Goal: Task Accomplishment & Management: Manage account settings

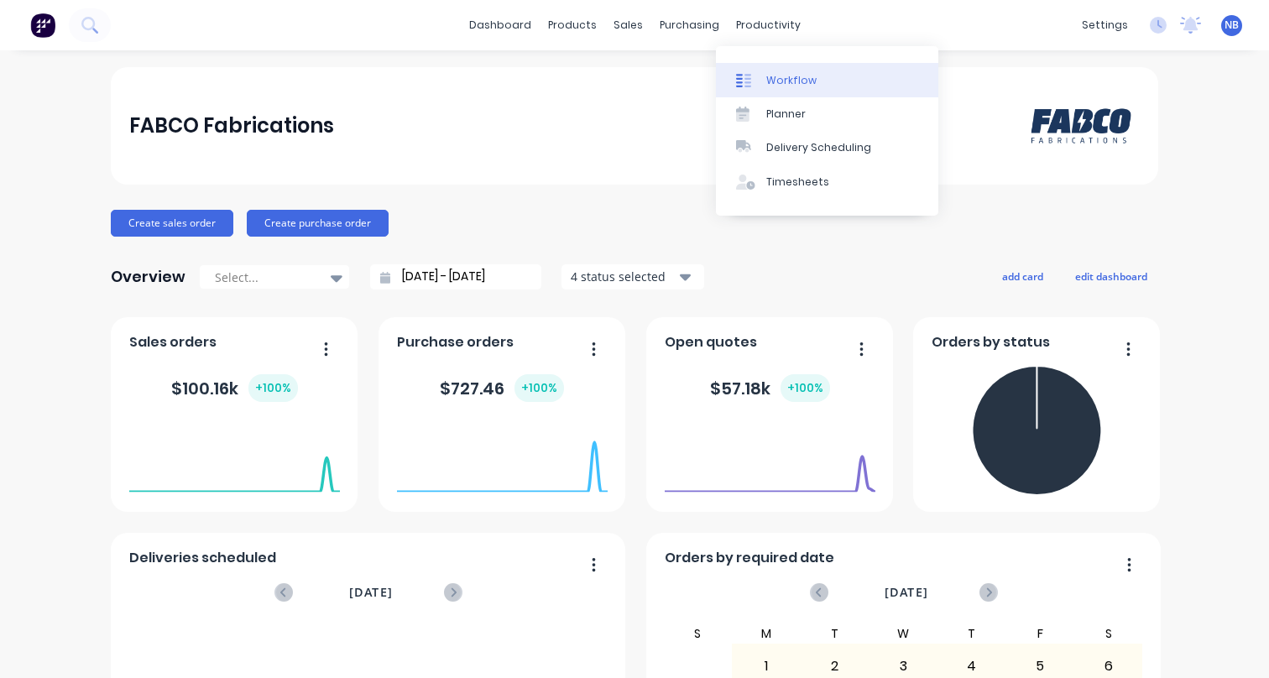
click at [753, 85] on div at bounding box center [748, 80] width 25 height 15
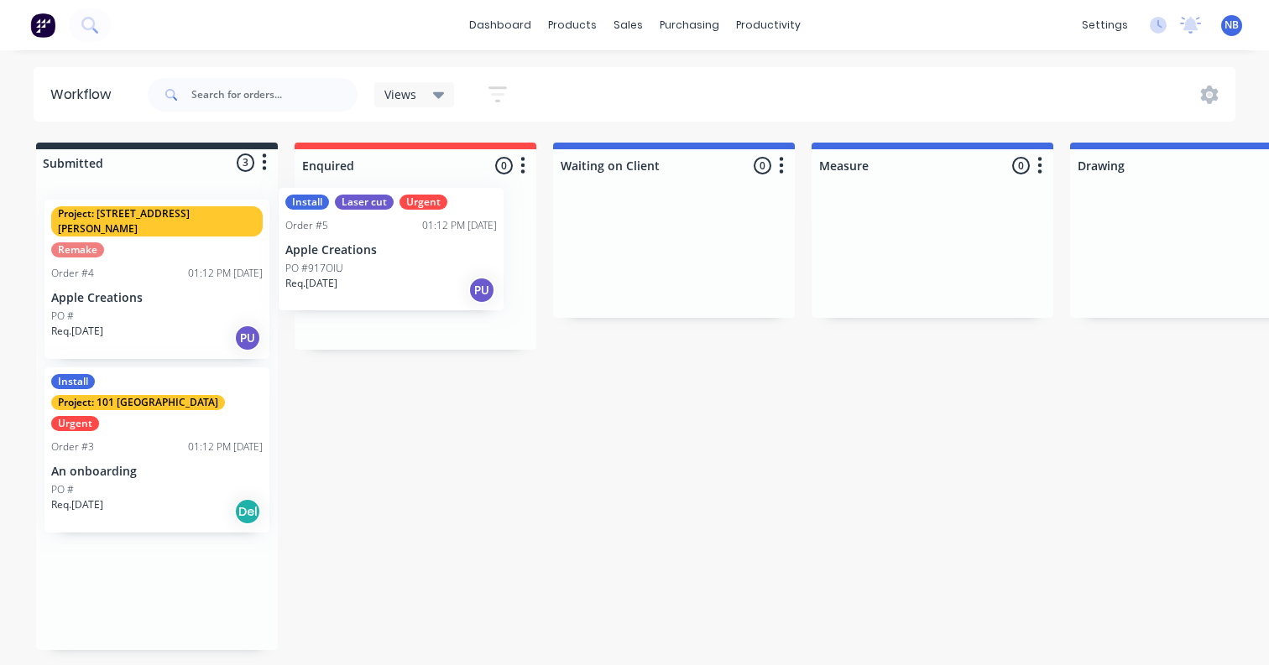
drag, startPoint x: 182, startPoint y: 235, endPoint x: 464, endPoint y: 240, distance: 282.0
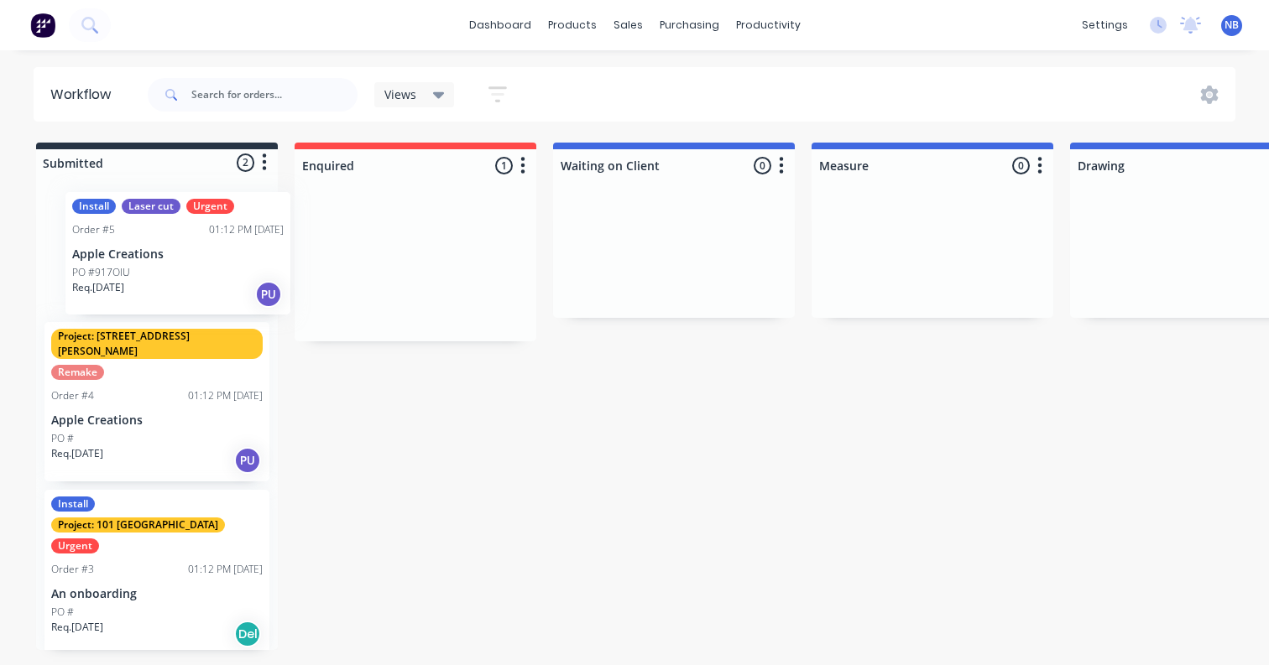
drag, startPoint x: 405, startPoint y: 282, endPoint x: 164, endPoint y: 268, distance: 241.2
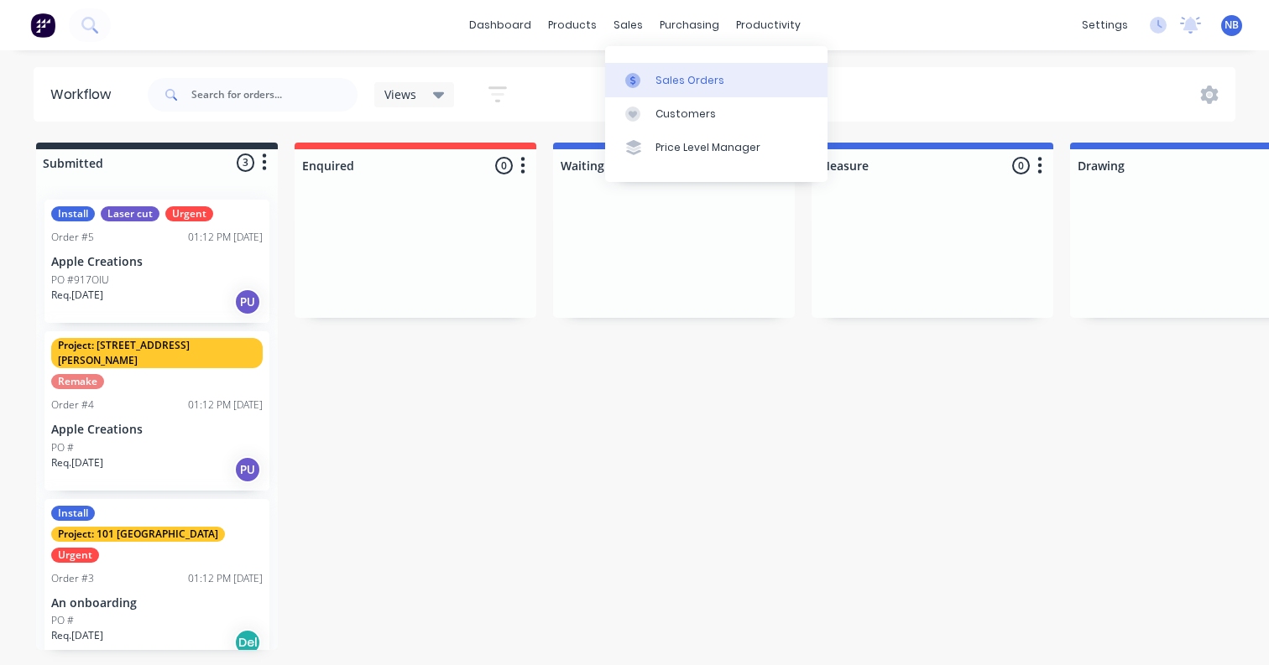
click at [639, 76] on icon at bounding box center [632, 80] width 15 height 15
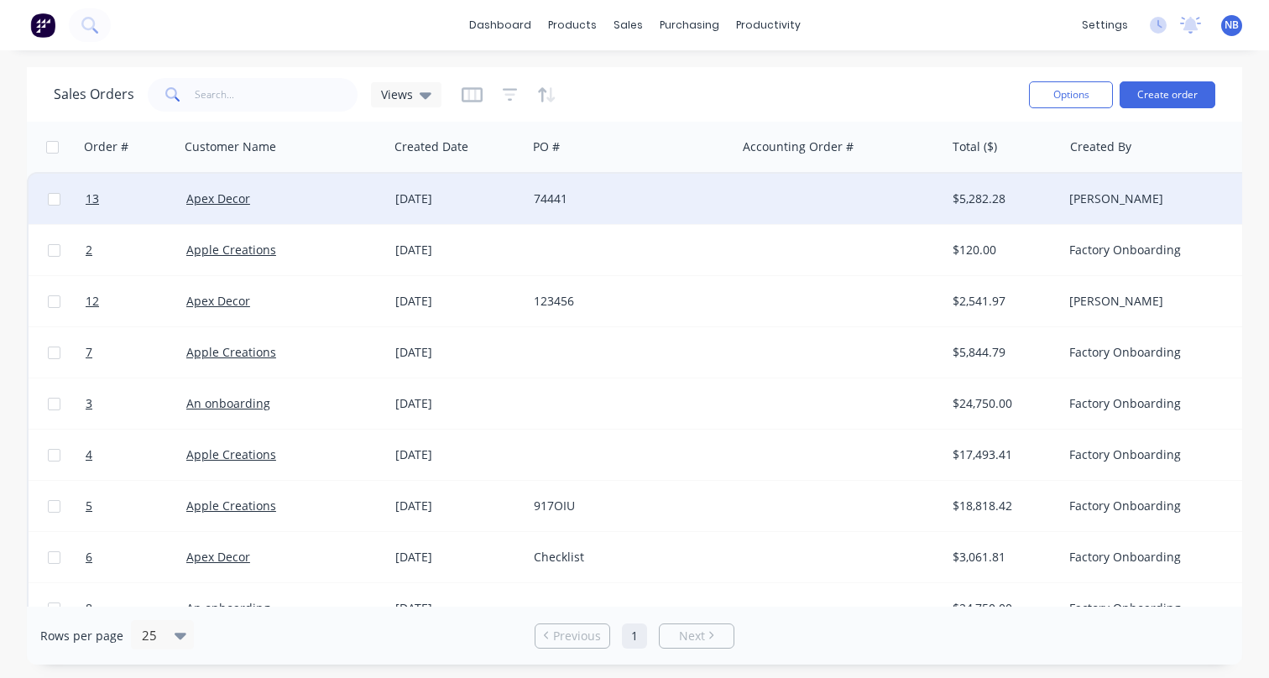
click at [644, 195] on div "74441" at bounding box center [627, 198] width 186 height 17
click at [53, 197] on input "checkbox" at bounding box center [54, 199] width 13 height 13
checkbox input "true"
click at [1026, 96] on div "Options Create order" at bounding box center [1118, 94] width 193 height 27
click at [1035, 97] on button "Options" at bounding box center [1071, 94] width 84 height 27
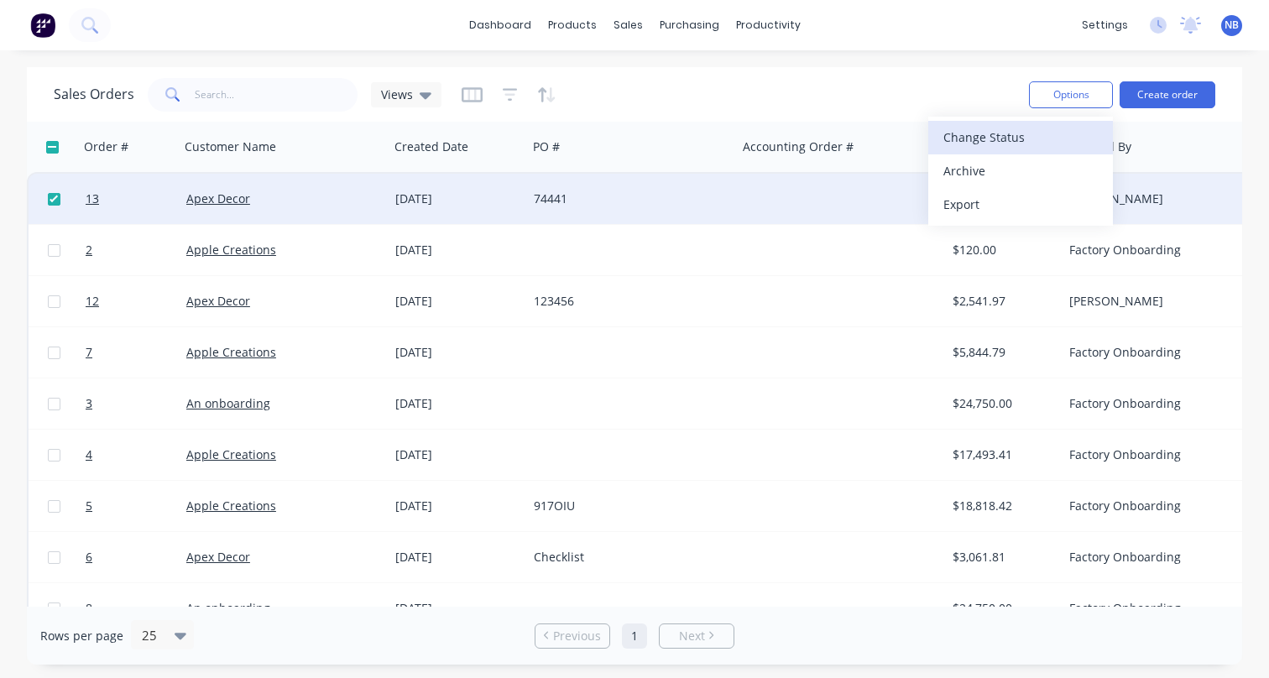
click at [966, 136] on div "Change Status" at bounding box center [1020, 137] width 154 height 24
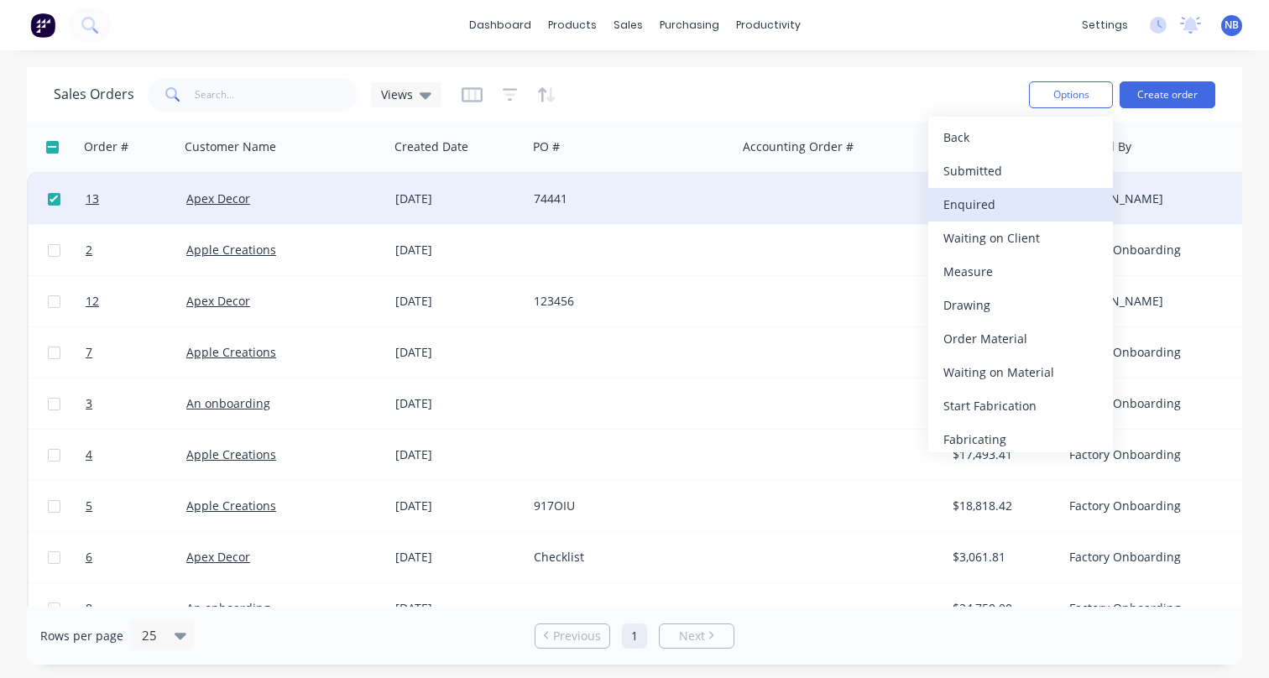
click at [978, 205] on div "Enquired" at bounding box center [1020, 204] width 154 height 24
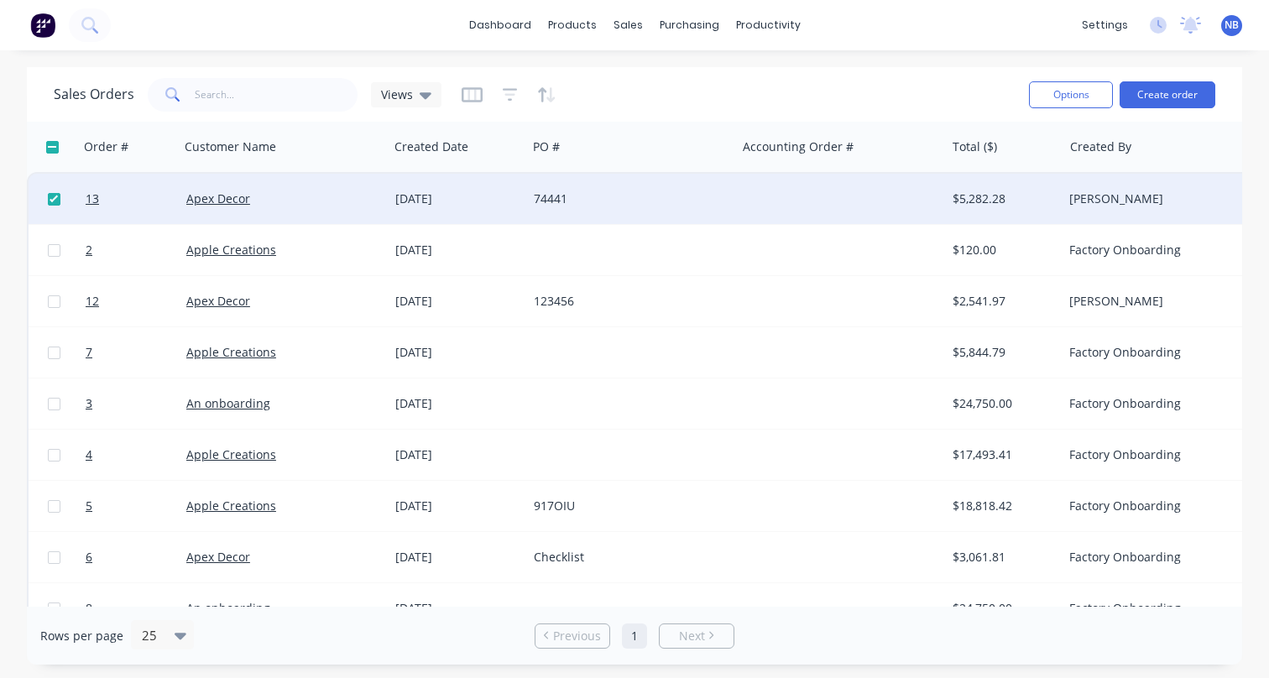
click at [722, 202] on div "74441" at bounding box center [631, 198] width 195 height 17
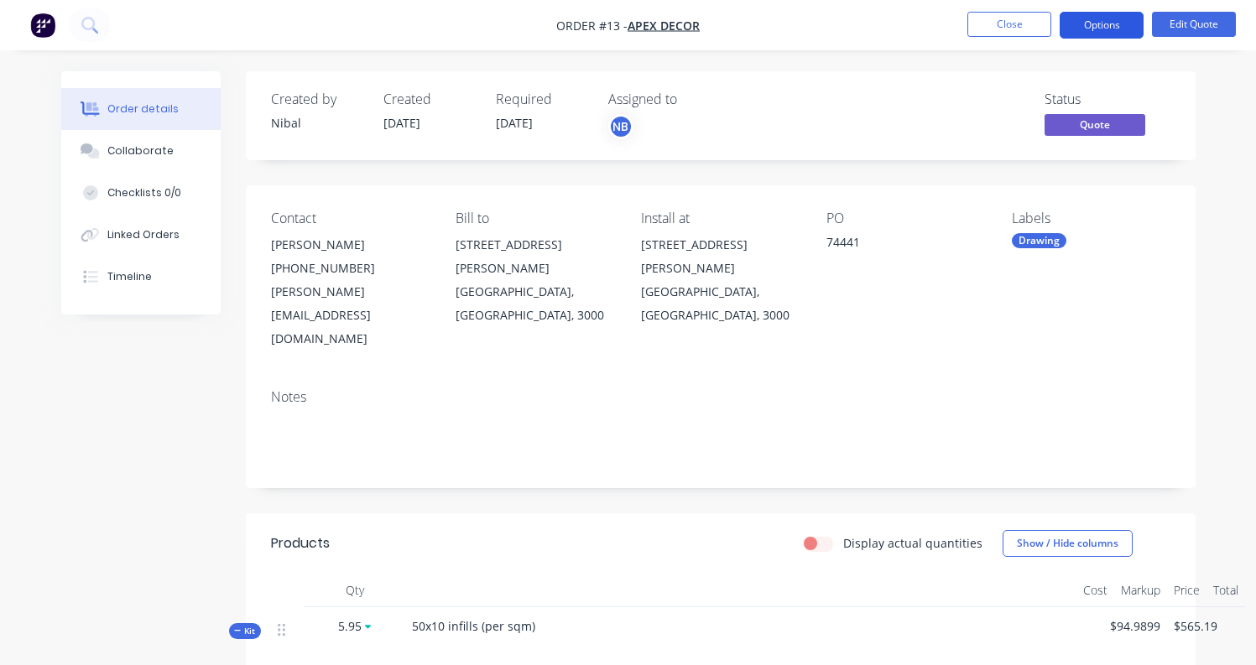
click at [1063, 26] on button "Options" at bounding box center [1102, 25] width 84 height 27
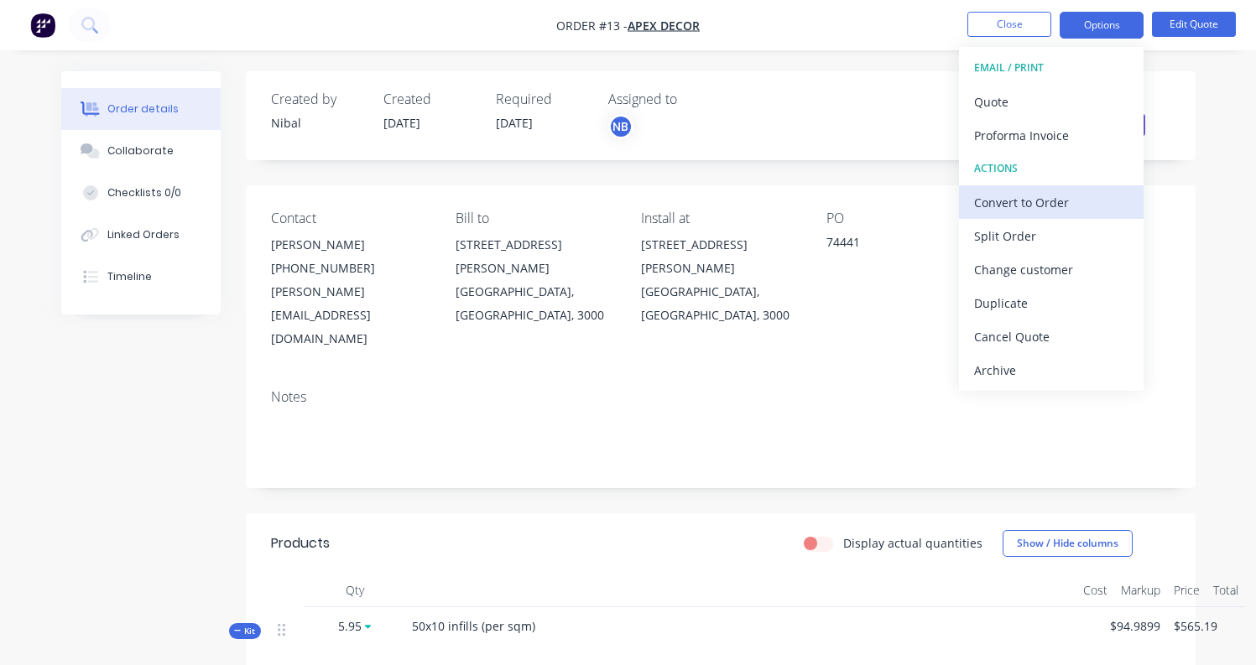
click at [1021, 192] on div "Convert to Order" at bounding box center [1051, 202] width 154 height 24
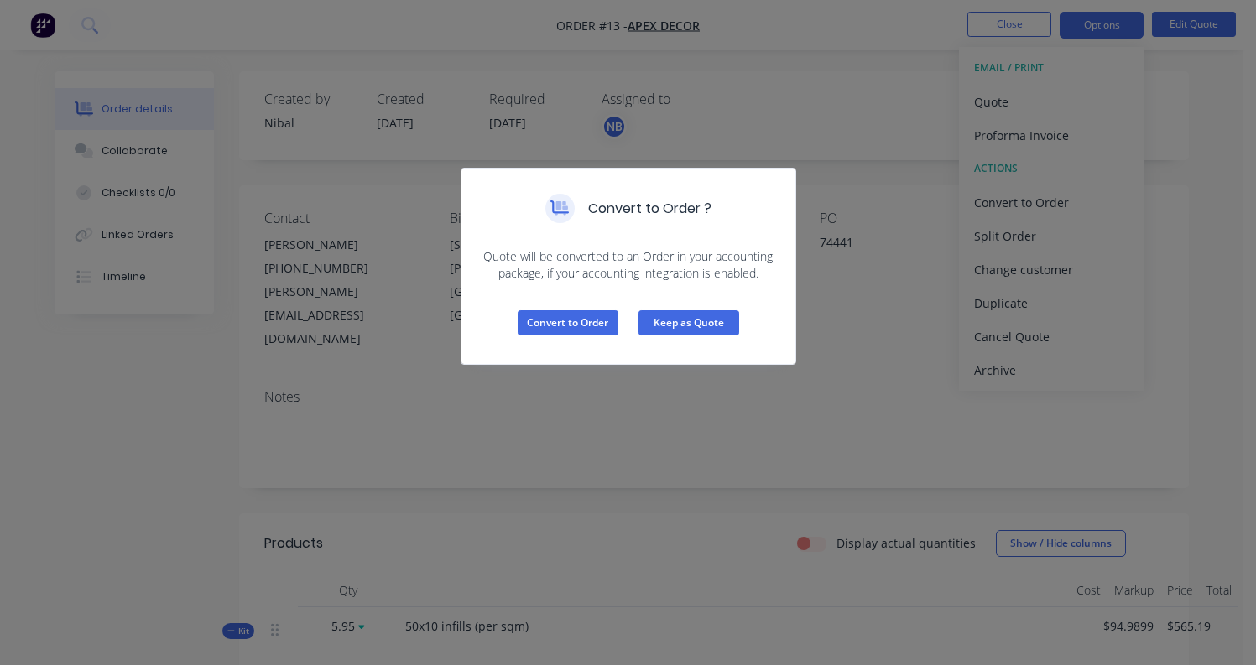
click at [690, 322] on button "Keep as Quote" at bounding box center [689, 322] width 101 height 25
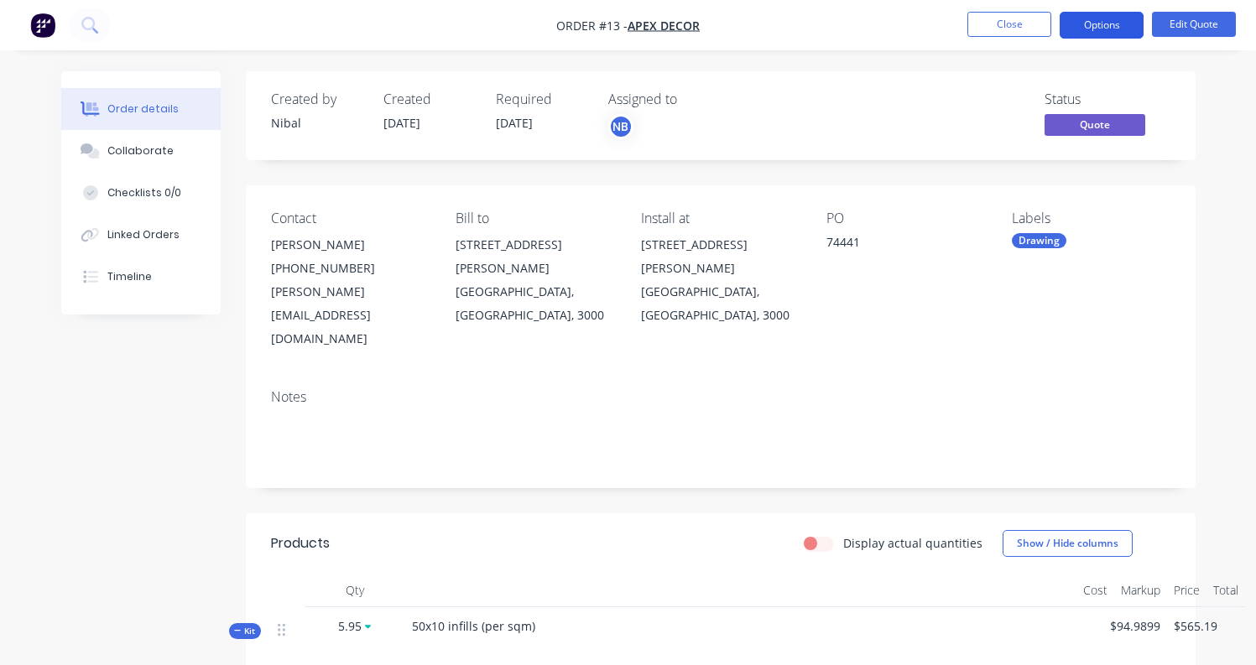
click at [1109, 29] on button "Options" at bounding box center [1102, 25] width 84 height 27
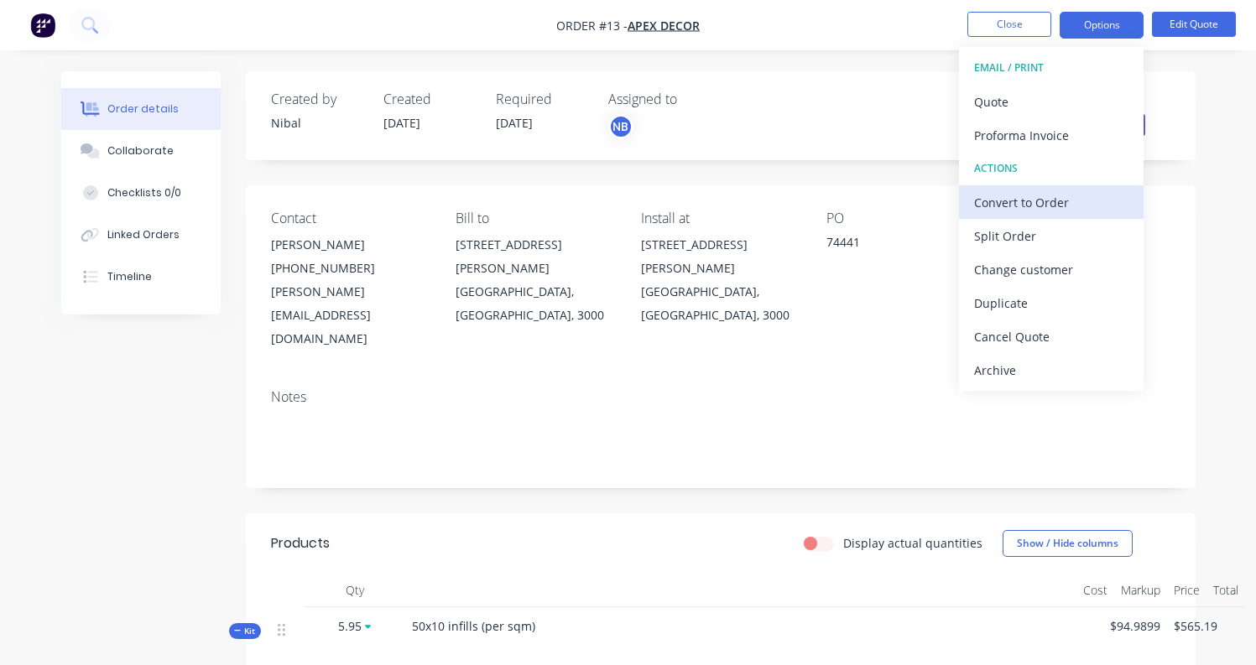
click at [1042, 201] on div "Convert to Order" at bounding box center [1051, 202] width 154 height 24
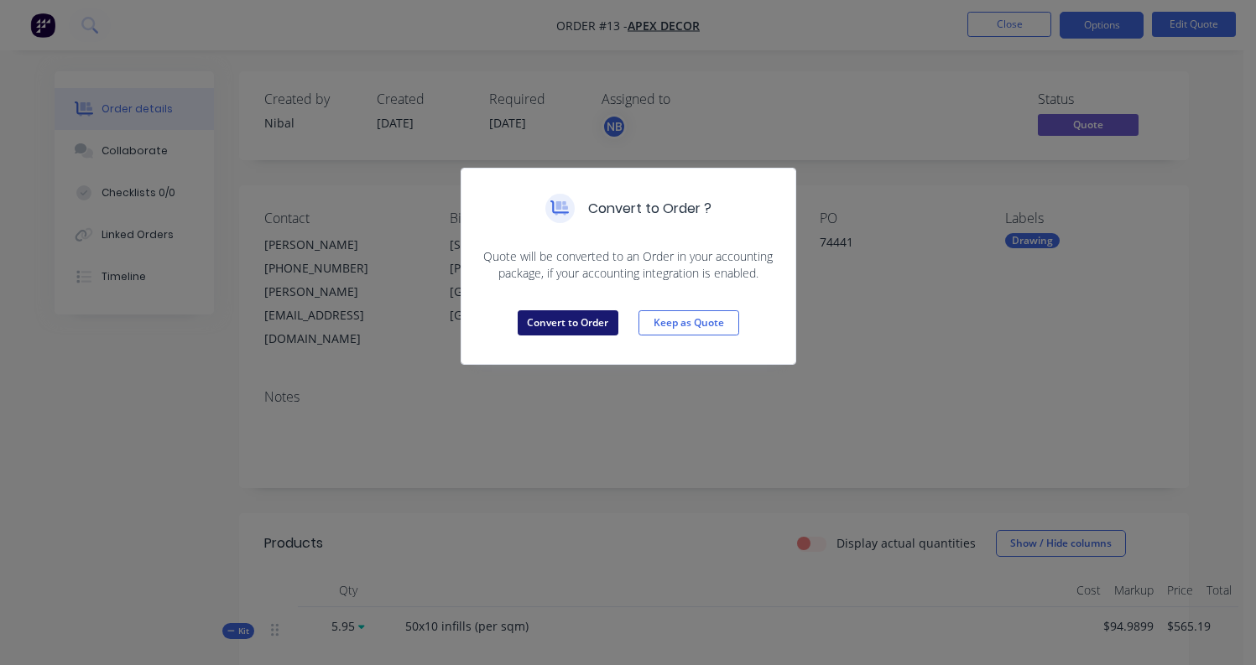
click at [567, 326] on button "Convert to Order" at bounding box center [568, 322] width 101 height 25
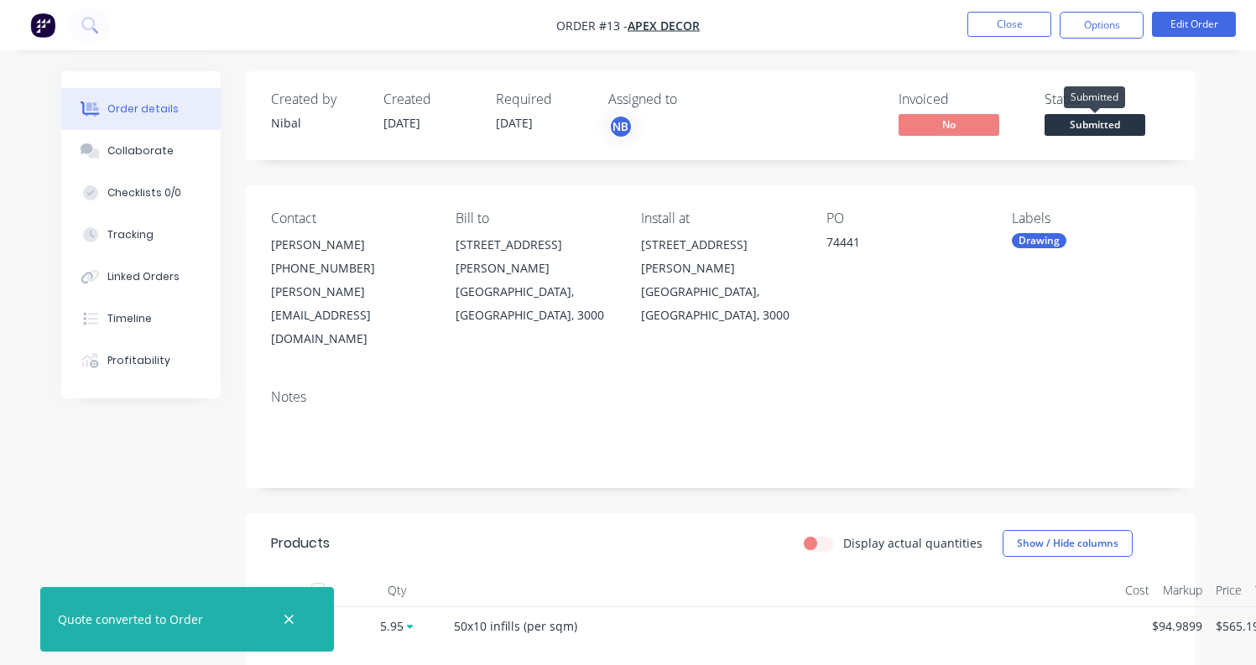
click at [1081, 130] on span "Submitted" at bounding box center [1095, 124] width 101 height 21
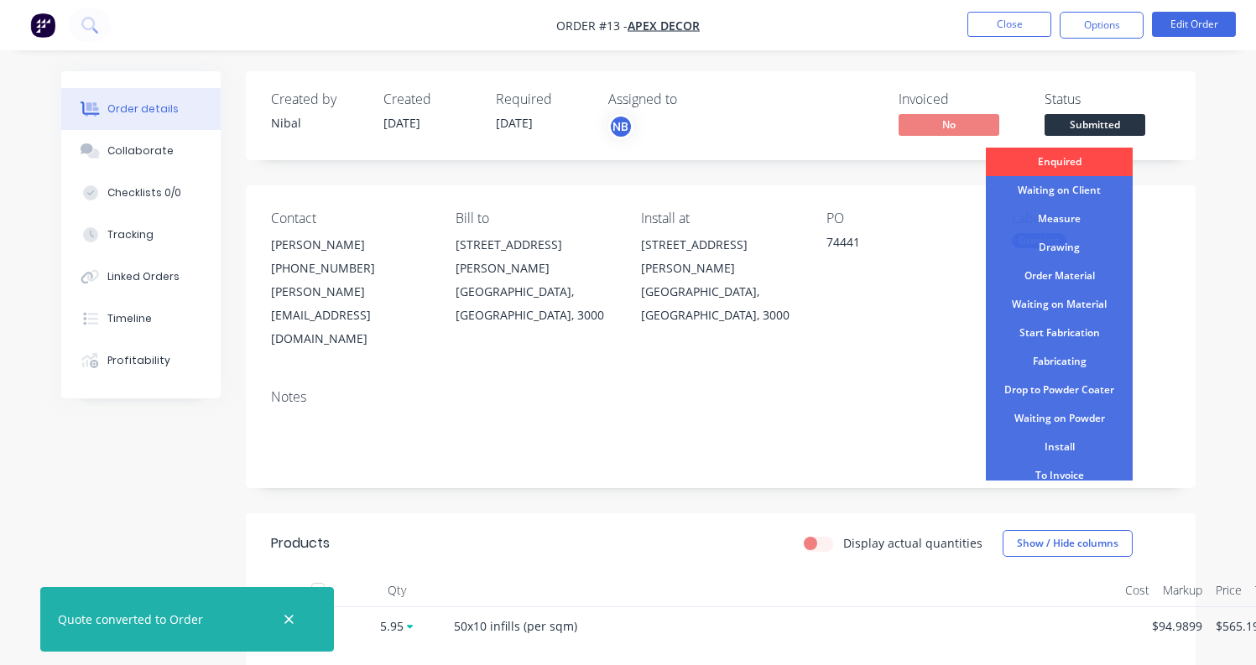
click at [1071, 169] on div "Enquired" at bounding box center [1059, 162] width 147 height 29
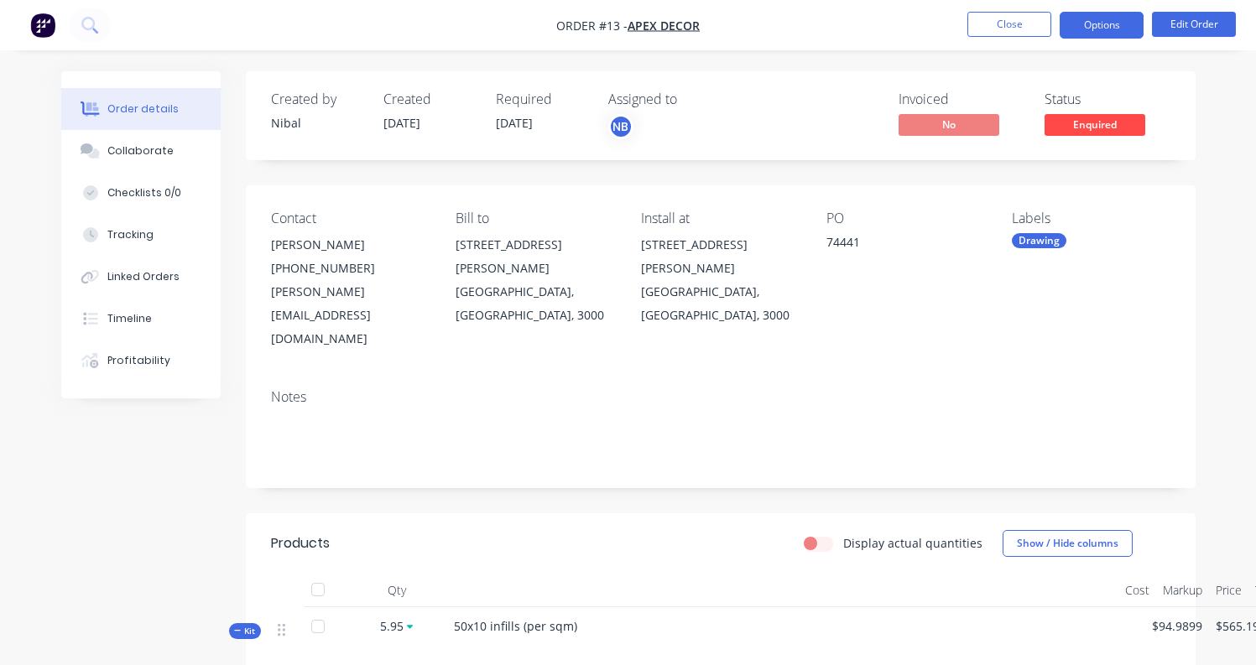
click at [1064, 28] on button "Options" at bounding box center [1102, 25] width 84 height 27
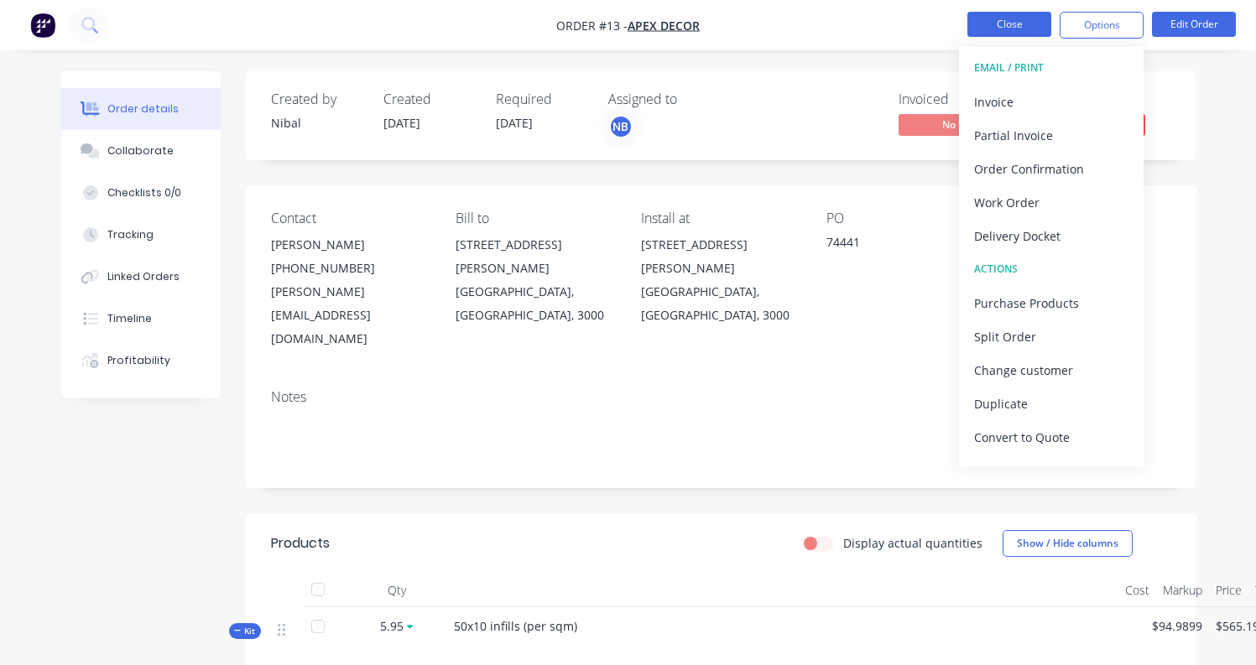
click at [1029, 32] on button "Close" at bounding box center [1009, 24] width 84 height 25
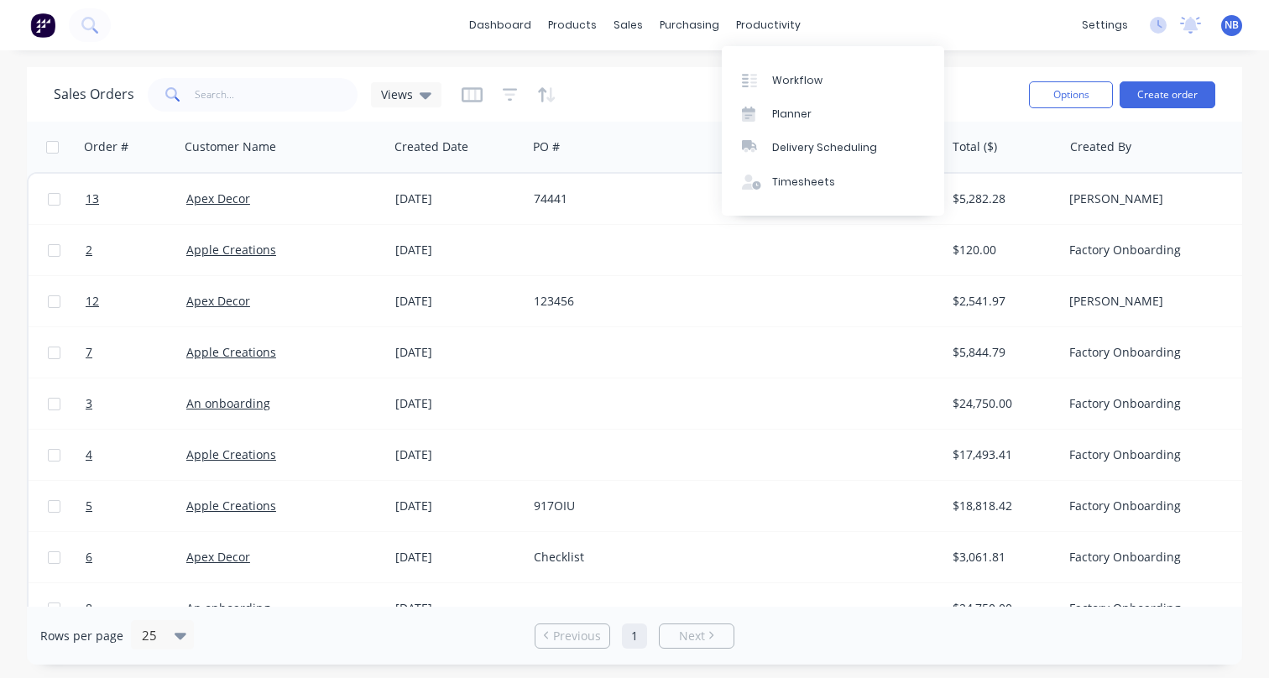
click at [744, 23] on div "productivity" at bounding box center [767, 25] width 81 height 25
click at [767, 80] on link "Workflow" at bounding box center [833, 80] width 222 height 34
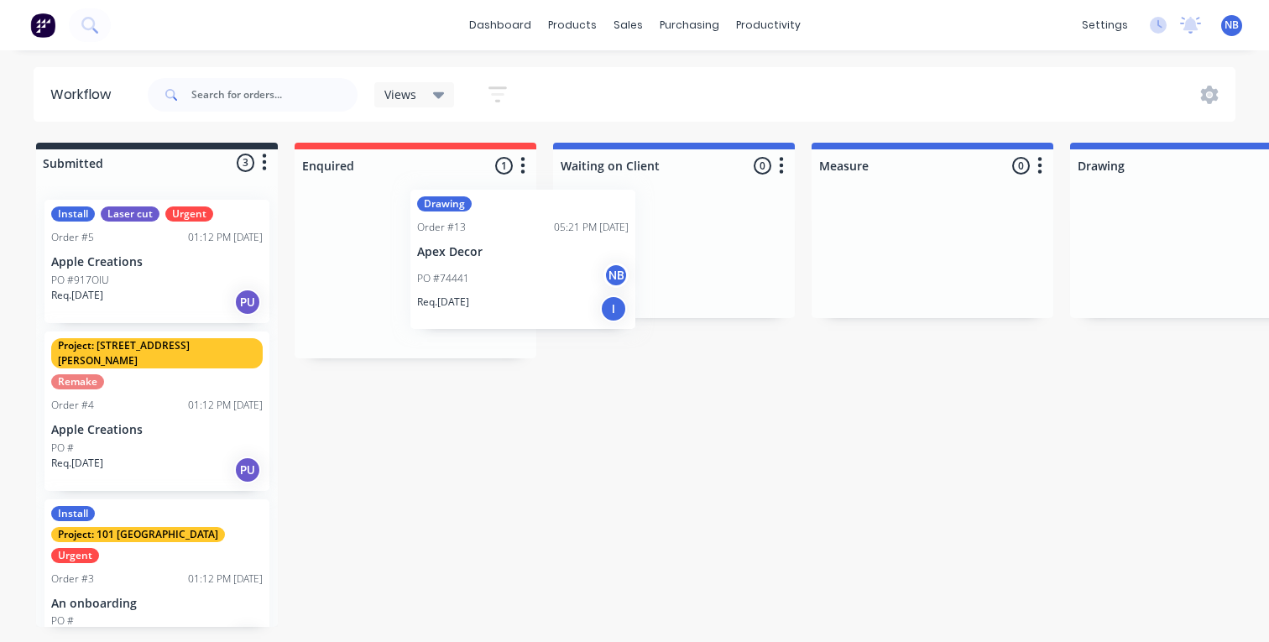
drag, startPoint x: 454, startPoint y: 295, endPoint x: 721, endPoint y: 258, distance: 269.2
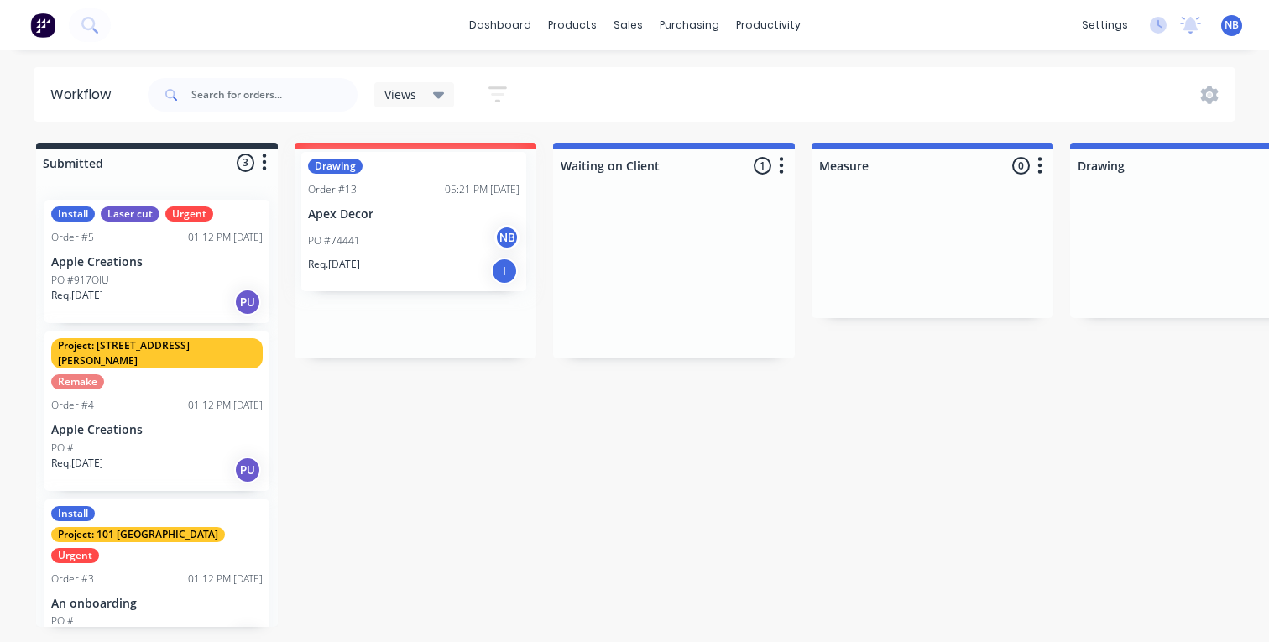
drag, startPoint x: 664, startPoint y: 298, endPoint x: 399, endPoint y: 243, distance: 269.9
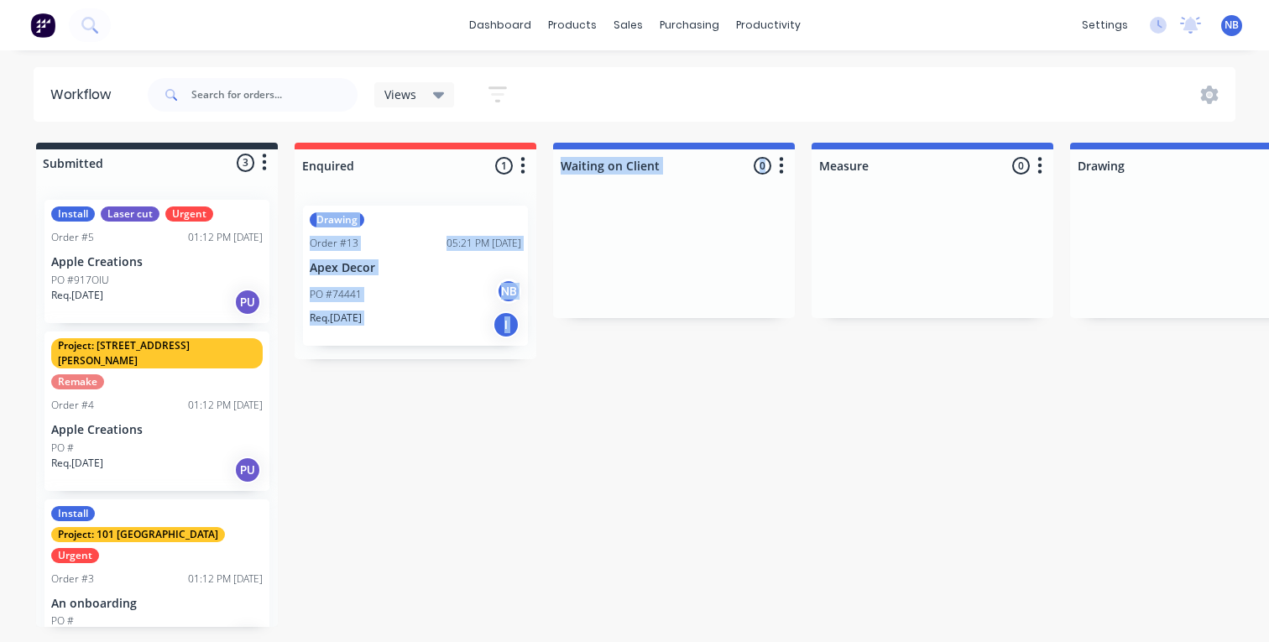
drag, startPoint x: 430, startPoint y: 203, endPoint x: 665, endPoint y: 237, distance: 237.3
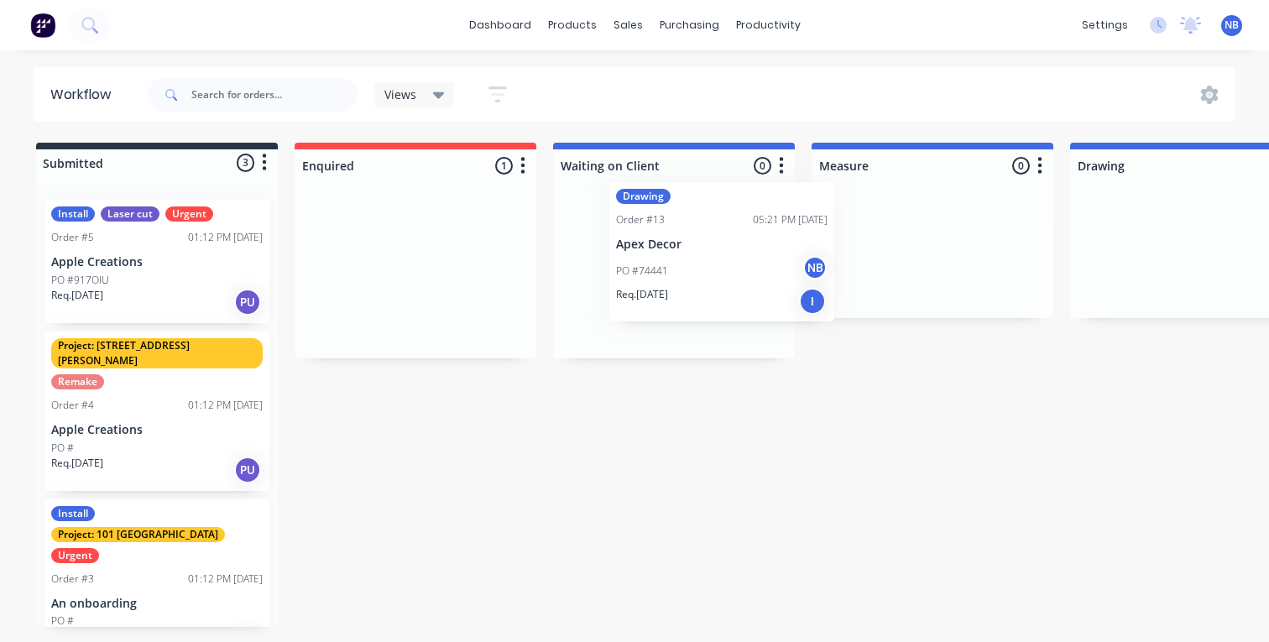
drag, startPoint x: 439, startPoint y: 258, endPoint x: 752, endPoint y: 235, distance: 313.8
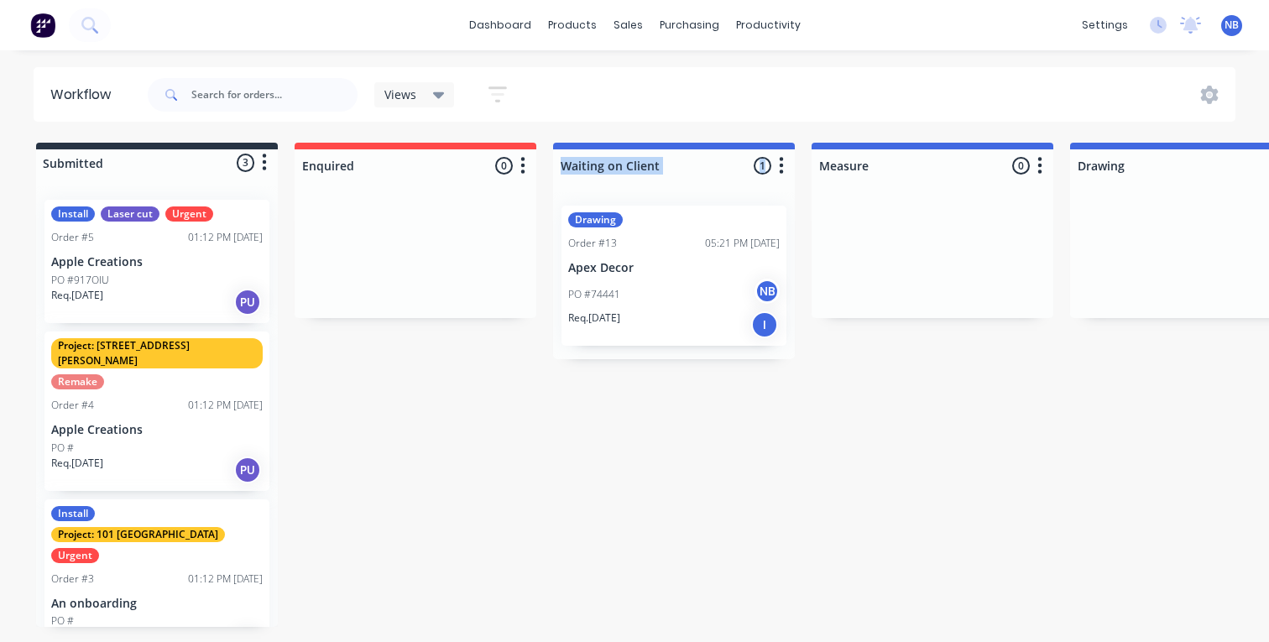
click at [525, 165] on icon "button" at bounding box center [522, 165] width 5 height 21
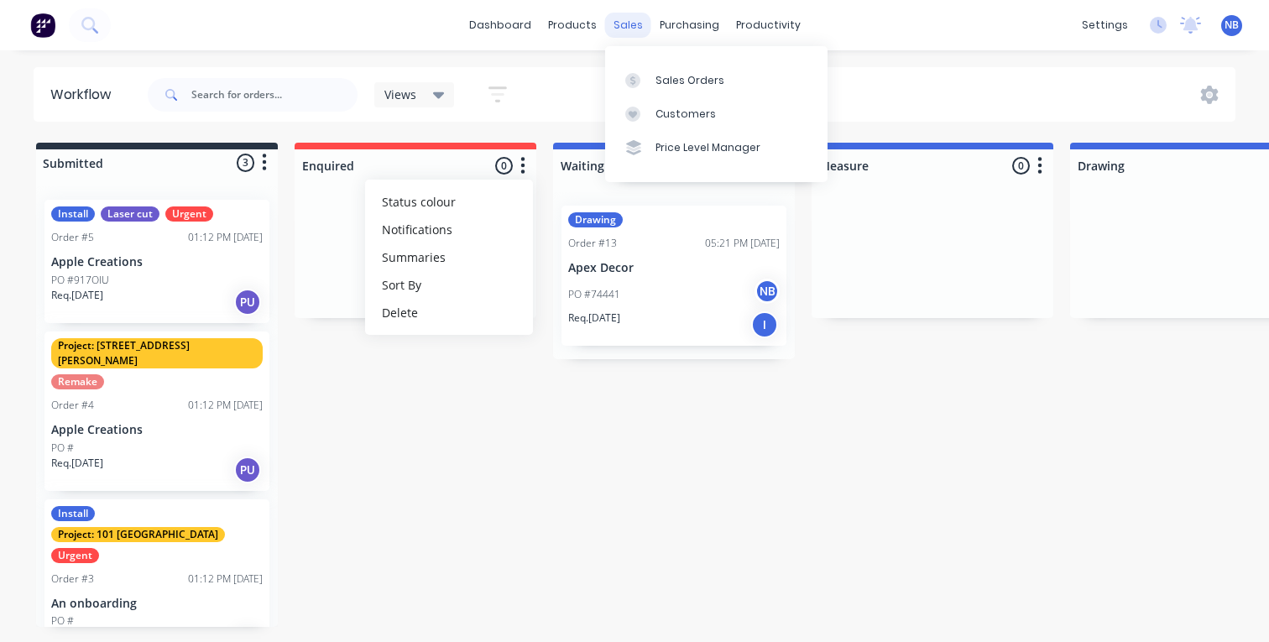
click at [644, 23] on div "sales" at bounding box center [628, 25] width 46 height 25
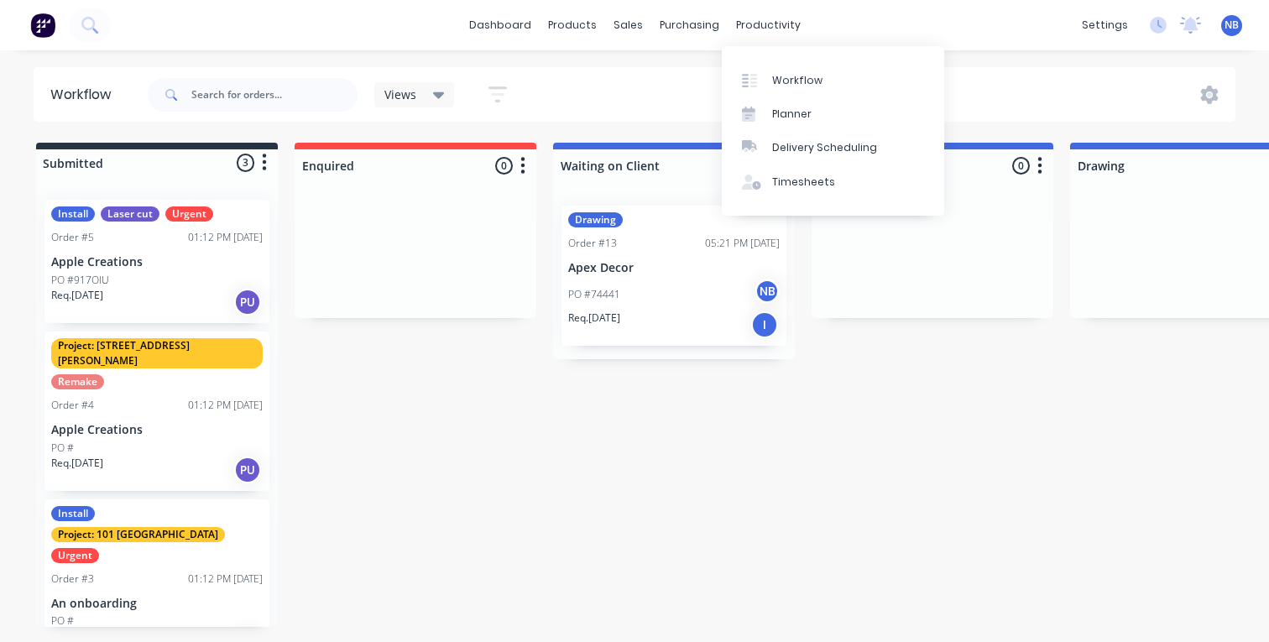
click at [1115, 80] on div "Views Save new view None (Default) edit Show/Hide statuses Show line item cards…" at bounding box center [690, 95] width 1092 height 50
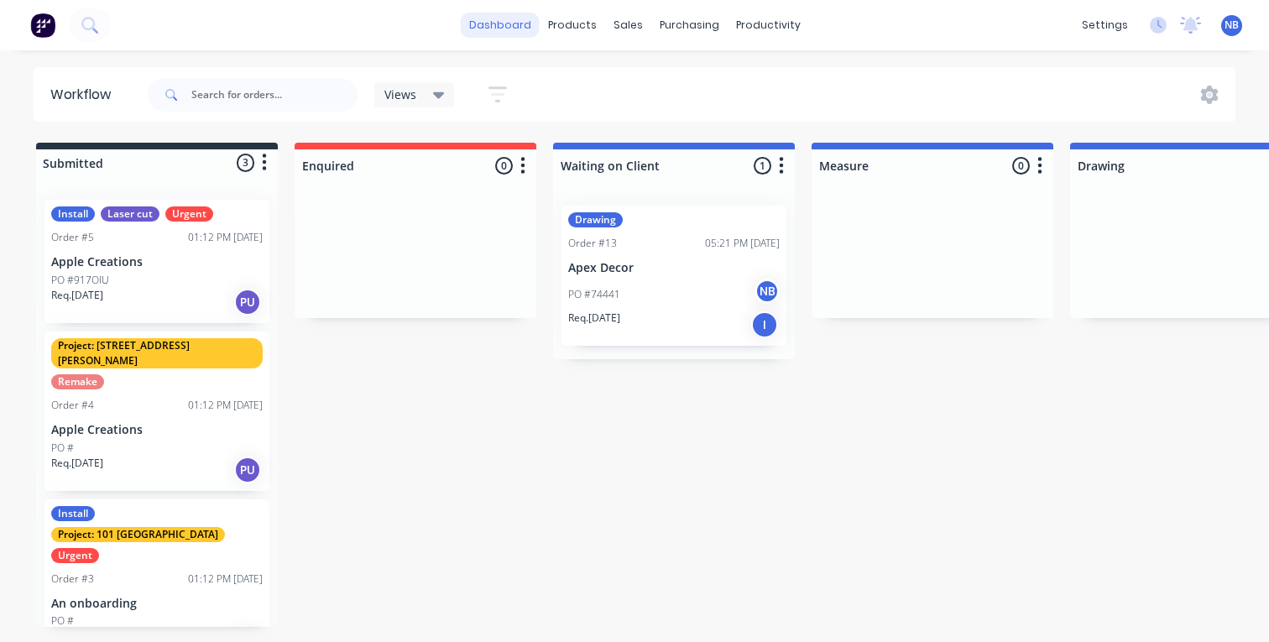
click at [491, 21] on link "dashboard" at bounding box center [500, 25] width 79 height 25
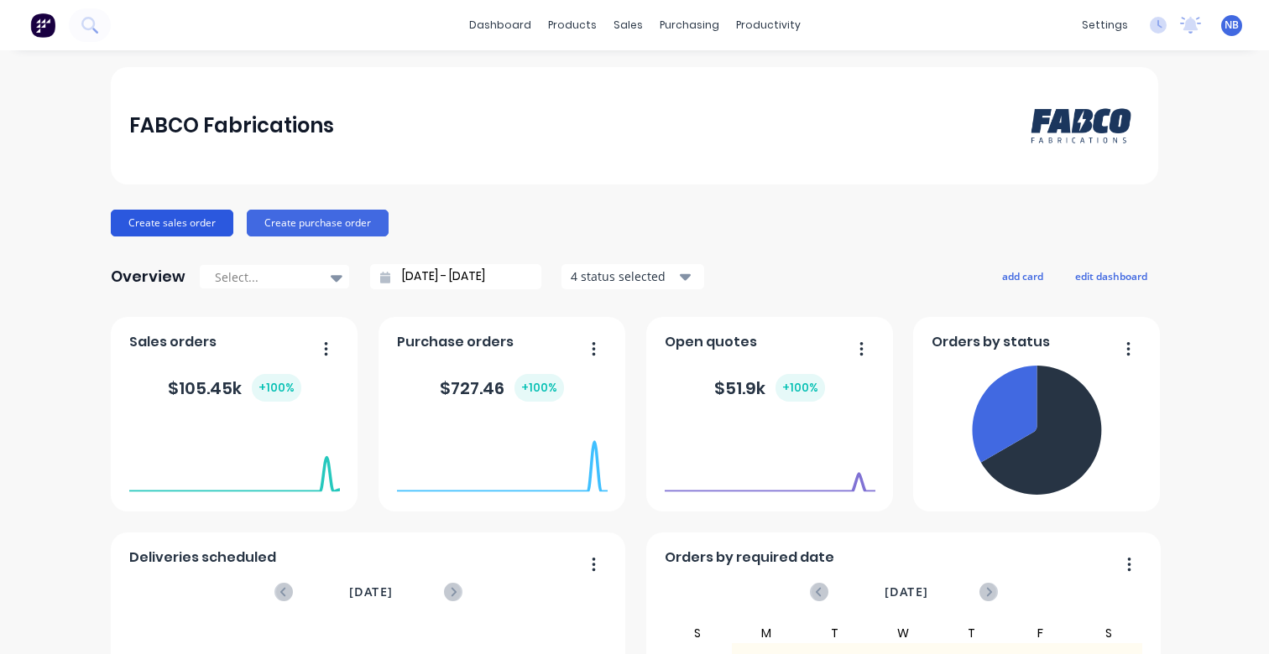
click at [209, 231] on button "Create sales order" at bounding box center [172, 223] width 123 height 27
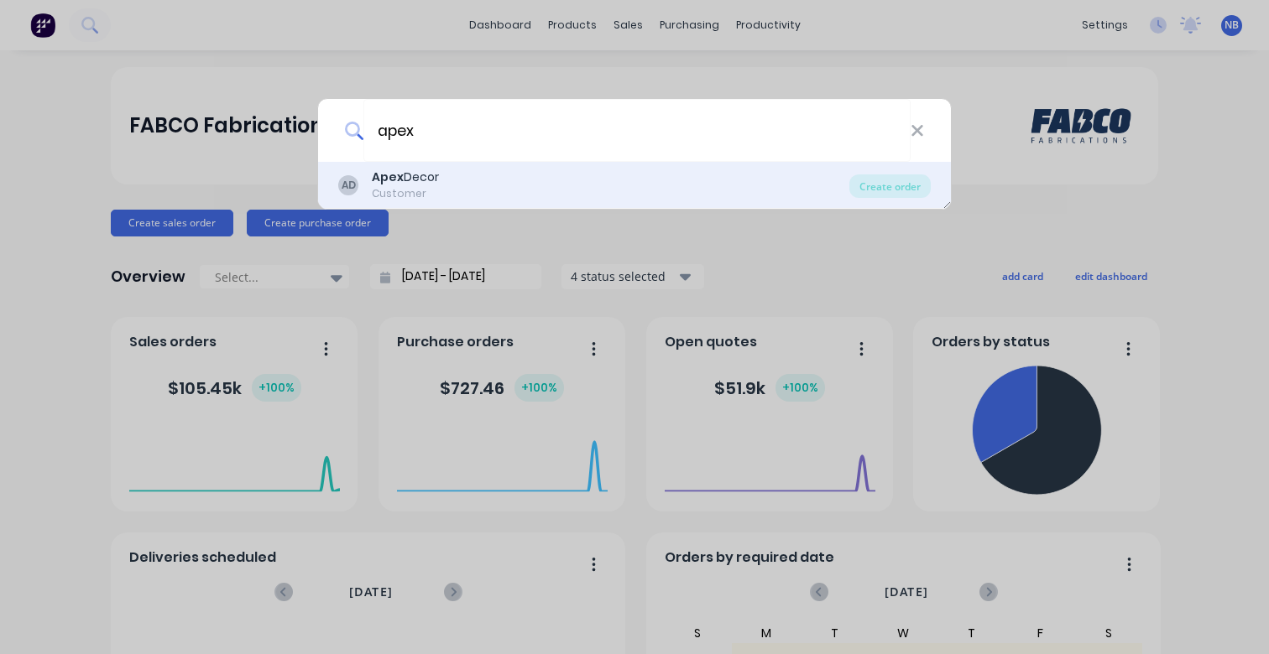
type input "apex"
click at [573, 195] on div "AD Apex Decor Customer" at bounding box center [593, 185] width 511 height 33
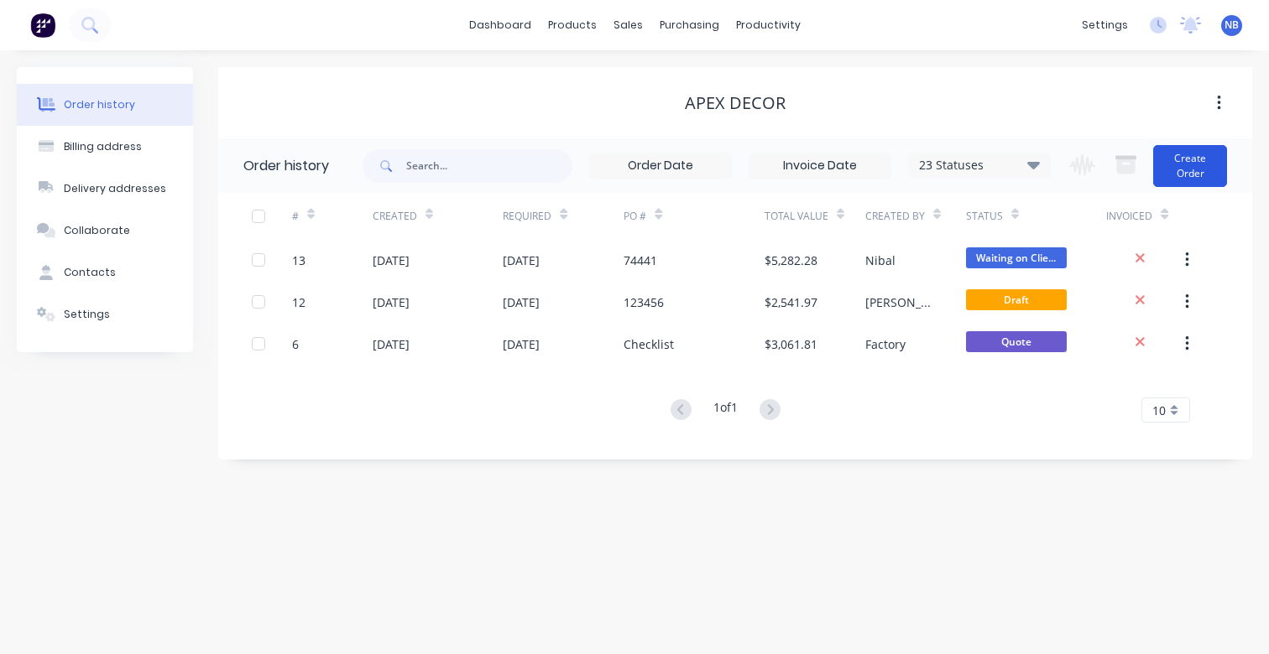
click at [1190, 180] on button "Create Order" at bounding box center [1190, 166] width 74 height 42
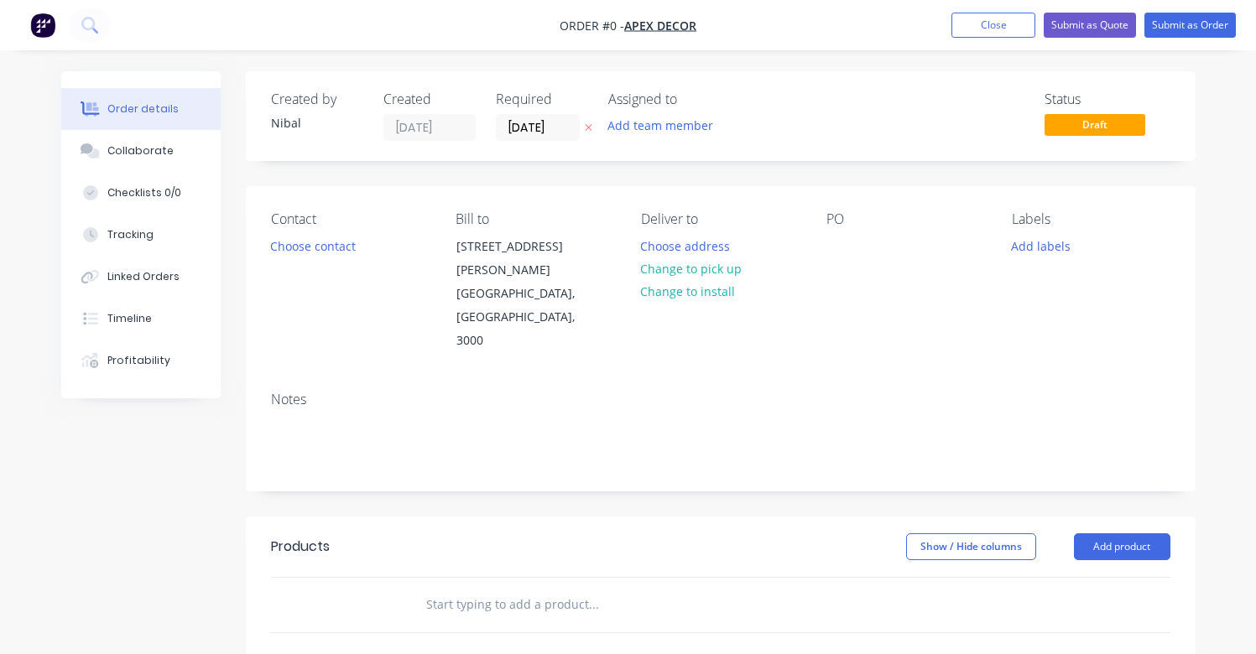
click at [858, 242] on div "PO" at bounding box center [905, 282] width 159 height 142
click at [854, 226] on div "PO" at bounding box center [905, 219] width 159 height 16
click at [867, 212] on div "Contact Choose contact [PERSON_NAME] to [STREET_ADDRESS][PERSON_NAME] Deliver t…" at bounding box center [721, 282] width 950 height 192
drag, startPoint x: 845, startPoint y: 237, endPoint x: 848, endPoint y: 228, distance: 9.0
click at [845, 235] on div at bounding box center [839, 246] width 27 height 24
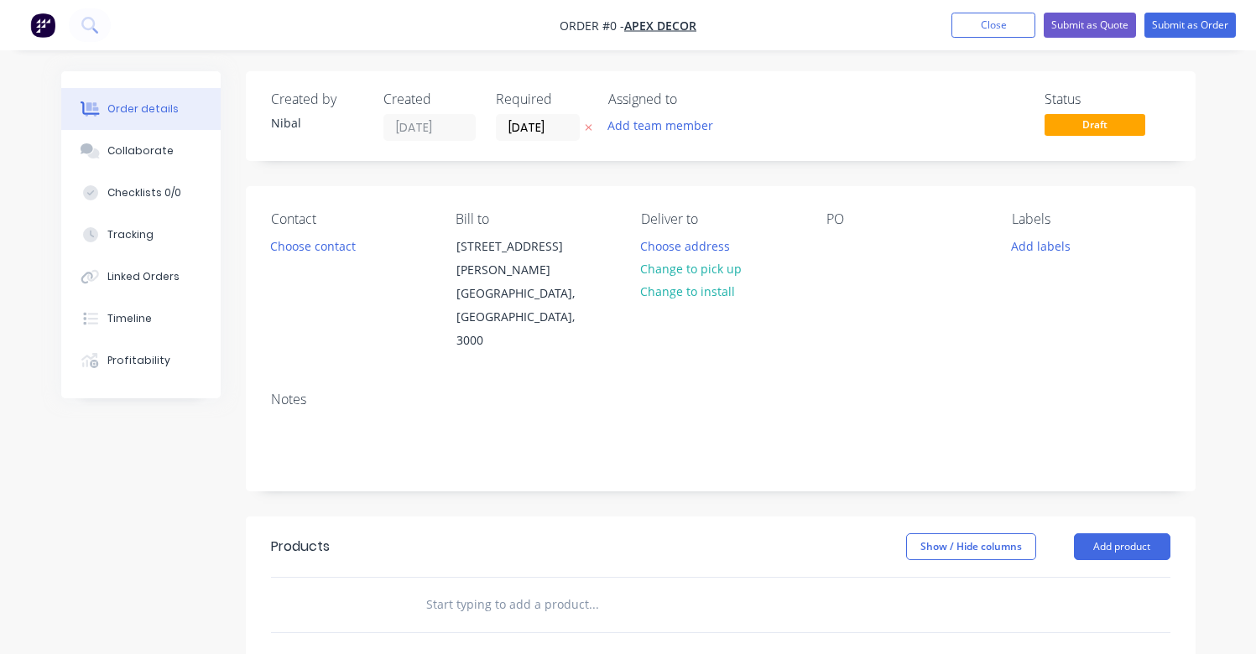
click at [848, 228] on div "Order details Collaborate Checklists 0/0 Tracking Linked Orders Timeline Profit…" at bounding box center [628, 566] width 1168 height 990
click at [834, 243] on div at bounding box center [839, 246] width 27 height 24
click at [1115, 21] on button "Submit as Quote" at bounding box center [1090, 25] width 92 height 25
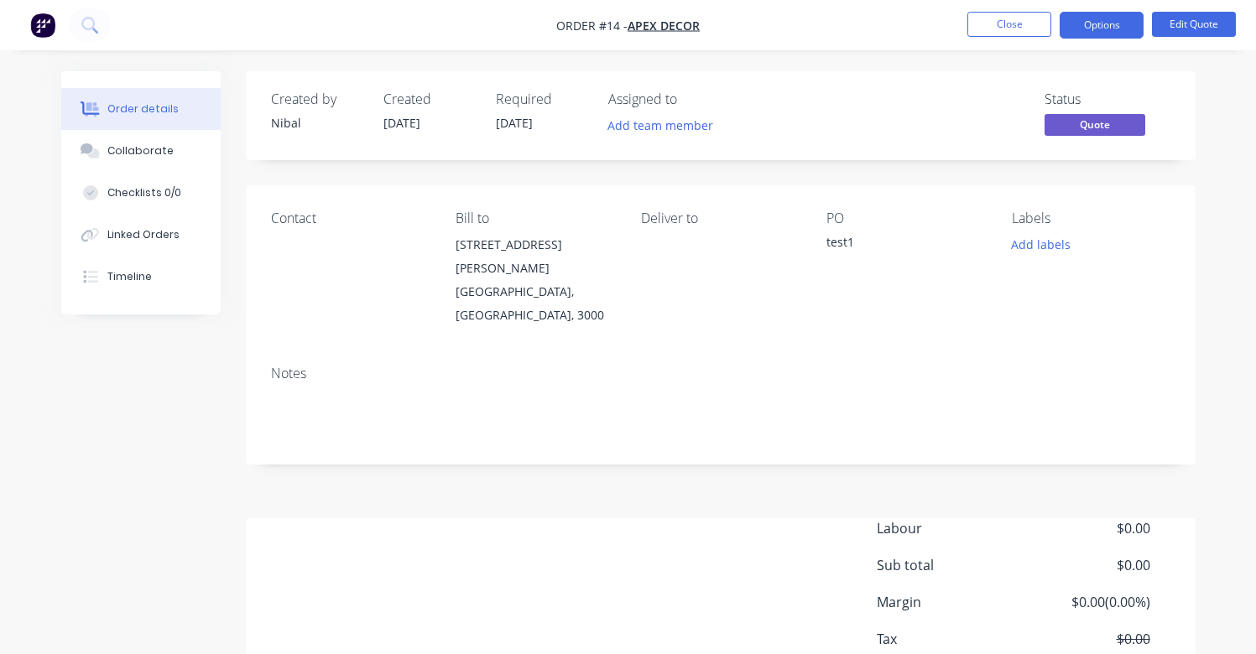
click at [50, 24] on img "button" at bounding box center [42, 25] width 25 height 25
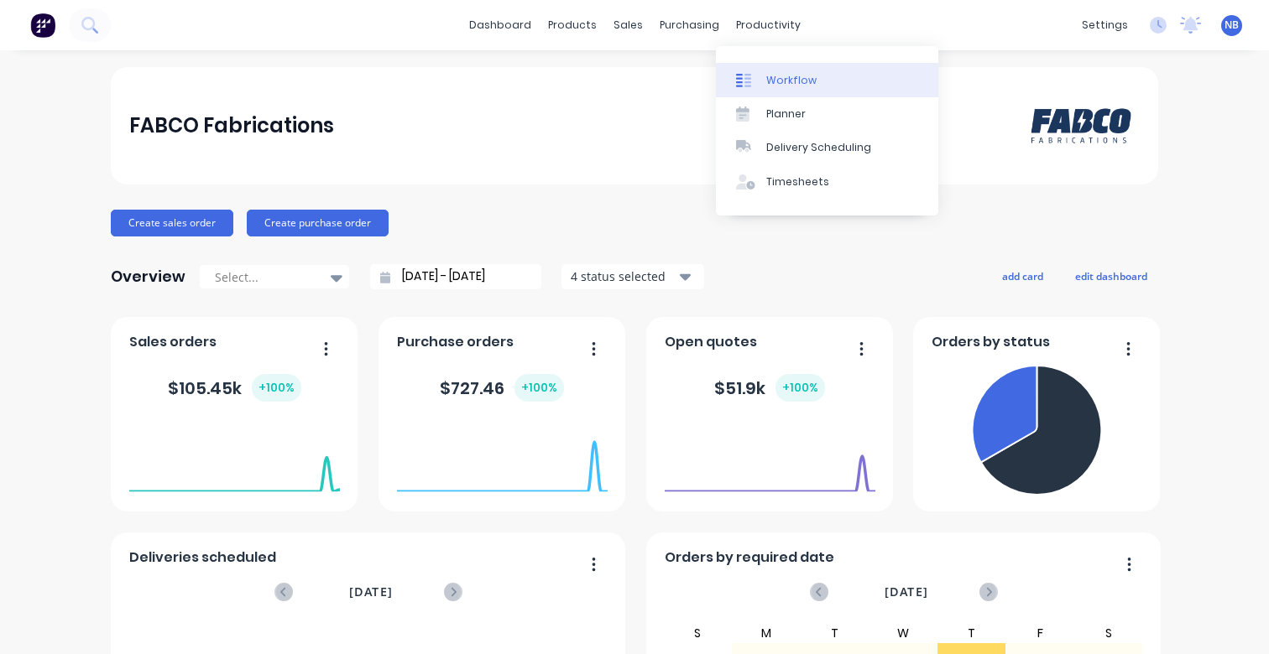
click at [738, 76] on icon at bounding box center [743, 80] width 15 height 15
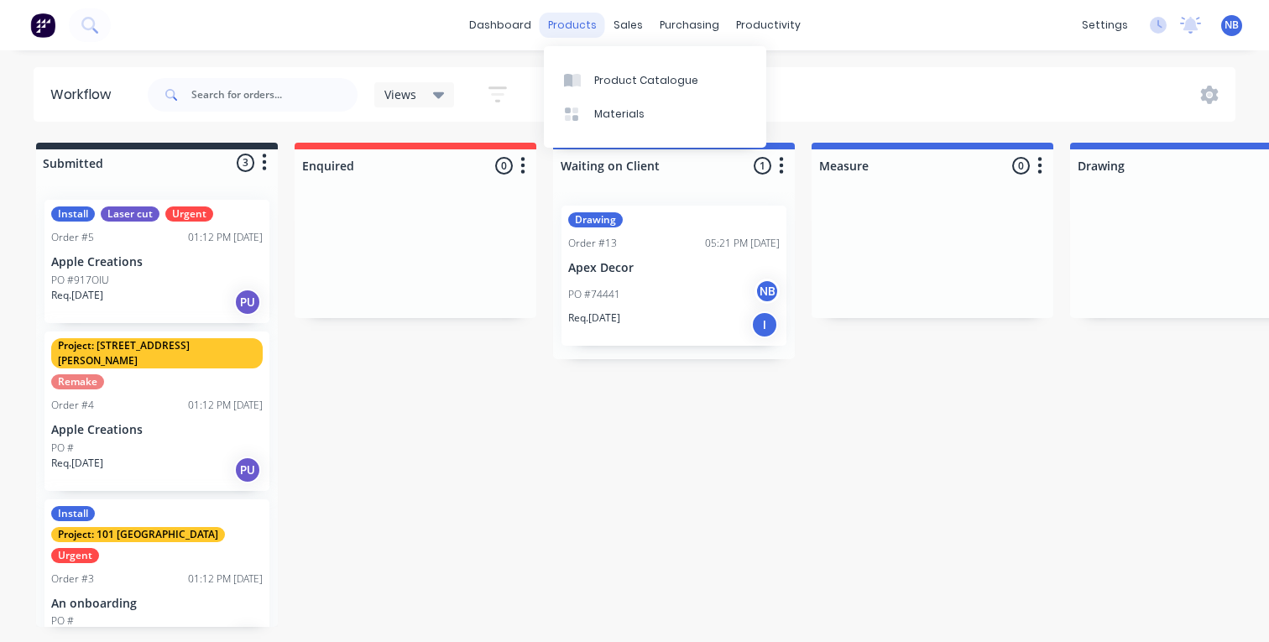
click at [576, 23] on div "products" at bounding box center [572, 25] width 65 height 25
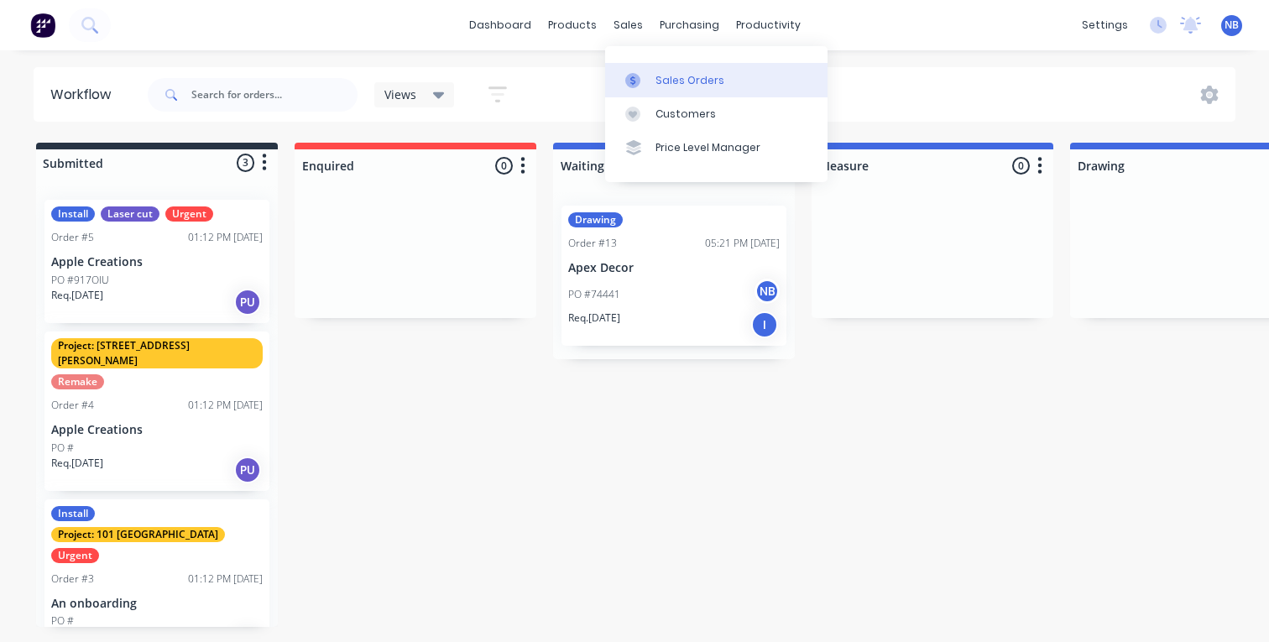
click at [679, 90] on link "Sales Orders" at bounding box center [716, 80] width 222 height 34
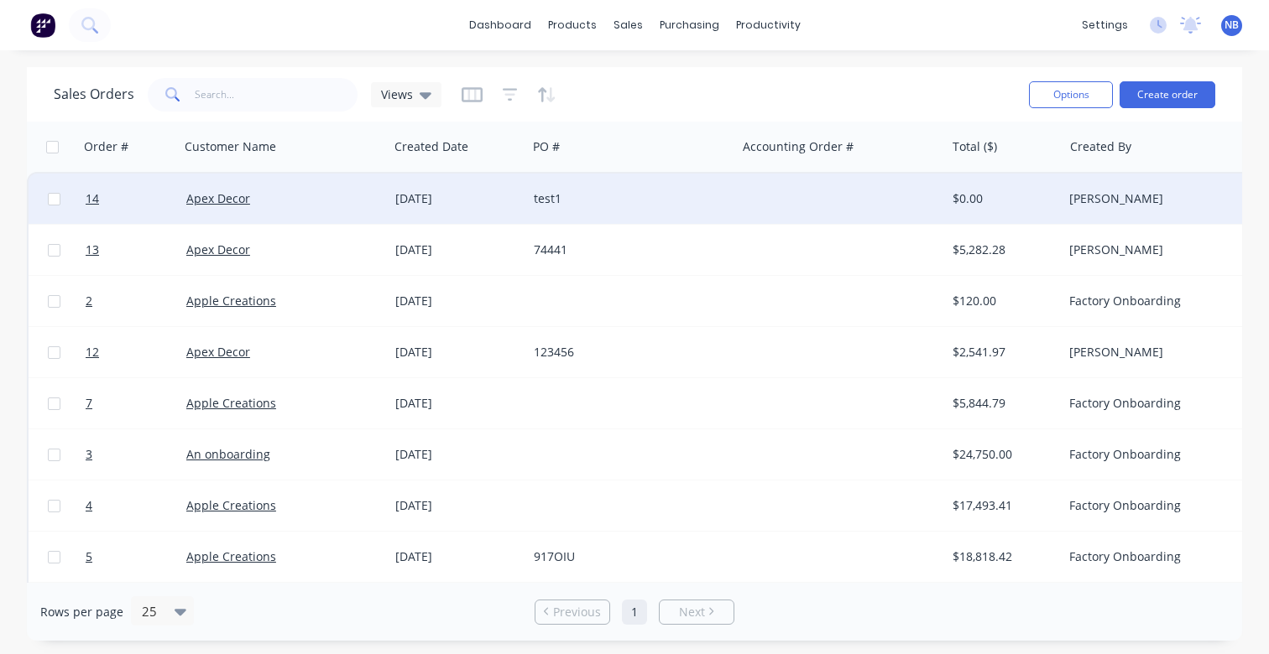
click at [425, 199] on div "[DATE]" at bounding box center [457, 198] width 125 height 17
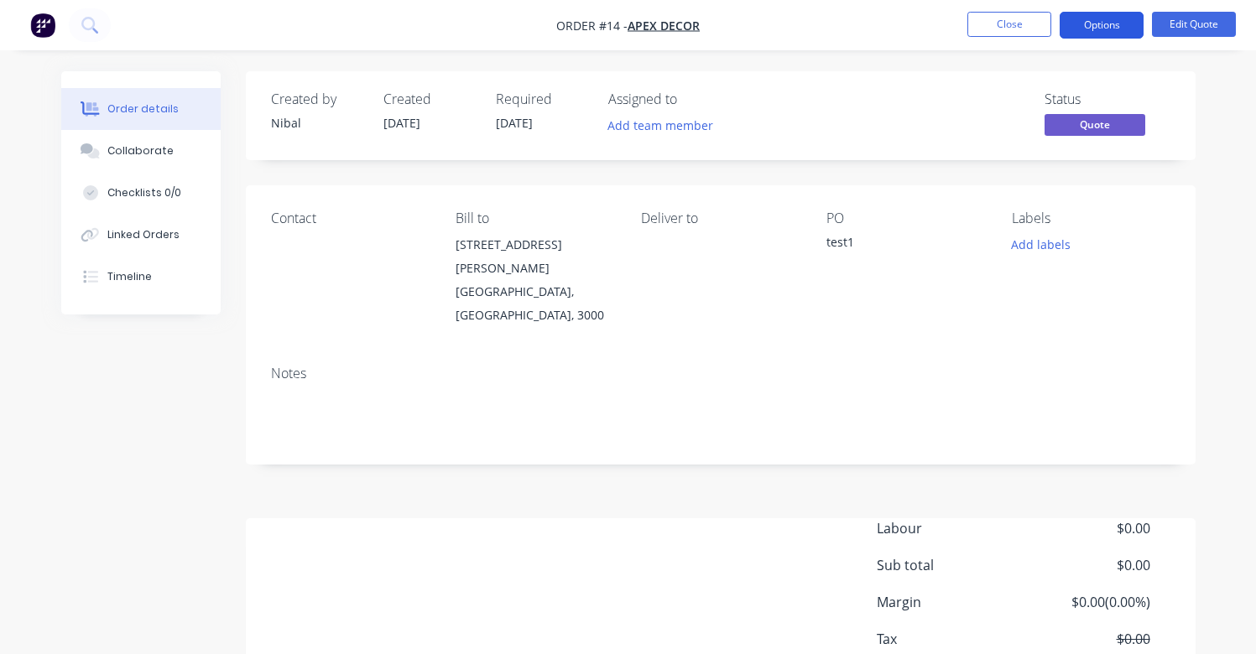
click at [1125, 24] on button "Options" at bounding box center [1102, 25] width 84 height 27
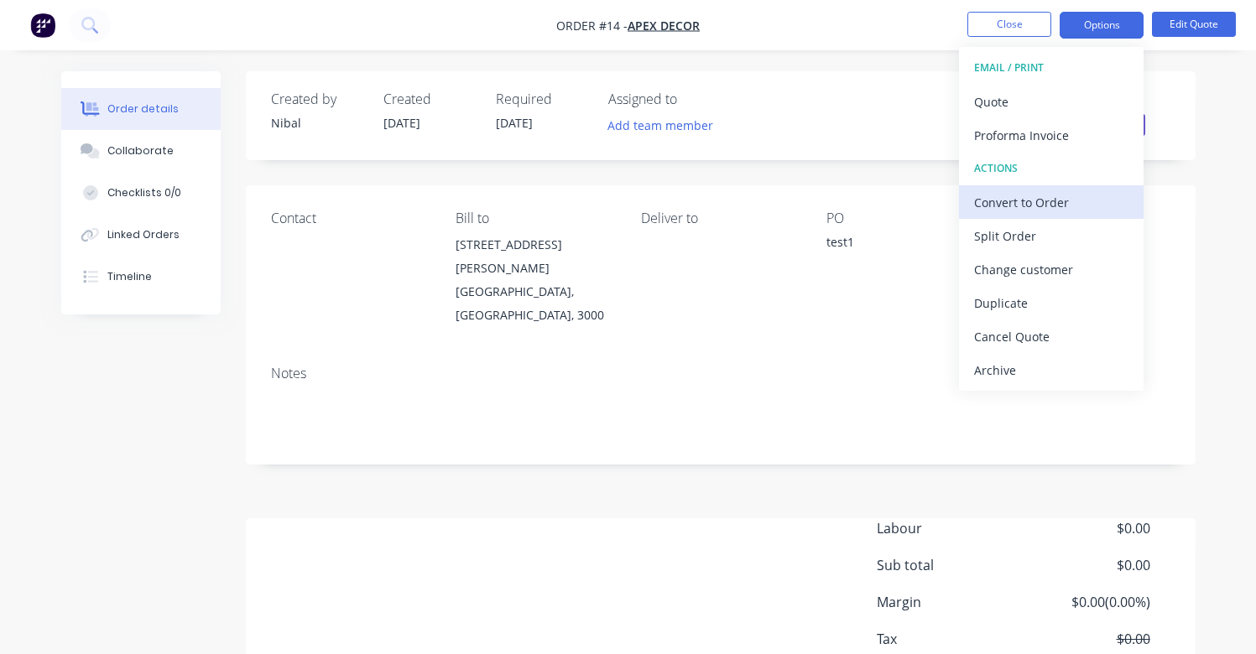
click at [1066, 201] on div "Convert to Order" at bounding box center [1051, 202] width 154 height 24
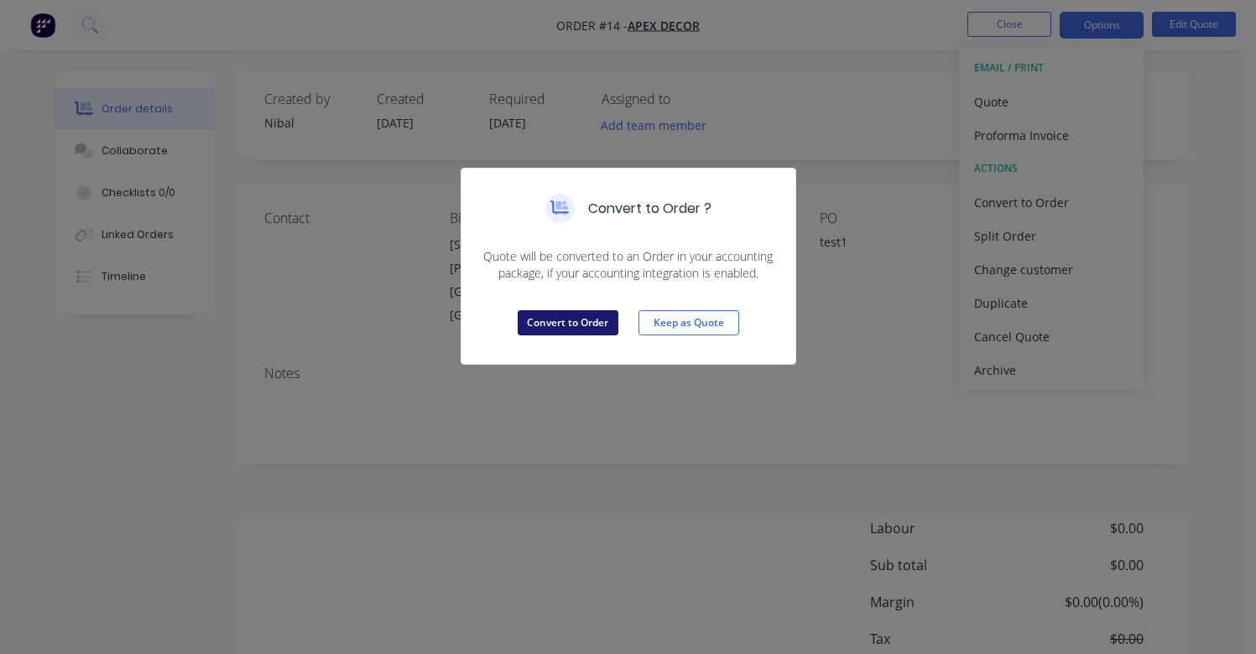
click at [551, 326] on button "Convert to Order" at bounding box center [568, 322] width 101 height 25
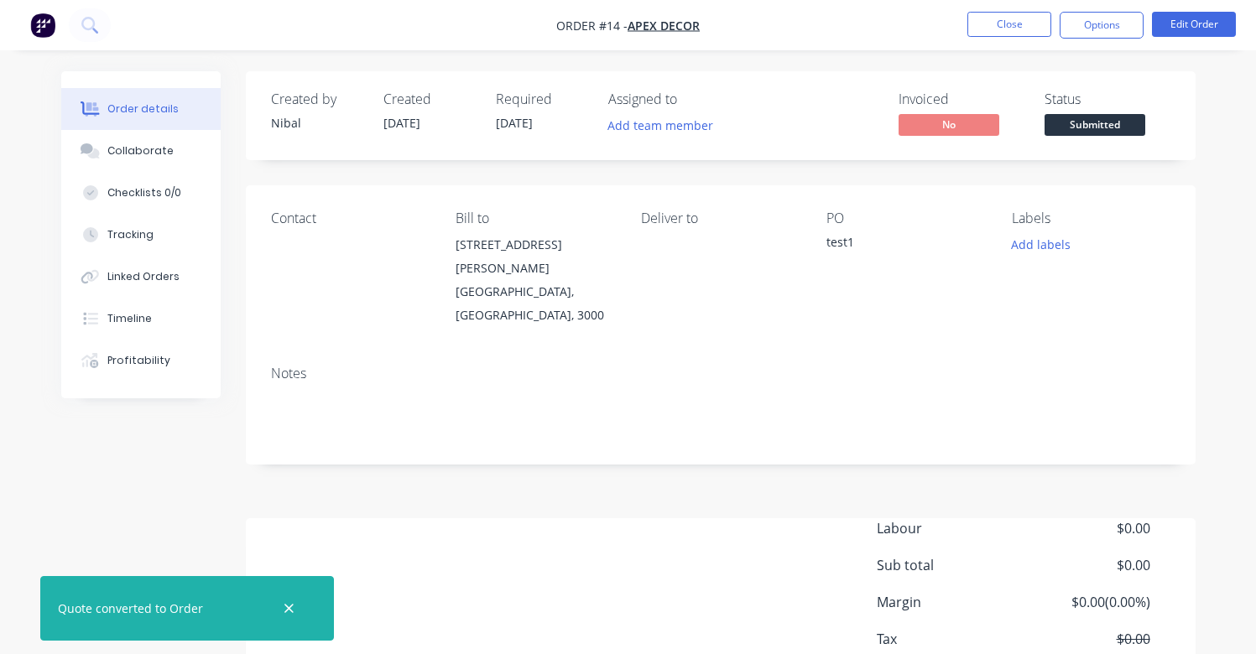
click at [34, 15] on img "button" at bounding box center [42, 25] width 25 height 25
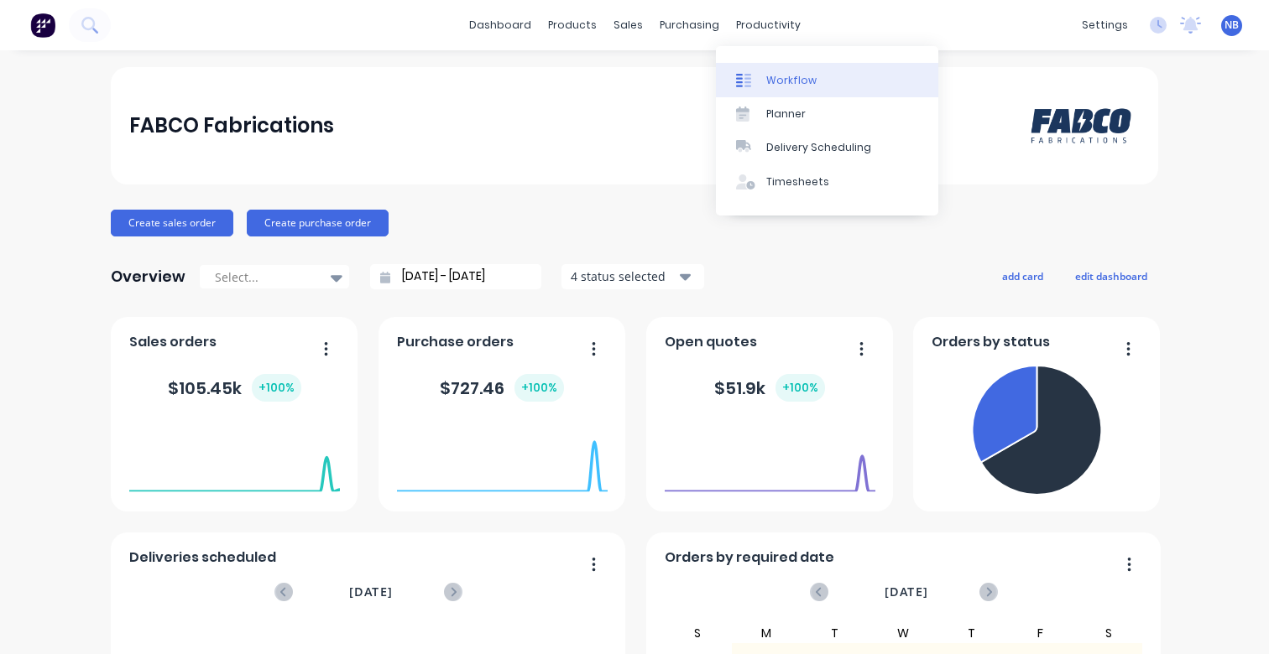
click at [758, 95] on link "Workflow" at bounding box center [827, 80] width 222 height 34
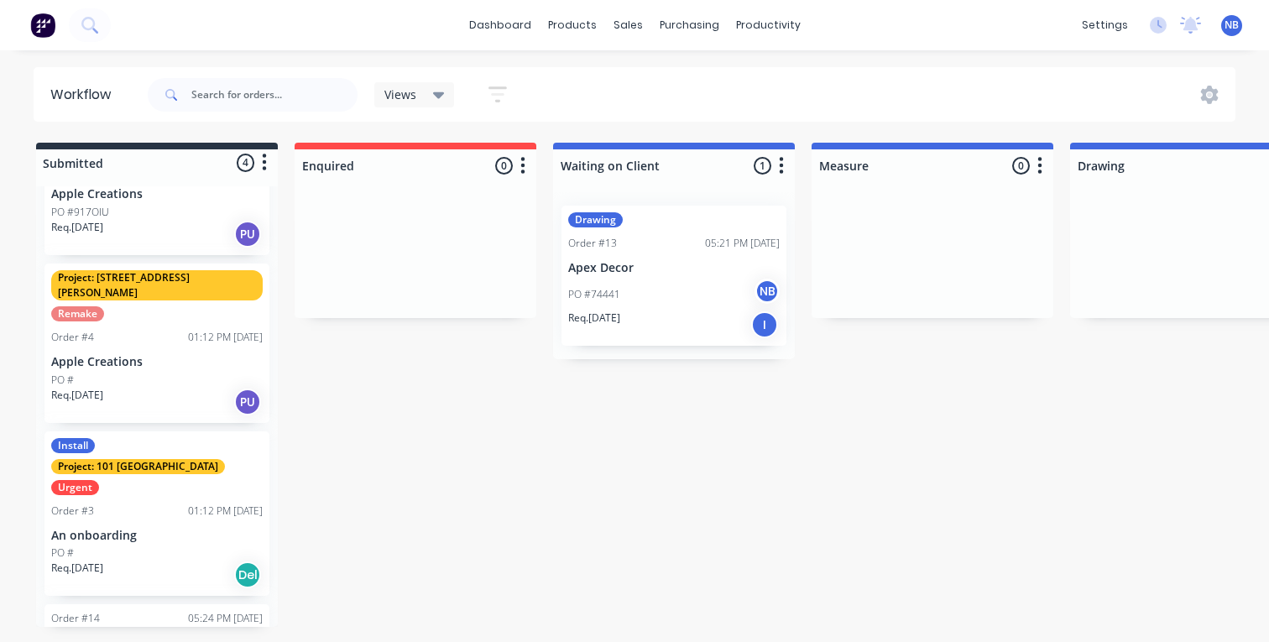
scroll to position [88, 0]
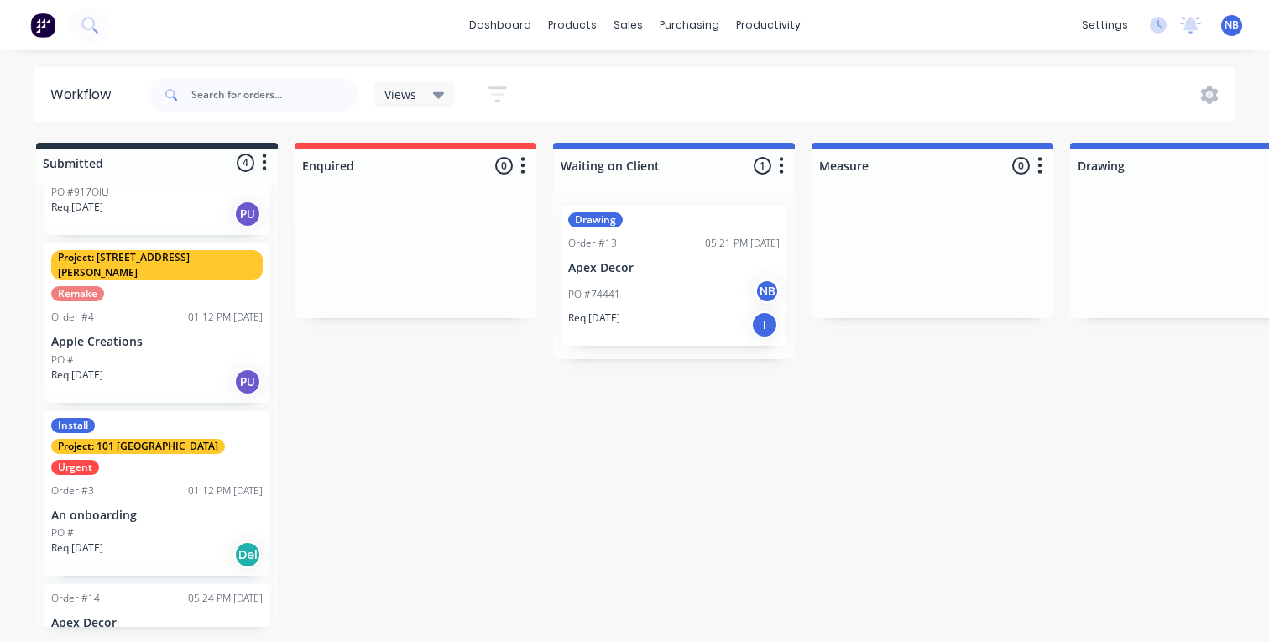
click at [162, 633] on div "PO #test1" at bounding box center [156, 640] width 211 height 15
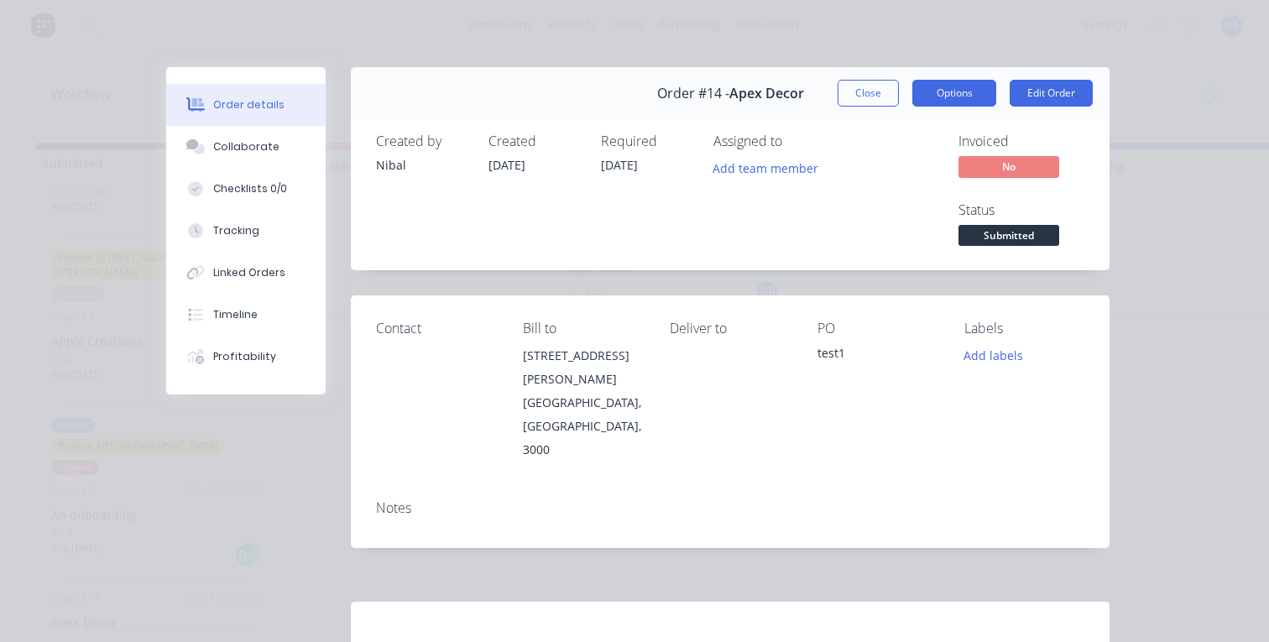
click at [937, 90] on button "Options" at bounding box center [954, 93] width 84 height 27
drag, startPoint x: 1122, startPoint y: 182, endPoint x: 1113, endPoint y: 164, distance: 20.3
click at [1122, 182] on div "Order details Collaborate Checklists 0/0 Tracking Linked Orders Timeline Profit…" at bounding box center [634, 321] width 1269 height 642
click at [1044, 91] on button "Edit Order" at bounding box center [1050, 93] width 83 height 27
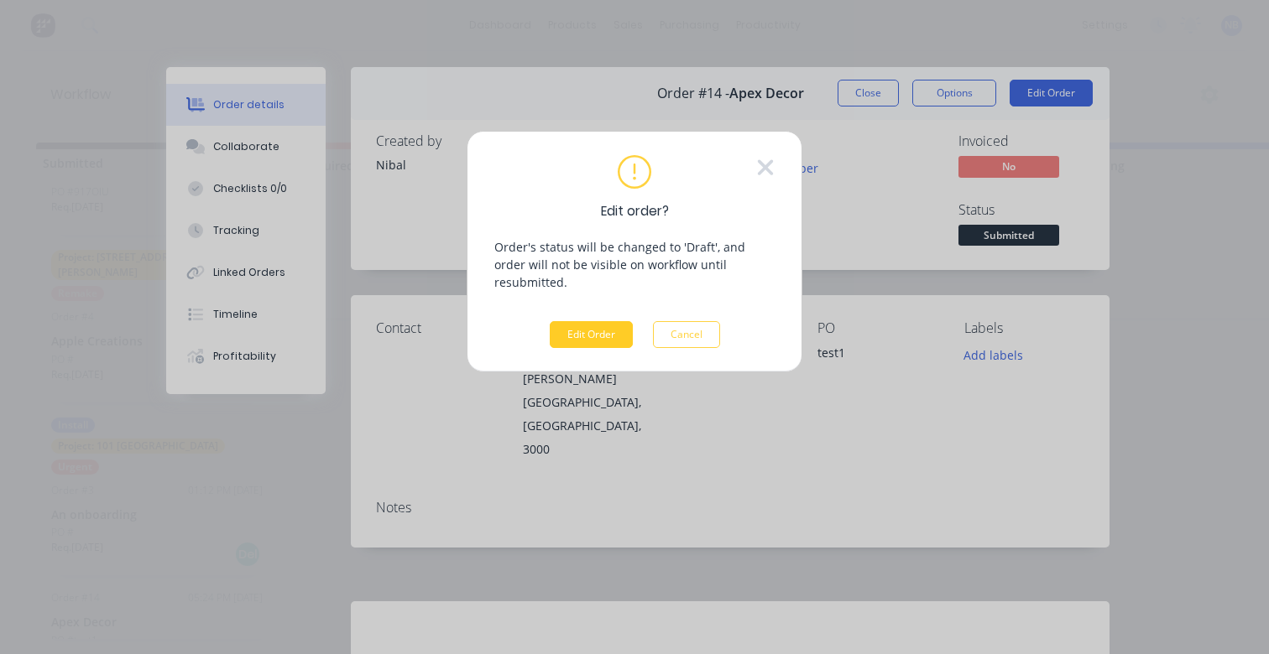
click at [592, 321] on button "Edit Order" at bounding box center [591, 334] width 83 height 27
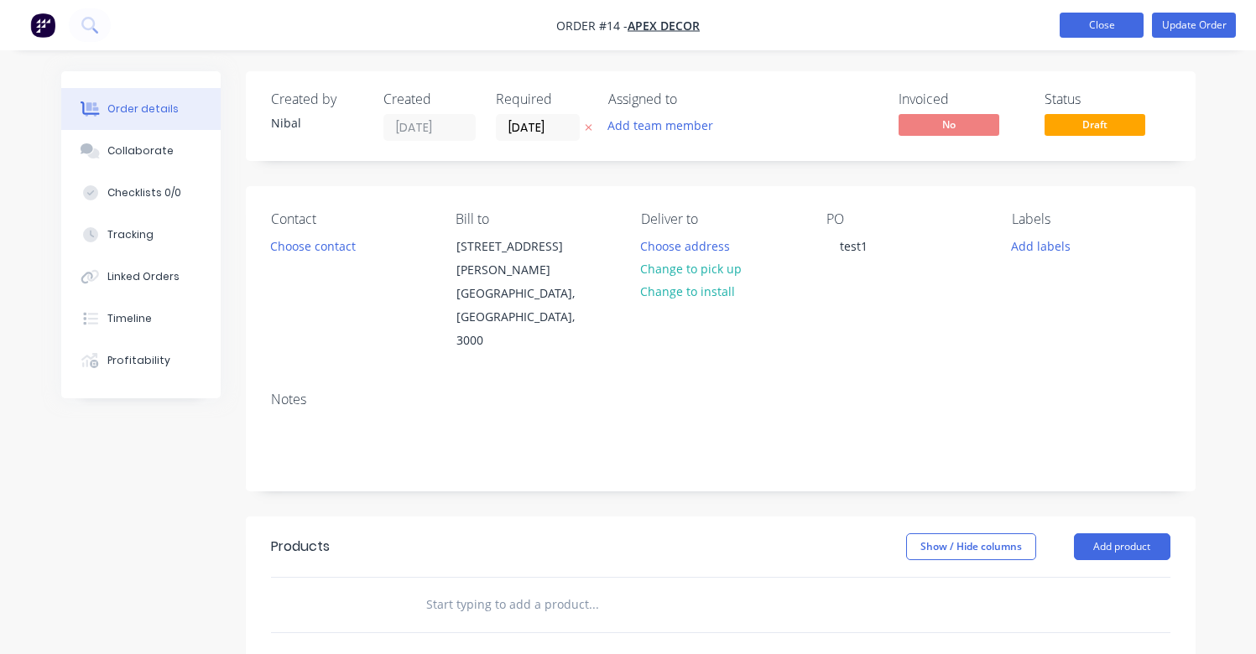
click at [1100, 29] on button "Close" at bounding box center [1102, 25] width 84 height 25
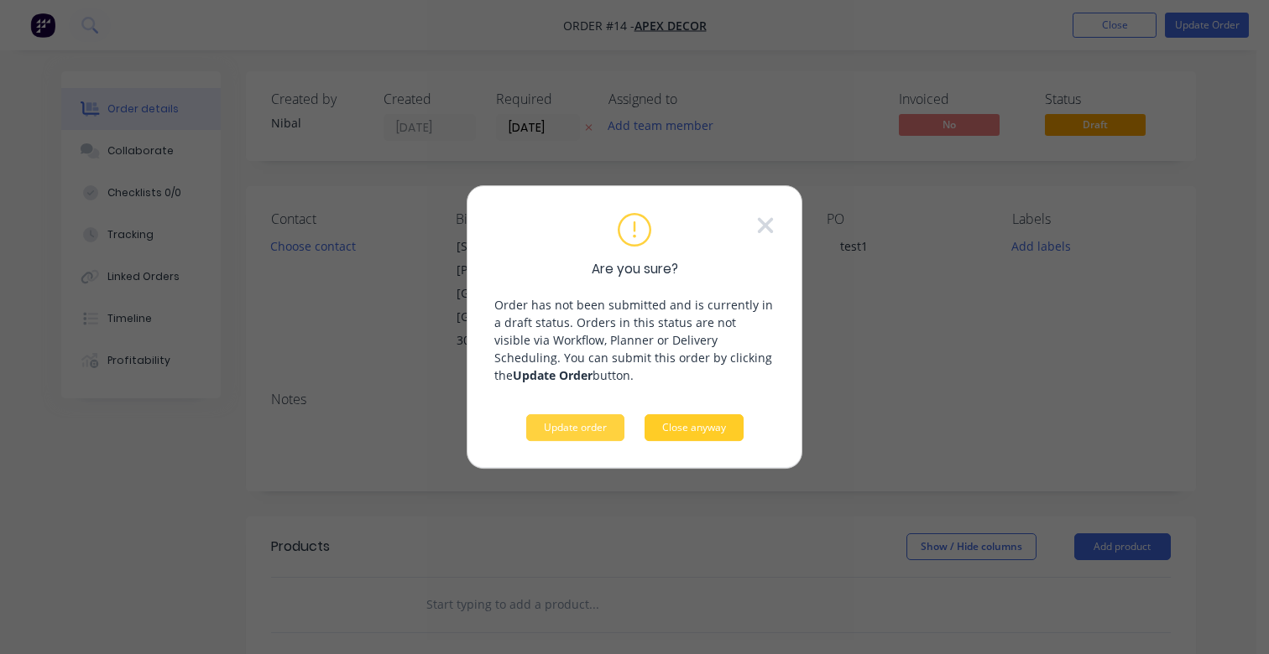
click at [743, 430] on div "Are you sure? Order has not been submitted and is currently in a draft status. …" at bounding box center [634, 327] width 280 height 228
click at [693, 430] on button "Close anyway" at bounding box center [693, 427] width 99 height 27
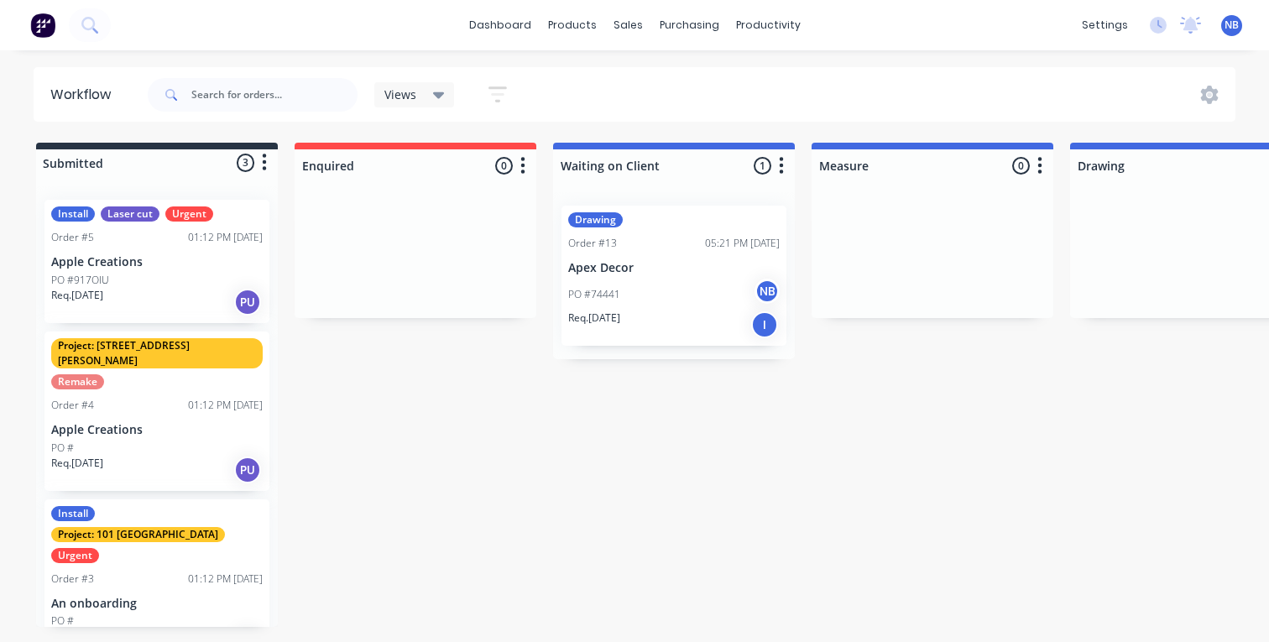
click at [217, 299] on div "Req. [DATE] PU" at bounding box center [156, 302] width 211 height 29
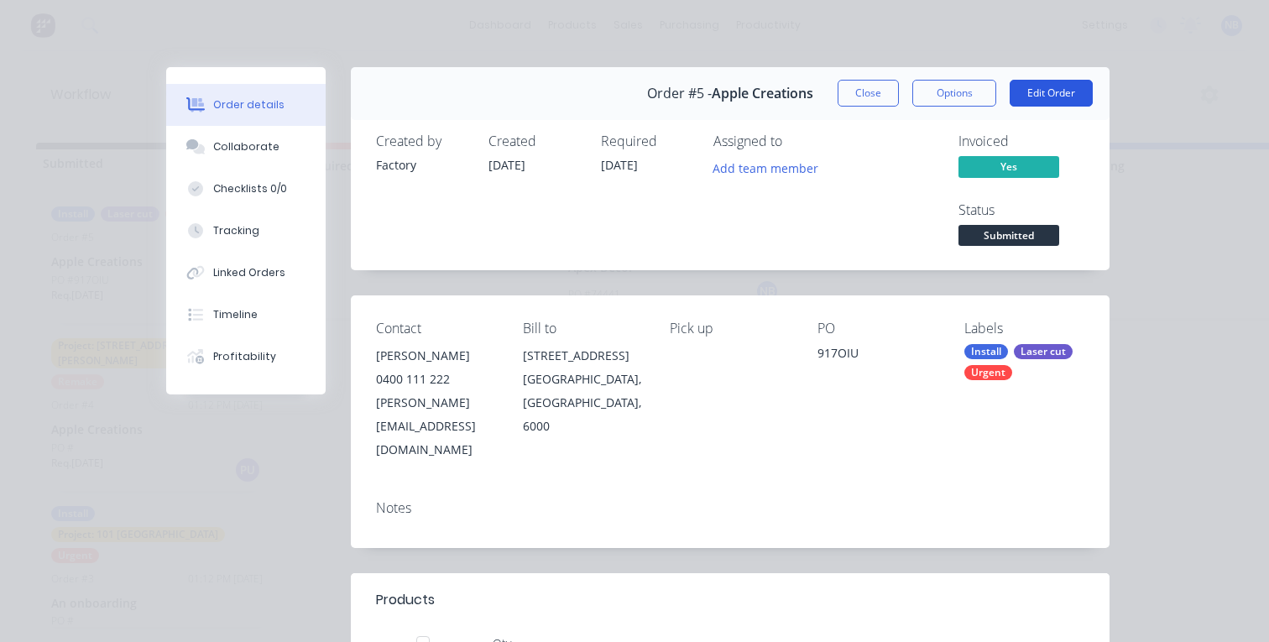
click at [1055, 93] on button "Edit Order" at bounding box center [1050, 93] width 83 height 27
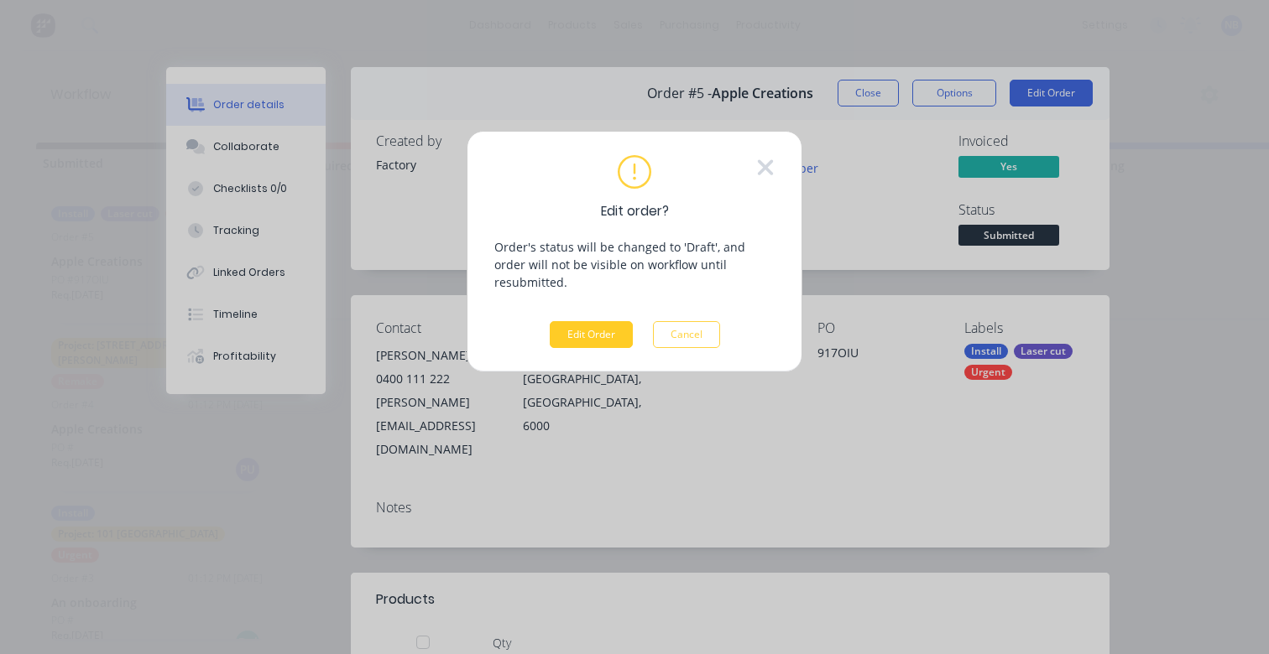
click at [610, 321] on button "Edit Order" at bounding box center [591, 334] width 83 height 27
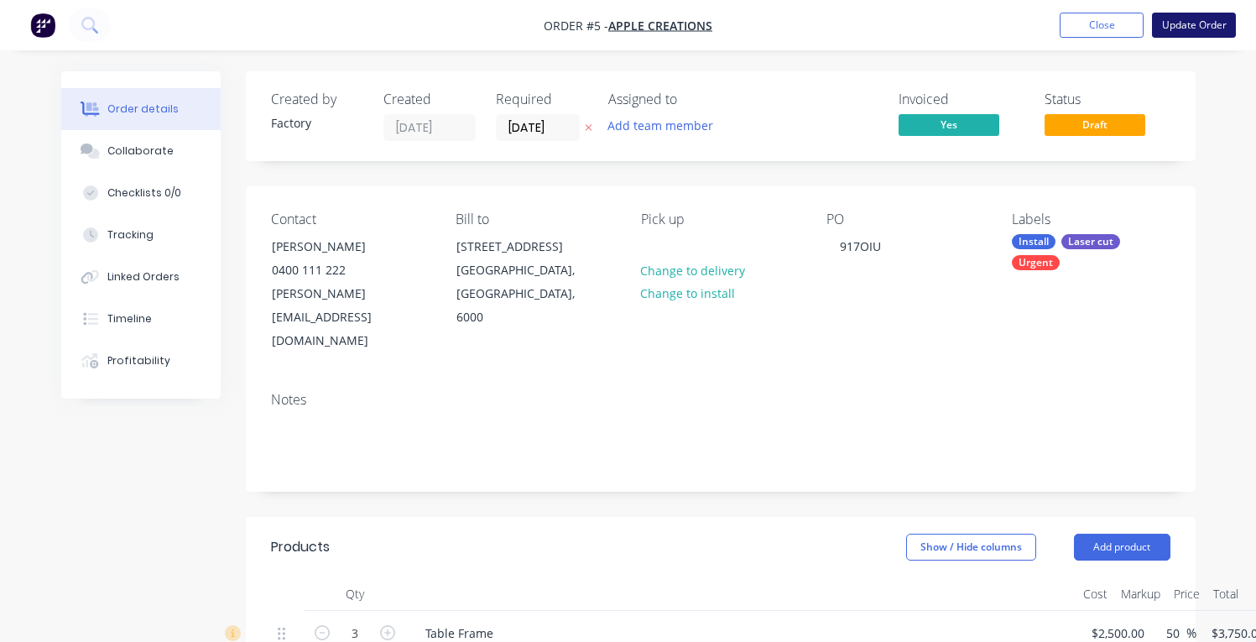
click at [1205, 28] on button "Update Order" at bounding box center [1194, 25] width 84 height 25
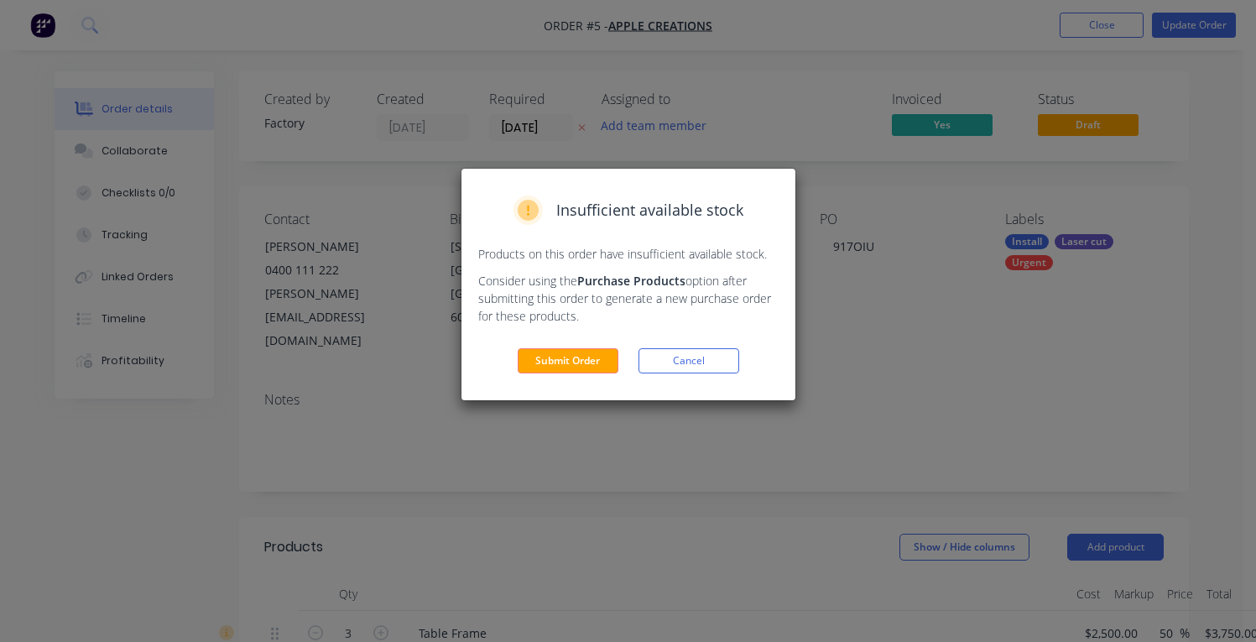
drag, startPoint x: 668, startPoint y: 368, endPoint x: 868, endPoint y: 210, distance: 254.5
click at [668, 368] on button "Cancel" at bounding box center [689, 360] width 101 height 25
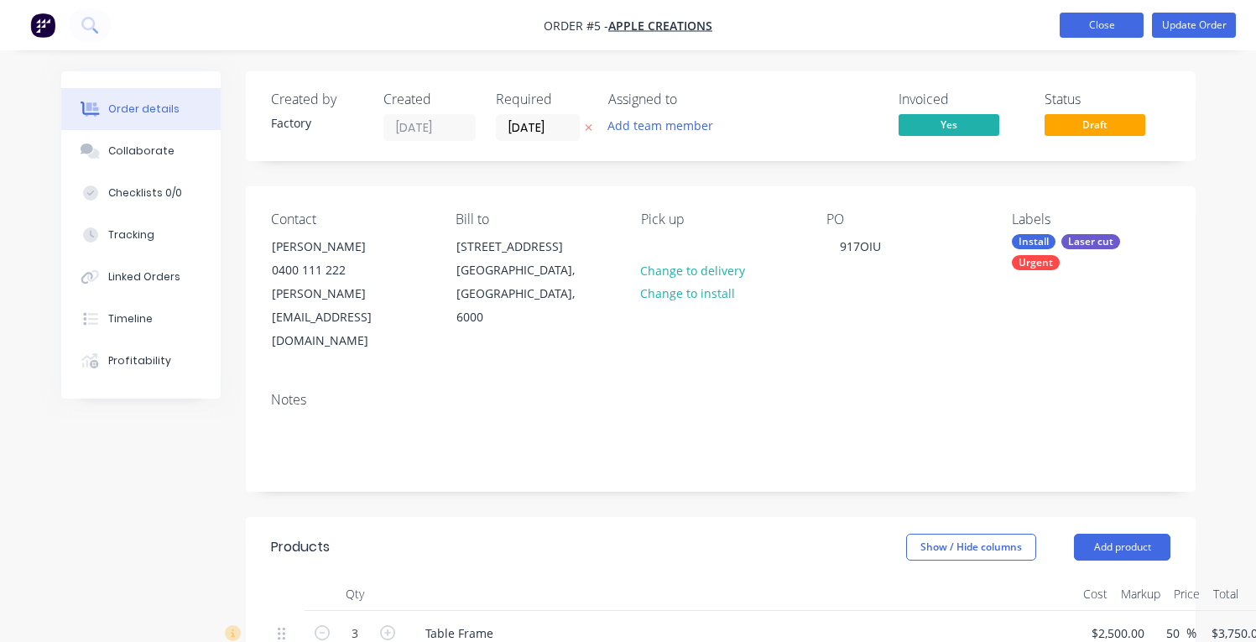
click at [1103, 22] on button "Close" at bounding box center [1102, 25] width 84 height 25
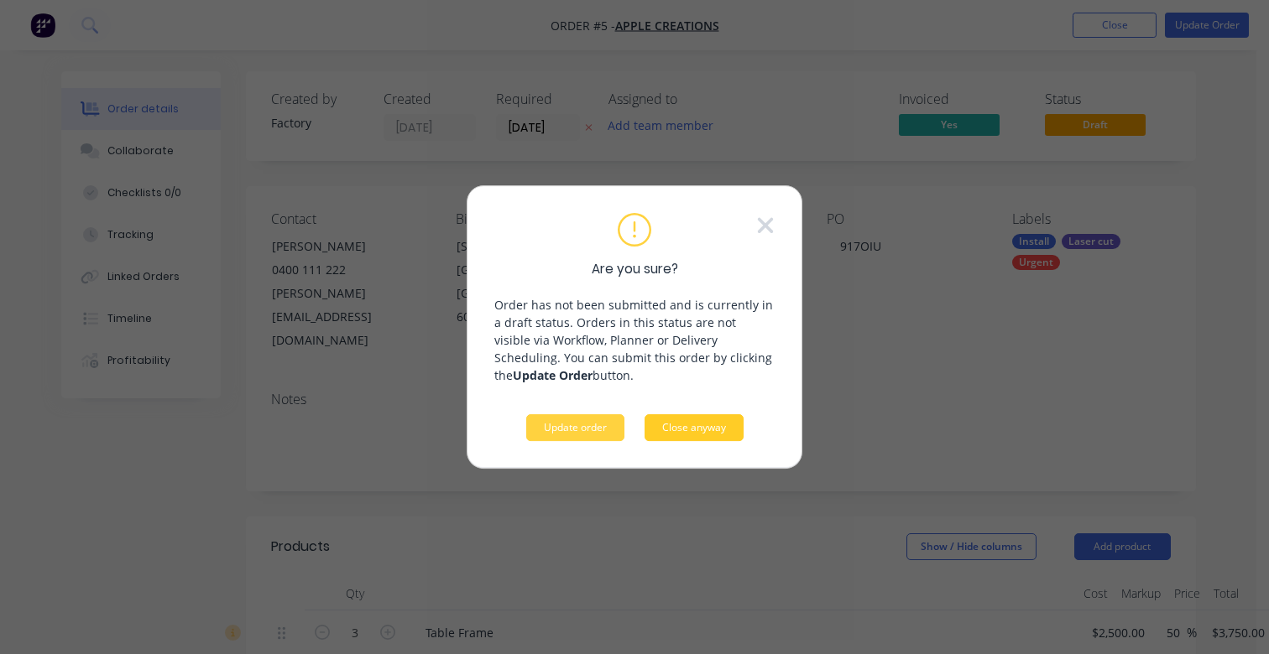
click at [675, 419] on button "Close anyway" at bounding box center [693, 427] width 99 height 27
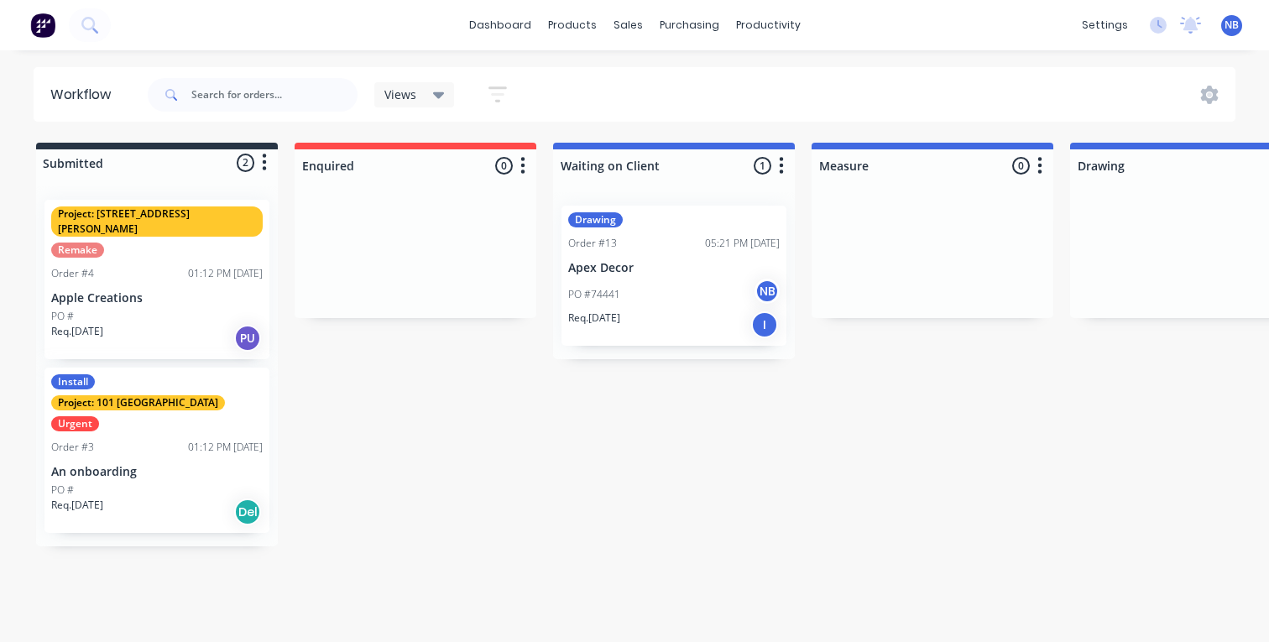
click at [173, 309] on div "PO #" at bounding box center [156, 316] width 211 height 15
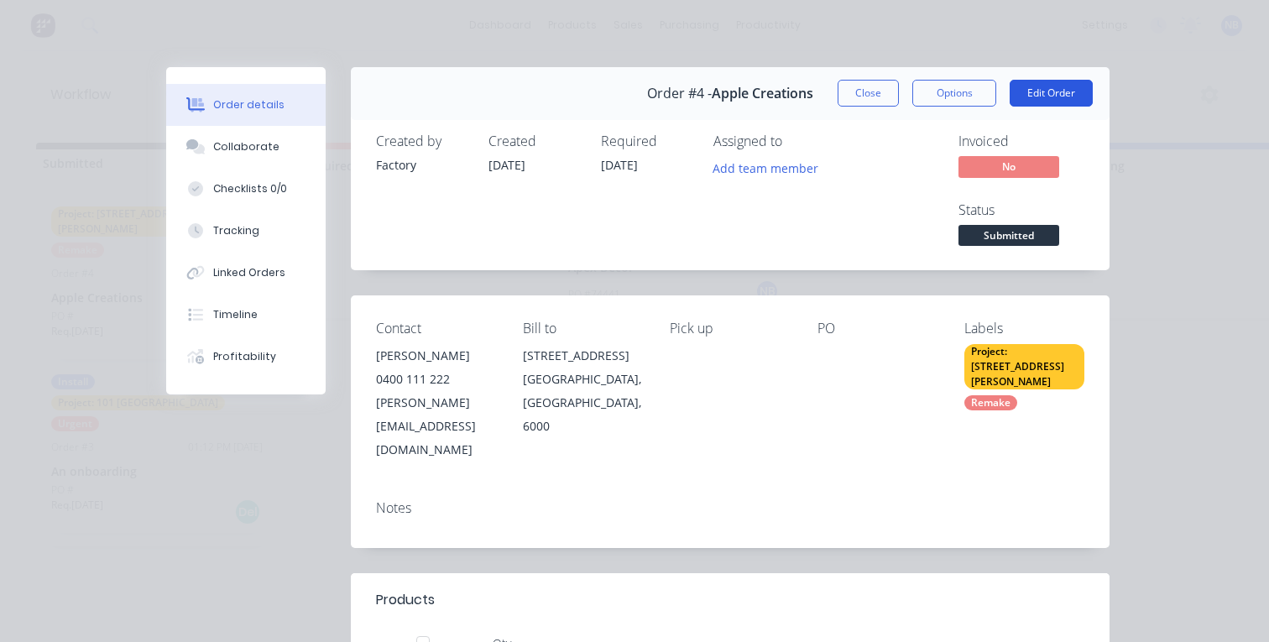
click at [1059, 94] on button "Edit Order" at bounding box center [1050, 93] width 83 height 27
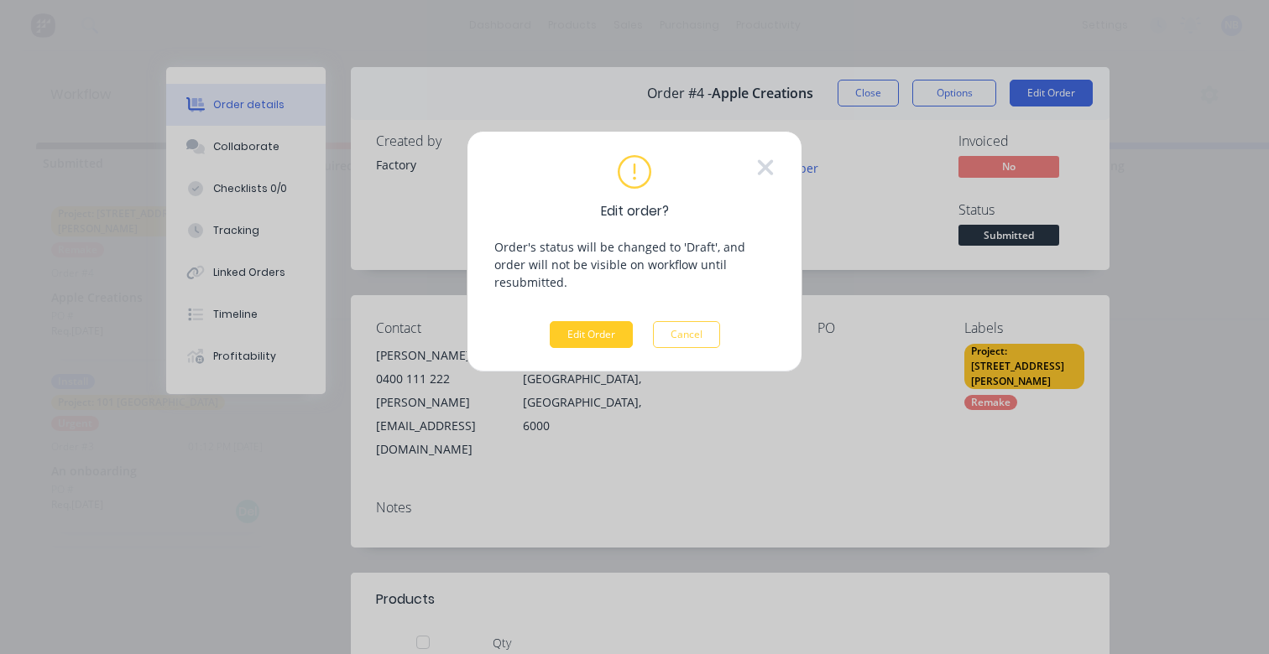
click at [605, 321] on button "Edit Order" at bounding box center [591, 334] width 83 height 27
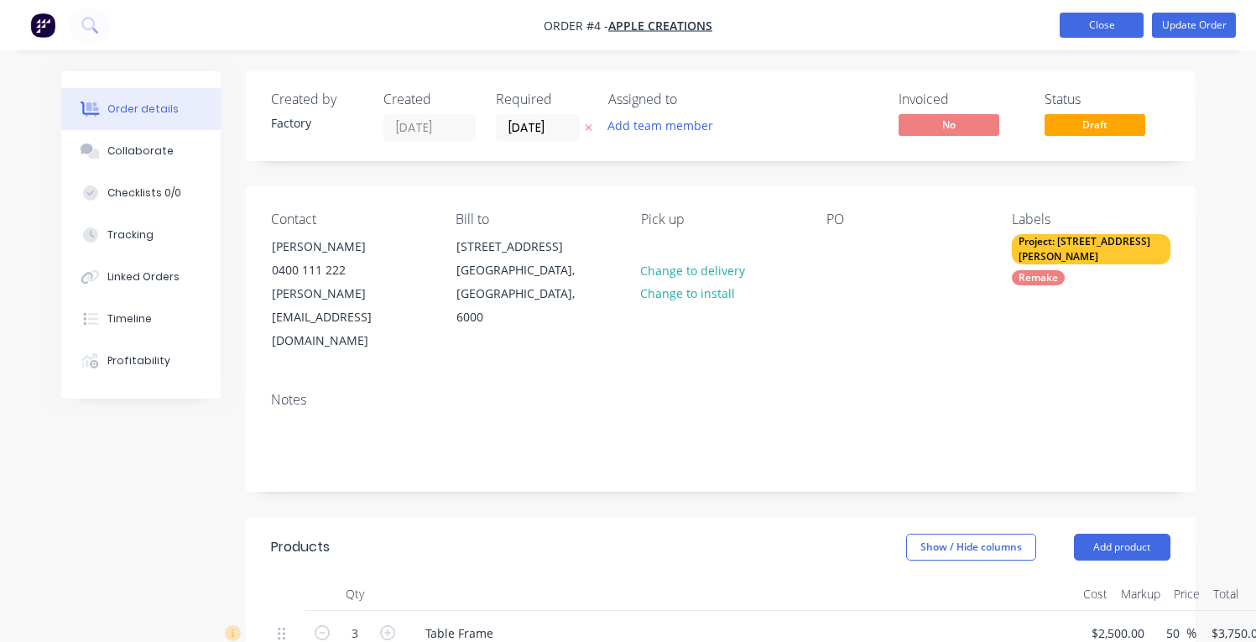
click at [1069, 18] on button "Close" at bounding box center [1102, 25] width 84 height 25
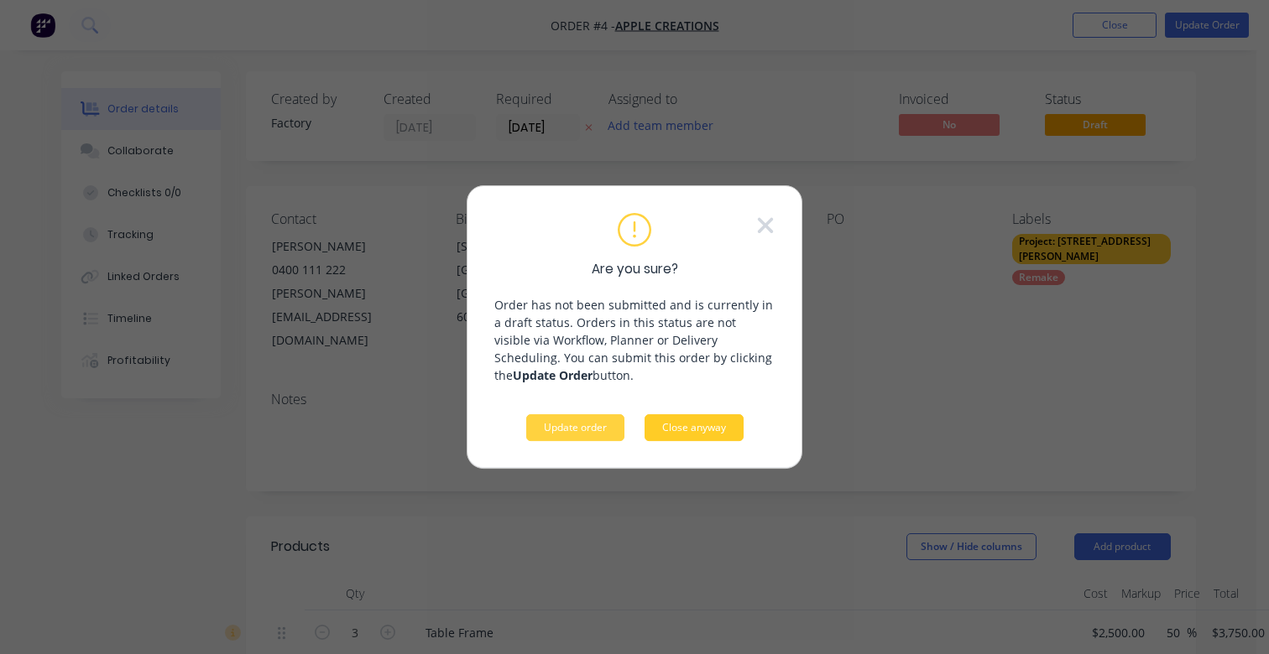
click at [692, 428] on button "Close anyway" at bounding box center [693, 427] width 99 height 27
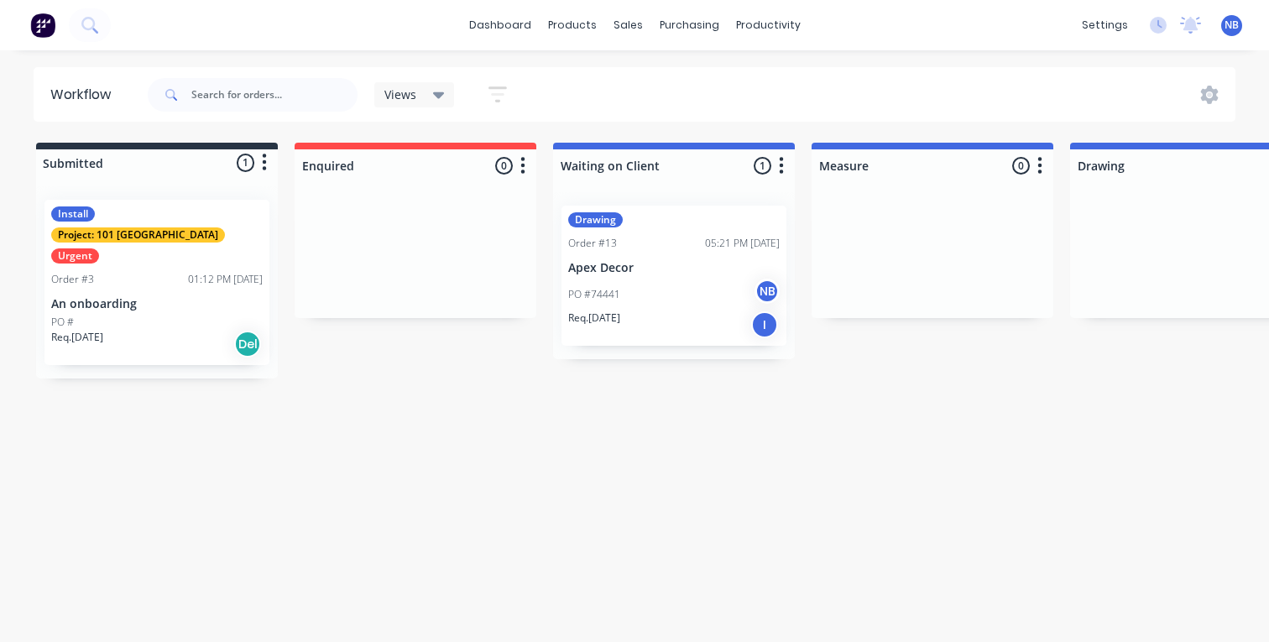
click at [80, 315] on div "PO #" at bounding box center [156, 322] width 211 height 15
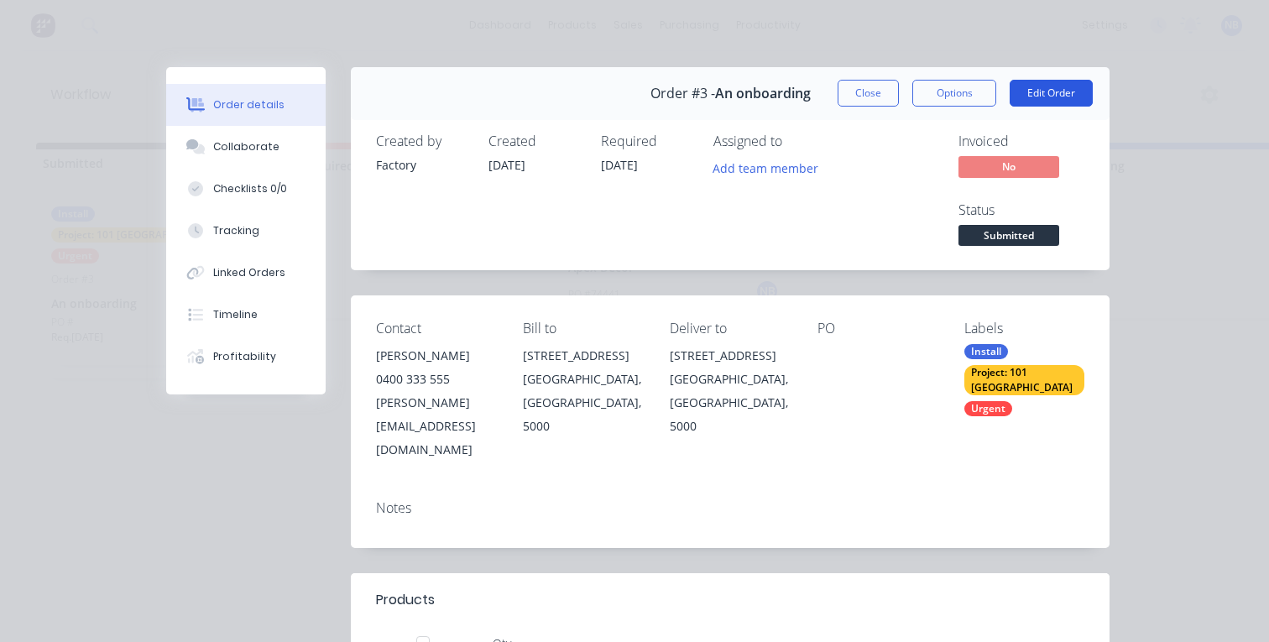
click at [1080, 91] on button "Edit Order" at bounding box center [1050, 93] width 83 height 27
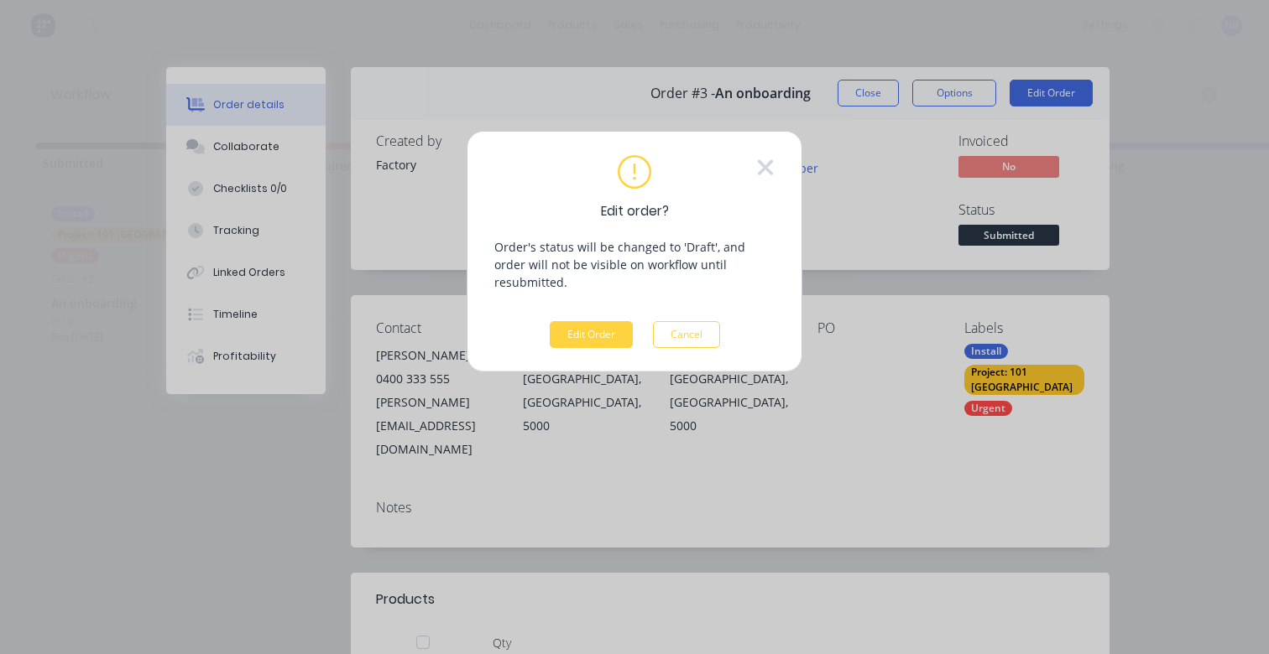
drag, startPoint x: 586, startPoint y: 318, endPoint x: 638, endPoint y: 315, distance: 52.1
click at [586, 321] on button "Edit Order" at bounding box center [591, 334] width 83 height 27
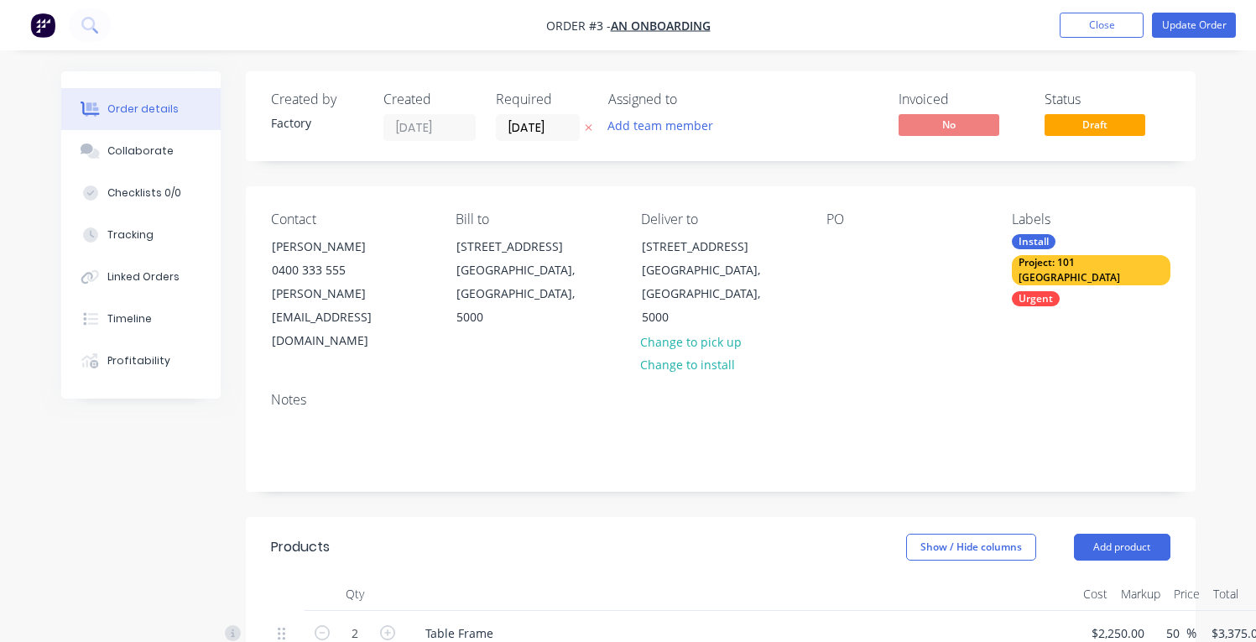
drag, startPoint x: 914, startPoint y: 110, endPoint x: 946, endPoint y: 118, distance: 33.0
click at [920, 112] on div "Invoiced No" at bounding box center [962, 116] width 126 height 50
drag, startPoint x: 1054, startPoint y: 33, endPoint x: 1072, endPoint y: 27, distance: 19.4
click at [1060, 32] on ul "Add product Close Update Order" at bounding box center [1148, 25] width 216 height 25
click at [1074, 27] on button "Close" at bounding box center [1102, 25] width 84 height 25
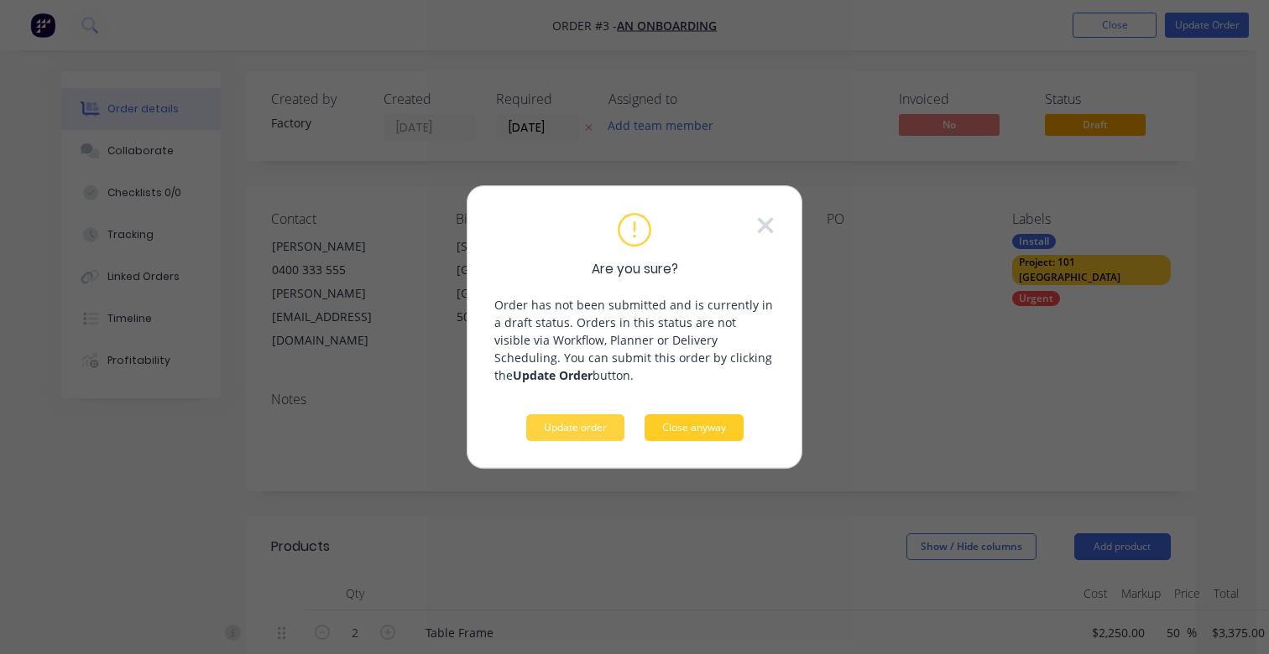
click at [694, 420] on button "Close anyway" at bounding box center [693, 427] width 99 height 27
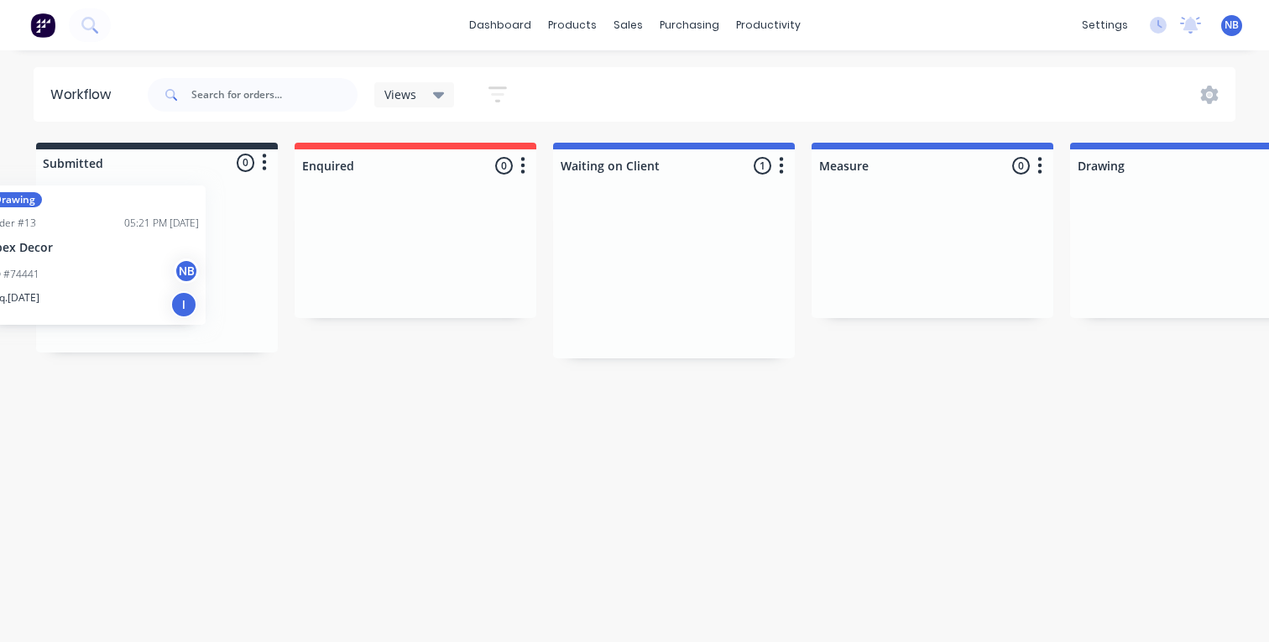
drag, startPoint x: 665, startPoint y: 275, endPoint x: 79, endPoint y: 255, distance: 586.0
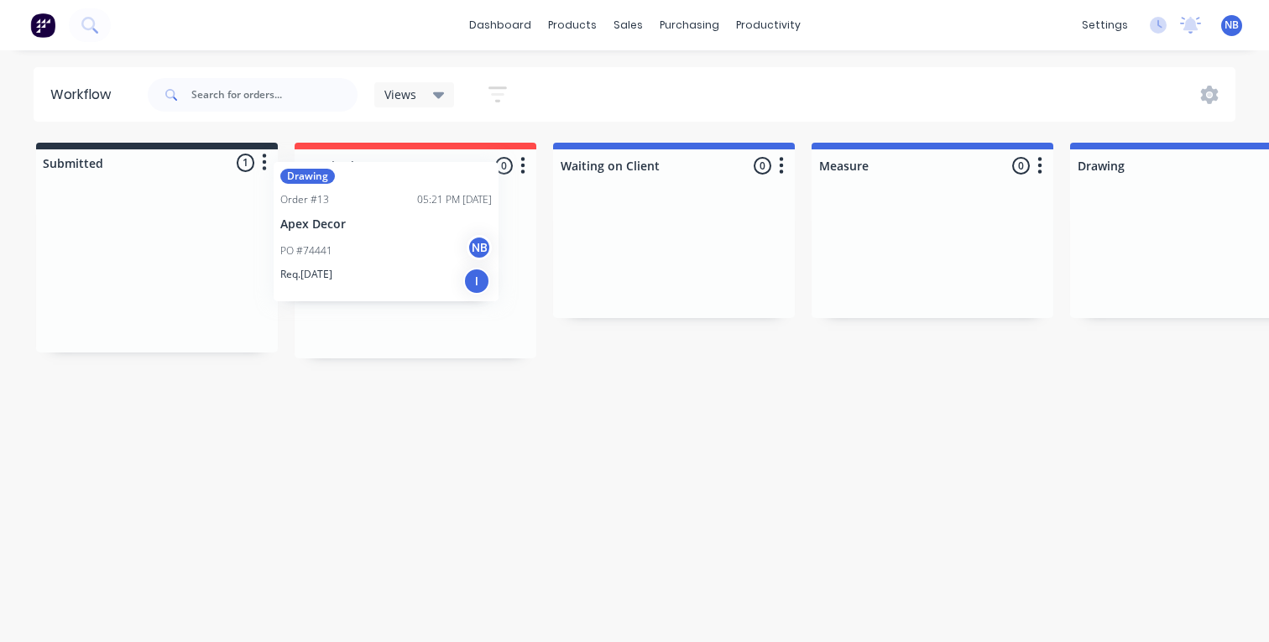
drag, startPoint x: 149, startPoint y: 284, endPoint x: 388, endPoint y: 242, distance: 241.8
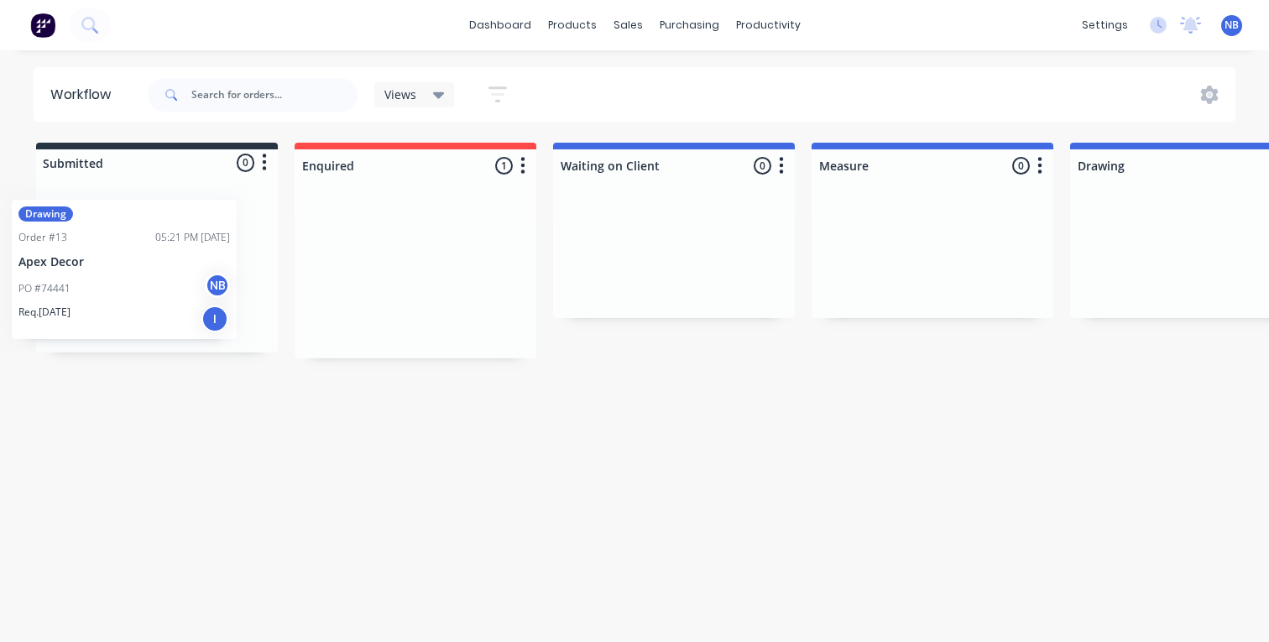
drag, startPoint x: 441, startPoint y: 262, endPoint x: 154, endPoint y: 257, distance: 287.0
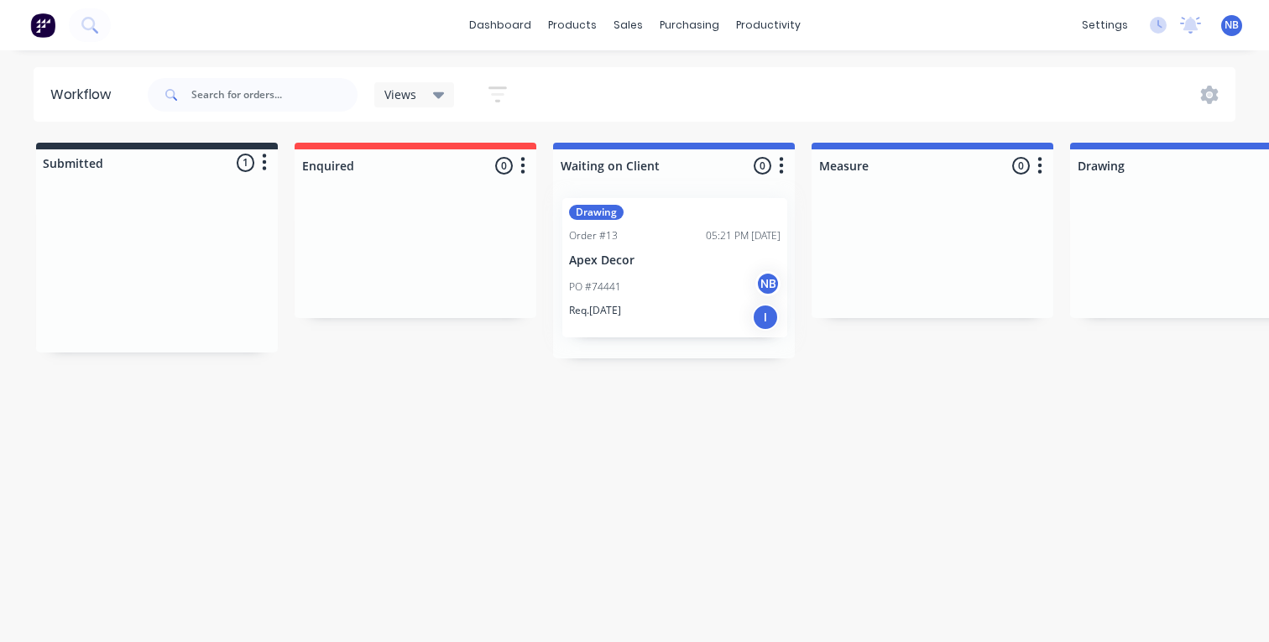
drag, startPoint x: 154, startPoint y: 257, endPoint x: 681, endPoint y: 256, distance: 527.8
click at [475, 215] on div at bounding box center [416, 255] width 242 height 126
click at [524, 171] on icon "button" at bounding box center [523, 165] width 4 height 17
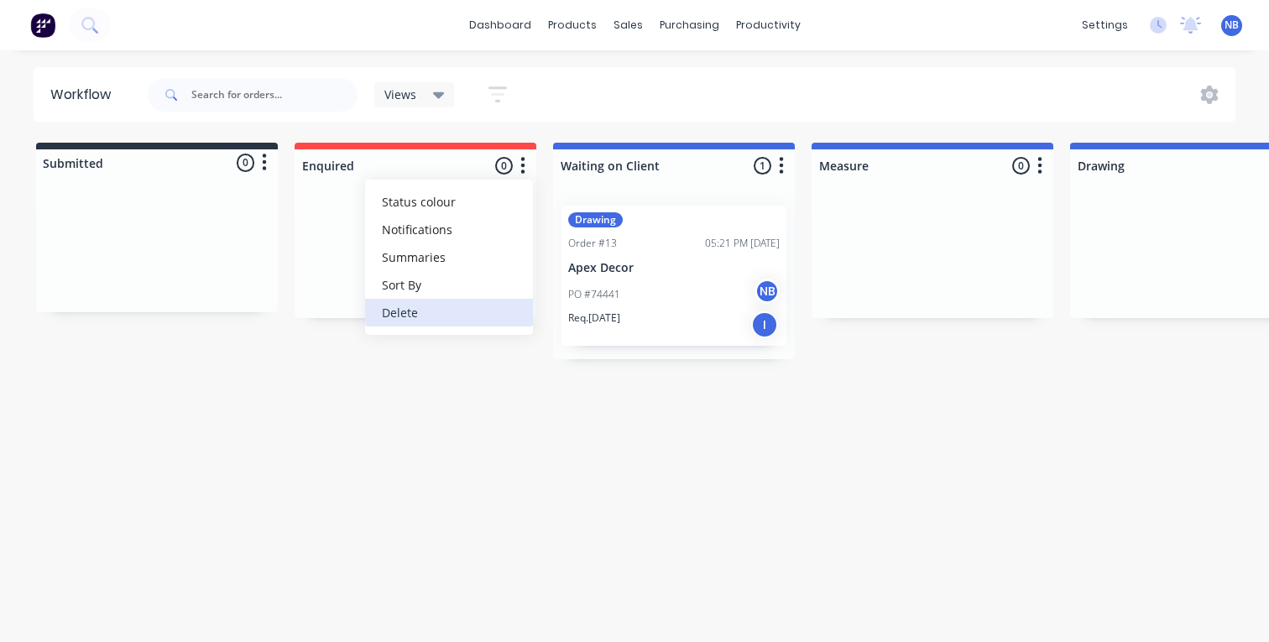
click at [451, 319] on button "Delete" at bounding box center [449, 313] width 168 height 28
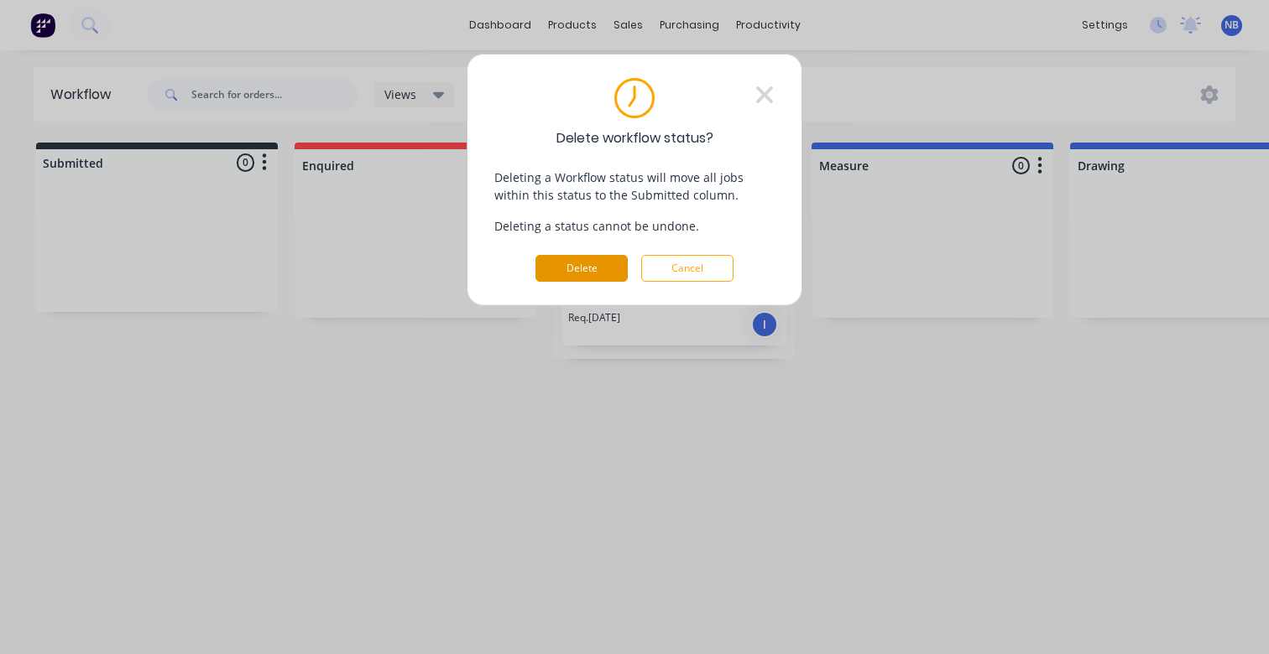
click at [593, 262] on button "Delete" at bounding box center [581, 268] width 92 height 27
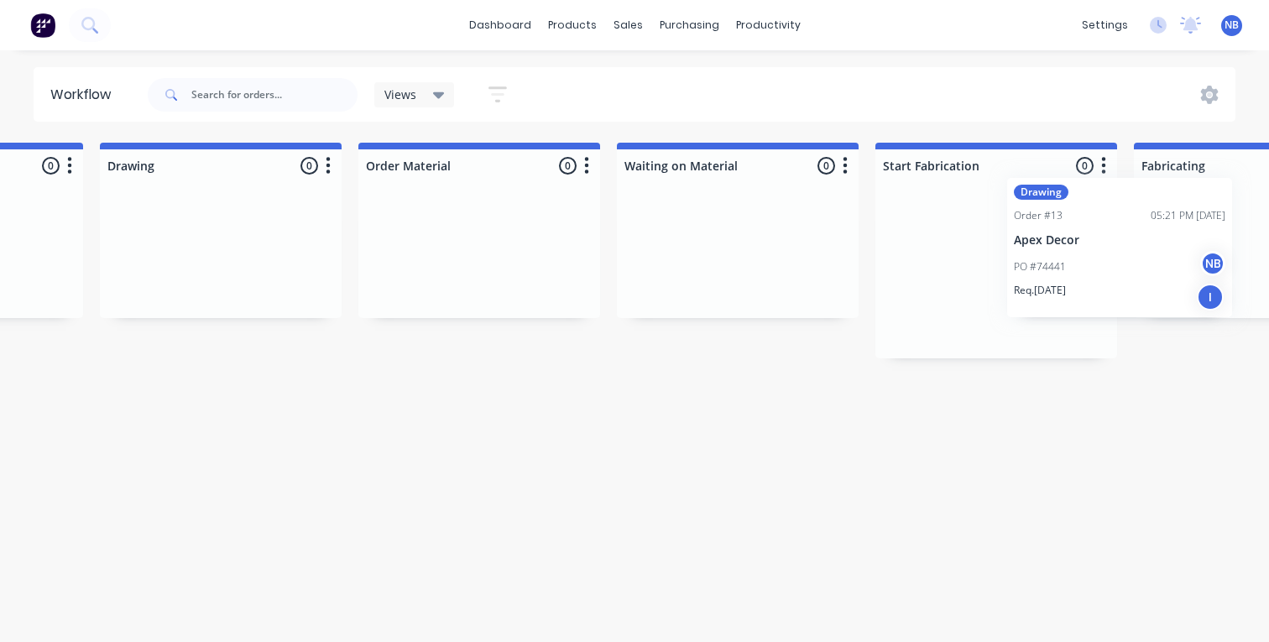
scroll to position [0, 725]
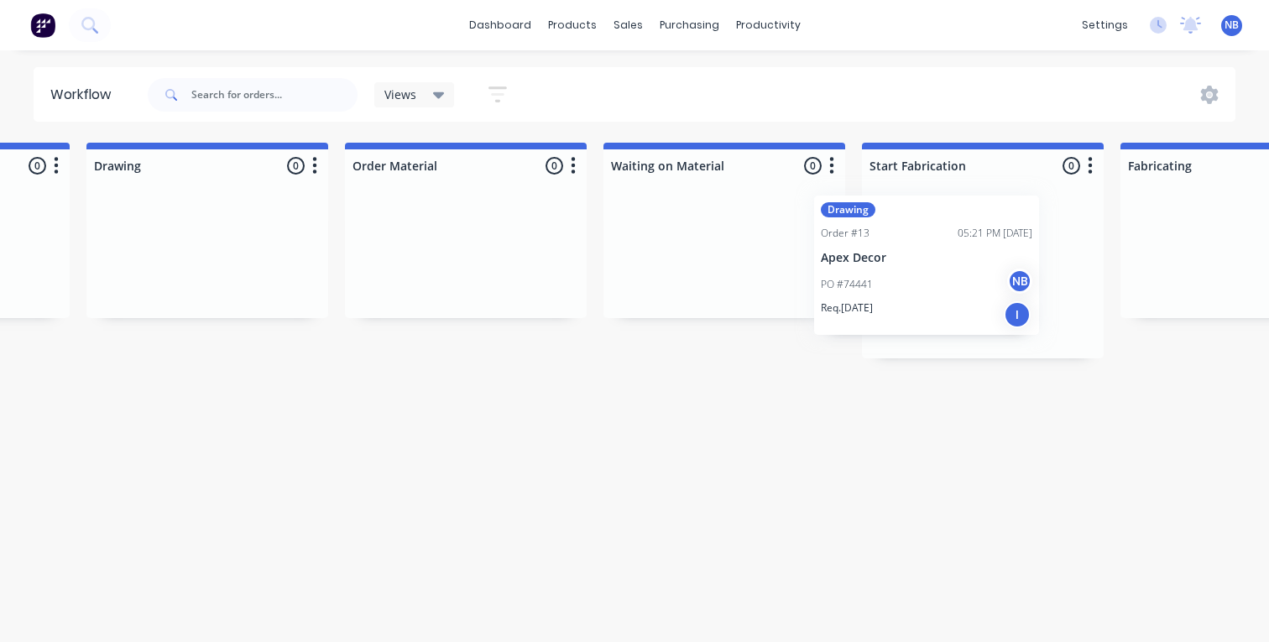
drag, startPoint x: 321, startPoint y: 241, endPoint x: 949, endPoint y: 228, distance: 627.7
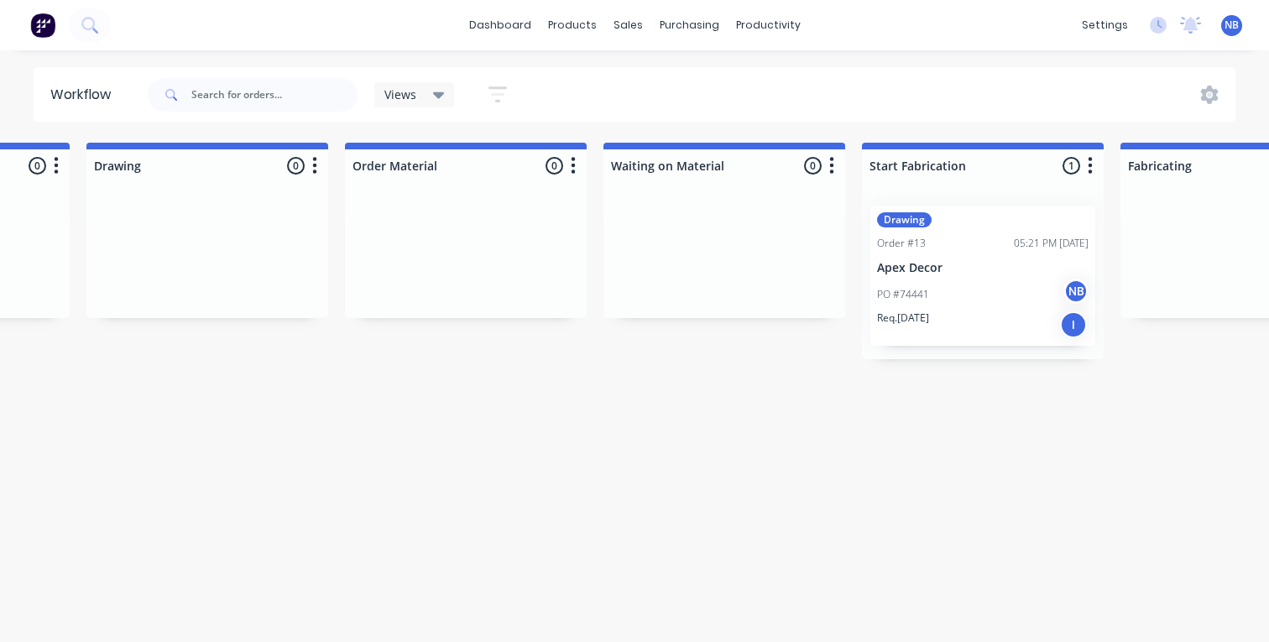
scroll to position [0, 726]
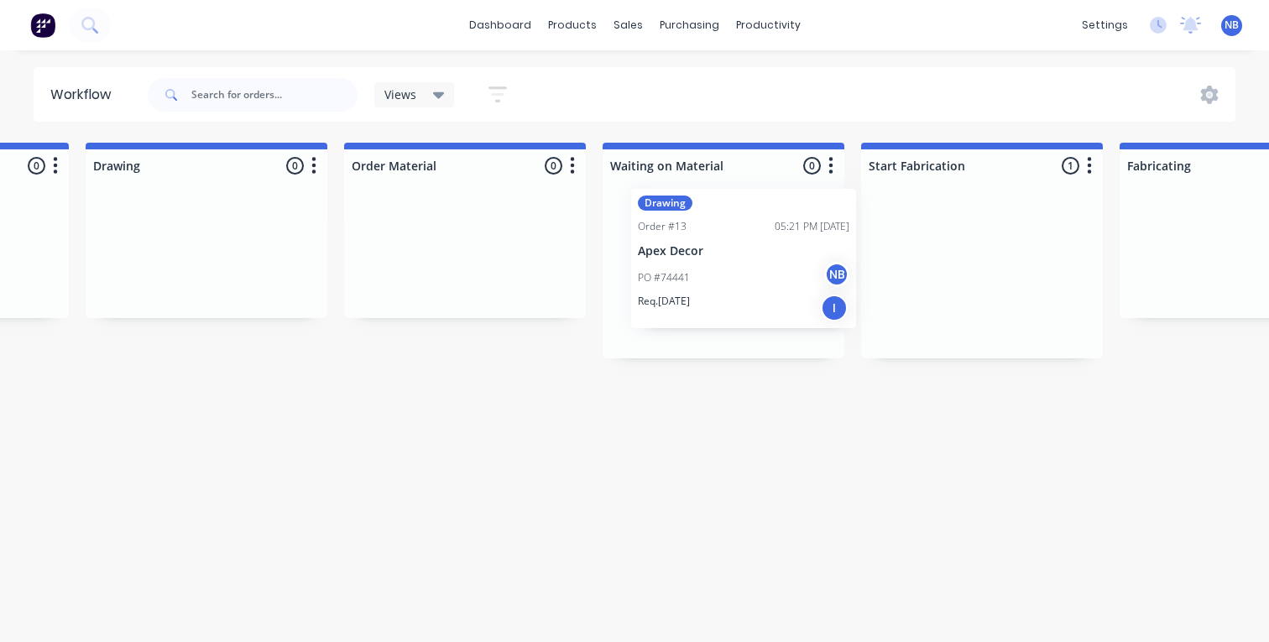
drag, startPoint x: 961, startPoint y: 251, endPoint x: 712, endPoint y: 234, distance: 249.8
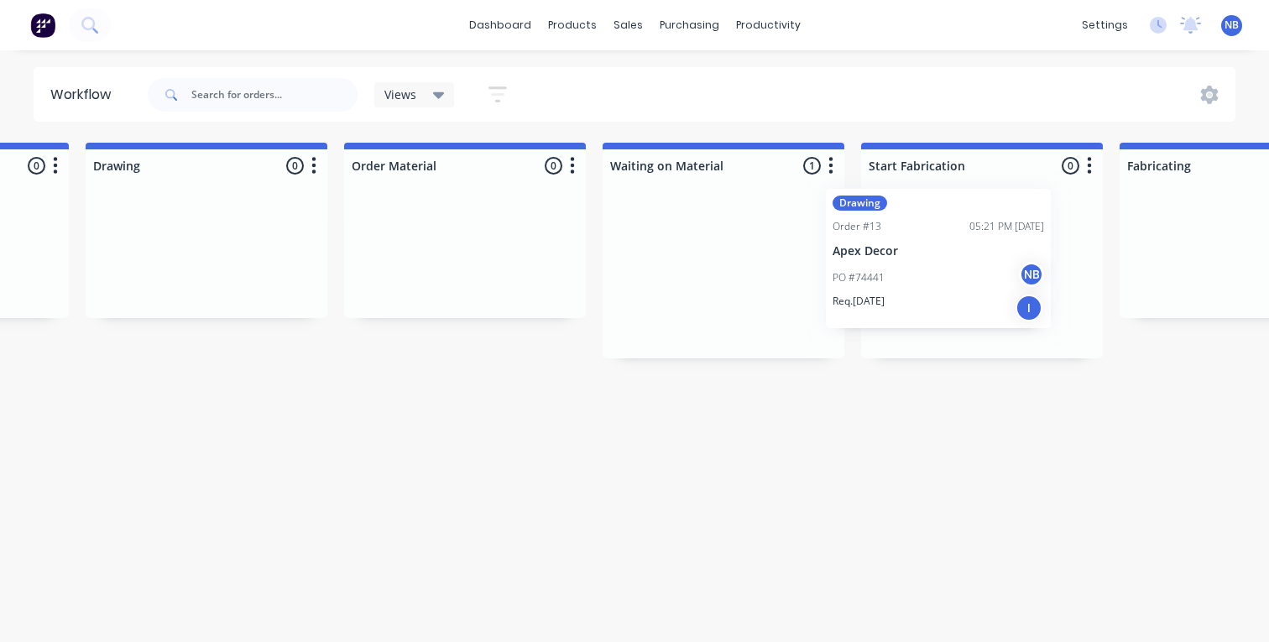
drag, startPoint x: 677, startPoint y: 249, endPoint x: 893, endPoint y: 232, distance: 216.4
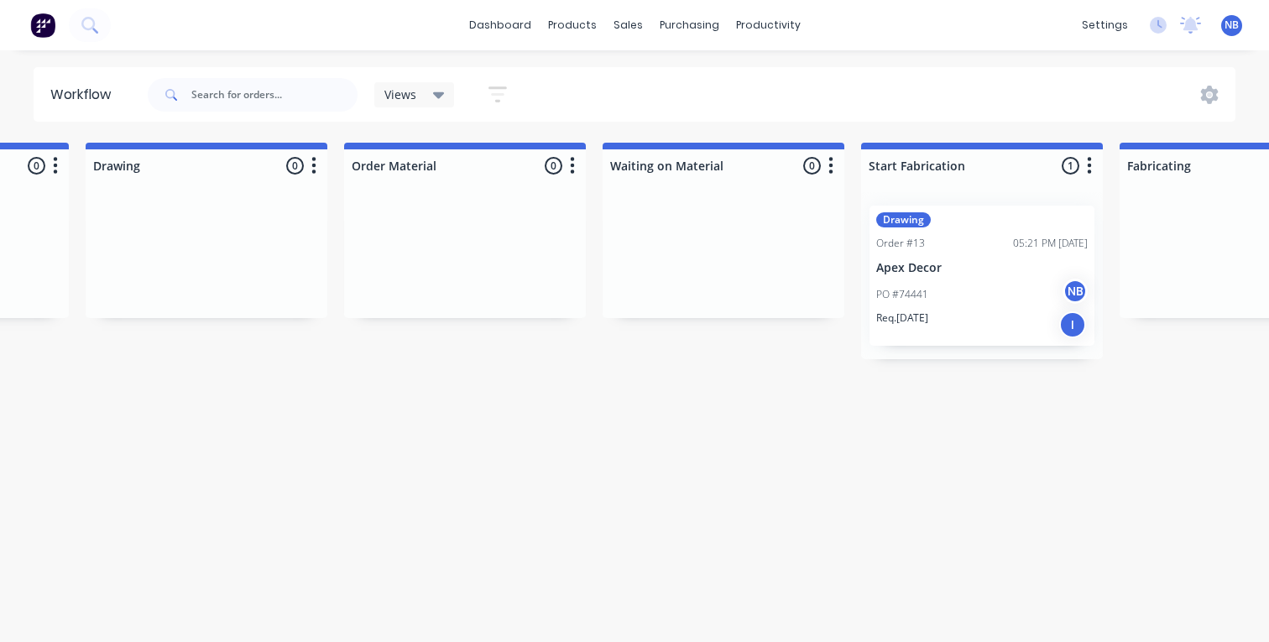
click at [905, 223] on div "Drawing" at bounding box center [903, 219] width 55 height 15
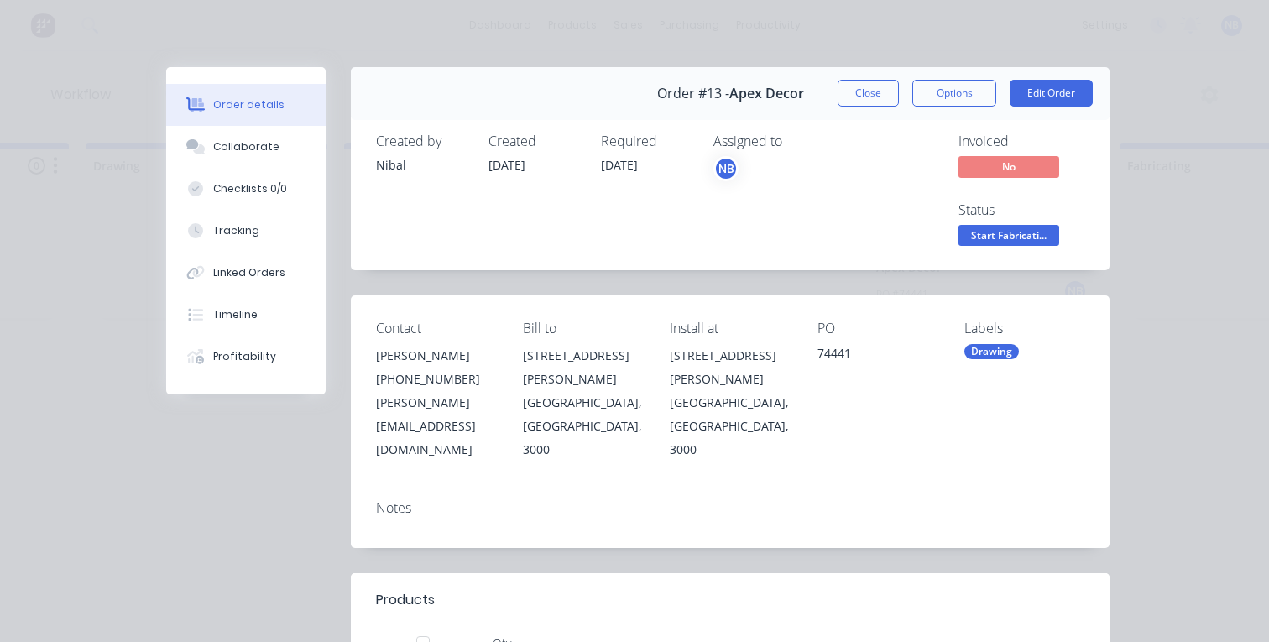
click at [1000, 347] on div "Drawing" at bounding box center [991, 351] width 55 height 15
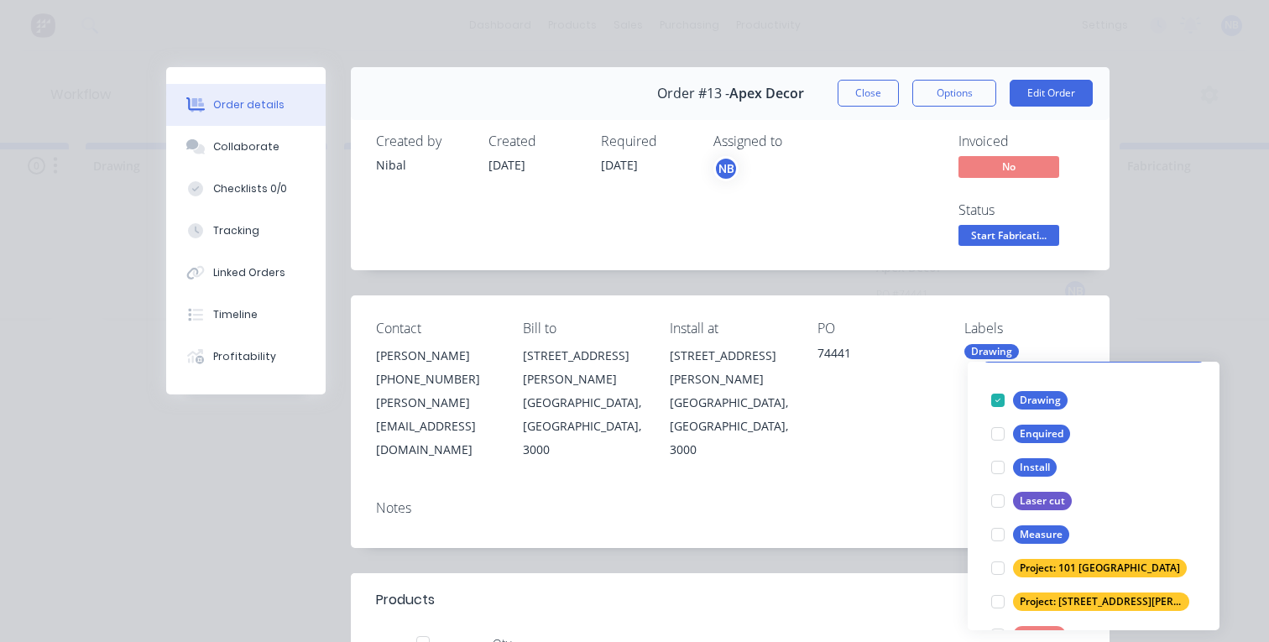
scroll to position [79, 0]
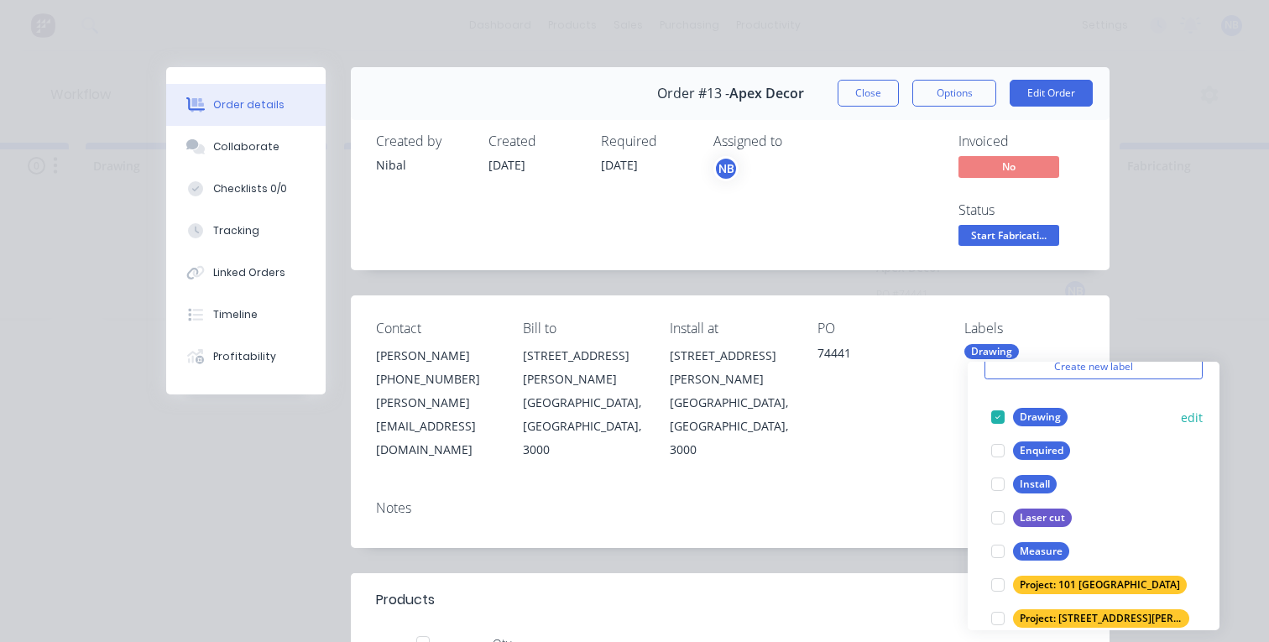
click at [1181, 418] on button "edit" at bounding box center [1192, 418] width 22 height 18
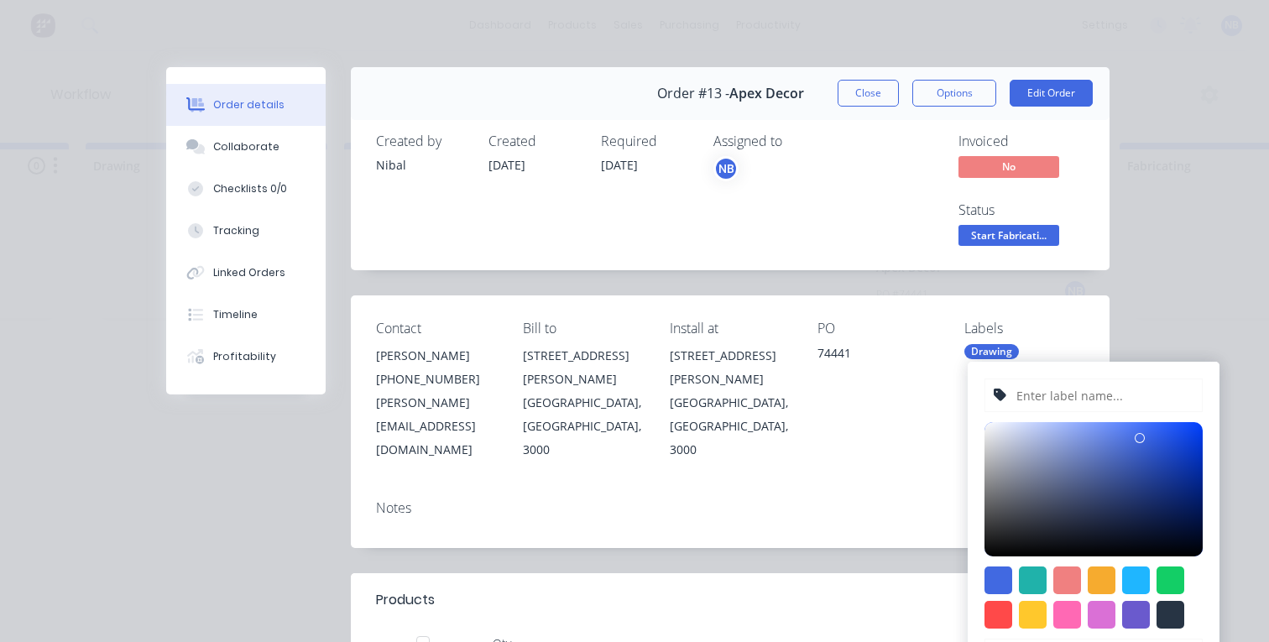
type input "Drawing"
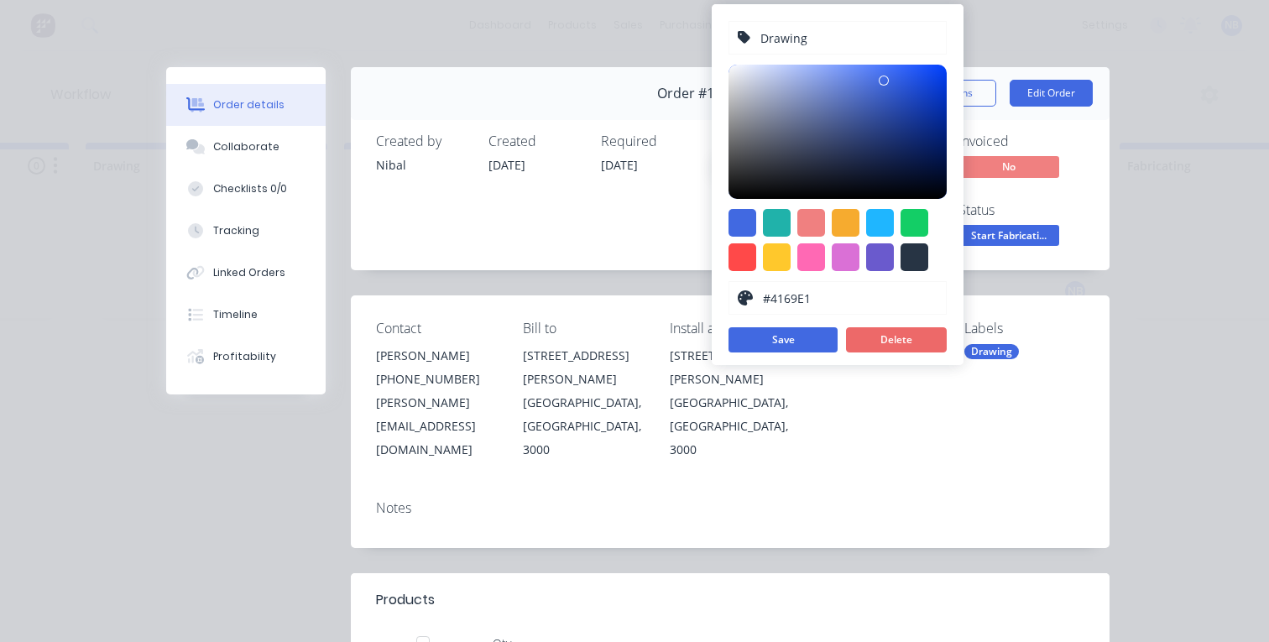
click at [907, 336] on button "Delete" at bounding box center [896, 339] width 101 height 25
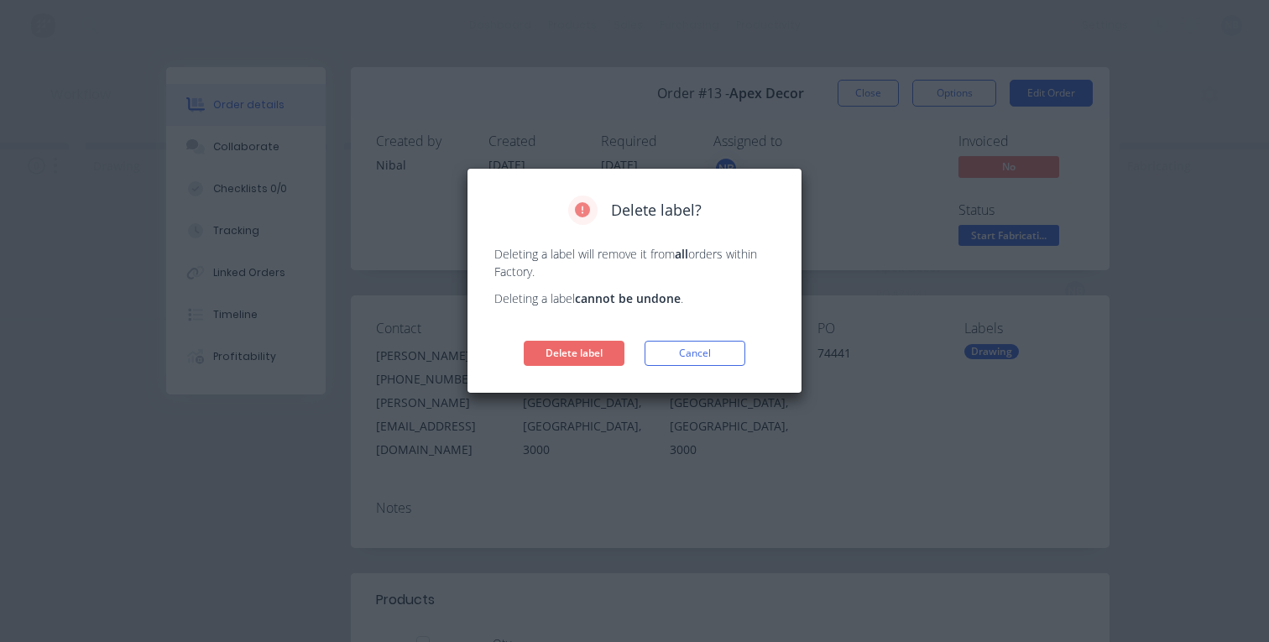
click at [602, 360] on button "Delete label" at bounding box center [574, 353] width 101 height 25
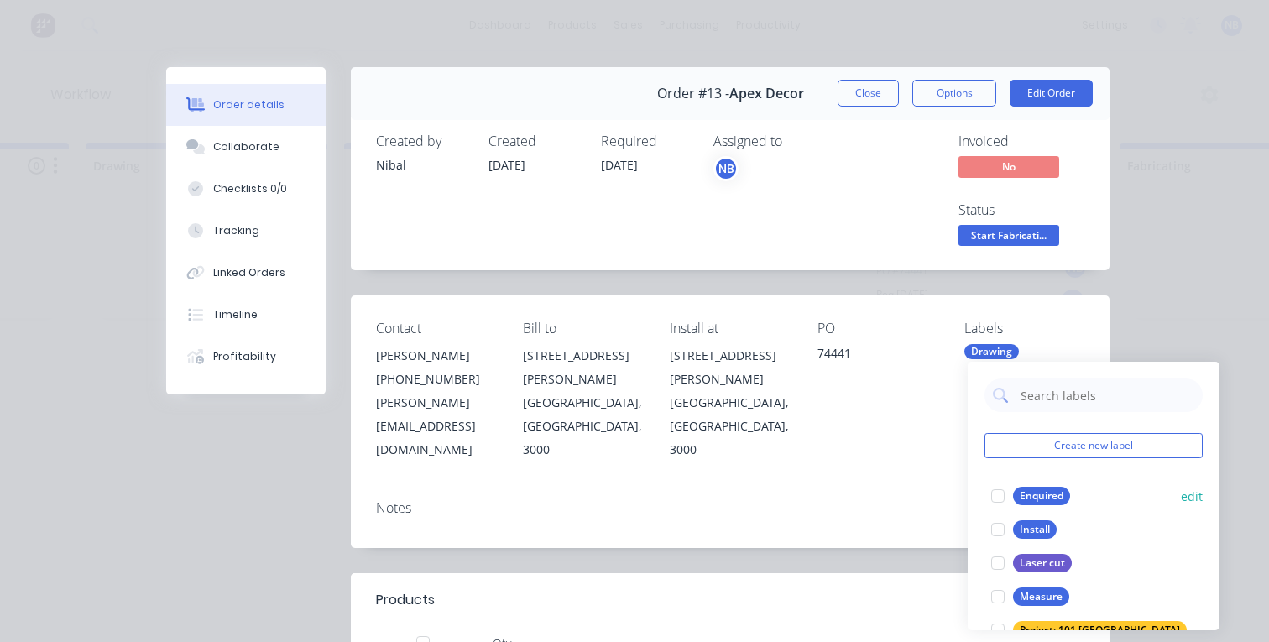
click at [1181, 492] on button "edit" at bounding box center [1192, 496] width 22 height 18
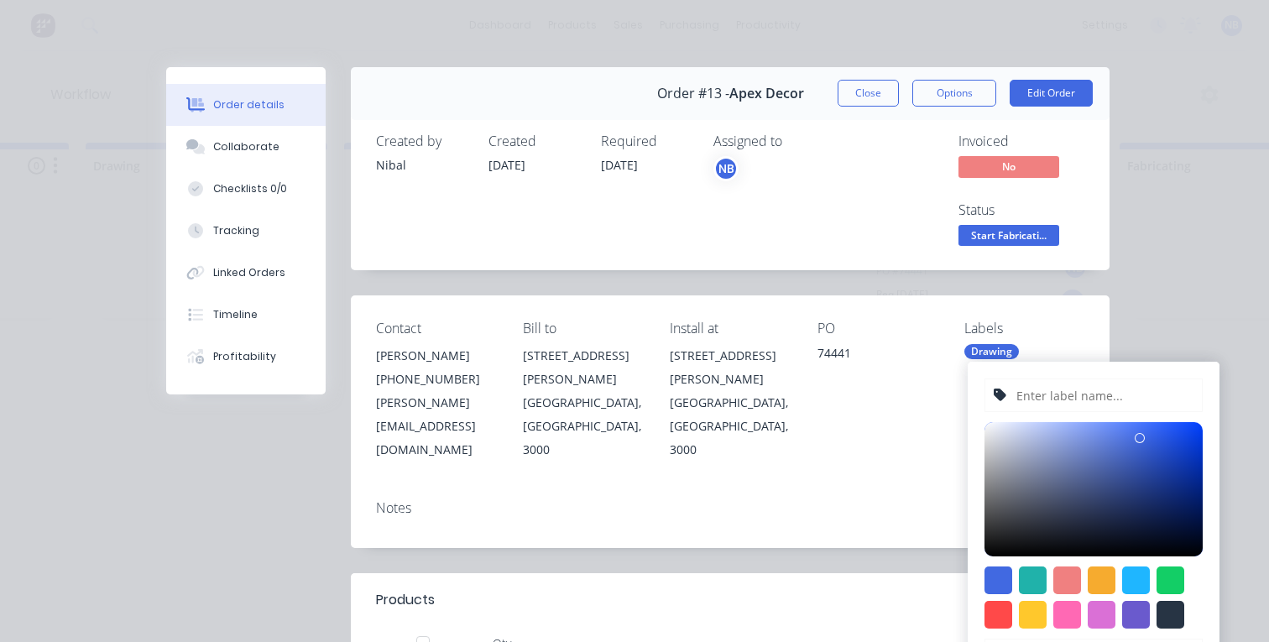
type input "Enquired"
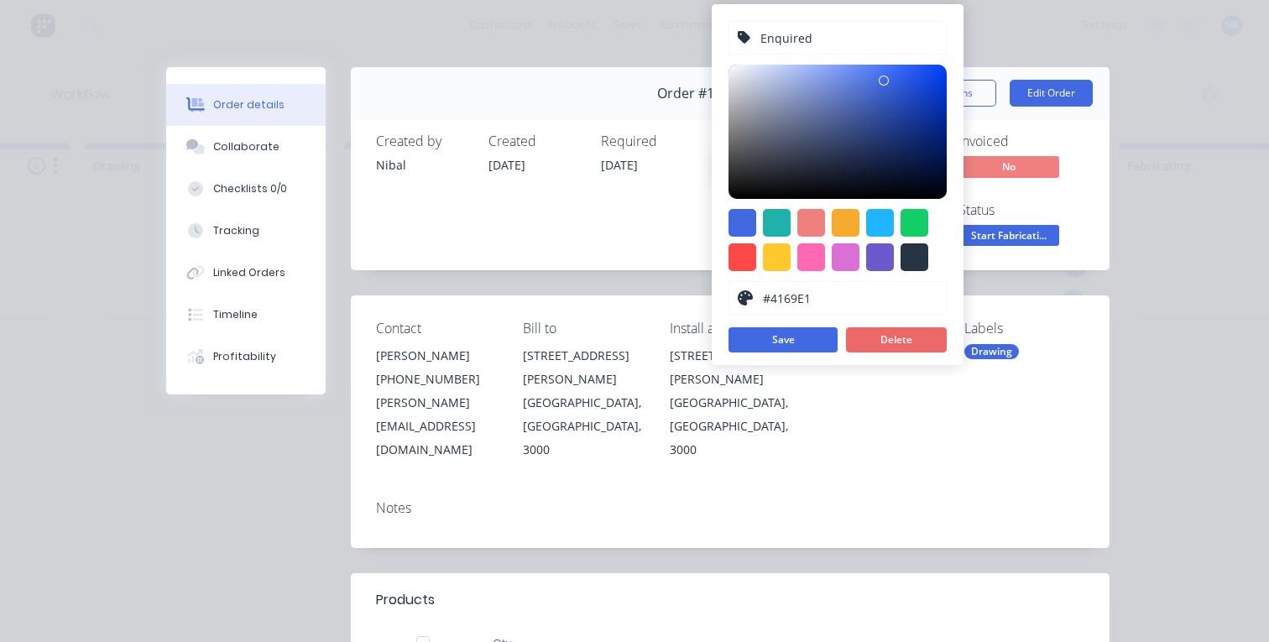
click at [884, 343] on button "Delete" at bounding box center [896, 339] width 101 height 25
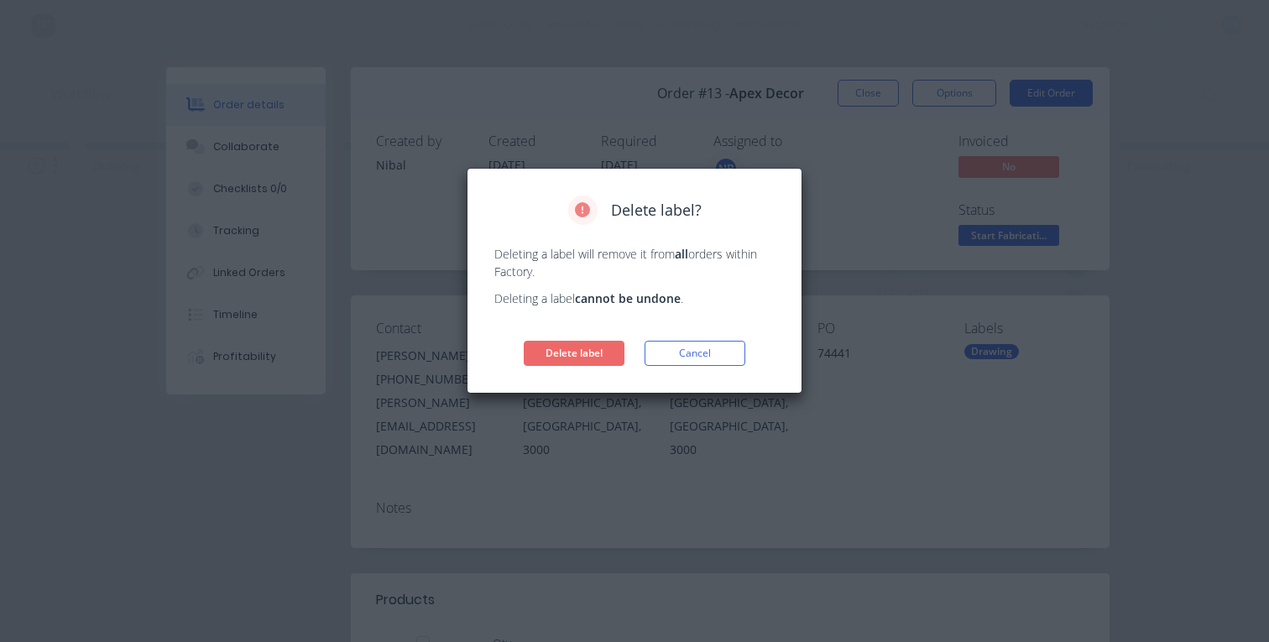
click at [583, 349] on button "Delete label" at bounding box center [574, 353] width 101 height 25
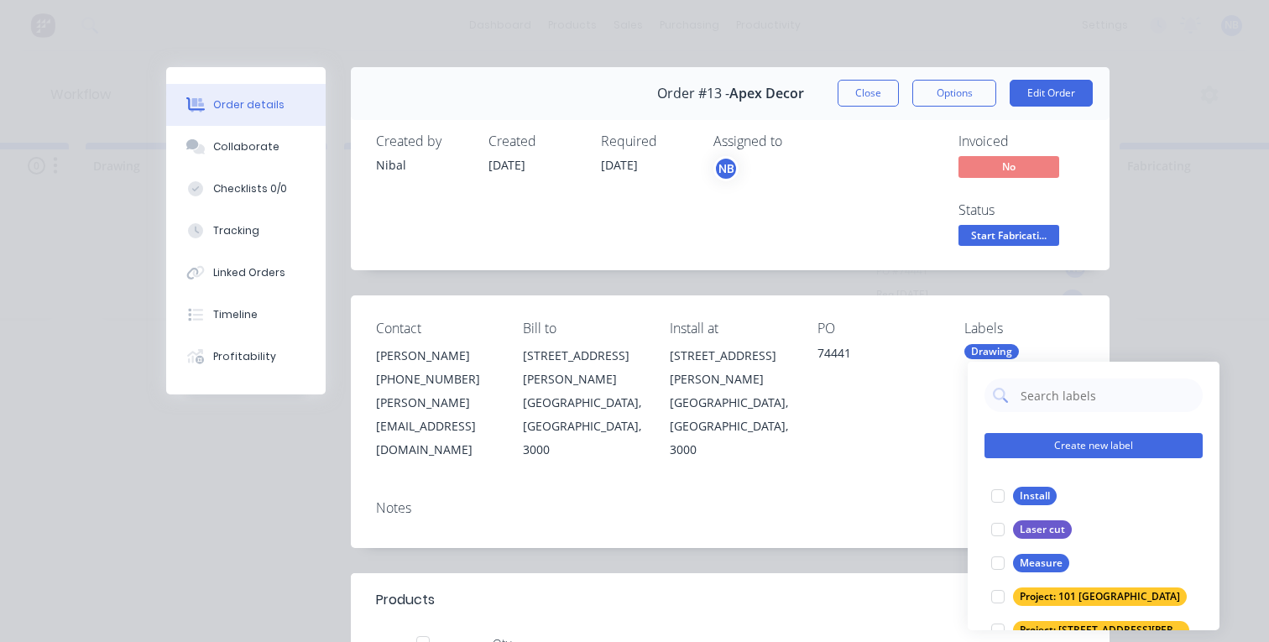
click at [1131, 439] on button "Create new label" at bounding box center [1093, 445] width 218 height 25
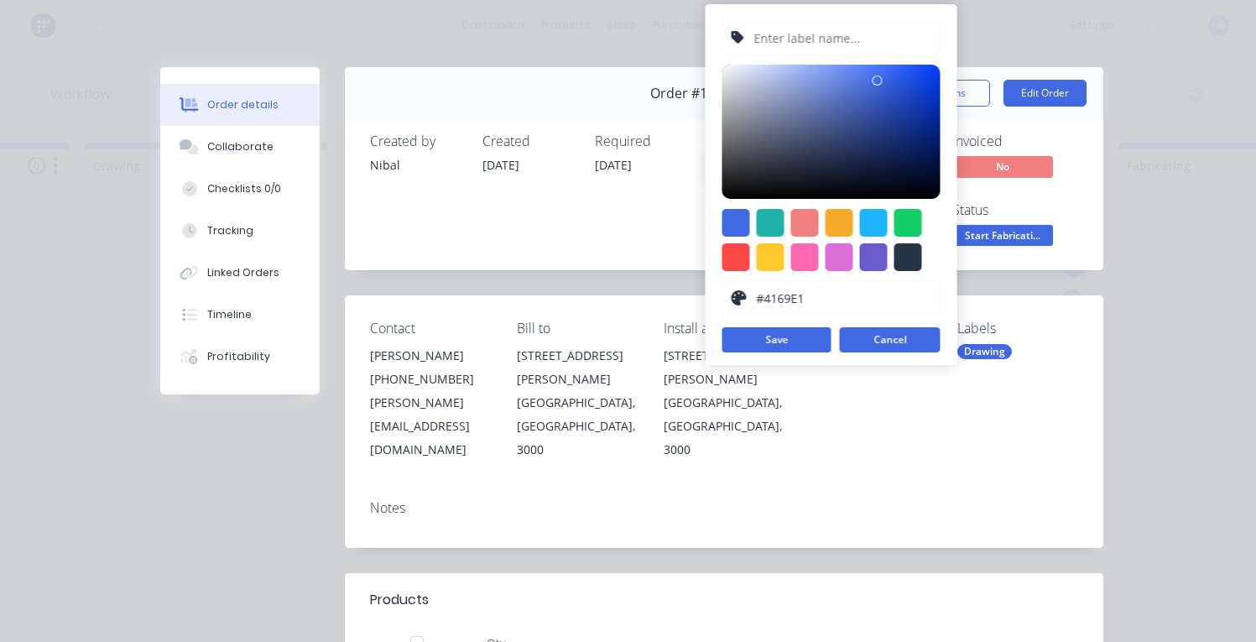
click at [881, 335] on button "Cancel" at bounding box center [890, 339] width 101 height 25
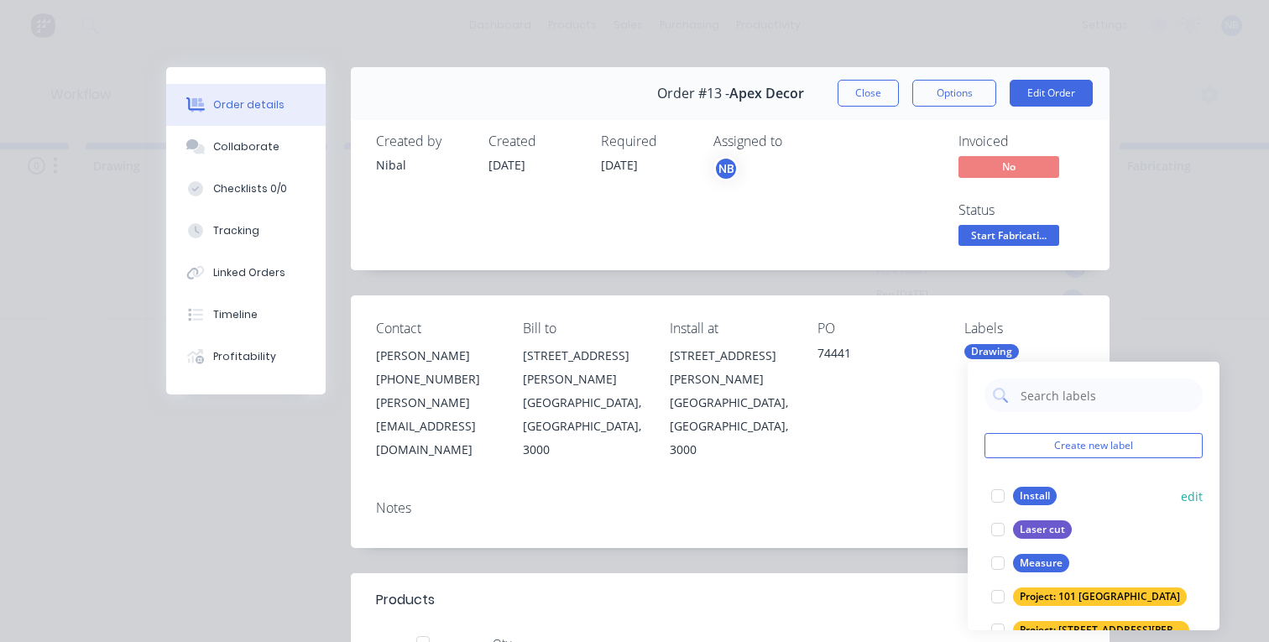
click at [1181, 493] on button "edit" at bounding box center [1192, 496] width 22 height 18
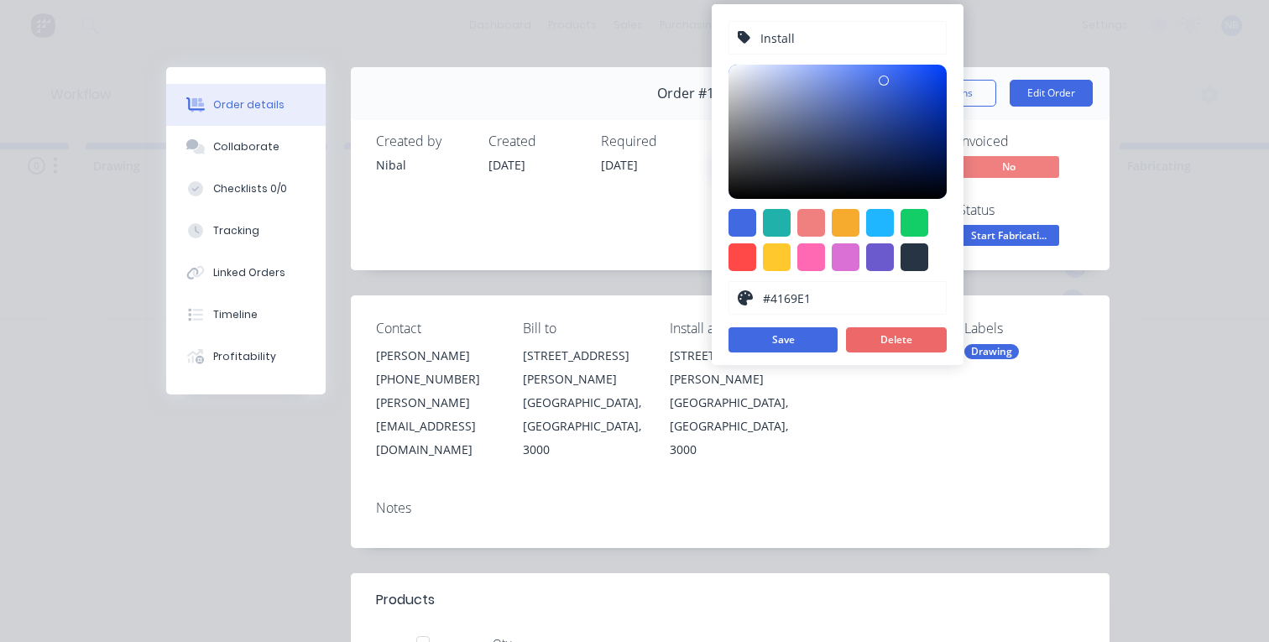
click at [885, 352] on button "Delete" at bounding box center [896, 339] width 101 height 25
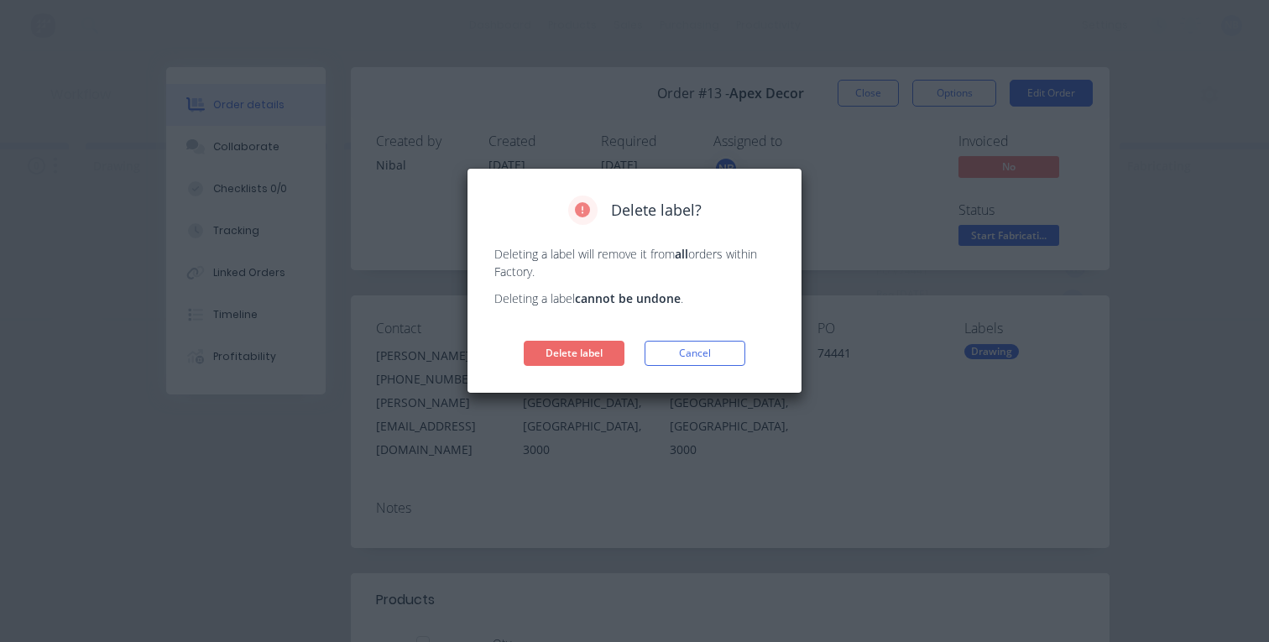
click at [600, 348] on button "Delete label" at bounding box center [574, 353] width 101 height 25
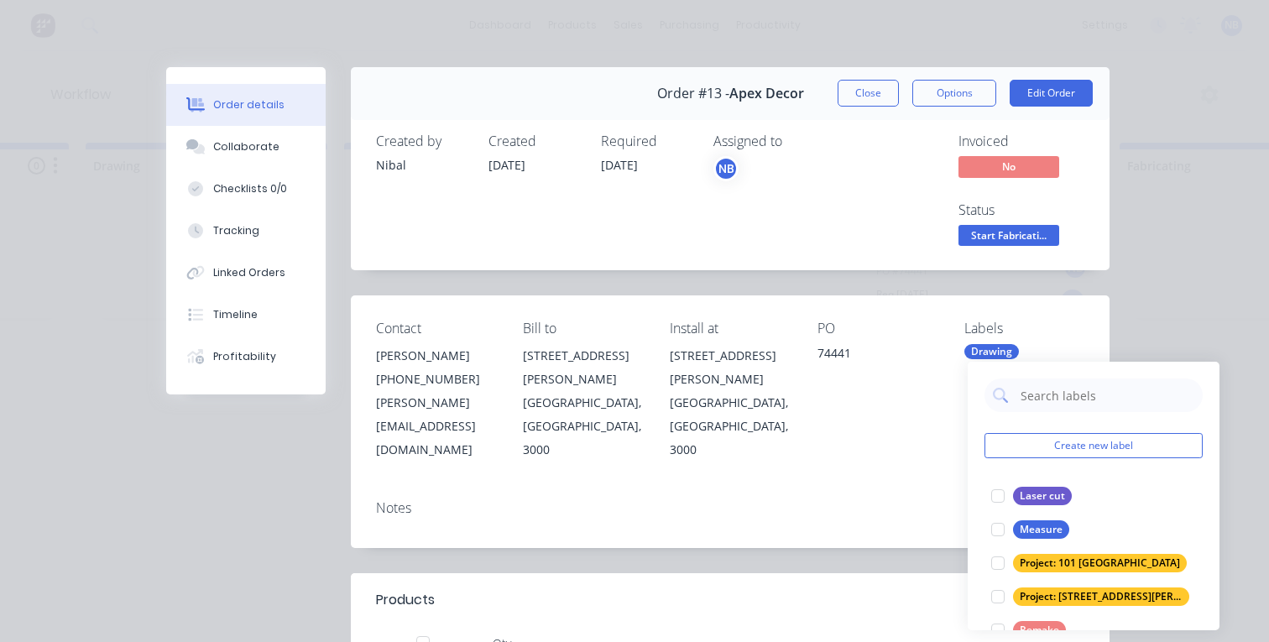
drag, startPoint x: 1068, startPoint y: 259, endPoint x: 1092, endPoint y: 223, distance: 43.5
click at [1076, 258] on div "Created by [PERSON_NAME] Created [DATE] Required [DATE] Assigned to NB Invoiced…" at bounding box center [730, 191] width 758 height 157
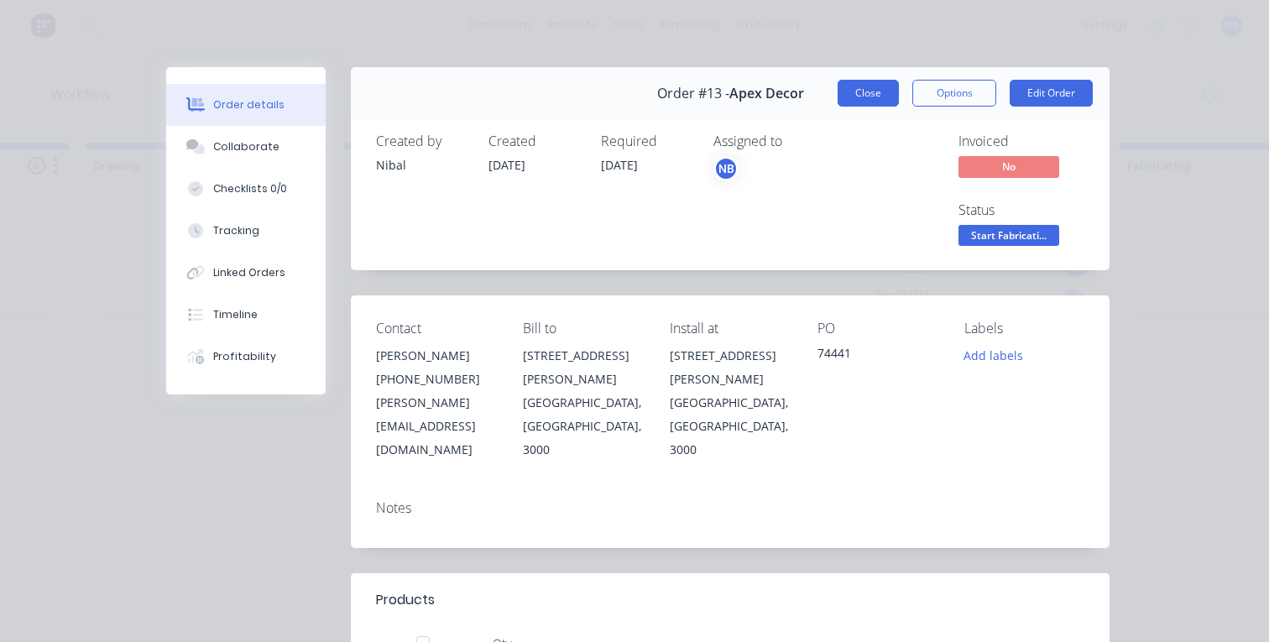
click at [850, 90] on button "Close" at bounding box center [867, 93] width 61 height 27
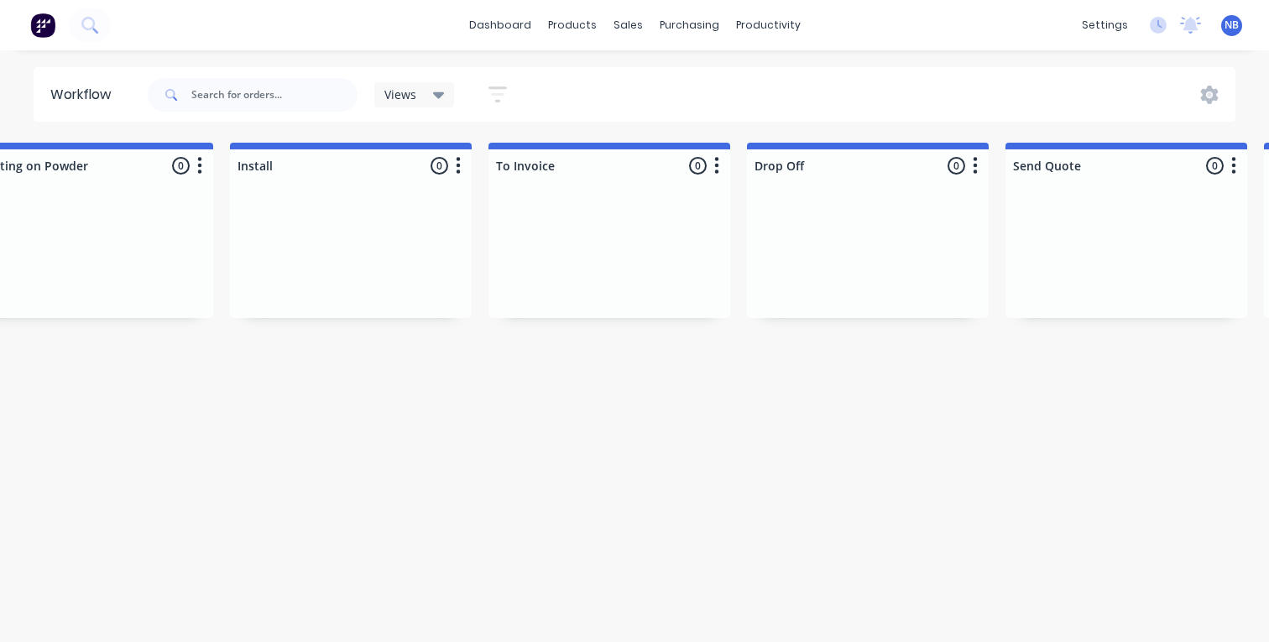
scroll to position [0, 2441]
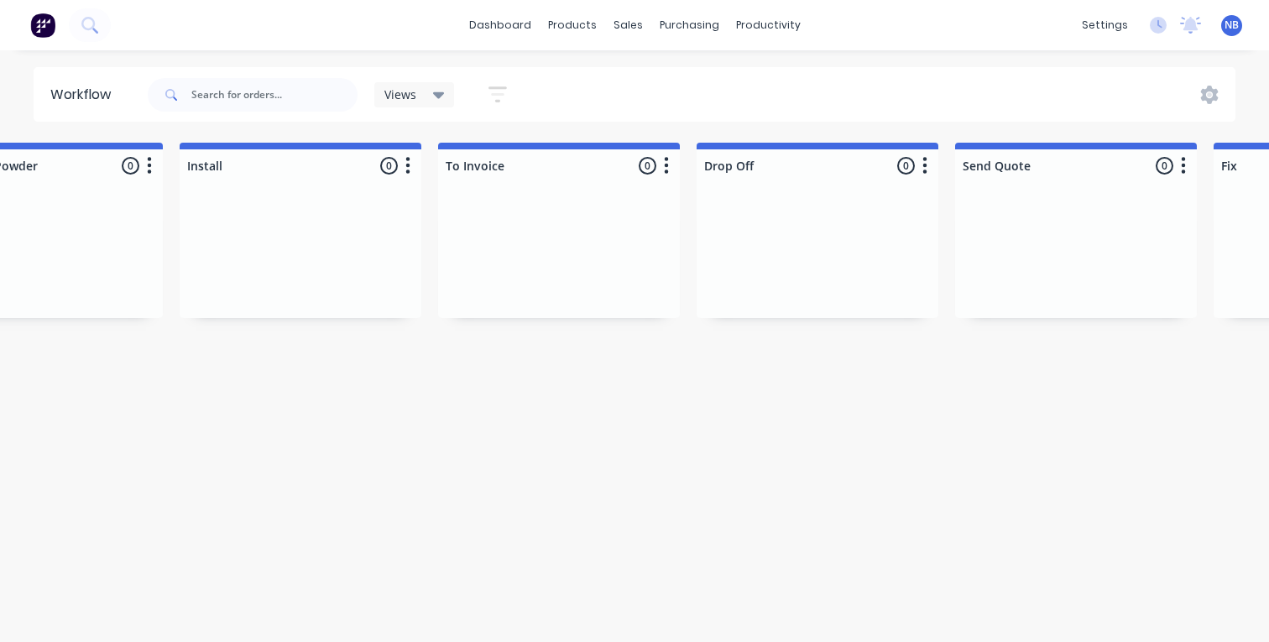
click at [670, 164] on button "button" at bounding box center [666, 166] width 20 height 20
click at [614, 315] on button "Delete" at bounding box center [592, 313] width 168 height 28
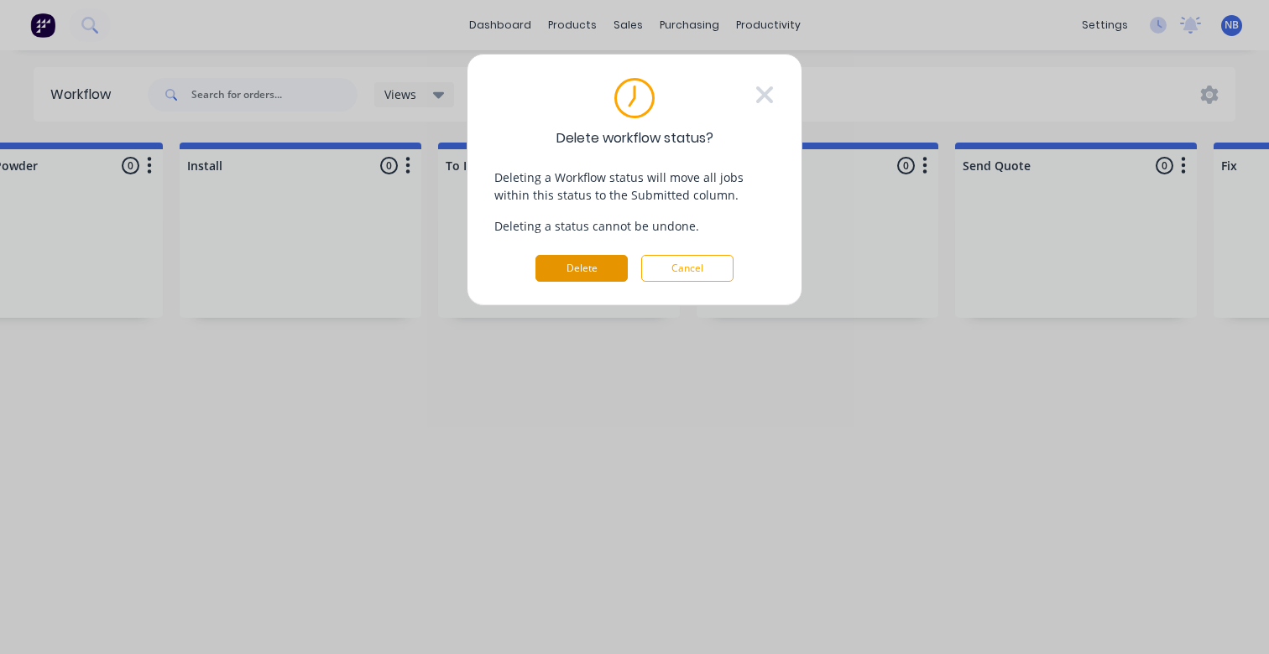
click at [612, 267] on button "Delete" at bounding box center [581, 268] width 92 height 27
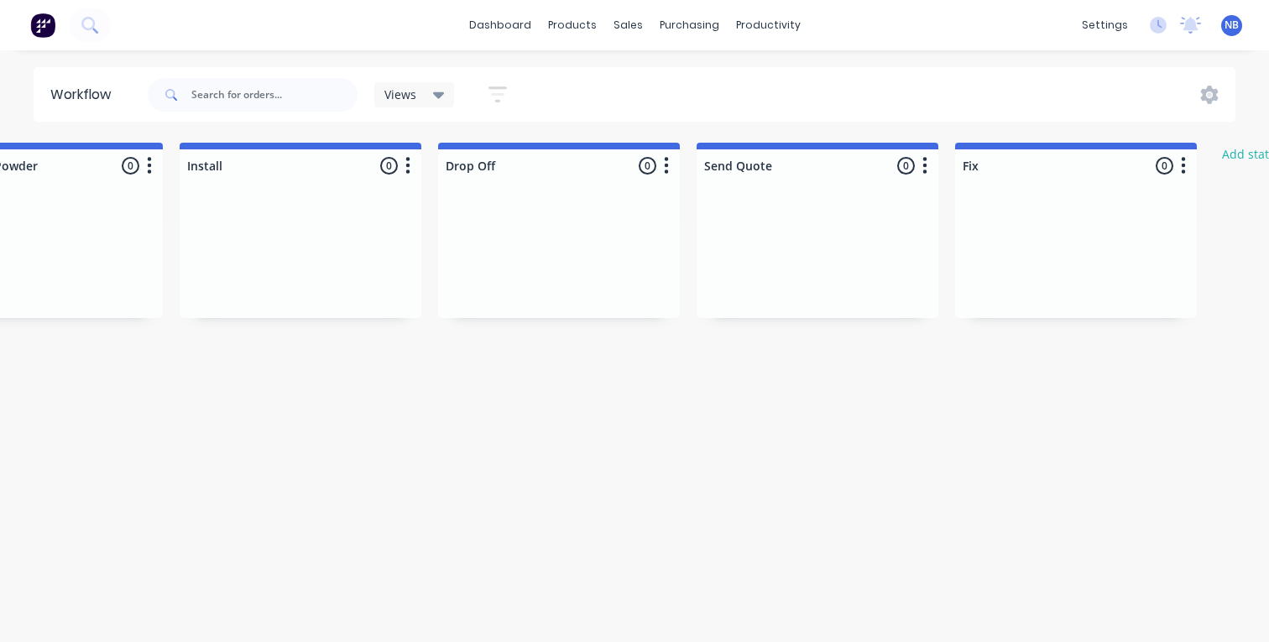
click at [934, 163] on div "Send Quote 0 Status colour #4169E1 hex #4169E1 Save Cancel Notifications Email …" at bounding box center [817, 162] width 242 height 39
click at [928, 169] on button "button" at bounding box center [925, 166] width 20 height 20
click at [858, 308] on button "Delete" at bounding box center [851, 313] width 168 height 28
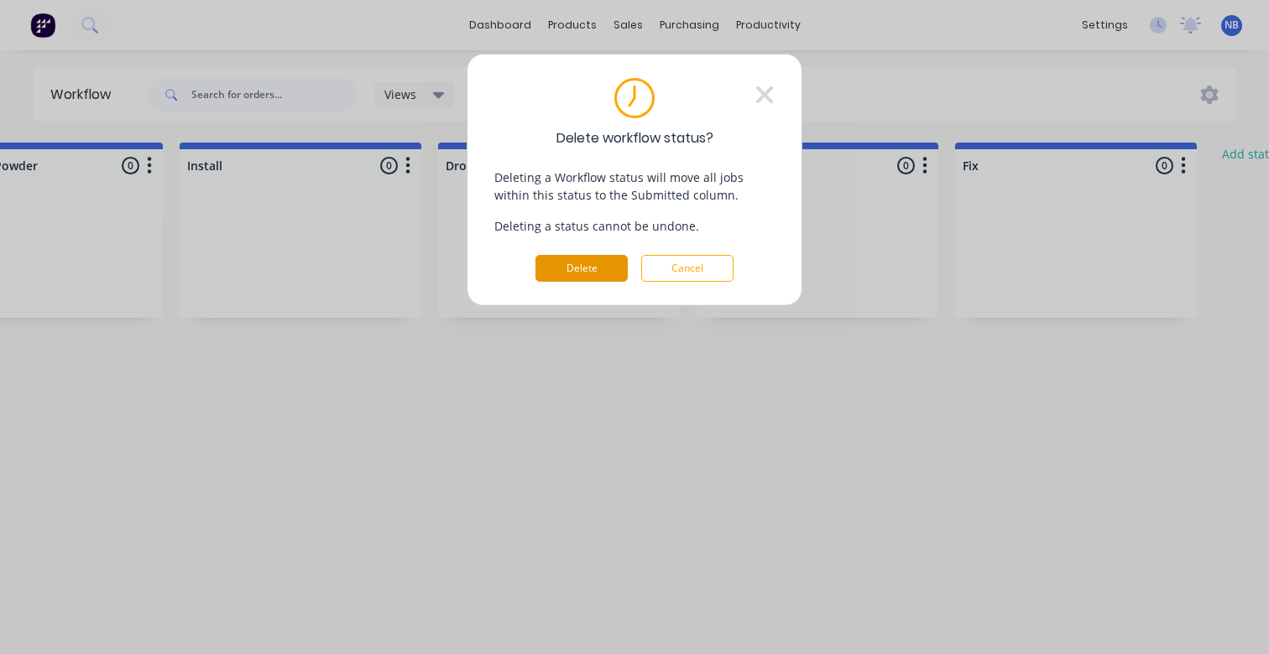
click at [590, 272] on button "Delete" at bounding box center [581, 268] width 92 height 27
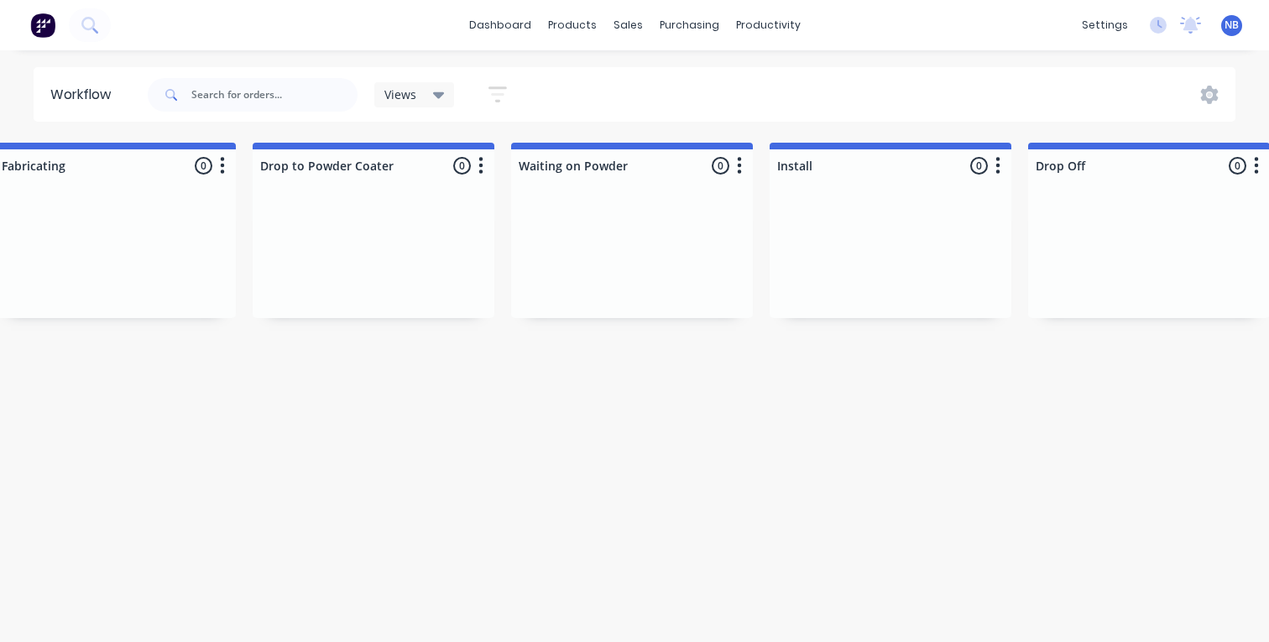
scroll to position [0, 1827]
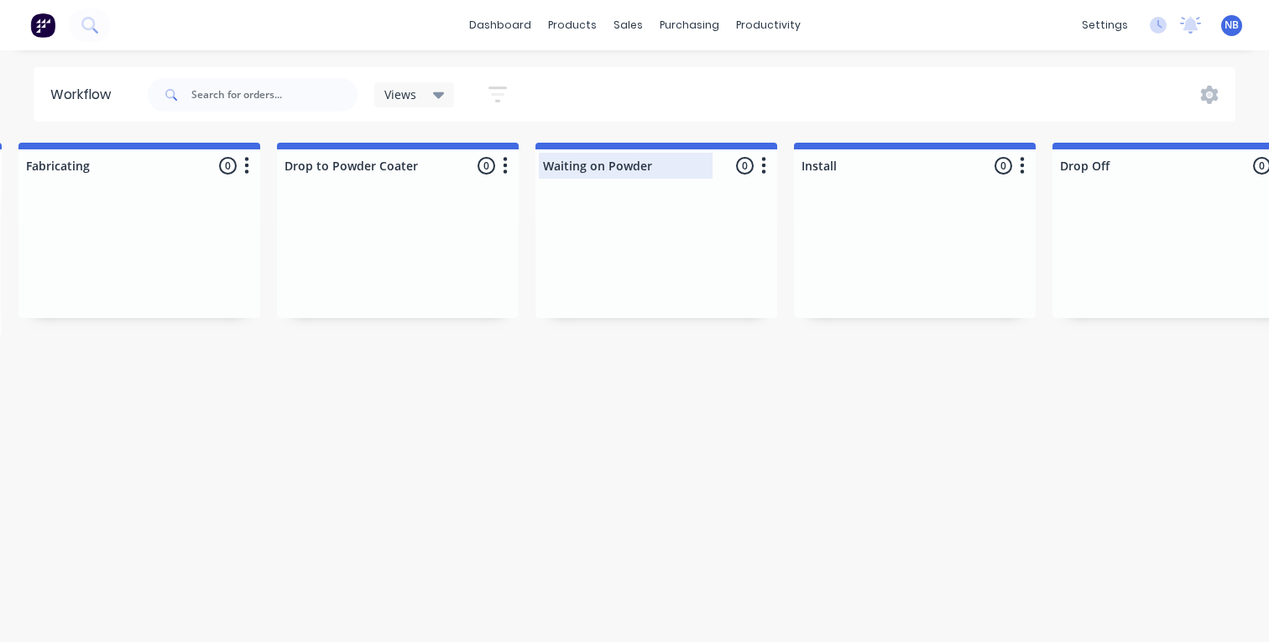
click at [760, 180] on div at bounding box center [656, 165] width 242 height 33
click at [766, 169] on icon "button" at bounding box center [763, 165] width 5 height 21
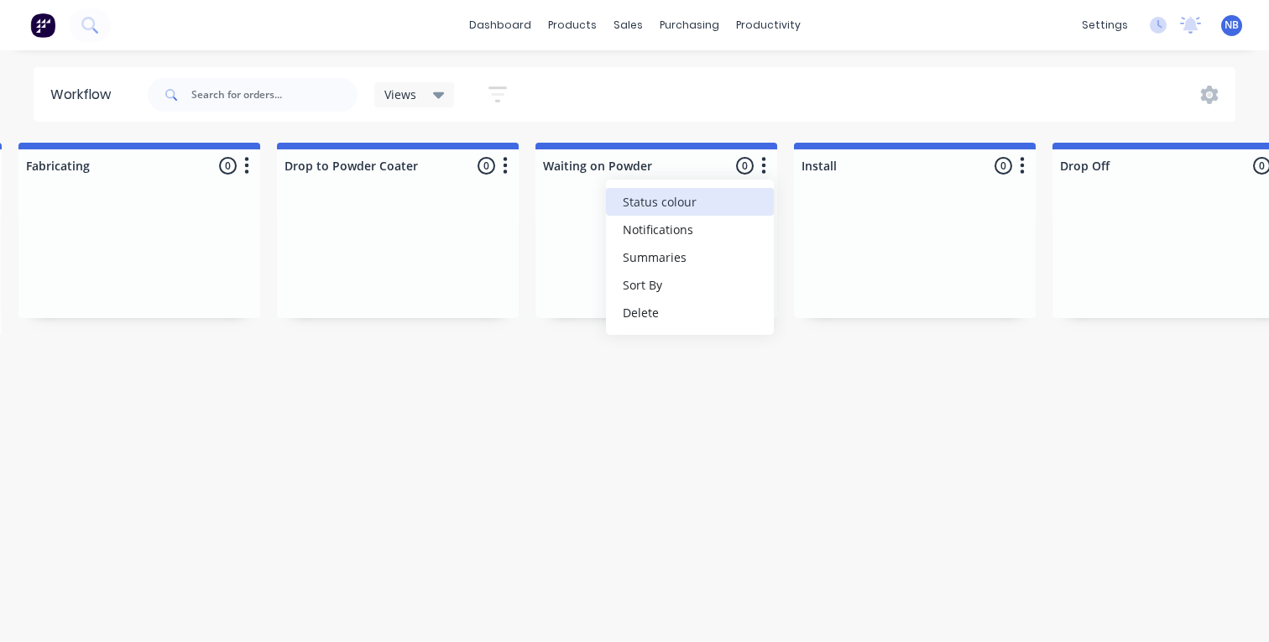
click at [699, 203] on button "Status colour" at bounding box center [690, 202] width 168 height 28
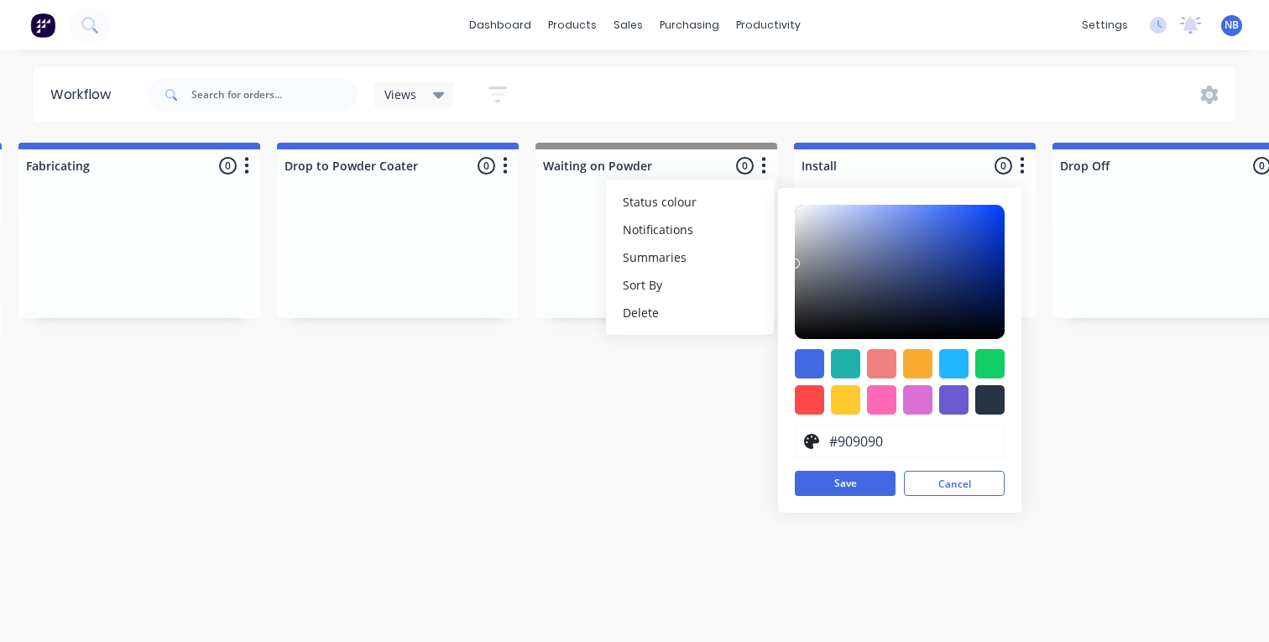
type input "#939393"
drag, startPoint x: 904, startPoint y: 239, endPoint x: 788, endPoint y: 262, distance: 118.8
click at [788, 262] on div "#939393 hex #939393 Save Cancel" at bounding box center [899, 350] width 243 height 325
click at [871, 480] on button "Save" at bounding box center [845, 483] width 101 height 25
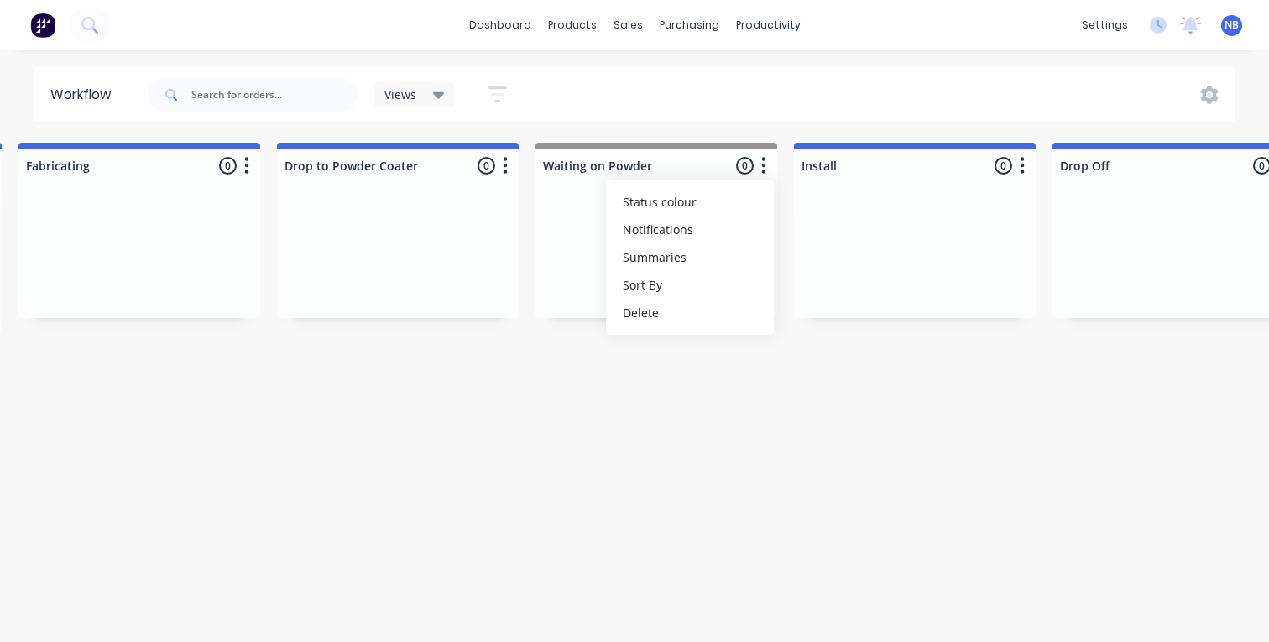
click at [445, 259] on div at bounding box center [398, 255] width 242 height 126
click at [513, 161] on button "button" at bounding box center [505, 166] width 20 height 20
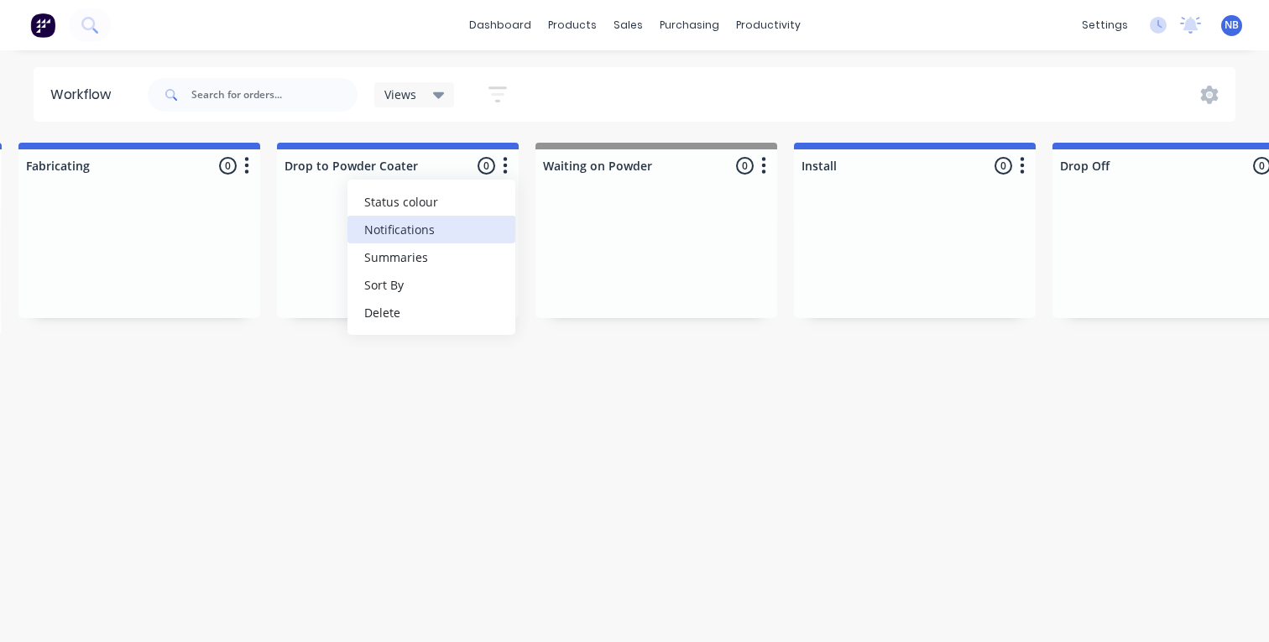
drag, startPoint x: 451, startPoint y: 197, endPoint x: 486, endPoint y: 223, distance: 43.8
click at [451, 197] on button "Status colour" at bounding box center [431, 202] width 168 height 28
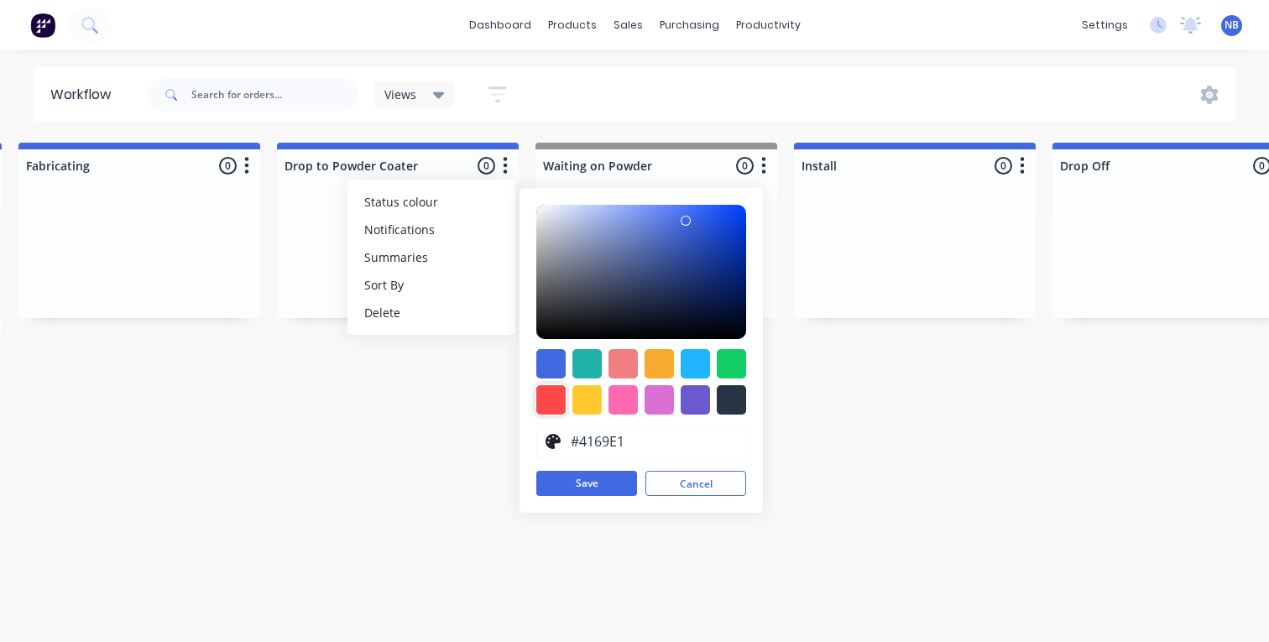
click at [552, 408] on div at bounding box center [550, 399] width 29 height 29
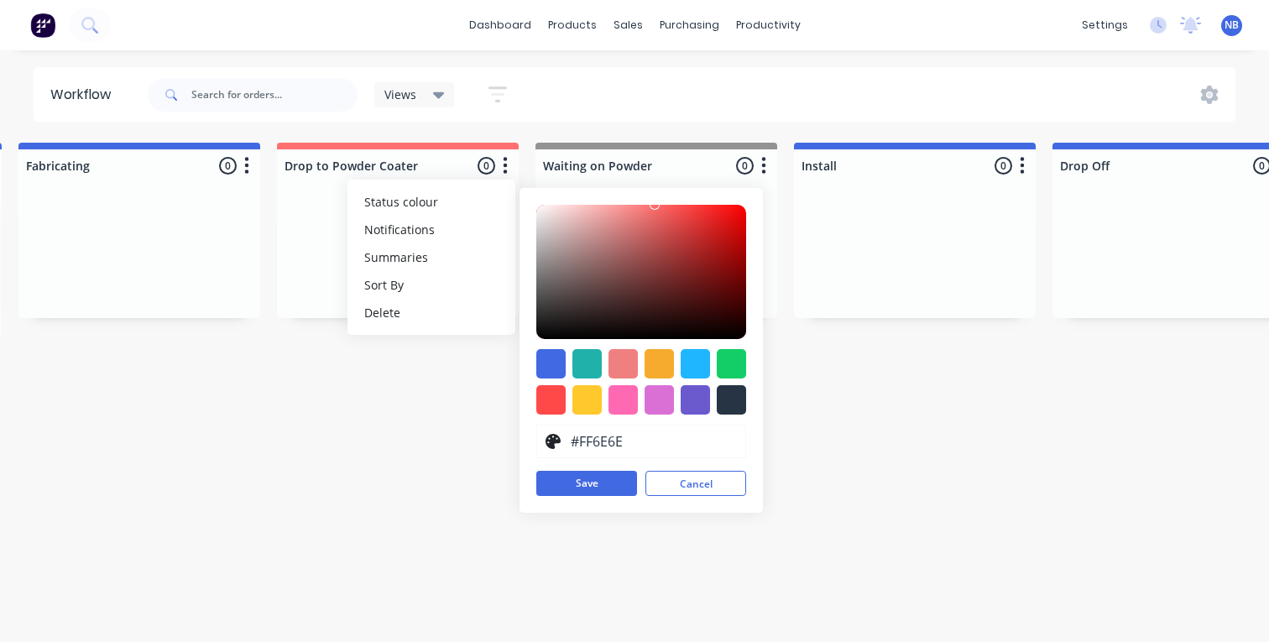
type input "#FF6D6D"
drag, startPoint x: 689, startPoint y: 206, endPoint x: 656, endPoint y: 199, distance: 33.4
click at [656, 199] on div "#FF6D6D hex #FF6D6D Save Cancel" at bounding box center [640, 350] width 243 height 325
click at [566, 482] on button "Save" at bounding box center [586, 483] width 101 height 25
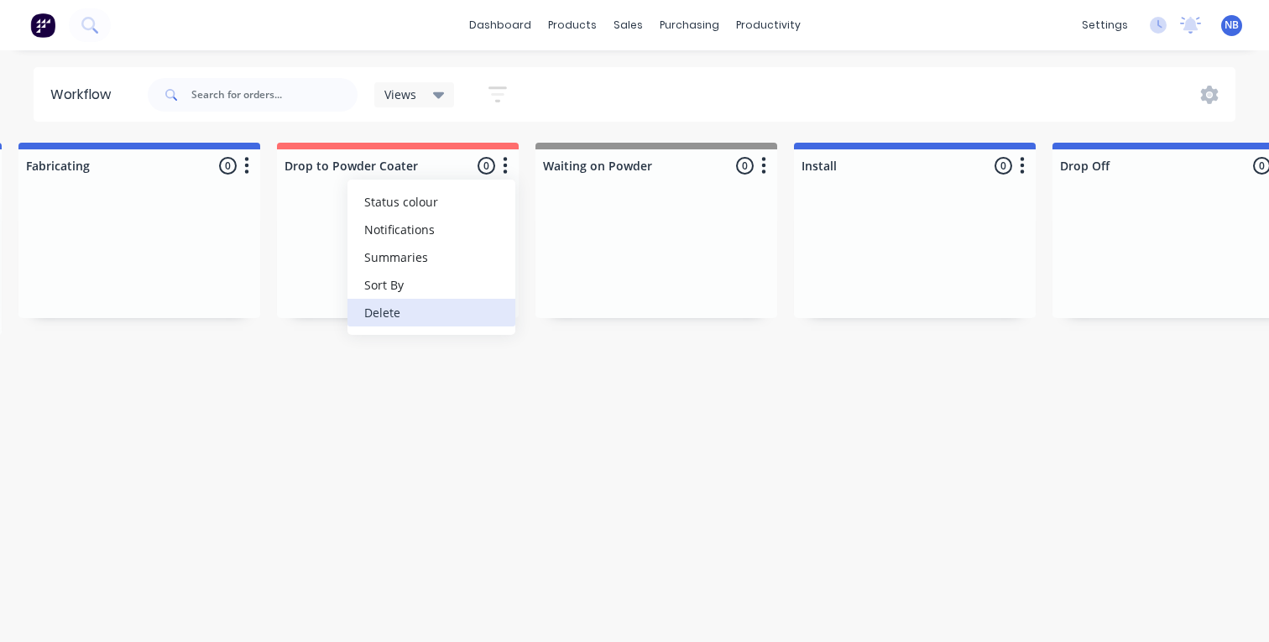
click at [508, 161] on button "button" at bounding box center [505, 166] width 20 height 20
click at [486, 200] on button "Status colour" at bounding box center [431, 202] width 168 height 28
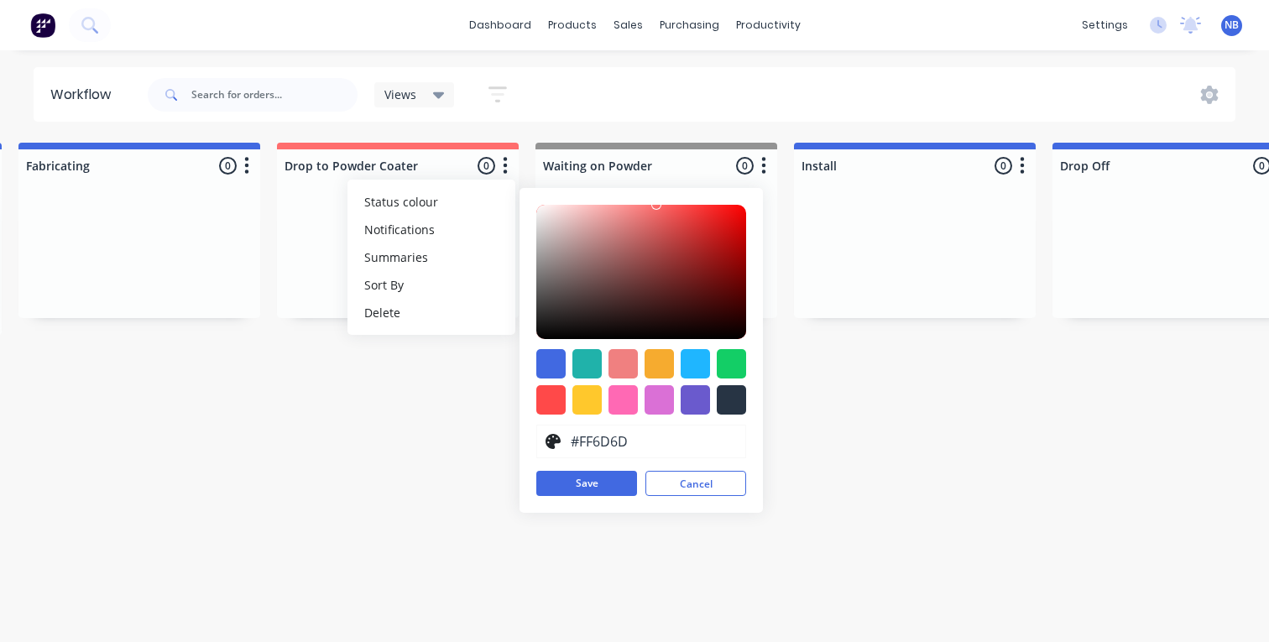
click at [616, 455] on input "#FF6D6D" at bounding box center [652, 441] width 169 height 32
click at [615, 452] on input "#FF6D6D" at bounding box center [652, 441] width 169 height 32
click at [597, 433] on input "#FF6D6D" at bounding box center [652, 441] width 169 height 32
drag, startPoint x: 669, startPoint y: 451, endPoint x: 553, endPoint y: 427, distance: 118.1
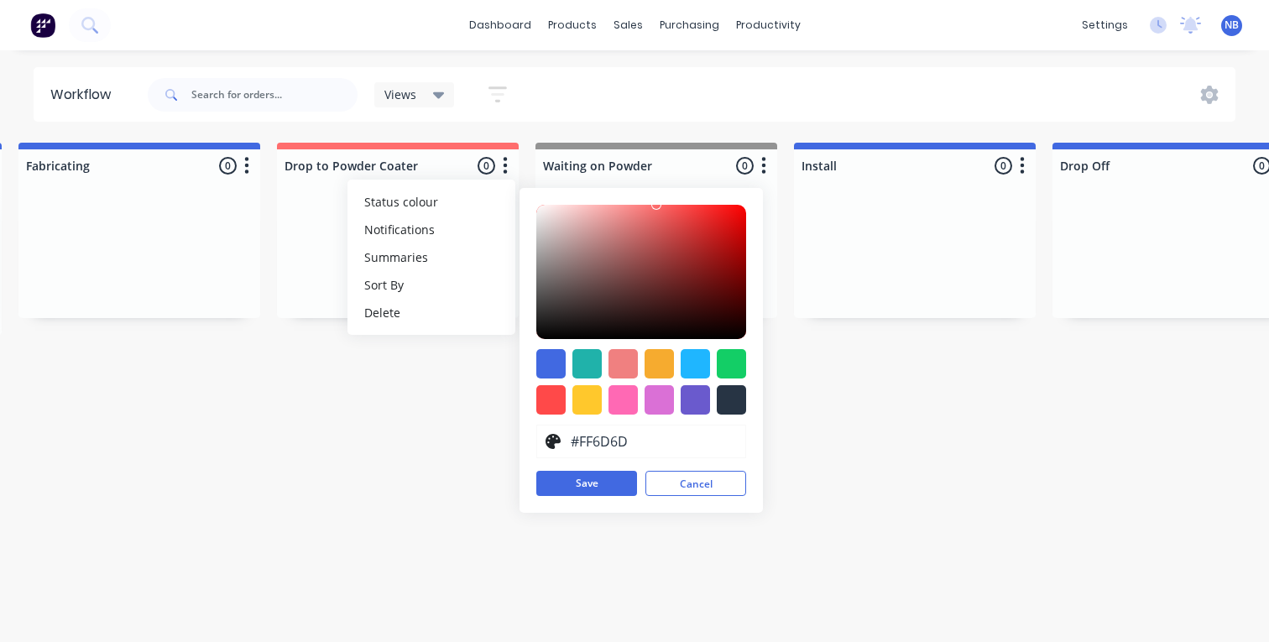
click at [553, 427] on div "#FF6D6D" at bounding box center [641, 442] width 210 height 34
click at [595, 492] on button "Save" at bounding box center [586, 483] width 101 height 25
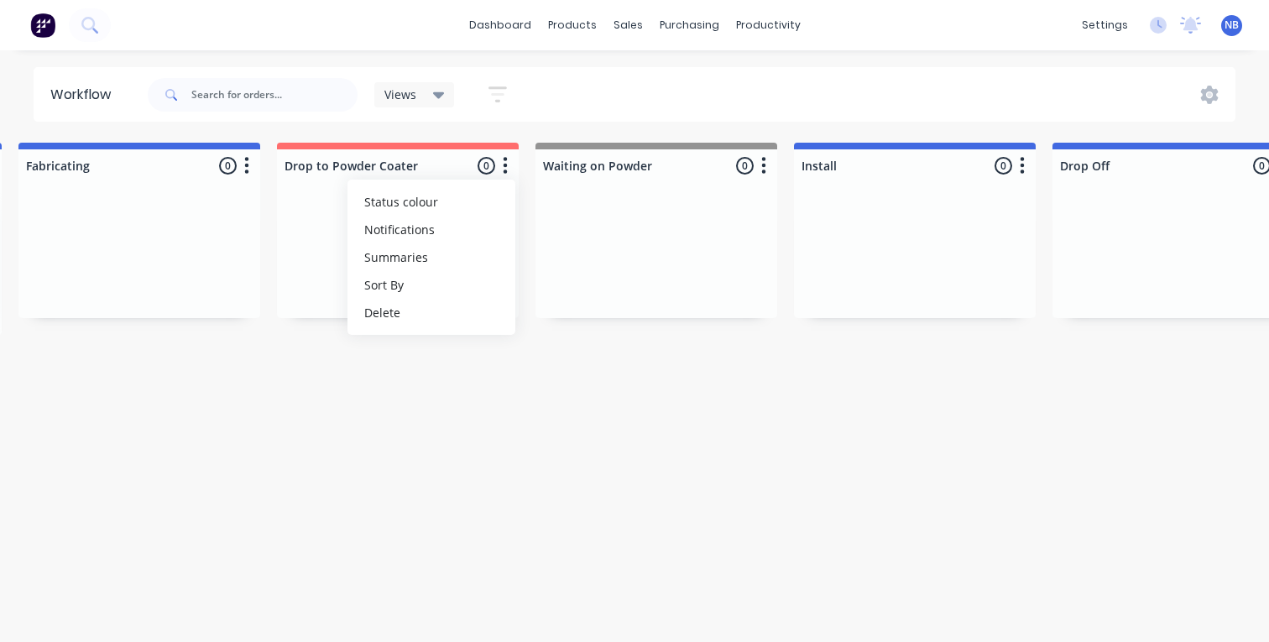
drag, startPoint x: 309, startPoint y: 315, endPoint x: 250, endPoint y: 437, distance: 135.9
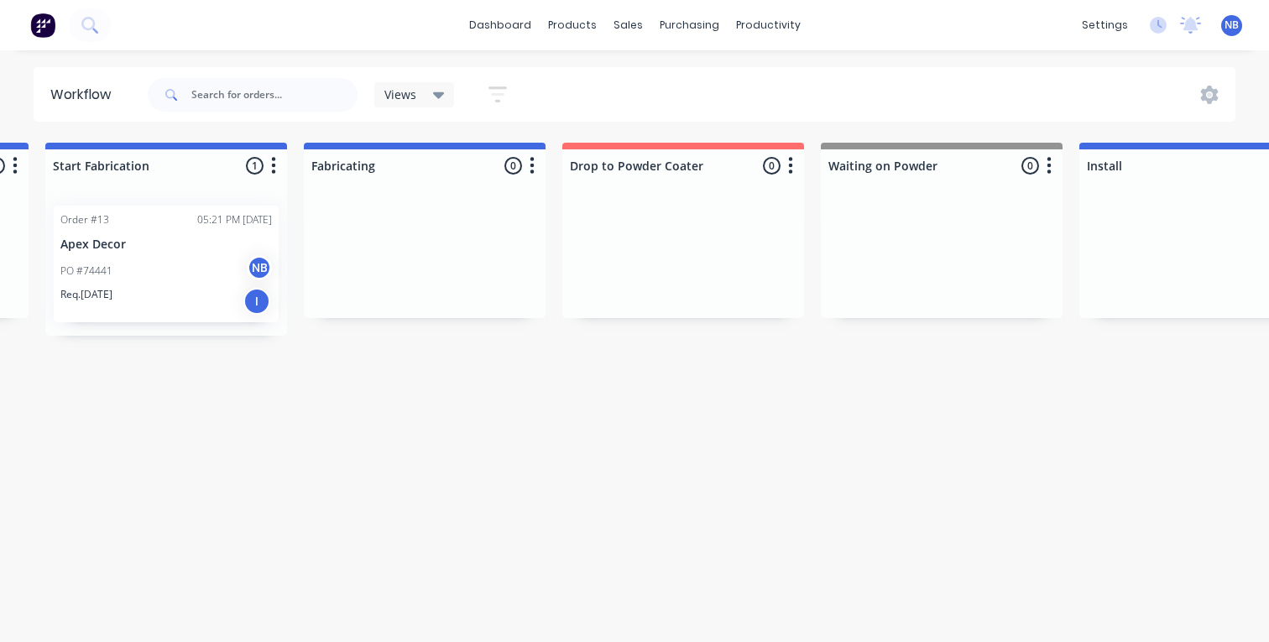
scroll to position [0, 1534]
click at [540, 168] on icon "button" at bounding box center [539, 165] width 5 height 21
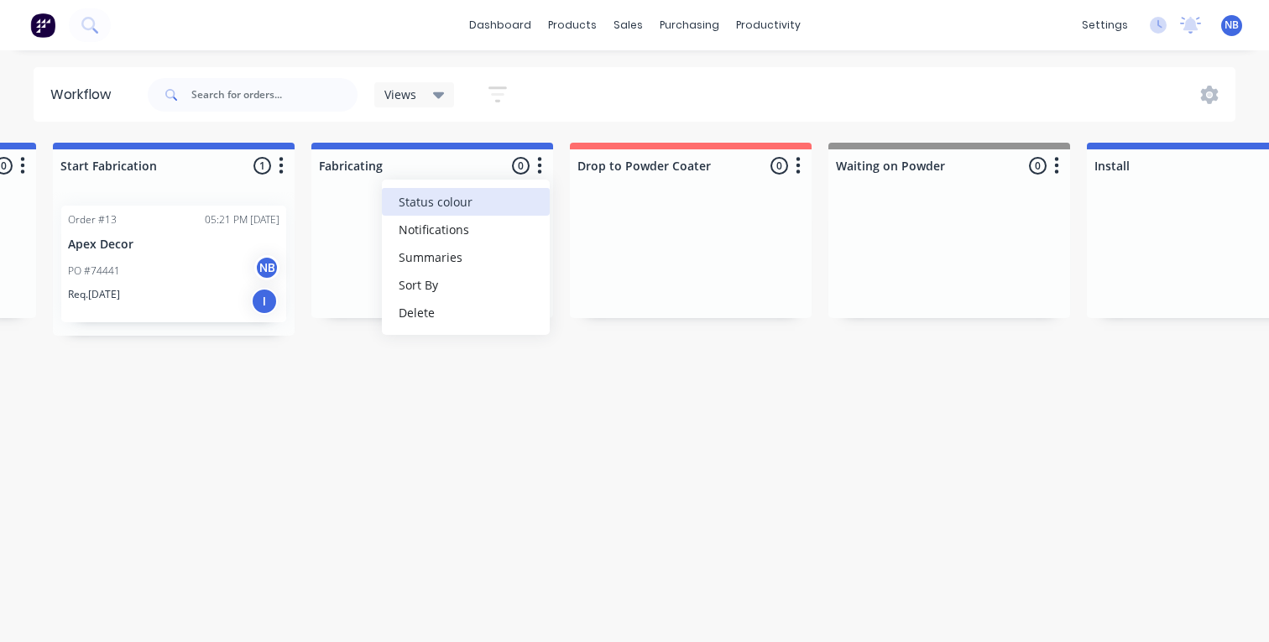
click at [479, 208] on button "Status colour" at bounding box center [466, 202] width 168 height 28
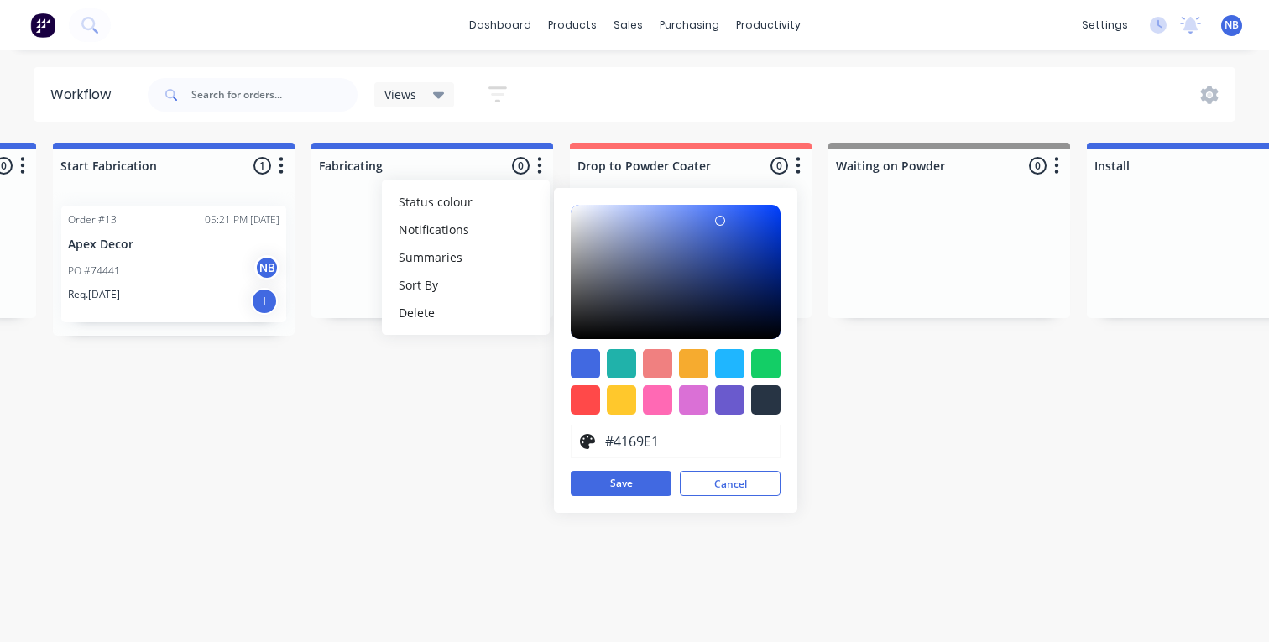
drag, startPoint x: 318, startPoint y: 334, endPoint x: 368, endPoint y: 412, distance: 92.4
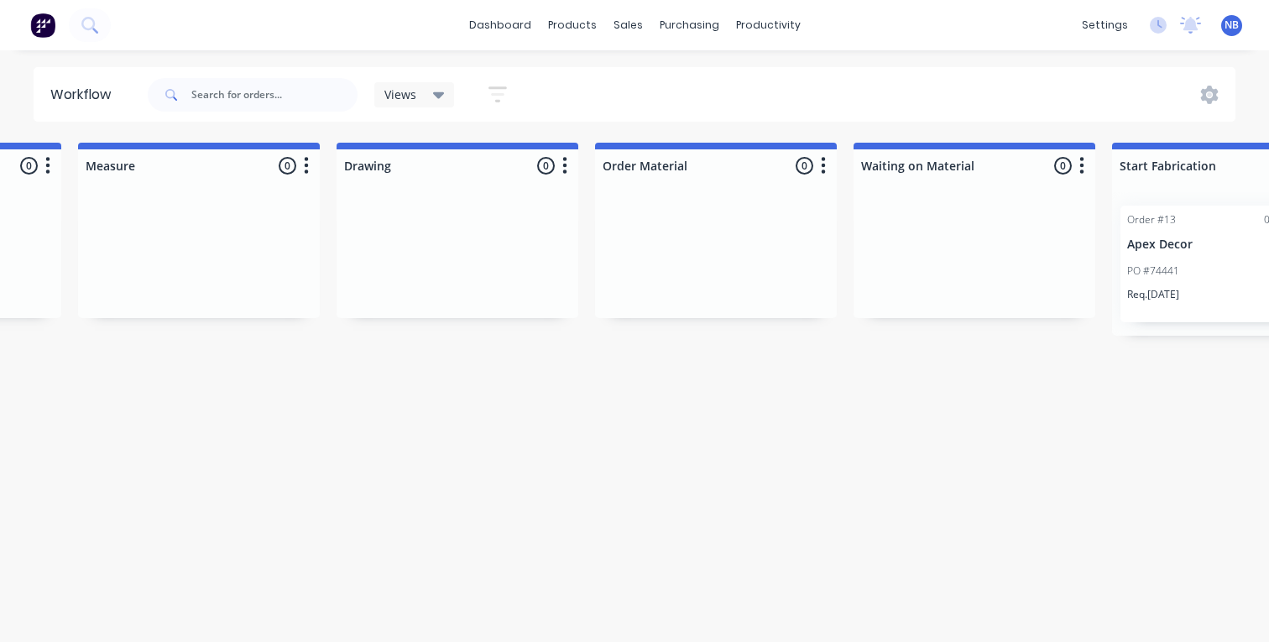
scroll to position [0, 463]
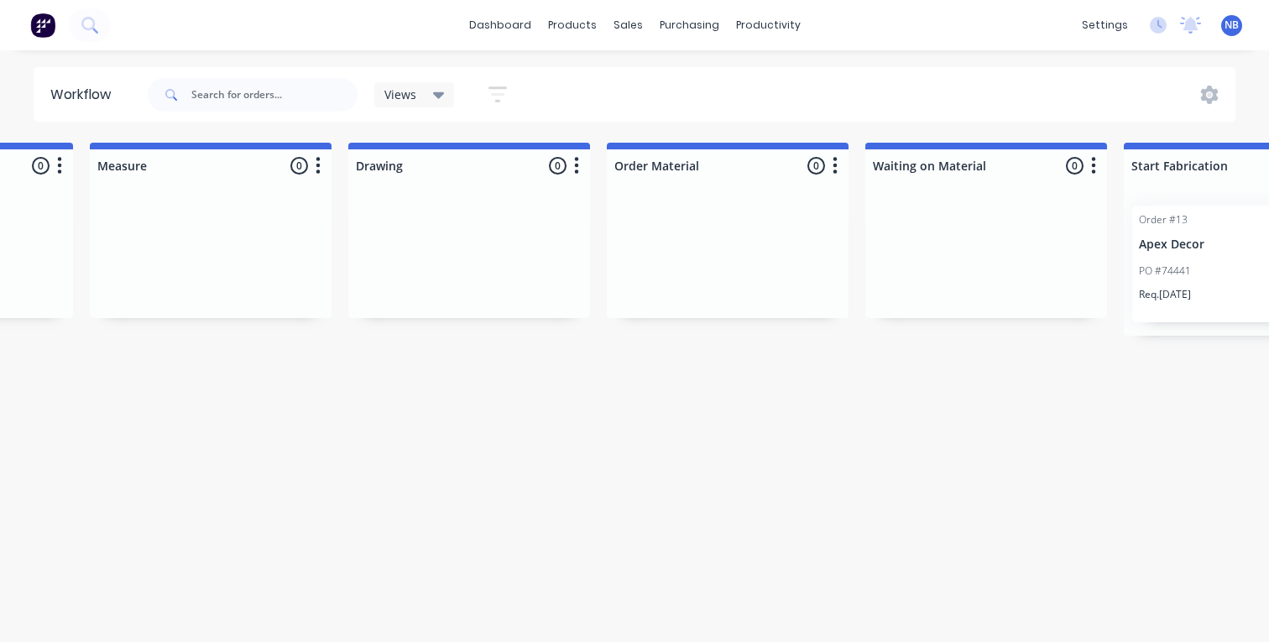
click at [319, 160] on icon "button" at bounding box center [318, 165] width 4 height 17
click at [261, 205] on button "Status colour" at bounding box center [244, 202] width 168 height 28
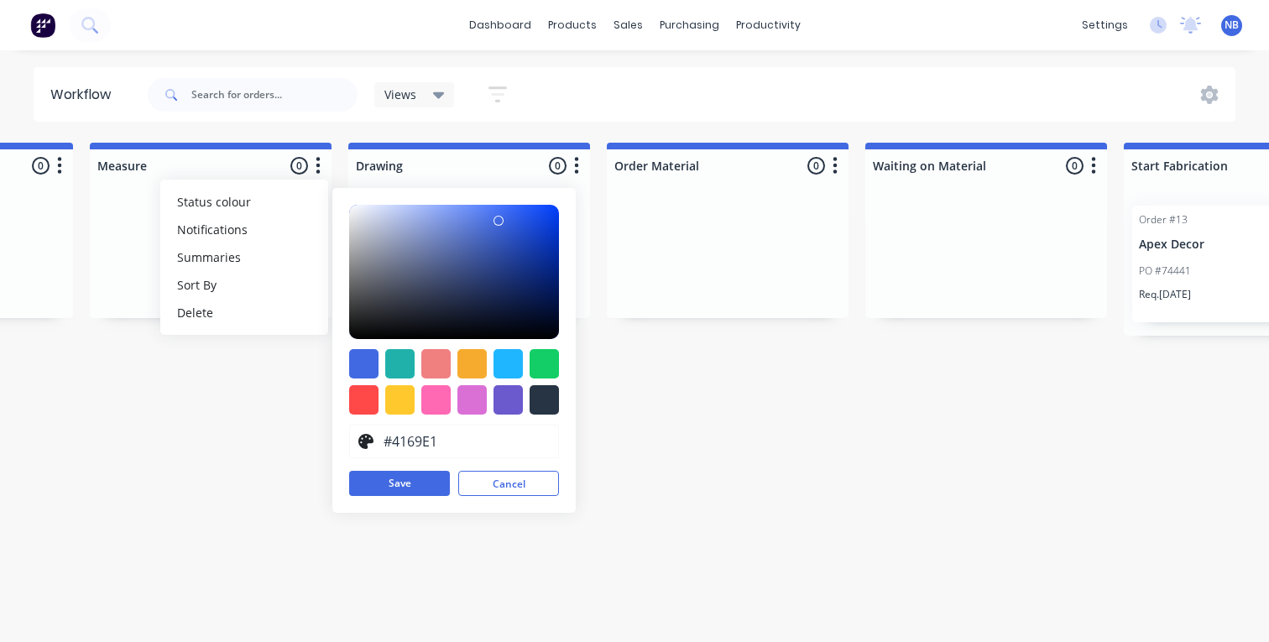
drag, startPoint x: 409, startPoint y: 456, endPoint x: 402, endPoint y: 444, distance: 14.0
click at [406, 454] on input "#4169E1" at bounding box center [465, 441] width 169 height 32
click at [404, 435] on input "#4169E1" at bounding box center [465, 441] width 169 height 32
paste input "#FF6D6D"
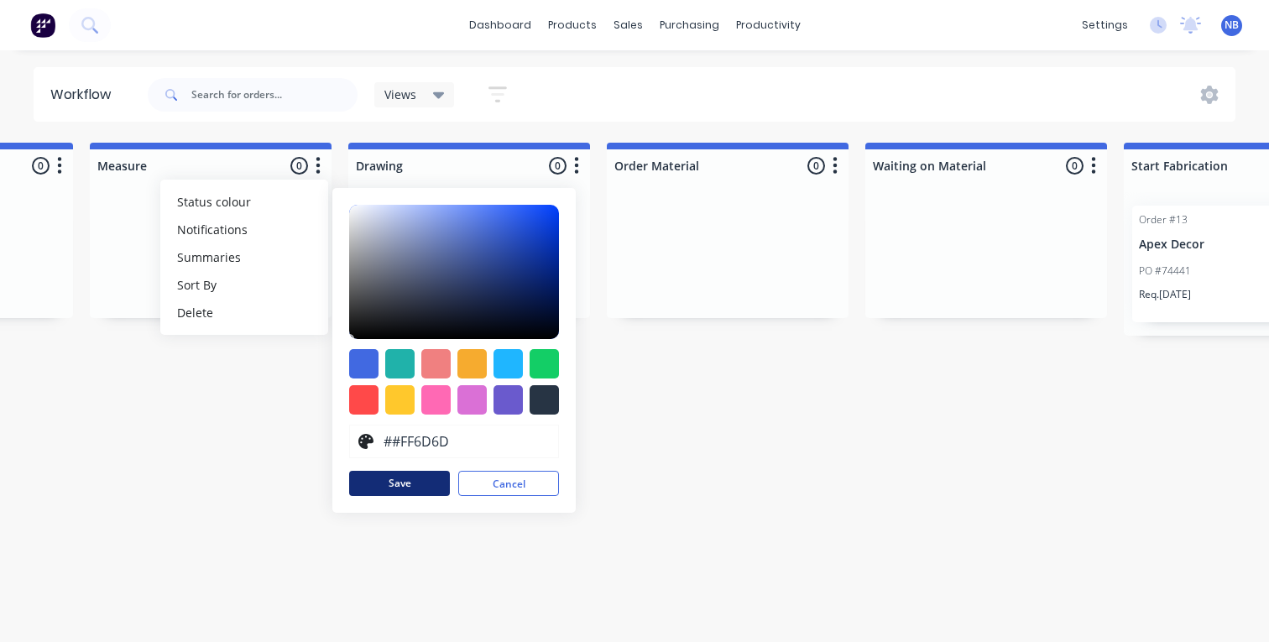
click at [399, 494] on button "Save" at bounding box center [399, 483] width 101 height 25
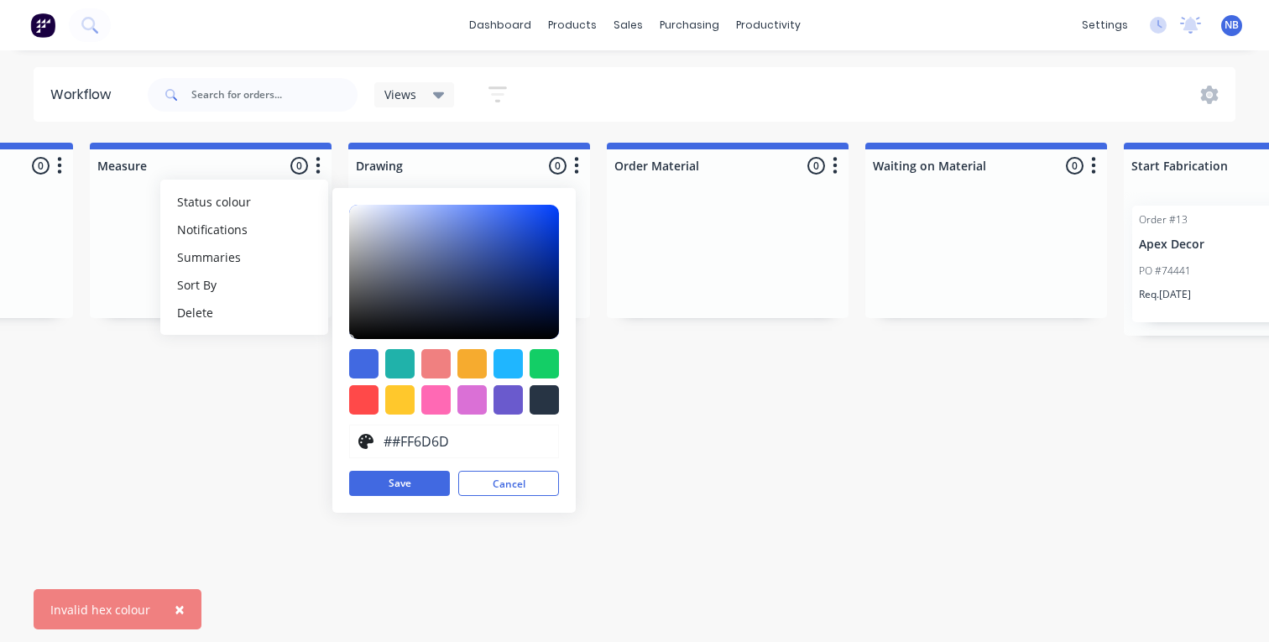
click at [389, 446] on input "##FF6D6D" at bounding box center [465, 441] width 169 height 32
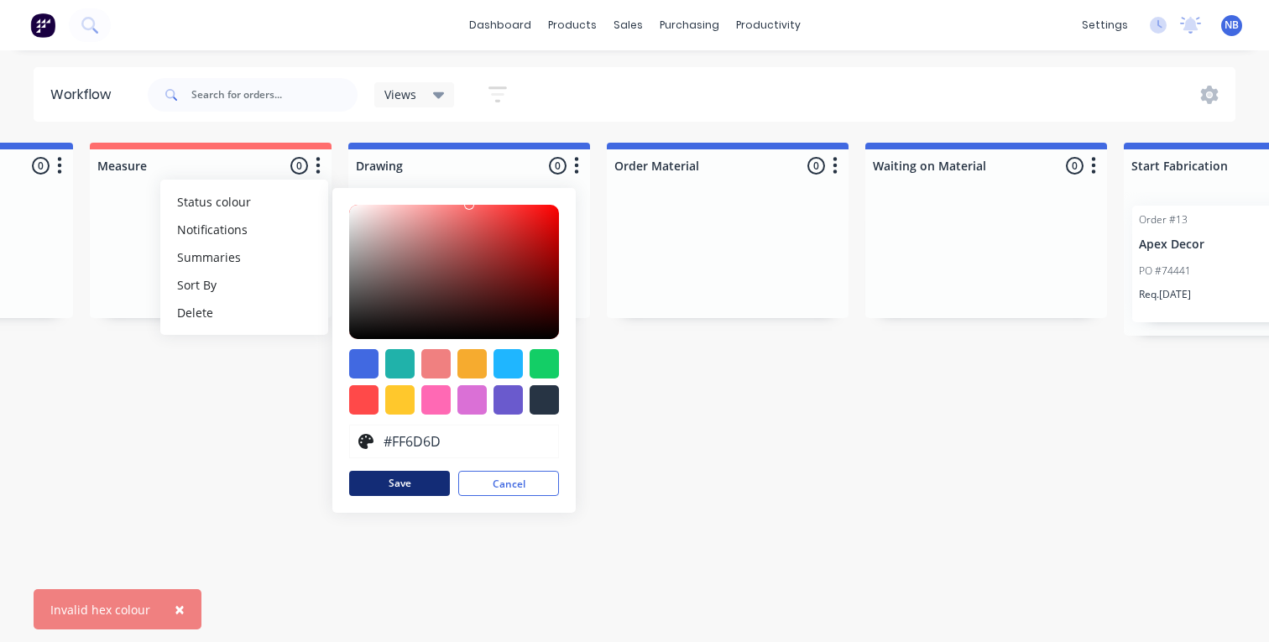
type input "#FF6D6D"
click at [429, 482] on button "Save" at bounding box center [399, 483] width 101 height 25
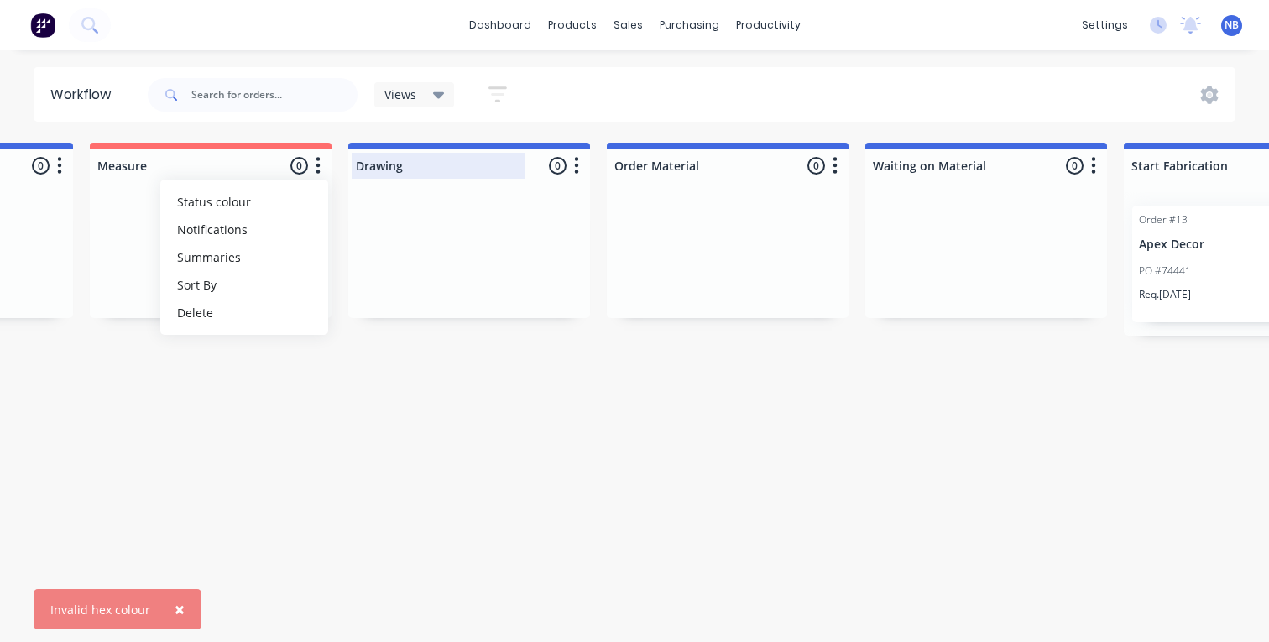
click at [579, 169] on icon "button" at bounding box center [576, 165] width 5 height 21
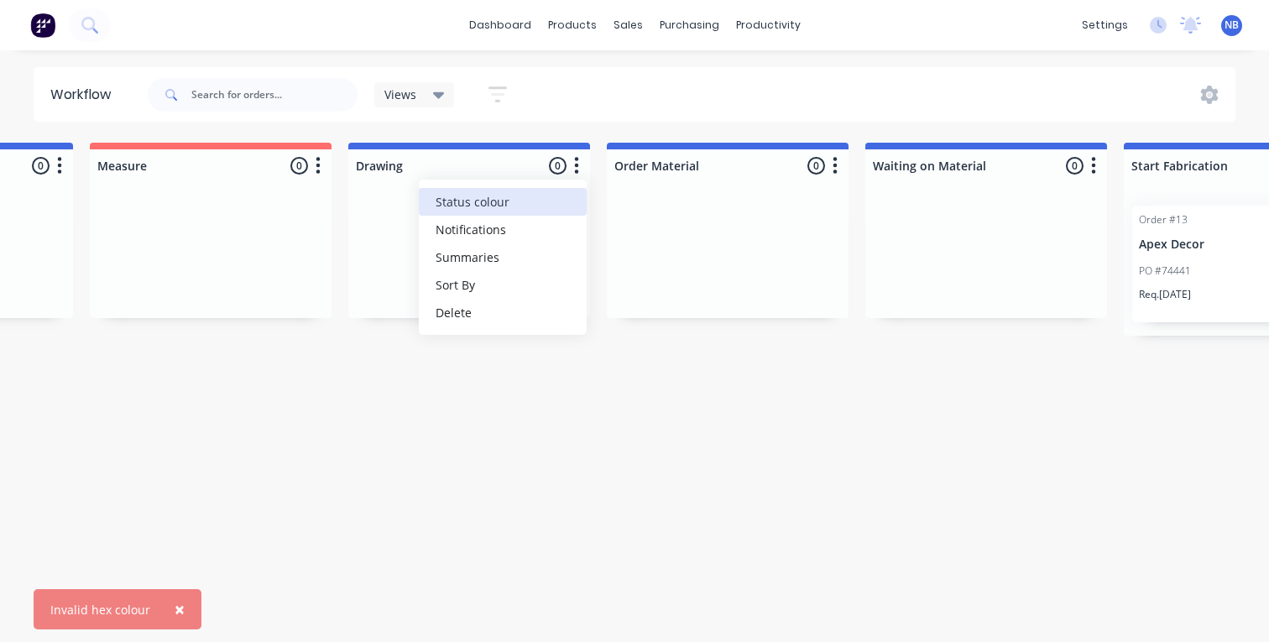
click at [558, 200] on button "Status colour" at bounding box center [503, 202] width 168 height 28
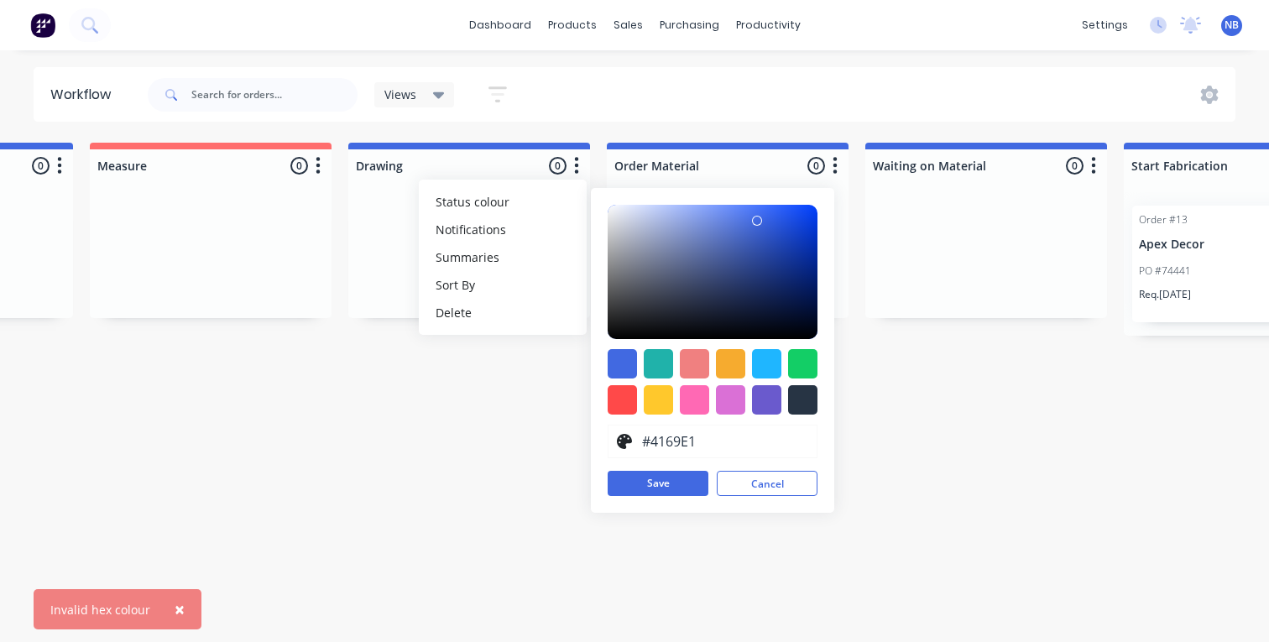
drag, startPoint x: 735, startPoint y: 451, endPoint x: 489, endPoint y: 415, distance: 248.4
click at [489, 415] on div "Workflow Views Save new view None (Default) edit Show/Hide statuses Show line i…" at bounding box center [171, 337] width 1269 height 541
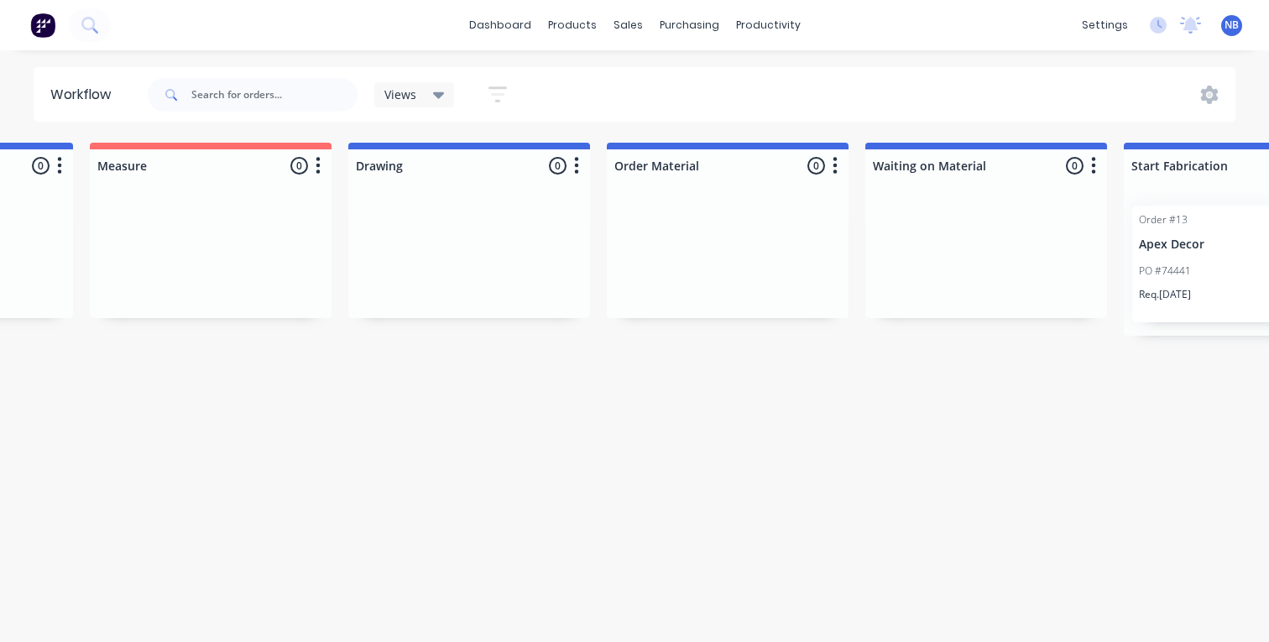
click at [582, 160] on button "button" at bounding box center [576, 166] width 20 height 20
click at [502, 205] on span "Status colour" at bounding box center [472, 202] width 74 height 18
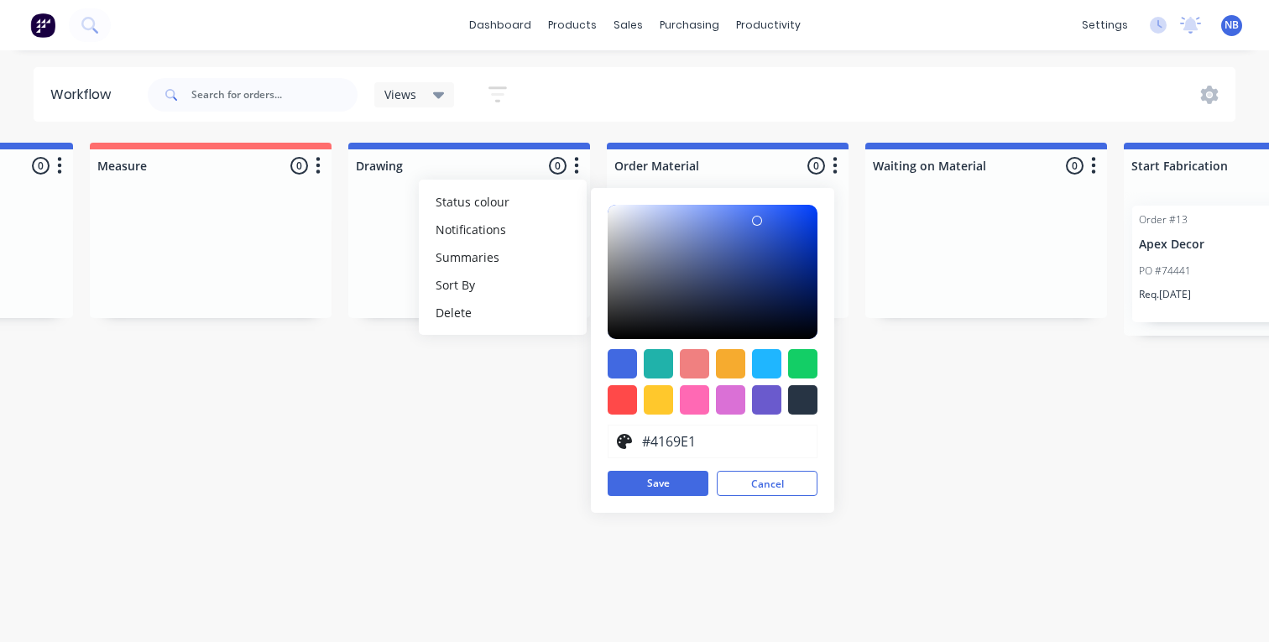
drag, startPoint x: 738, startPoint y: 445, endPoint x: 540, endPoint y: 428, distance: 198.7
click at [540, 428] on div "Workflow Views Save new view None (Default) edit Show/Hide statuses Show line i…" at bounding box center [171, 337] width 1269 height 541
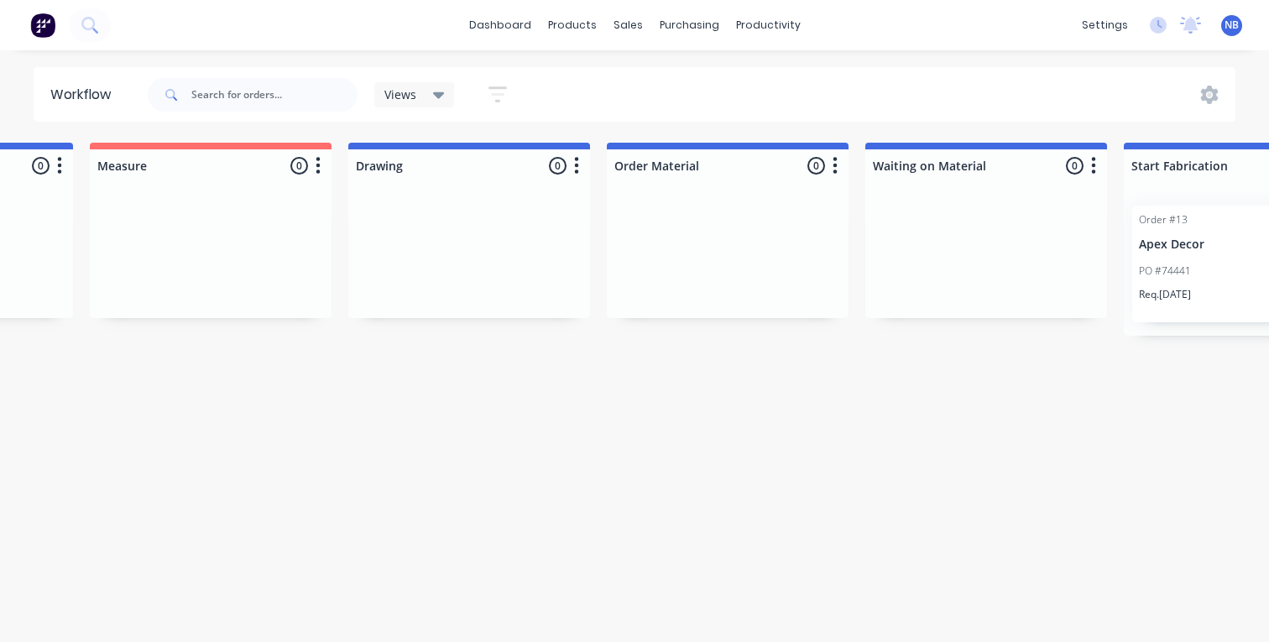
click at [579, 156] on icon "button" at bounding box center [576, 165] width 5 height 21
drag, startPoint x: 478, startPoint y: 199, endPoint x: 482, endPoint y: 218, distance: 19.7
click at [478, 199] on span "Status colour" at bounding box center [472, 202] width 74 height 18
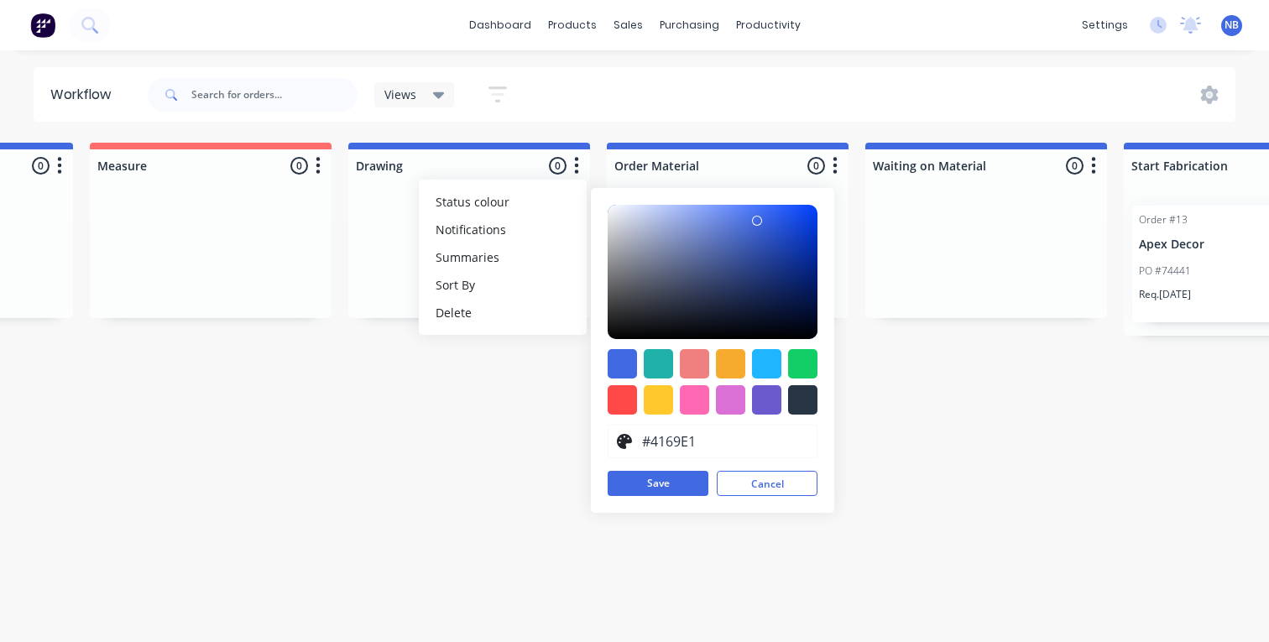
drag, startPoint x: 700, startPoint y: 442, endPoint x: 633, endPoint y: 433, distance: 67.8
click at [633, 433] on div "#4169E1" at bounding box center [712, 442] width 210 height 34
paste input "FF6D6D"
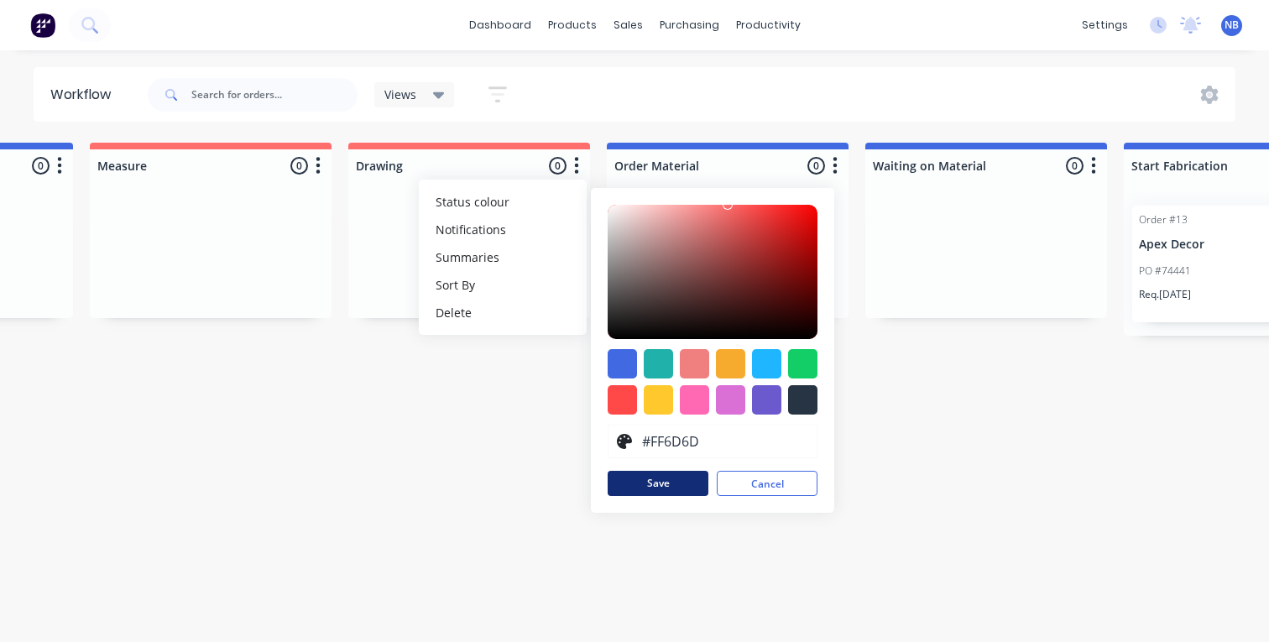
type input "#FF6D6D"
click at [644, 484] on button "Save" at bounding box center [657, 483] width 101 height 25
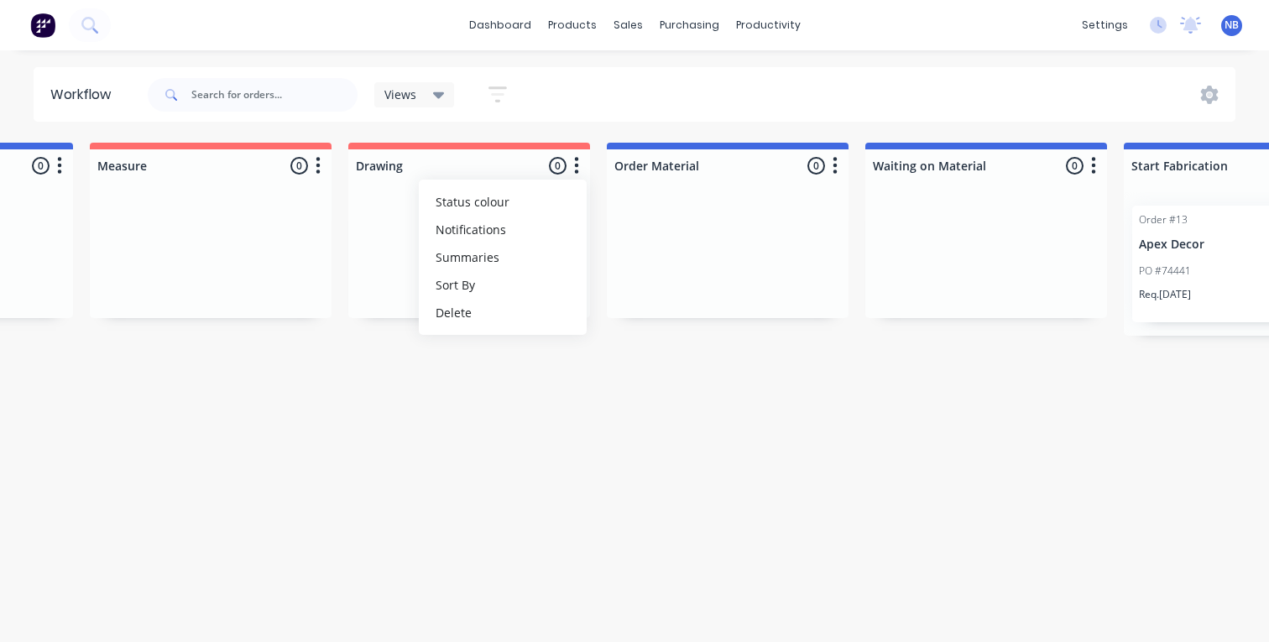
drag, startPoint x: 377, startPoint y: 456, endPoint x: 370, endPoint y: 398, distance: 58.3
click at [379, 452] on div "Workflow Views Save new view None (Default) edit Show/Hide statuses Show line i…" at bounding box center [171, 337] width 1269 height 541
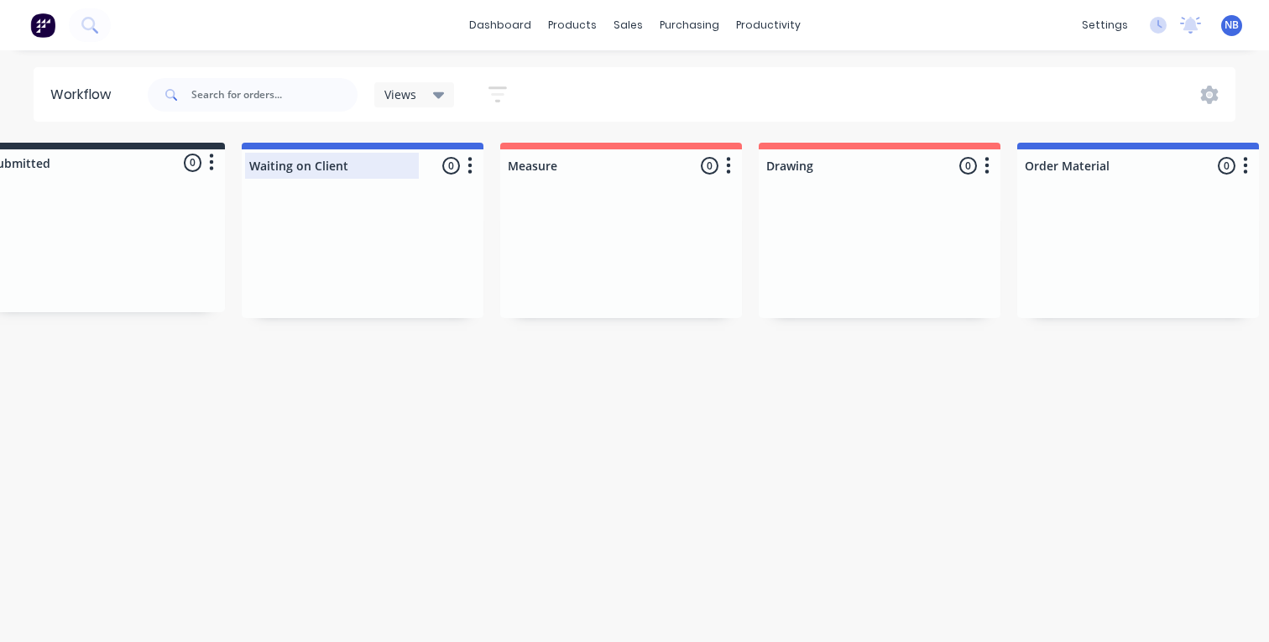
scroll to position [0, 0]
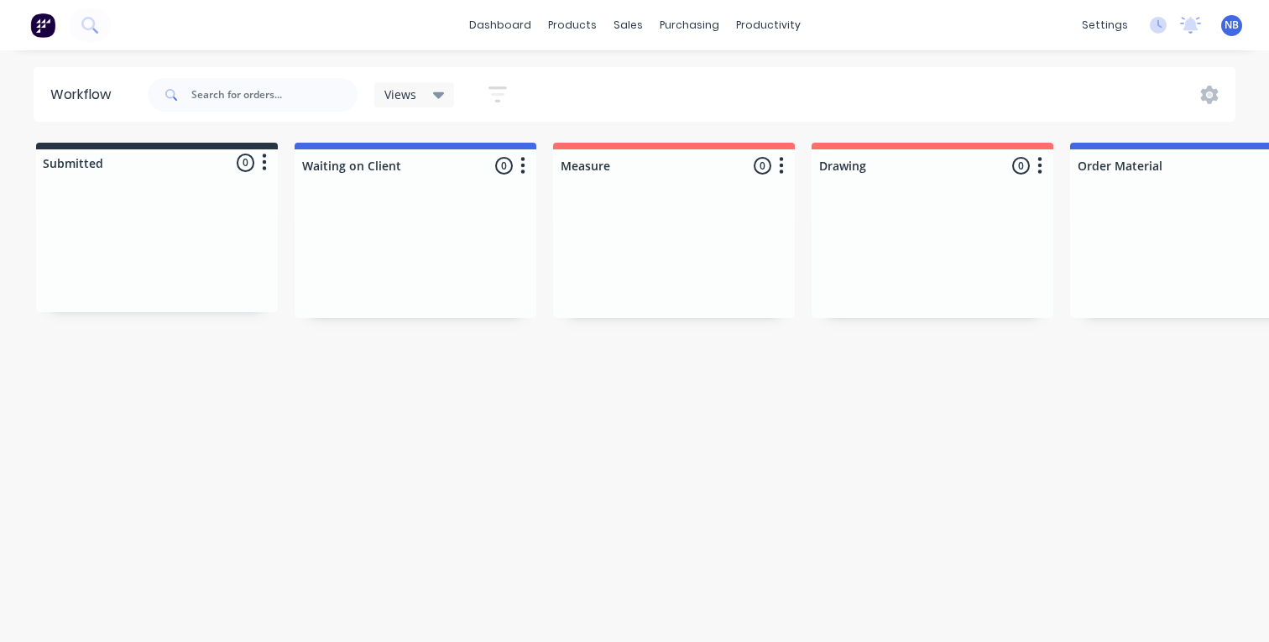
click at [524, 159] on icon "button" at bounding box center [523, 165] width 4 height 17
click at [735, 388] on div "Workflow Views Save new view None (Default) edit Show/Hide statuses Show line i…" at bounding box center [634, 337] width 1269 height 541
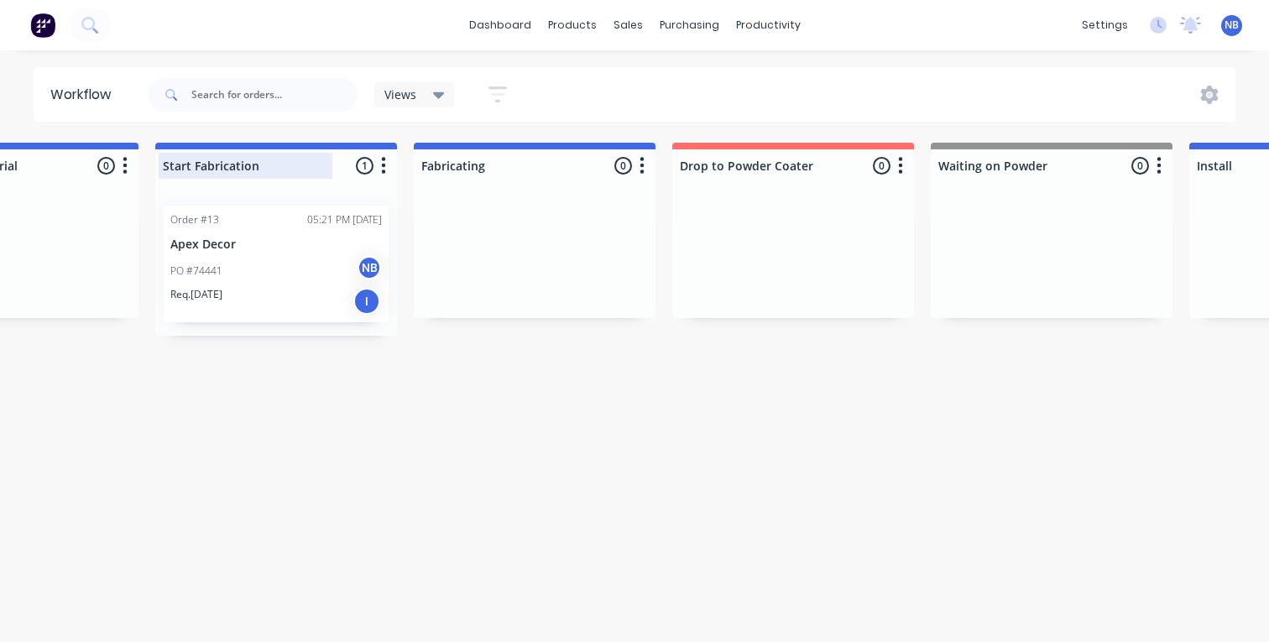
scroll to position [0, 1482]
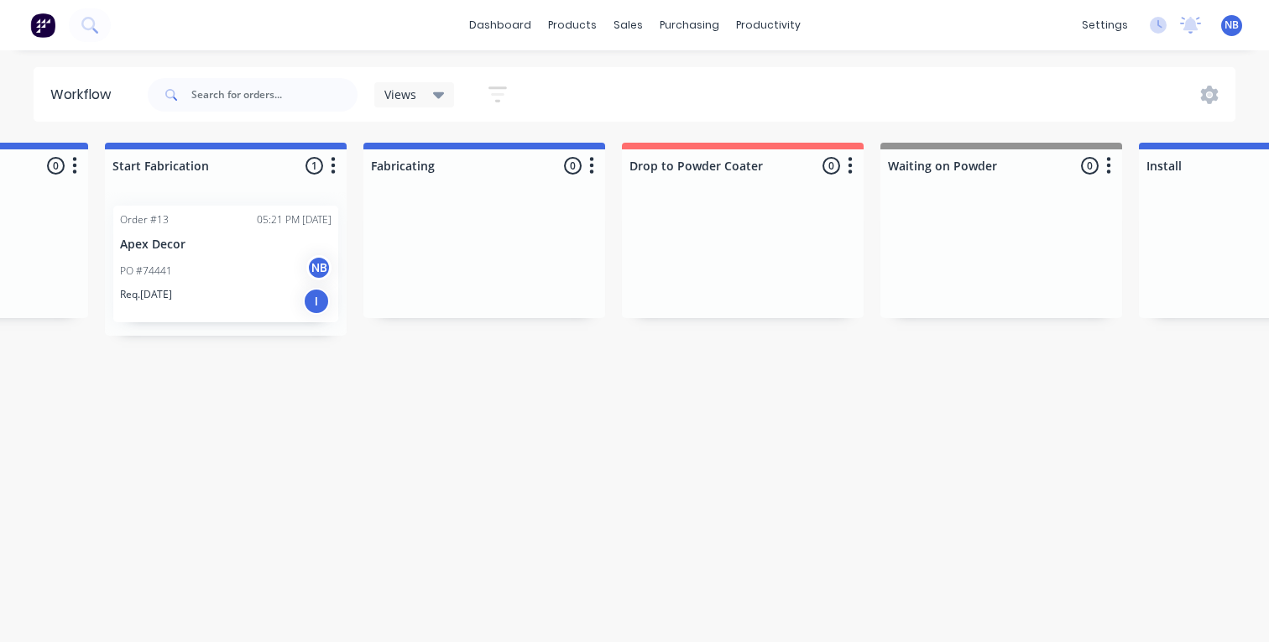
click at [1112, 165] on button "button" at bounding box center [1108, 166] width 20 height 20
click at [1024, 212] on button "Status colour" at bounding box center [1035, 202] width 168 height 28
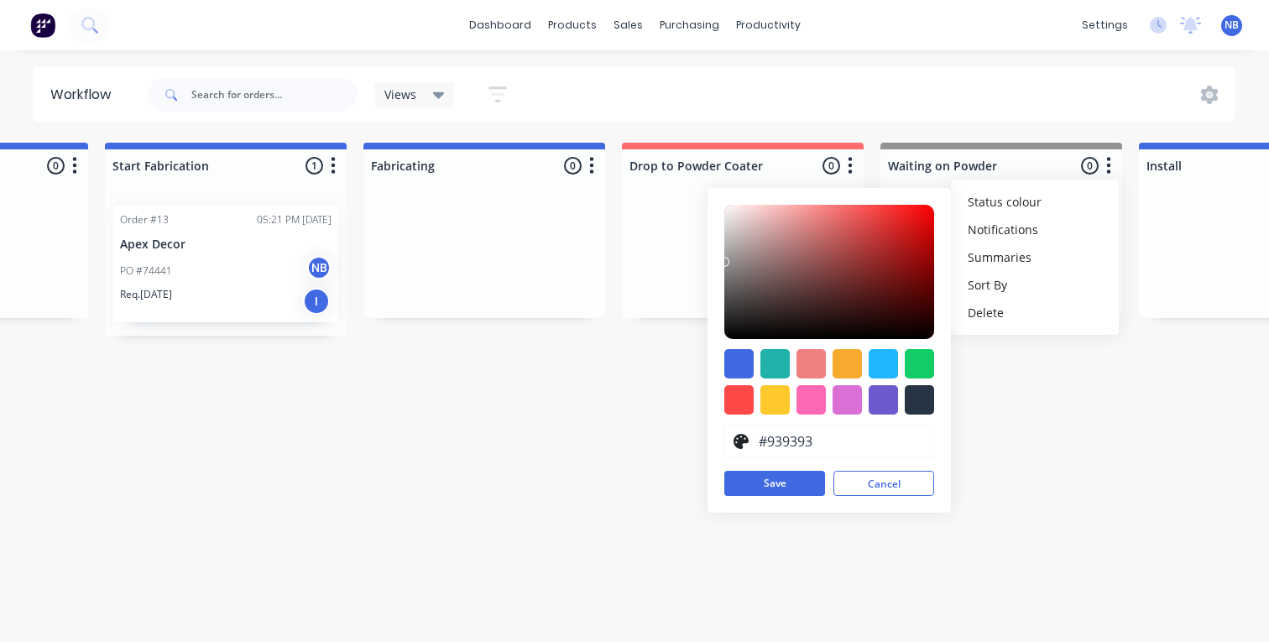
drag, startPoint x: 821, startPoint y: 438, endPoint x: 730, endPoint y: 436, distance: 91.5
click at [730, 436] on div "#939393" at bounding box center [829, 442] width 210 height 34
click at [785, 487] on button "Save" at bounding box center [774, 483] width 101 height 25
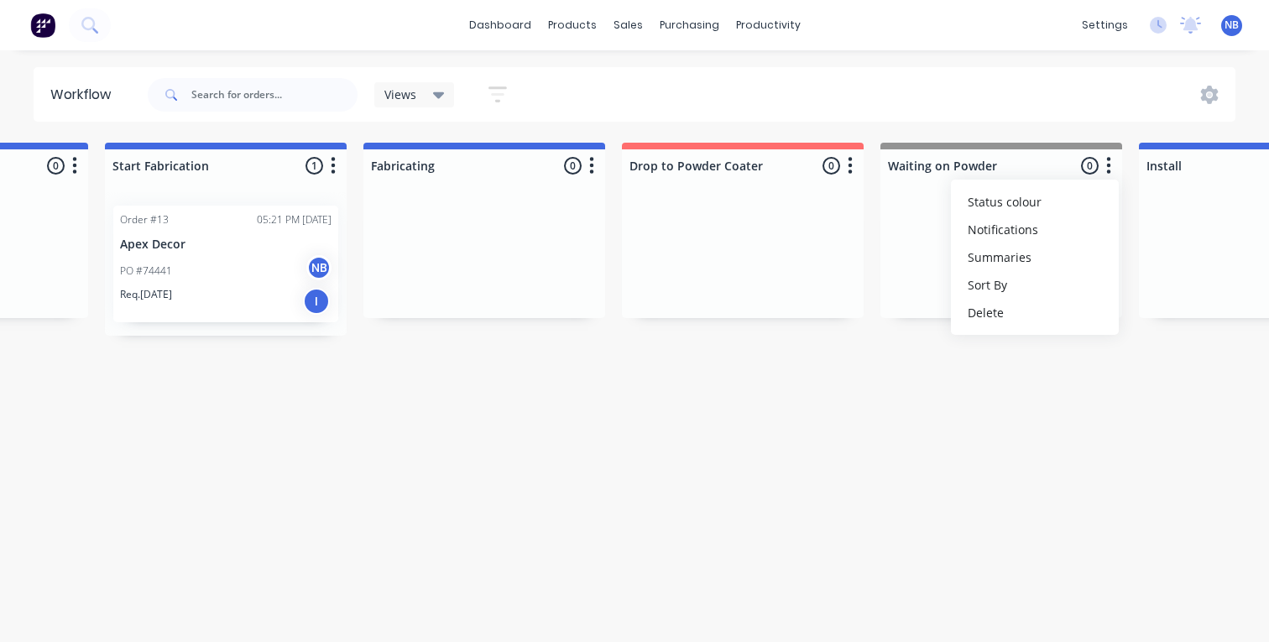
drag, startPoint x: 961, startPoint y: 295, endPoint x: 834, endPoint y: 495, distance: 236.5
drag, startPoint x: 1004, startPoint y: 145, endPoint x: 872, endPoint y: 158, distance: 132.3
click at [872, 158] on div "Submitted 0 Status colour #273444 hex #273444 Save Cancel Summaries Total order…" at bounding box center [392, 239] width 3772 height 193
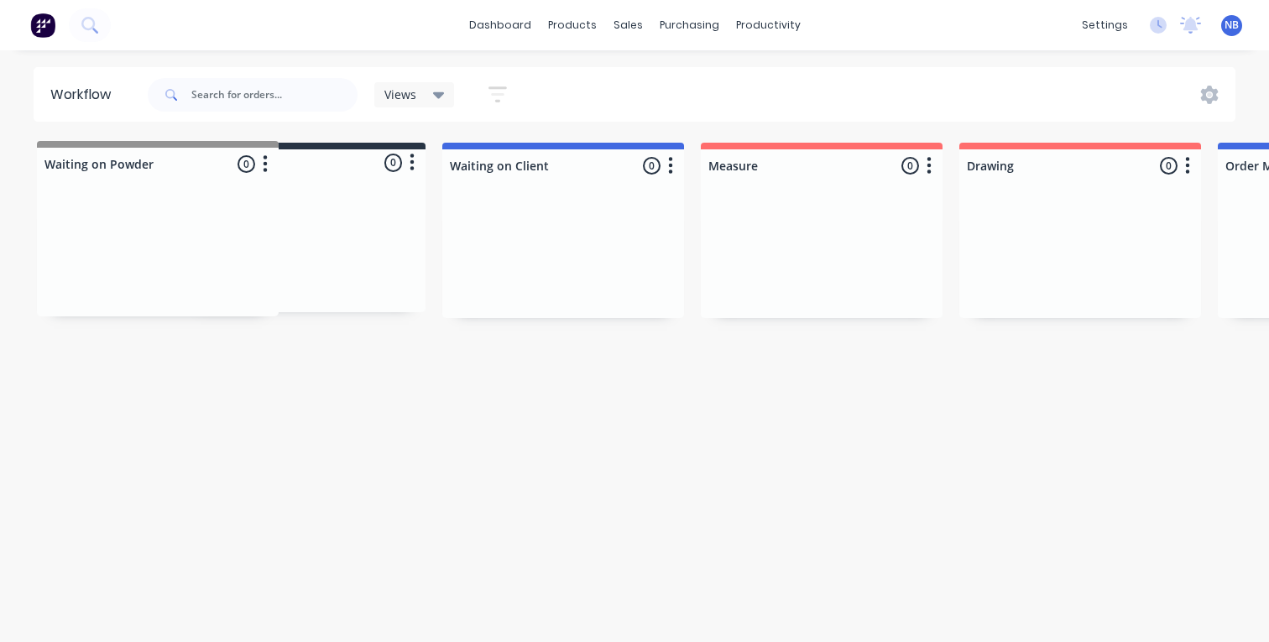
scroll to position [0, 0]
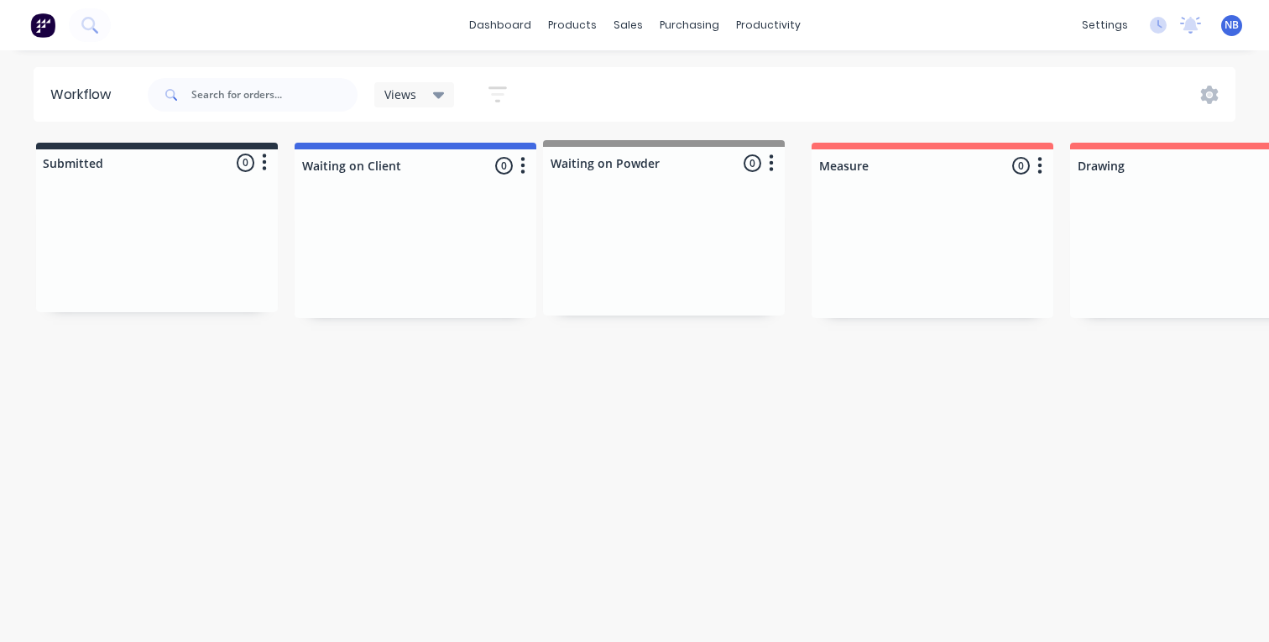
drag, startPoint x: 1030, startPoint y: 164, endPoint x: 688, endPoint y: 162, distance: 342.3
click at [746, 411] on div "Workflow Views Save new view None (Default) edit Show/Hide statuses Show line i…" at bounding box center [634, 337] width 1269 height 541
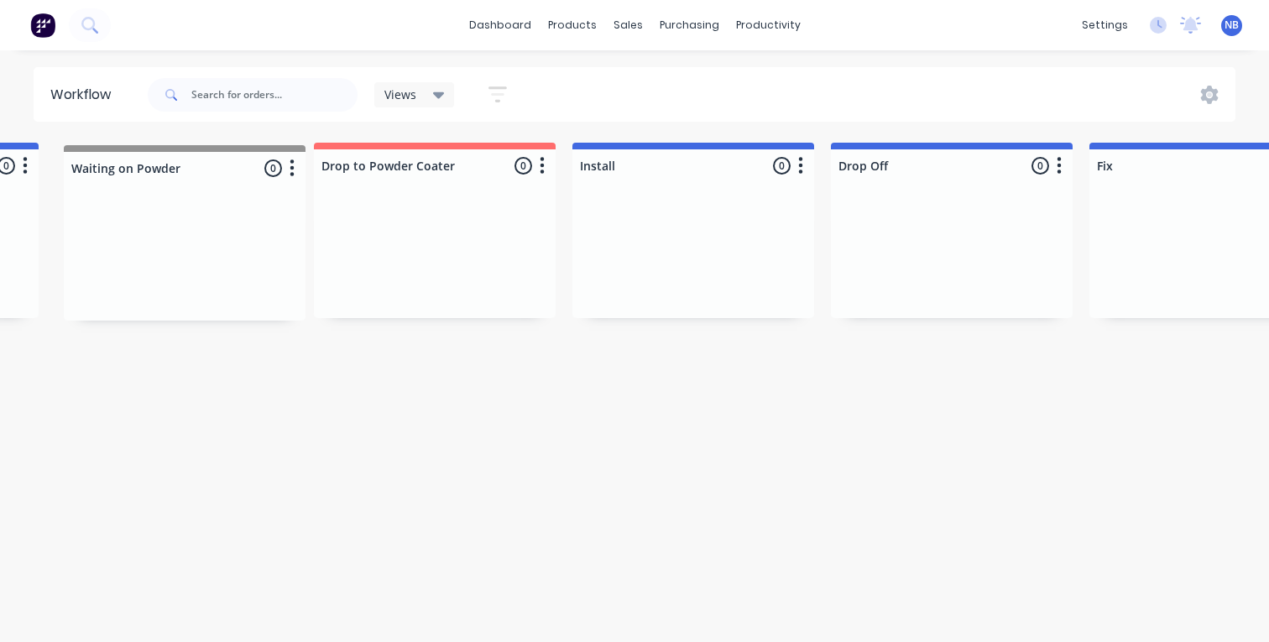
scroll to position [0, 1994]
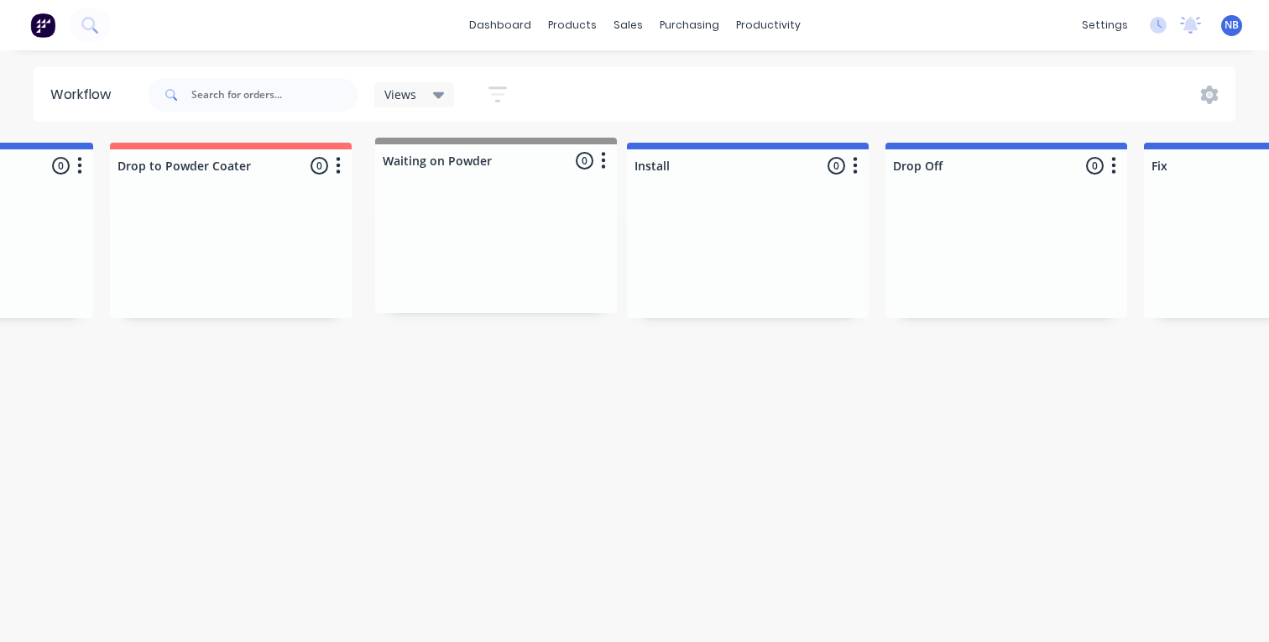
drag, startPoint x: 644, startPoint y: 149, endPoint x: 486, endPoint y: 149, distance: 158.6
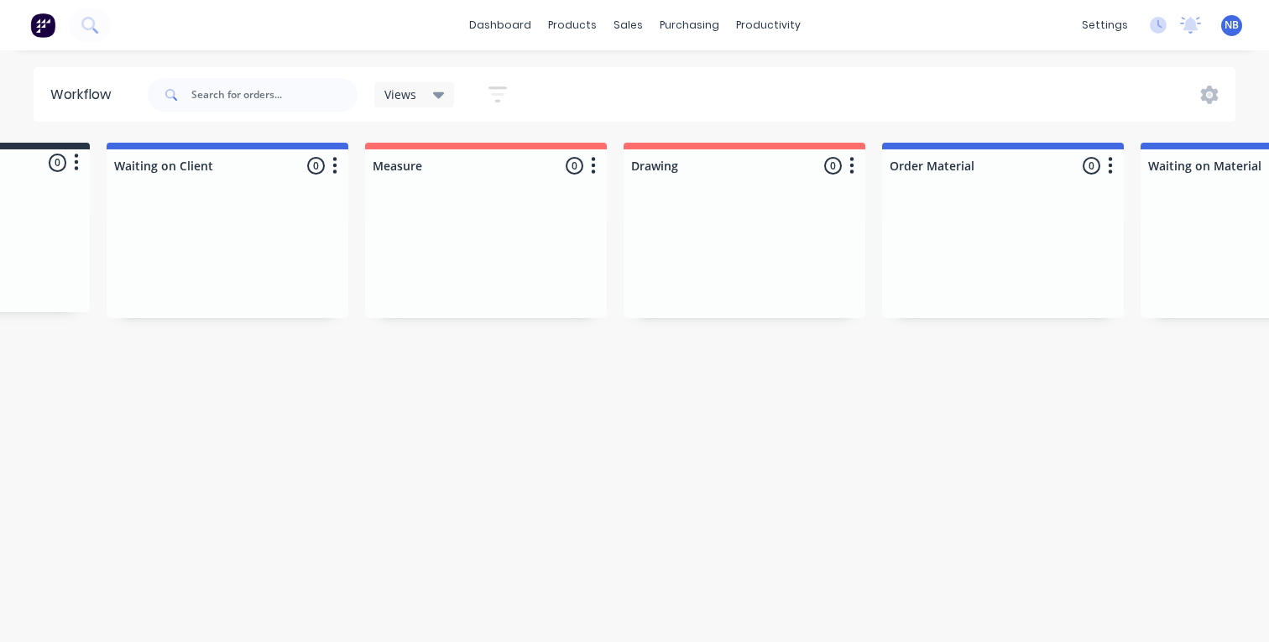
scroll to position [0, 0]
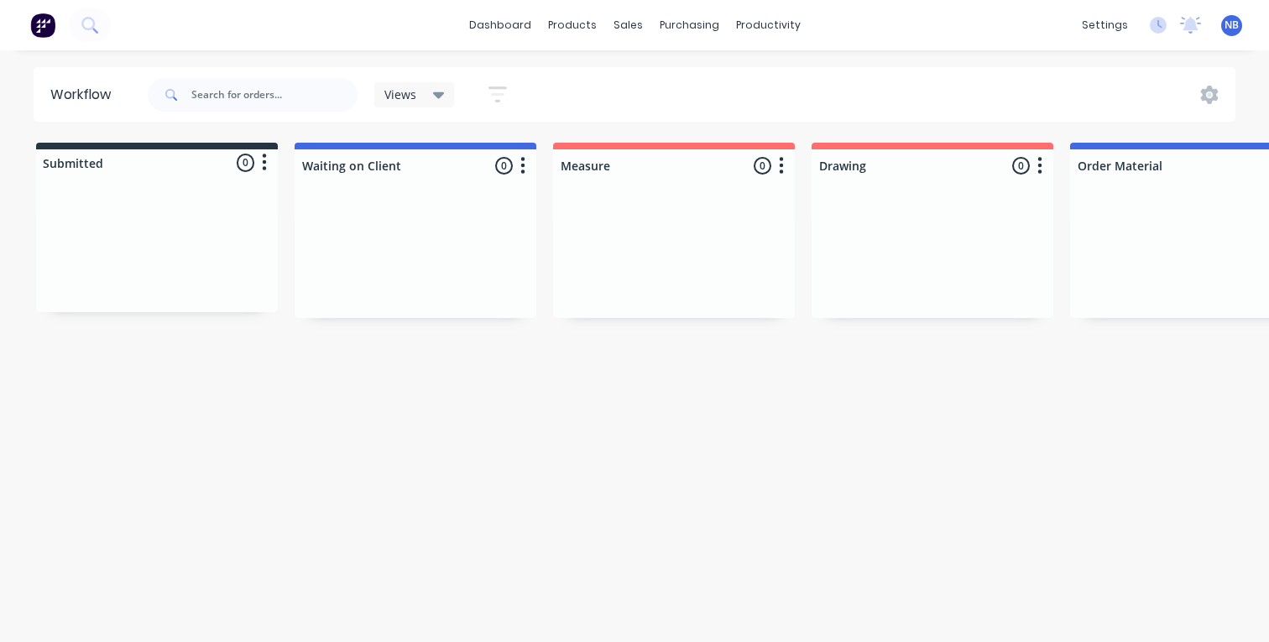
click at [528, 167] on button "button" at bounding box center [523, 166] width 20 height 20
click at [481, 202] on button "Status colour" at bounding box center [449, 202] width 168 height 28
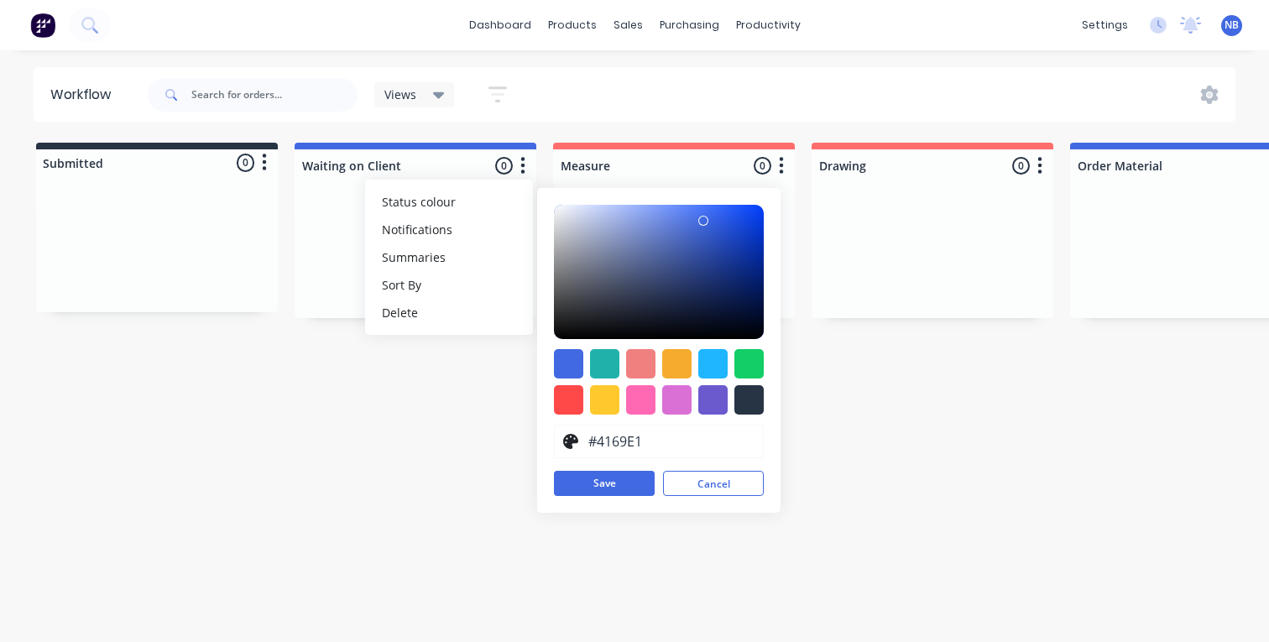
drag, startPoint x: 663, startPoint y: 441, endPoint x: 587, endPoint y: 434, distance: 75.9
click at [587, 434] on input "#4169E1" at bounding box center [670, 441] width 169 height 32
paste input "939393"
type input "#939393"
click at [607, 477] on button "Save" at bounding box center [604, 483] width 101 height 25
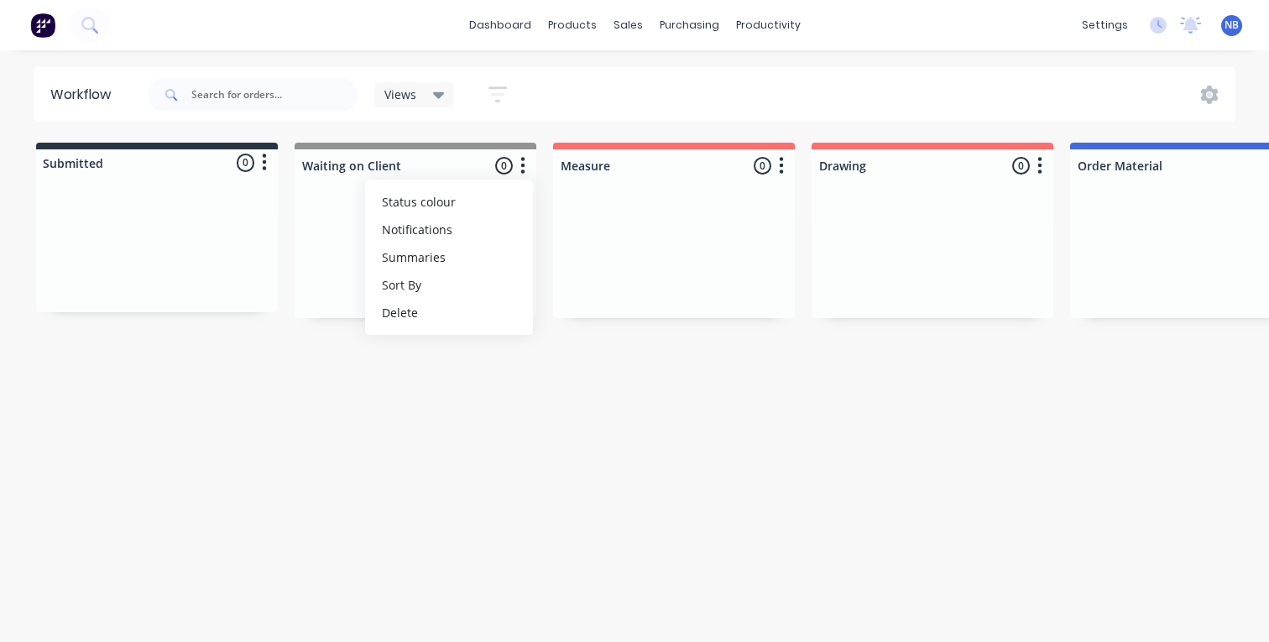
click at [389, 408] on div "Workflow Views Save new view None (Default) edit Show/Hide statuses Show line i…" at bounding box center [634, 337] width 1269 height 541
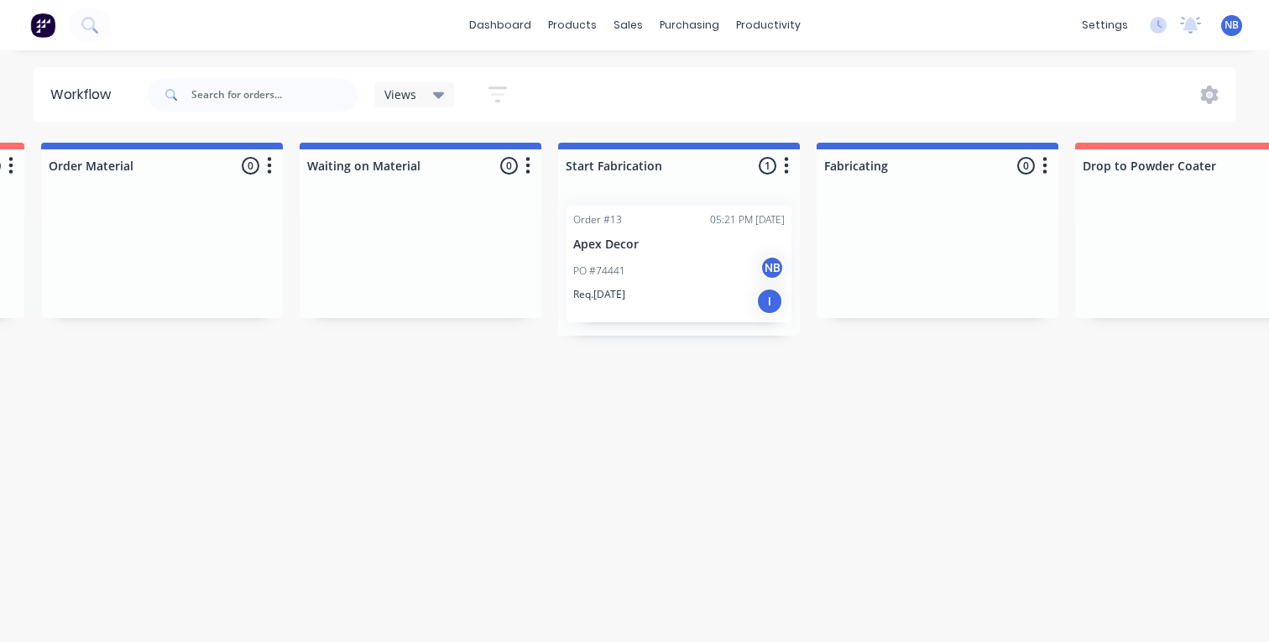
scroll to position [0, 998]
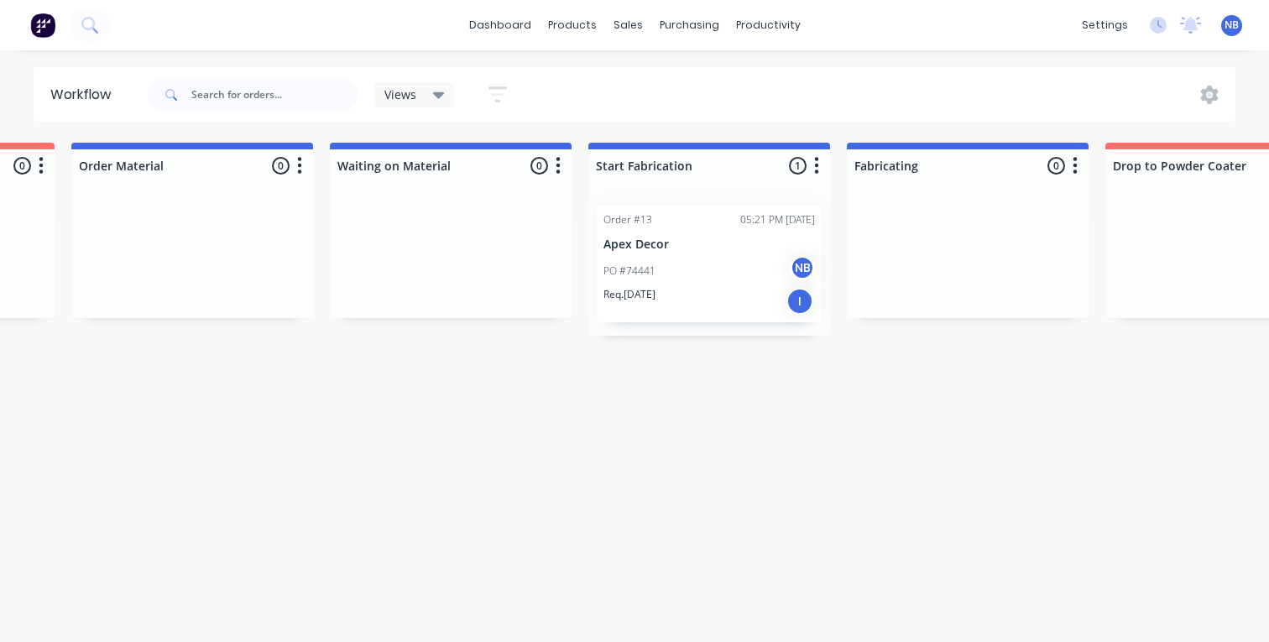
click at [297, 170] on icon "button" at bounding box center [299, 165] width 5 height 21
click at [248, 208] on button "Status colour" at bounding box center [226, 202] width 168 height 28
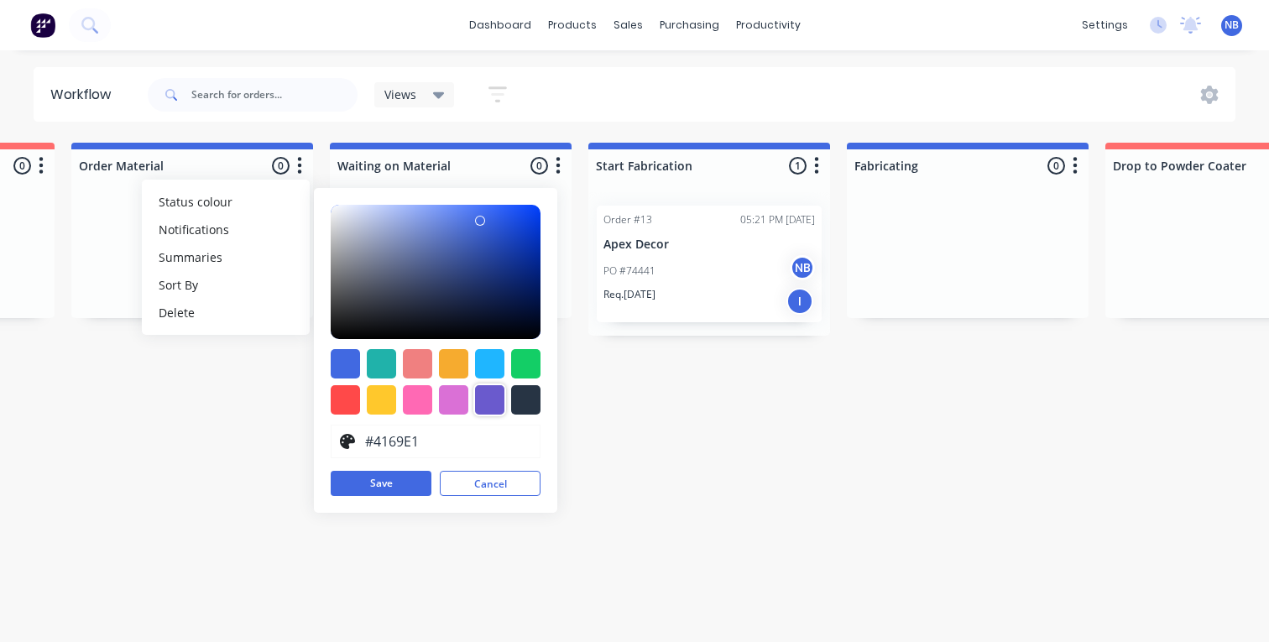
click at [500, 409] on div at bounding box center [489, 399] width 29 height 29
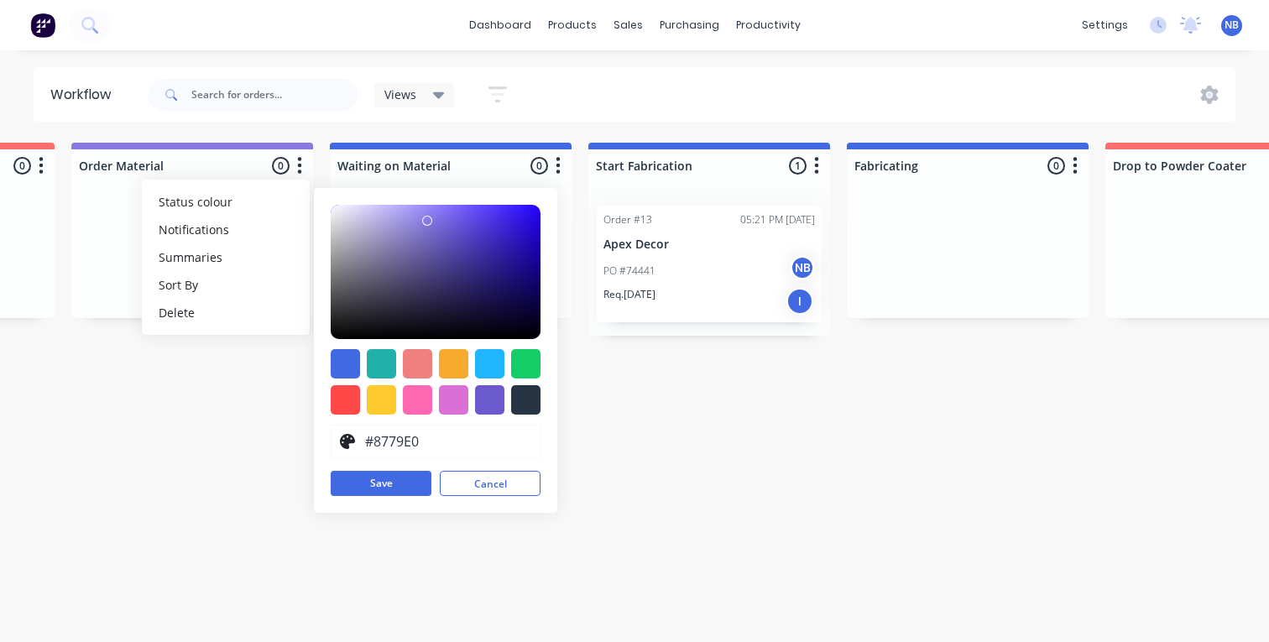
type input "#887AE1"
drag, startPoint x: 447, startPoint y: 231, endPoint x: 426, endPoint y: 221, distance: 23.3
click at [426, 221] on div at bounding box center [426, 221] width 10 height 10
click at [400, 492] on button "Save" at bounding box center [381, 483] width 101 height 25
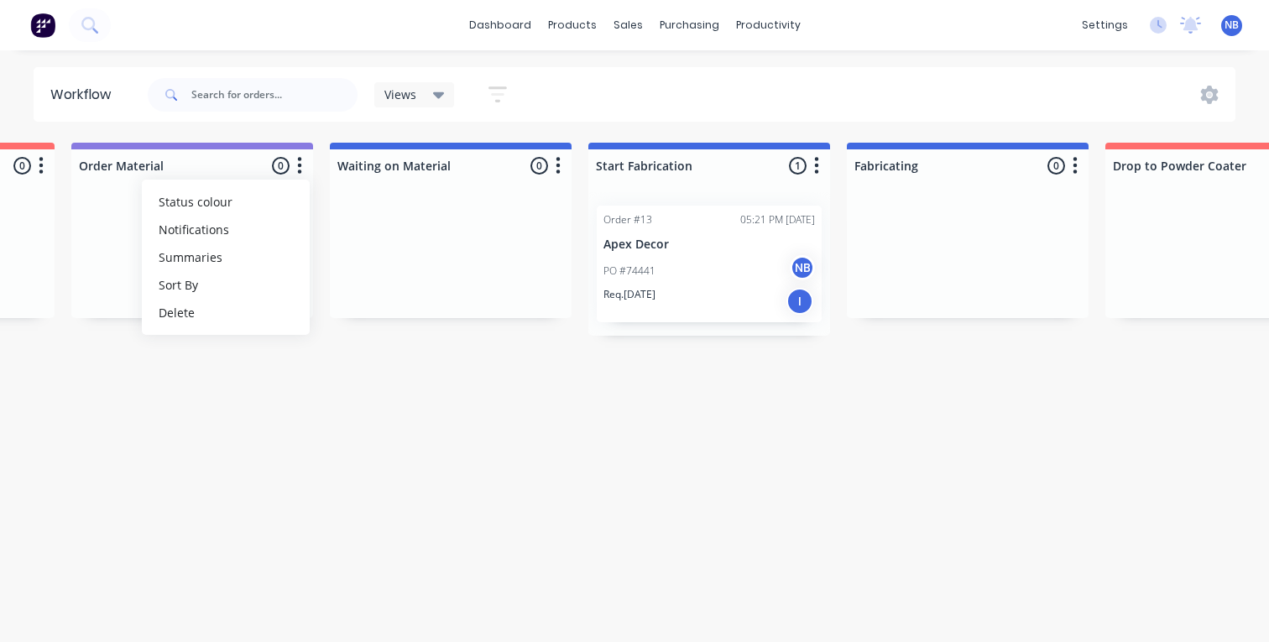
drag, startPoint x: 485, startPoint y: 325, endPoint x: 502, endPoint y: 404, distance: 80.6
click at [558, 167] on icon "button" at bounding box center [558, 165] width 4 height 17
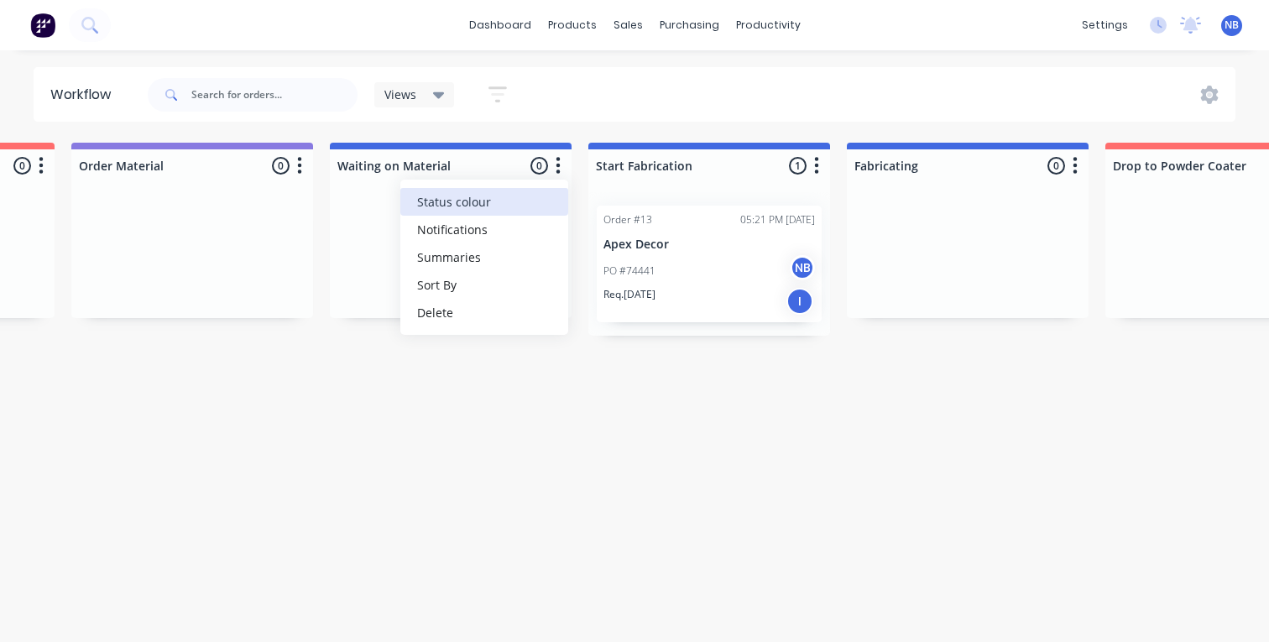
click at [515, 213] on button "Status colour" at bounding box center [484, 202] width 168 height 28
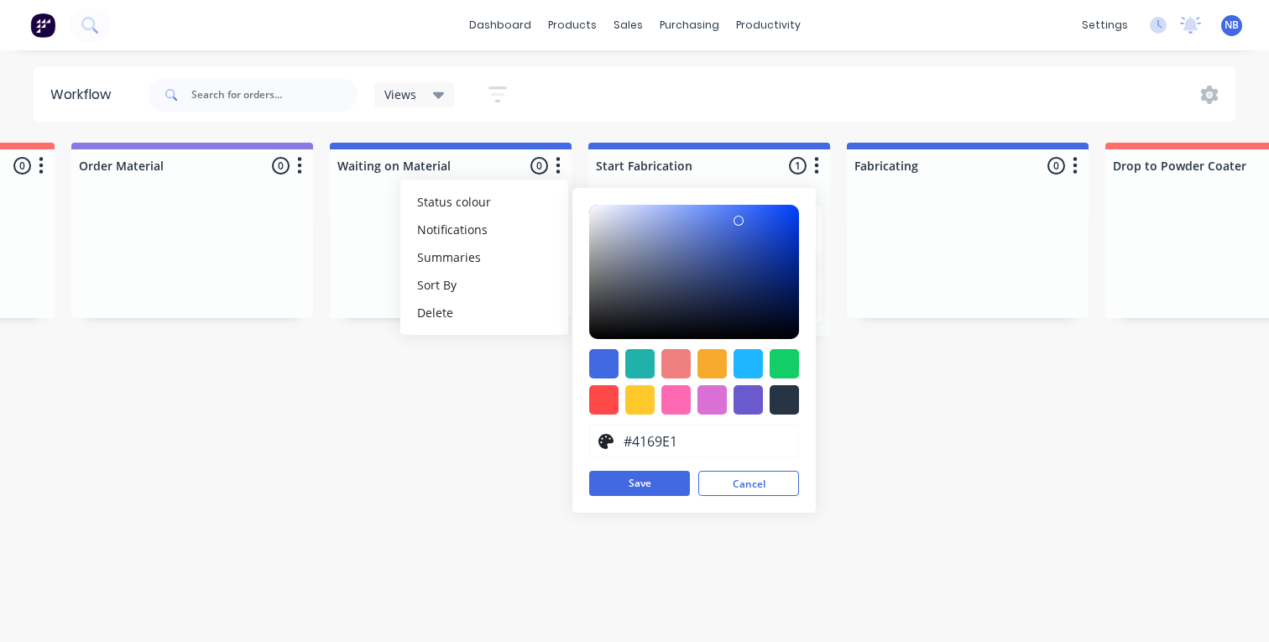
drag, startPoint x: 566, startPoint y: 326, endPoint x: 315, endPoint y: 393, distance: 259.5
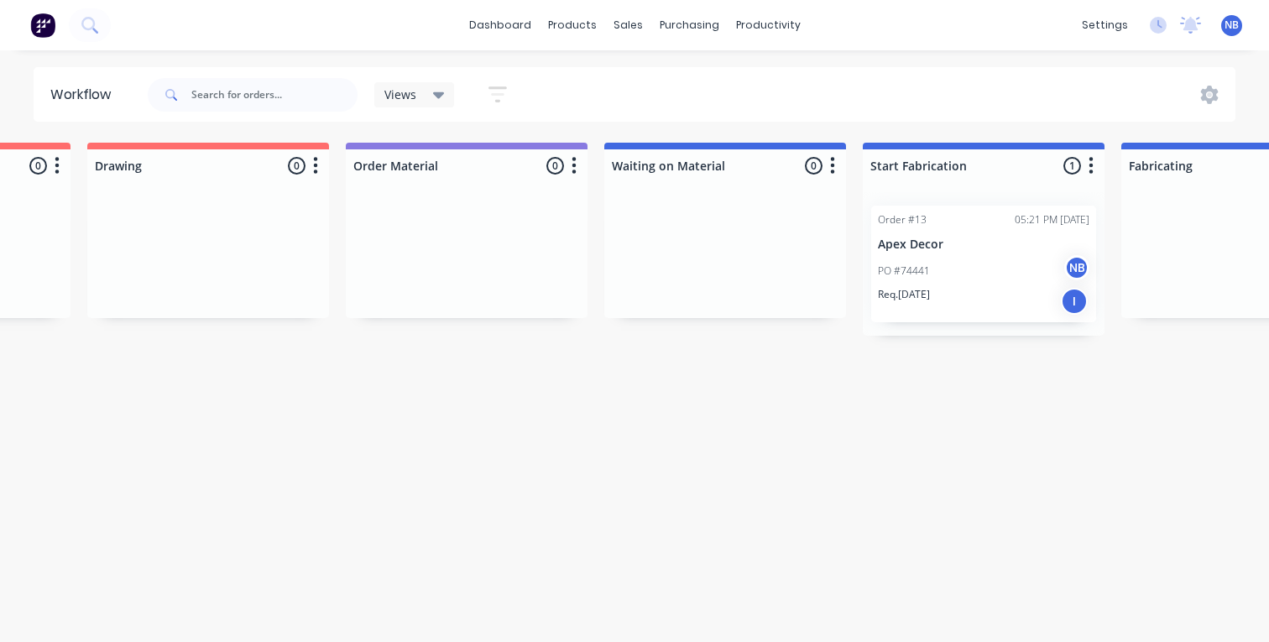
scroll to position [0, 0]
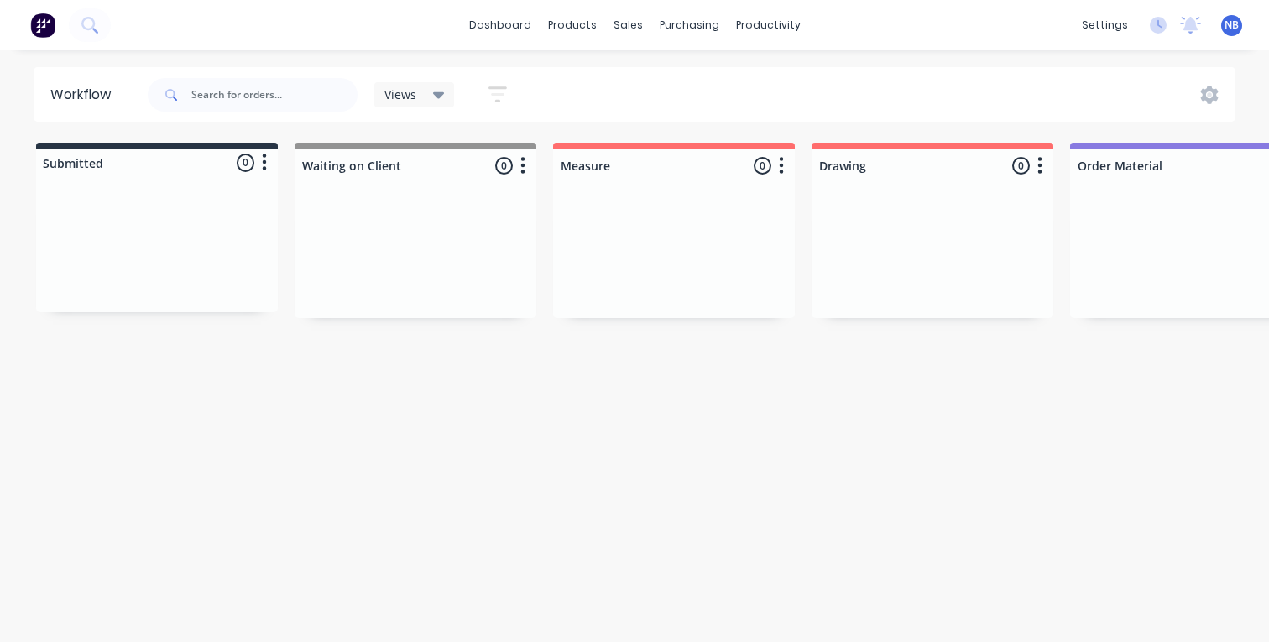
click at [531, 163] on button "button" at bounding box center [523, 166] width 20 height 20
click at [500, 201] on button "Status colour" at bounding box center [449, 202] width 168 height 28
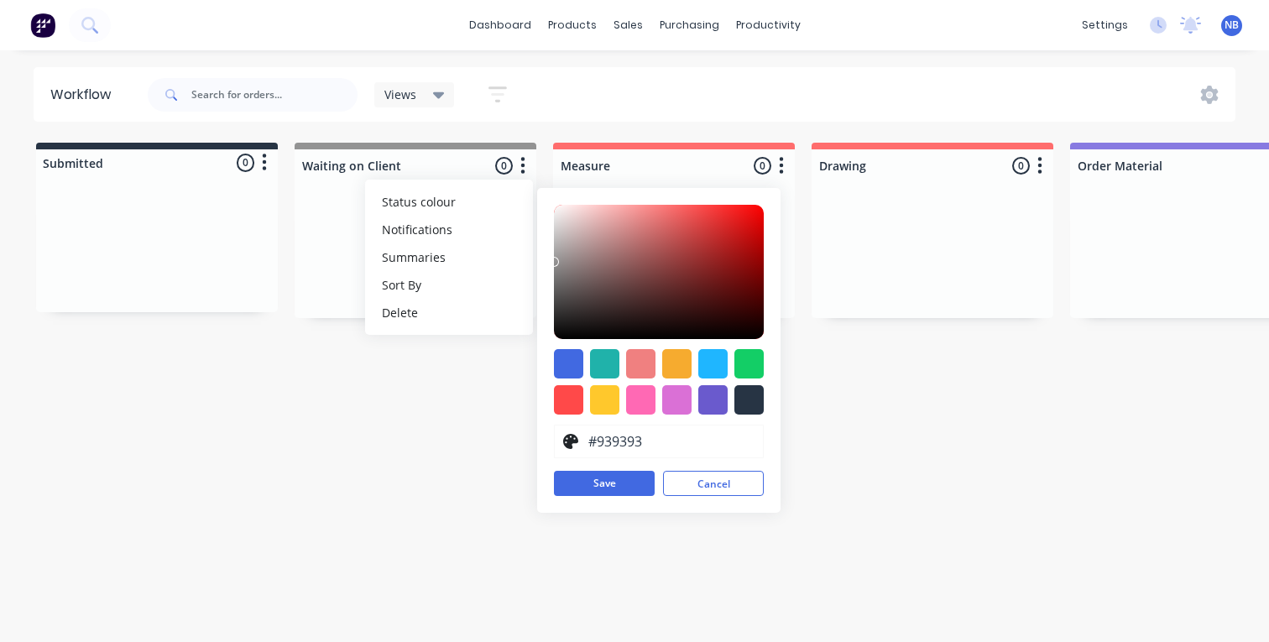
drag, startPoint x: 650, startPoint y: 448, endPoint x: 584, endPoint y: 435, distance: 67.6
click at [584, 435] on div "#939393" at bounding box center [659, 442] width 210 height 34
click at [596, 485] on button "Save" at bounding box center [604, 483] width 101 height 25
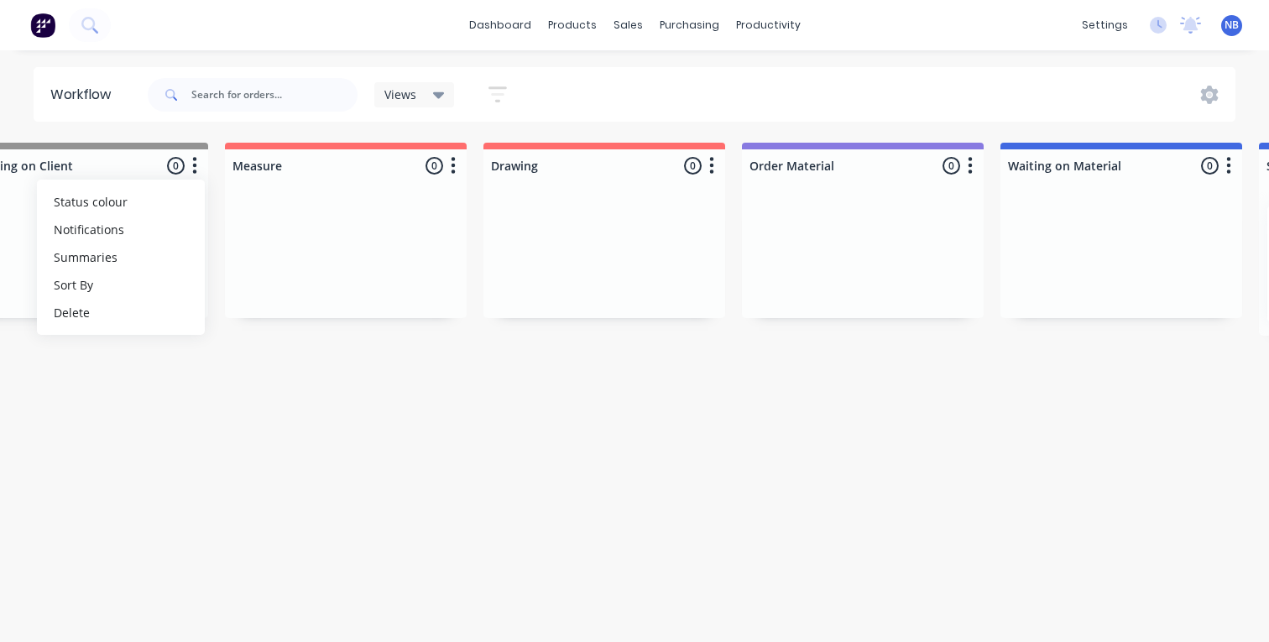
scroll to position [0, 388]
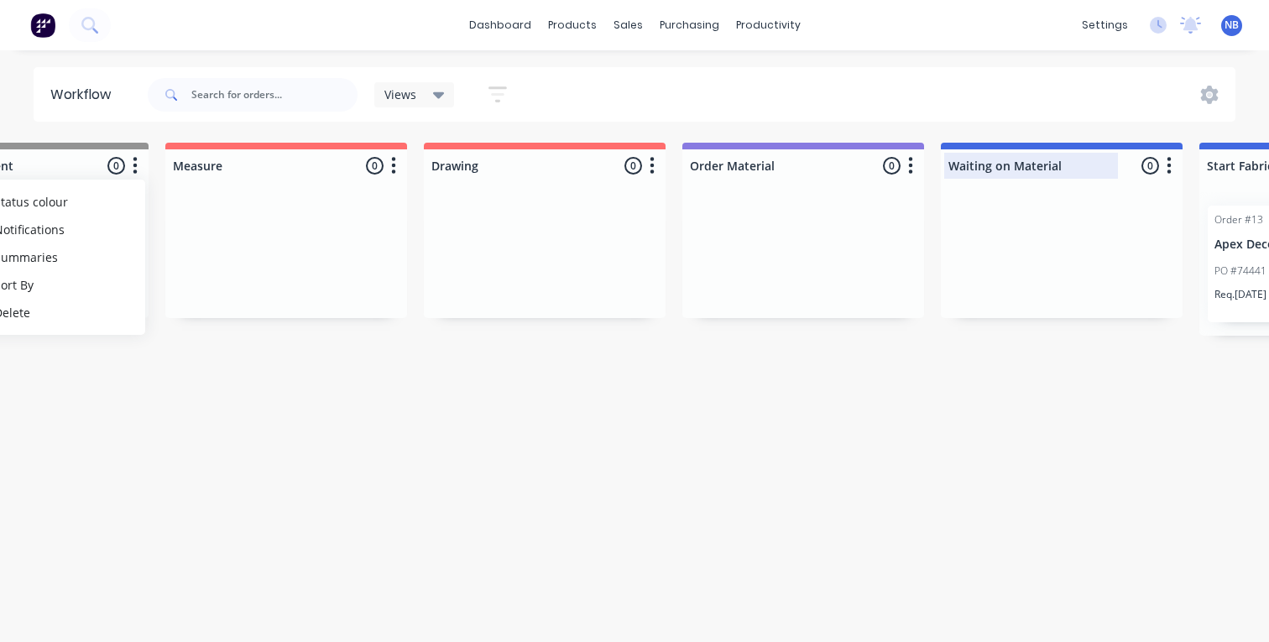
click at [1179, 169] on div at bounding box center [1062, 165] width 242 height 33
click at [1171, 163] on icon "button" at bounding box center [1168, 165] width 5 height 21
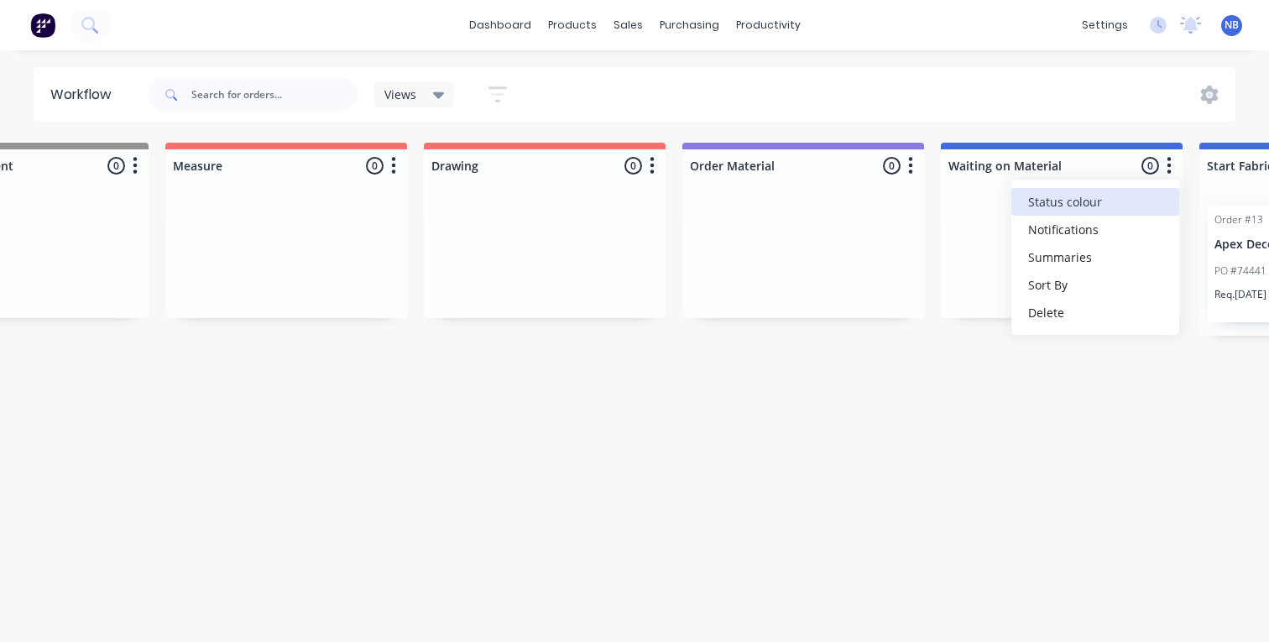
click at [1087, 195] on span "Status colour" at bounding box center [1065, 202] width 74 height 18
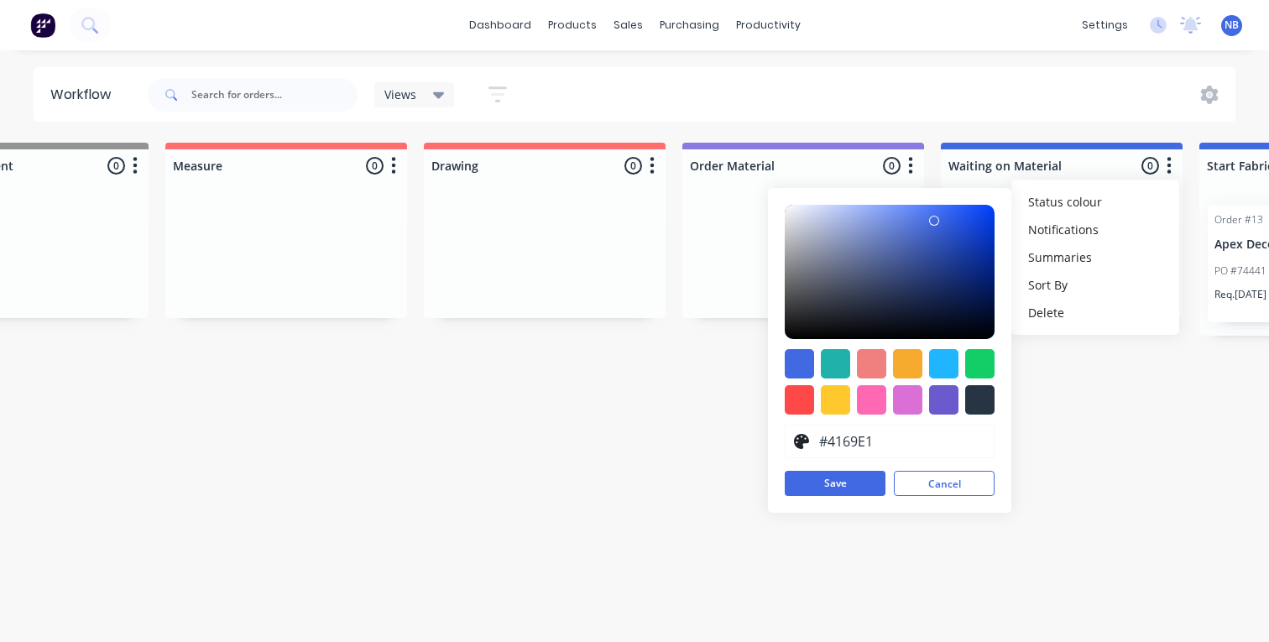
drag, startPoint x: 889, startPoint y: 437, endPoint x: 616, endPoint y: 430, distance: 273.6
click at [616, 430] on div "Workflow Views Save new view None (Default) edit Show/Hide statuses Show line i…" at bounding box center [246, 337] width 1269 height 541
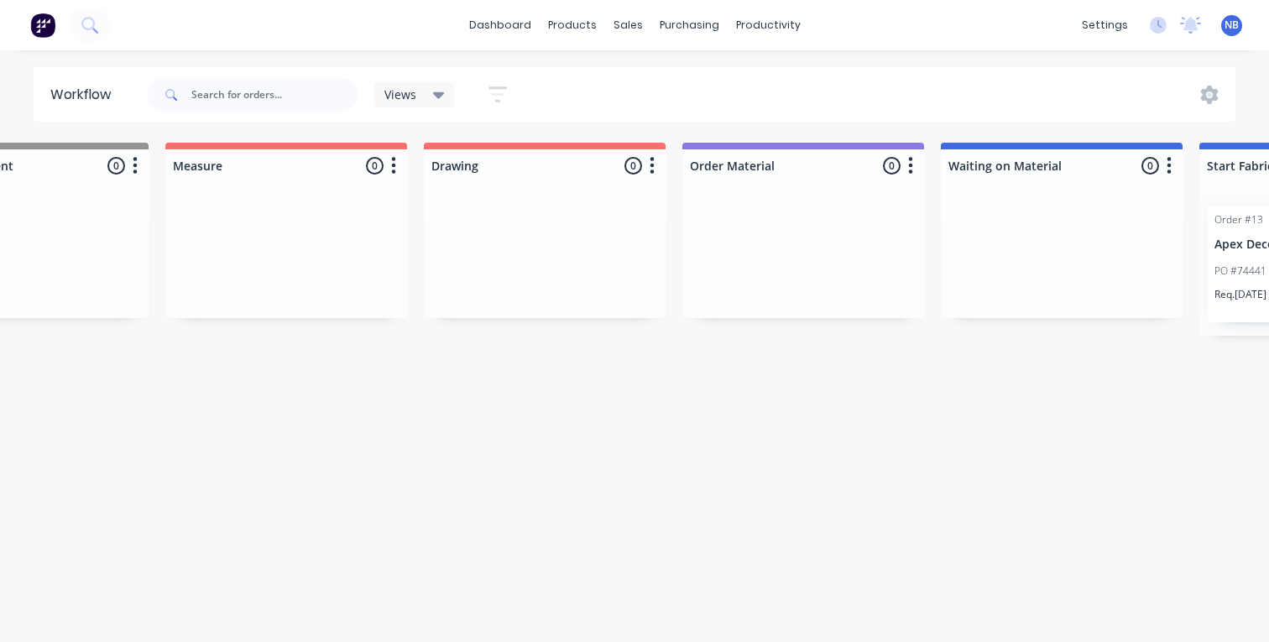
click at [1172, 159] on button "button" at bounding box center [1169, 166] width 20 height 20
click at [1099, 207] on span "Status colour" at bounding box center [1065, 202] width 74 height 18
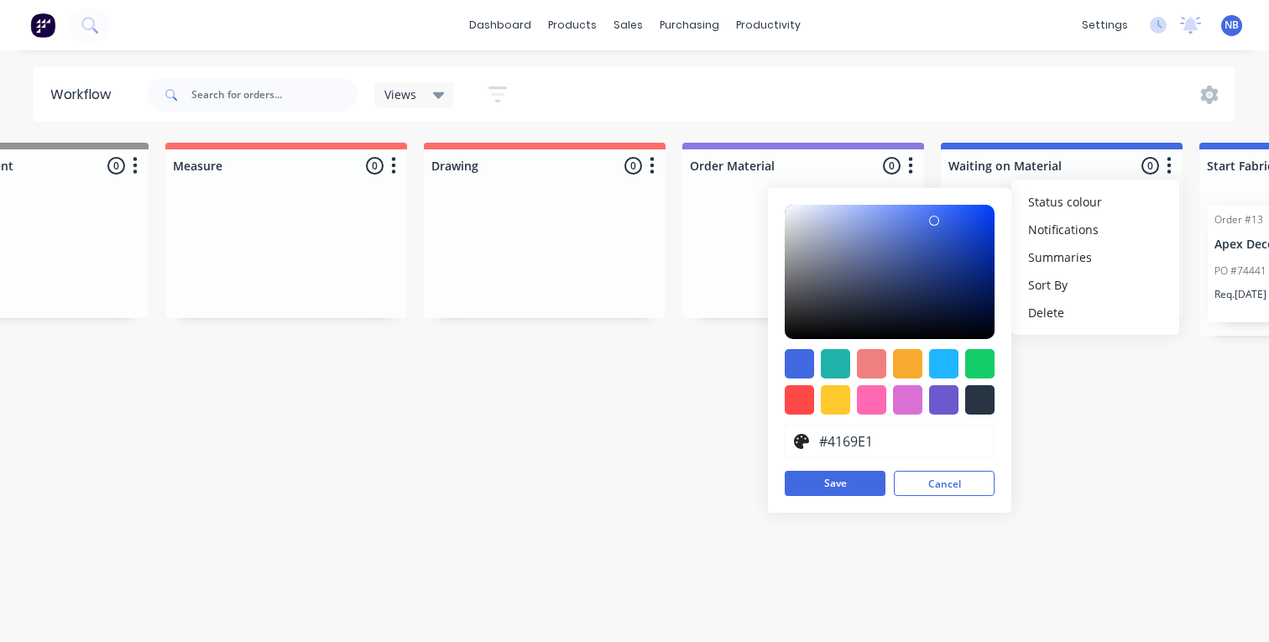
drag, startPoint x: 904, startPoint y: 440, endPoint x: 808, endPoint y: 430, distance: 96.1
click at [808, 430] on div "#4169E1" at bounding box center [890, 442] width 210 height 34
paste input "939393"
type input "#939393"
click at [831, 482] on button "Save" at bounding box center [835, 483] width 101 height 25
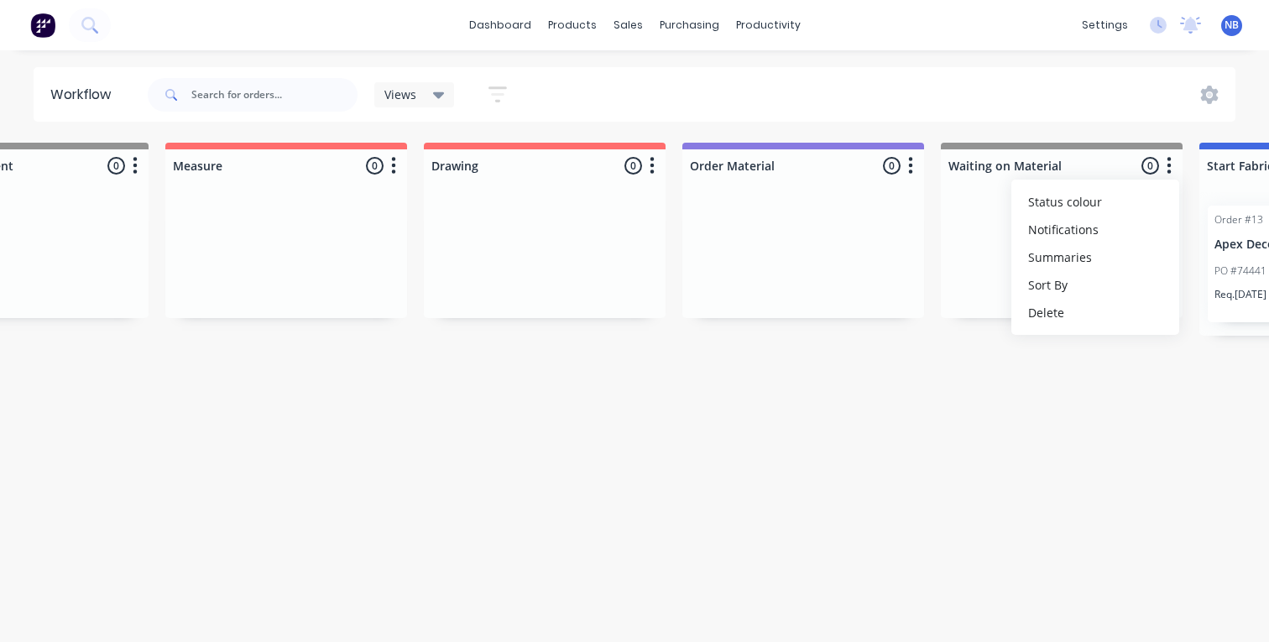
click at [881, 433] on html "dashboard products sales purchasing productivity dashboard products Product Cat…" at bounding box center [246, 270] width 1269 height 541
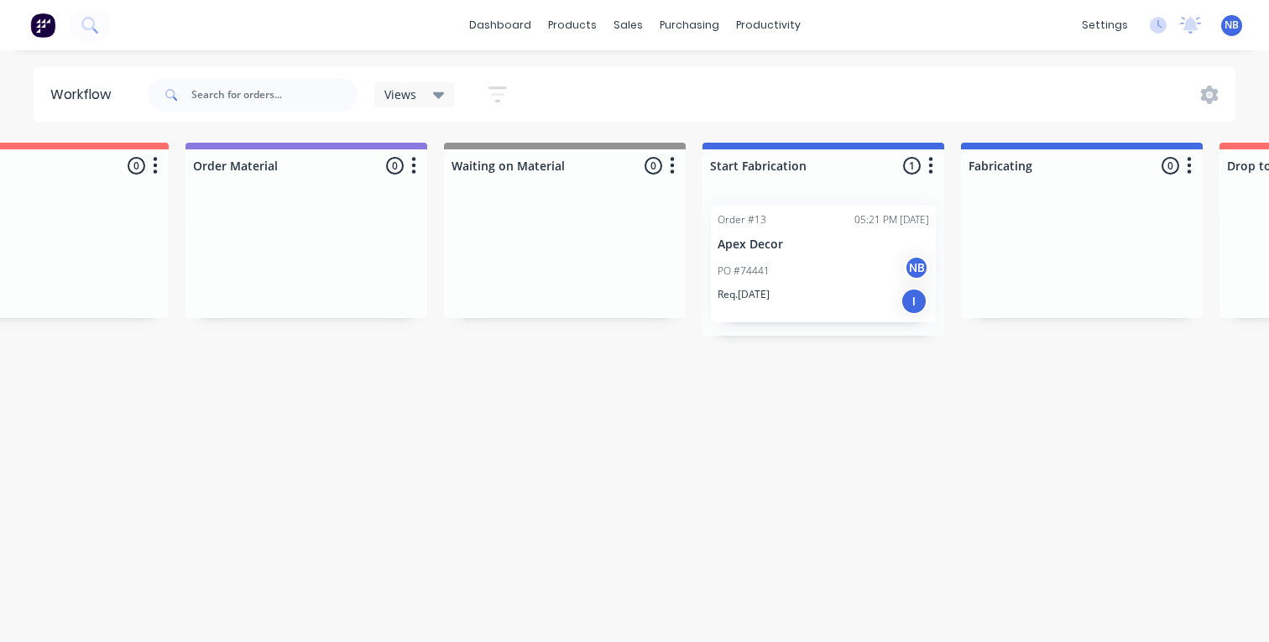
scroll to position [0, 886]
click at [935, 166] on button "button" at bounding box center [929, 166] width 20 height 20
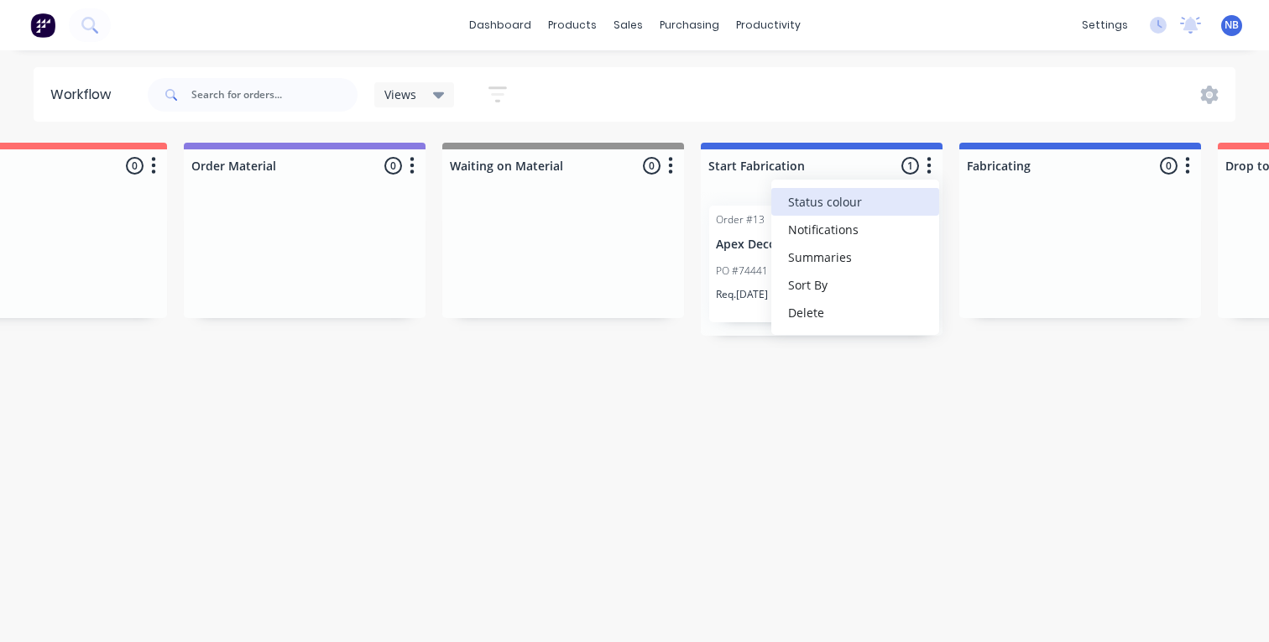
click at [858, 201] on span "Status colour" at bounding box center [825, 202] width 74 height 18
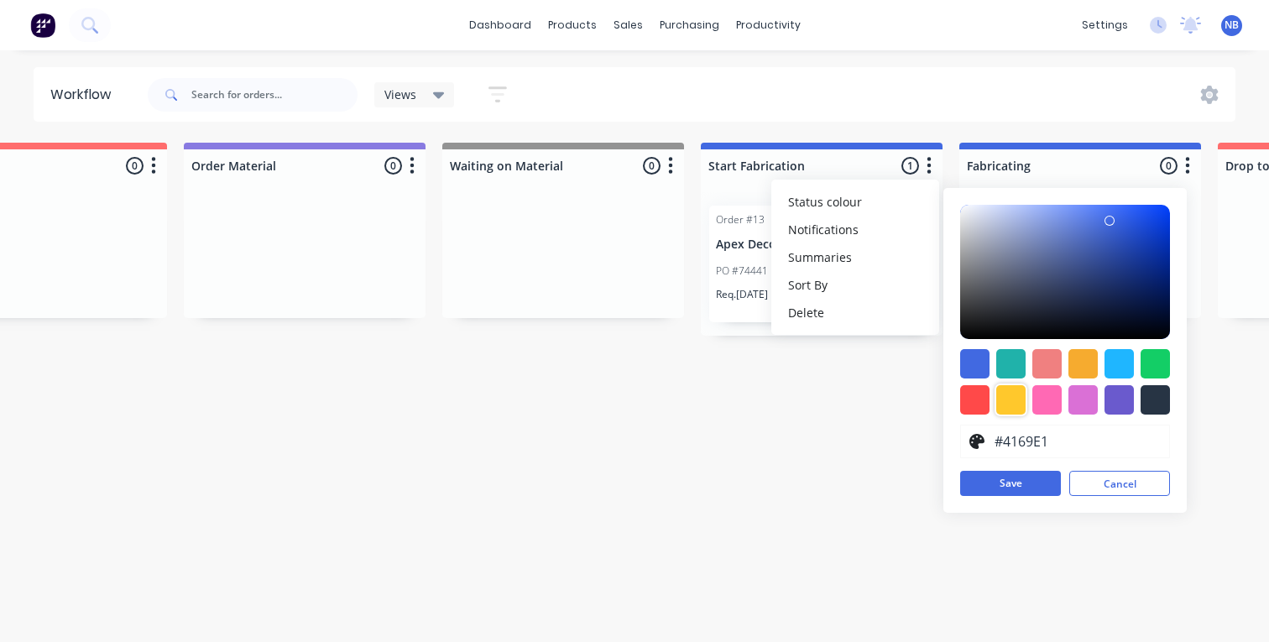
click at [1014, 404] on div at bounding box center [1010, 399] width 29 height 29
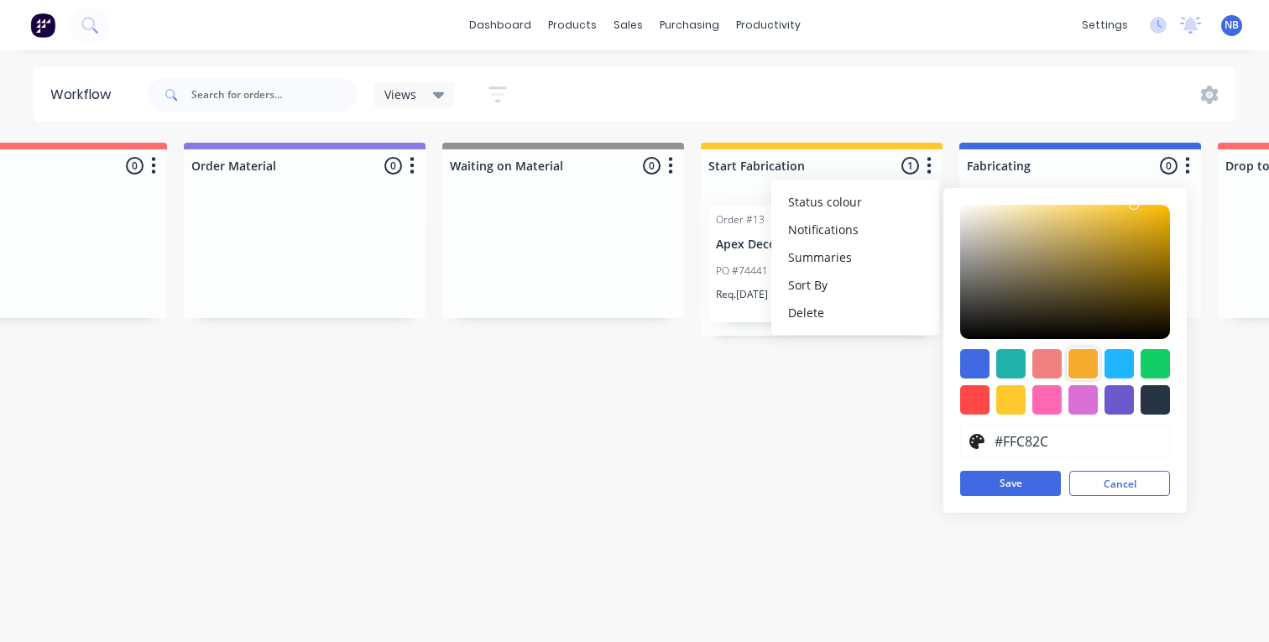
click at [1074, 375] on div at bounding box center [1082, 363] width 29 height 29
type input "#F6AB2F"
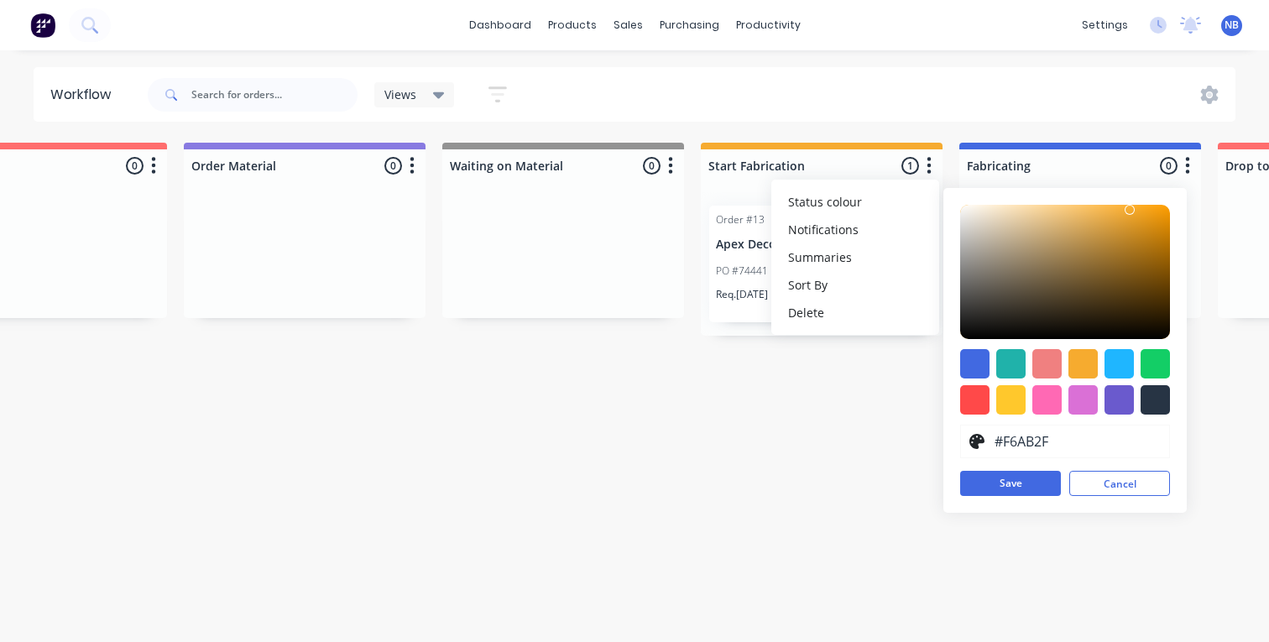
click at [1025, 497] on div "#F6AB2F hex #F6AB2F Save Cancel" at bounding box center [1064, 350] width 243 height 325
drag, startPoint x: 1044, startPoint y: 441, endPoint x: 993, endPoint y: 441, distance: 50.3
click at [993, 441] on input "#F6AB2F" at bounding box center [1076, 441] width 169 height 32
click at [1010, 483] on button "Save" at bounding box center [1010, 483] width 101 height 25
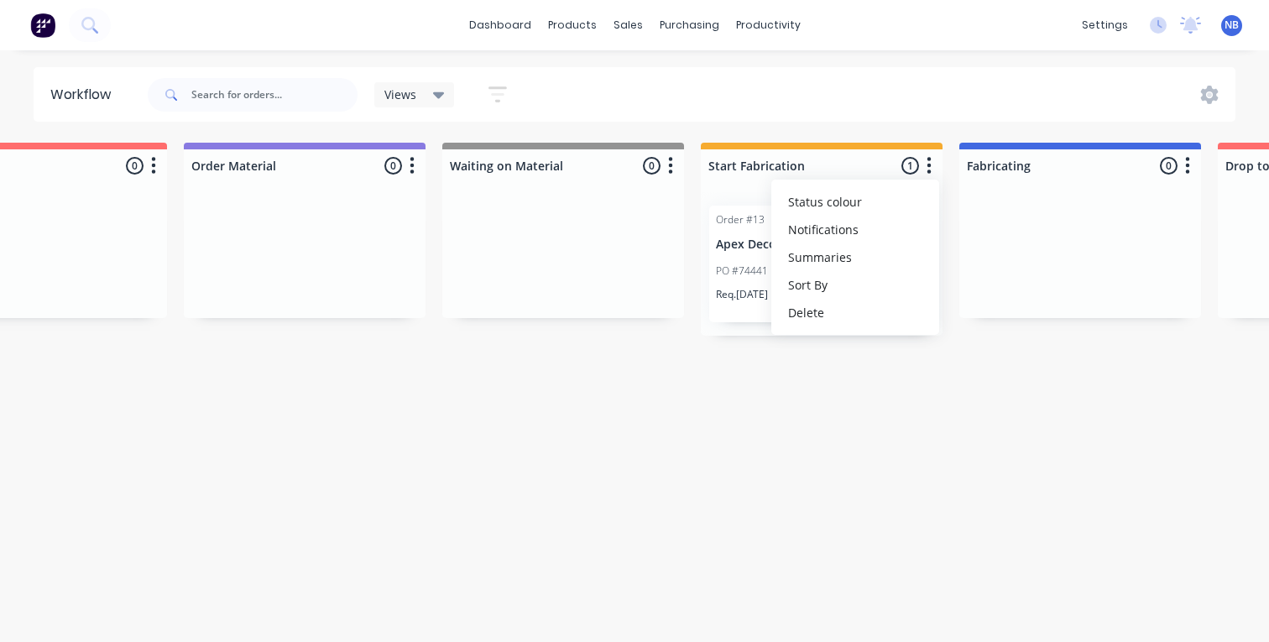
click at [1191, 165] on button "button" at bounding box center [1187, 166] width 20 height 20
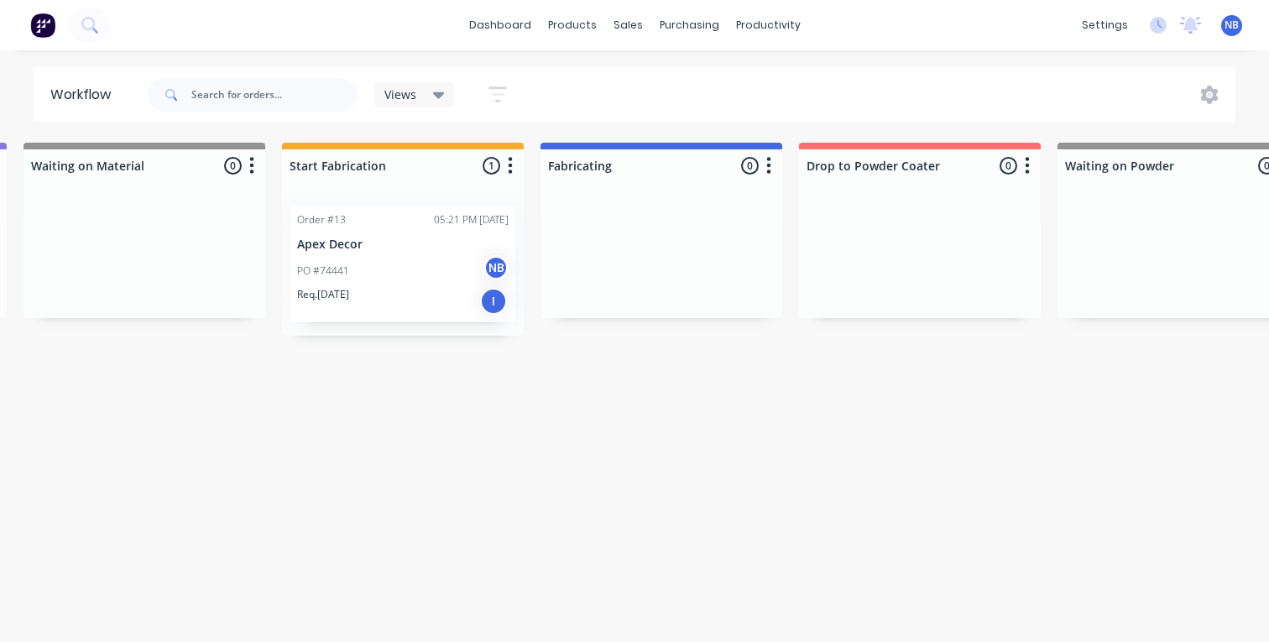
scroll to position [0, 1348]
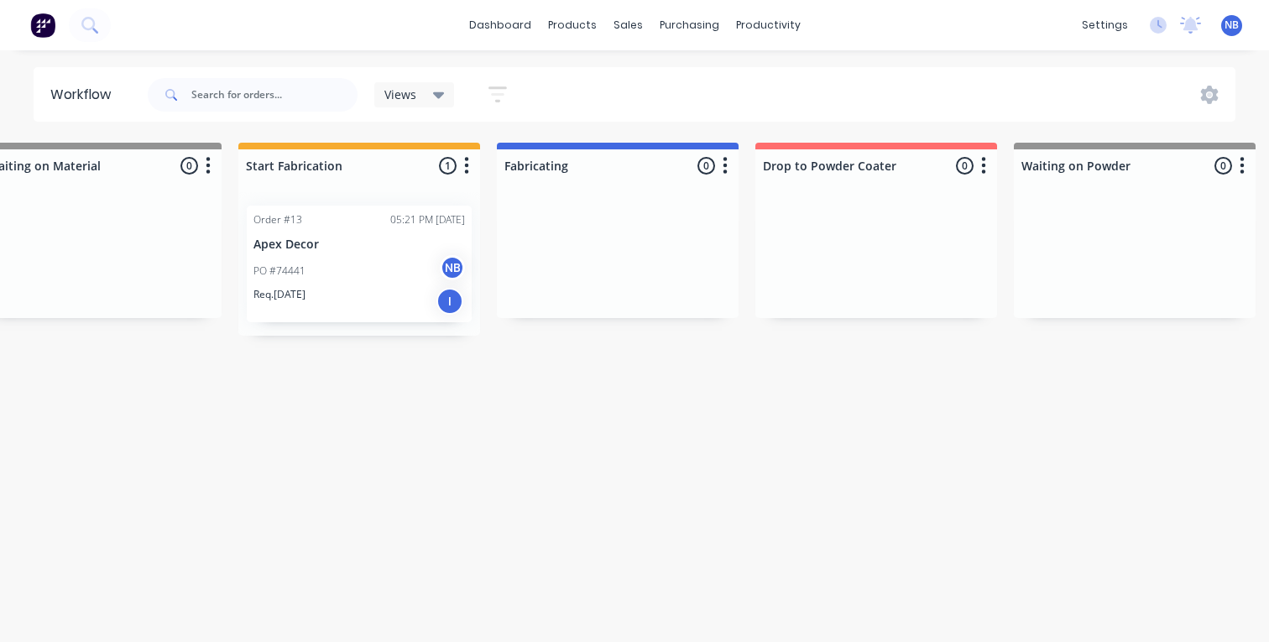
click at [730, 169] on button "button" at bounding box center [725, 166] width 20 height 20
click at [691, 206] on button "Status colour" at bounding box center [651, 202] width 168 height 28
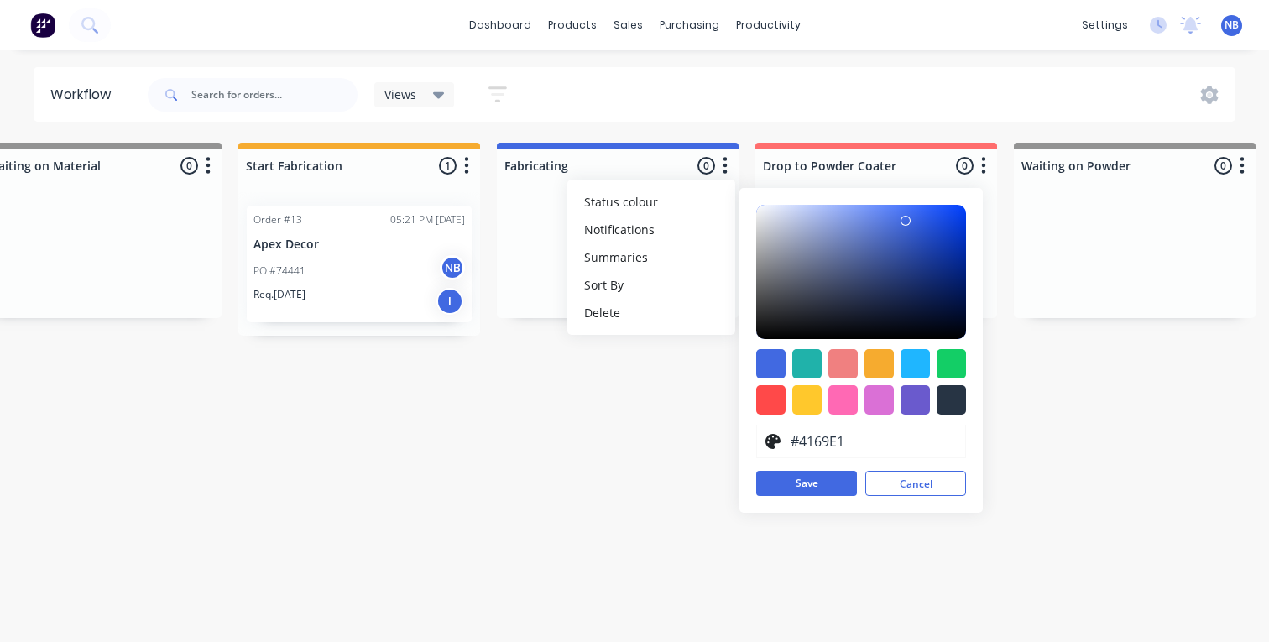
drag, startPoint x: 815, startPoint y: 441, endPoint x: 747, endPoint y: 441, distance: 68.0
click at [747, 441] on div "#4169E1 hex #4169E1 Save Cancel" at bounding box center [860, 350] width 243 height 325
paste input "F6AB2F"
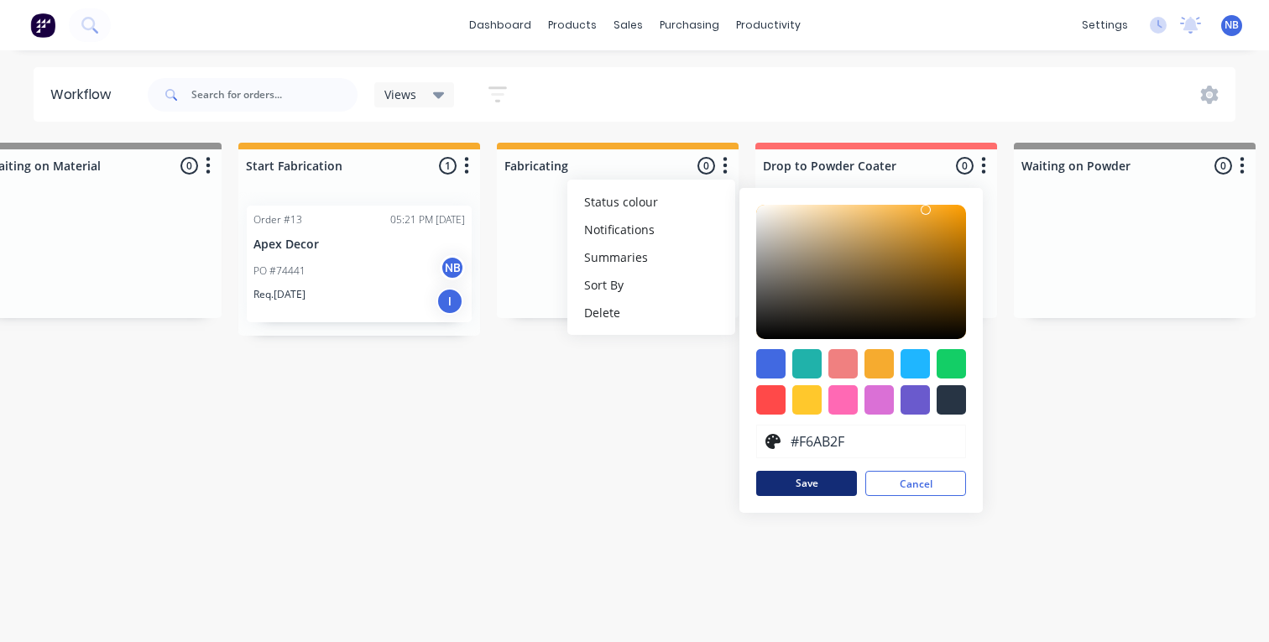
type input "#F6AB2F"
click at [804, 487] on button "Save" at bounding box center [806, 483] width 101 height 25
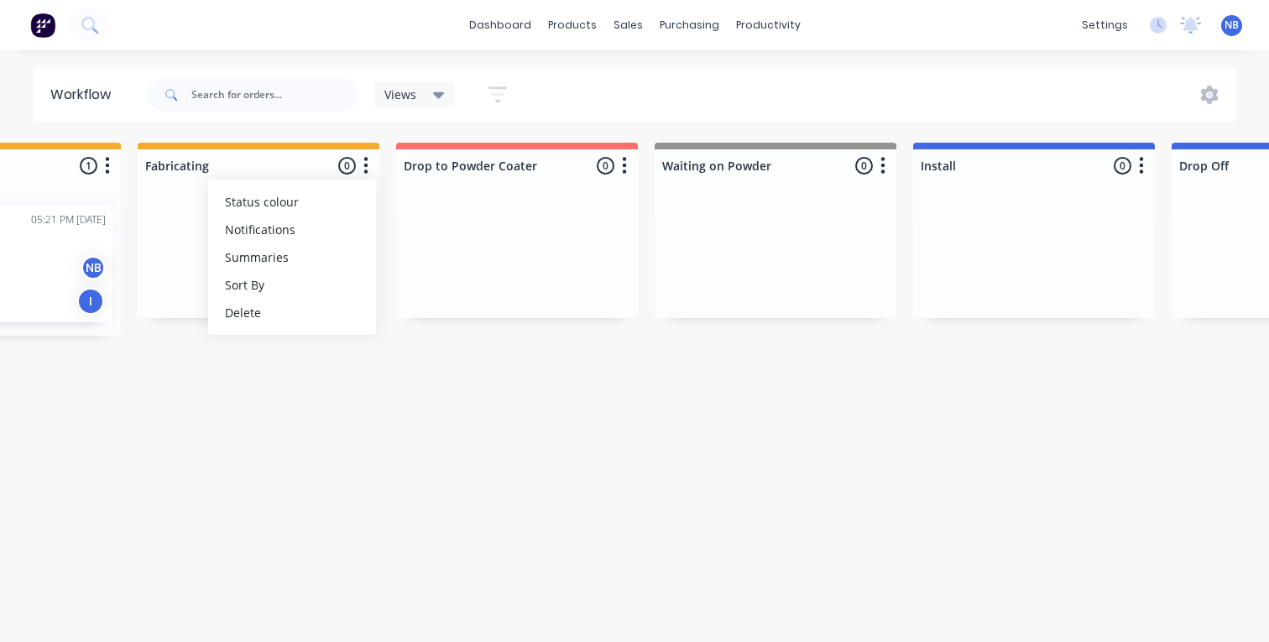
scroll to position [0, 1740]
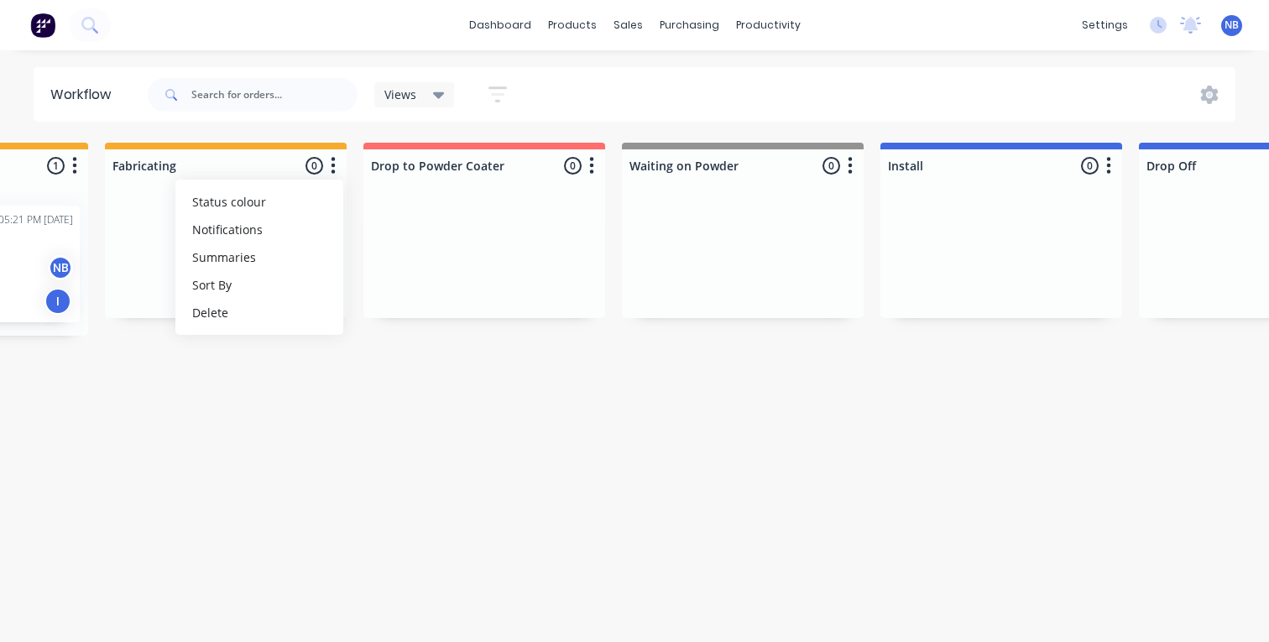
drag, startPoint x: 818, startPoint y: 310, endPoint x: 865, endPoint y: 474, distance: 170.2
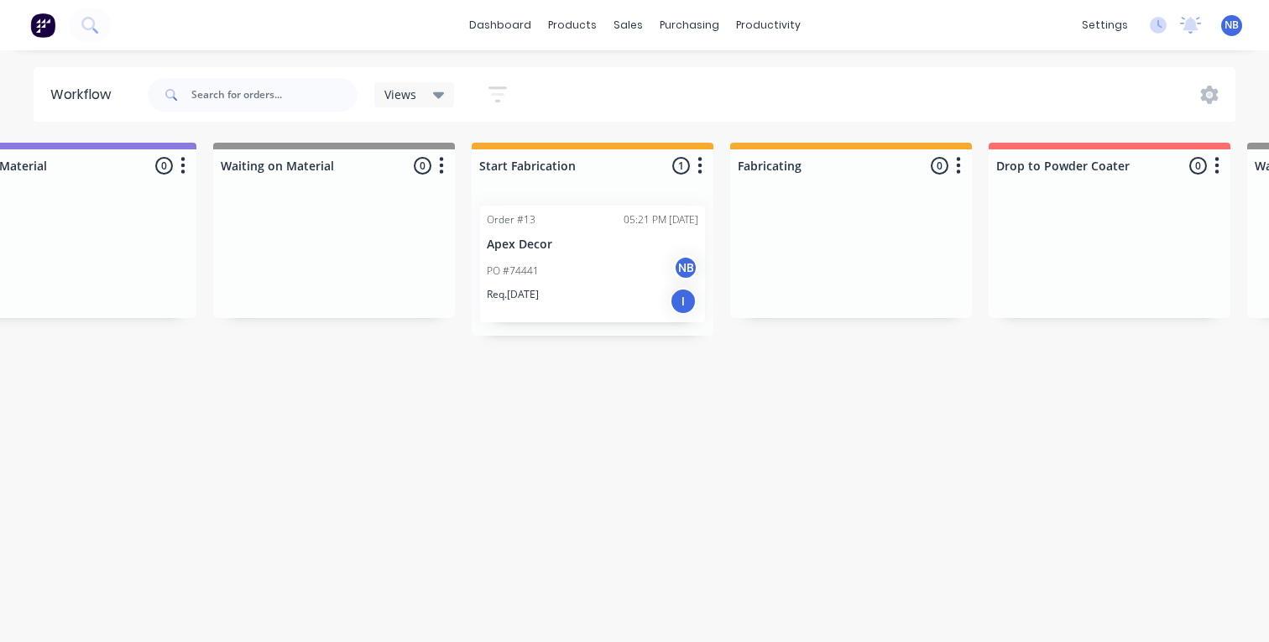
scroll to position [0, 1006]
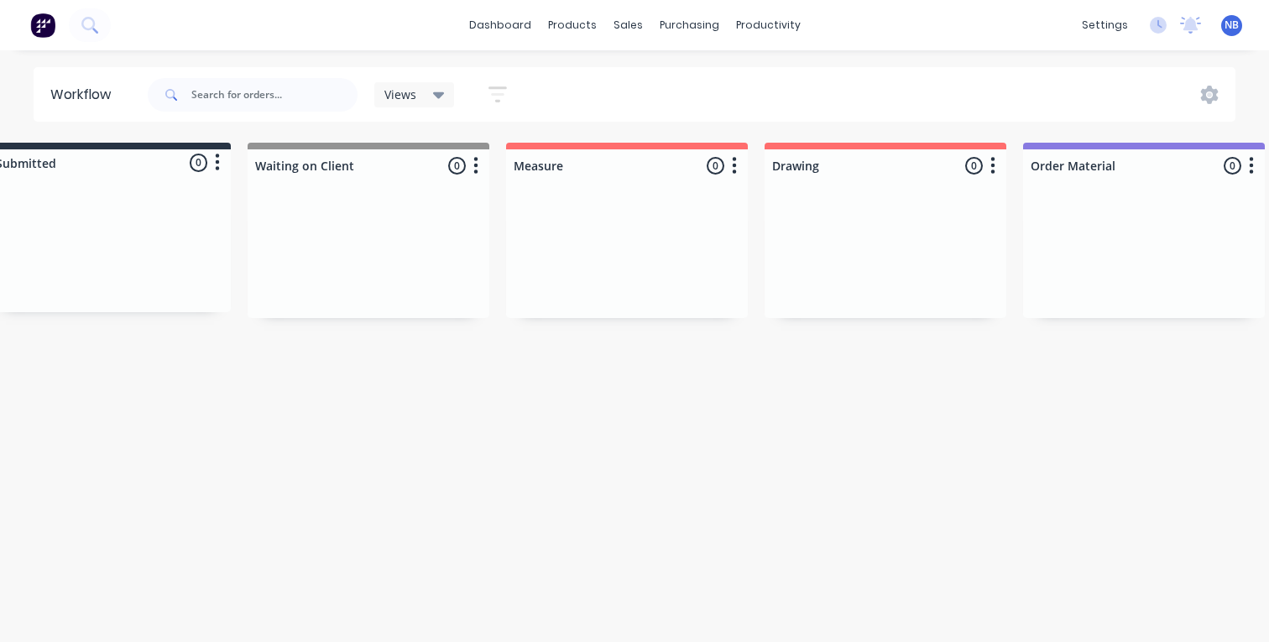
scroll to position [0, 0]
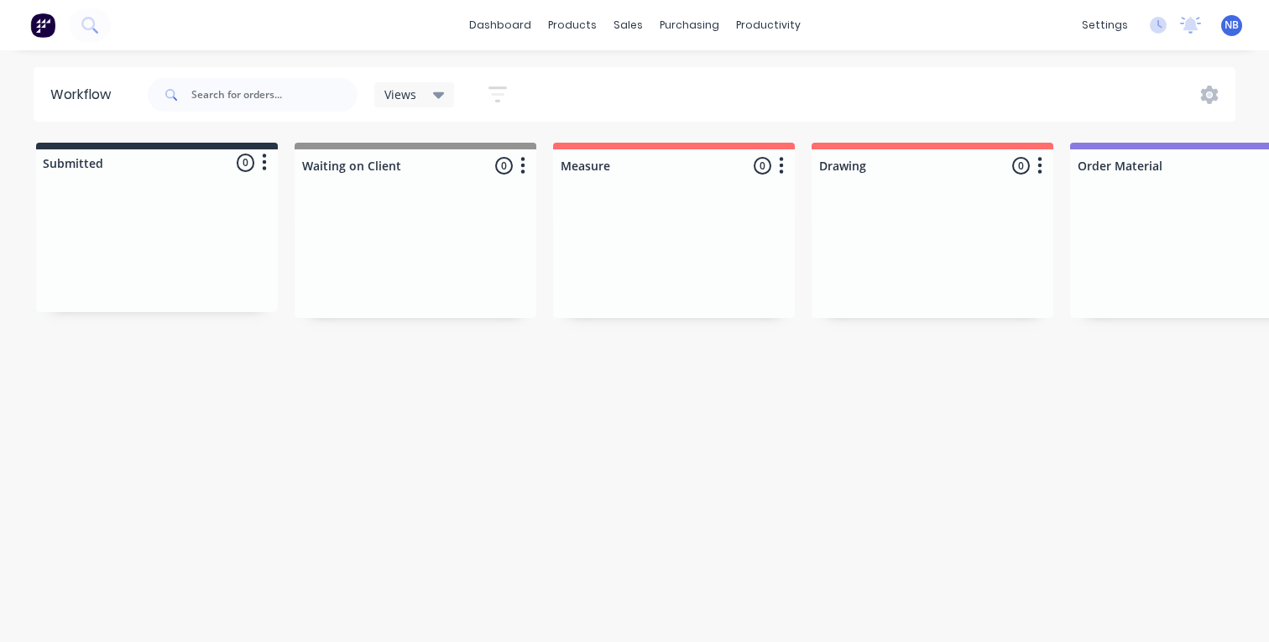
click at [417, 102] on div "Views" at bounding box center [414, 94] width 81 height 25
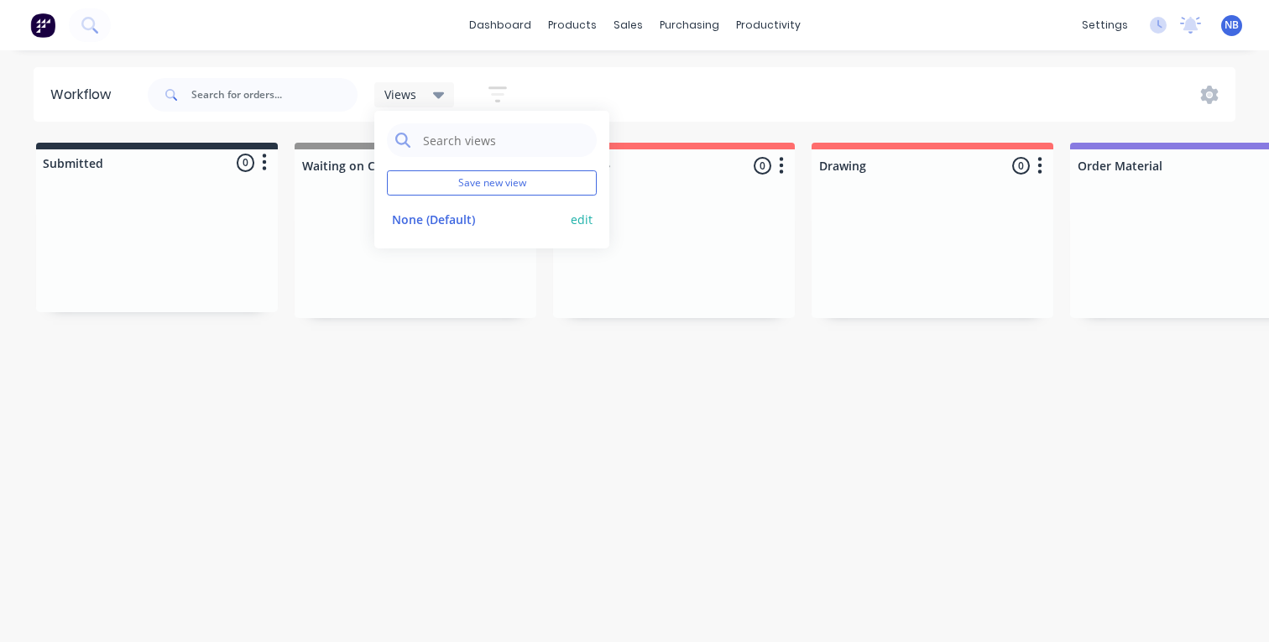
click at [584, 216] on button "edit" at bounding box center [582, 220] width 22 height 18
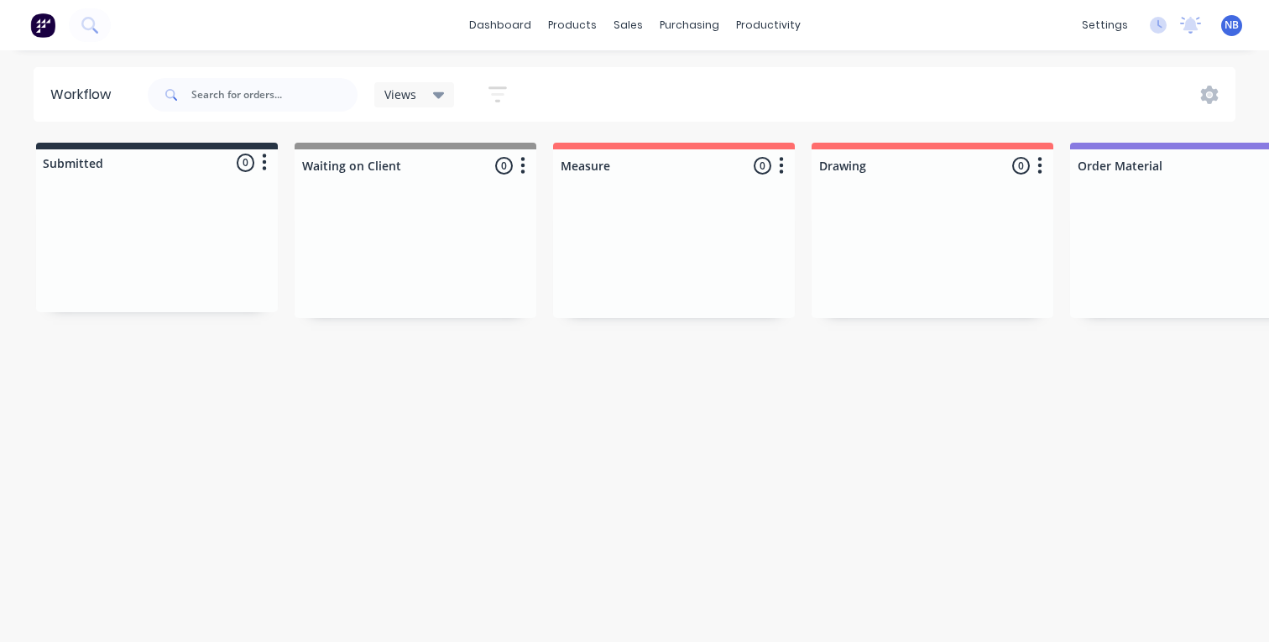
click at [607, 394] on div "Workflow Views Save new view None (Default) edit Show/Hide statuses Show line i…" at bounding box center [634, 337] width 1269 height 541
click at [503, 86] on icon "button" at bounding box center [497, 94] width 18 height 21
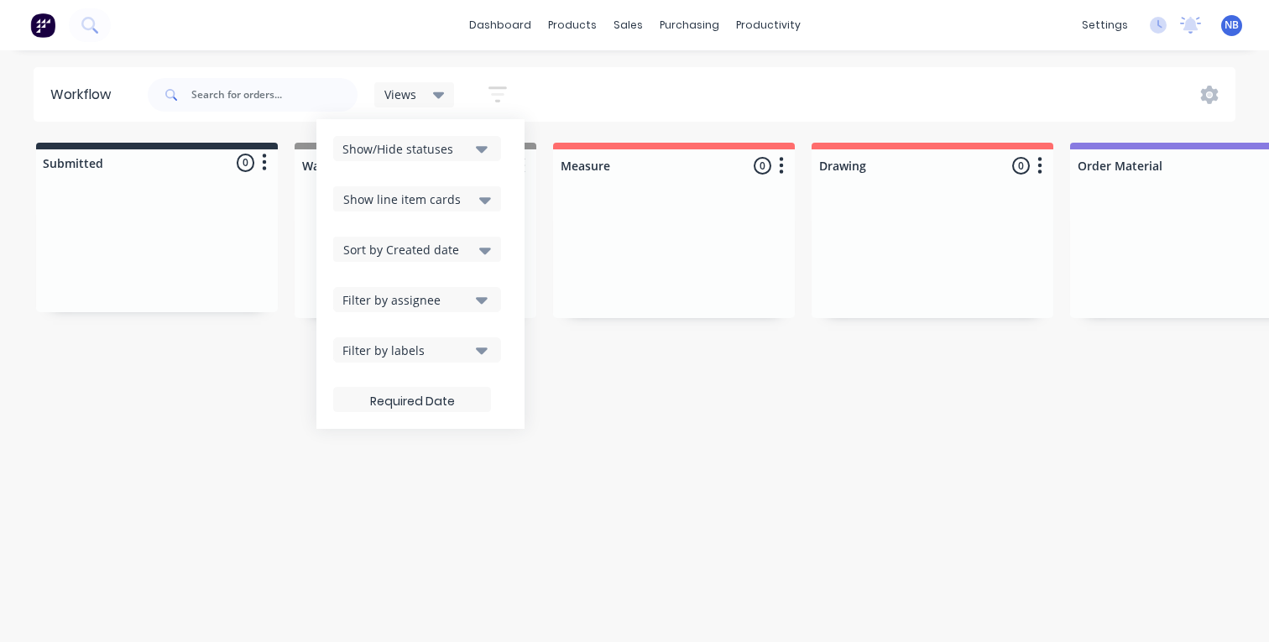
click at [489, 152] on button "Show/Hide statuses" at bounding box center [417, 148] width 168 height 25
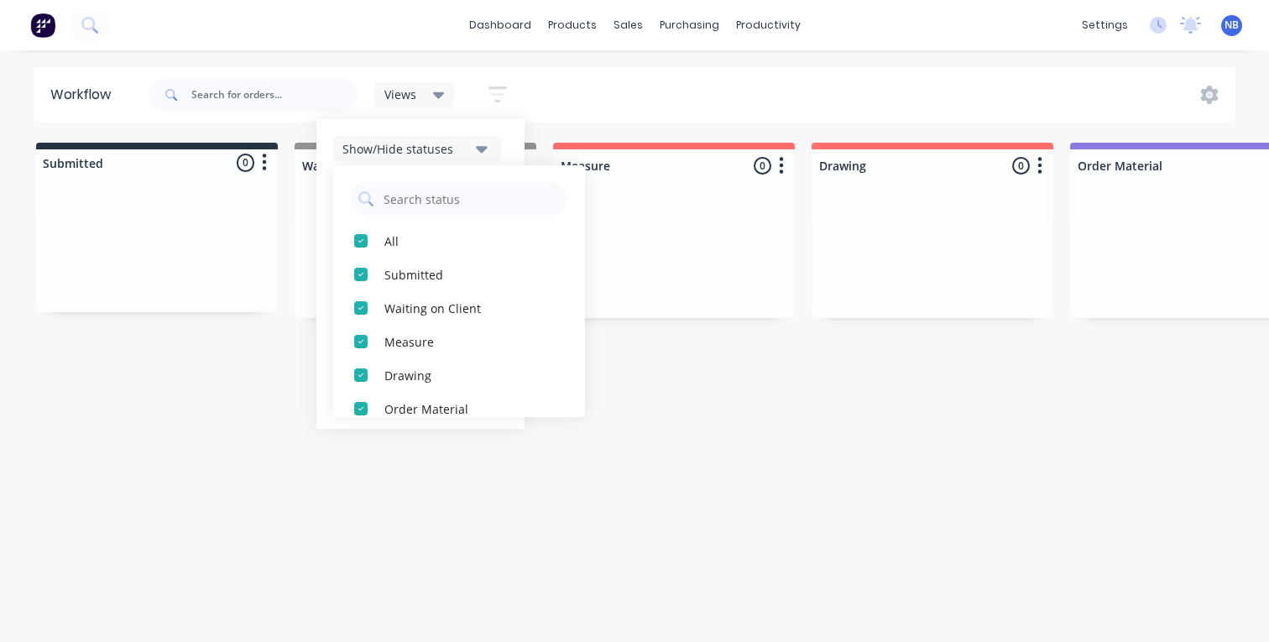
click at [499, 82] on button "button" at bounding box center [498, 94] width 54 height 33
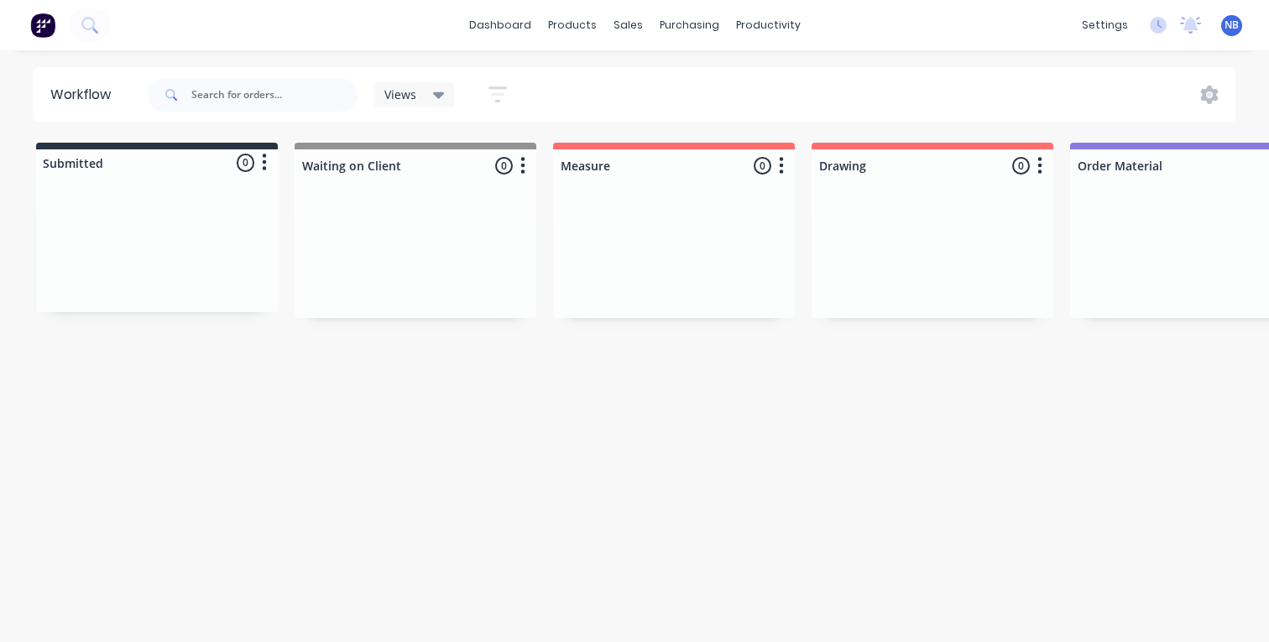
click at [493, 100] on icon "button" at bounding box center [497, 94] width 18 height 21
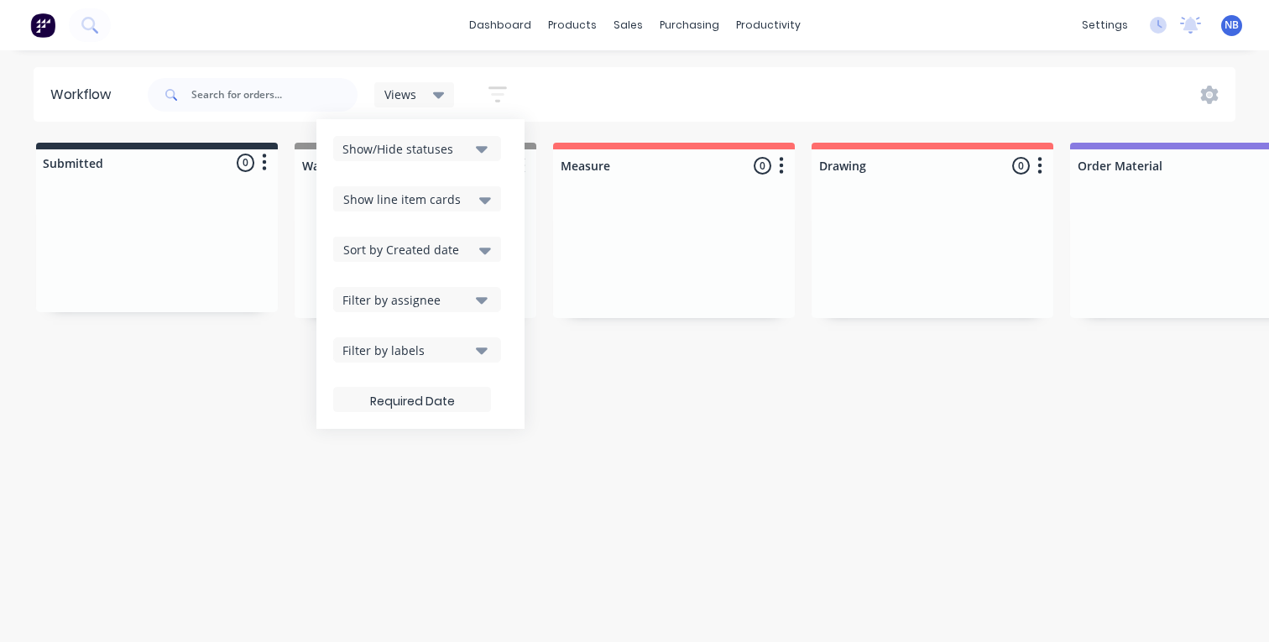
click at [866, 355] on div "Workflow Views Save new view None (Default) edit Show/Hide statuses Show line i…" at bounding box center [634, 337] width 1269 height 541
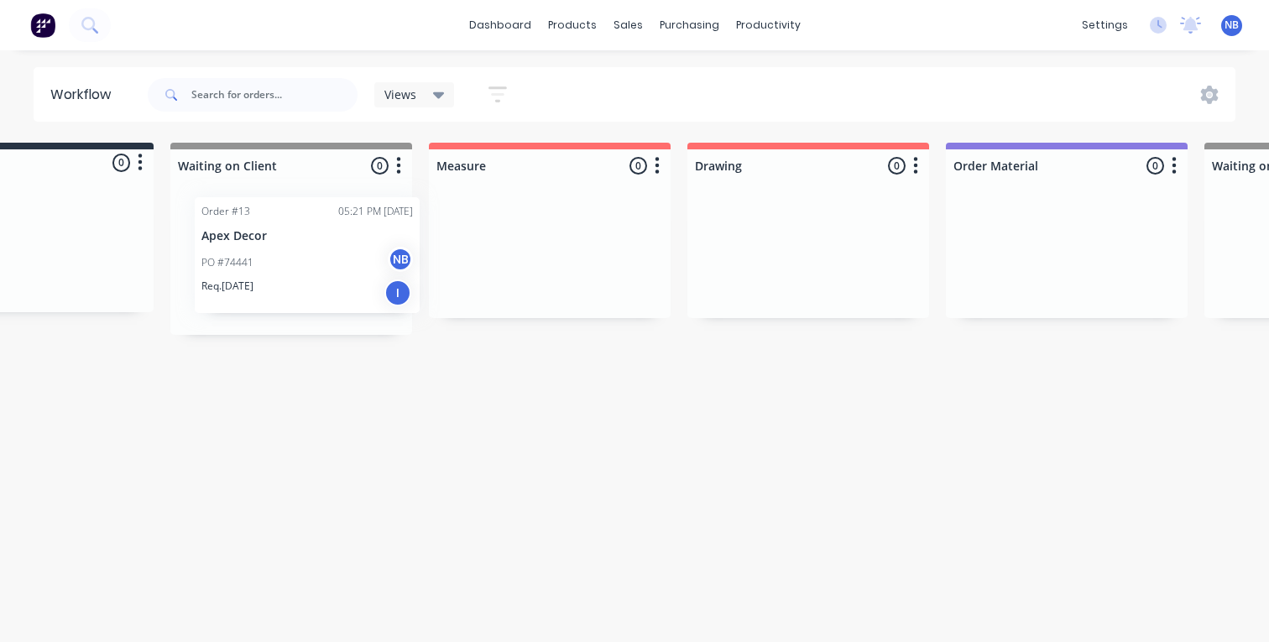
drag, startPoint x: 1107, startPoint y: 247, endPoint x: 278, endPoint y: 238, distance: 829.0
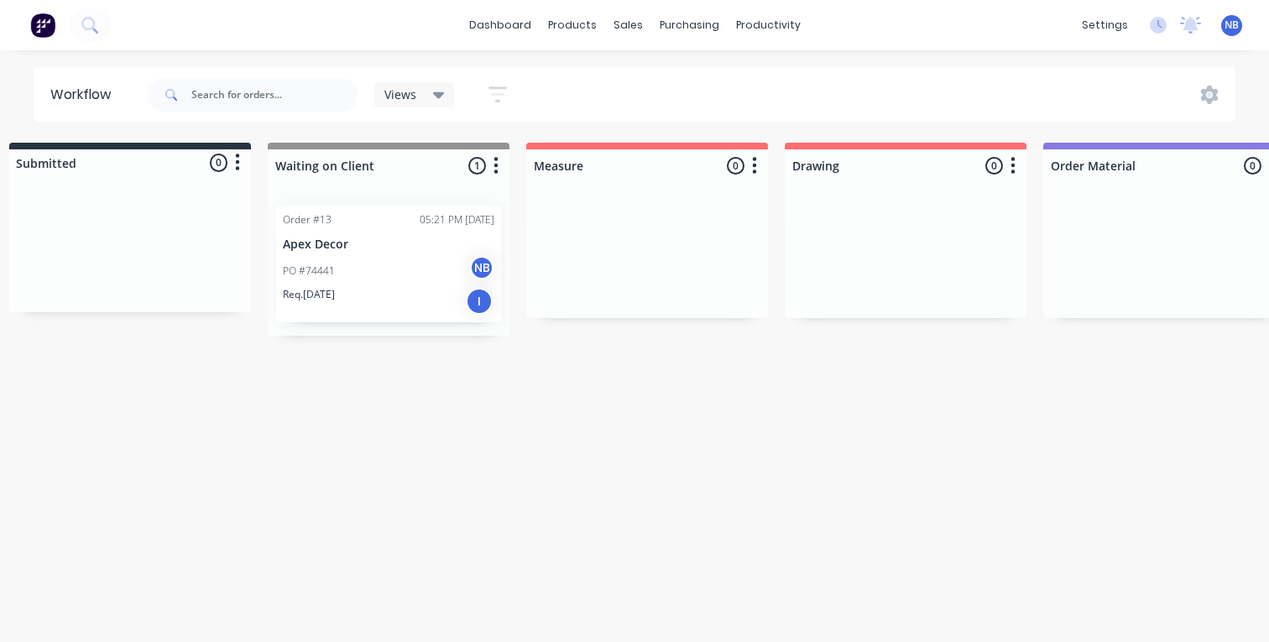
scroll to position [0, 2]
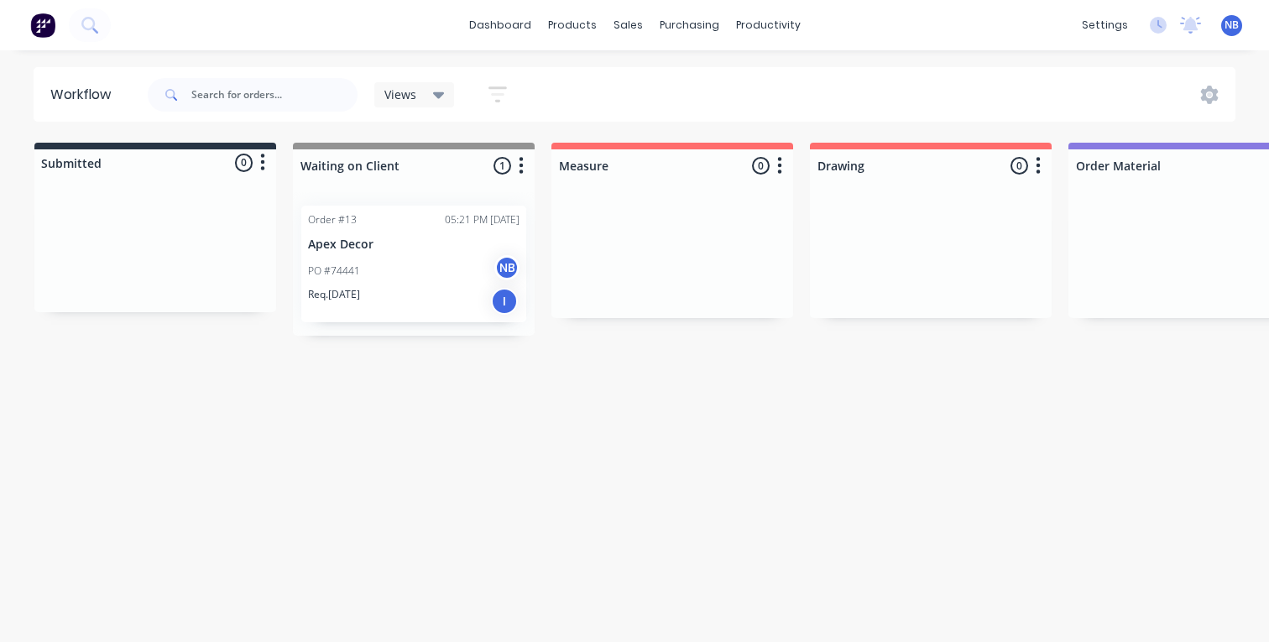
click at [347, 300] on p "Req. [DATE]" at bounding box center [334, 294] width 52 height 15
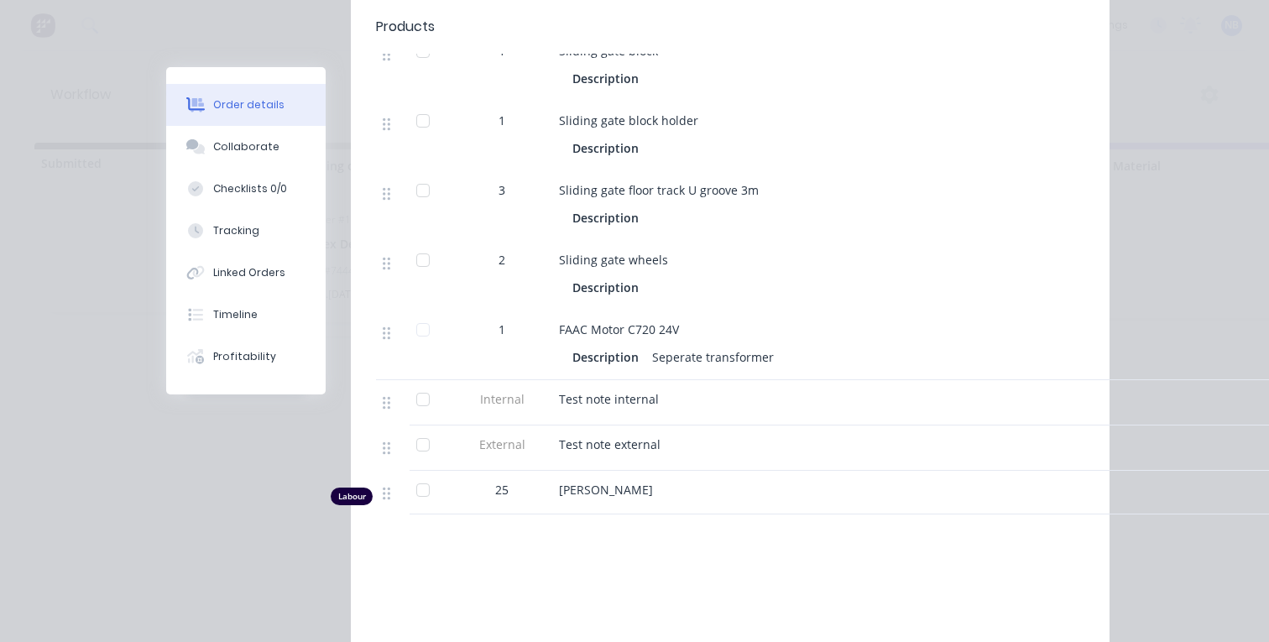
scroll to position [1460, 0]
click at [1229, 309] on div at bounding box center [1229, 344] width 13 height 70
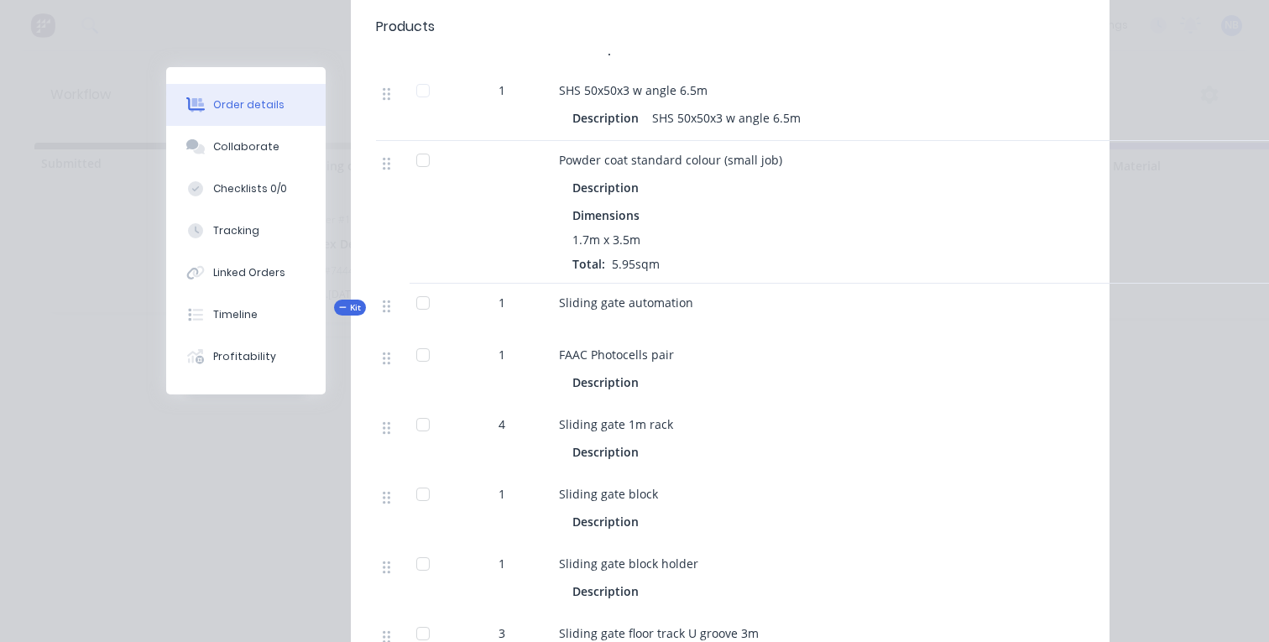
scroll to position [0, 0]
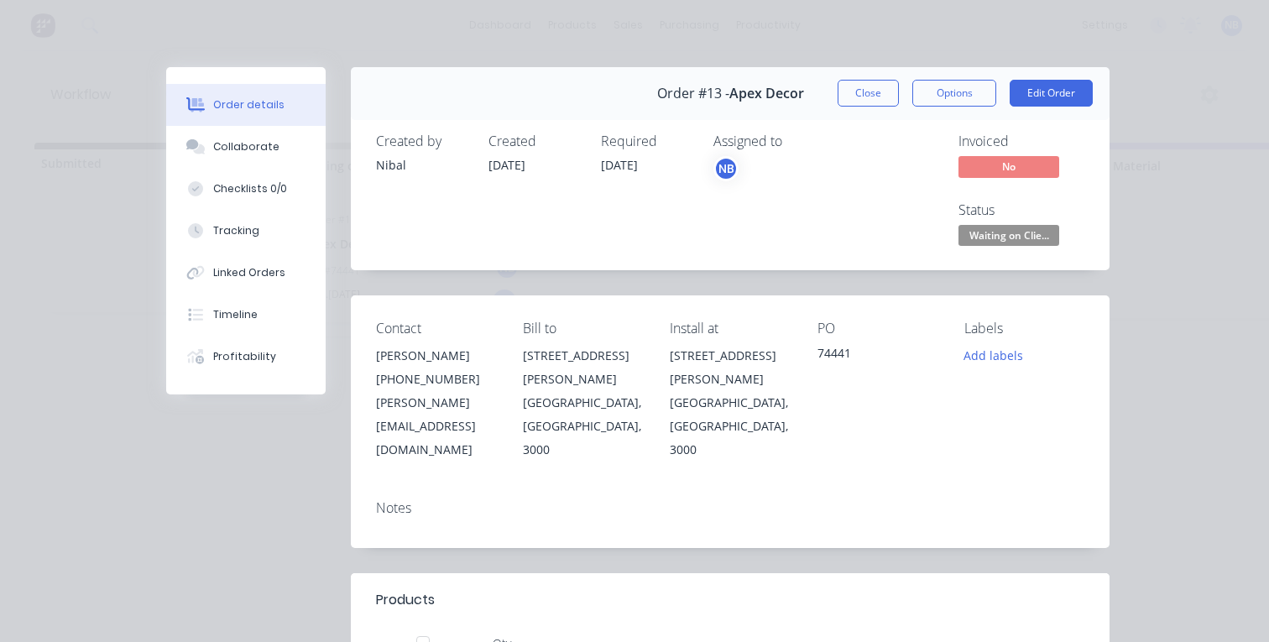
click at [876, 96] on button "Close" at bounding box center [867, 93] width 61 height 27
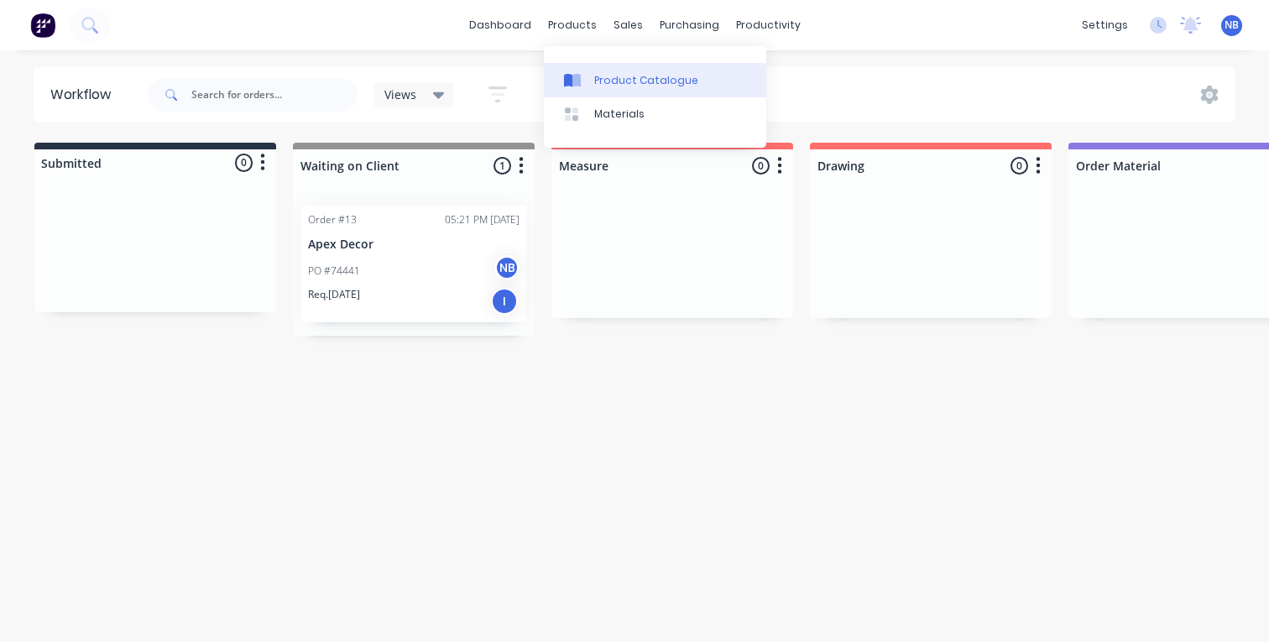
click at [580, 69] on link "Product Catalogue" at bounding box center [655, 80] width 222 height 34
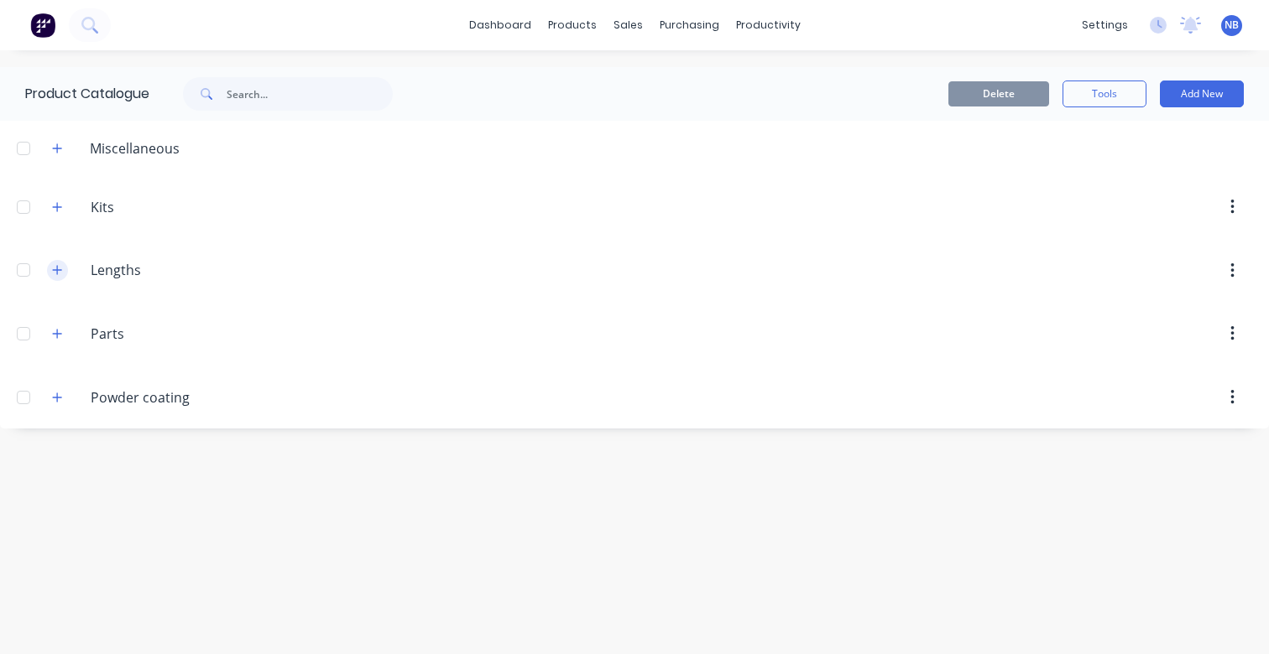
click at [55, 267] on icon "button" at bounding box center [57, 270] width 10 height 12
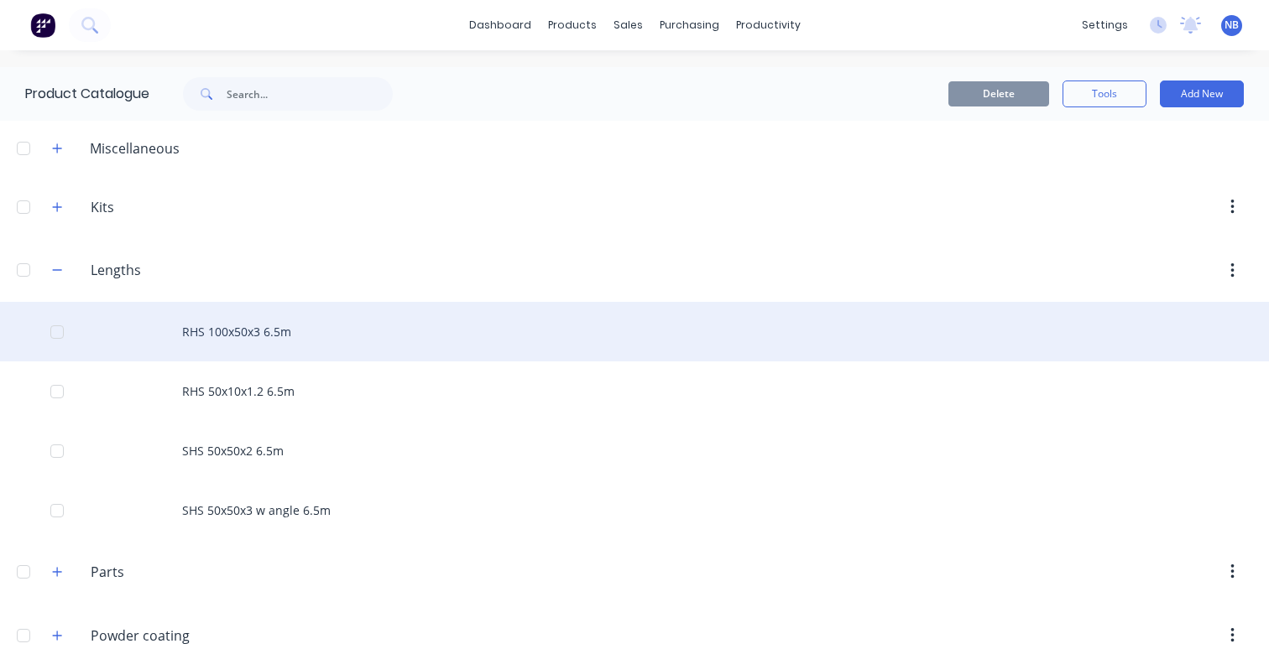
scroll to position [29, 0]
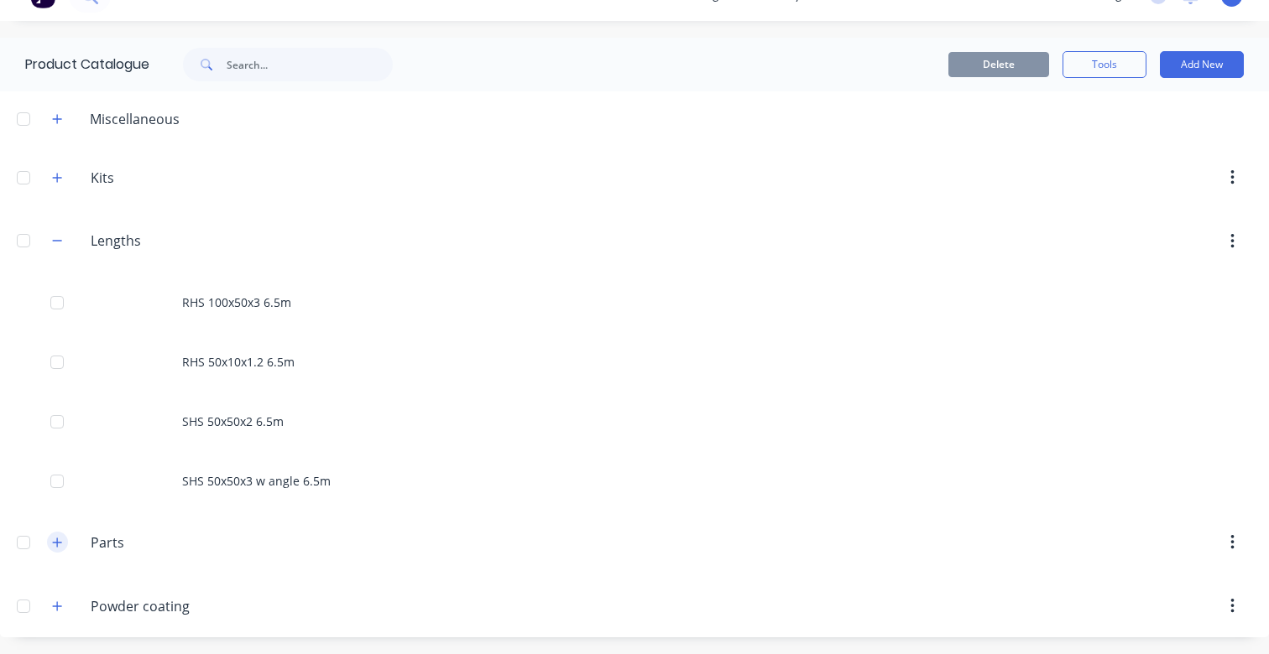
click at [55, 542] on icon "button" at bounding box center [57, 543] width 10 height 12
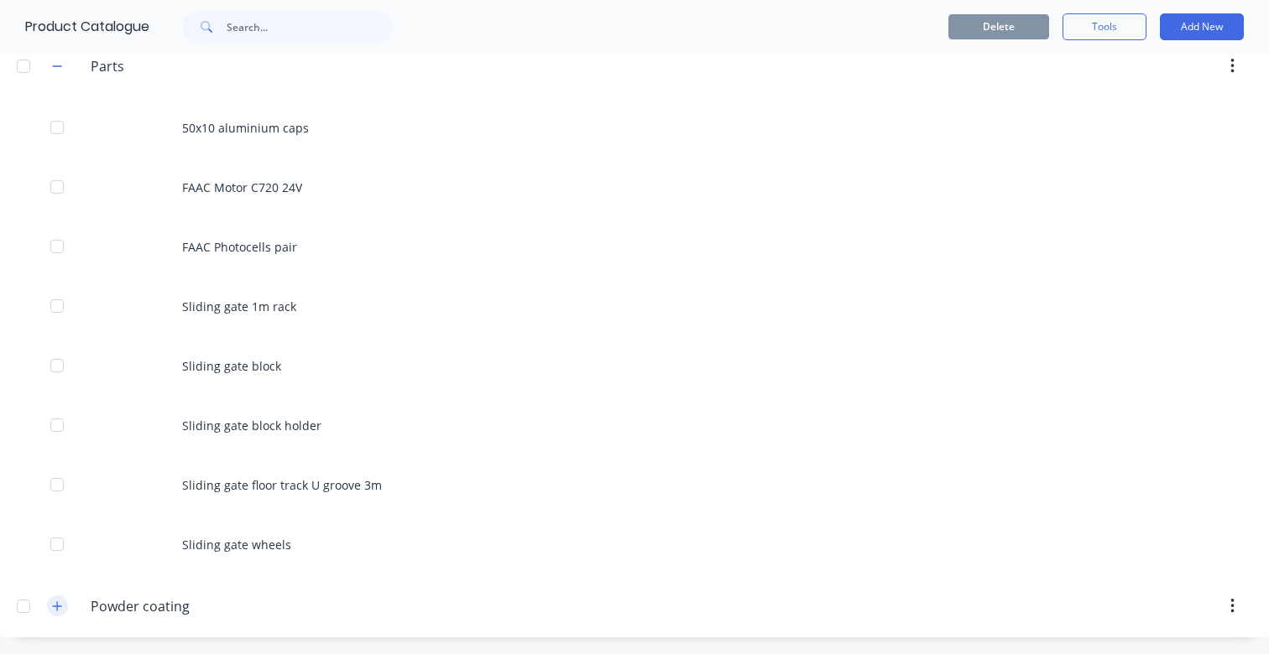
click at [59, 609] on icon "button" at bounding box center [57, 607] width 10 height 12
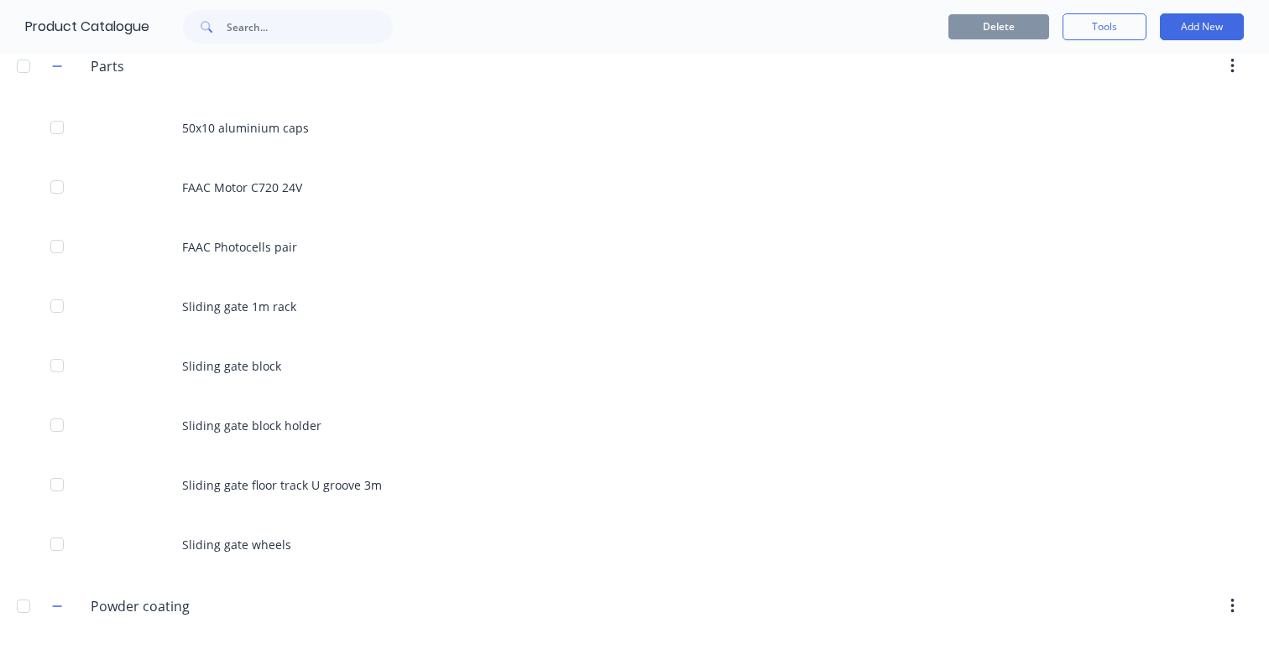
scroll to position [566, 0]
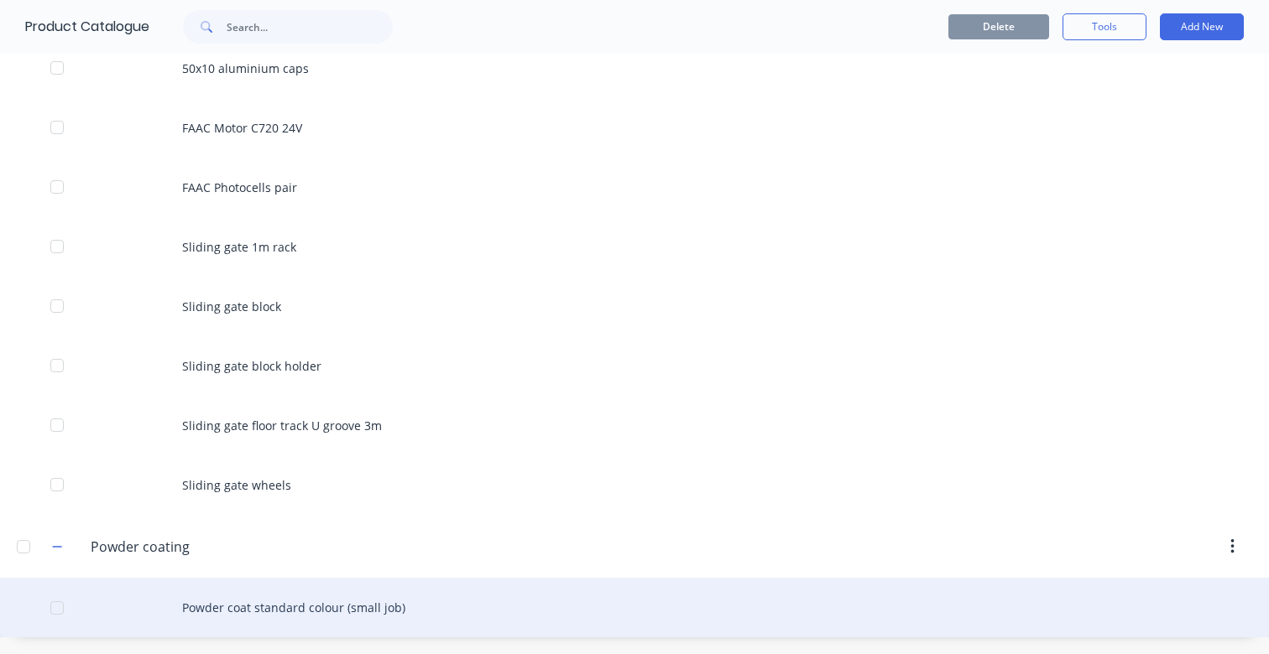
click at [336, 619] on div "Powder coat standard colour (small job)" at bounding box center [634, 608] width 1269 height 60
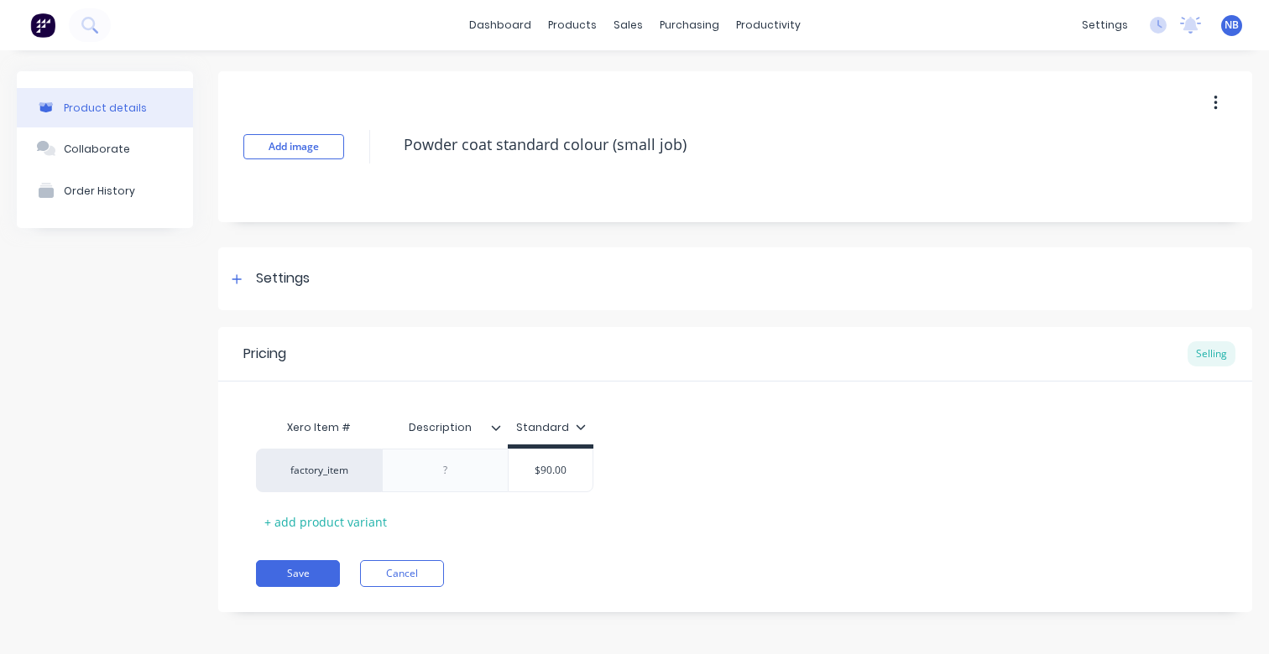
click at [1196, 102] on button "button" at bounding box center [1215, 103] width 39 height 30
drag, startPoint x: 1089, startPoint y: 150, endPoint x: 1072, endPoint y: 168, distance: 24.3
click at [1091, 150] on span "Duplicate" at bounding box center [1154, 147] width 126 height 18
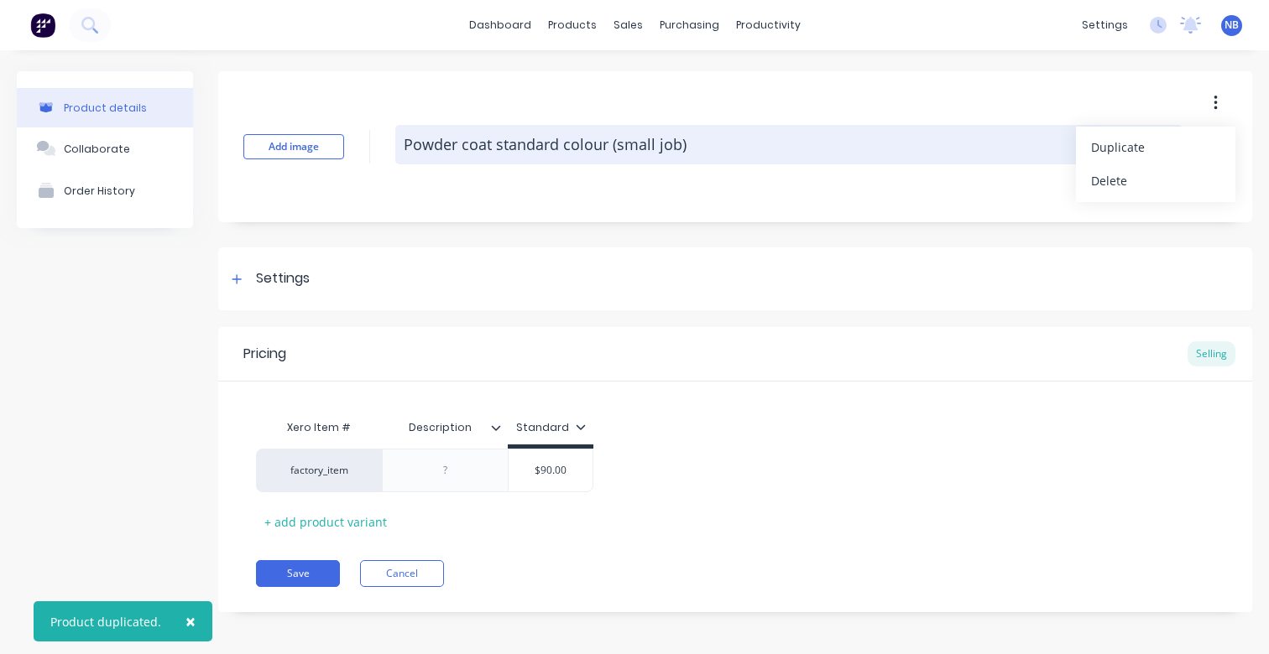
click at [629, 149] on textarea "Powder coat standard colour (small job)" at bounding box center [788, 144] width 787 height 39
click at [627, 147] on textarea "Powder coat standard colour (small job)" at bounding box center [788, 144] width 787 height 39
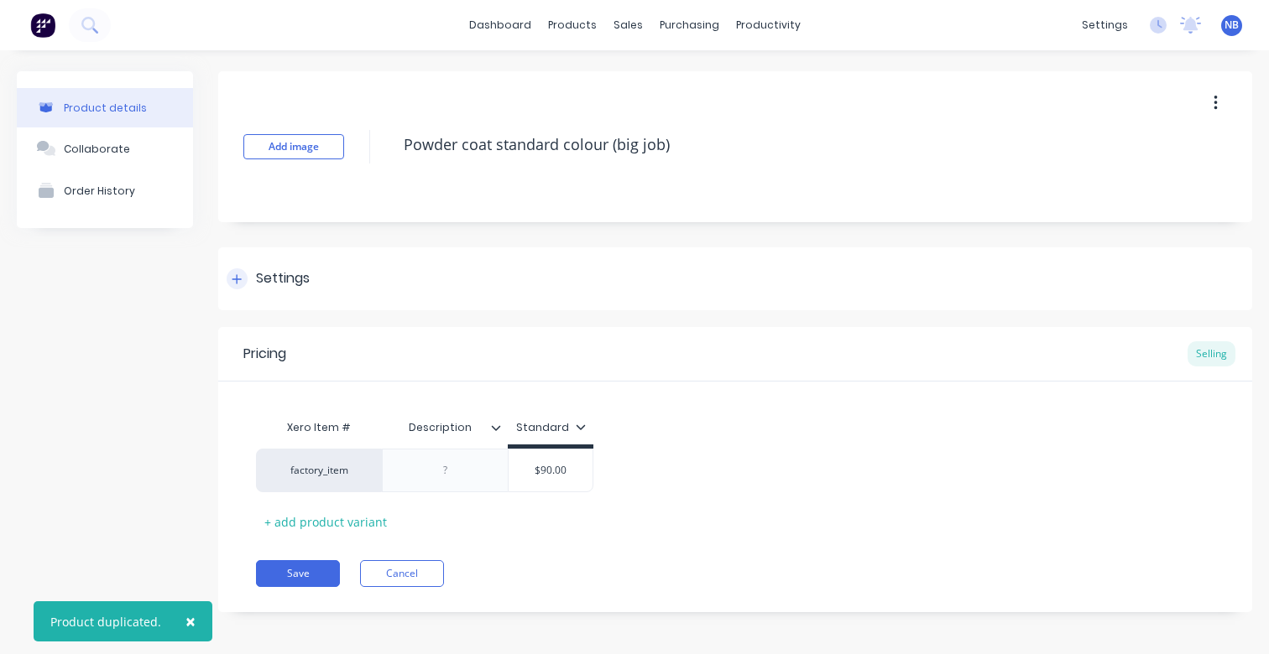
type textarea "Powder coat standard colour (big job)"
click at [267, 279] on div "Settings" at bounding box center [283, 278] width 54 height 21
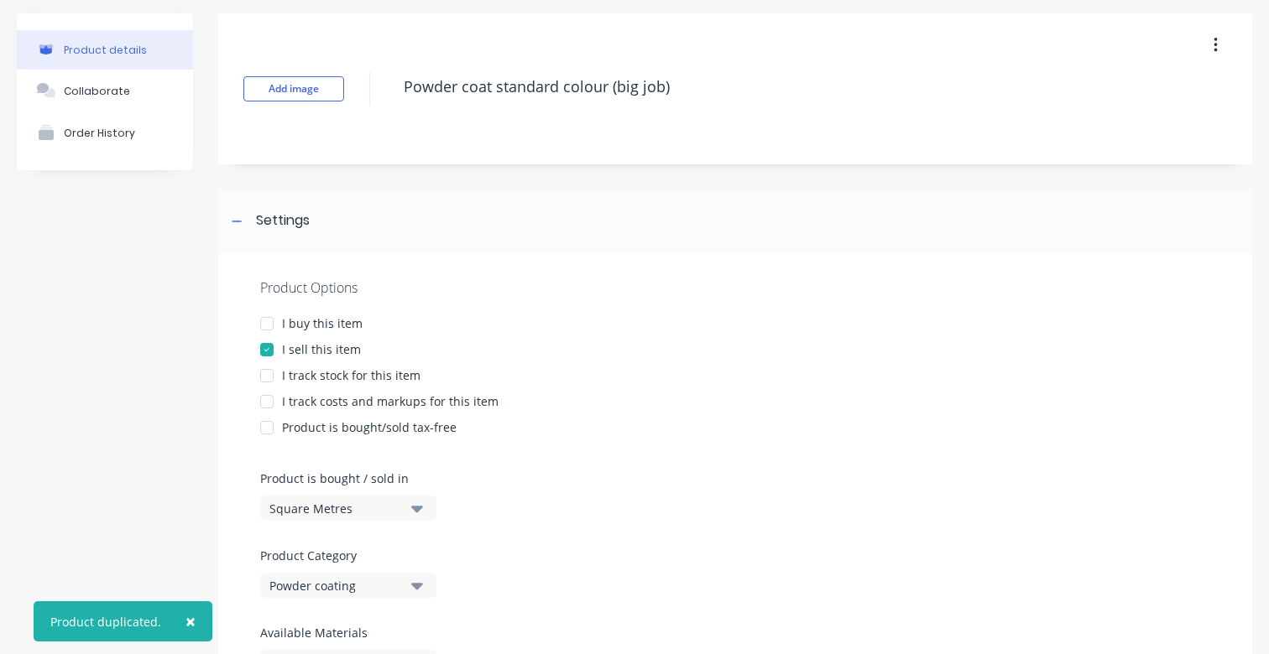
scroll to position [89, 0]
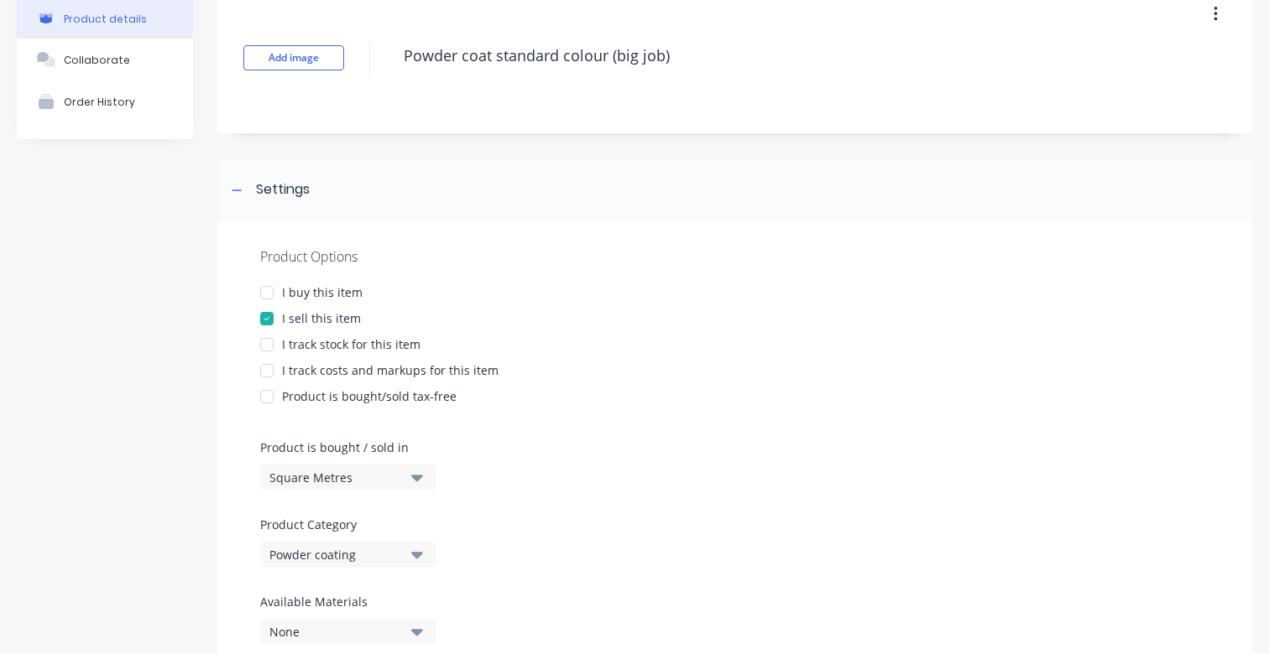
click at [276, 295] on div at bounding box center [267, 293] width 34 height 34
click at [275, 295] on div at bounding box center [267, 293] width 34 height 34
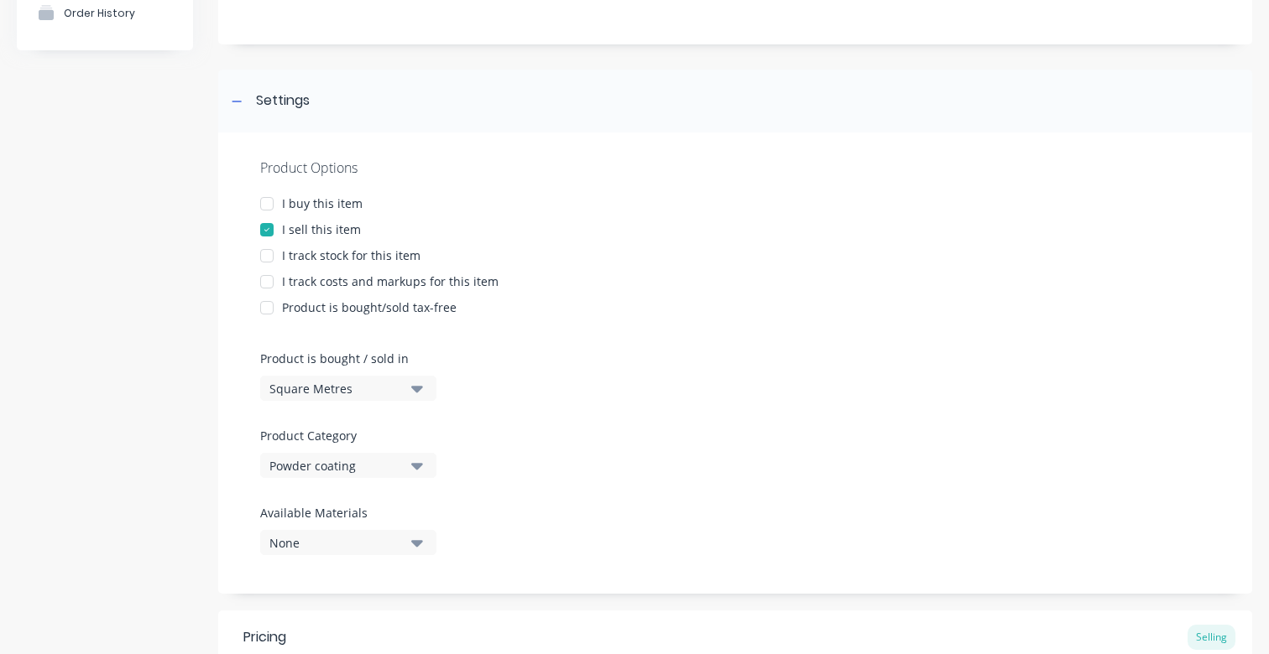
scroll to position [267, 0]
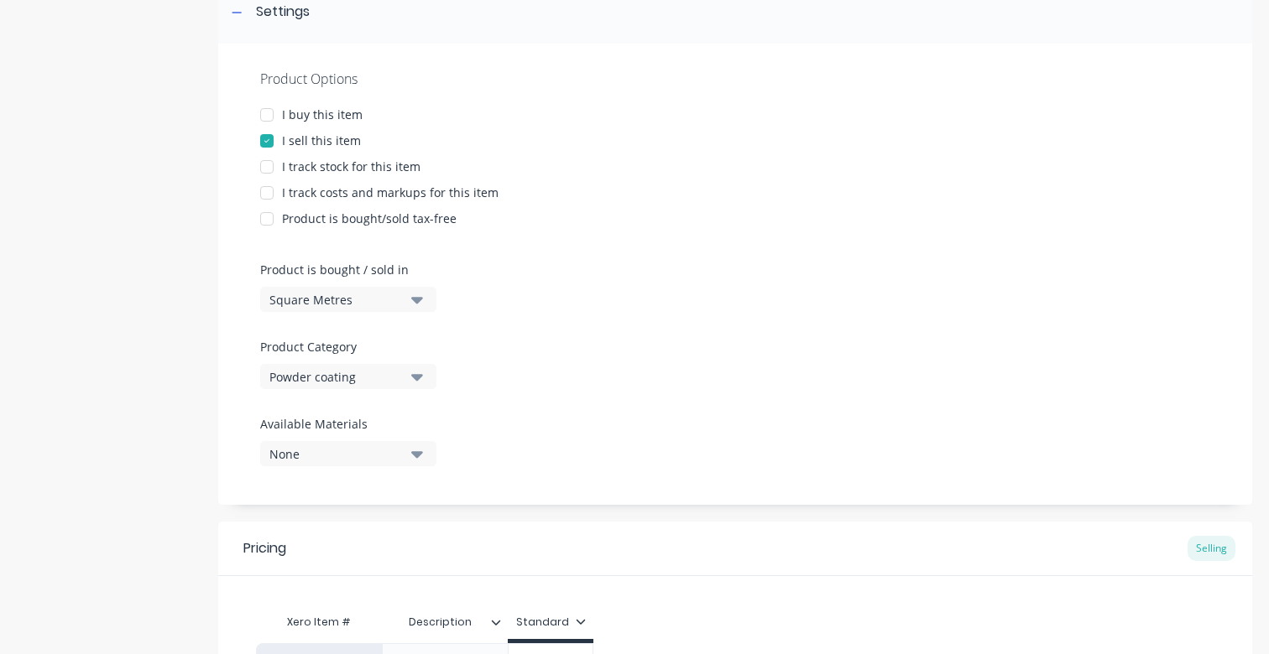
click at [434, 376] on button "Powder coating" at bounding box center [348, 376] width 176 height 25
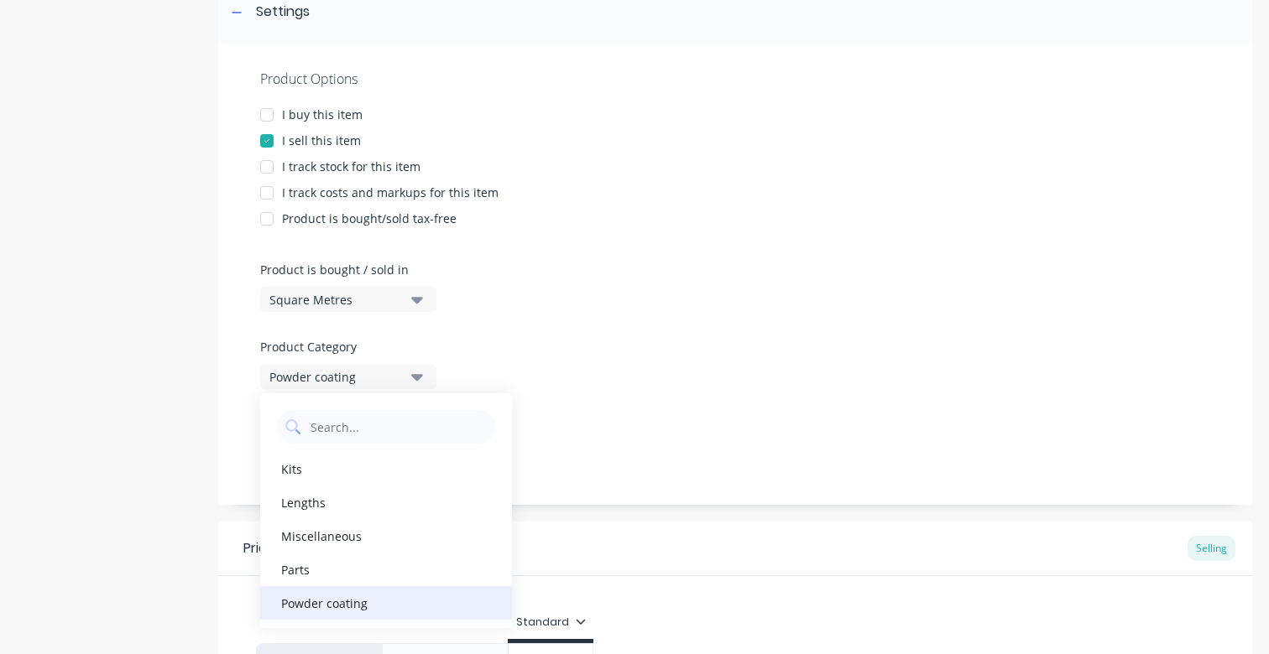
click at [373, 596] on div "Powder coating" at bounding box center [386, 603] width 252 height 34
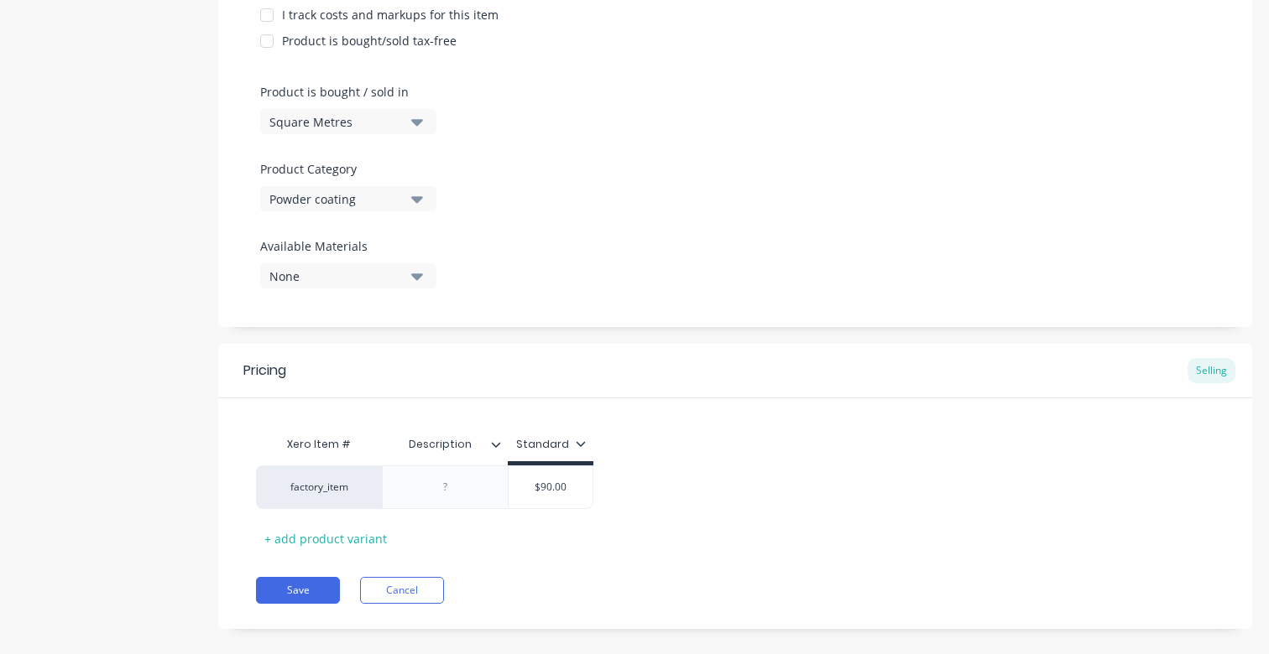
scroll to position [466, 0]
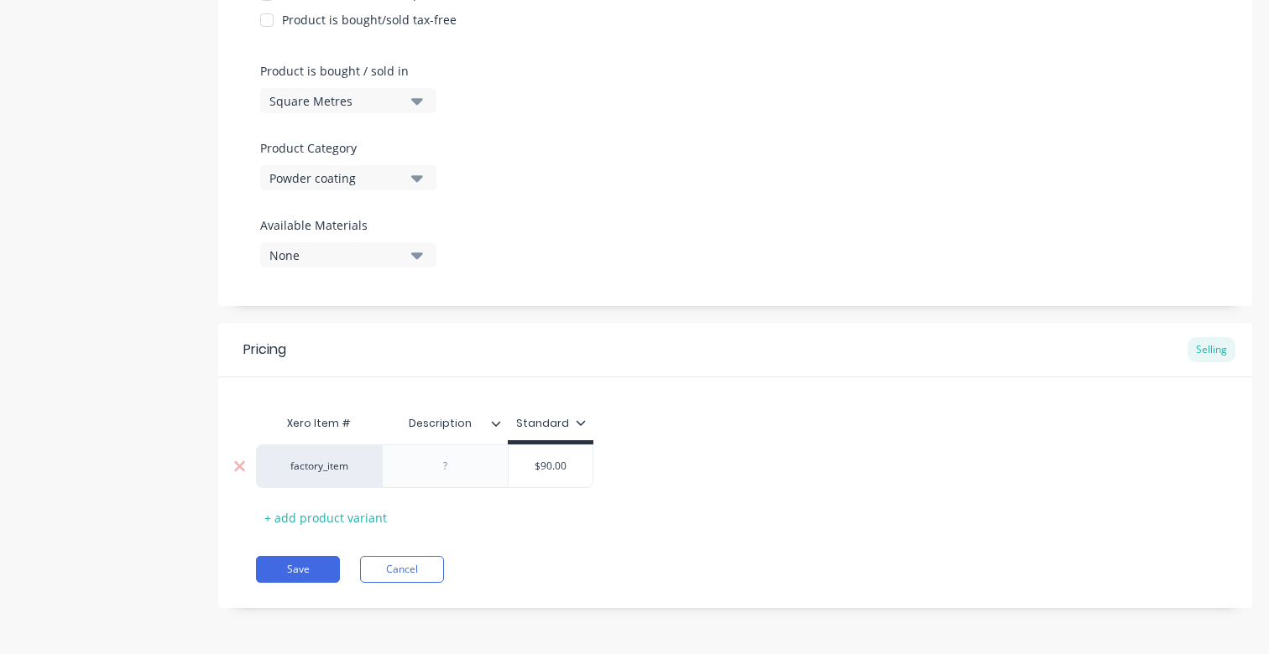
click at [550, 471] on input "$90.00" at bounding box center [550, 466] width 84 height 15
drag, startPoint x: 578, startPoint y: 462, endPoint x: 537, endPoint y: 465, distance: 41.2
click at [537, 465] on input "$90.00" at bounding box center [550, 466] width 84 height 15
type input "60"
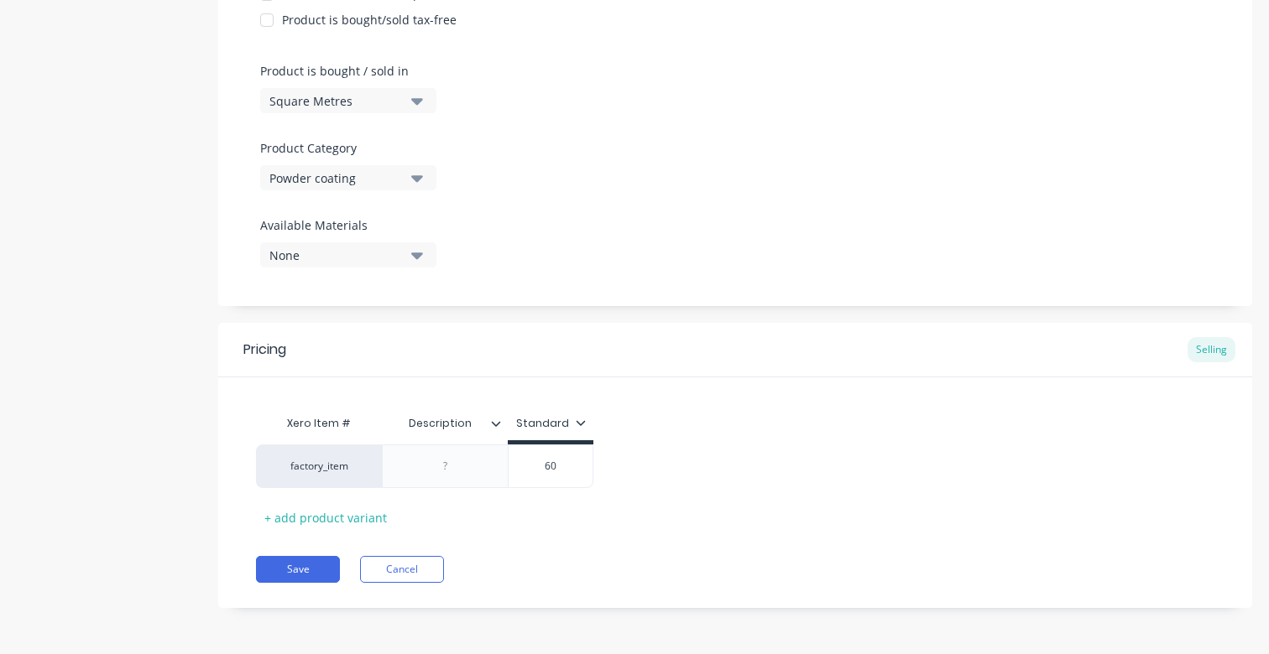
click at [493, 543] on div "Pricing Selling Xero Item # Description Standard factory_item $60.00 60 + add p…" at bounding box center [735, 465] width 1034 height 285
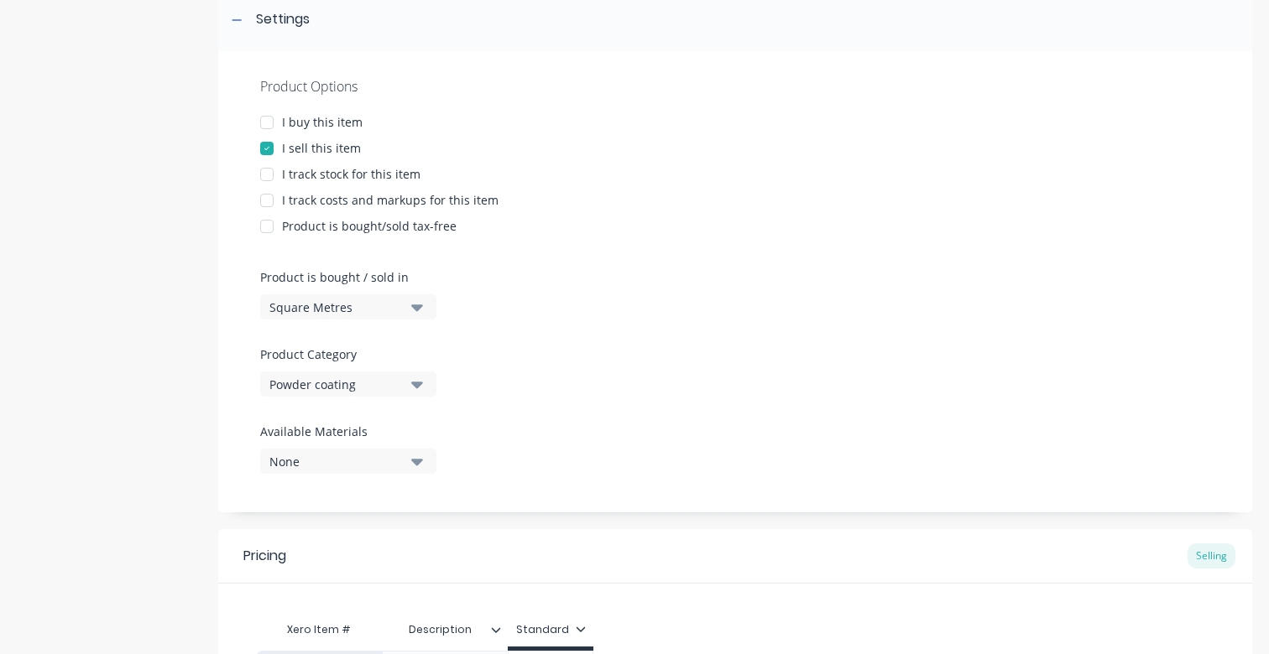
scroll to position [269, 0]
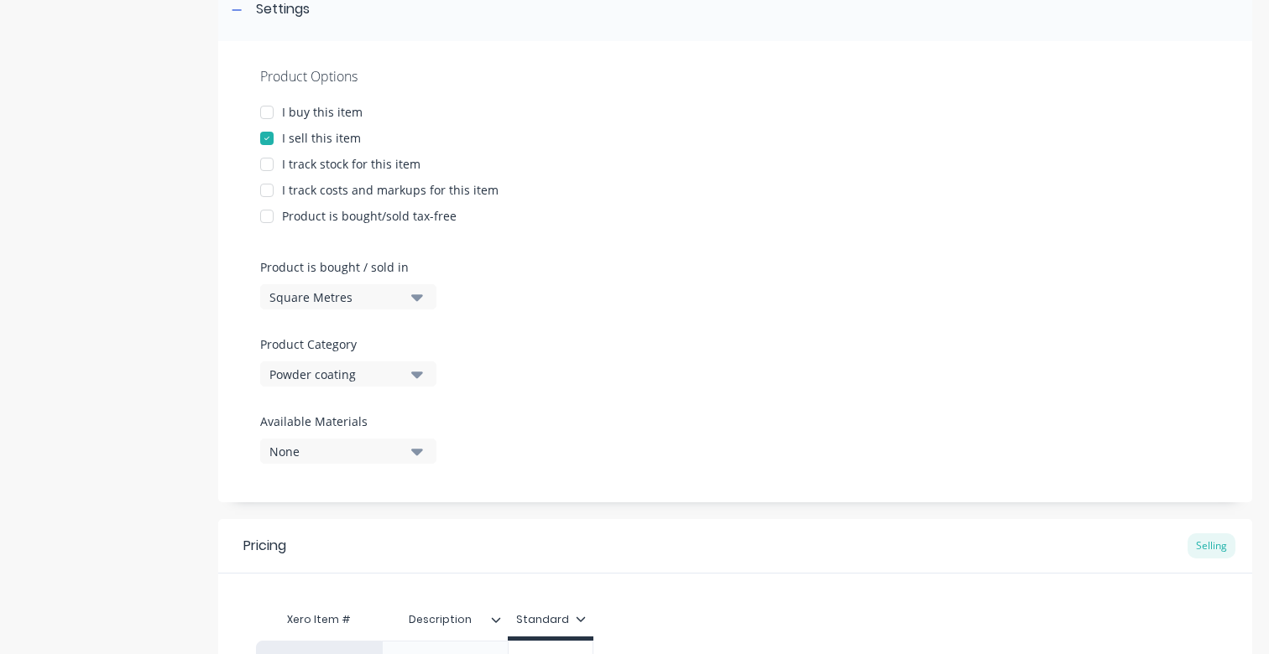
click at [428, 190] on div "I track costs and markups for this item" at bounding box center [390, 190] width 216 height 18
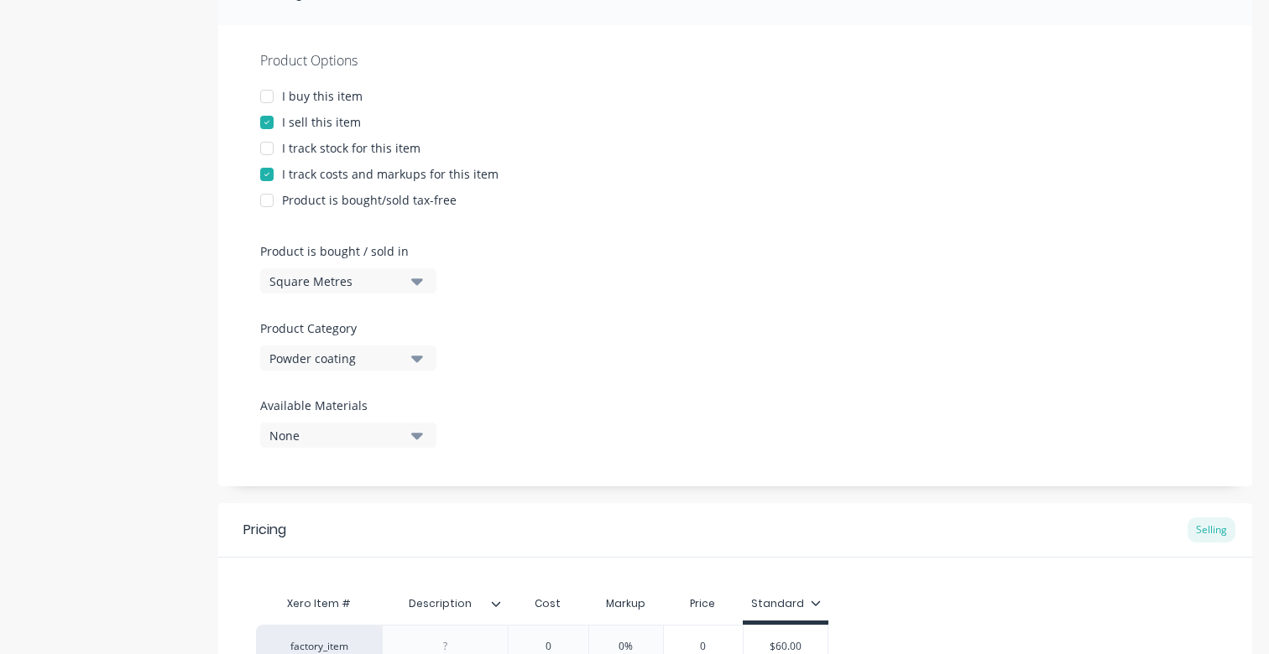
scroll to position [275, 0]
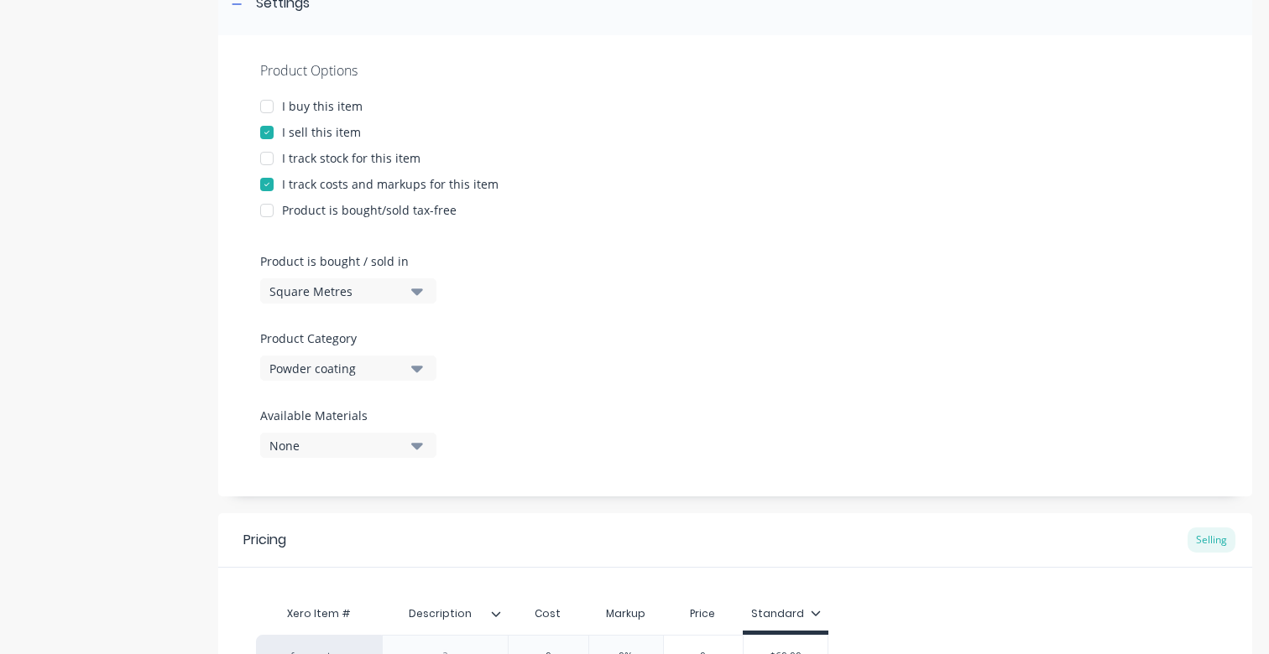
click at [313, 187] on div "I track costs and markups for this item" at bounding box center [390, 184] width 216 height 18
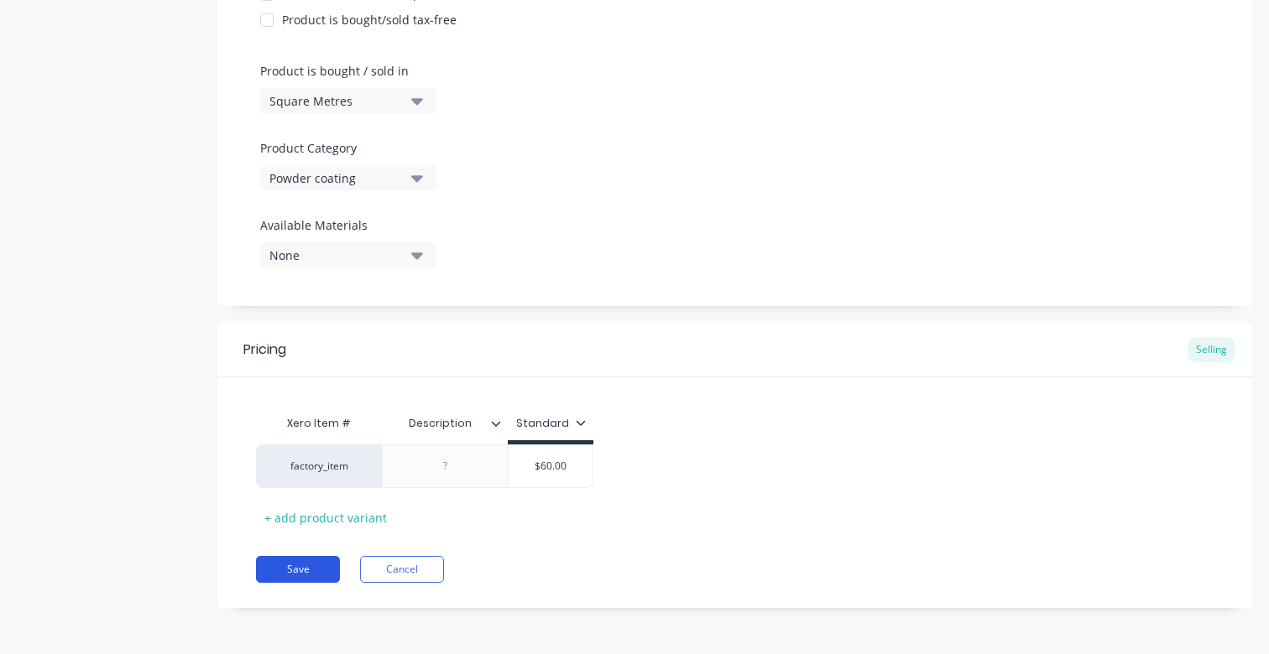
click at [306, 573] on button "Save" at bounding box center [298, 569] width 84 height 27
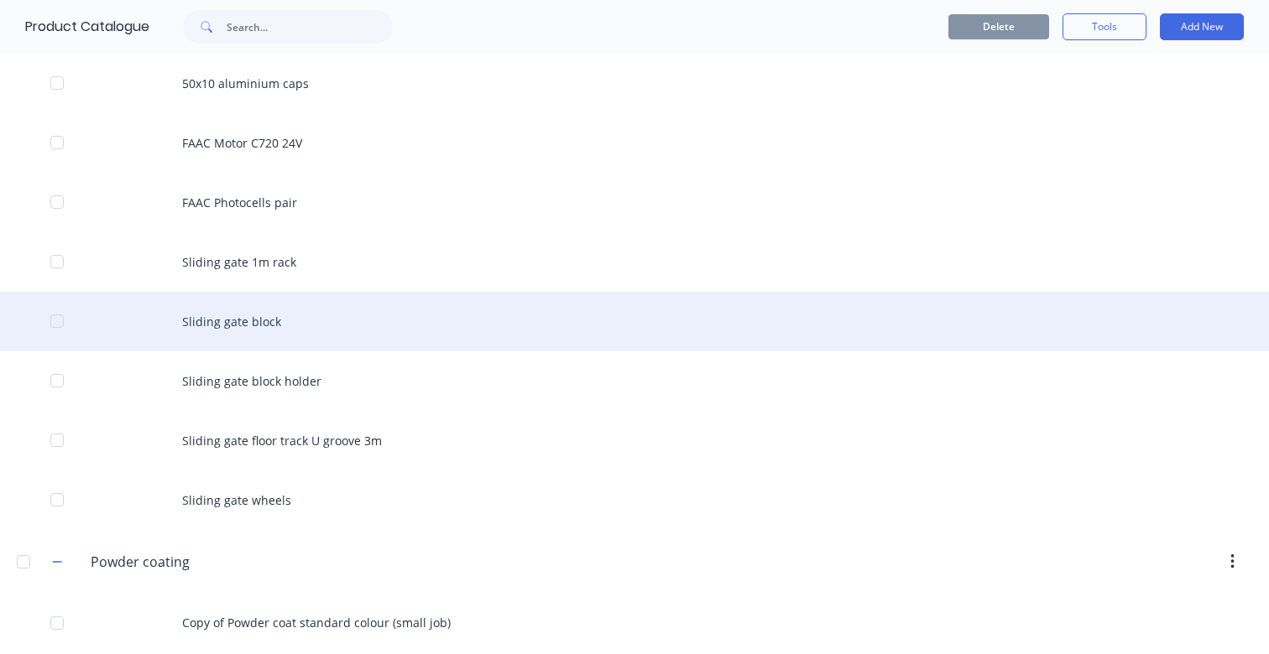
scroll to position [625, 0]
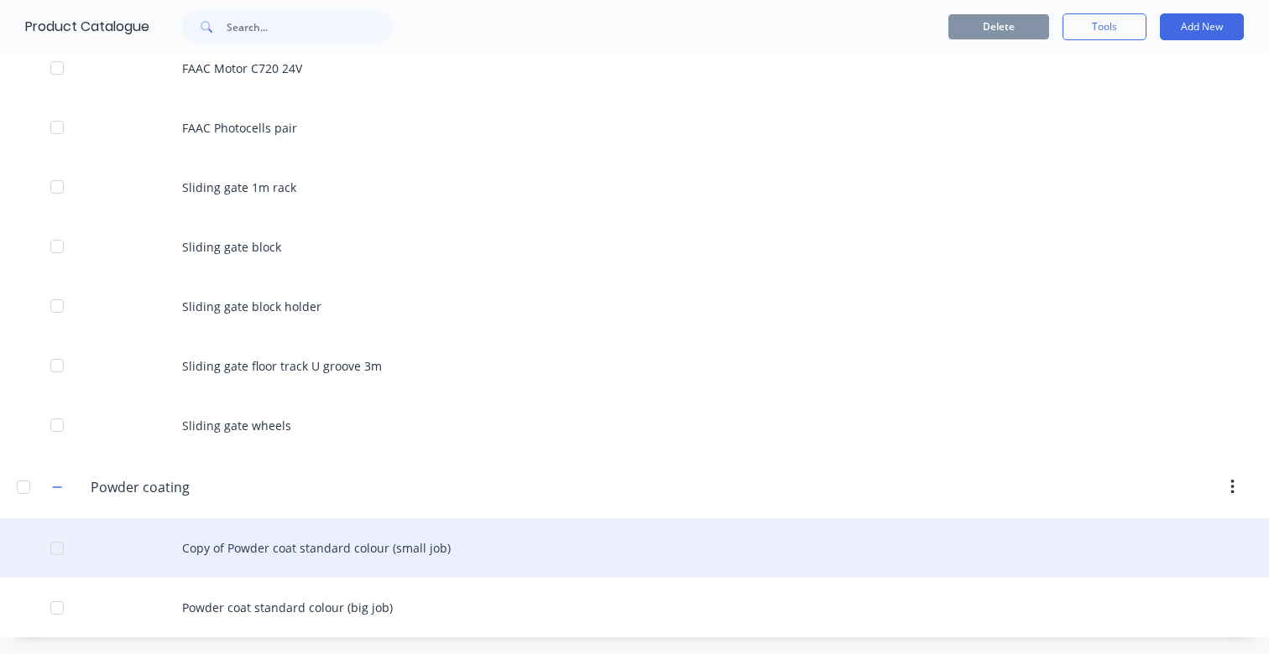
click at [389, 547] on div "Copy of Powder coat standard colour (small job)" at bounding box center [634, 549] width 1269 height 60
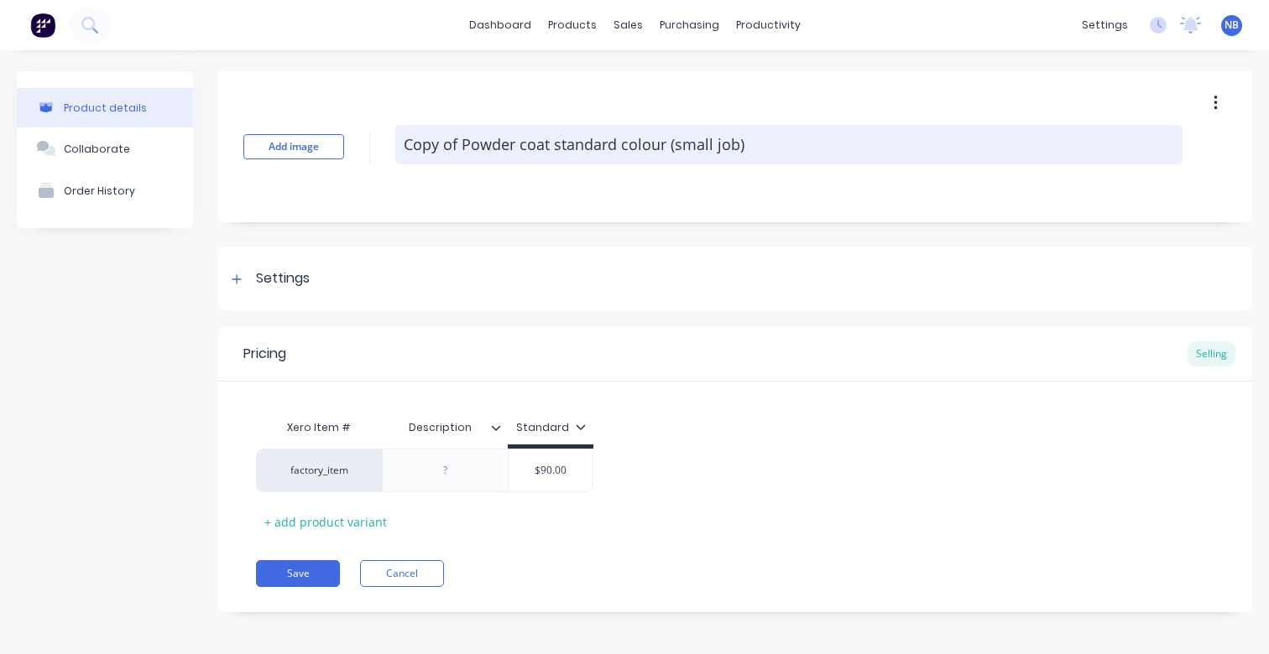
click at [456, 143] on textarea "Copy of Powder coat standard colour (small job)" at bounding box center [788, 144] width 787 height 39
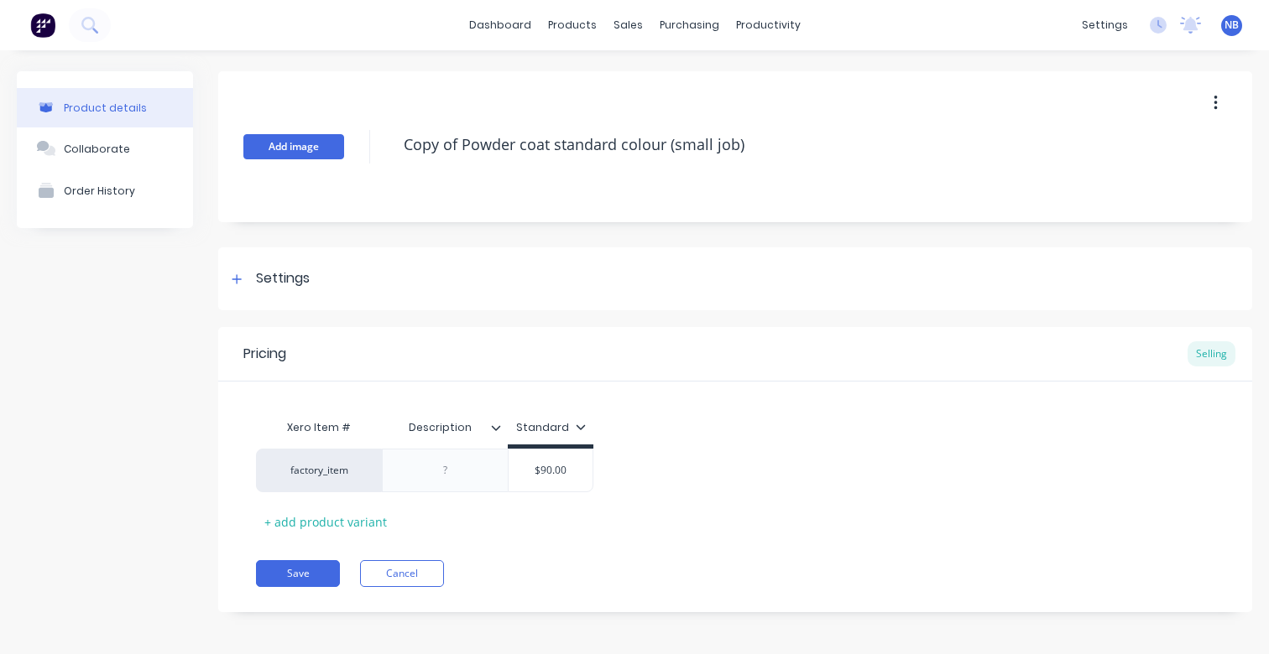
drag, startPoint x: 461, startPoint y: 143, endPoint x: 331, endPoint y: 149, distance: 130.2
click at [331, 149] on div "Add image Copy of Powder coat standard colour (small job)" at bounding box center [735, 146] width 1034 height 151
type textarea "Powder coat standard colour (small job)"
click at [304, 569] on button "Save" at bounding box center [298, 573] width 84 height 27
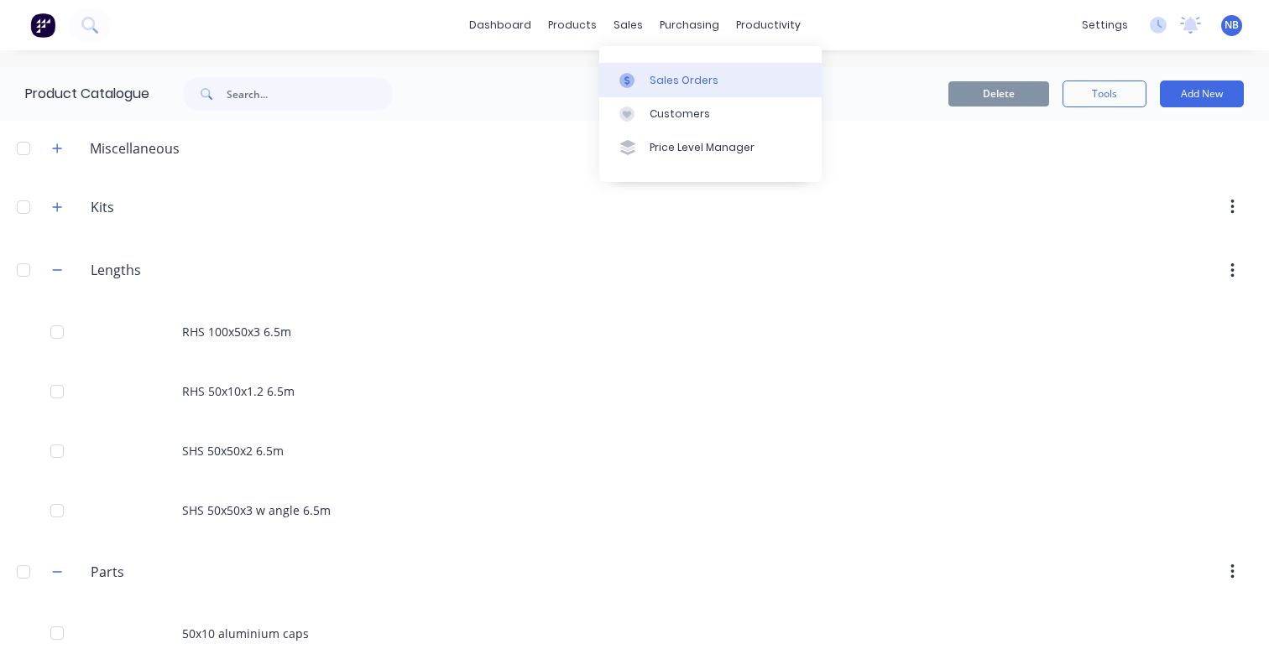
click at [644, 73] on div at bounding box center [631, 80] width 25 height 15
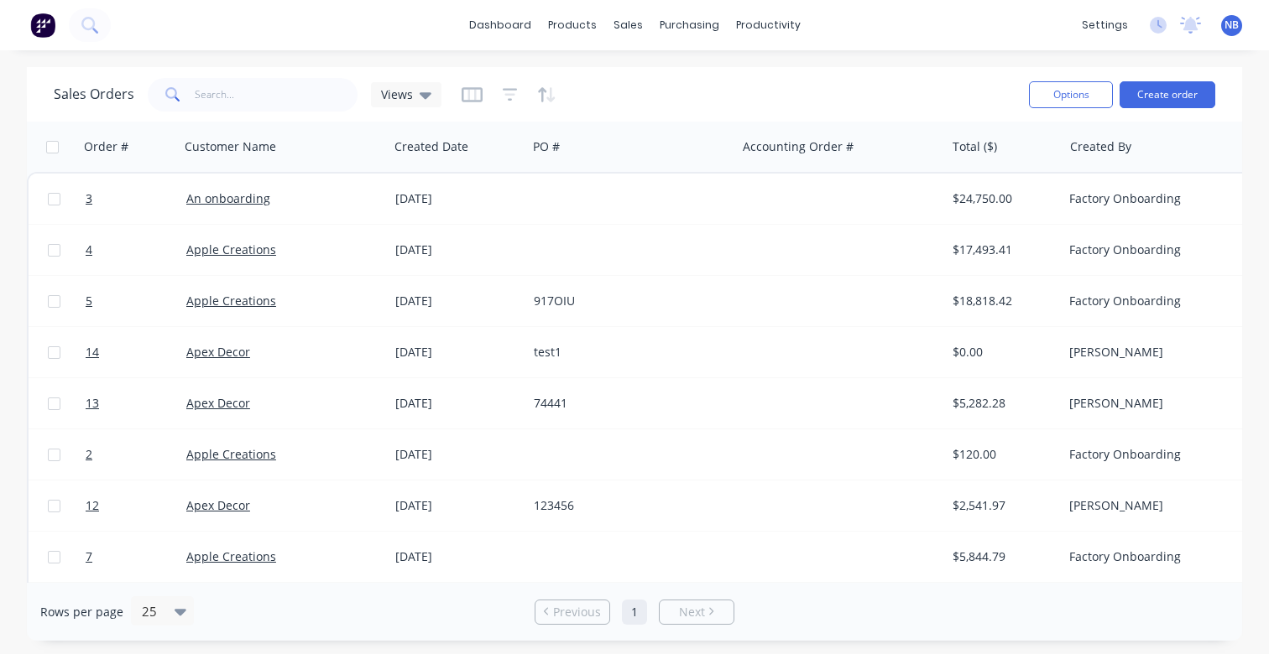
click at [55, 151] on input "checkbox" at bounding box center [52, 147] width 13 height 13
checkbox input "true"
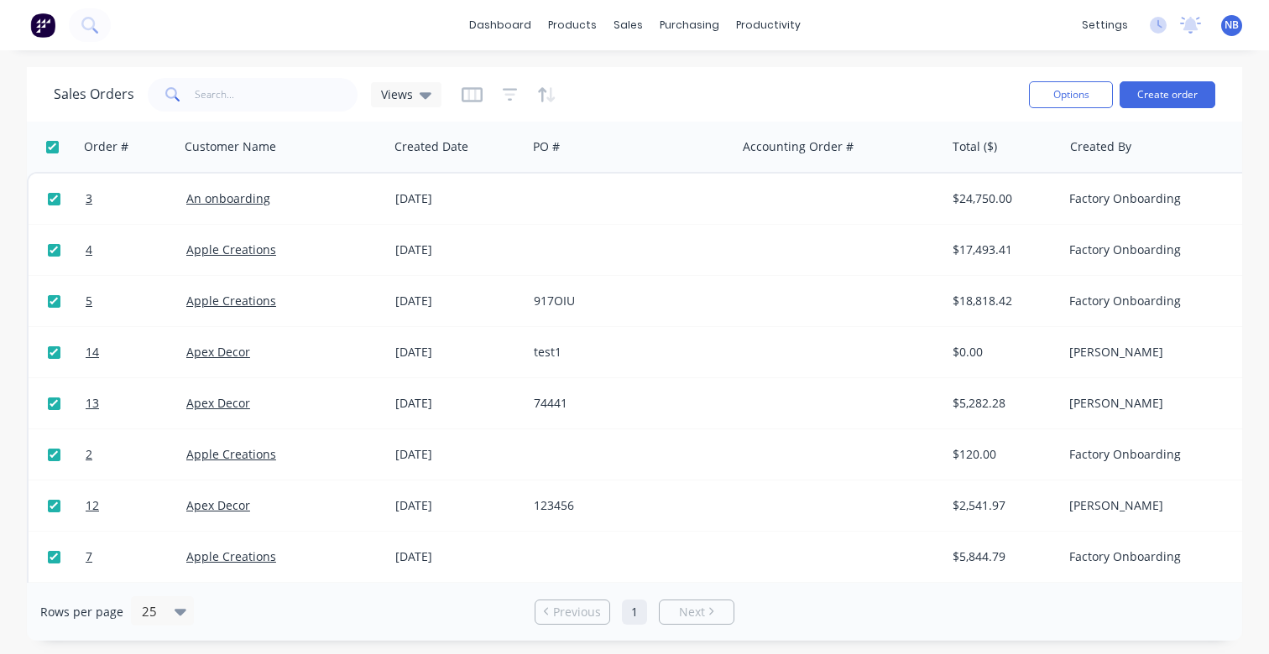
checkbox input "true"
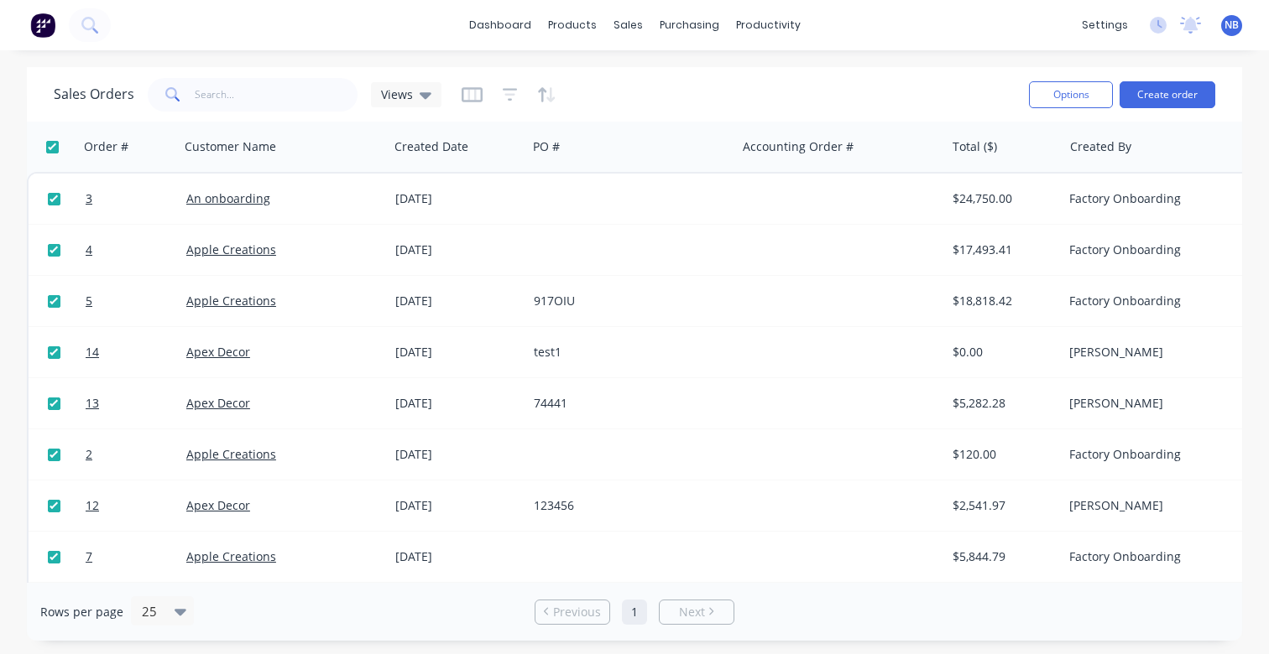
checkbox input "true"
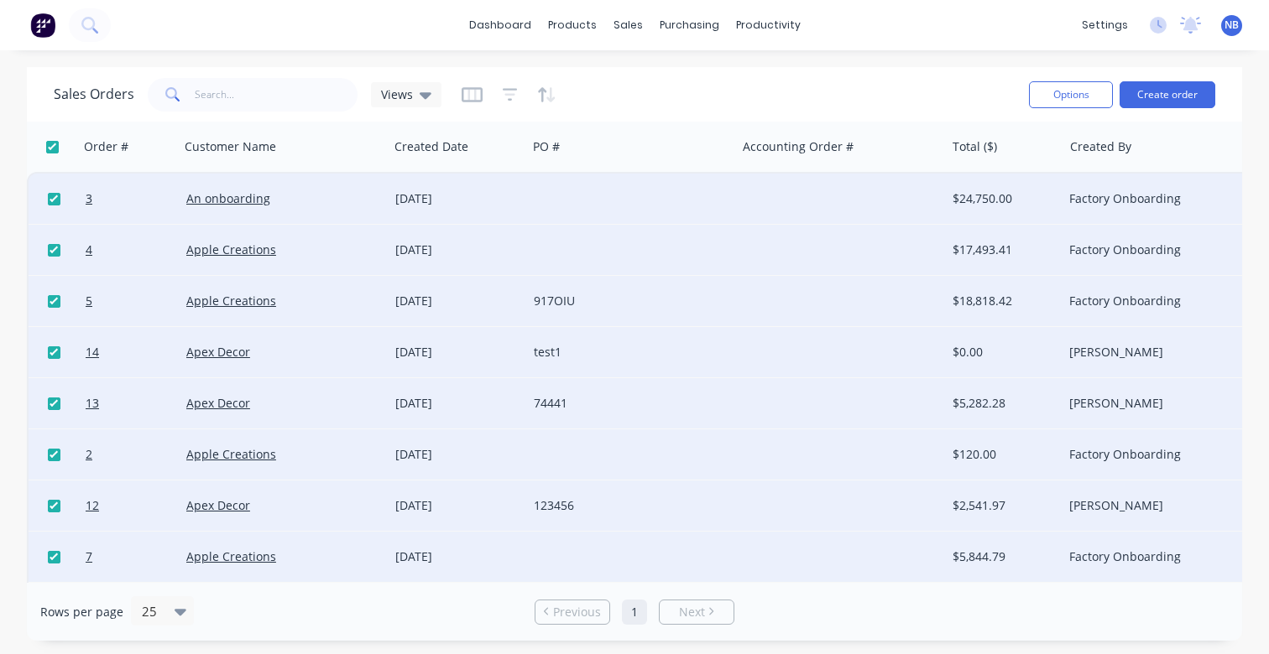
click at [56, 405] on input "checkbox" at bounding box center [54, 404] width 13 height 13
checkbox input "false"
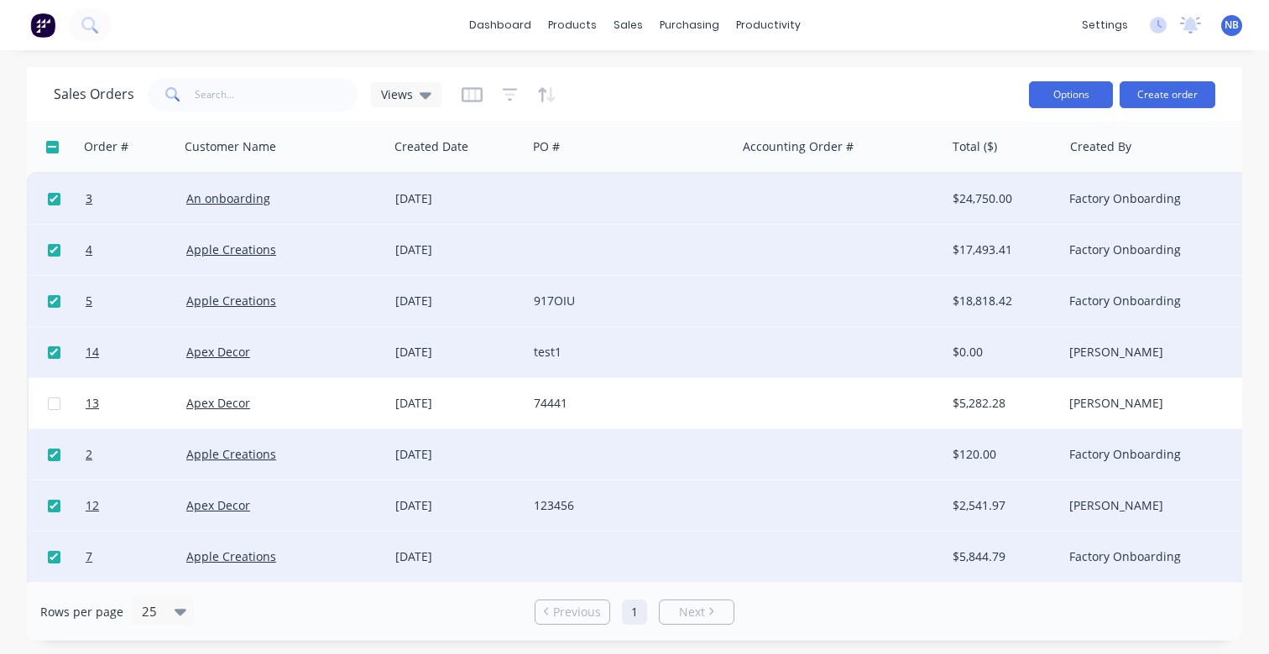
click at [1061, 102] on button "Options" at bounding box center [1071, 94] width 84 height 27
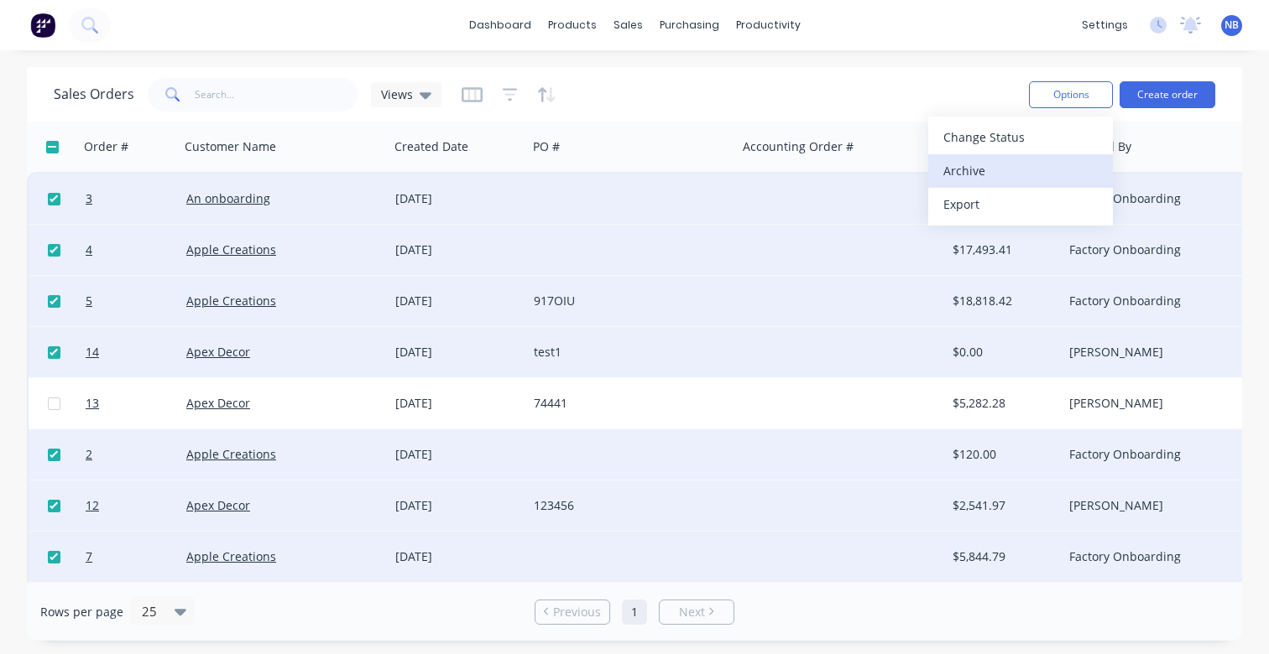
click at [1014, 171] on div "Archive" at bounding box center [1020, 171] width 154 height 24
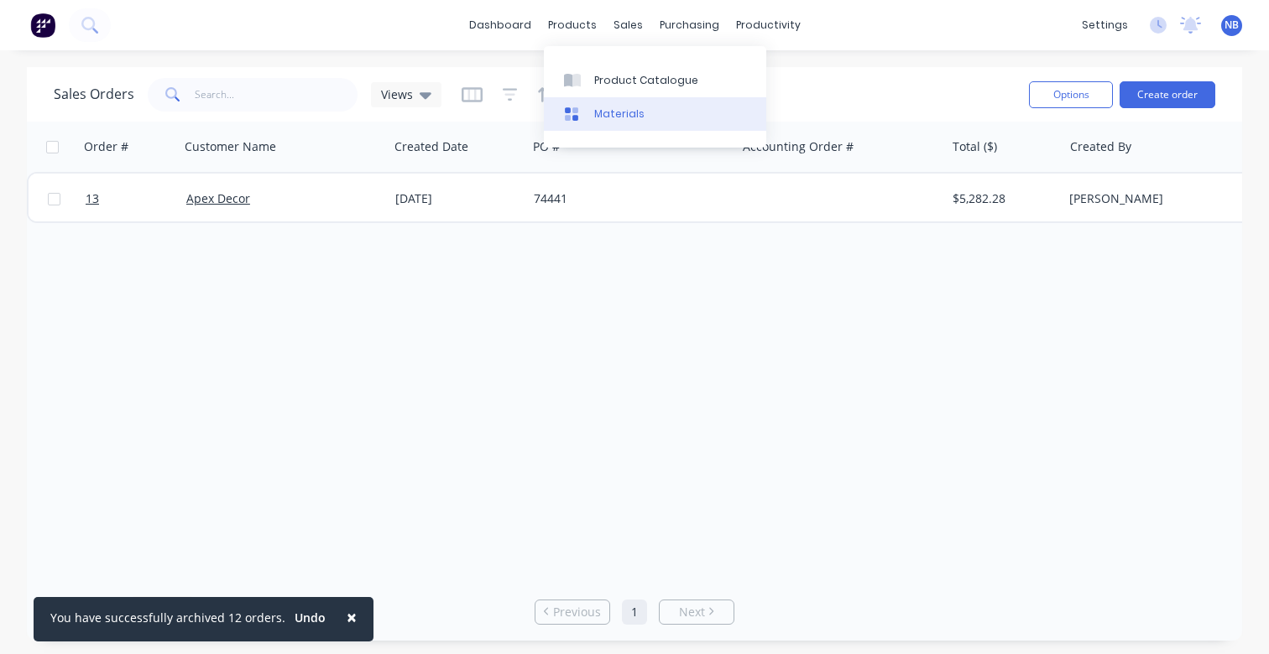
click at [640, 120] on link "Materials" at bounding box center [655, 114] width 222 height 34
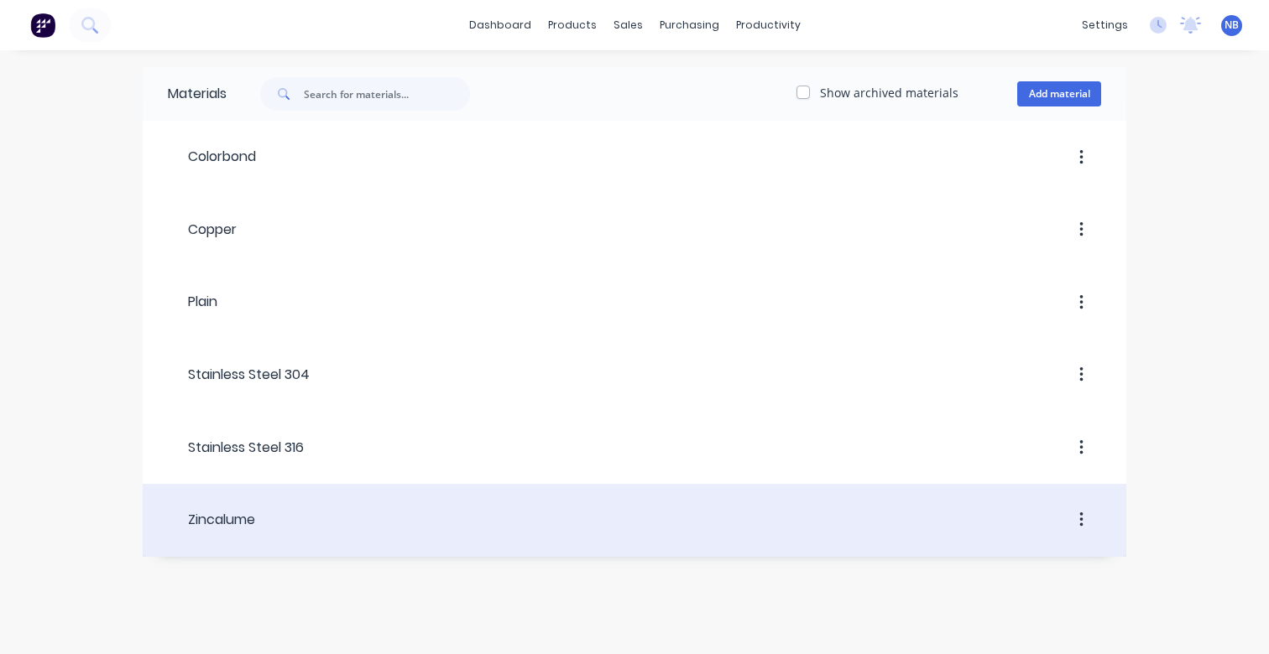
click at [362, 495] on header "Zincalume" at bounding box center [634, 520] width 983 height 64
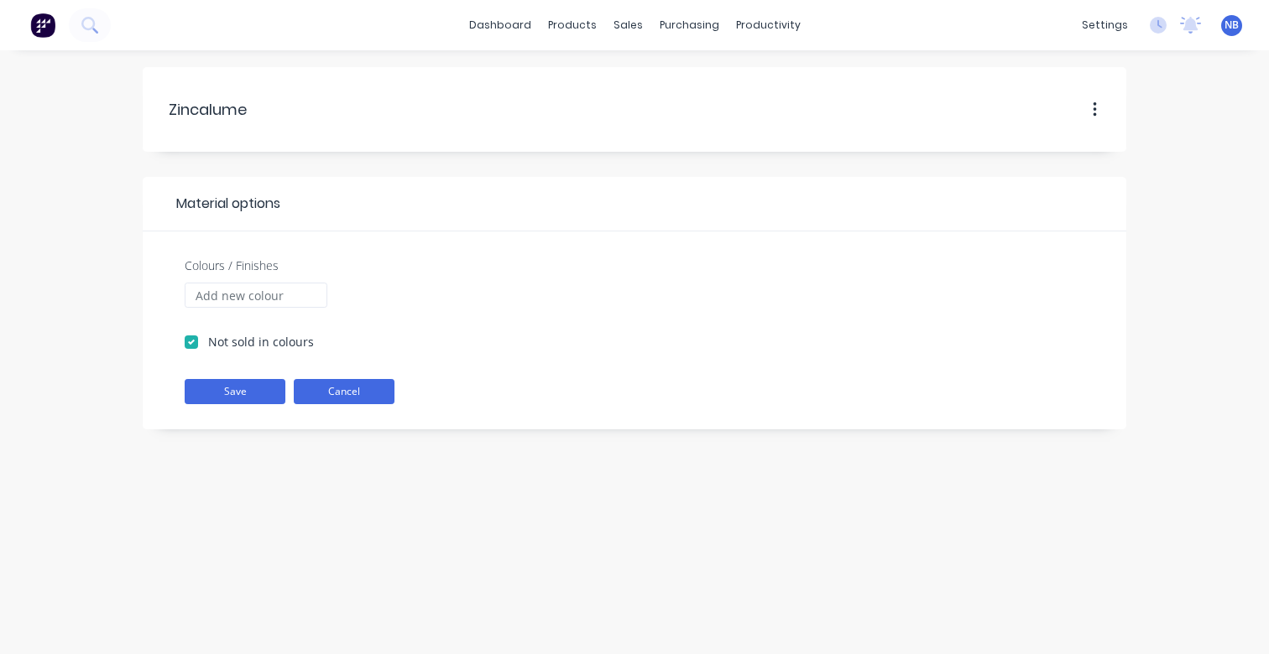
click at [373, 381] on button "Cancel" at bounding box center [344, 391] width 101 height 25
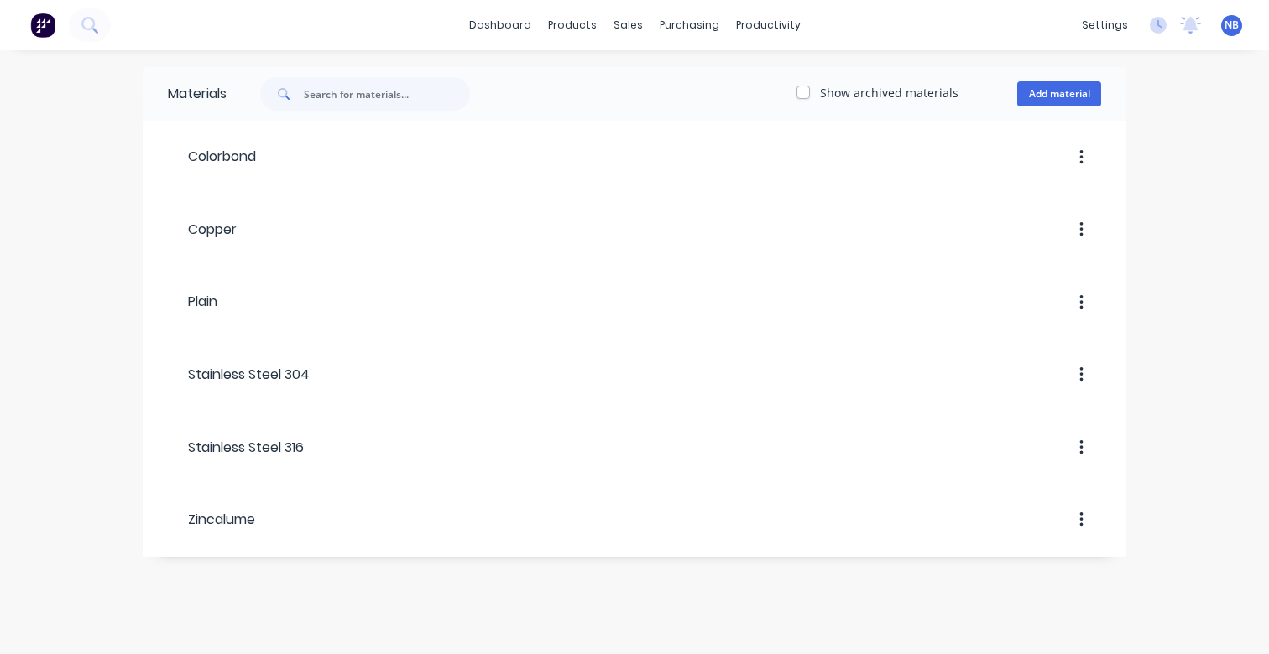
click at [828, 86] on label "Show archived materials" at bounding box center [889, 93] width 138 height 18
click at [810, 86] on input "Show archived materials" at bounding box center [802, 92] width 13 height 16
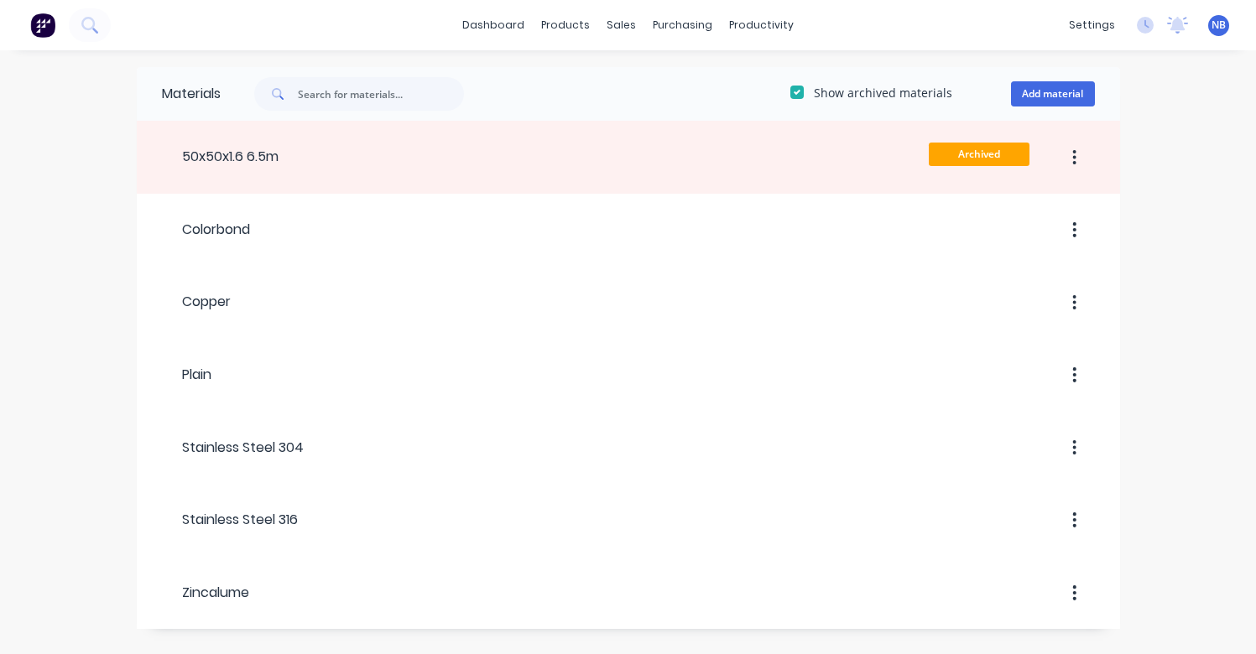
click at [826, 89] on label "Show archived materials" at bounding box center [883, 93] width 138 height 18
click at [804, 89] on input "Show archived materials" at bounding box center [796, 92] width 13 height 16
checkbox input "false"
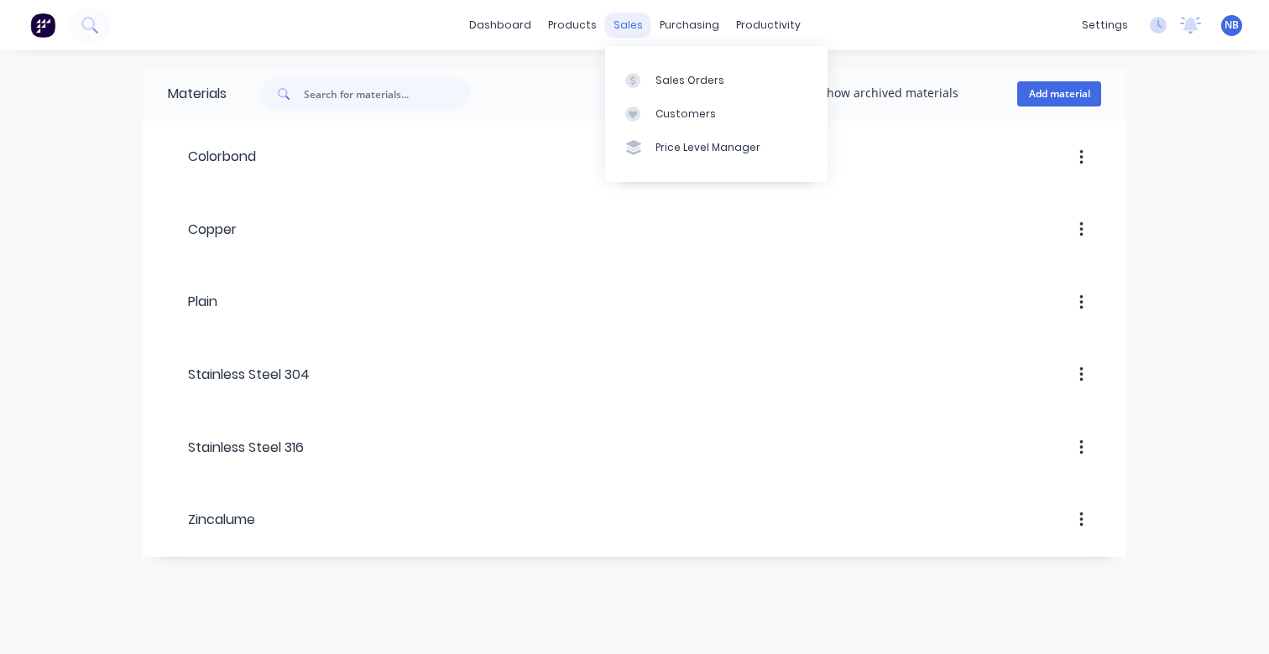
click at [619, 29] on div "sales" at bounding box center [628, 25] width 46 height 25
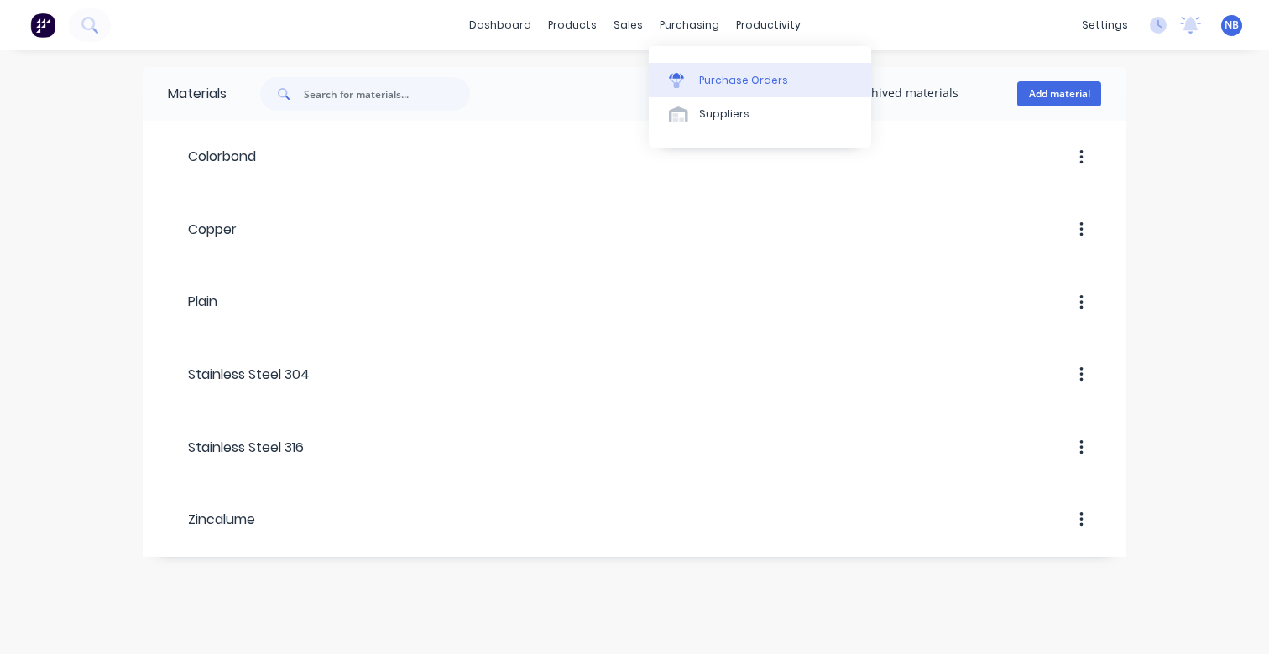
click at [687, 83] on div at bounding box center [681, 80] width 25 height 15
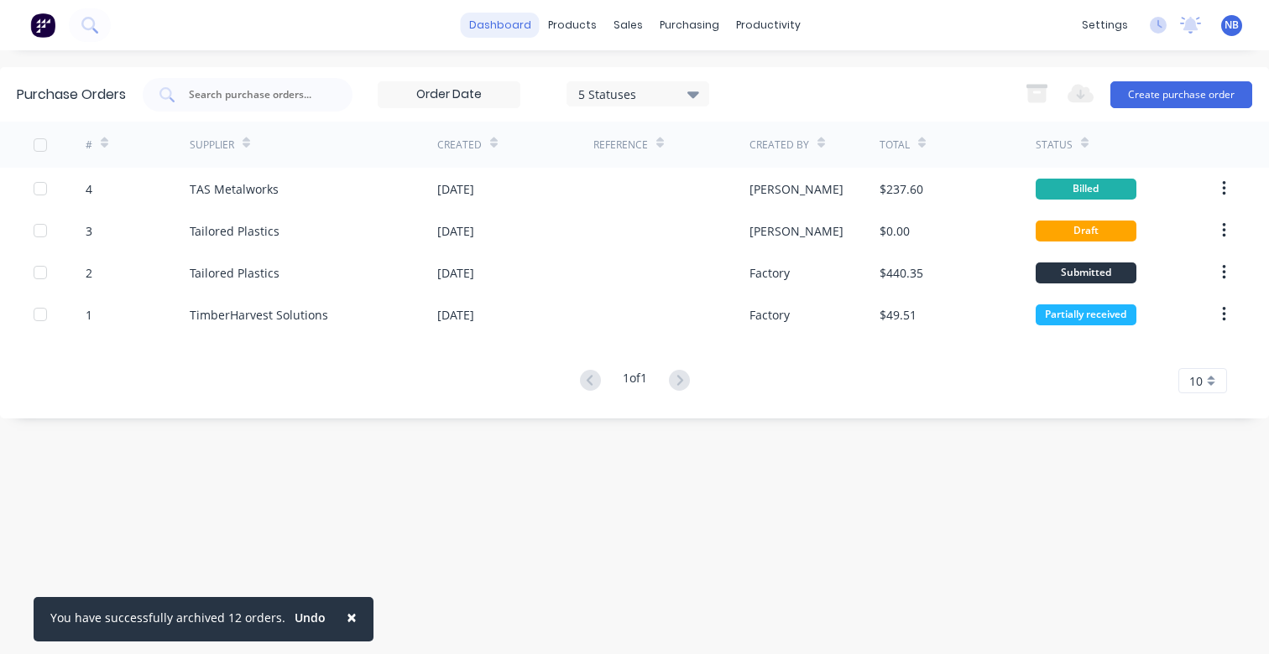
click at [499, 27] on link "dashboard" at bounding box center [500, 25] width 79 height 25
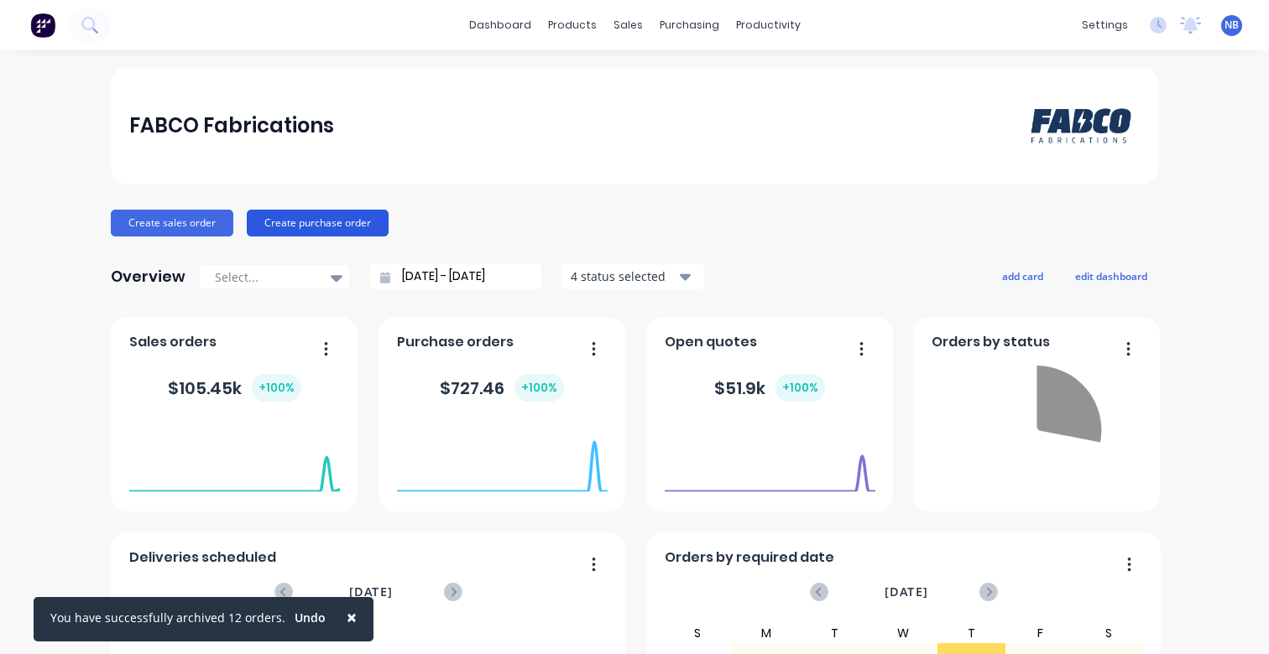
click at [284, 222] on button "Create purchase order" at bounding box center [318, 223] width 142 height 27
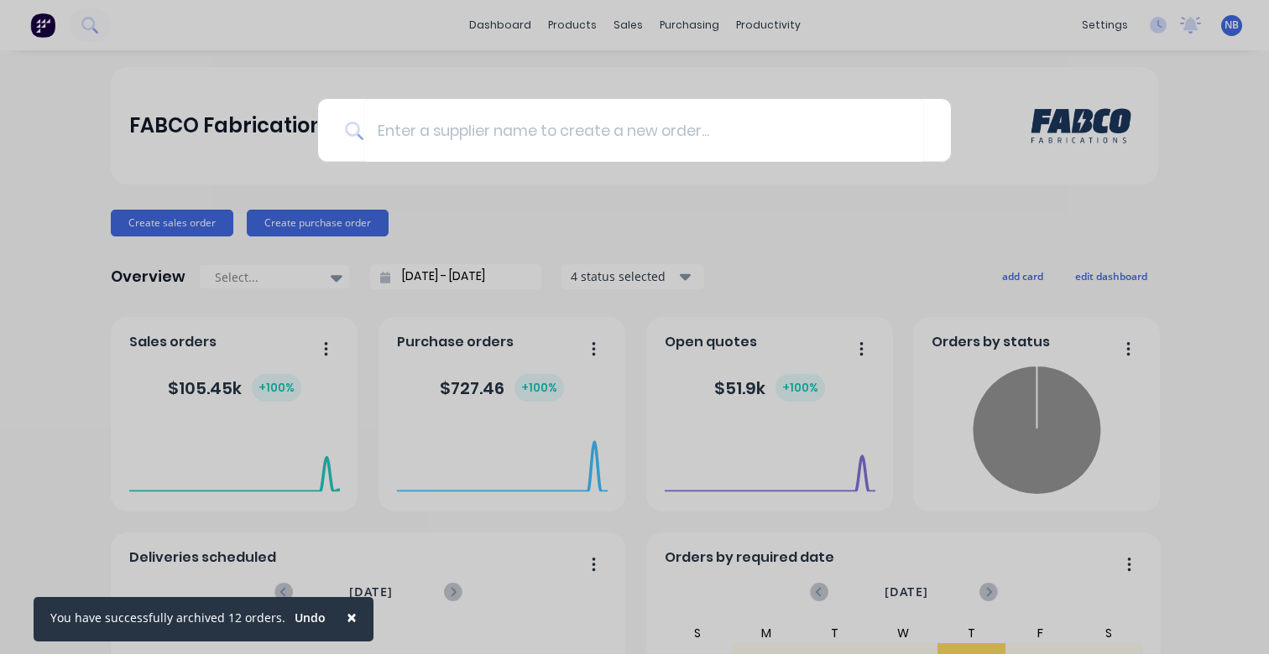
click at [591, 55] on div at bounding box center [634, 327] width 1269 height 654
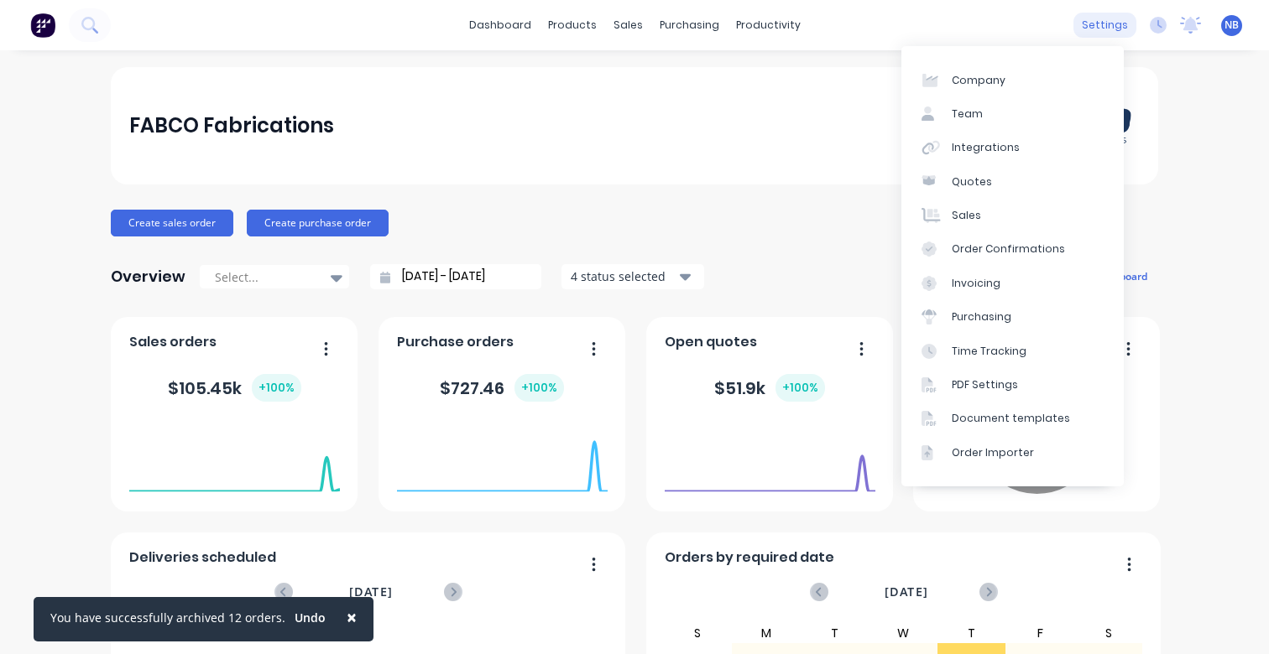
click at [1109, 21] on div "settings" at bounding box center [1104, 25] width 63 height 25
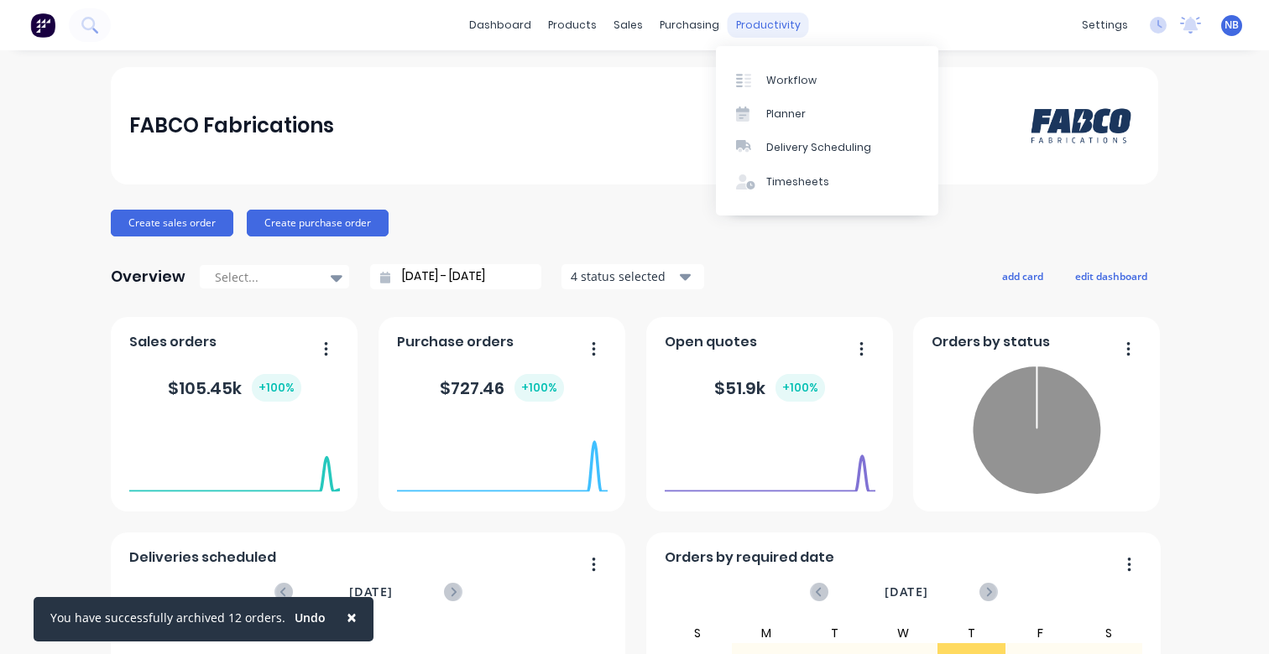
click at [732, 16] on div "productivity" at bounding box center [767, 25] width 81 height 25
click at [773, 79] on div "Workflow" at bounding box center [791, 80] width 50 height 15
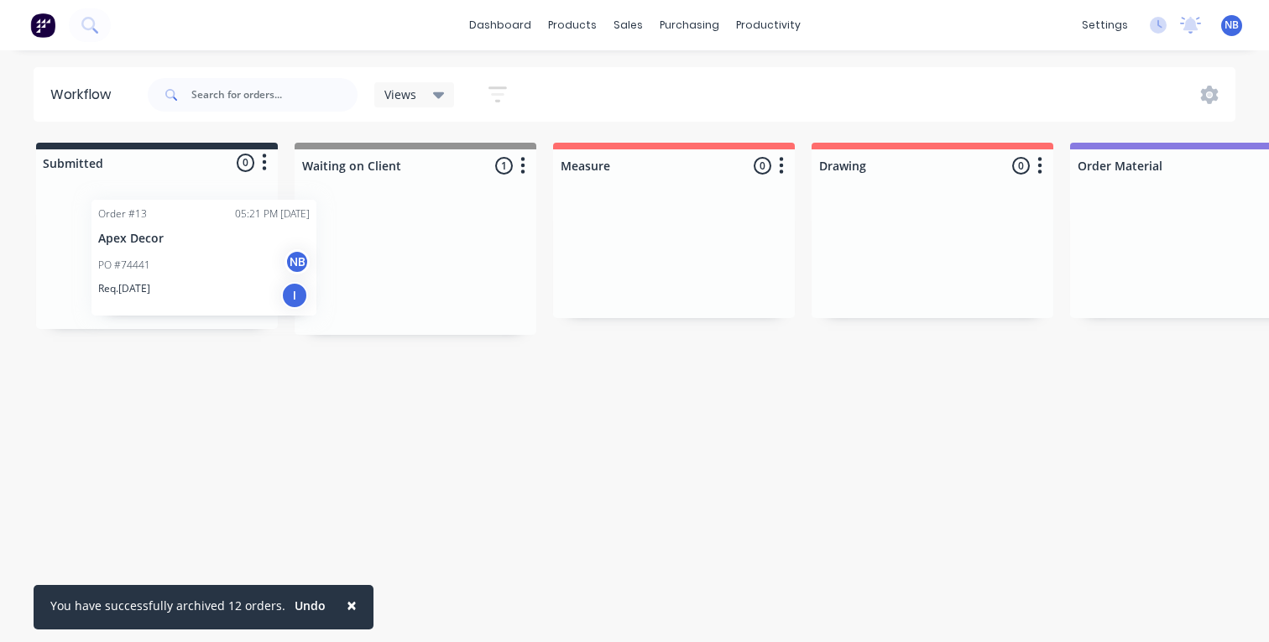
drag, startPoint x: 414, startPoint y: 272, endPoint x: 189, endPoint y: 265, distance: 225.8
drag, startPoint x: 154, startPoint y: 264, endPoint x: 368, endPoint y: 250, distance: 214.4
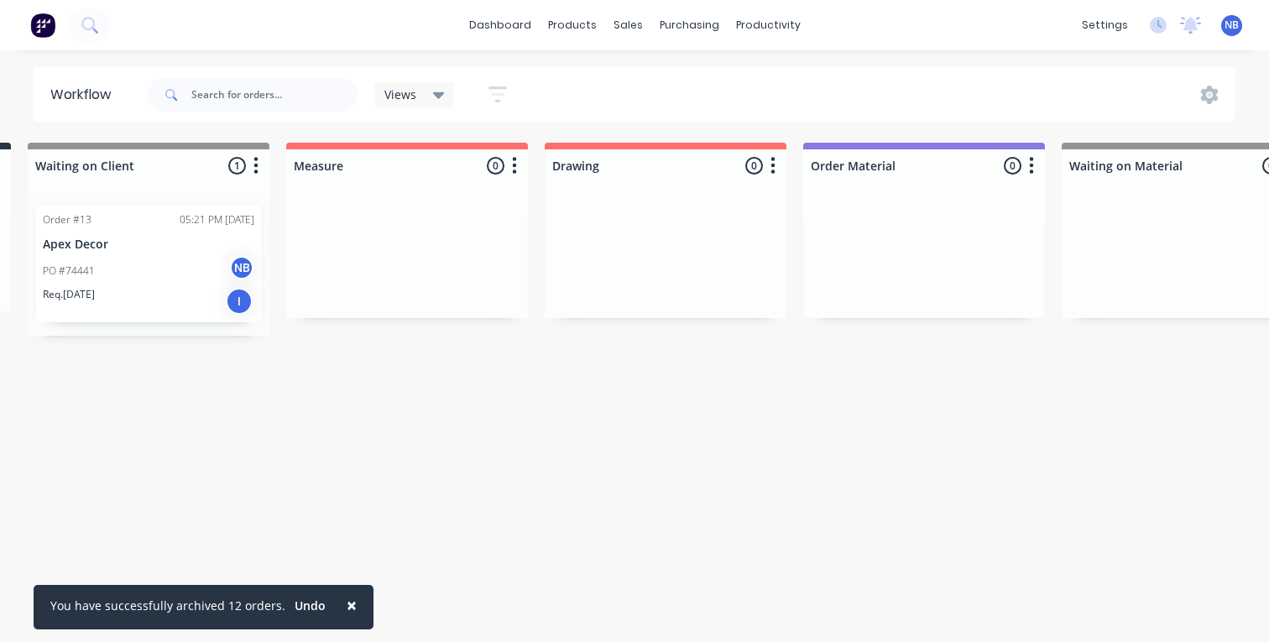
scroll to position [0, 263]
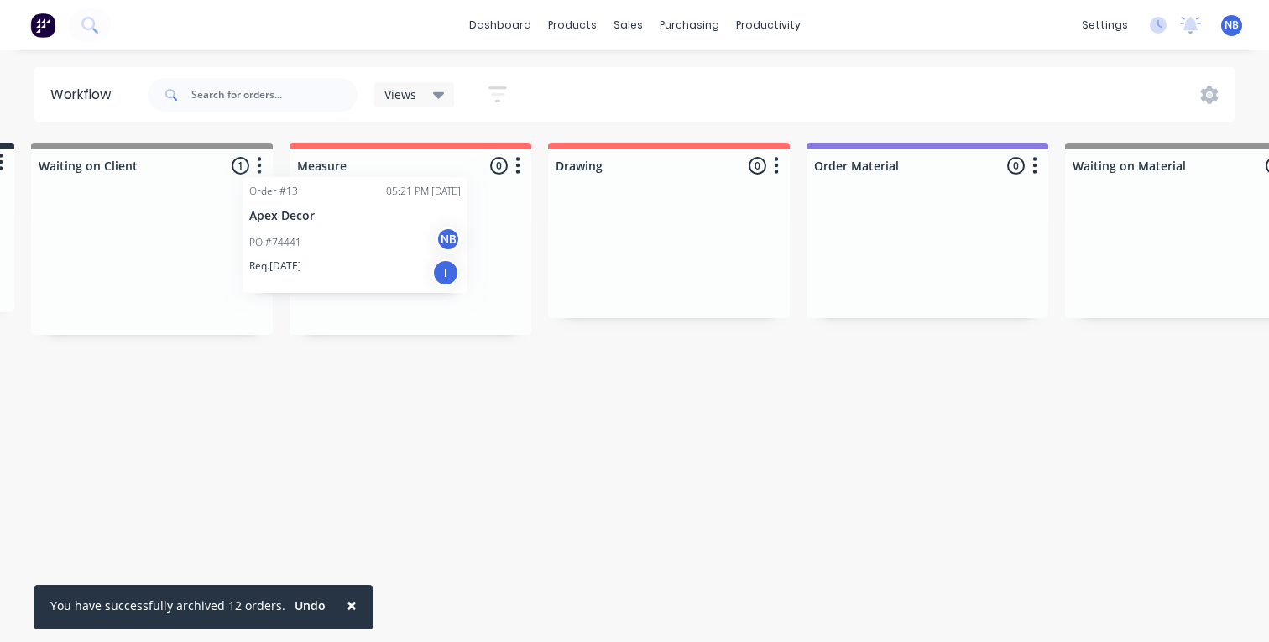
drag, startPoint x: 125, startPoint y: 270, endPoint x: 349, endPoint y: 242, distance: 225.7
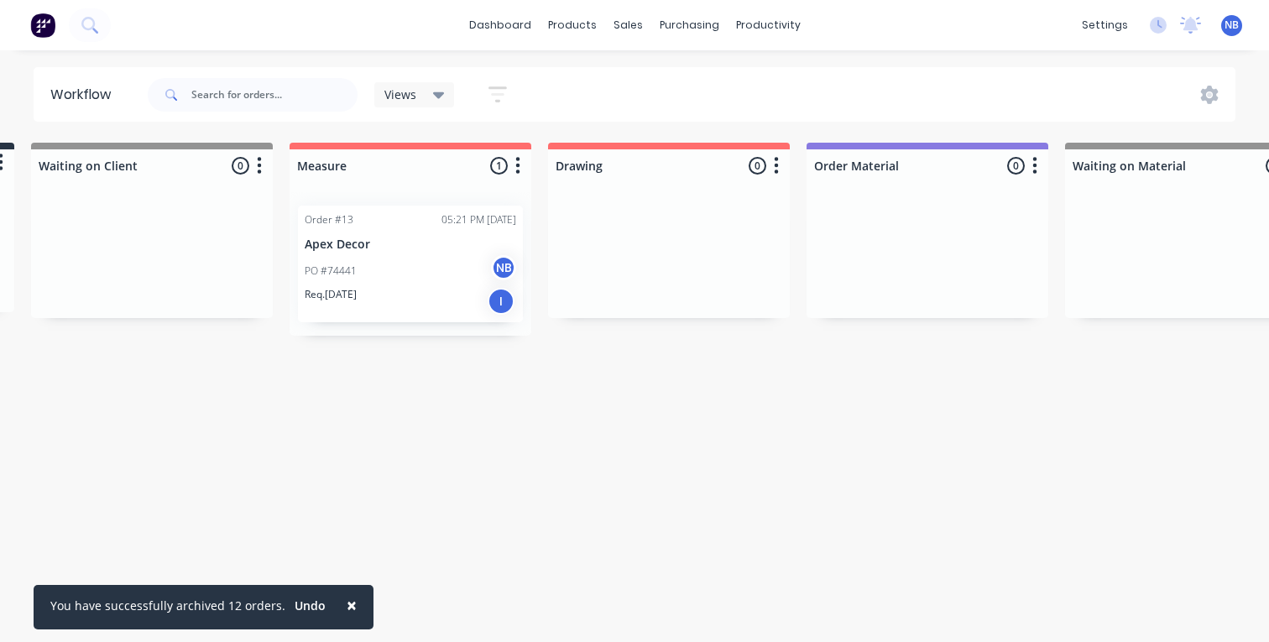
click at [436, 285] on div "PO #74441 NB" at bounding box center [410, 271] width 211 height 32
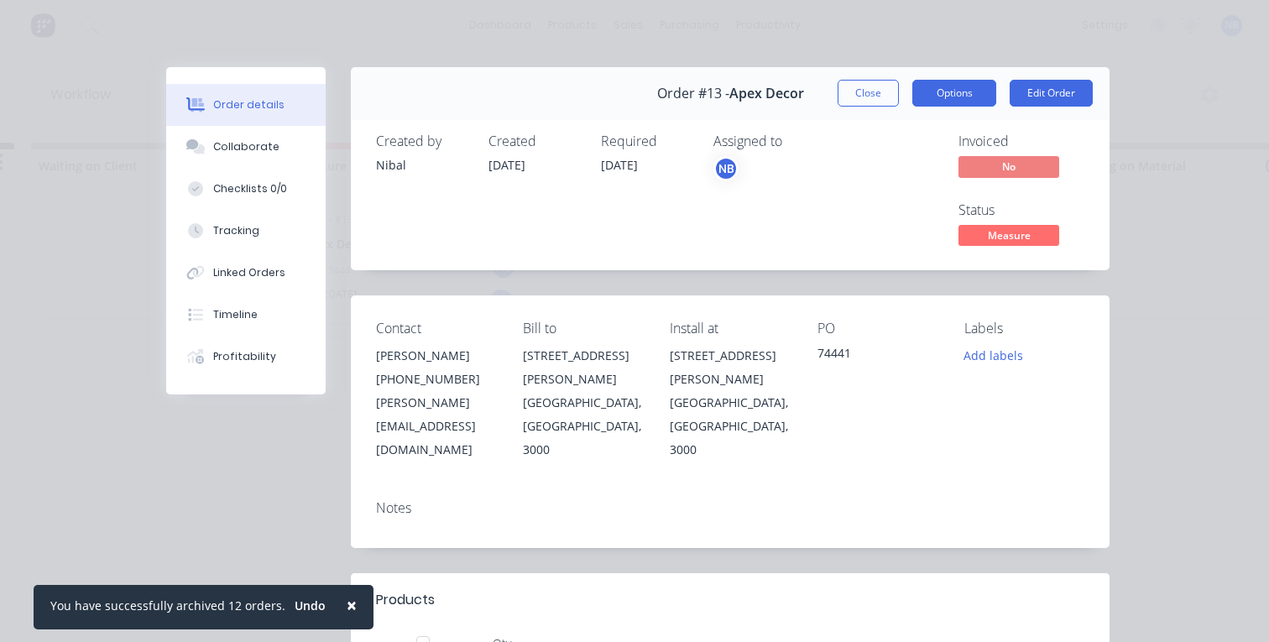
click at [978, 86] on button "Options" at bounding box center [954, 93] width 84 height 27
click at [972, 91] on button "Options" at bounding box center [954, 93] width 84 height 27
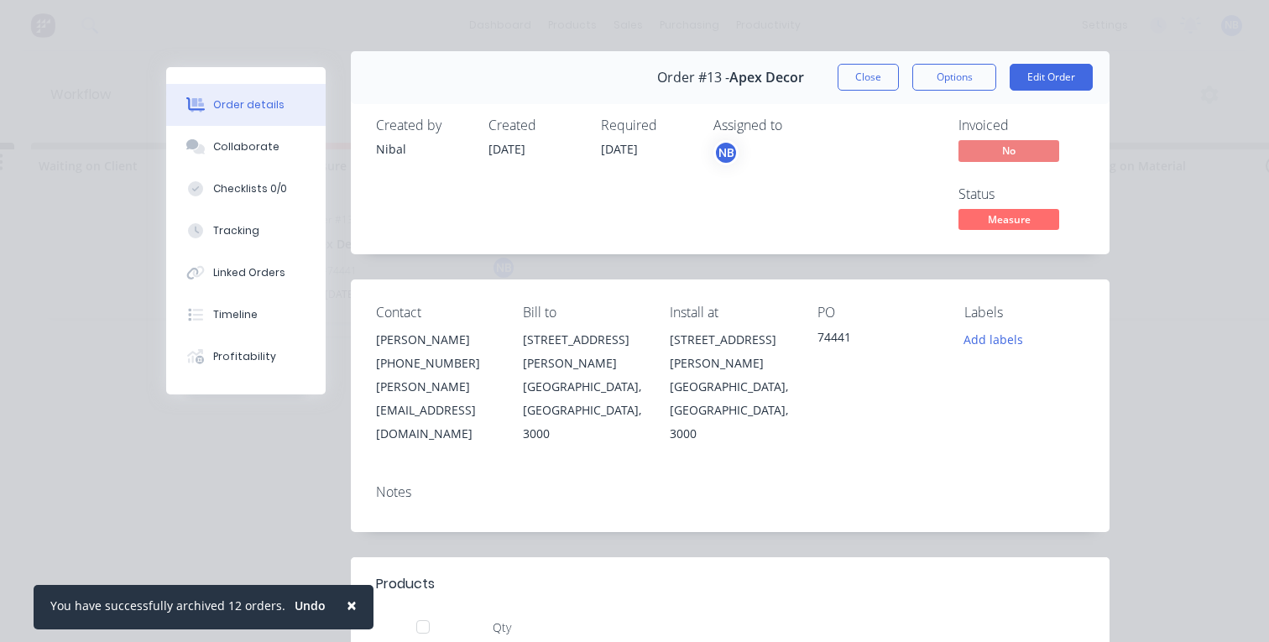
scroll to position [0, 0]
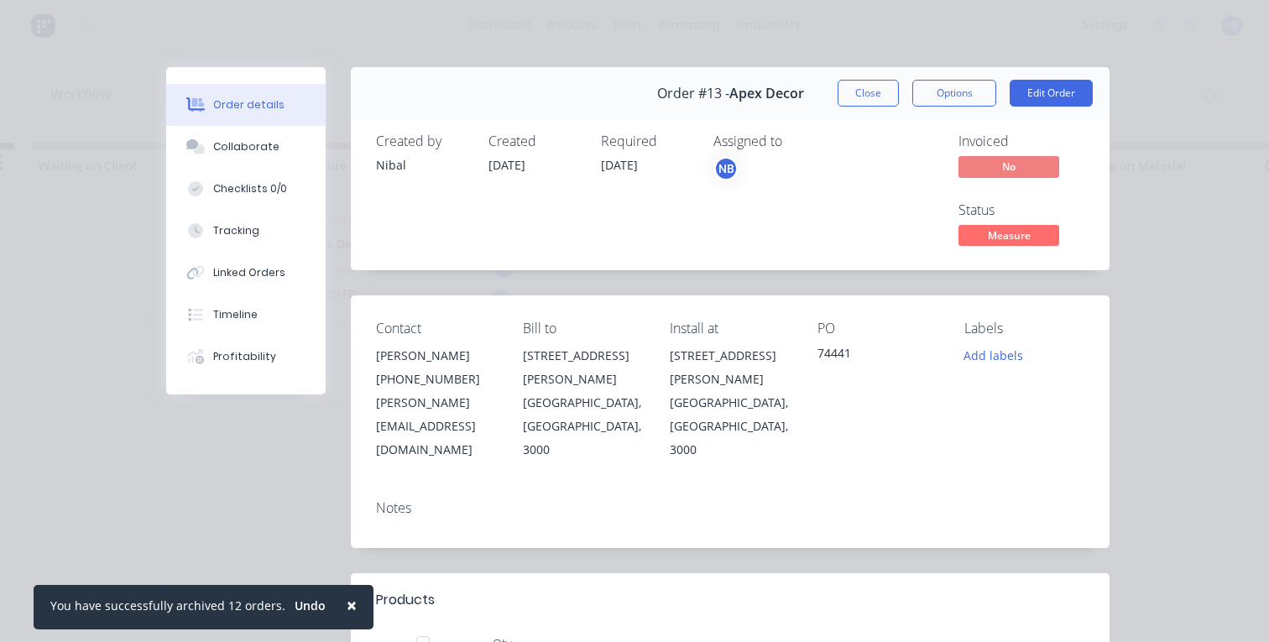
click at [1009, 172] on span "No" at bounding box center [1008, 166] width 101 height 21
click at [968, 175] on span "No" at bounding box center [1008, 166] width 101 height 21
click at [255, 157] on button "Collaborate" at bounding box center [245, 147] width 159 height 42
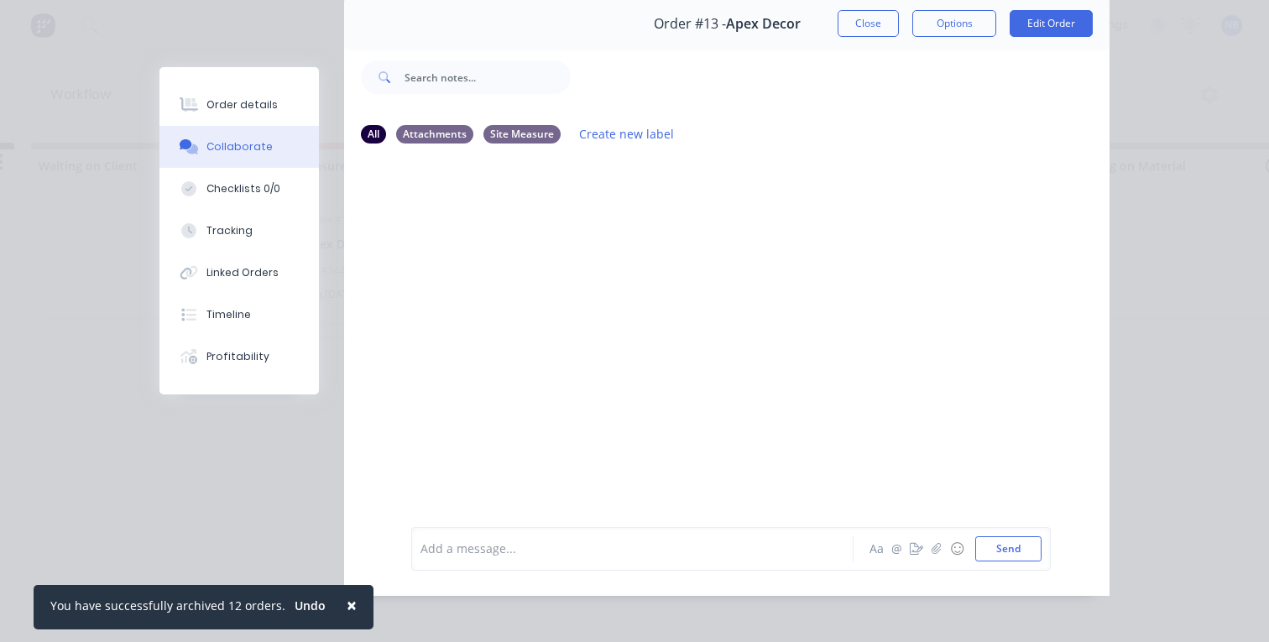
scroll to position [83, 0]
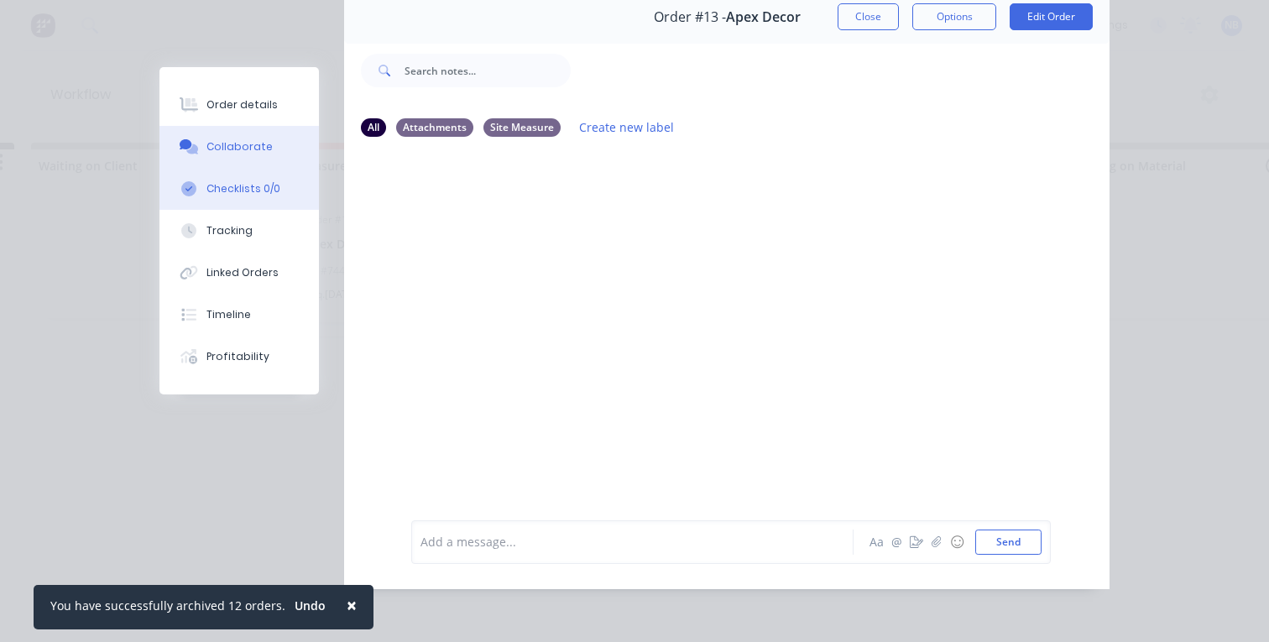
click at [256, 192] on div "Checklists 0/0" at bounding box center [243, 188] width 74 height 15
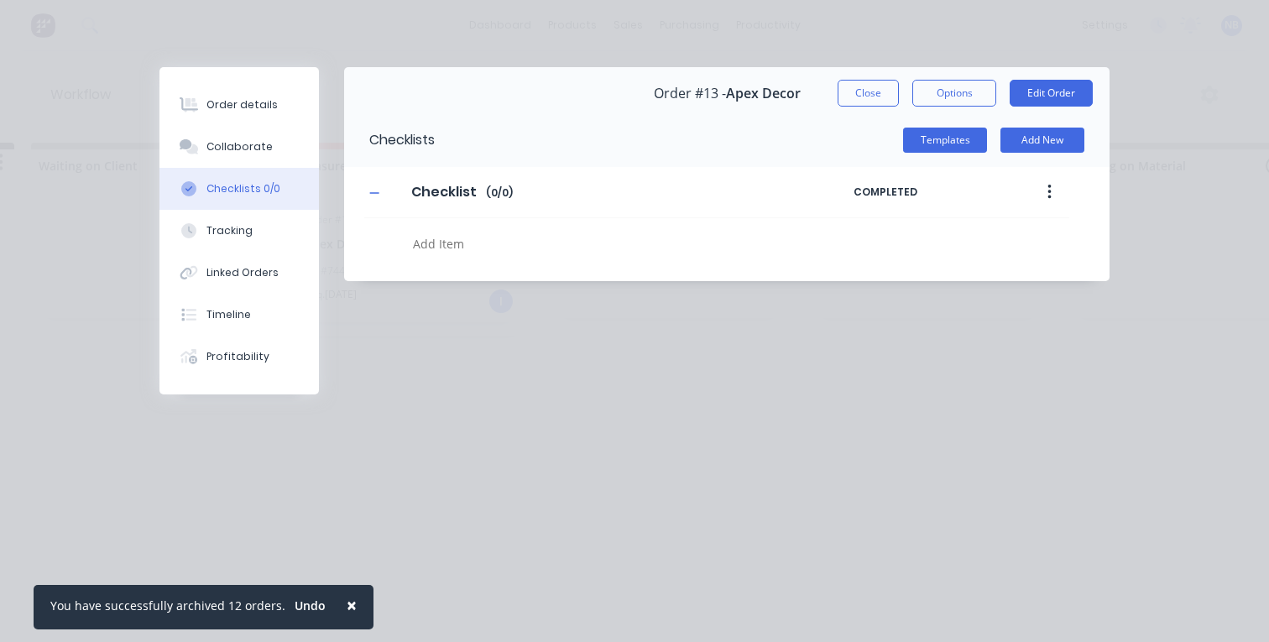
scroll to position [0, 0]
click at [947, 140] on button "Templates" at bounding box center [945, 140] width 84 height 25
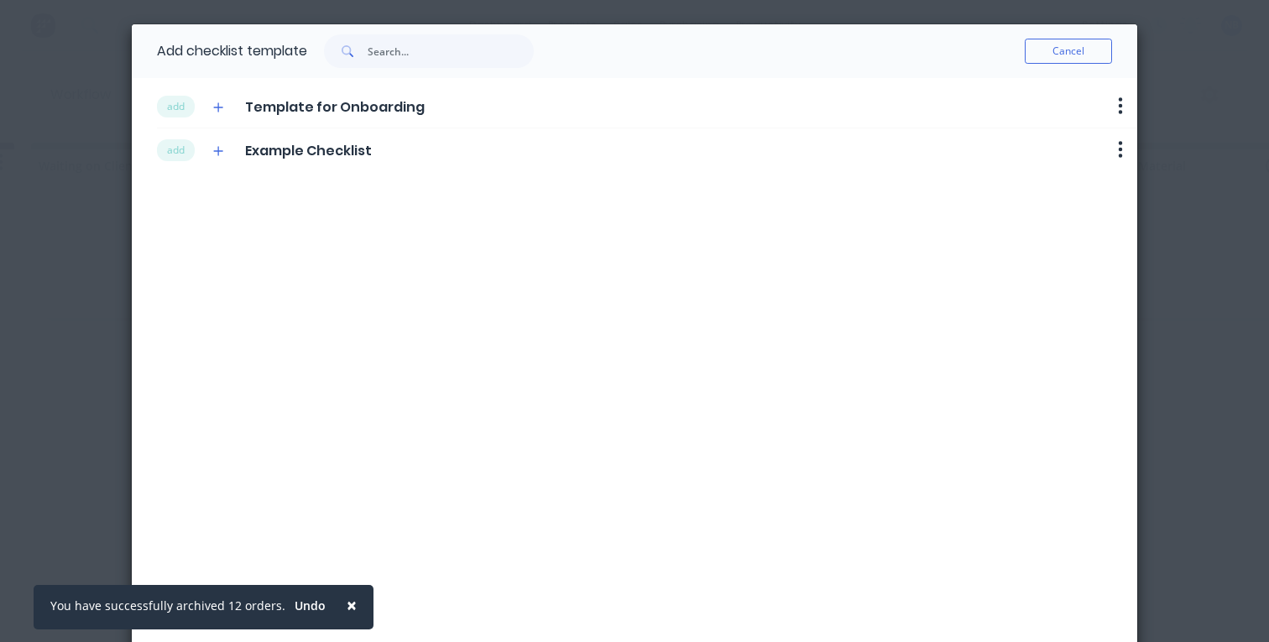
click at [338, 108] on span "Template for Onboarding" at bounding box center [335, 107] width 180 height 20
click at [1118, 97] on icon "button" at bounding box center [1120, 105] width 4 height 17
click at [226, 107] on div "add Template for Onboarding" at bounding box center [291, 106] width 268 height 23
click at [216, 107] on icon "button" at bounding box center [218, 106] width 9 height 9
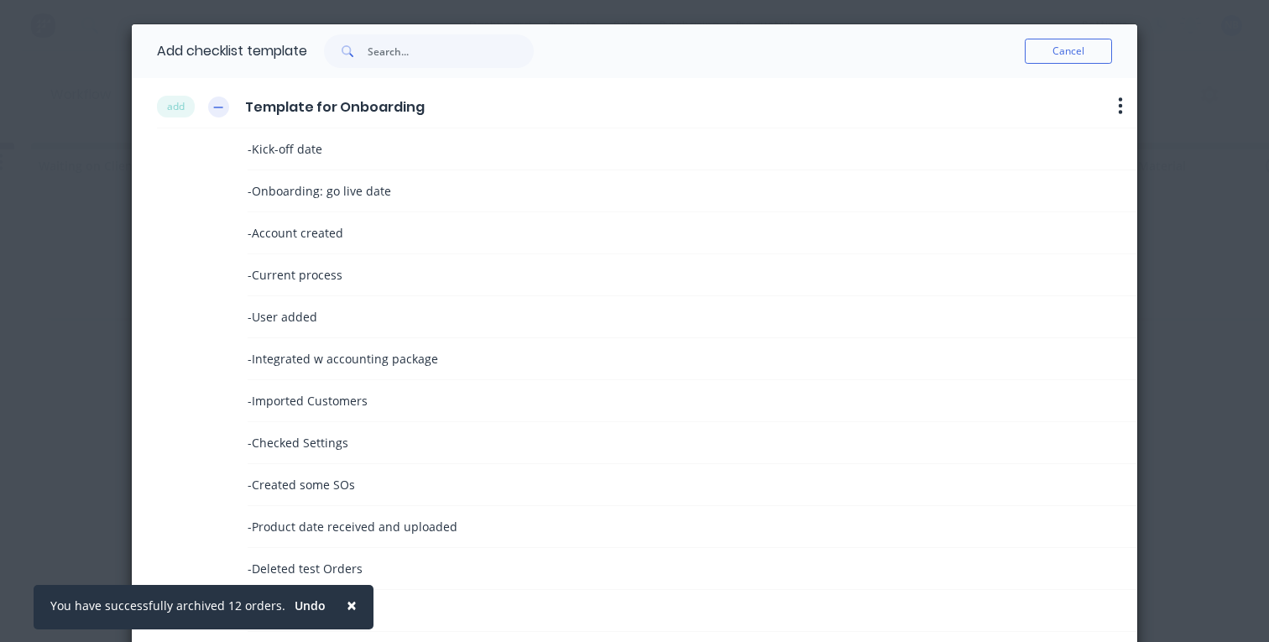
click at [208, 103] on button "button" at bounding box center [218, 106] width 21 height 21
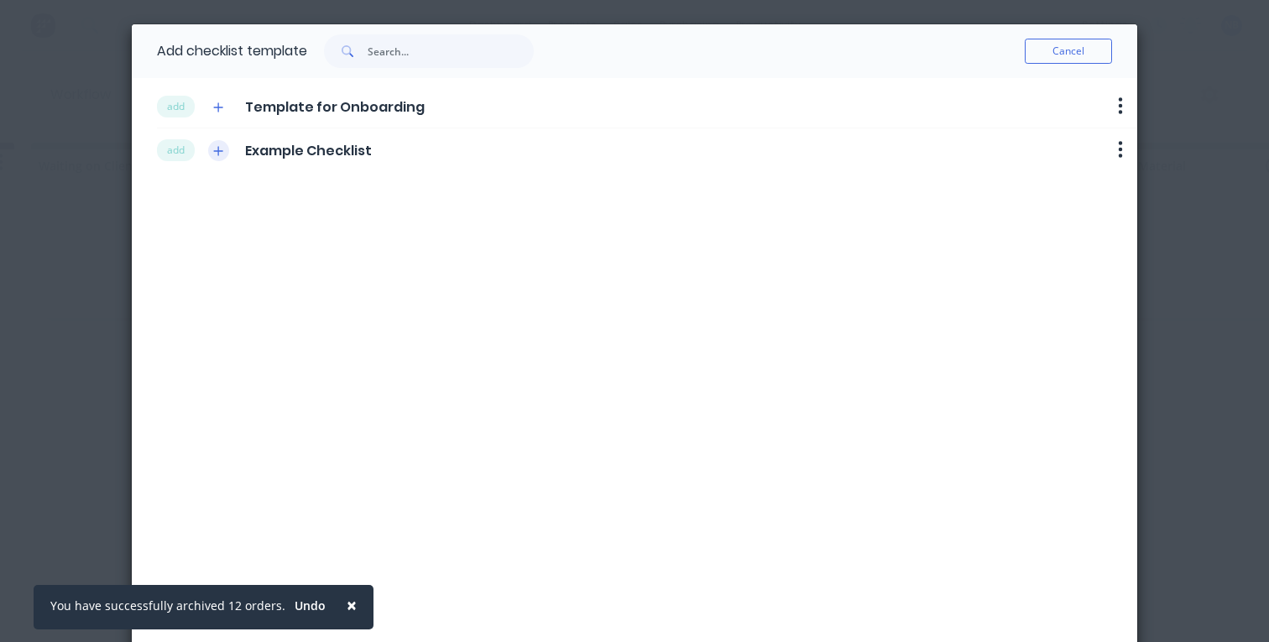
click at [215, 154] on icon "button" at bounding box center [218, 151] width 10 height 12
click at [215, 148] on icon "button" at bounding box center [218, 151] width 10 height 12
click at [157, 144] on button "add" at bounding box center [176, 150] width 38 height 22
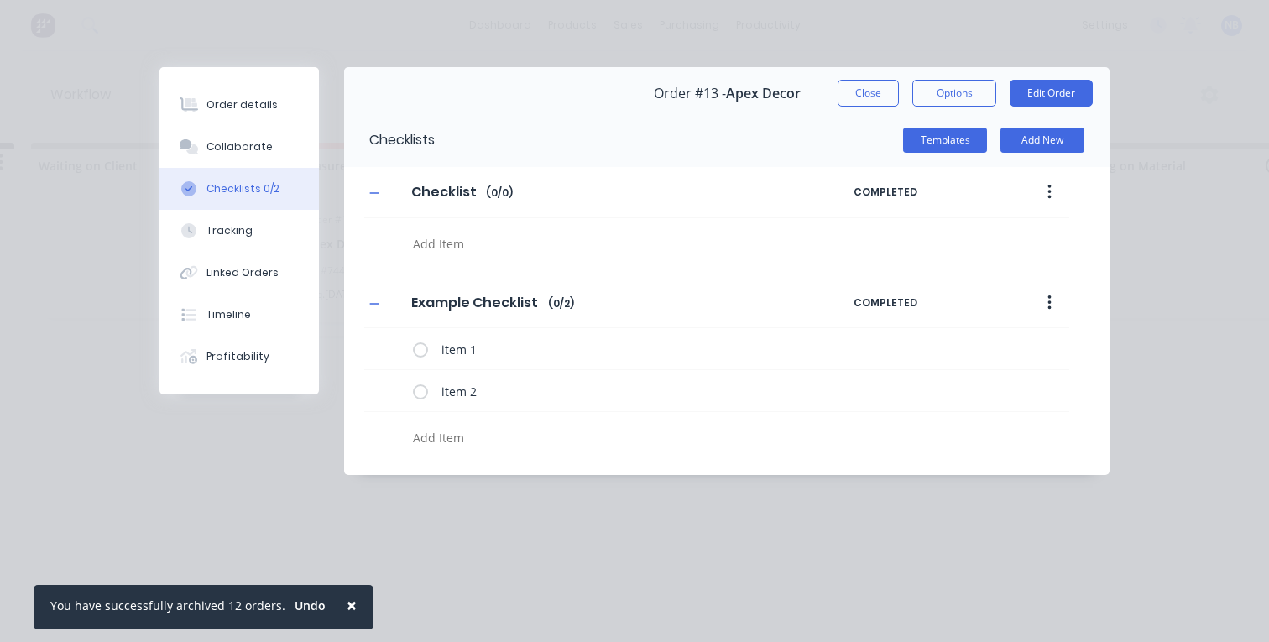
click at [1059, 189] on button "button" at bounding box center [1049, 192] width 39 height 30
click at [1004, 268] on div "Delete" at bounding box center [989, 270] width 129 height 24
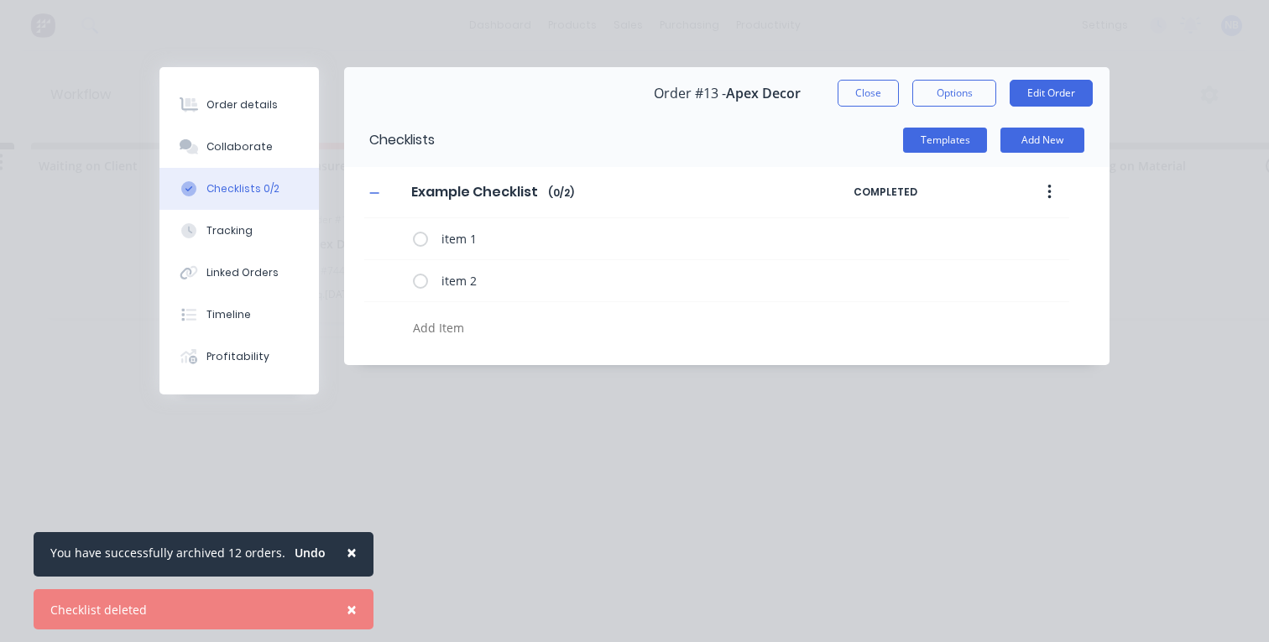
click at [1040, 192] on button "button" at bounding box center [1049, 192] width 39 height 30
click at [1006, 278] on div "Delete" at bounding box center [989, 270] width 129 height 24
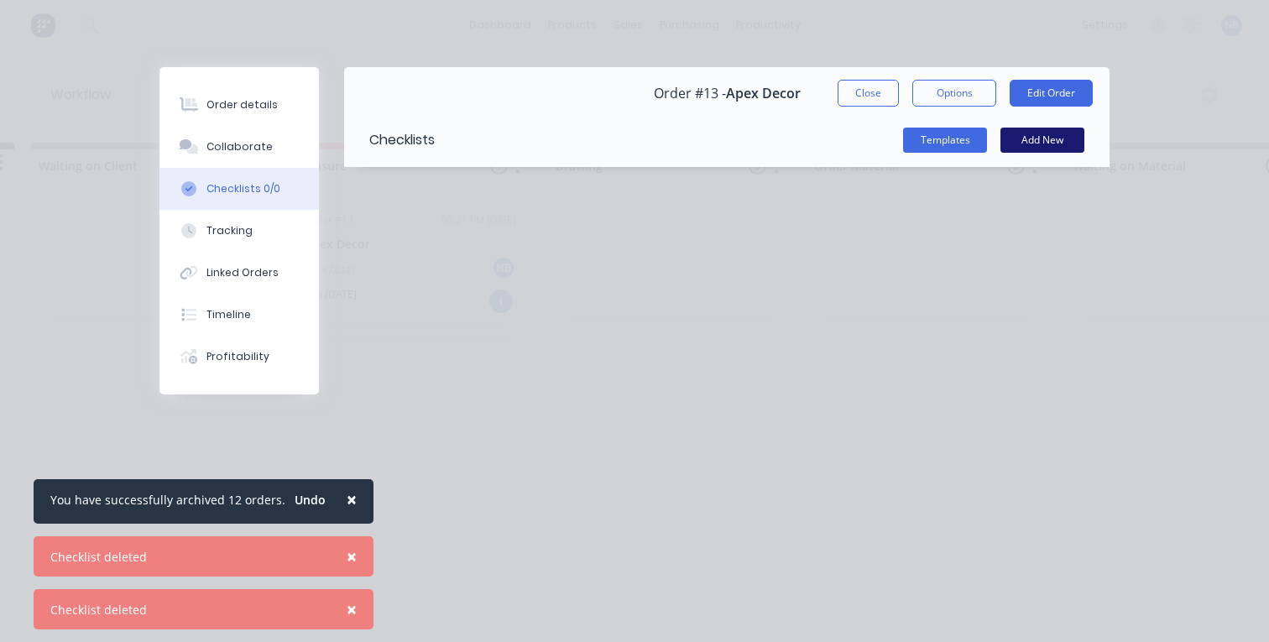
click at [1068, 145] on button "Add New" at bounding box center [1042, 140] width 84 height 25
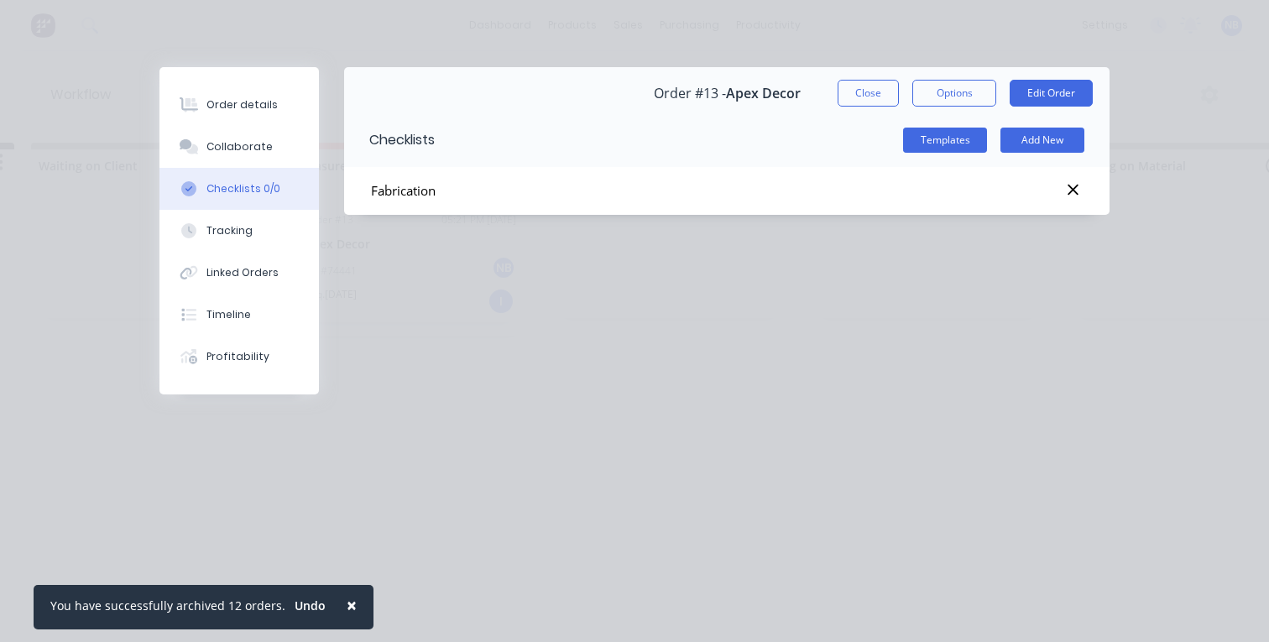
type input "Fabrication"
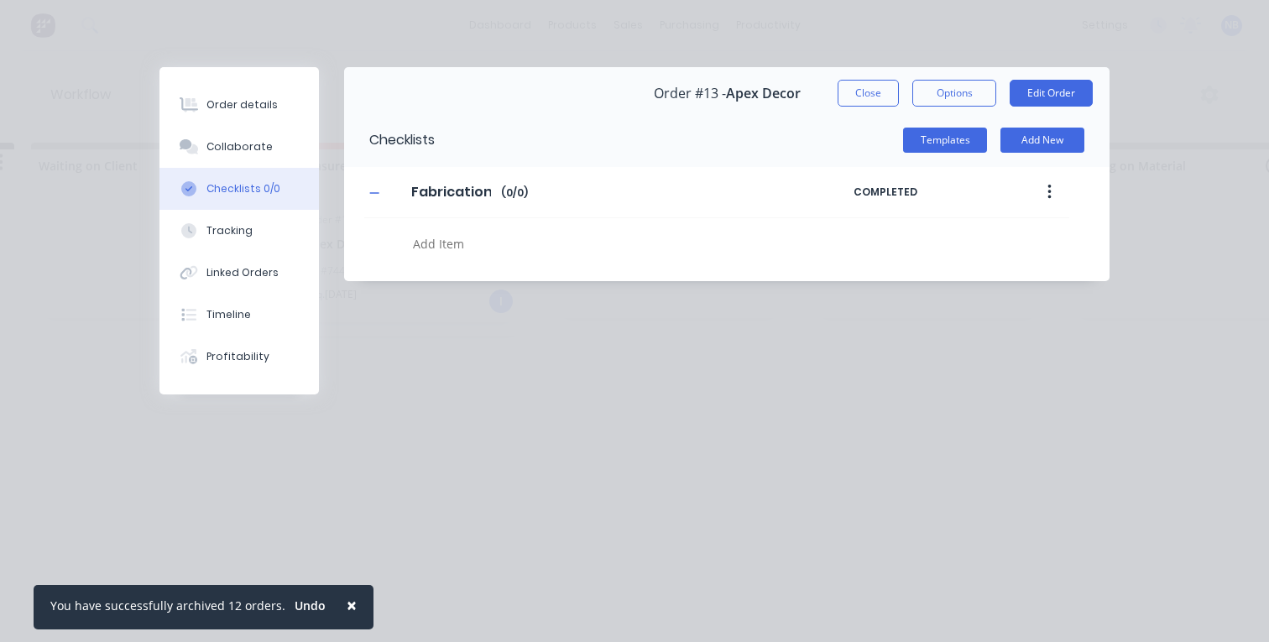
click at [497, 242] on textarea at bounding box center [619, 244] width 426 height 24
type textarea "Cut up"
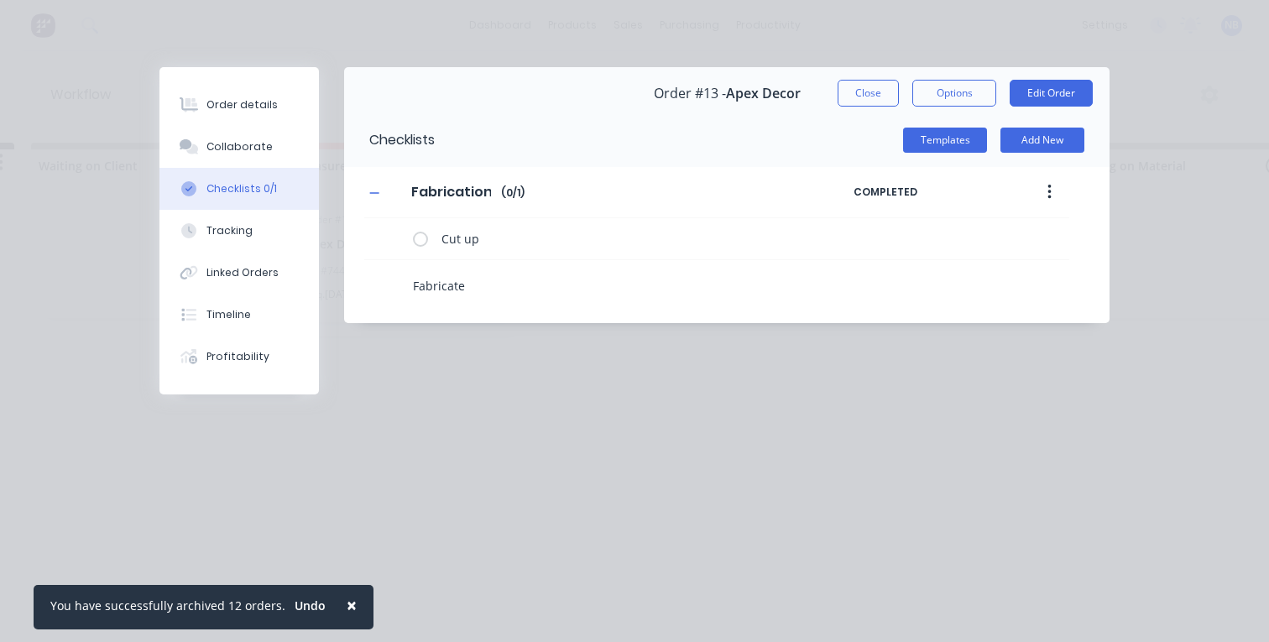
type textarea "Fabricated"
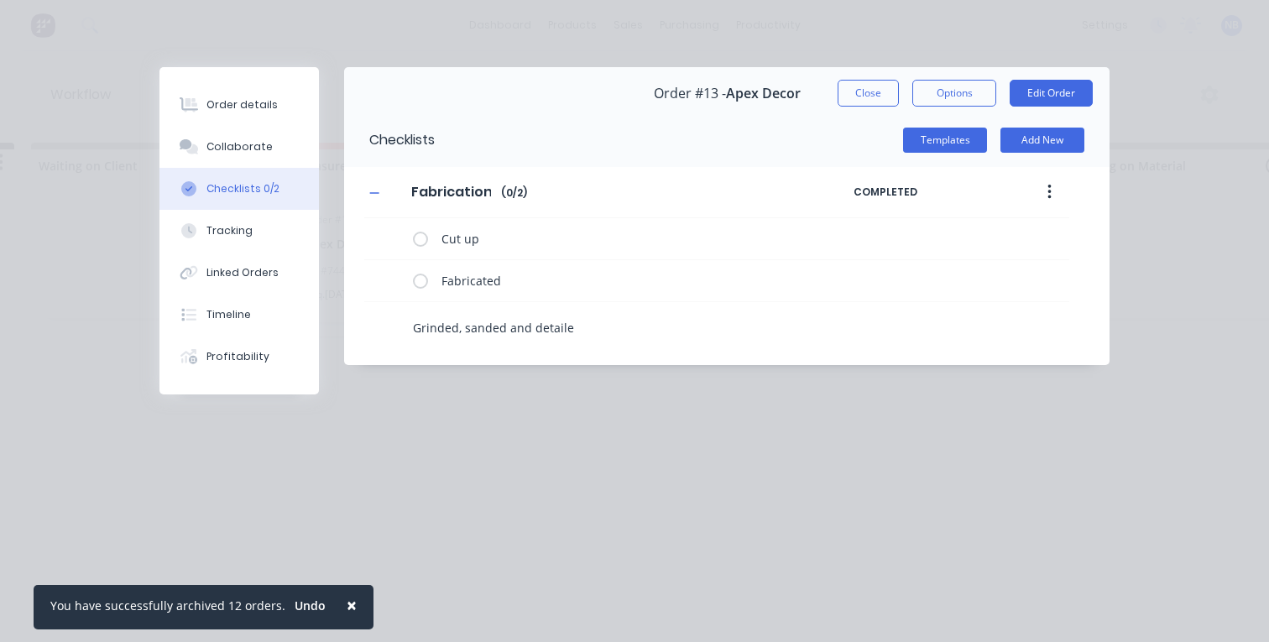
type textarea "Grinded, sanded and detailed"
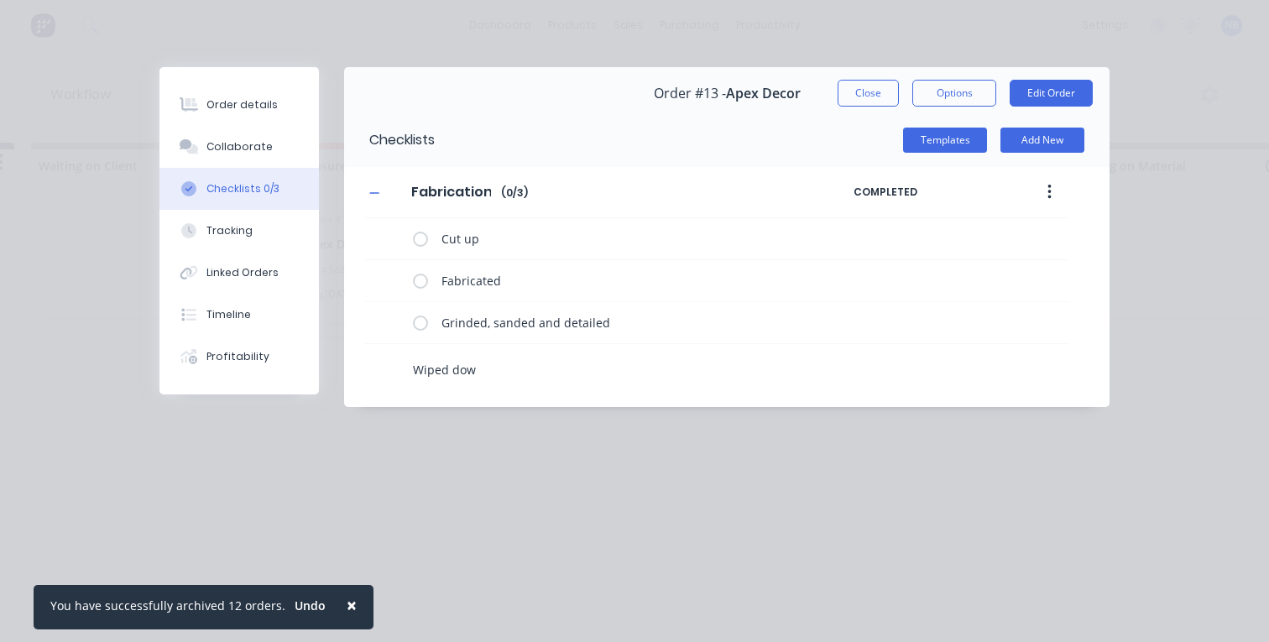
type textarea "Wiped down"
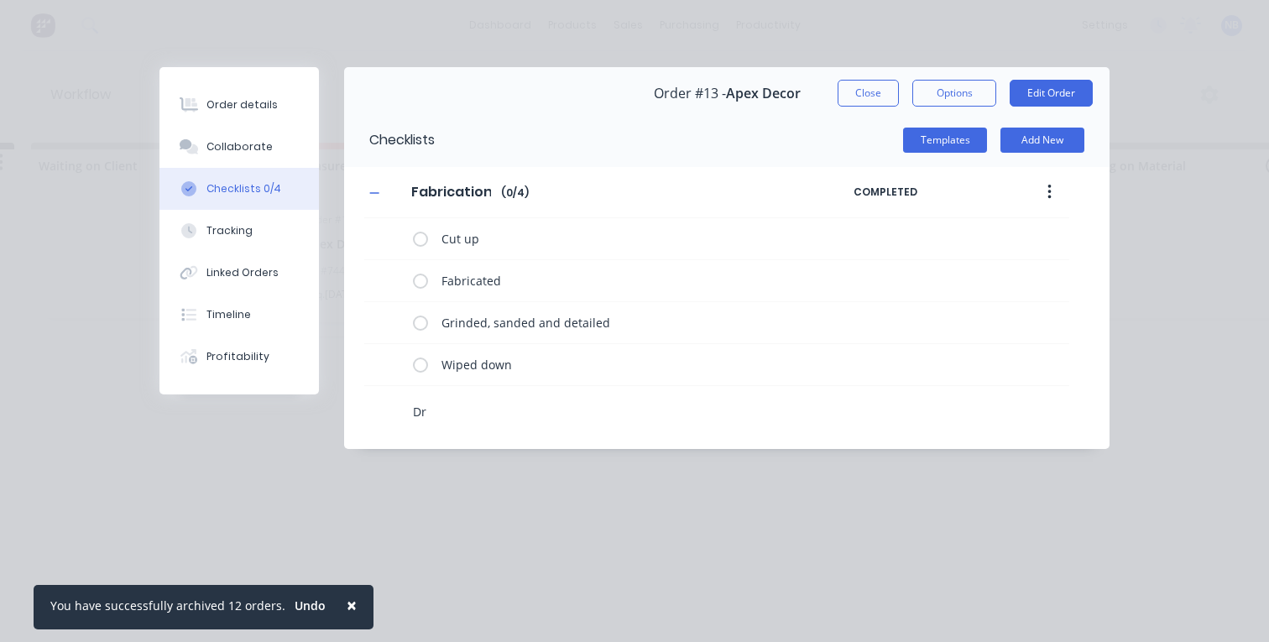
type textarea "D"
drag, startPoint x: 527, startPoint y: 367, endPoint x: 375, endPoint y: 211, distance: 217.8
click at [375, 211] on div "Fabrication Fabrication Enter Checklist name ( 0 / 4 ) COMPLETED Cut up Fabrica…" at bounding box center [726, 298] width 765 height 262
click at [1045, 190] on button "button" at bounding box center [1049, 192] width 39 height 30
click at [964, 285] on button "Delete" at bounding box center [989, 270] width 159 height 34
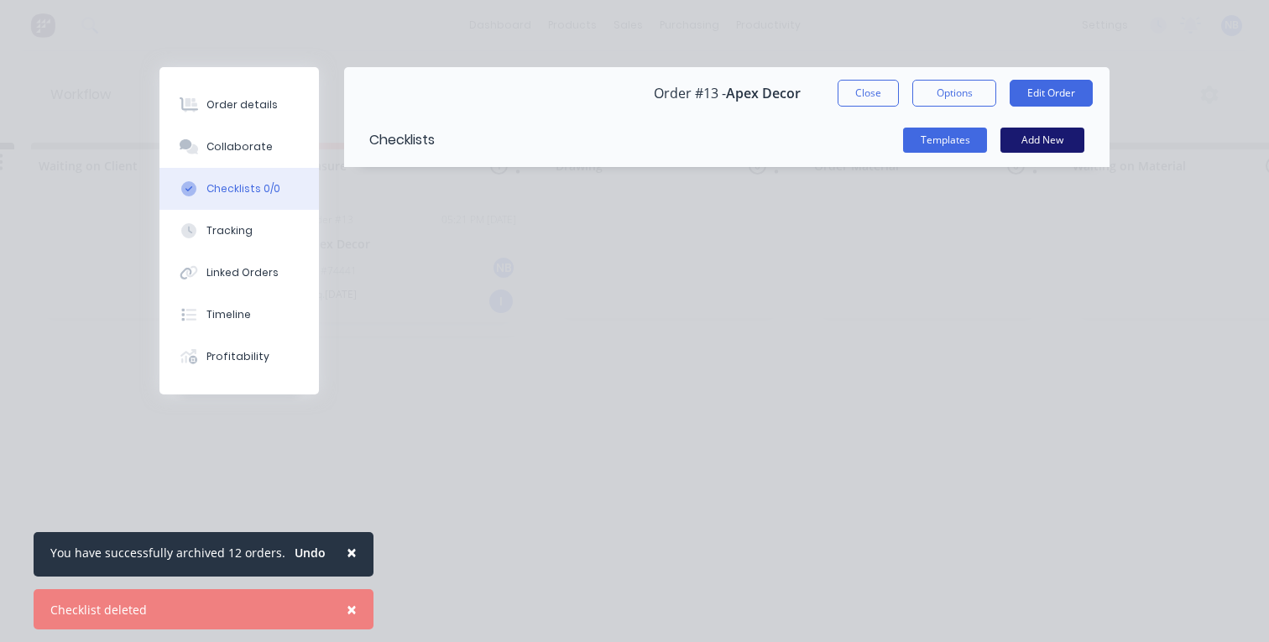
click at [1052, 149] on button "Add New" at bounding box center [1042, 140] width 84 height 25
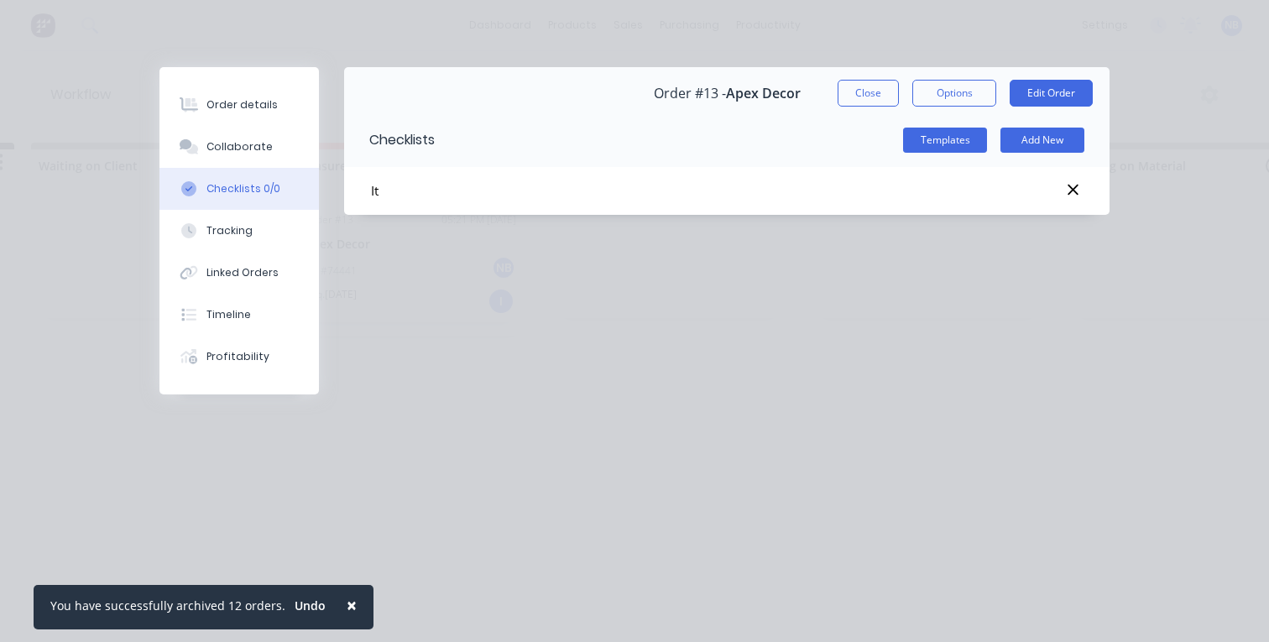
type input "I"
click at [873, 91] on button "Close" at bounding box center [867, 93] width 61 height 27
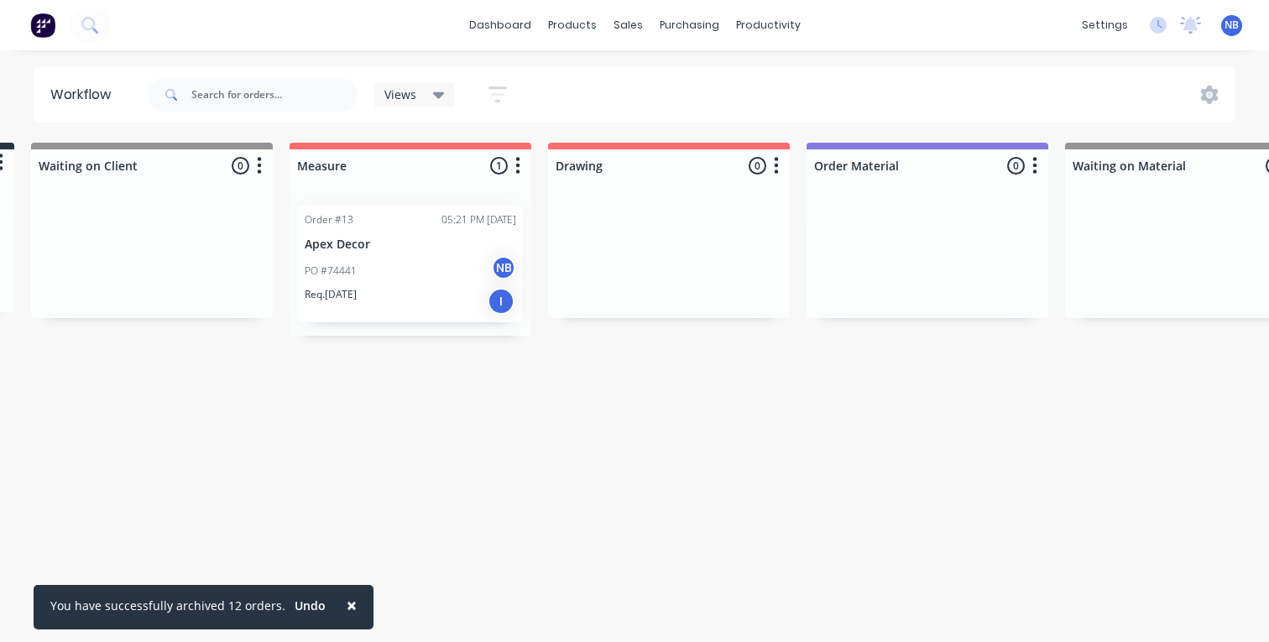
click at [382, 277] on div "PO #74441 NB" at bounding box center [410, 271] width 211 height 32
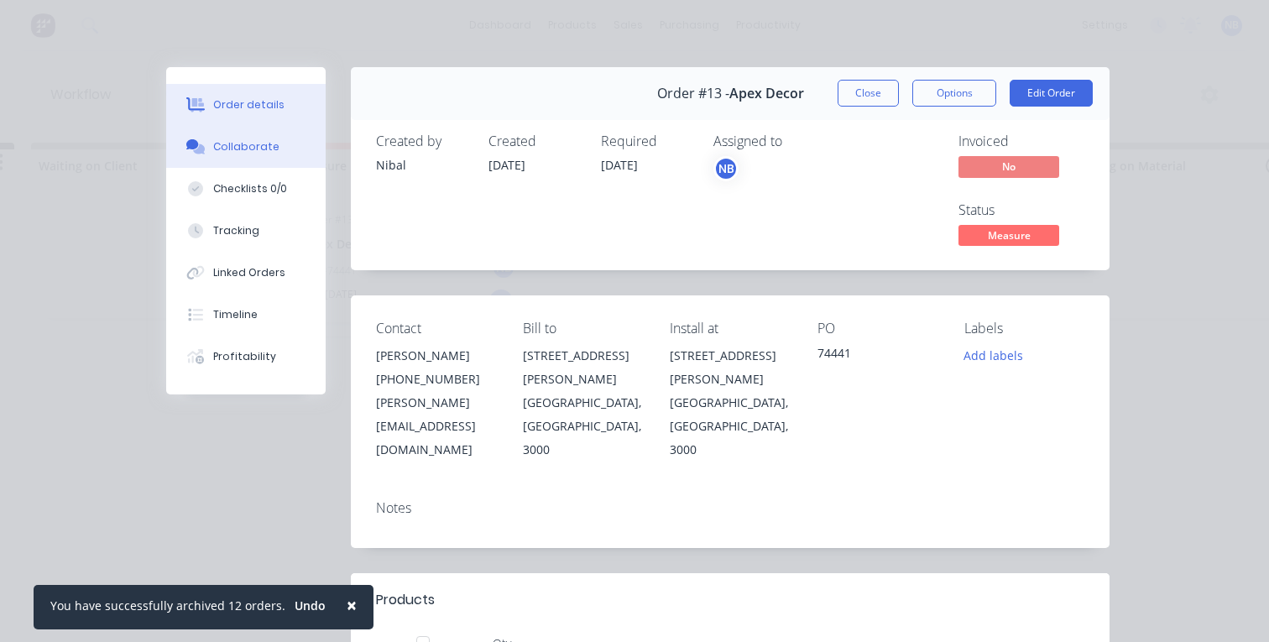
click at [242, 167] on button "Collaborate" at bounding box center [245, 147] width 159 height 42
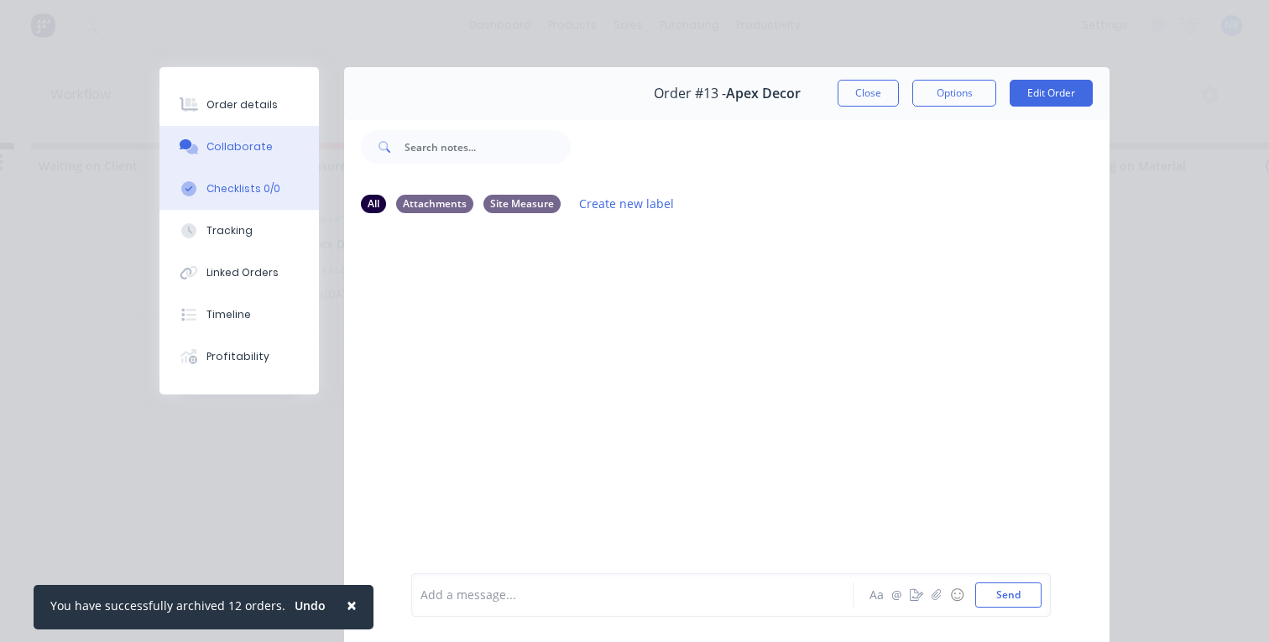
click at [248, 198] on button "Checklists 0/0" at bounding box center [238, 189] width 159 height 42
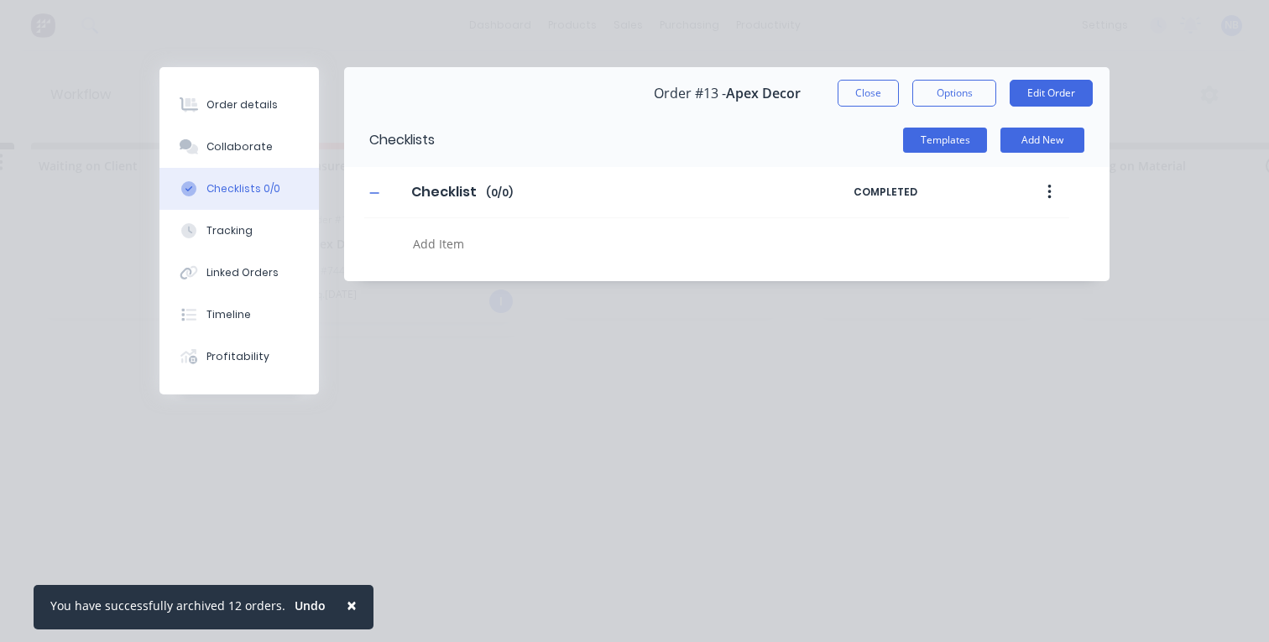
click at [1056, 188] on button "button" at bounding box center [1049, 192] width 39 height 30
click at [1009, 256] on button "Delete" at bounding box center [989, 270] width 159 height 34
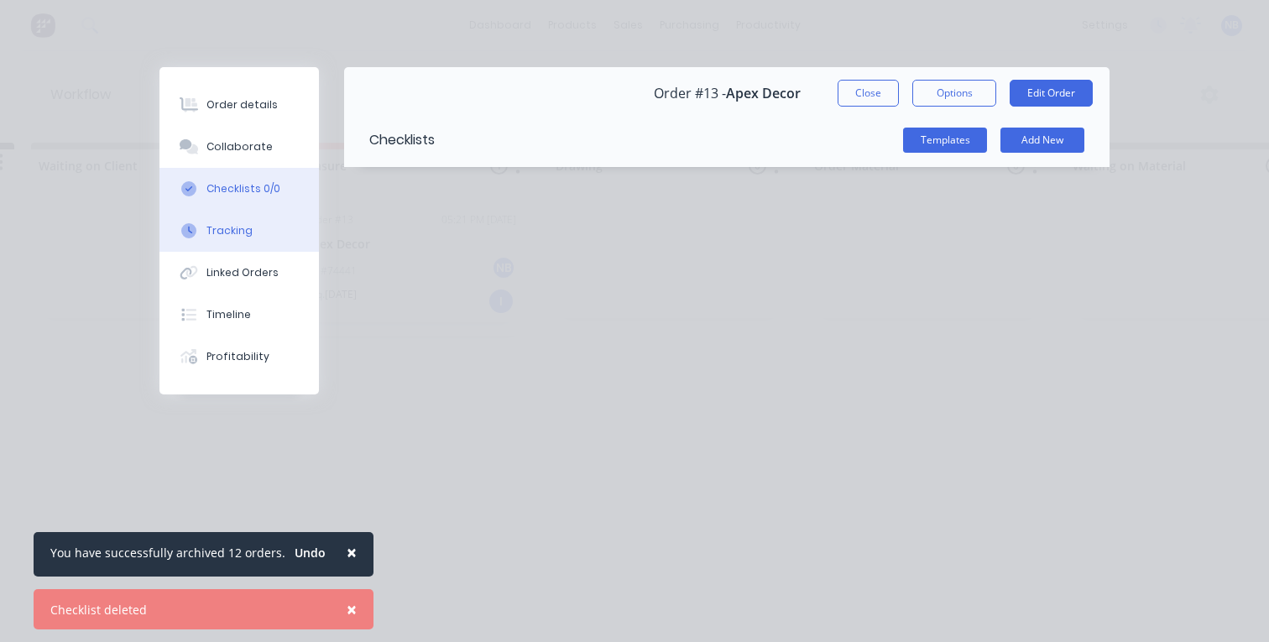
click at [254, 222] on button "Tracking" at bounding box center [238, 231] width 159 height 42
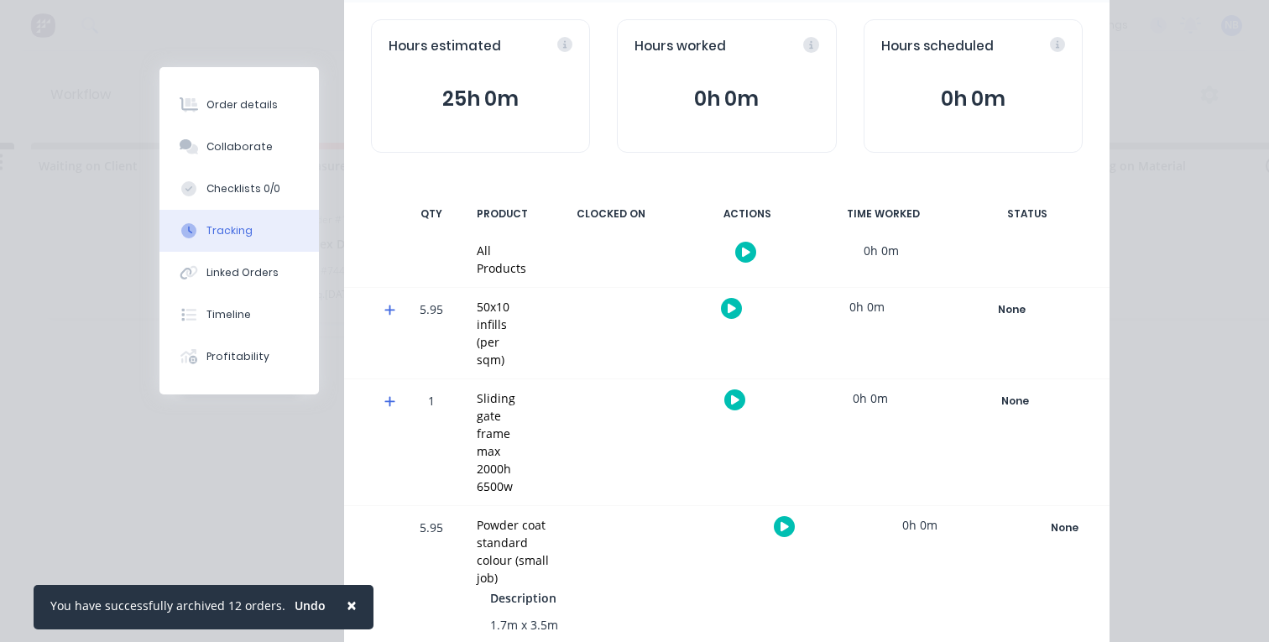
scroll to position [157, 0]
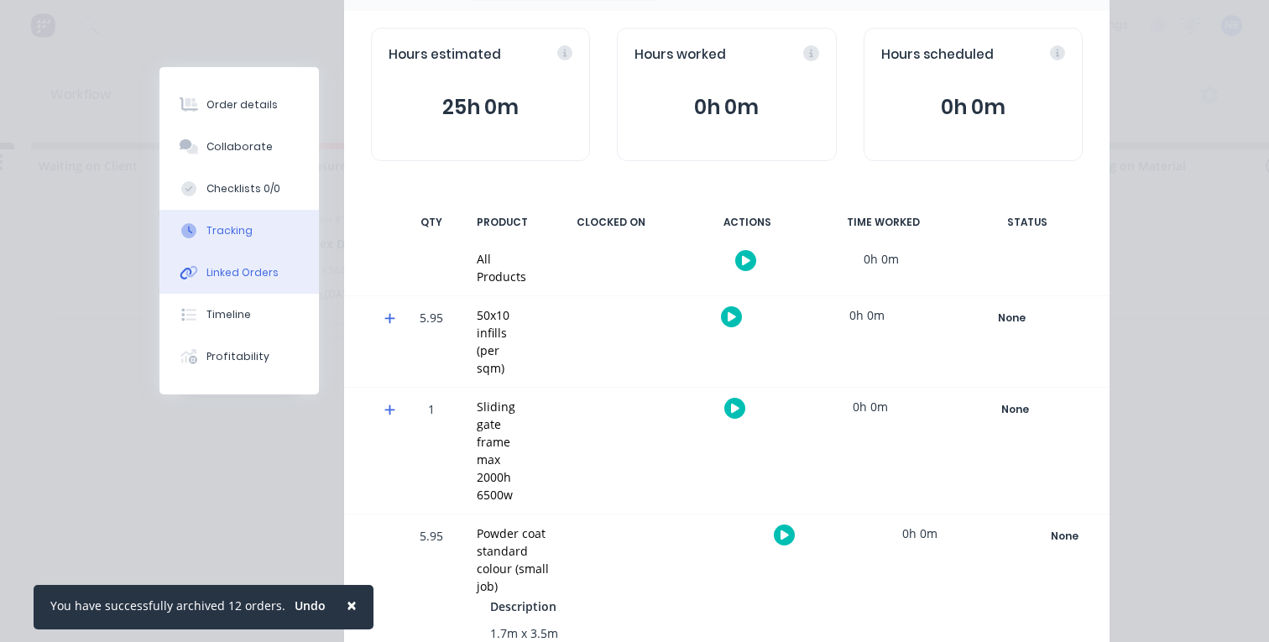
click at [195, 270] on button "Linked Orders" at bounding box center [238, 273] width 159 height 42
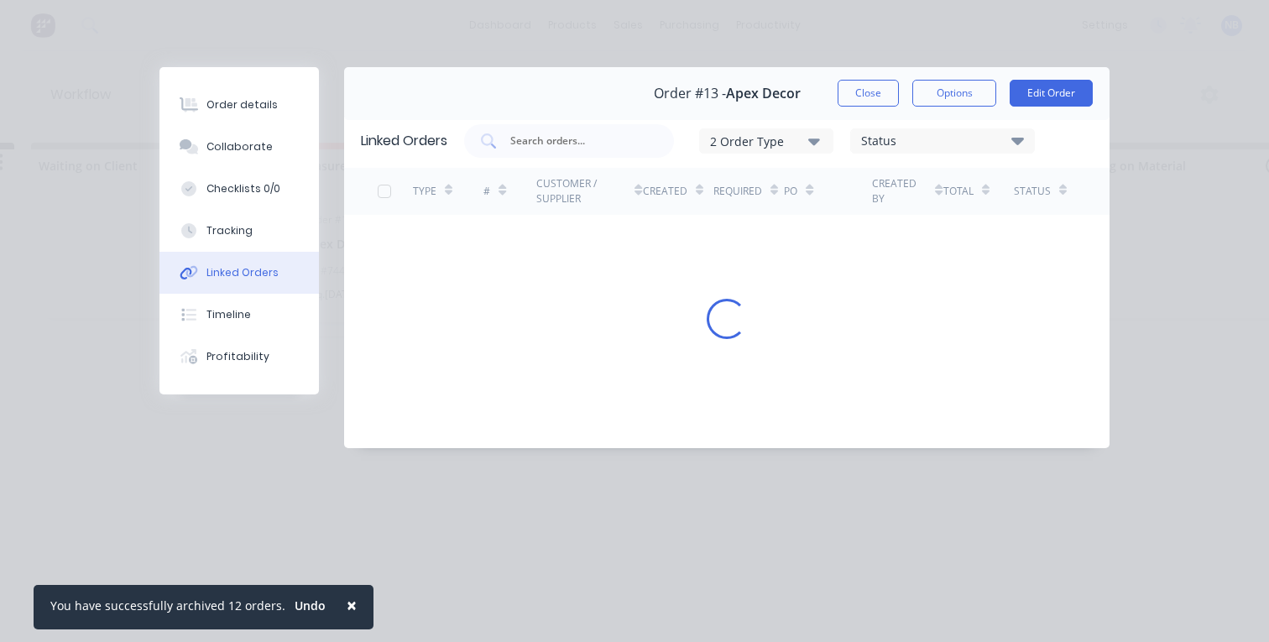
scroll to position [0, 0]
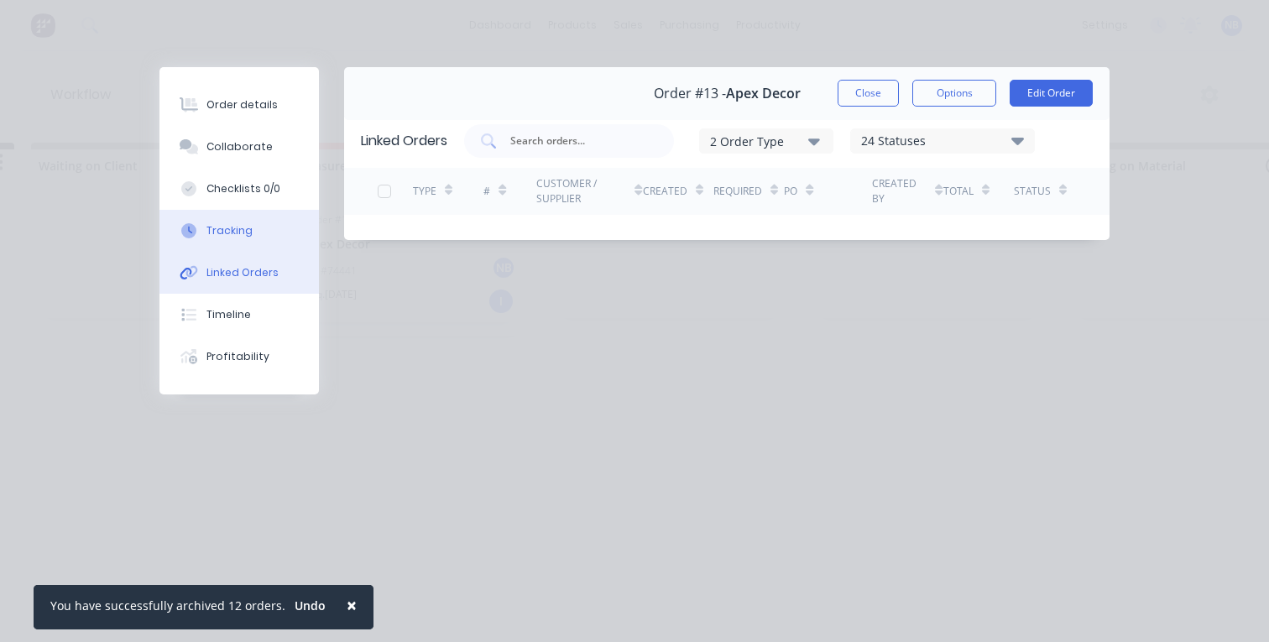
click at [229, 242] on button "Tracking" at bounding box center [238, 231] width 159 height 42
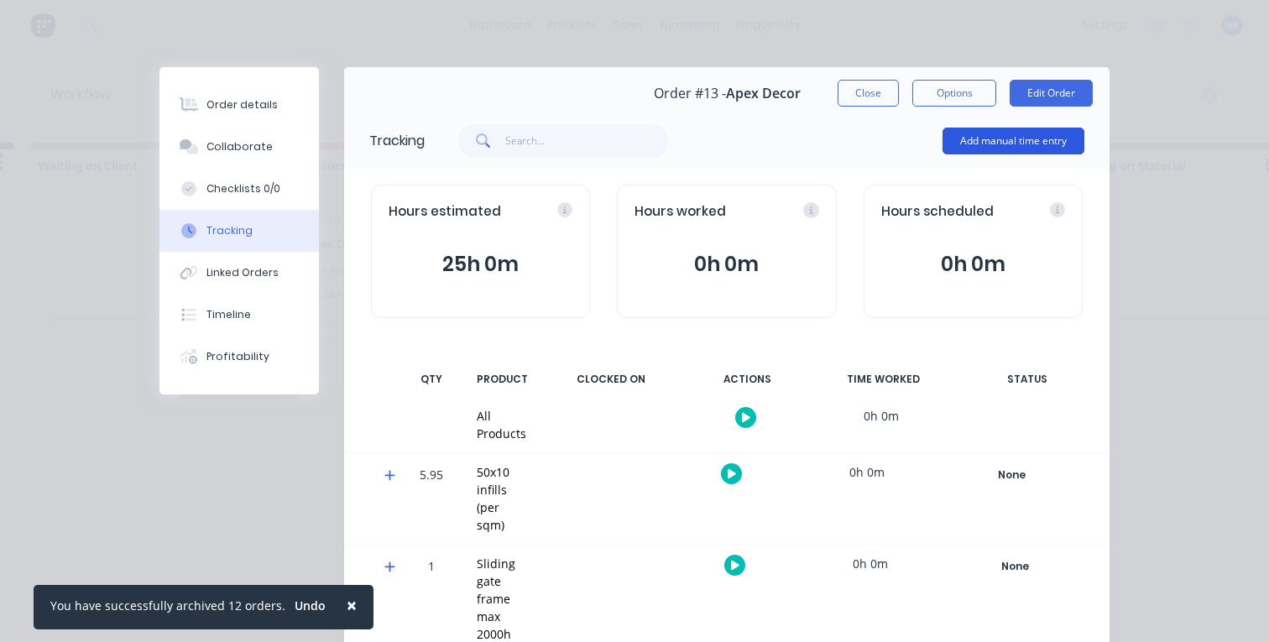
click at [985, 150] on button "Add manual time entry" at bounding box center [1013, 141] width 142 height 27
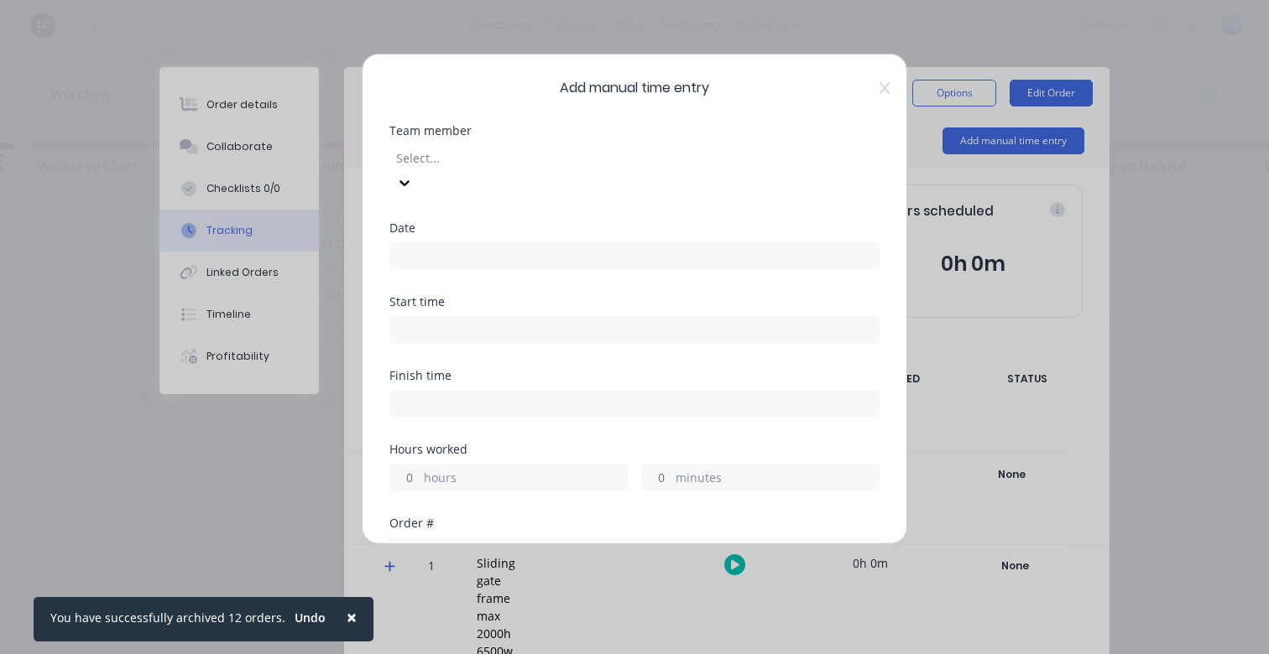
click at [518, 160] on div at bounding box center [515, 158] width 242 height 21
click at [443, 554] on div "[PERSON_NAME]" at bounding box center [371, 563] width 1269 height 18
click at [572, 243] on input at bounding box center [634, 255] width 488 height 25
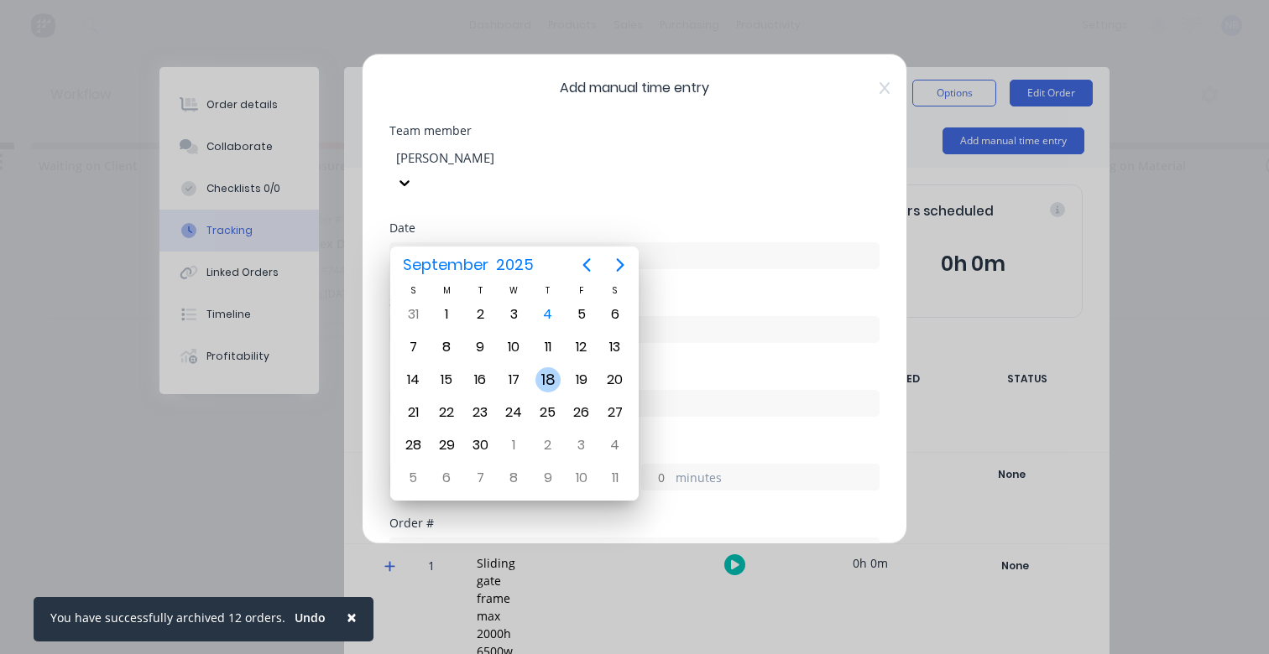
click at [545, 381] on div "18" at bounding box center [547, 380] width 25 height 25
type input "[DATE]"
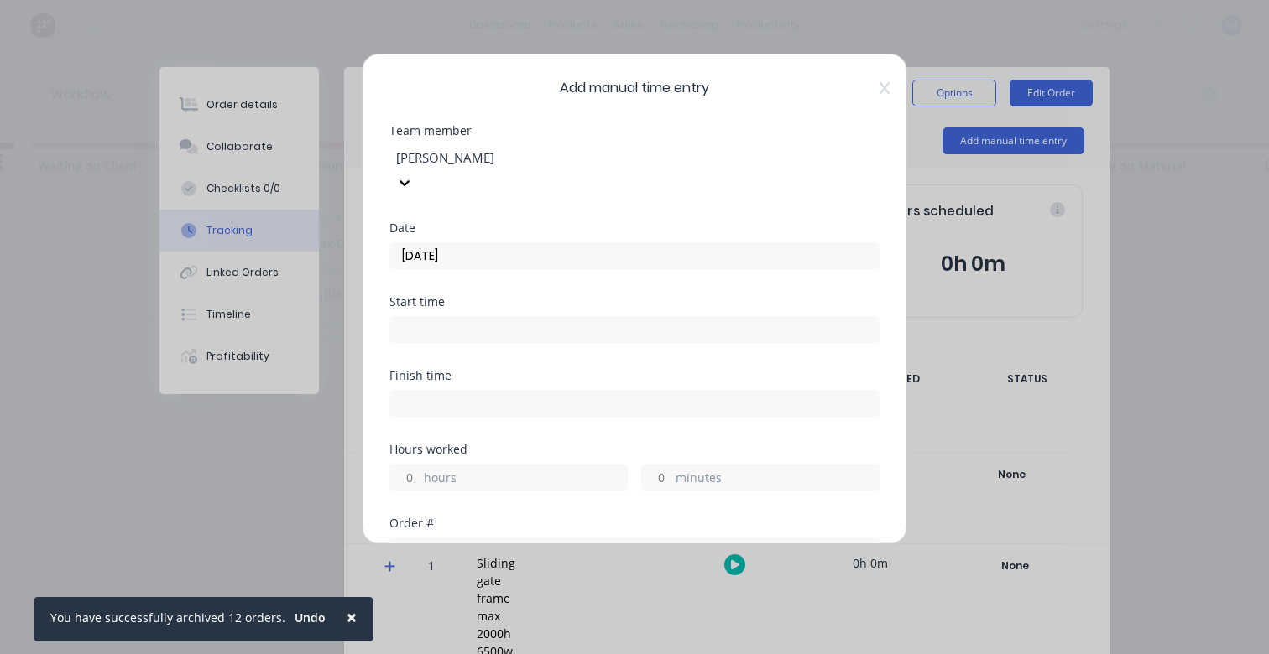
click at [490, 317] on input at bounding box center [634, 329] width 488 height 25
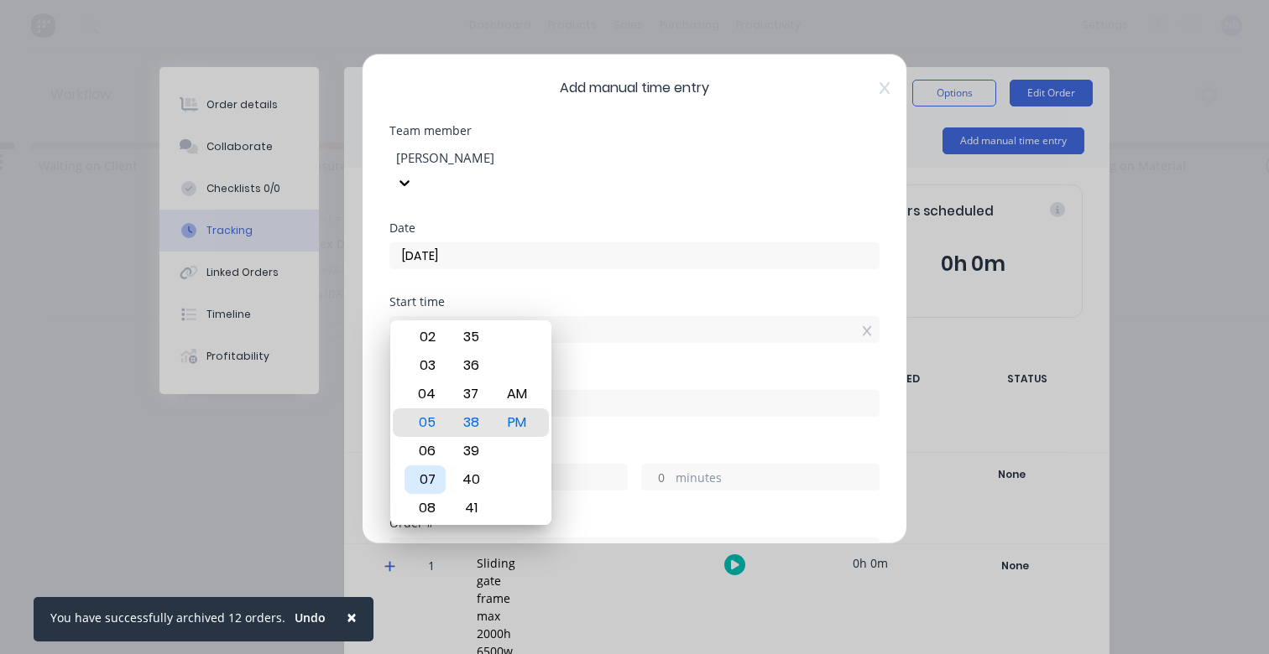
click at [423, 484] on div "07" at bounding box center [424, 480] width 41 height 29
click at [466, 420] on div "00" at bounding box center [471, 423] width 41 height 29
click at [519, 392] on div "AM" at bounding box center [517, 394] width 41 height 29
type input "07:00 AM"
click at [771, 264] on div "Date [DATE]" at bounding box center [634, 259] width 490 height 74
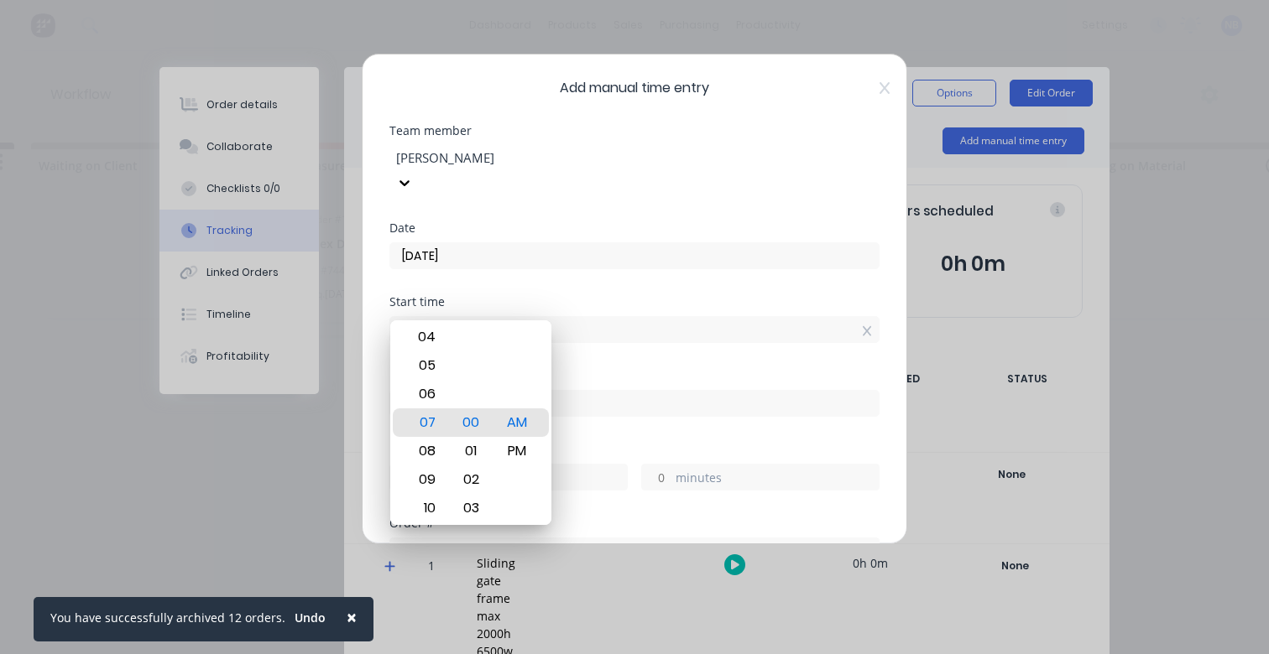
click at [639, 418] on div "Finish time" at bounding box center [634, 407] width 490 height 74
click at [676, 386] on div at bounding box center [634, 401] width 490 height 31
click at [681, 391] on input at bounding box center [634, 403] width 488 height 25
type input "05:38 PM"
type input "10"
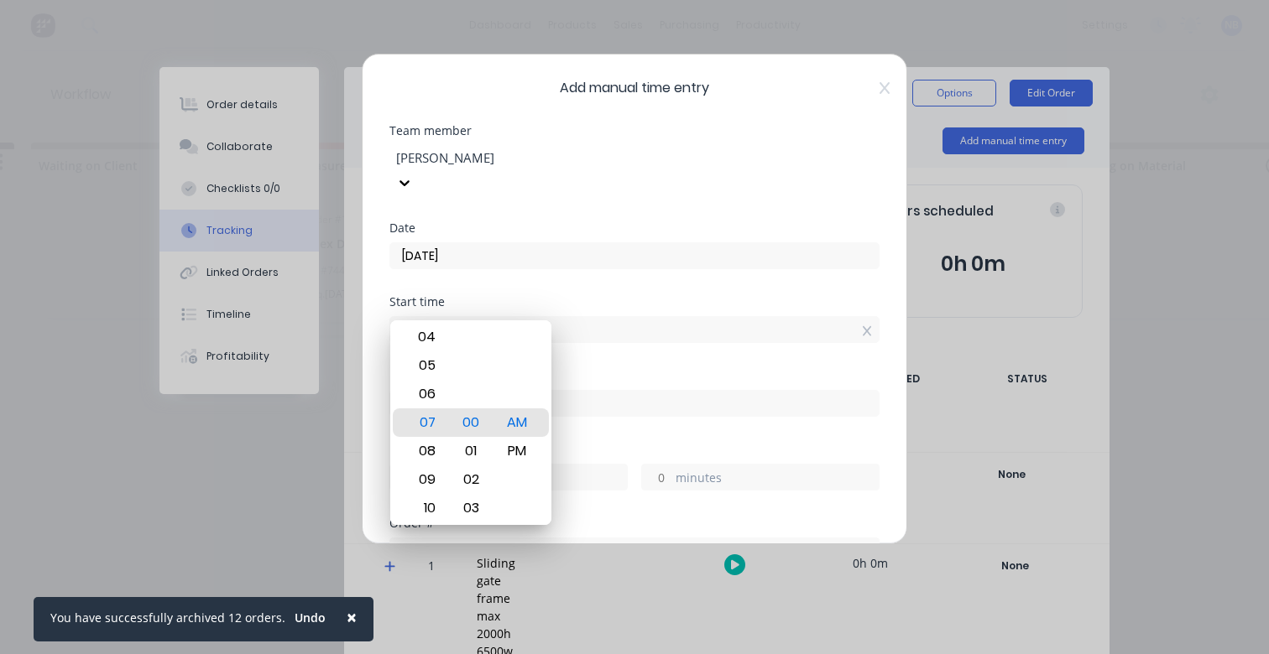
type input "38"
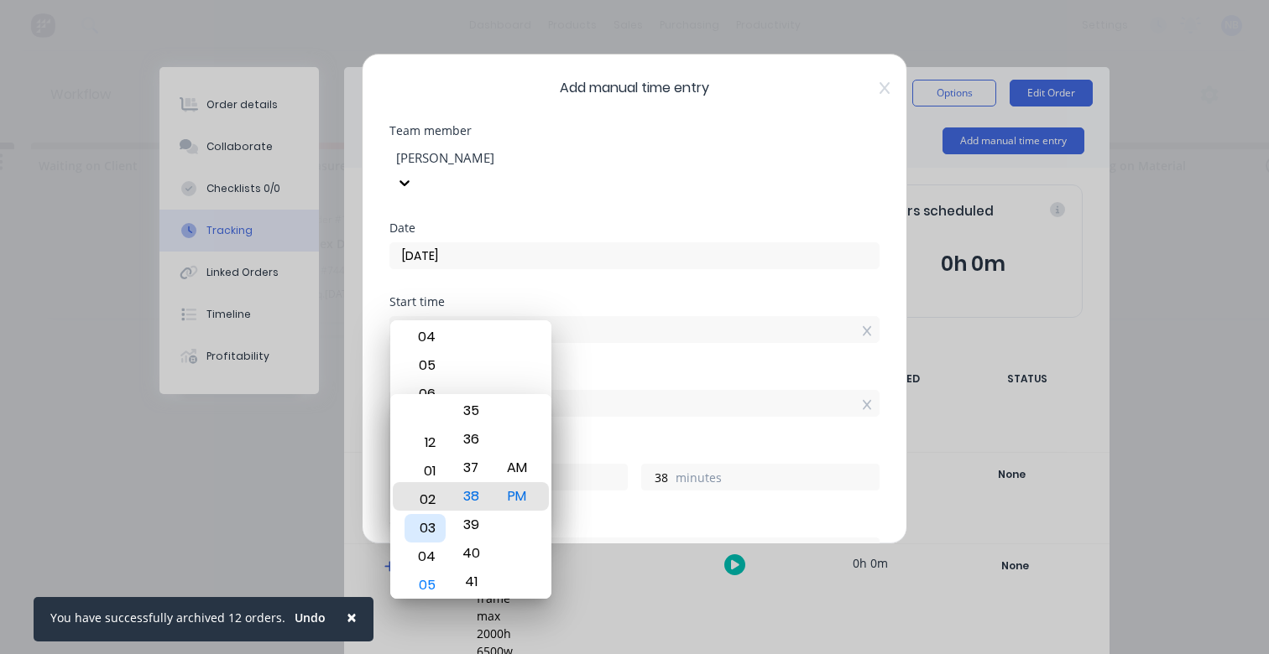
type input "02:38 PM"
type input "7"
click at [429, 528] on div "03" at bounding box center [424, 525] width 41 height 29
type input "03:38 PM"
type input "8"
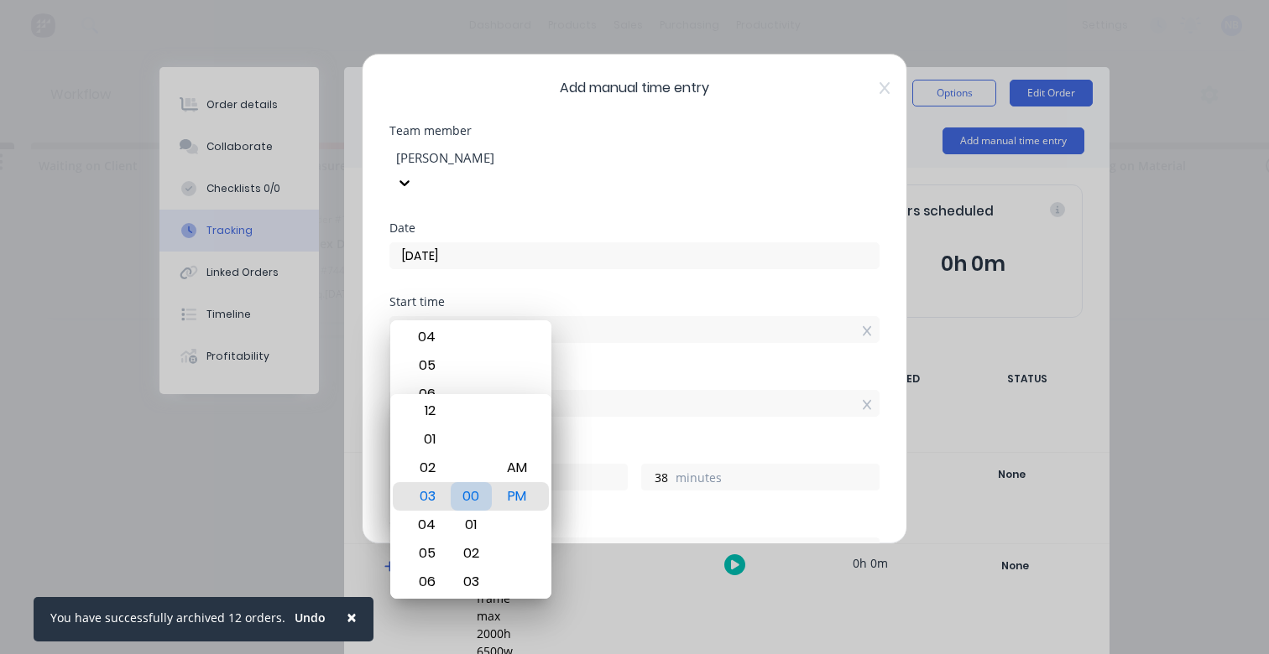
type input "03:00 PM"
type input "0"
click at [479, 493] on div "00" at bounding box center [471, 496] width 41 height 29
click at [533, 492] on div "PM" at bounding box center [517, 496] width 41 height 29
click at [838, 472] on div "Hours worked 8 hours 0 minutes" at bounding box center [634, 481] width 490 height 74
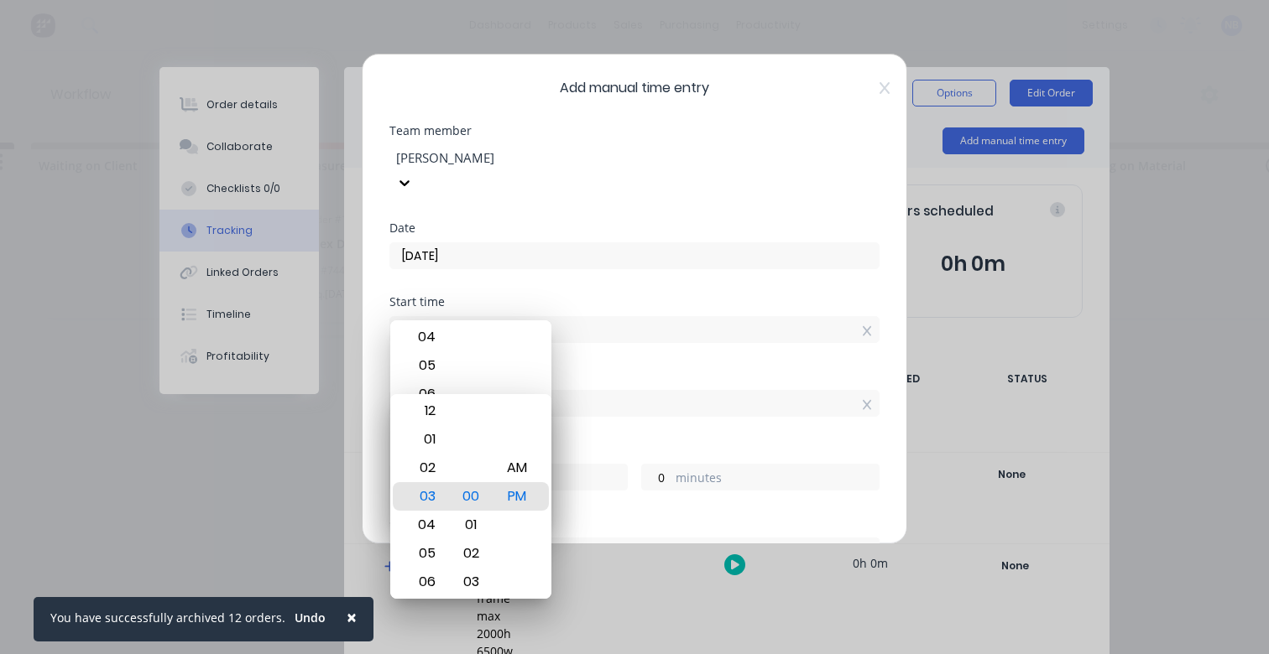
click at [733, 415] on div "Finish time 03:00 PM" at bounding box center [634, 407] width 490 height 74
click at [694, 469] on label "minutes" at bounding box center [776, 479] width 203 height 21
click at [671, 465] on input "0" at bounding box center [656, 477] width 29 height 25
click at [609, 469] on label "hours" at bounding box center [525, 479] width 203 height 21
click at [420, 465] on input "8" at bounding box center [404, 477] width 29 height 25
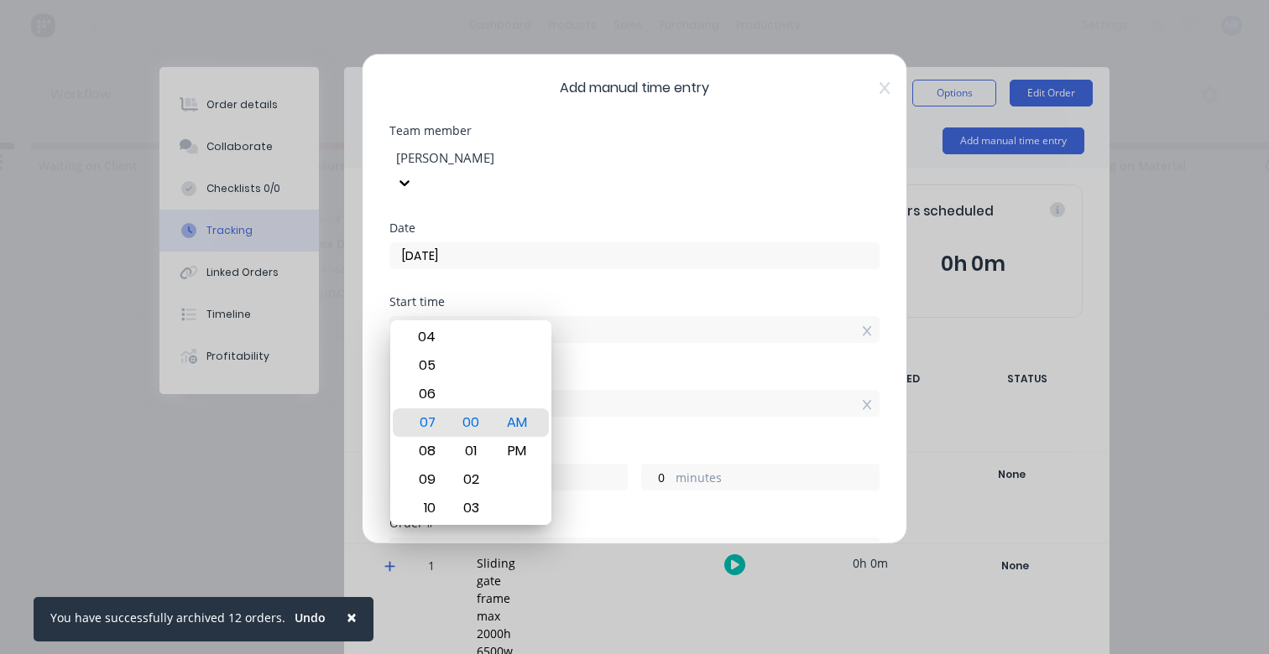
click at [629, 391] on input "03:00 PM" at bounding box center [634, 403] width 488 height 25
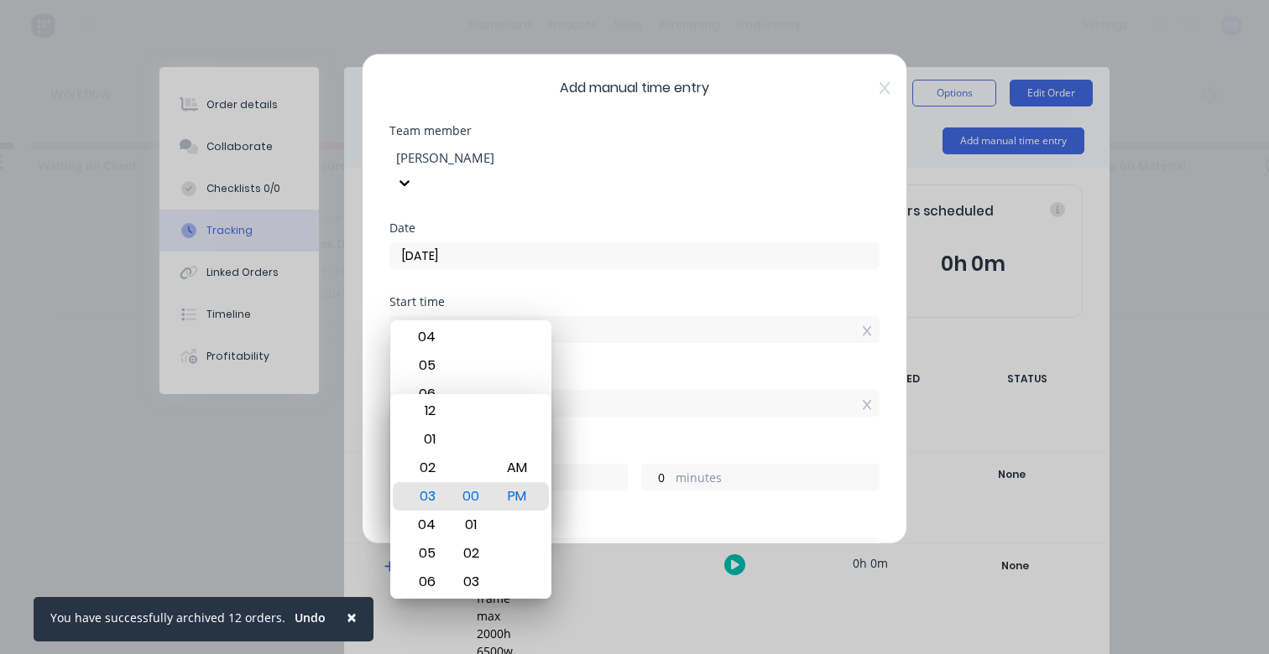
click at [607, 322] on div "Start time 07:00 AM" at bounding box center [634, 333] width 490 height 74
click at [607, 317] on input "07:00 AM" at bounding box center [634, 329] width 488 height 25
click at [631, 268] on div "Date [DATE]" at bounding box center [634, 259] width 490 height 74
click at [627, 242] on label "[DATE]" at bounding box center [634, 255] width 490 height 27
click at [627, 243] on input "[DATE]" at bounding box center [634, 255] width 488 height 25
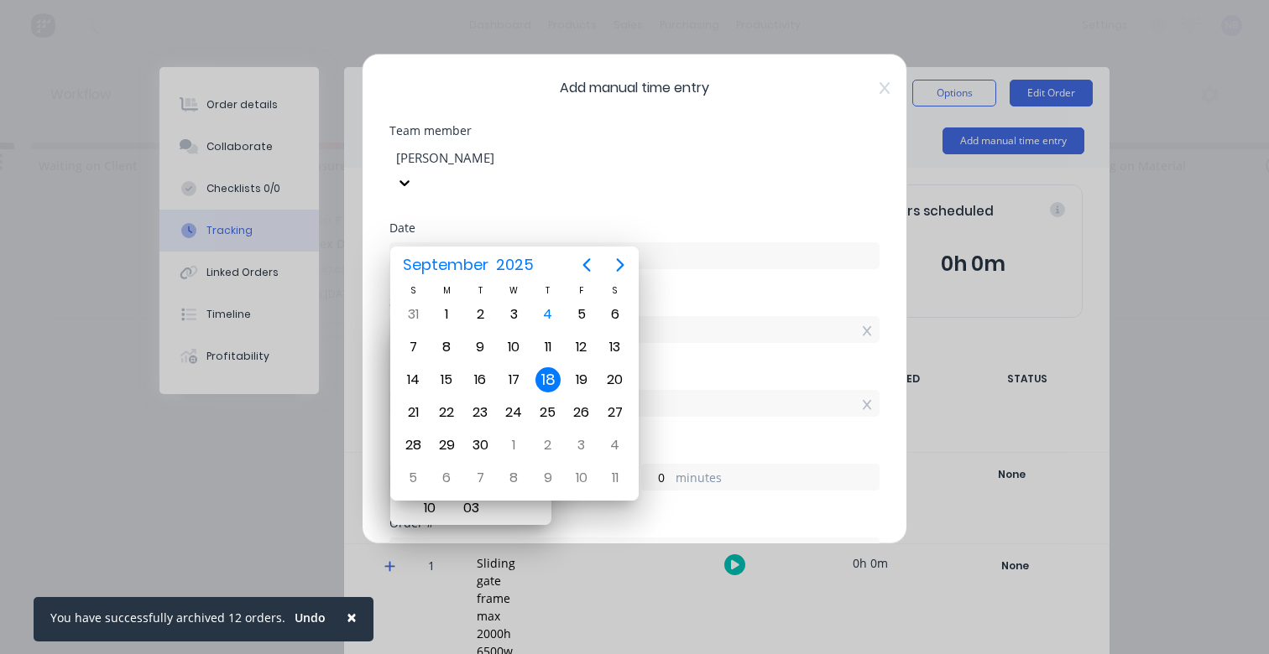
click at [816, 296] on div "Start time" at bounding box center [634, 302] width 490 height 12
click at [656, 312] on div "07:00 AM" at bounding box center [634, 327] width 490 height 31
click at [552, 383] on div "18" at bounding box center [547, 380] width 25 height 25
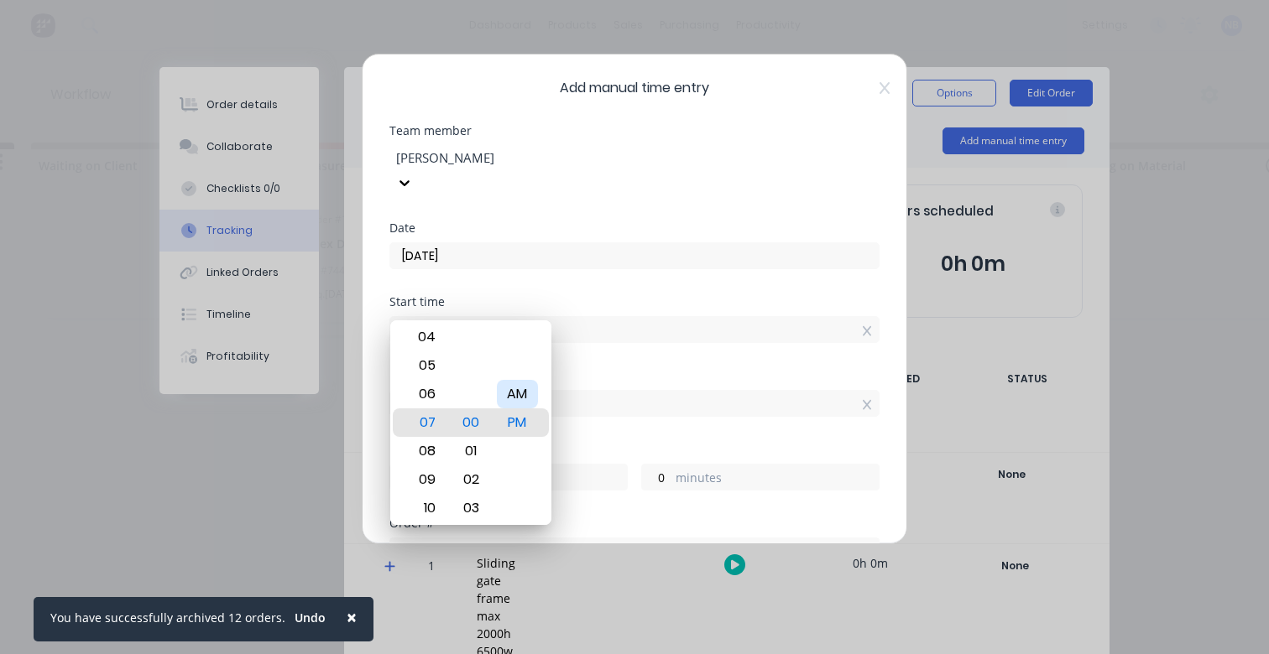
click at [532, 404] on div "AM" at bounding box center [517, 394] width 41 height 29
type input "07:00 AM"
click at [669, 320] on div "Start time 07:00 AM" at bounding box center [634, 333] width 490 height 74
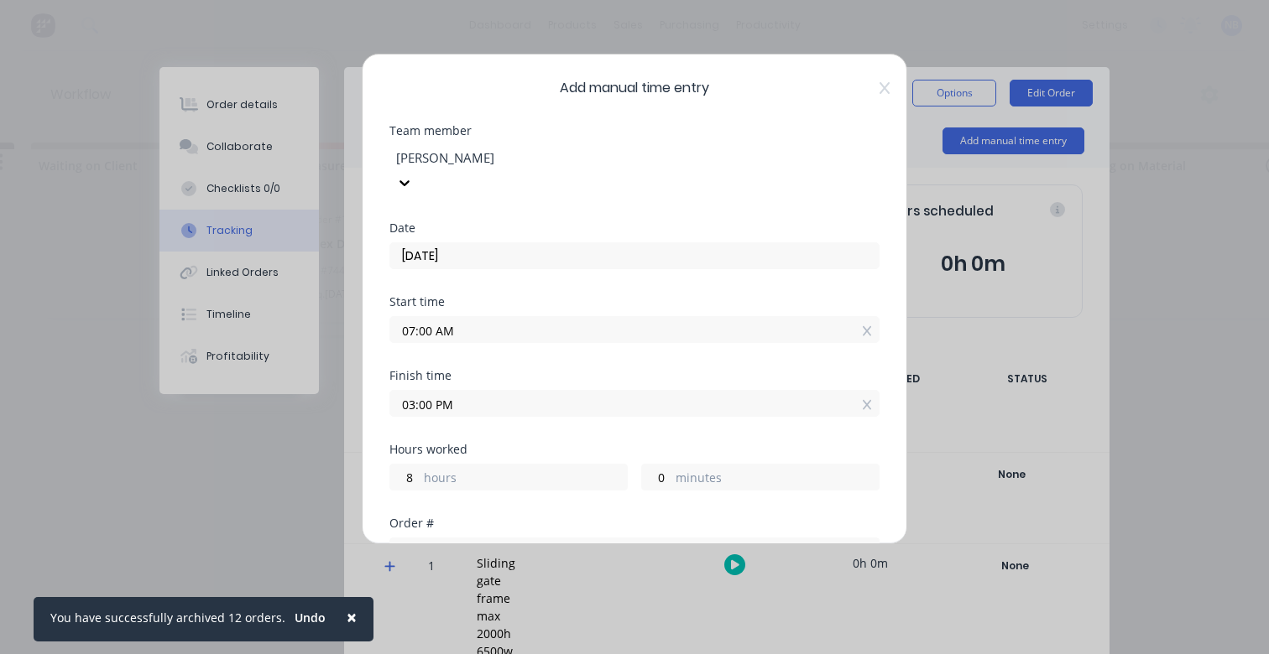
click at [552, 483] on div "Hours worked 8 hours 0 minutes" at bounding box center [634, 481] width 490 height 74
click at [532, 469] on div "Hours worked 8 hours 0 minutes" at bounding box center [634, 481] width 490 height 74
click at [534, 469] on label "hours" at bounding box center [525, 479] width 203 height 21
click at [420, 465] on input "8" at bounding box center [404, 477] width 29 height 25
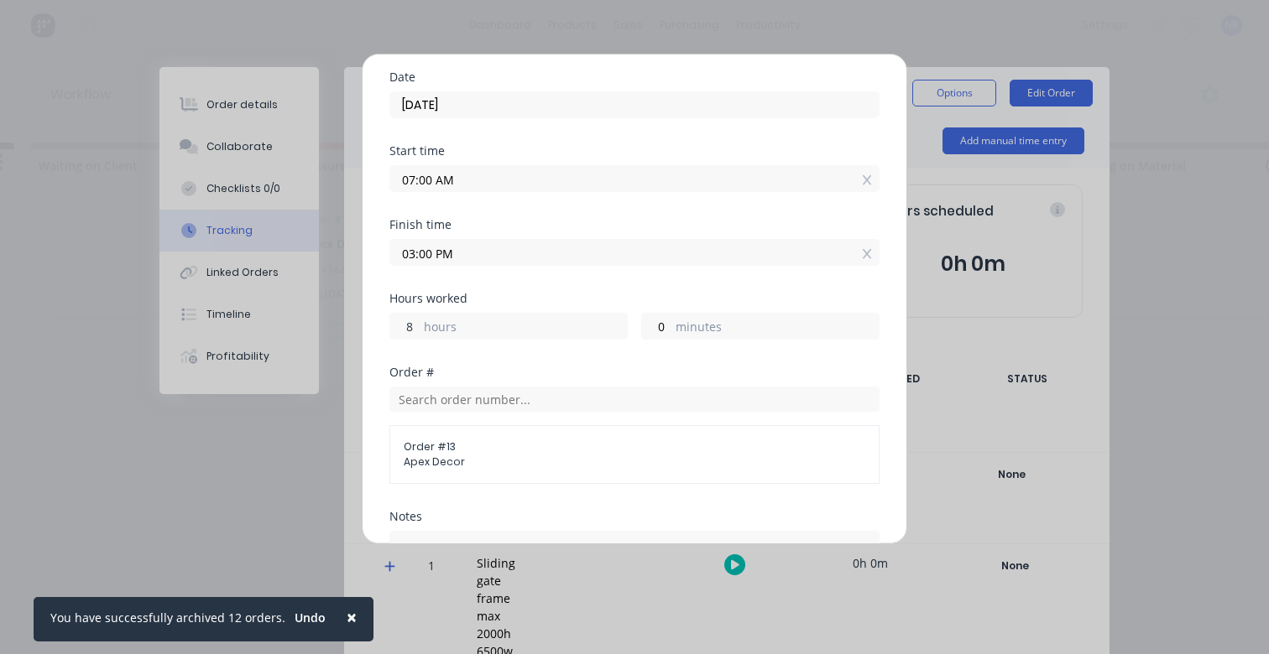
scroll to position [172, 0]
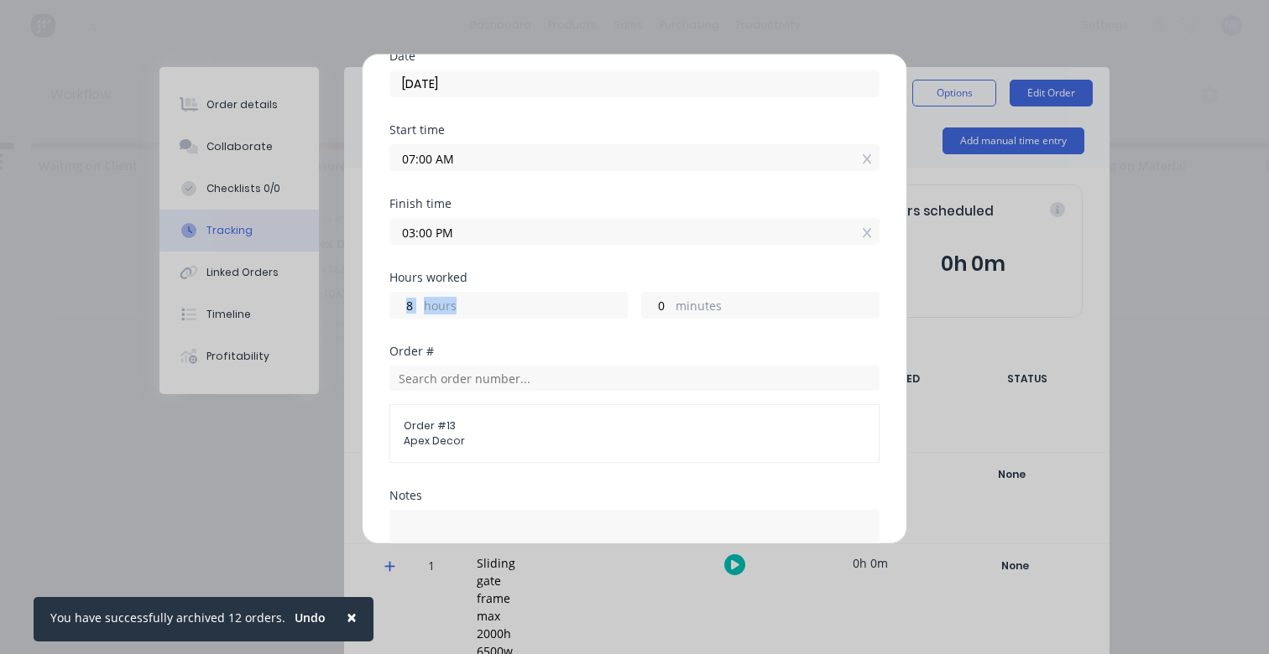
drag, startPoint x: 476, startPoint y: 278, endPoint x: 368, endPoint y: 268, distance: 108.6
click at [368, 268] on div "Add manual time entry Team member [PERSON_NAME] Date [DATE] Start time 07:00 AM…" at bounding box center [634, 299] width 545 height 491
click at [446, 297] on label "hours" at bounding box center [525, 307] width 203 height 21
click at [420, 293] on input "8" at bounding box center [404, 305] width 29 height 25
type input "7"
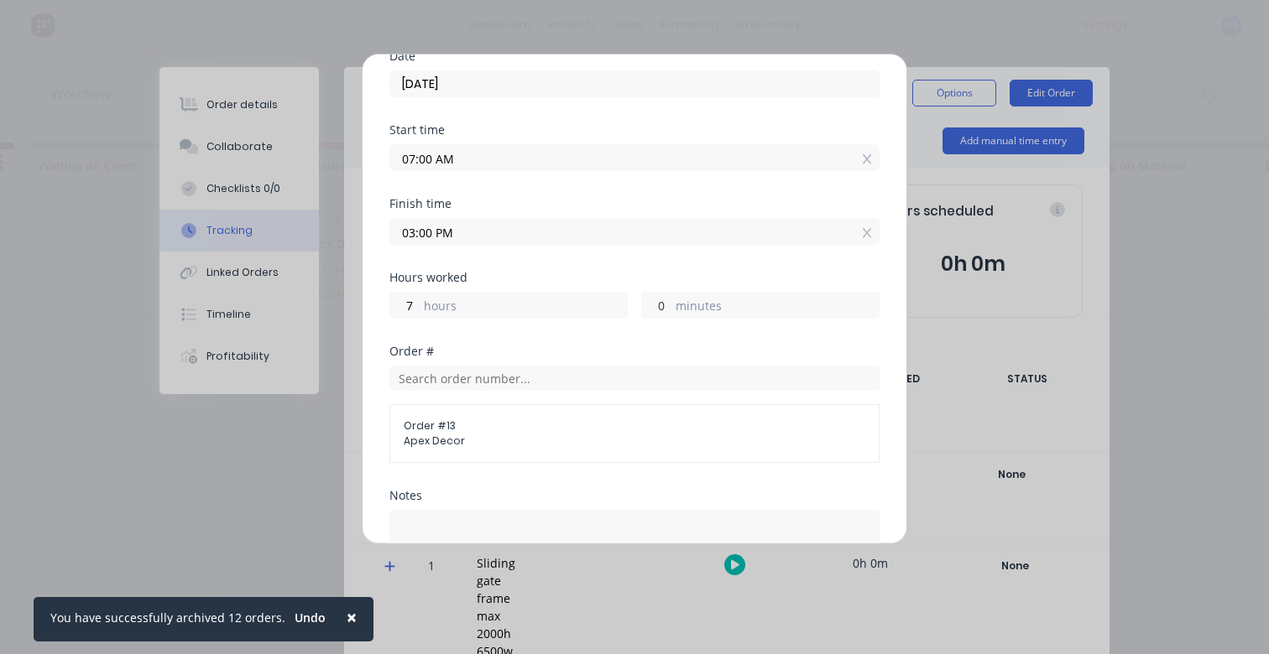
type input "02:00 PM"
drag, startPoint x: 659, startPoint y: 279, endPoint x: 639, endPoint y: 279, distance: 21.0
click at [642, 293] on input "0" at bounding box center [656, 305] width 29 height 25
type input "30"
type input "02:30 PM"
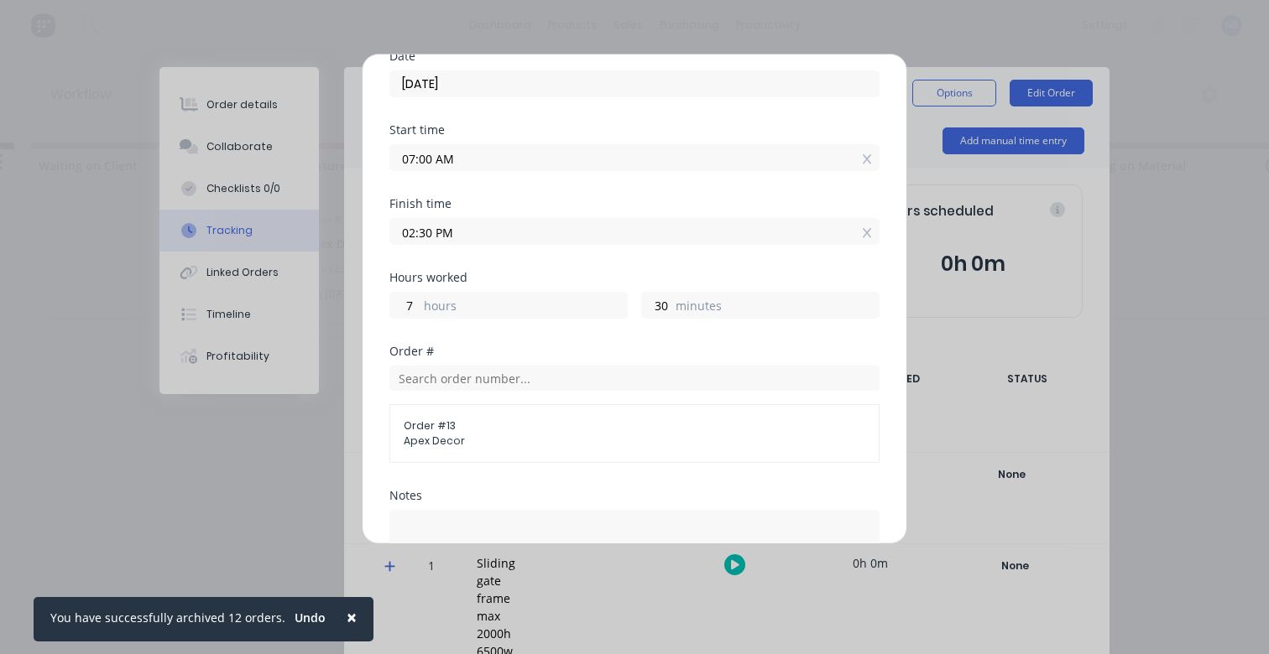
drag, startPoint x: 650, startPoint y: 384, endPoint x: 669, endPoint y: 386, distance: 18.5
click at [650, 404] on div "Order # 13 Apex Decor" at bounding box center [634, 433] width 490 height 59
click at [574, 366] on input "text" at bounding box center [634, 378] width 490 height 25
click at [580, 431] on div "Order # 13 Apex Decor" at bounding box center [634, 433] width 490 height 59
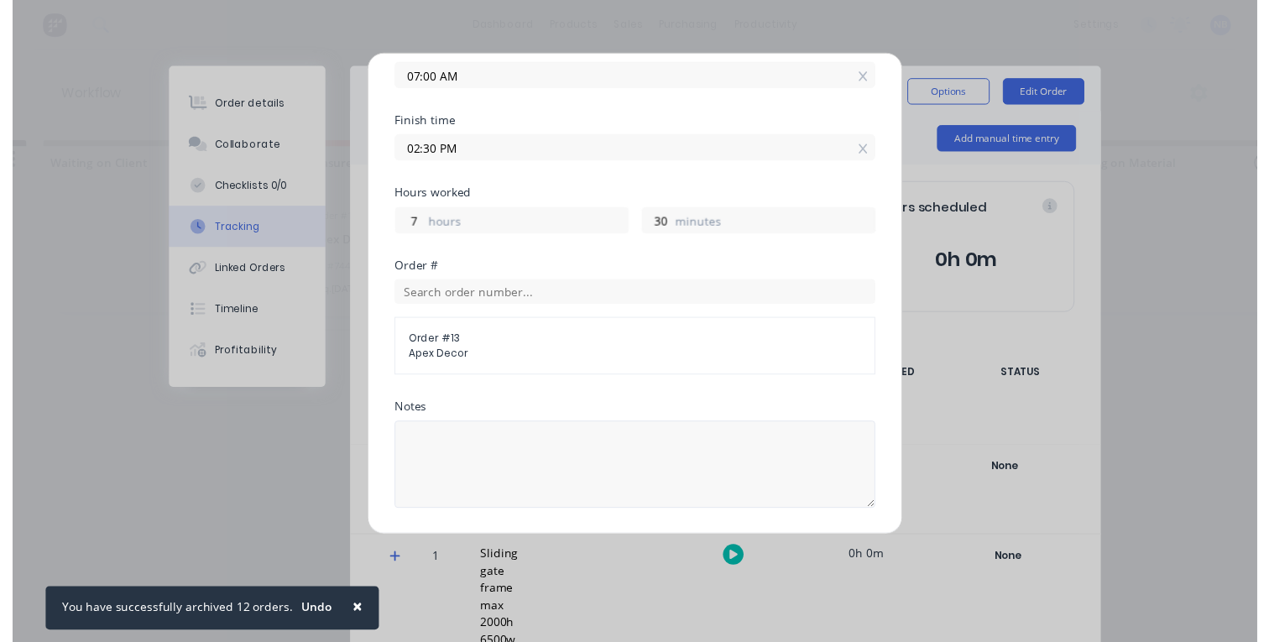
scroll to position [409, 0]
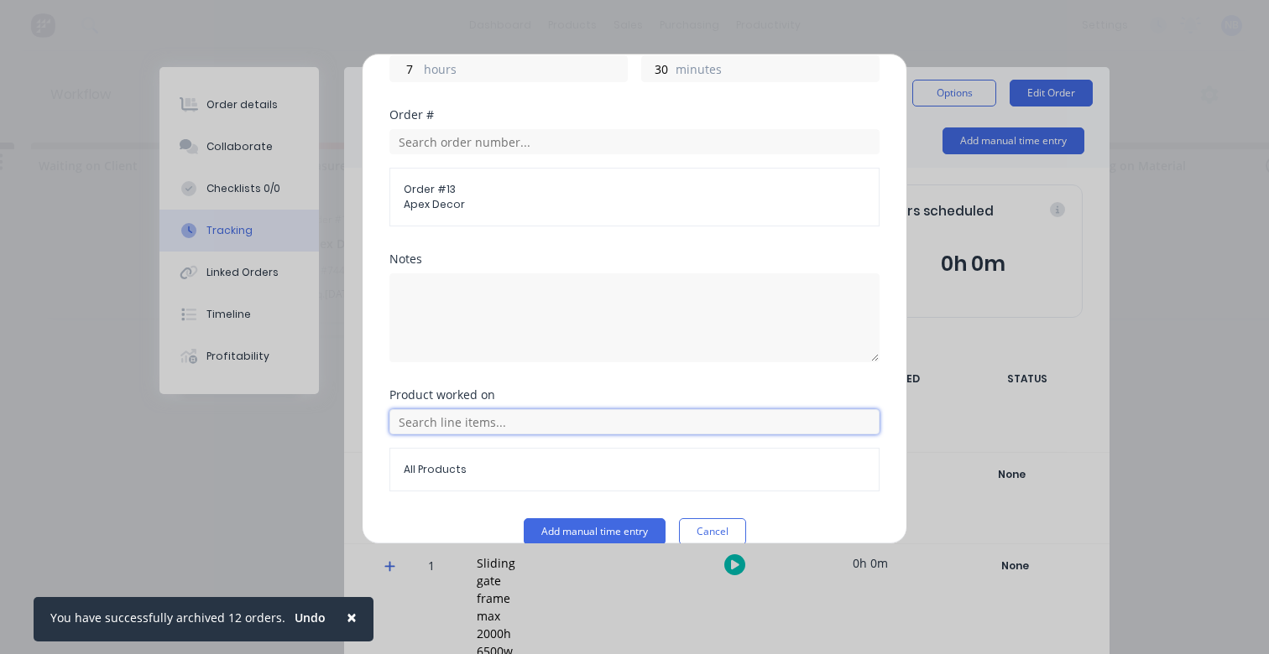
click at [537, 409] on input "text" at bounding box center [634, 421] width 490 height 25
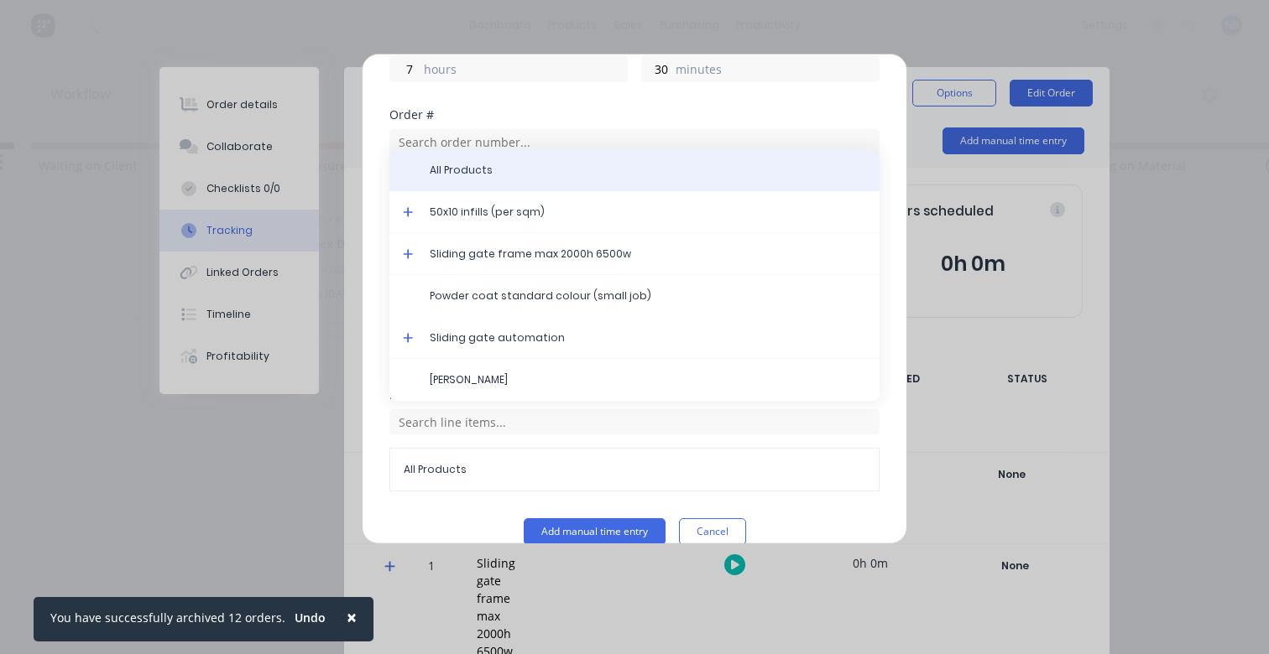
click at [491, 163] on span "All Products" at bounding box center [648, 170] width 436 height 15
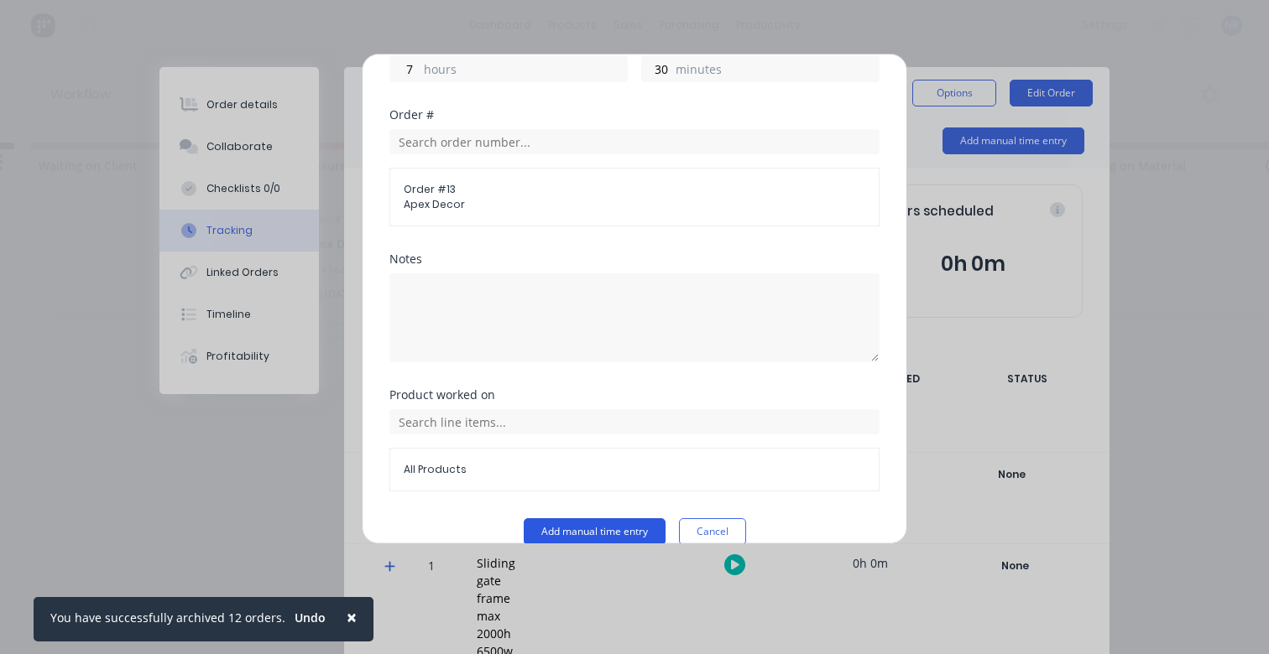
click at [616, 519] on button "Add manual time entry" at bounding box center [595, 532] width 142 height 27
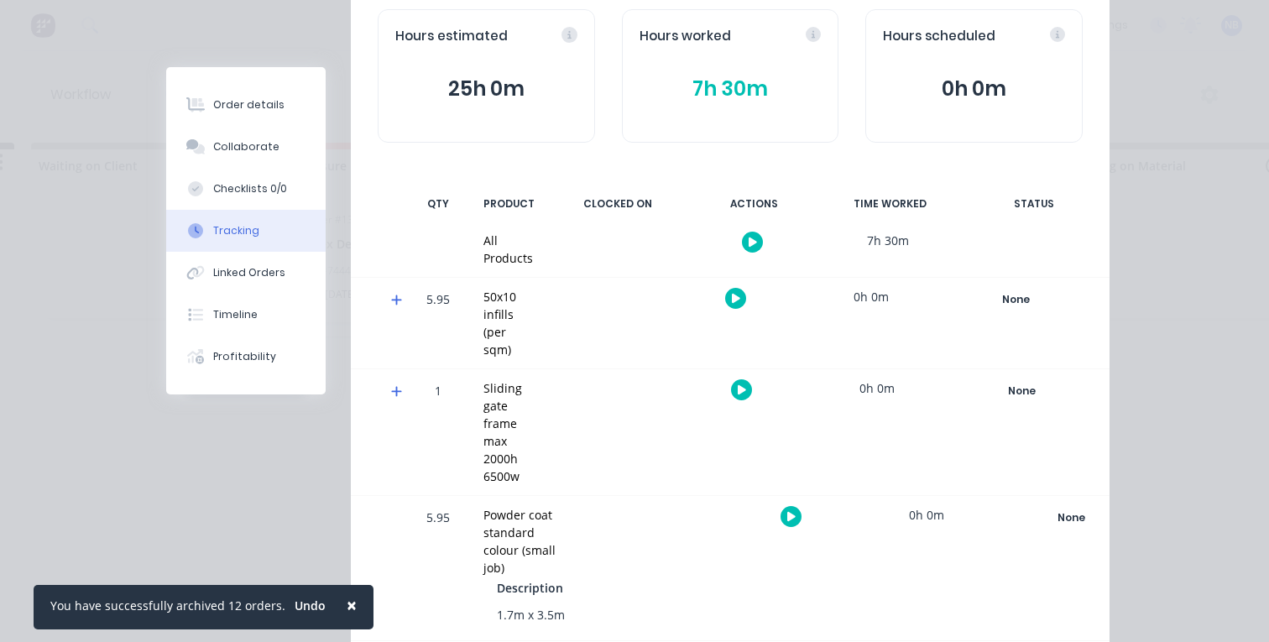
scroll to position [158, 0]
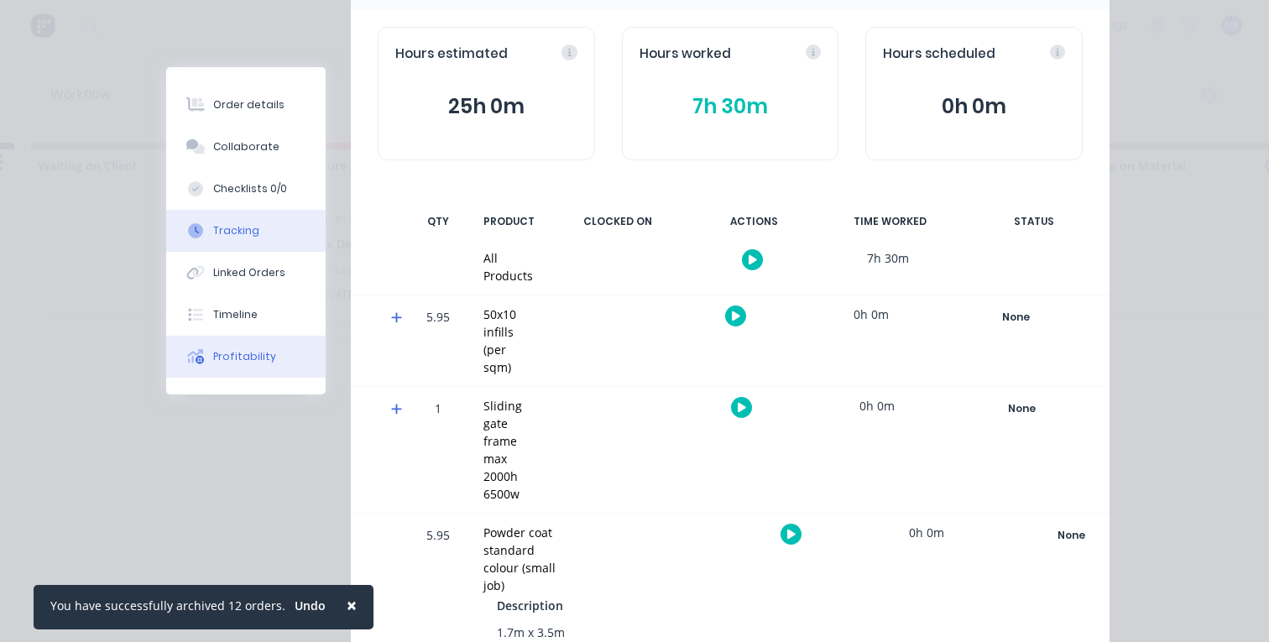
click at [253, 347] on button "Profitability" at bounding box center [245, 357] width 159 height 42
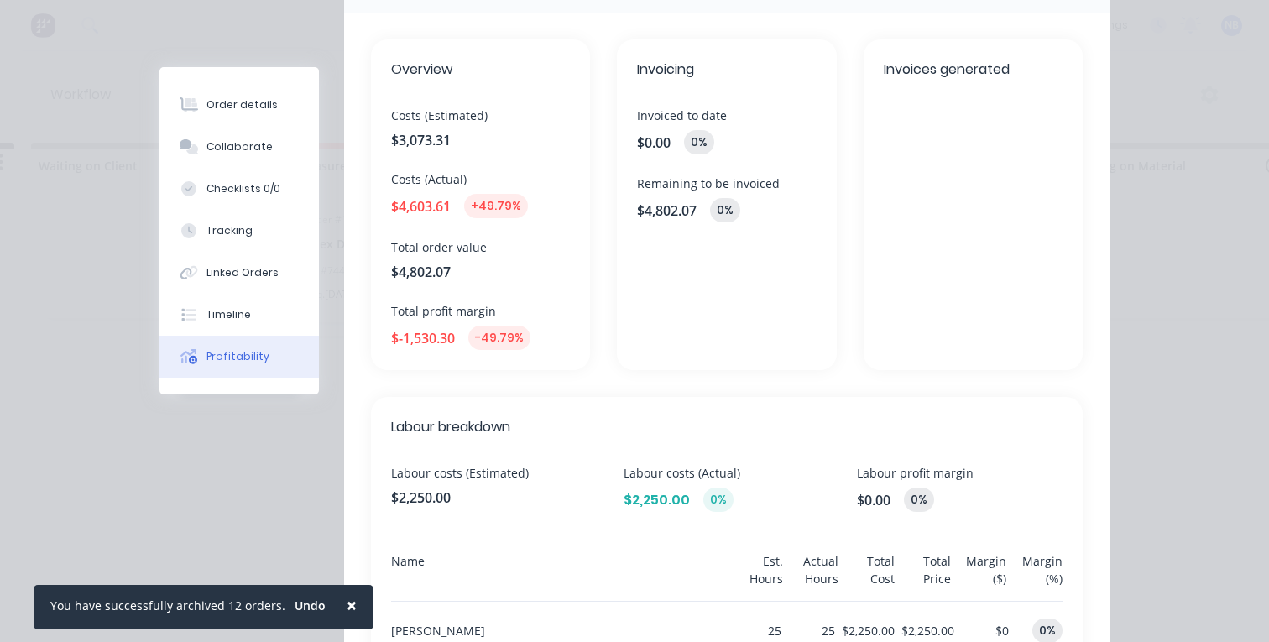
scroll to position [172, 0]
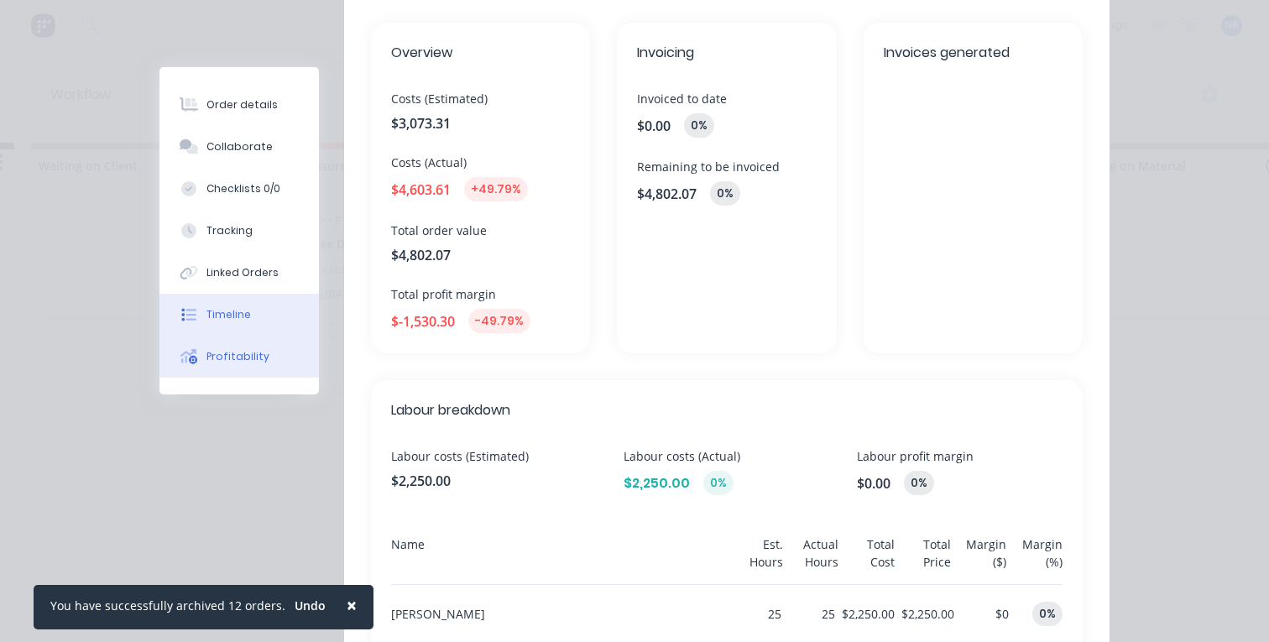
click at [219, 303] on button "Timeline" at bounding box center [238, 315] width 159 height 42
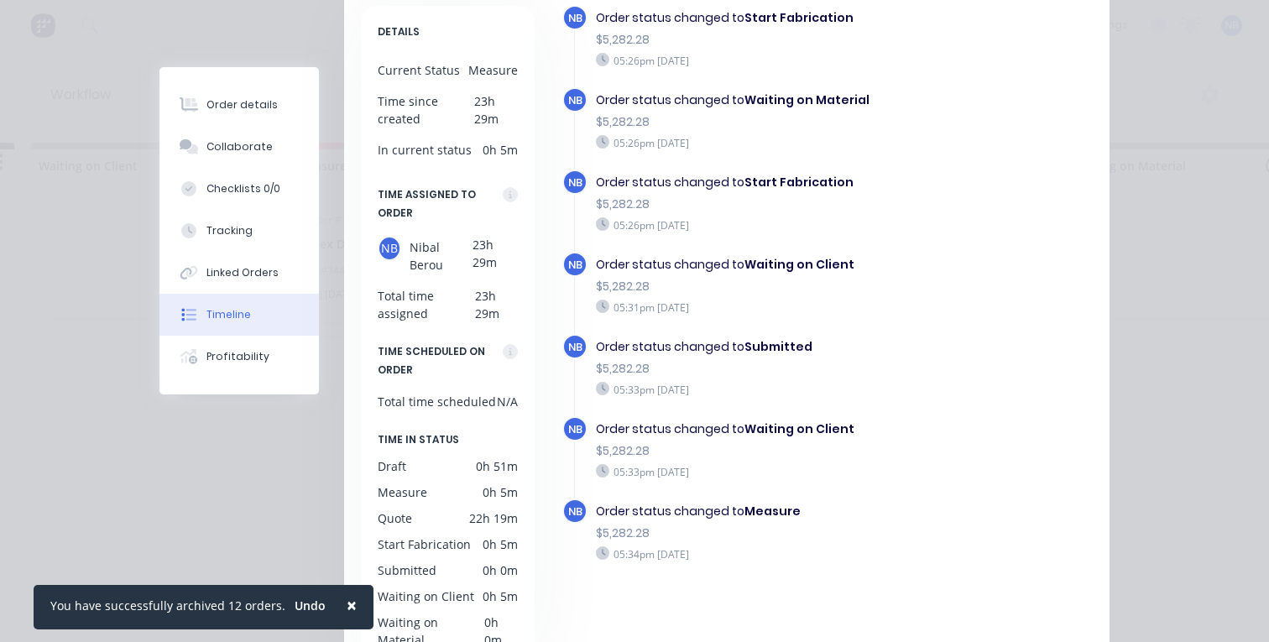
scroll to position [309, 0]
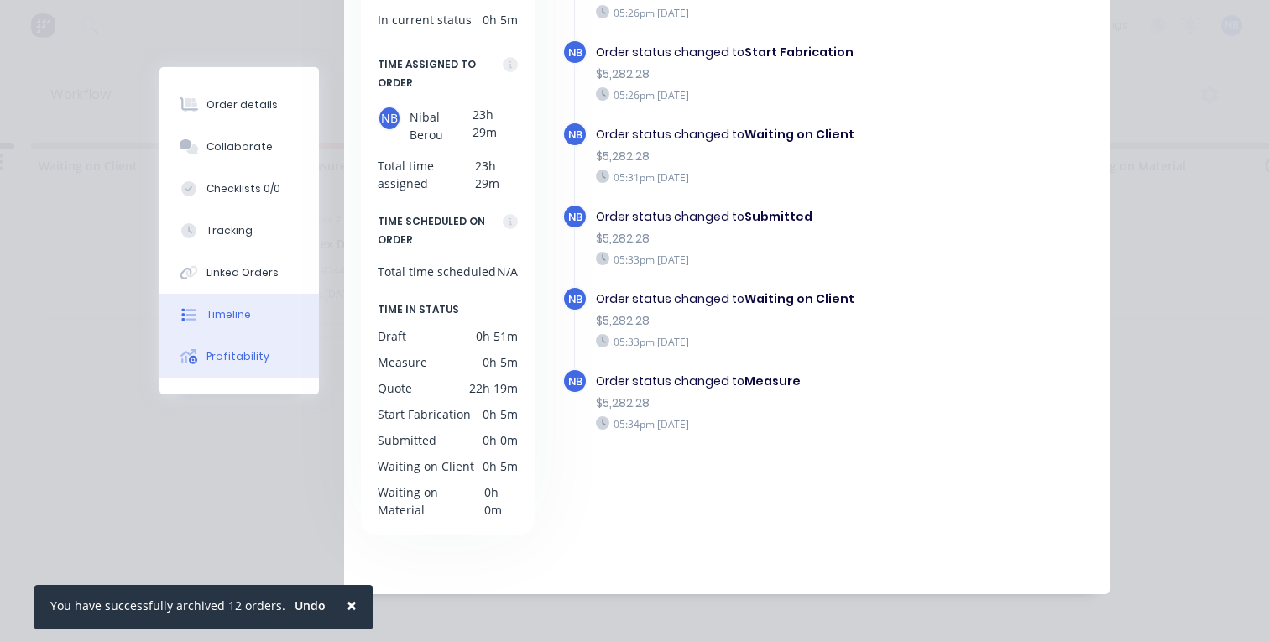
click at [178, 345] on button "Profitability" at bounding box center [238, 357] width 159 height 42
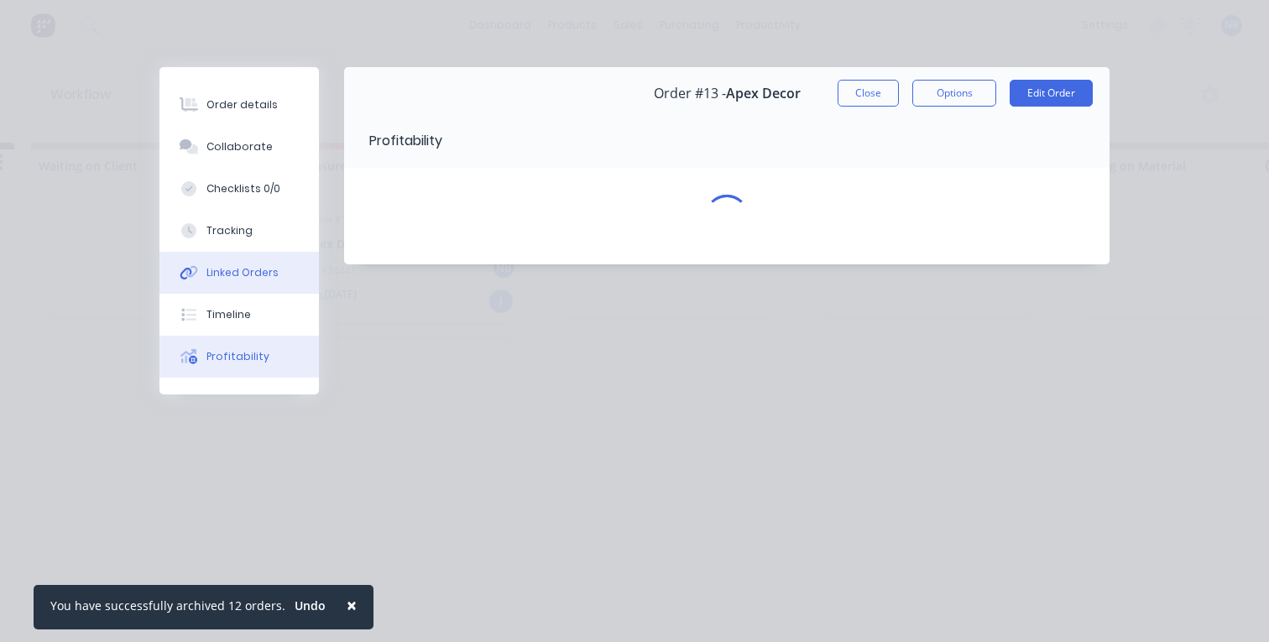
click at [241, 252] on button "Linked Orders" at bounding box center [238, 273] width 159 height 42
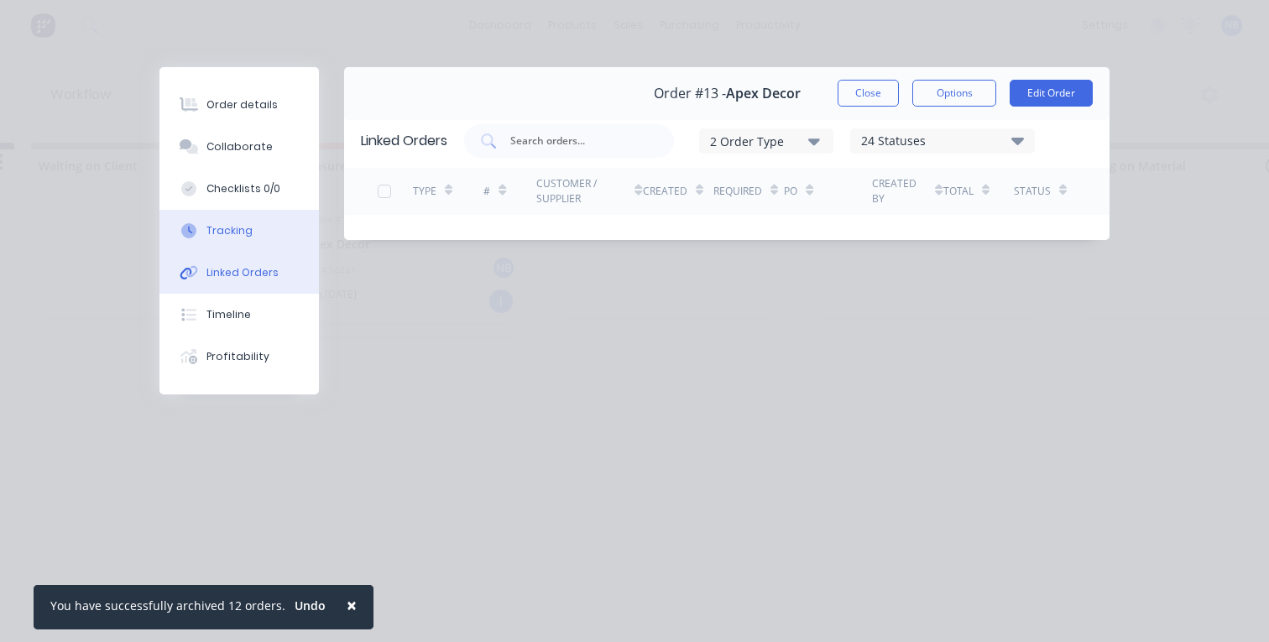
click at [261, 231] on button "Tracking" at bounding box center [238, 231] width 159 height 42
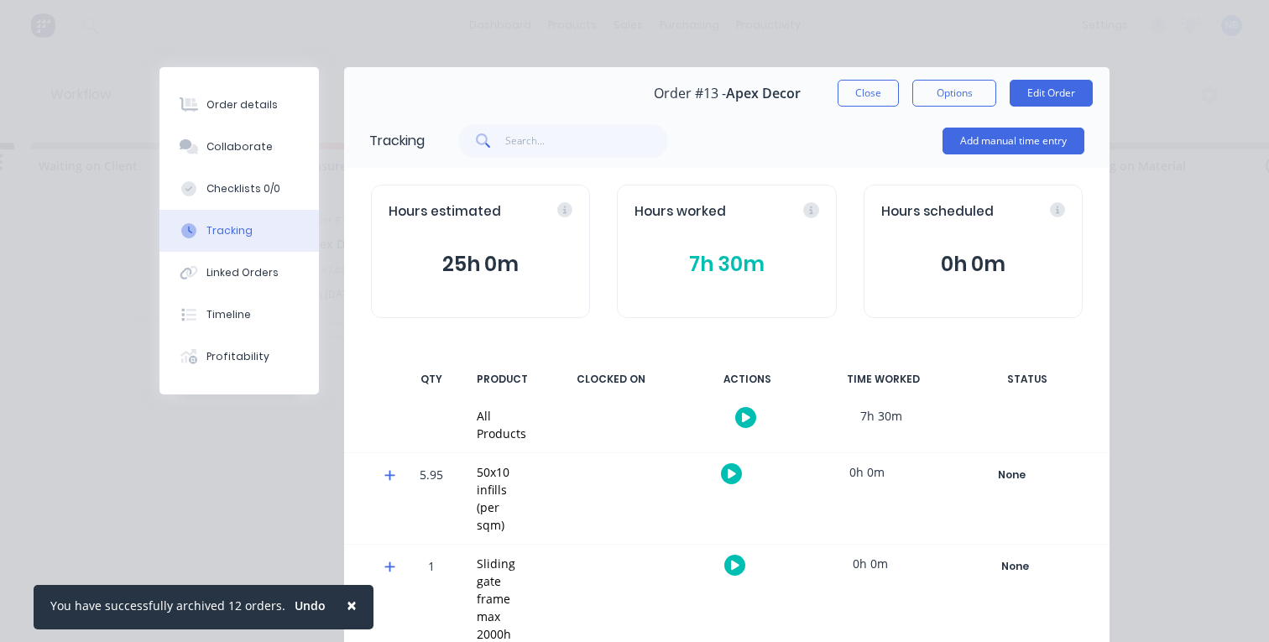
click at [735, 421] on button "button" at bounding box center [745, 417] width 21 height 21
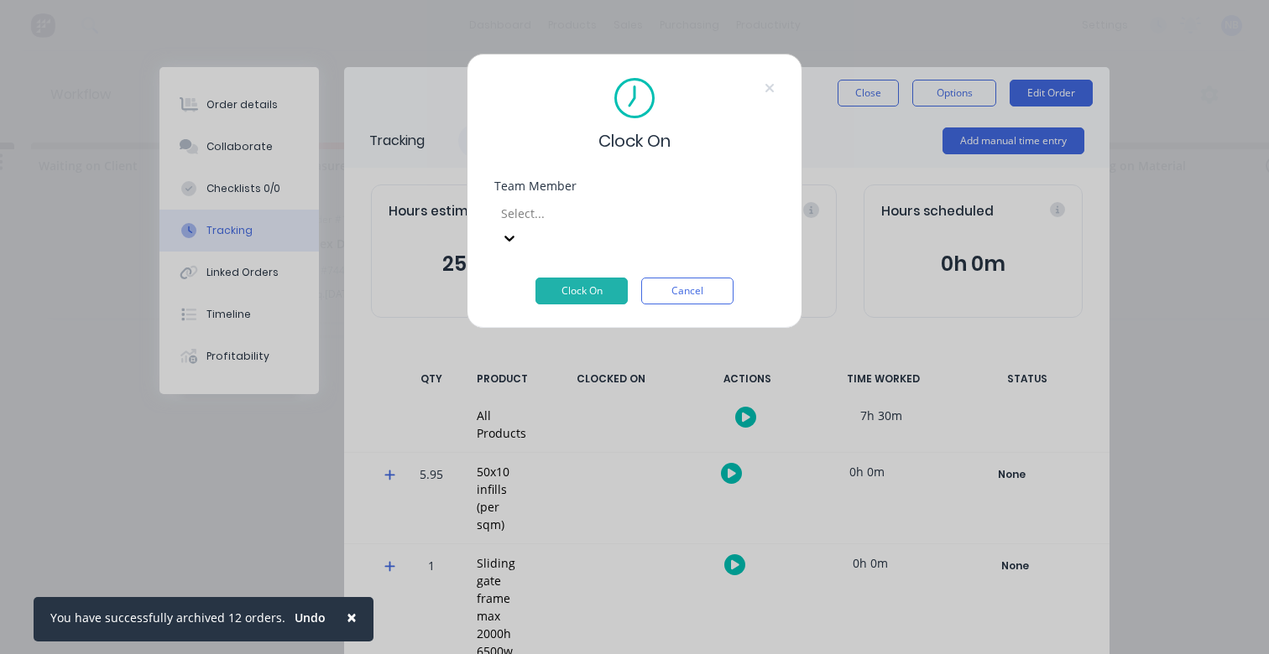
click at [560, 195] on div "Team Member Select..." at bounding box center [634, 215] width 280 height 70
click at [569, 206] on div at bounding box center [620, 213] width 242 height 21
click at [674, 278] on button "Cancel" at bounding box center [687, 291] width 92 height 27
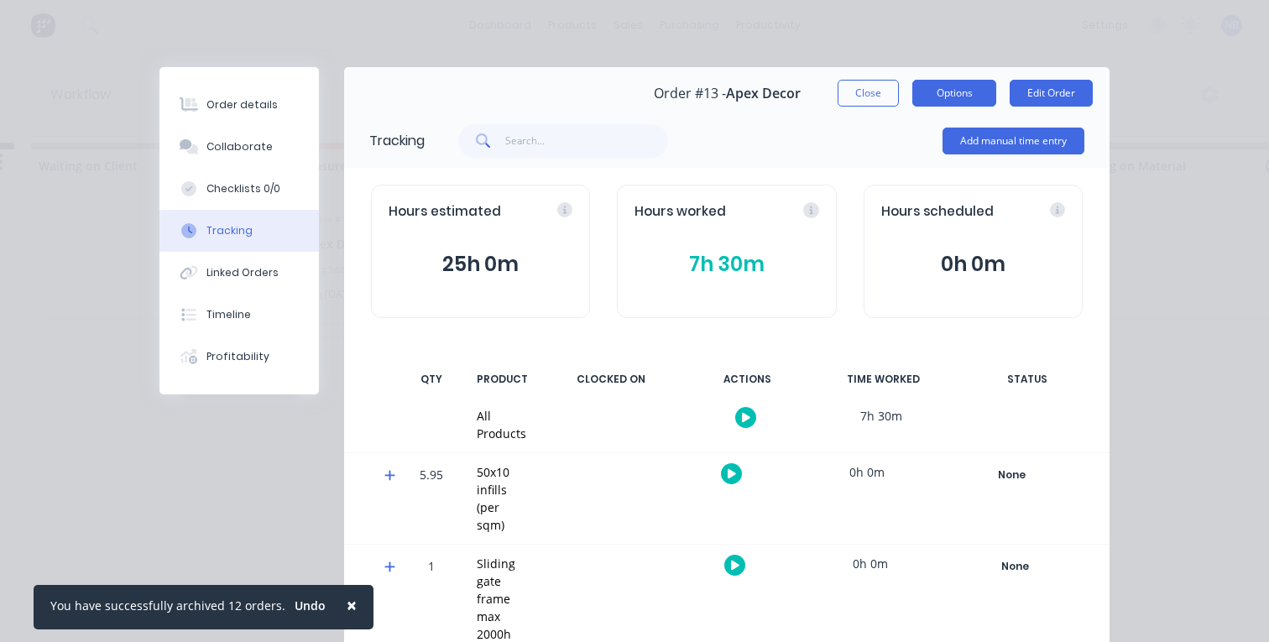
click at [947, 92] on button "Options" at bounding box center [954, 93] width 84 height 27
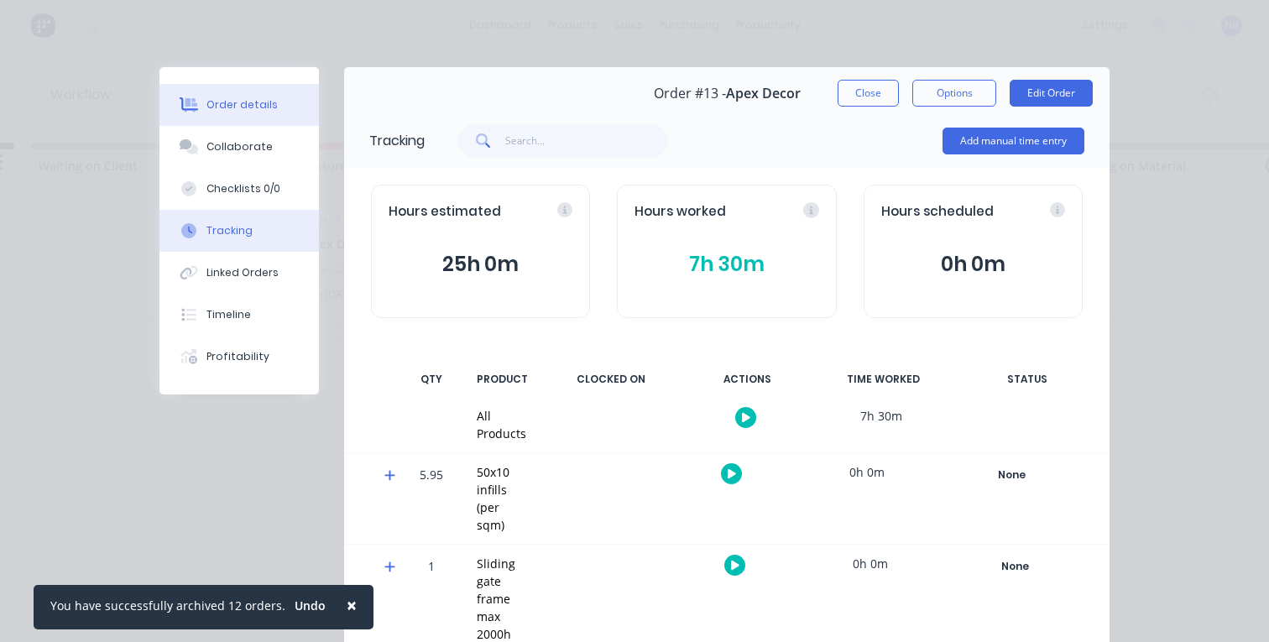
click at [240, 113] on button "Order details" at bounding box center [238, 105] width 159 height 42
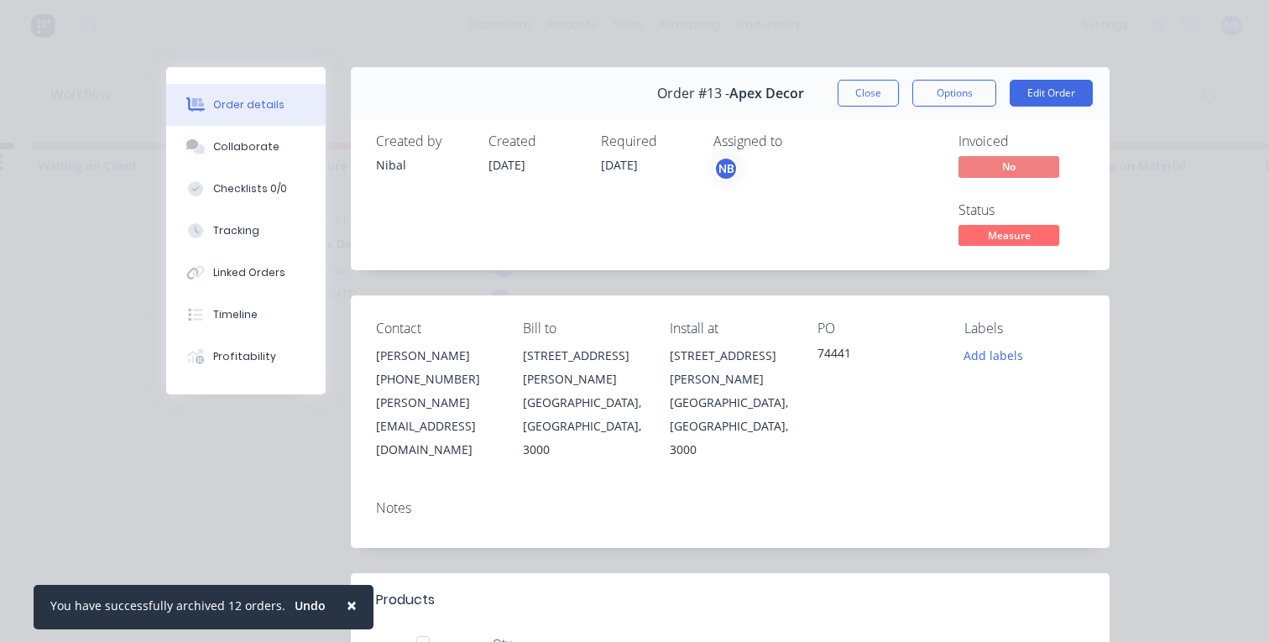
scroll to position [83, 0]
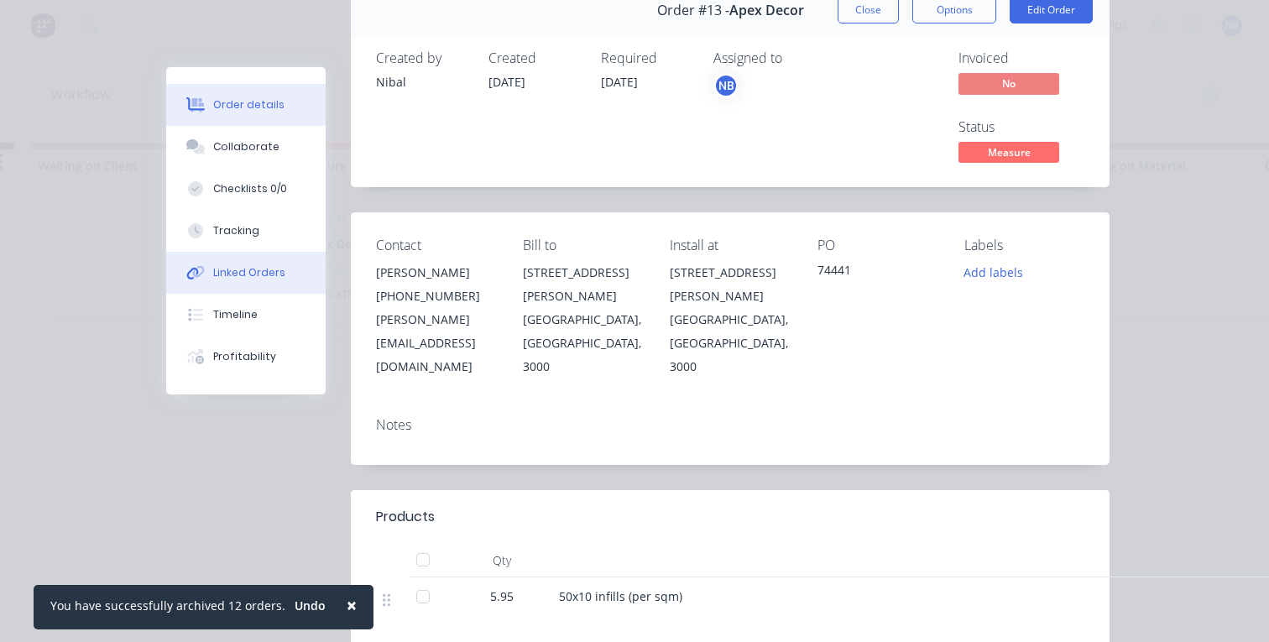
click at [255, 282] on button "Linked Orders" at bounding box center [245, 273] width 159 height 42
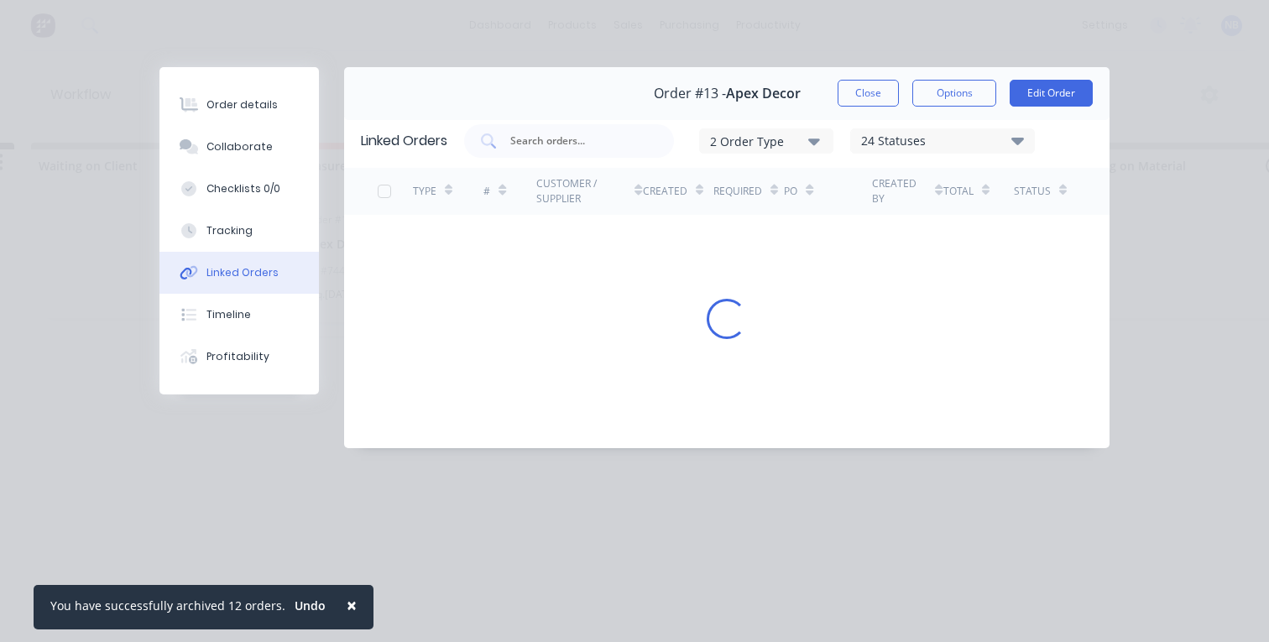
scroll to position [0, 0]
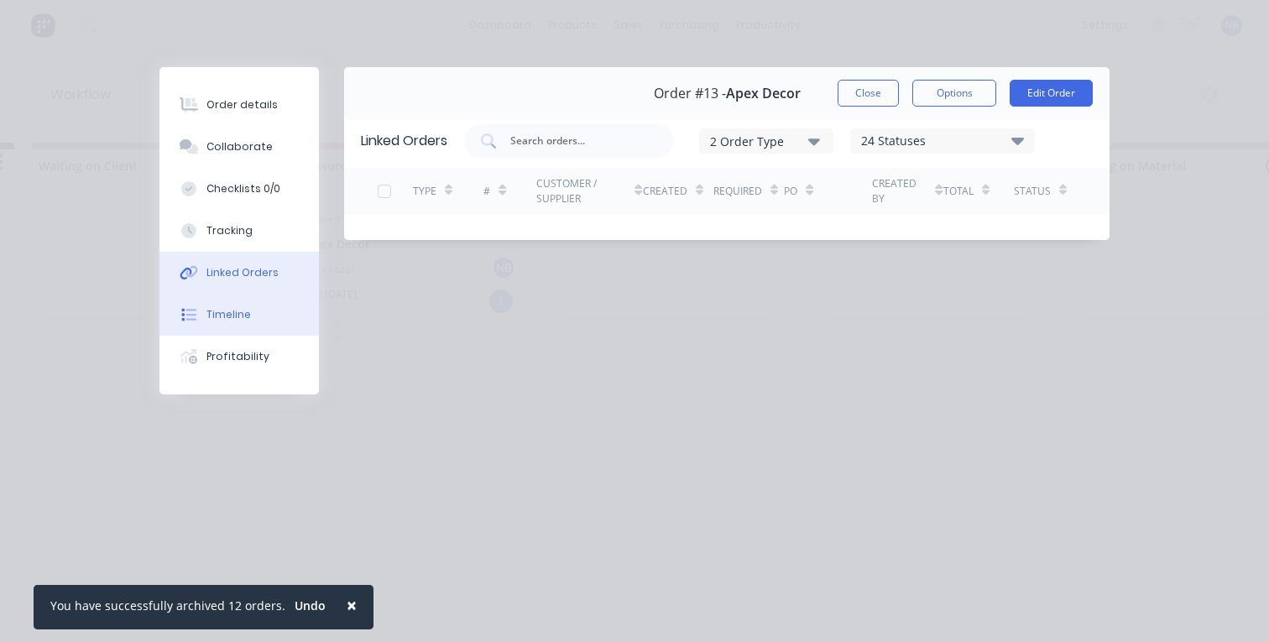
click at [265, 316] on button "Timeline" at bounding box center [238, 315] width 159 height 42
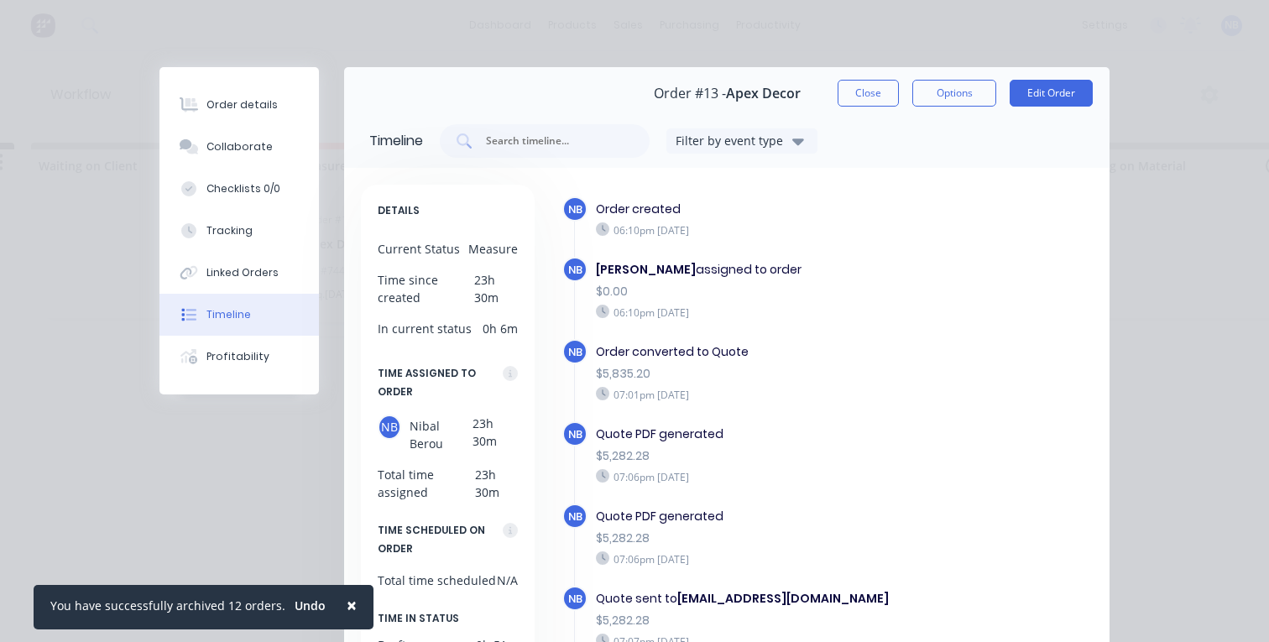
click at [263, 387] on div "Order details Collaborate Checklists 0/0 Tracking Linked Orders Timeline Profit…" at bounding box center [238, 230] width 159 height 327
drag, startPoint x: 885, startPoint y: 96, endPoint x: 872, endPoint y: 105, distance: 16.3
click at [885, 96] on button "Close" at bounding box center [867, 93] width 61 height 27
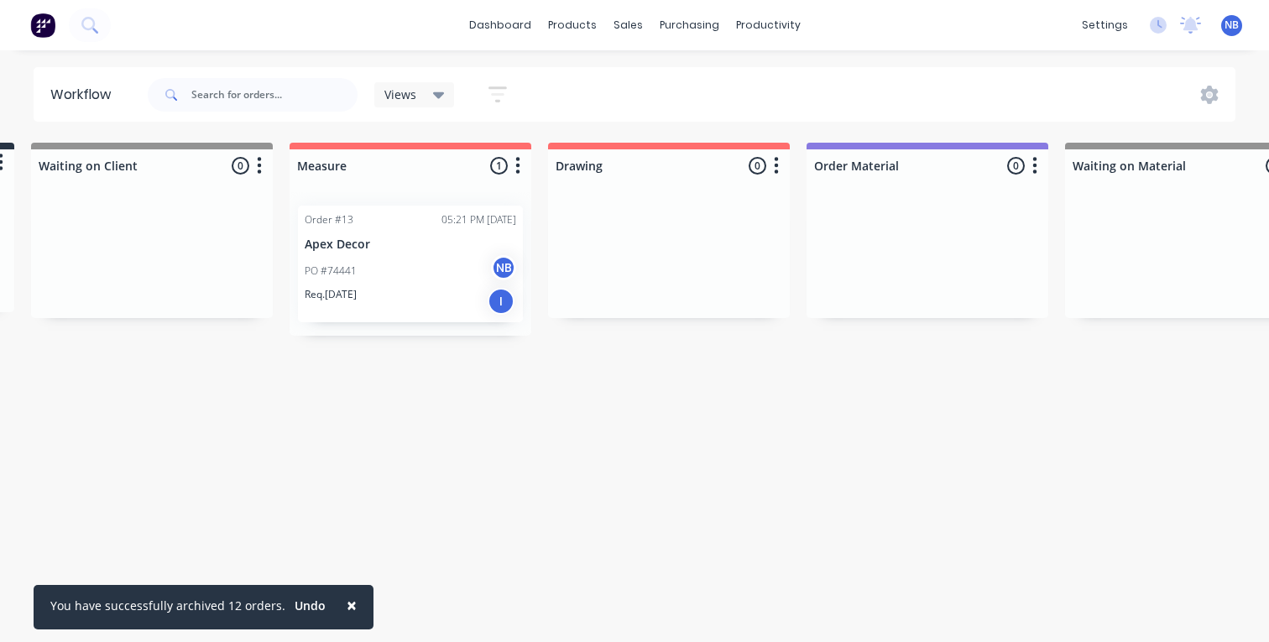
click at [408, 290] on div "Req. [DATE] I" at bounding box center [410, 301] width 211 height 29
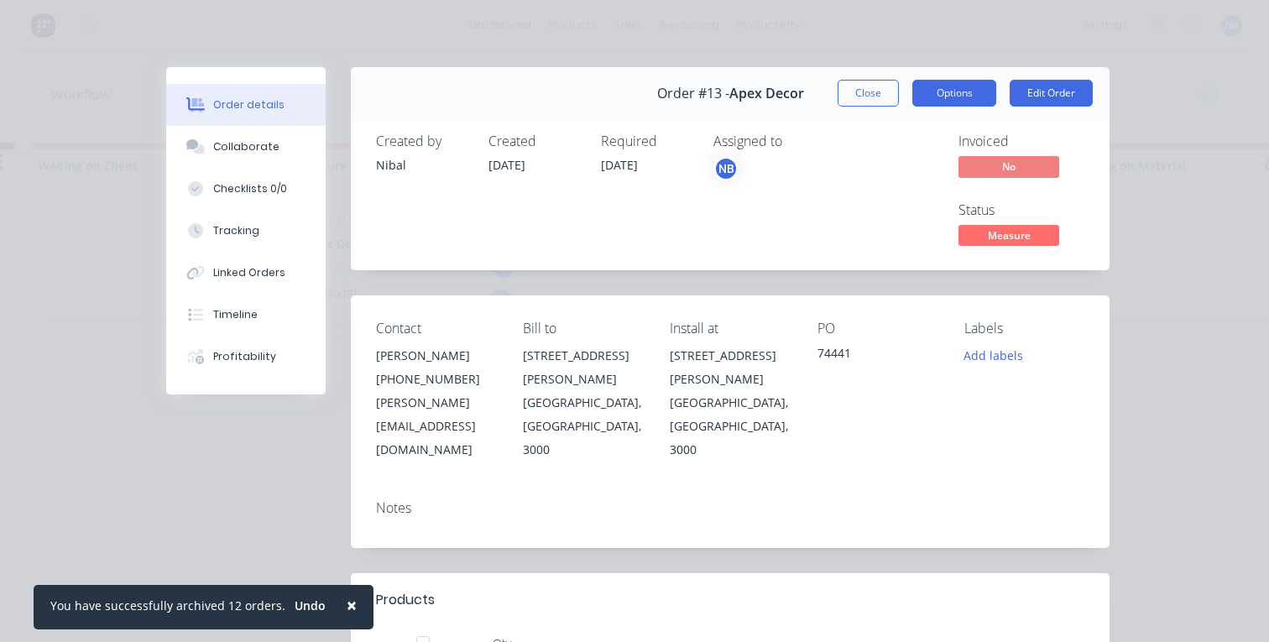
click at [922, 96] on button "Options" at bounding box center [954, 93] width 84 height 27
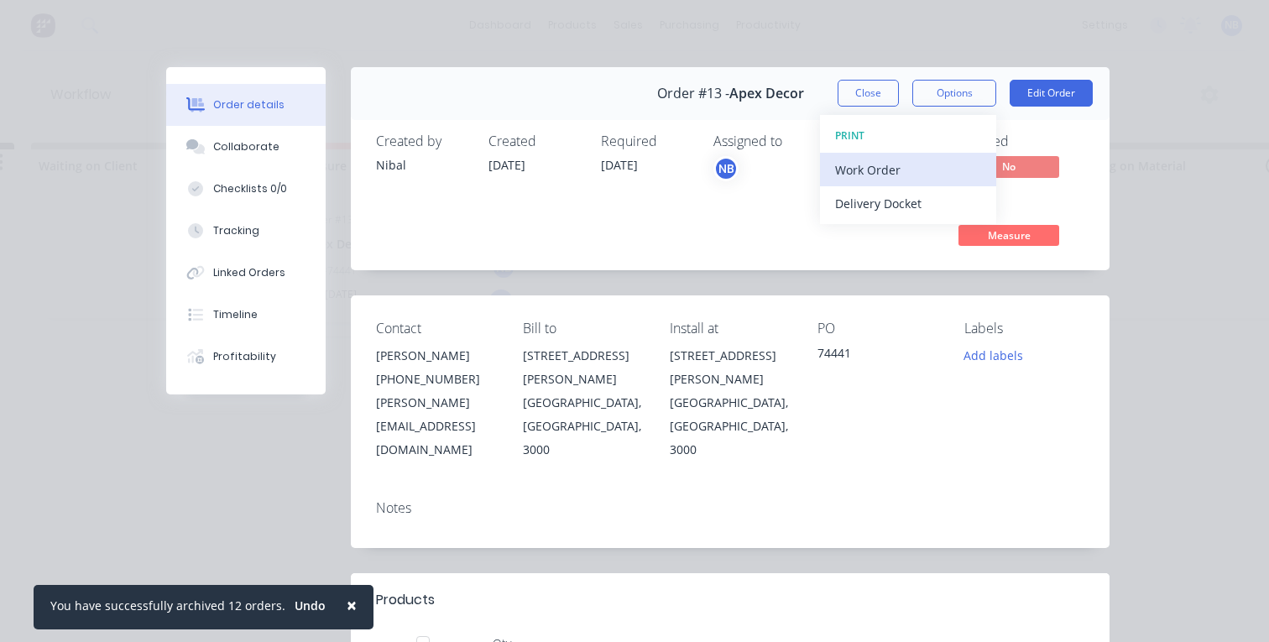
click at [907, 175] on div "Work Order" at bounding box center [908, 170] width 146 height 24
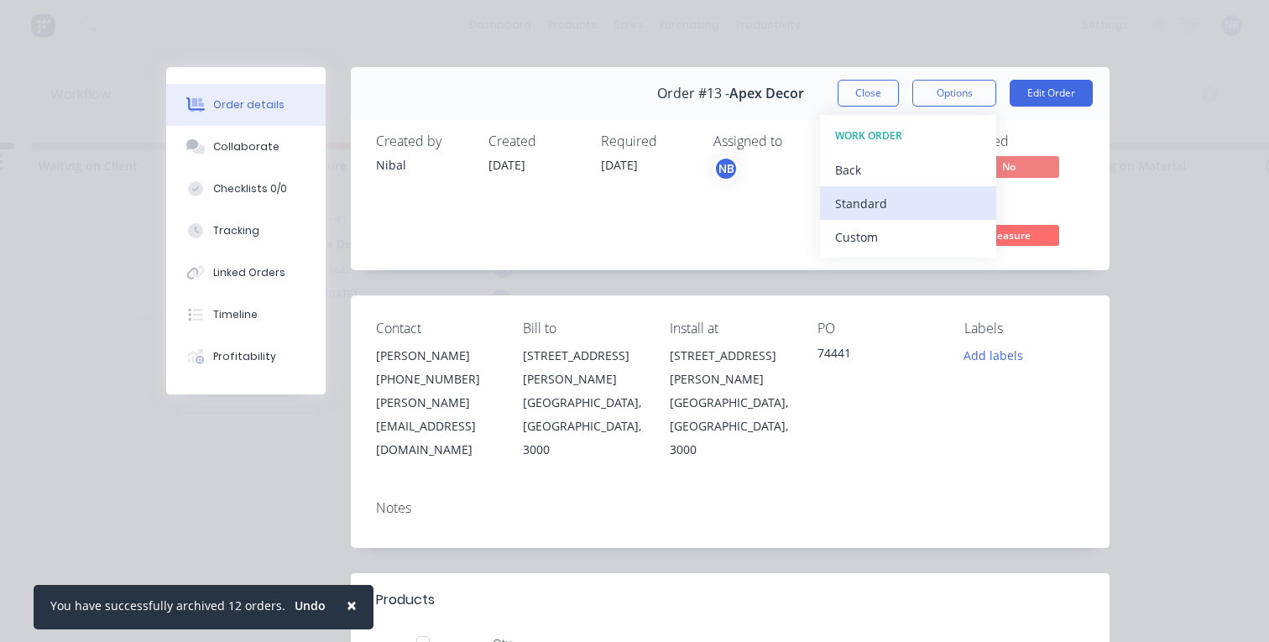
click at [886, 198] on div "Standard" at bounding box center [908, 203] width 146 height 24
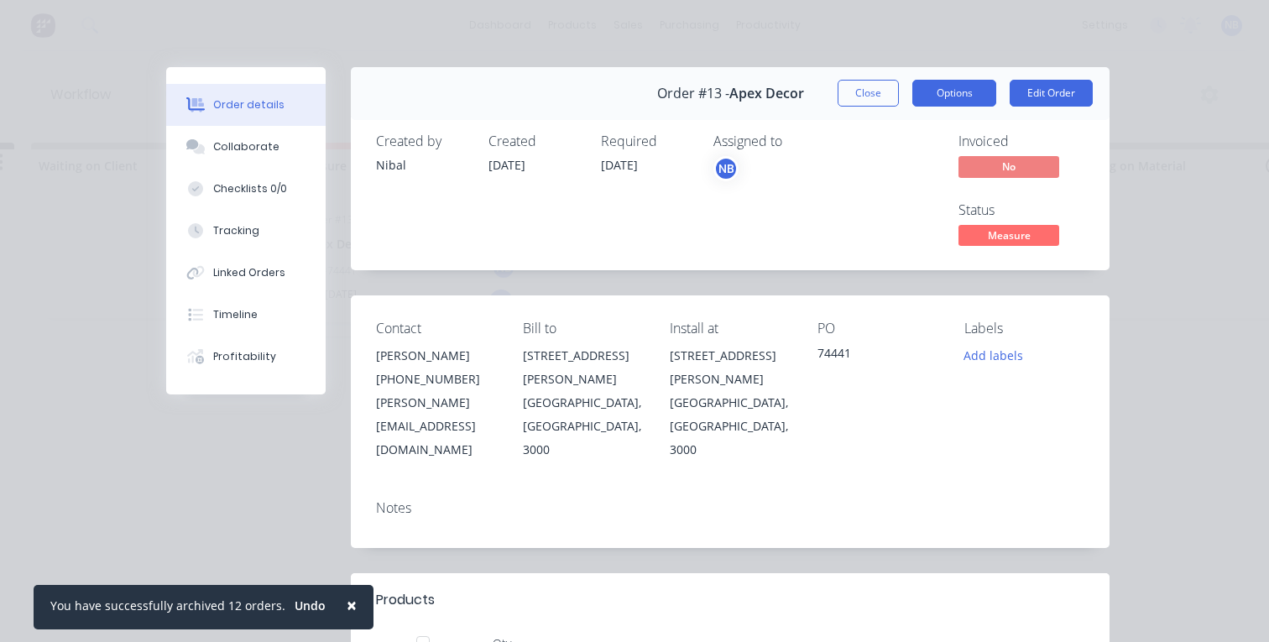
click at [957, 80] on button "Options" at bounding box center [954, 93] width 84 height 27
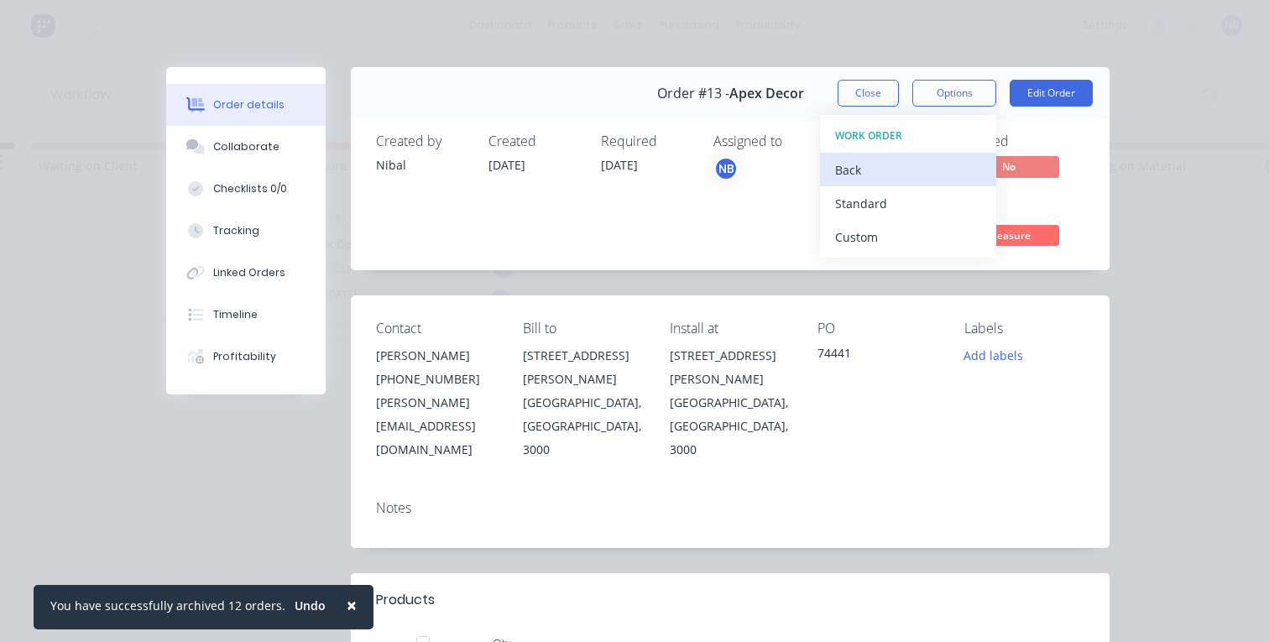
click at [918, 179] on div "Back" at bounding box center [908, 170] width 146 height 24
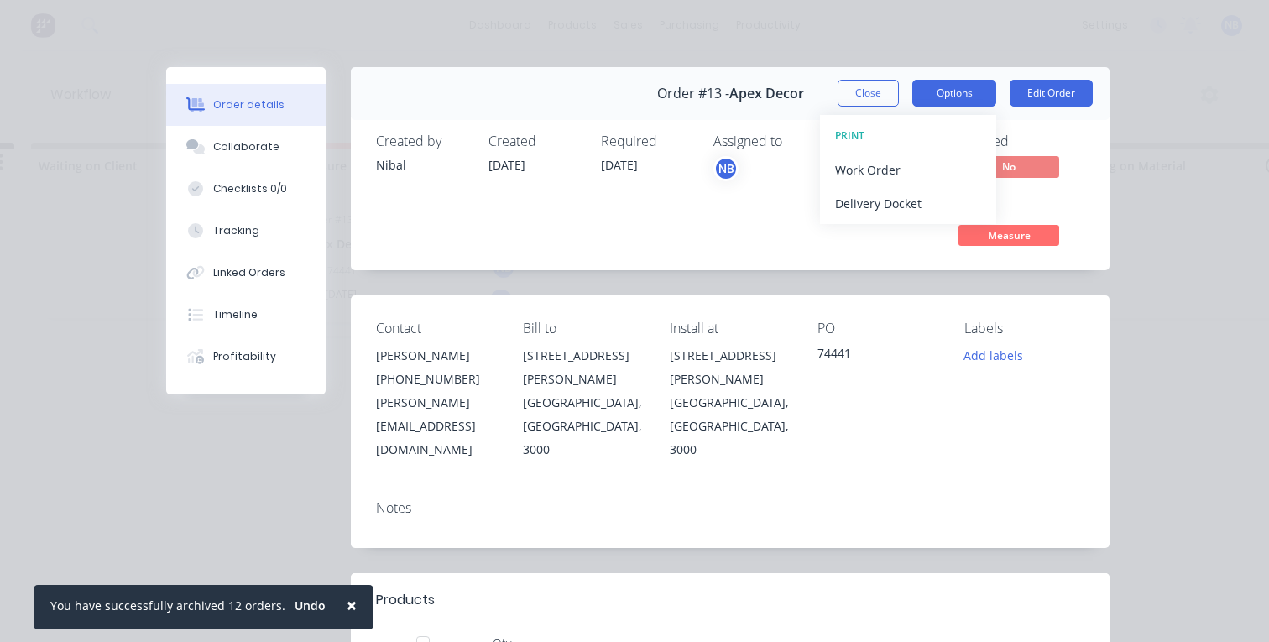
click at [928, 104] on button "Options" at bounding box center [954, 93] width 84 height 27
click at [946, 91] on button "Options" at bounding box center [954, 93] width 84 height 27
click at [902, 198] on div "Delivery Docket" at bounding box center [908, 203] width 146 height 24
click at [930, 99] on button "Options" at bounding box center [954, 93] width 84 height 27
click at [929, 100] on button "Options" at bounding box center [954, 93] width 84 height 27
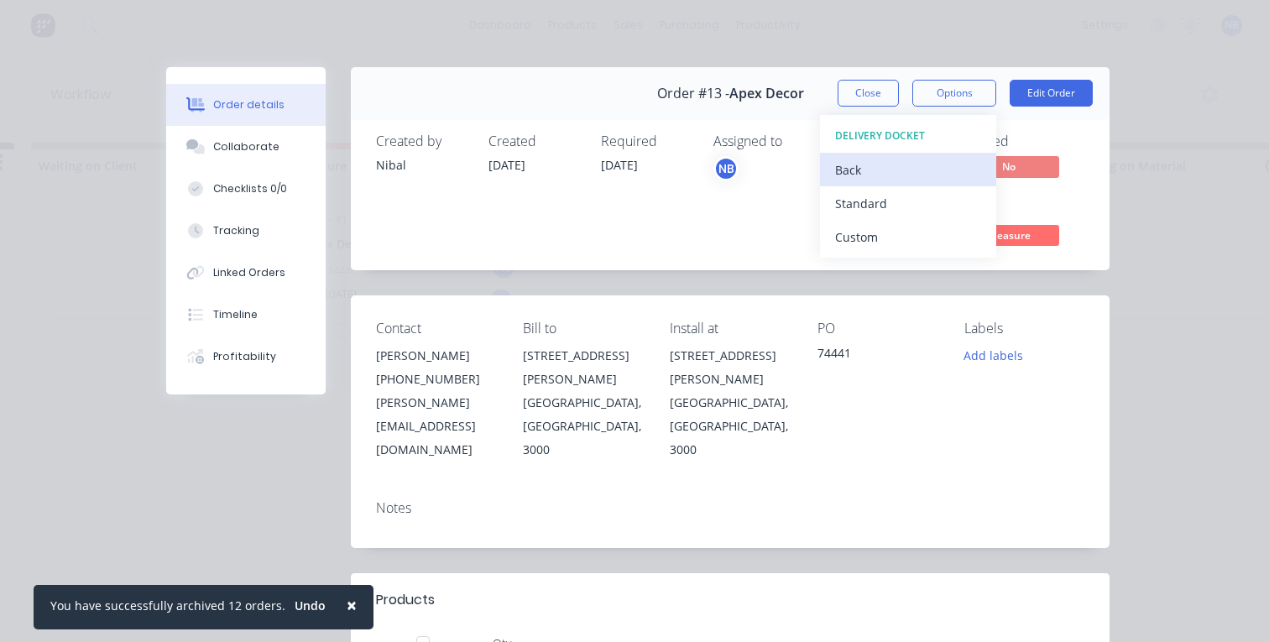
click at [904, 161] on div "Back" at bounding box center [908, 170] width 146 height 24
click at [905, 165] on div "Work Order" at bounding box center [908, 170] width 146 height 24
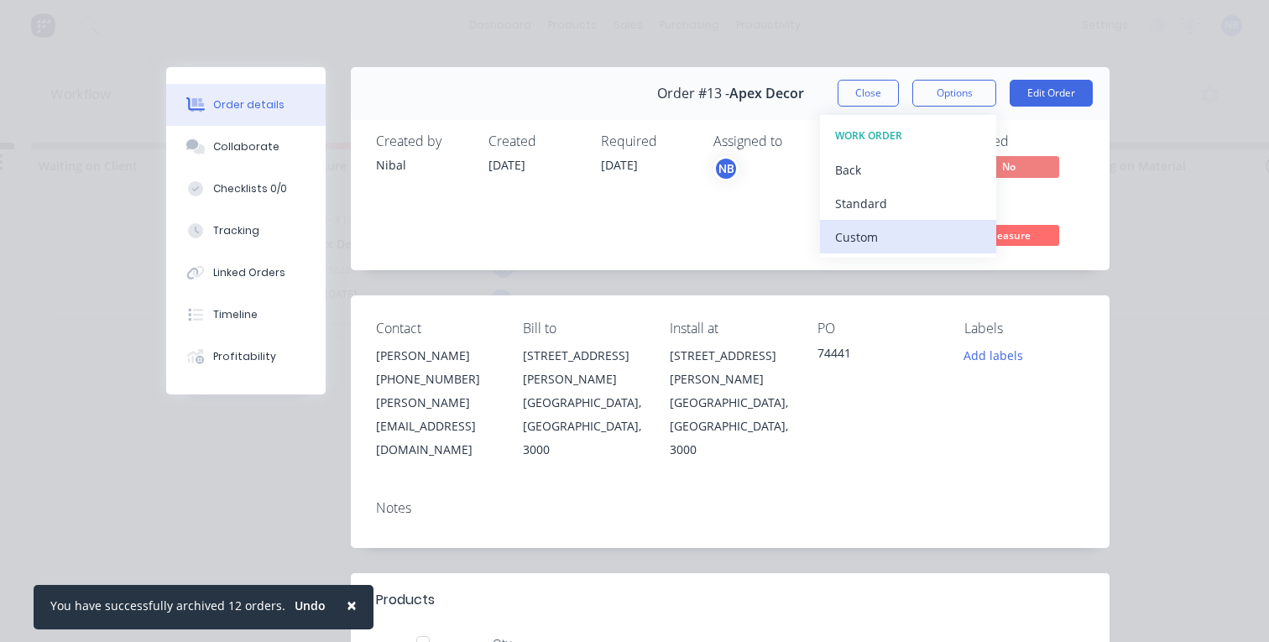
click at [900, 236] on div "Custom" at bounding box center [908, 237] width 146 height 24
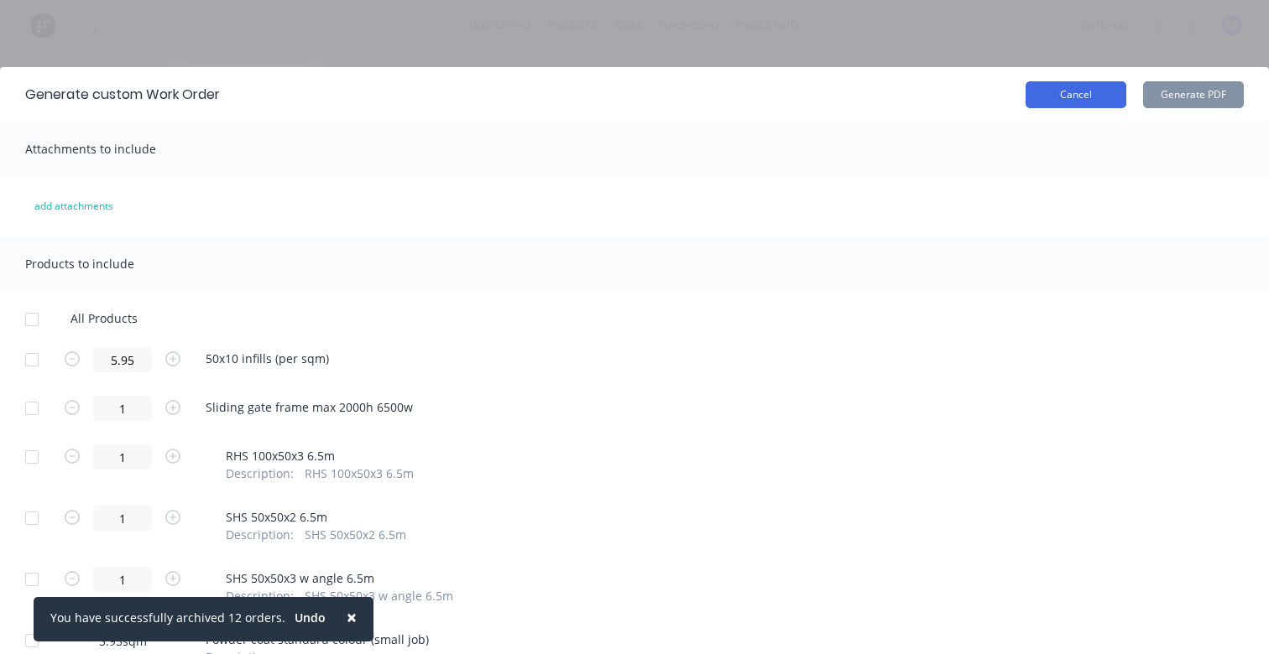
click at [1106, 81] on button "Cancel" at bounding box center [1075, 94] width 101 height 27
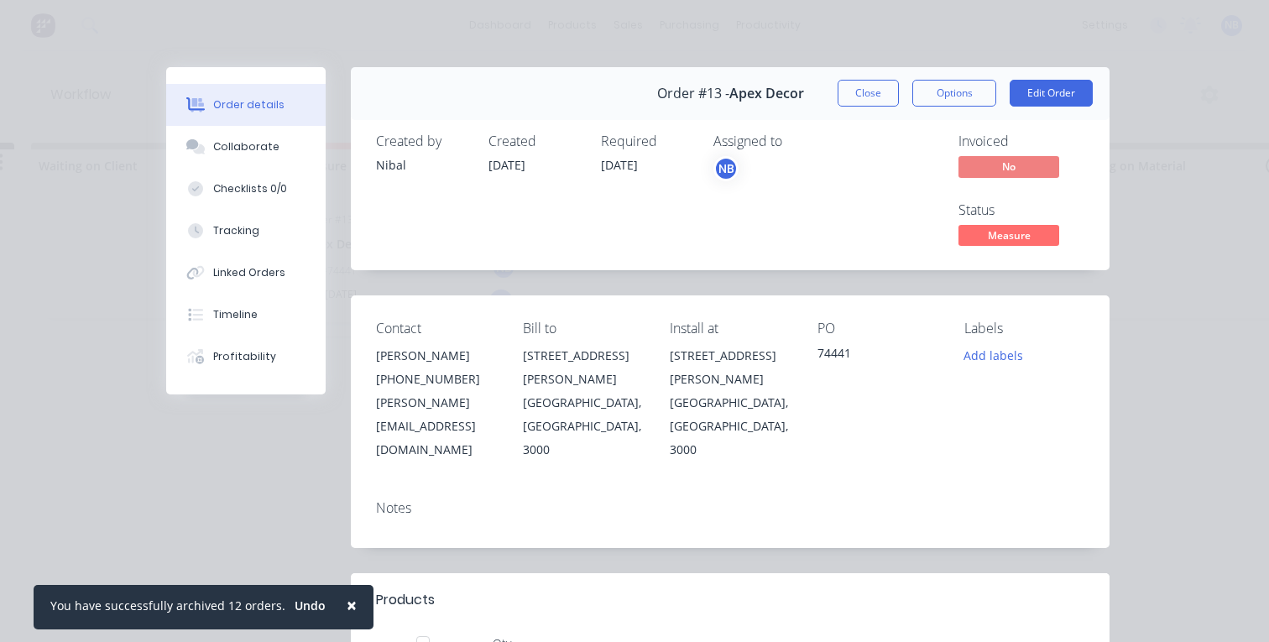
click at [946, 78] on div "Order #13 - Apex Decor Close Options Edit Order" at bounding box center [730, 93] width 758 height 53
click at [941, 94] on button "Options" at bounding box center [954, 93] width 84 height 27
click at [860, 55] on div "Order details Collaborate Checklists 0/0 Tracking Linked Orders Timeline Profit…" at bounding box center [634, 321] width 1269 height 642
click at [226, 336] on button "Profitability" at bounding box center [245, 357] width 159 height 42
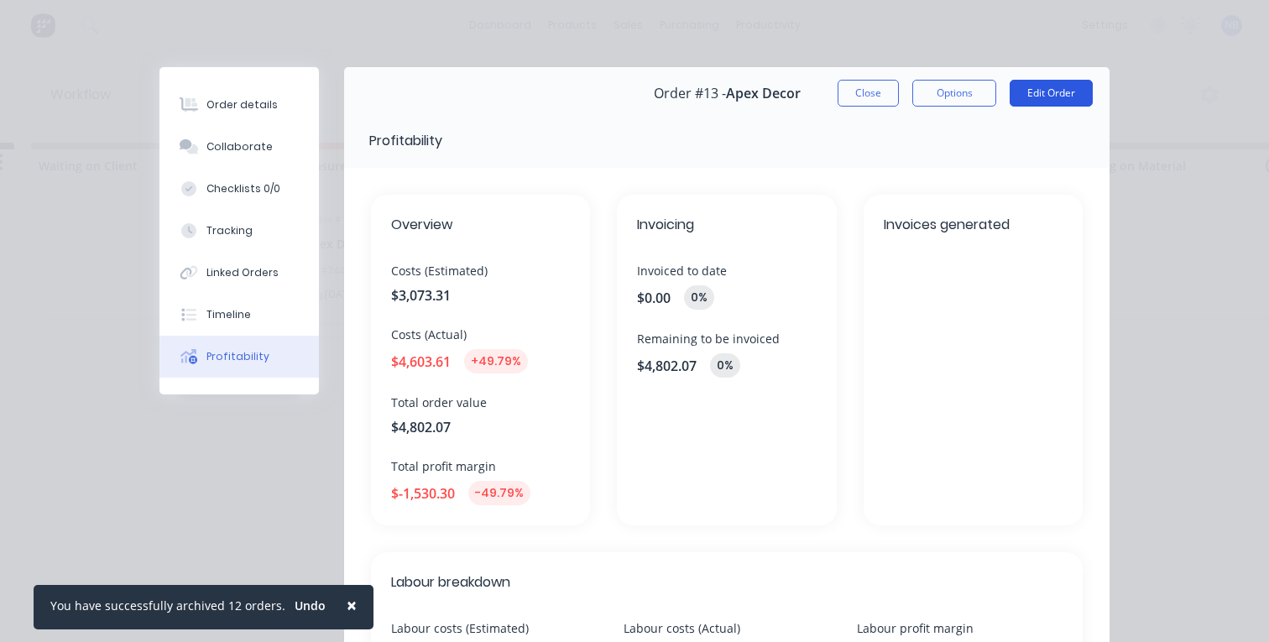
click at [1049, 105] on button "Edit Order" at bounding box center [1050, 93] width 83 height 27
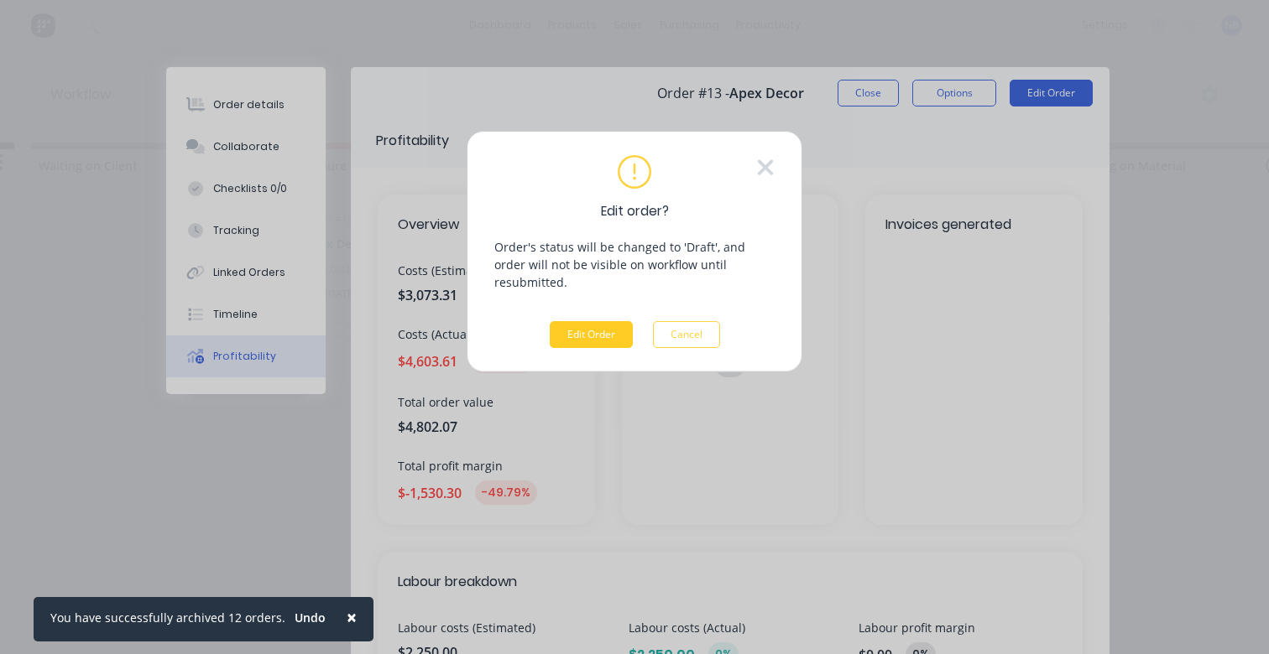
click at [602, 321] on button "Edit Order" at bounding box center [591, 334] width 83 height 27
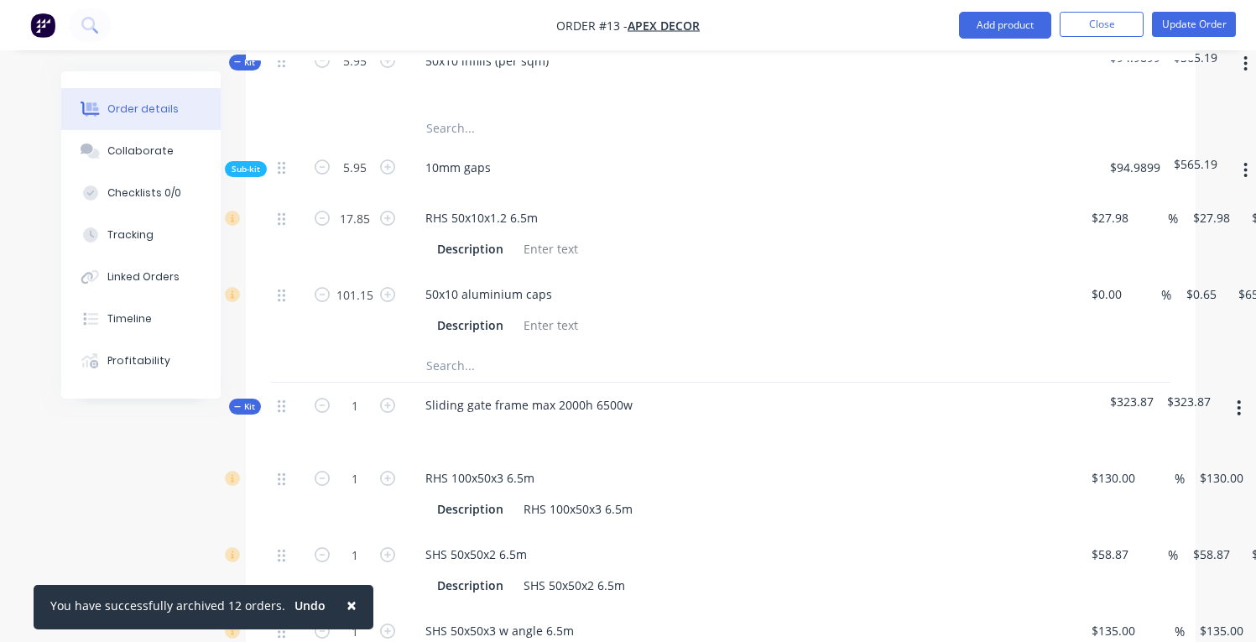
scroll to position [366, 0]
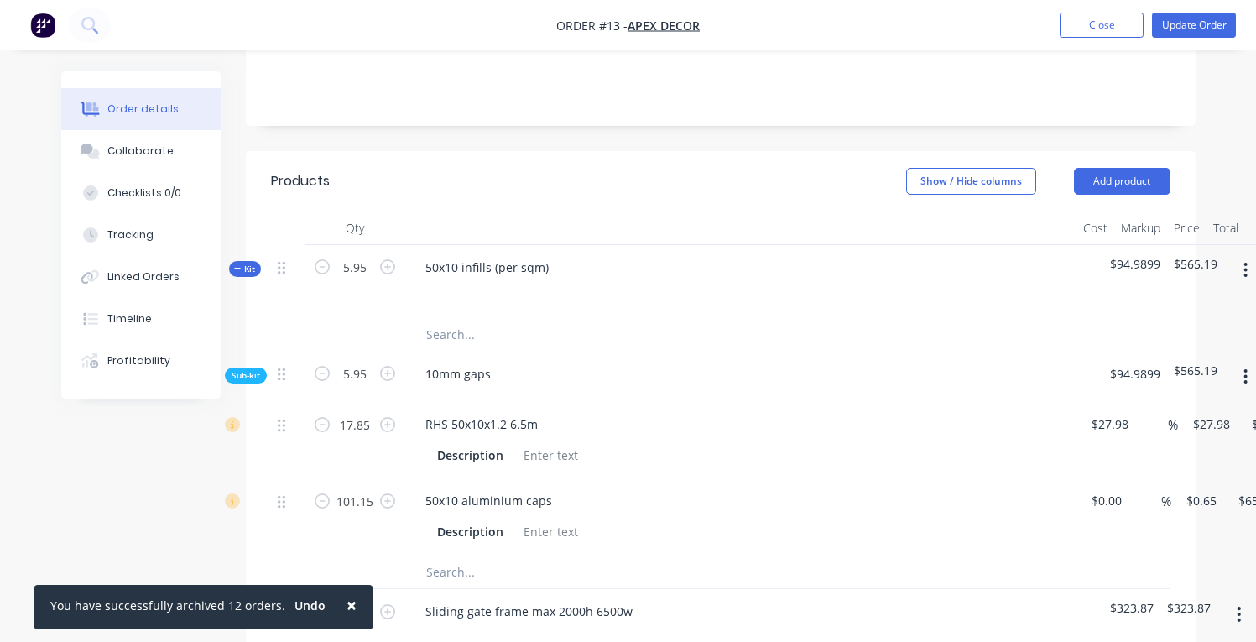
click at [237, 268] on icon at bounding box center [237, 268] width 7 height 1
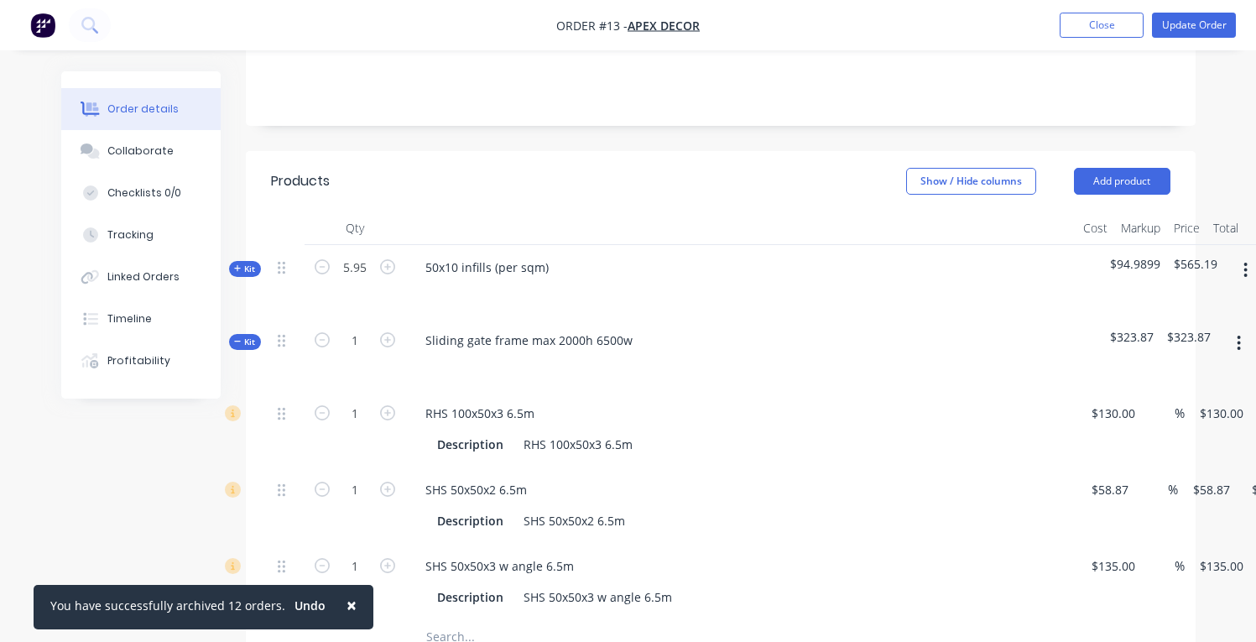
click at [248, 334] on div "Kit" at bounding box center [245, 342] width 32 height 16
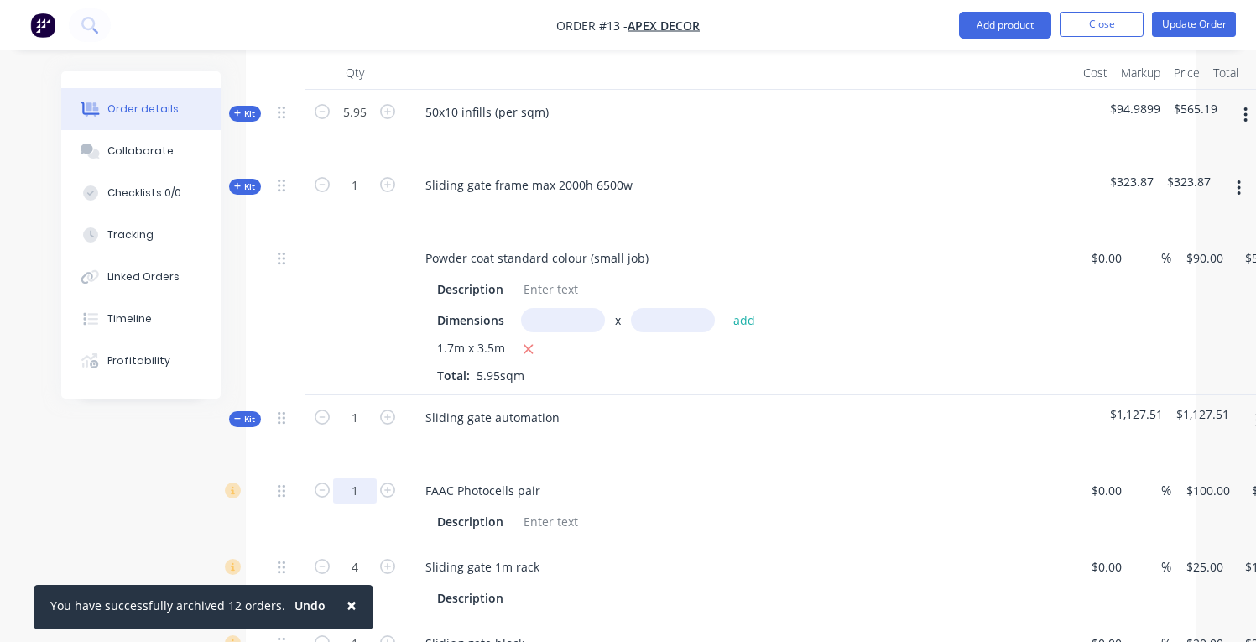
scroll to position [538, 0]
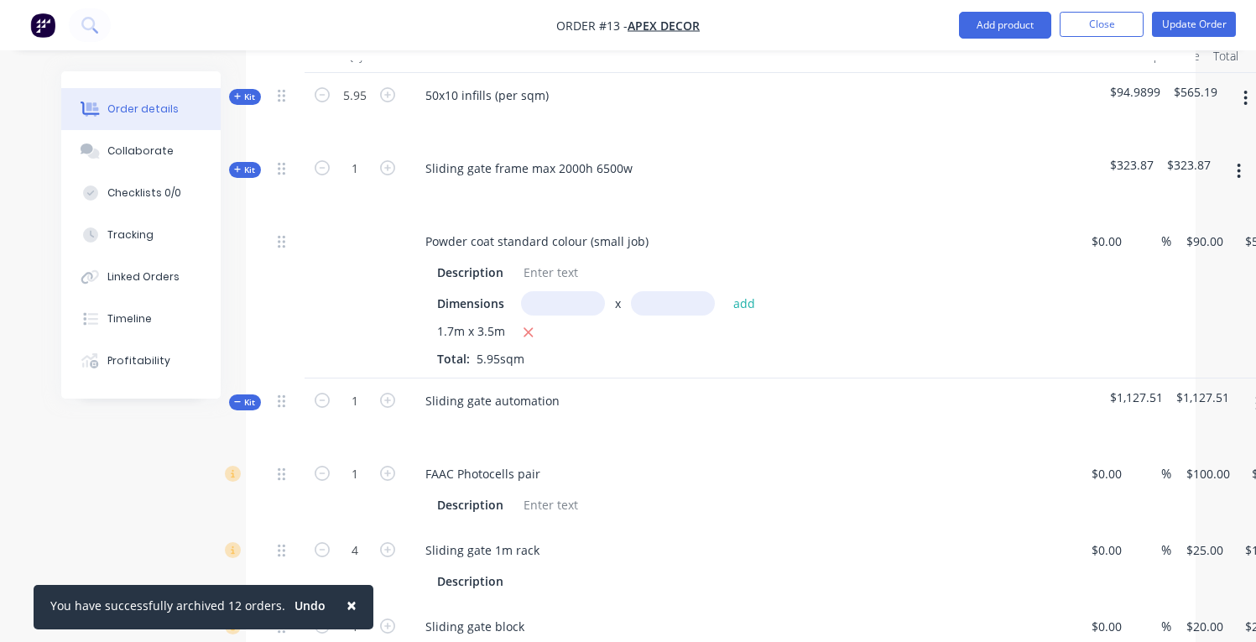
click at [237, 398] on icon at bounding box center [238, 402] width 8 height 8
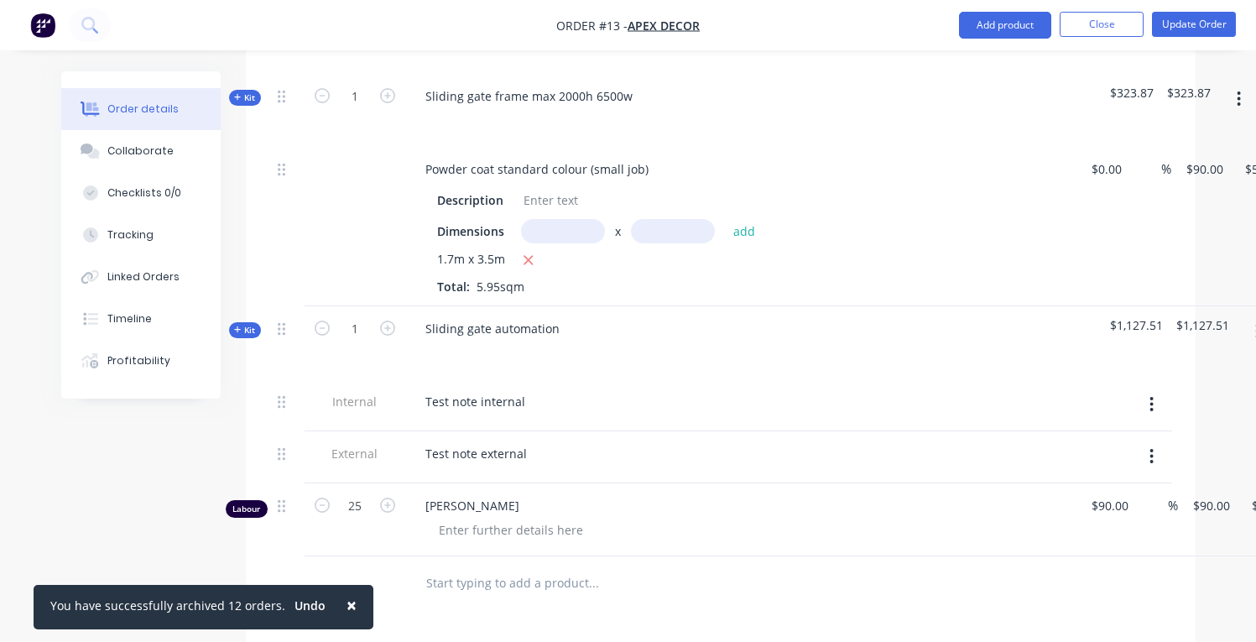
scroll to position [627, 0]
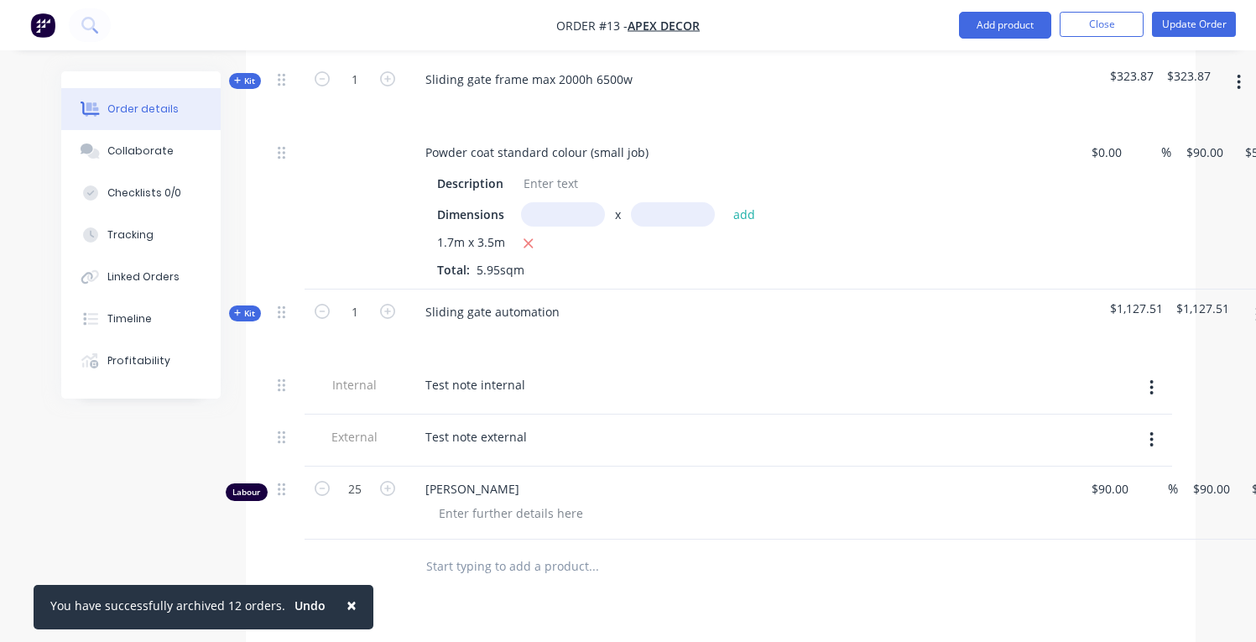
click at [1152, 380] on icon "button" at bounding box center [1151, 387] width 3 height 15
click at [1074, 453] on div "Delete" at bounding box center [1092, 465] width 129 height 24
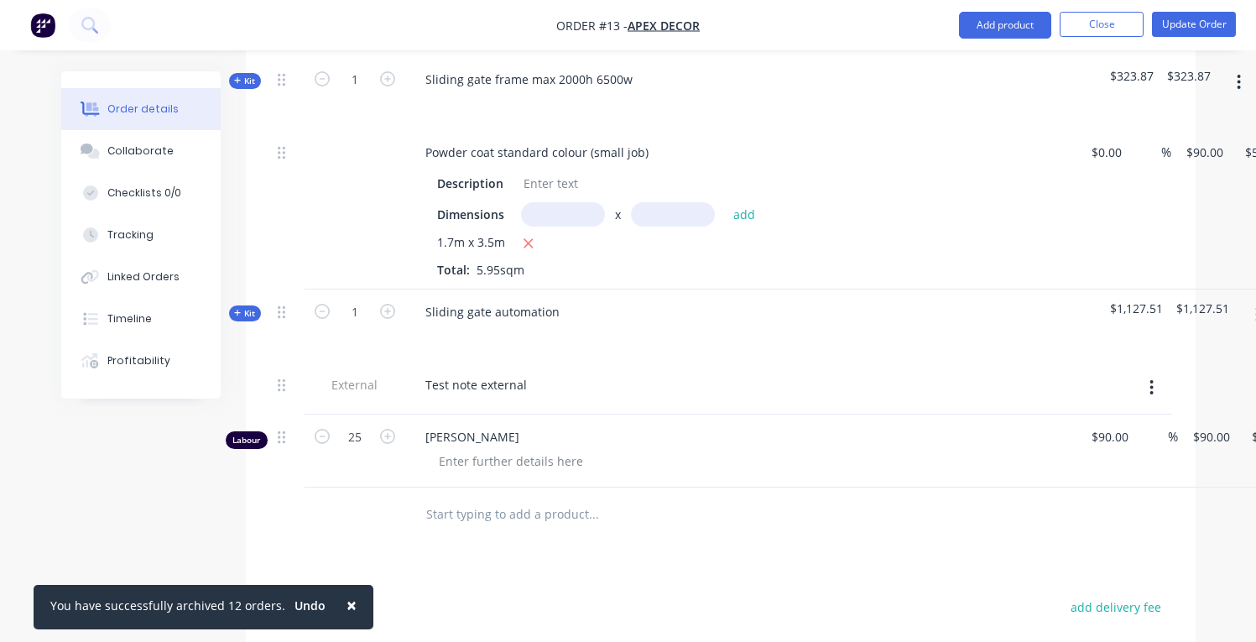
click at [1154, 378] on icon "button" at bounding box center [1151, 387] width 4 height 18
click at [1110, 453] on div "Delete" at bounding box center [1092, 465] width 129 height 24
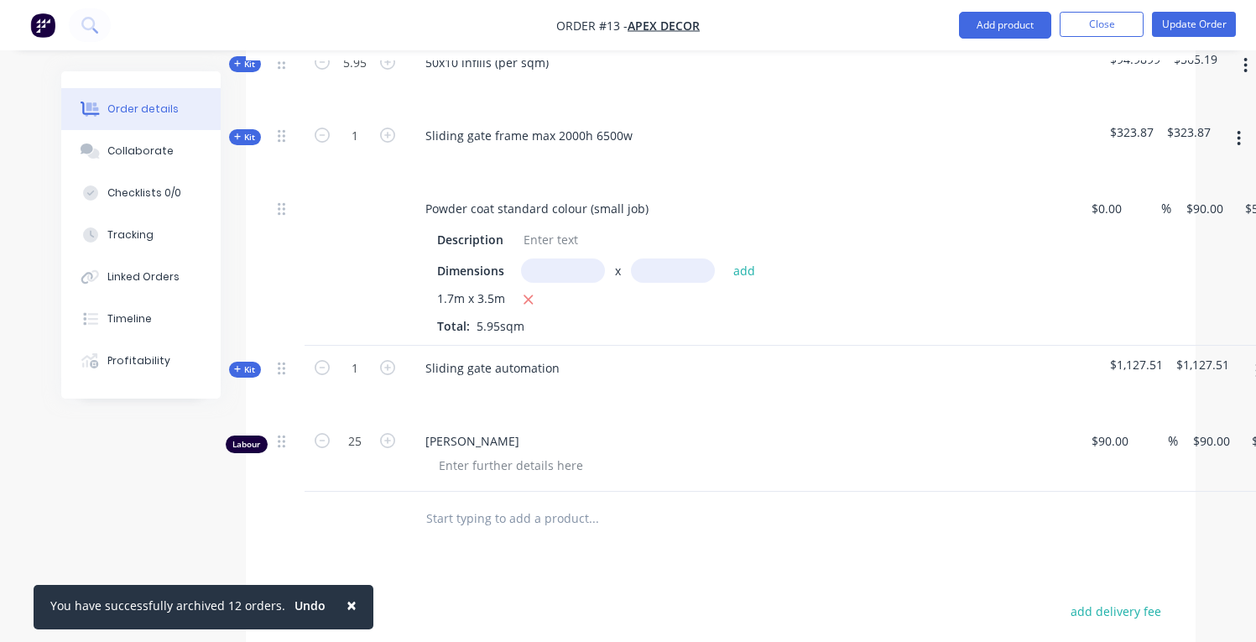
scroll to position [482, 0]
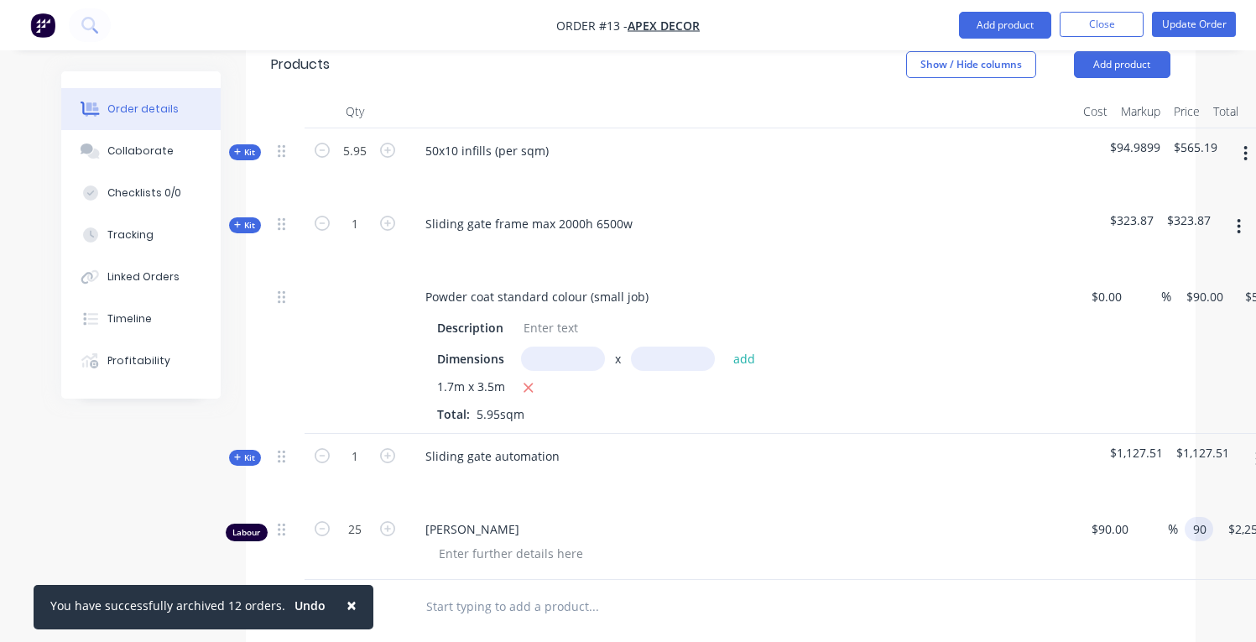
click at [1207, 517] on input "90" at bounding box center [1202, 529] width 22 height 24
type input "$90.00"
click at [1133, 580] on div at bounding box center [720, 607] width 899 height 55
click at [1155, 517] on input at bounding box center [1158, 529] width 19 height 24
click at [1173, 572] on div "Qty Cost Markup Price Total Kit 5.95 50x10 infills (per sqm) $94.9899 $565.19 K…" at bounding box center [721, 365] width 950 height 540
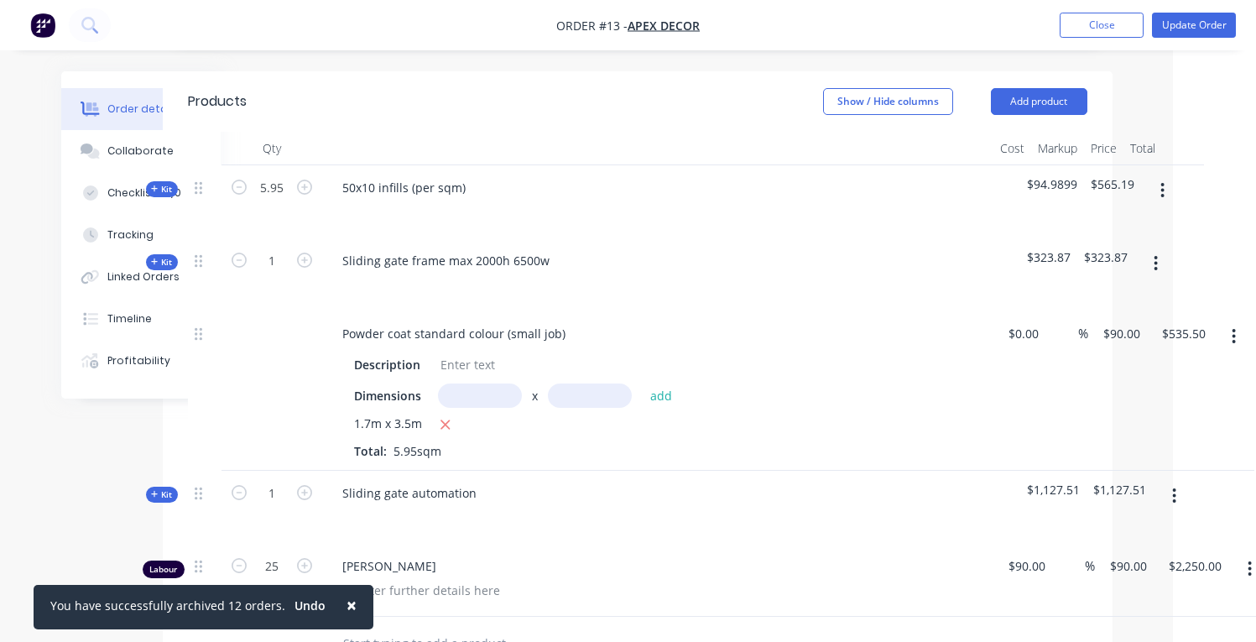
scroll to position [462, 83]
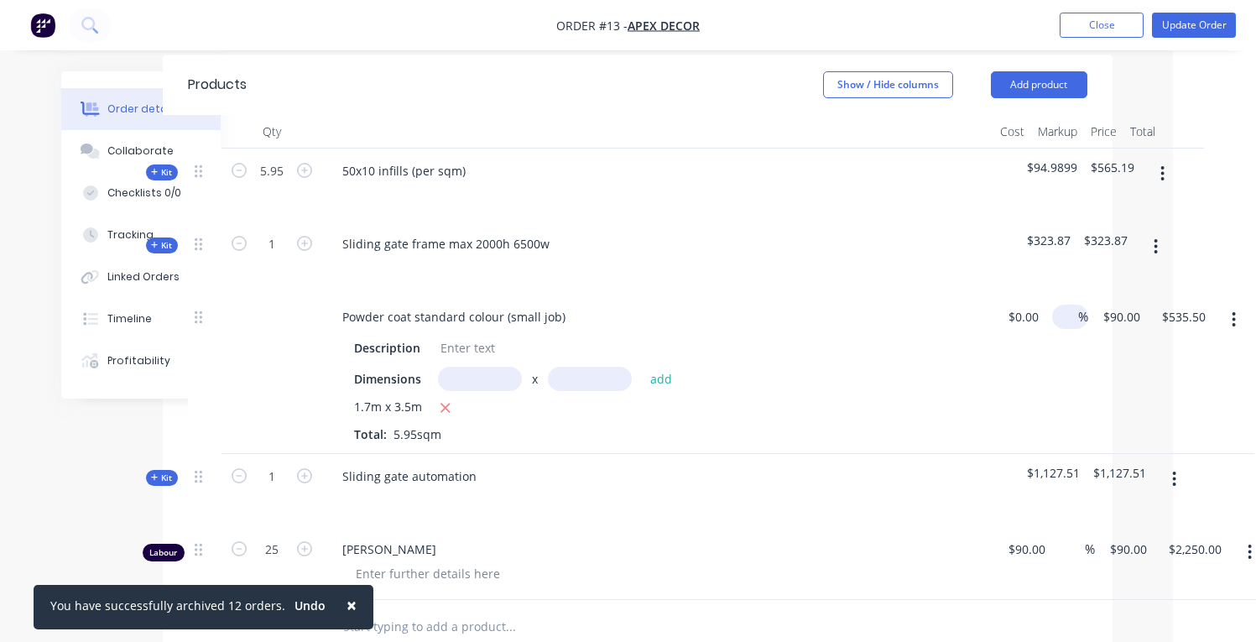
click at [1073, 305] on input at bounding box center [1068, 317] width 19 height 24
type input "$0.00"
click at [975, 222] on div "Sliding gate frame max 2000h 6500w" at bounding box center [657, 258] width 671 height 73
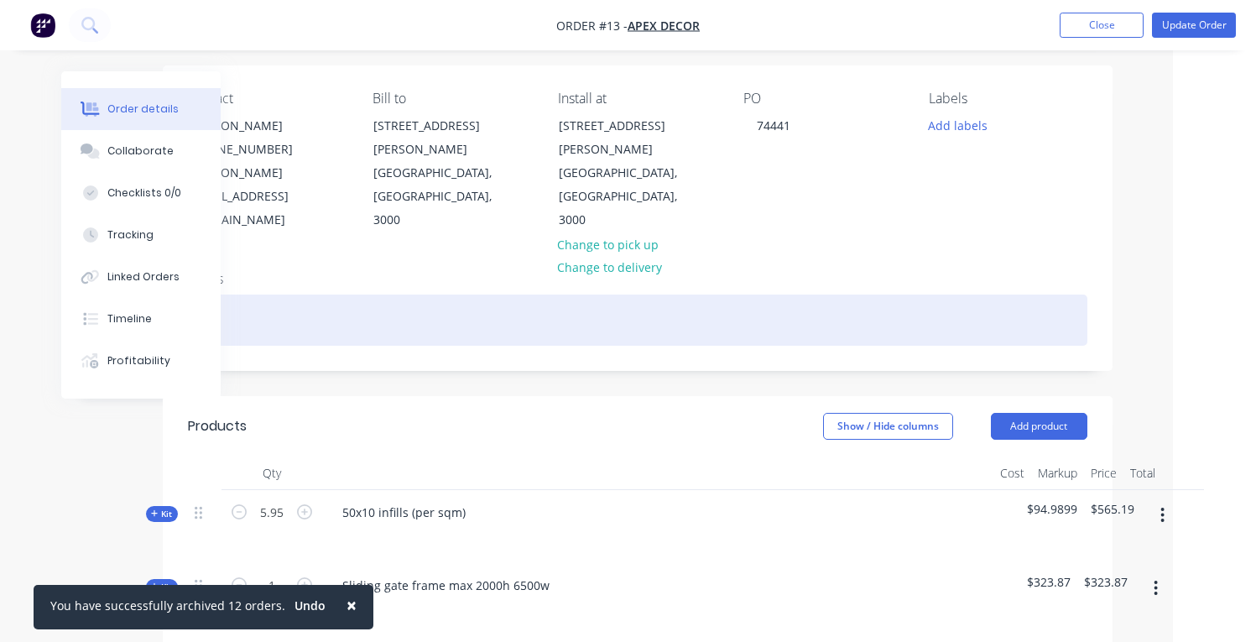
scroll to position [109, 83]
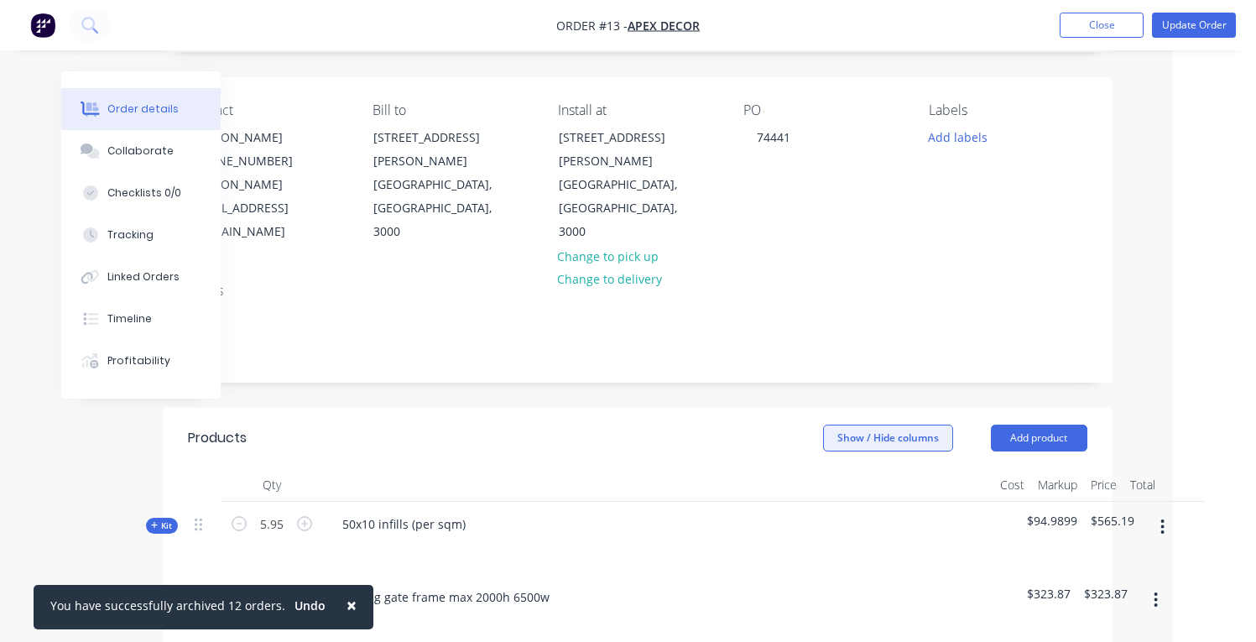
click at [921, 425] on button "Show / Hide columns" at bounding box center [888, 438] width 130 height 27
click at [853, 473] on span at bounding box center [850, 468] width 14 height 14
click at [830, 461] on input "Markup" at bounding box center [830, 461] width 0 height 0
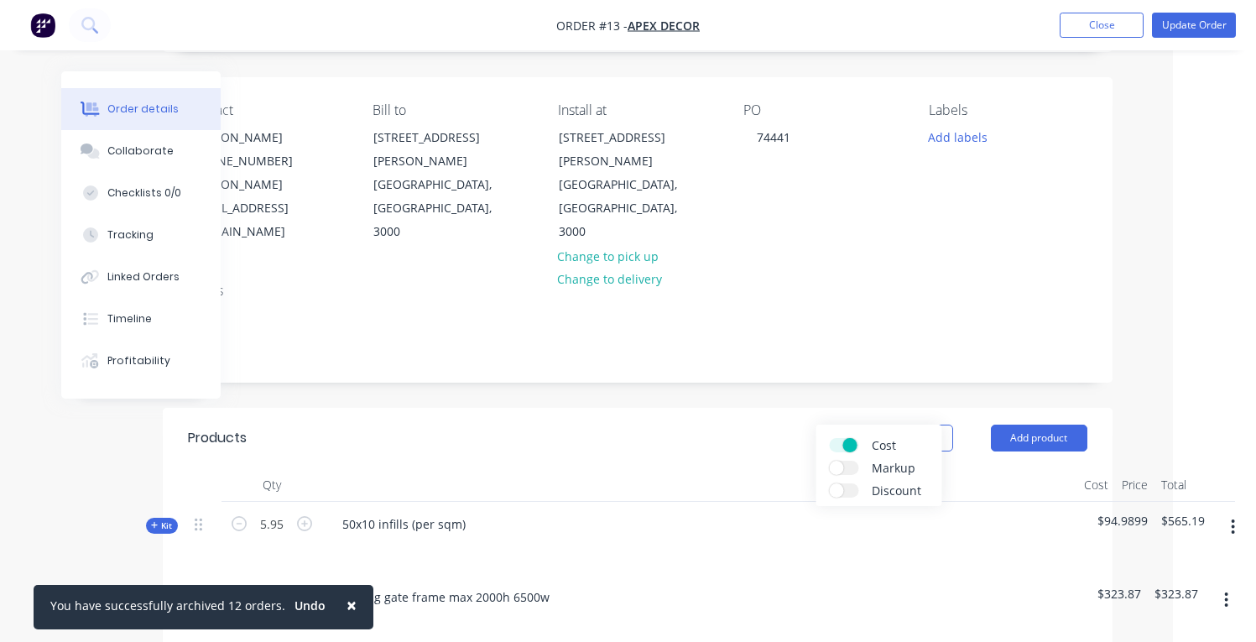
click at [850, 444] on span at bounding box center [850, 445] width 14 height 14
click at [830, 438] on input "Cost" at bounding box center [830, 438] width 0 height 0
click at [843, 441] on span at bounding box center [837, 445] width 14 height 14
click at [830, 438] on input "Cost" at bounding box center [830, 438] width 0 height 0
type input "$90.00"
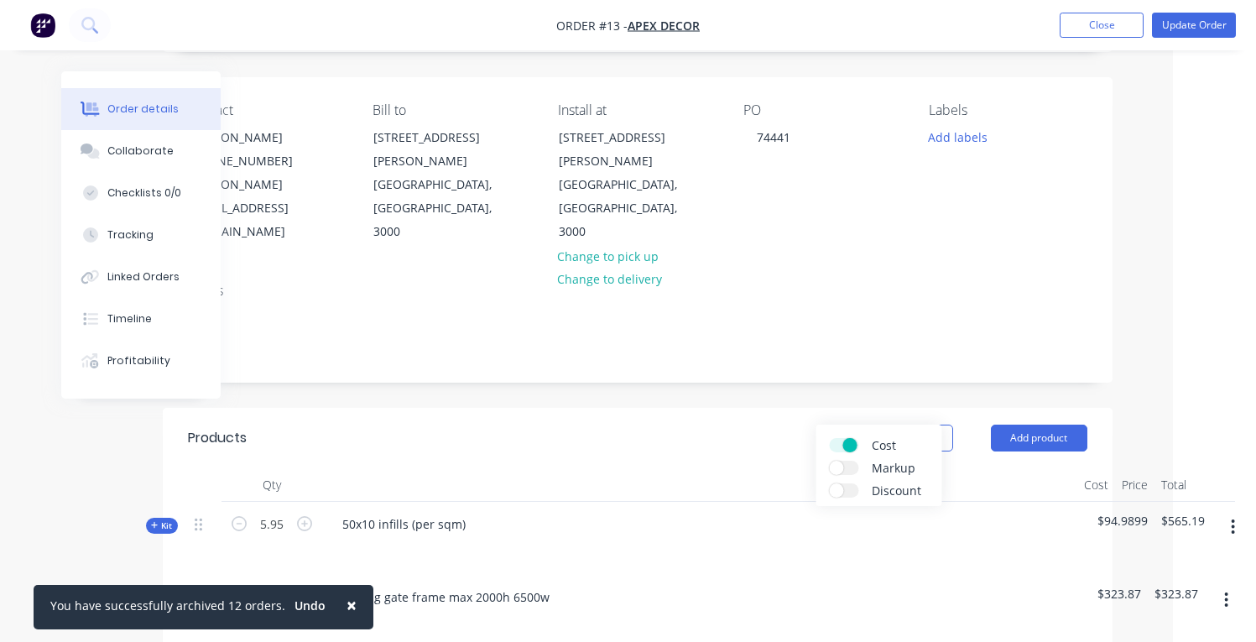
click at [846, 464] on label "Markup" at bounding box center [844, 468] width 29 height 14
click at [830, 461] on input "Markup" at bounding box center [830, 461] width 0 height 0
click at [846, 466] on span at bounding box center [850, 468] width 14 height 14
click at [830, 461] on input "Markup" at bounding box center [830, 461] width 0 height 0
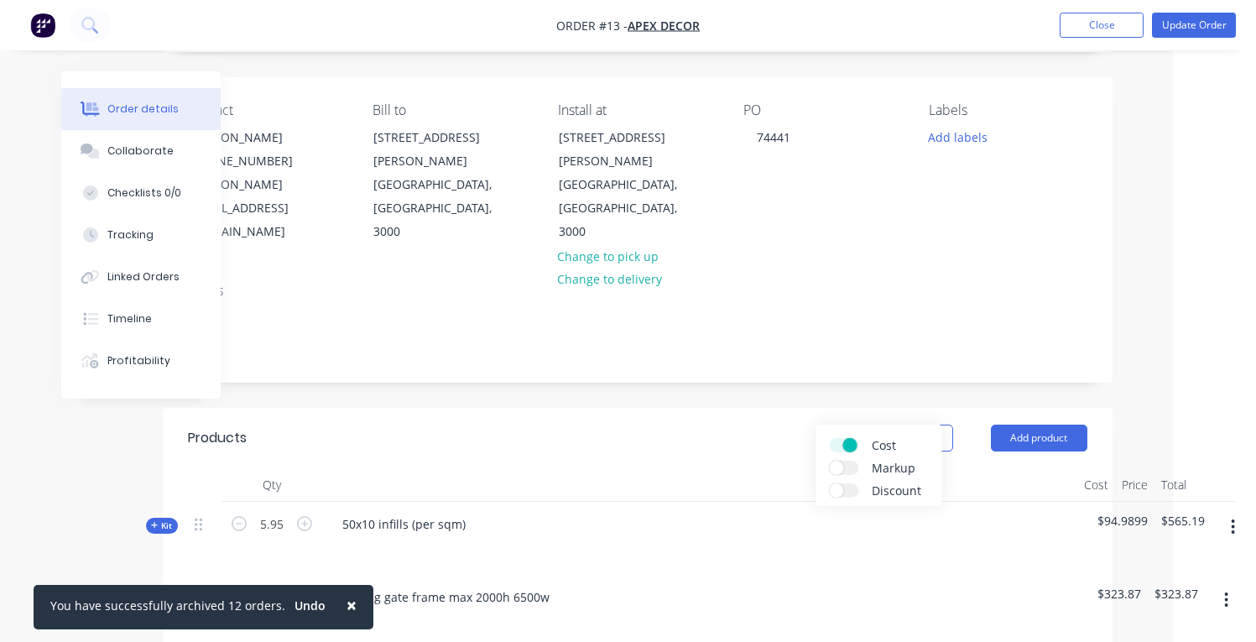
drag, startPoint x: 844, startPoint y: 448, endPoint x: 936, endPoint y: 456, distance: 92.7
click at [845, 448] on span at bounding box center [850, 445] width 14 height 14
click at [830, 438] on input "Cost" at bounding box center [830, 438] width 0 height 0
click at [1140, 409] on div "Order details Collaborate Checklists 0/0 Tracking Linked Orders Timeline Profit…" at bounding box center [545, 645] width 1256 height 1508
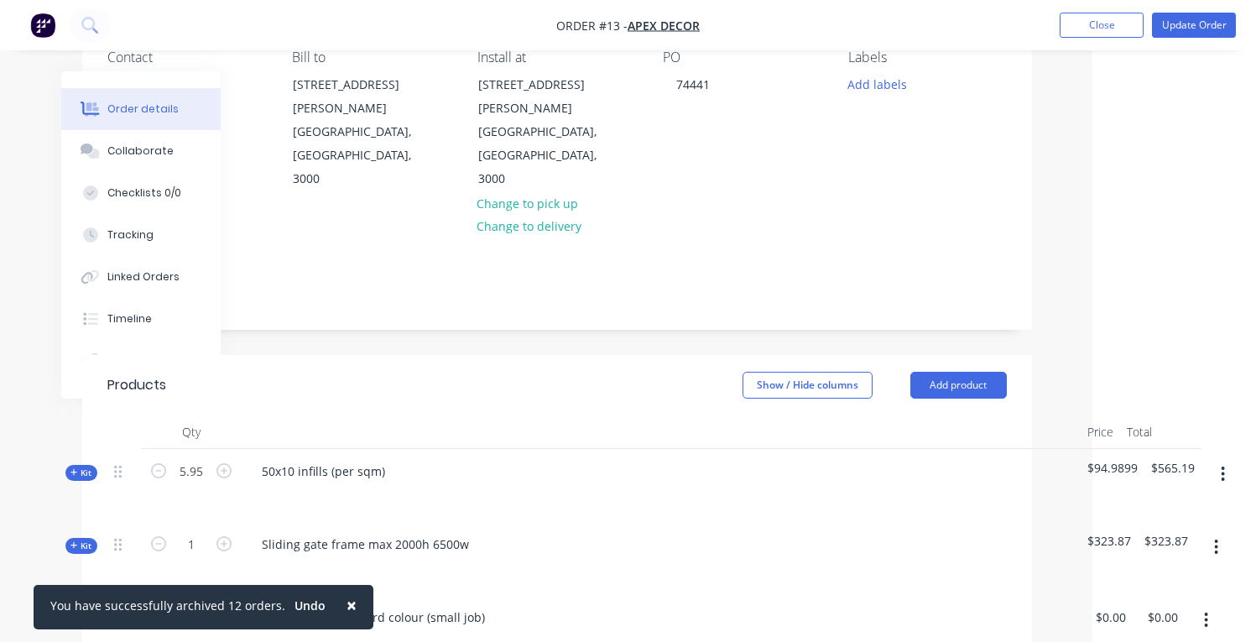
scroll to position [172, 164]
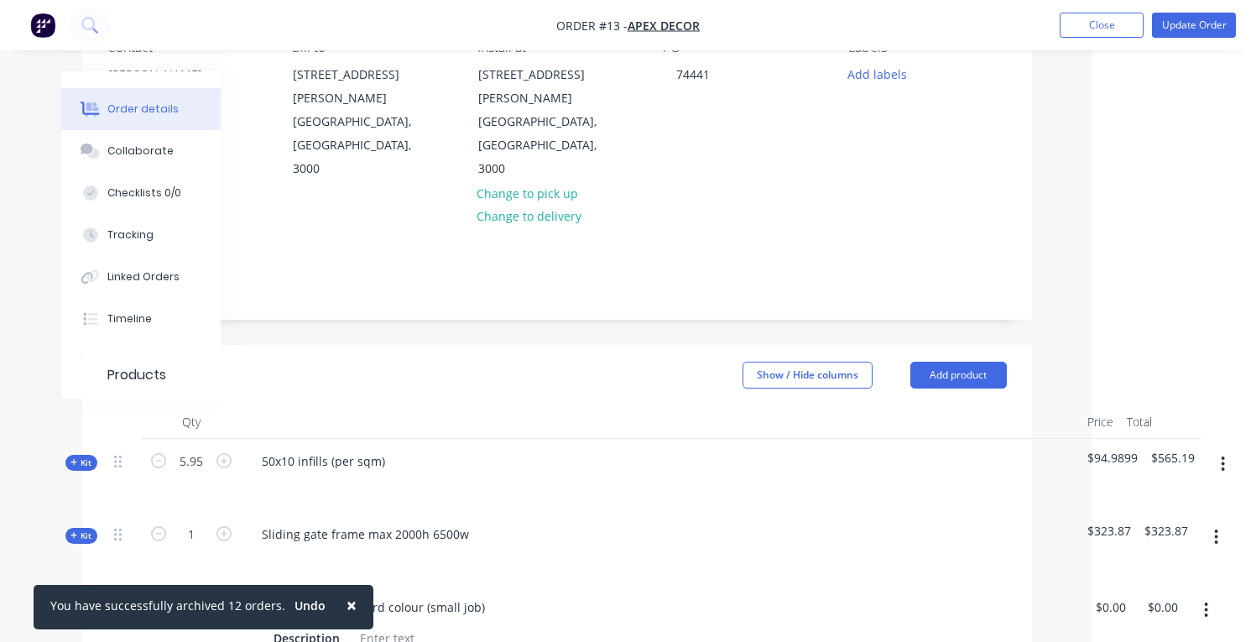
click at [822, 345] on header "Products Show / Hide columns Add product" at bounding box center [557, 375] width 950 height 60
click at [824, 345] on header "Products Show / Hide columns Add product" at bounding box center [557, 375] width 950 height 60
click at [828, 362] on button "Show / Hide columns" at bounding box center [808, 375] width 130 height 27
click at [766, 380] on label "Cost" at bounding box center [763, 382] width 29 height 14
click at [749, 375] on input "Cost" at bounding box center [749, 375] width 0 height 0
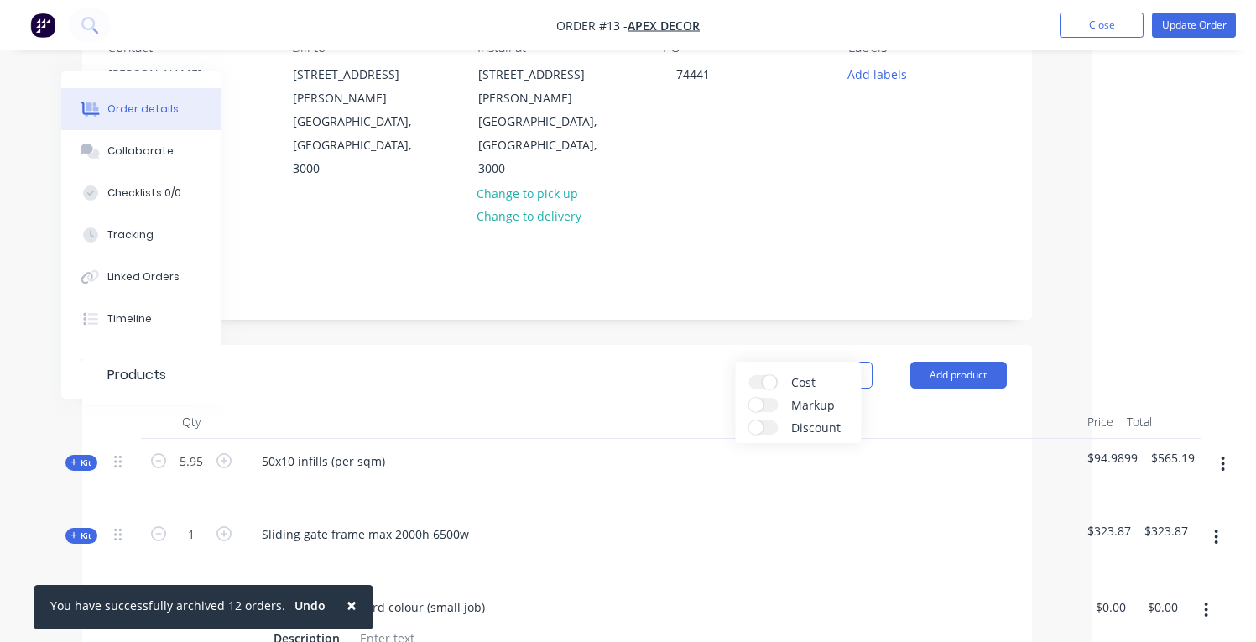
scroll to position [172, 112]
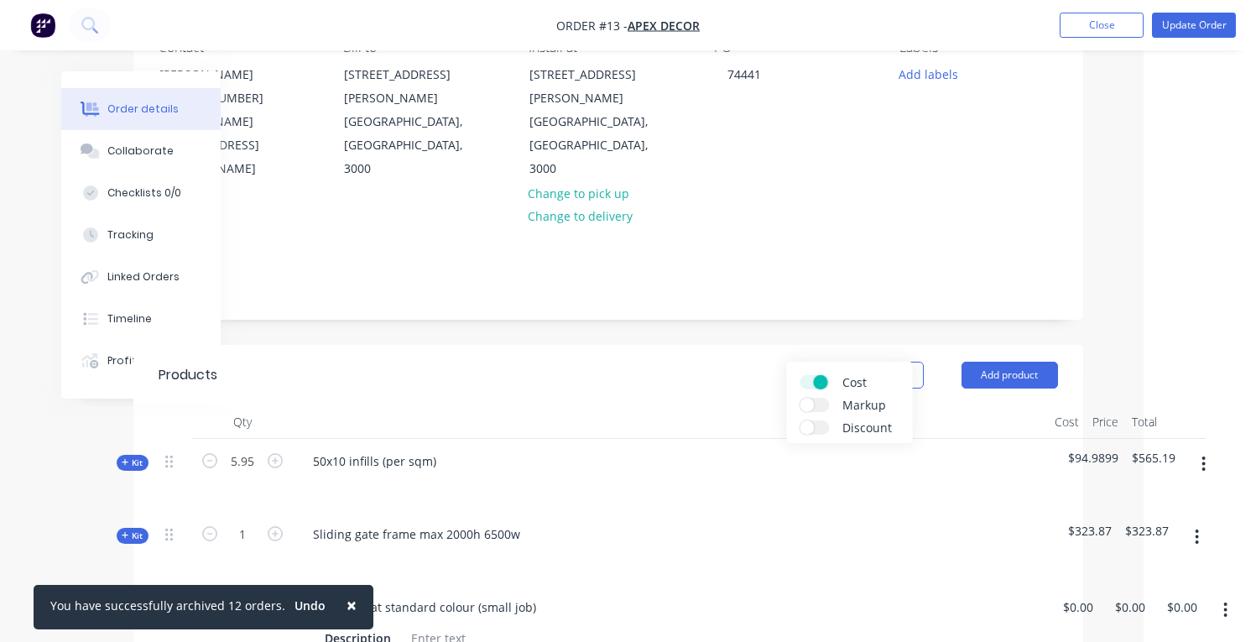
click at [969, 439] on div "50x10 infills (per sqm)" at bounding box center [670, 475] width 755 height 73
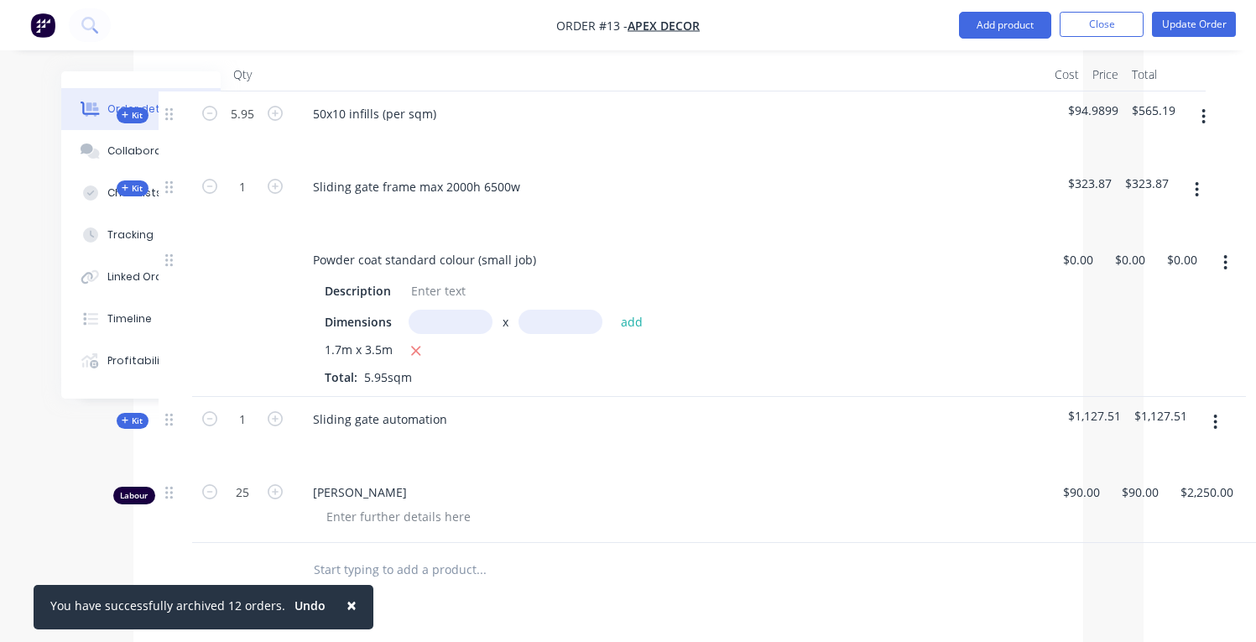
scroll to position [461, 112]
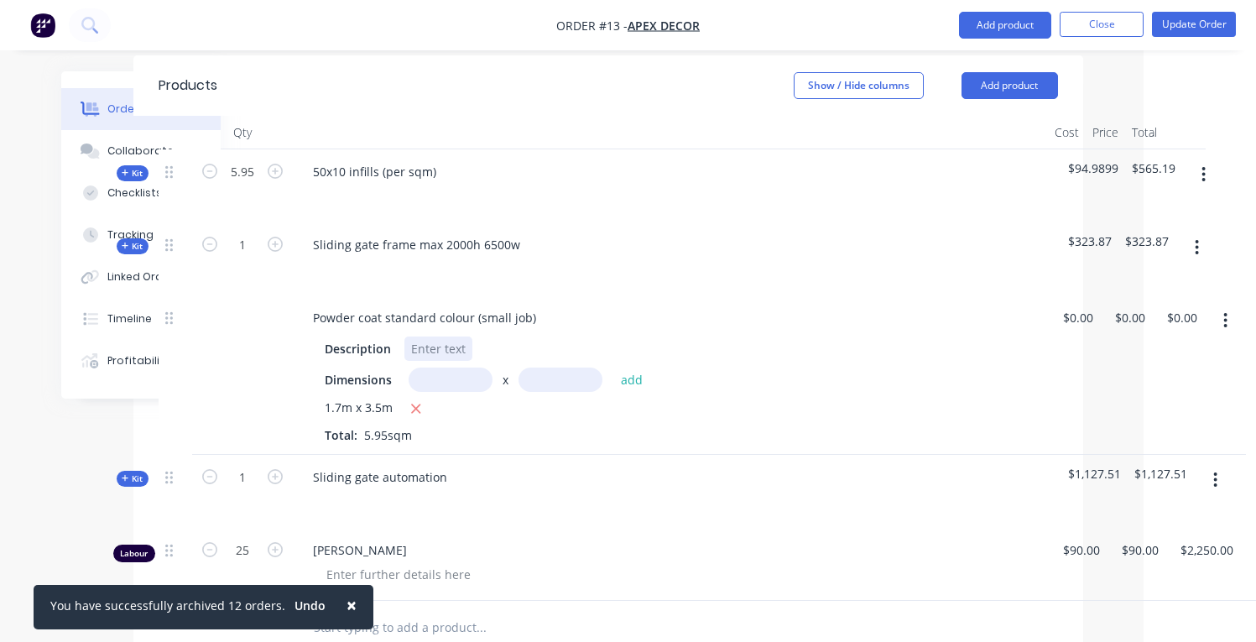
click at [430, 336] on div at bounding box center [438, 348] width 68 height 24
click at [427, 368] on input "text" at bounding box center [451, 380] width 84 height 24
click at [447, 399] on div "Powder coat standard colour (small job) Description Dimensions x add 1.7m x 3.5…" at bounding box center [670, 374] width 755 height 159
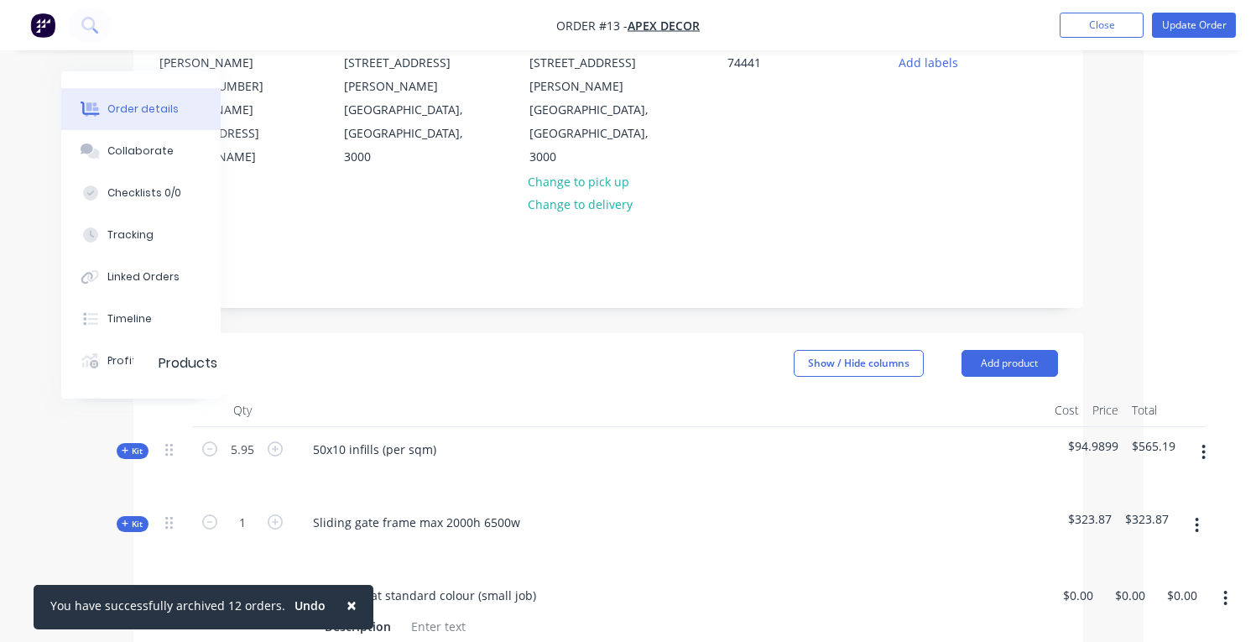
scroll to position [61, 112]
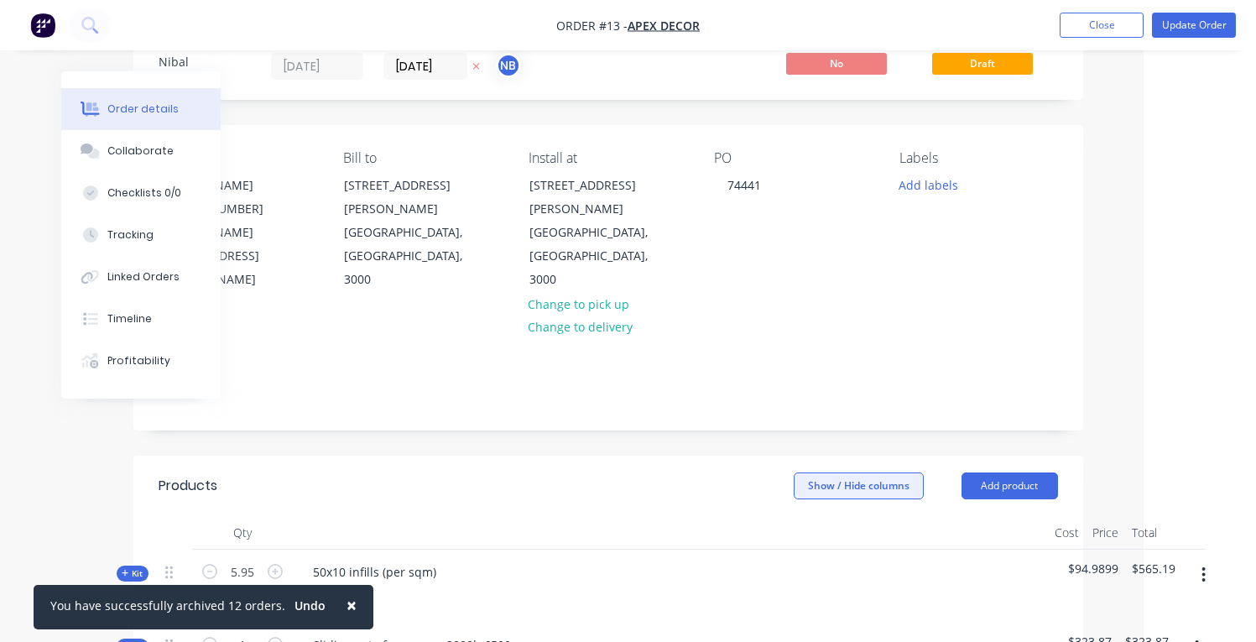
click at [888, 472] on button "Show / Hide columns" at bounding box center [859, 485] width 130 height 27
click at [818, 484] on div "Cost Markup Discount" at bounding box center [850, 512] width 126 height 81
drag, startPoint x: 813, startPoint y: 490, endPoint x: 849, endPoint y: 488, distance: 36.1
click at [814, 490] on label "Cost" at bounding box center [814, 493] width 29 height 14
click at [800, 486] on input "Cost" at bounding box center [800, 486] width 0 height 0
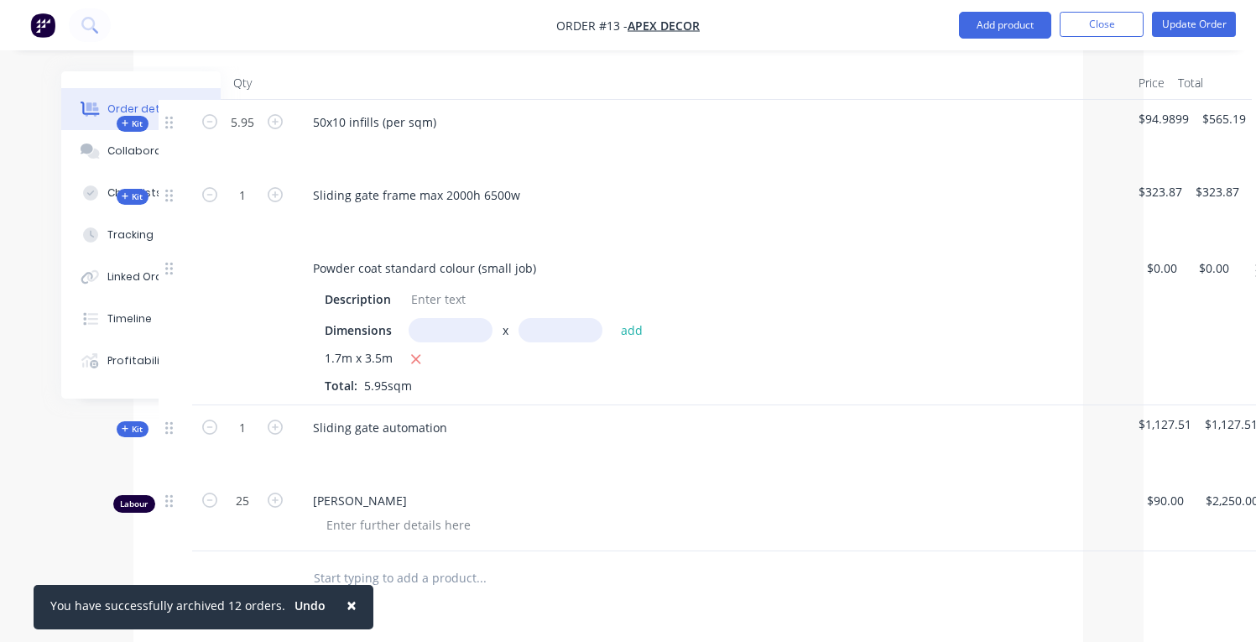
scroll to position [428, 112]
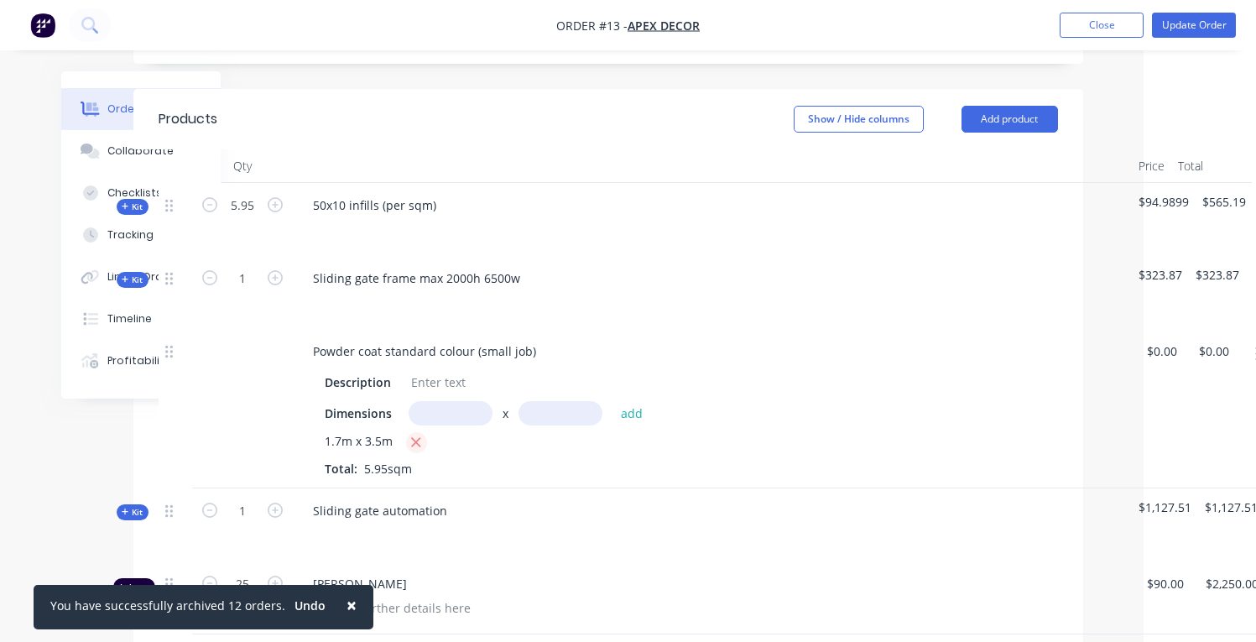
click at [412, 438] on icon "button" at bounding box center [416, 442] width 9 height 9
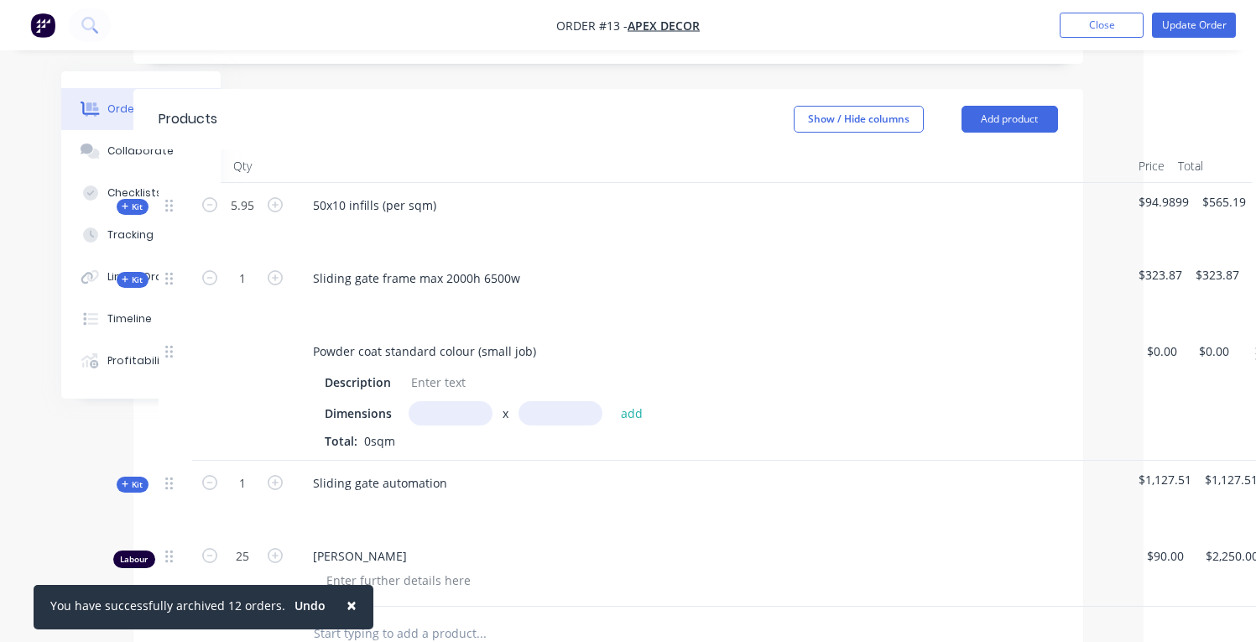
click at [427, 401] on input "text" at bounding box center [451, 413] width 84 height 24
type input "1.7m"
type input "3.5m"
click at [630, 401] on button "add" at bounding box center [632, 412] width 39 height 23
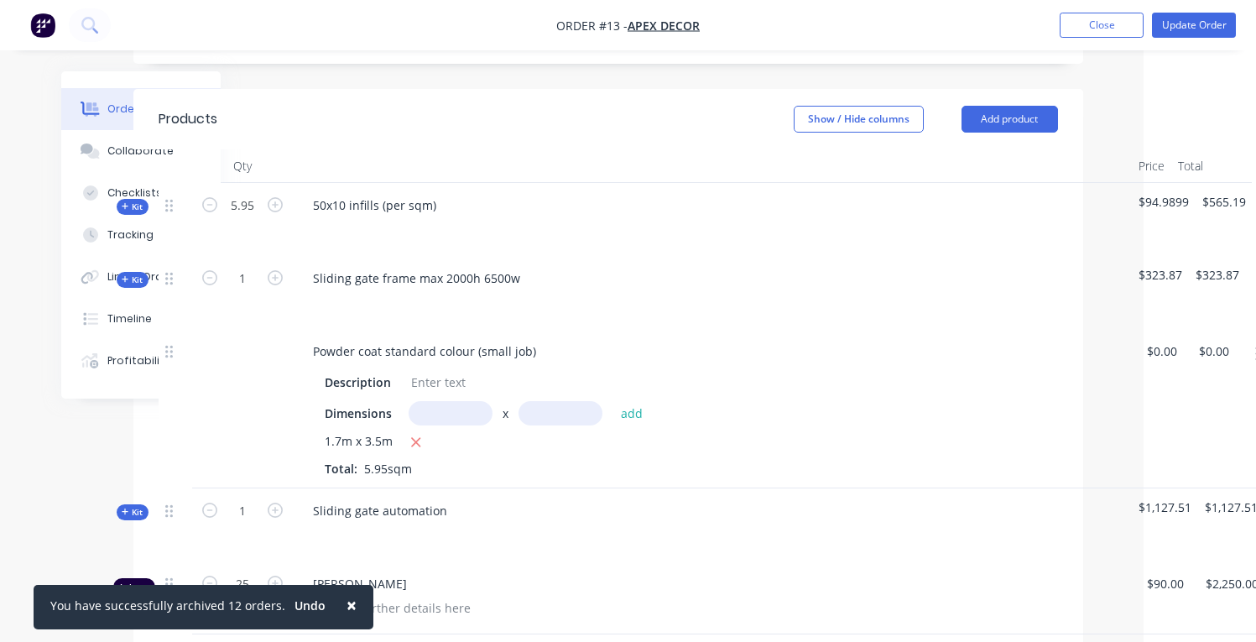
click at [683, 432] on div "1.7m x 3.5m Total: 5.95sqm" at bounding box center [712, 454] width 775 height 45
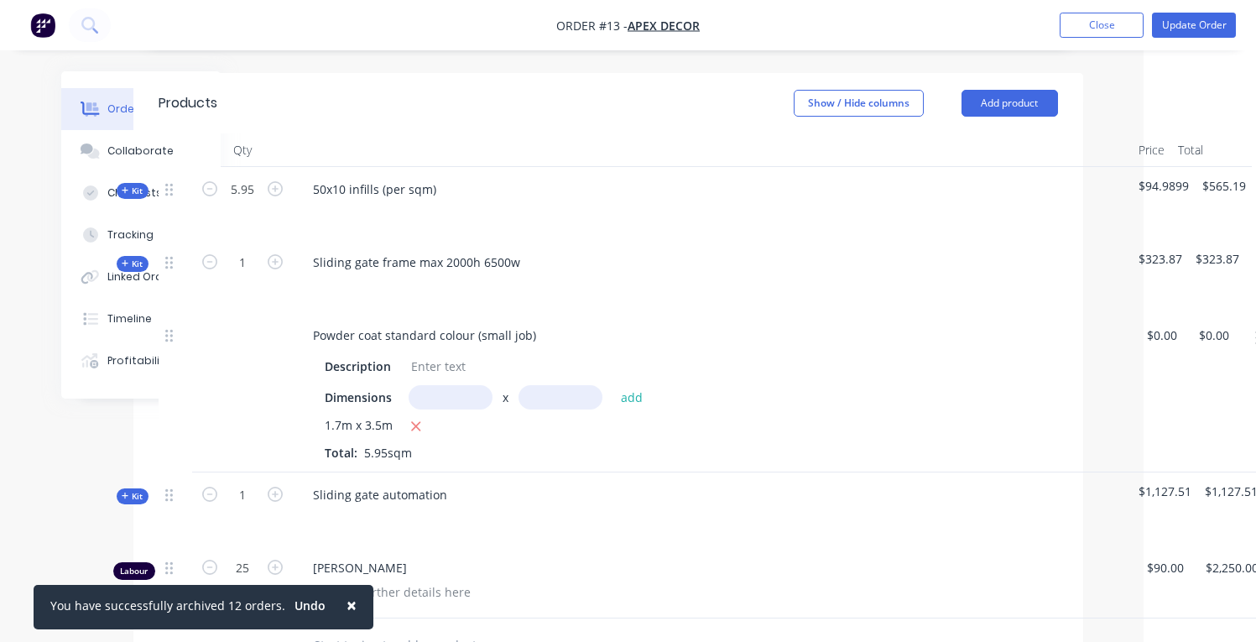
scroll to position [441, 112]
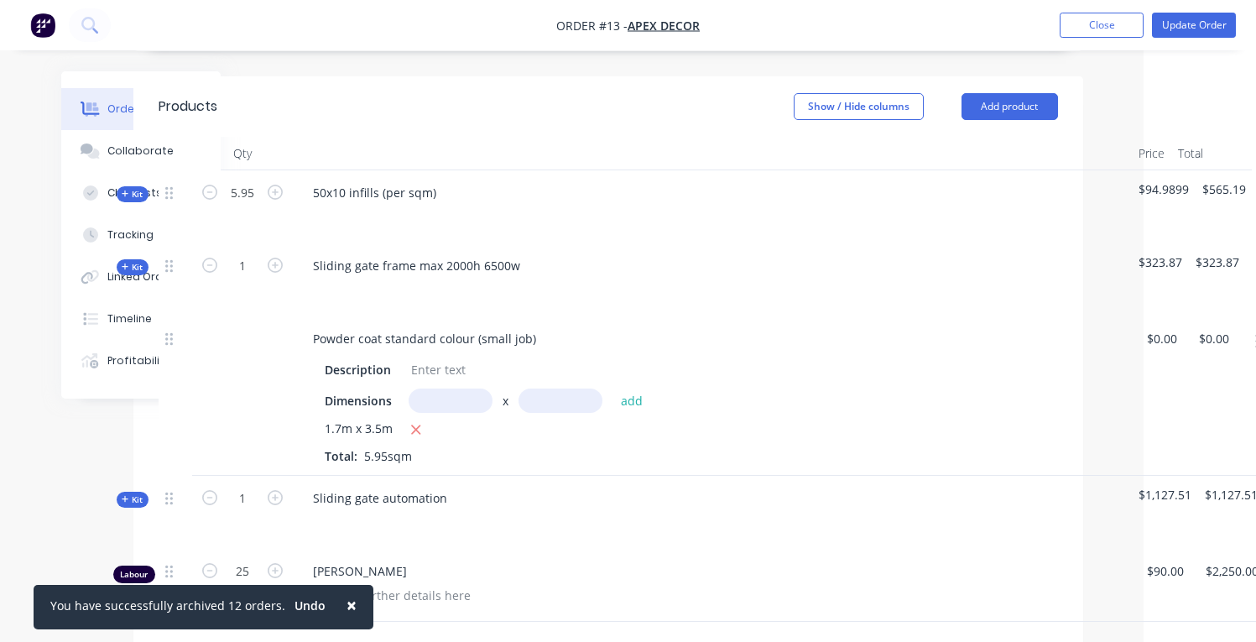
click at [408, 420] on button "button" at bounding box center [416, 430] width 21 height 21
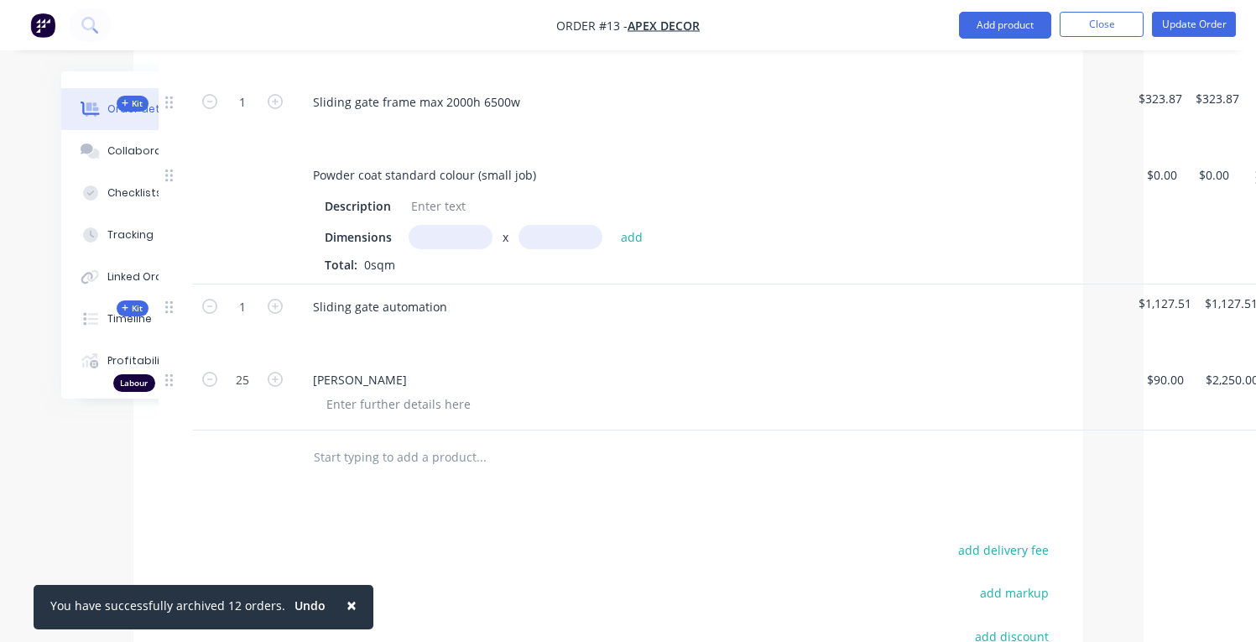
scroll to position [790, 112]
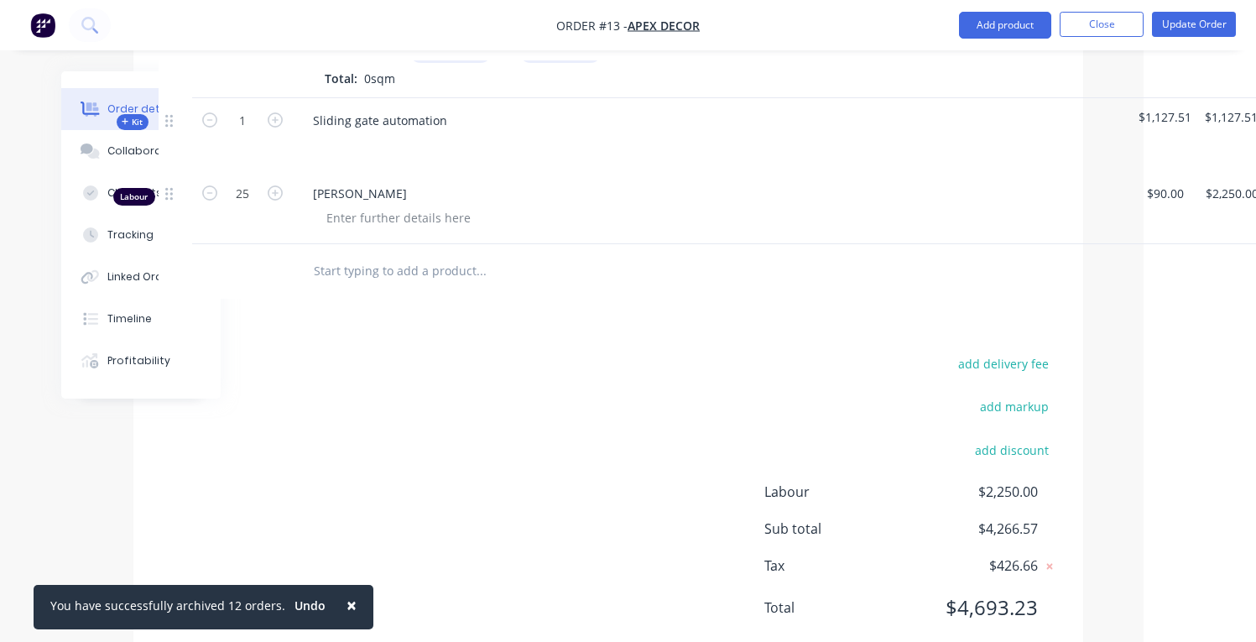
click at [808, 534] on div "Labour $2,250.00 Sub total $4,266.57 Tax $426.66 Total $4,693.23" at bounding box center [911, 561] width 294 height 158
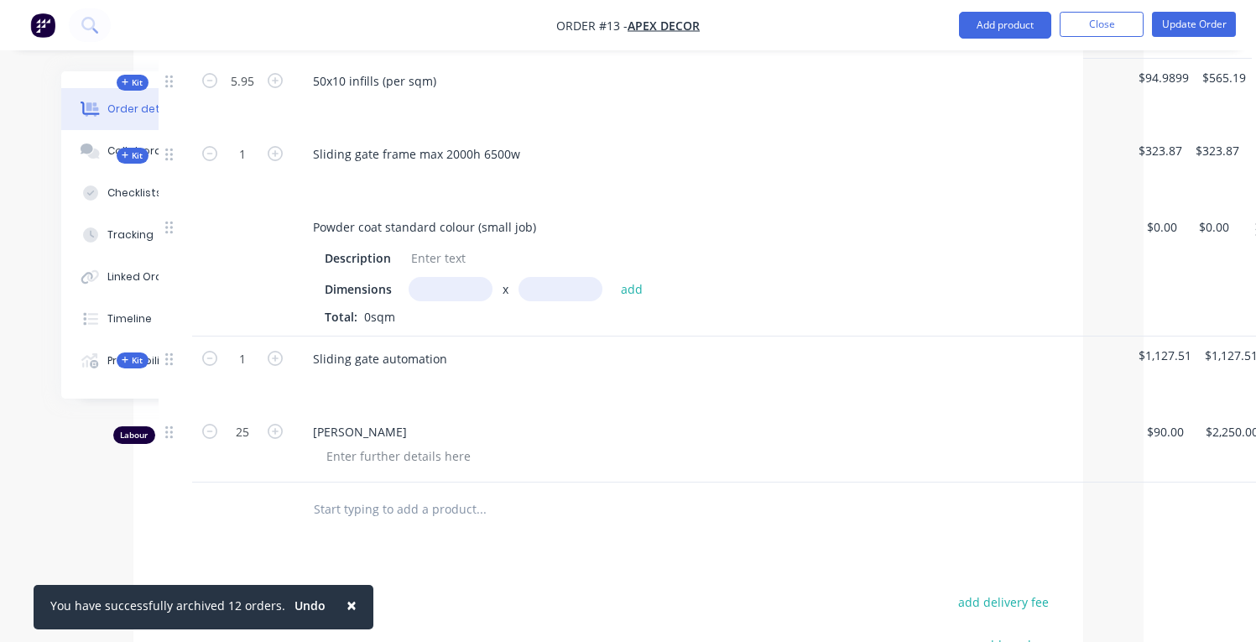
scroll to position [498, 112]
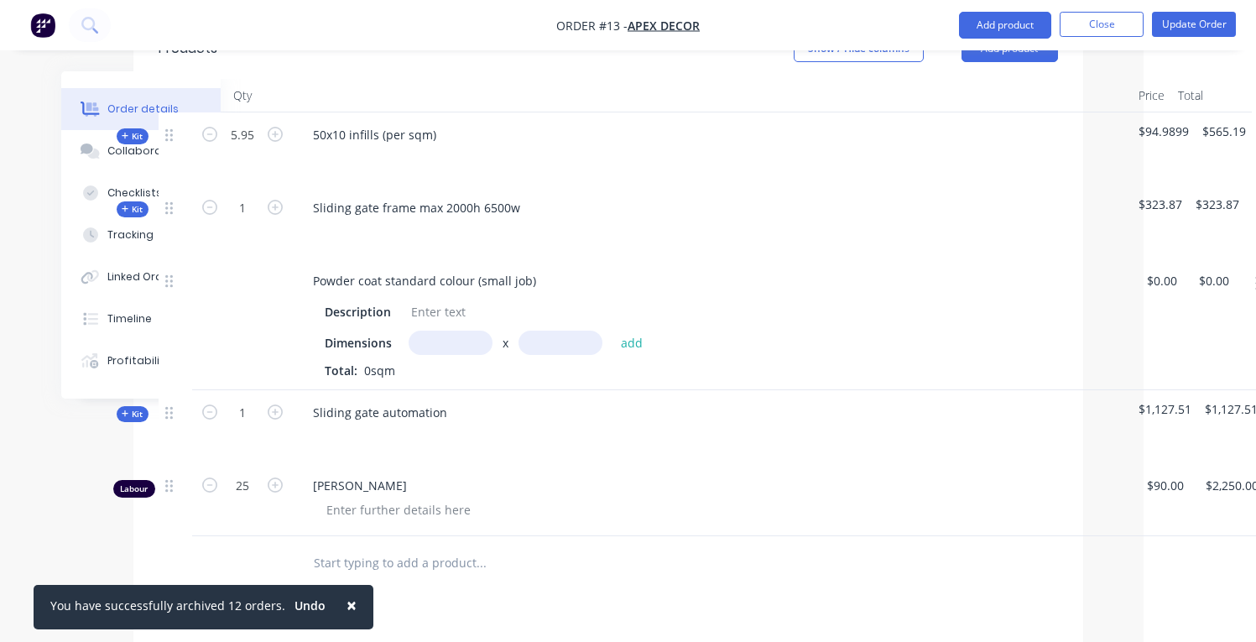
click at [420, 331] on input "text" at bounding box center [451, 343] width 84 height 24
click at [434, 300] on div at bounding box center [438, 312] width 68 height 24
click at [449, 331] on input "text" at bounding box center [451, 343] width 84 height 24
click at [509, 390] on div "Sliding gate automation" at bounding box center [712, 426] width 839 height 73
click at [425, 268] on div "Powder coat standard colour (small job)" at bounding box center [425, 280] width 250 height 24
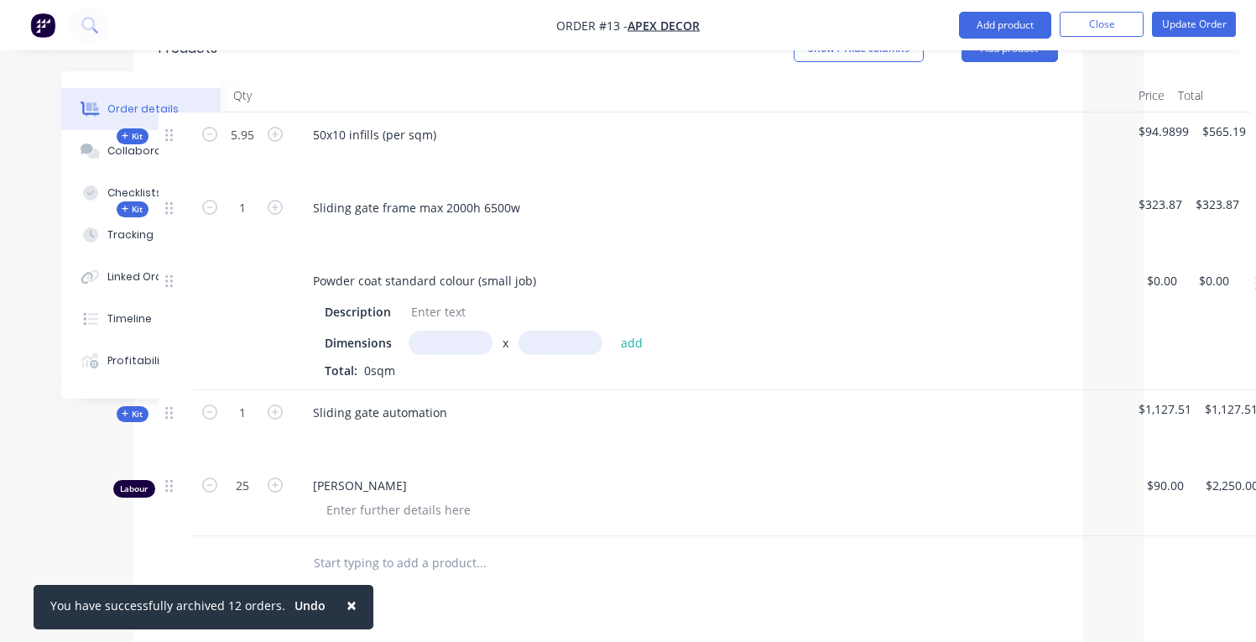
click at [571, 425] on div at bounding box center [713, 437] width 826 height 24
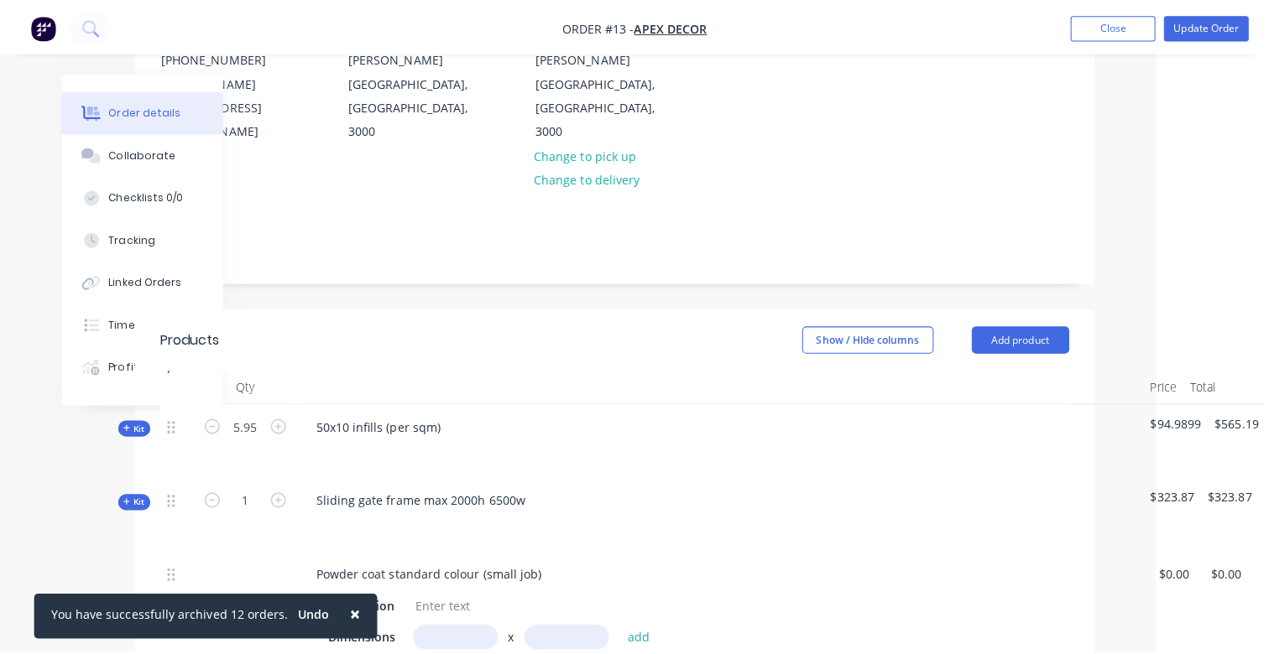
scroll to position [158, 112]
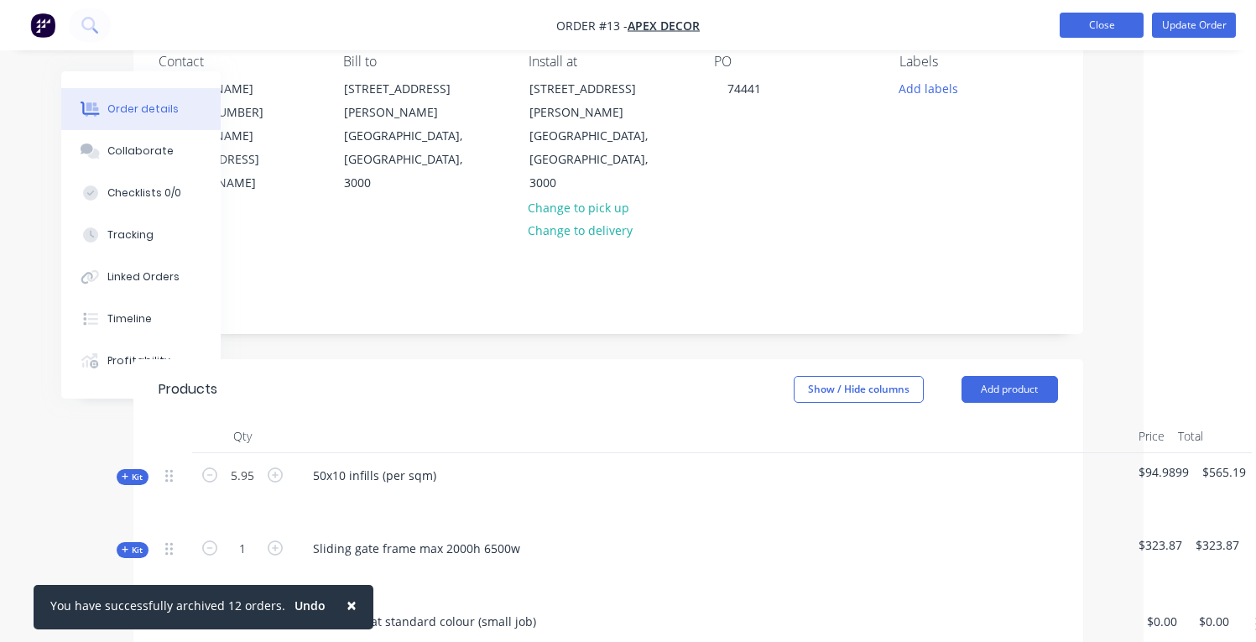
click at [1110, 29] on button "Close" at bounding box center [1102, 25] width 84 height 25
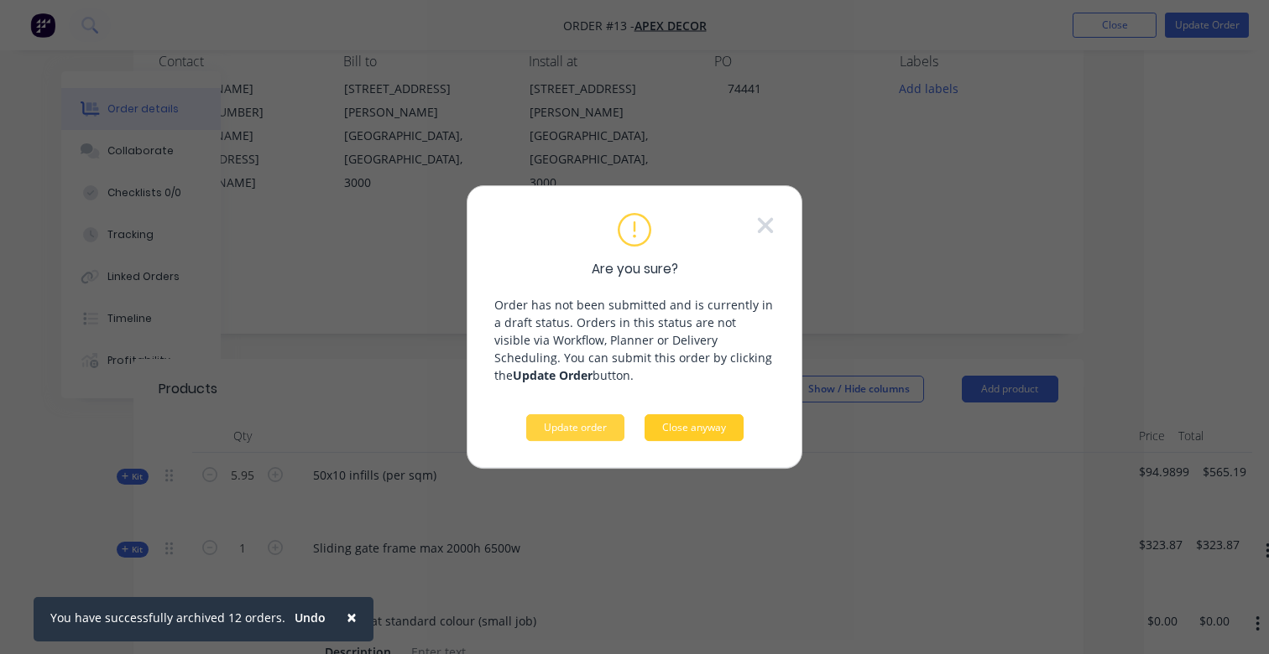
click at [671, 435] on button "Close anyway" at bounding box center [693, 427] width 99 height 27
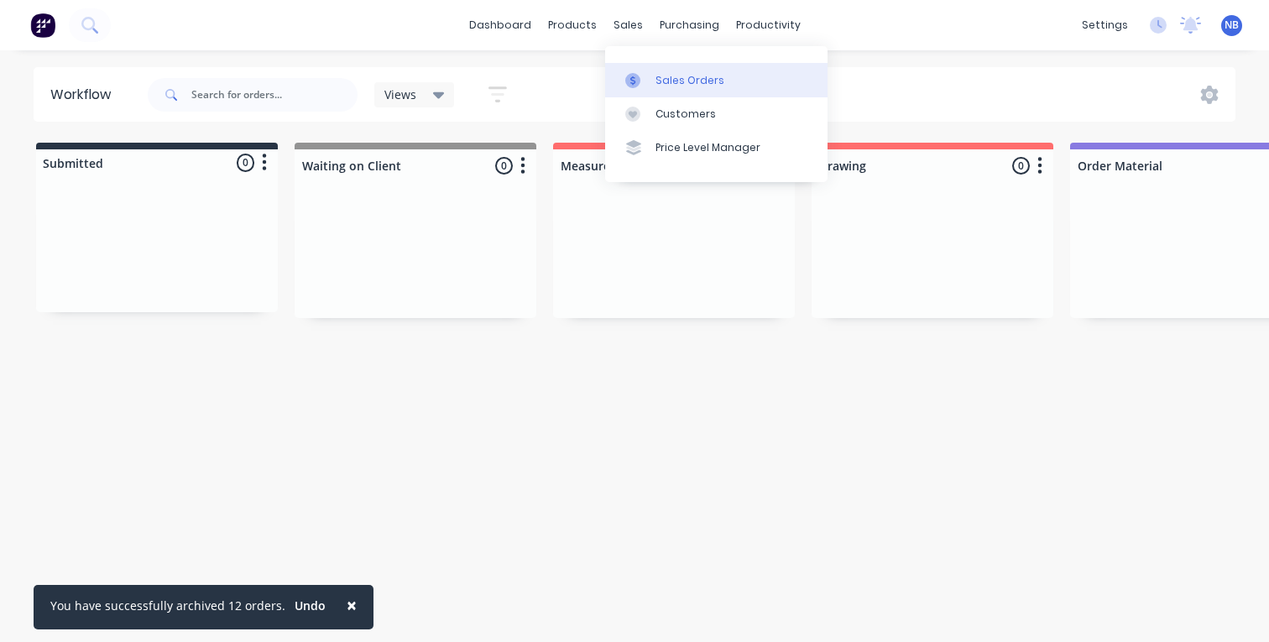
click at [639, 70] on link "Sales Orders" at bounding box center [716, 80] width 222 height 34
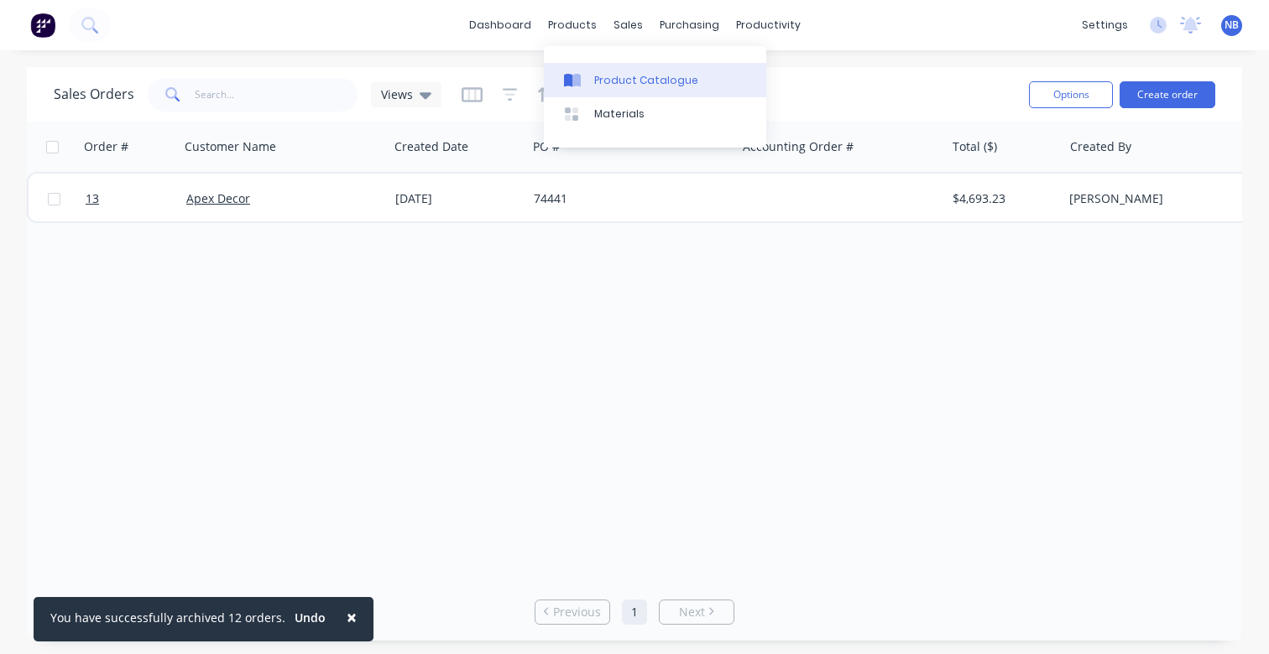
click at [595, 76] on div "Product Catalogue" at bounding box center [646, 80] width 104 height 15
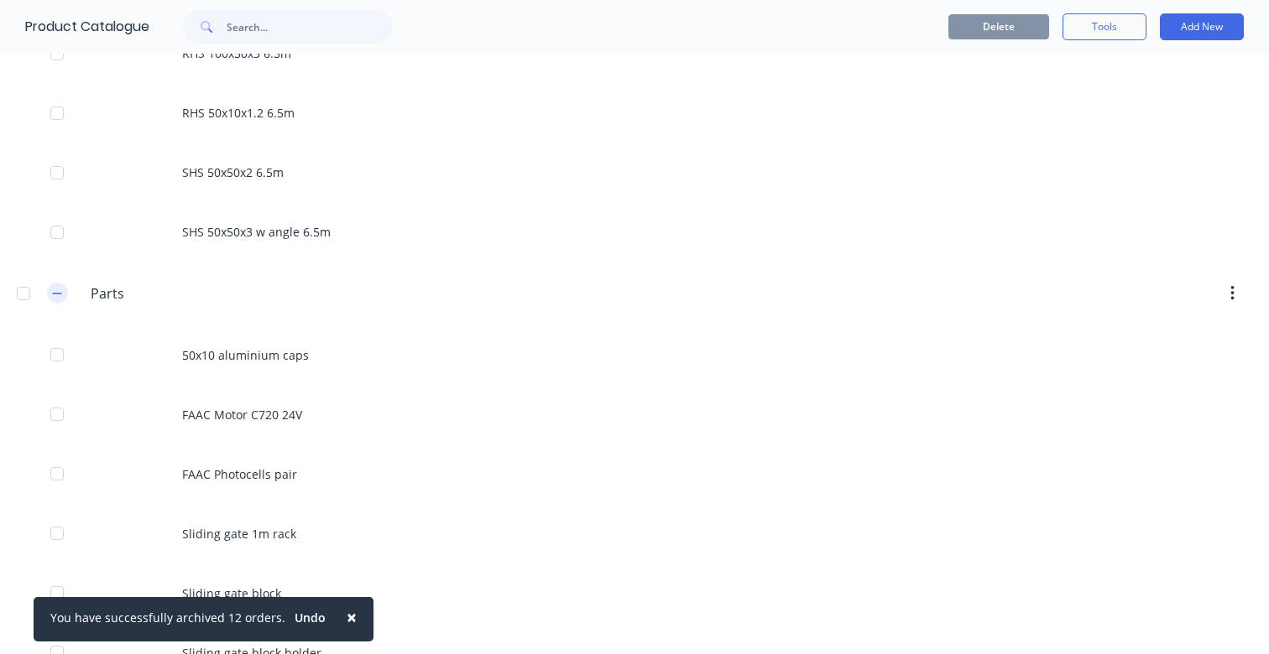
click at [57, 289] on icon "button" at bounding box center [57, 294] width 10 height 12
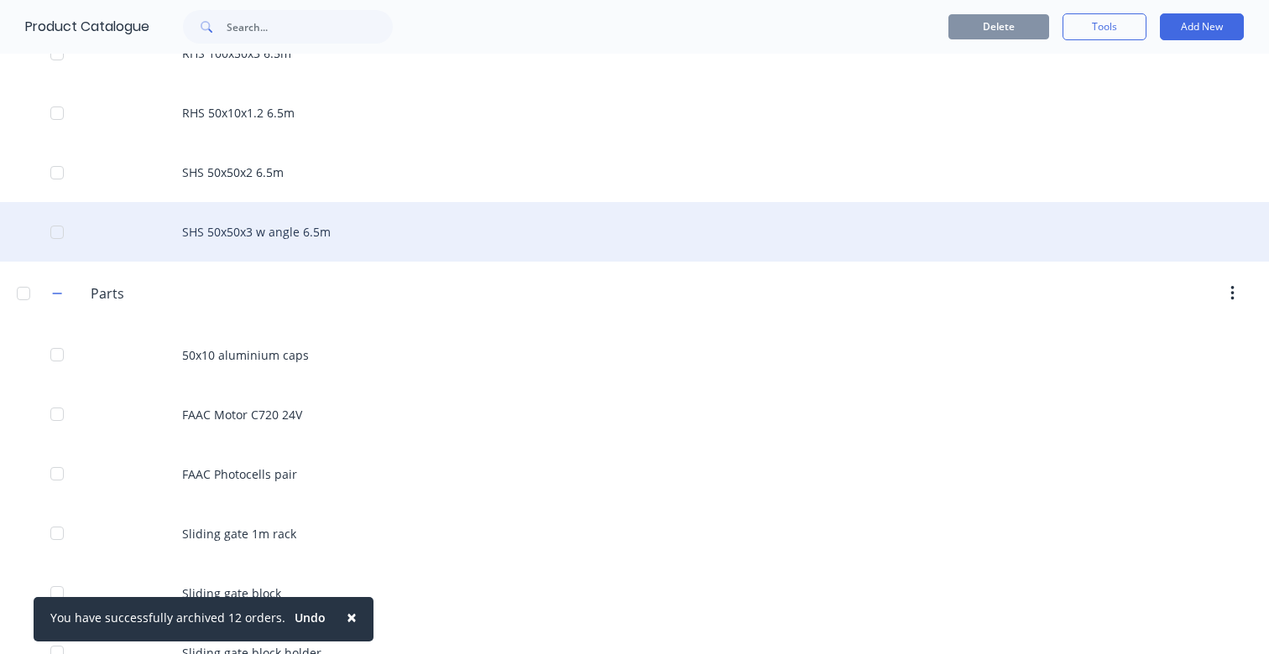
scroll to position [149, 0]
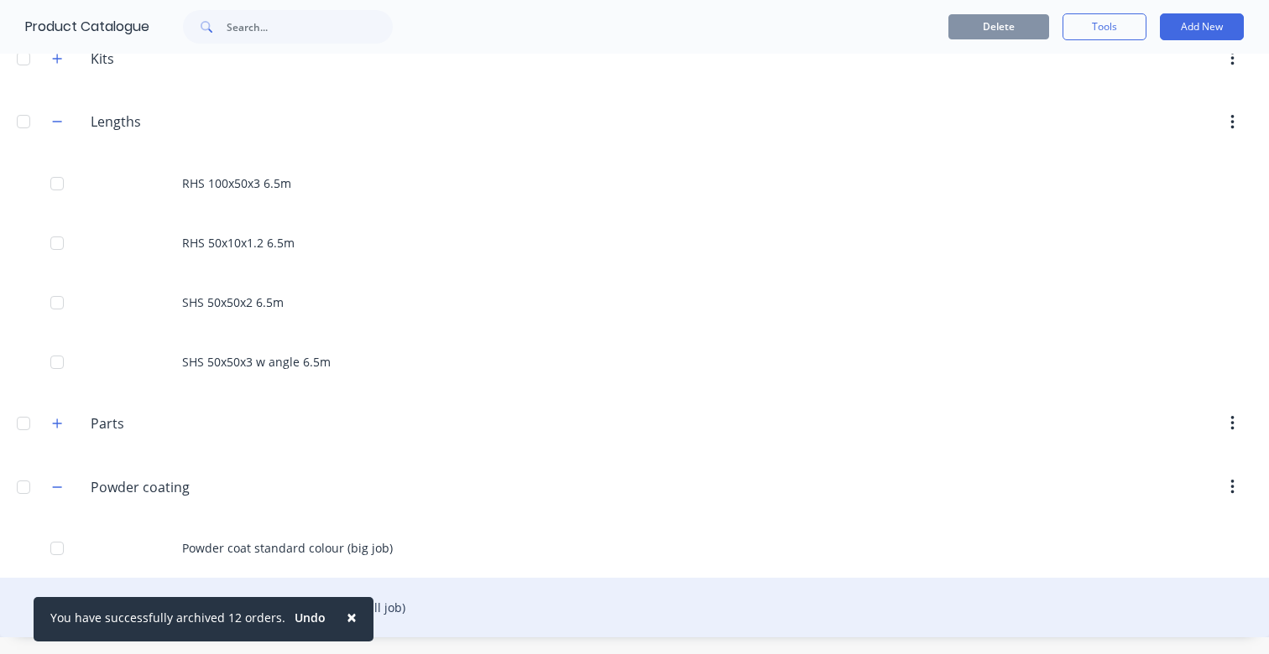
click at [420, 602] on div "Powder coat standard colour (small job)" at bounding box center [634, 608] width 1269 height 60
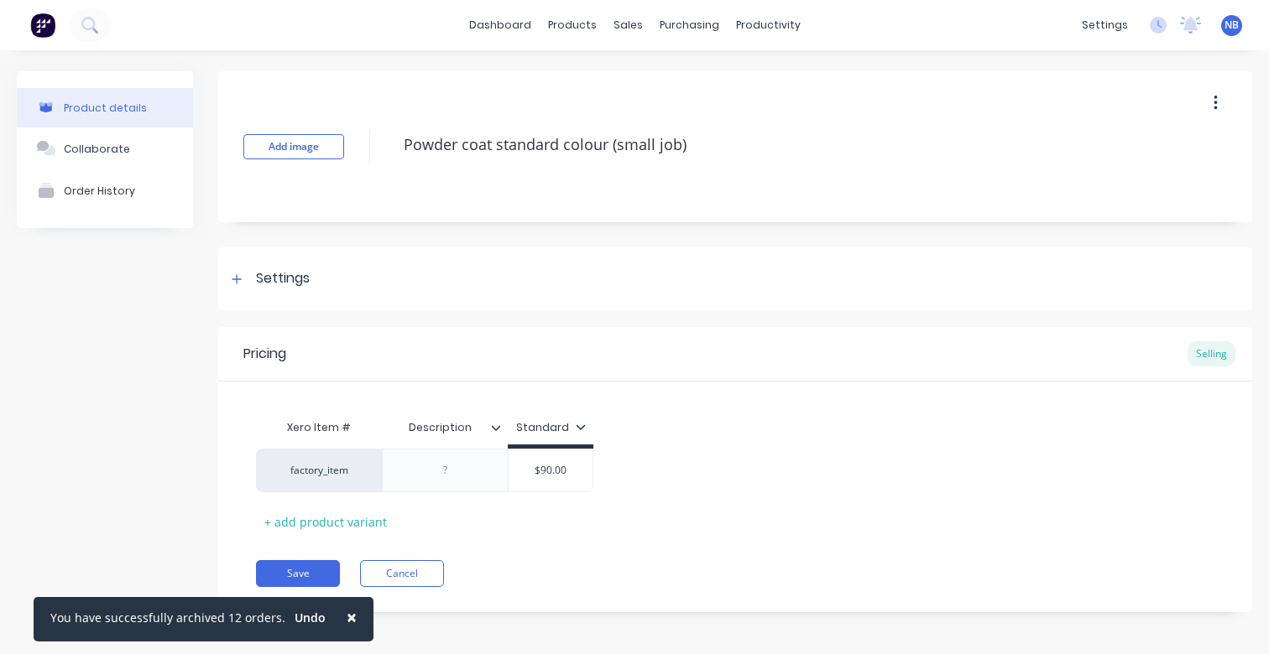
scroll to position [4, 0]
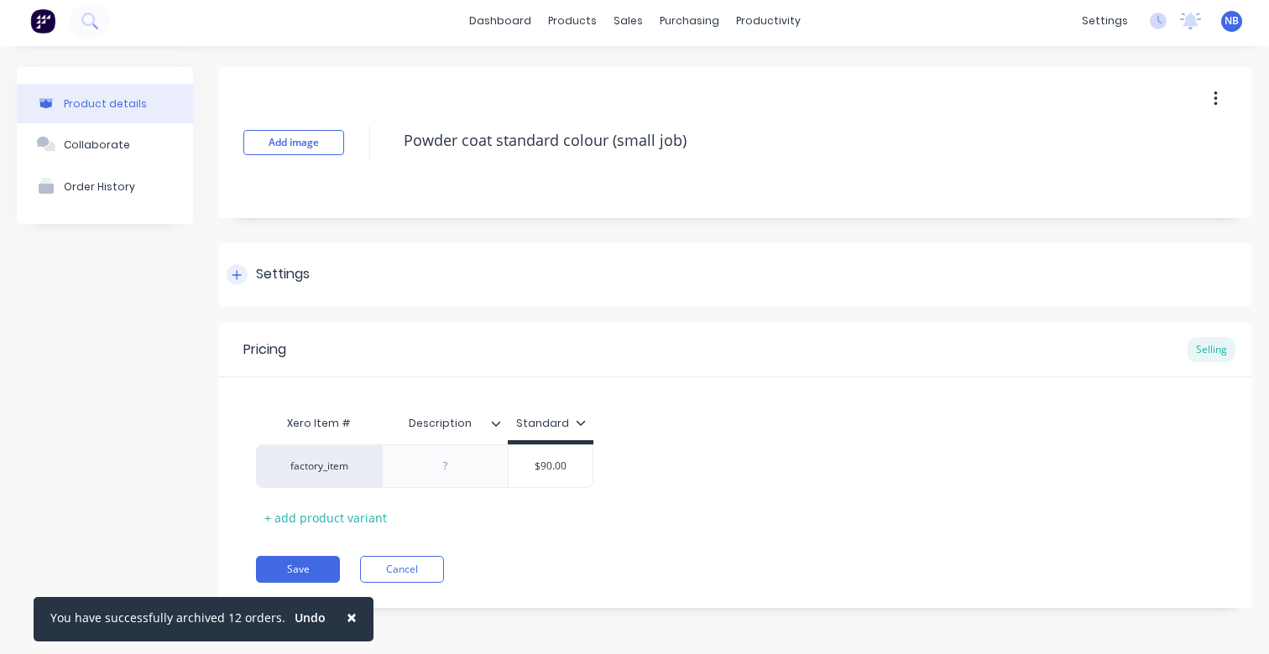
click at [276, 300] on div "Settings" at bounding box center [735, 274] width 1034 height 63
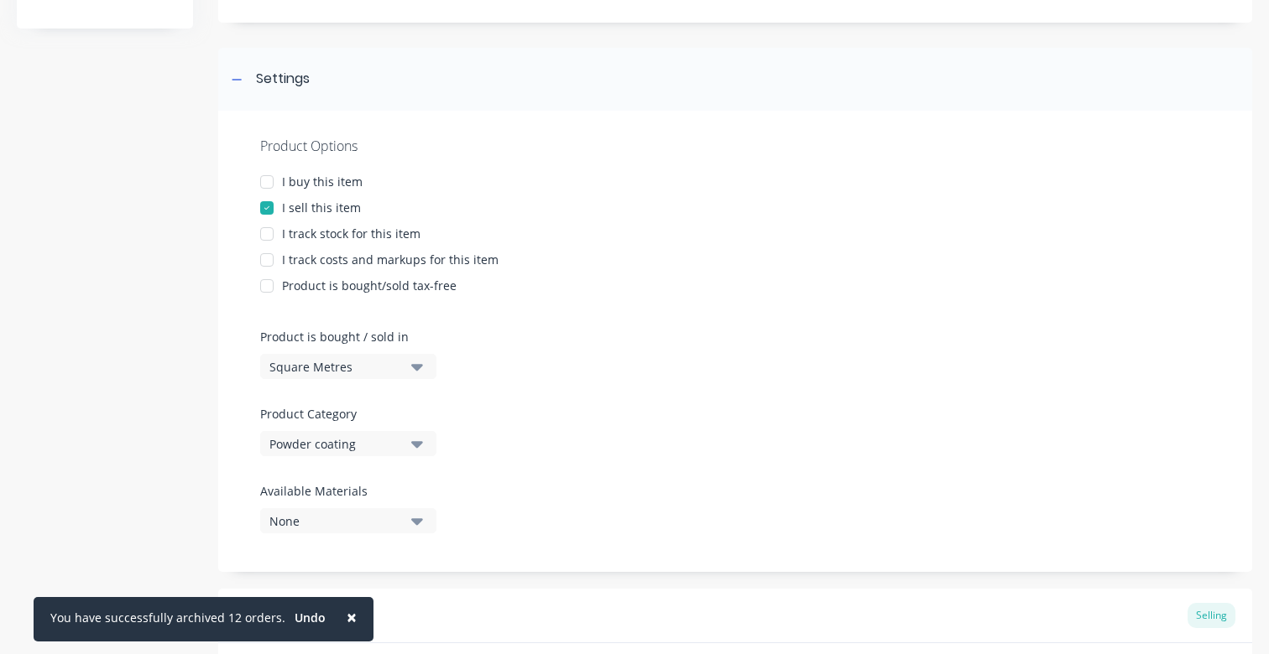
scroll to position [289, 0]
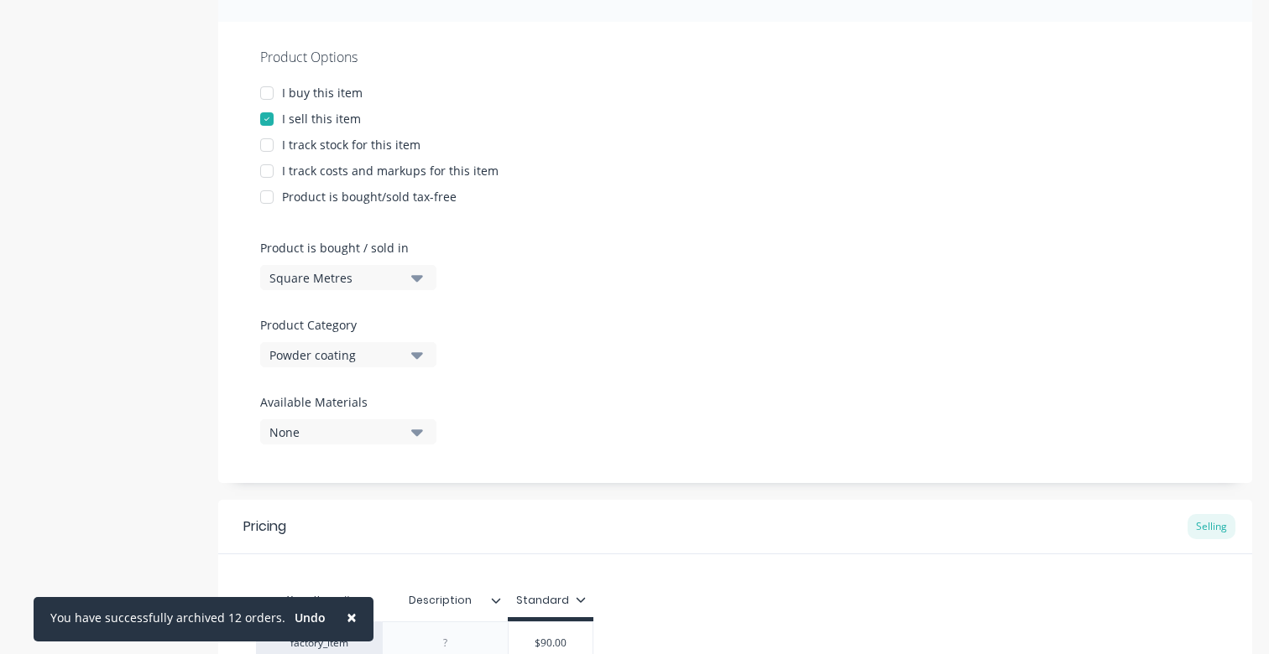
click at [408, 173] on div "I track costs and markups for this item" at bounding box center [390, 171] width 216 height 18
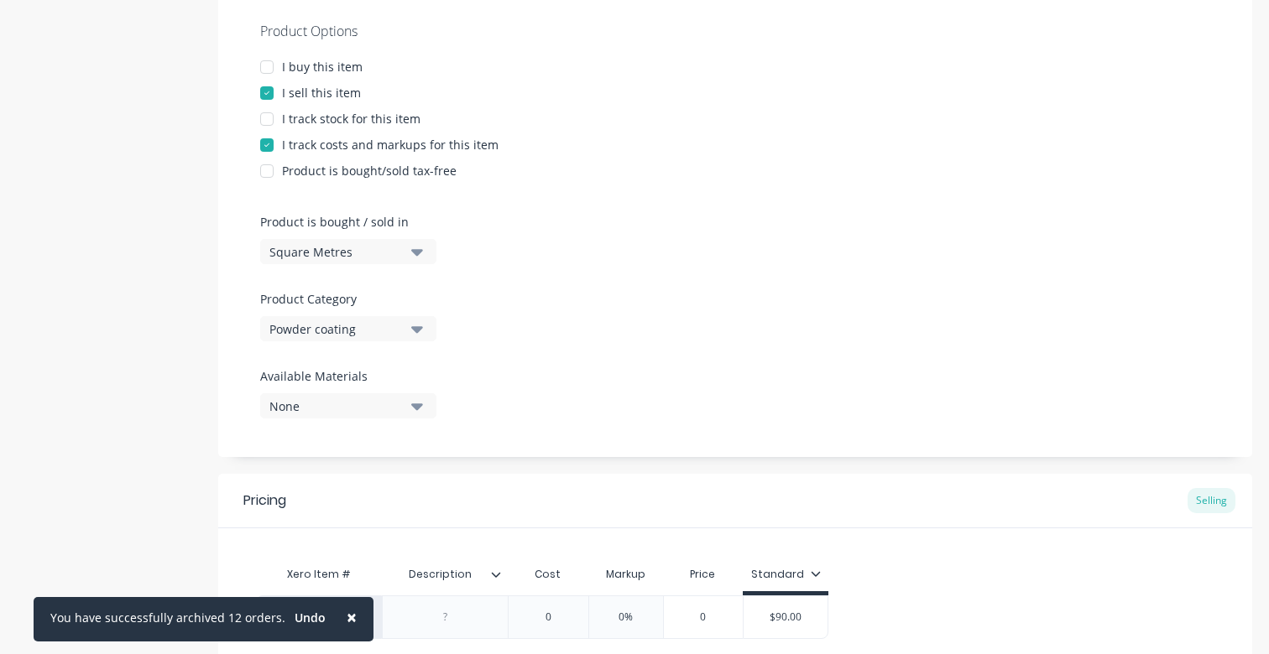
scroll to position [280, 0]
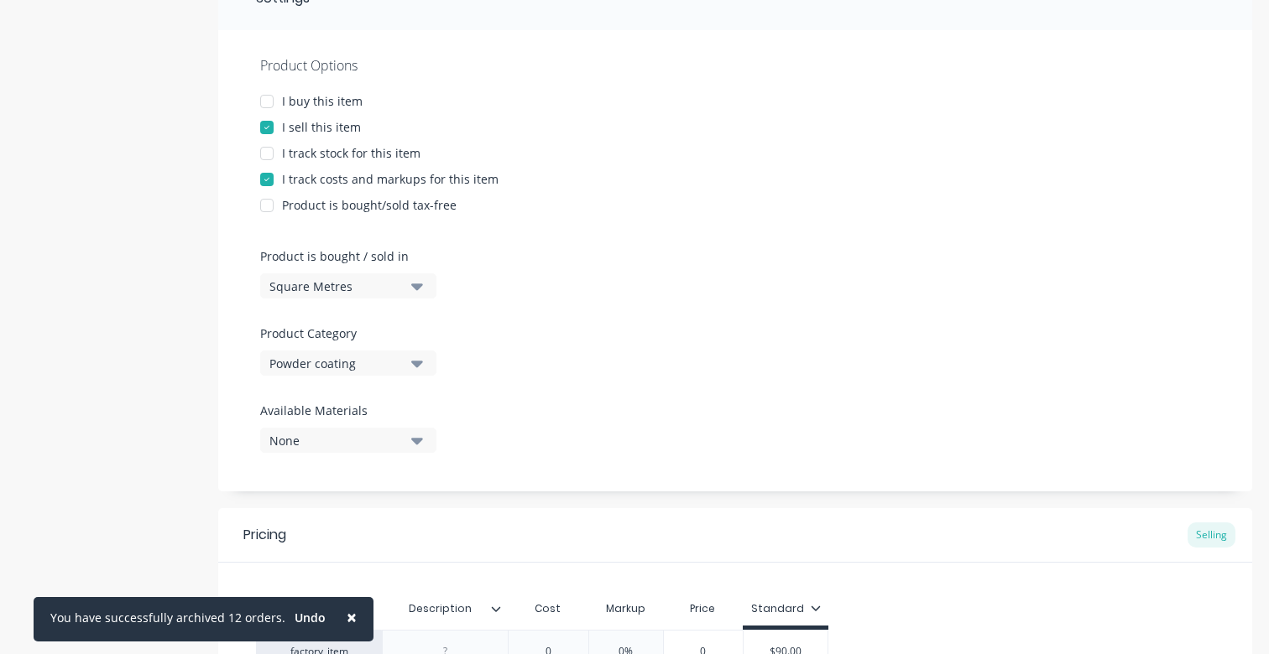
click at [375, 183] on div "I track costs and markups for this item" at bounding box center [390, 179] width 216 height 18
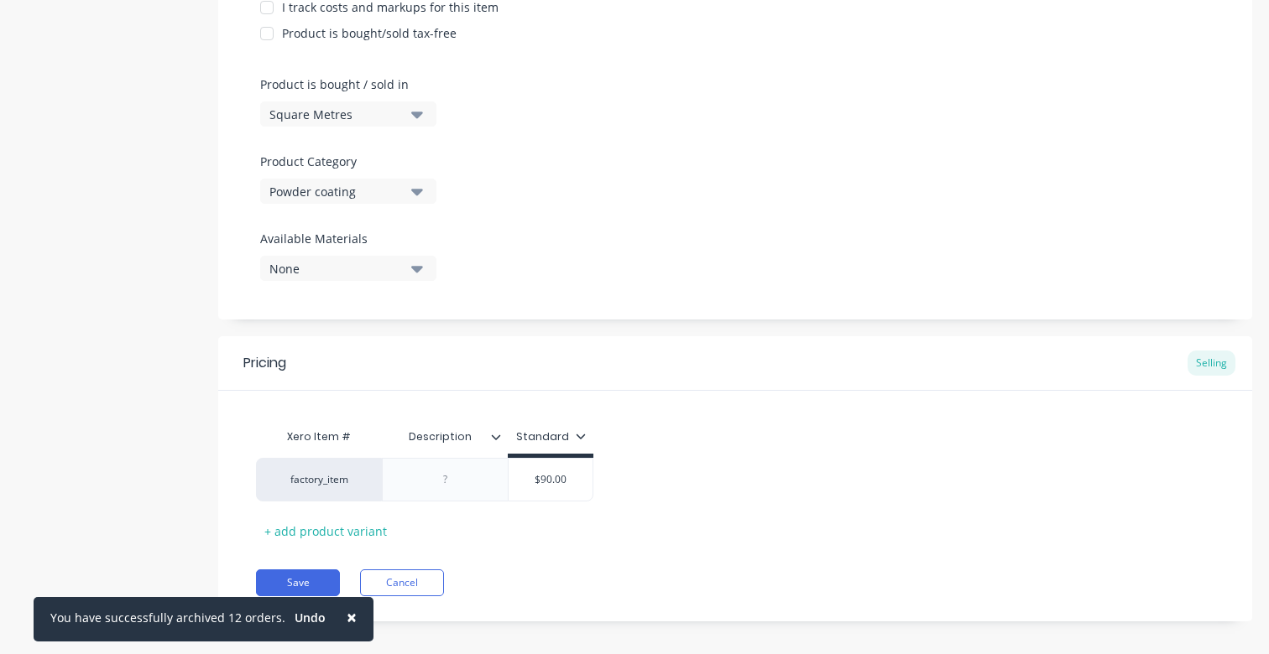
scroll to position [466, 0]
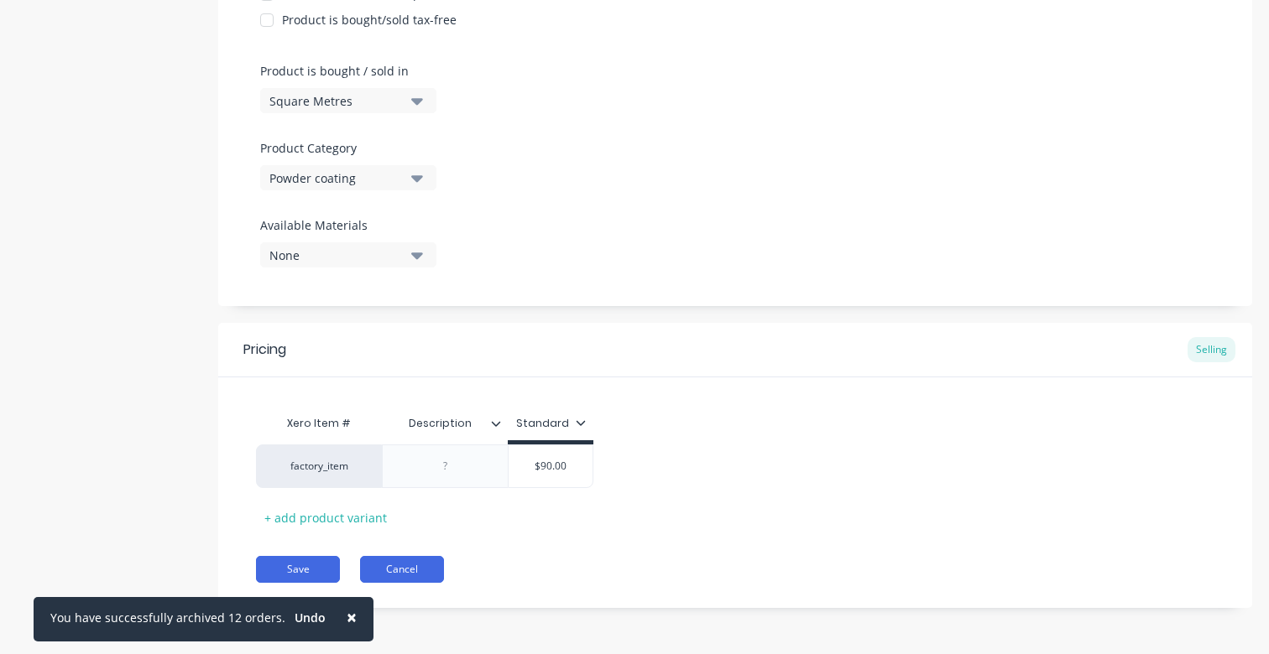
click at [411, 567] on button "Cancel" at bounding box center [402, 569] width 84 height 27
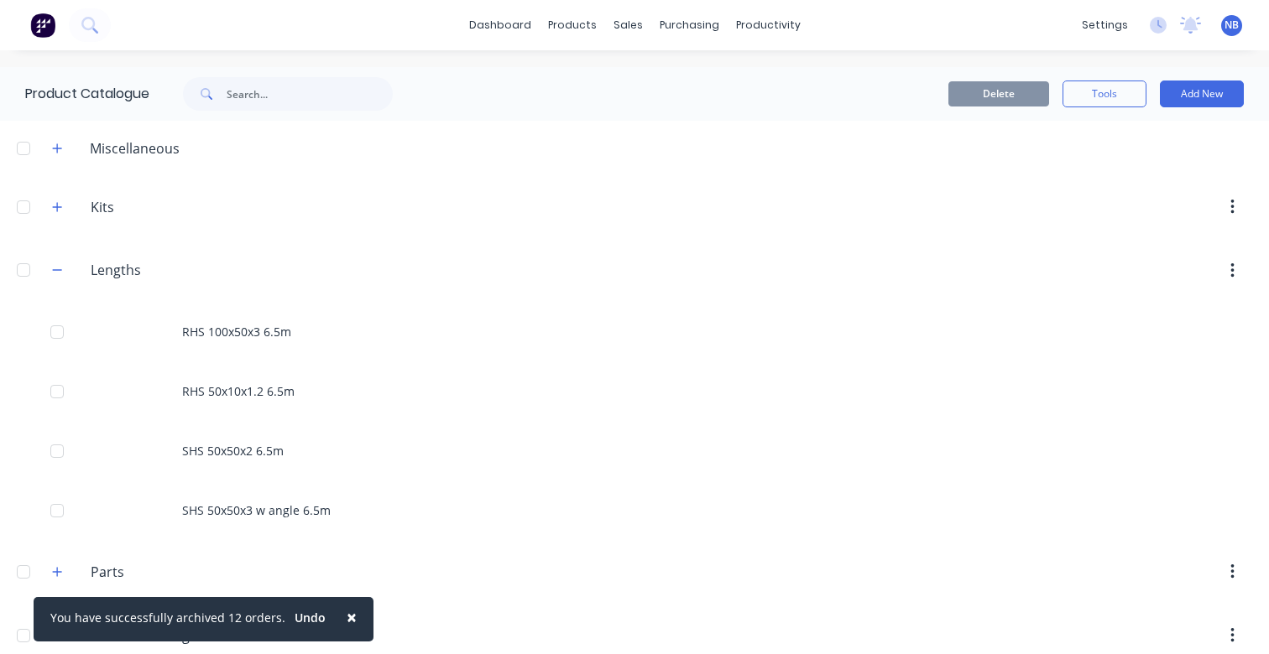
scroll to position [149, 0]
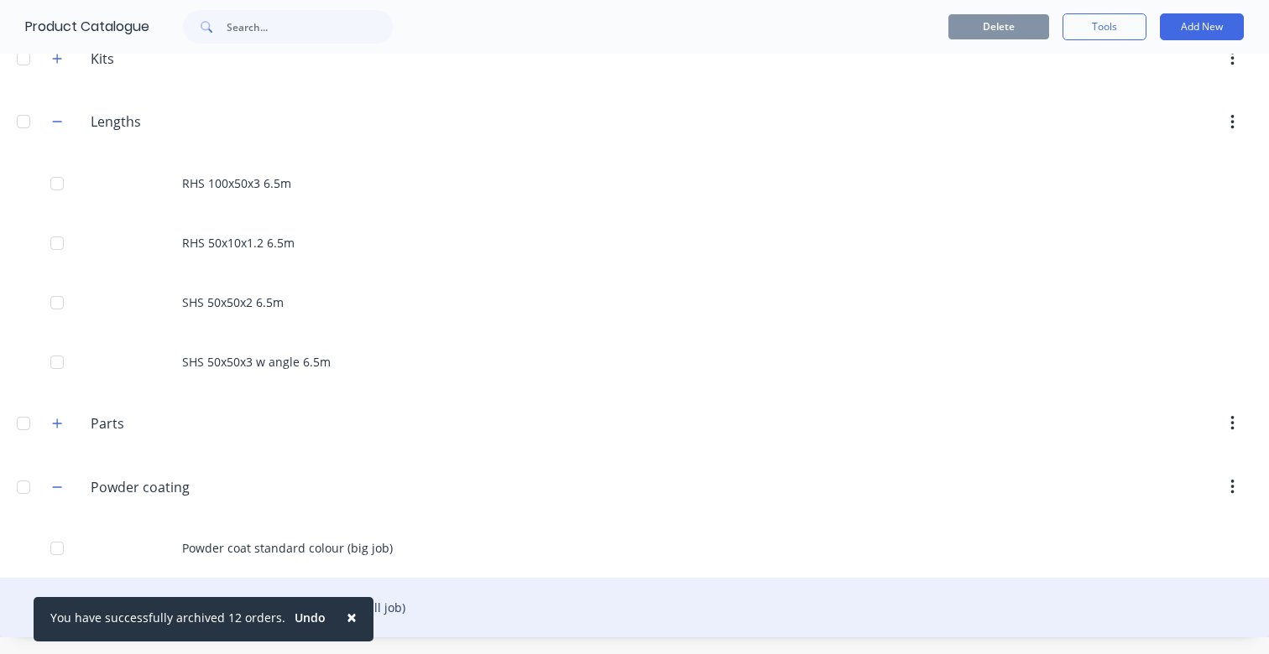
click at [419, 603] on div "Powder coat standard colour (small job)" at bounding box center [634, 608] width 1269 height 60
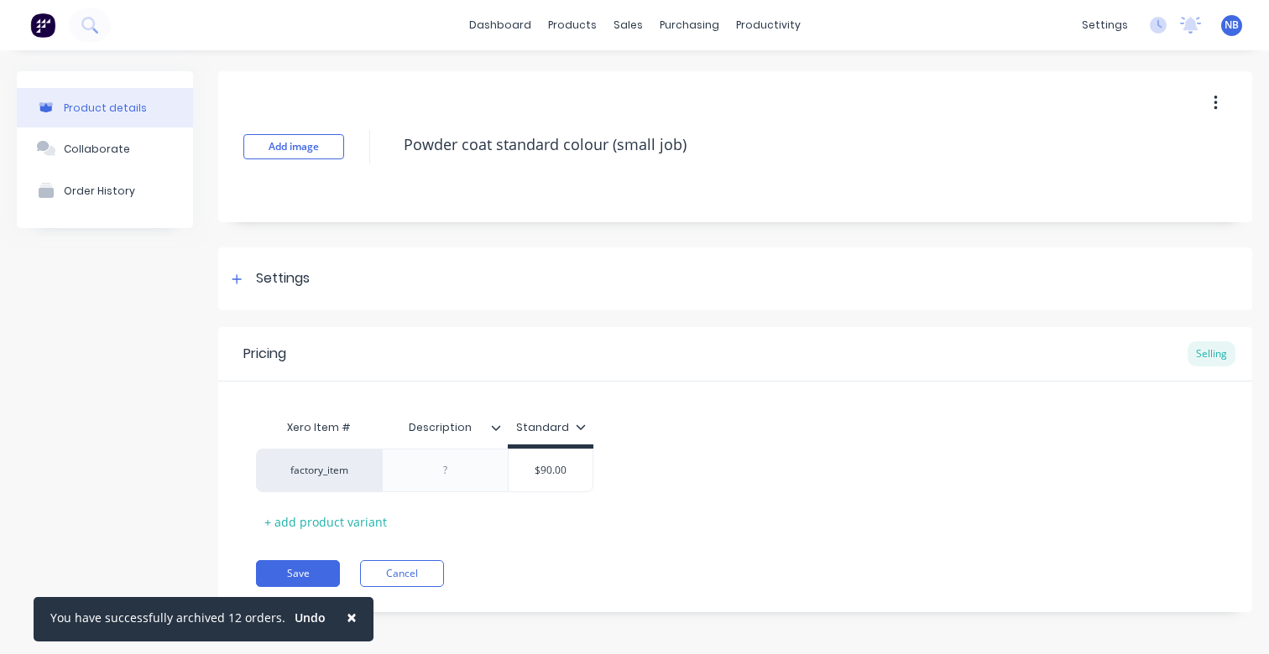
scroll to position [4, 0]
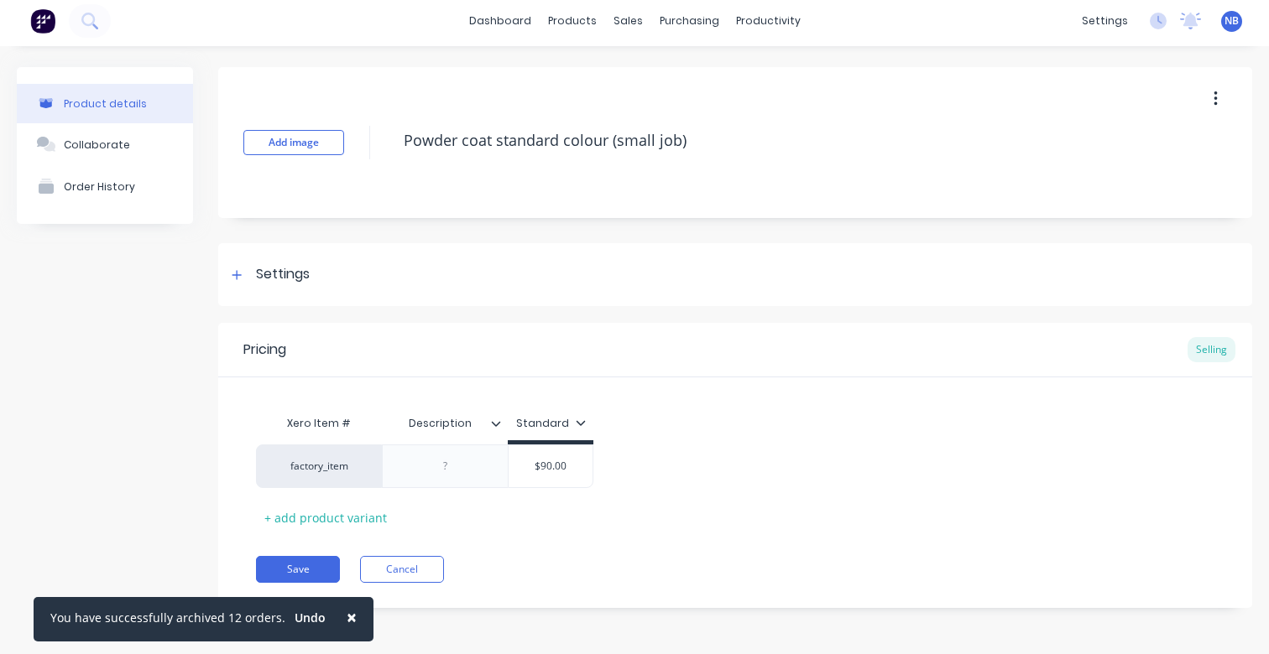
click at [401, 555] on div "Pricing Selling Xero Item # Description Standard factory_item $90.00 + add prod…" at bounding box center [735, 465] width 1034 height 285
click at [435, 560] on button "Cancel" at bounding box center [402, 569] width 84 height 27
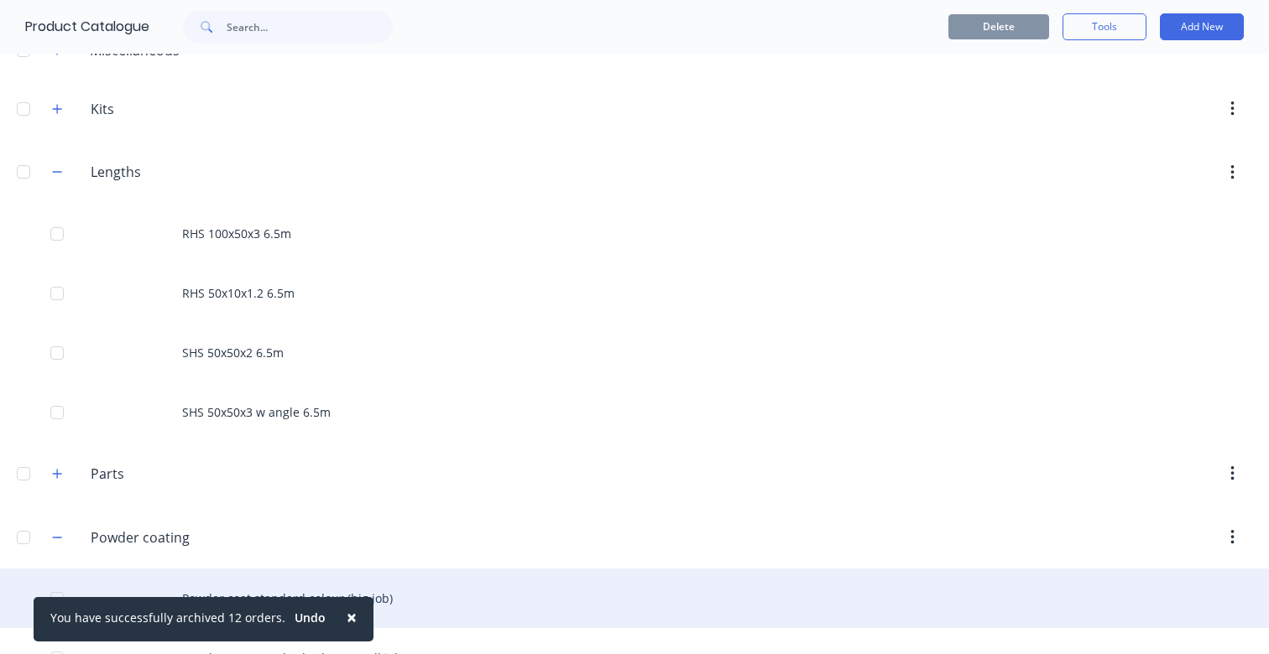
scroll to position [149, 0]
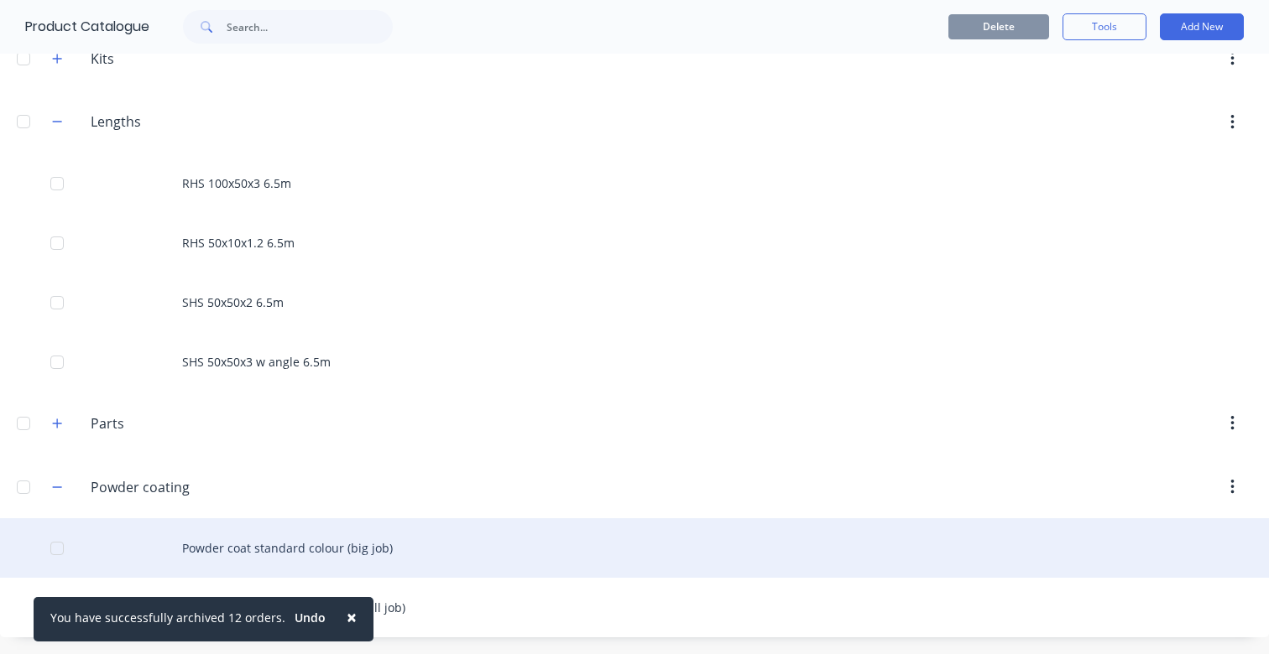
click at [487, 560] on div "Powder coat standard colour (big job)" at bounding box center [634, 549] width 1269 height 60
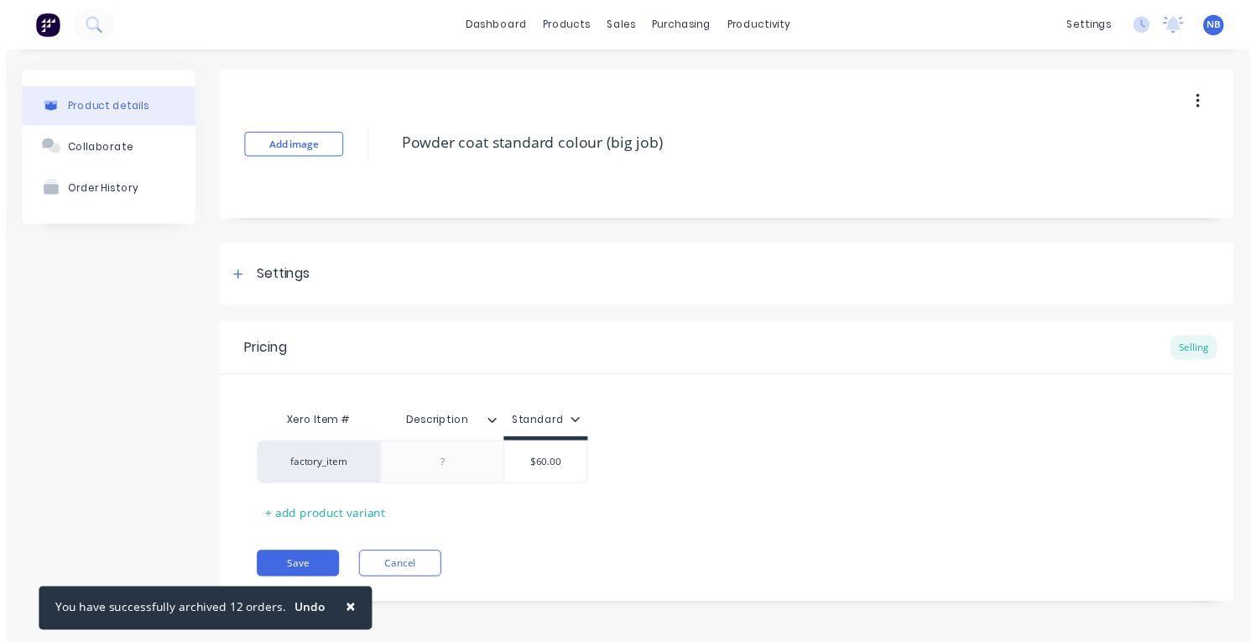
scroll to position [4, 0]
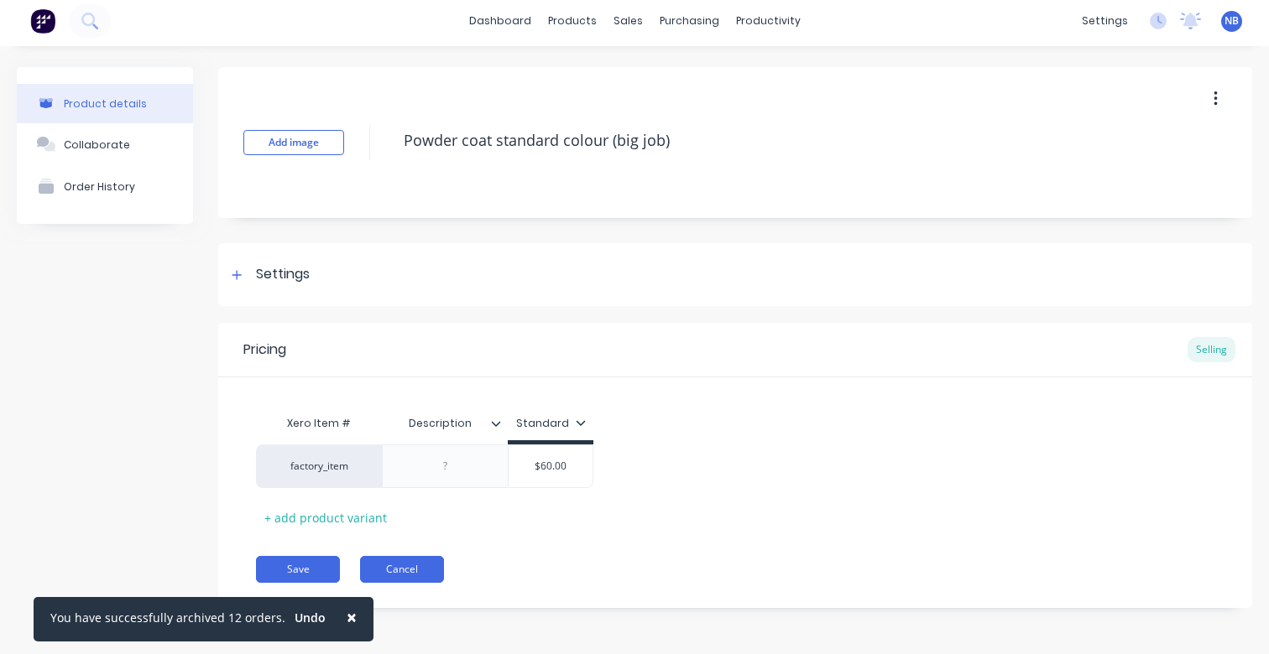
click at [407, 571] on button "Cancel" at bounding box center [402, 569] width 84 height 27
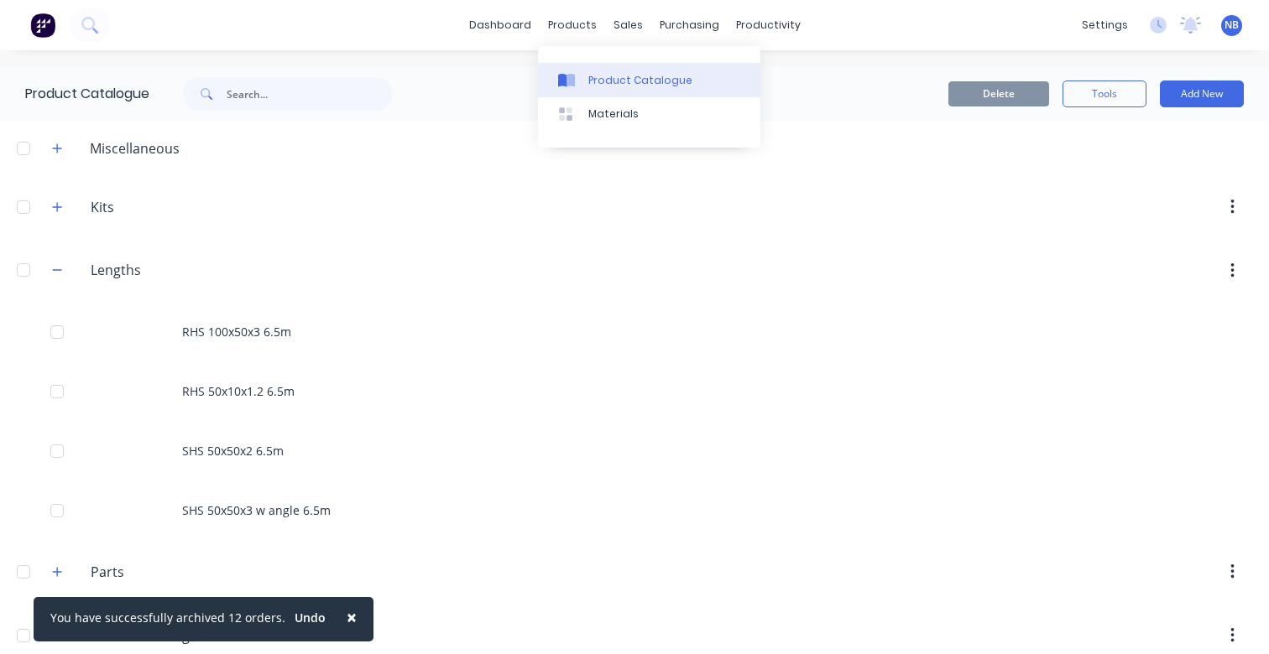
click at [609, 83] on div "Product Catalogue" at bounding box center [640, 80] width 104 height 15
click at [660, 91] on link "Sales Orders" at bounding box center [710, 80] width 222 height 34
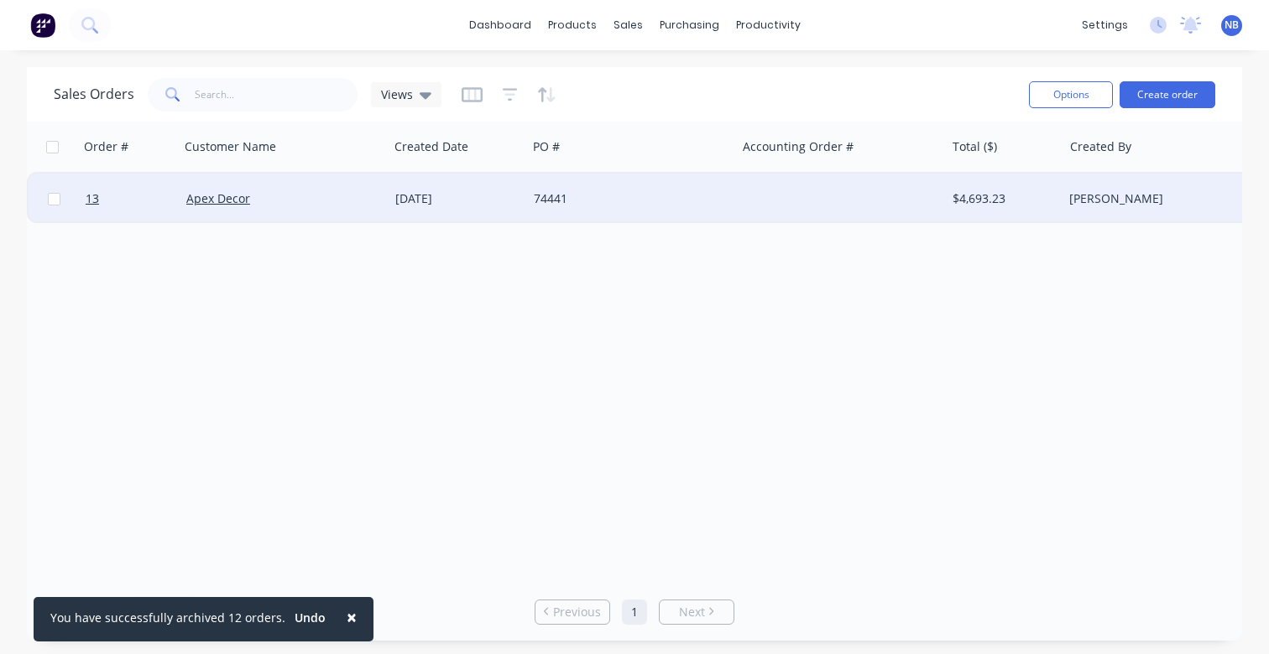
click at [295, 202] on div "Apex Decor" at bounding box center [279, 198] width 186 height 17
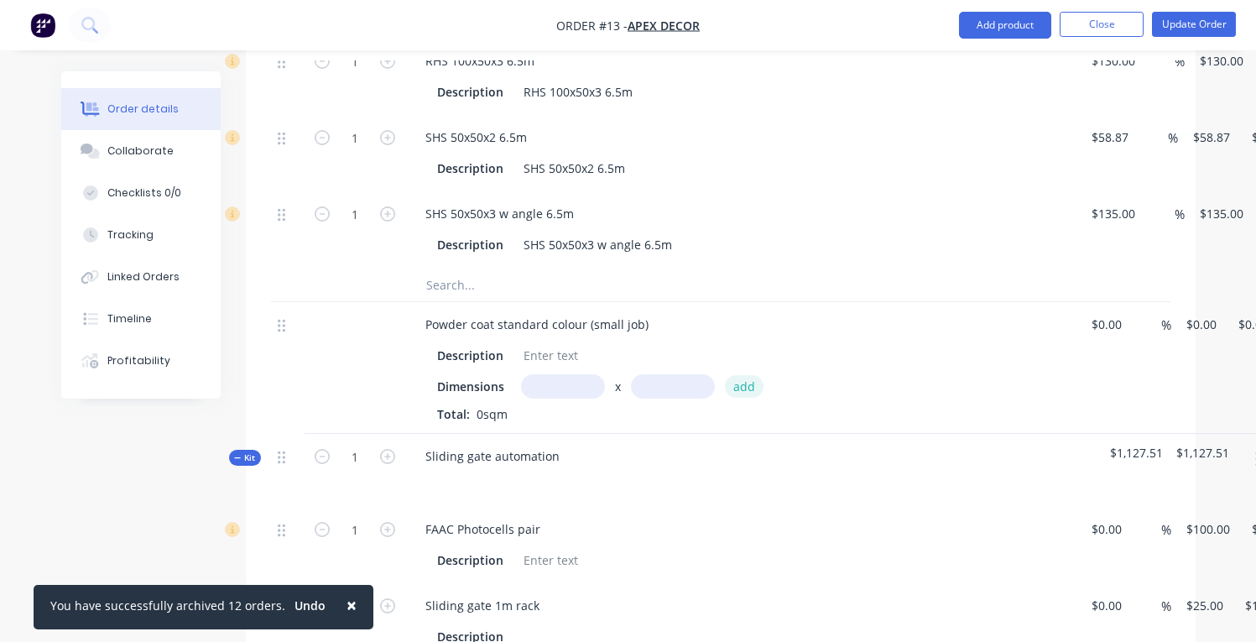
scroll to position [1006, 0]
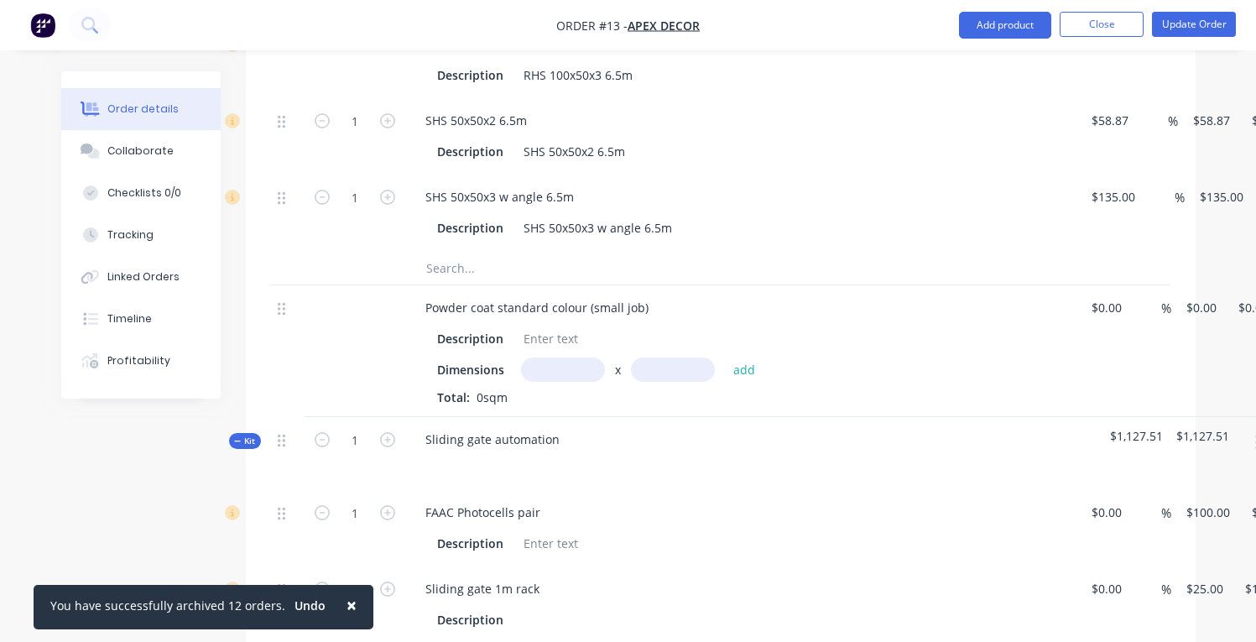
click at [534, 357] on input "text" at bounding box center [563, 369] width 84 height 24
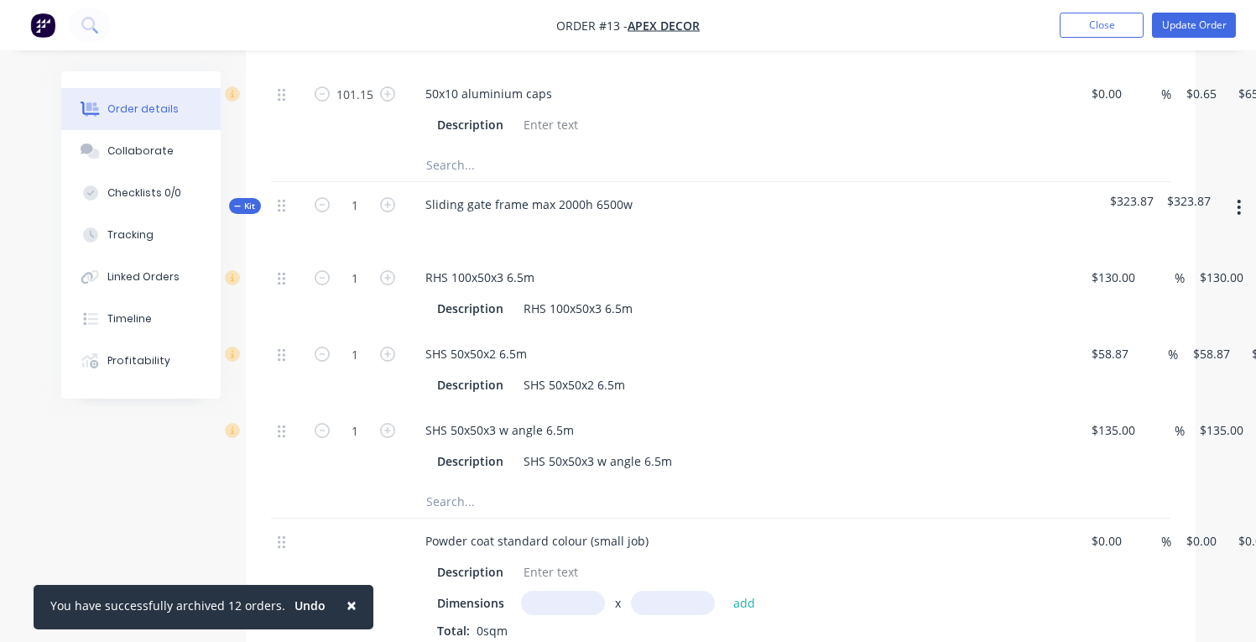
scroll to position [0, 0]
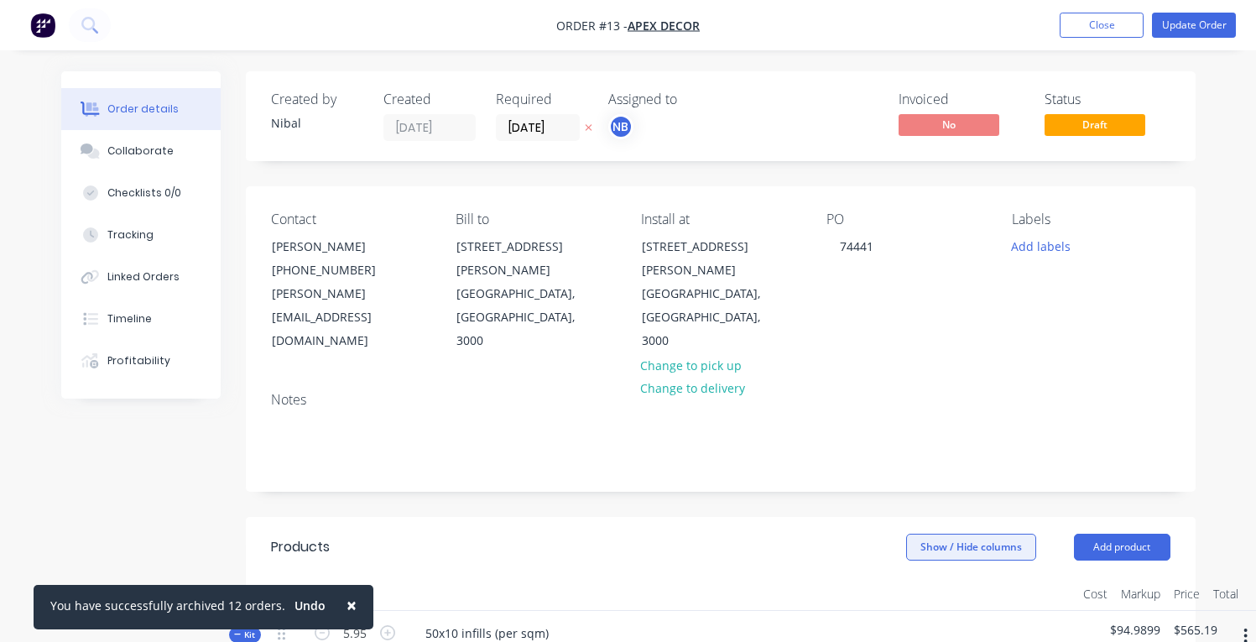
click at [962, 534] on button "Show / Hide columns" at bounding box center [971, 547] width 130 height 27
click at [930, 576] on span at bounding box center [933, 577] width 14 height 14
click at [913, 570] on input "Markup" at bounding box center [913, 570] width 0 height 0
click at [935, 553] on span at bounding box center [933, 554] width 14 height 14
click at [913, 547] on input "Cost" at bounding box center [913, 547] width 0 height 0
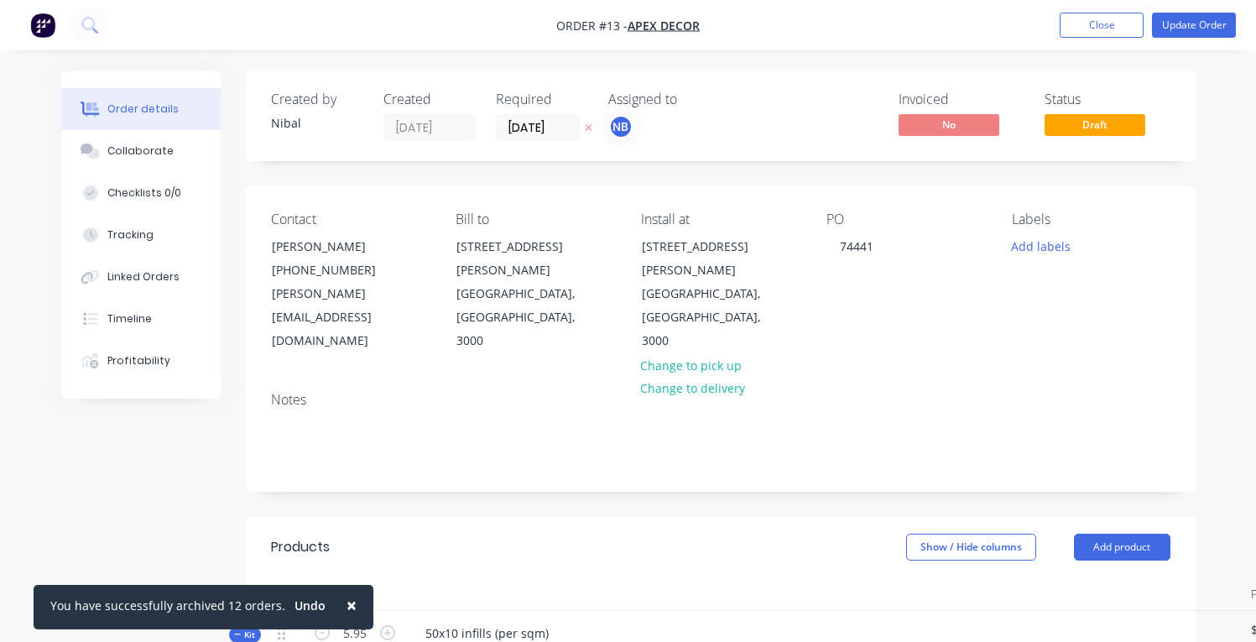
click at [819, 517] on header "Products Show / Hide columns Add product" at bounding box center [721, 547] width 950 height 60
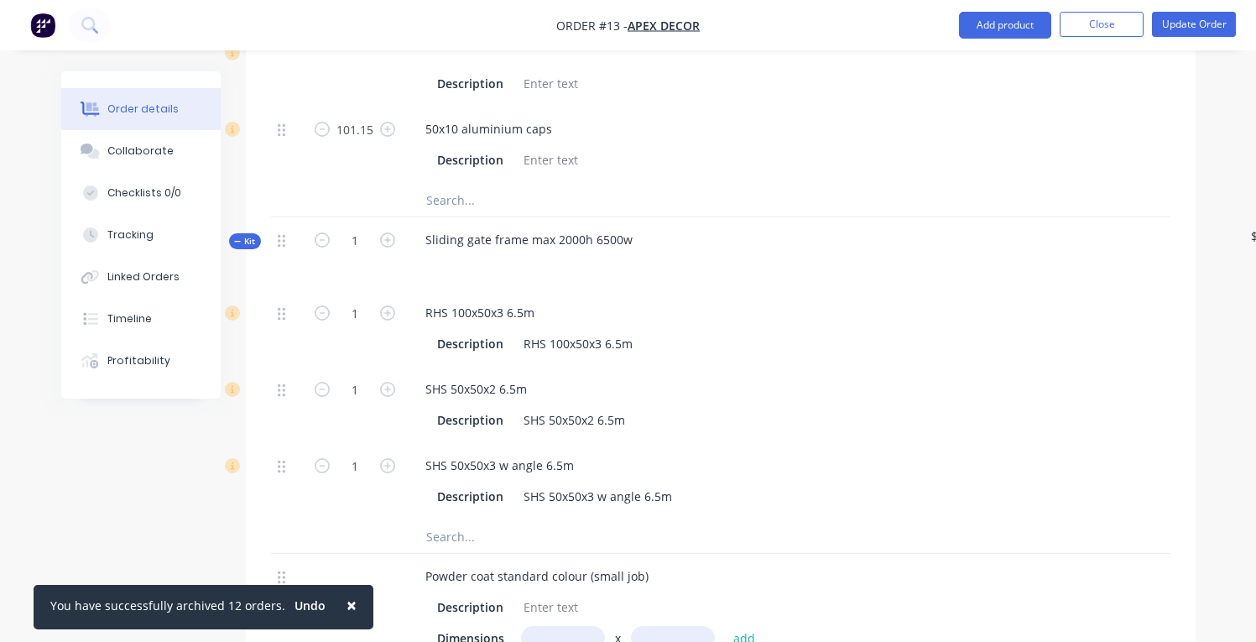
scroll to position [794, 0]
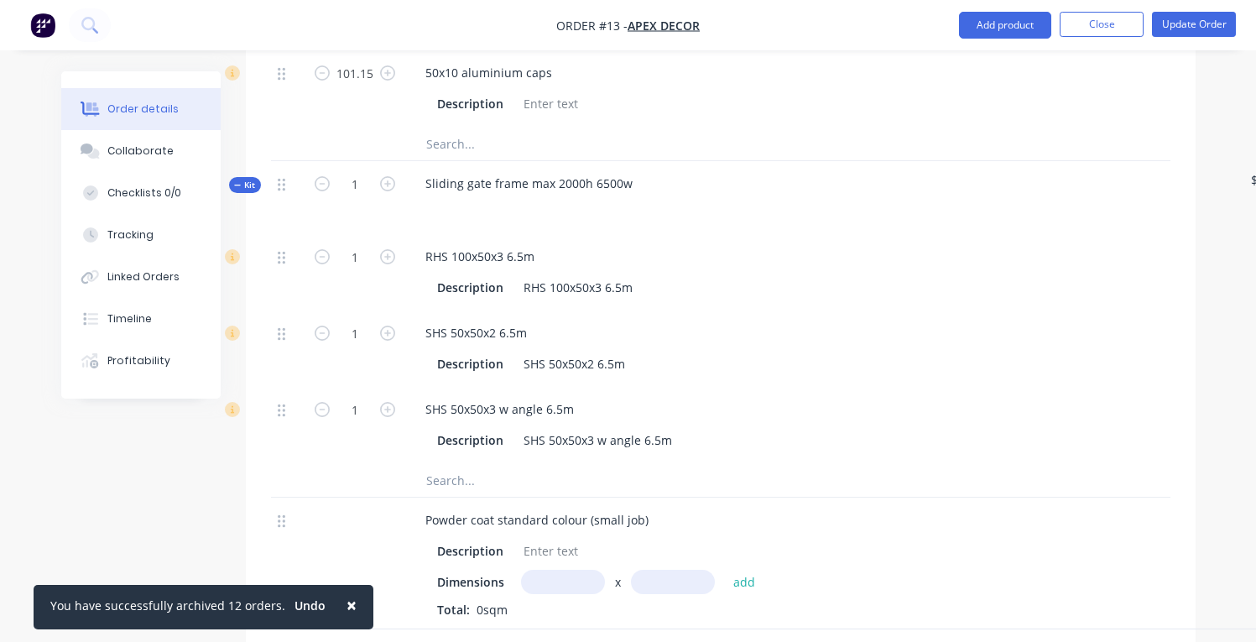
click at [571, 570] on input "text" at bounding box center [563, 582] width 84 height 24
type input "1.7m"
type input "3.5m"
click at [752, 571] on button "add" at bounding box center [744, 582] width 39 height 23
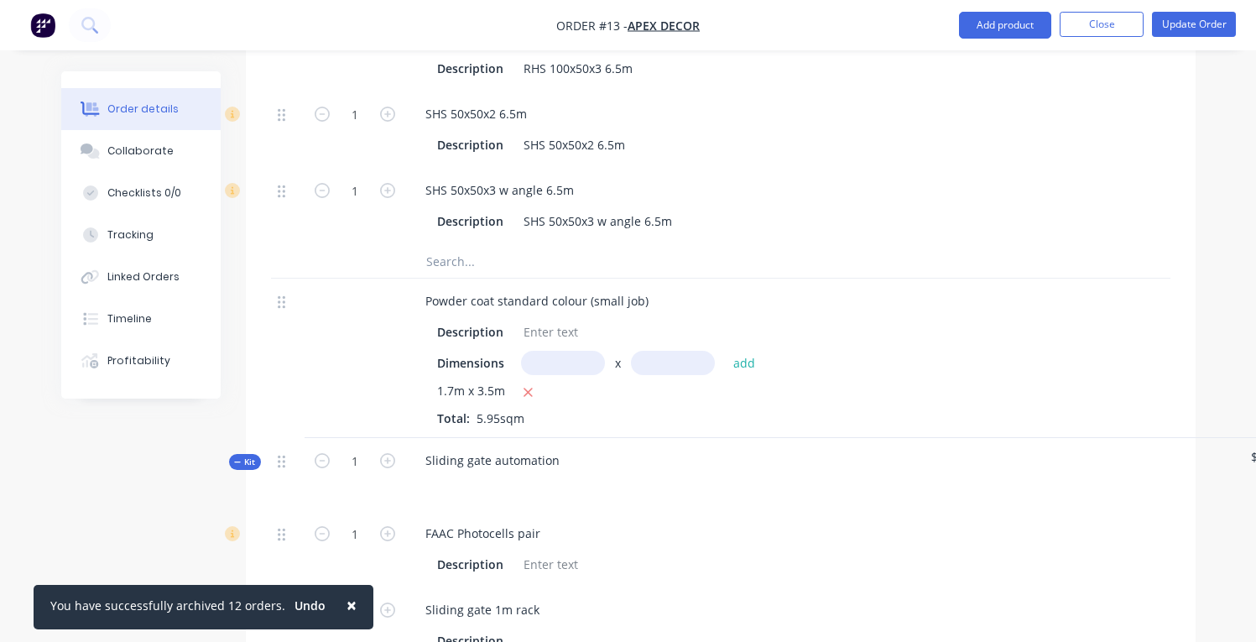
scroll to position [1013, 164]
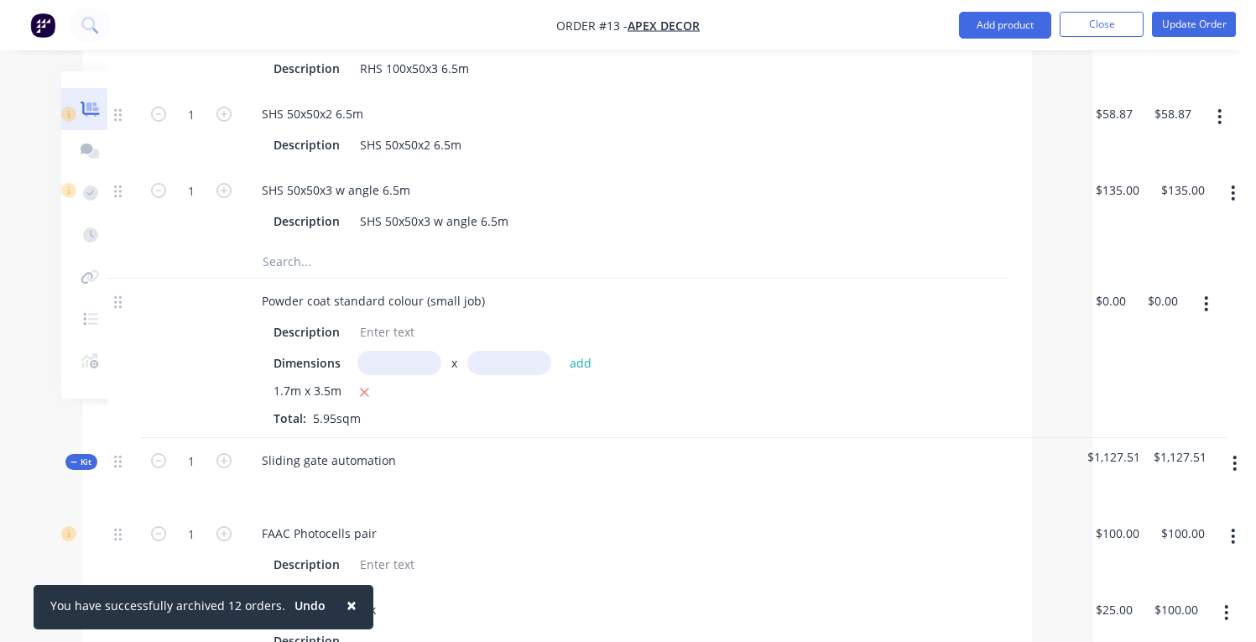
click at [1209, 289] on button "button" at bounding box center [1205, 304] width 39 height 30
click at [1136, 436] on div "Delete" at bounding box center [1146, 448] width 129 height 24
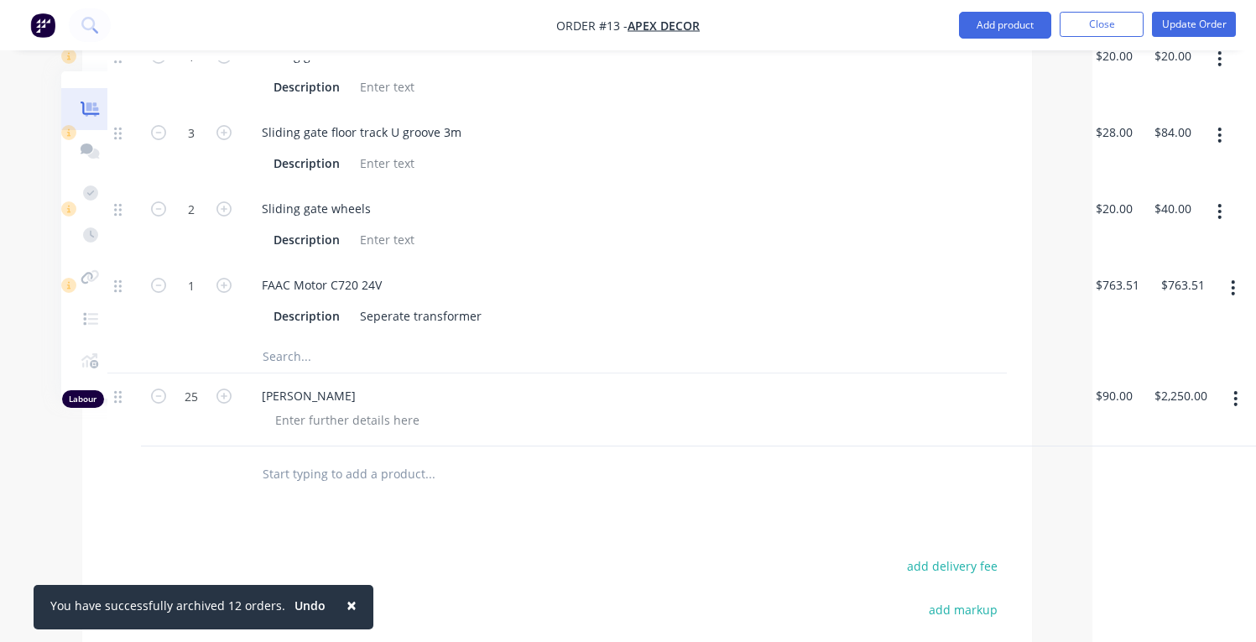
scroll to position [1763, 164]
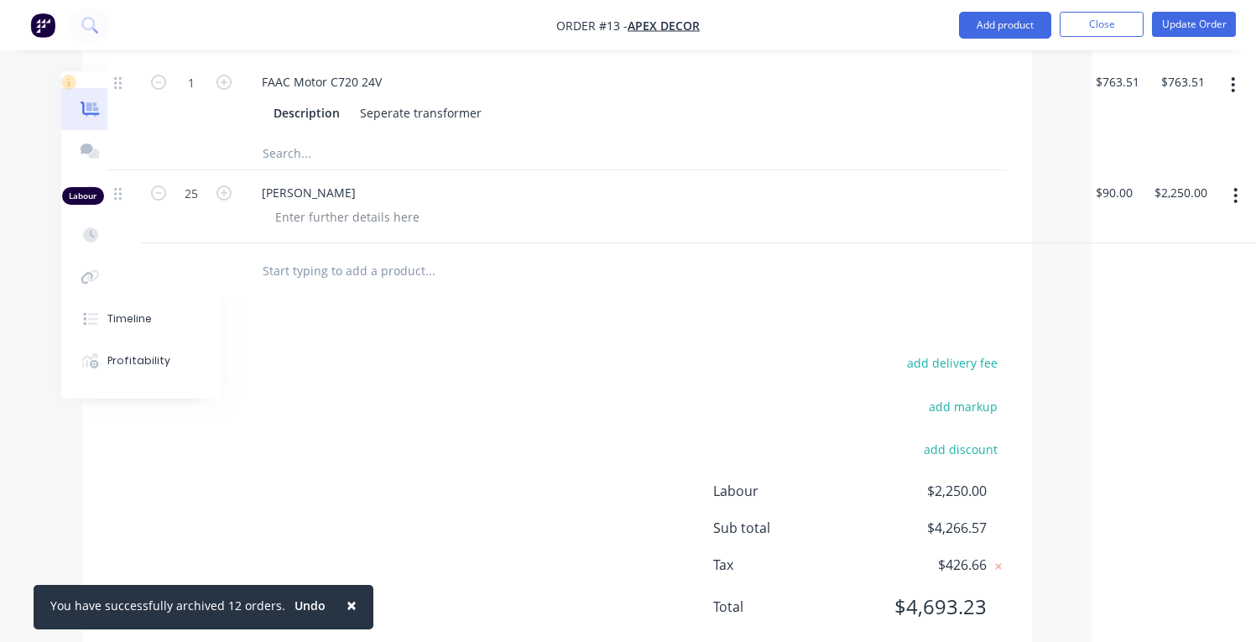
click at [366, 352] on div "add delivery fee add markup add discount Labour $2,250.00 Sub total $4,266.57 T…" at bounding box center [556, 495] width 899 height 287
click at [341, 253] on input "text" at bounding box center [430, 270] width 336 height 34
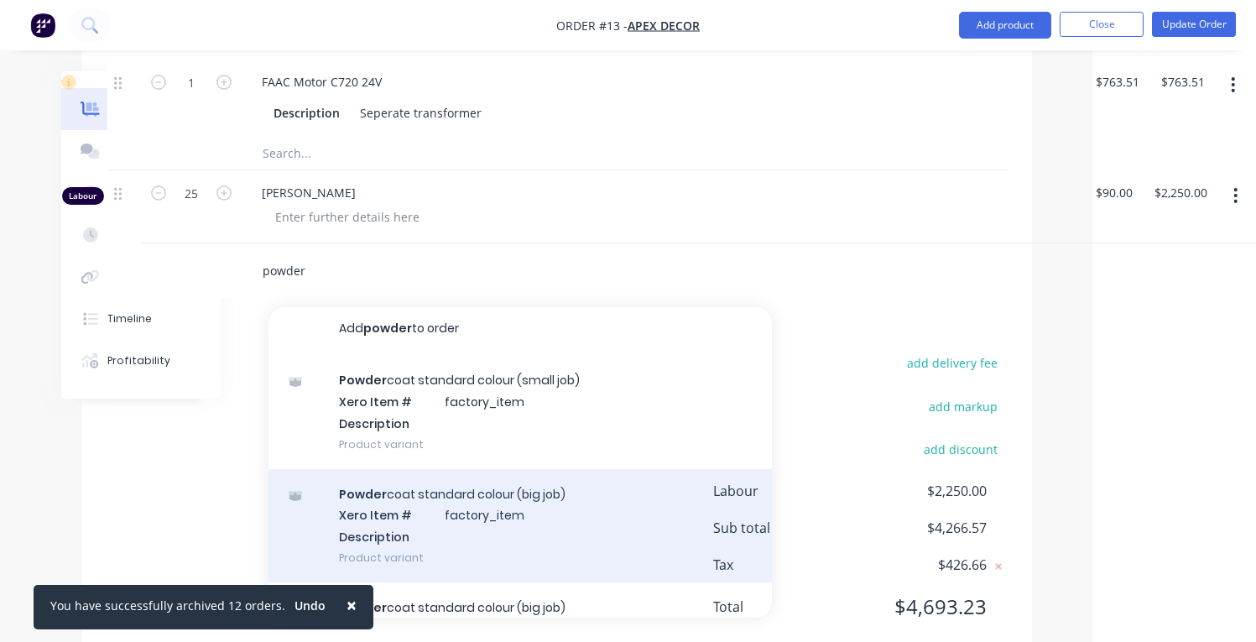
scroll to position [111, 0]
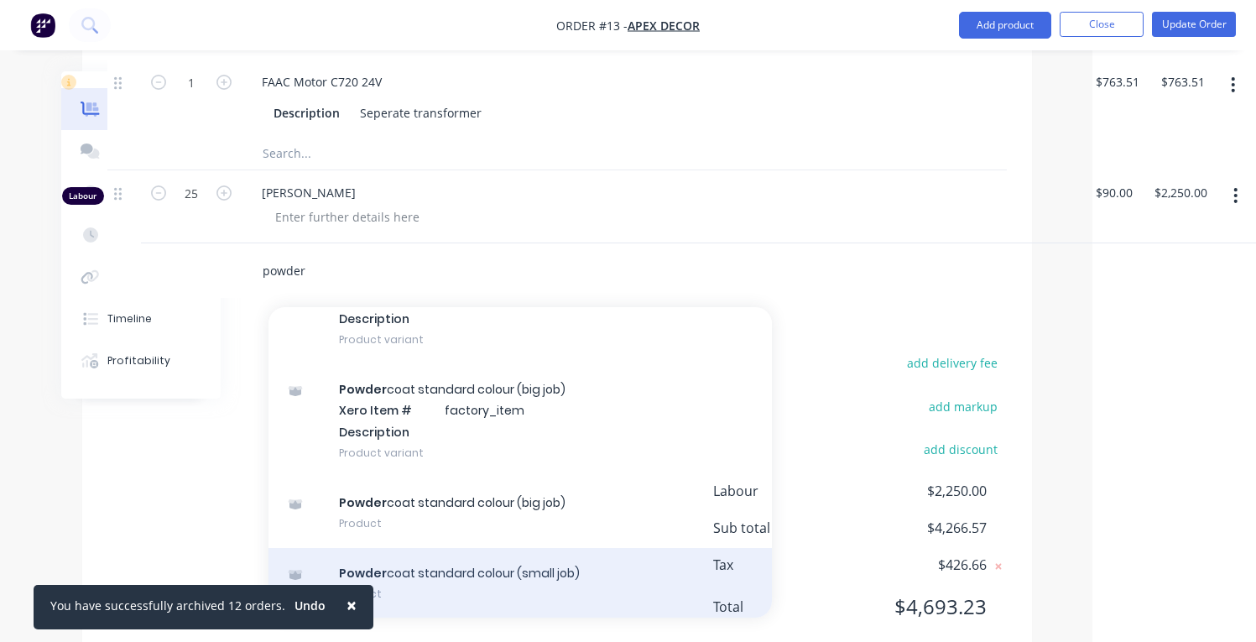
type input "powder"
click at [608, 557] on div "Powder coat standard colour (small job) Product" at bounding box center [519, 583] width 503 height 70
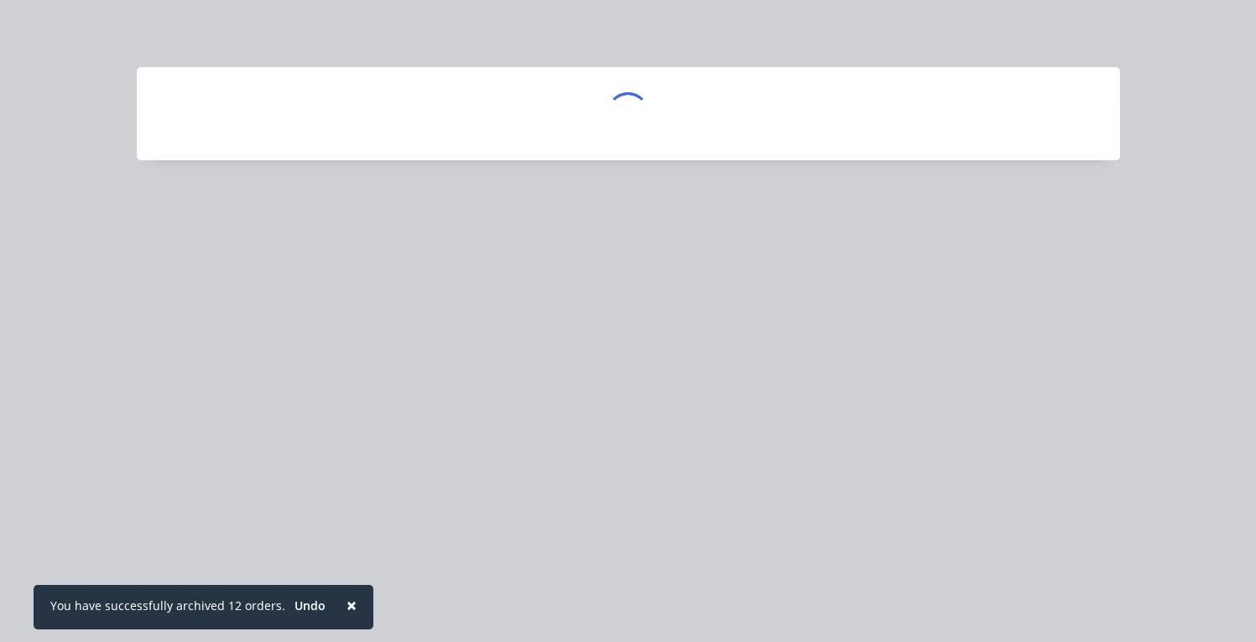
scroll to position [1763, 157]
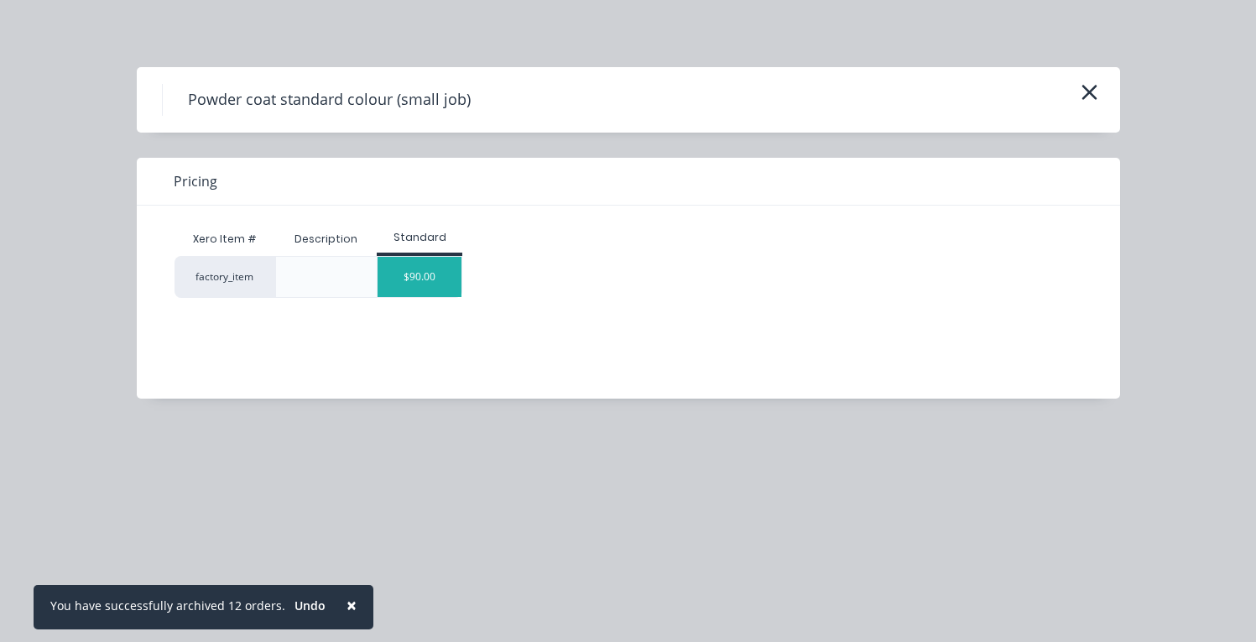
click at [442, 278] on div "$90.00" at bounding box center [420, 277] width 84 height 40
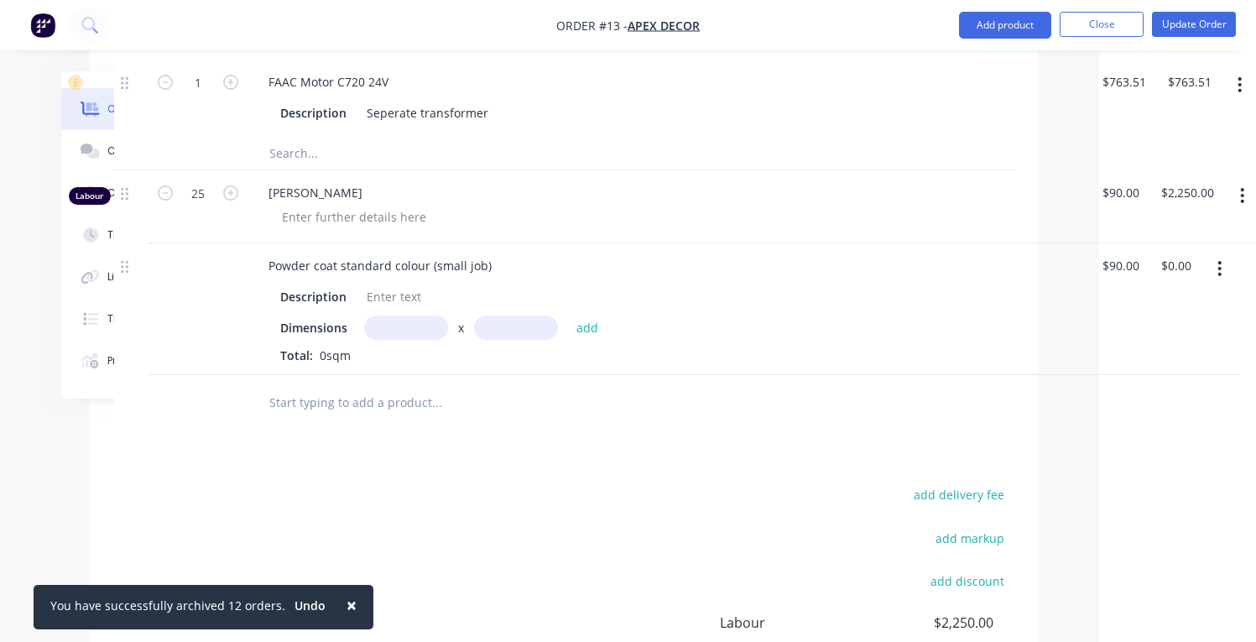
click at [420, 315] on input "text" at bounding box center [406, 327] width 84 height 24
type input "1.7m"
type input "3.5m"
click at [599, 316] on button "add" at bounding box center [587, 327] width 39 height 23
type input "$535.50"
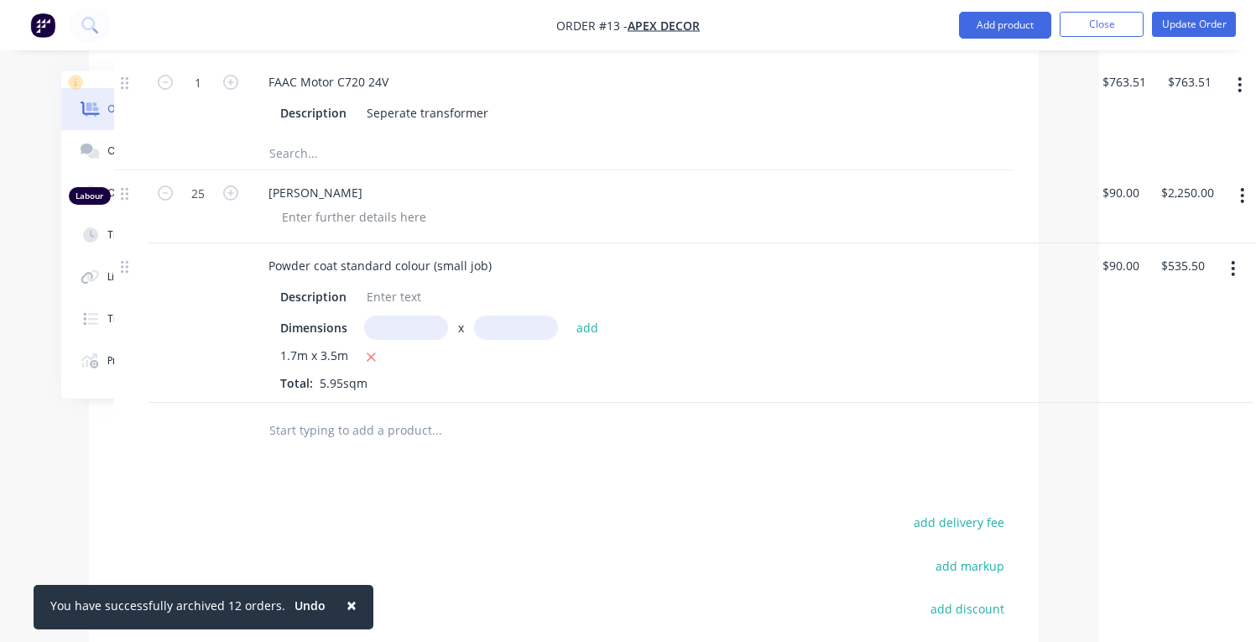
click at [593, 511] on div "add delivery fee add markup add discount Labour $2,250.00 Sub total $4,802.07 T…" at bounding box center [563, 654] width 899 height 287
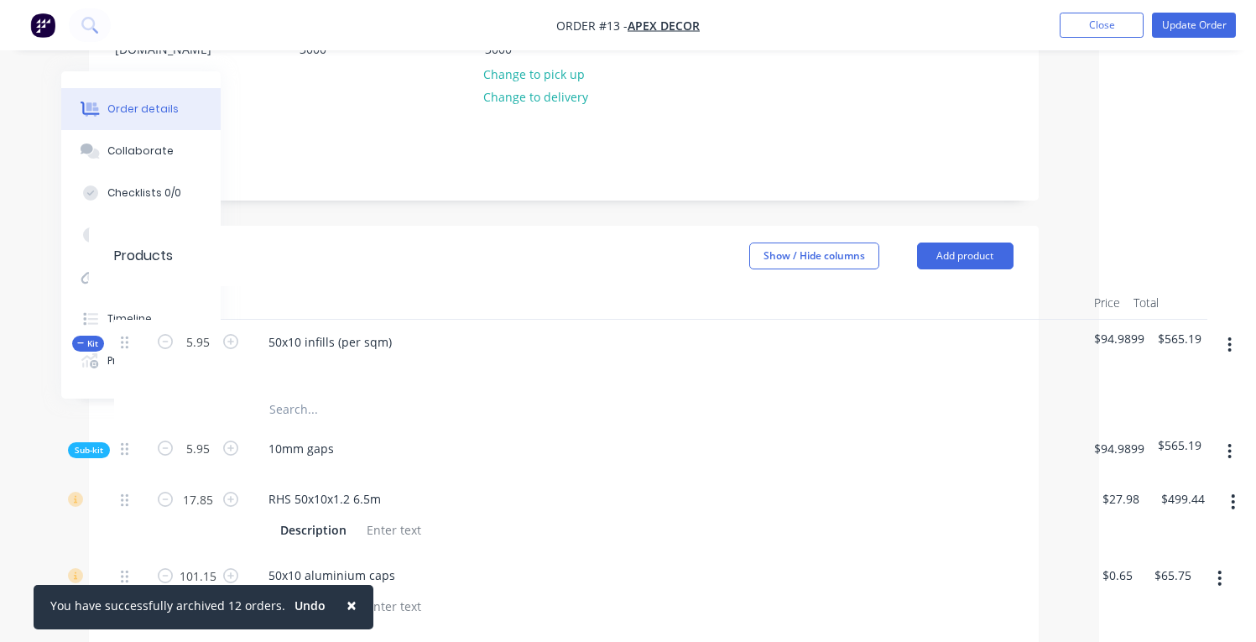
scroll to position [289, 157]
click at [848, 244] on button "Show / Hide columns" at bounding box center [814, 257] width 130 height 27
click at [847, 244] on button "Show / Hide columns" at bounding box center [814, 257] width 130 height 27
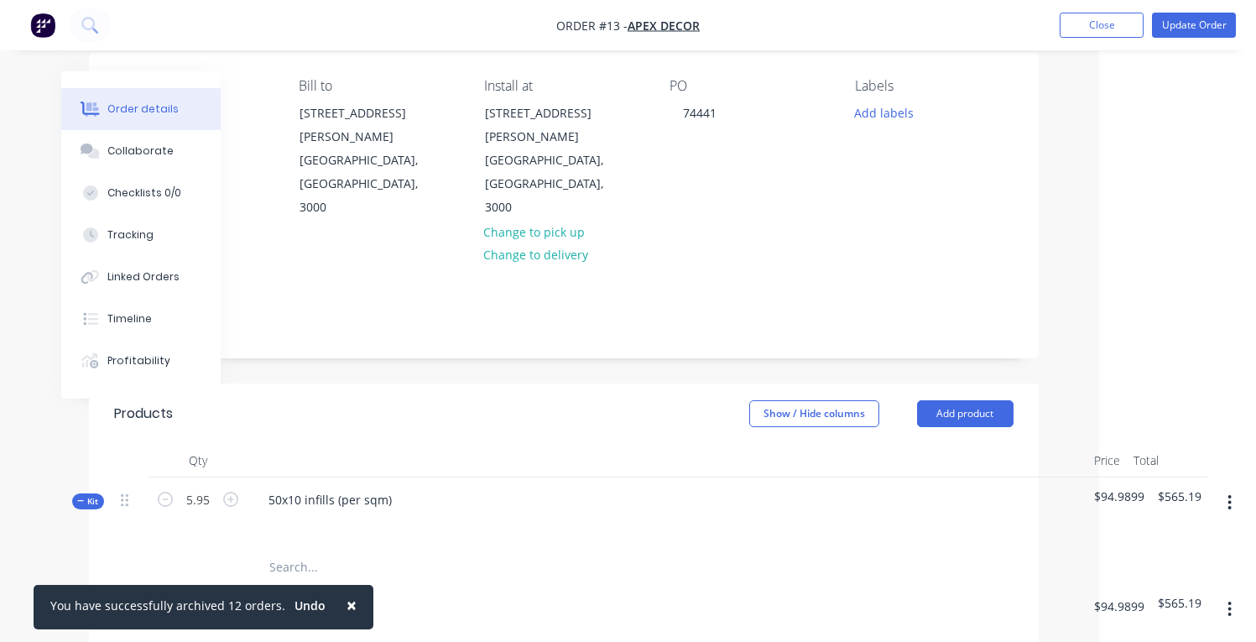
scroll to position [0, 157]
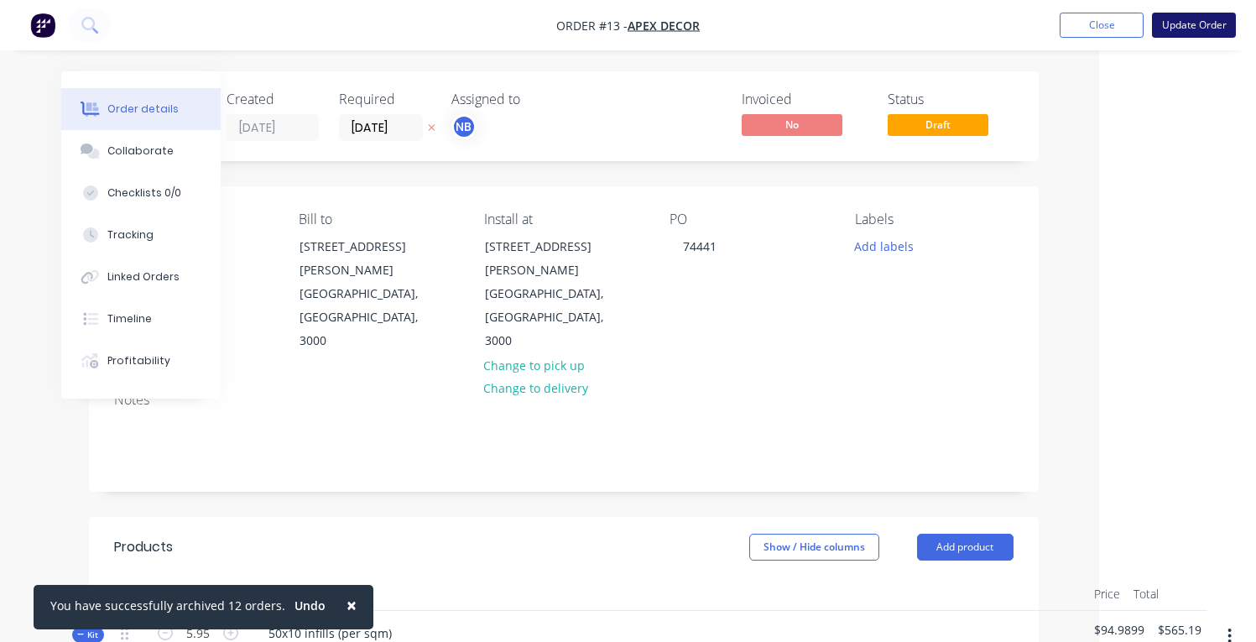
click at [1208, 24] on button "Update Order" at bounding box center [1194, 25] width 84 height 25
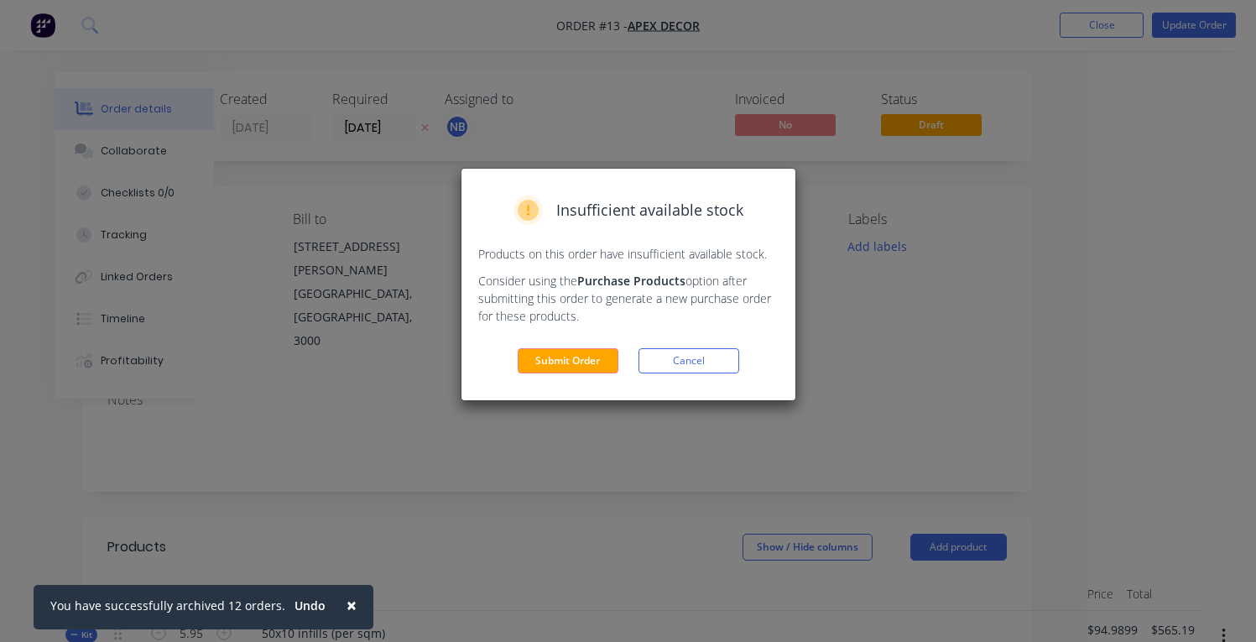
click at [592, 378] on div "Insufficient available stock Products on this order have insufficient available…" at bounding box center [628, 285] width 334 height 232
click at [596, 367] on button "Submit Order" at bounding box center [568, 360] width 101 height 25
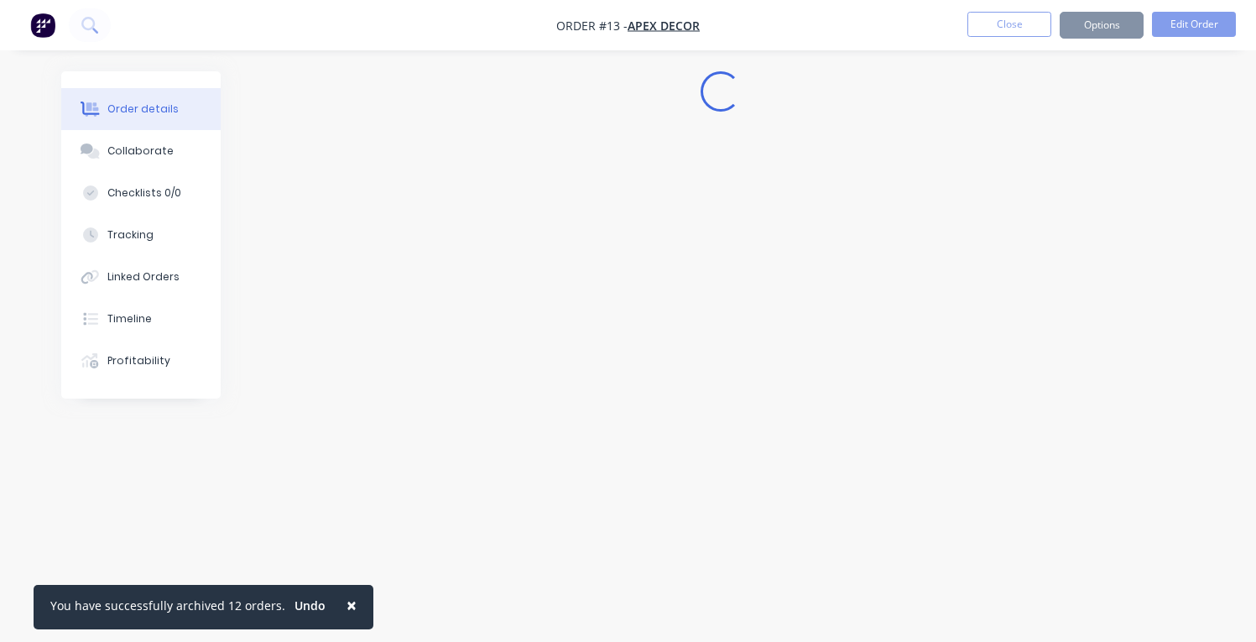
scroll to position [0, 0]
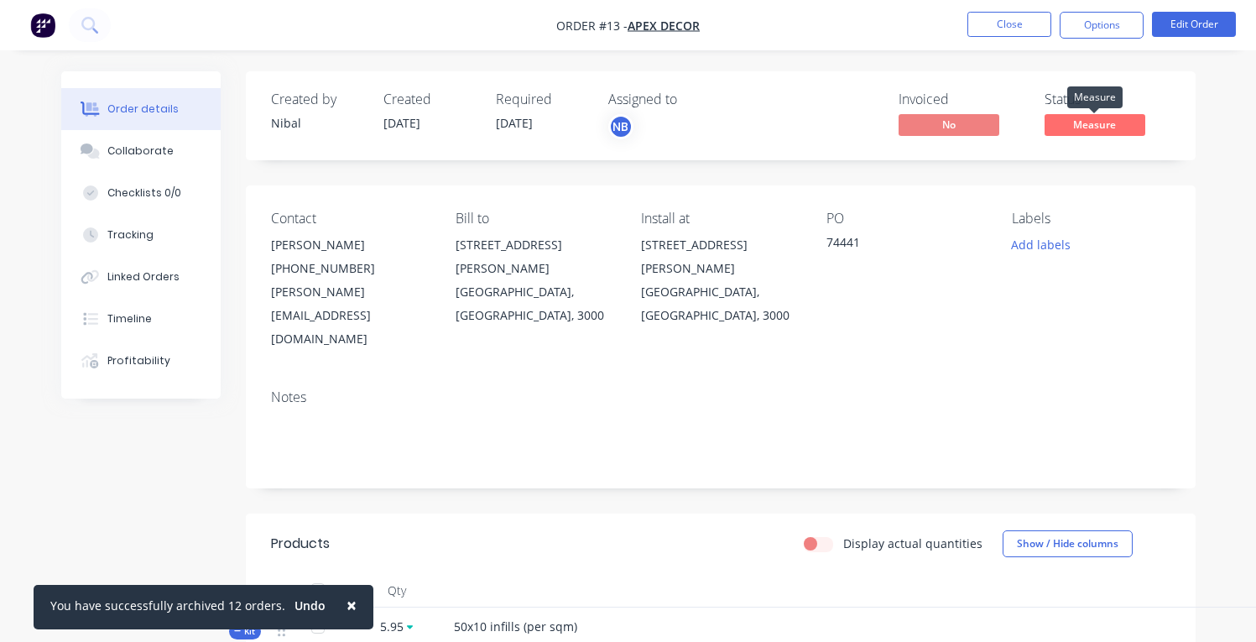
click at [1062, 123] on span "Measure" at bounding box center [1095, 124] width 101 height 21
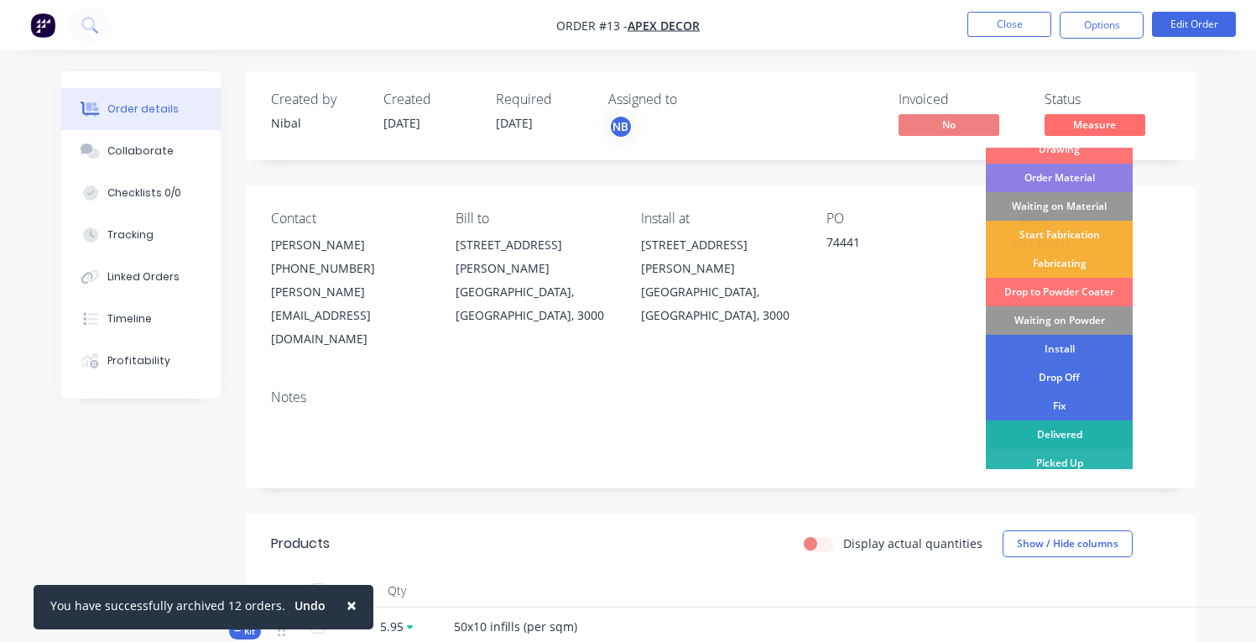
scroll to position [10, 0]
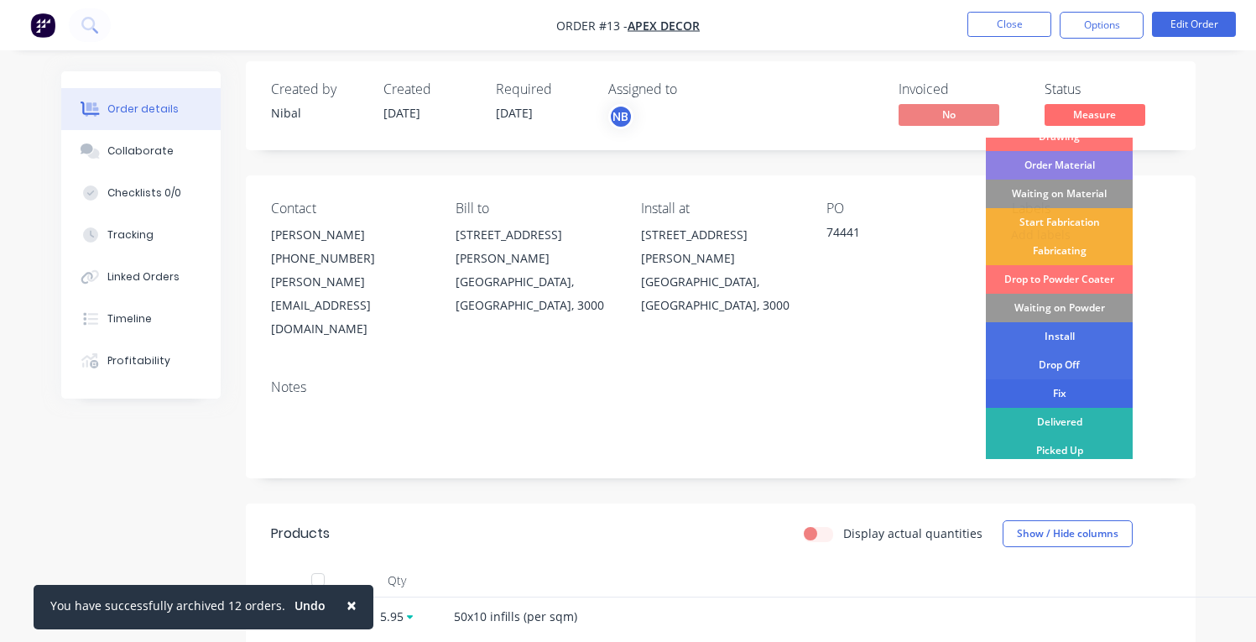
click at [1076, 398] on div "Fix" at bounding box center [1059, 393] width 147 height 29
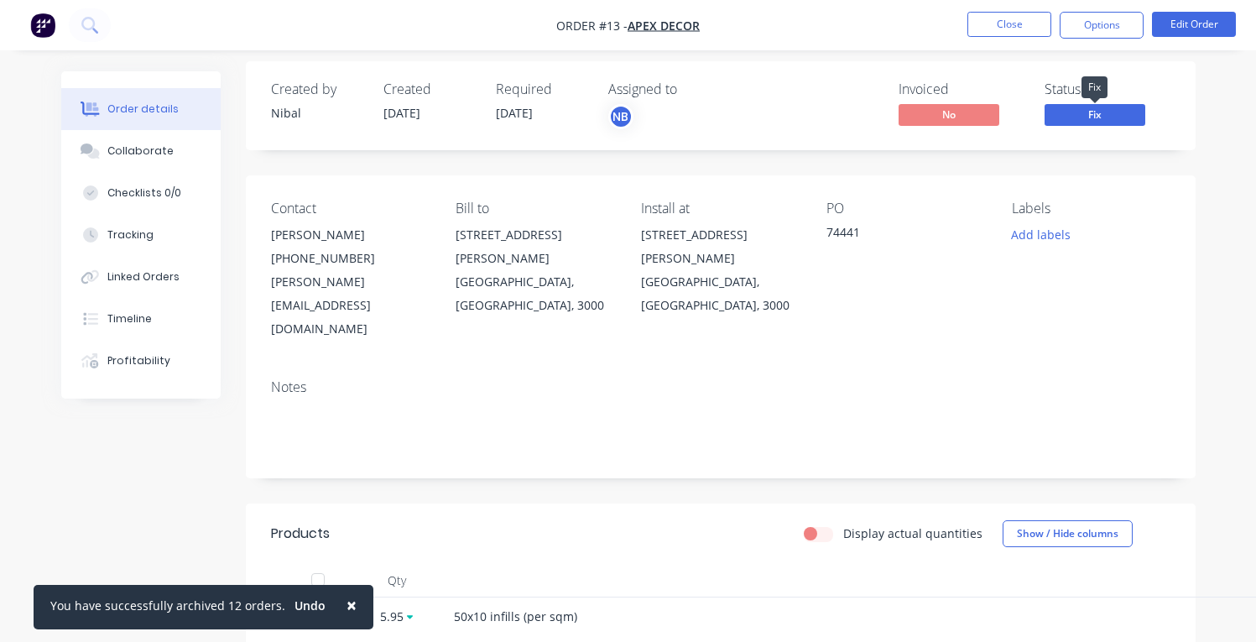
click at [1115, 111] on span "Fix" at bounding box center [1095, 114] width 101 height 21
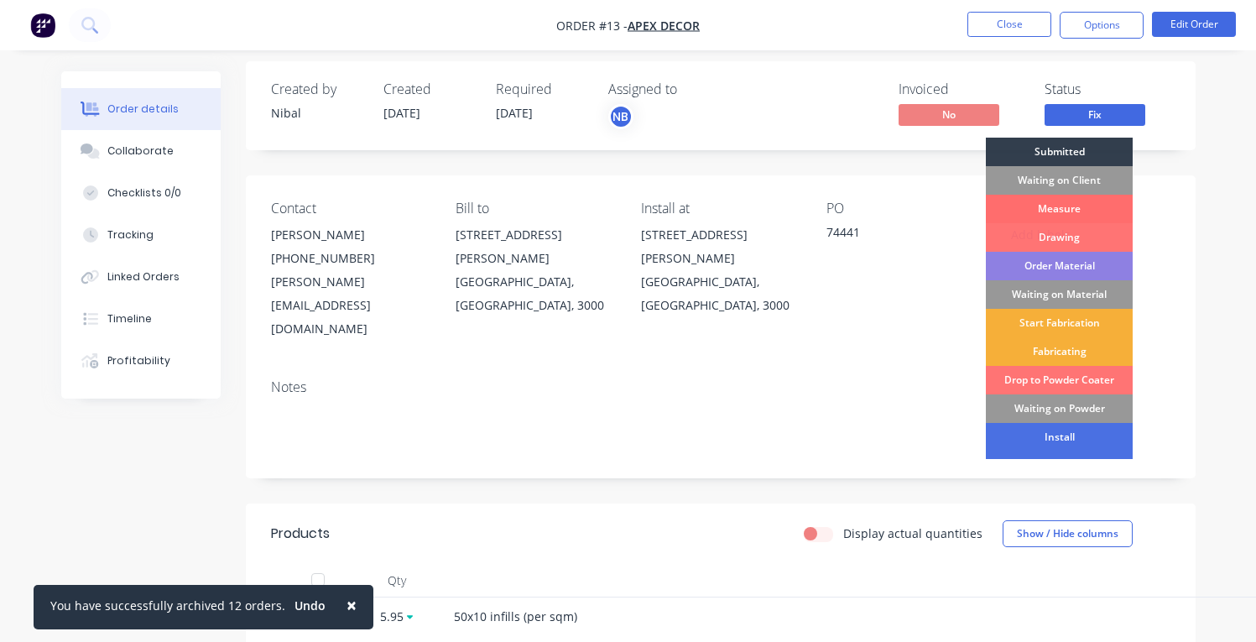
click at [1081, 213] on div "Measure" at bounding box center [1059, 209] width 147 height 29
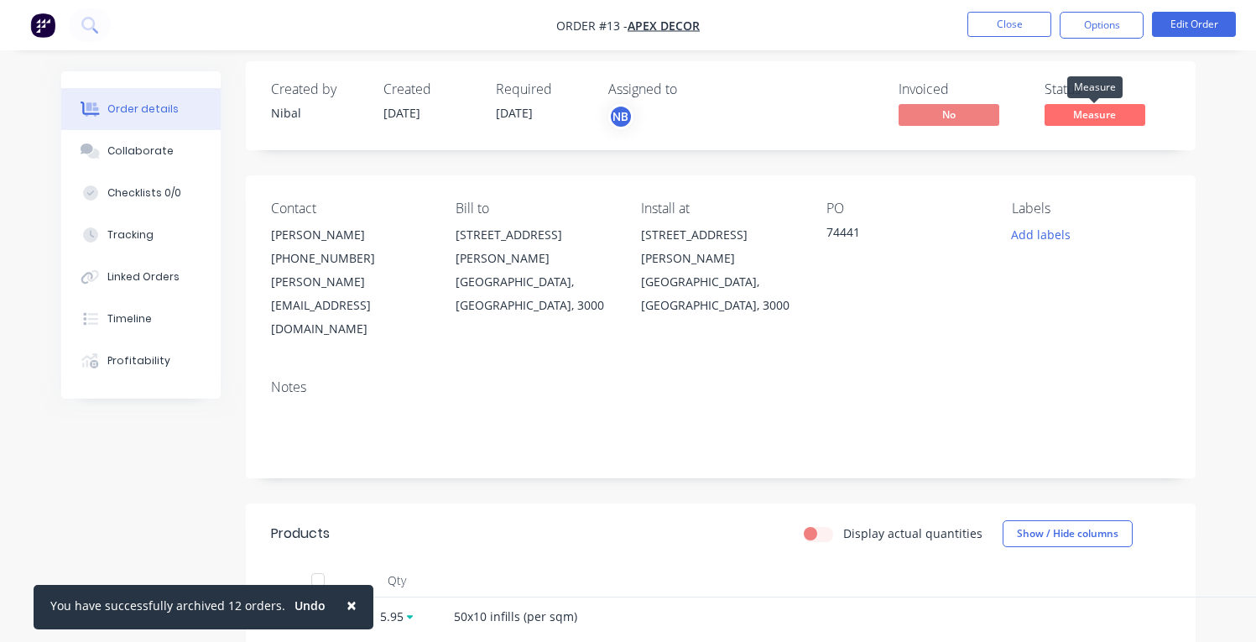
click at [1093, 122] on span "Measure" at bounding box center [1095, 114] width 101 height 21
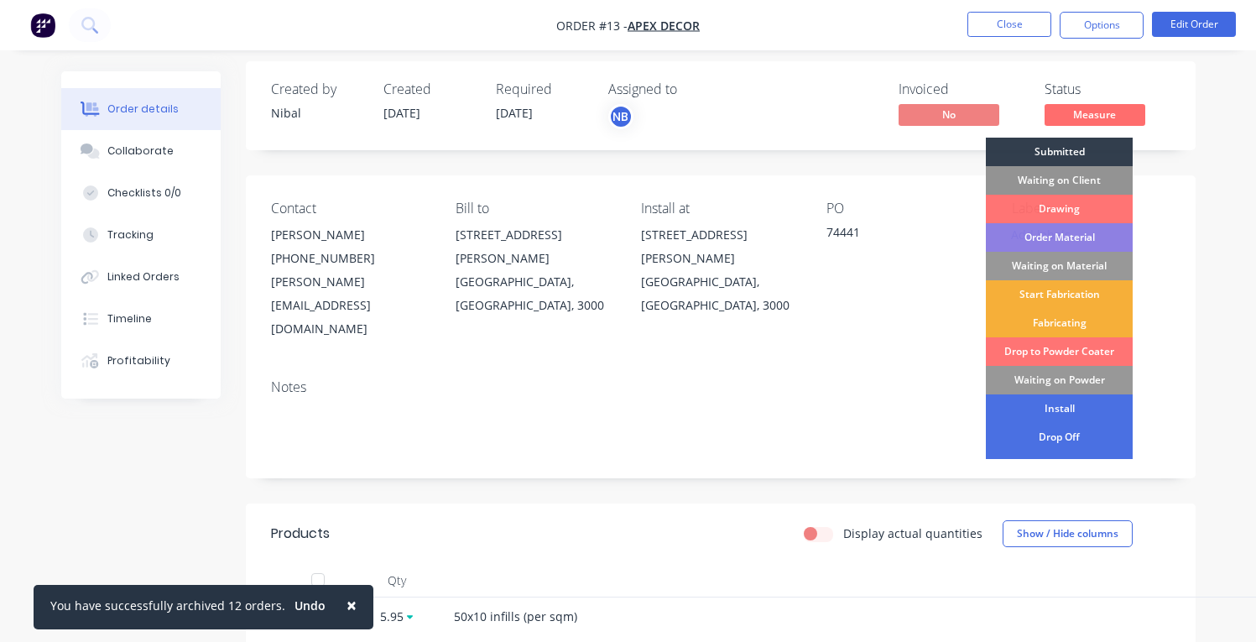
click at [1081, 180] on div "Waiting on Client" at bounding box center [1059, 180] width 147 height 29
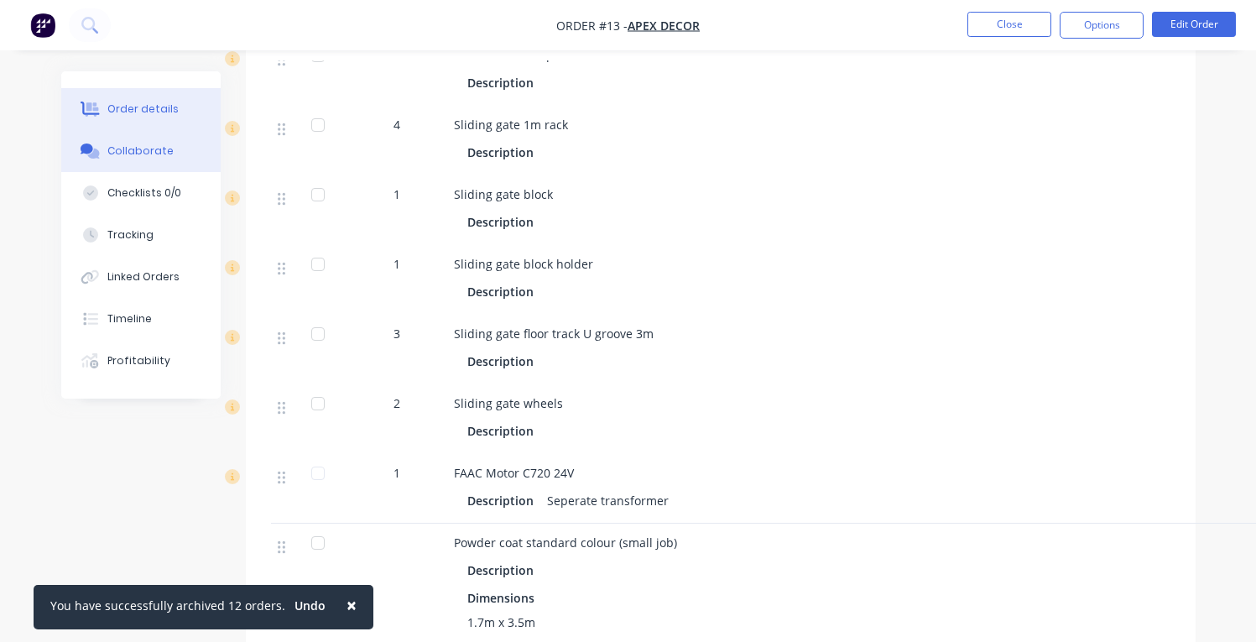
scroll to position [1099, 0]
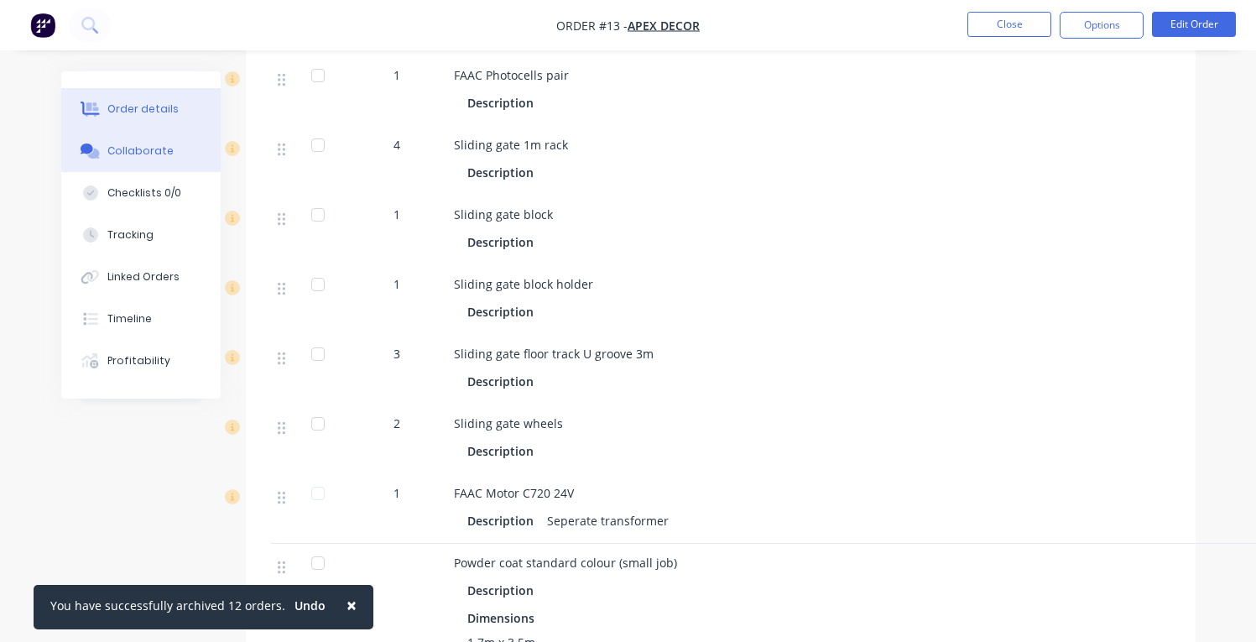
click at [170, 133] on button "Collaborate" at bounding box center [140, 151] width 159 height 42
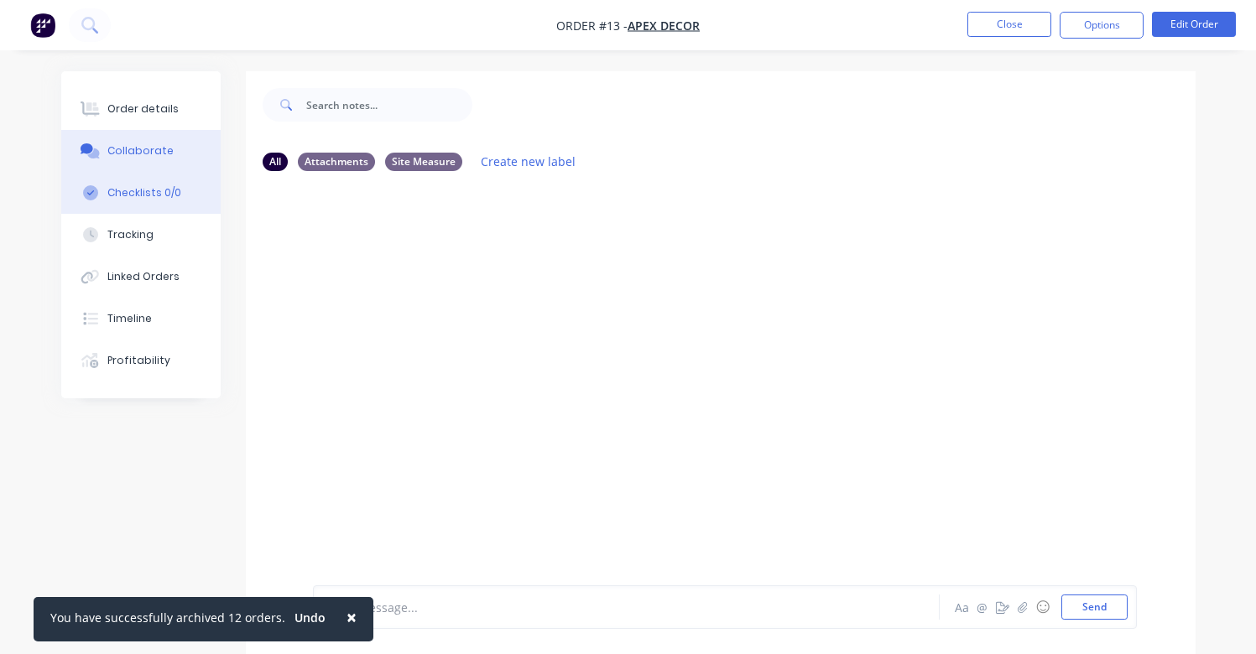
click at [149, 175] on button "Checklists 0/0" at bounding box center [140, 193] width 159 height 42
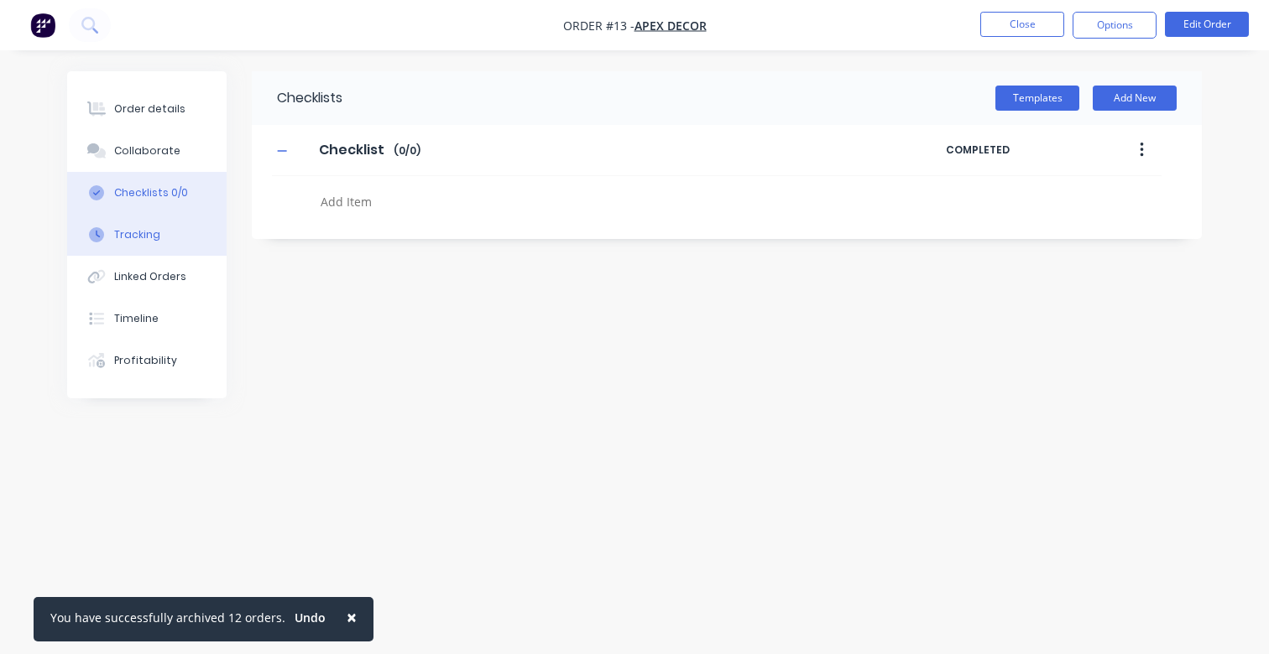
click at [152, 223] on button "Tracking" at bounding box center [146, 235] width 159 height 42
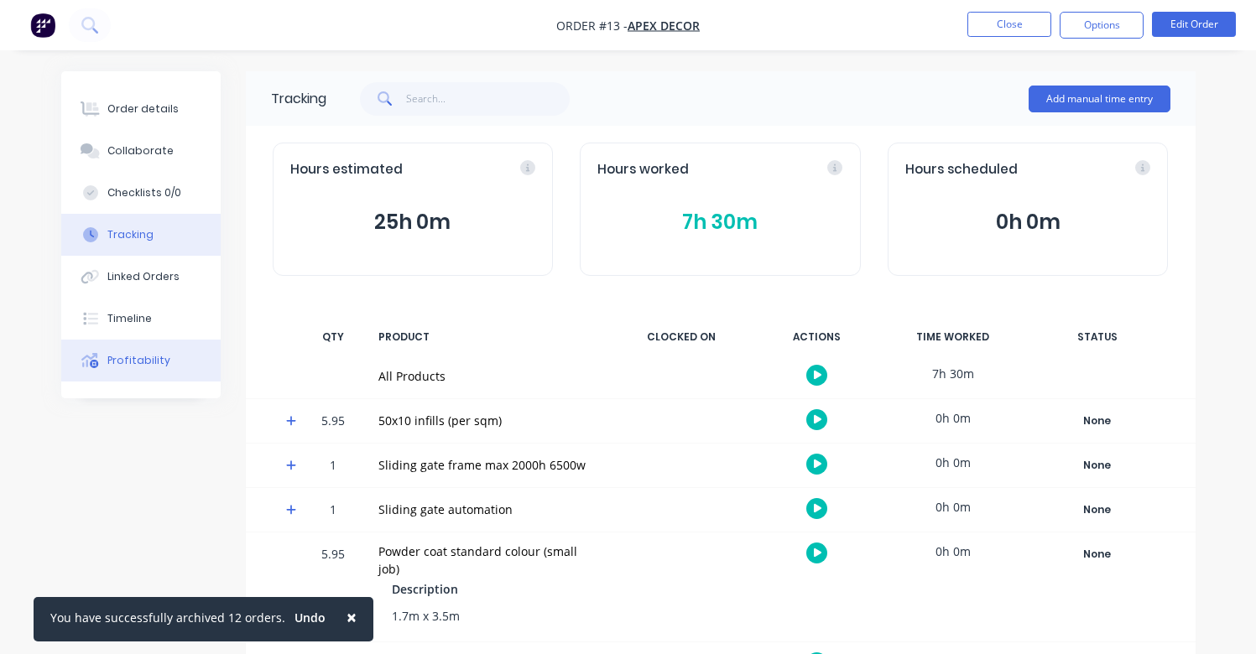
click at [147, 358] on div "Profitability" at bounding box center [138, 360] width 63 height 15
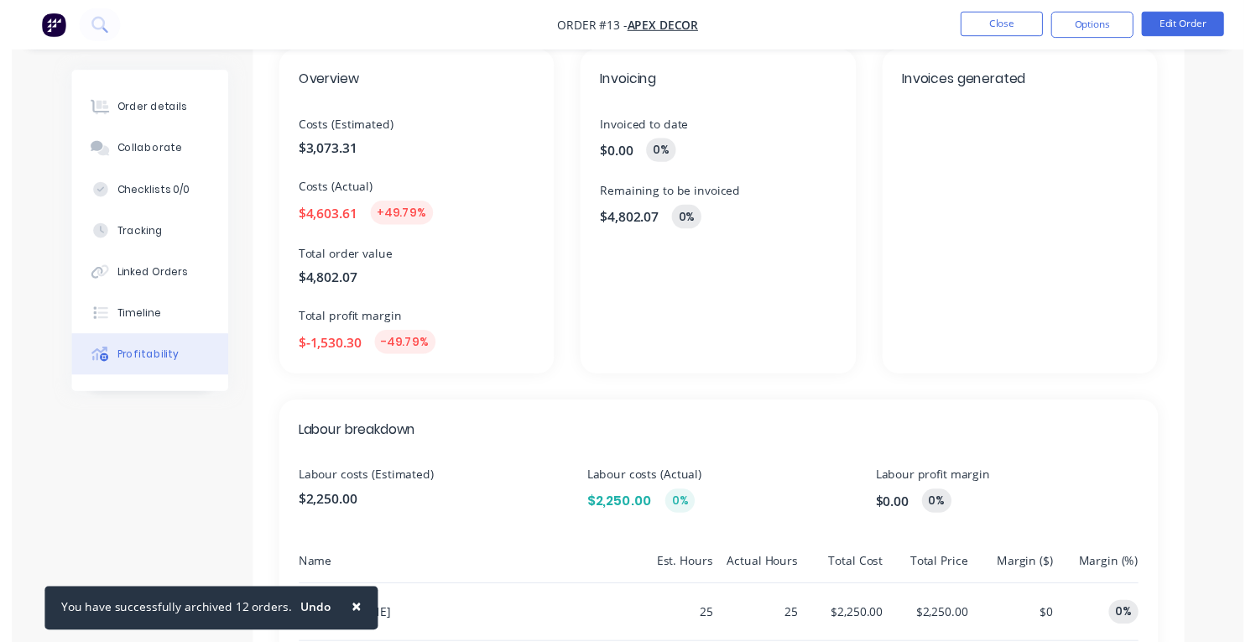
scroll to position [89, 0]
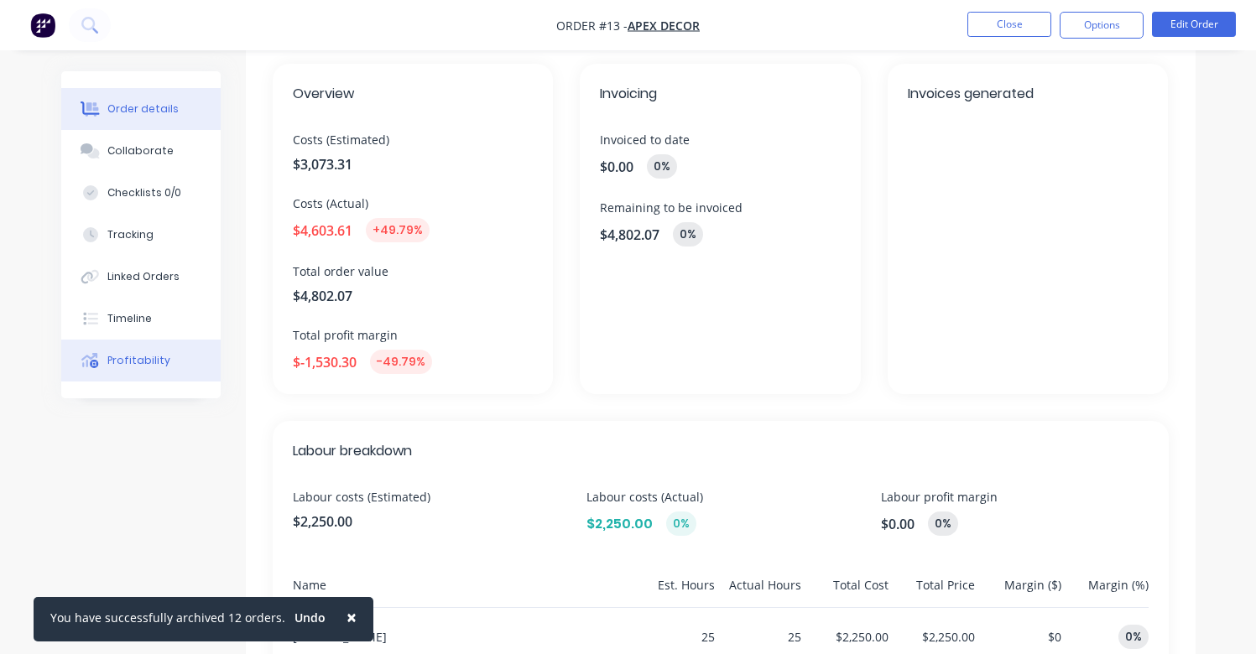
click at [149, 102] on div "Order details" at bounding box center [142, 109] width 71 height 15
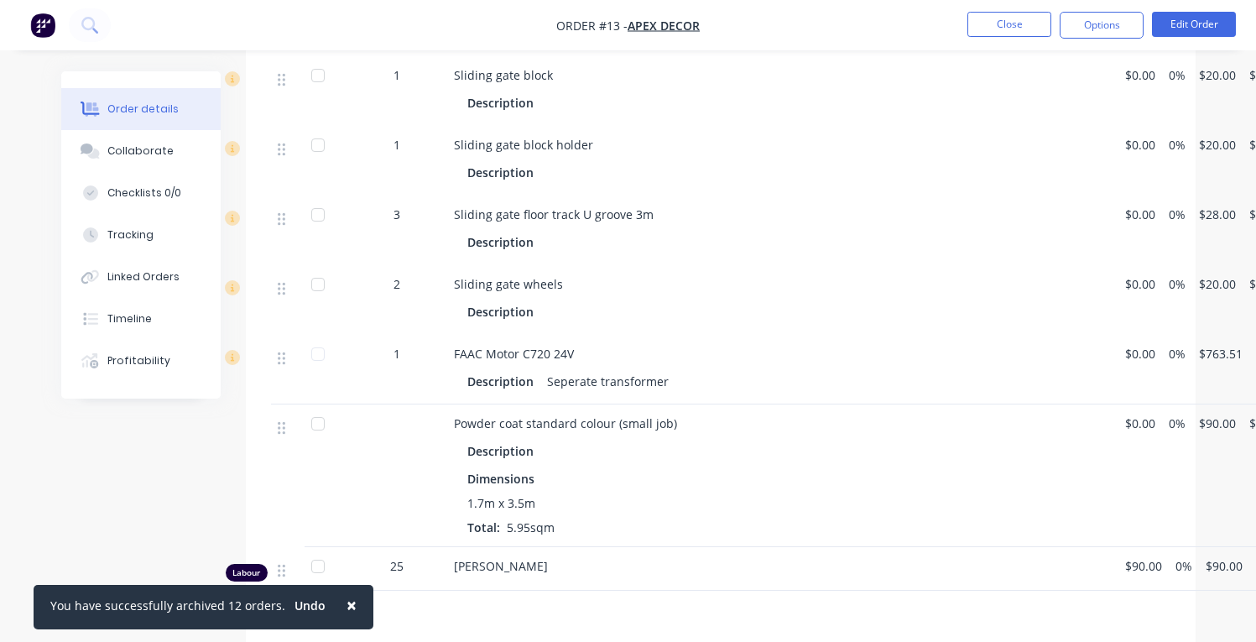
scroll to position [1458, 0]
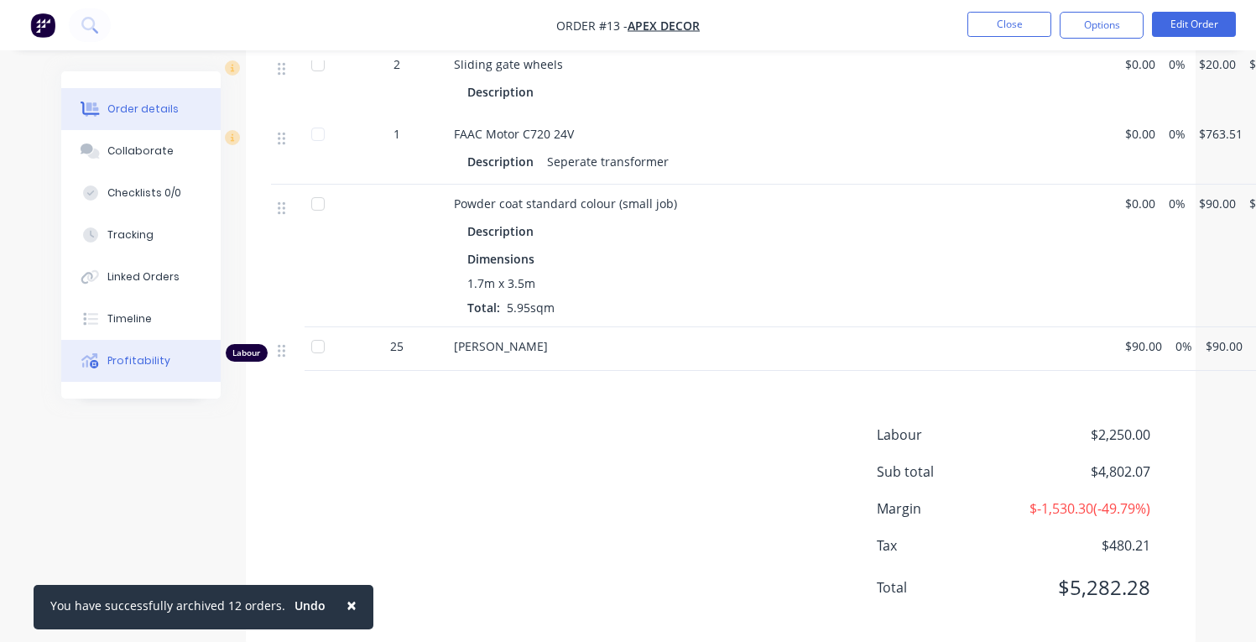
click at [170, 346] on button "Profitability" at bounding box center [140, 361] width 159 height 42
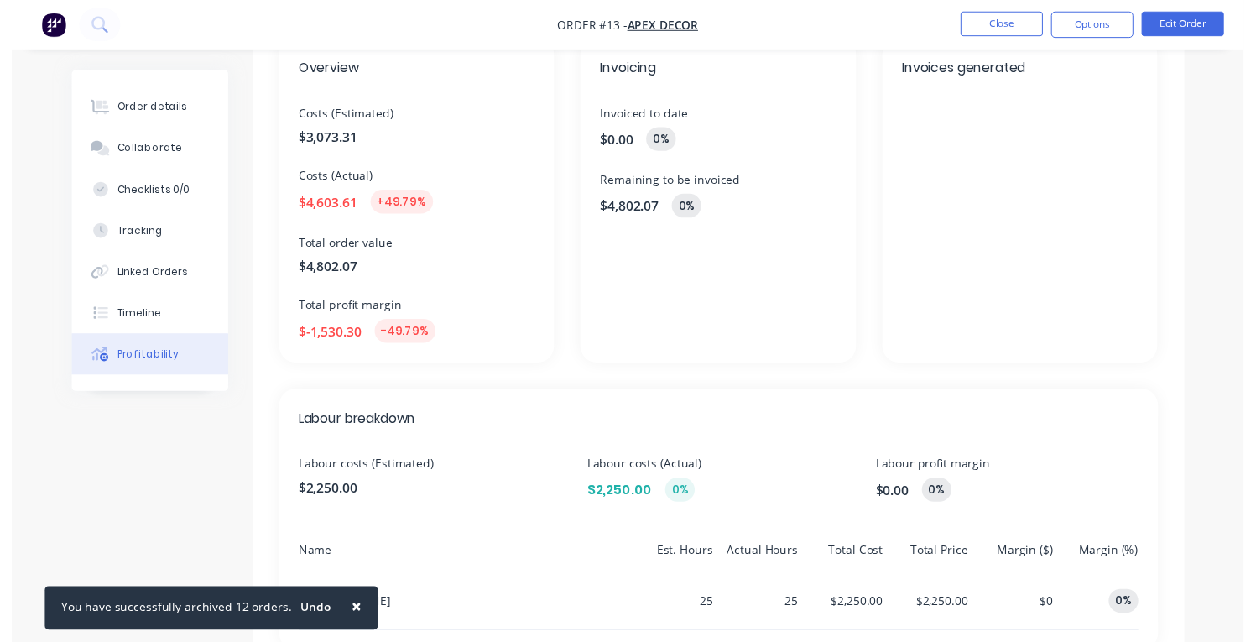
scroll to position [157, 0]
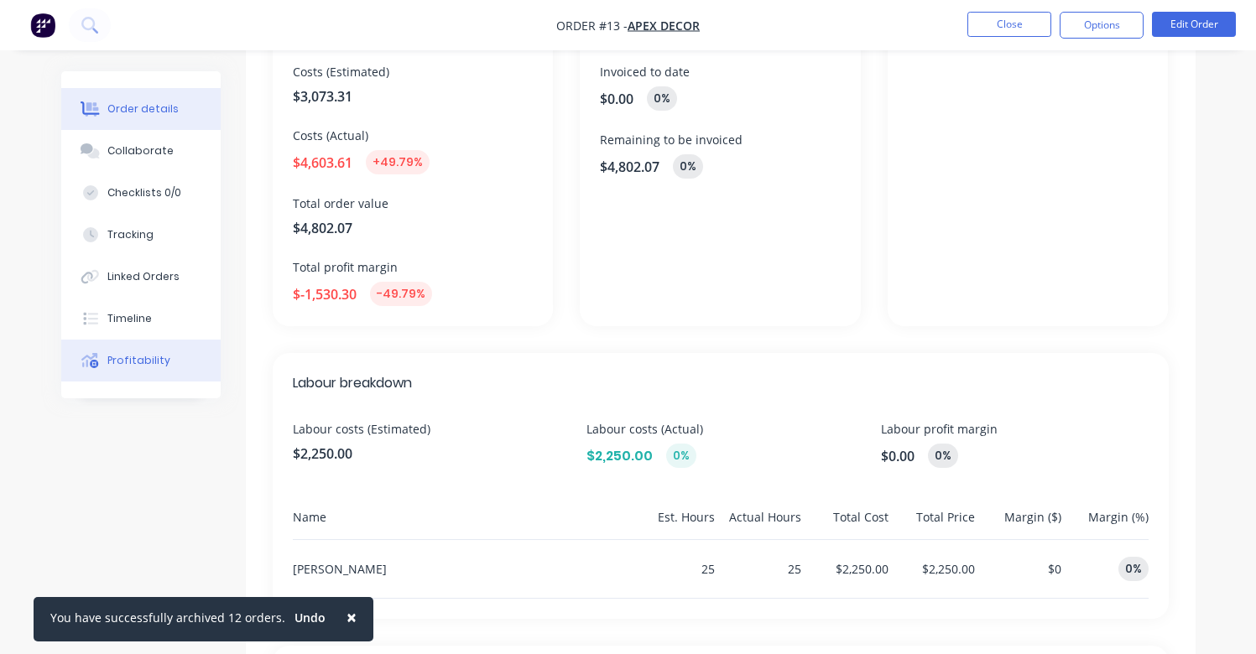
click at [159, 112] on div "Order details" at bounding box center [142, 109] width 71 height 15
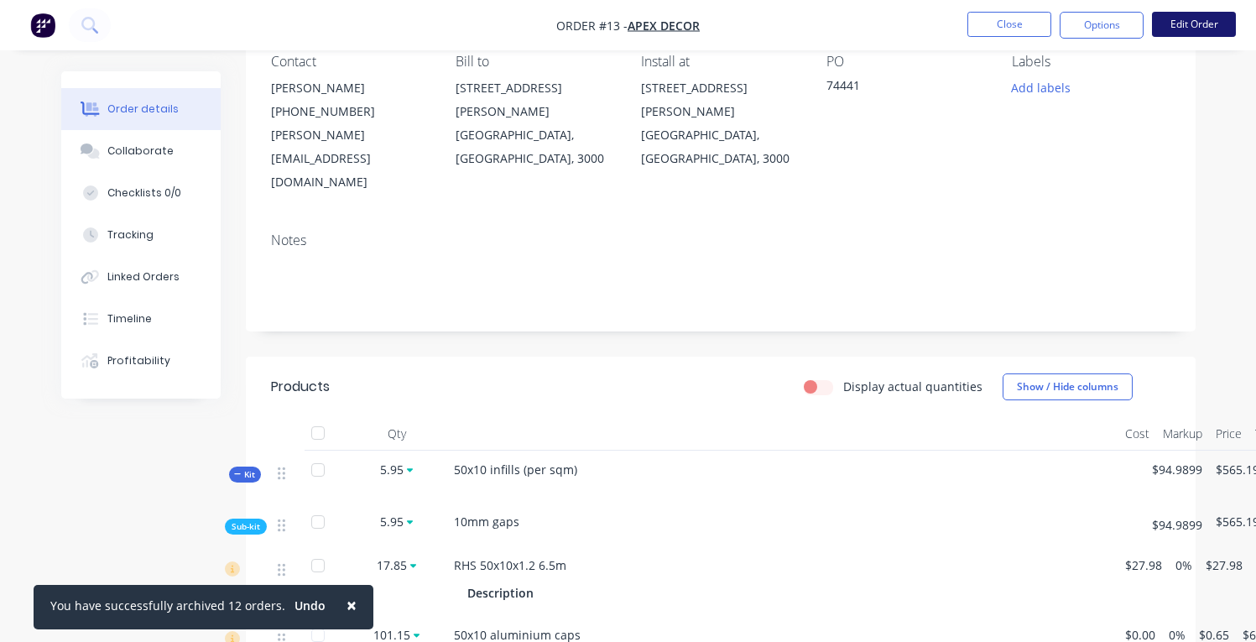
click at [1169, 21] on button "Edit Order" at bounding box center [1194, 24] width 84 height 25
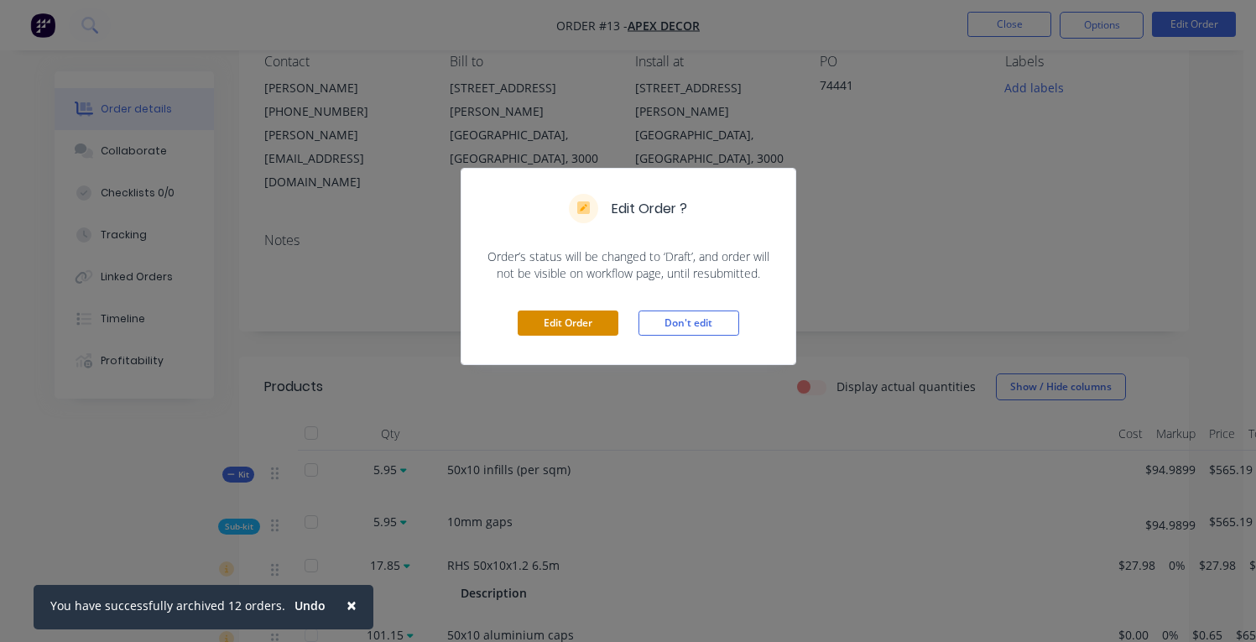
click at [590, 311] on button "Edit Order" at bounding box center [568, 322] width 101 height 25
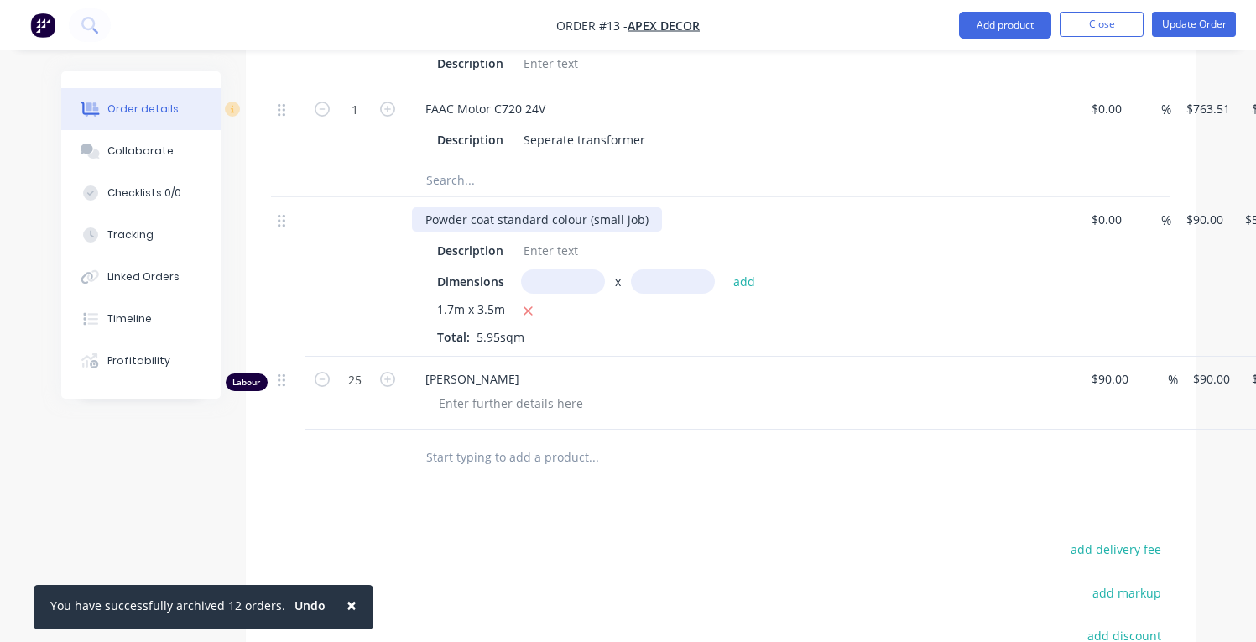
scroll to position [1662, 0]
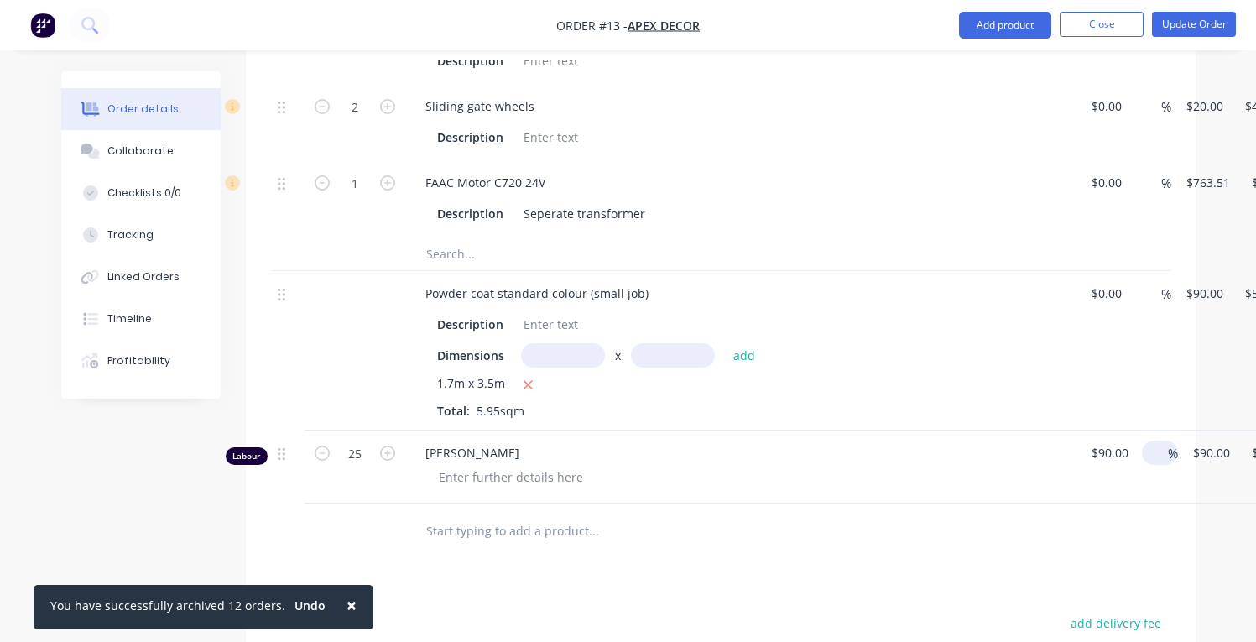
click at [1158, 441] on input at bounding box center [1158, 453] width 19 height 24
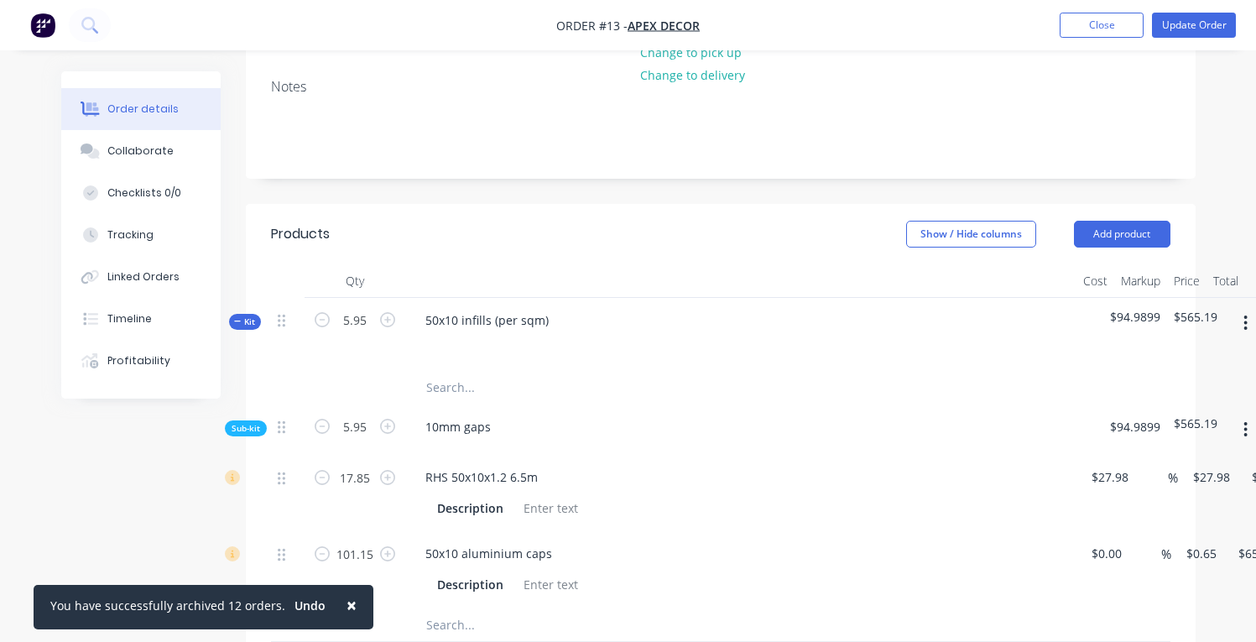
scroll to position [292, 0]
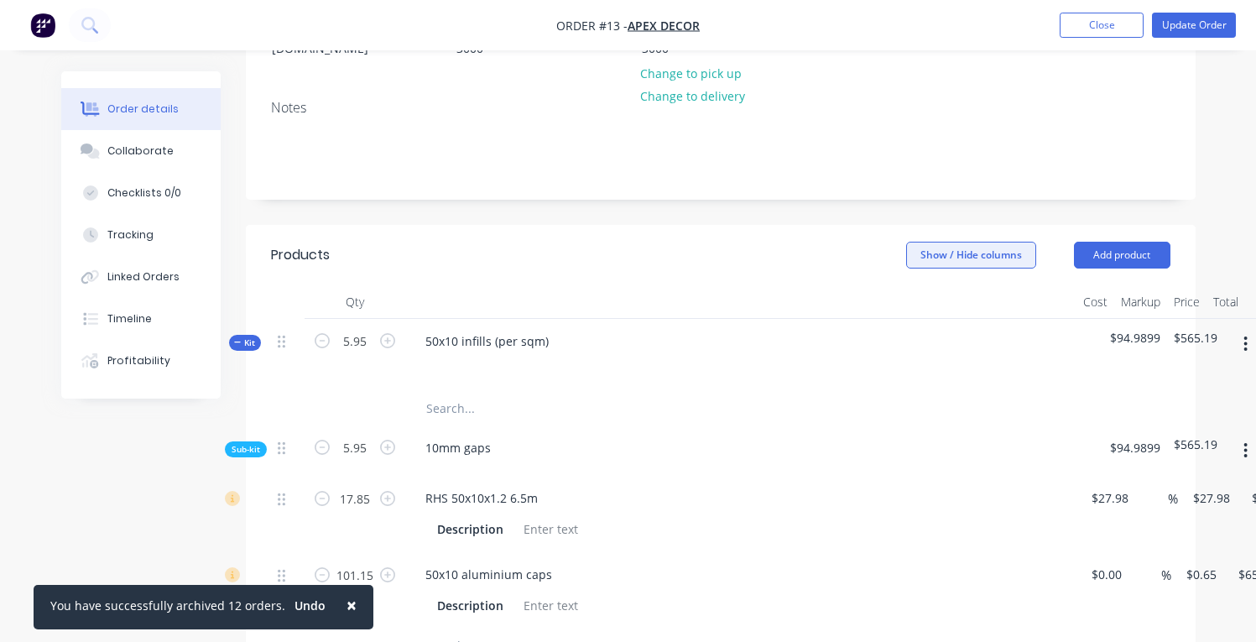
click at [940, 242] on button "Show / Hide columns" at bounding box center [971, 255] width 130 height 27
click at [934, 264] on span at bounding box center [933, 262] width 14 height 14
click at [913, 255] on input "Cost" at bounding box center [913, 255] width 0 height 0
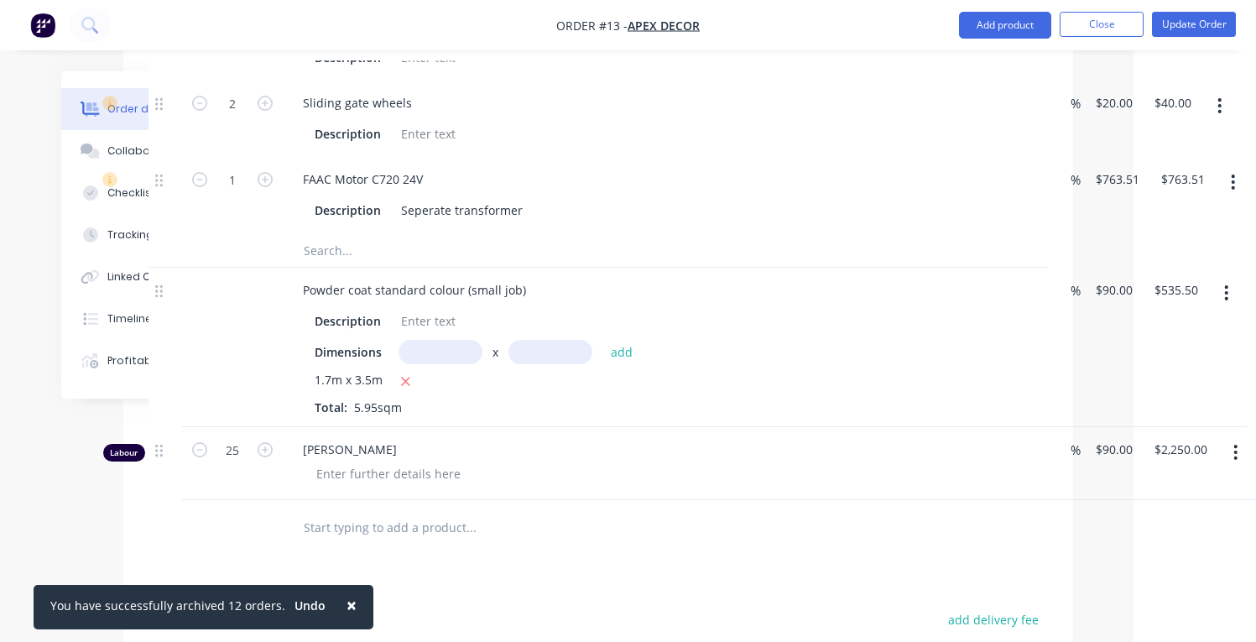
scroll to position [1686, 123]
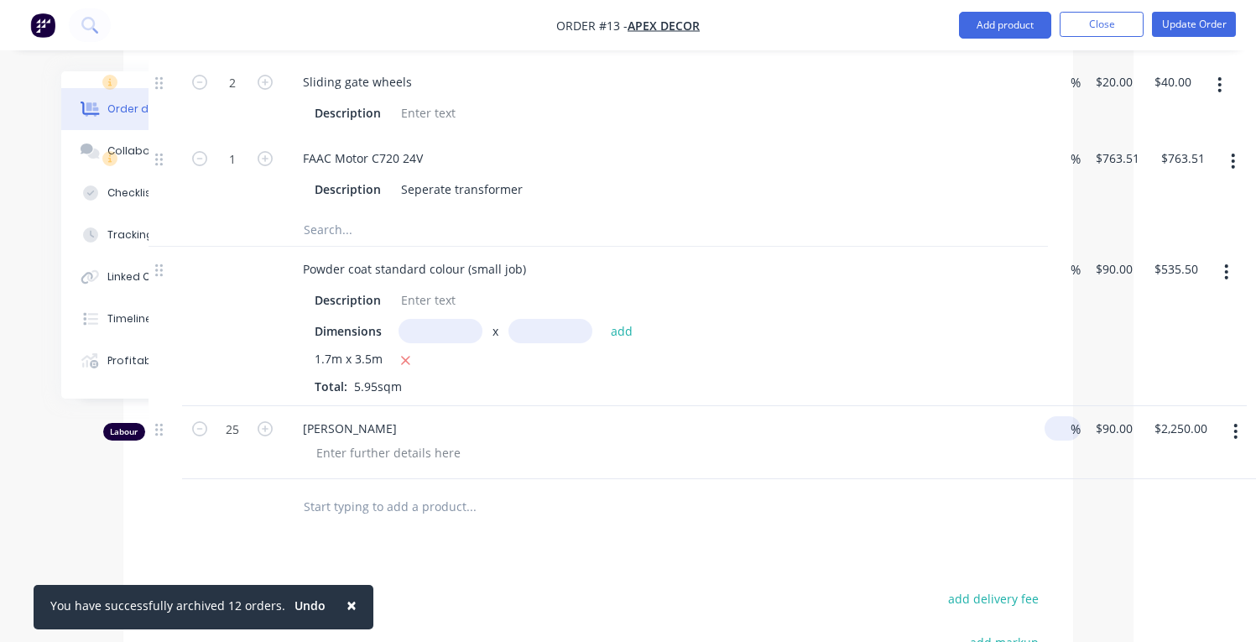
click at [1066, 416] on input at bounding box center [1060, 428] width 19 height 24
type input "100"
type input "$180.00"
type input "$4,500.00"
click at [658, 489] on div at bounding box center [540, 506] width 503 height 34
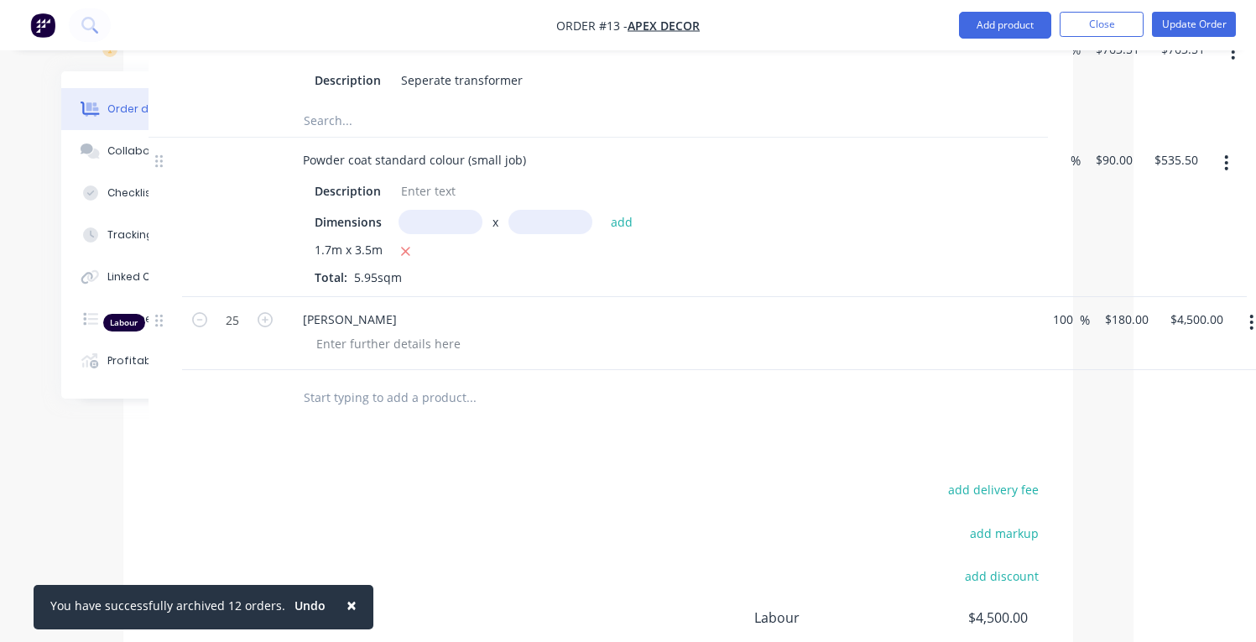
scroll to position [1776, 123]
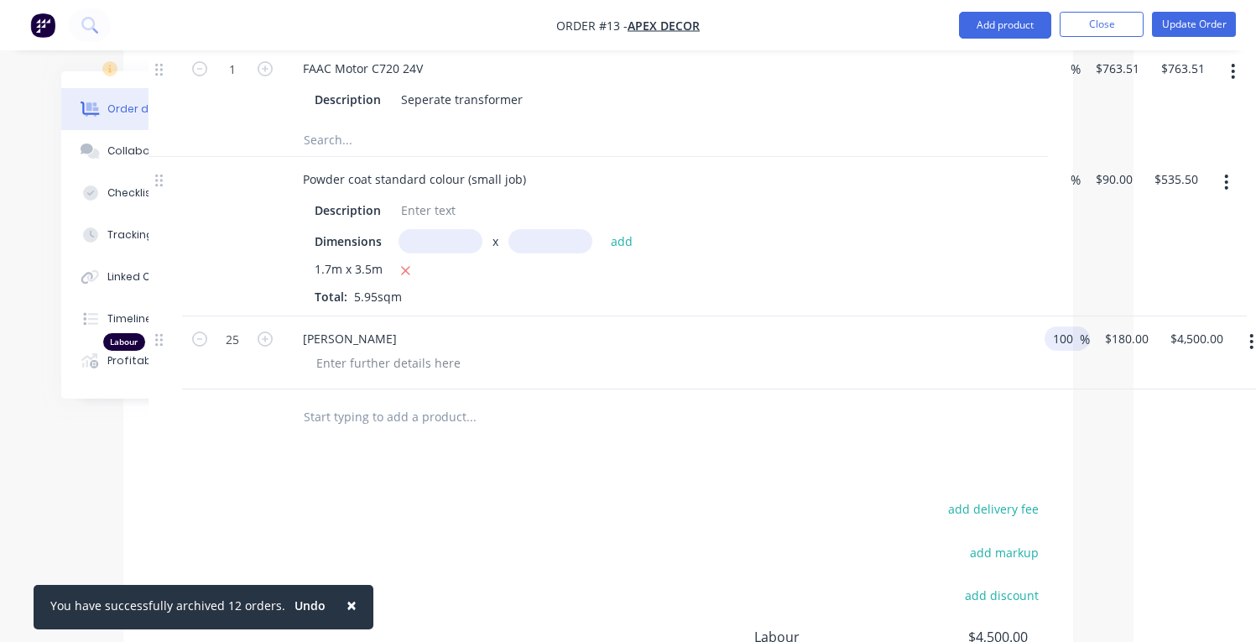
click at [1061, 326] on input "100" at bounding box center [1065, 338] width 29 height 24
drag, startPoint x: 1070, startPoint y: 289, endPoint x: 993, endPoint y: 279, distance: 77.1
click at [993, 316] on div "Labour 25 [PERSON_NAME] 100 100 % $180.00 $180.00 $4,500.00 $4,500.00" at bounding box center [598, 352] width 899 height 73
click at [939, 389] on div at bounding box center [598, 416] width 899 height 55
drag, startPoint x: 1076, startPoint y: 288, endPoint x: 991, endPoint y: 277, distance: 86.3
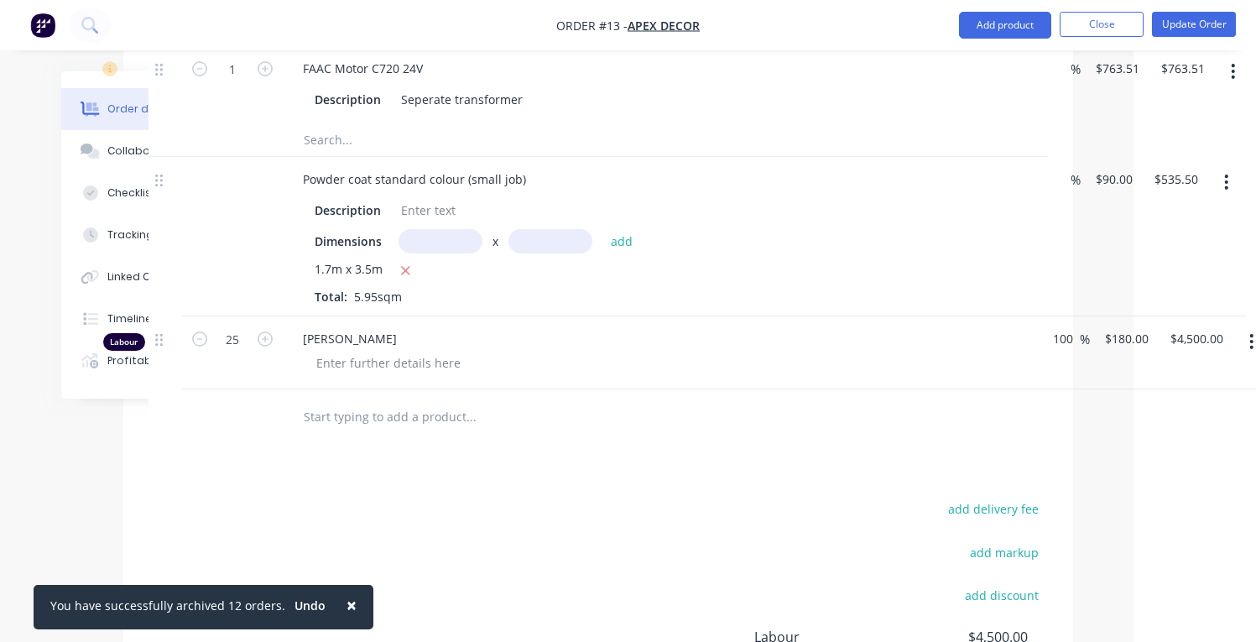
click at [1009, 316] on div "Labour 25 [PERSON_NAME] 100 100 % $180.00 $180.00 $4,500.00 $4,500.00" at bounding box center [598, 352] width 899 height 73
type input "0"
type input "$90.00"
type input "$2,250.00"
click at [875, 498] on div "add delivery fee" at bounding box center [943, 519] width 210 height 43
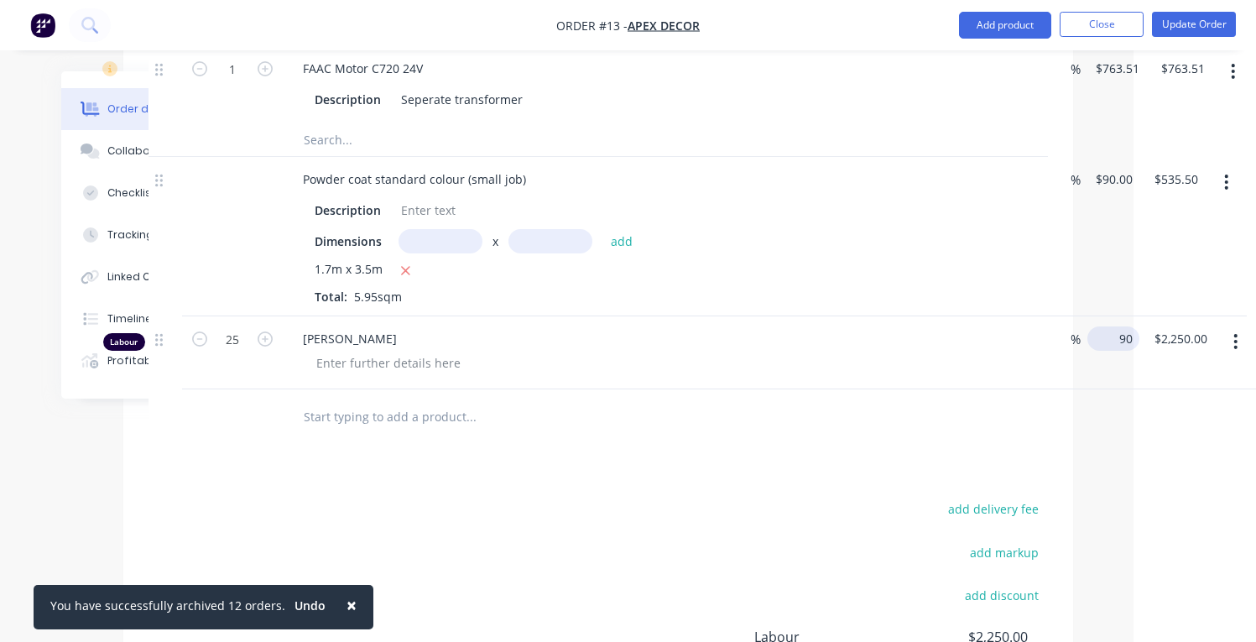
click at [1117, 326] on input "90" at bounding box center [1116, 338] width 45 height 24
type input "$100.00"
type input "11.11"
type input "$2,500.00"
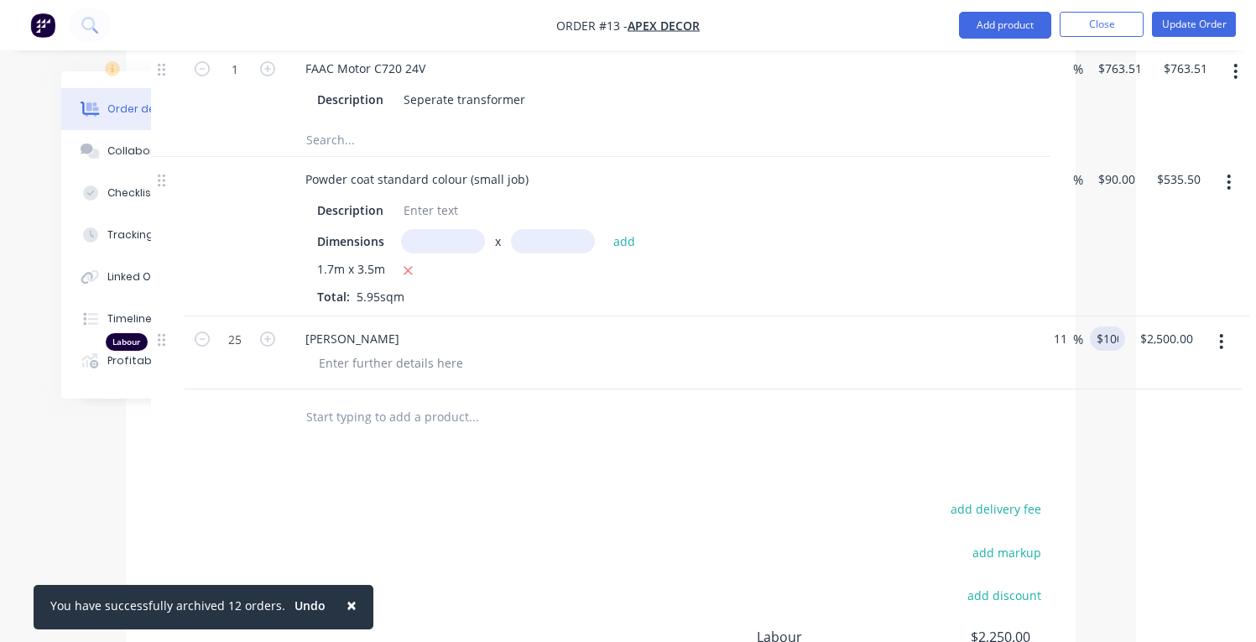
click at [860, 399] on div at bounding box center [587, 416] width 591 height 34
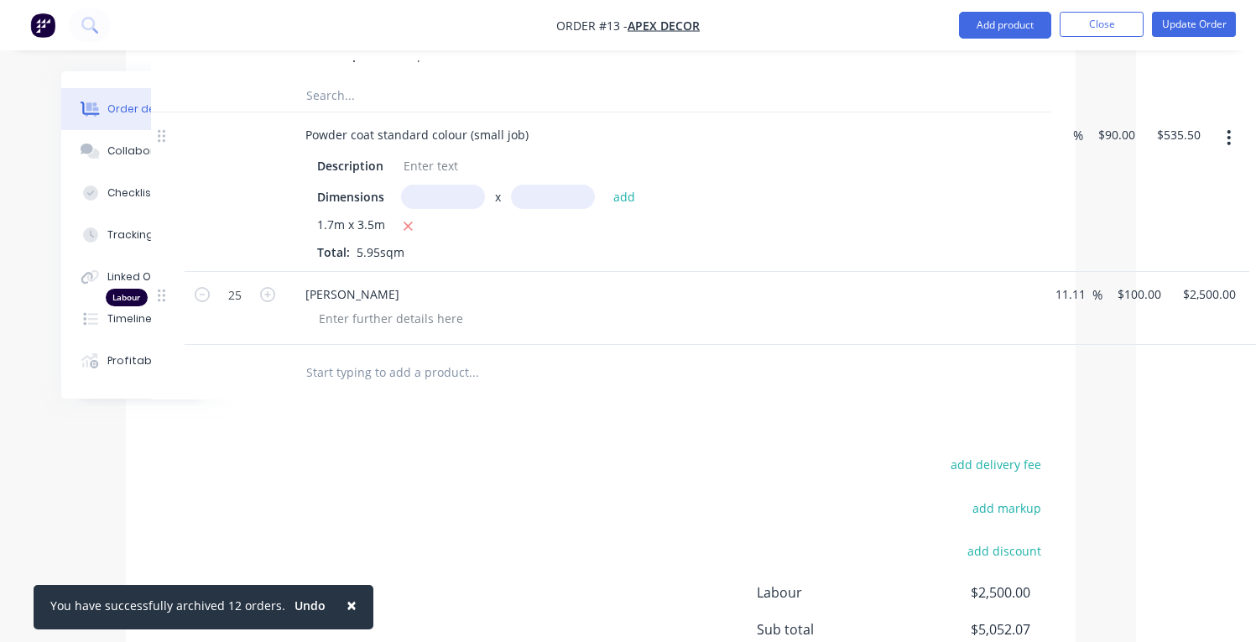
scroll to position [1807, 120]
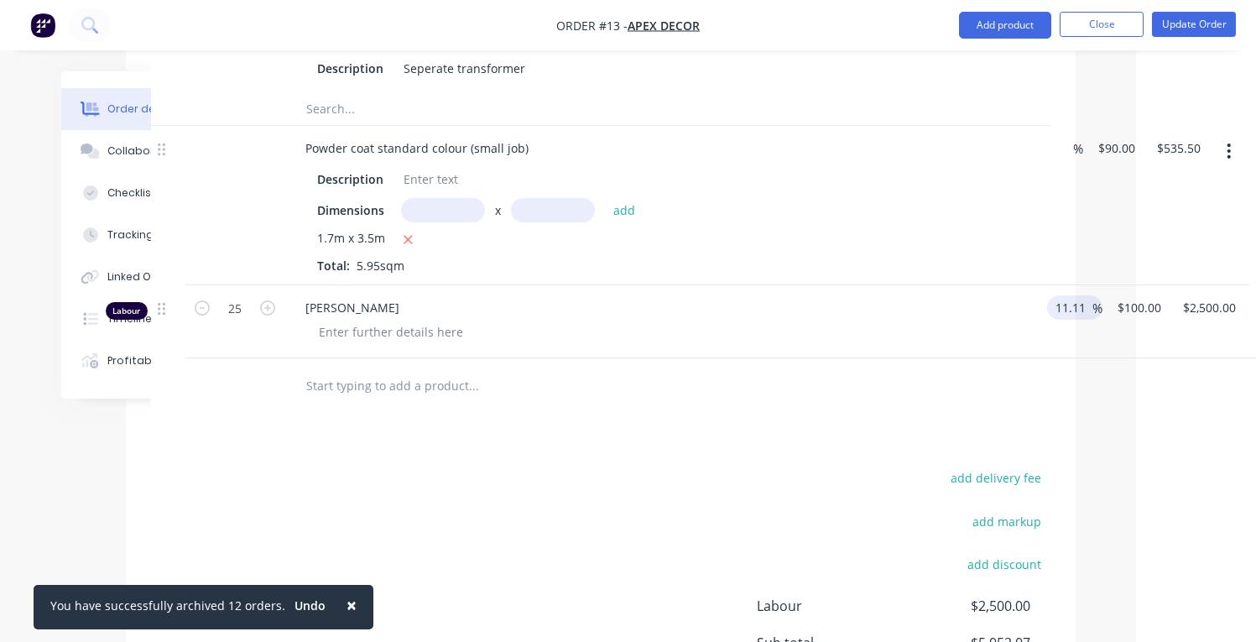
click at [1071, 295] on input "11.11" at bounding box center [1073, 307] width 39 height 24
drag, startPoint x: 1086, startPoint y: 258, endPoint x: 1005, endPoint y: 256, distance: 80.6
click at [1014, 285] on div "Labour 25 [PERSON_NAME] 11.11 11.11 % $100.00 $100.00 $2,500.00 $2,500.00" at bounding box center [600, 321] width 899 height 73
type input "100"
type input "$180.00"
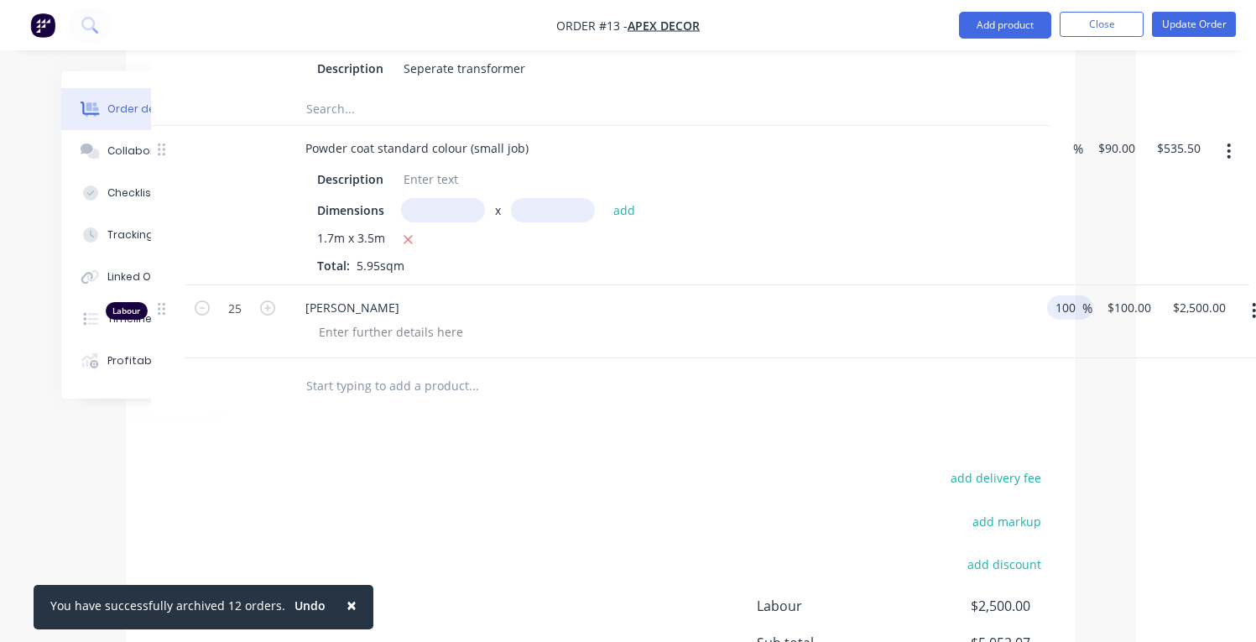
type input "$4,500.00"
click at [915, 361] on div at bounding box center [600, 385] width 899 height 55
click at [1118, 295] on input "180" at bounding box center [1132, 307] width 52 height 24
type input "$180.00"
click at [975, 358] on div at bounding box center [600, 385] width 899 height 55
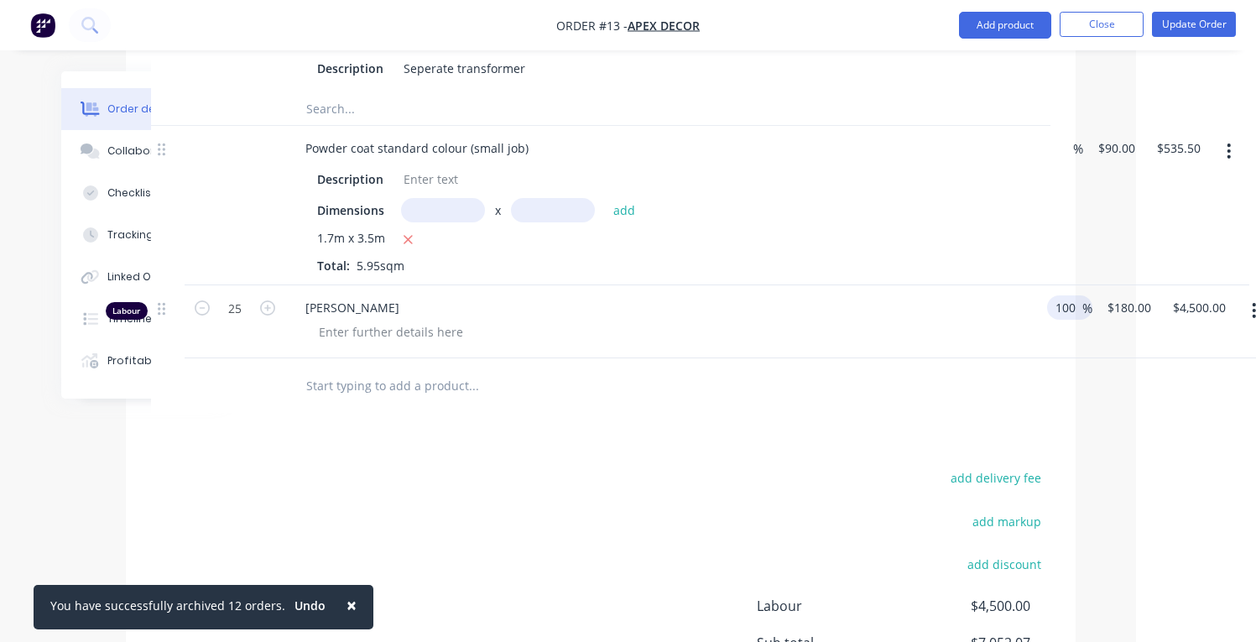
click at [1065, 295] on input "100" at bounding box center [1068, 307] width 29 height 24
type input "0"
type input "$90.00"
type input "$2,250.00"
drag, startPoint x: 928, startPoint y: 302, endPoint x: 921, endPoint y: 321, distance: 20.4
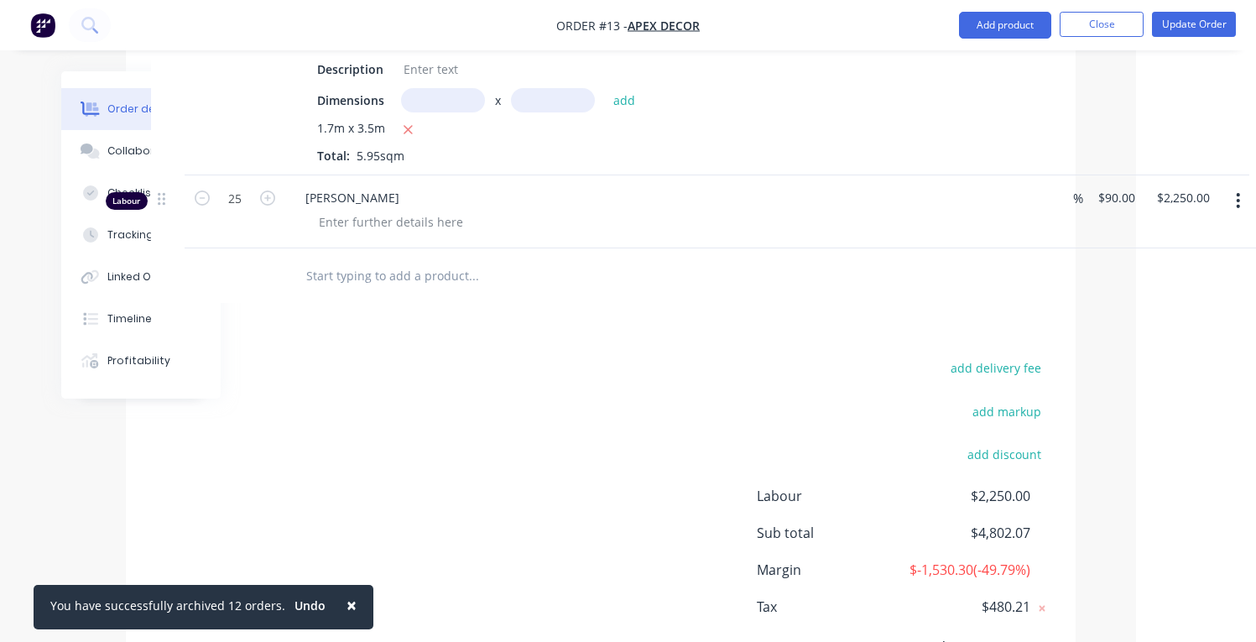
scroll to position [1896, 120]
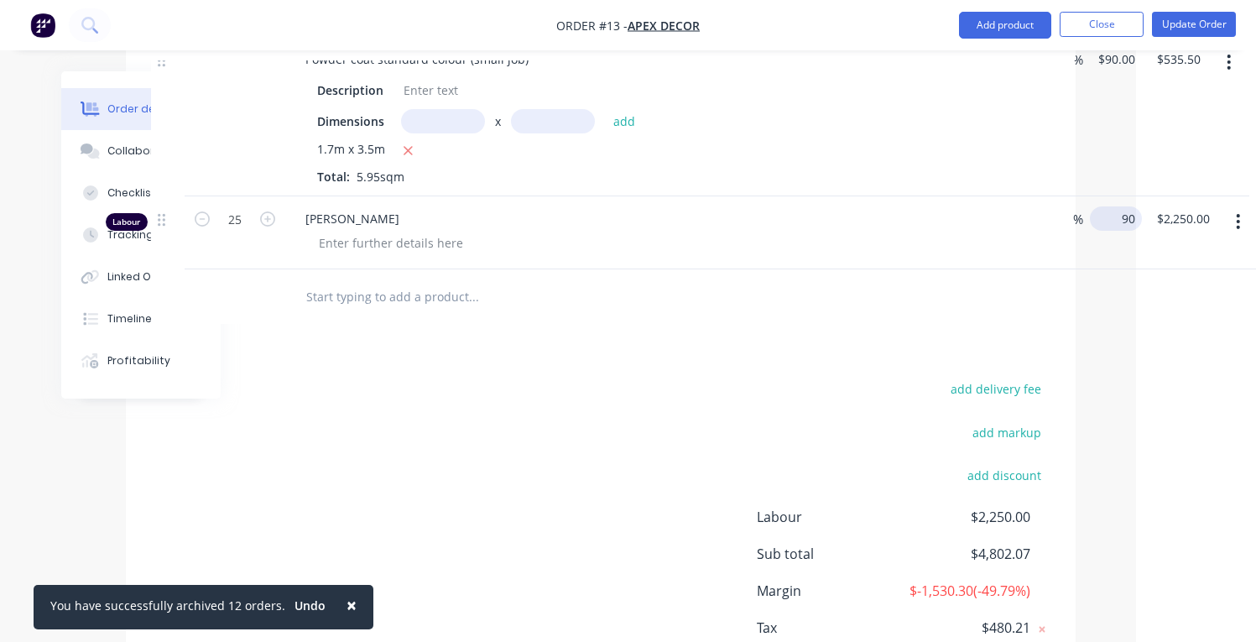
click at [1115, 206] on input "90" at bounding box center [1119, 218] width 45 height 24
type input "$100.00"
type input "11.11"
type input "$2,500.00"
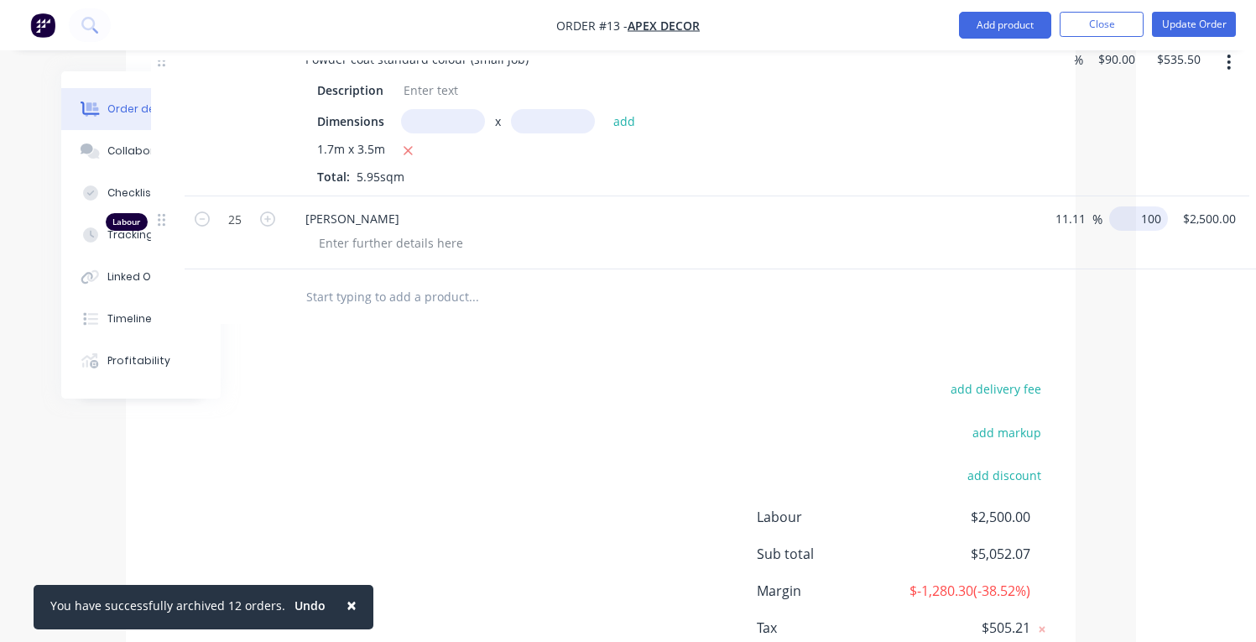
click at [1140, 206] on input "100" at bounding box center [1142, 218] width 52 height 24
type input "$200.00"
type input "122.22"
type input "$5,000.00"
click at [779, 279] on div at bounding box center [543, 296] width 503 height 34
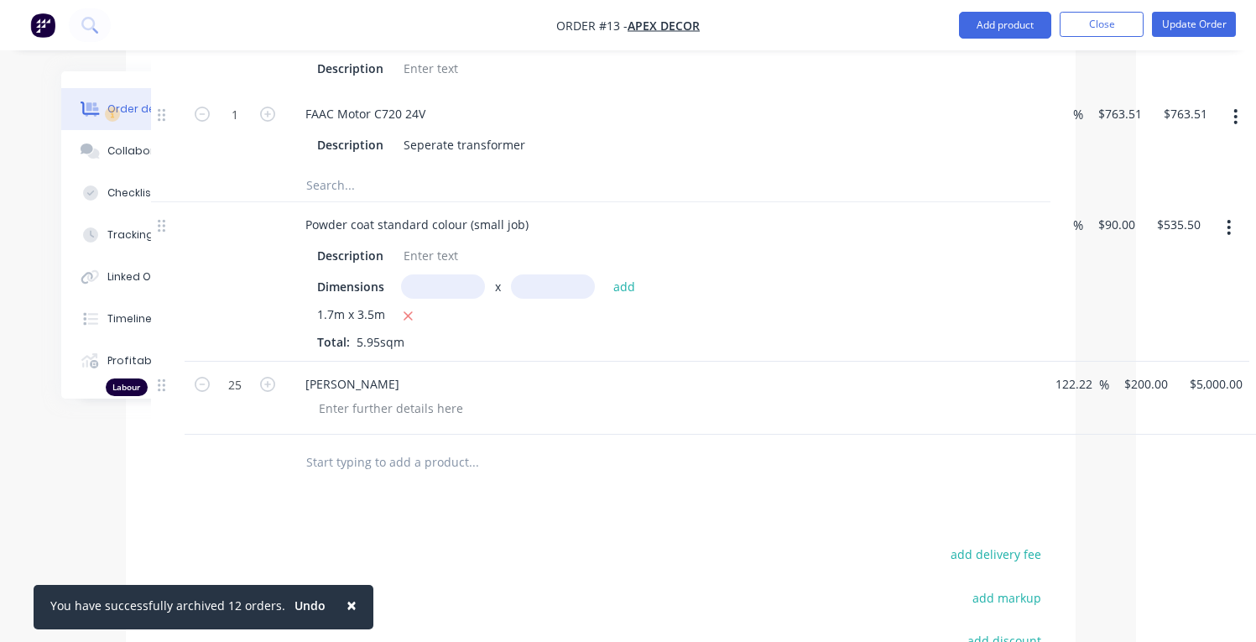
scroll to position [1748, 120]
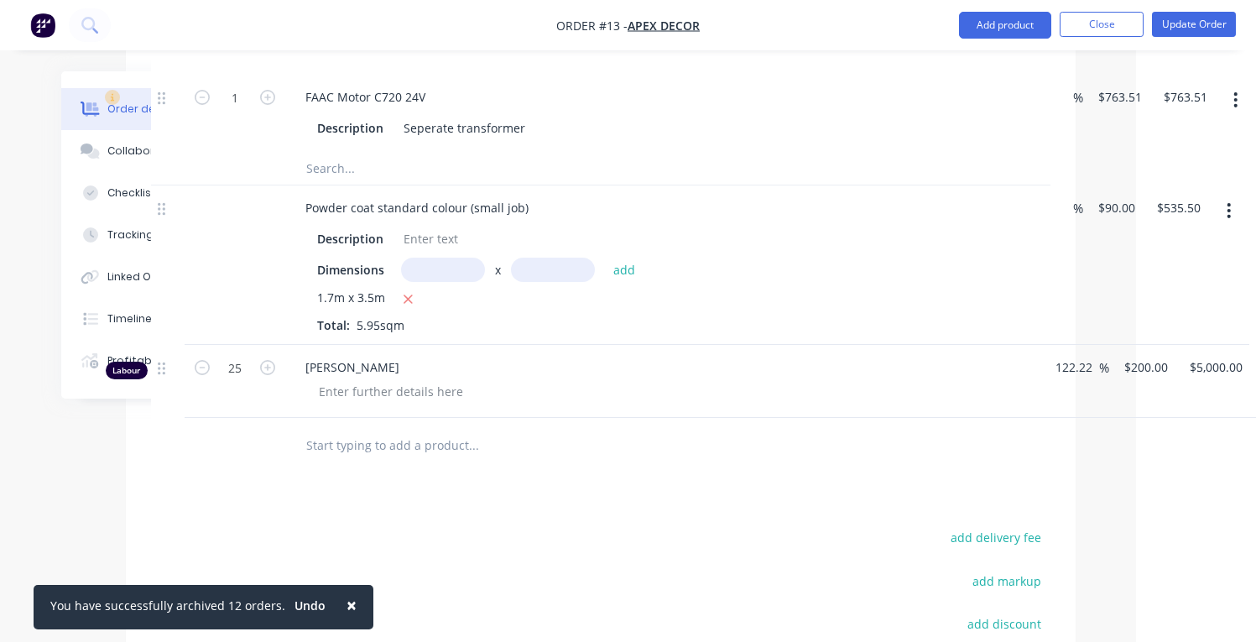
click at [333, 358] on span "[PERSON_NAME]" at bounding box center [669, 367] width 728 height 18
click at [301, 358] on div "[PERSON_NAME]" at bounding box center [663, 367] width 742 height 18
click at [360, 358] on span "[PERSON_NAME]" at bounding box center [669, 367] width 728 height 18
click at [1135, 355] on input "200" at bounding box center [1137, 367] width 29 height 24
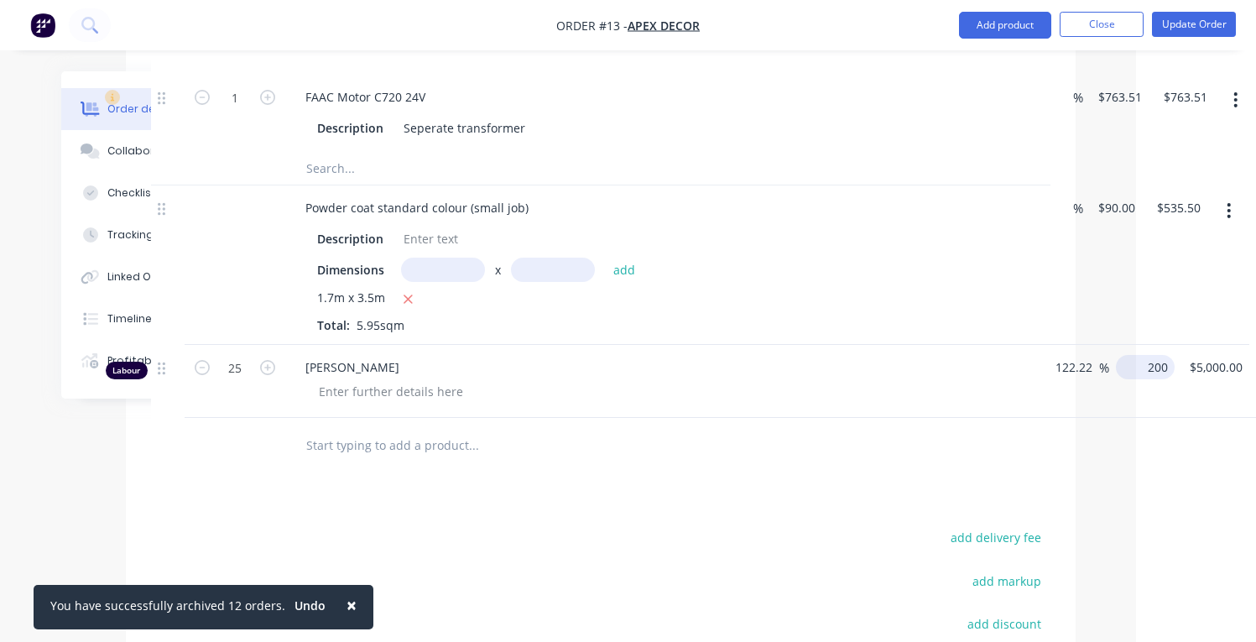
click at [1147, 355] on input "200" at bounding box center [1149, 367] width 52 height 24
type input "$200.00"
click at [1087, 355] on input "122.22" at bounding box center [1076, 367] width 45 height 24
click at [1089, 355] on input "122.22" at bounding box center [1076, 367] width 45 height 24
drag, startPoint x: 1089, startPoint y: 317, endPoint x: 1016, endPoint y: 316, distance: 73.0
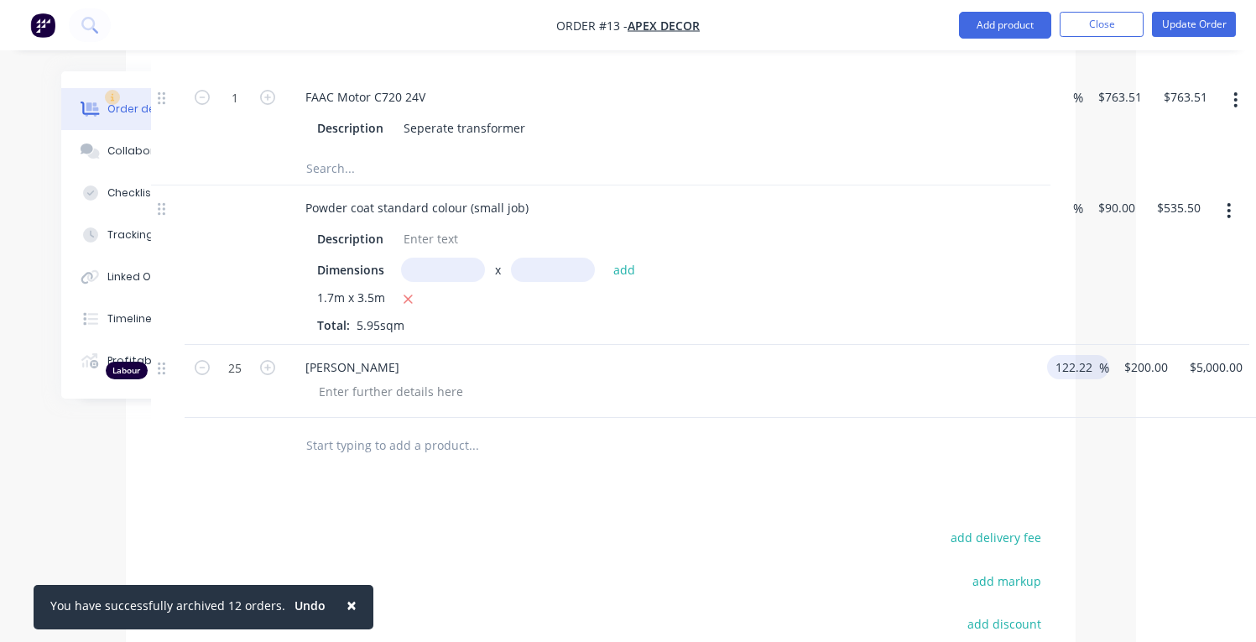
click at [1016, 345] on div "Labour 25 [PERSON_NAME] 122.22 122.22 % $200.00 $200.00 $5,000.00 $5,000.00" at bounding box center [600, 381] width 899 height 73
type input "100"
type input "$180.00"
type input "$4,500.00"
drag, startPoint x: 824, startPoint y: 490, endPoint x: 823, endPoint y: 481, distance: 9.3
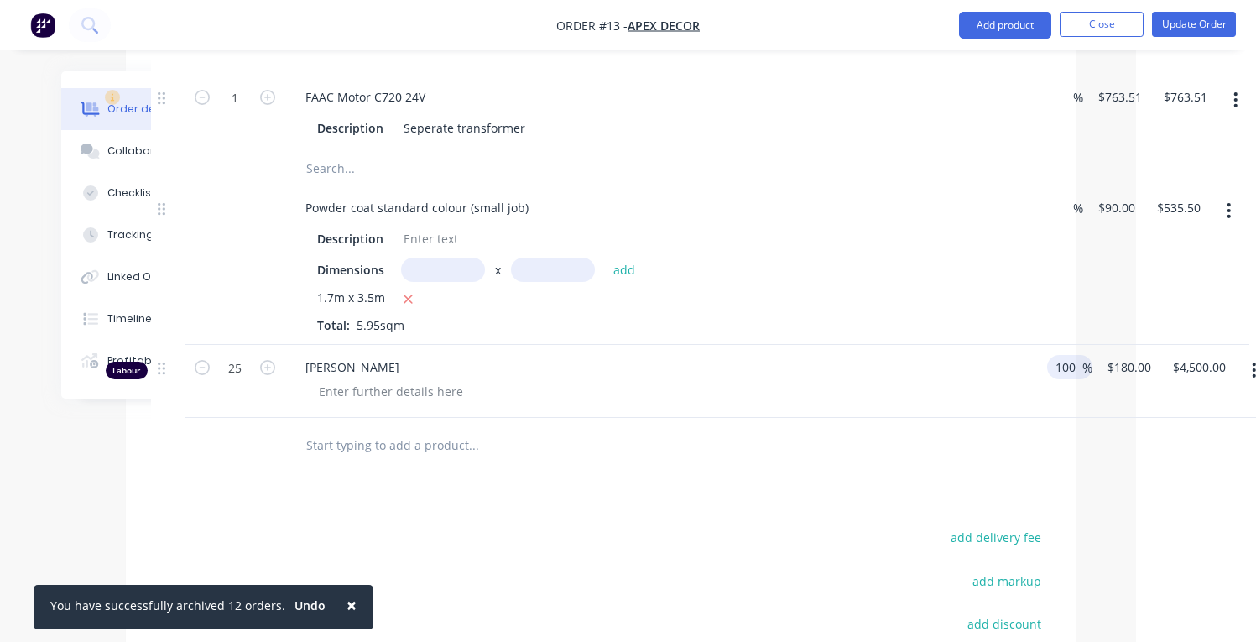
click at [1073, 355] on input "100" at bounding box center [1068, 367] width 29 height 24
click at [1076, 355] on input "100" at bounding box center [1068, 367] width 29 height 24
type input "110"
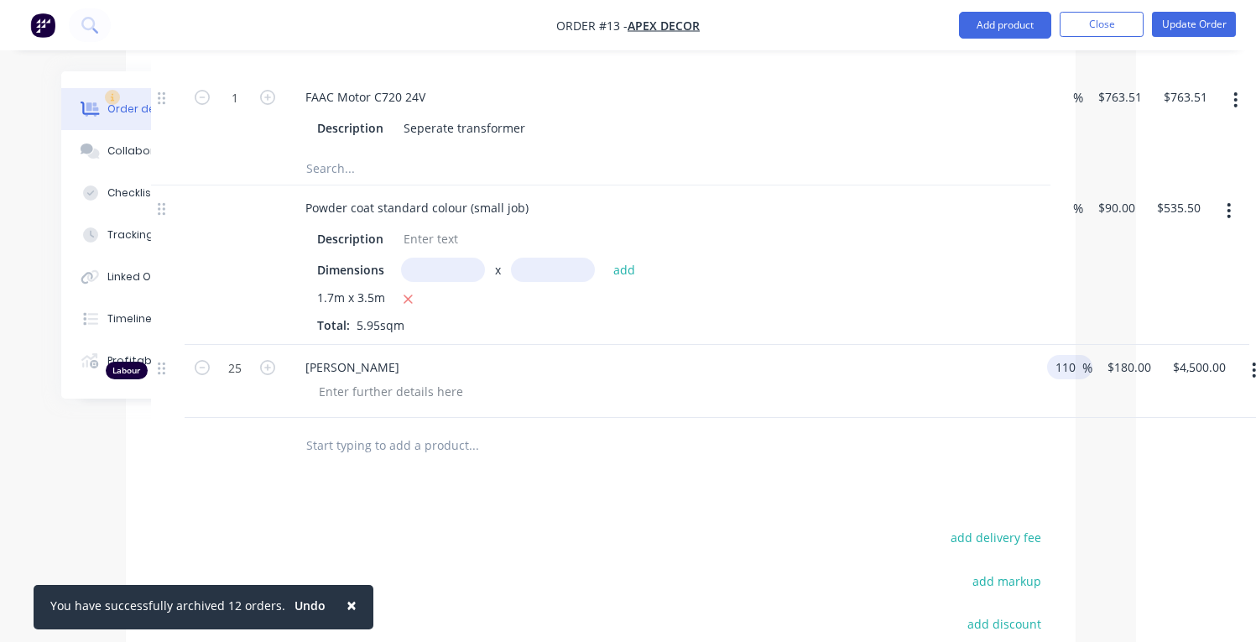
type input "$189.00"
type input "$4,725.00"
click at [763, 424] on div at bounding box center [587, 445] width 604 height 55
drag, startPoint x: 1080, startPoint y: 319, endPoint x: 1142, endPoint y: 339, distance: 65.3
click at [1081, 355] on input "110" at bounding box center [1068, 367] width 29 height 24
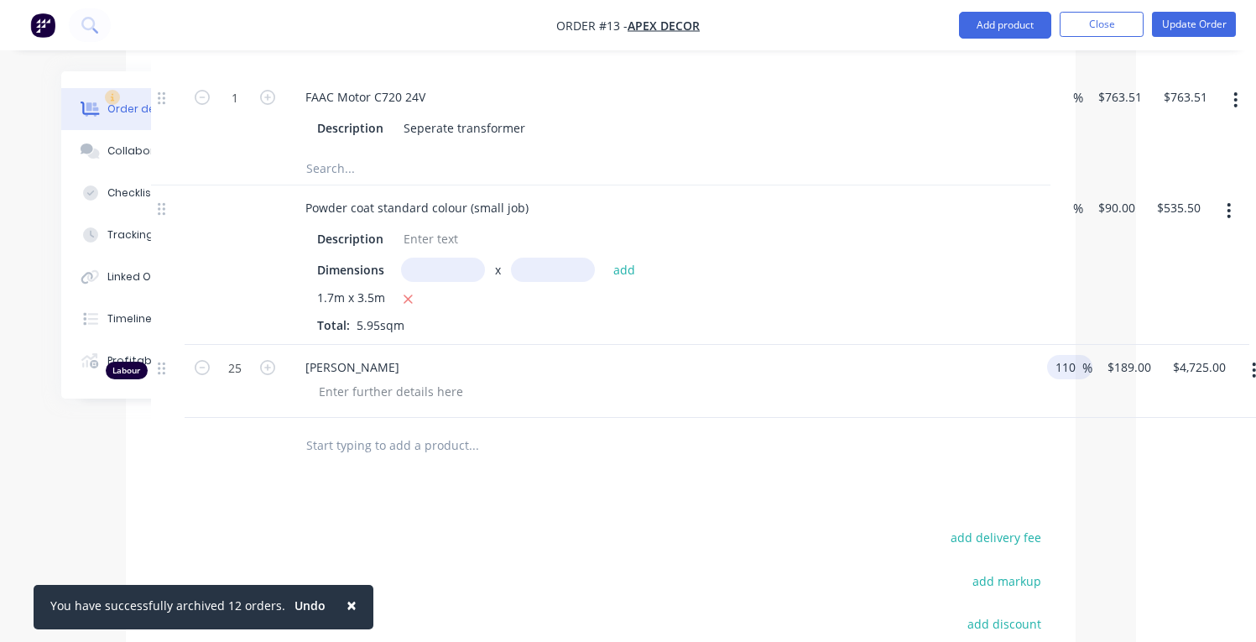
click at [898, 357] on div "[PERSON_NAME]" at bounding box center [662, 381] width 755 height 73
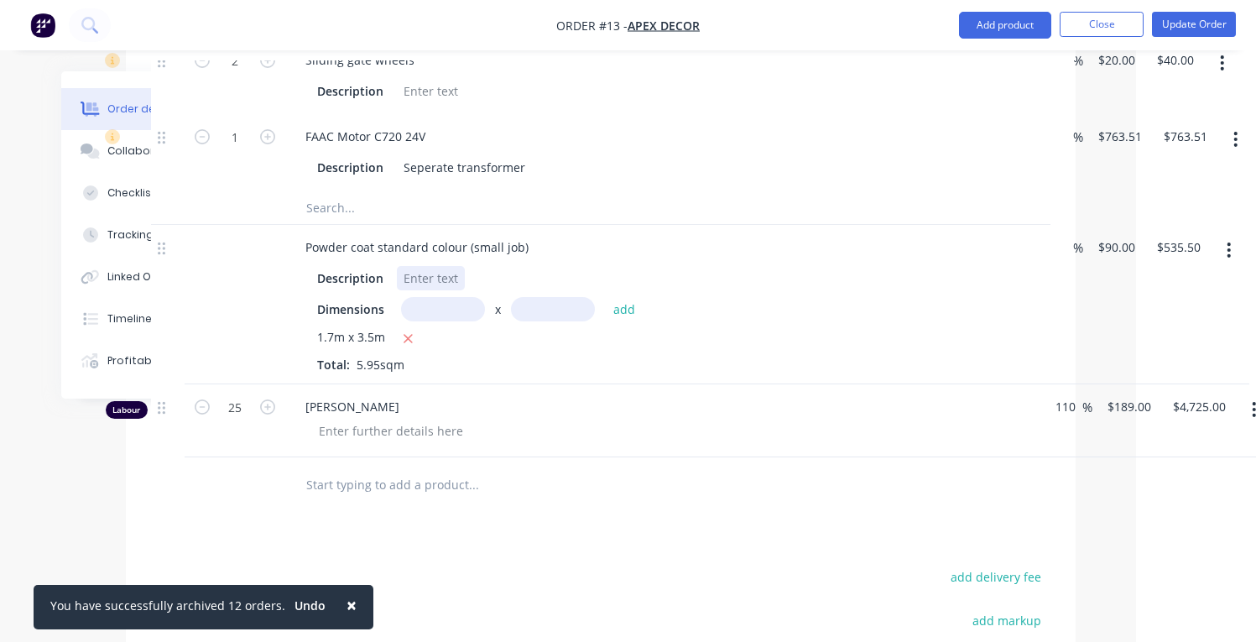
scroll to position [1710, 120]
drag, startPoint x: 248, startPoint y: 357, endPoint x: 193, endPoint y: 332, distance: 60.1
click at [239, 393] on input "25" at bounding box center [235, 405] width 44 height 25
type input "22.5"
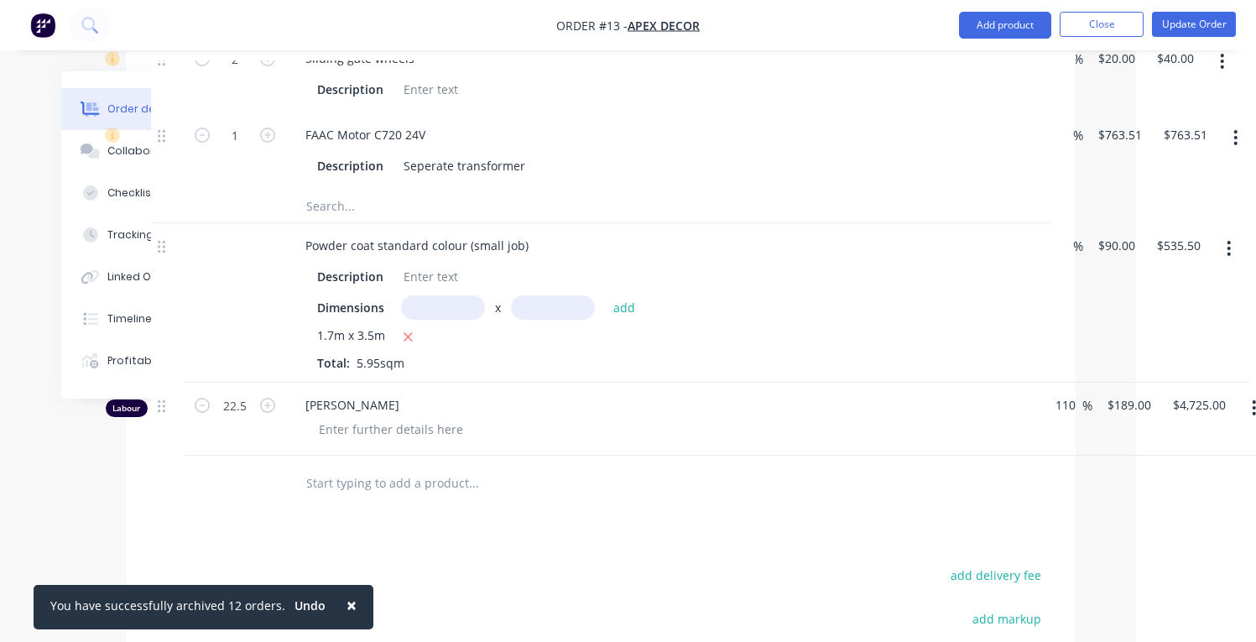
type input "$4,252.50"
click at [1131, 393] on input "189" at bounding box center [1132, 405] width 52 height 24
type input "$189.00"
click at [1059, 393] on input "110" at bounding box center [1068, 405] width 29 height 24
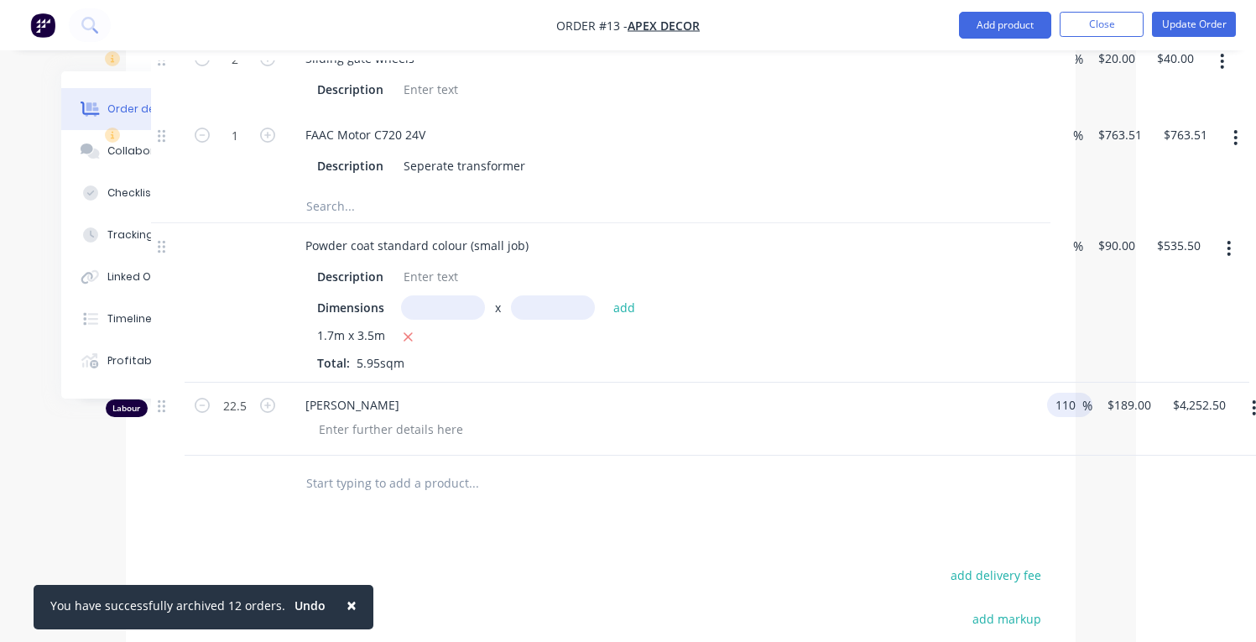
click at [1061, 393] on input "110" at bounding box center [1068, 405] width 29 height 24
drag, startPoint x: 1076, startPoint y: 358, endPoint x: 1017, endPoint y: 345, distance: 61.1
click at [1017, 383] on div "Labour 22.5 [PERSON_NAME] 110 110 % $189.00 $189.00 $4,252.50 $4,252.50" at bounding box center [600, 419] width 899 height 73
type input "0"
type input "$90.00"
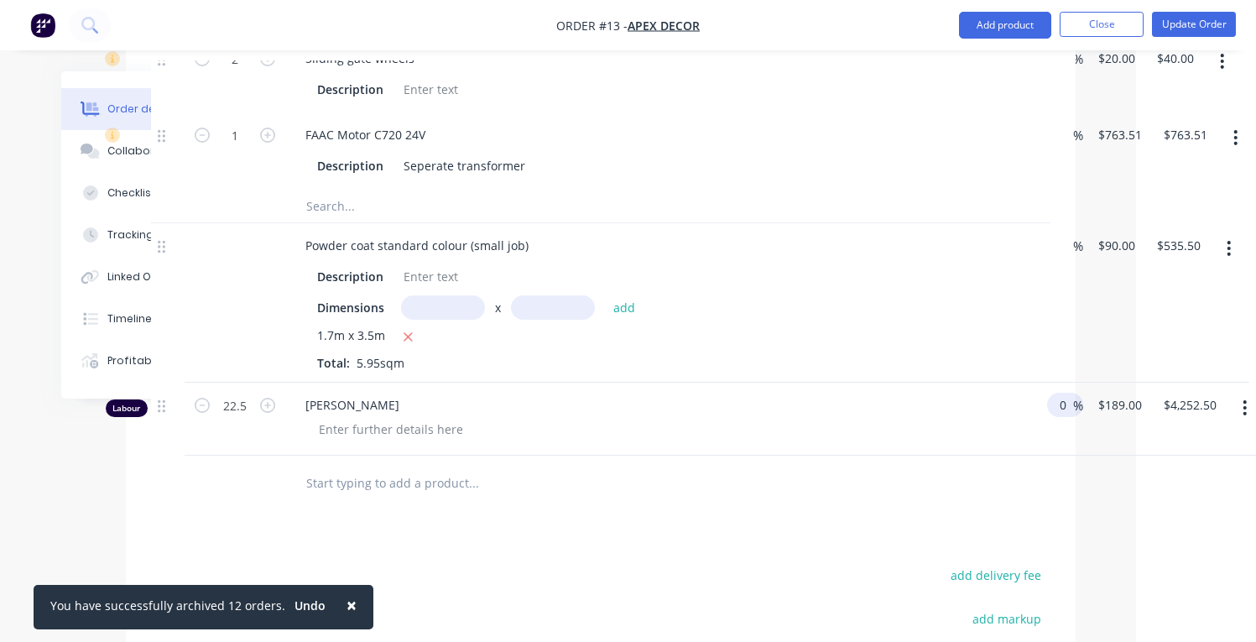
type input "$2,025.00"
click at [446, 466] on input "text" at bounding box center [473, 483] width 336 height 34
drag, startPoint x: 382, startPoint y: 438, endPoint x: 250, endPoint y: 402, distance: 136.6
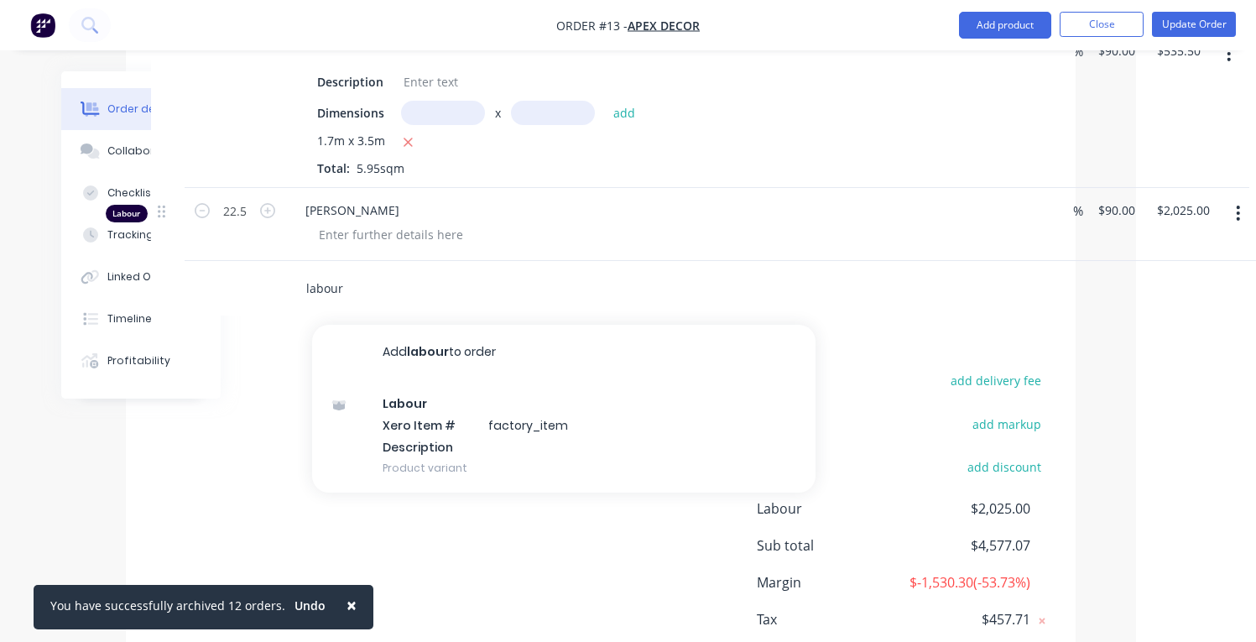
scroll to position [1906, 120]
click at [552, 606] on div "add delivery fee add markup add discount Labour $2,025.00 Sub total $4,577.07 M…" at bounding box center [600, 530] width 899 height 324
click at [549, 503] on div "add delivery fee add markup add discount Labour $2,025.00 Sub total $4,577.07 M…" at bounding box center [600, 530] width 899 height 324
click at [305, 269] on input "labour" at bounding box center [473, 286] width 336 height 34
drag, startPoint x: 337, startPoint y: 232, endPoint x: 224, endPoint y: 217, distance: 114.3
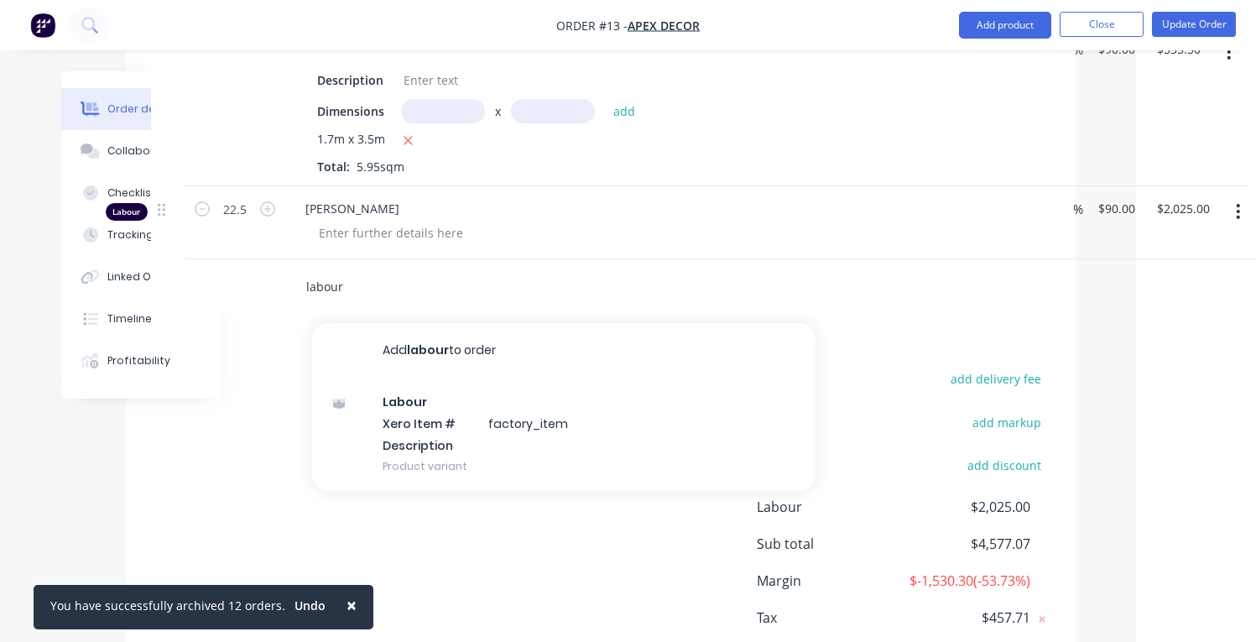
click at [224, 259] on div "labour Add labour to order Labour Xero Item # factory_item Description Product …" at bounding box center [600, 286] width 899 height 55
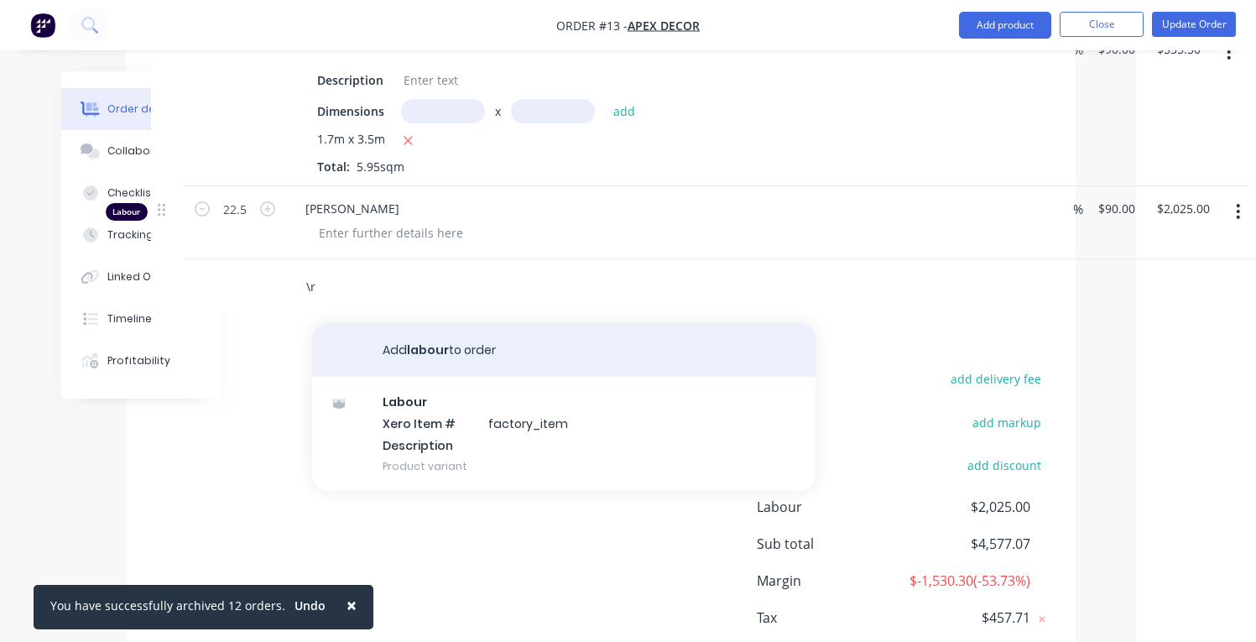
type input "r"
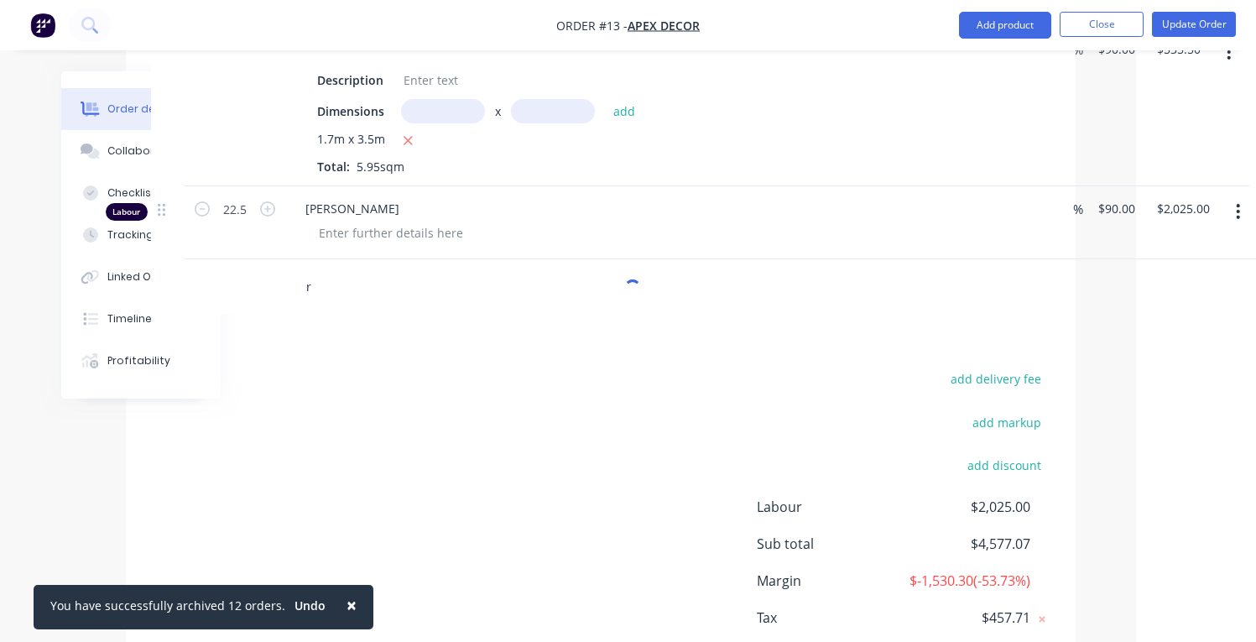
click at [503, 269] on input "r" at bounding box center [473, 286] width 336 height 34
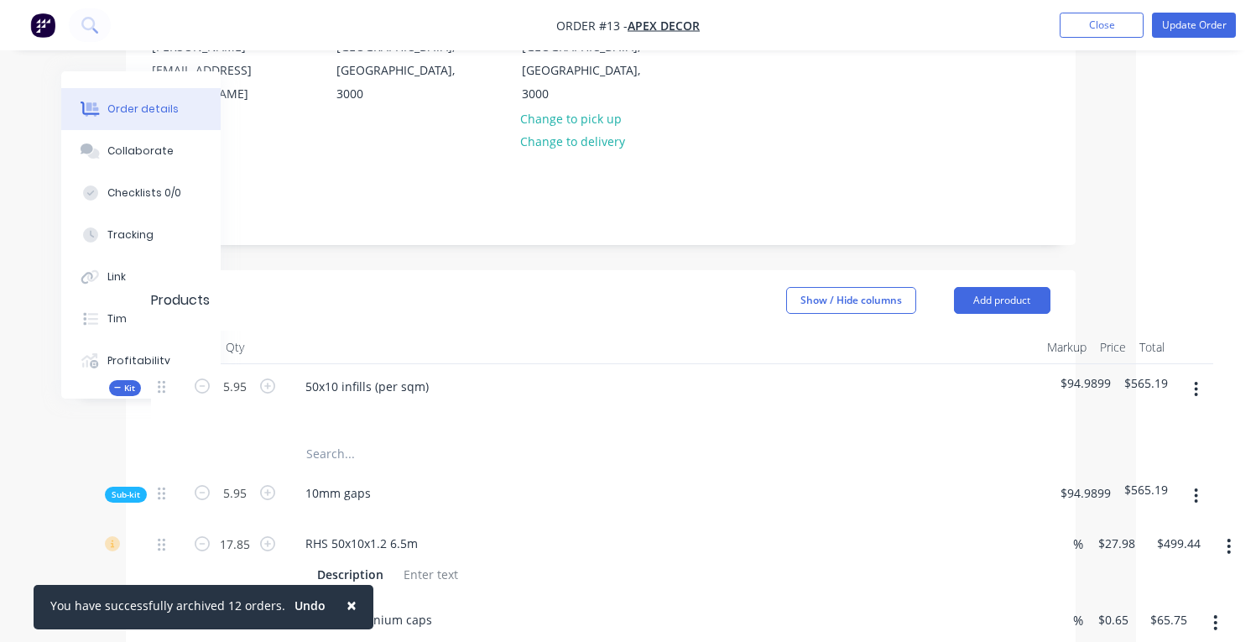
scroll to position [279, 120]
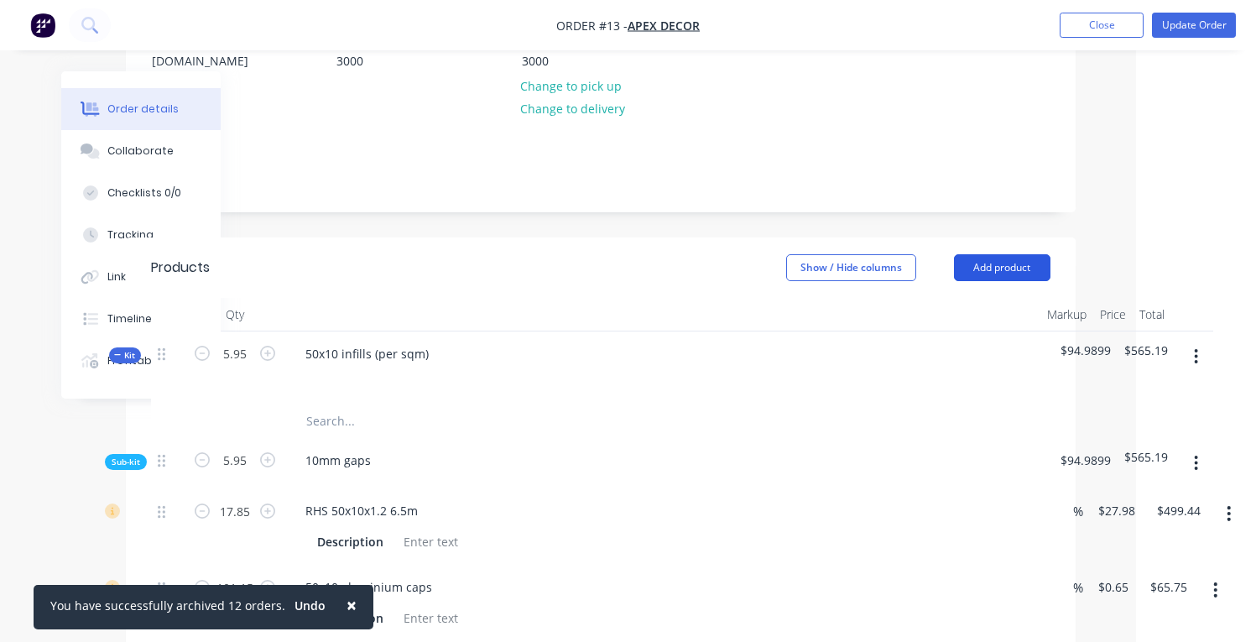
click at [1012, 254] on button "Add product" at bounding box center [1002, 267] width 96 height 27
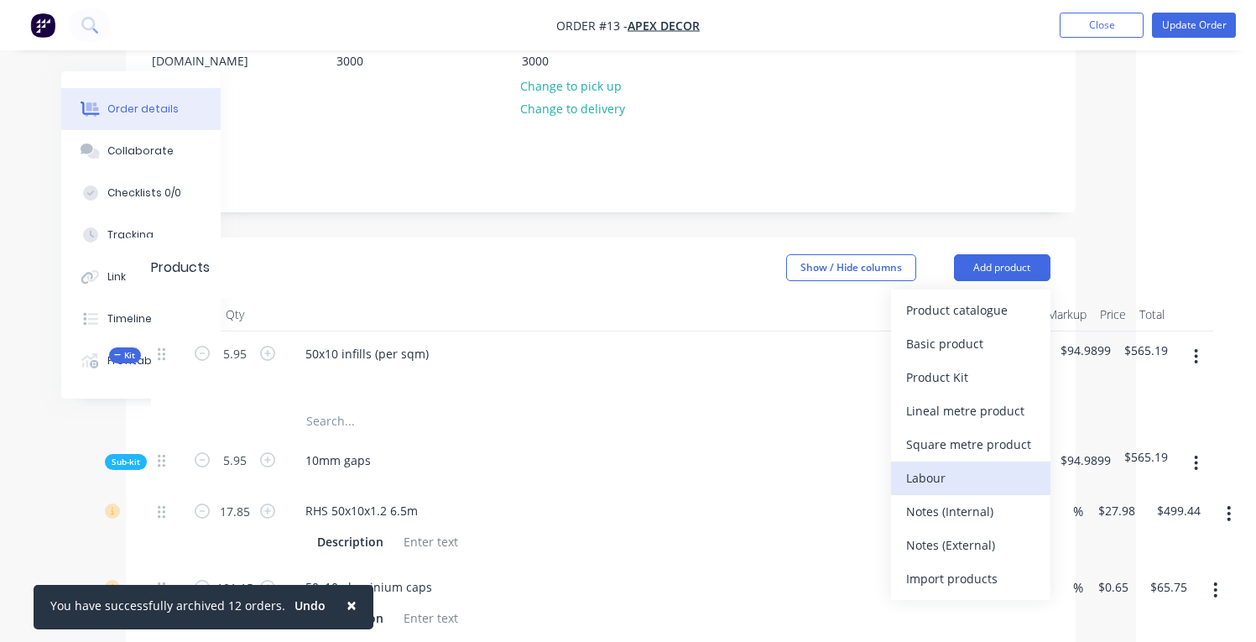
click at [972, 466] on div "Labour" at bounding box center [970, 478] width 129 height 24
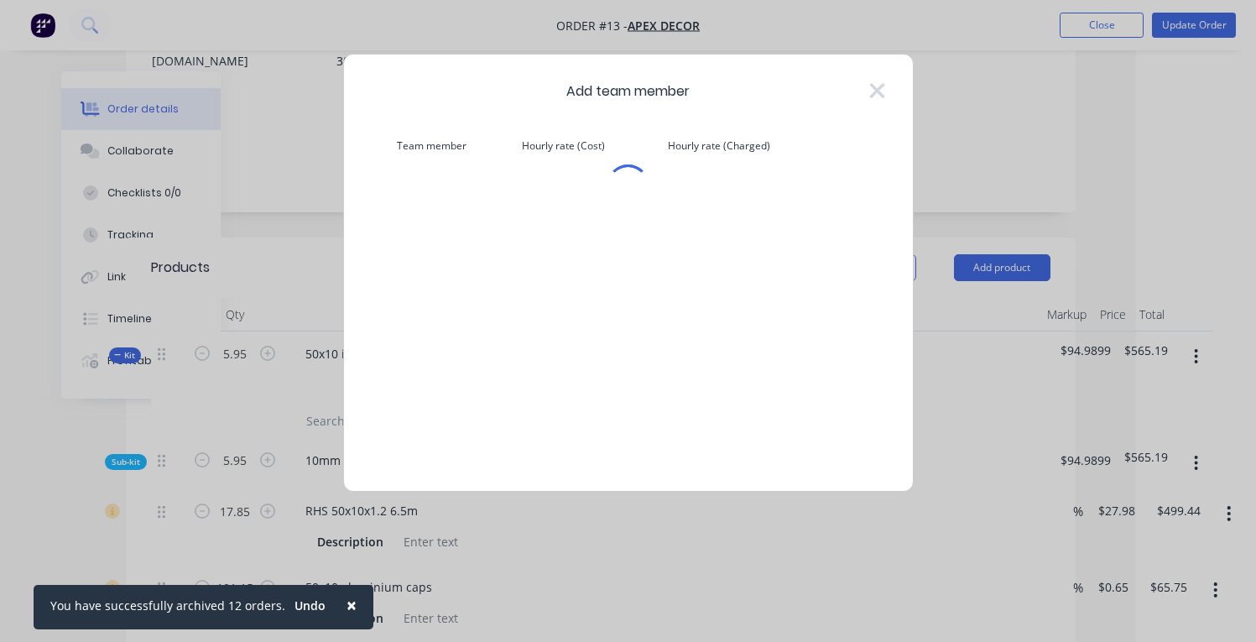
scroll to position [279, 110]
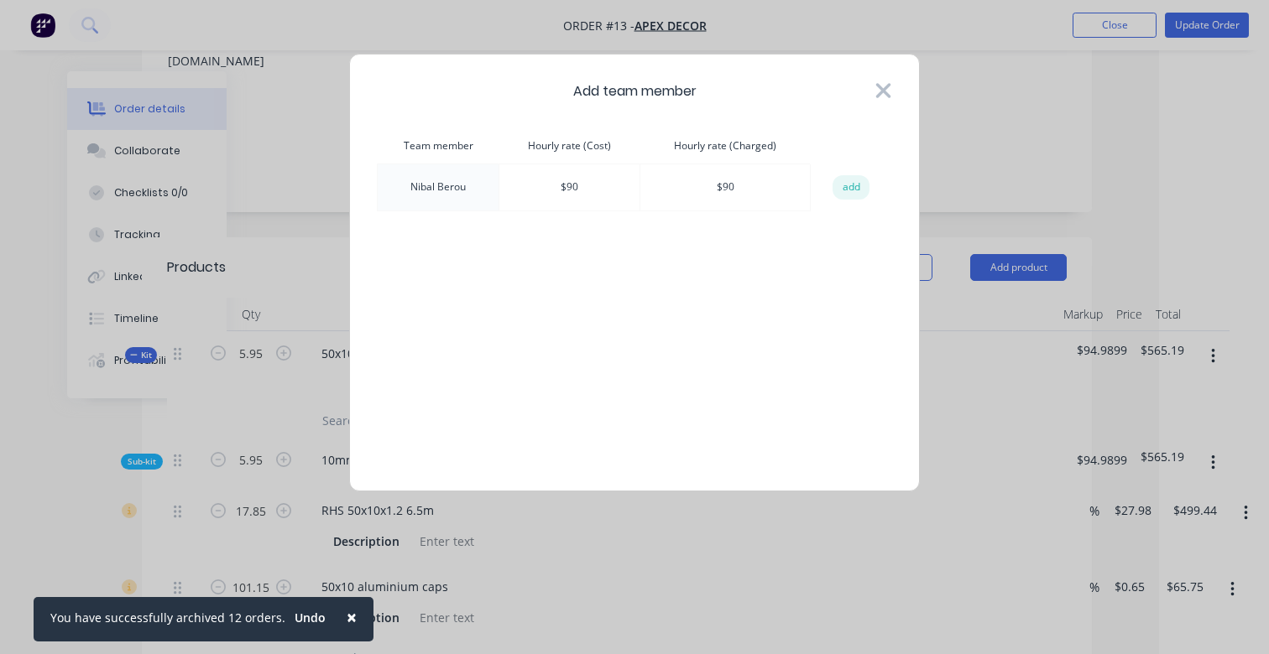
click at [885, 86] on icon at bounding box center [883, 90] width 18 height 23
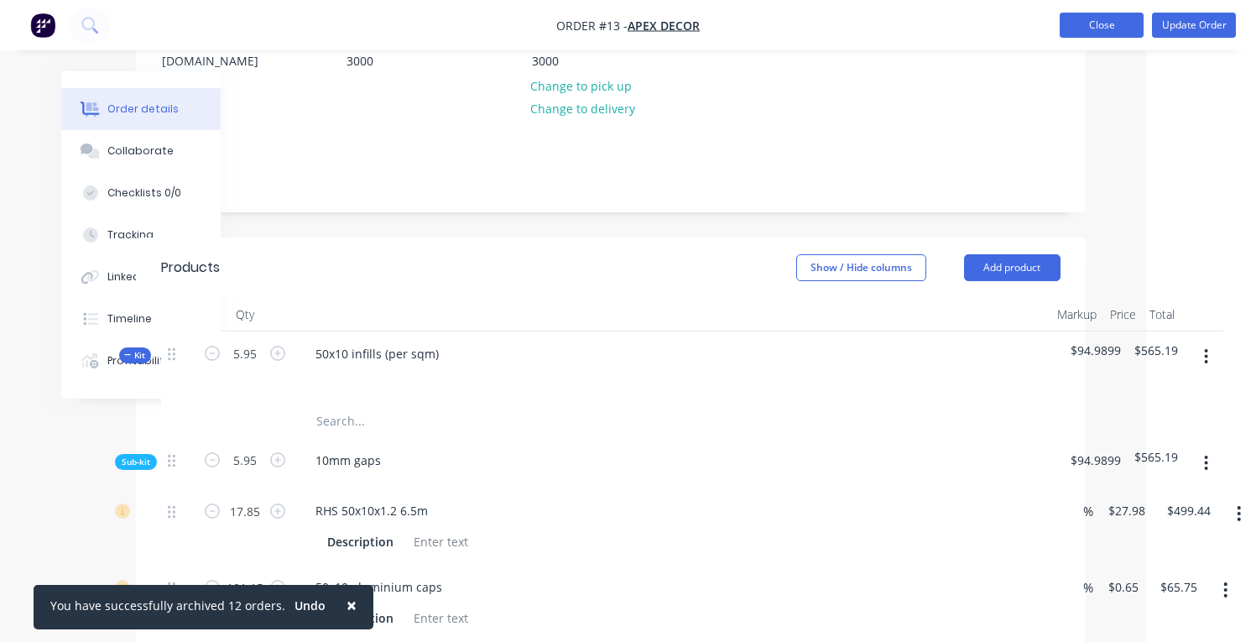
click at [1122, 23] on button "Close" at bounding box center [1102, 25] width 84 height 25
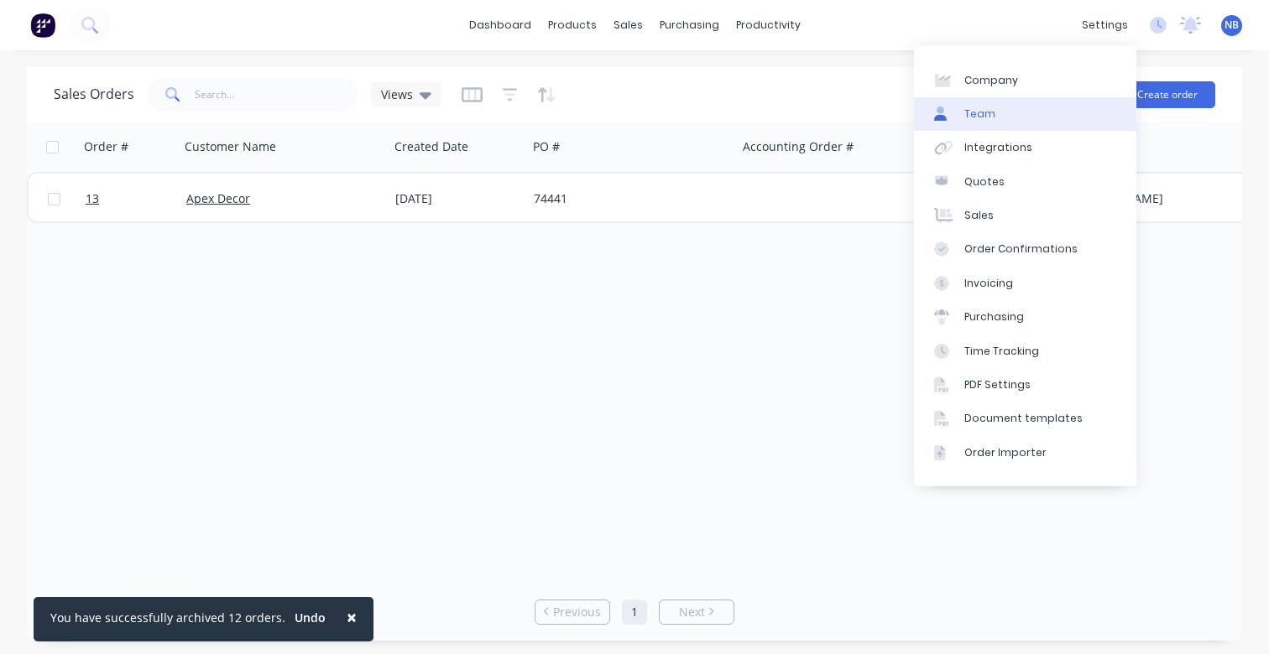
click at [1038, 112] on link "Team" at bounding box center [1025, 114] width 222 height 34
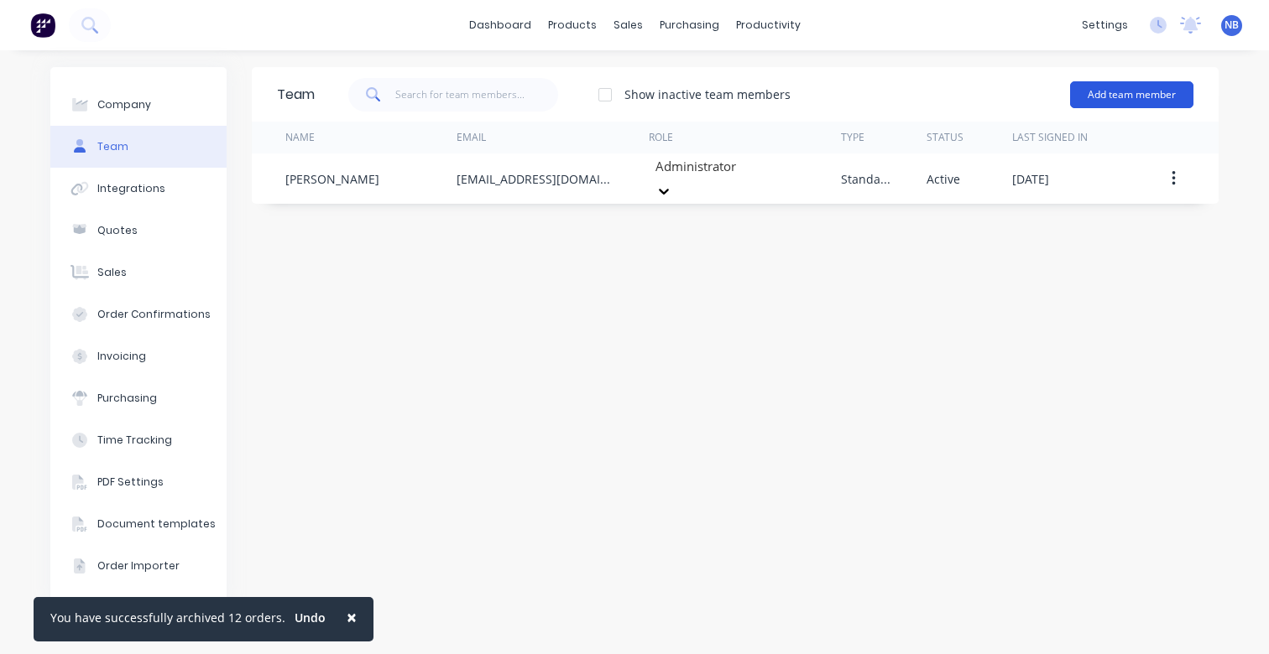
click at [1121, 91] on button "Add team member" at bounding box center [1131, 94] width 123 height 27
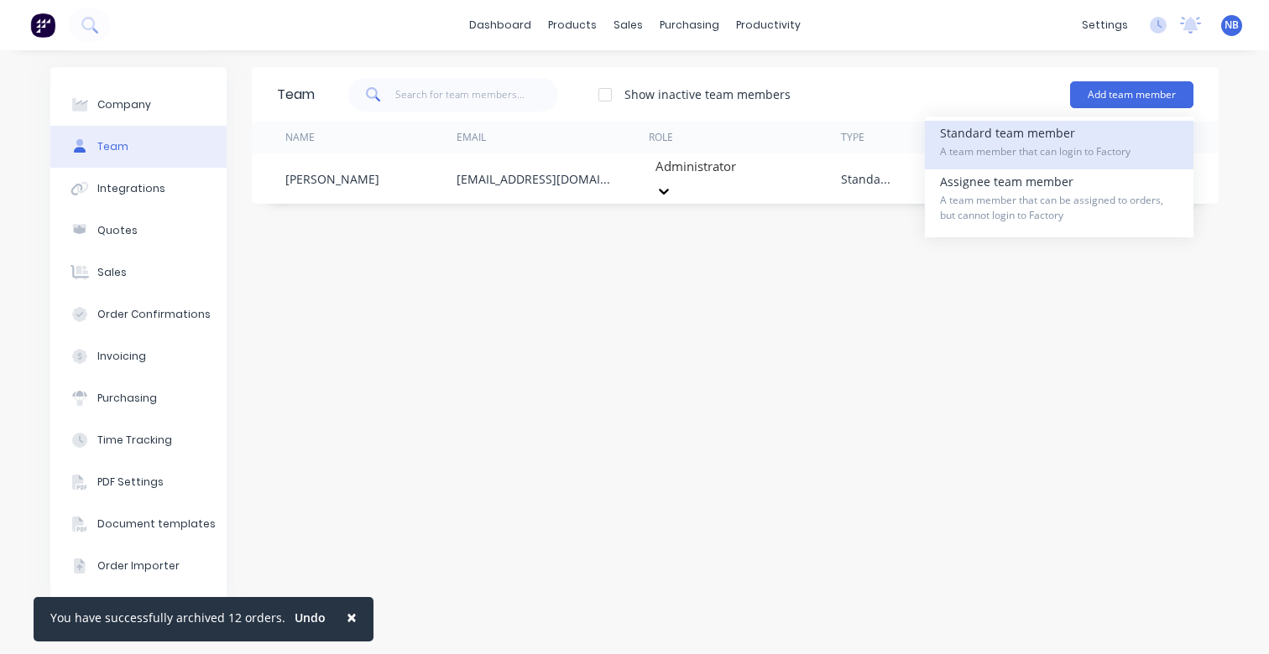
click at [1014, 156] on span "A team member that can login to Factory" at bounding box center [1059, 151] width 238 height 15
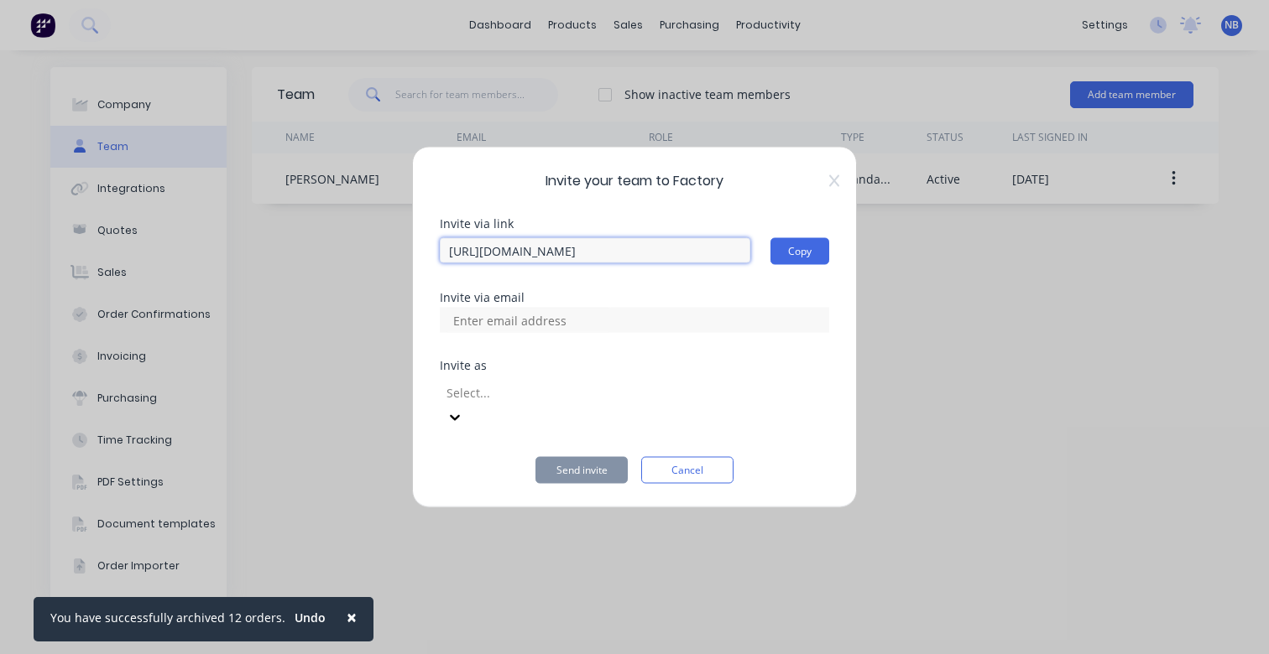
click at [712, 259] on input "[URL][DOMAIN_NAME]" at bounding box center [595, 250] width 310 height 25
click at [534, 403] on div at bounding box center [566, 392] width 242 height 21
click at [627, 353] on div "Invite via link [URL][DOMAIN_NAME] Copy Invite via email Invite as Administrato…" at bounding box center [634, 351] width 389 height 266
click at [701, 324] on div at bounding box center [634, 320] width 389 height 25
click at [714, 388] on div "Invite as Select..." at bounding box center [634, 395] width 389 height 70
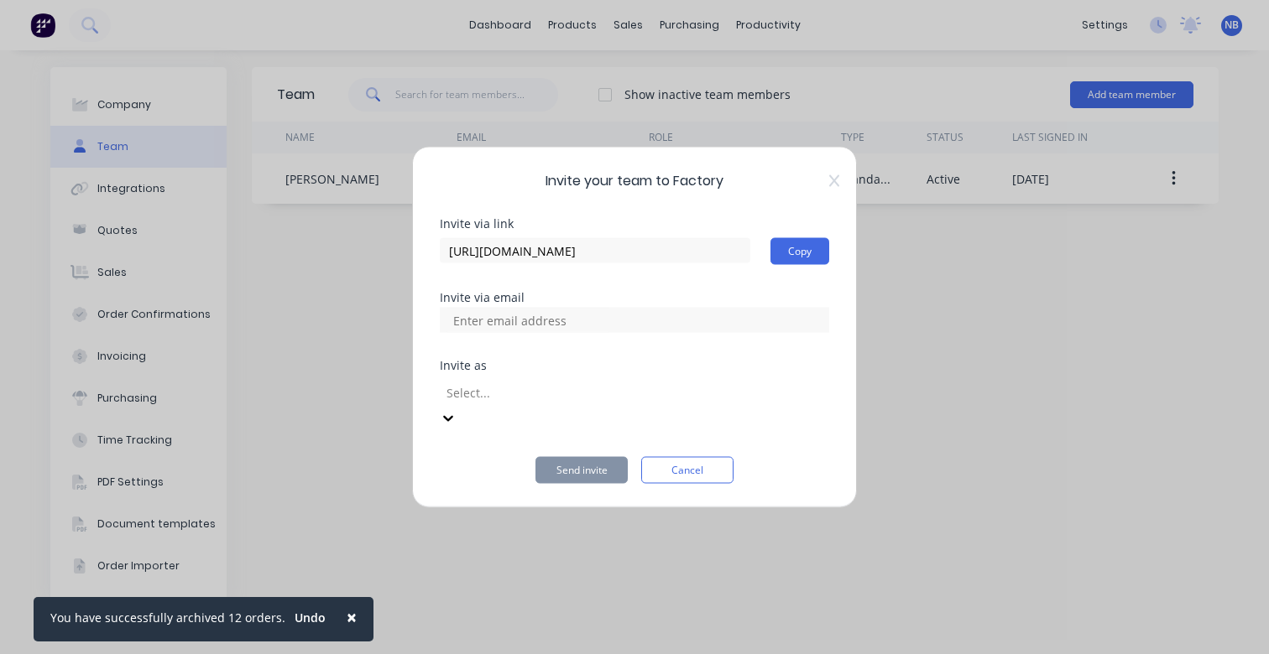
click at [686, 396] on div at bounding box center [566, 392] width 242 height 21
click at [566, 263] on input "[URL][DOMAIN_NAME]" at bounding box center [595, 250] width 310 height 25
click at [687, 457] on button "Cancel" at bounding box center [687, 470] width 92 height 27
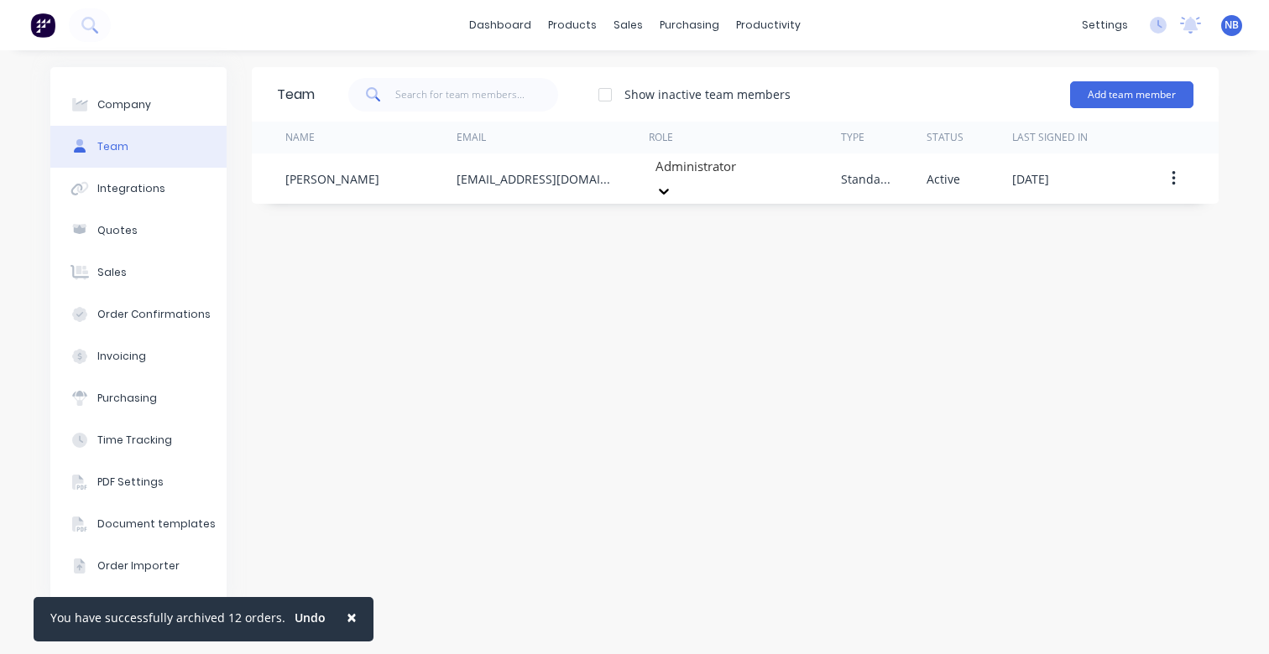
click at [614, 91] on div at bounding box center [605, 95] width 34 height 34
click at [612, 91] on div at bounding box center [605, 95] width 34 height 34
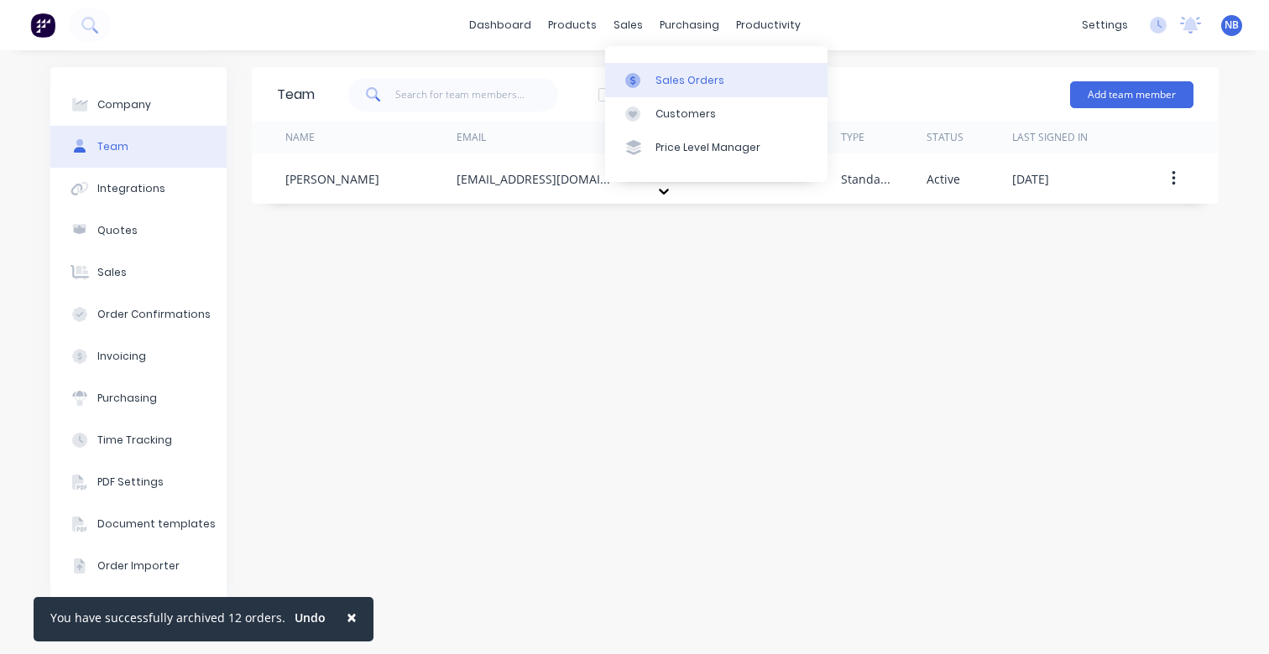
click at [641, 69] on link "Sales Orders" at bounding box center [716, 80] width 222 height 34
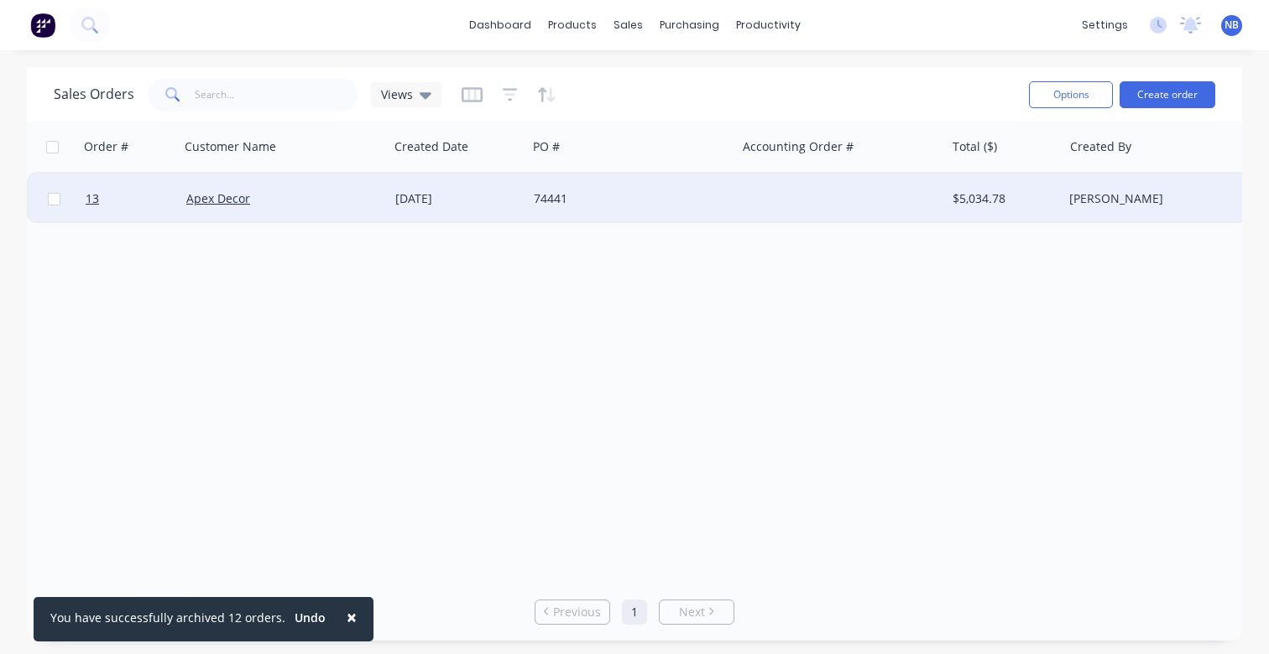
click at [340, 195] on div "Apex Decor" at bounding box center [279, 198] width 186 height 17
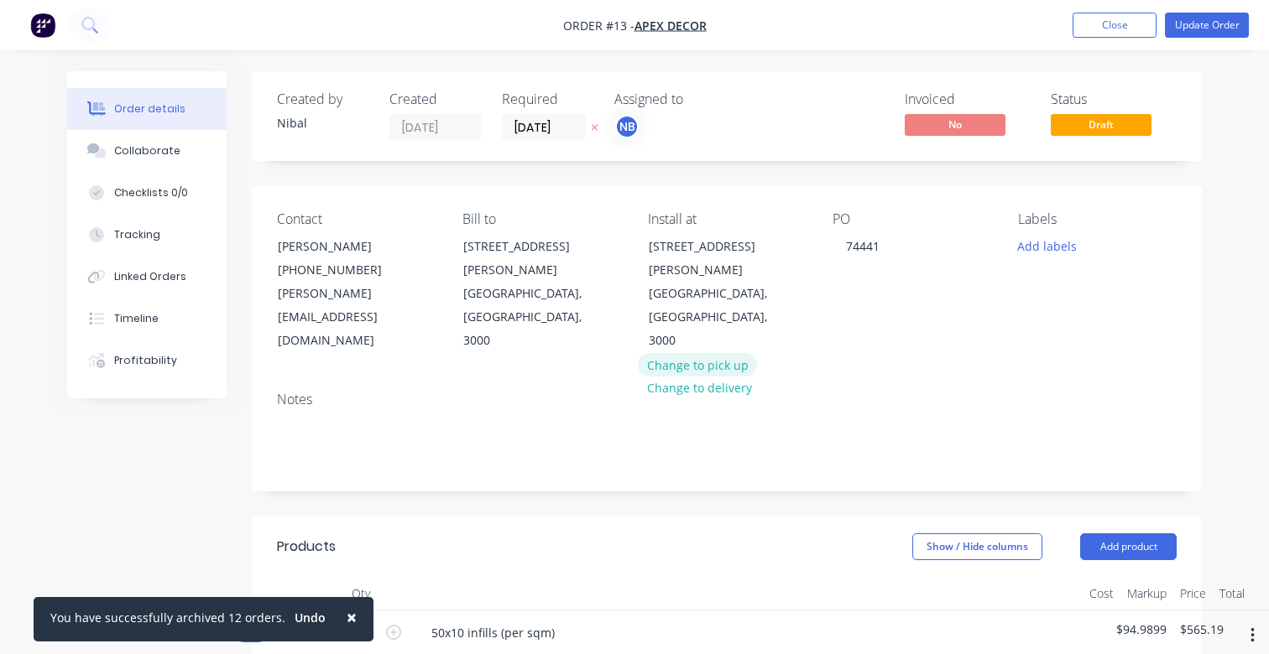
type input "$27.98"
type input "$499.44"
type input "$0.65"
type input "$65.75"
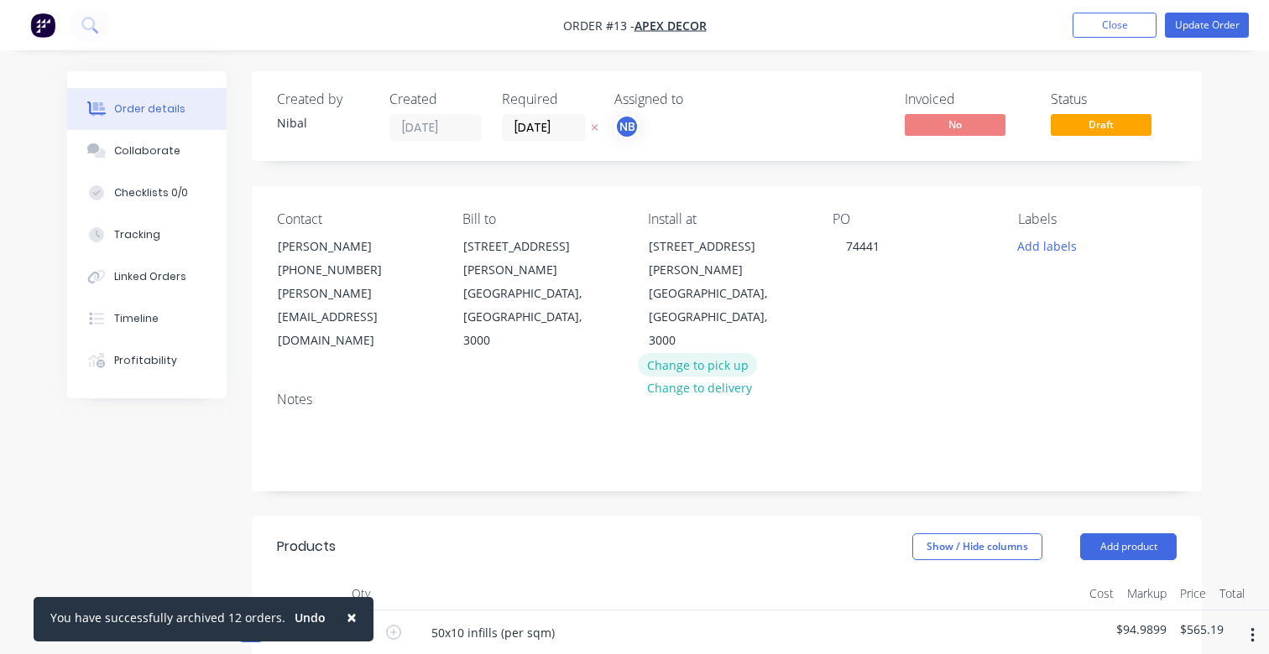
type input "$130.00"
type input "$58.87"
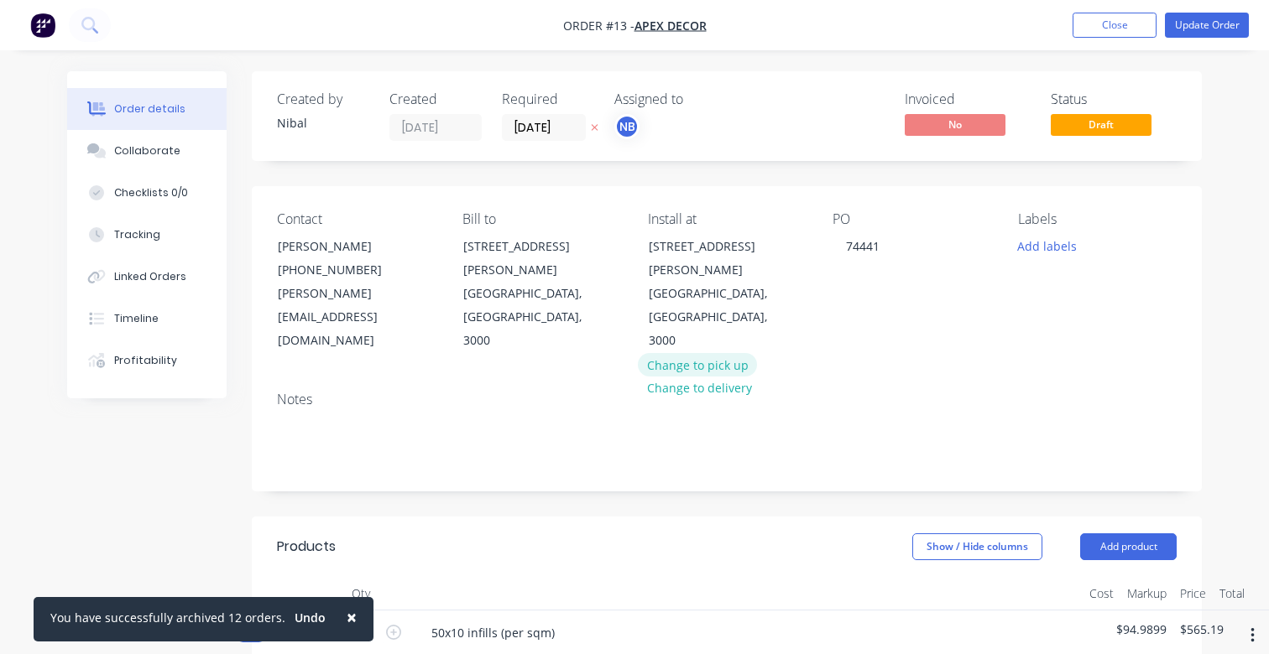
type input "$58.87"
type input "$135.00"
type input "$90.00"
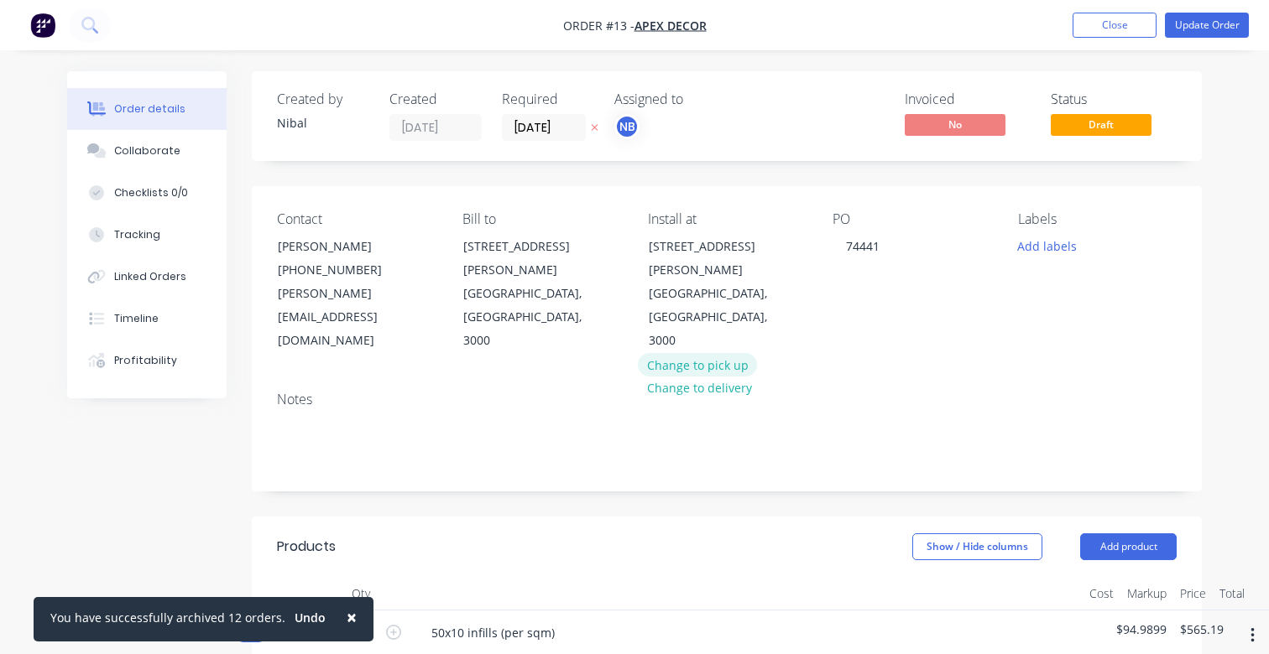
type input "$90.00"
type input "$2,025.00"
type input "$100.00"
type input "$25.00"
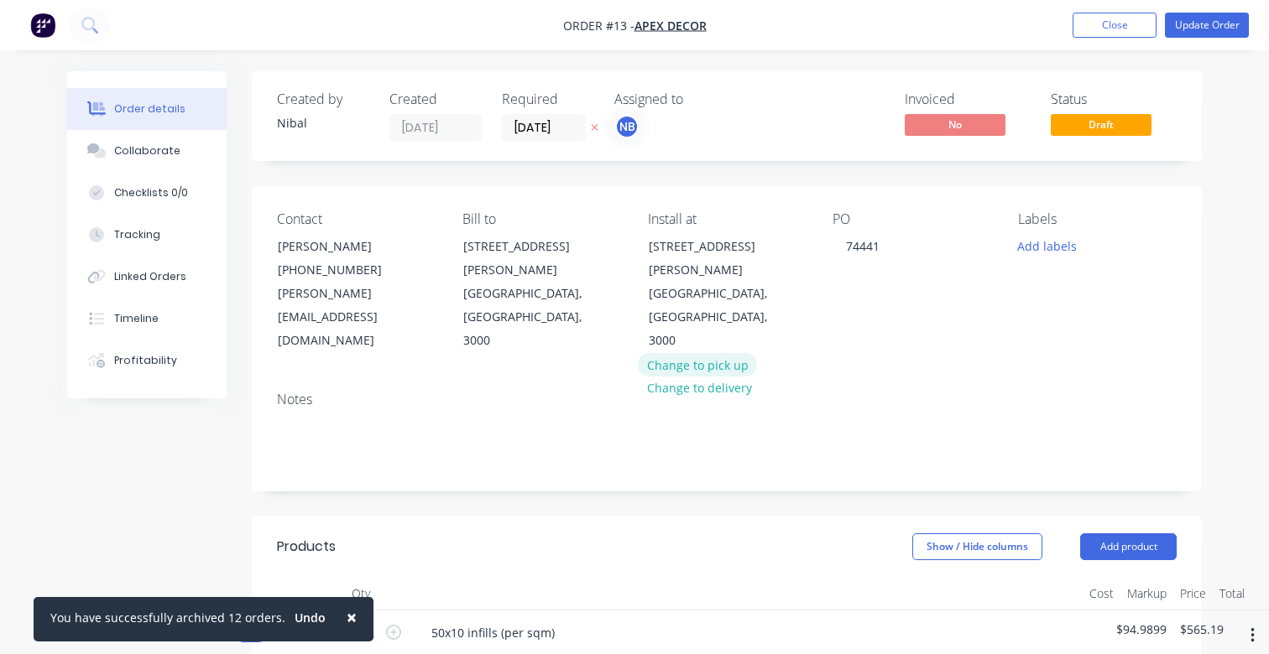
type input "$100.00"
type input "$20.00"
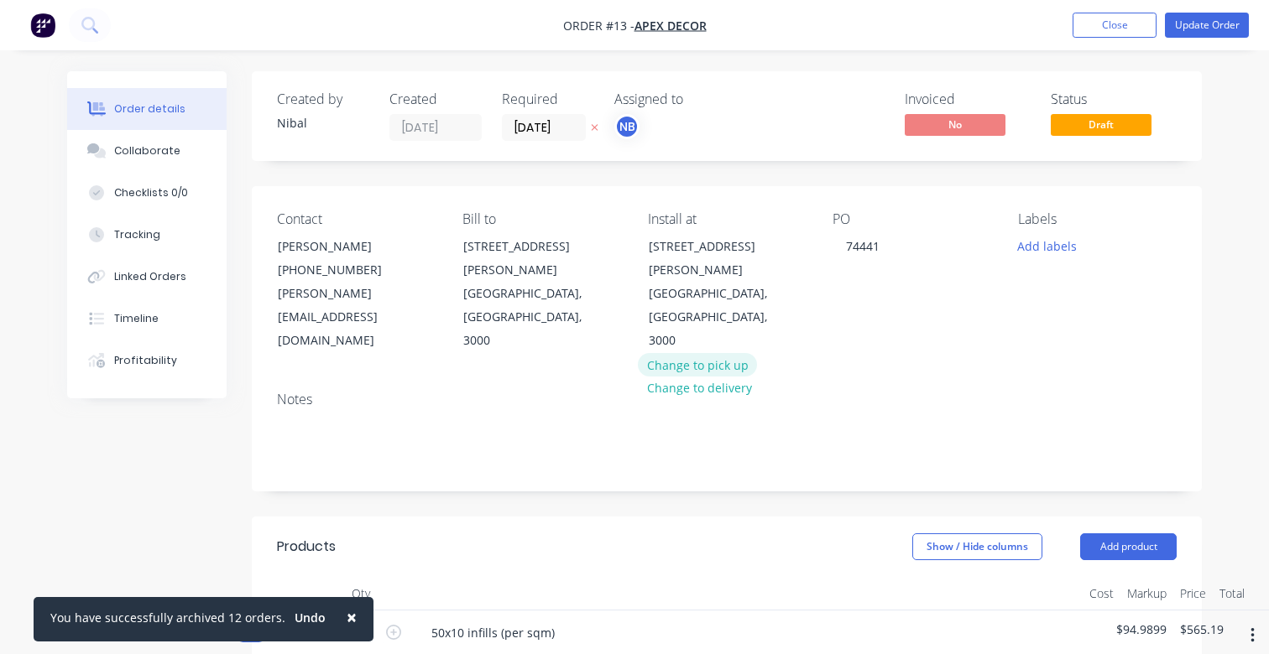
type input "$28.00"
type input "$84.00"
type input "$20.00"
type input "$40.00"
type input "$763.51"
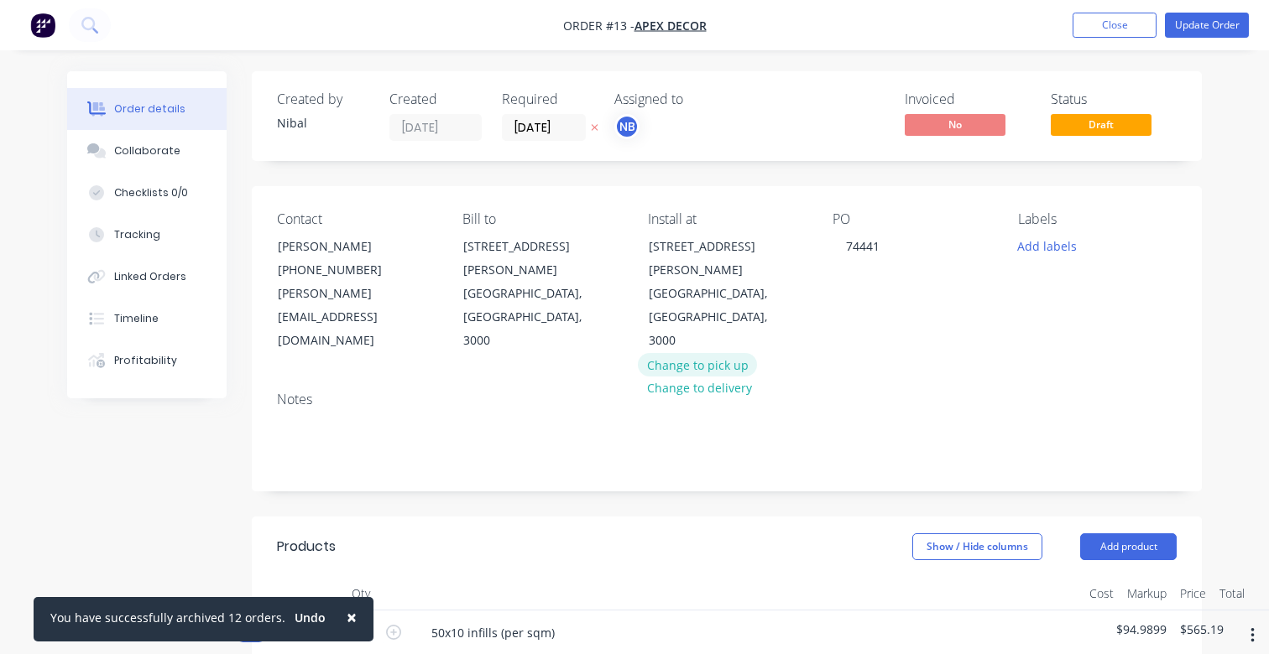
type input "$763.51"
type input "$90.00"
type input "$535.50"
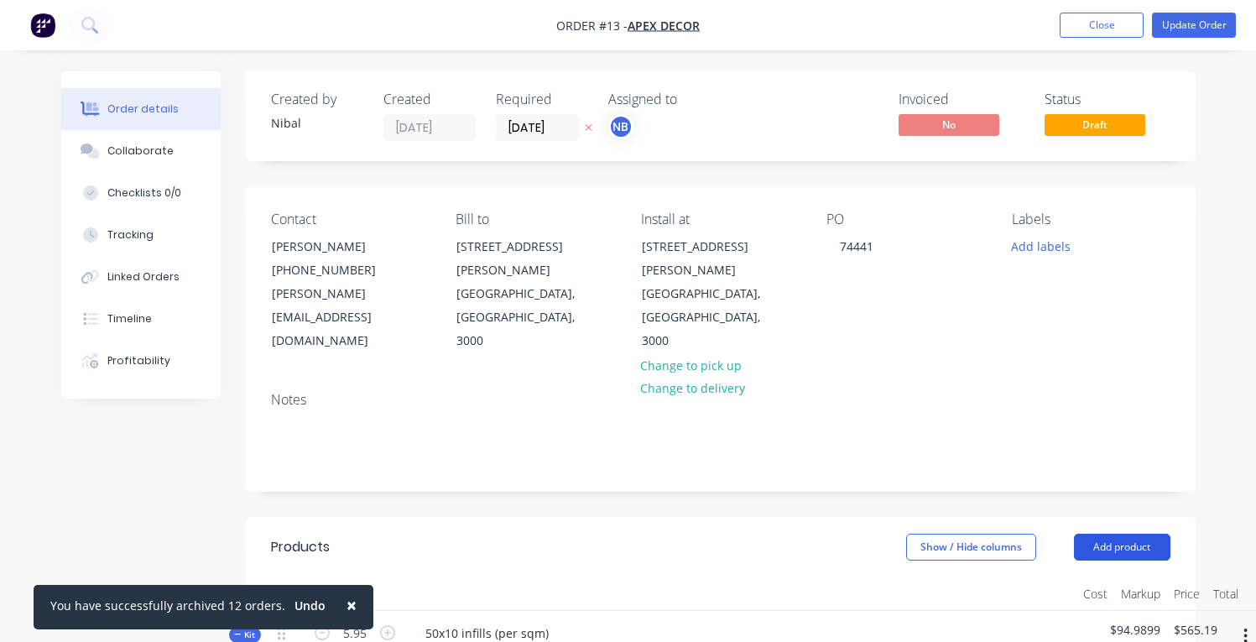
click at [1140, 534] on button "Add product" at bounding box center [1122, 547] width 96 height 27
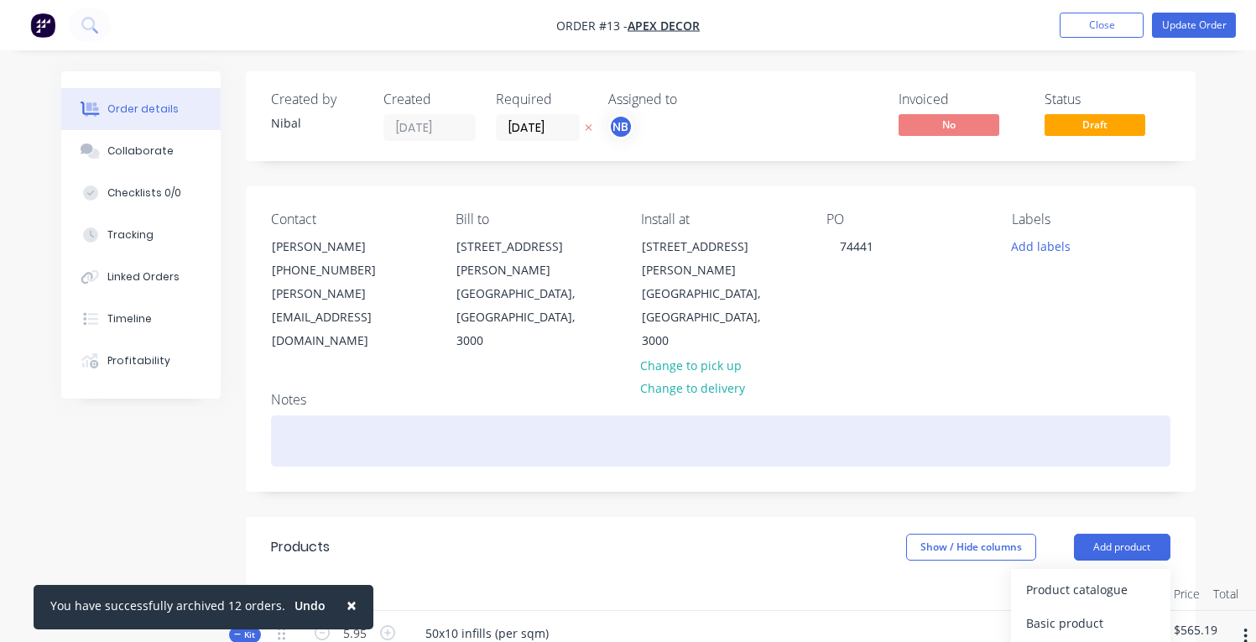
click at [998, 415] on div at bounding box center [720, 440] width 899 height 51
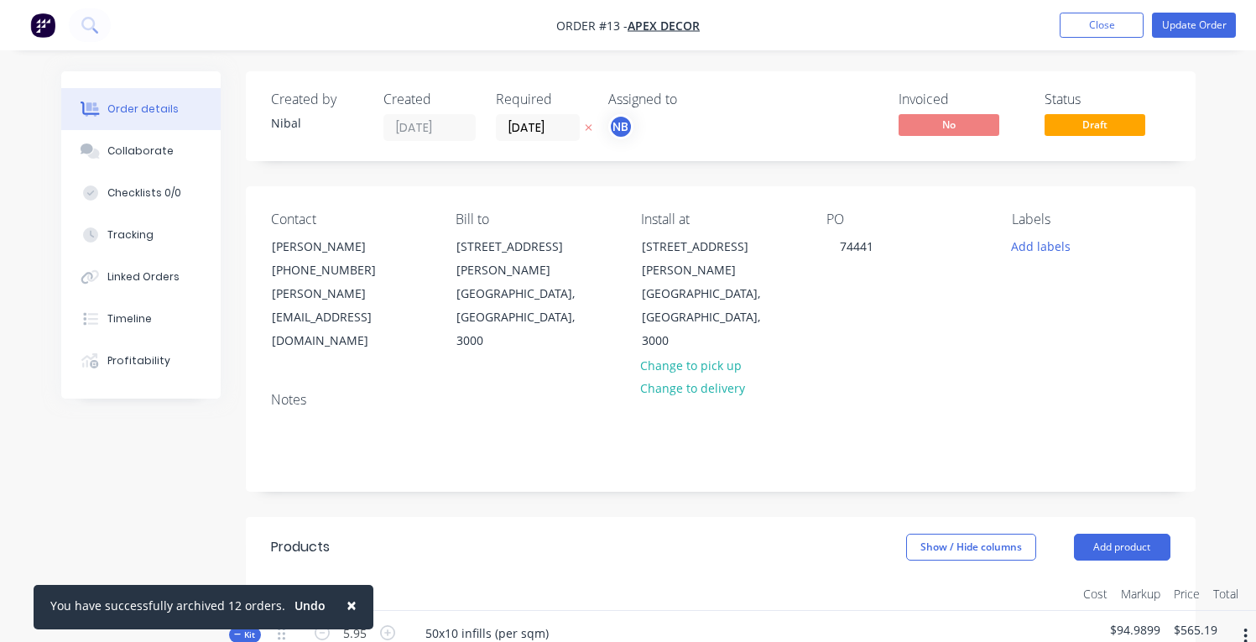
click at [721, 517] on header "Products Show / Hide columns Add product" at bounding box center [721, 547] width 950 height 60
click at [1128, 534] on button "Add product" at bounding box center [1122, 547] width 96 height 27
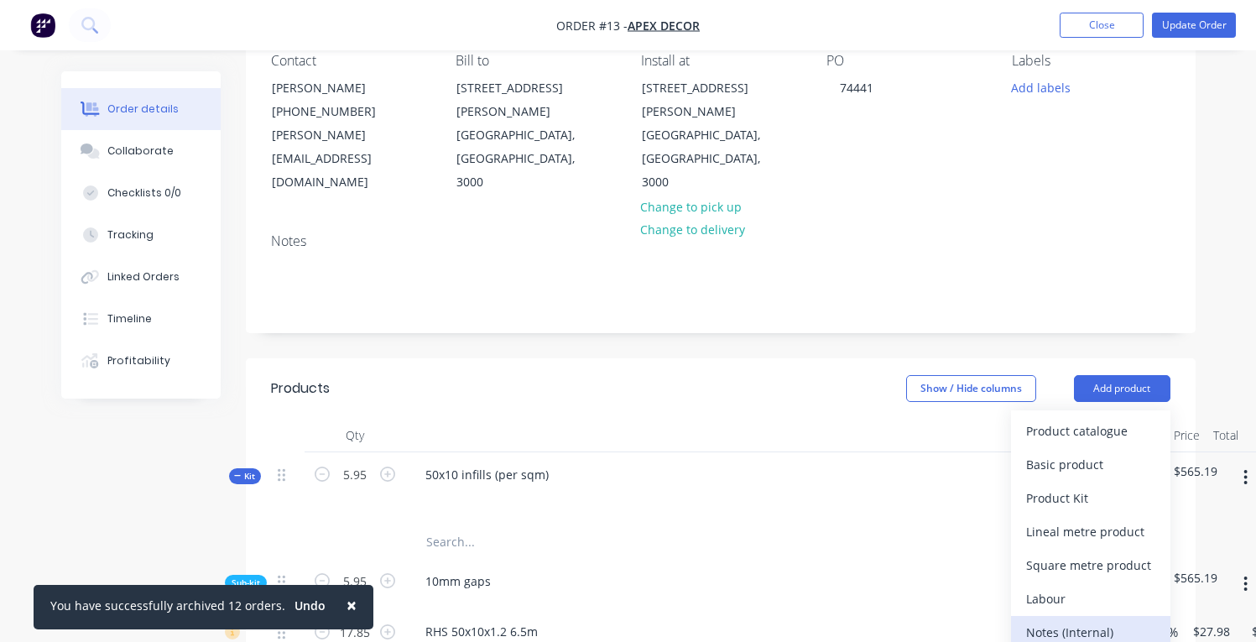
scroll to position [185, 0]
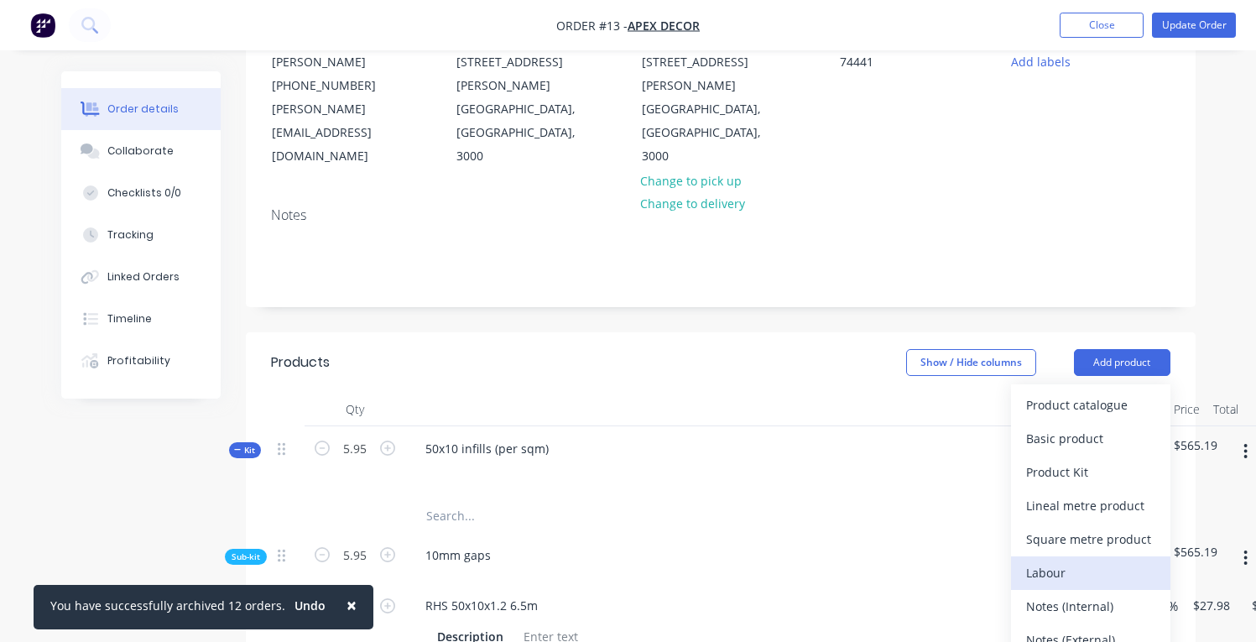
click at [1089, 560] on div "Labour" at bounding box center [1090, 572] width 129 height 24
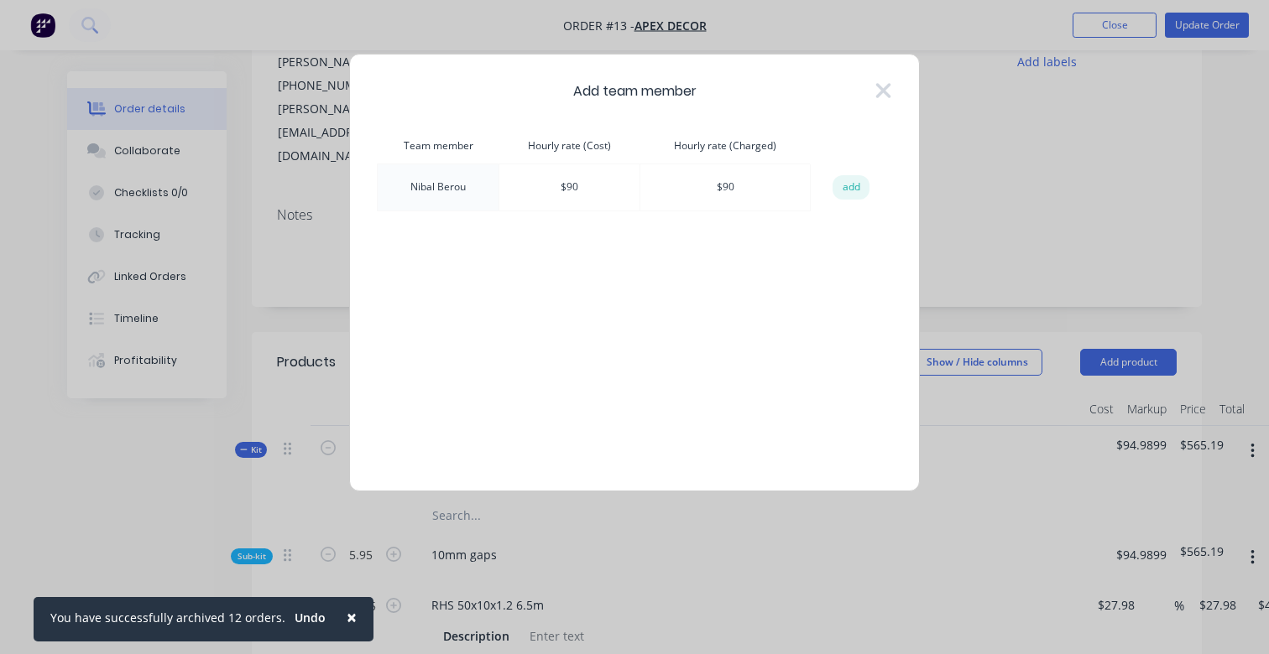
click at [596, 191] on td "$ 90" at bounding box center [569, 187] width 141 height 47
click at [717, 183] on td "$ 90" at bounding box center [724, 187] width 169 height 47
click at [847, 182] on button "add" at bounding box center [850, 187] width 37 height 25
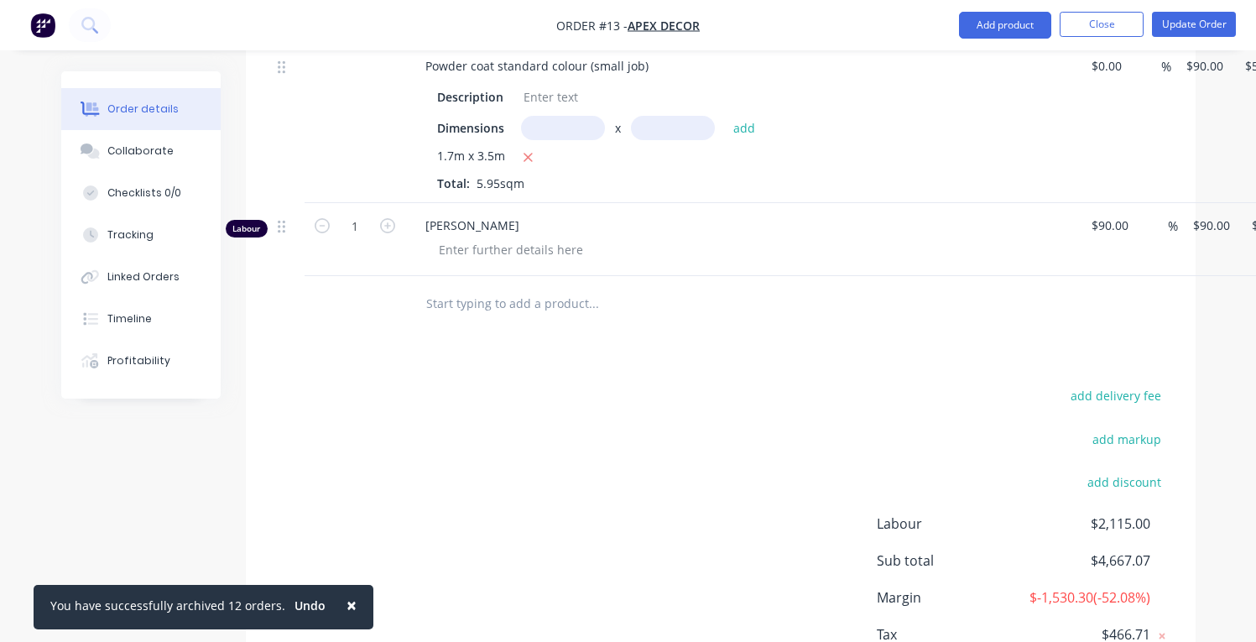
scroll to position [1946, 0]
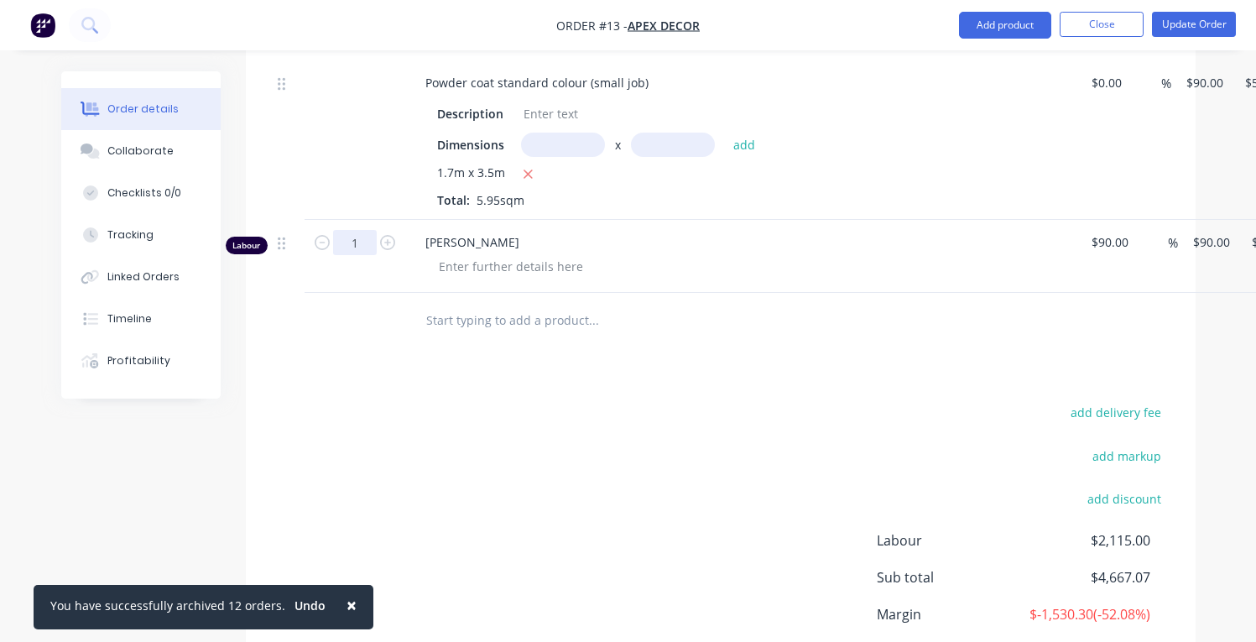
drag, startPoint x: 355, startPoint y: 195, endPoint x: 322, endPoint y: 185, distance: 34.0
click at [322, 228] on form "1" at bounding box center [354, 240] width 87 height 25
type input "7.5"
type input "$675.00"
drag, startPoint x: 714, startPoint y: 514, endPoint x: 716, endPoint y: 498, distance: 16.0
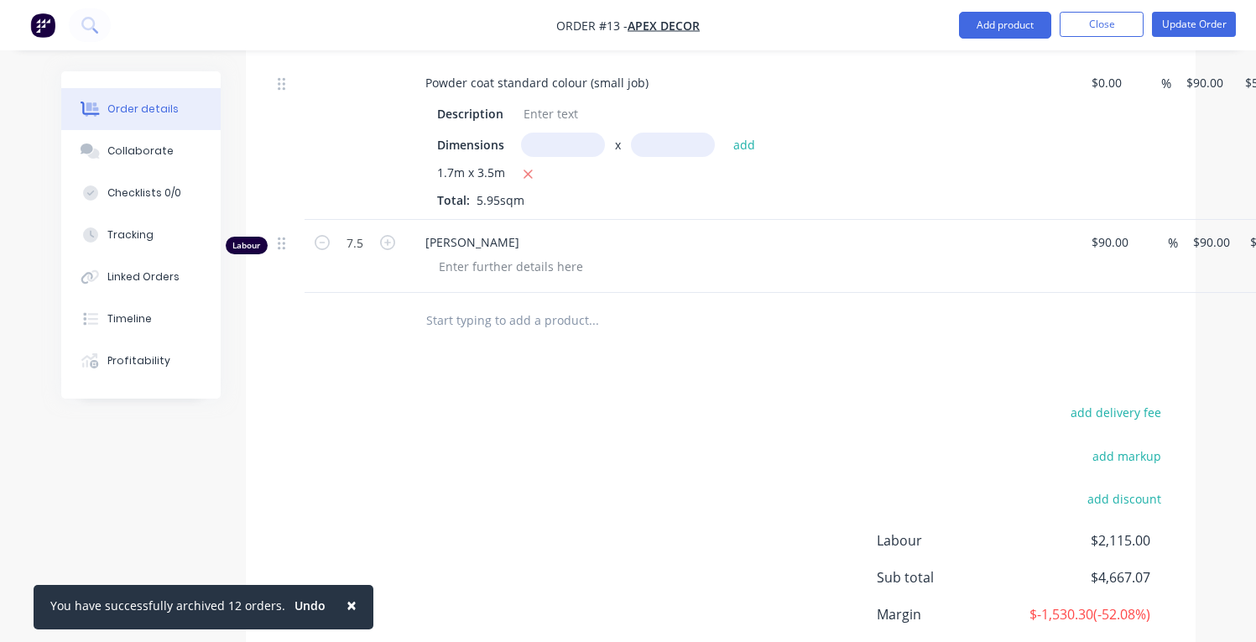
click at [716, 514] on div "add delivery fee add markup add discount Labour $2,115.00 Sub total $4,667.07 M…" at bounding box center [720, 563] width 899 height 324
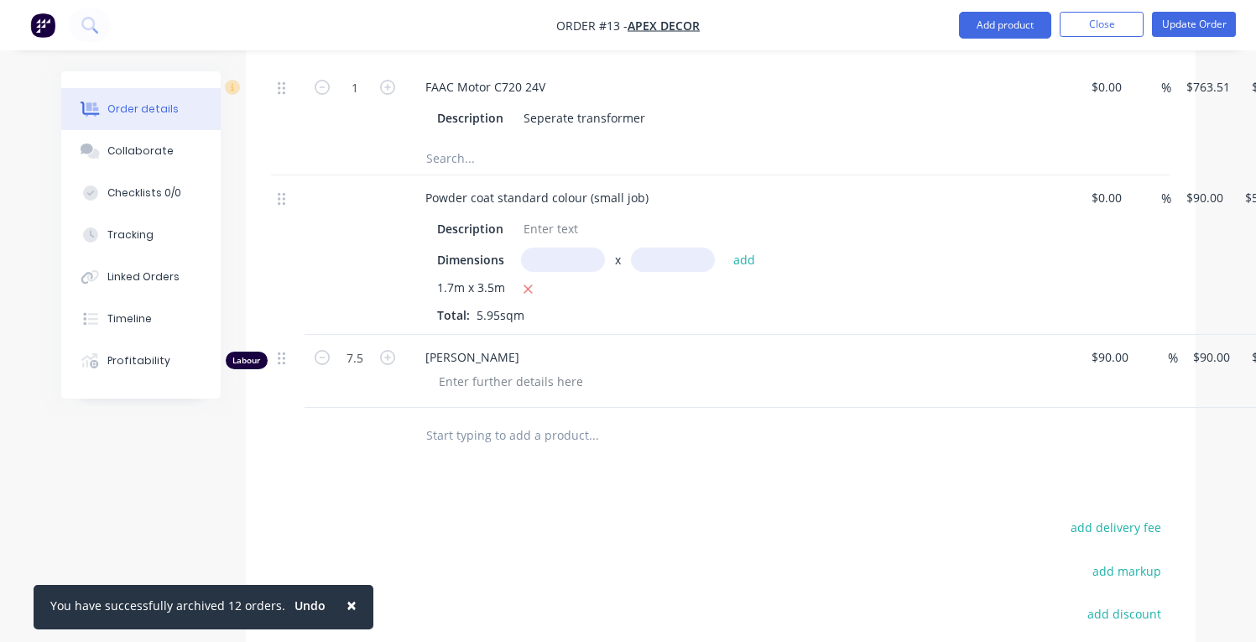
scroll to position [1759, 0]
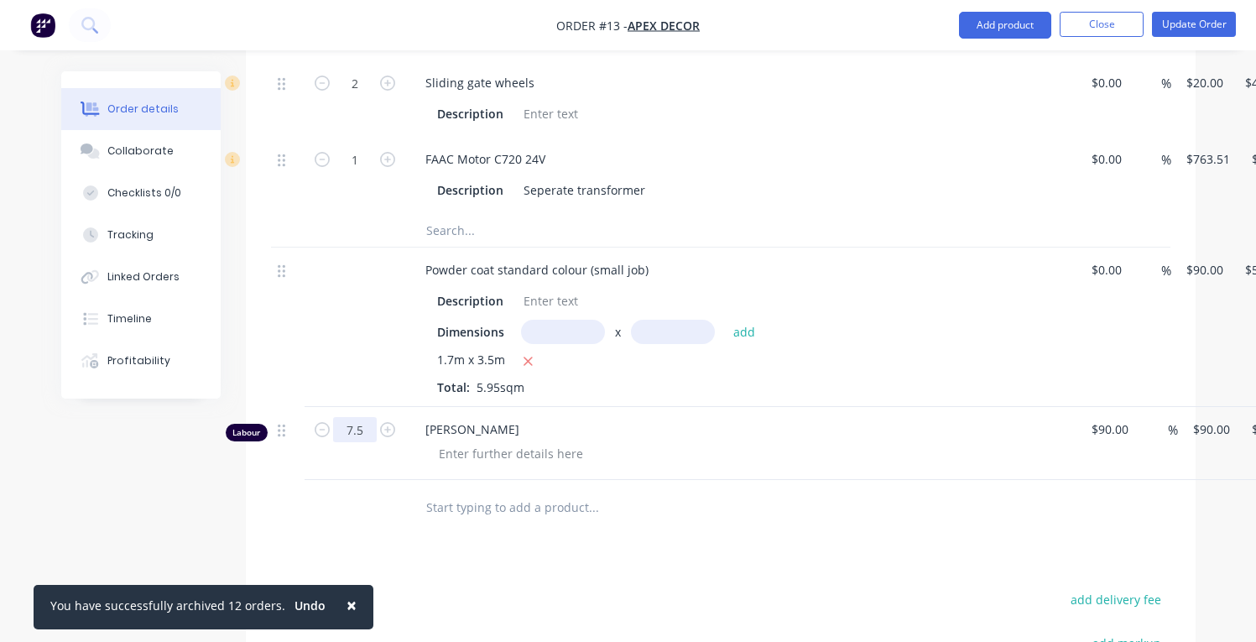
drag, startPoint x: 373, startPoint y: 384, endPoint x: 338, endPoint y: 378, distance: 35.9
click at [338, 417] on input "7.5" at bounding box center [355, 429] width 44 height 25
type input "22.5"
type input "$2,025.00"
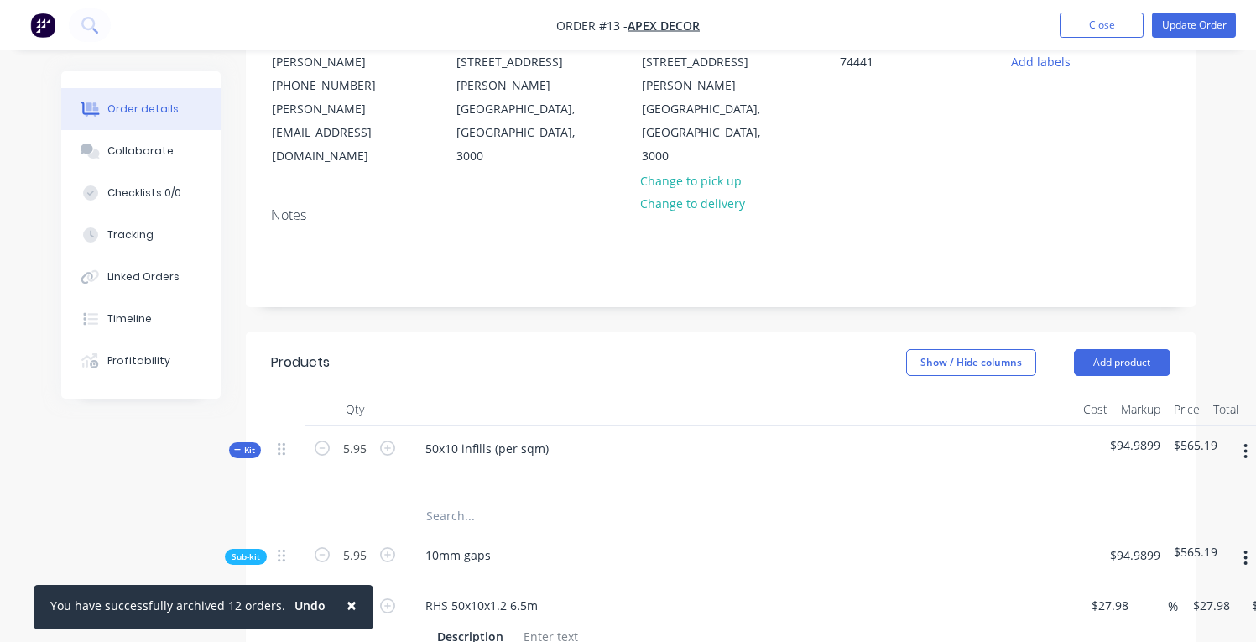
scroll to position [186, 0]
click at [1169, 23] on button "Update Order" at bounding box center [1194, 25] width 84 height 25
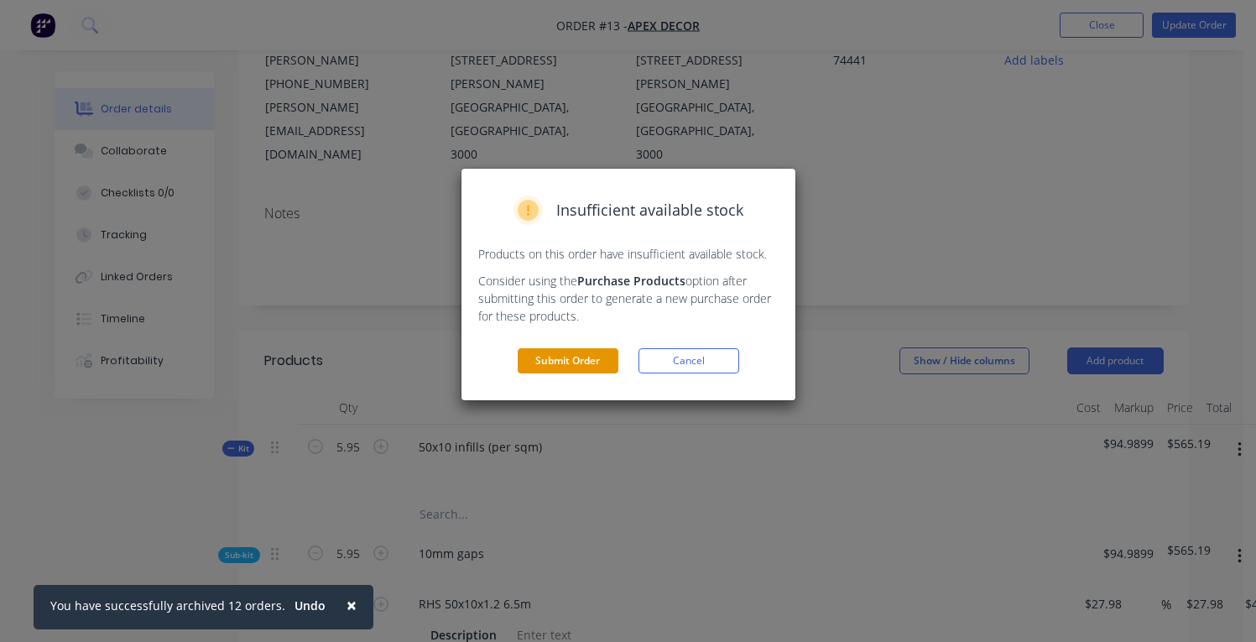
click at [526, 369] on button "Submit Order" at bounding box center [568, 360] width 101 height 25
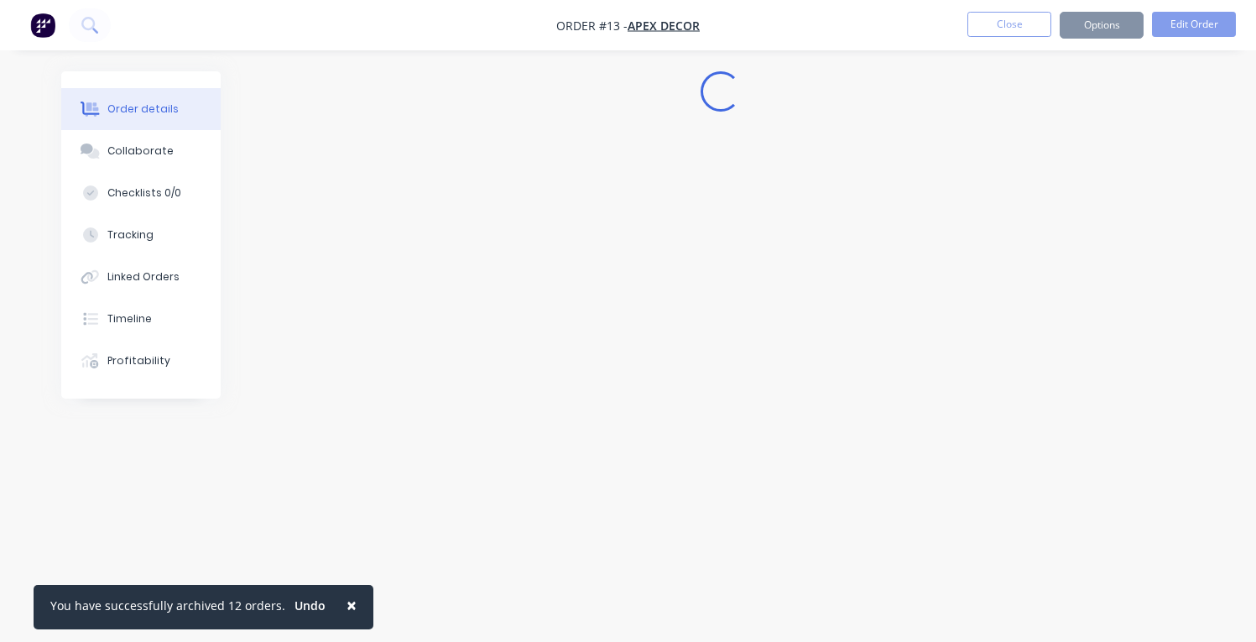
scroll to position [0, 0]
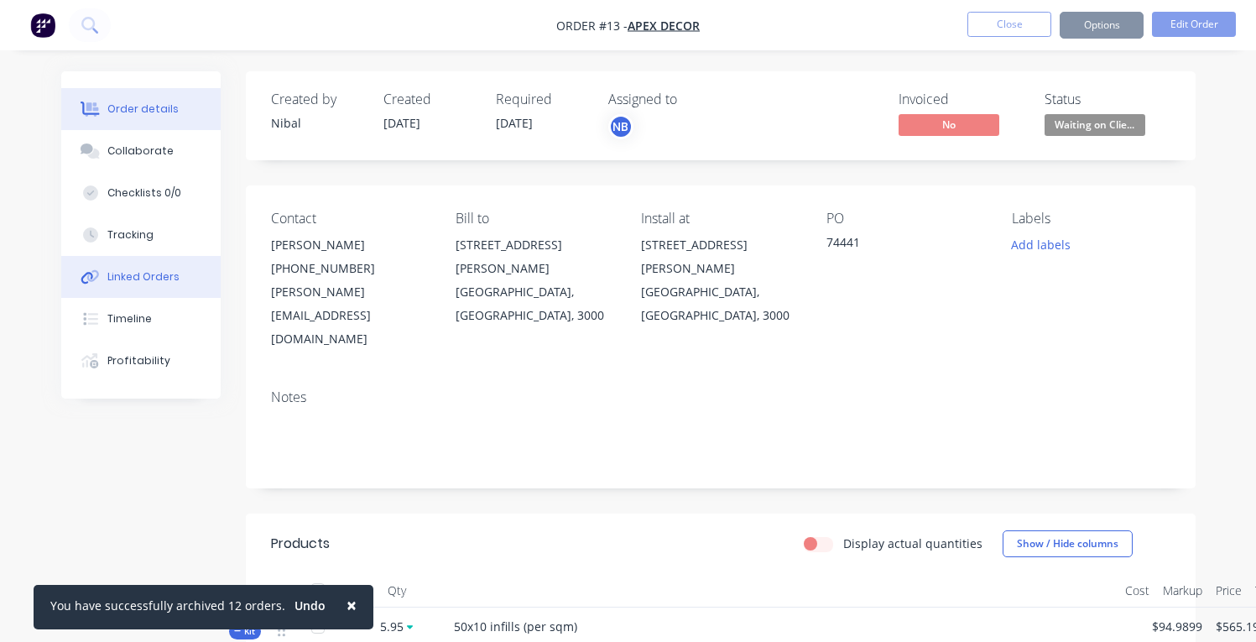
click at [158, 281] on div "Linked Orders" at bounding box center [143, 276] width 72 height 15
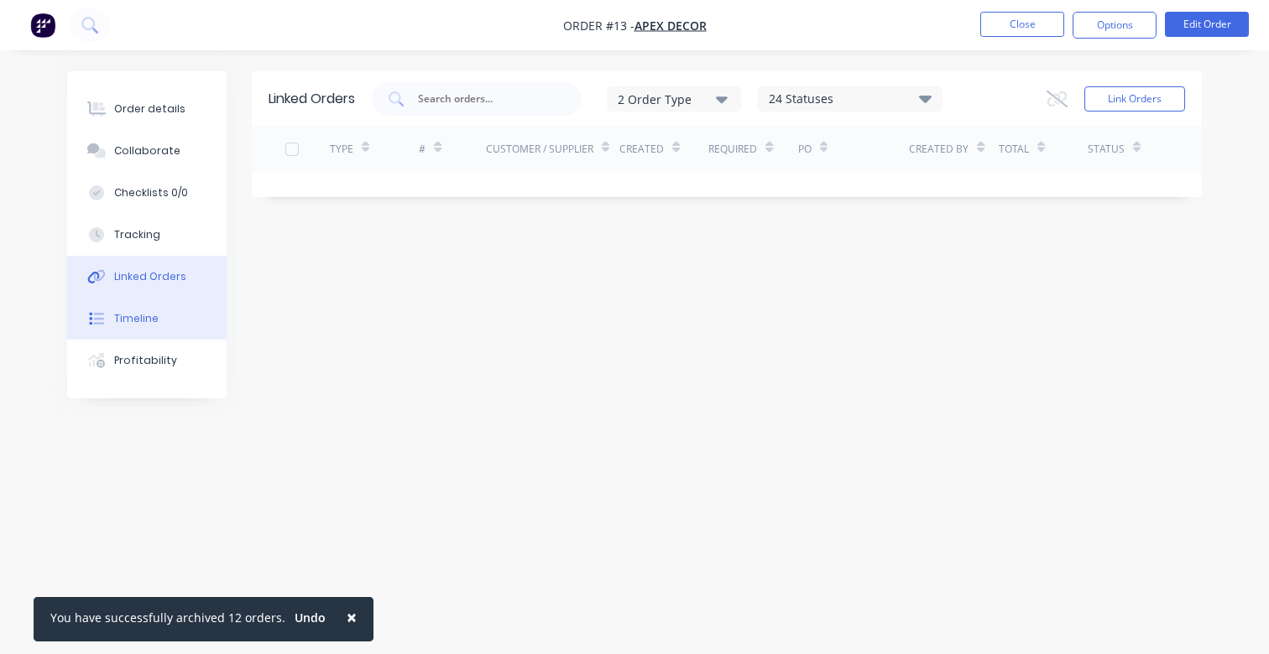
click at [169, 321] on button "Timeline" at bounding box center [146, 319] width 159 height 42
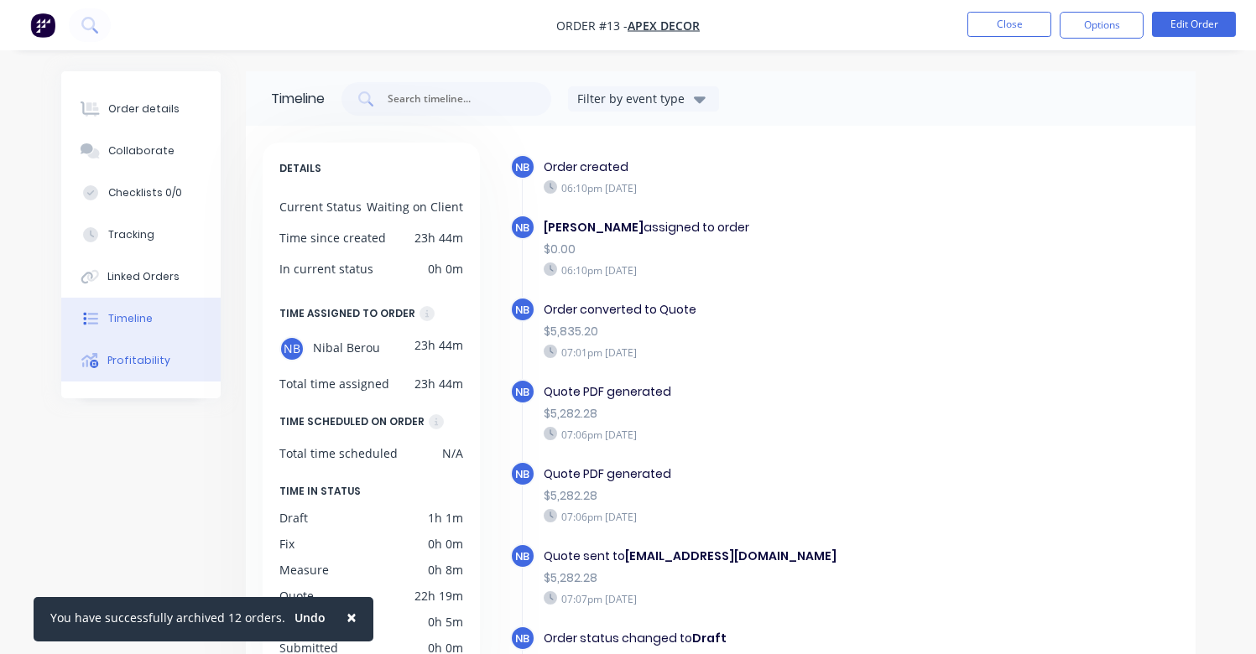
click at [170, 357] on button "Profitability" at bounding box center [140, 361] width 159 height 42
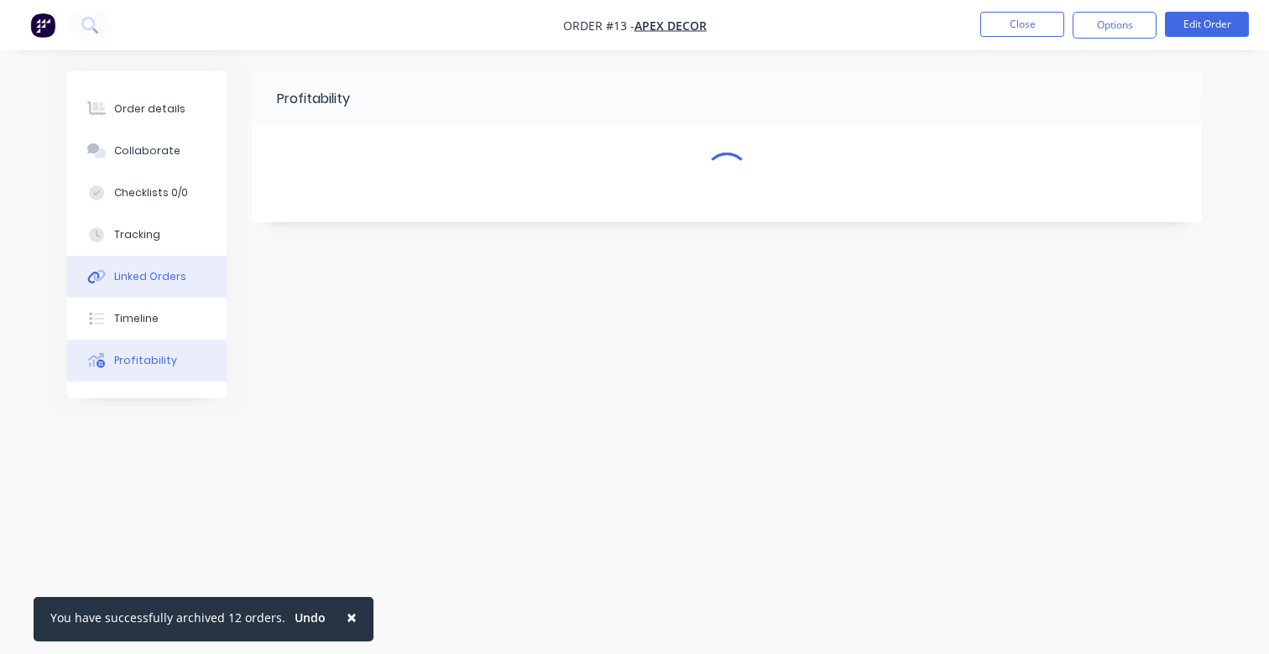
click at [180, 277] on button "Linked Orders" at bounding box center [146, 277] width 159 height 42
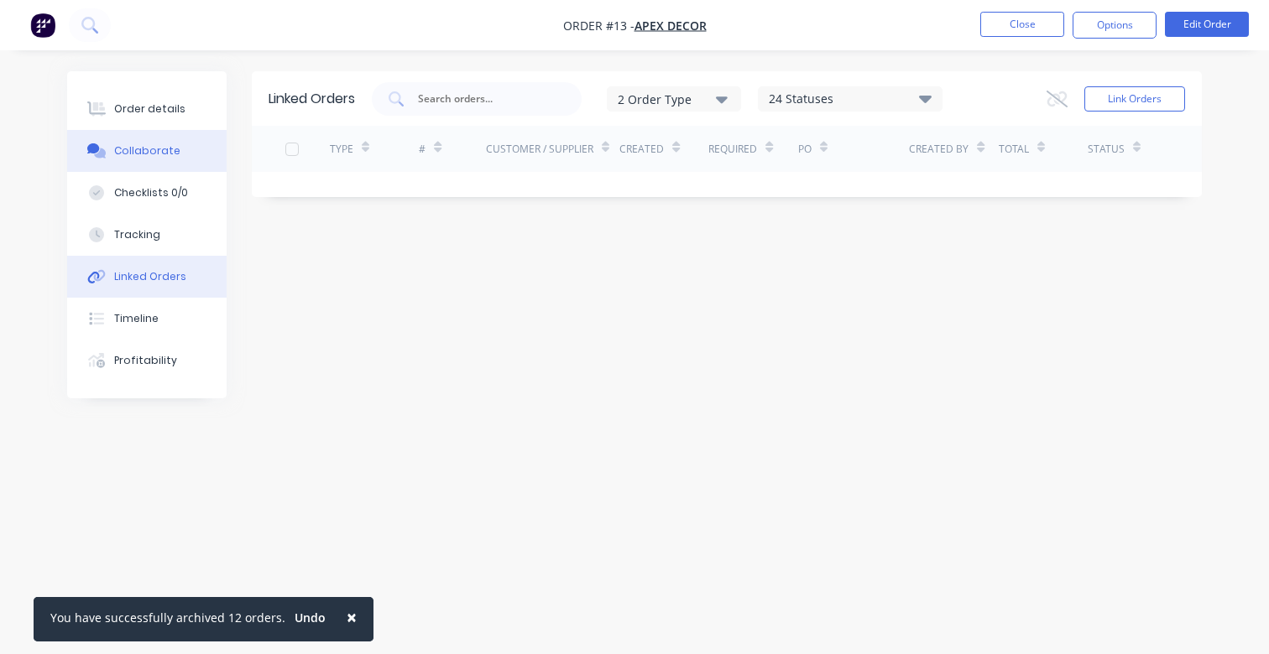
click at [124, 167] on button "Collaborate" at bounding box center [146, 151] width 159 height 42
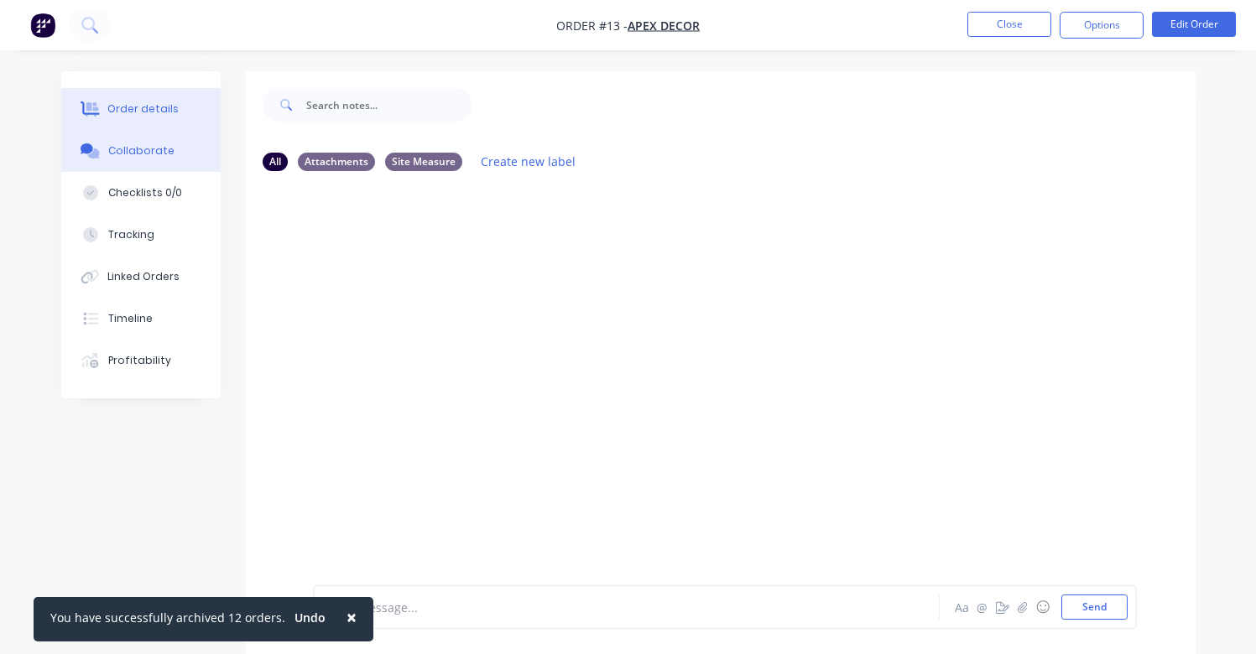
click at [146, 123] on button "Order details" at bounding box center [140, 109] width 159 height 42
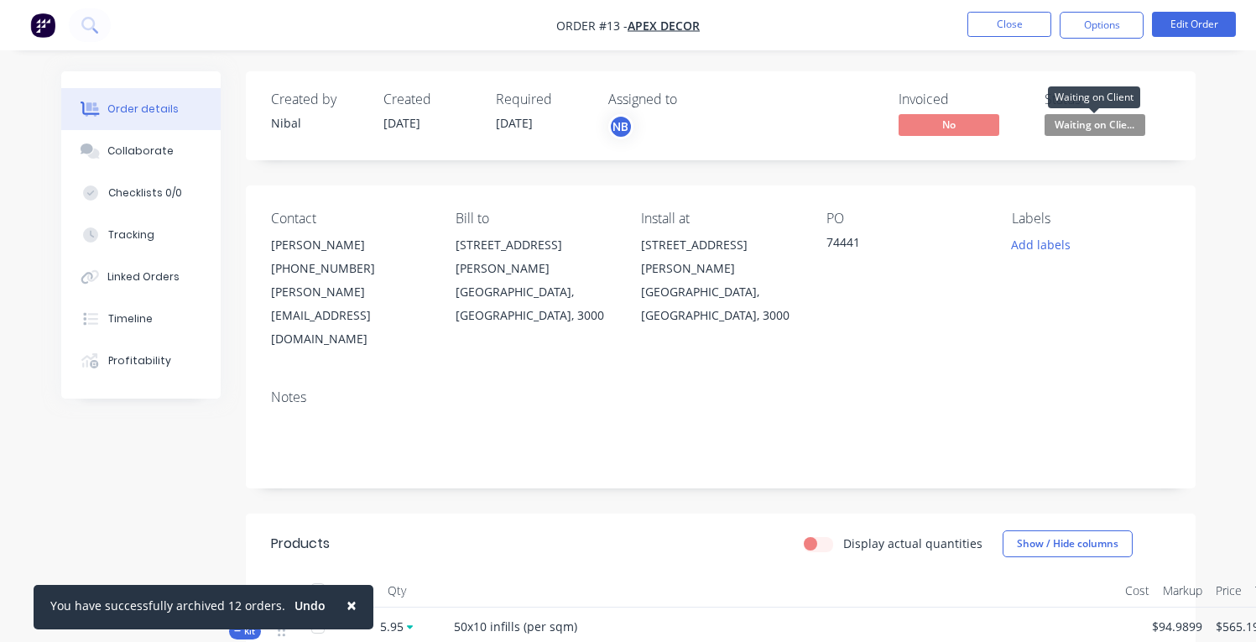
click at [1076, 123] on span "Waiting on Clie..." at bounding box center [1095, 124] width 101 height 21
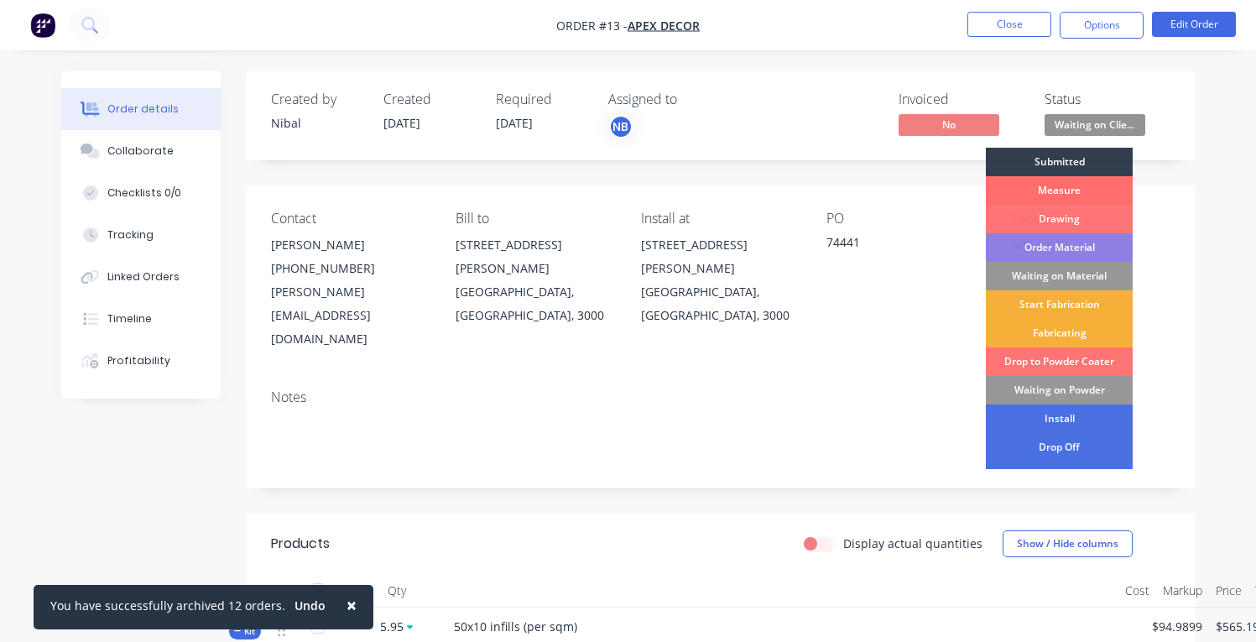
click at [1087, 185] on div "Measure" at bounding box center [1059, 190] width 147 height 29
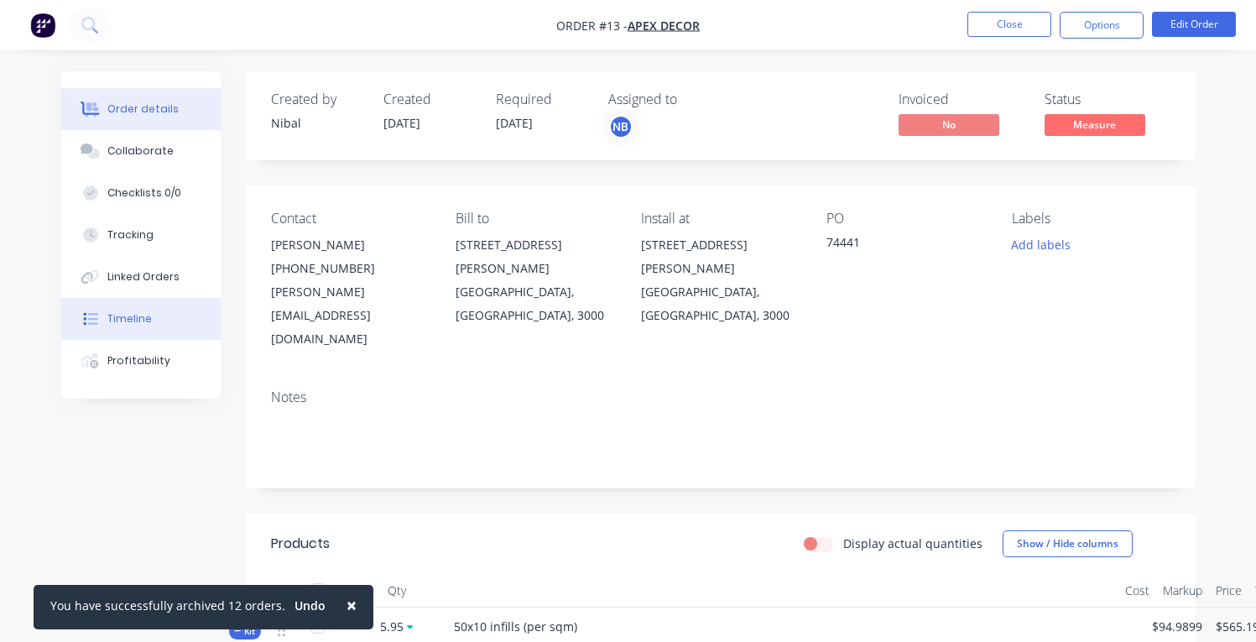
scroll to position [83, 0]
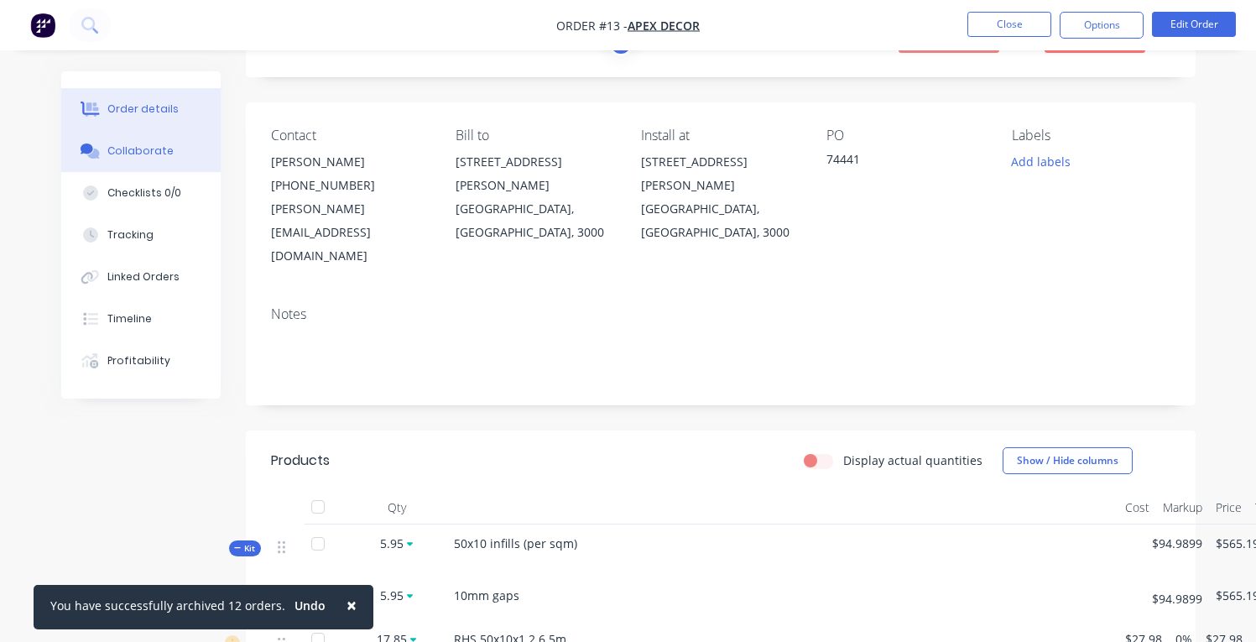
click at [145, 146] on div "Collaborate" at bounding box center [140, 150] width 66 height 15
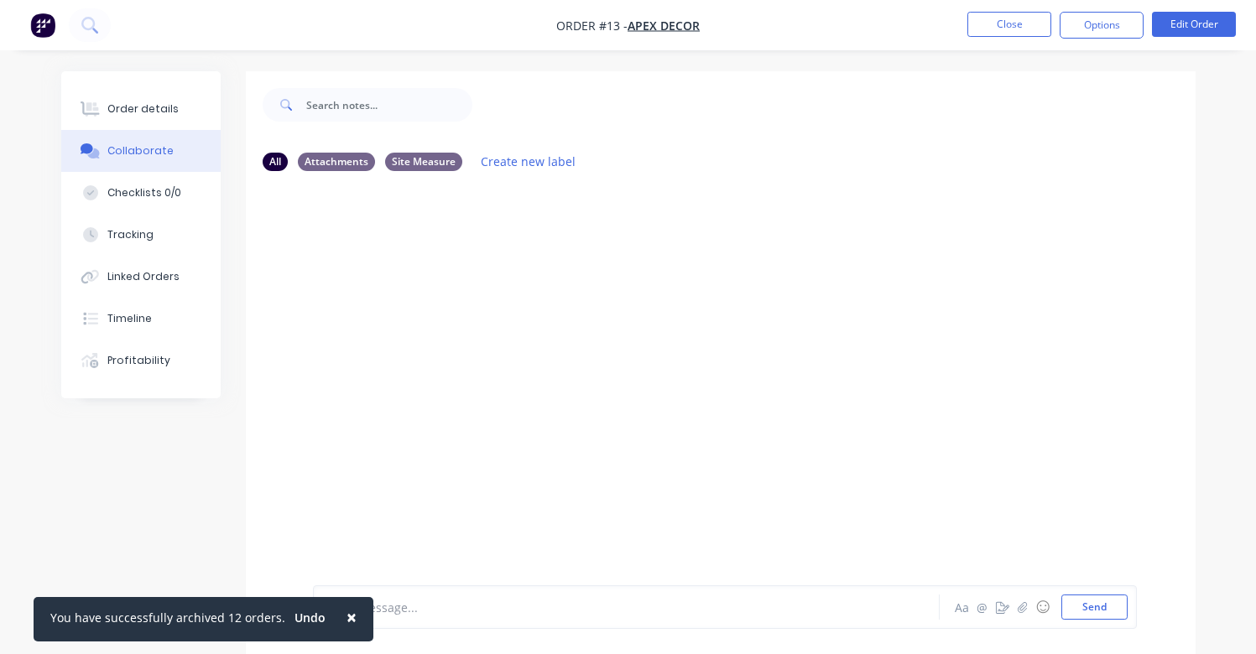
scroll to position [25, 0]
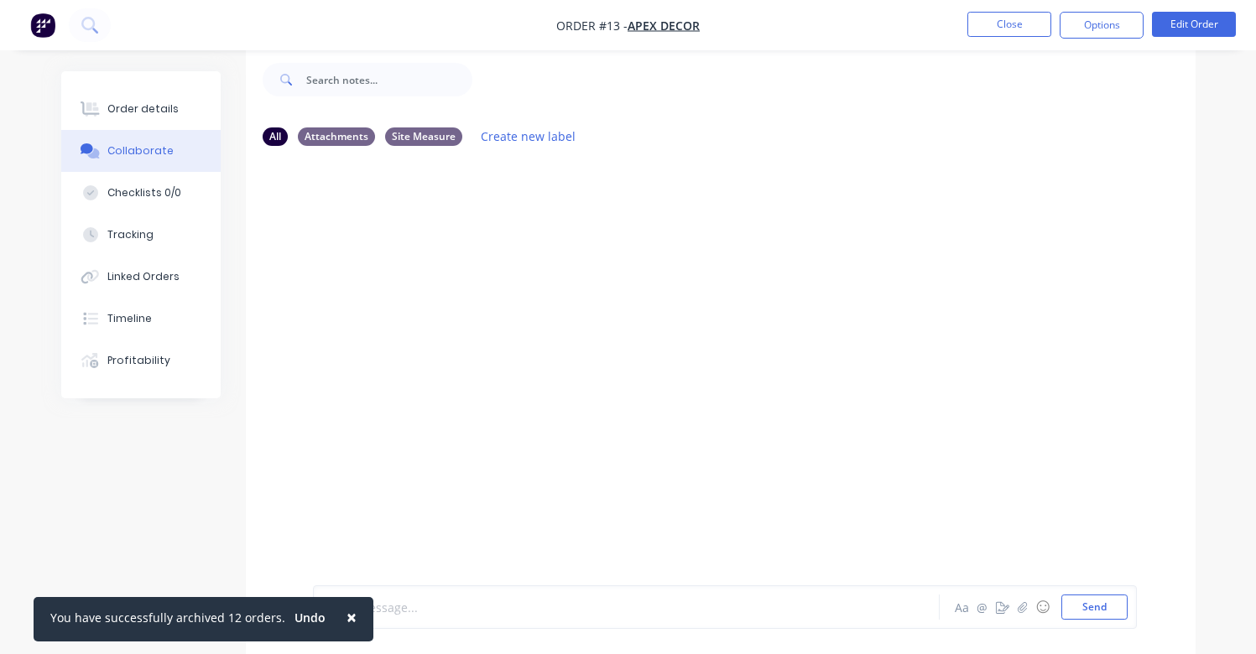
click at [592, 614] on div at bounding box center [624, 608] width 603 height 18
click at [707, 483] on div at bounding box center [721, 359] width 950 height 401
click at [1007, 610] on icon "button" at bounding box center [1002, 608] width 13 height 12
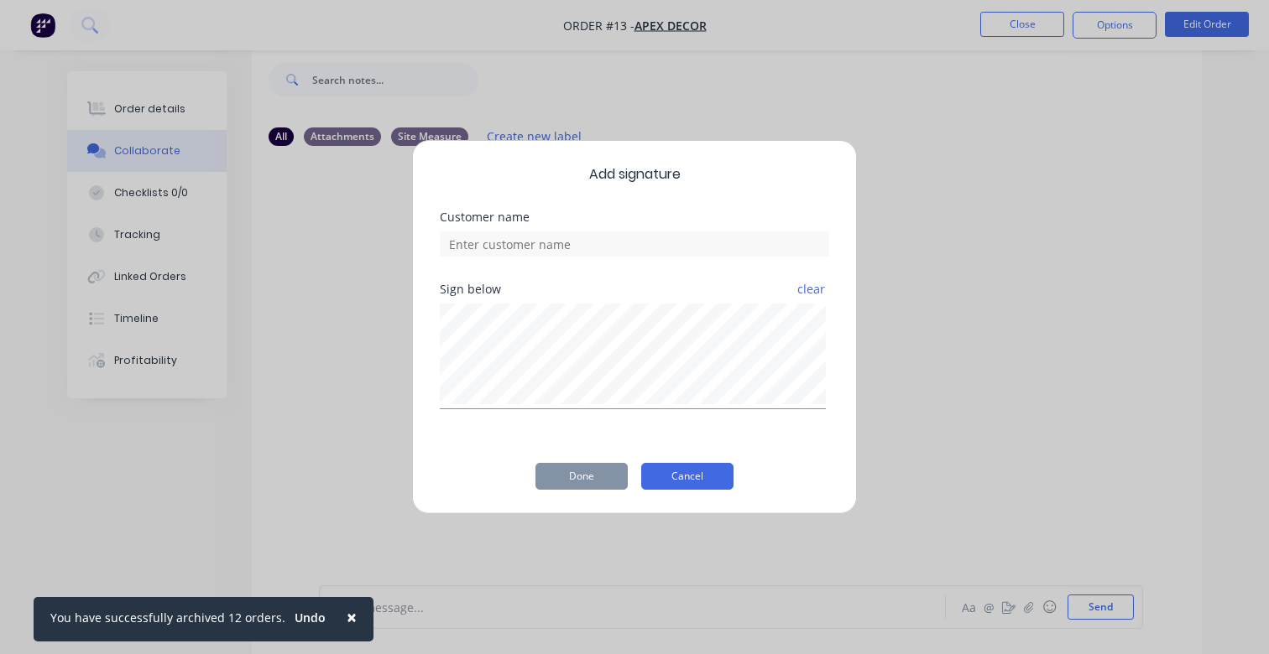
click at [684, 472] on button "Cancel" at bounding box center [687, 476] width 92 height 27
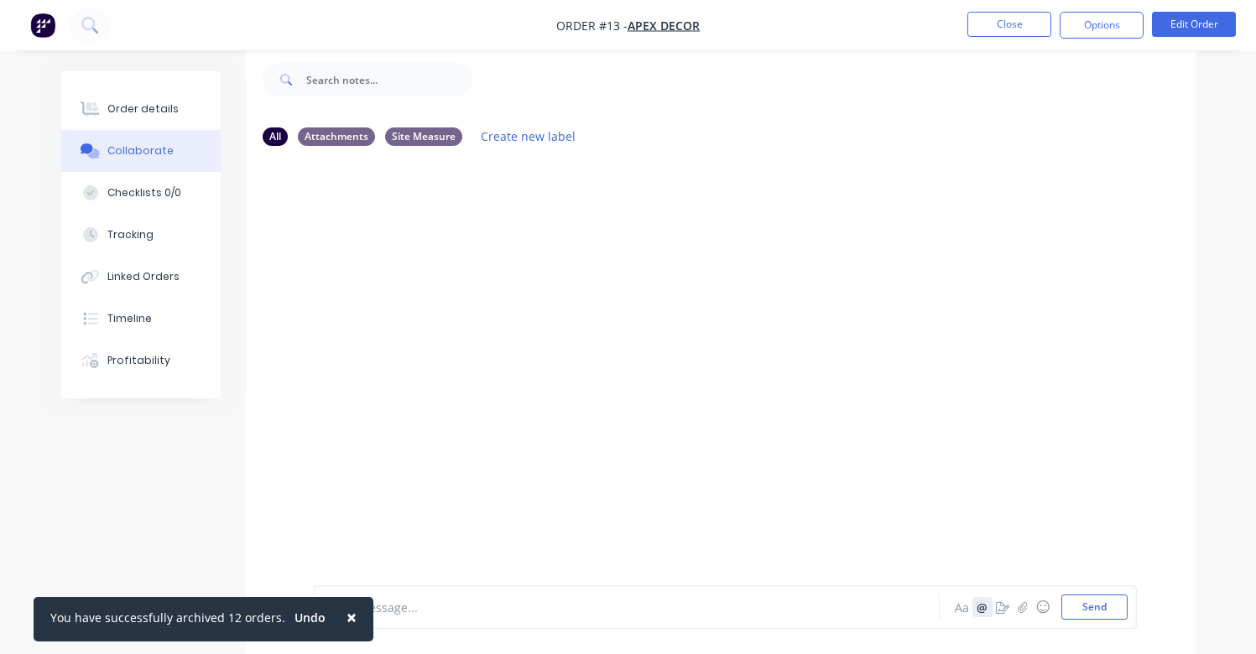
click at [981, 612] on button "@" at bounding box center [982, 607] width 20 height 20
click at [347, 614] on button "×" at bounding box center [352, 617] width 44 height 40
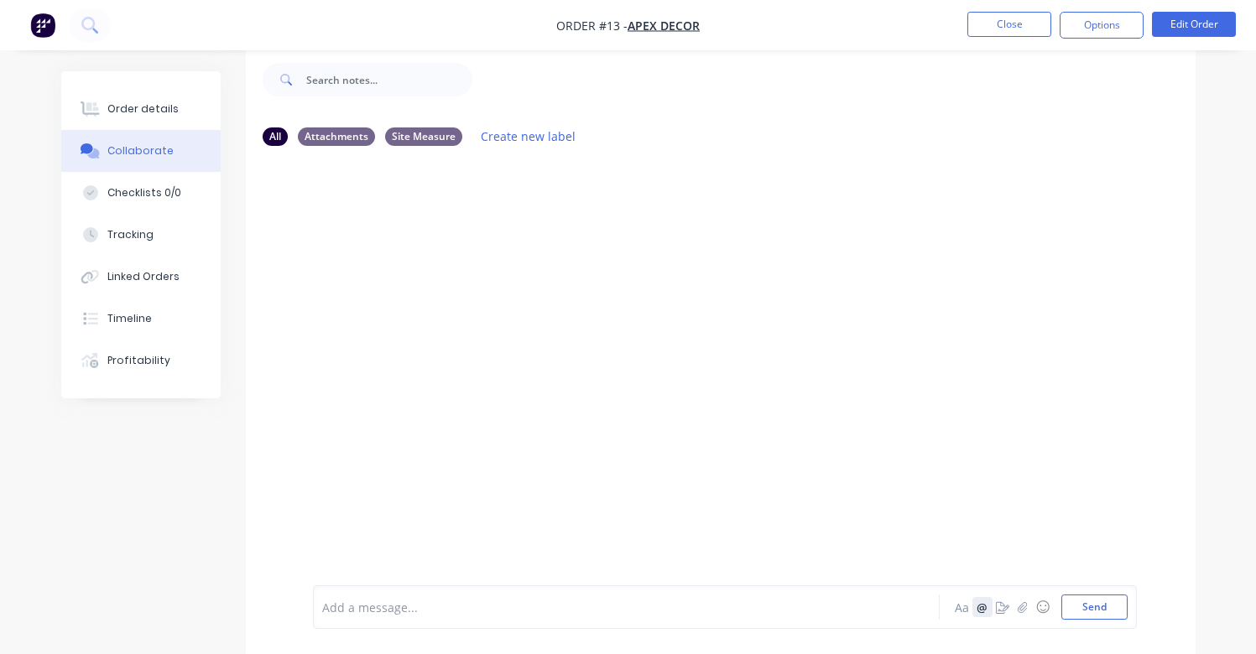
click at [977, 607] on button "@" at bounding box center [982, 607] width 20 height 20
click at [747, 628] on div "Add a message... Aa @ ☺ Send" at bounding box center [725, 608] width 824 height 44
click at [752, 614] on div at bounding box center [624, 608] width 603 height 18
click at [988, 611] on button "@" at bounding box center [982, 607] width 20 height 20
click at [649, 599] on div at bounding box center [624, 608] width 603 height 18
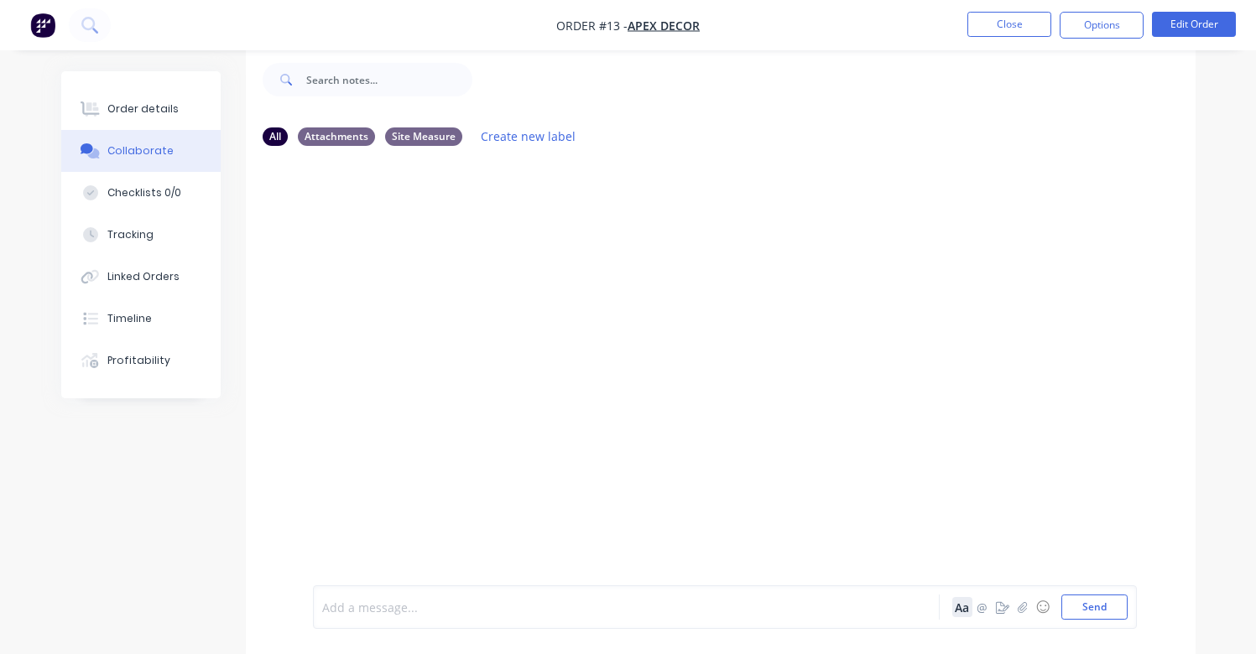
click at [962, 613] on button "Aa" at bounding box center [962, 607] width 20 height 20
click at [961, 611] on button "Aa" at bounding box center [962, 607] width 20 height 20
click at [329, 602] on icon "button" at bounding box center [333, 610] width 16 height 16
click at [330, 605] on icon "button" at bounding box center [334, 609] width 8 height 9
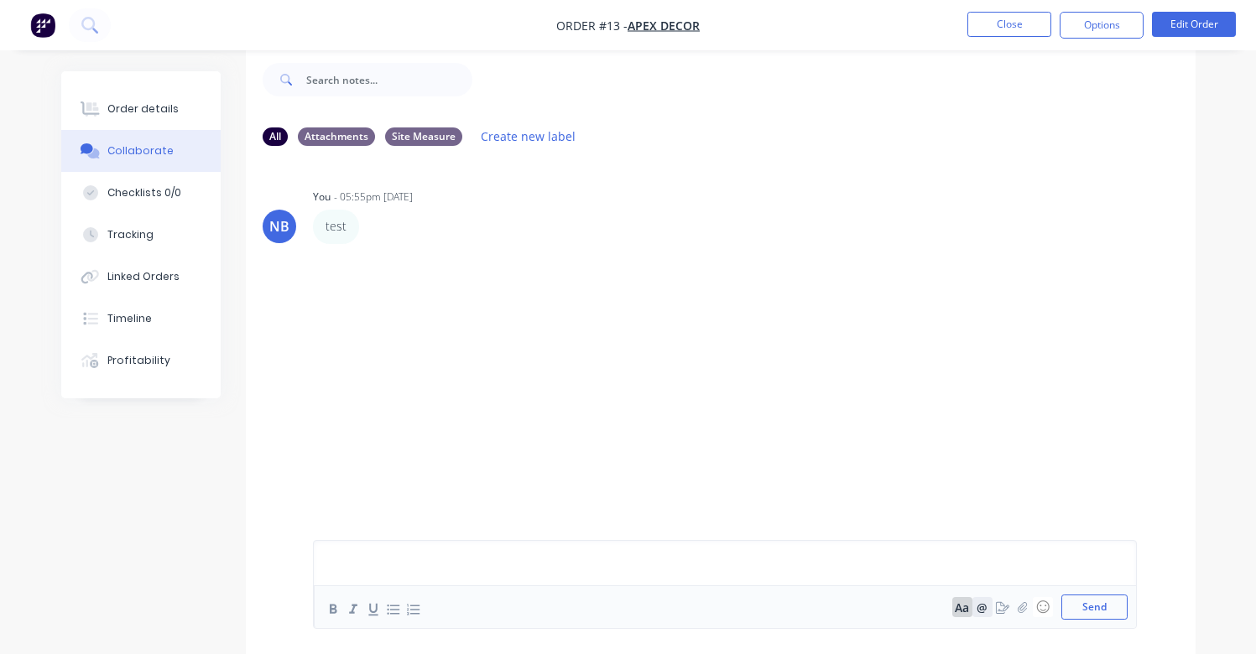
click at [976, 607] on button "@" at bounding box center [982, 607] width 20 height 20
click at [965, 607] on button "Aa" at bounding box center [962, 607] width 20 height 20
click at [1023, 608] on icon "button" at bounding box center [1022, 608] width 10 height 12
click at [1045, 610] on button "☺" at bounding box center [1043, 607] width 20 height 20
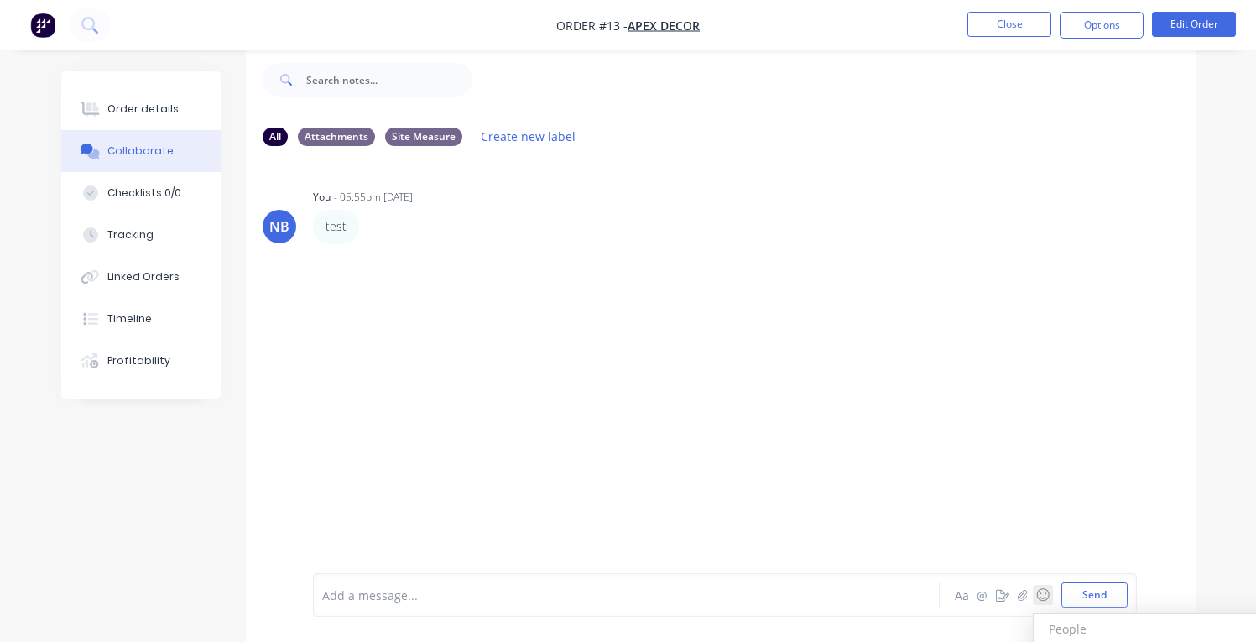
drag, startPoint x: 1050, startPoint y: 555, endPoint x: 1030, endPoint y: 593, distance: 42.4
click at [1050, 555] on div "Add a message... Aa @ ☺ People People 😀 😃 😄 😁 😆 😅 🤣 😂 🙂 🙃 🫠 😉 😊 😇 🥰 😍 🤩 😘 😗 ☺️ …" at bounding box center [721, 595] width 950 height 94
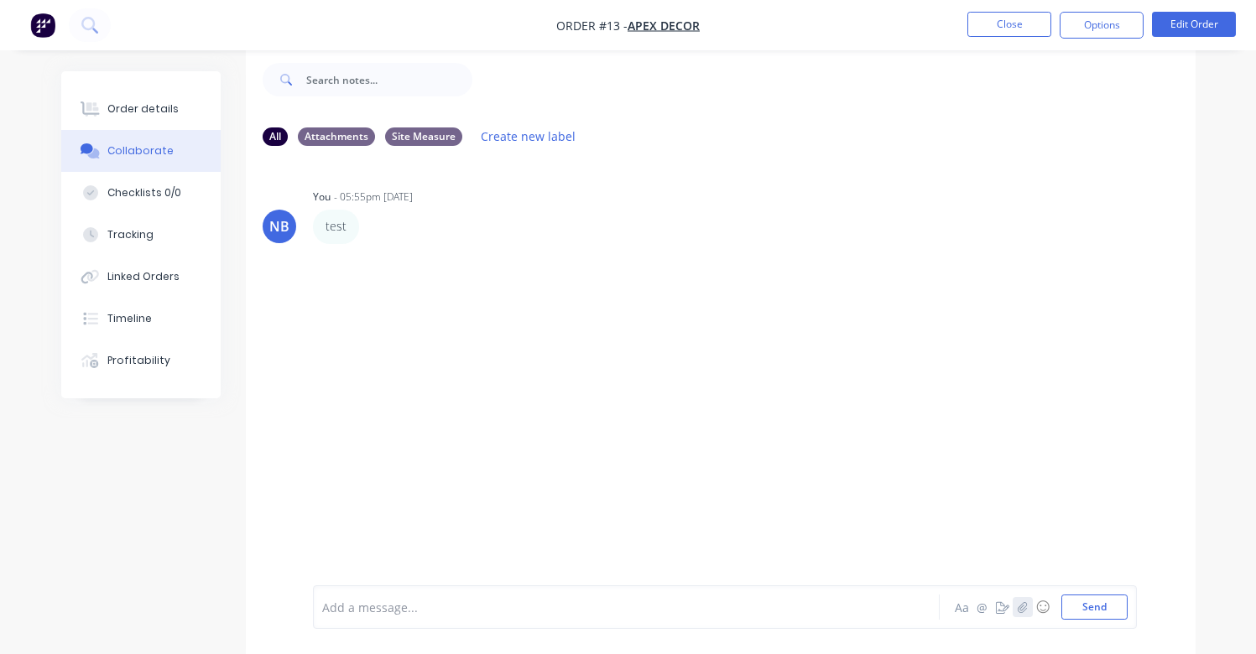
click at [1017, 611] on button "button" at bounding box center [1023, 607] width 20 height 20
click at [607, 591] on div at bounding box center [724, 552] width 805 height 86
click at [451, 594] on div at bounding box center [724, 552] width 805 height 86
click at [359, 607] on div at bounding box center [624, 608] width 603 height 18
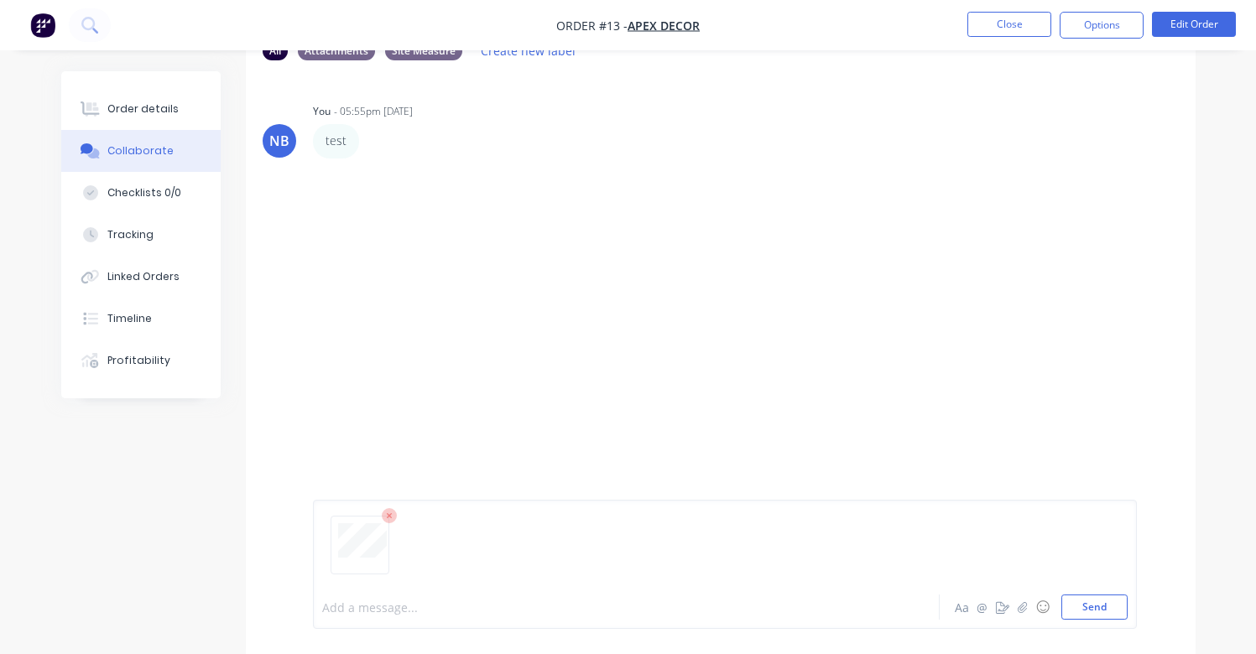
scroll to position [28, 0]
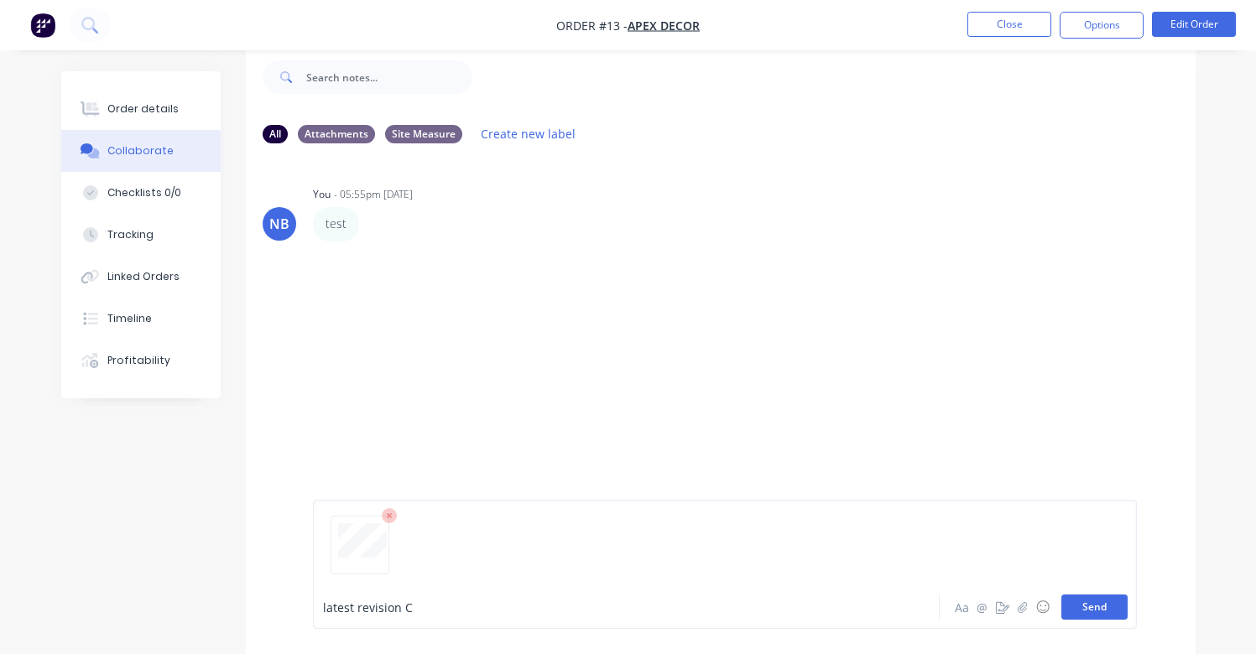
click at [1084, 613] on button "Send" at bounding box center [1094, 607] width 66 height 25
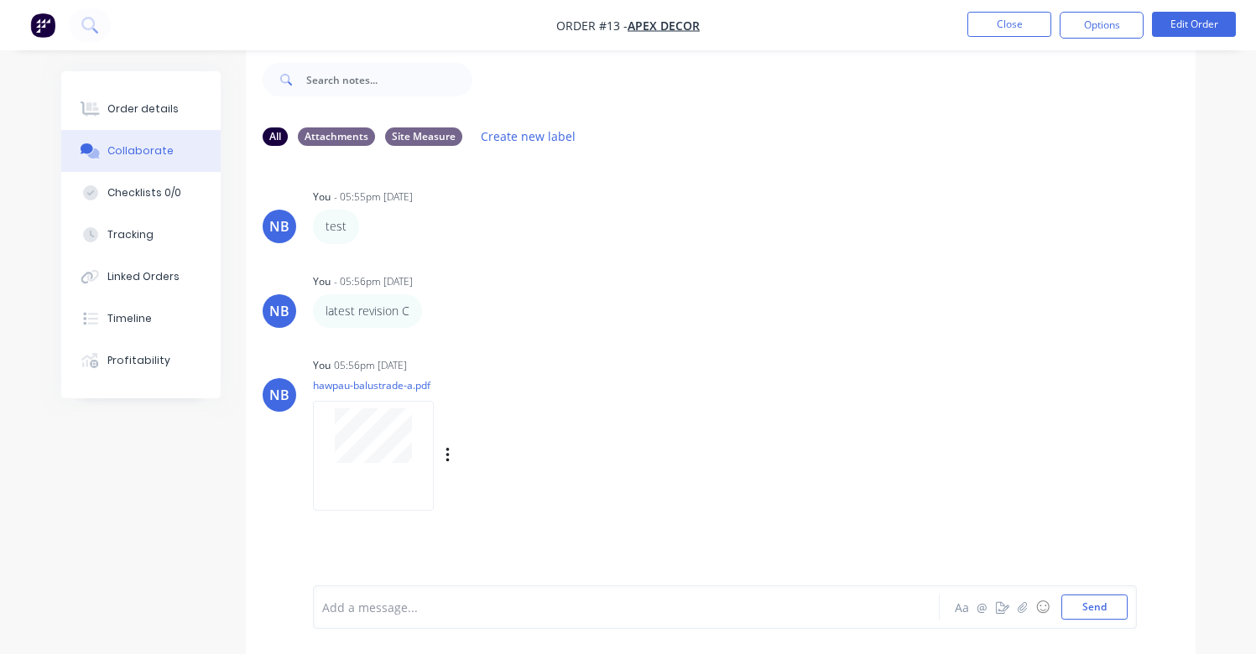
click at [402, 388] on p "hawpau-balustrade-a.pdf" at bounding box center [467, 385] width 308 height 14
click at [278, 394] on div "NB" at bounding box center [279, 395] width 20 height 20
click at [439, 463] on div at bounding box center [377, 456] width 128 height 111
click at [450, 465] on icon "button" at bounding box center [448, 455] width 5 height 19
click at [494, 465] on button "Labels" at bounding box center [557, 453] width 189 height 38
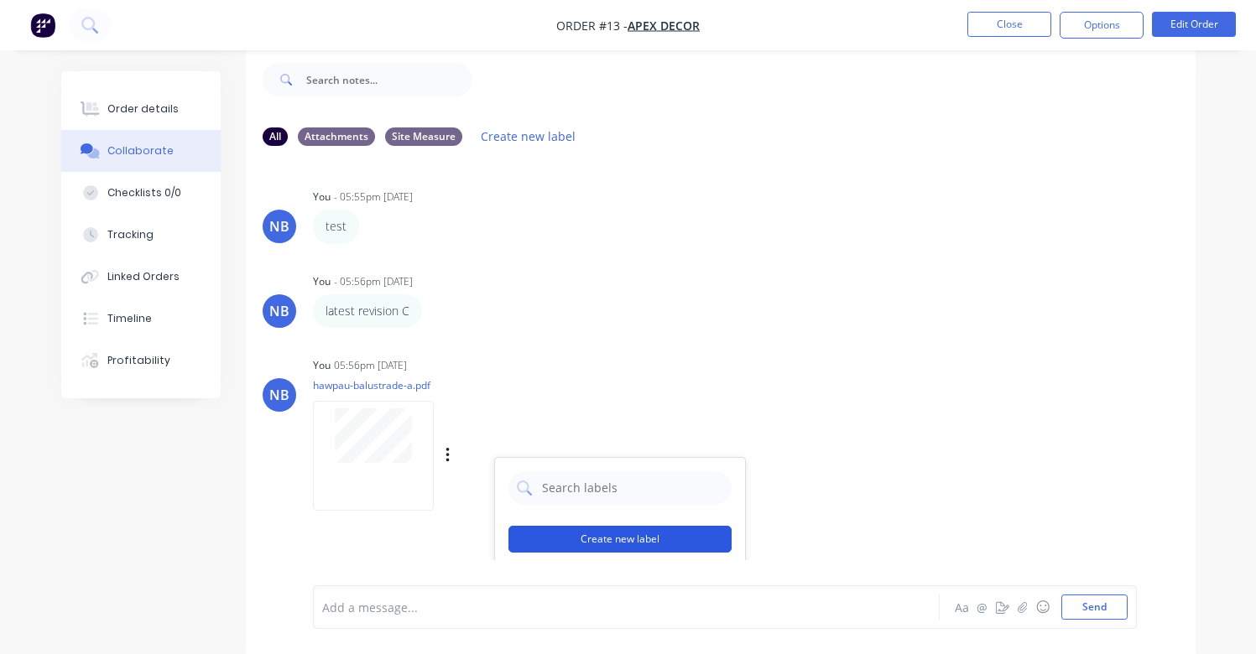
click at [624, 545] on button "Create new label" at bounding box center [619, 539] width 223 height 27
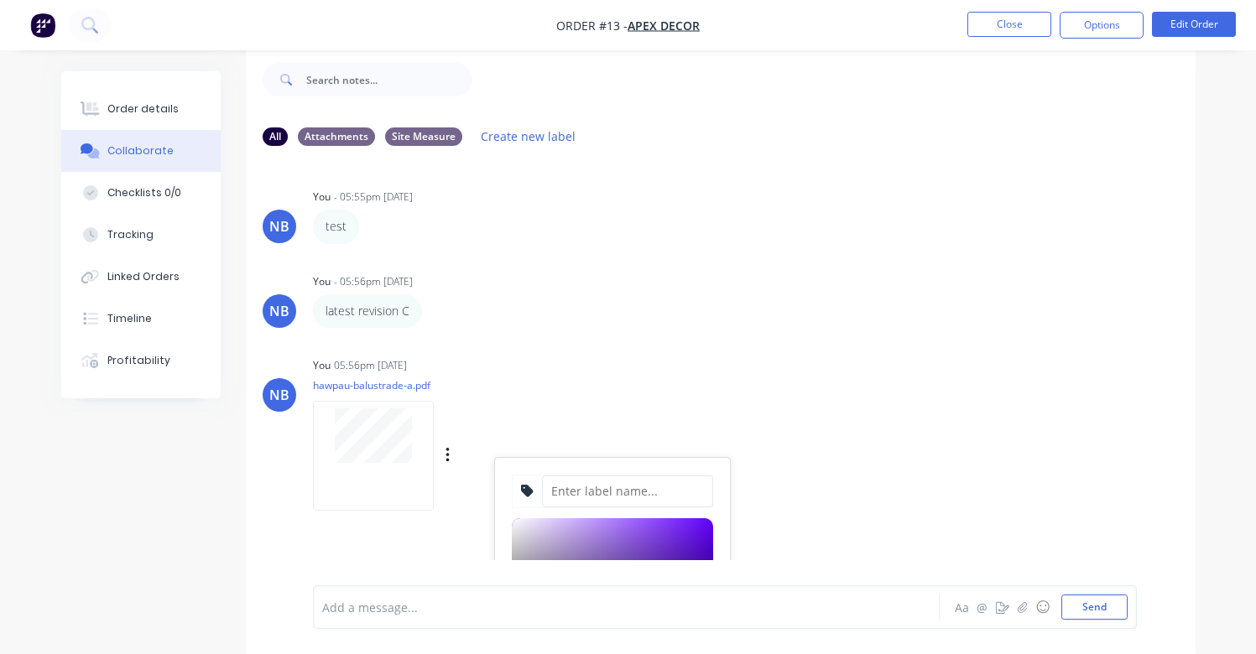
click at [618, 499] on input at bounding box center [627, 492] width 171 height 32
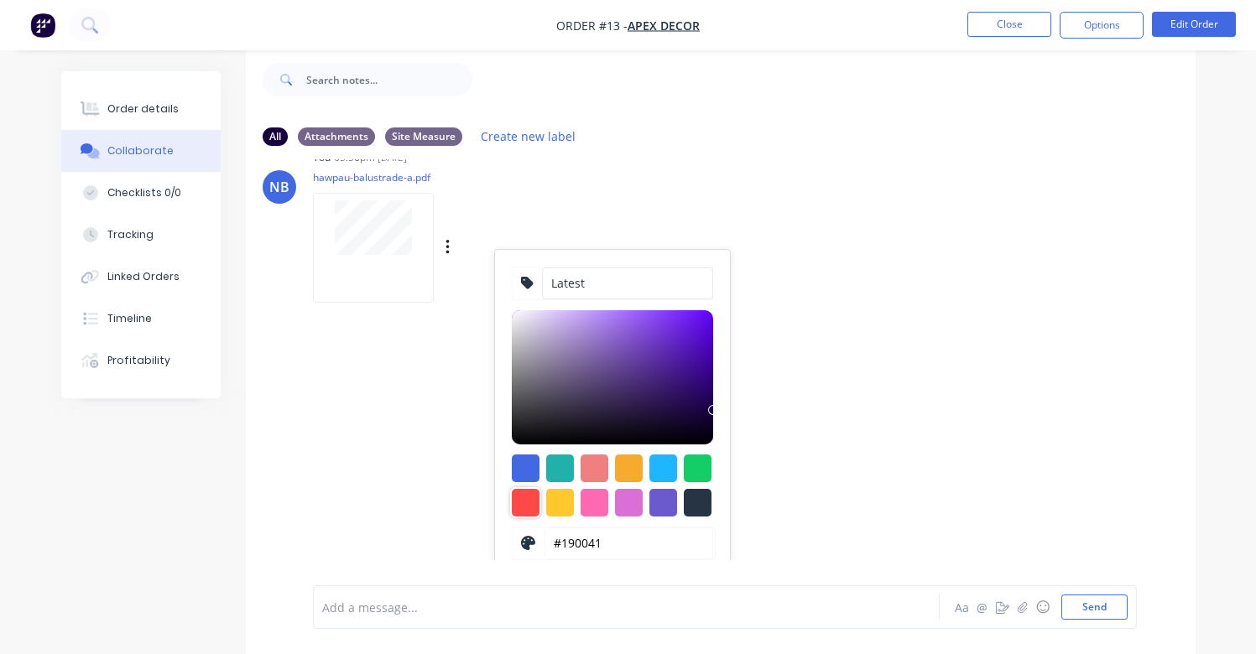
type input "Latest"
click at [525, 499] on div at bounding box center [526, 503] width 28 height 28
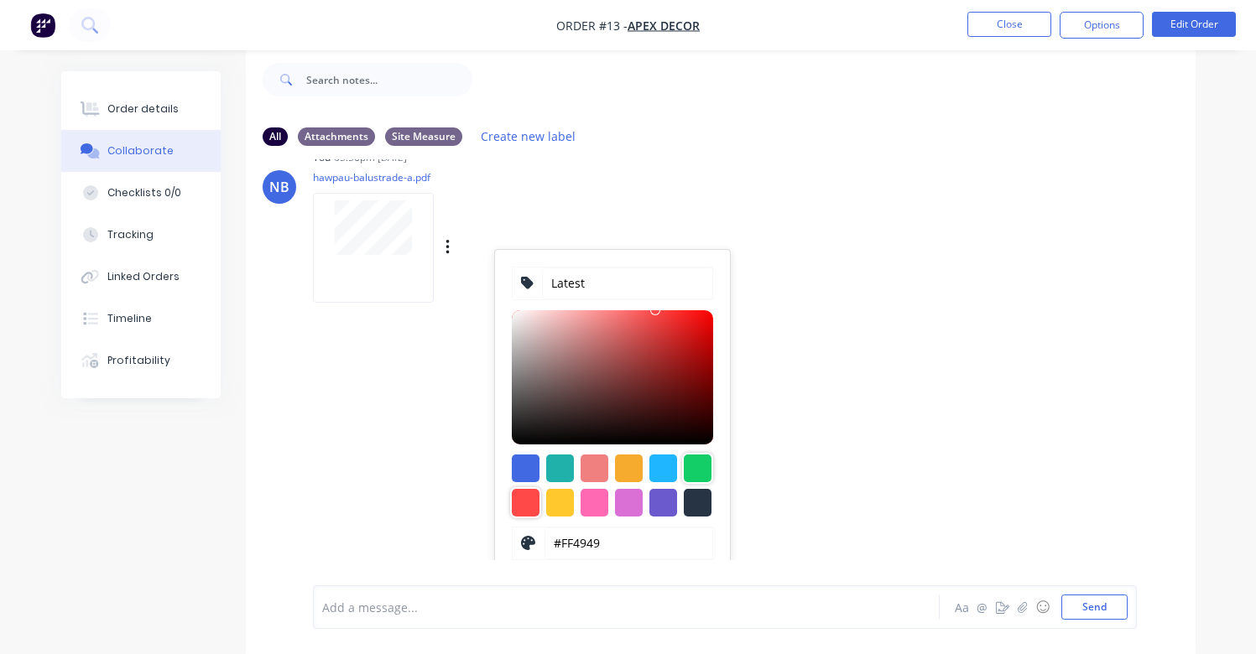
click at [703, 469] on div at bounding box center [698, 469] width 28 height 28
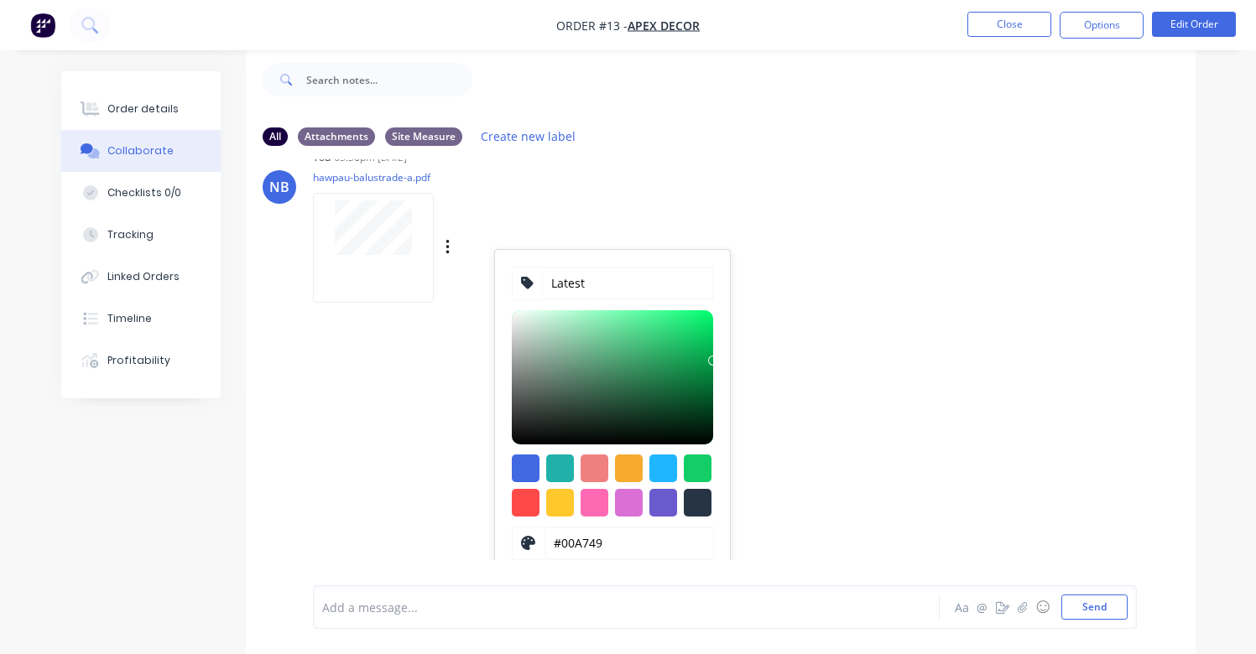
type input "#00A94A"
drag, startPoint x: 698, startPoint y: 331, endPoint x: 722, endPoint y: 355, distance: 33.8
click at [722, 355] on div "Latest #00A94A hex #00A94A Save Cancel" at bounding box center [612, 433] width 235 height 367
click at [920, 449] on div "NB You - 05:55pm [DATE] test Labels Edit Delete NB You - 05:56pm [DATE] latest …" at bounding box center [721, 359] width 950 height 401
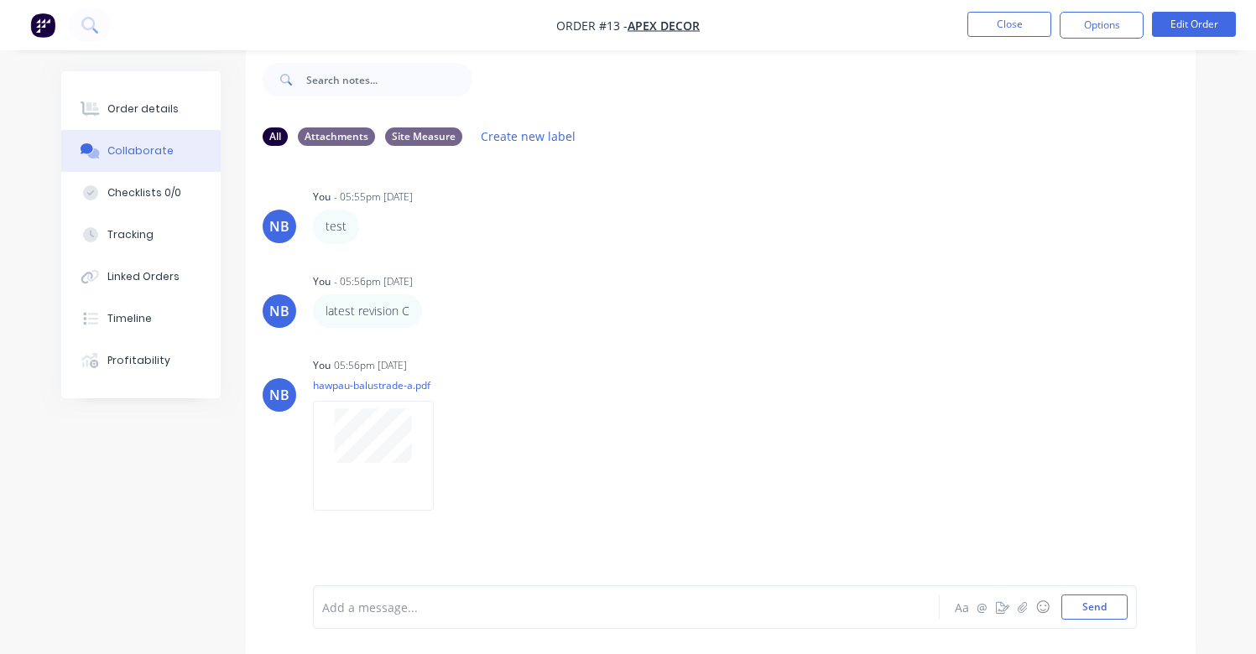
click at [0, 0] on icon "button" at bounding box center [0, 0] width 0 height 0
click at [0, 0] on button "Labels" at bounding box center [0, 0] width 0 height 0
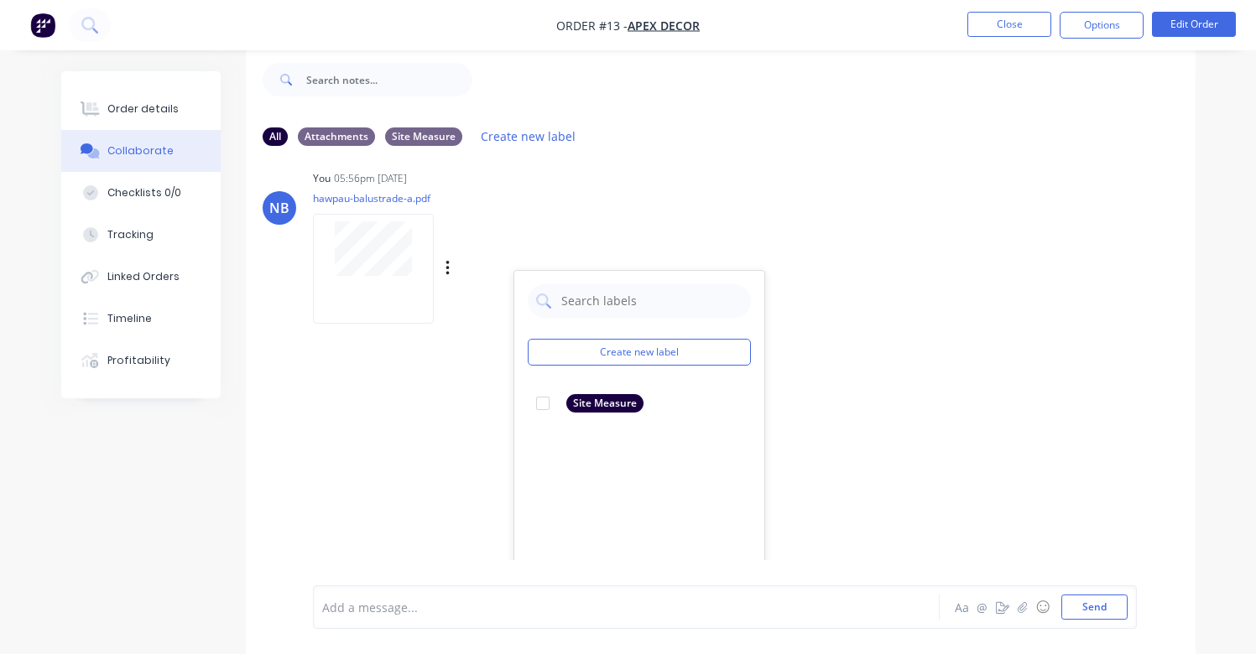
scroll to position [195, 0]
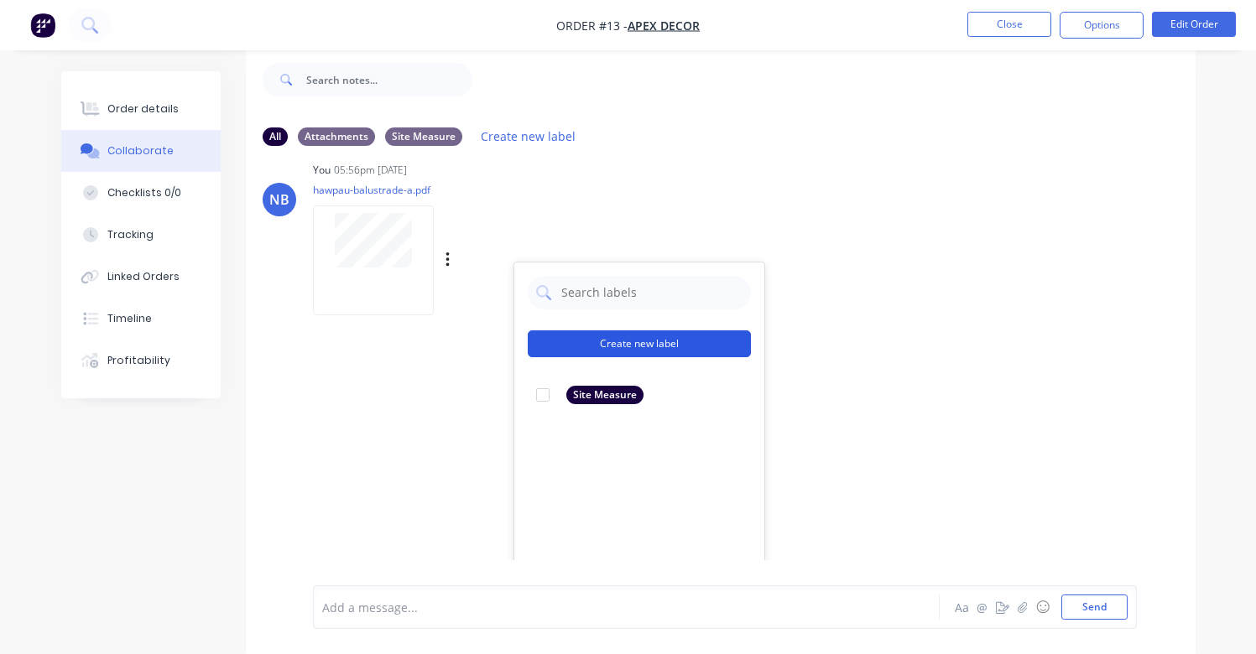
click at [721, 356] on div "Create new label Site Measure edit" at bounding box center [639, 446] width 252 height 369
click at [713, 340] on button "Create new label" at bounding box center [639, 344] width 223 height 27
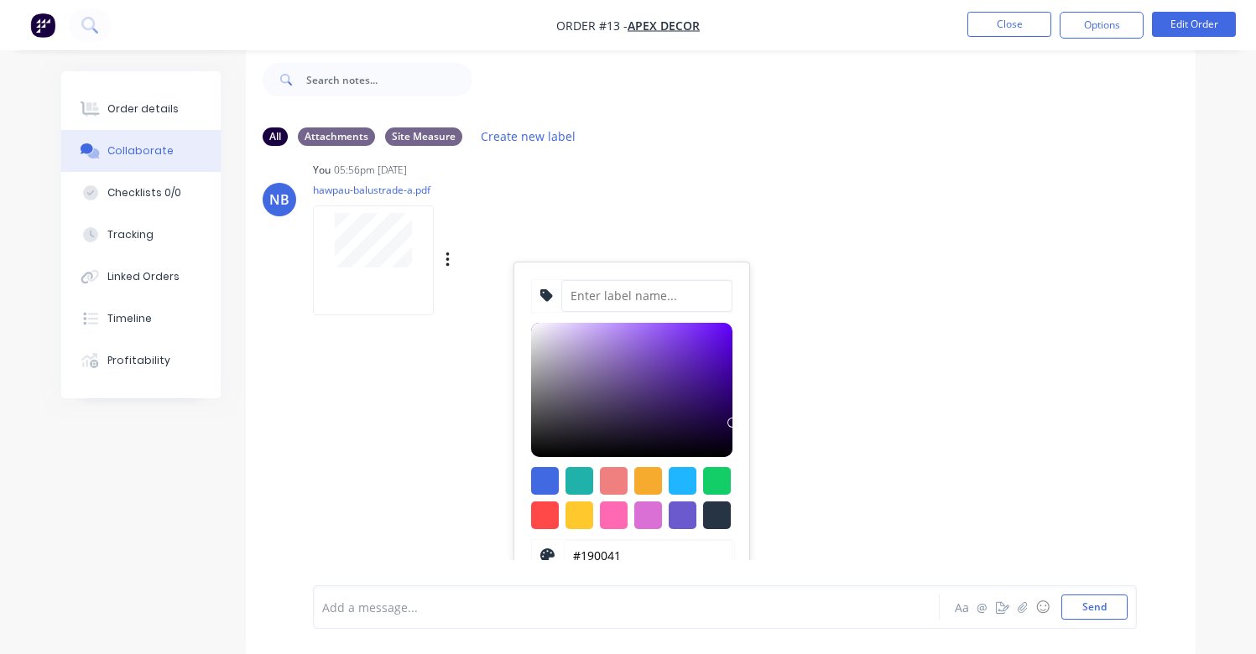
click at [672, 300] on input at bounding box center [646, 296] width 171 height 32
type input "Latest"
click at [717, 477] on div at bounding box center [717, 481] width 28 height 28
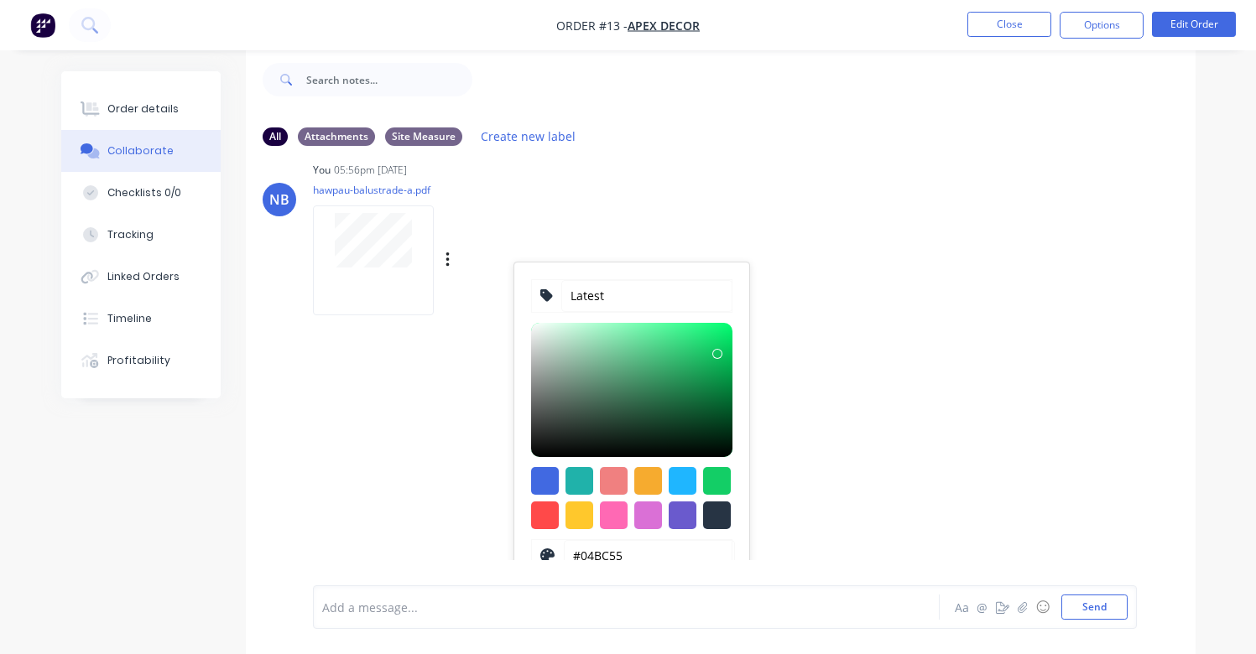
type input "#00BC53"
drag, startPoint x: 712, startPoint y: 342, endPoint x: 736, endPoint y: 357, distance: 28.6
click at [736, 357] on div "Latest #00BC53 hex #00BC53 Save Cancel" at bounding box center [631, 446] width 235 height 367
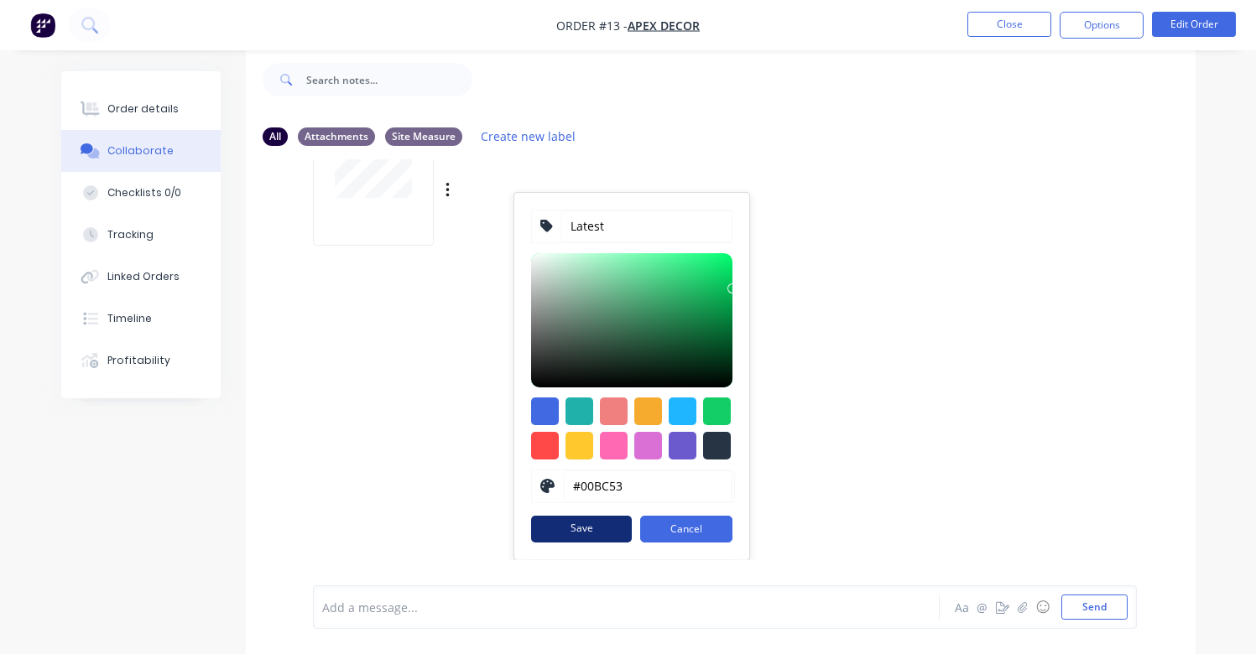
click at [601, 534] on button "Save" at bounding box center [581, 529] width 101 height 27
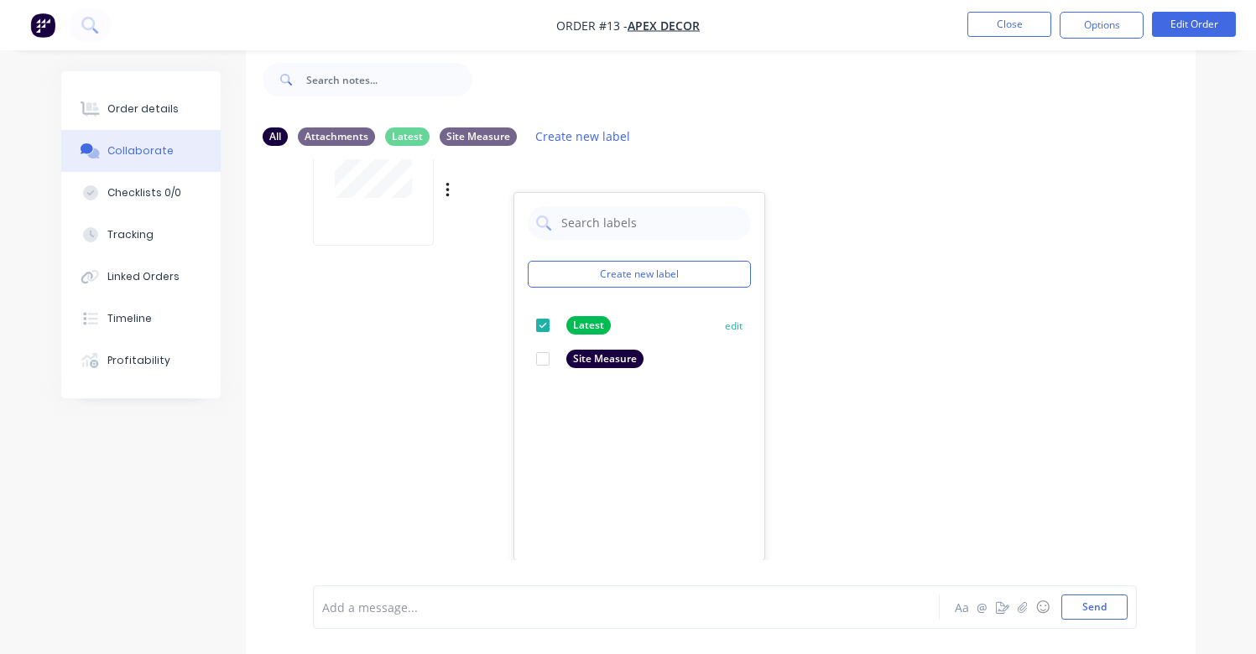
click at [0, 0] on button "edit" at bounding box center [0, 0] width 0 height 0
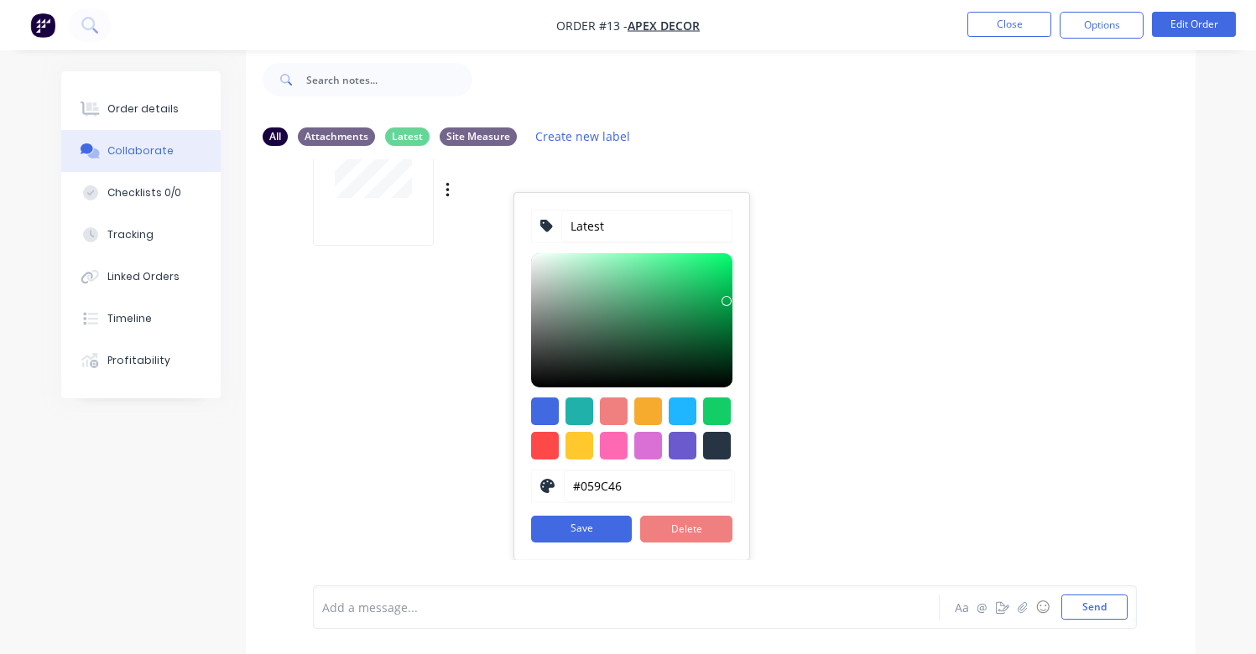
drag, startPoint x: 726, startPoint y: 295, endPoint x: 727, endPoint y: 305, distance: 10.1
click at [727, 305] on div at bounding box center [631, 320] width 201 height 134
type input "#00933E"
drag, startPoint x: 723, startPoint y: 308, endPoint x: 732, endPoint y: 310, distance: 9.4
click at [732, 310] on div "Latest #00933E hex #00933E Save Delete" at bounding box center [631, 376] width 235 height 367
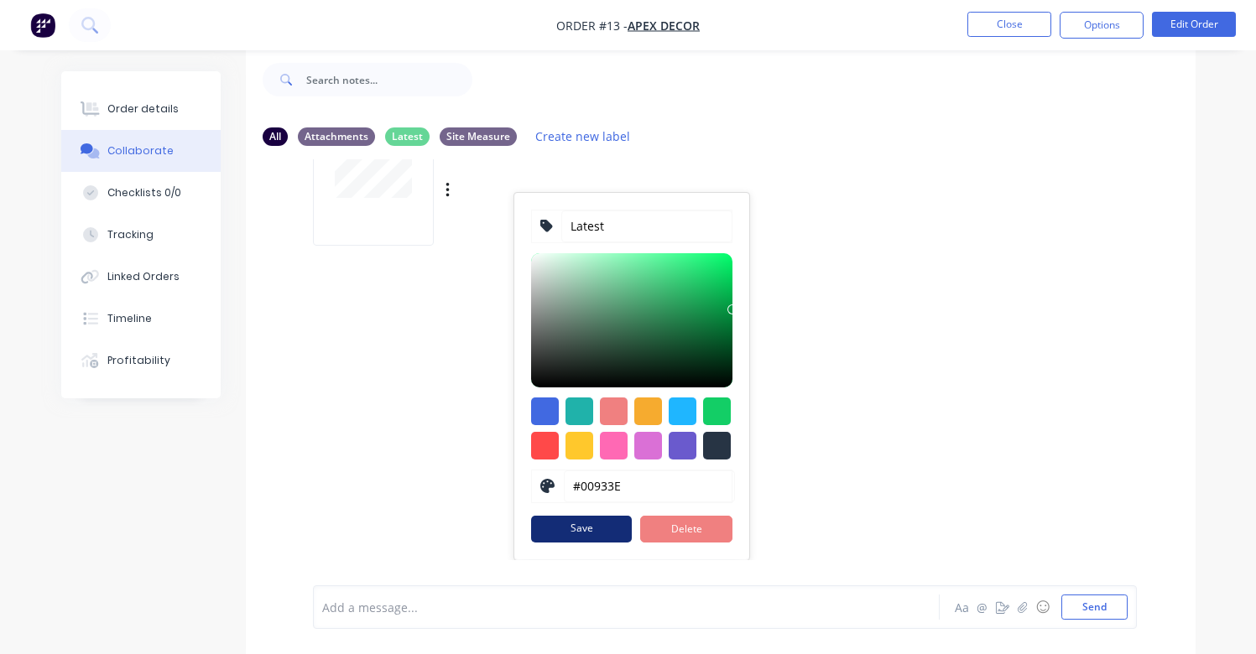
click at [607, 520] on button "Save" at bounding box center [581, 529] width 101 height 27
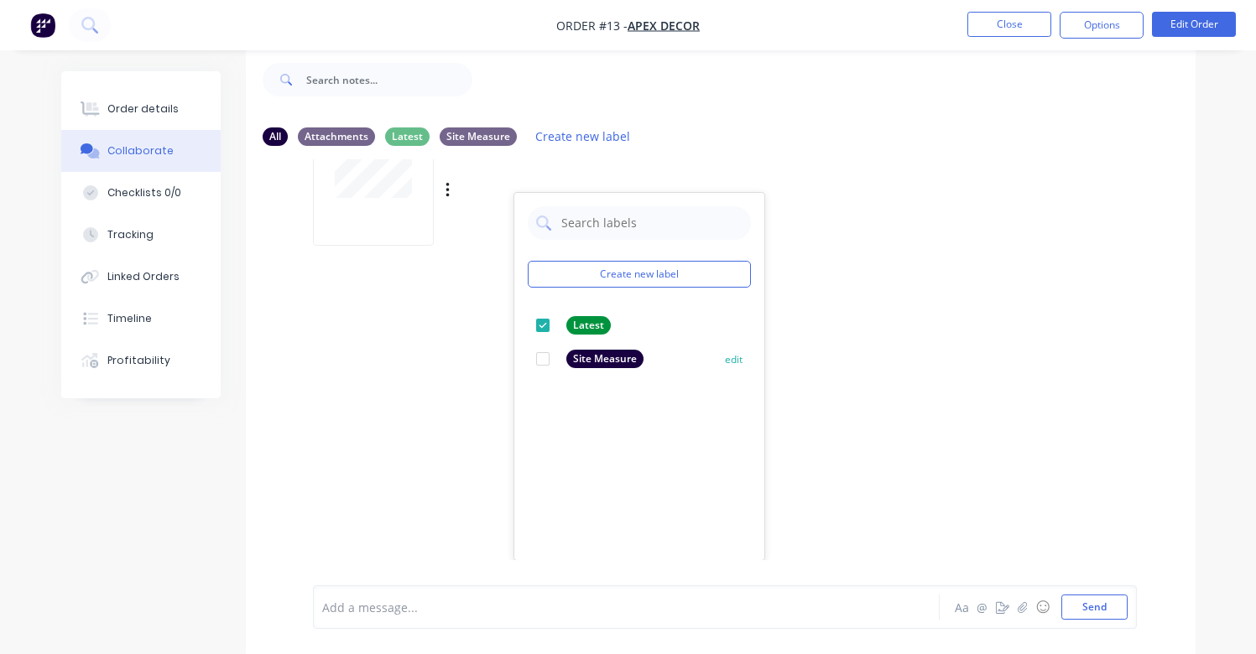
click at [538, 358] on div at bounding box center [543, 359] width 34 height 34
click at [544, 359] on div at bounding box center [543, 359] width 34 height 34
click at [845, 379] on div "NB You - 05:55pm [DATE] test Labels Edit Delete NB You - 05:56pm [DATE] latest …" at bounding box center [721, 359] width 950 height 401
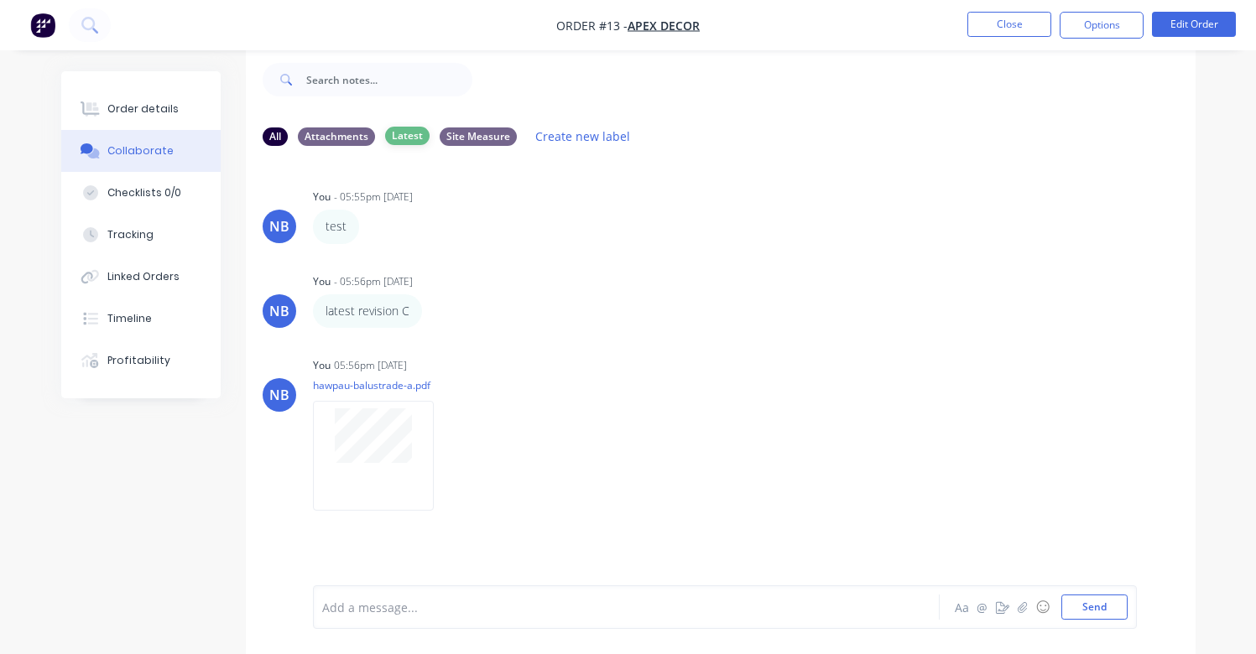
click at [400, 139] on div "Latest" at bounding box center [407, 136] width 44 height 18
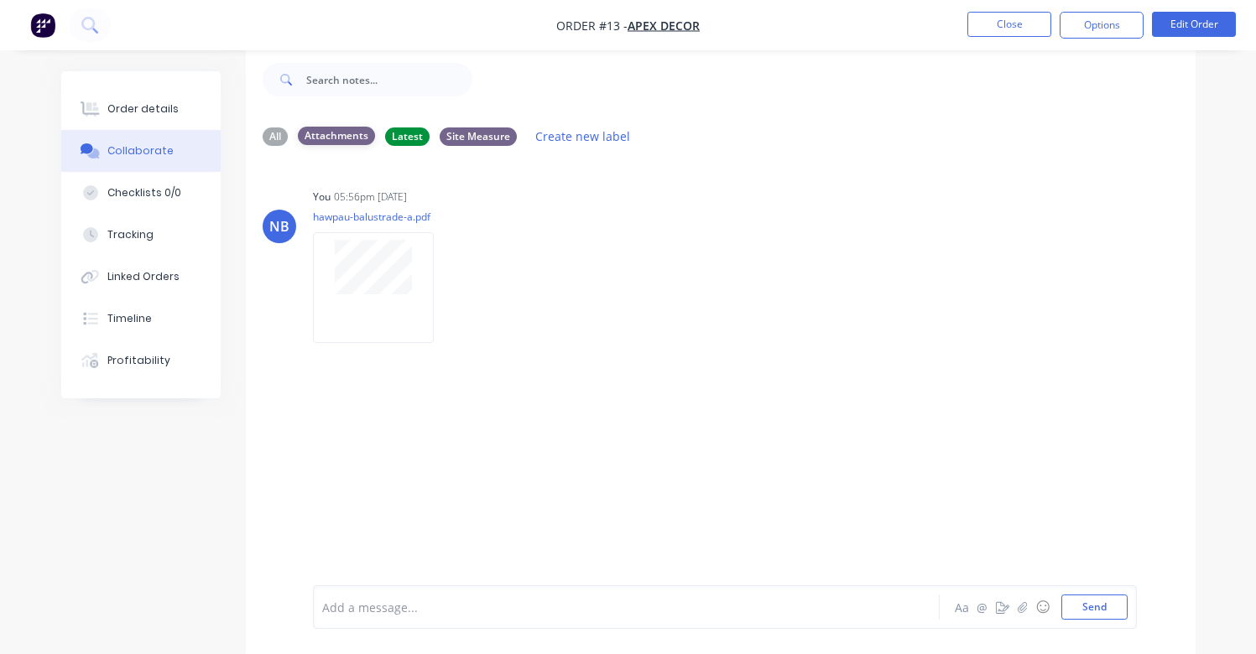
click at [332, 135] on div "Attachments" at bounding box center [336, 136] width 77 height 18
click at [258, 140] on div "All Attachments Latest Site Measure Create new label" at bounding box center [721, 136] width 950 height 46
click at [271, 136] on div "All" at bounding box center [275, 136] width 25 height 18
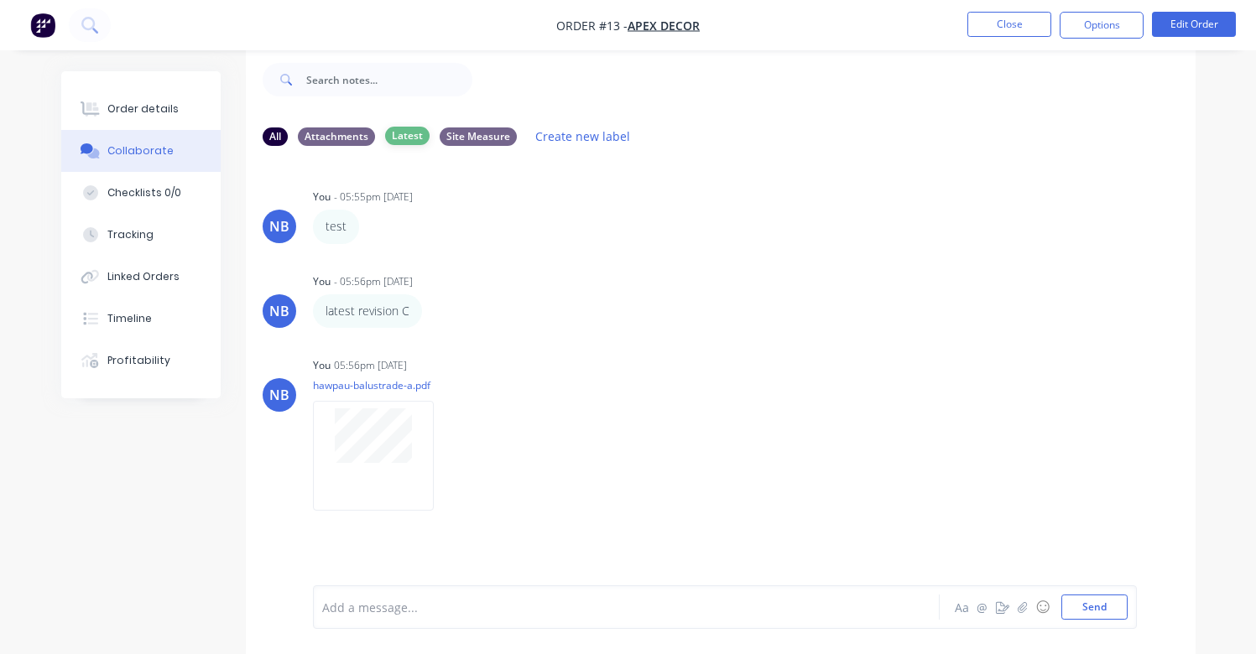
click at [395, 138] on div "Latest" at bounding box center [407, 136] width 44 height 18
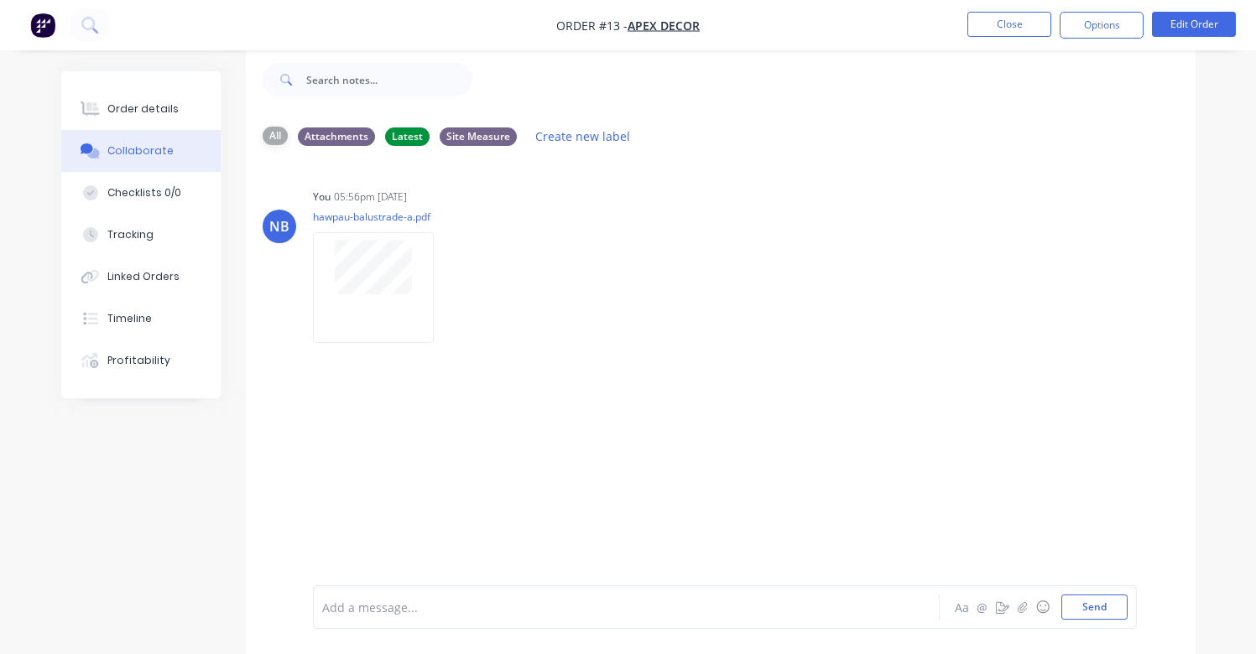
drag, startPoint x: 311, startPoint y: 131, endPoint x: 286, endPoint y: 132, distance: 25.2
click at [312, 131] on div "Attachments" at bounding box center [336, 137] width 77 height 18
click at [274, 132] on div "All" at bounding box center [275, 136] width 25 height 18
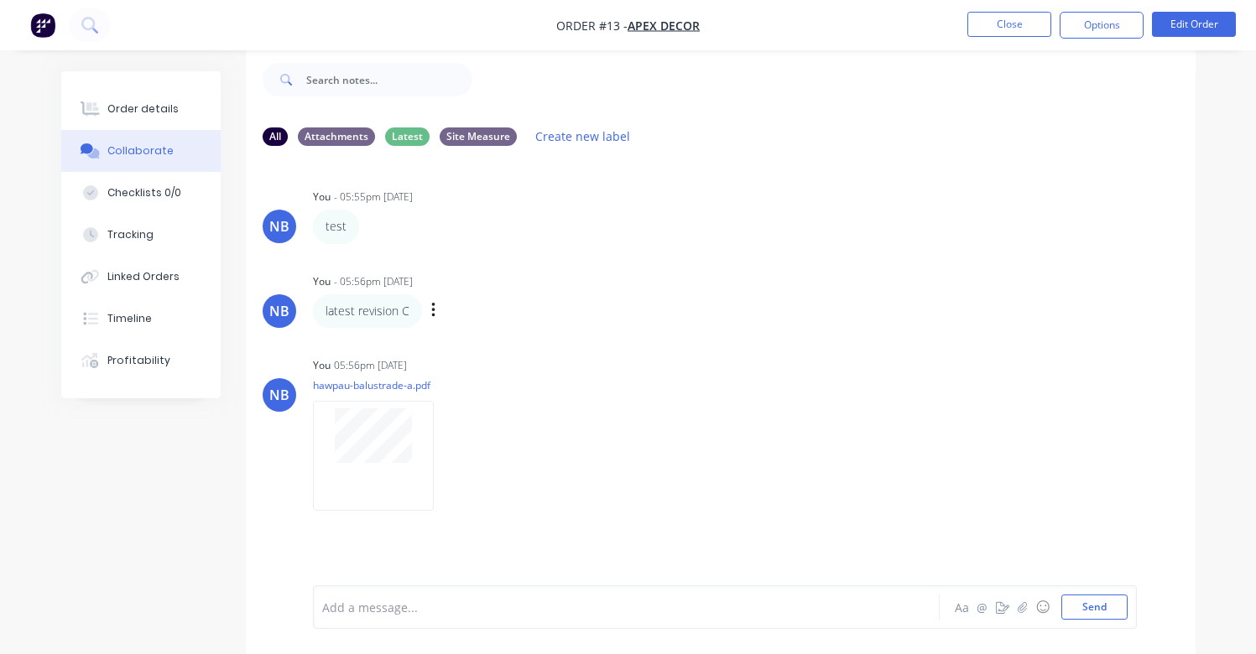
click at [434, 307] on icon "button" at bounding box center [433, 310] width 5 height 19
click at [459, 315] on button "Labels" at bounding box center [494, 314] width 106 height 28
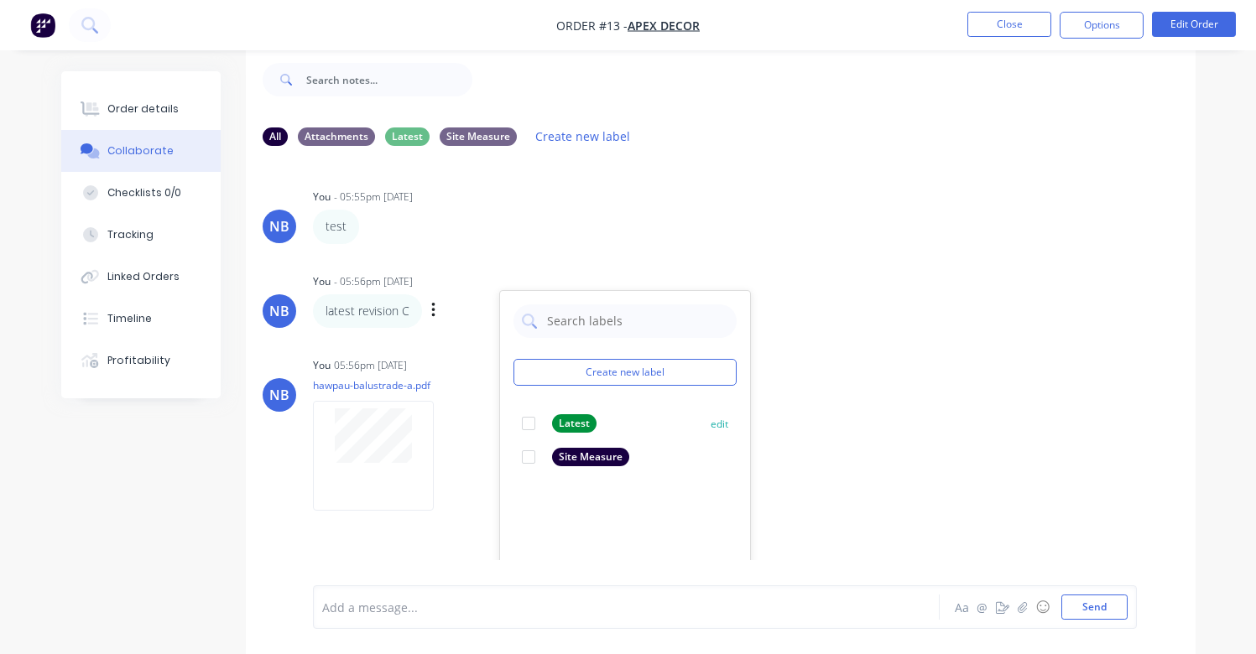
click at [540, 418] on div at bounding box center [529, 424] width 34 height 34
click at [818, 462] on div "You 05:56pm [DATE] hawpau-balustrade-a.pdf Labels Download Delete" at bounding box center [574, 428] width 523 height 151
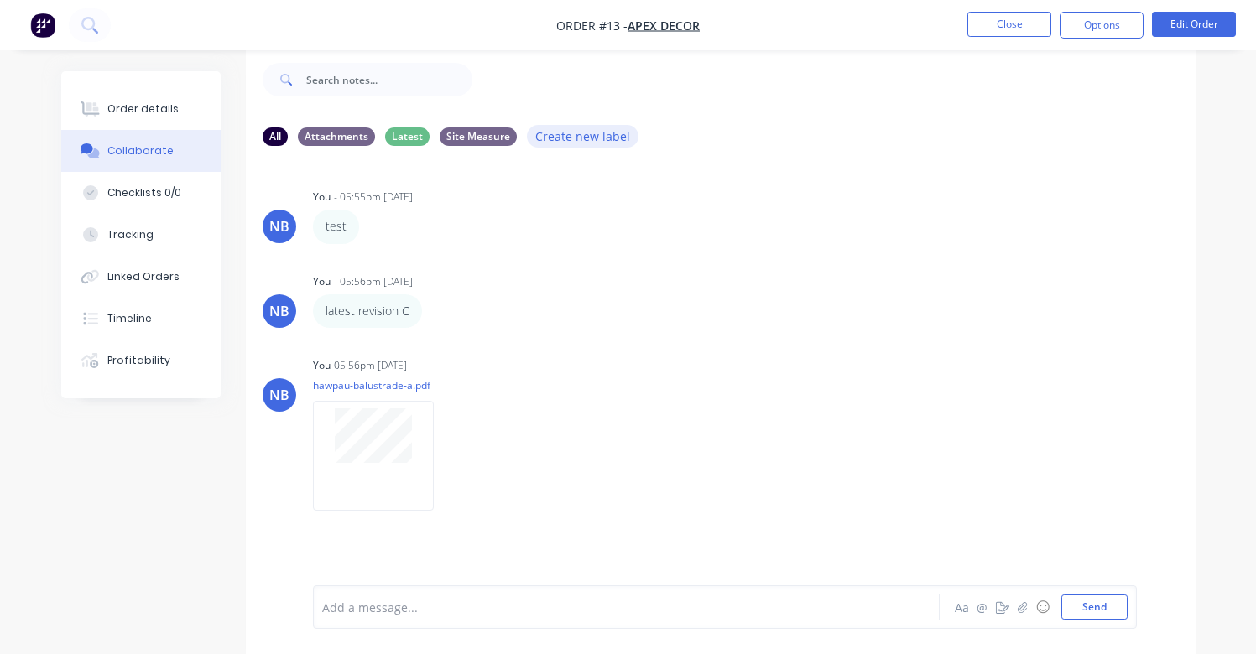
click at [588, 139] on button "Create new label" at bounding box center [583, 136] width 112 height 23
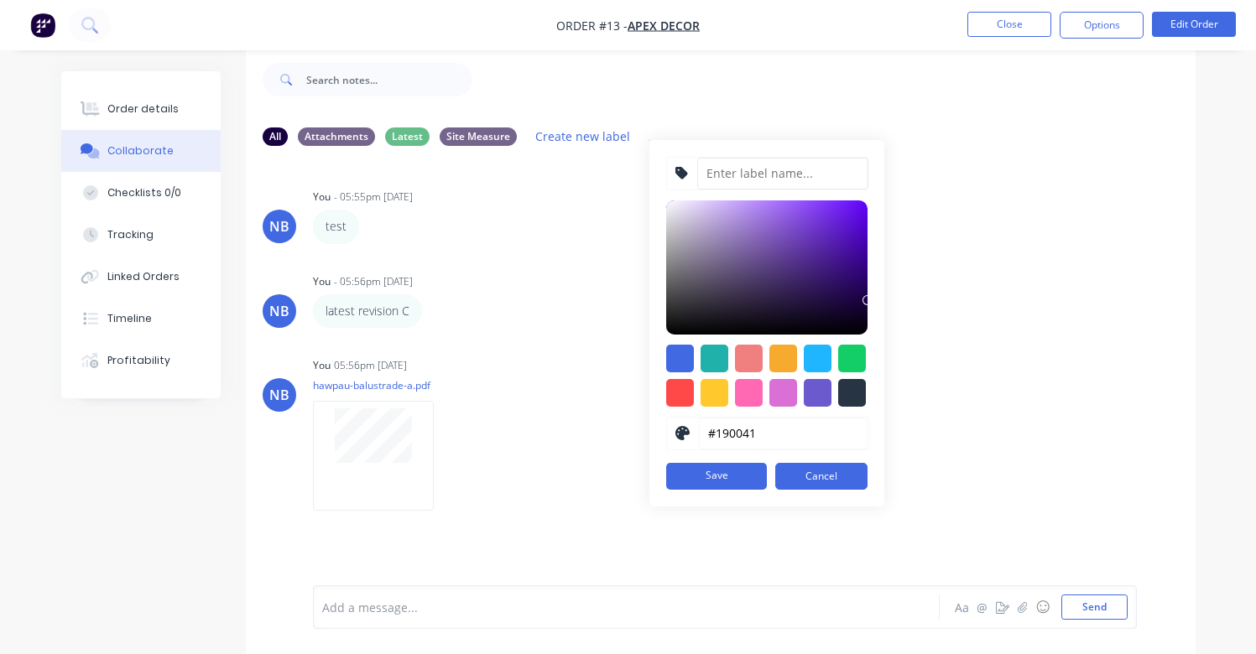
click at [764, 174] on input at bounding box center [782, 174] width 171 height 32
type input "S"
type input "Fabrication"
click at [785, 365] on div at bounding box center [783, 359] width 28 height 28
type input "#F6AB2F"
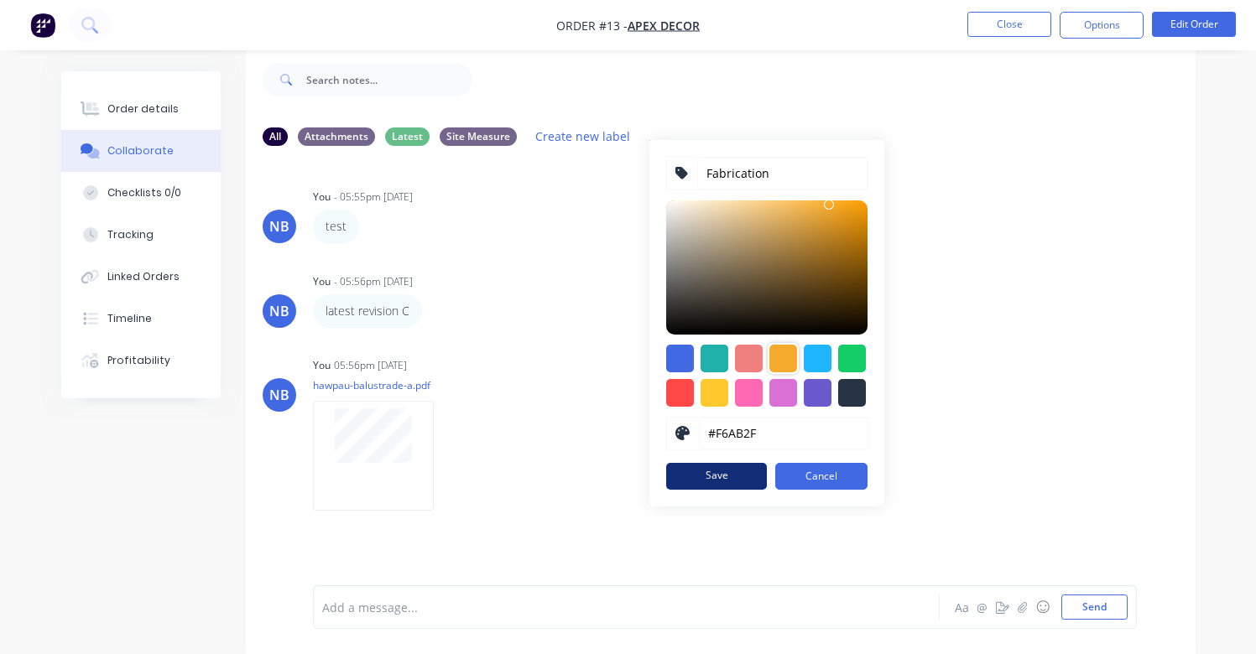
click at [725, 467] on button "Save" at bounding box center [716, 476] width 101 height 27
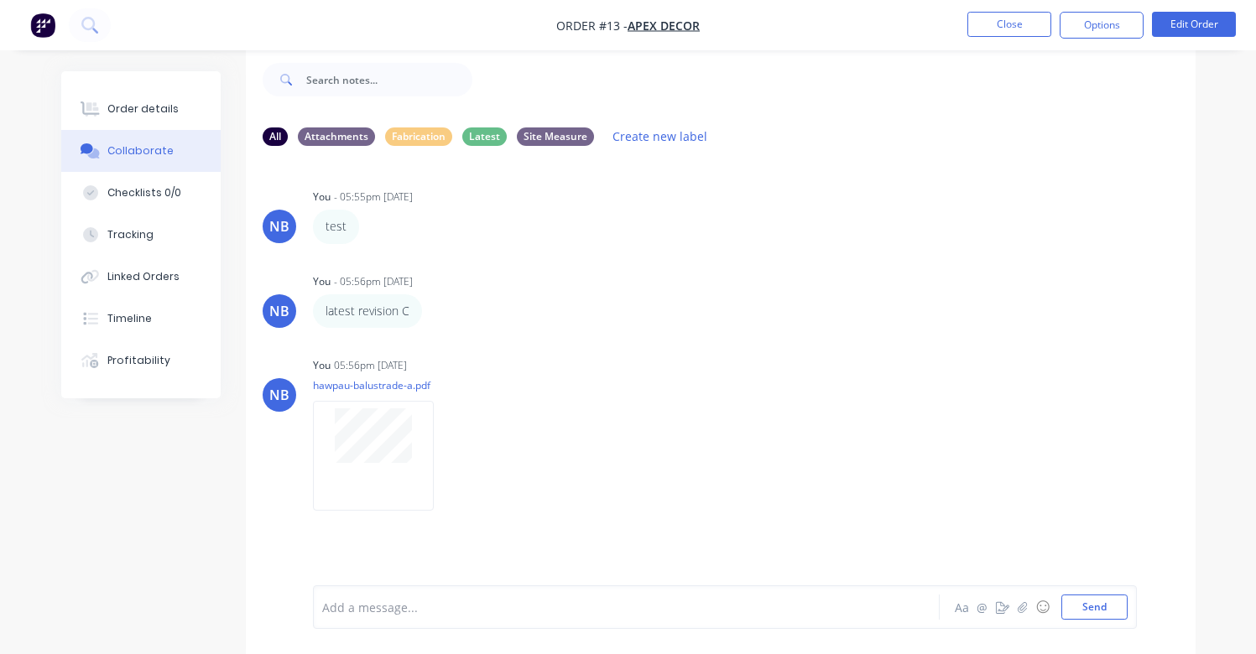
click at [0, 0] on button "button" at bounding box center [0, 0] width 0 height 0
click at [0, 0] on button "Labels" at bounding box center [0, 0] width 0 height 0
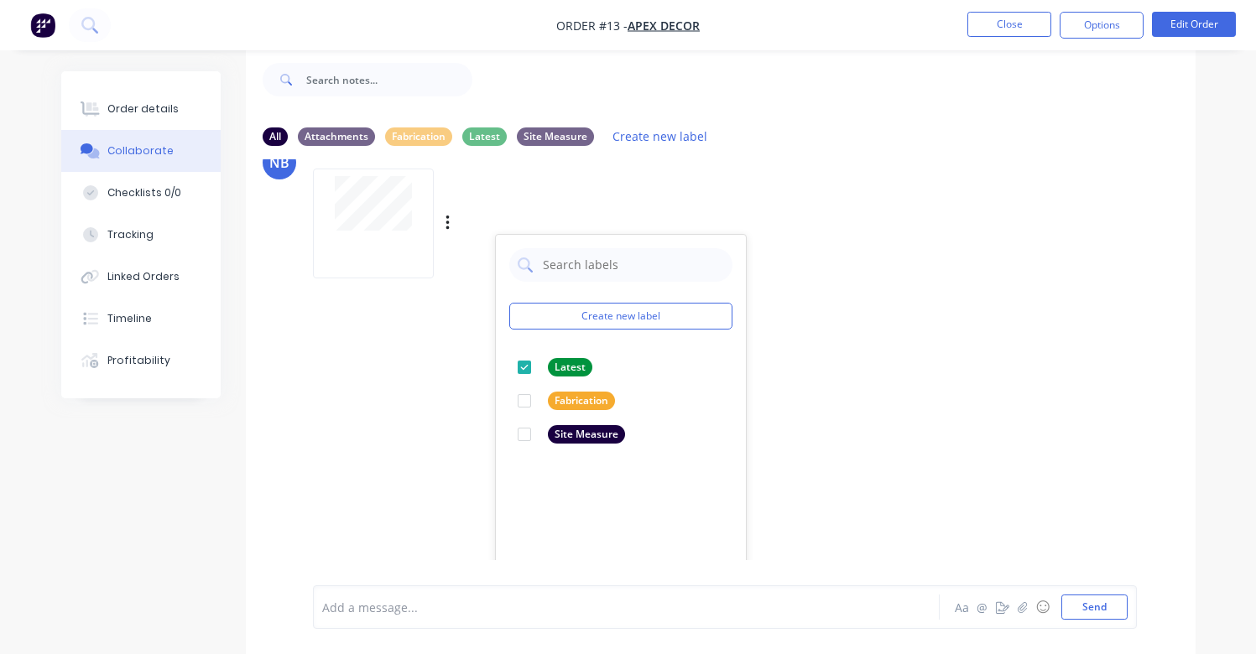
scroll to position [274, 0]
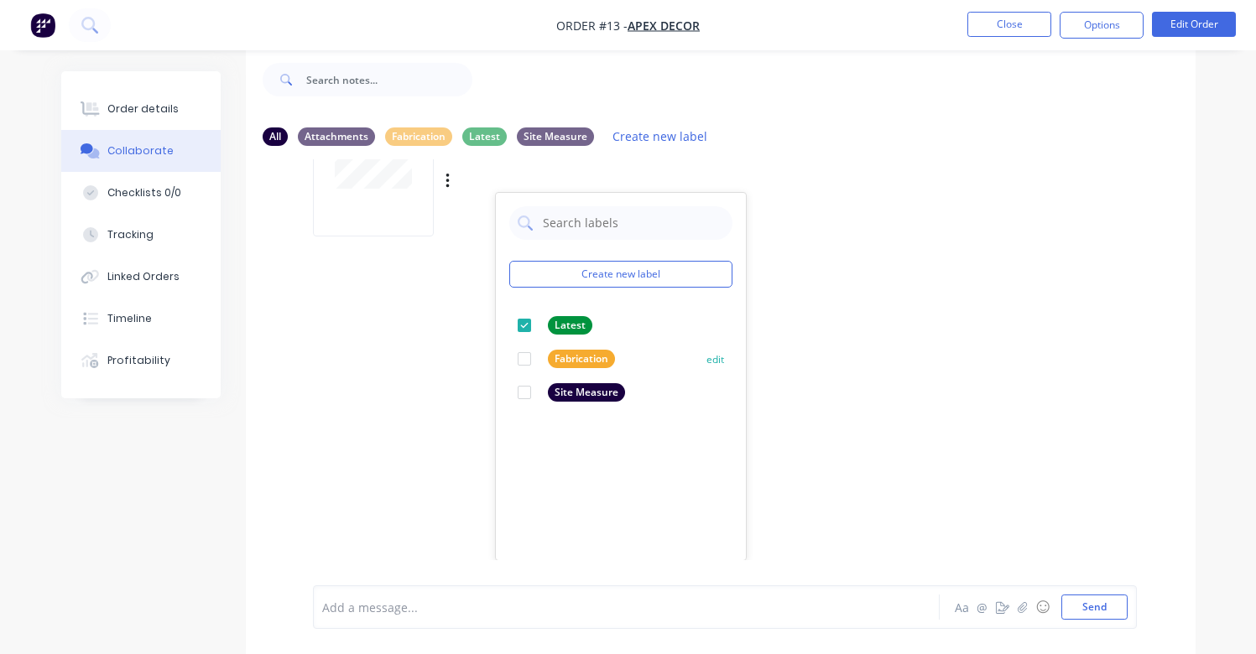
click at [526, 358] on div at bounding box center [525, 359] width 34 height 34
click at [914, 305] on div "NB You - 05:55pm [DATE] test Labels Edit Delete NB You - 05:56pm [DATE] latest …" at bounding box center [721, 359] width 950 height 401
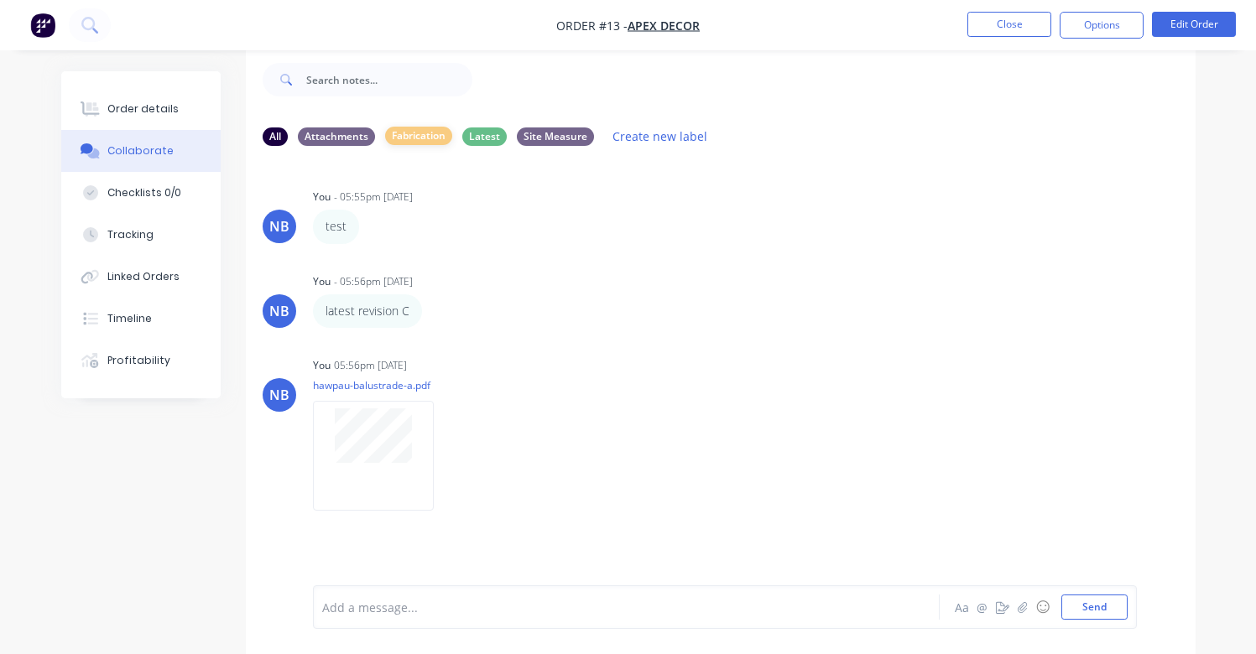
click at [405, 131] on div "Fabrication" at bounding box center [418, 136] width 67 height 18
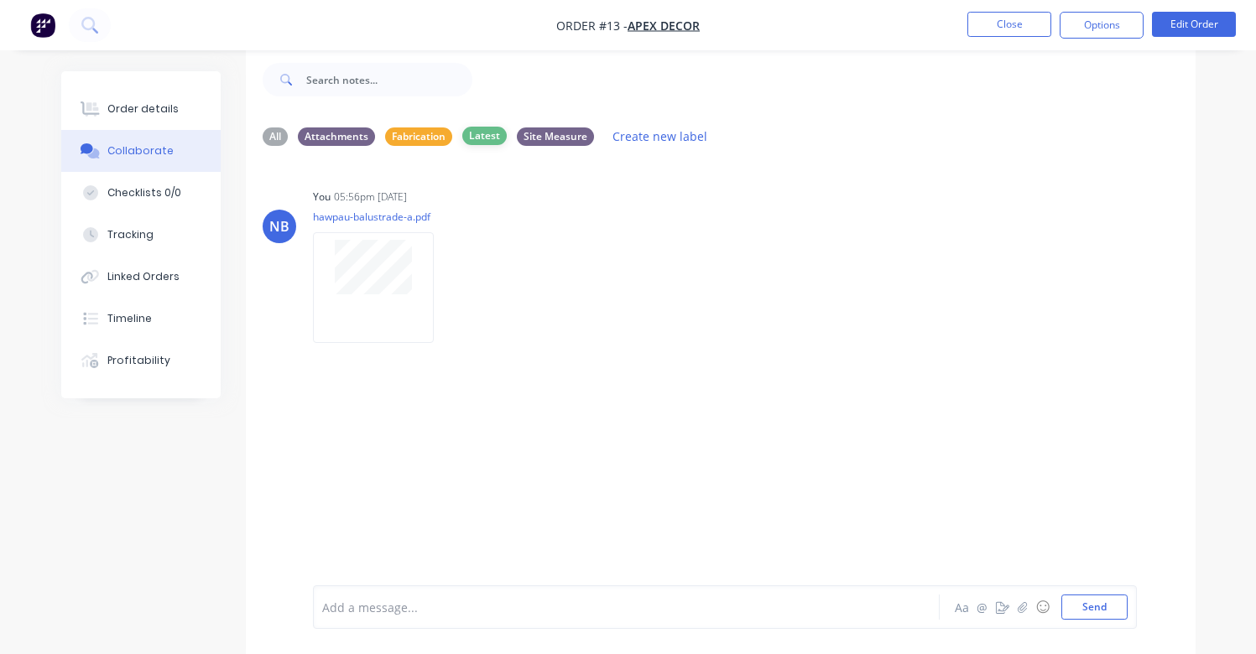
click at [482, 139] on div "Latest" at bounding box center [484, 136] width 44 height 18
click at [405, 132] on div "Fabrication" at bounding box center [418, 136] width 67 height 18
click at [484, 142] on div "Latest" at bounding box center [484, 136] width 44 height 18
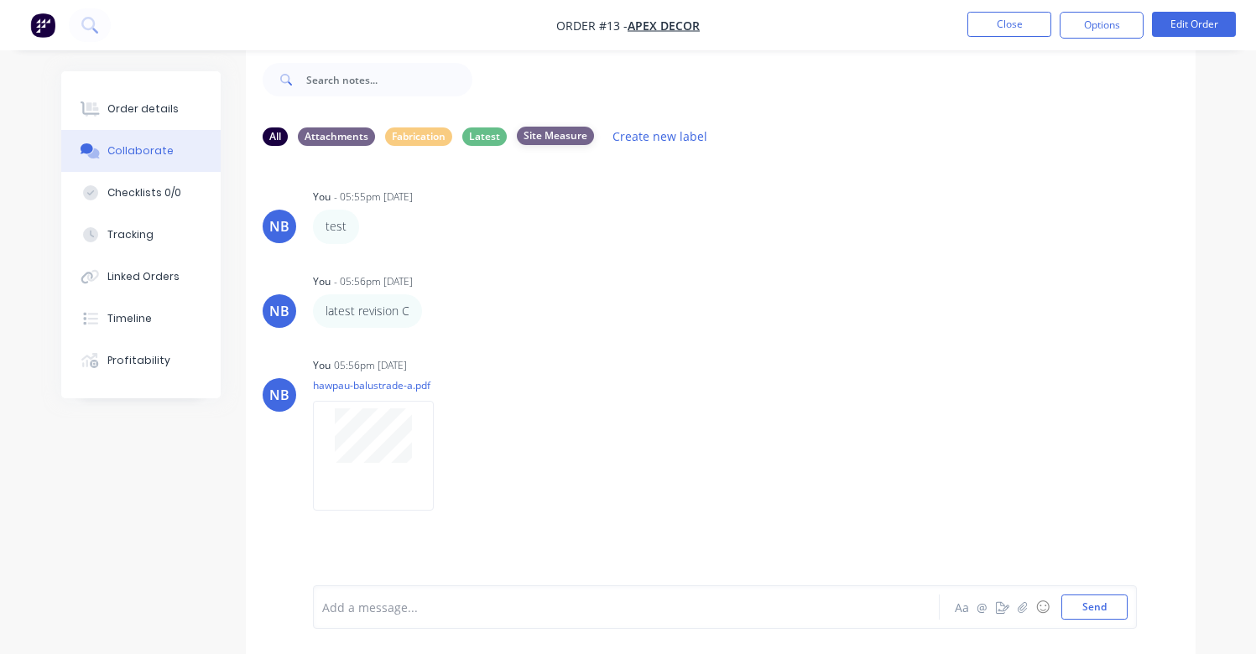
click at [546, 134] on div "Site Measure" at bounding box center [555, 136] width 77 height 18
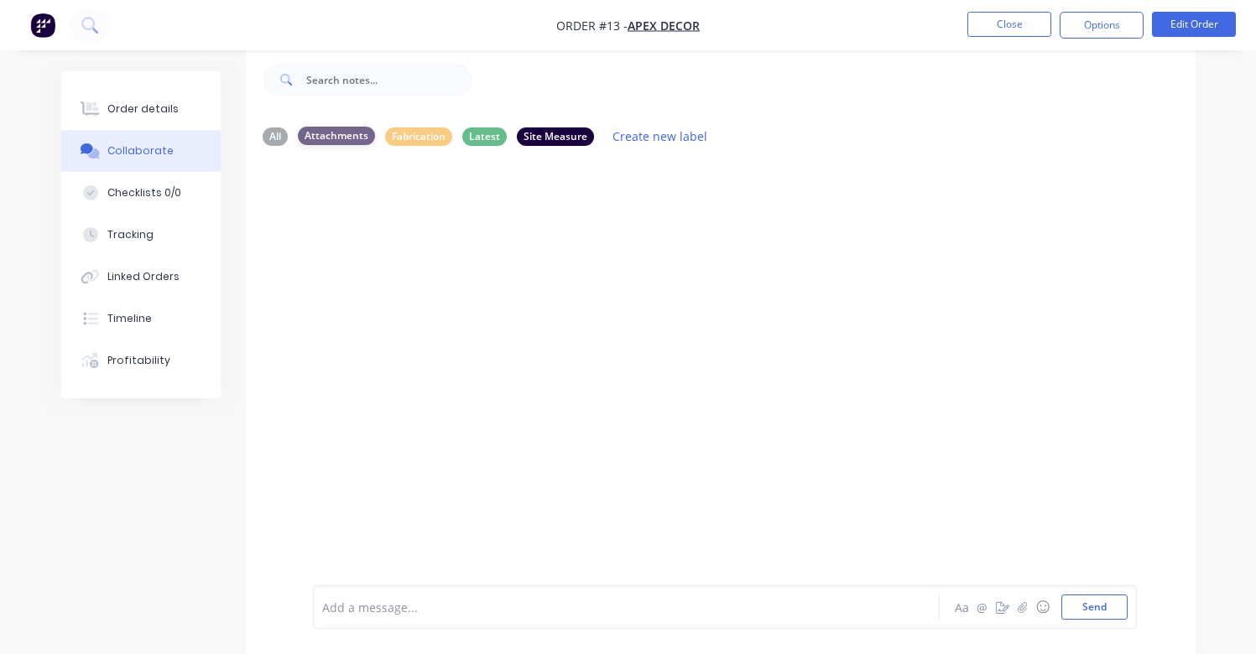
click at [324, 132] on div "Attachments" at bounding box center [336, 136] width 77 height 18
click at [400, 133] on div "Fabrication" at bounding box center [418, 136] width 67 height 18
click at [466, 139] on div "Latest" at bounding box center [484, 136] width 44 height 18
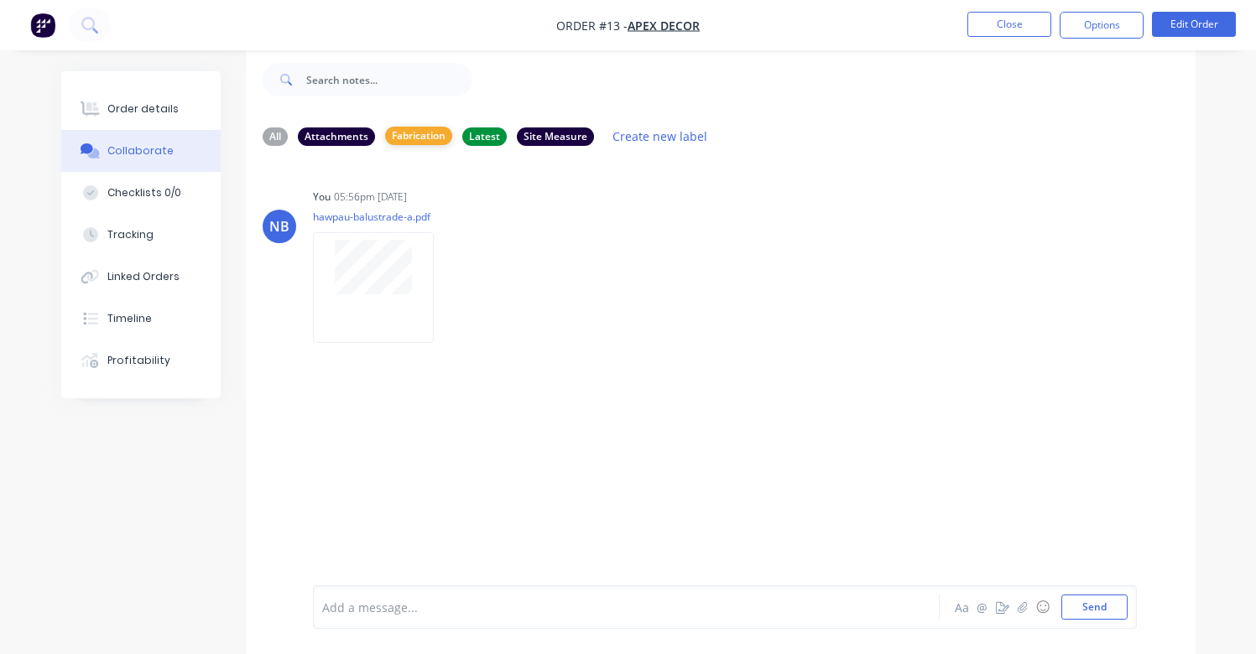
click at [391, 133] on div "Fabrication" at bounding box center [418, 136] width 67 height 18
click at [345, 129] on div "Attachments" at bounding box center [336, 136] width 77 height 18
click at [270, 135] on div "All" at bounding box center [275, 136] width 25 height 18
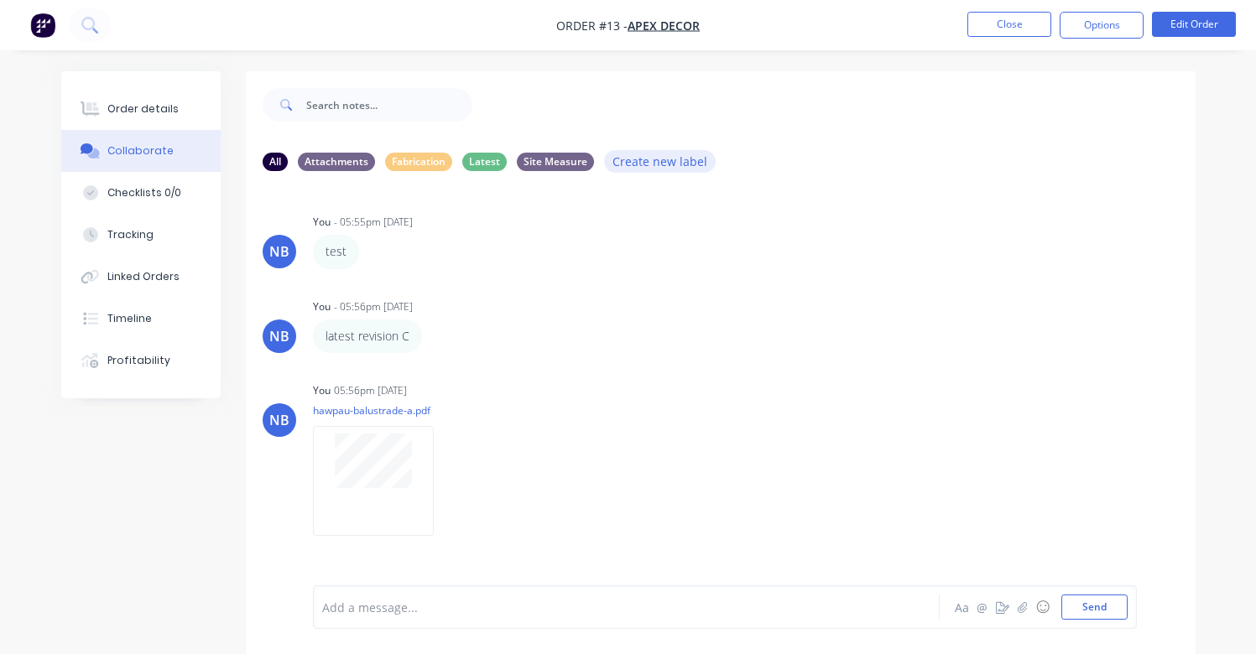
click at [629, 159] on button "Create new label" at bounding box center [660, 161] width 112 height 23
click at [635, 254] on div "test Labels Edit Delete" at bounding box center [575, 252] width 524 height 34
click at [550, 164] on div "Site Measure" at bounding box center [555, 161] width 77 height 18
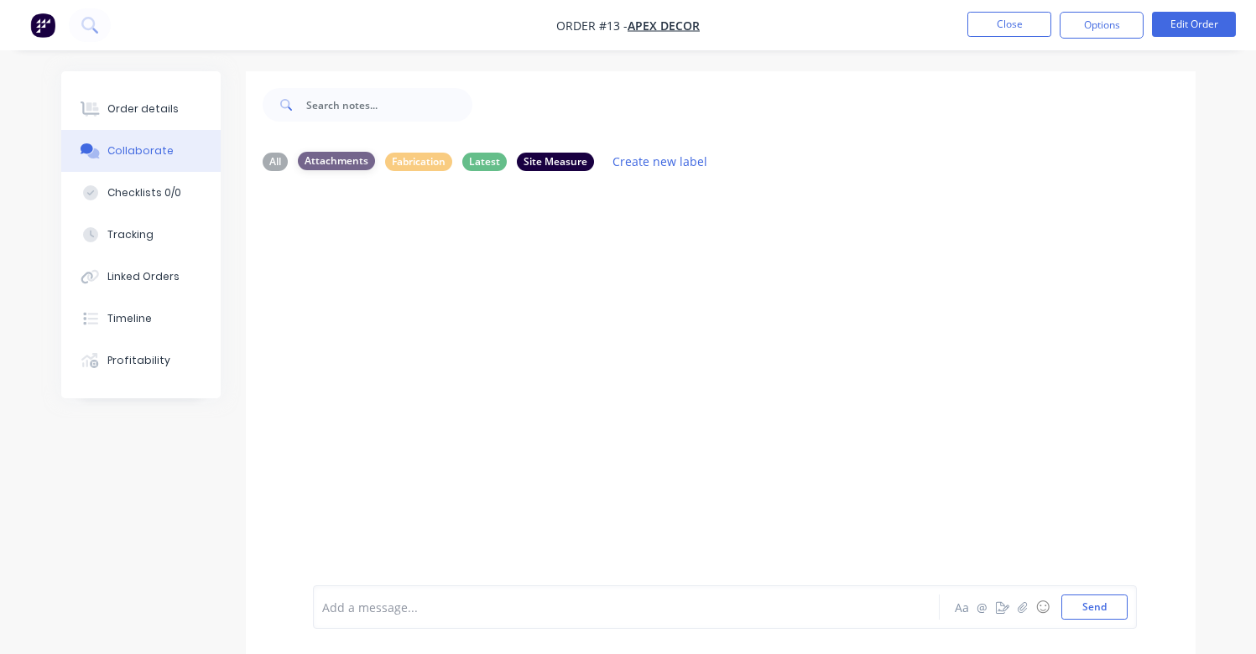
click at [362, 167] on div "Attachments" at bounding box center [336, 161] width 77 height 18
click at [425, 158] on div "Fabrication" at bounding box center [418, 161] width 67 height 18
click at [334, 164] on div "Attachments" at bounding box center [336, 161] width 77 height 18
drag, startPoint x: 632, startPoint y: 163, endPoint x: 614, endPoint y: 177, distance: 22.7
click at [632, 163] on button "Create new label" at bounding box center [660, 161] width 112 height 23
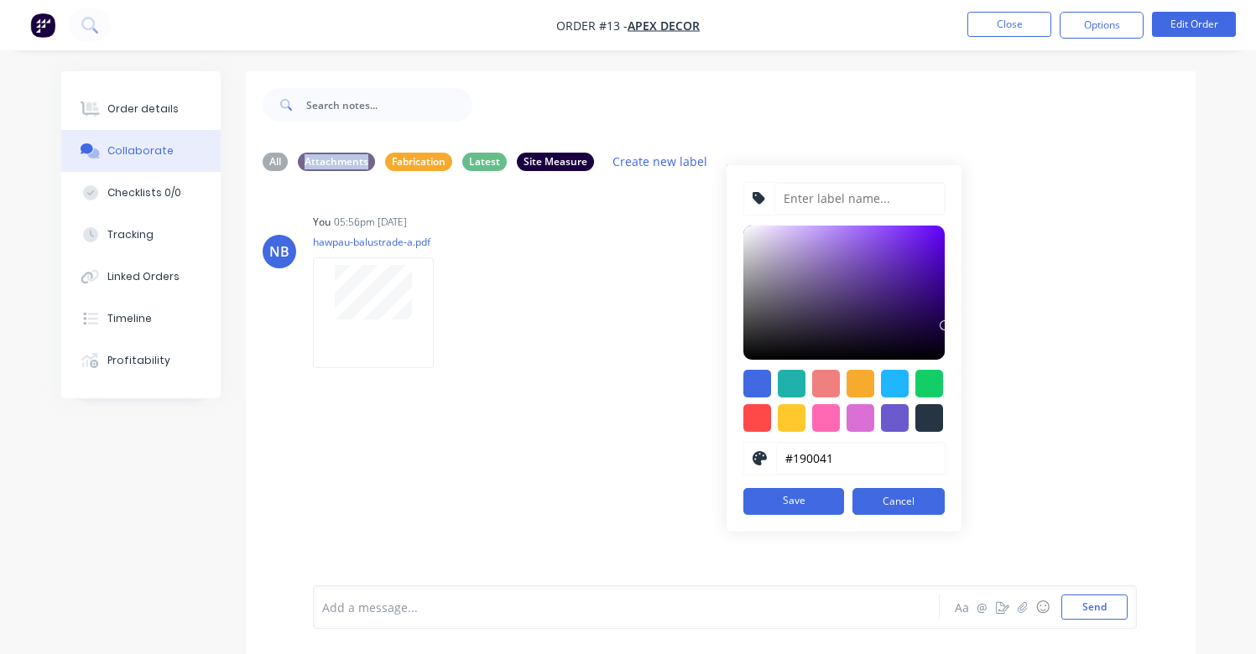
click at [879, 506] on button "Cancel" at bounding box center [898, 501] width 92 height 27
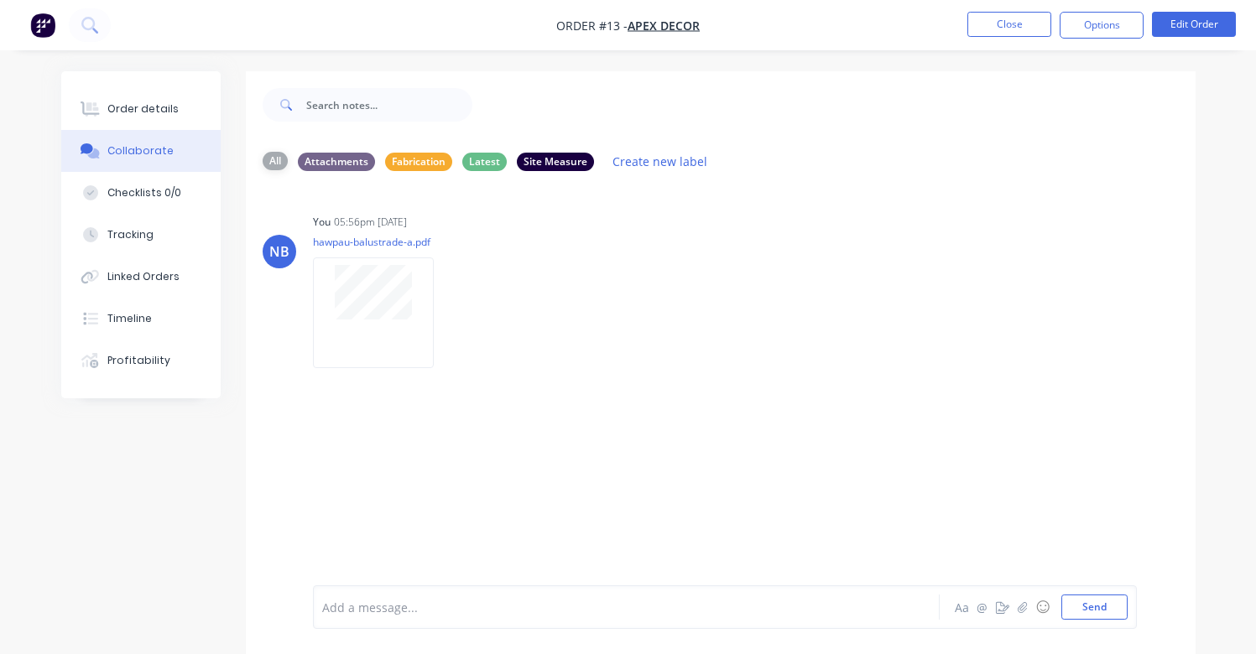
click at [277, 161] on div "All" at bounding box center [275, 161] width 25 height 18
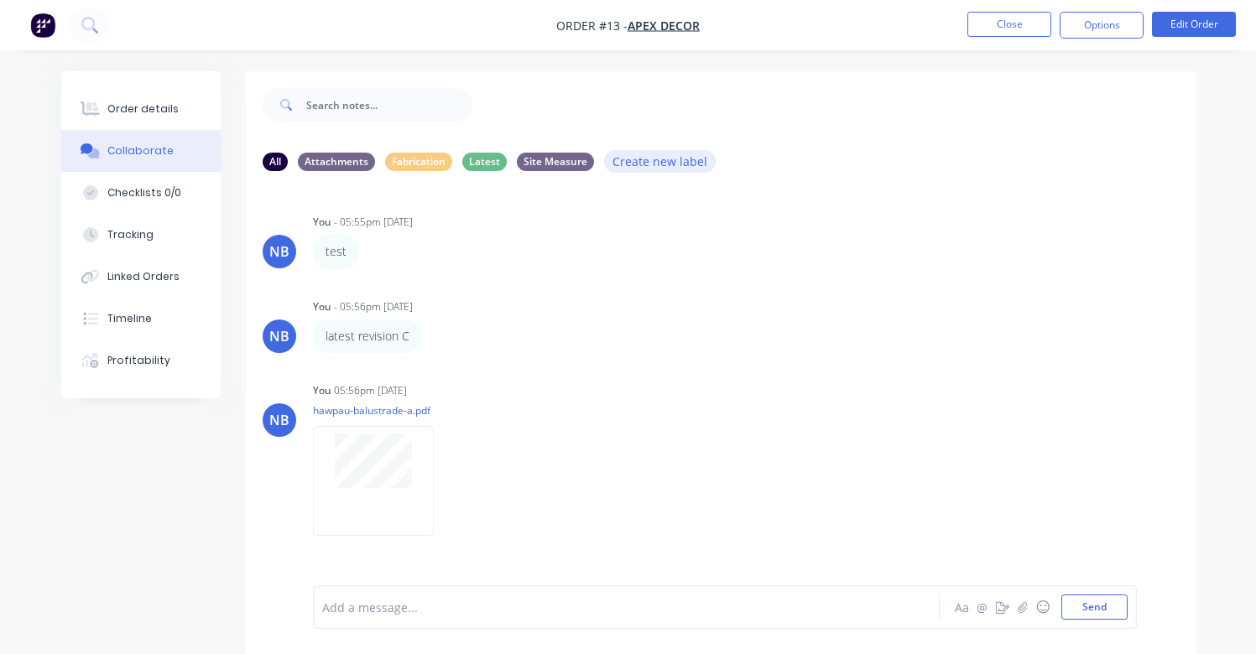
click at [628, 162] on button "Create new label" at bounding box center [660, 161] width 112 height 23
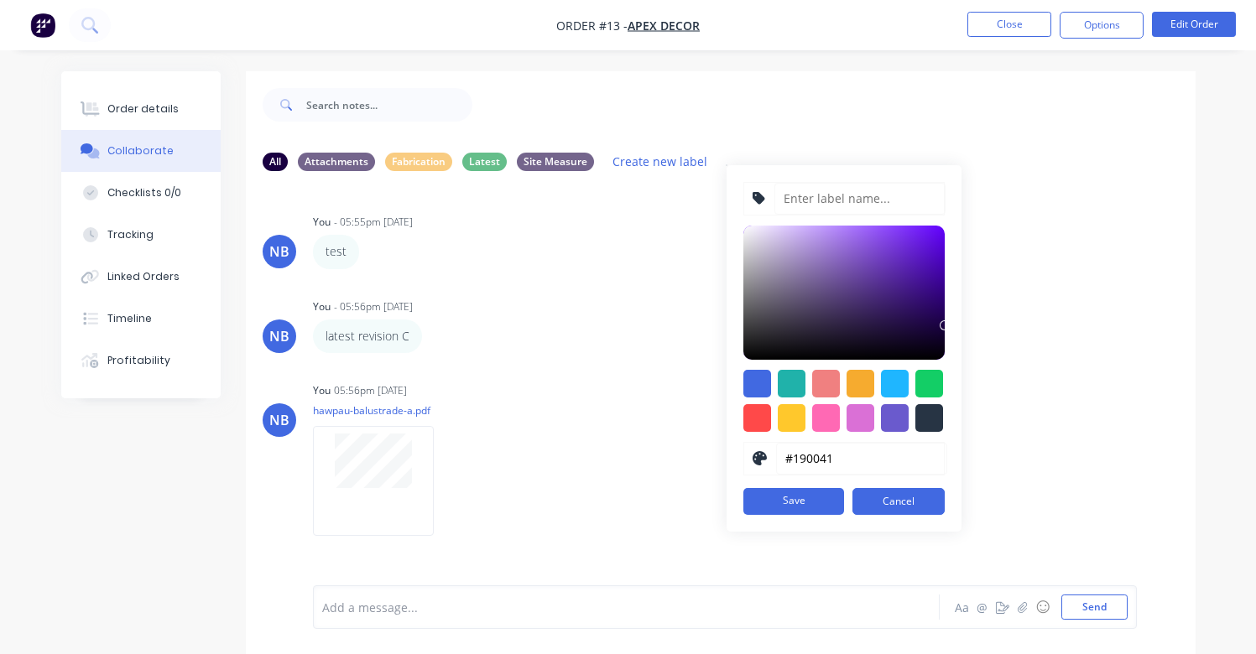
scroll to position [25, 0]
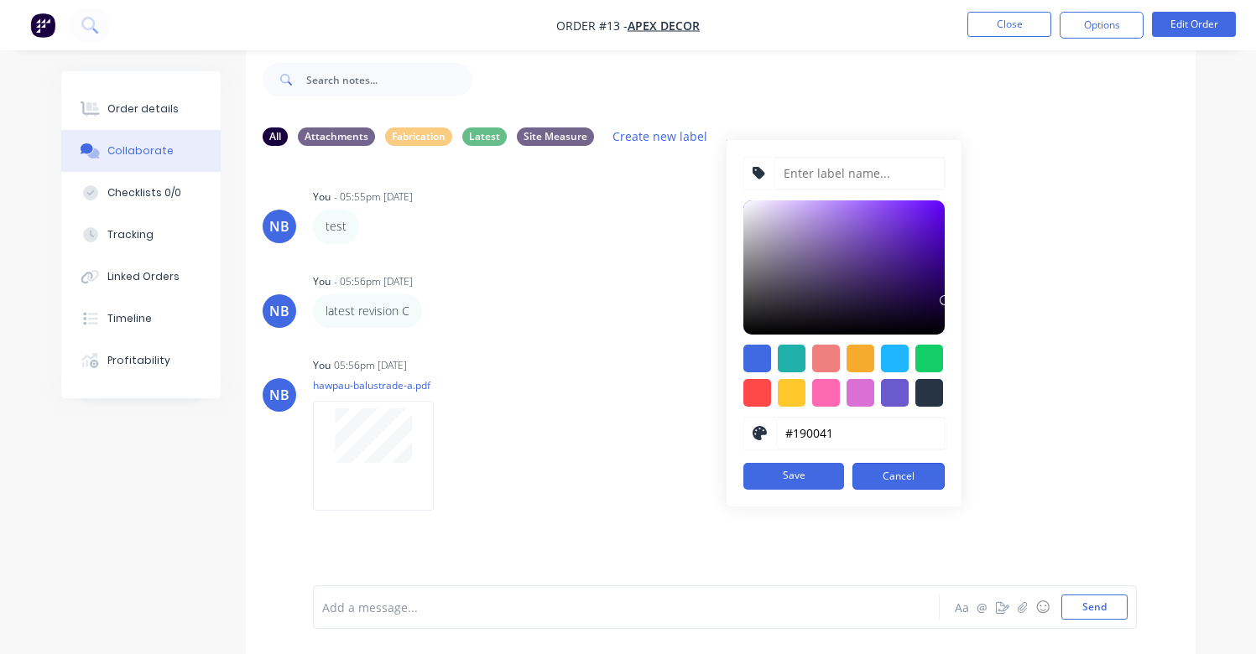
click at [878, 481] on button "Cancel" at bounding box center [898, 476] width 92 height 27
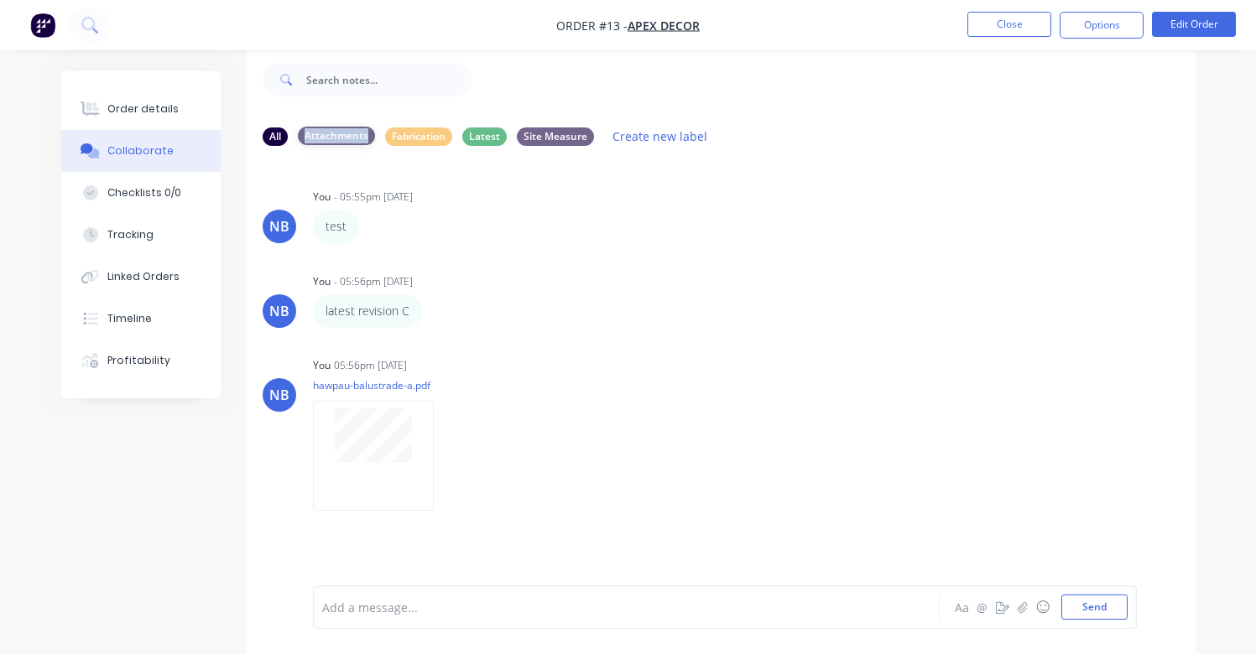
click at [333, 140] on div "Attachments" at bounding box center [336, 136] width 77 height 18
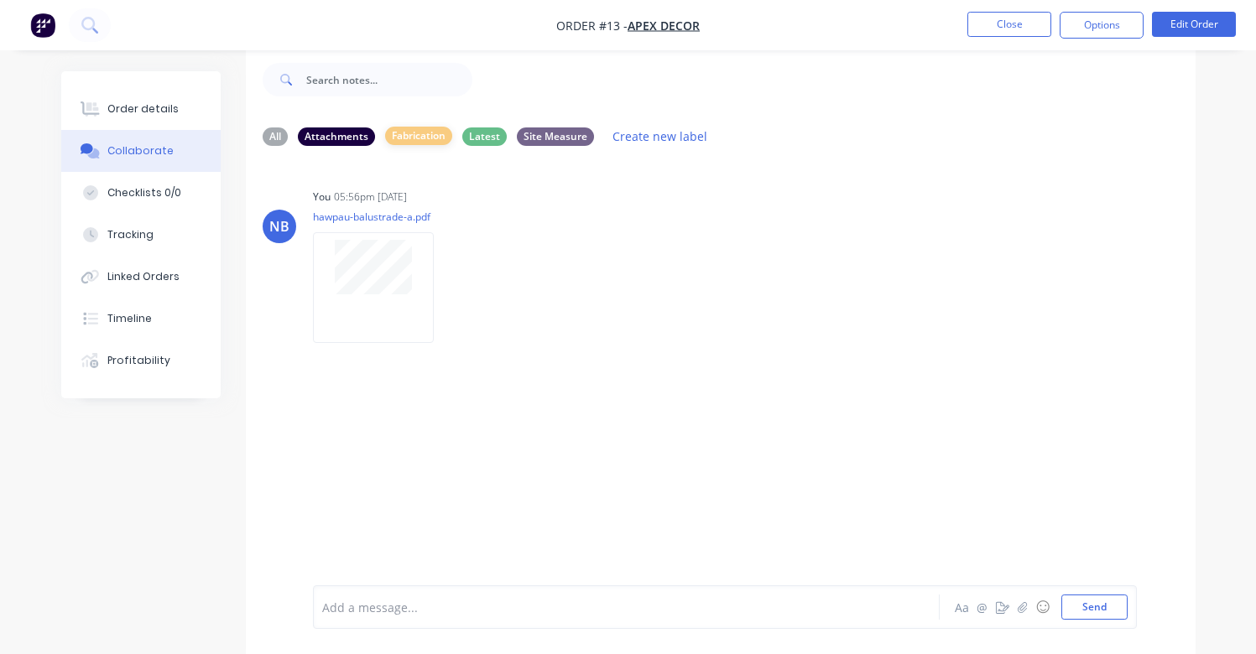
click at [406, 140] on div "Fabrication" at bounding box center [418, 136] width 67 height 18
click at [1076, 23] on button "Options" at bounding box center [1102, 25] width 84 height 27
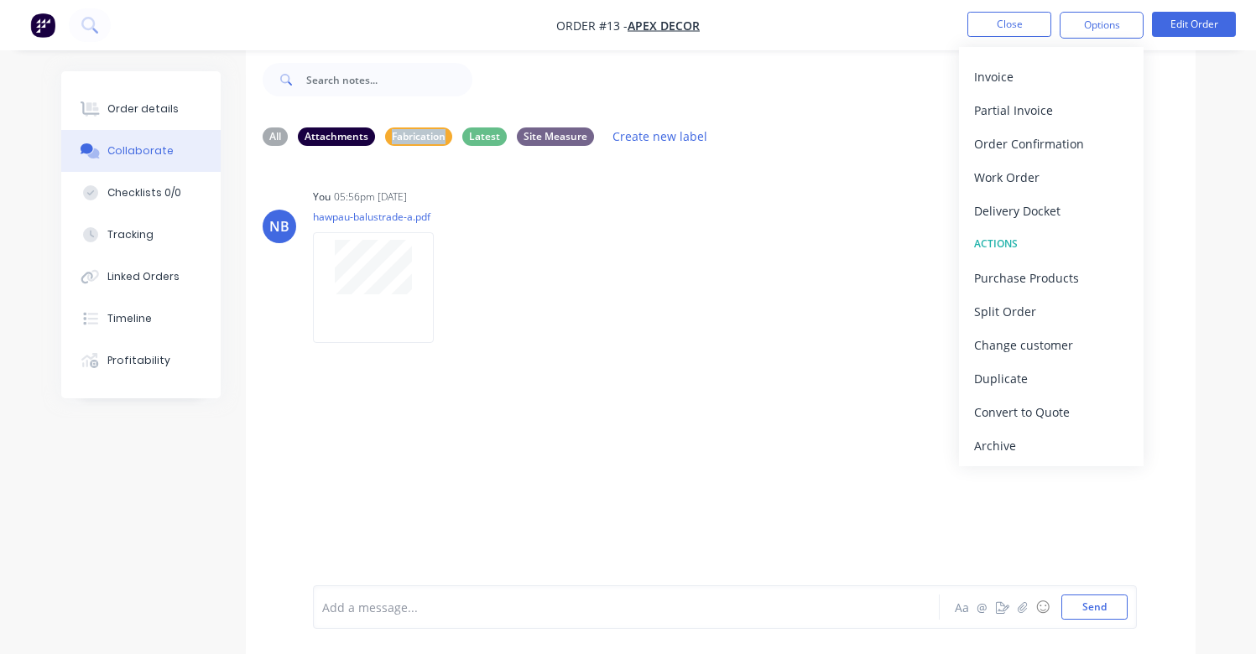
scroll to position [0, 0]
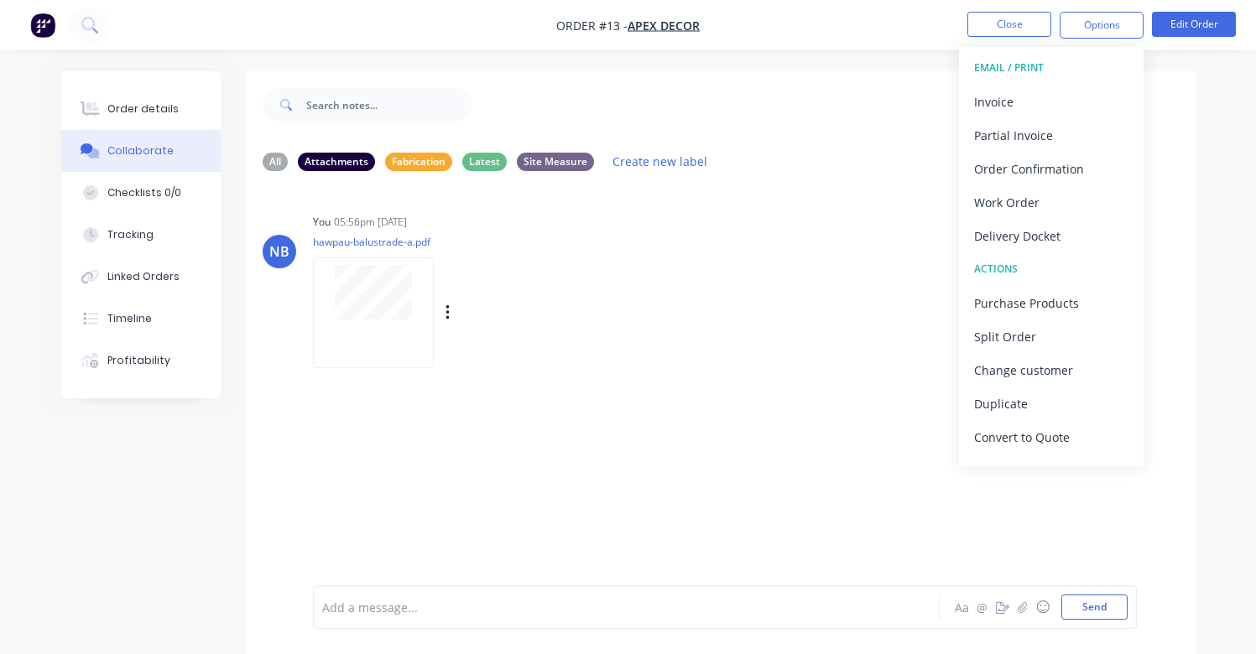
click at [878, 280] on div "NB You 05:56pm [DATE] hawpau-balustrade-a.pdf Labels Download Delete" at bounding box center [721, 285] width 950 height 151
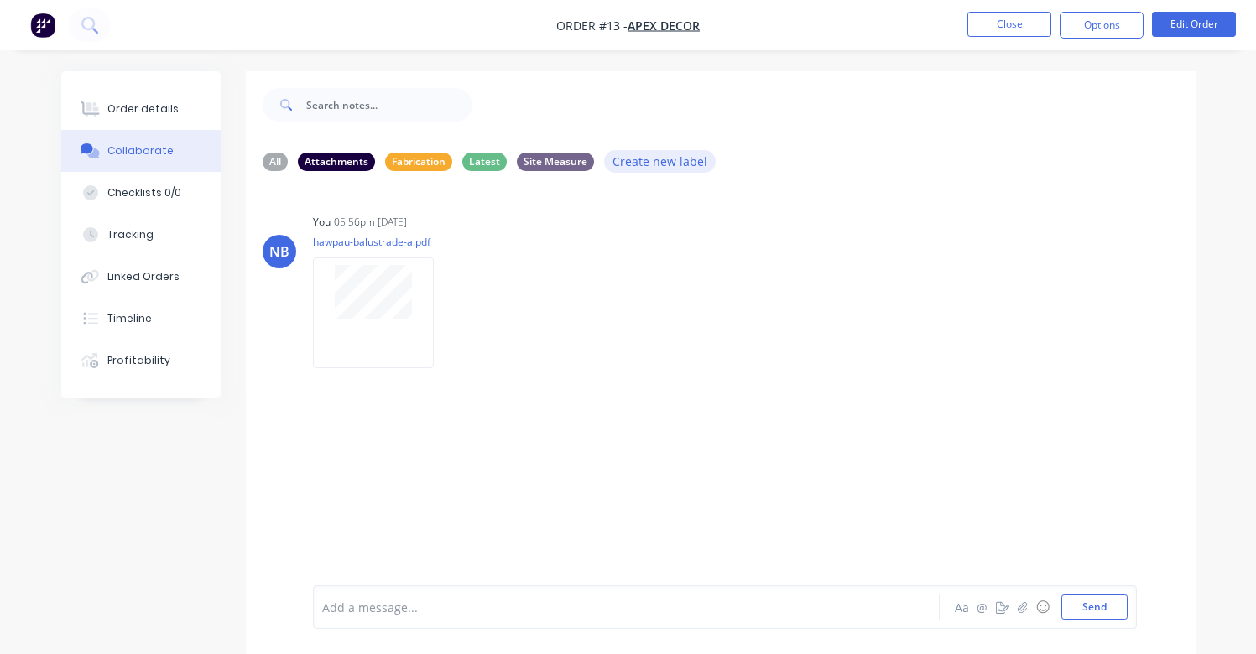
click at [630, 169] on button "Create new label" at bounding box center [660, 161] width 112 height 23
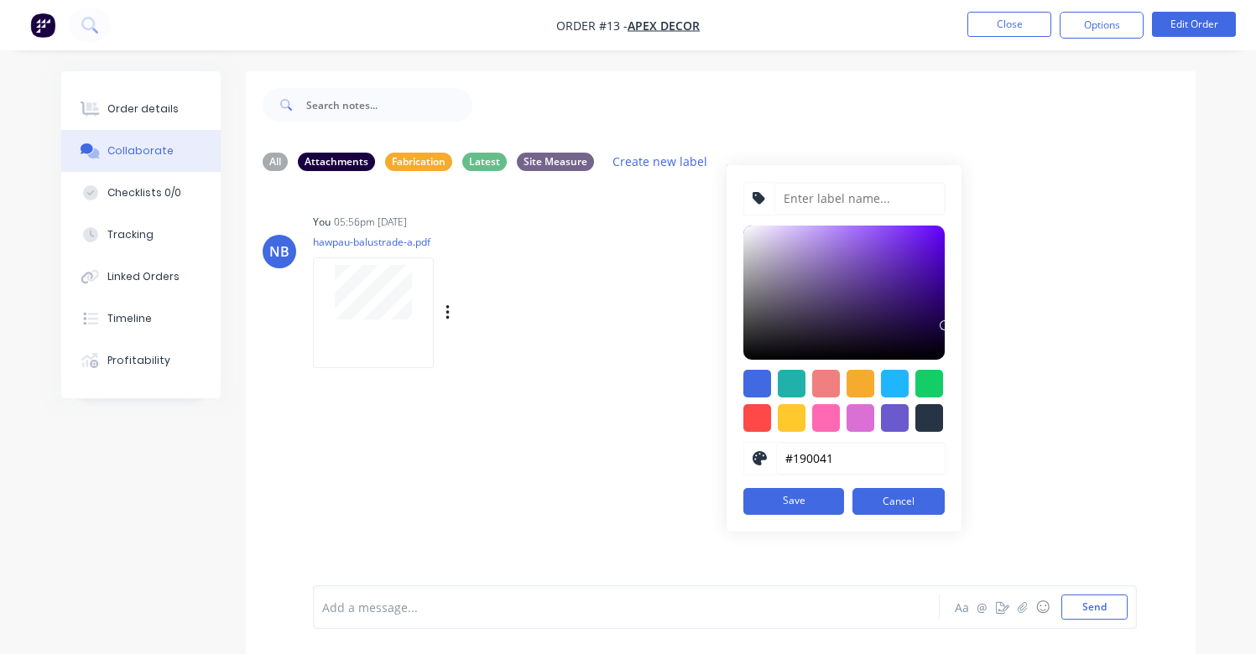
click at [631, 275] on div "You 05:56pm [DATE] hawpau-balustrade-a.pdf Labels Download Delete" at bounding box center [574, 285] width 523 height 151
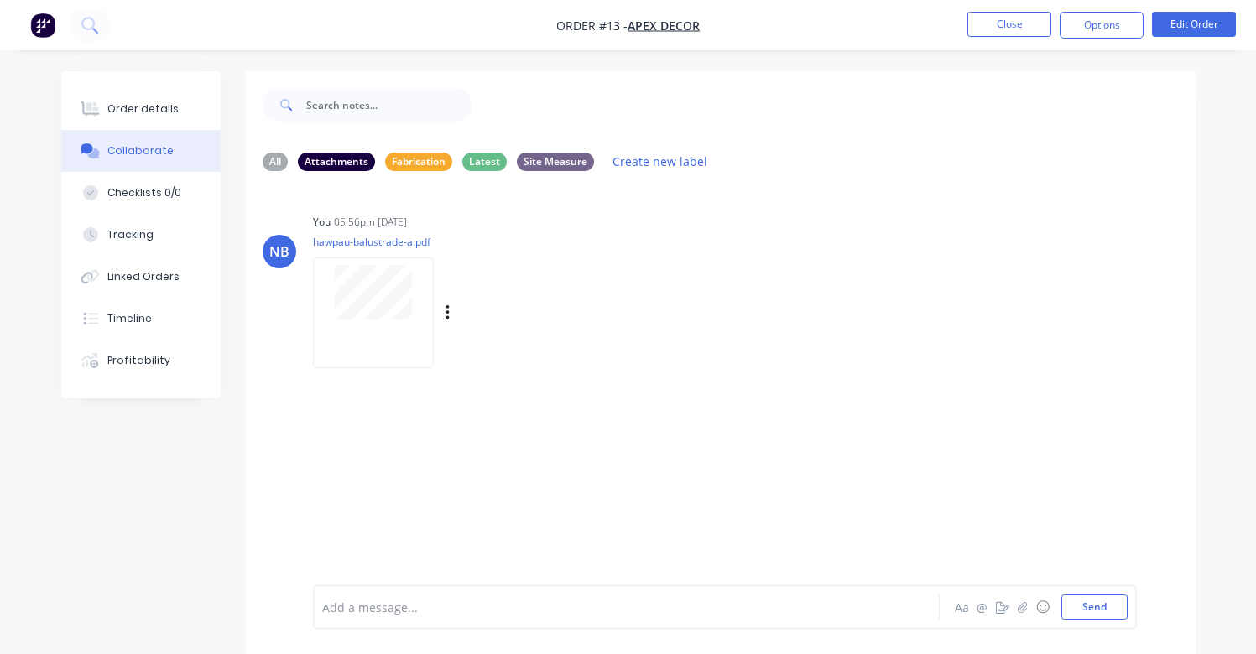
click at [446, 316] on icon "button" at bounding box center [447, 312] width 3 height 15
click at [488, 352] on button "Download" at bounding box center [557, 358] width 189 height 38
click at [456, 323] on div "Labels Download Delete" at bounding box center [535, 313] width 189 height 24
click at [433, 328] on div "Labels Download Delete" at bounding box center [467, 313] width 308 height 126
click at [441, 322] on div "Labels Download Delete" at bounding box center [535, 313] width 189 height 24
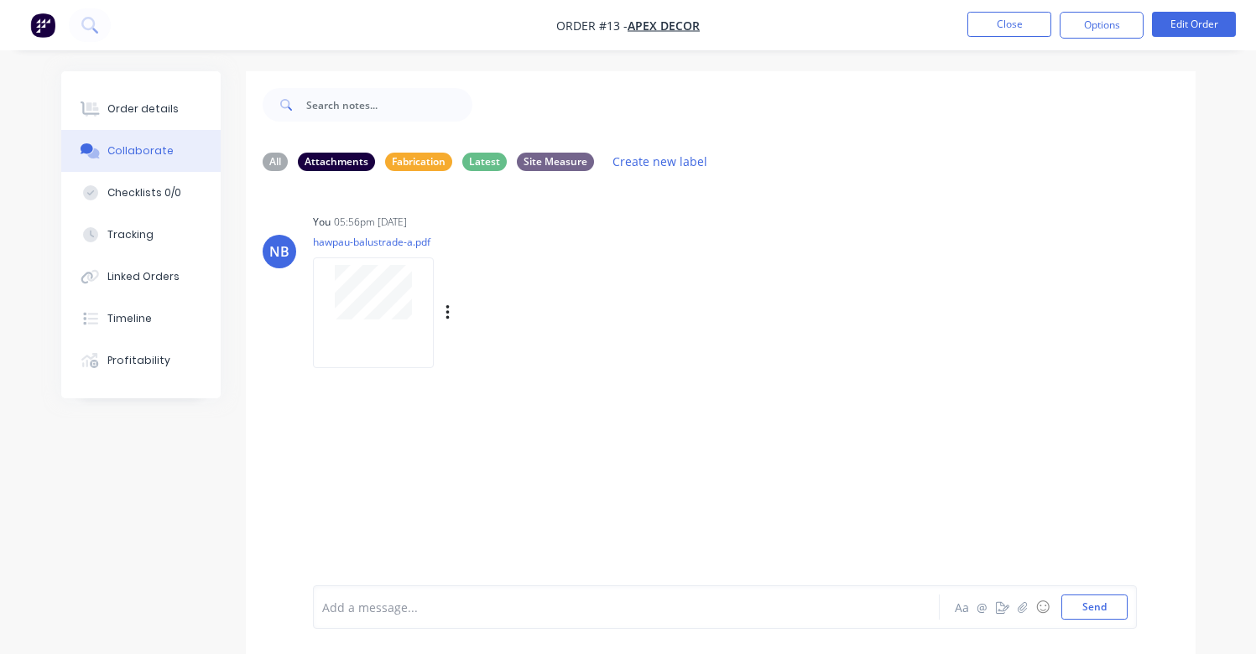
click at [451, 323] on button "button" at bounding box center [448, 313] width 7 height 24
click at [543, 339] on button "Labels" at bounding box center [557, 320] width 189 height 38
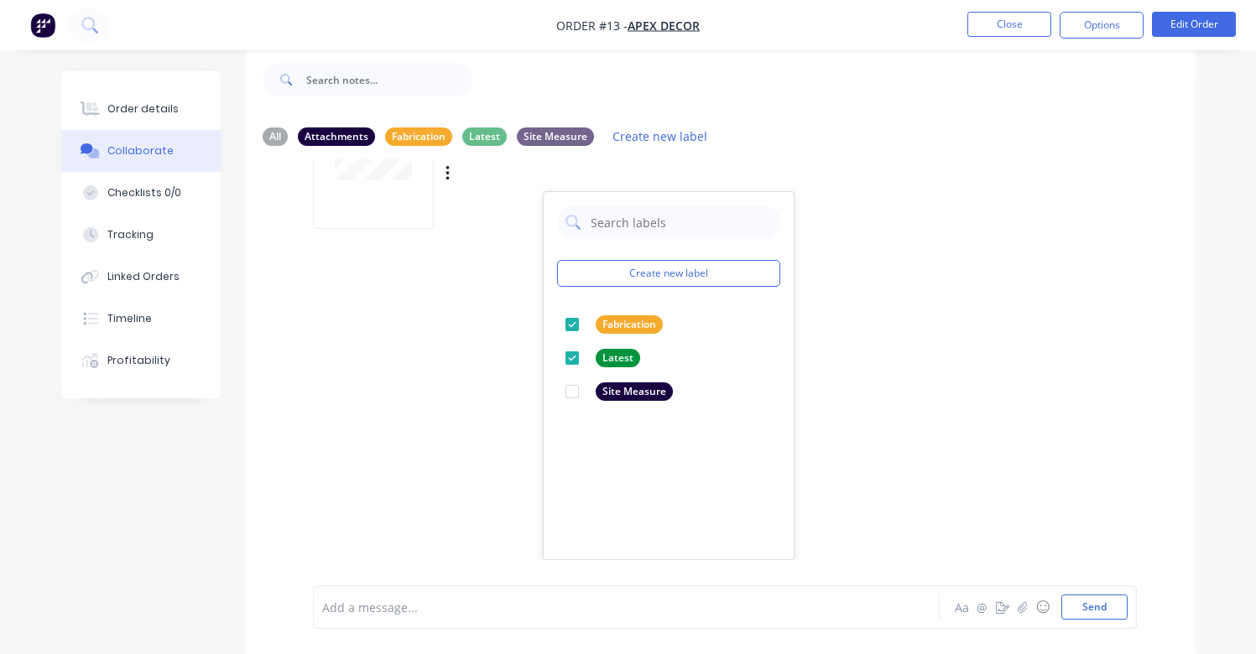
scroll to position [41, 0]
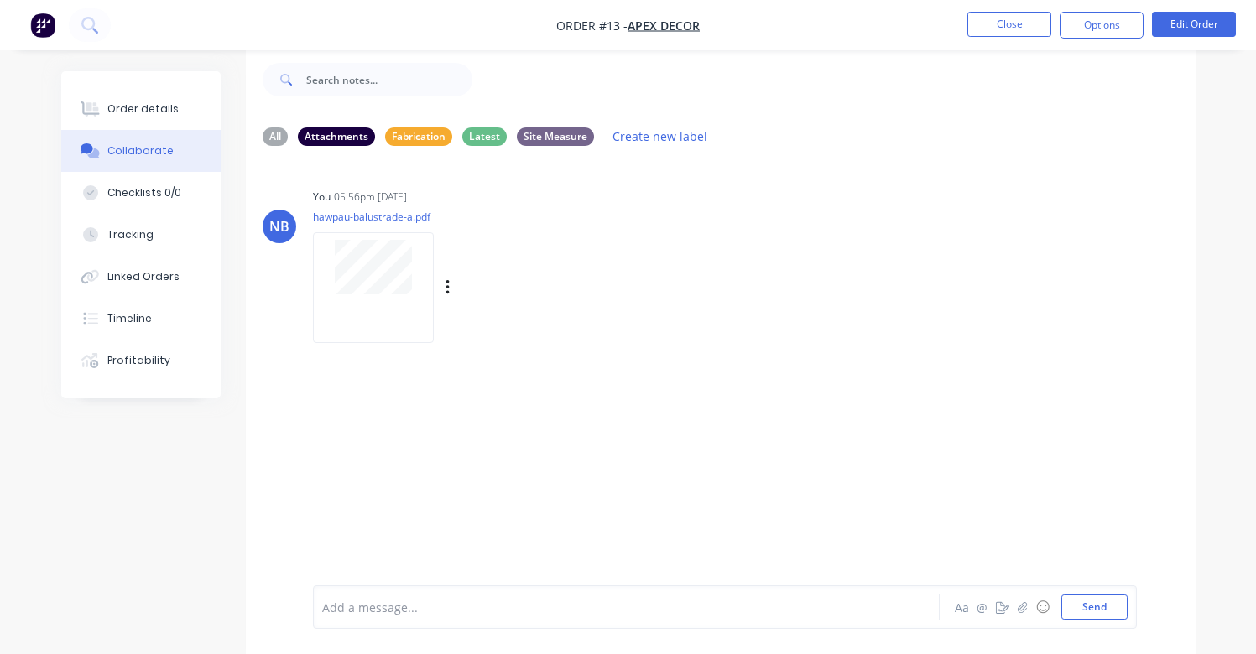
click at [764, 202] on div "You 05:56pm [DATE] hawpau-balustrade-a.pdf Labels Download Delete" at bounding box center [574, 260] width 523 height 151
click at [331, 136] on div "Attachments" at bounding box center [336, 136] width 77 height 18
click at [576, 137] on div "Site Measure" at bounding box center [555, 136] width 77 height 18
click at [483, 141] on div "Latest" at bounding box center [484, 136] width 44 height 18
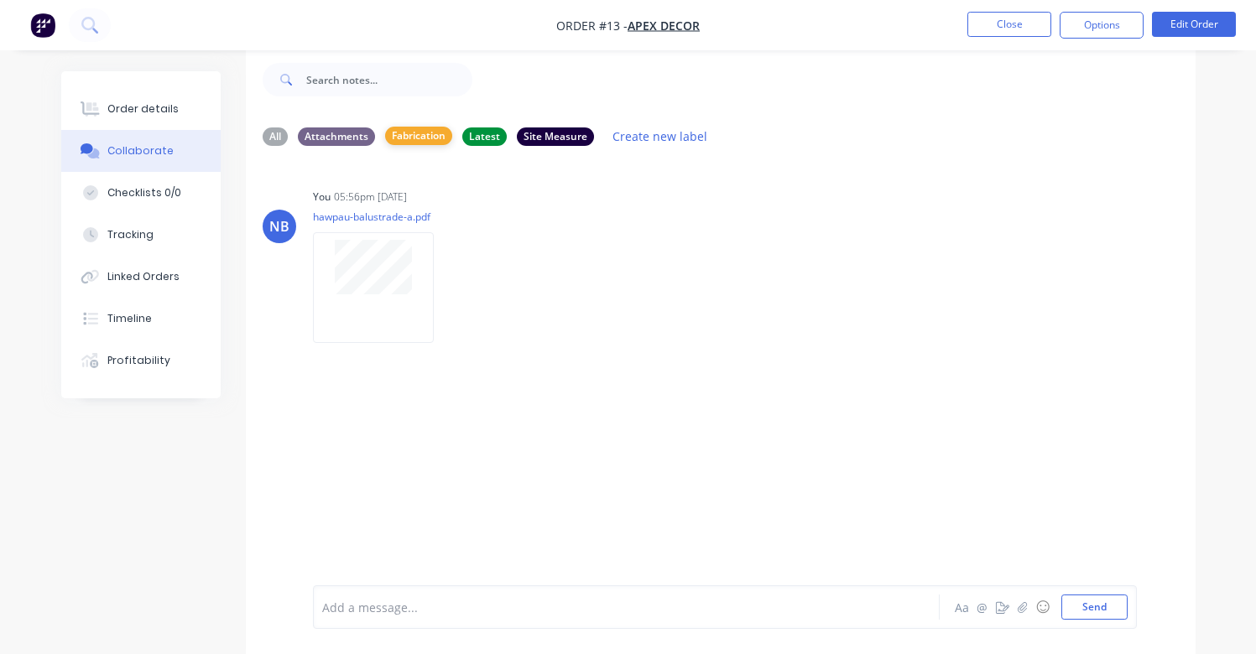
click at [418, 140] on div "Fabrication" at bounding box center [418, 136] width 67 height 18
click at [324, 137] on div "Attachments" at bounding box center [336, 136] width 77 height 18
click at [422, 133] on div "Fabrication" at bounding box center [418, 136] width 67 height 18
click at [0, 0] on div "Labels Download Delete" at bounding box center [0, 0] width 0 height 0
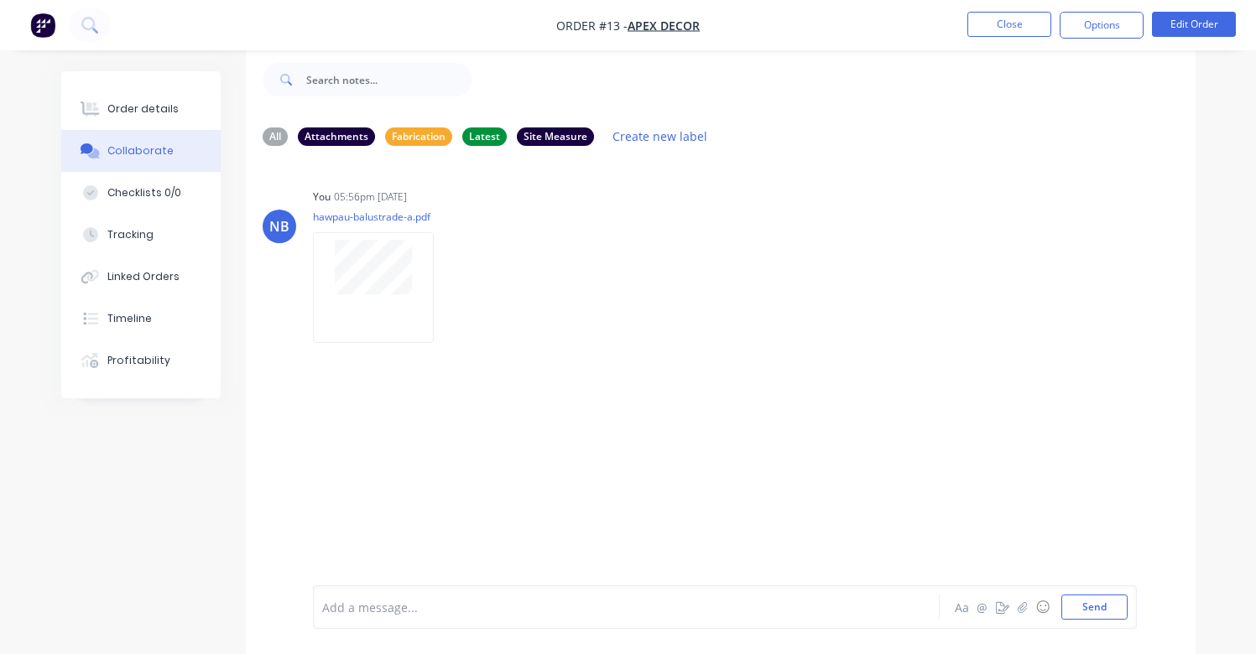
click at [0, 0] on button "button" at bounding box center [0, 0] width 0 height 0
click at [0, 0] on button "Labels" at bounding box center [0, 0] width 0 height 0
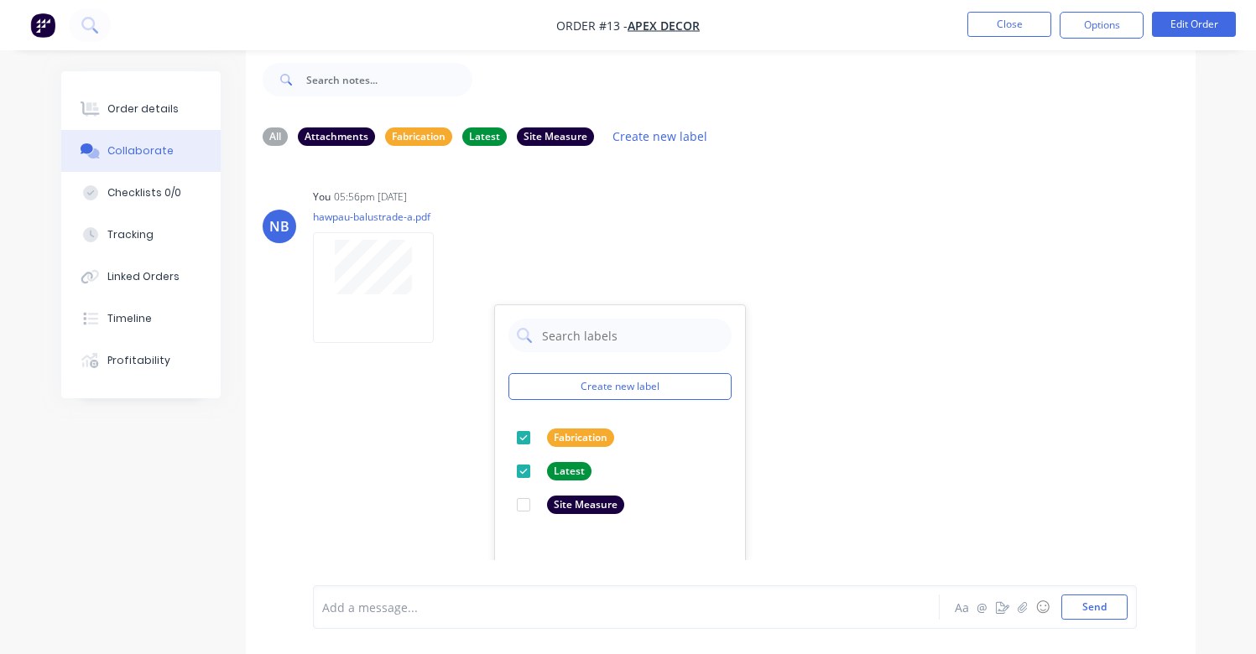
click at [878, 159] on div "NB You 05:56pm [DATE] hawpau-balustrade-a.pdf Labels Download Delete Create new…" at bounding box center [721, 359] width 950 height 401
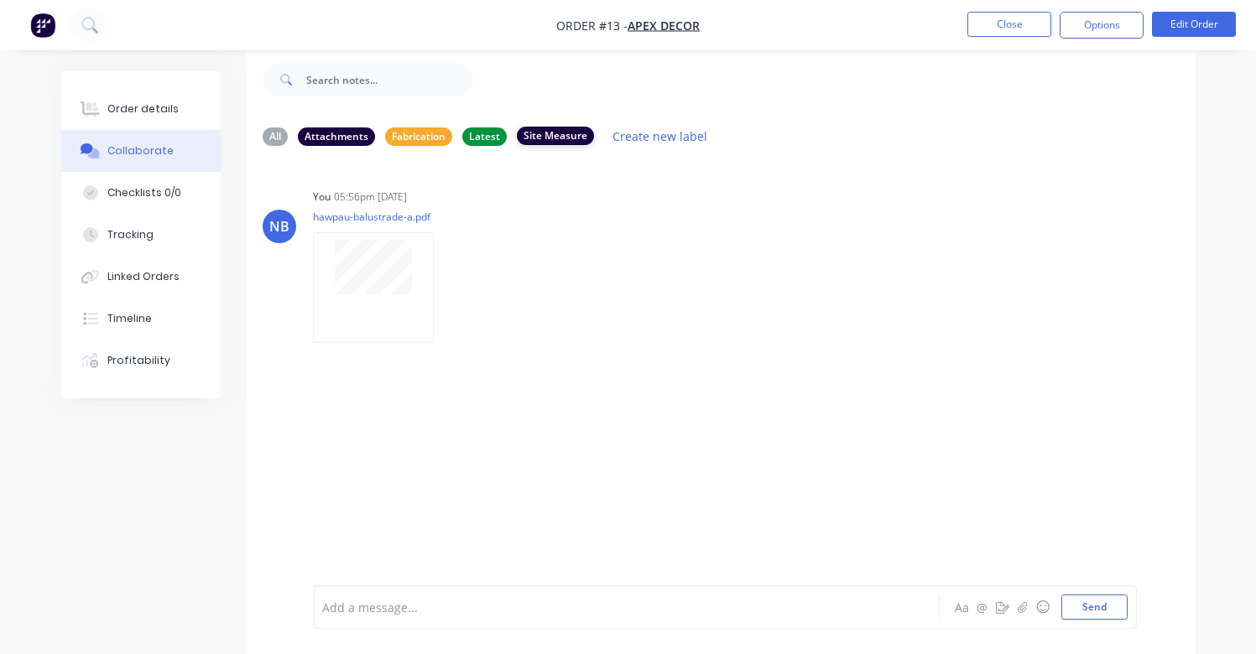
click at [549, 139] on div "Site Measure" at bounding box center [555, 136] width 77 height 18
click at [548, 139] on div "Site Measure" at bounding box center [555, 136] width 77 height 18
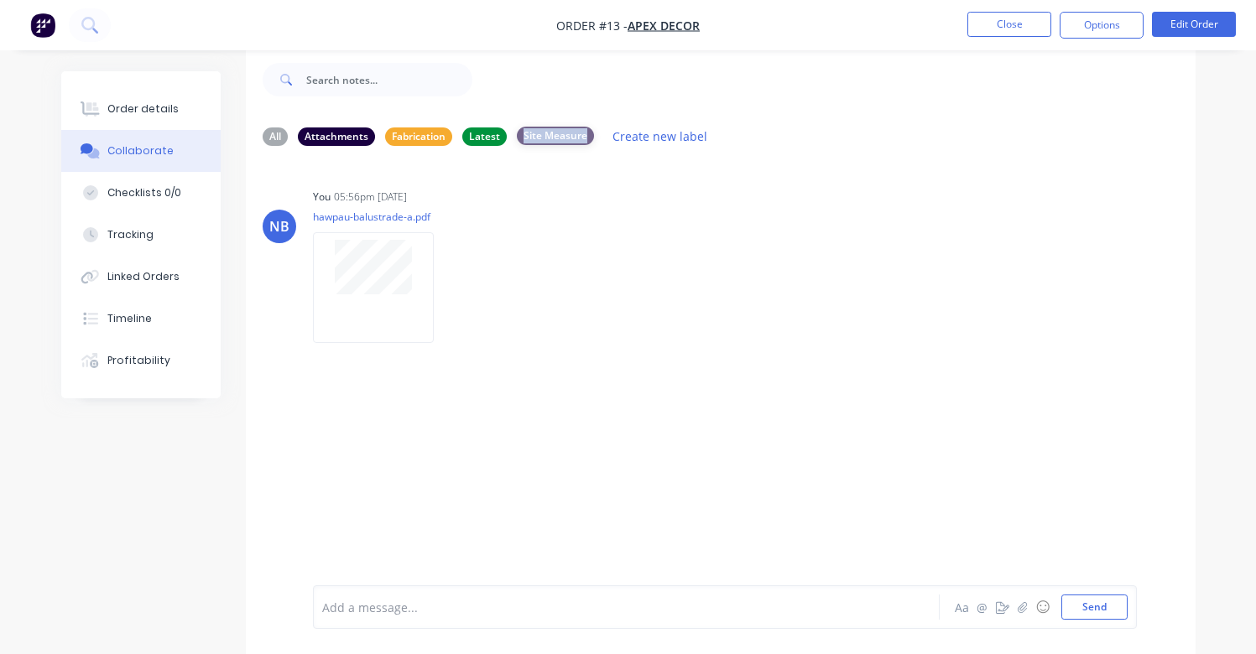
click at [548, 139] on div "Site Measure" at bounding box center [555, 136] width 77 height 18
click at [451, 234] on div "hawpau-balustrade-a.pdf Labels Download Delete" at bounding box center [382, 273] width 138 height 126
click at [279, 133] on div "All" at bounding box center [275, 136] width 25 height 18
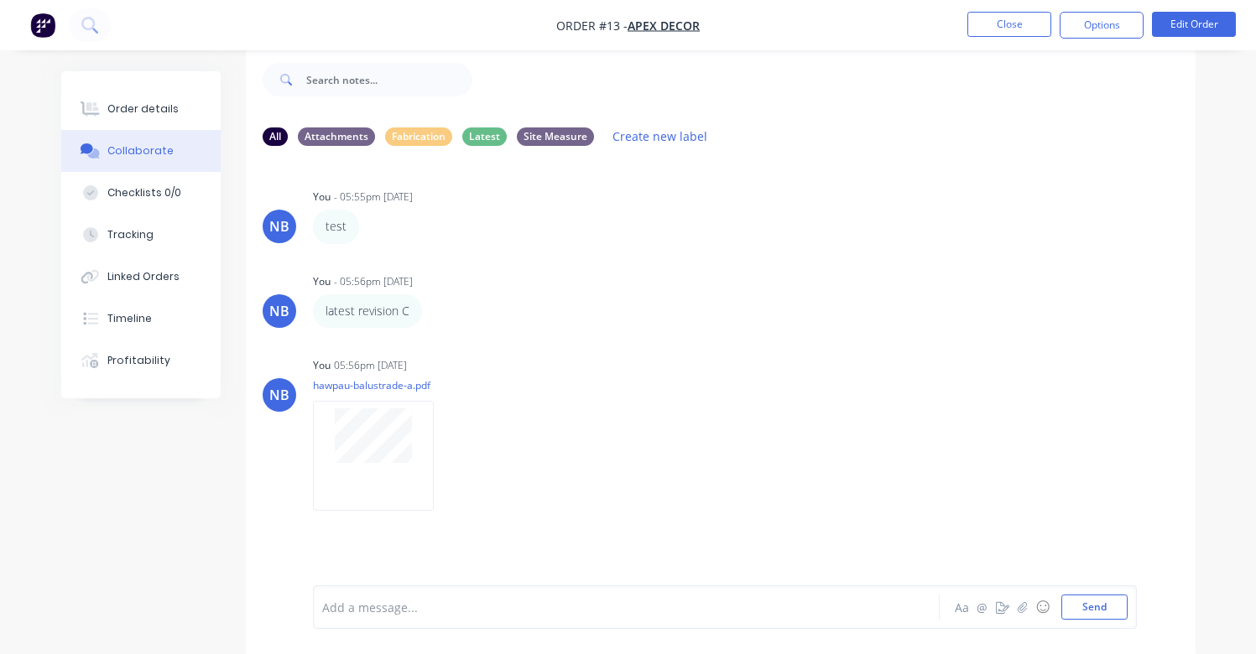
click at [512, 628] on div "Add a message... Aa @ ☺ Send" at bounding box center [725, 608] width 824 height 44
click at [512, 618] on div "Add a message..." at bounding box center [624, 607] width 604 height 25
click at [430, 303] on button "button" at bounding box center [433, 311] width 7 height 24
click at [487, 317] on button "Labels" at bounding box center [494, 314] width 106 height 28
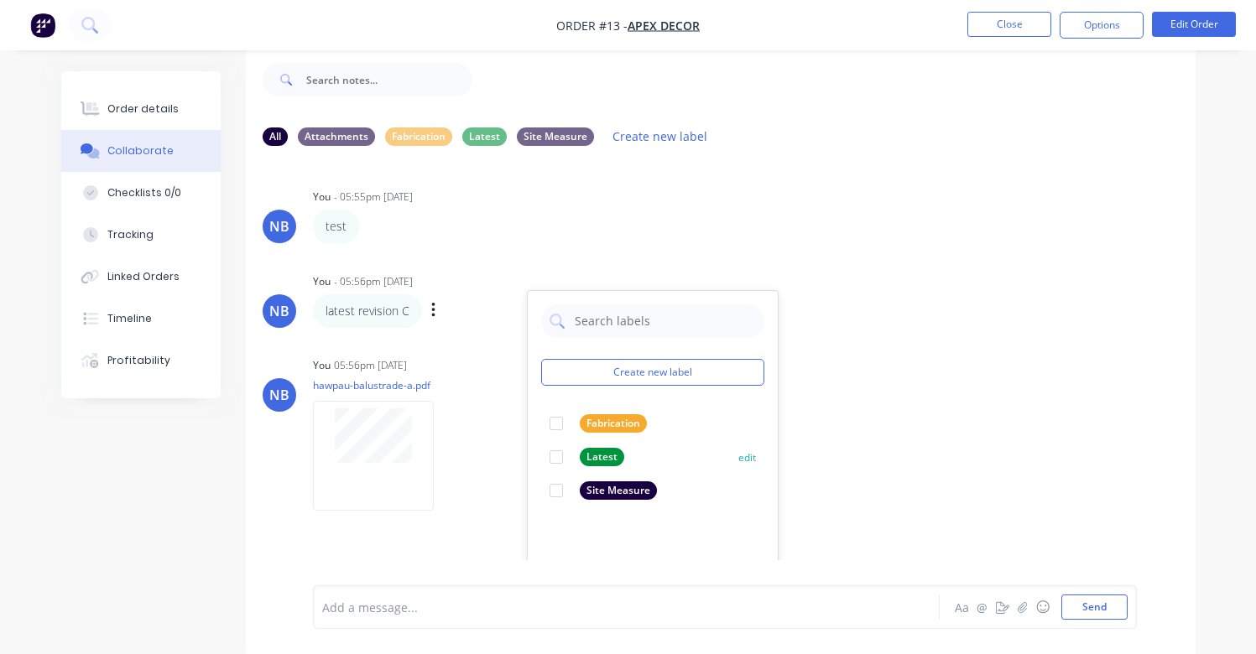
click at [560, 491] on div at bounding box center [557, 491] width 34 height 34
click at [884, 396] on div "NB You 05:56pm [DATE] hawpau-balustrade-a.pdf Labels Download Delete" at bounding box center [721, 428] width 950 height 151
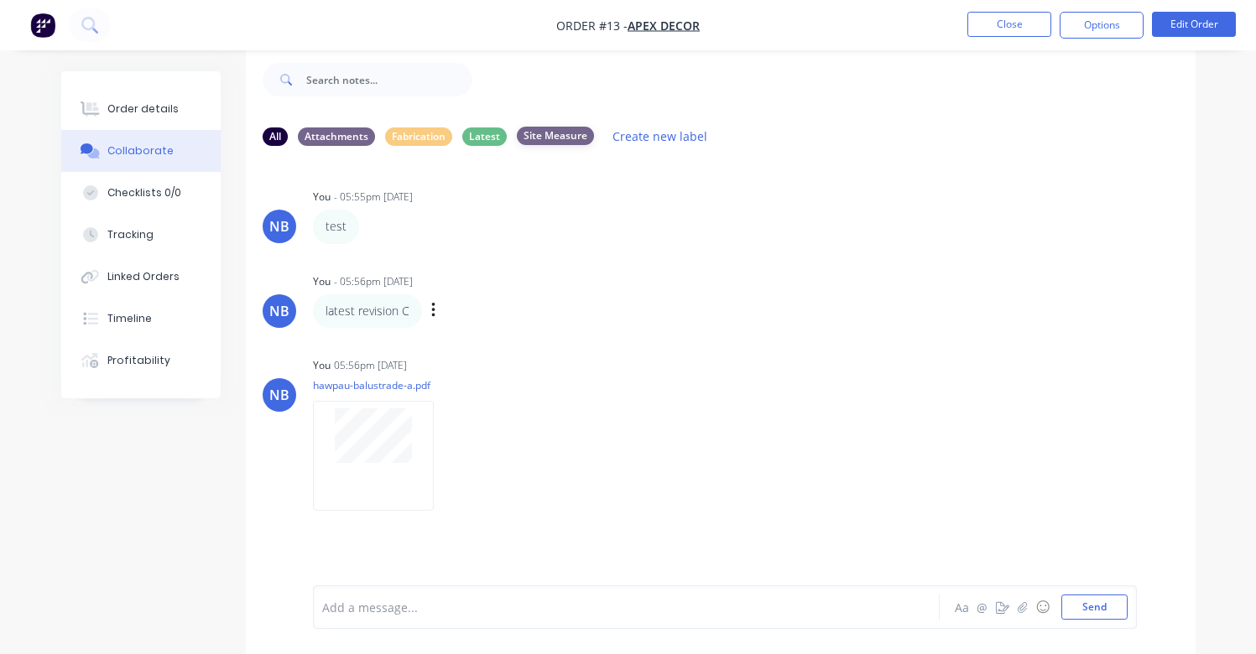
click at [555, 138] on div "Site Measure" at bounding box center [555, 136] width 77 height 18
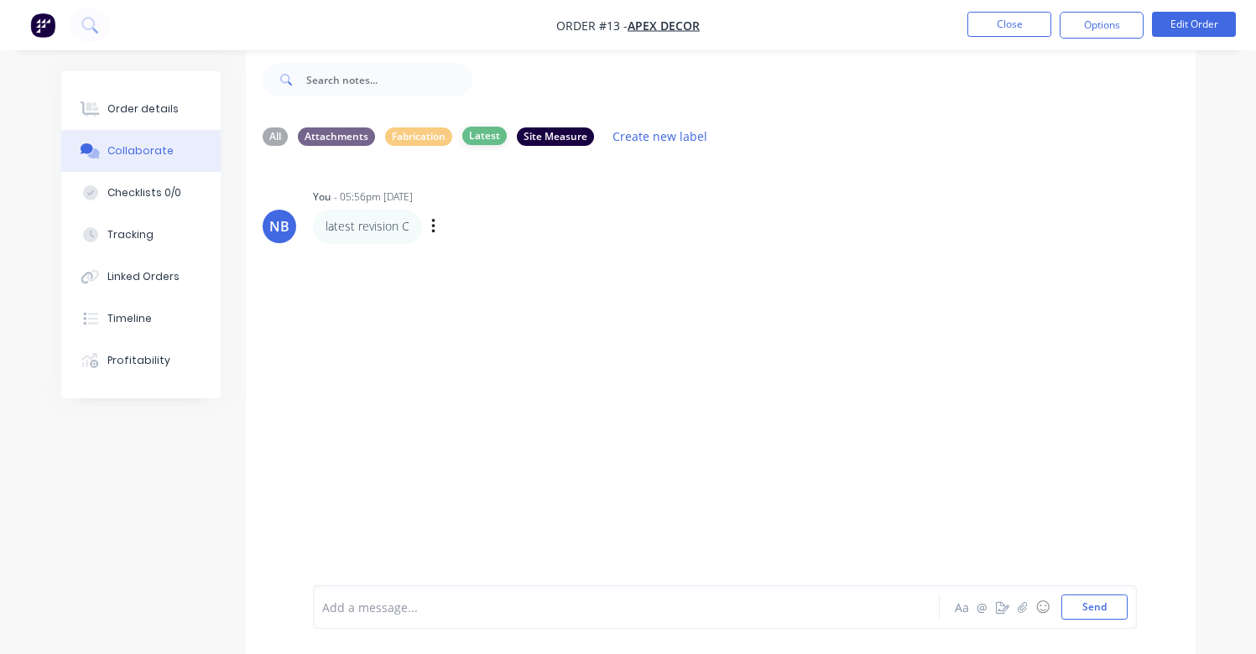
click at [489, 133] on div "Latest" at bounding box center [484, 136] width 44 height 18
click at [424, 134] on div "Fabrication" at bounding box center [418, 136] width 67 height 18
click at [492, 137] on div "Latest" at bounding box center [484, 136] width 44 height 18
click at [532, 136] on div "Site Measure" at bounding box center [555, 136] width 77 height 18
click at [471, 135] on div "Latest" at bounding box center [484, 136] width 44 height 18
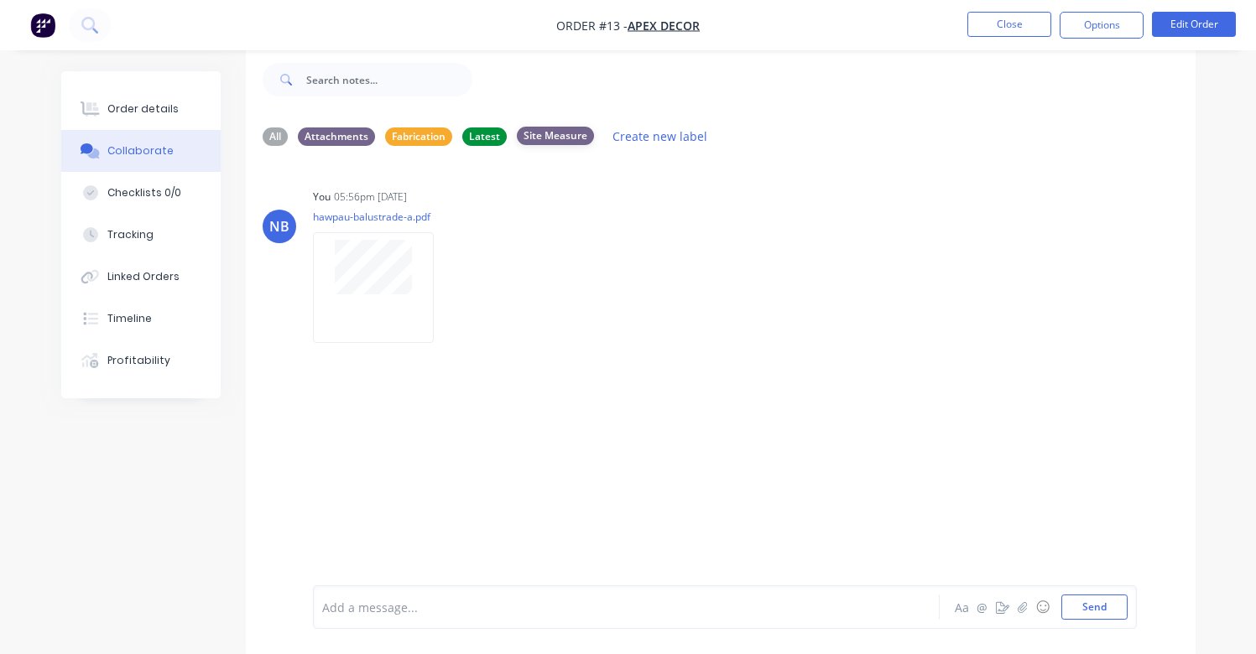
click at [554, 138] on div "Site Measure" at bounding box center [555, 136] width 77 height 18
click at [468, 140] on div "Latest" at bounding box center [484, 136] width 44 height 18
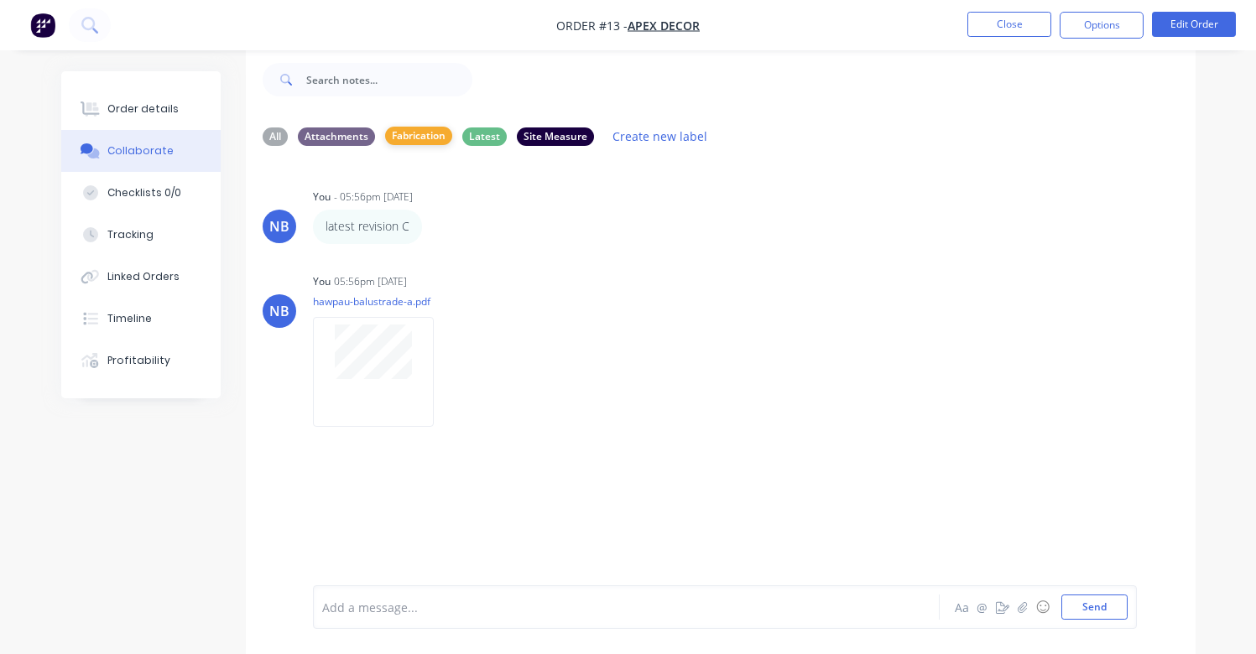
click at [437, 140] on div "Fabrication" at bounding box center [418, 136] width 67 height 18
click at [431, 222] on icon "button" at bounding box center [433, 226] width 5 height 19
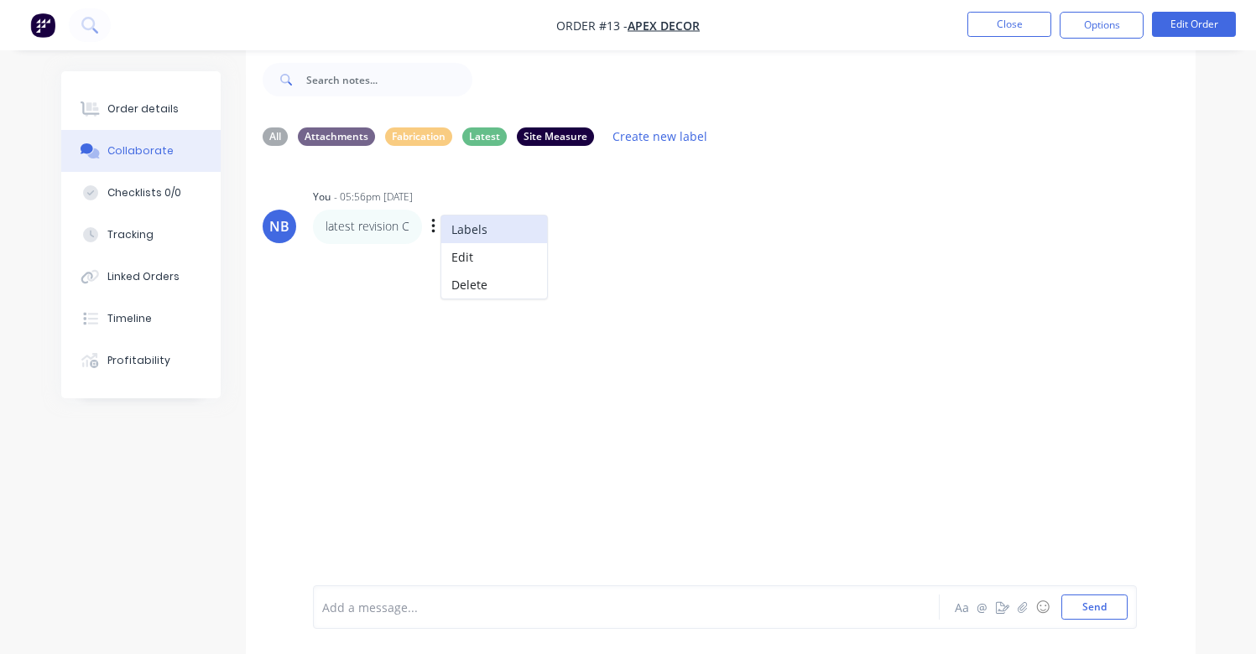
click at [457, 231] on button "Labels" at bounding box center [494, 230] width 106 height 28
click at [869, 201] on div "NB You - 05:56pm [DATE] latest revision C Labels Edit Delete" at bounding box center [721, 214] width 950 height 59
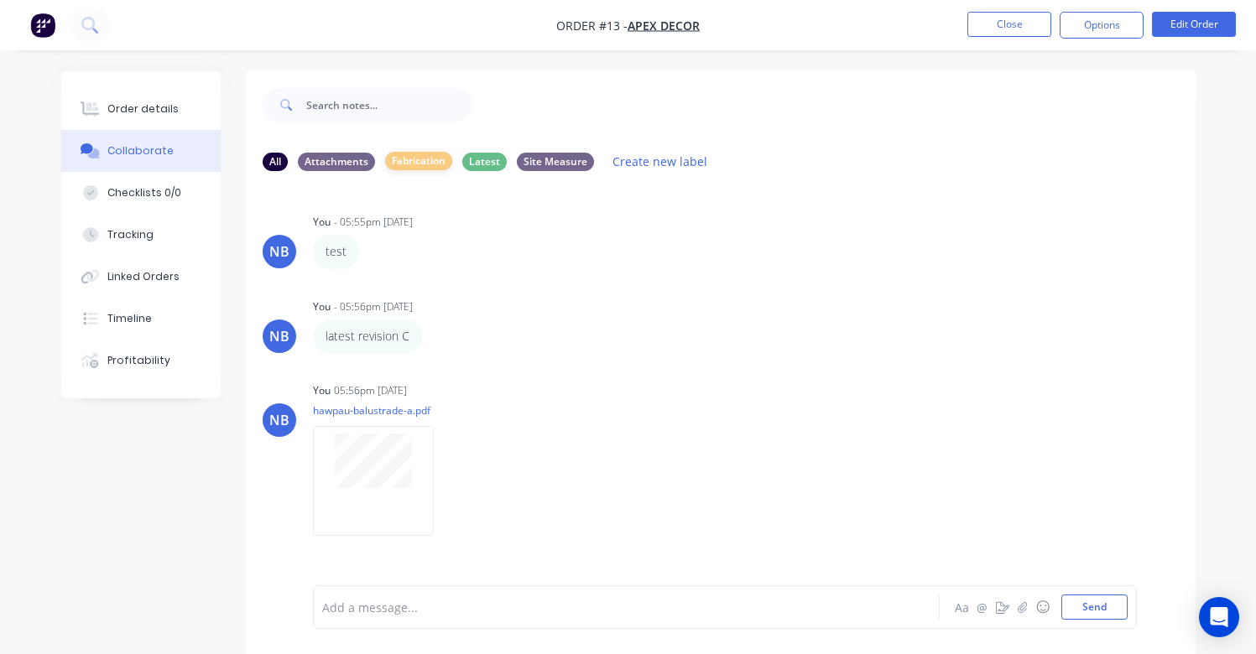
click at [425, 158] on div "Fabrication" at bounding box center [418, 161] width 67 height 18
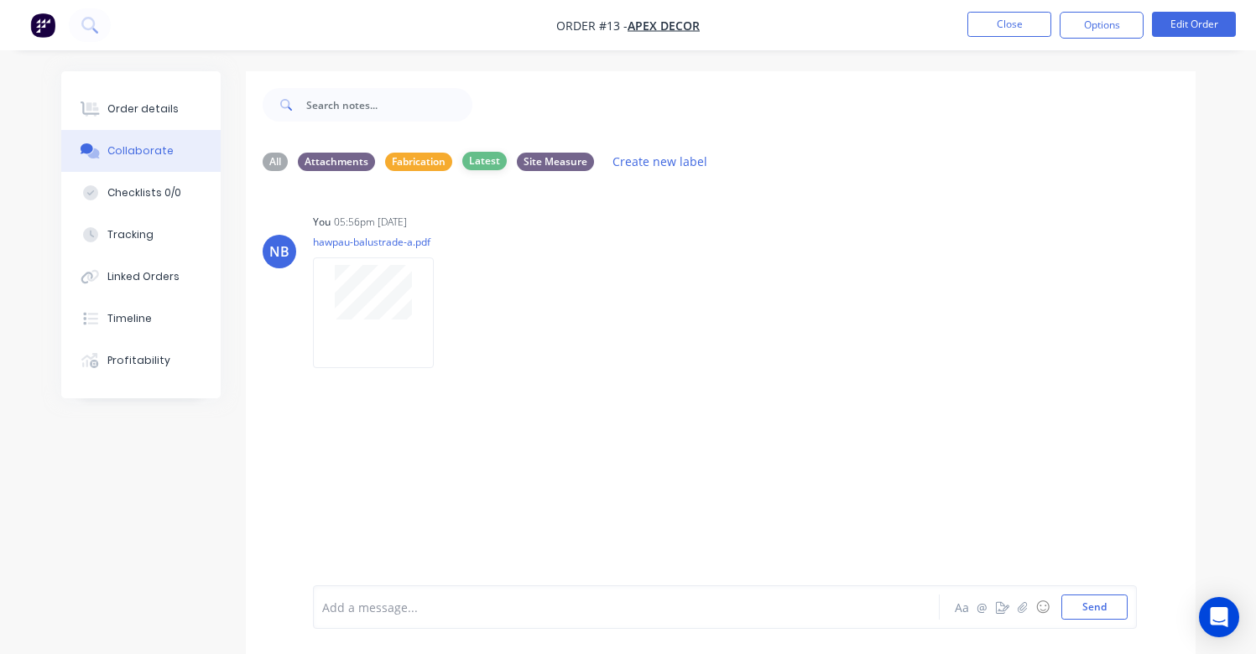
click at [490, 159] on div "Latest" at bounding box center [484, 161] width 44 height 18
click at [548, 159] on div "Site Measure" at bounding box center [555, 161] width 77 height 18
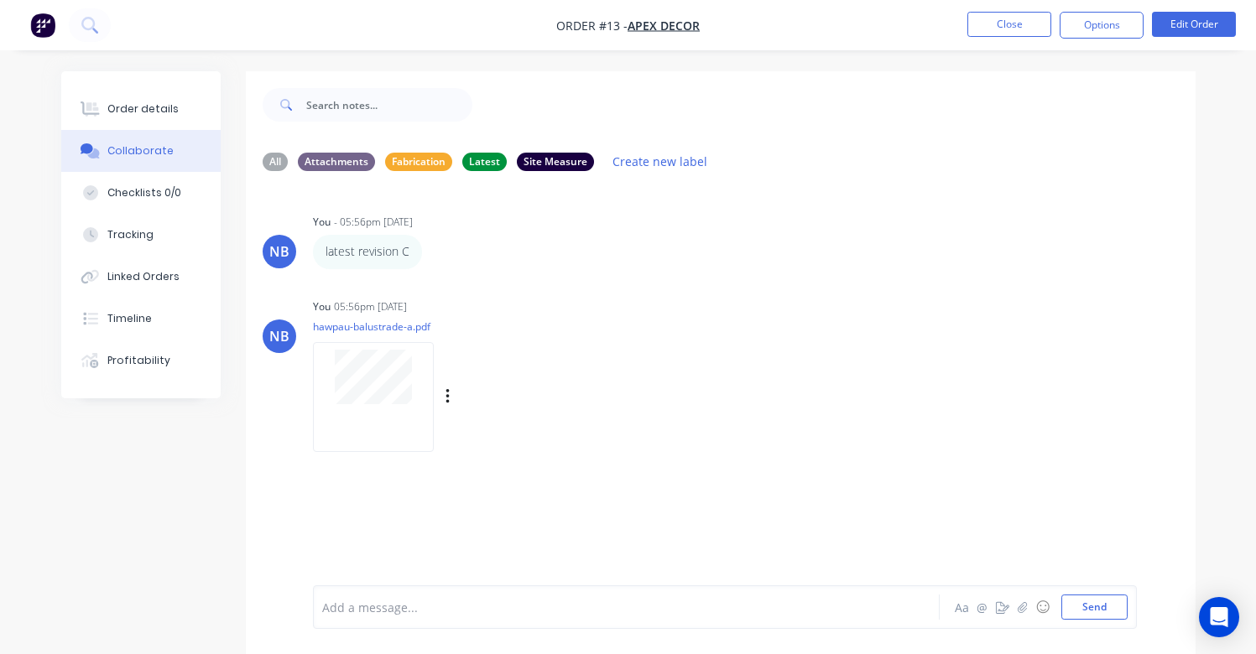
click at [451, 409] on div "Labels Download Delete" at bounding box center [535, 397] width 189 height 24
click at [450, 404] on icon "button" at bounding box center [448, 397] width 5 height 19
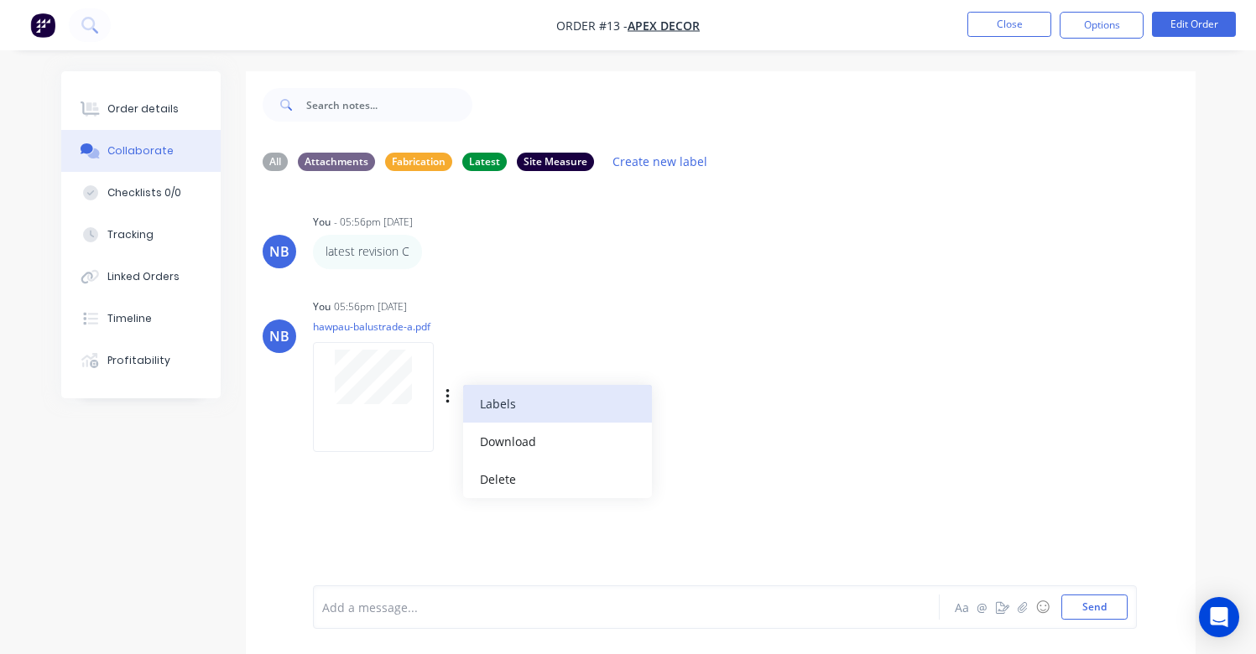
click at [522, 421] on button "Labels" at bounding box center [557, 404] width 189 height 38
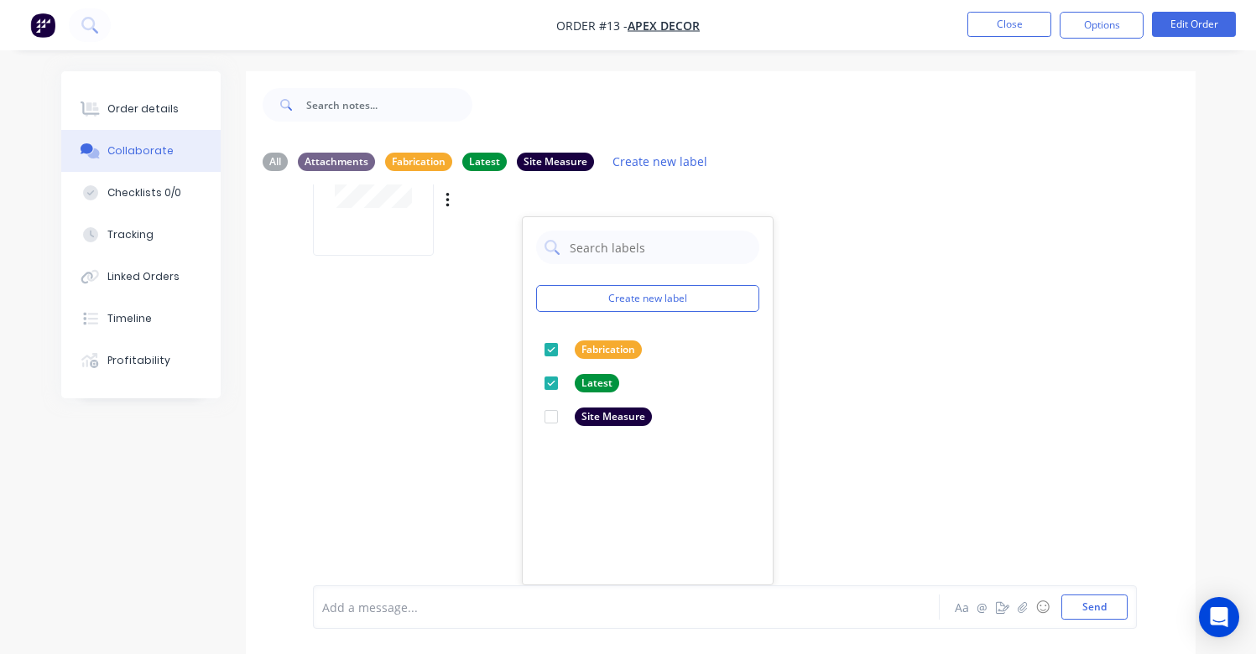
scroll to position [25, 0]
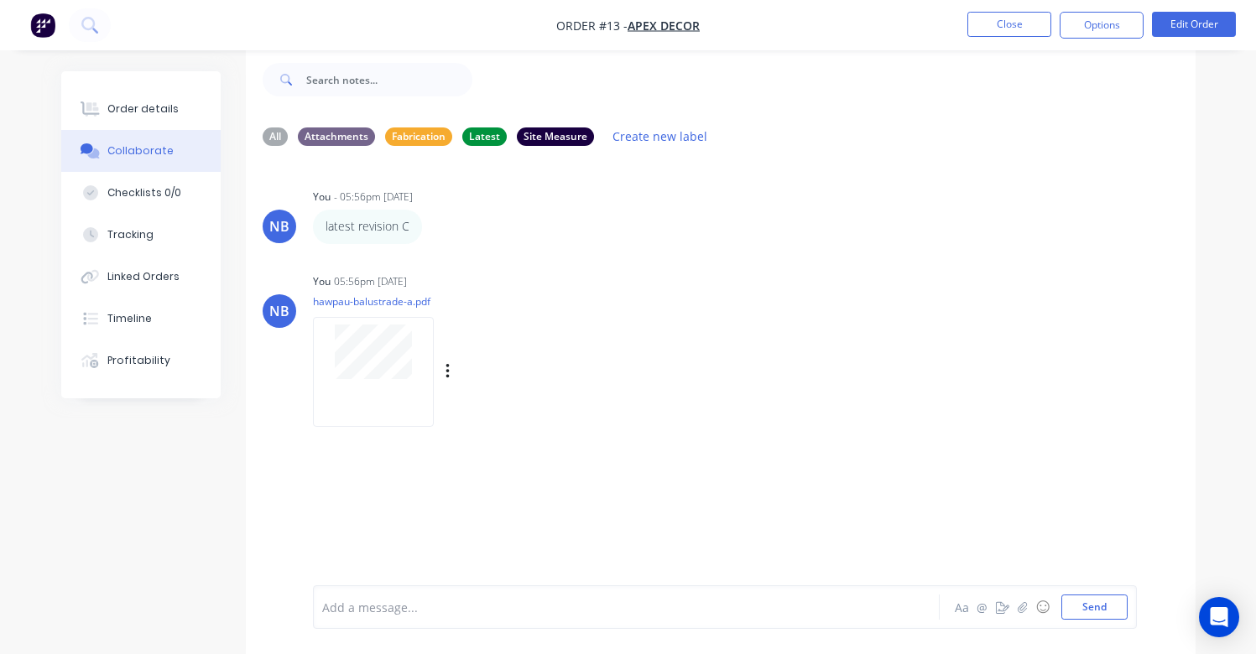
click at [992, 389] on div "NB You - 05:56pm 04/09/25 latest revision C Labels Edit Delete NB You 05:56pm 0…" at bounding box center [721, 359] width 950 height 401
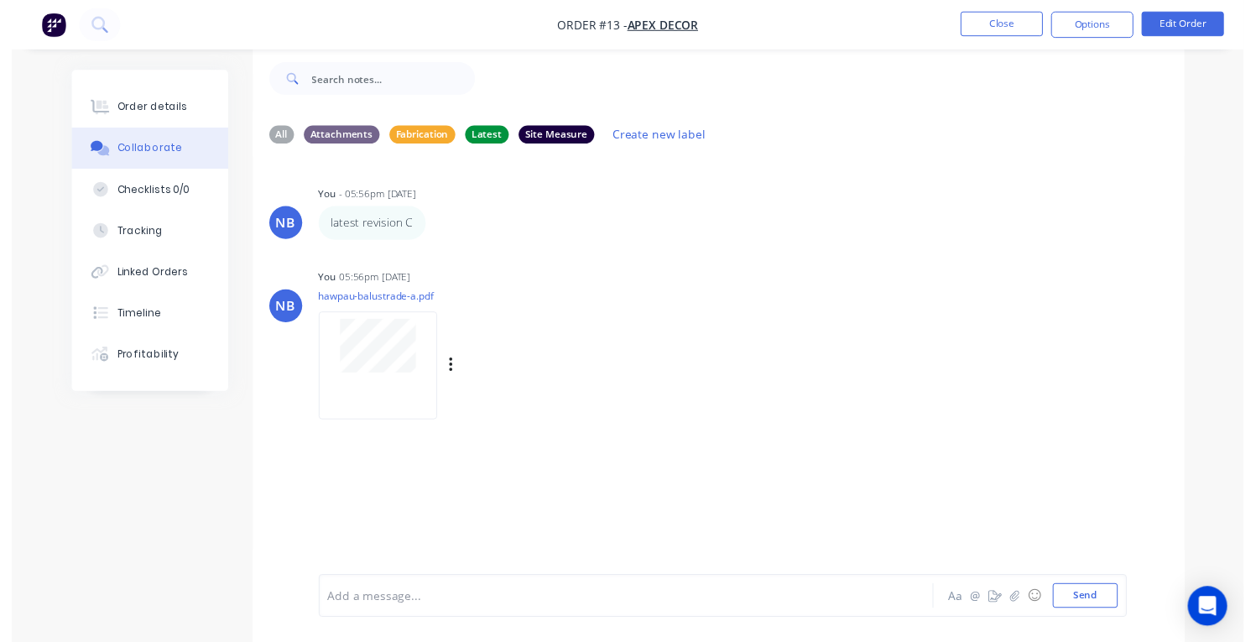
scroll to position [0, 0]
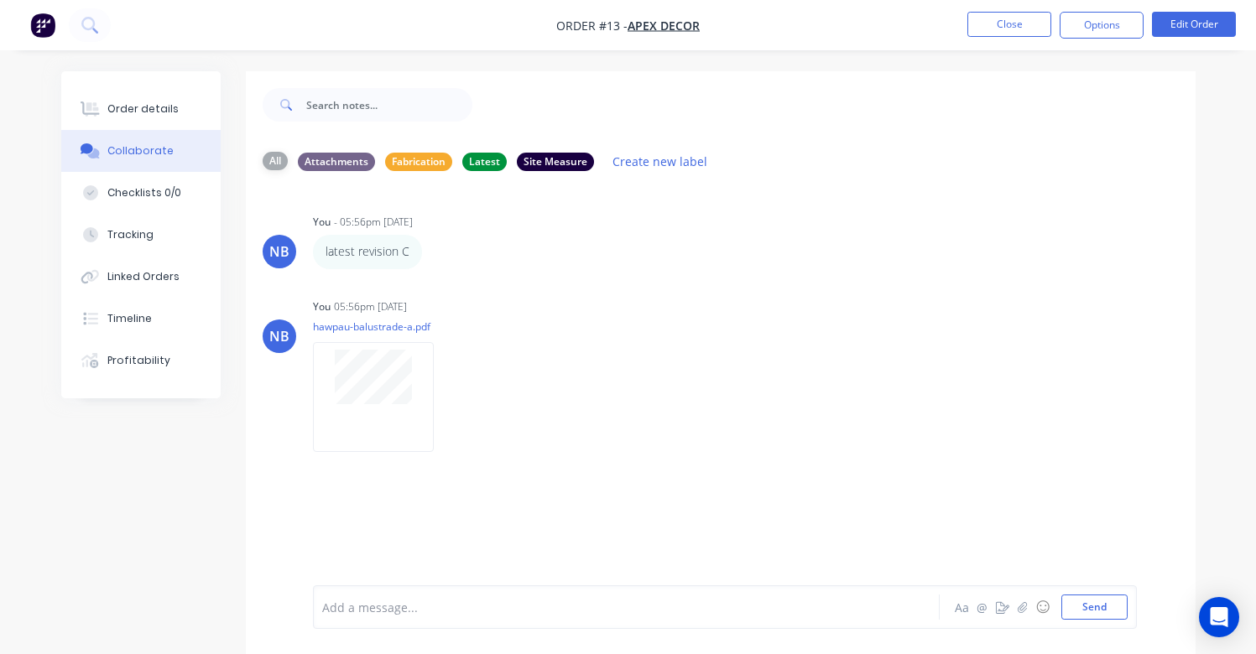
click at [280, 154] on div "All" at bounding box center [275, 161] width 25 height 18
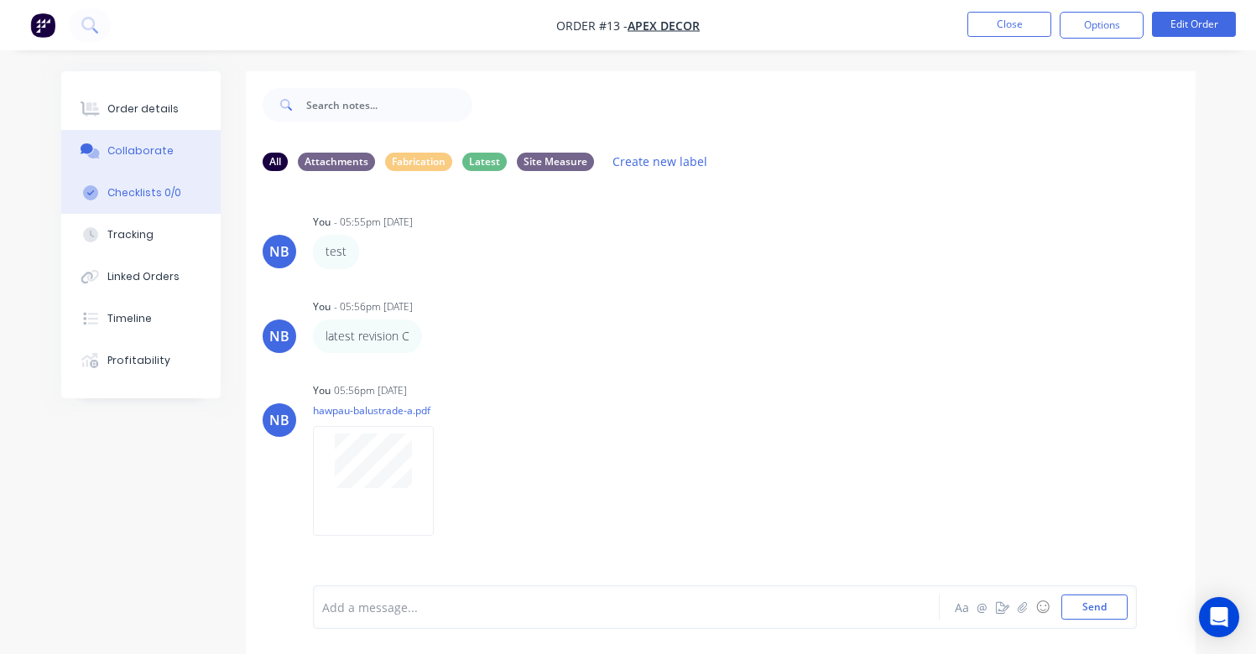
click at [172, 195] on div "Checklists 0/0" at bounding box center [144, 192] width 74 height 15
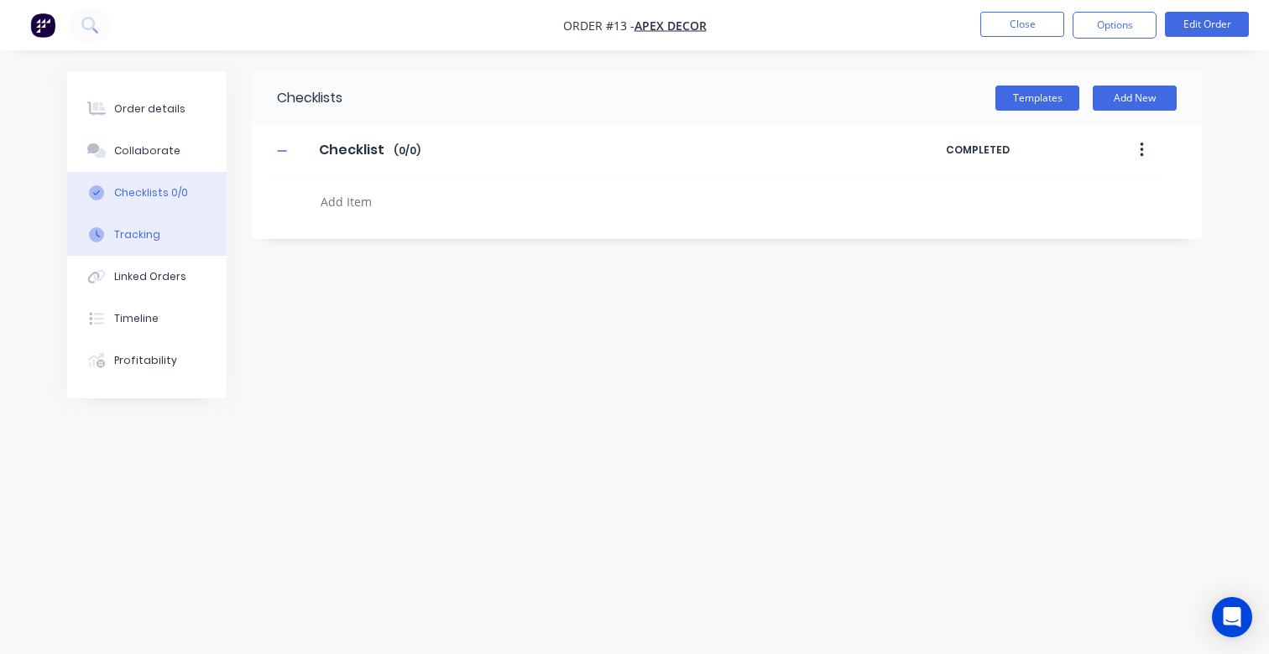
click at [159, 244] on button "Tracking" at bounding box center [146, 235] width 159 height 42
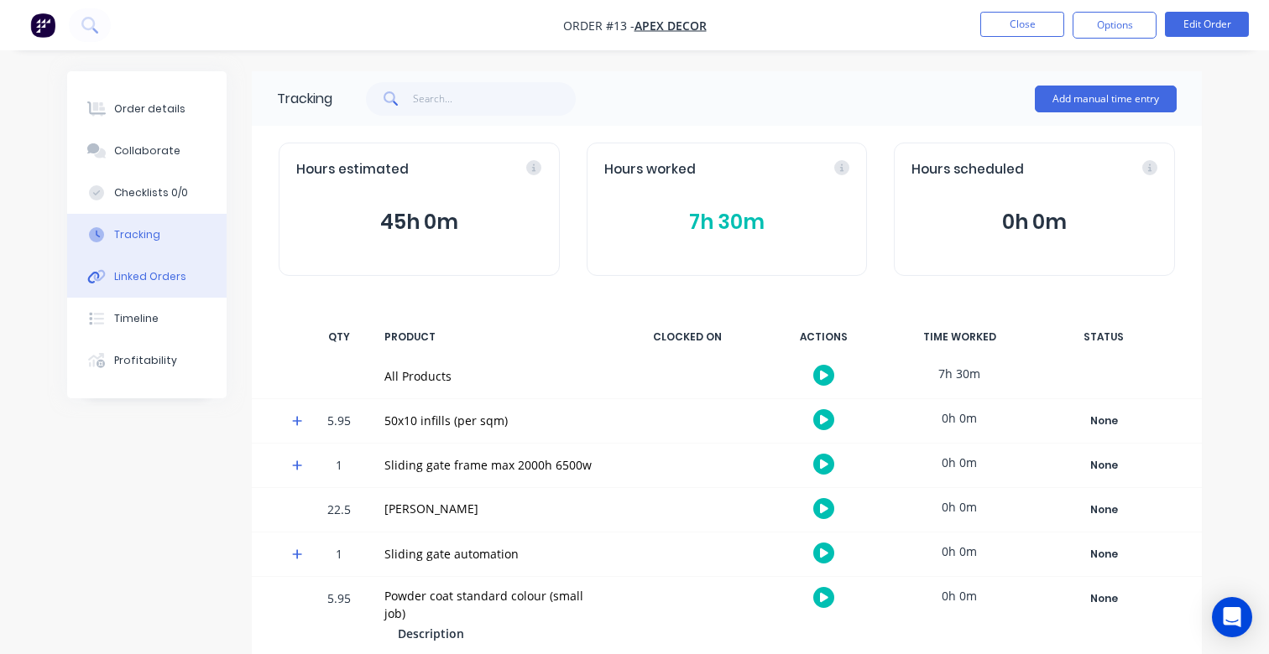
click at [158, 268] on button "Linked Orders" at bounding box center [146, 277] width 159 height 42
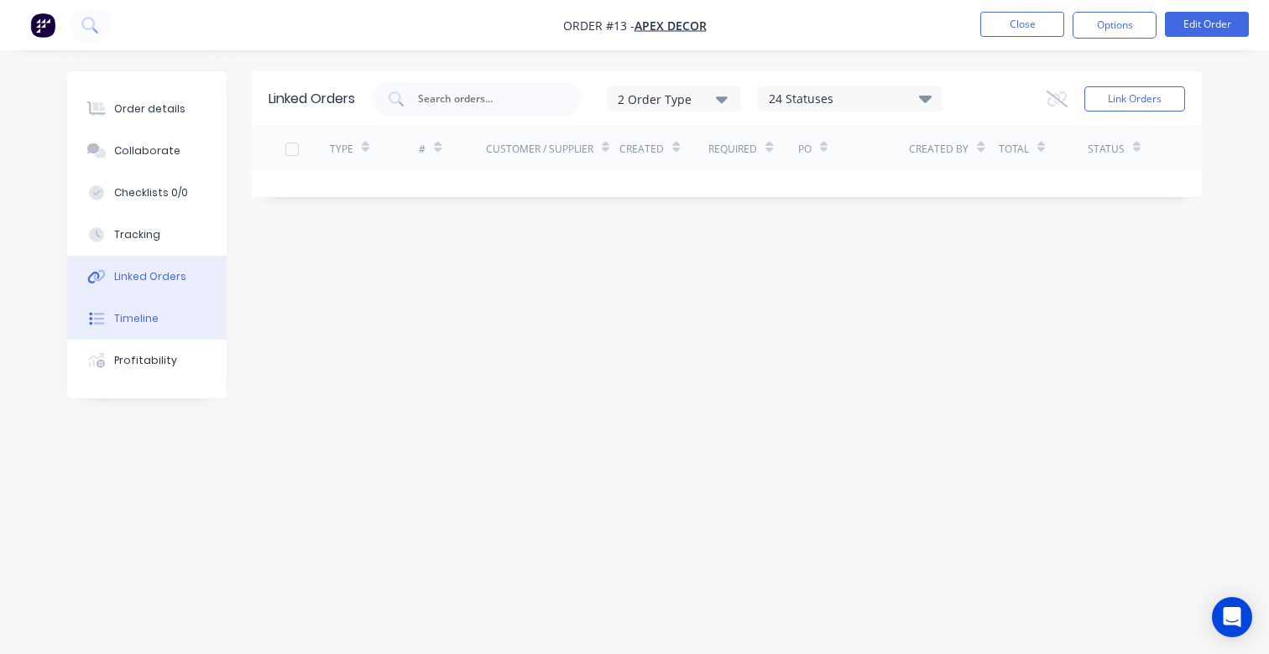
click at [173, 308] on button "Timeline" at bounding box center [146, 319] width 159 height 42
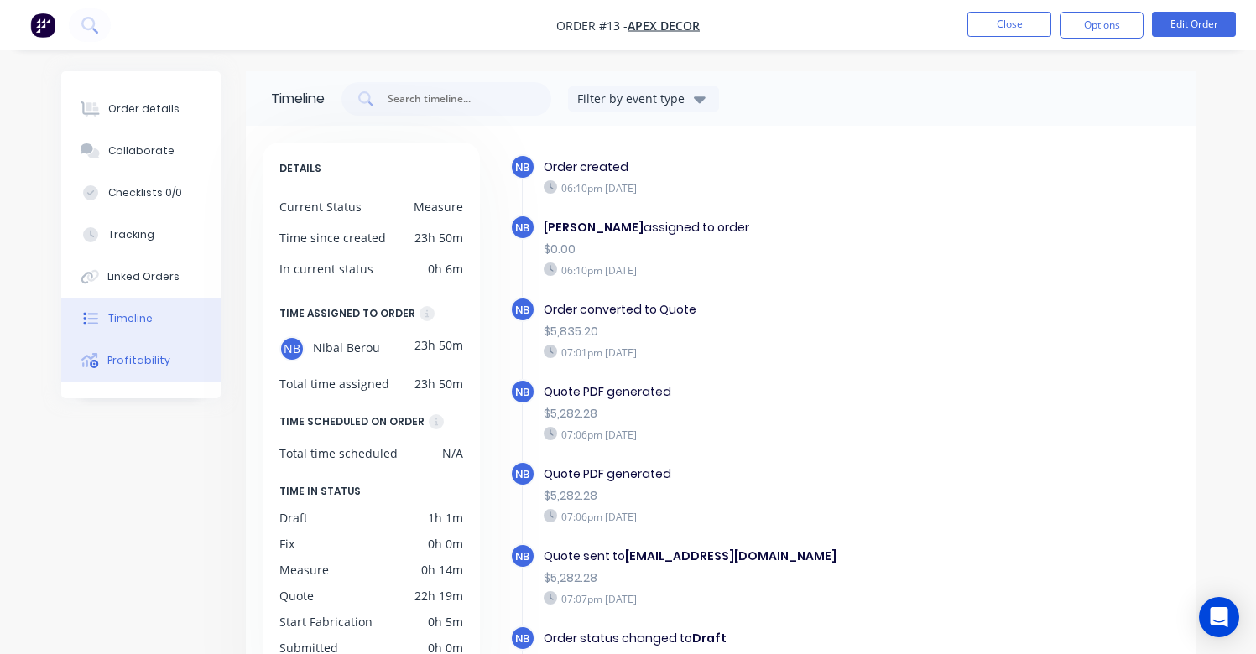
click at [186, 375] on button "Profitability" at bounding box center [140, 361] width 159 height 42
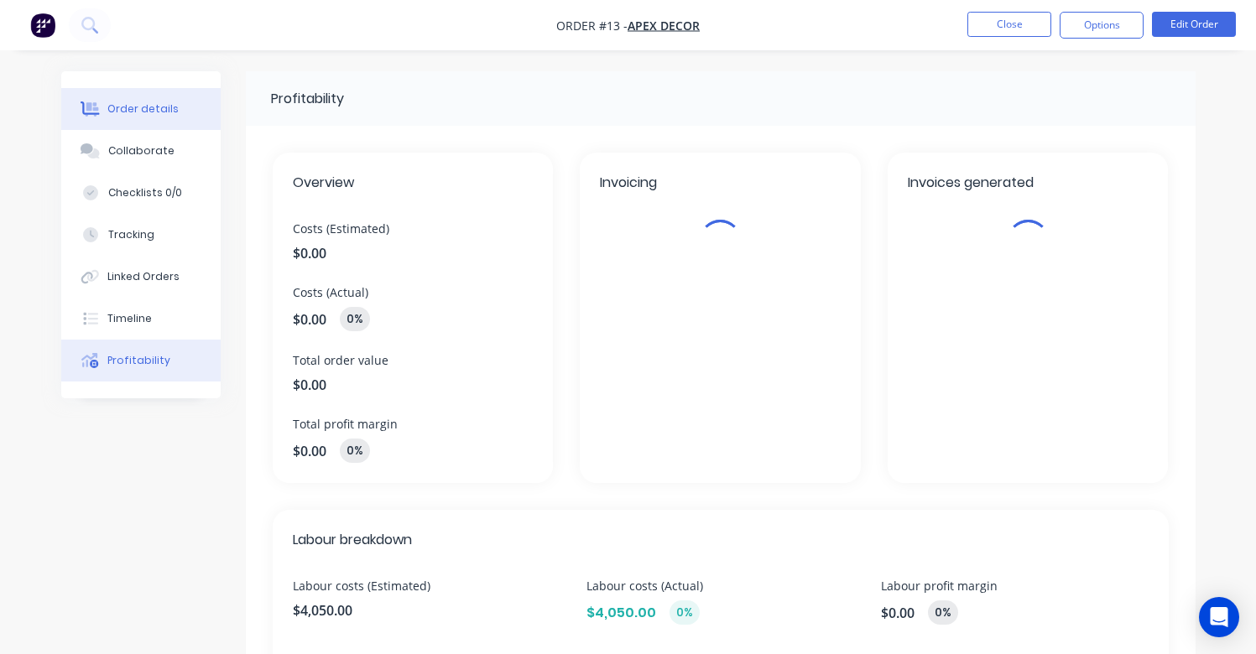
click at [164, 127] on button "Order details" at bounding box center [140, 109] width 159 height 42
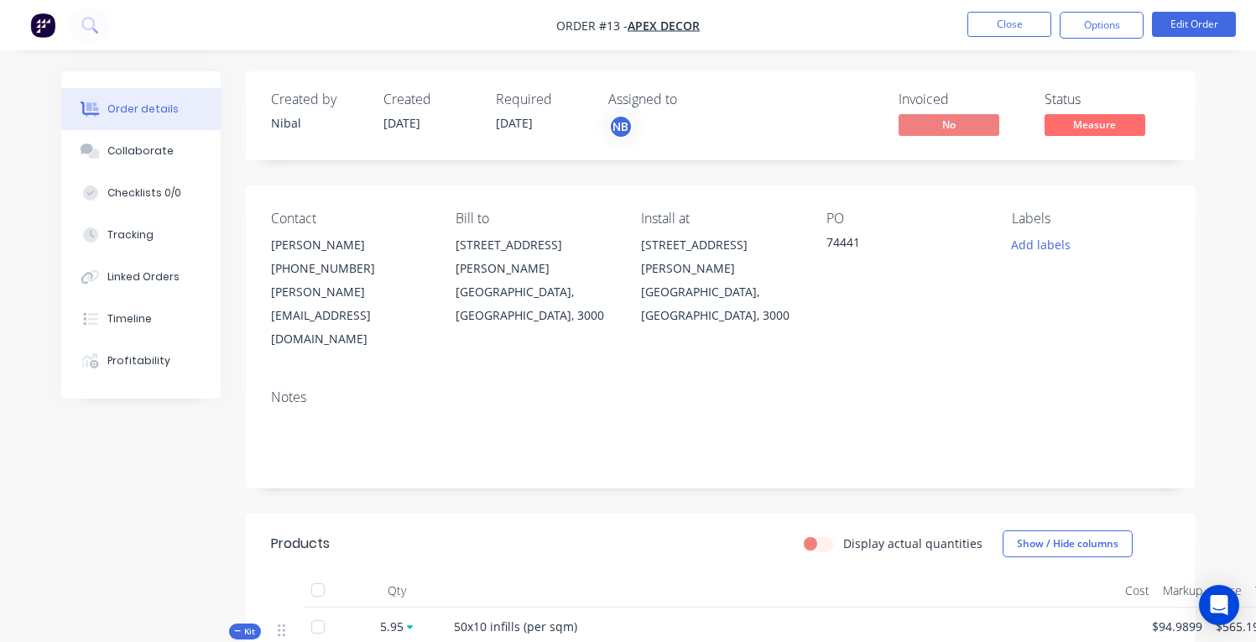
click at [1071, 129] on span "Measure" at bounding box center [1095, 124] width 101 height 21
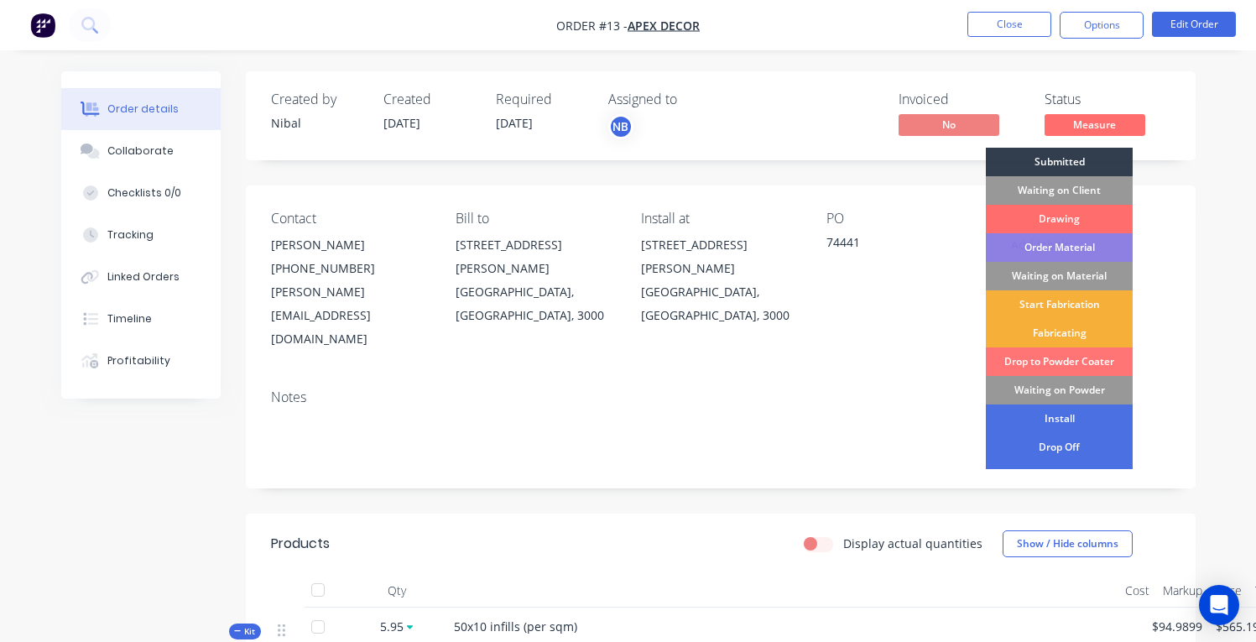
click at [1071, 227] on div "Drawing" at bounding box center [1059, 219] width 147 height 29
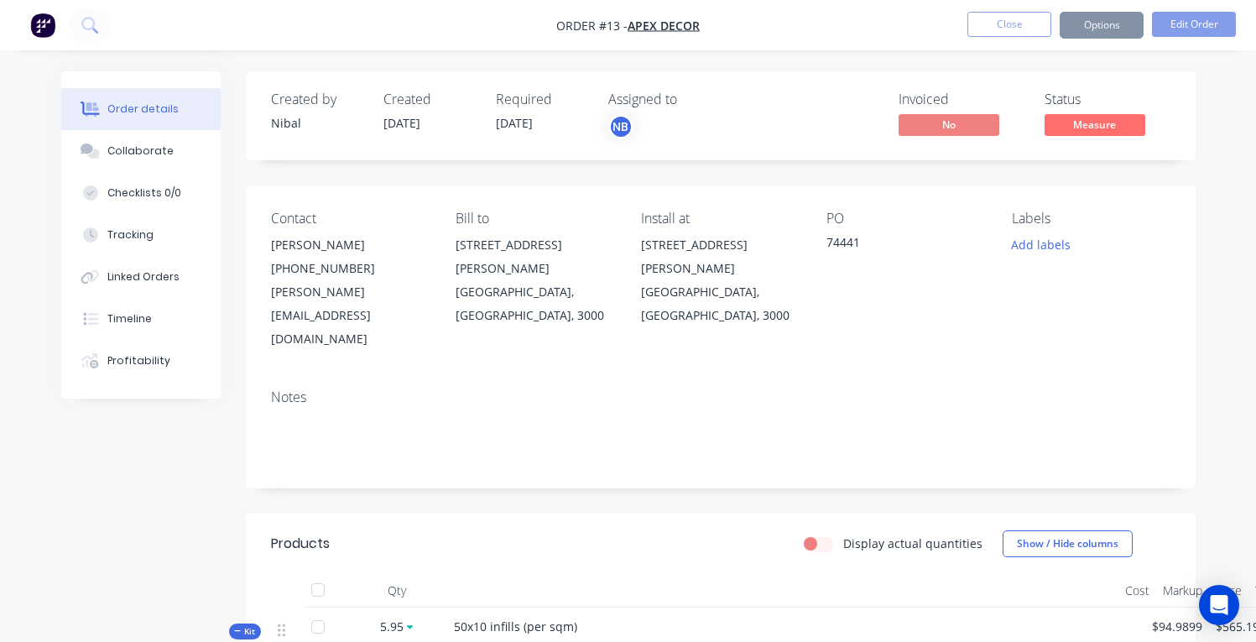
click at [1118, 130] on span "Measure" at bounding box center [1095, 124] width 101 height 21
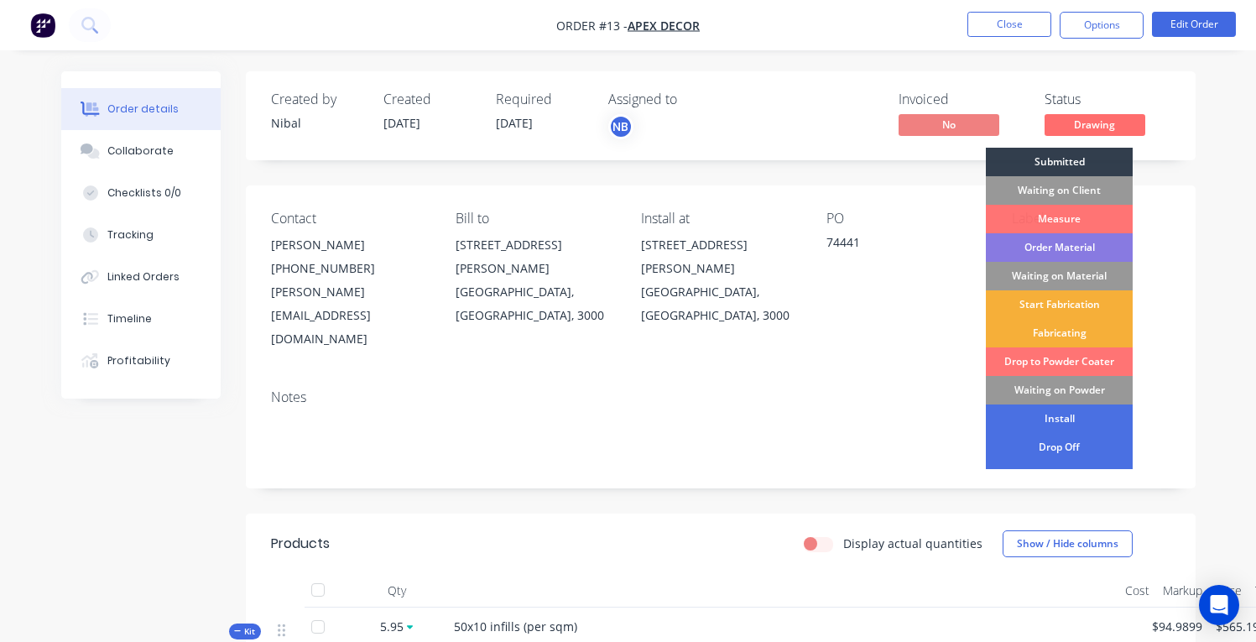
click at [1071, 247] on div "Order Material" at bounding box center [1059, 247] width 147 height 29
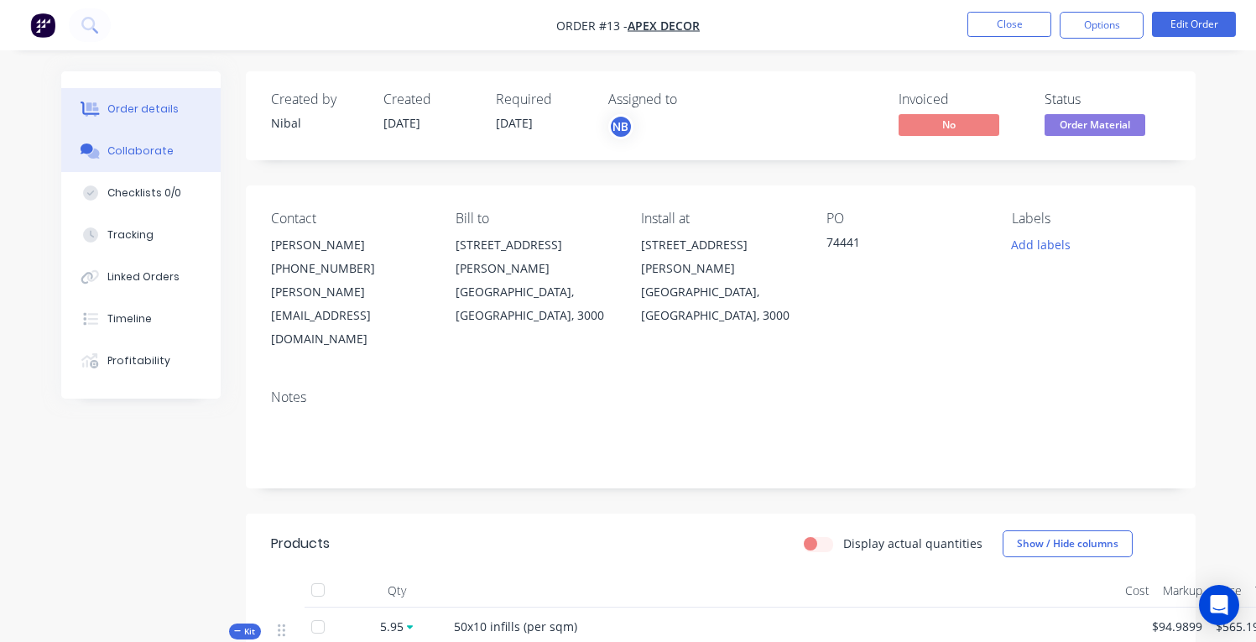
click at [132, 149] on div "Collaborate" at bounding box center [140, 150] width 66 height 15
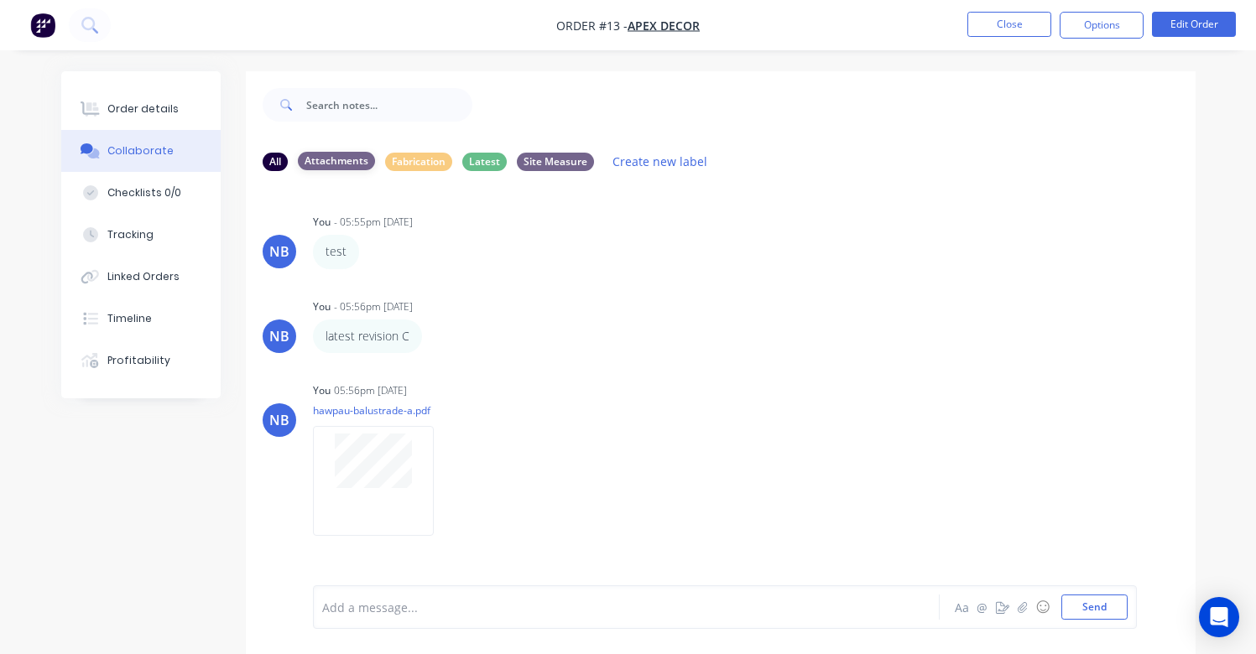
click at [331, 161] on div "Attachments" at bounding box center [336, 161] width 77 height 18
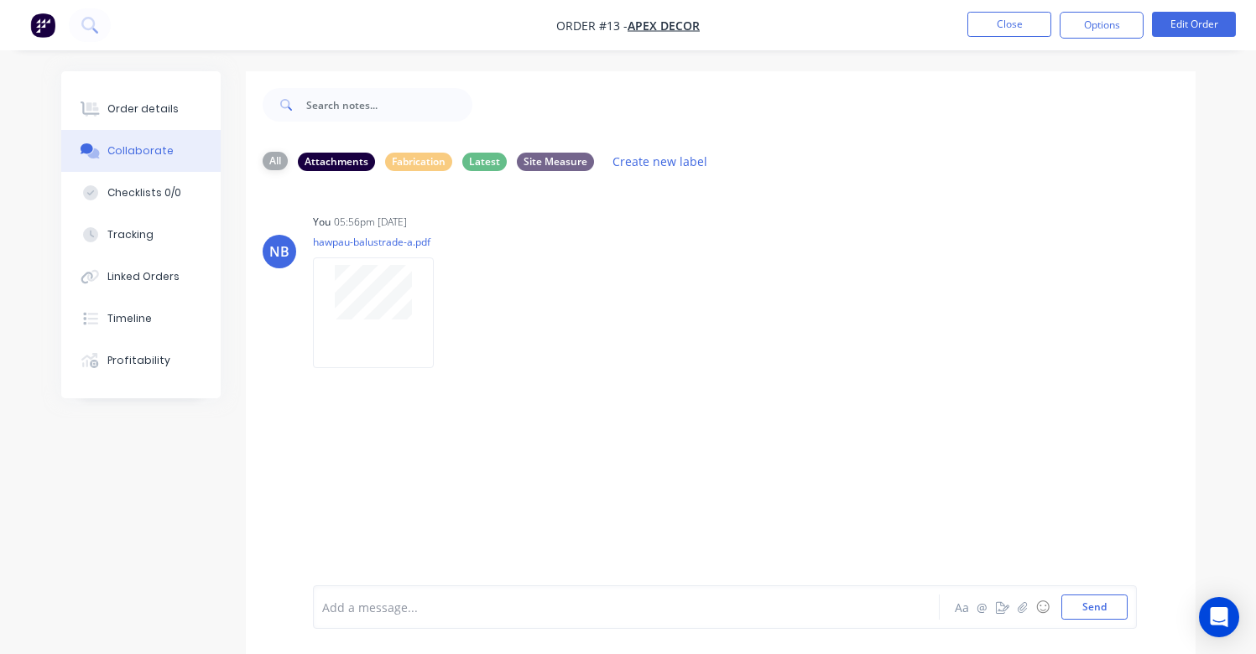
click at [283, 159] on div "All" at bounding box center [275, 161] width 25 height 18
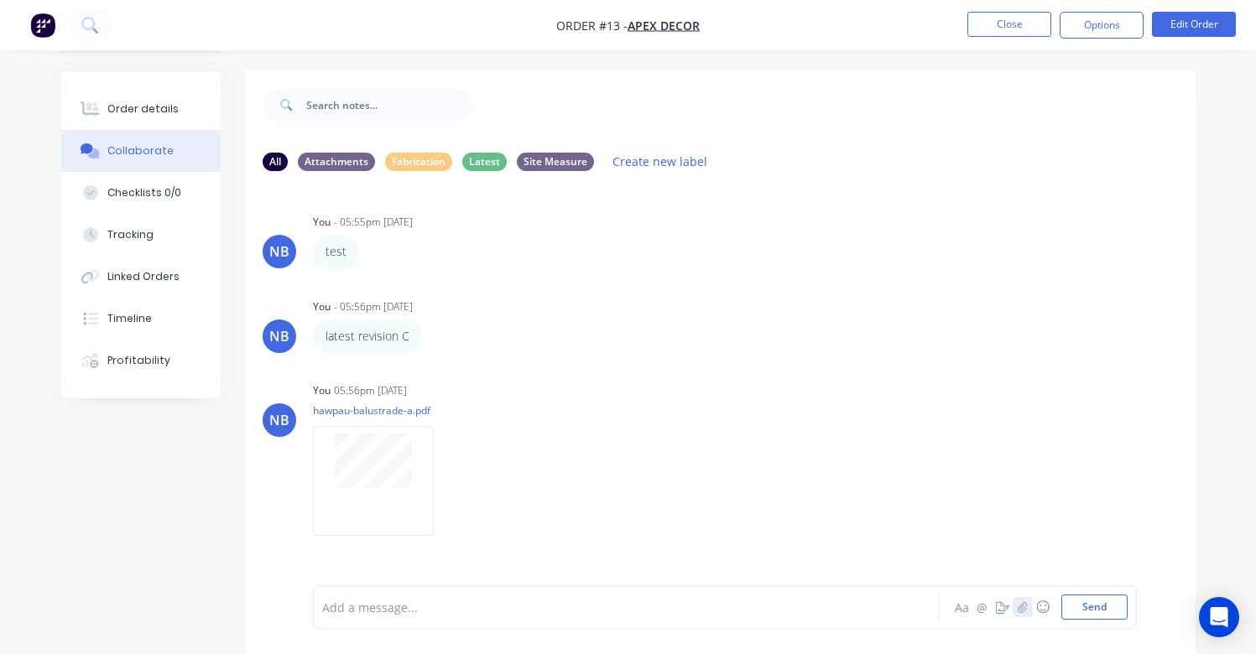
click at [1015, 606] on button "button" at bounding box center [1023, 607] width 20 height 20
click at [1092, 615] on button "Send" at bounding box center [1094, 607] width 66 height 25
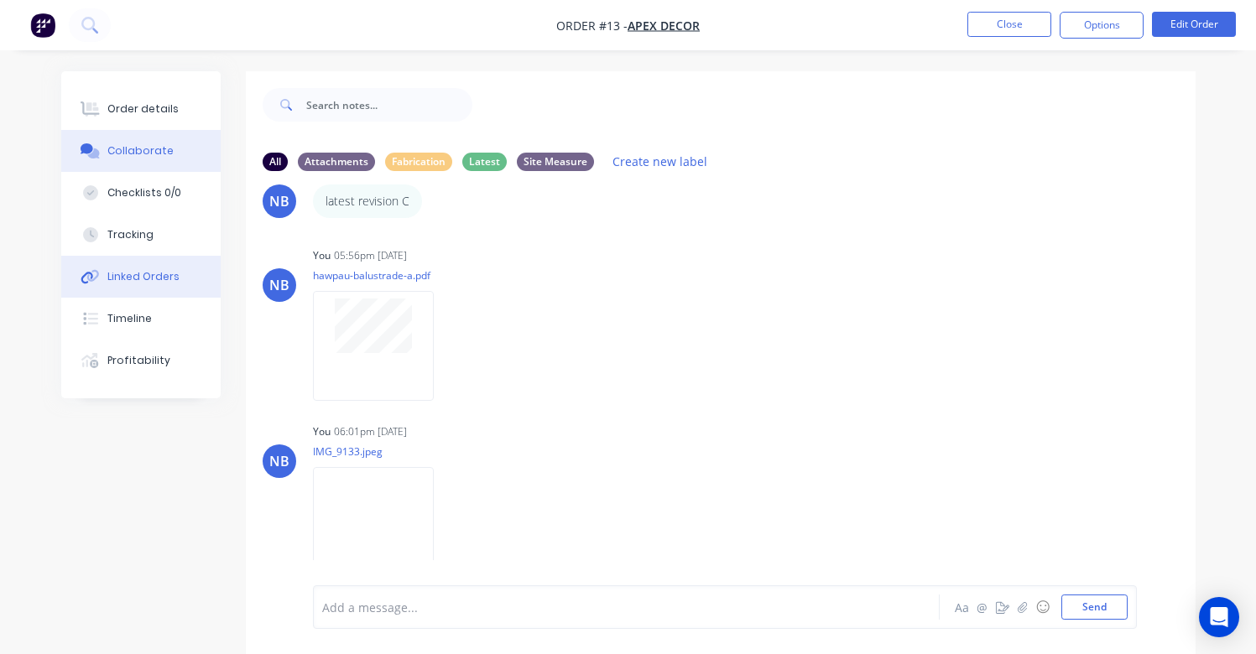
click at [160, 287] on button "Linked Orders" at bounding box center [140, 277] width 159 height 42
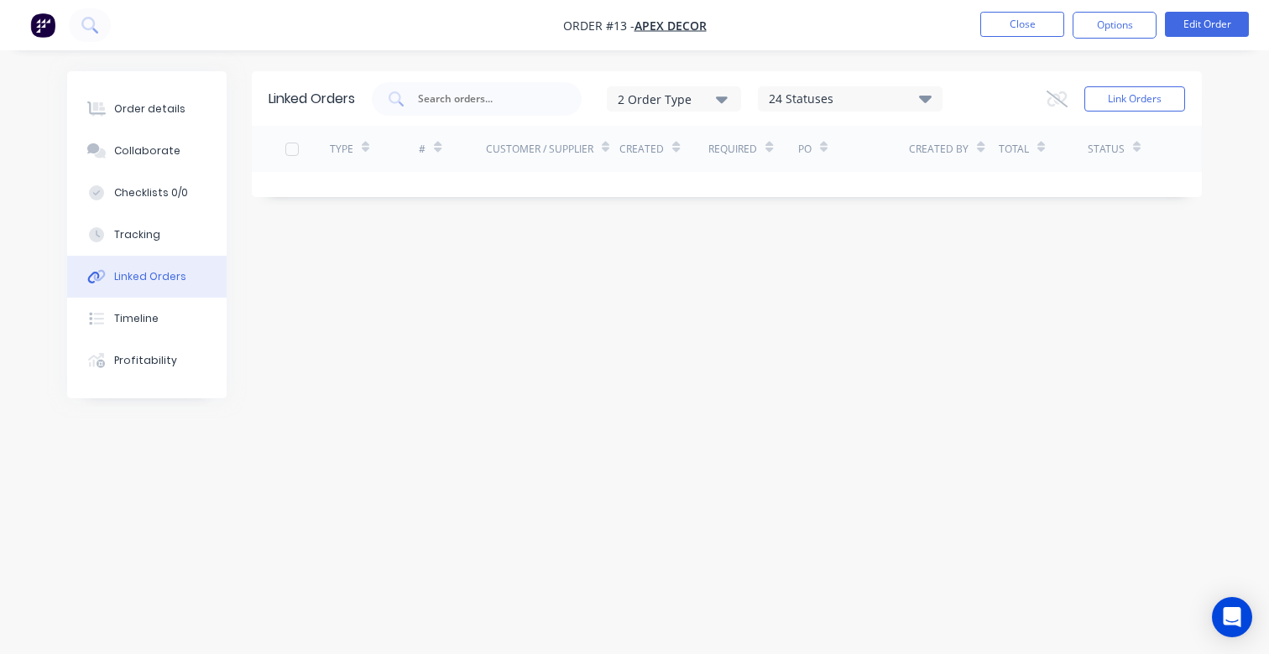
click at [42, 19] on img "button" at bounding box center [42, 25] width 25 height 25
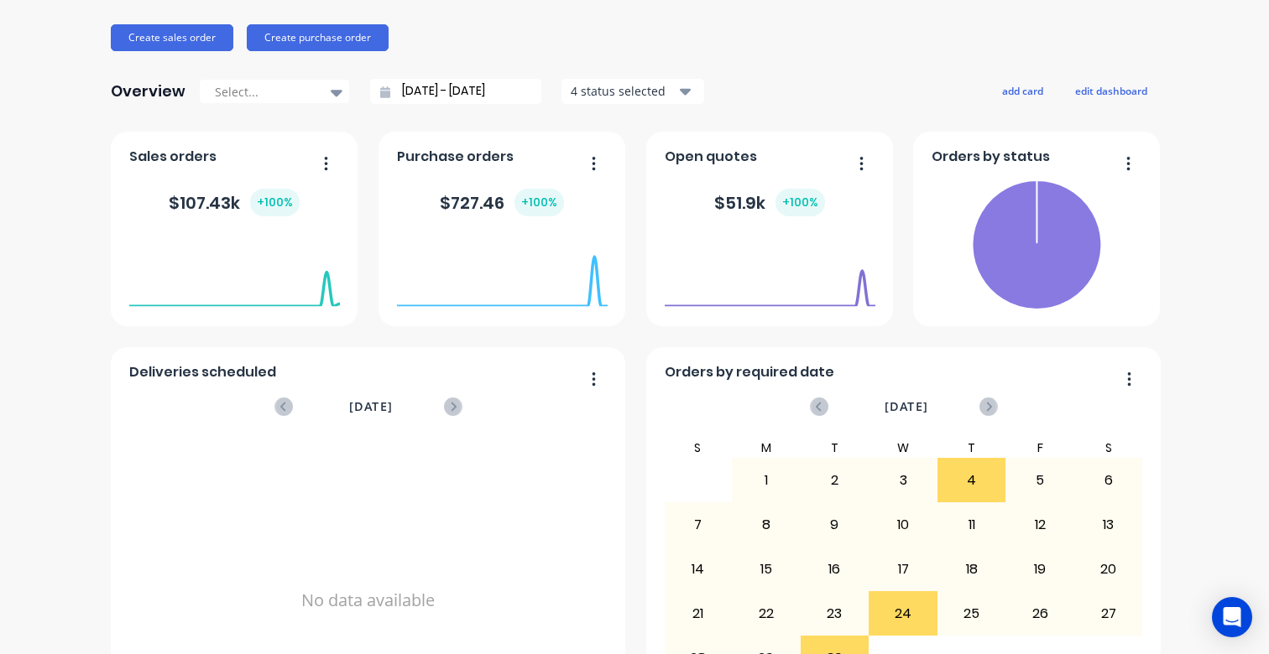
scroll to position [274, 0]
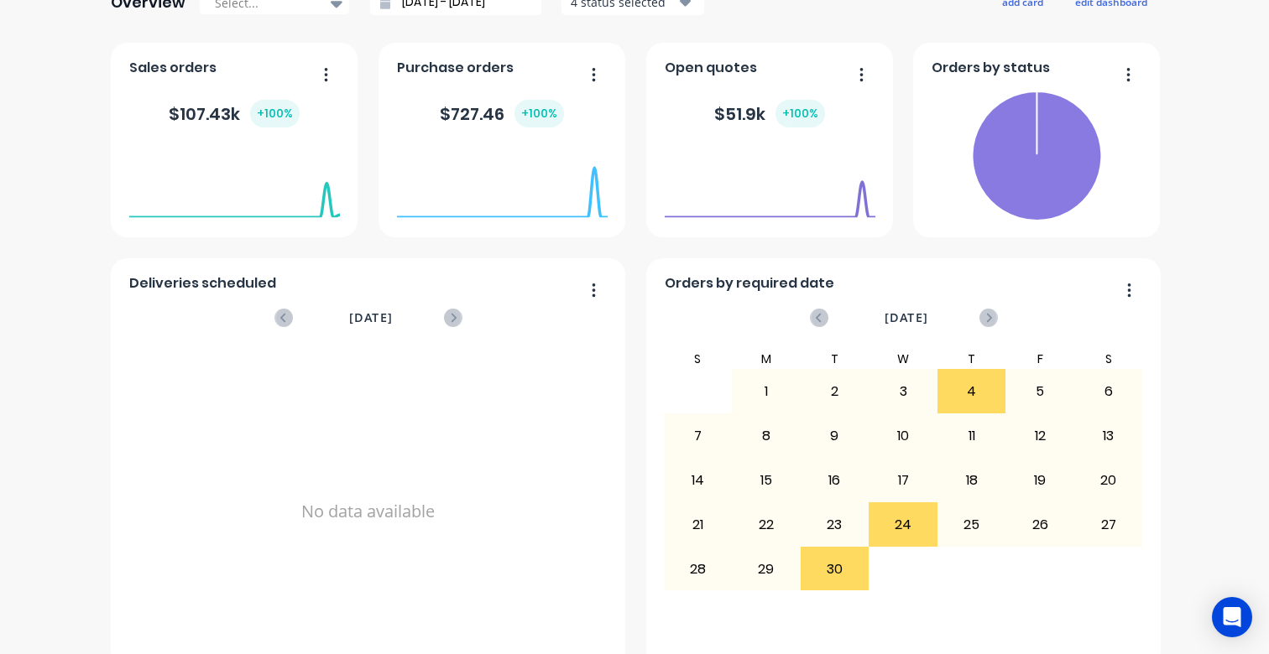
click at [325, 80] on icon "button" at bounding box center [326, 73] width 3 height 13
click at [86, 300] on div "FABCO Fabrications Create sales order Create purchase order Overview Select... …" at bounding box center [634, 231] width 1269 height 876
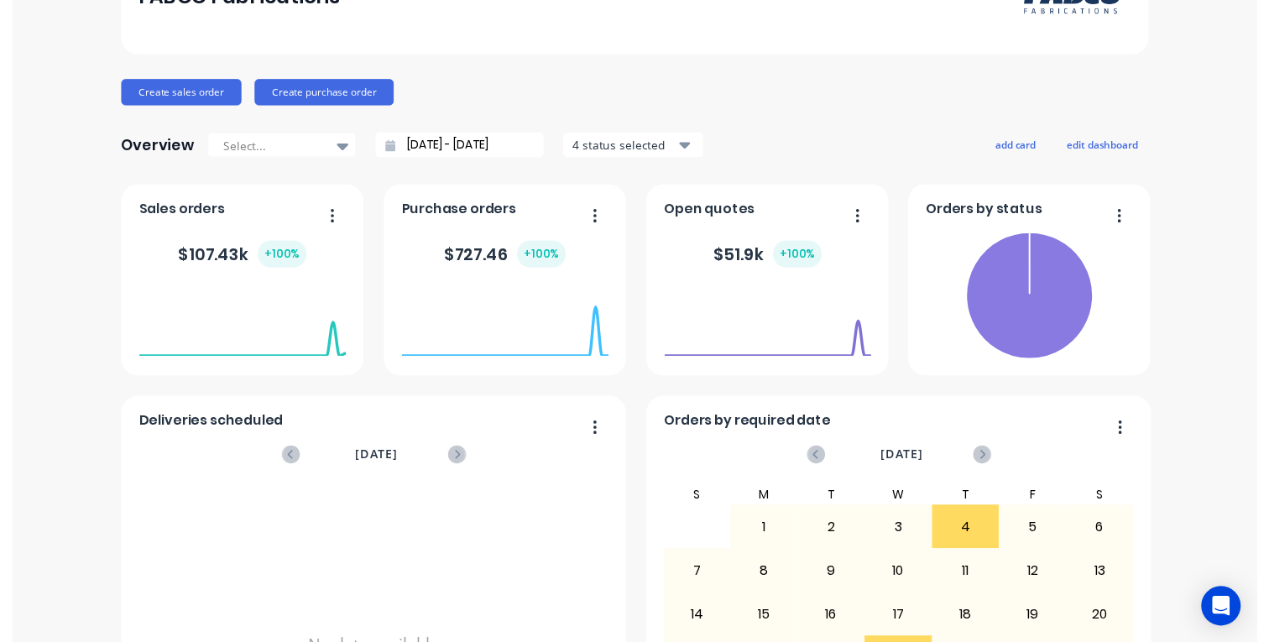
scroll to position [0, 0]
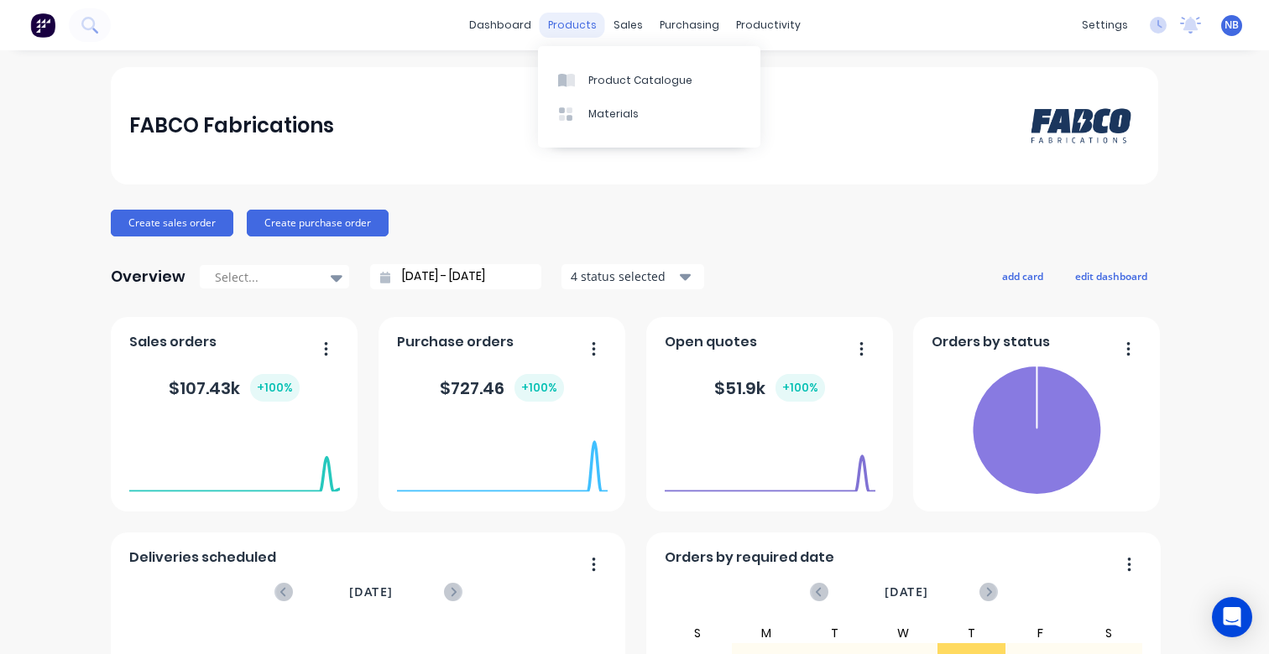
click at [569, 34] on div "products" at bounding box center [572, 25] width 65 height 25
click at [578, 75] on div at bounding box center [570, 80] width 25 height 15
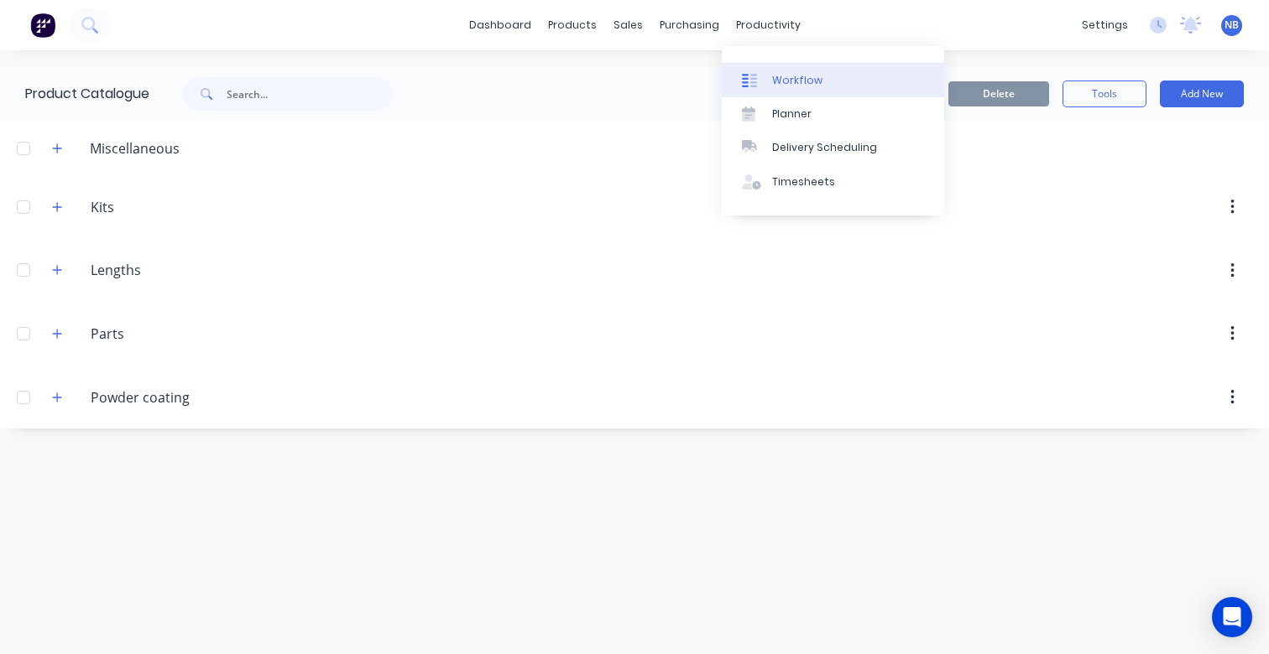
click at [784, 84] on div "Workflow" at bounding box center [797, 80] width 50 height 15
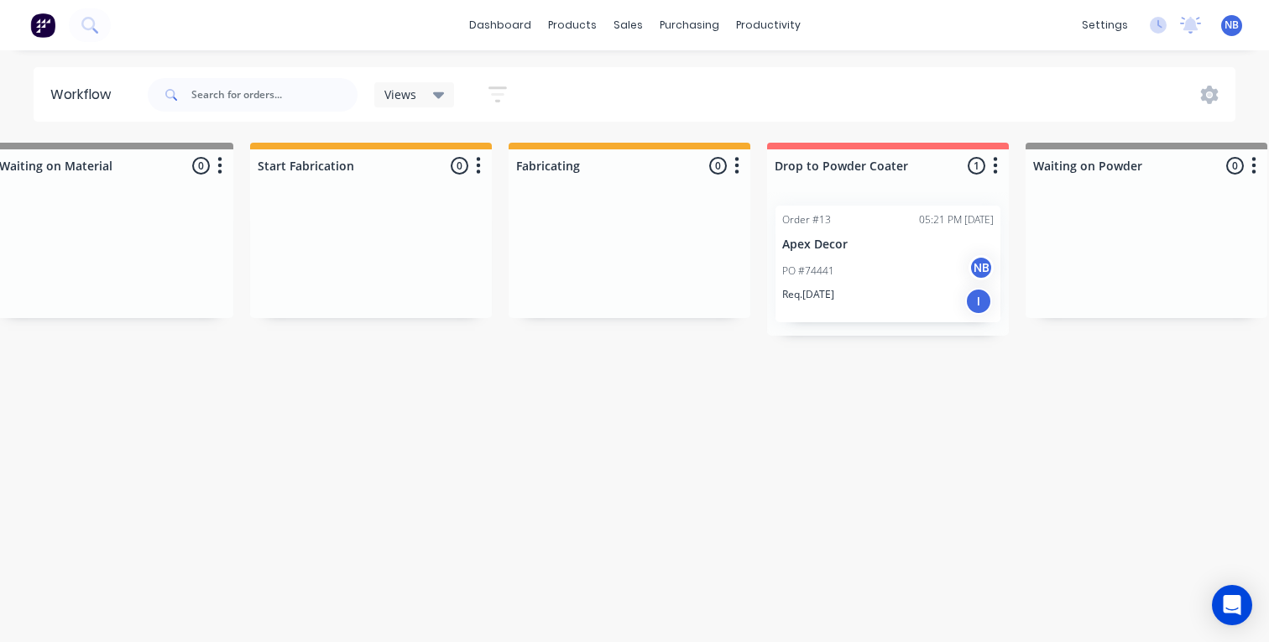
scroll to position [0, 1348]
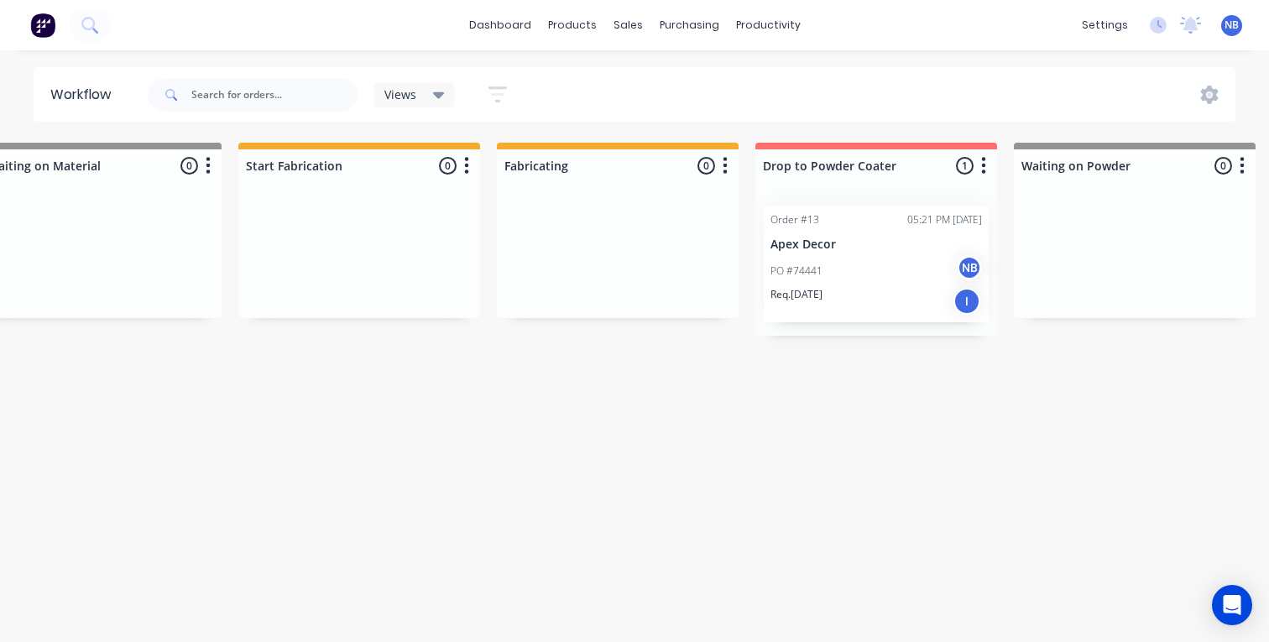
click at [894, 246] on p "Apex Decor" at bounding box center [875, 244] width 211 height 14
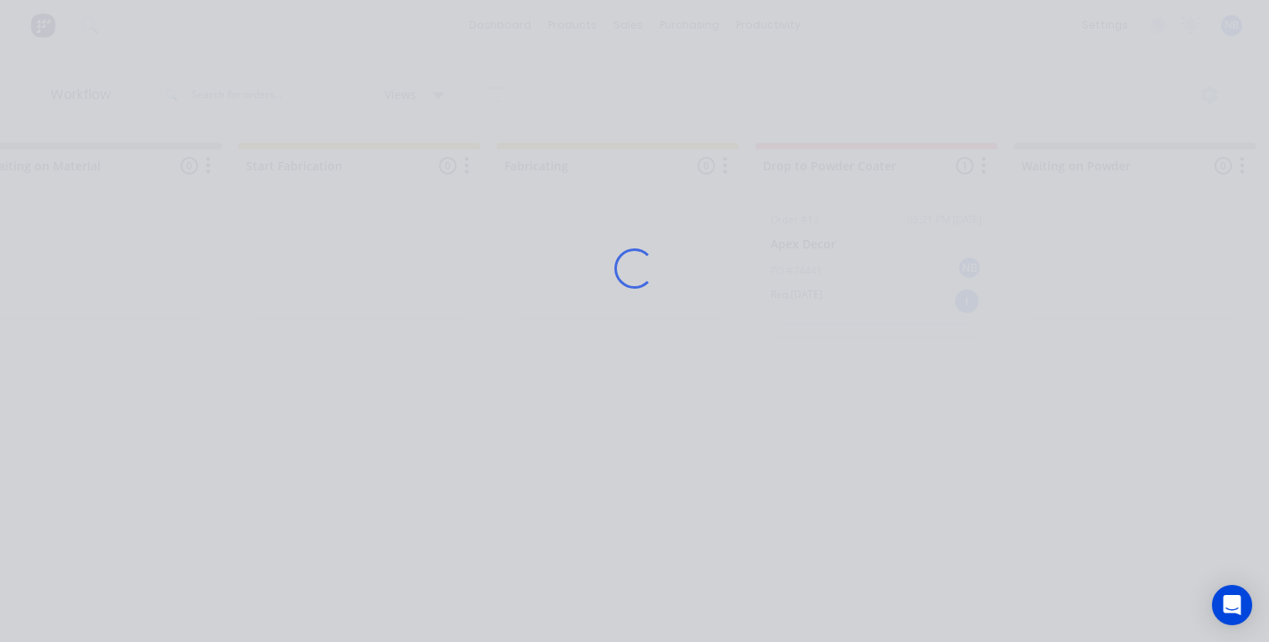
scroll to position [183, 0]
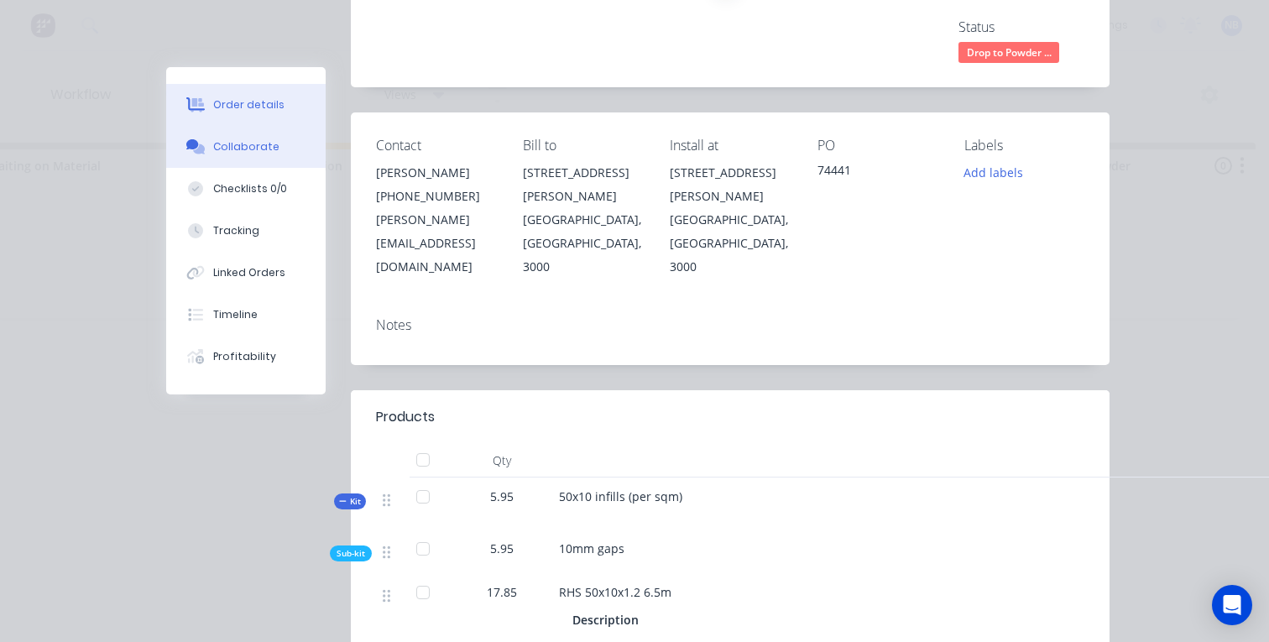
click at [234, 159] on button "Collaborate" at bounding box center [245, 147] width 159 height 42
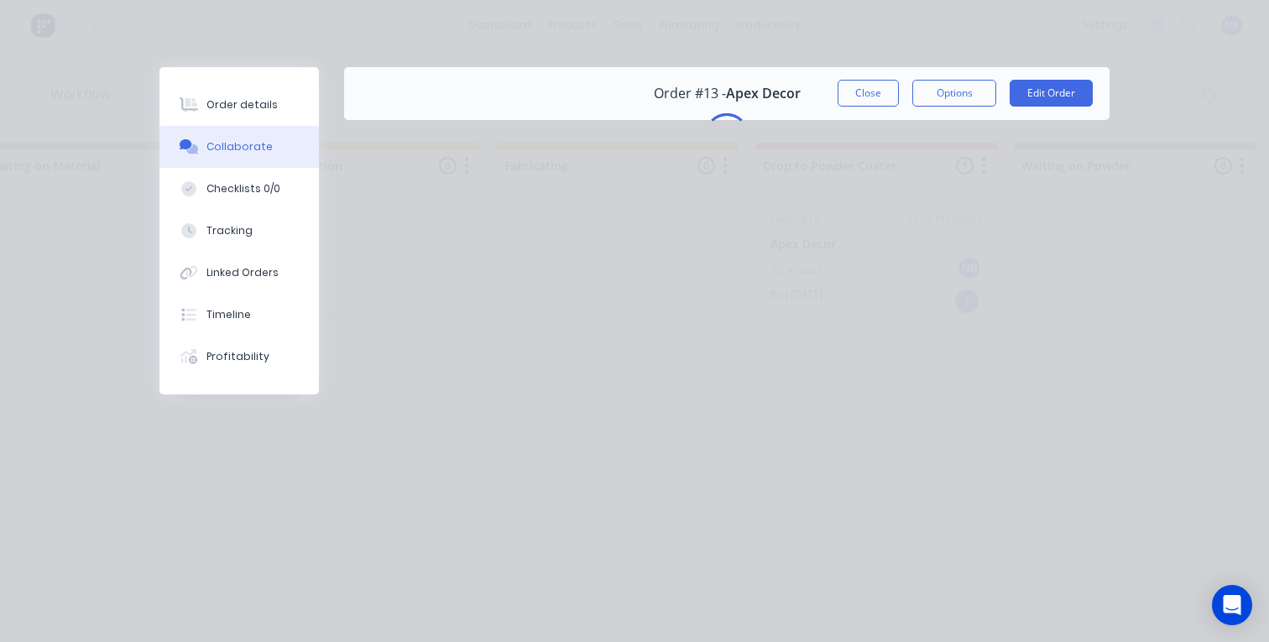
click at [234, 153] on div "Collaborate" at bounding box center [239, 146] width 66 height 15
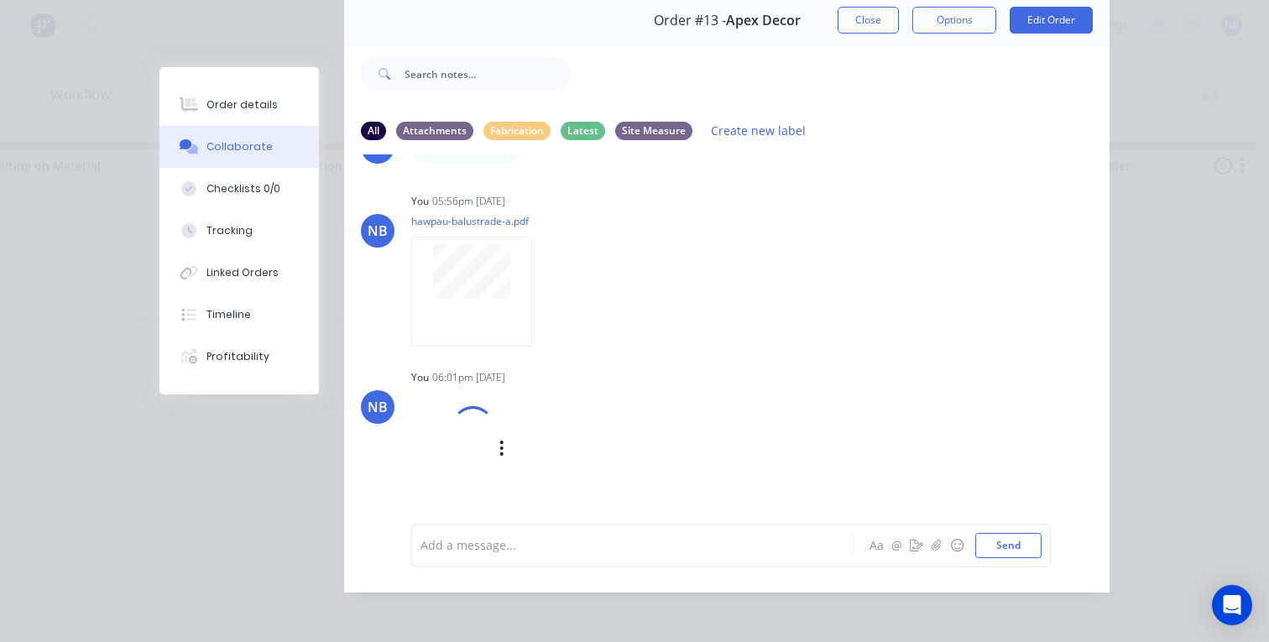
scroll to position [88, 0]
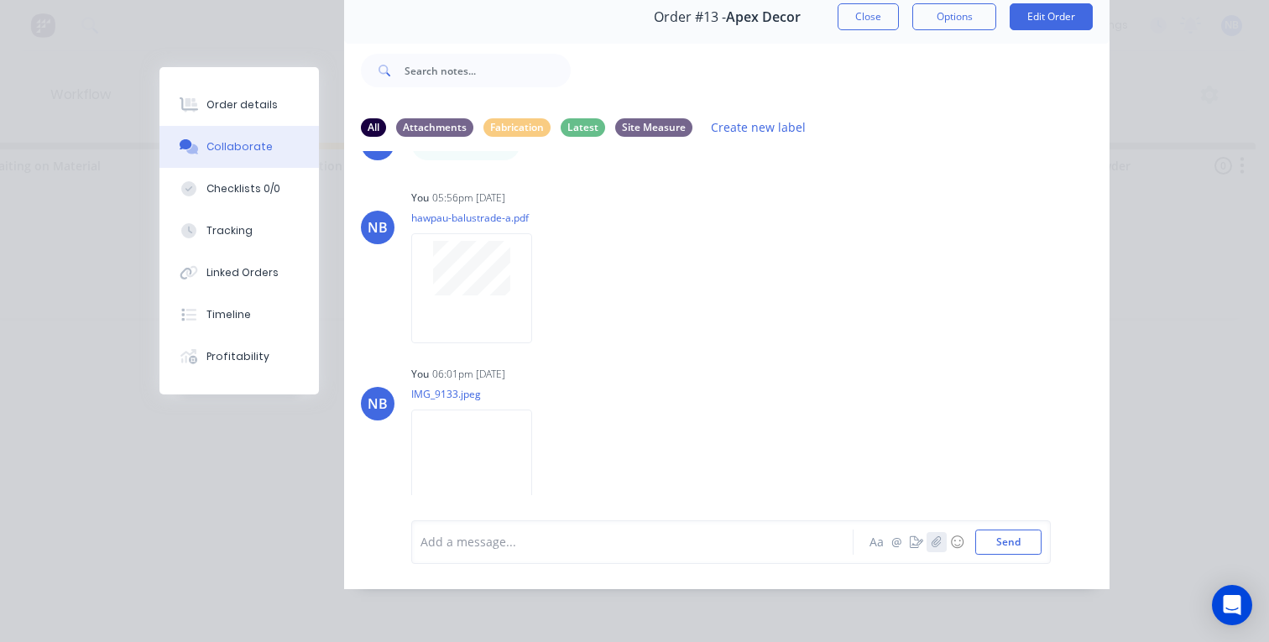
click at [933, 543] on icon "button" at bounding box center [936, 542] width 10 height 12
click at [226, 180] on button "Checklists 0/0" at bounding box center [238, 189] width 159 height 42
type textarea "x"
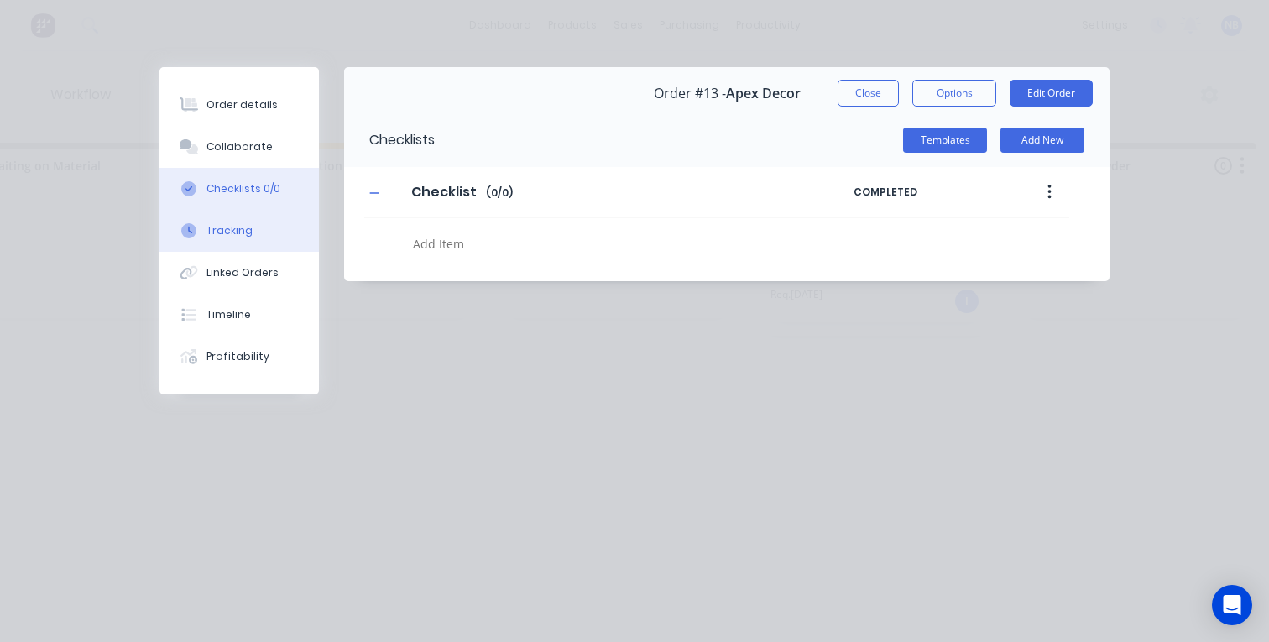
scroll to position [0, 0]
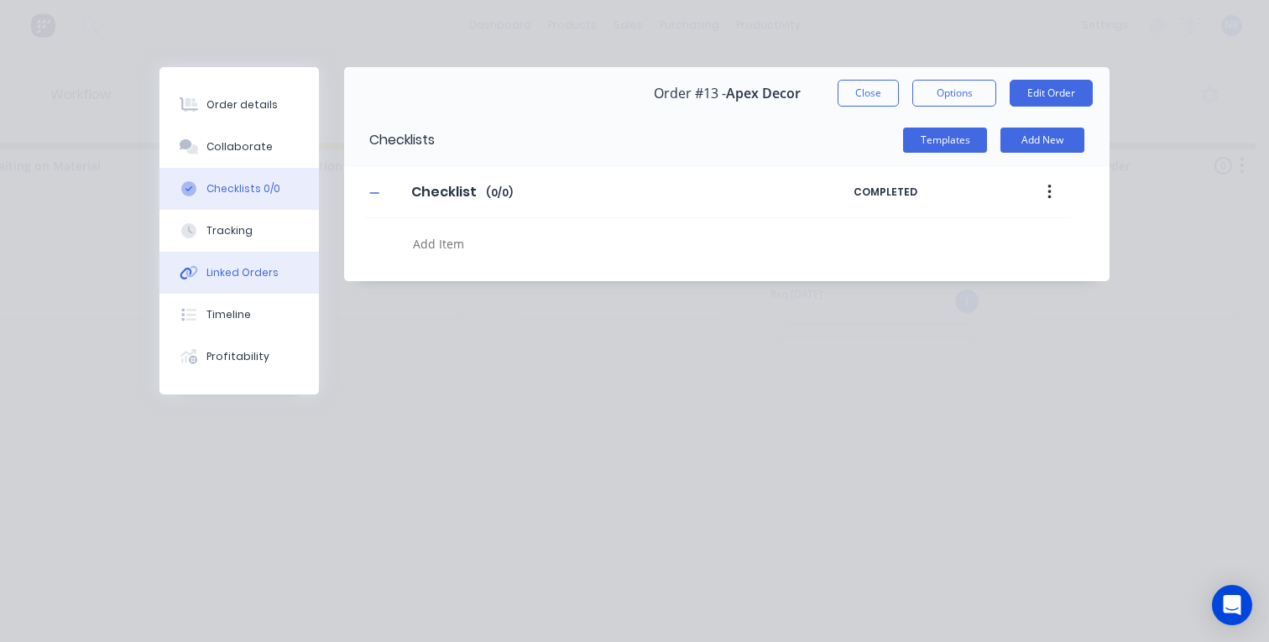
click at [251, 266] on button "Linked Orders" at bounding box center [238, 273] width 159 height 42
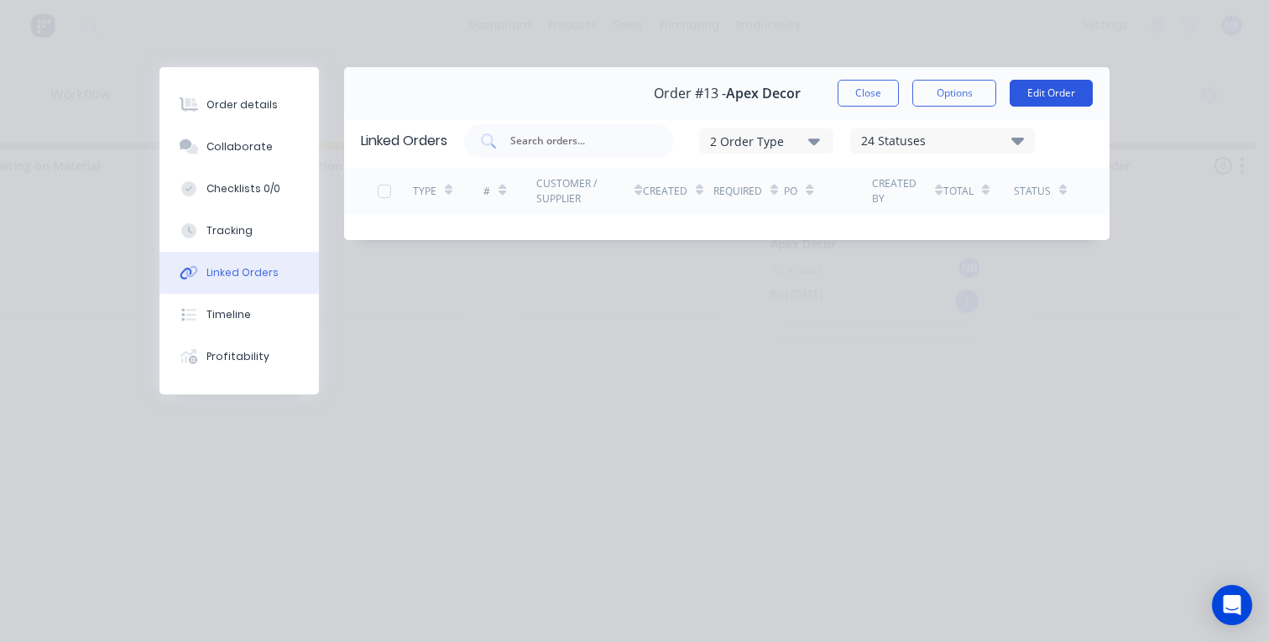
click at [1029, 96] on button "Edit Order" at bounding box center [1050, 93] width 83 height 27
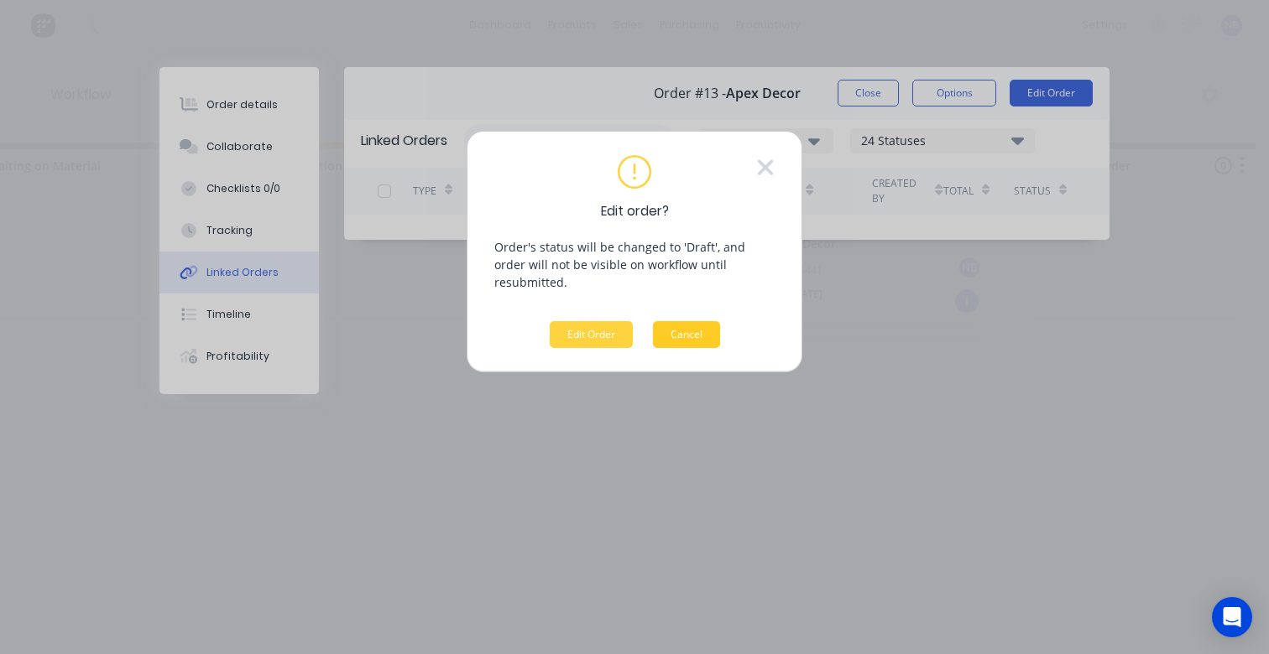
click at [695, 321] on button "Cancel" at bounding box center [686, 334] width 67 height 27
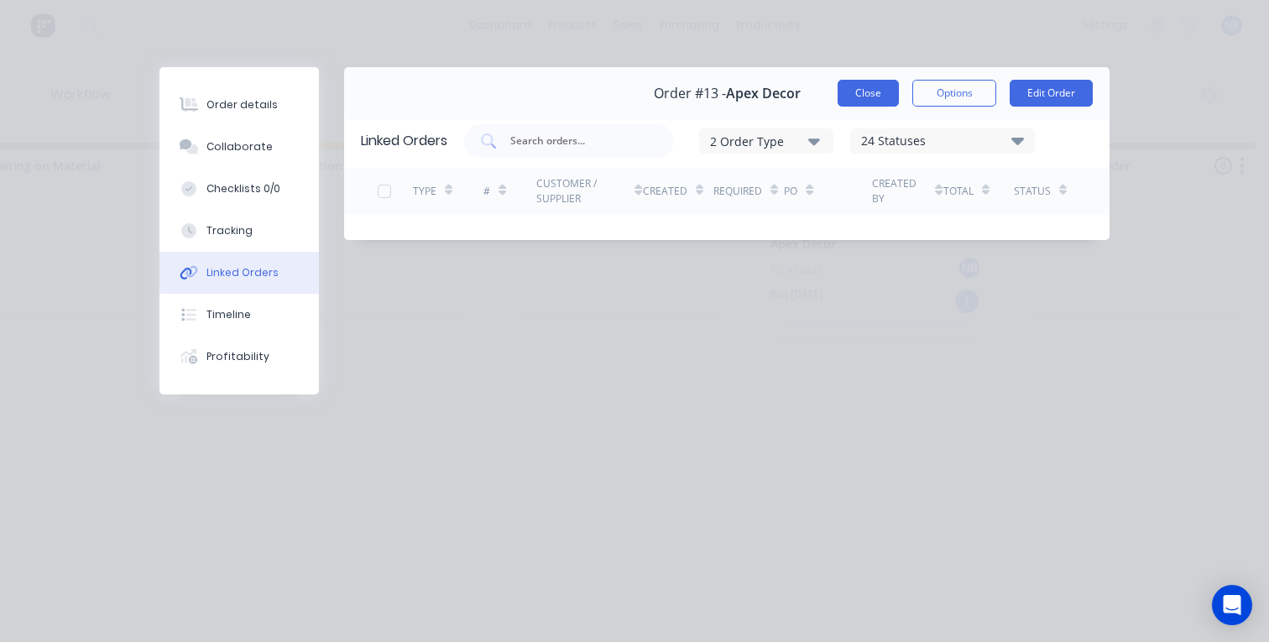
click at [889, 95] on button "Close" at bounding box center [867, 93] width 61 height 27
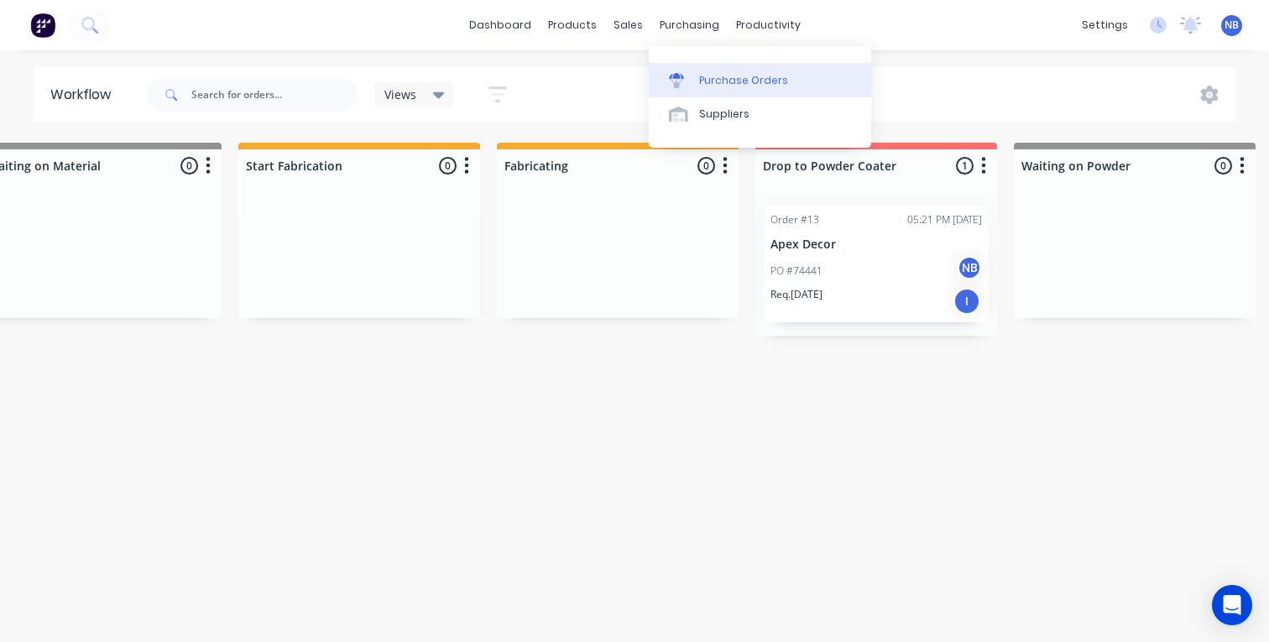
click at [696, 79] on link "Purchase Orders" at bounding box center [760, 80] width 222 height 34
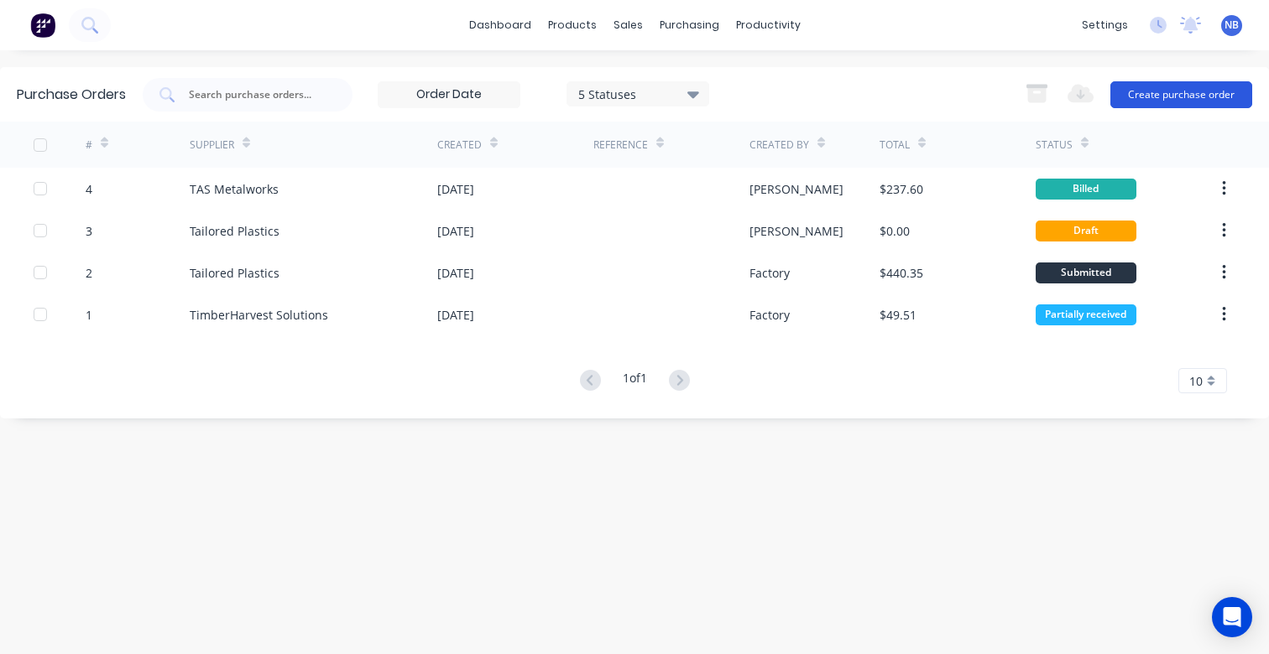
click at [1206, 86] on button "Create purchase order" at bounding box center [1181, 94] width 142 height 27
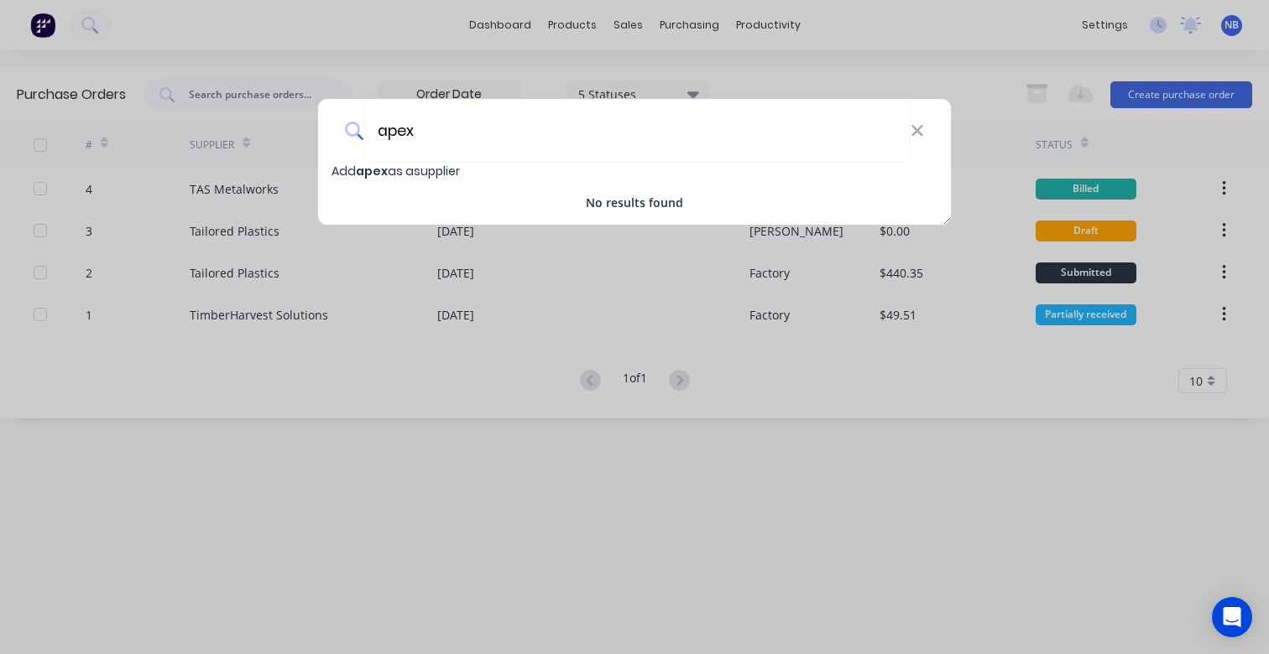
drag, startPoint x: 456, startPoint y: 143, endPoint x: 343, endPoint y: 130, distance: 114.0
click at [343, 130] on div "apex" at bounding box center [634, 130] width 633 height 63
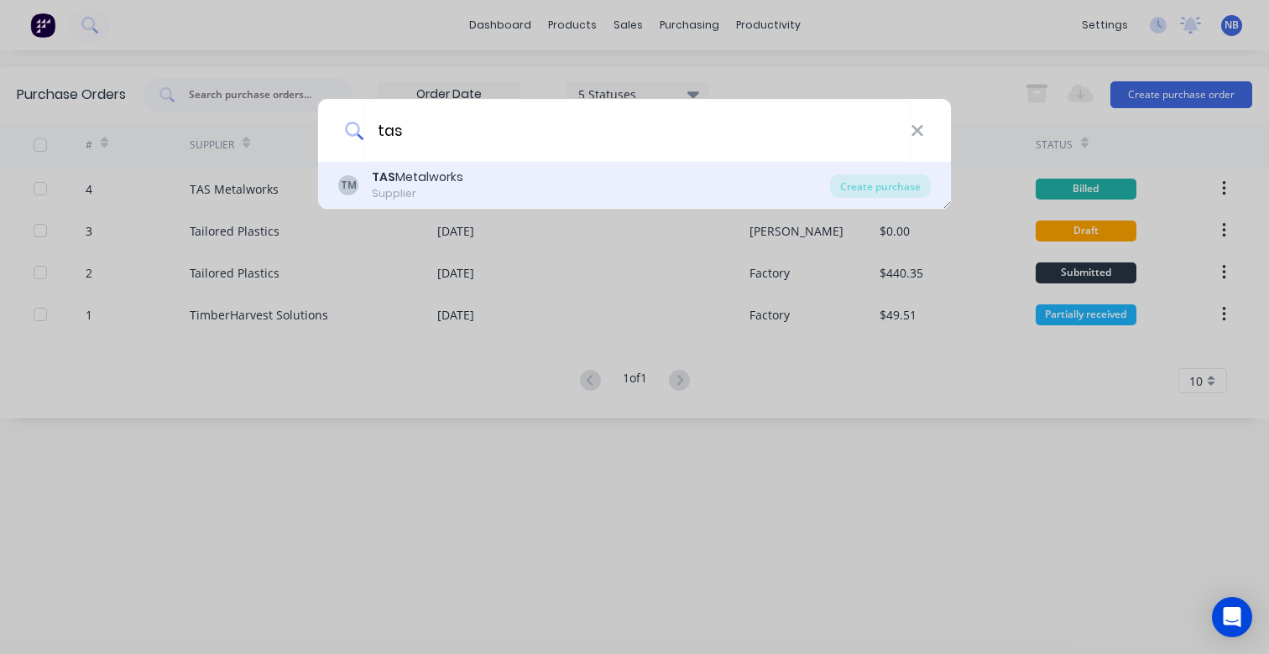
type input "tas"
click at [412, 192] on div "Supplier" at bounding box center [417, 193] width 91 height 15
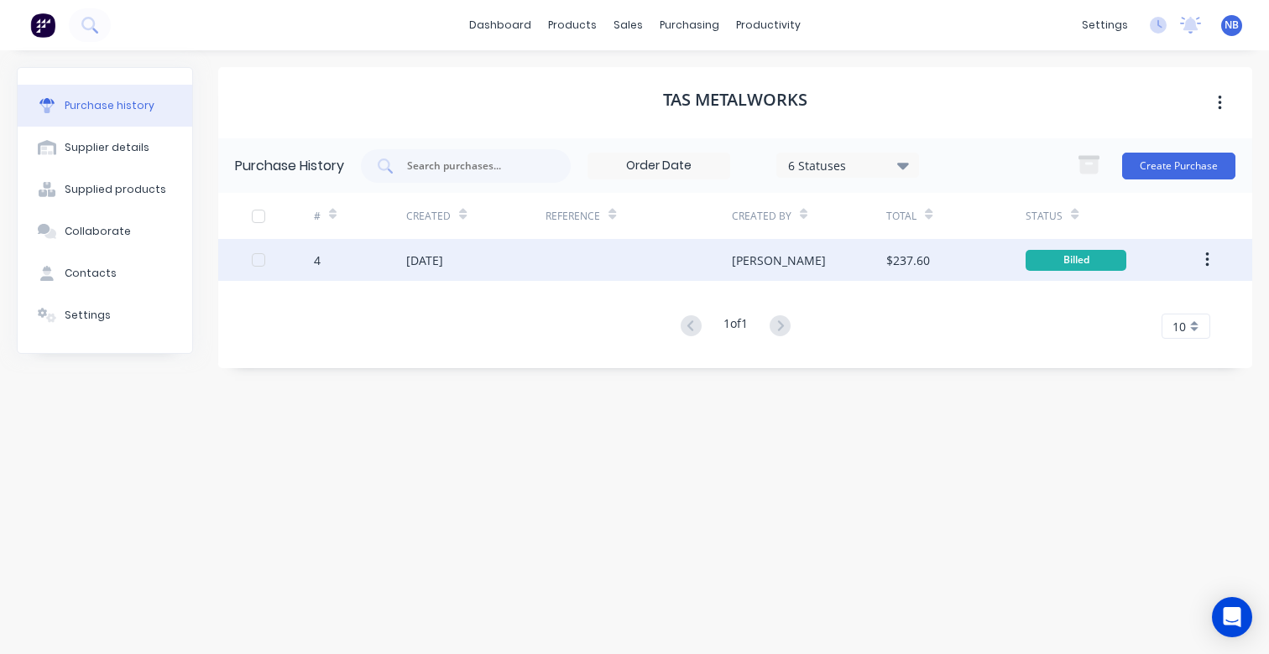
click at [1210, 256] on button "button" at bounding box center [1206, 260] width 39 height 30
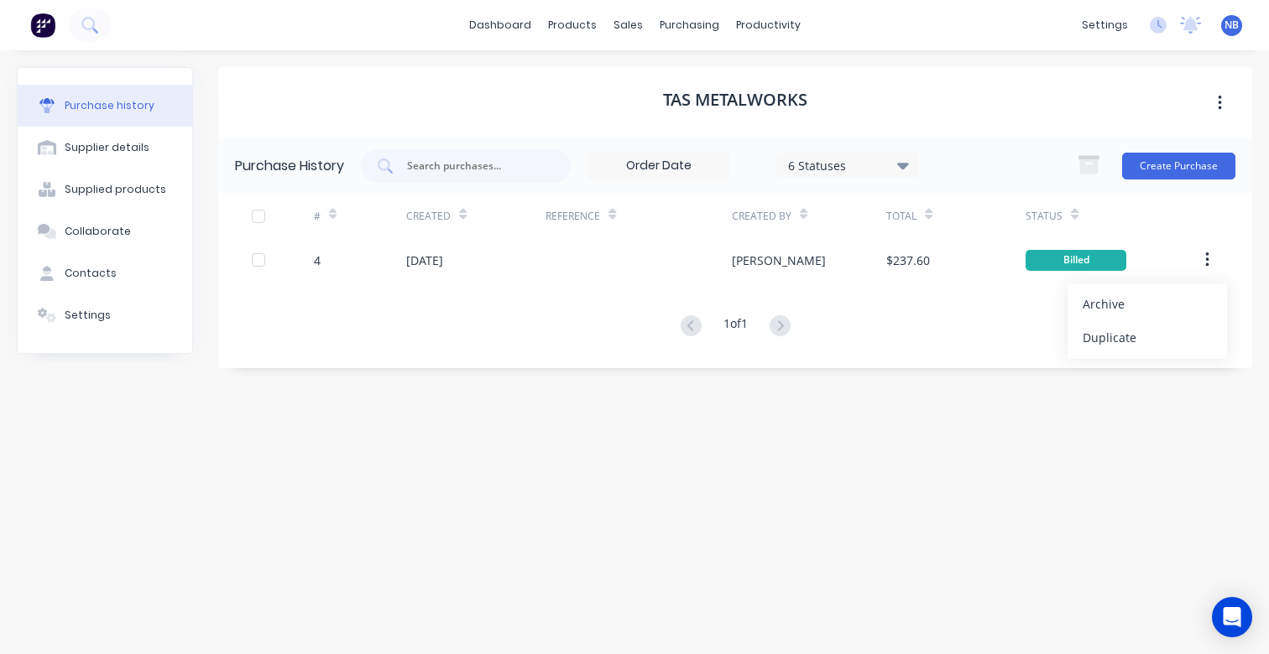
click at [949, 358] on div "Purchase History 6 Statuses 6 Statuses Create Purchase # Created Reference Crea…" at bounding box center [735, 253] width 1034 height 230
click at [1136, 184] on div "Purchase History 6 Statuses 6 Statuses Create Purchase" at bounding box center [735, 165] width 1034 height 55
click at [1147, 174] on button "Create Purchase" at bounding box center [1178, 166] width 113 height 27
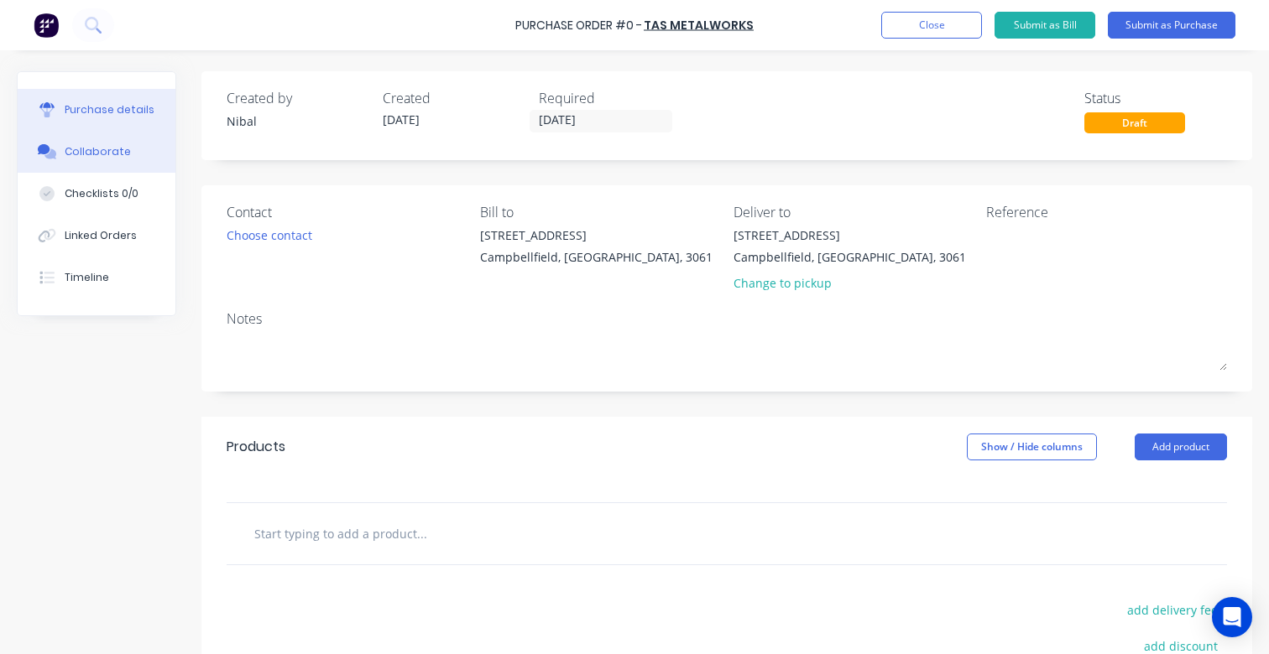
click at [99, 149] on div "Collaborate" at bounding box center [98, 151] width 66 height 15
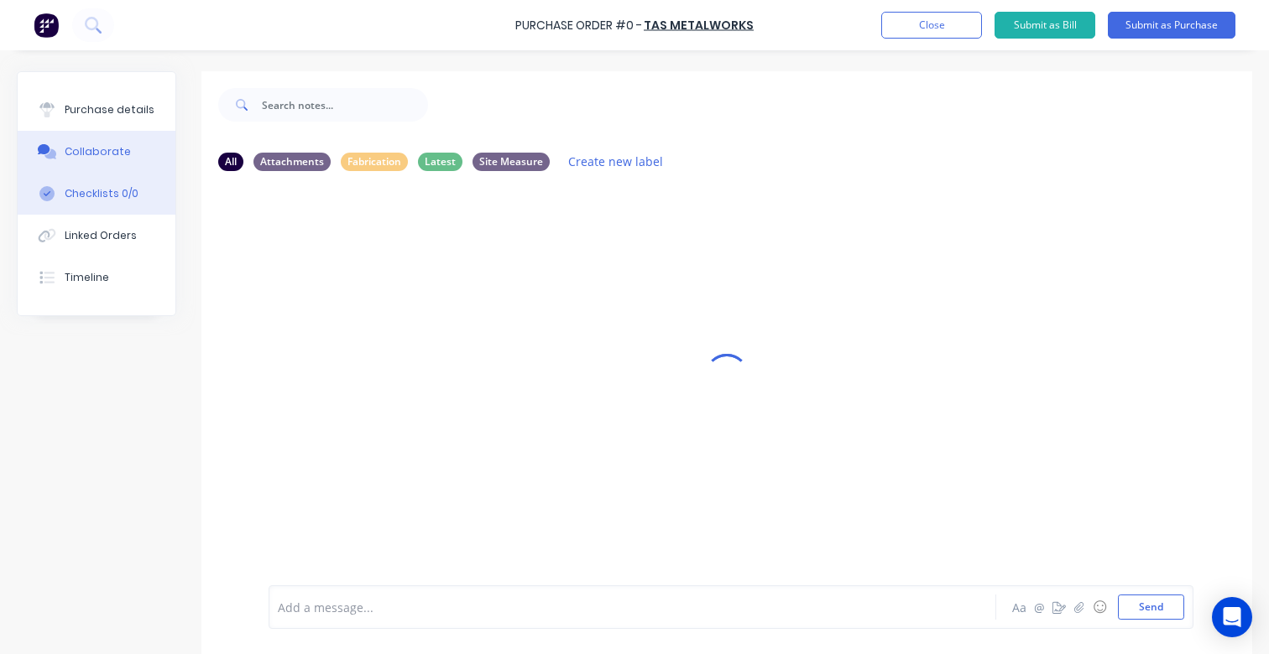
click at [90, 189] on div "Checklists 0/0" at bounding box center [102, 193] width 74 height 15
type textarea "x"
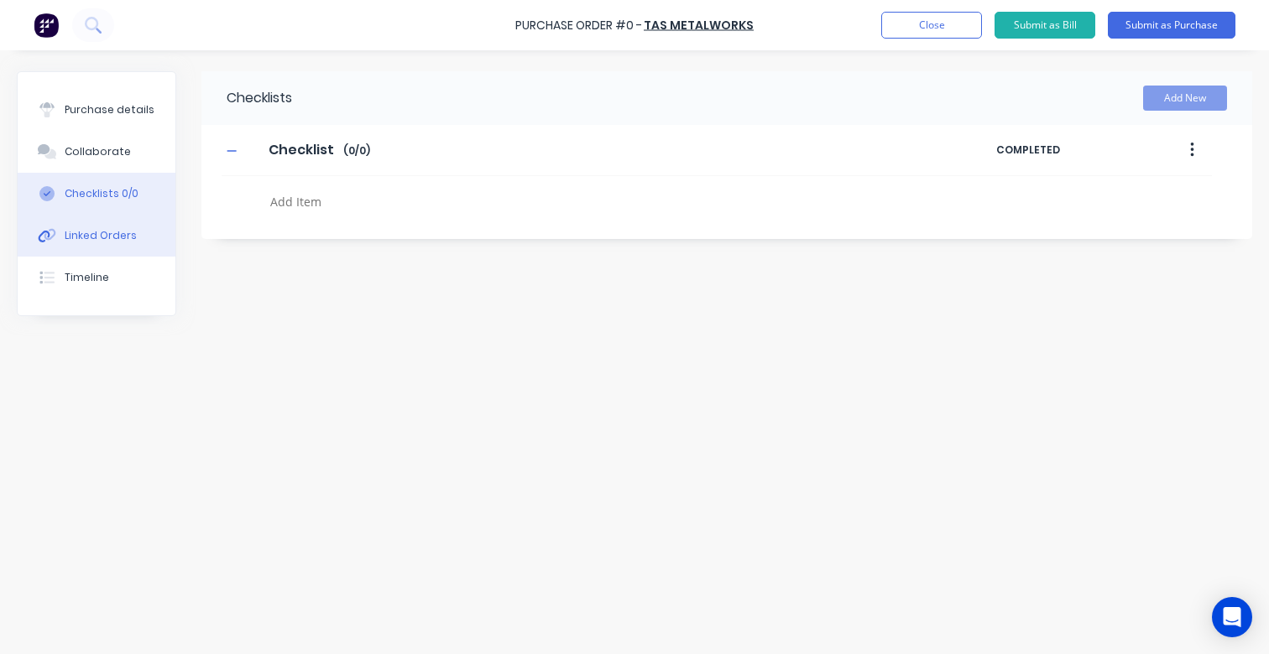
click at [96, 232] on div "Linked Orders" at bounding box center [101, 235] width 72 height 15
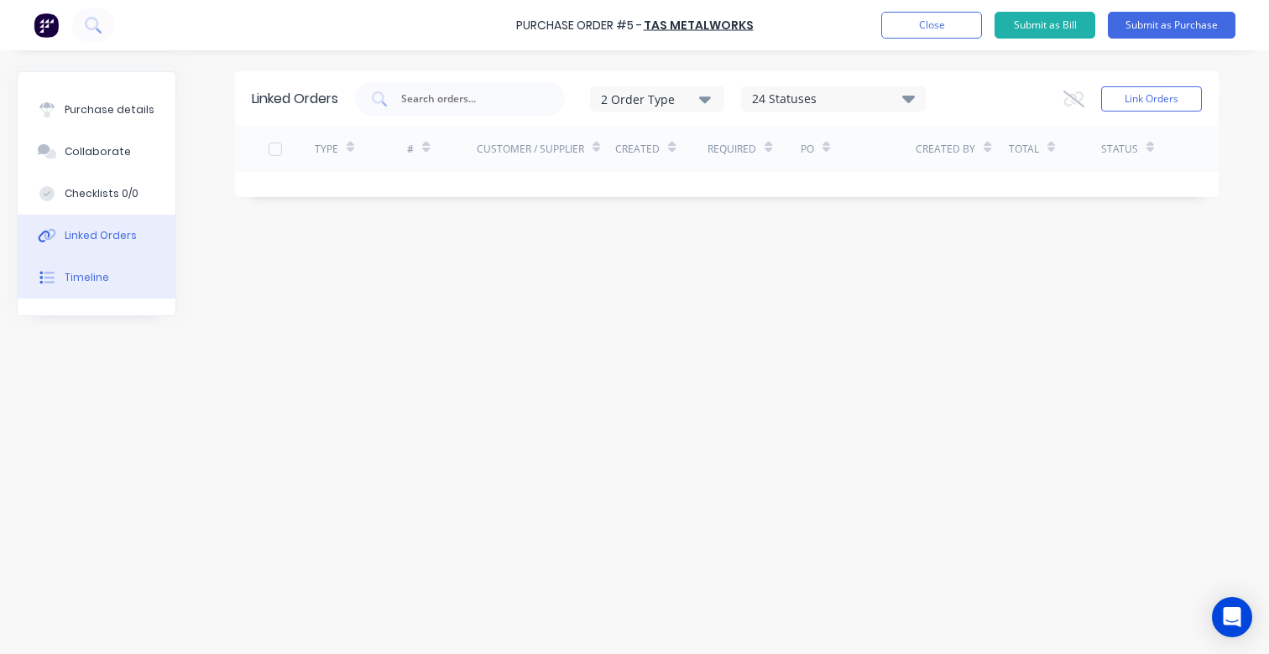
click at [79, 291] on button "Timeline" at bounding box center [97, 278] width 158 height 42
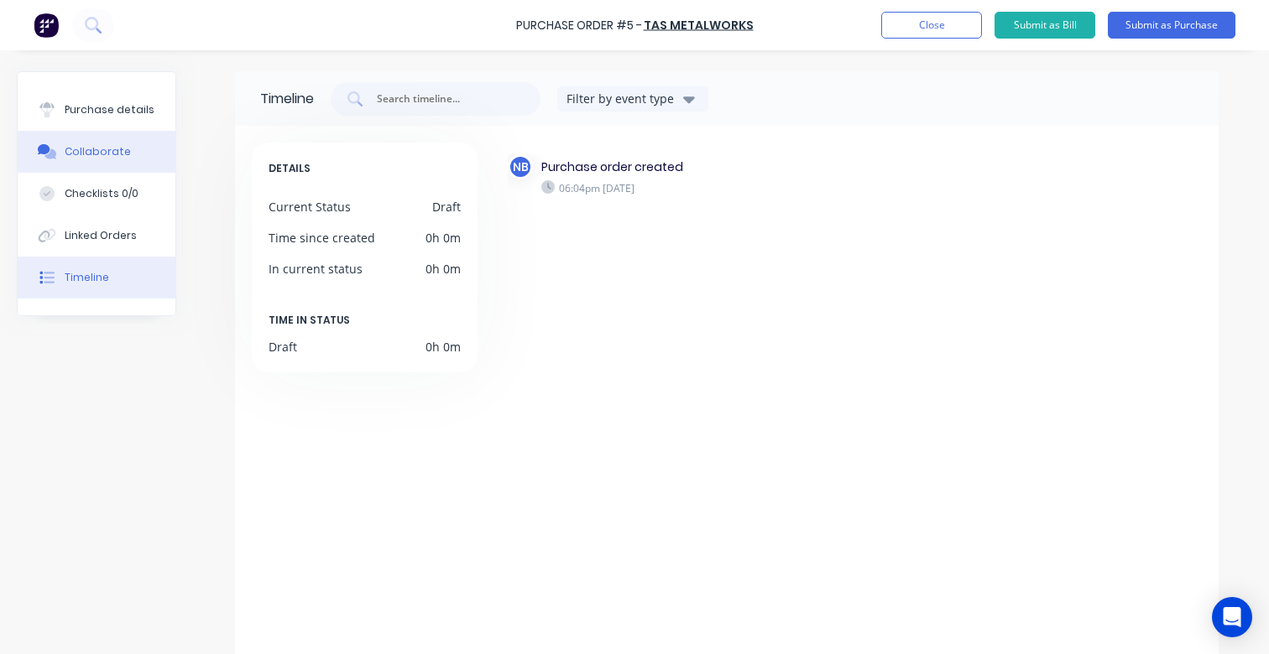
drag, startPoint x: 116, startPoint y: 162, endPoint x: 117, endPoint y: 153, distance: 9.3
click at [116, 161] on button "Collaborate" at bounding box center [97, 152] width 158 height 42
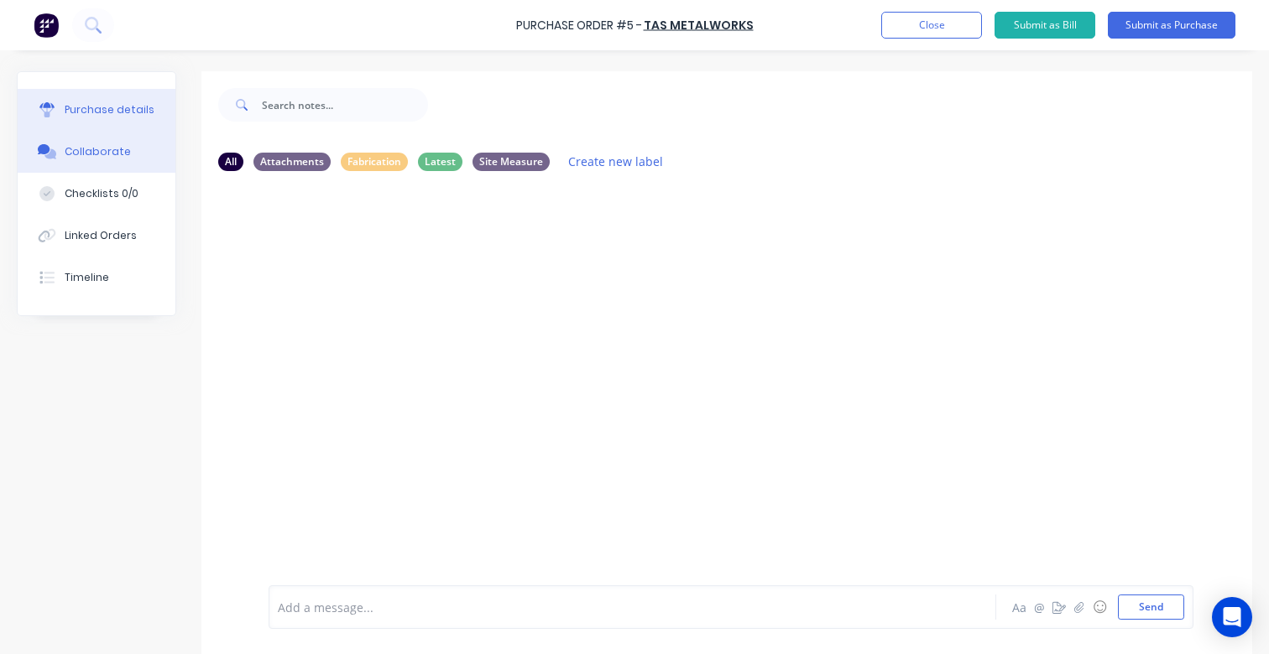
click at [120, 121] on button "Purchase details" at bounding box center [97, 110] width 158 height 42
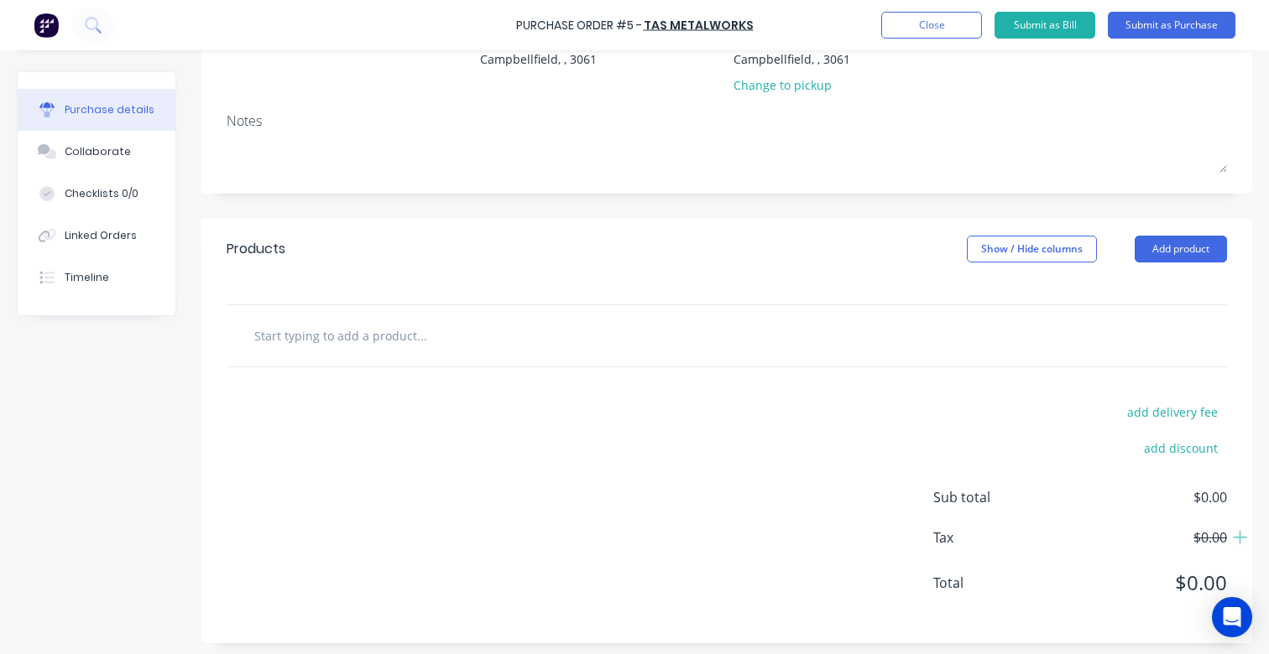
scroll to position [204, 0]
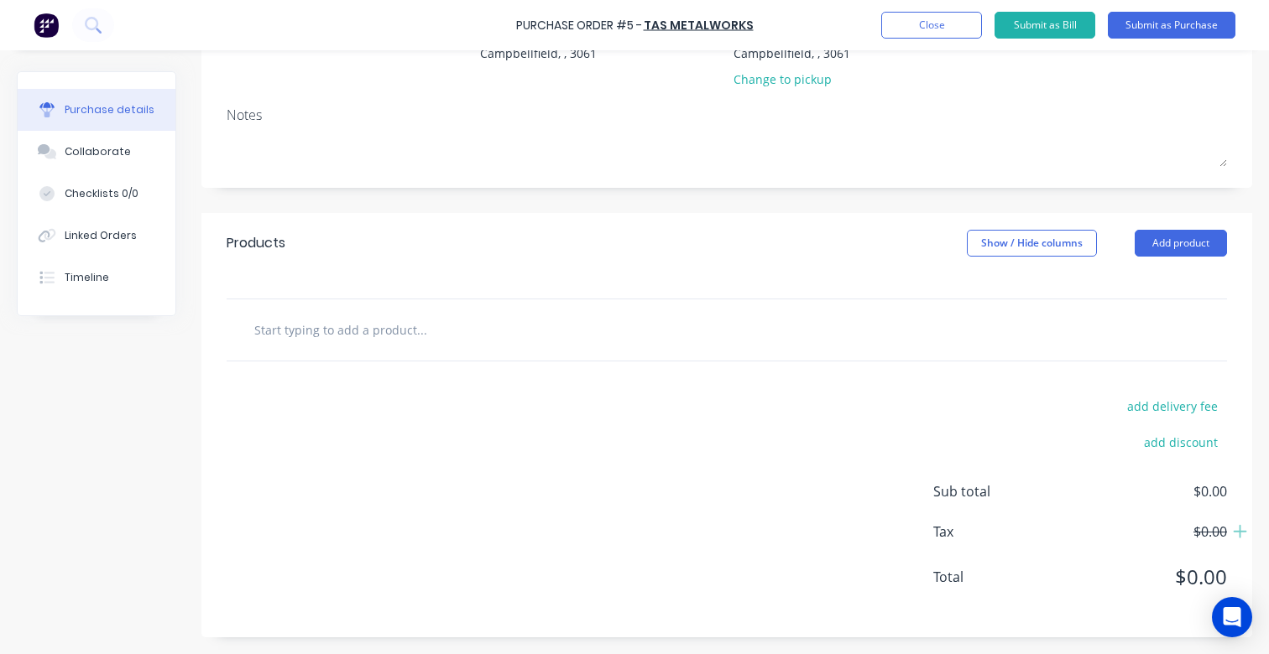
click at [431, 333] on input "text" at bounding box center [421, 330] width 336 height 34
type input "1"
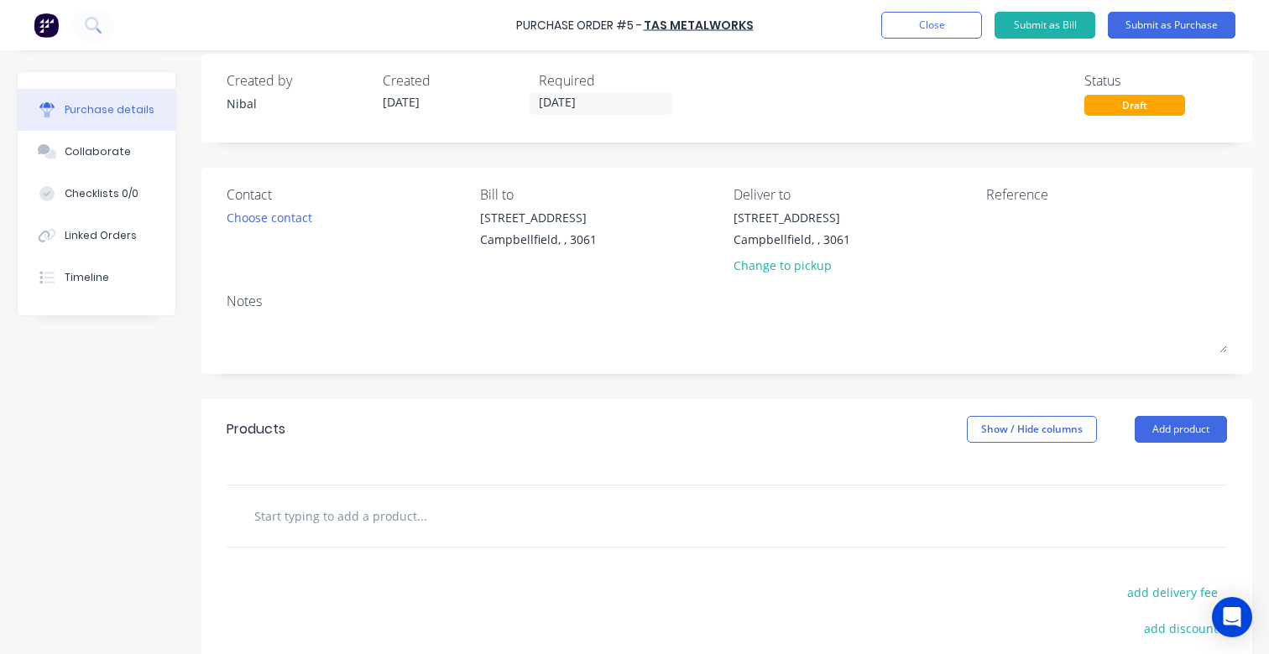
scroll to position [0, 0]
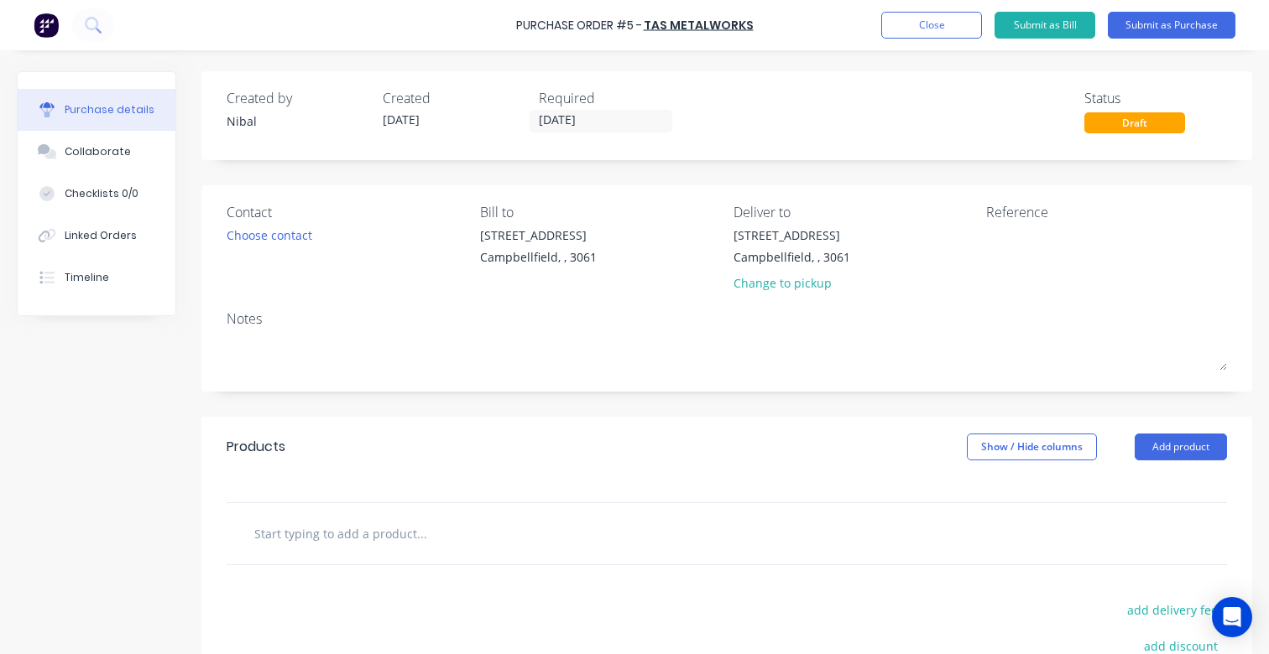
click at [61, 17] on div at bounding box center [74, 25] width 81 height 34
click at [51, 23] on img at bounding box center [46, 25] width 25 height 25
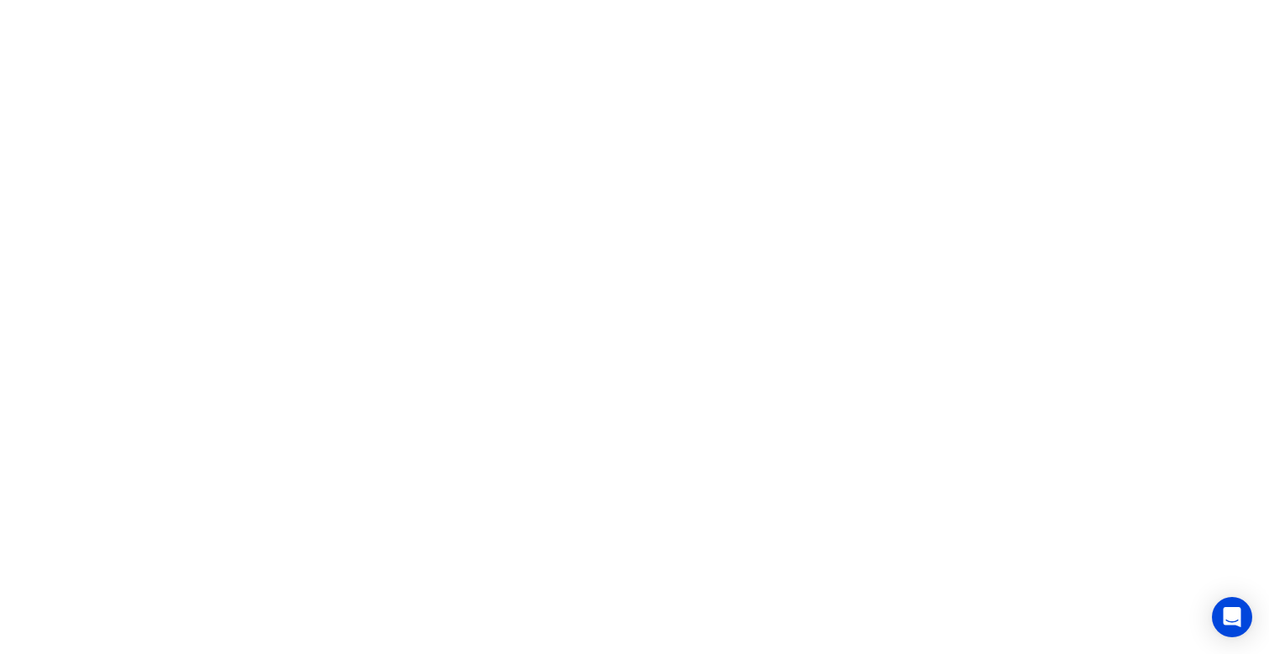
click at [554, 0] on html "x" at bounding box center [634, 0] width 1269 height 0
click at [608, 0] on html "x" at bounding box center [634, 0] width 1269 height 0
click at [609, 0] on html "x" at bounding box center [634, 0] width 1269 height 0
click at [671, 0] on html "x" at bounding box center [634, 0] width 1269 height 0
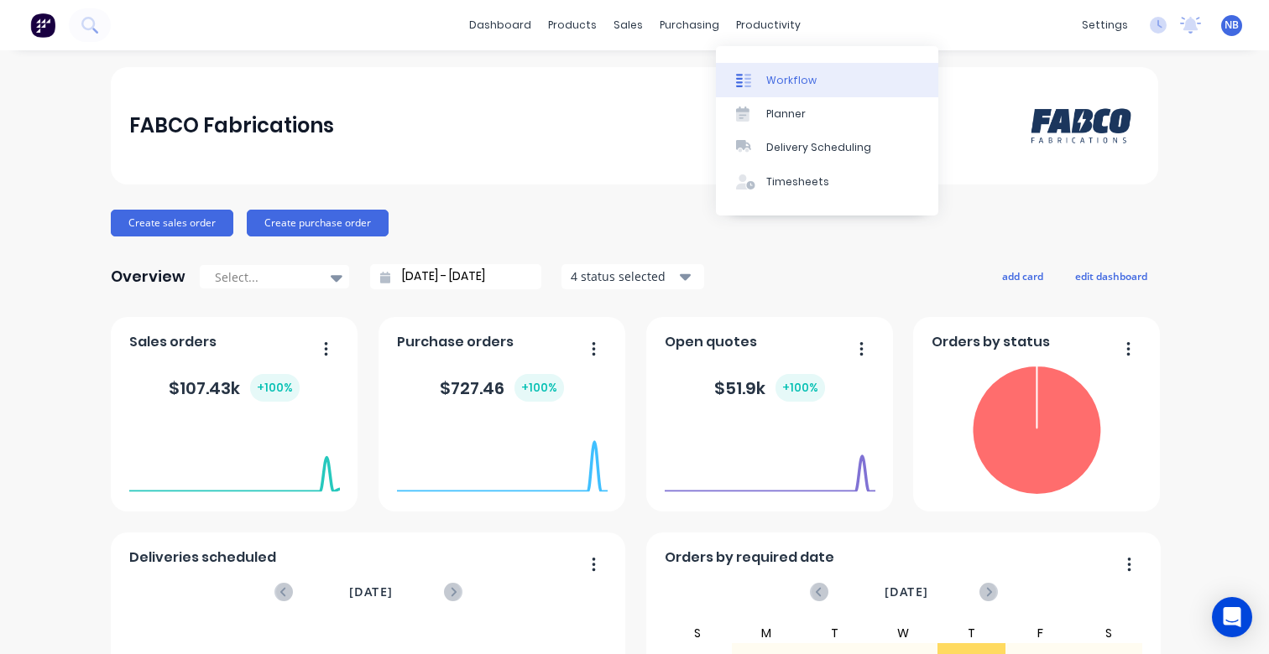
click at [769, 76] on div "Workflow" at bounding box center [791, 80] width 50 height 15
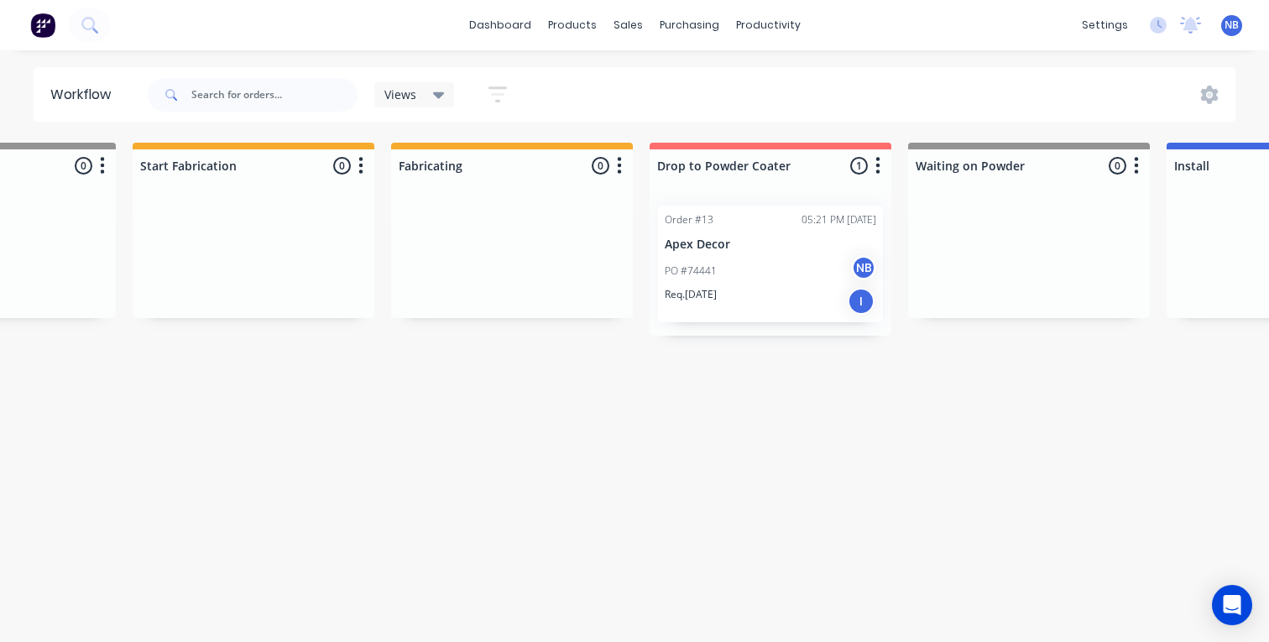
scroll to position [0, 1737]
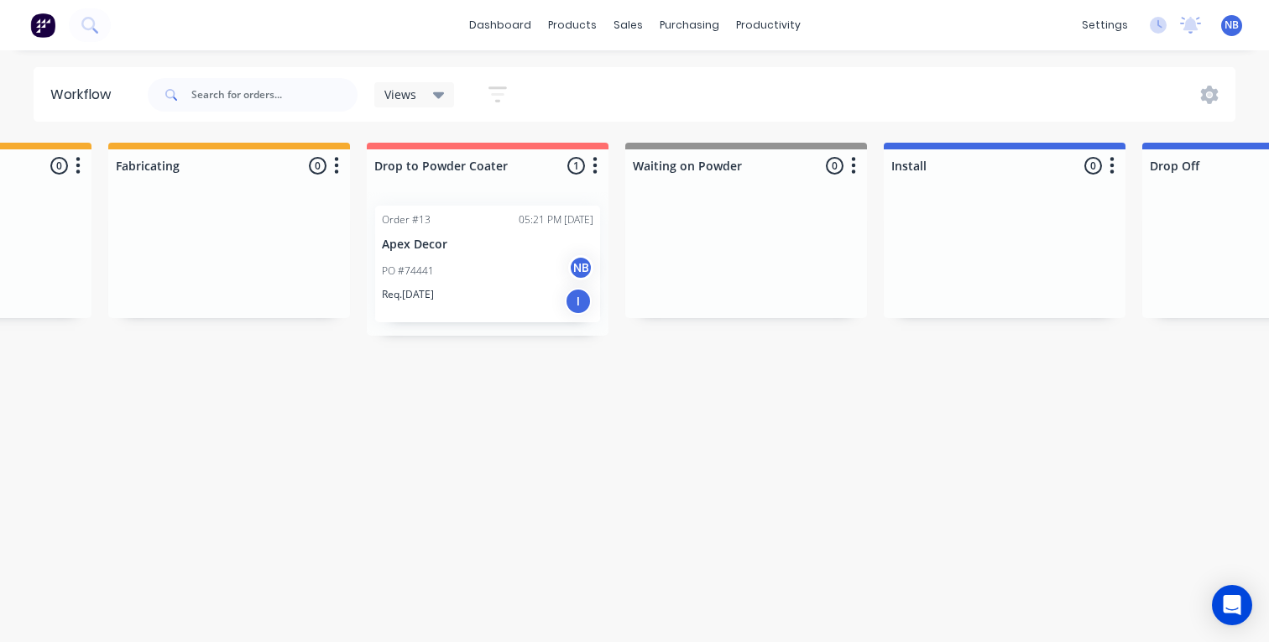
click at [451, 266] on div "PO #74441 NB" at bounding box center [487, 271] width 211 height 32
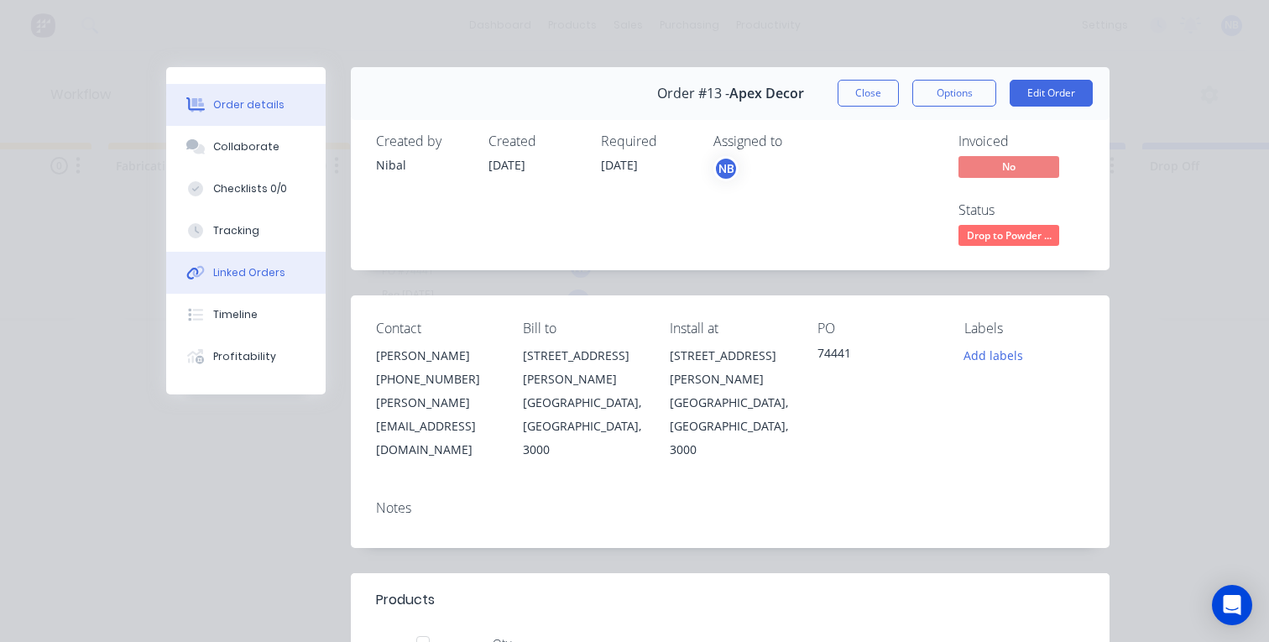
click at [216, 284] on button "Linked Orders" at bounding box center [245, 273] width 159 height 42
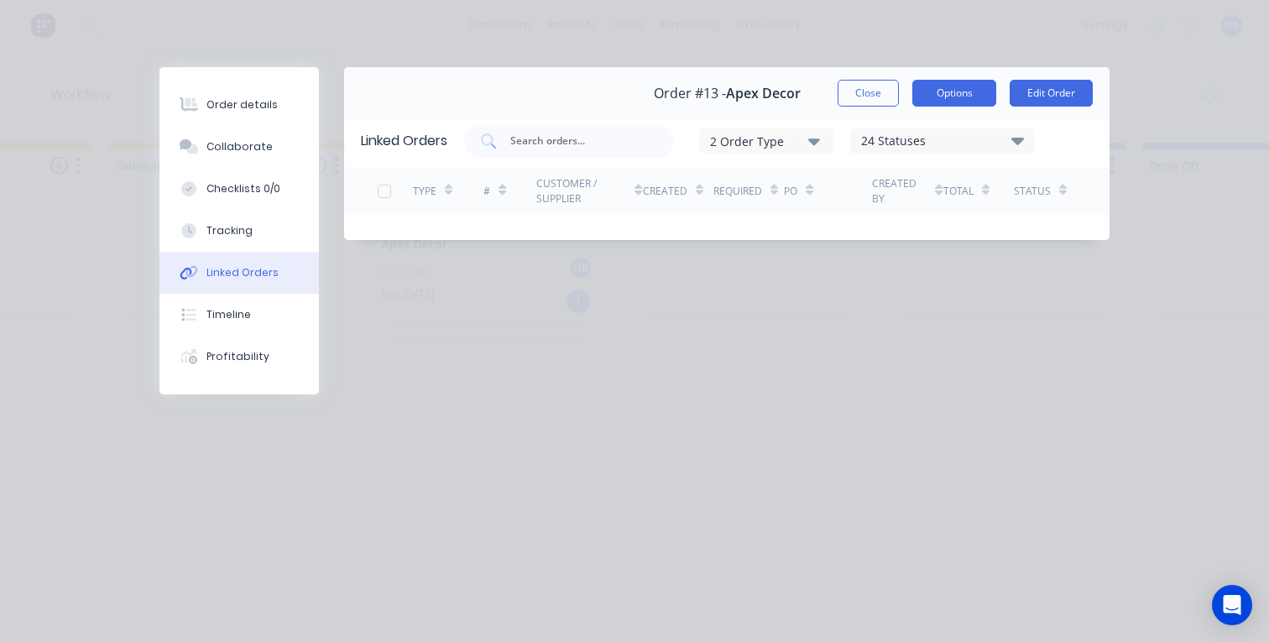
click at [946, 91] on button "Options" at bounding box center [954, 93] width 84 height 27
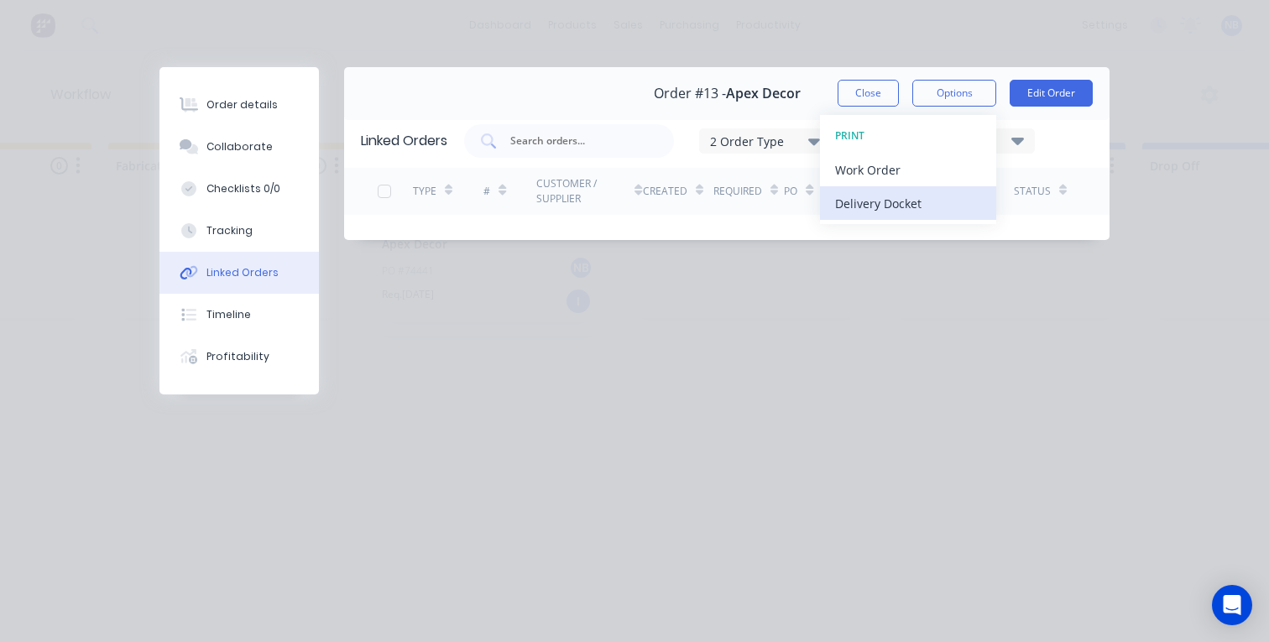
click at [951, 201] on div "Delivery Docket" at bounding box center [908, 203] width 146 height 24
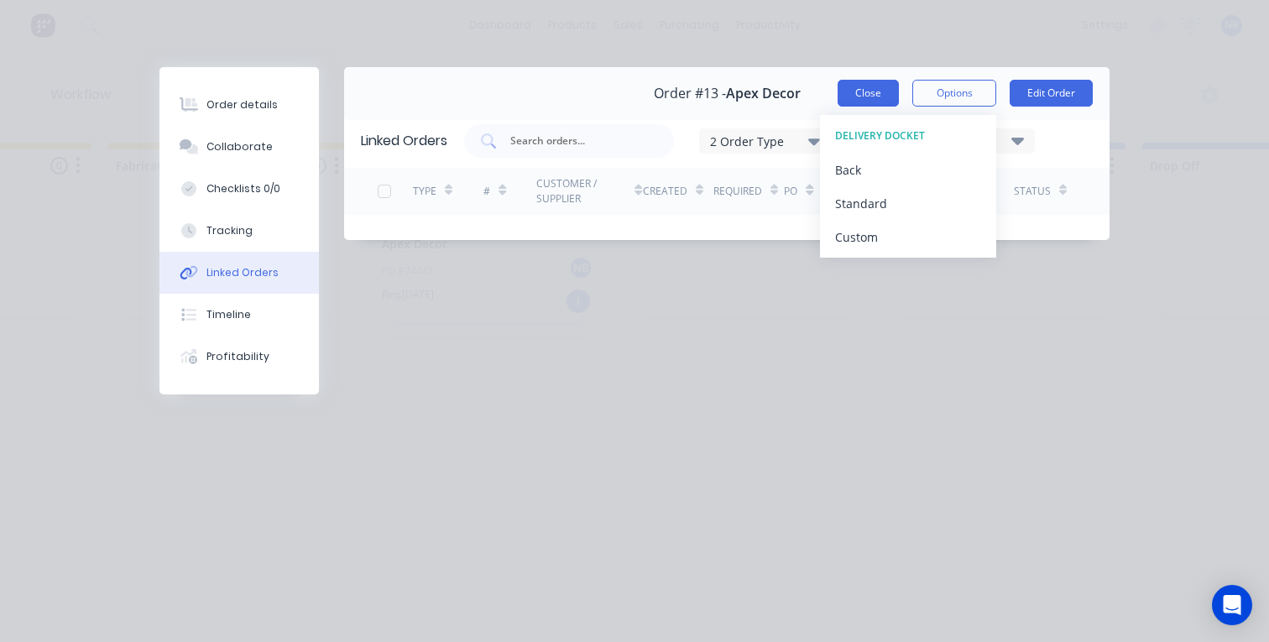
click at [876, 102] on button "Close" at bounding box center [867, 93] width 61 height 27
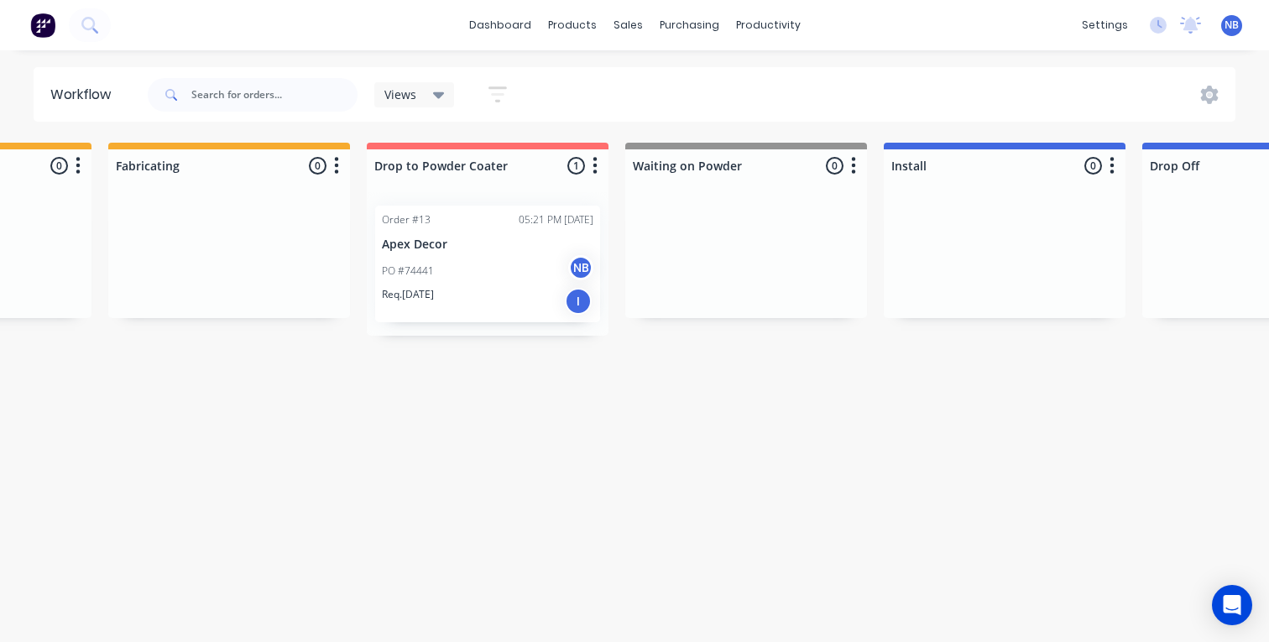
click at [500, 253] on div "Order #13 05:21 PM 04/09/25 Apex Decor PO #74441 NB Req. 24/09/25 I" at bounding box center [487, 264] width 225 height 117
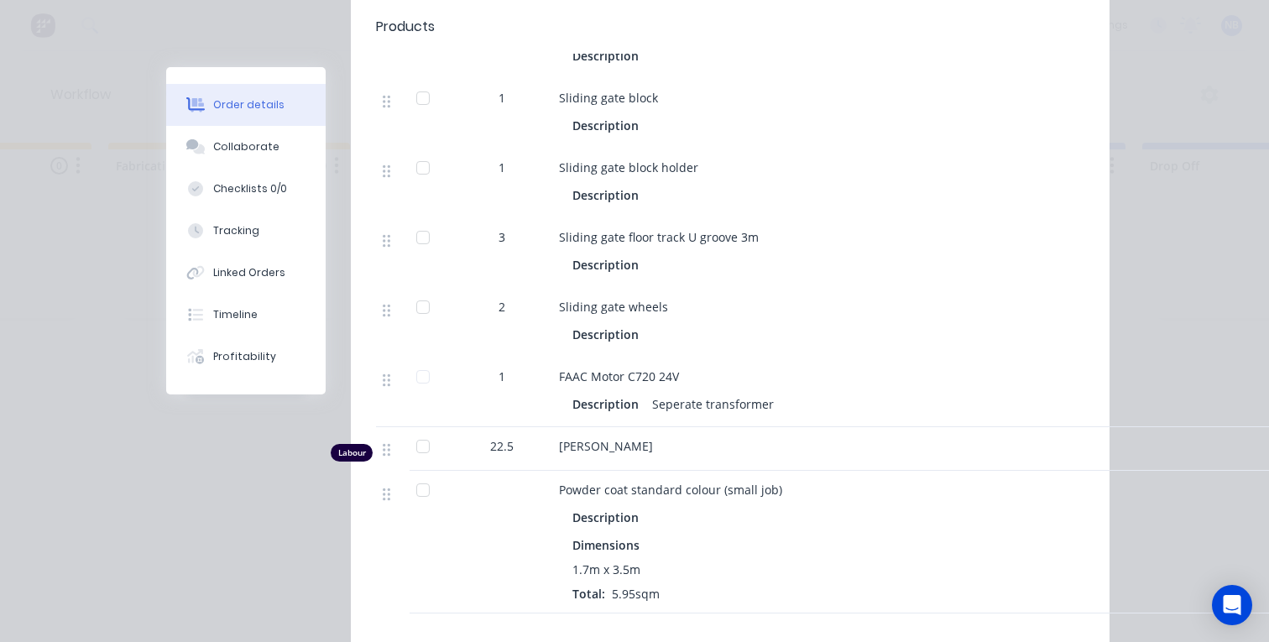
scroll to position [1607, 0]
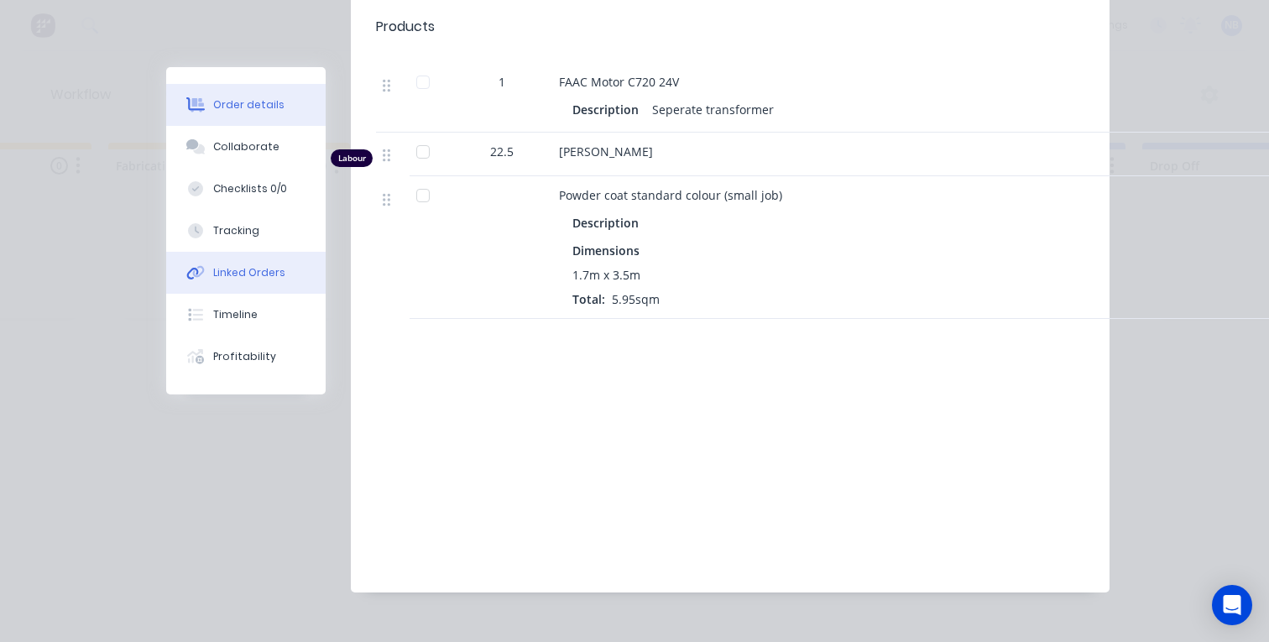
click at [273, 279] on div "Linked Orders" at bounding box center [249, 272] width 72 height 15
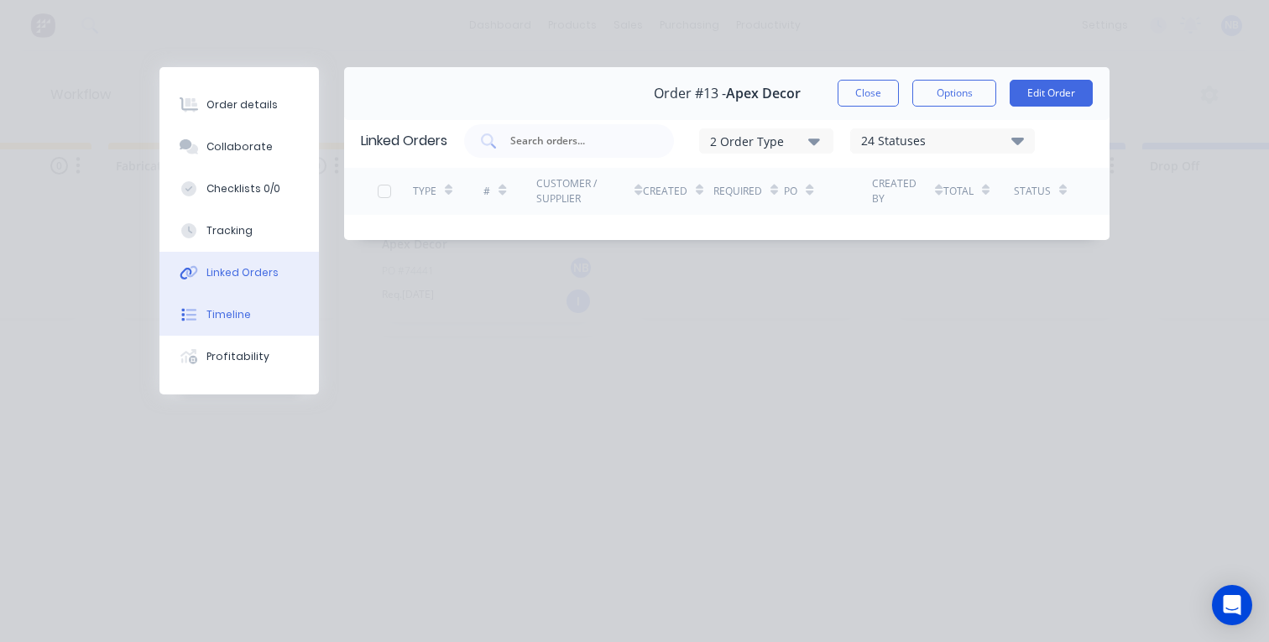
scroll to position [0, 0]
click at [283, 315] on button "Timeline" at bounding box center [238, 315] width 159 height 42
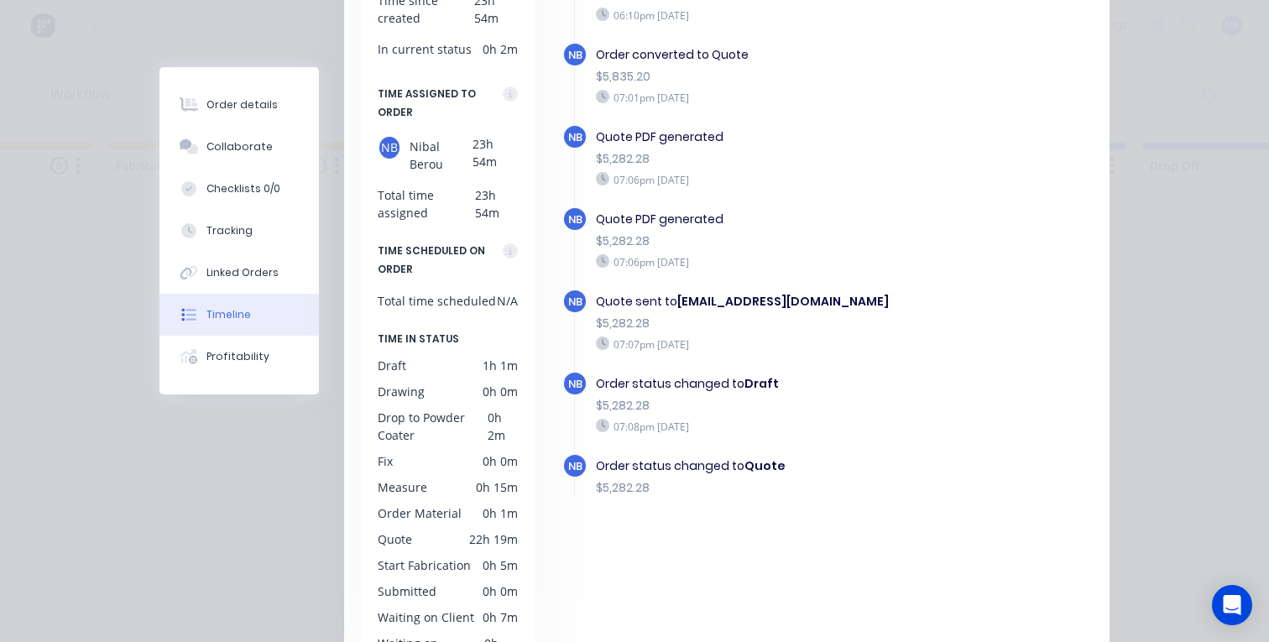
scroll to position [172, 0]
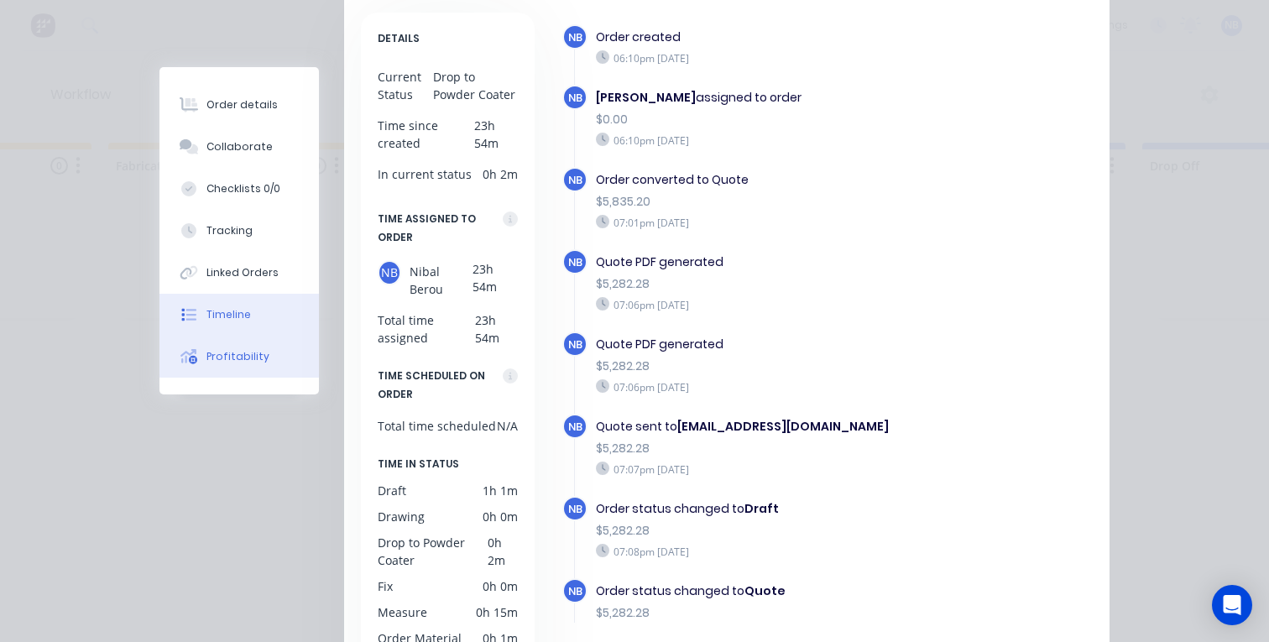
click at [172, 368] on button "Profitability" at bounding box center [238, 357] width 159 height 42
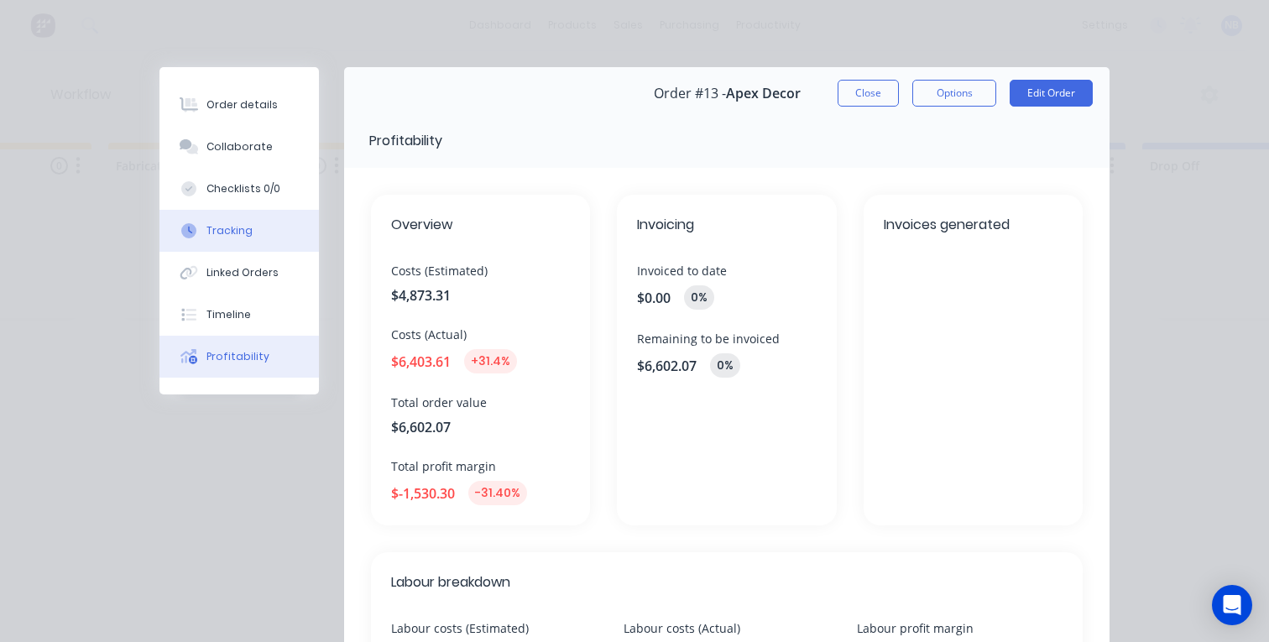
click at [248, 213] on button "Tracking" at bounding box center [238, 231] width 159 height 42
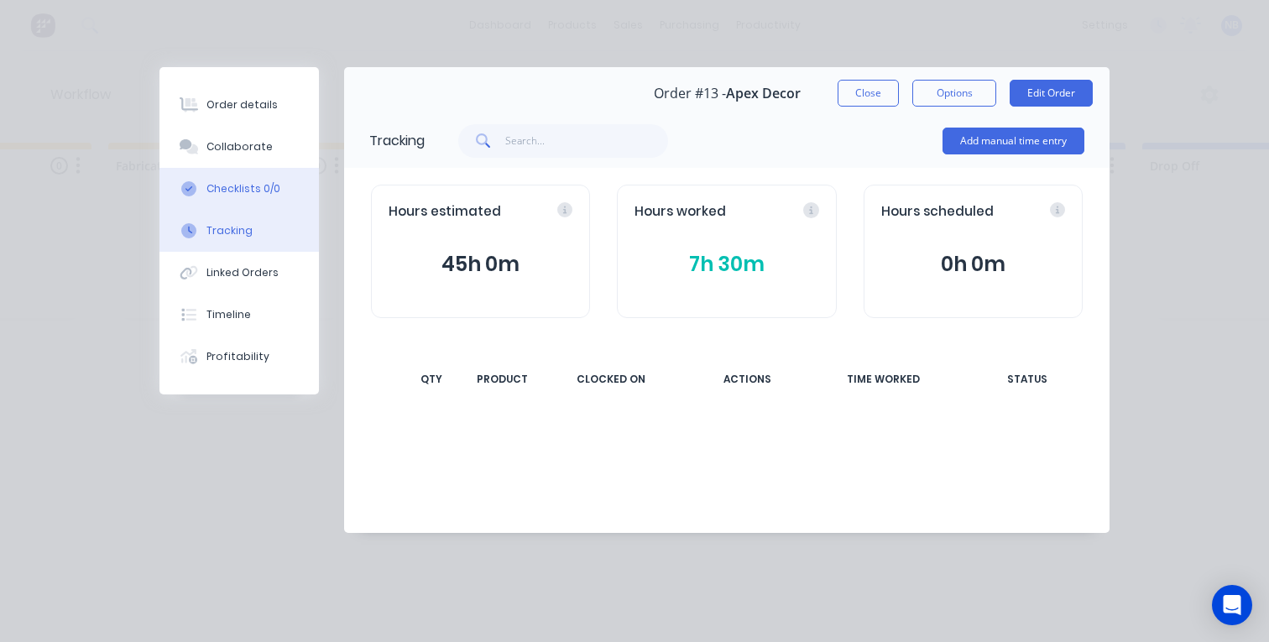
click at [248, 185] on div "Checklists 0/0" at bounding box center [243, 188] width 74 height 15
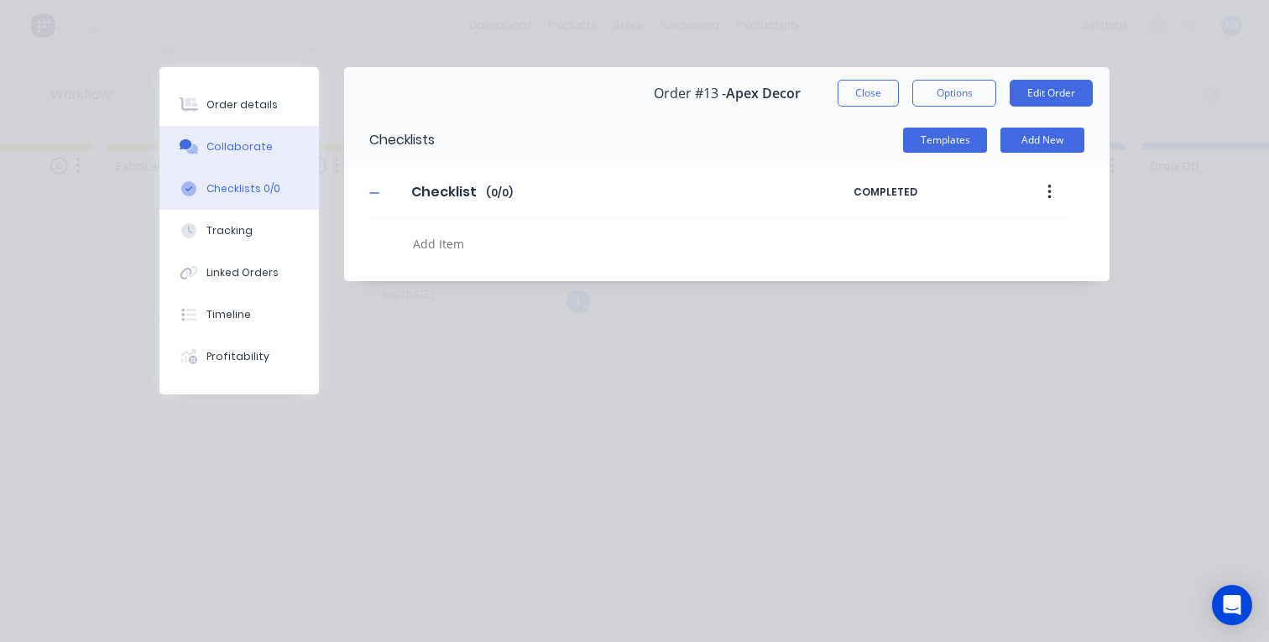
click at [254, 162] on button "Collaborate" at bounding box center [238, 147] width 159 height 42
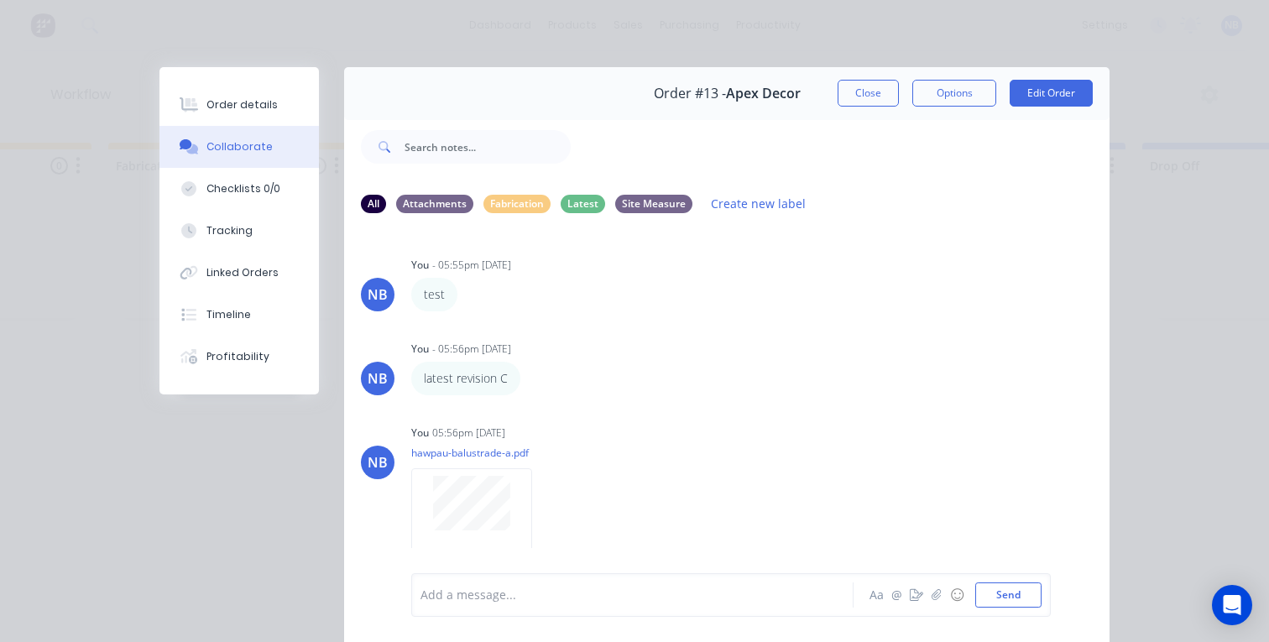
click at [877, 91] on button "Close" at bounding box center [867, 93] width 61 height 27
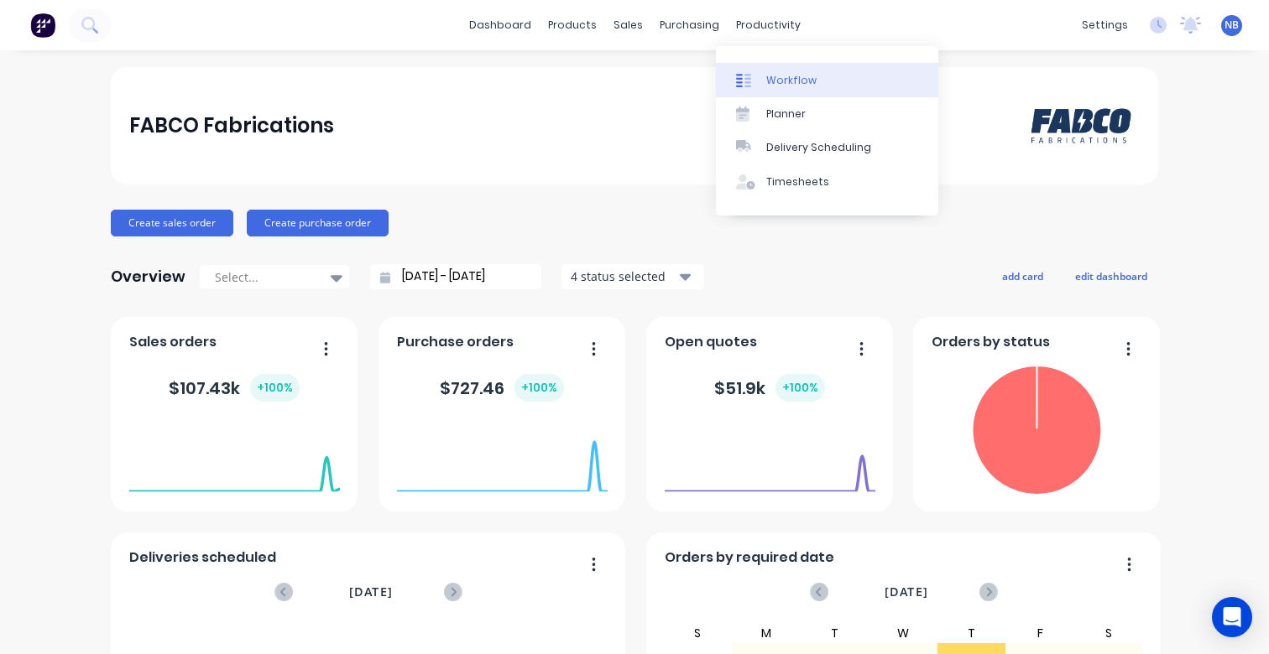
click at [787, 78] on div "Workflow" at bounding box center [791, 80] width 50 height 15
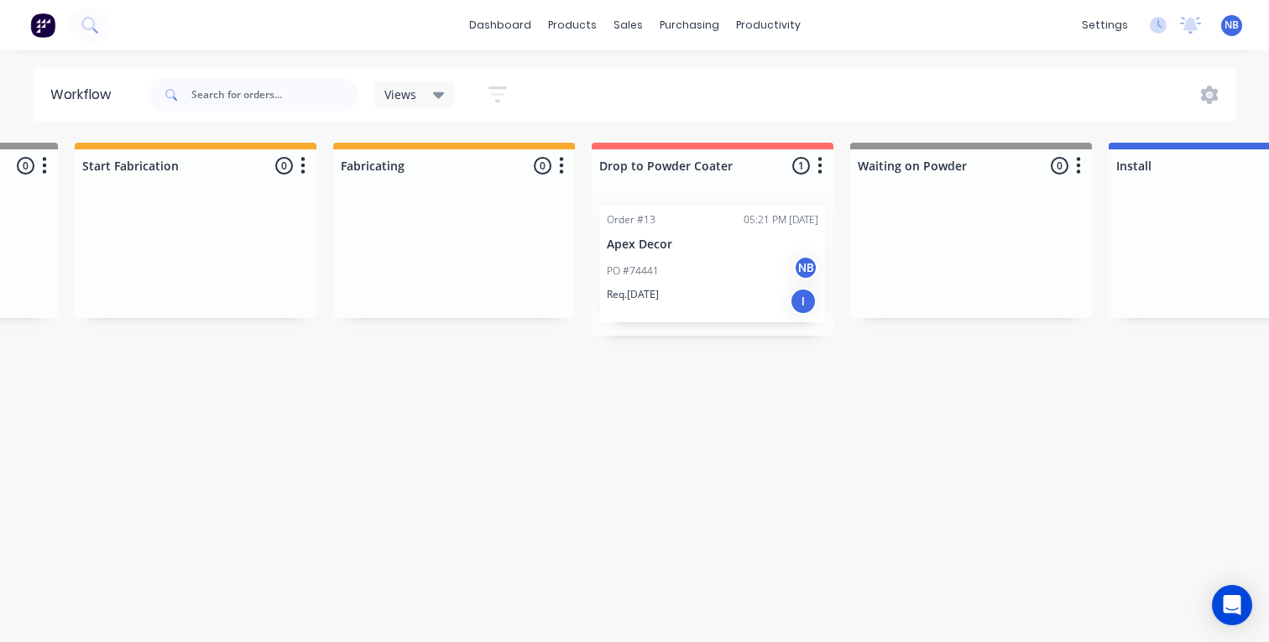
scroll to position [0, 1527]
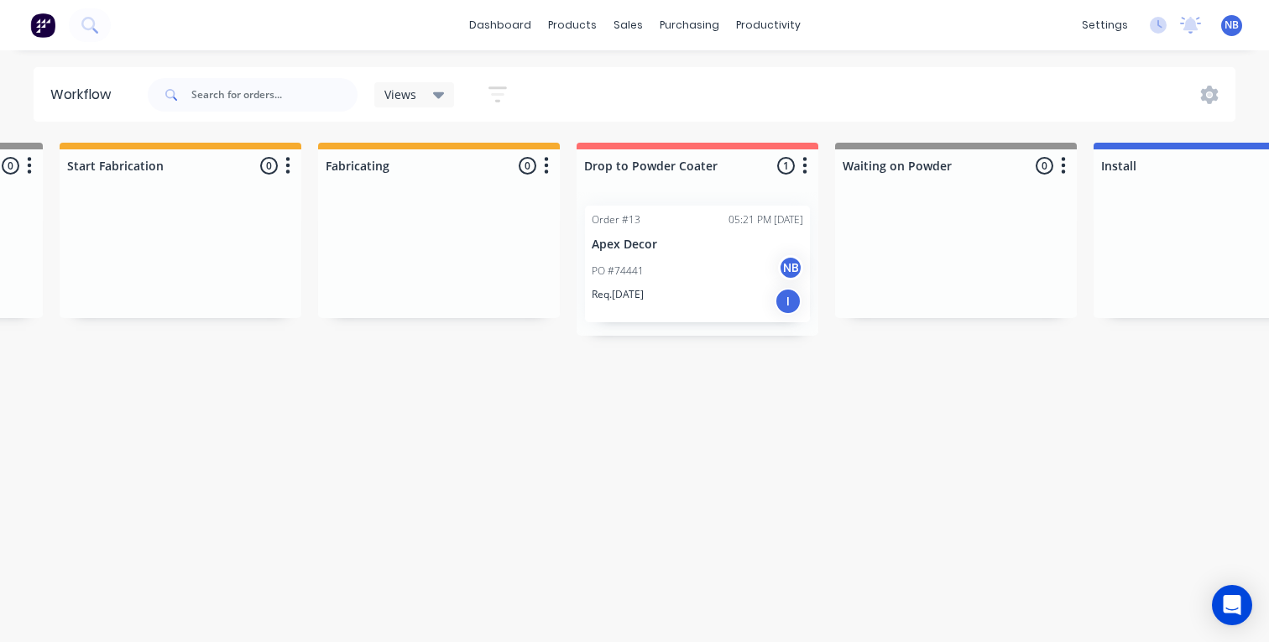
click at [661, 248] on p "Apex Decor" at bounding box center [697, 244] width 211 height 14
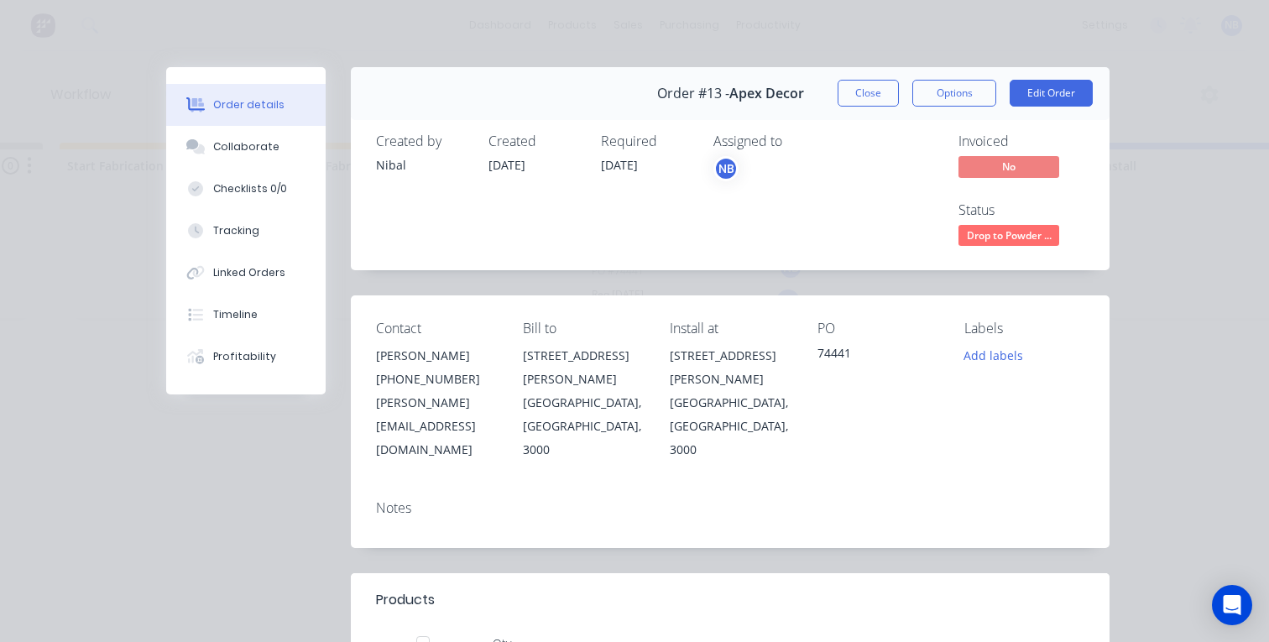
click at [1007, 169] on span "No" at bounding box center [1008, 166] width 101 height 21
click at [938, 100] on button "Options" at bounding box center [954, 93] width 84 height 27
click at [1024, 87] on button "Edit Order" at bounding box center [1050, 93] width 83 height 27
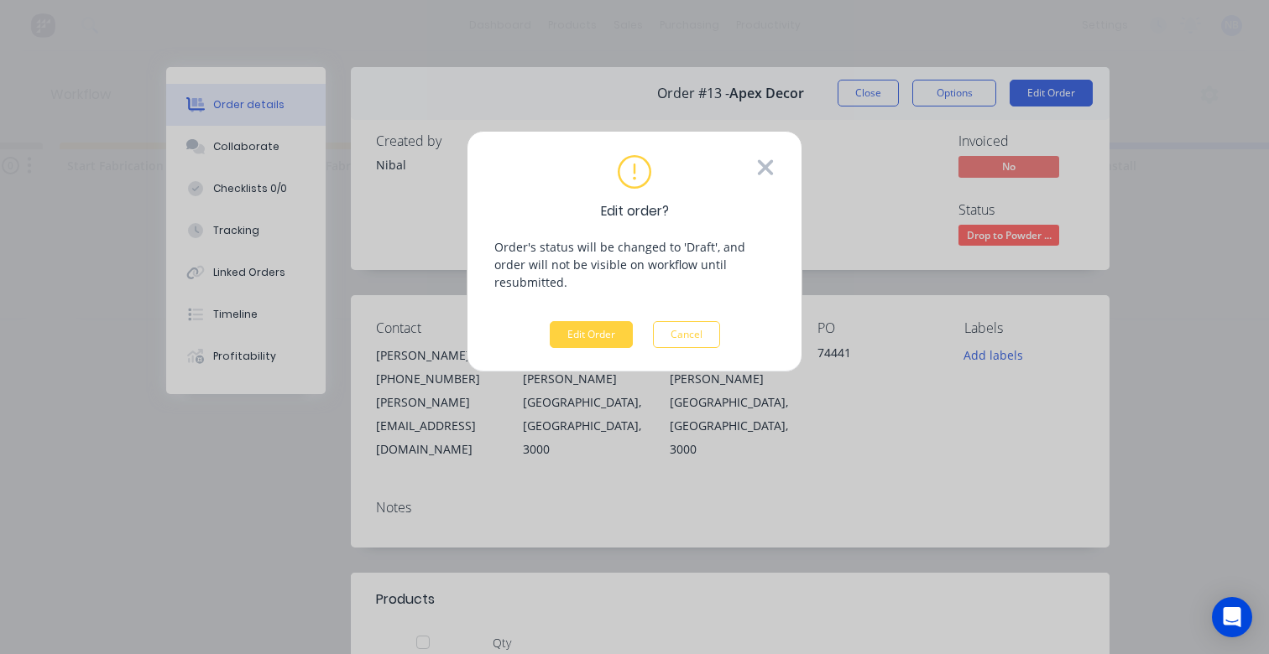
click at [764, 158] on icon at bounding box center [765, 167] width 18 height 25
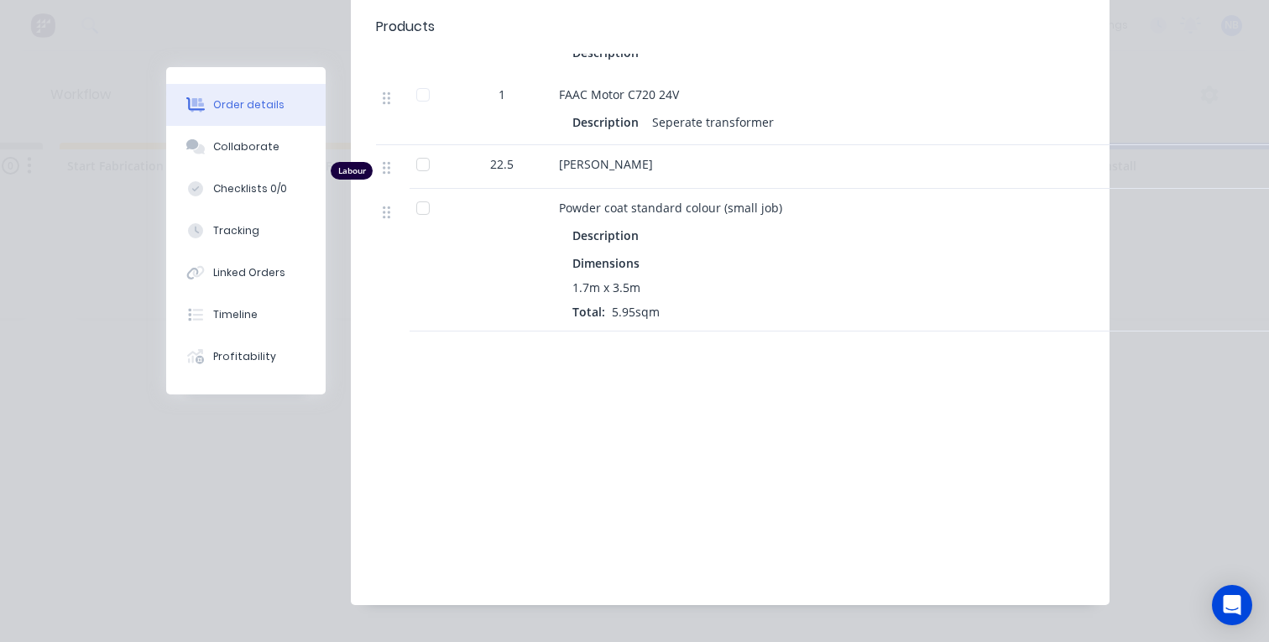
scroll to position [1607, 0]
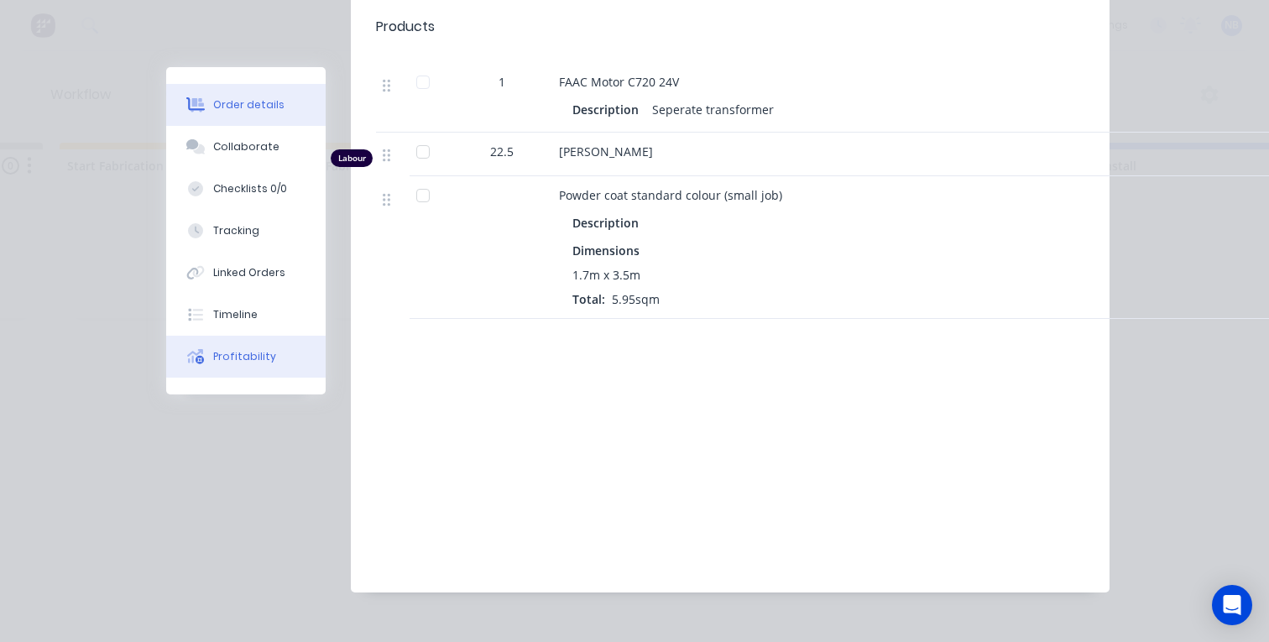
click at [233, 368] on button "Profitability" at bounding box center [245, 357] width 159 height 42
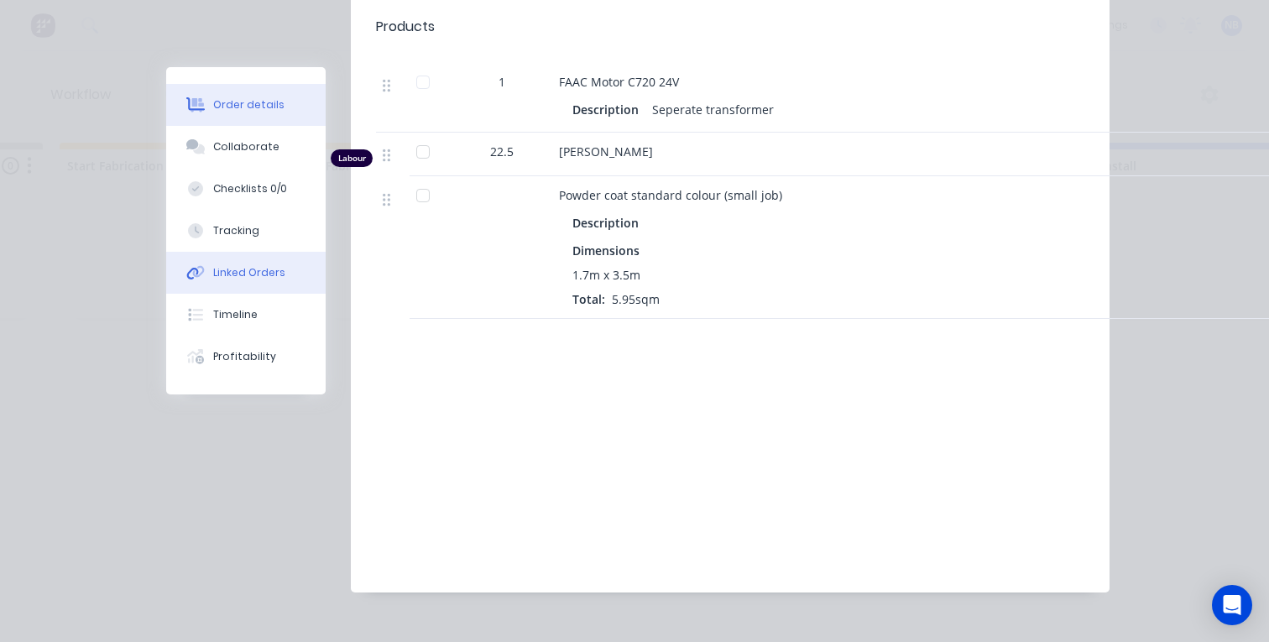
scroll to position [0, 0]
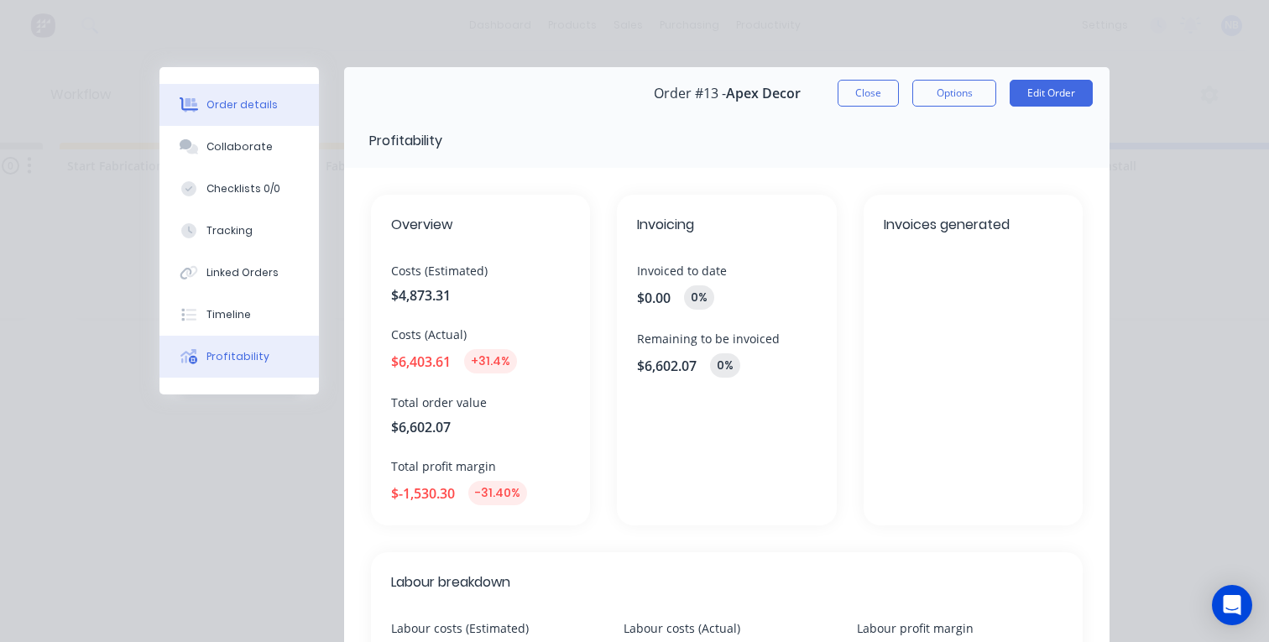
click at [253, 121] on button "Order details" at bounding box center [238, 105] width 159 height 42
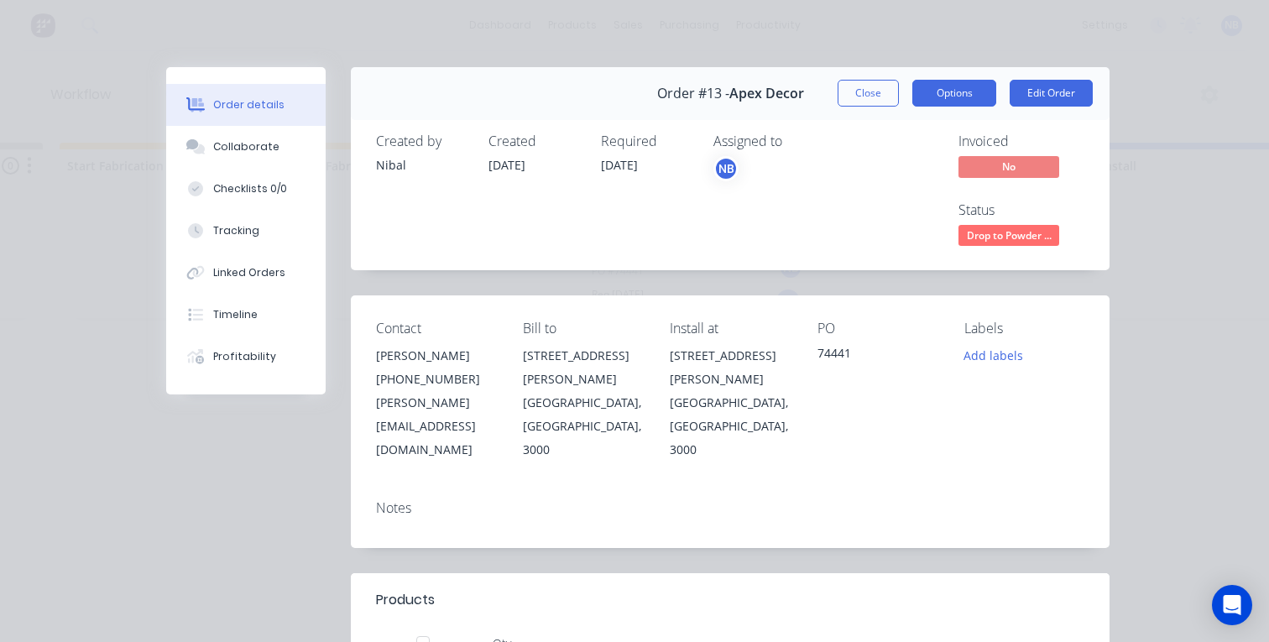
click at [979, 93] on button "Options" at bounding box center [954, 93] width 84 height 27
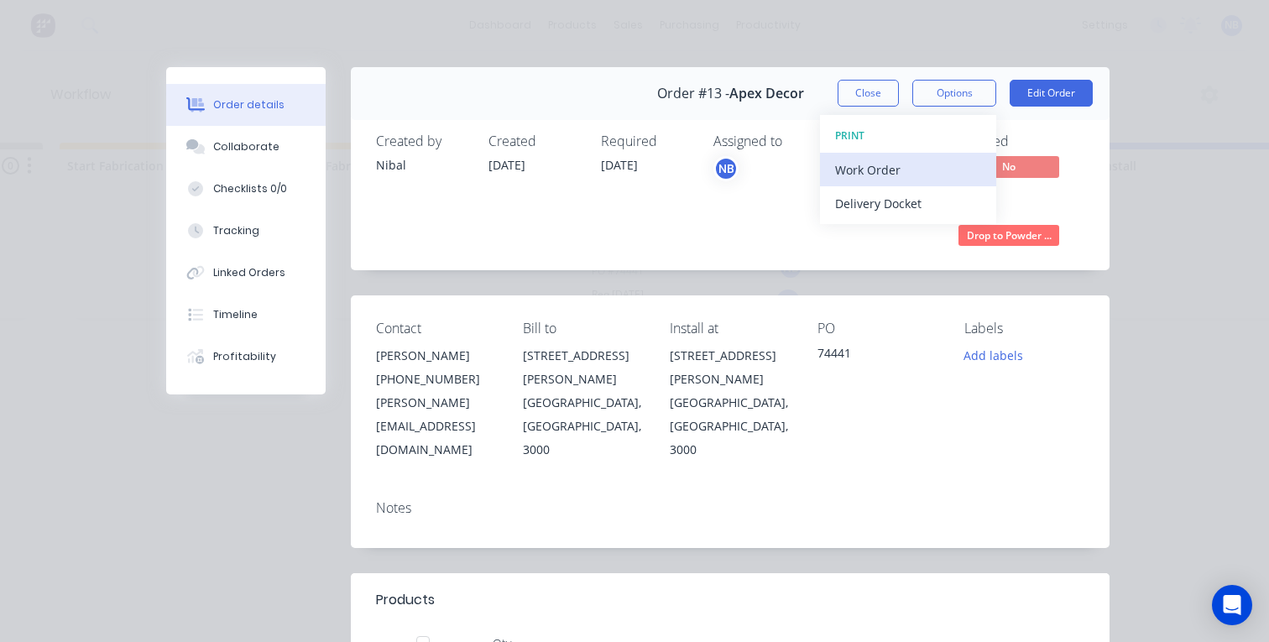
click at [868, 164] on div "Work Order" at bounding box center [908, 170] width 146 height 24
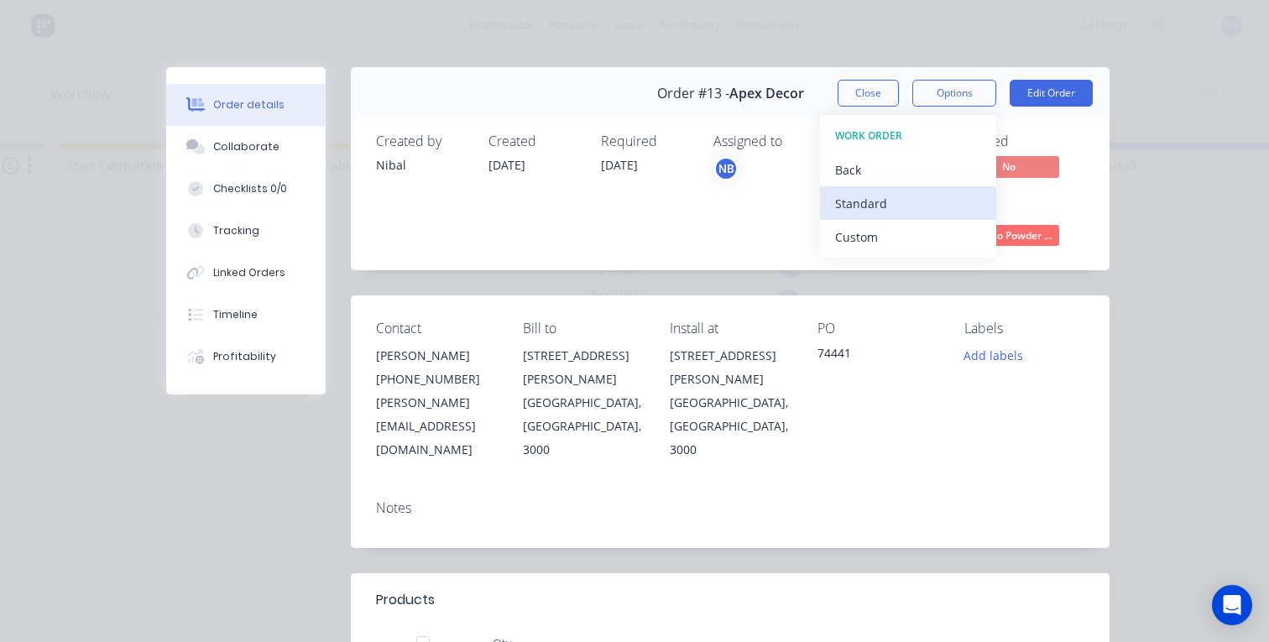
click at [858, 213] on div "Standard" at bounding box center [908, 203] width 146 height 24
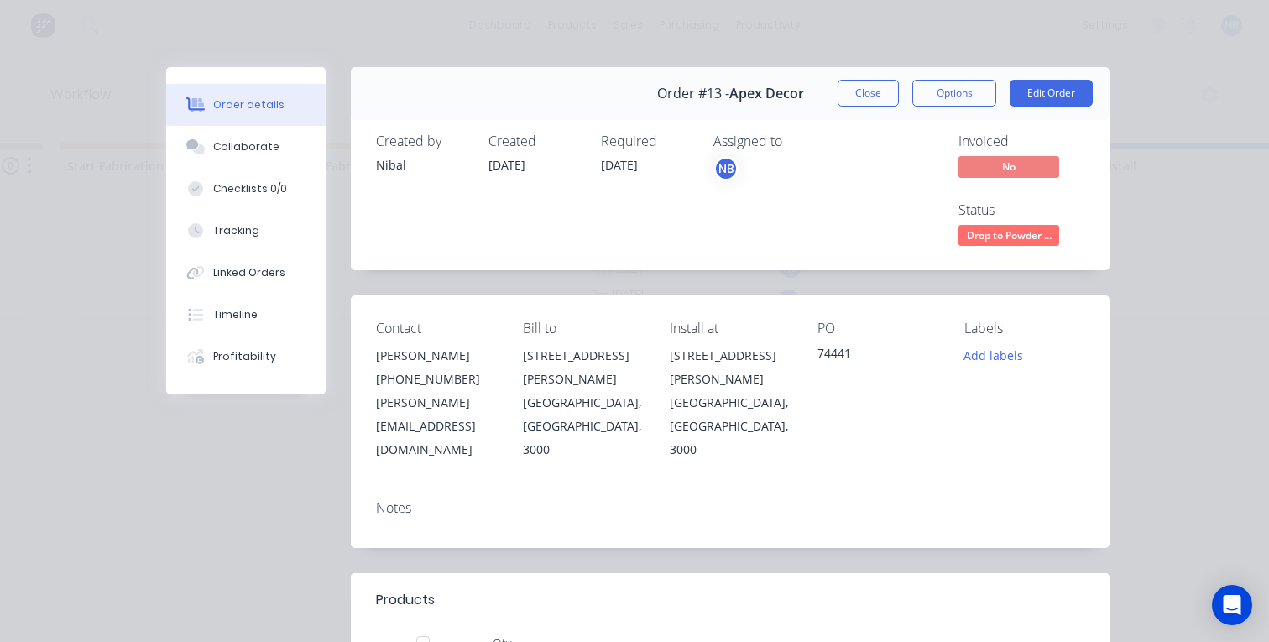
click at [1020, 168] on span "No" at bounding box center [1008, 166] width 101 height 21
click at [987, 168] on span "No" at bounding box center [1008, 166] width 101 height 21
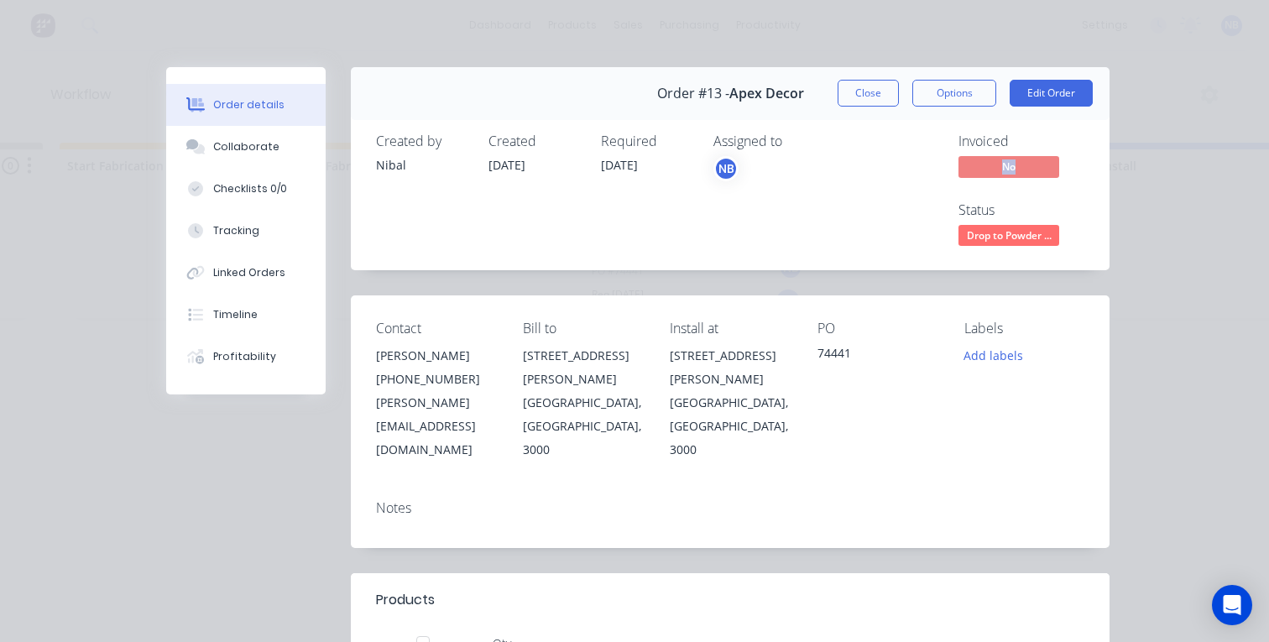
click at [987, 168] on span "No" at bounding box center [1008, 166] width 101 height 21
click at [1008, 221] on div "Status Drop to Powder ..." at bounding box center [1021, 226] width 126 height 49
click at [1009, 228] on span "Drop to Powder ..." at bounding box center [1008, 235] width 101 height 21
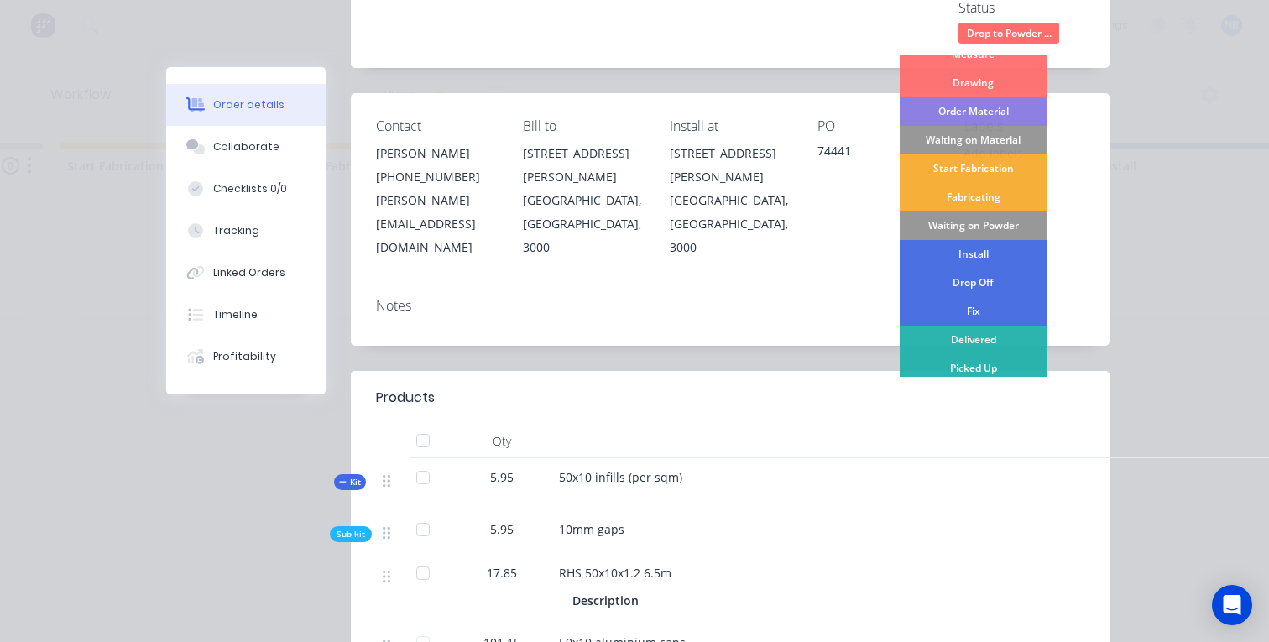
scroll to position [55, 0]
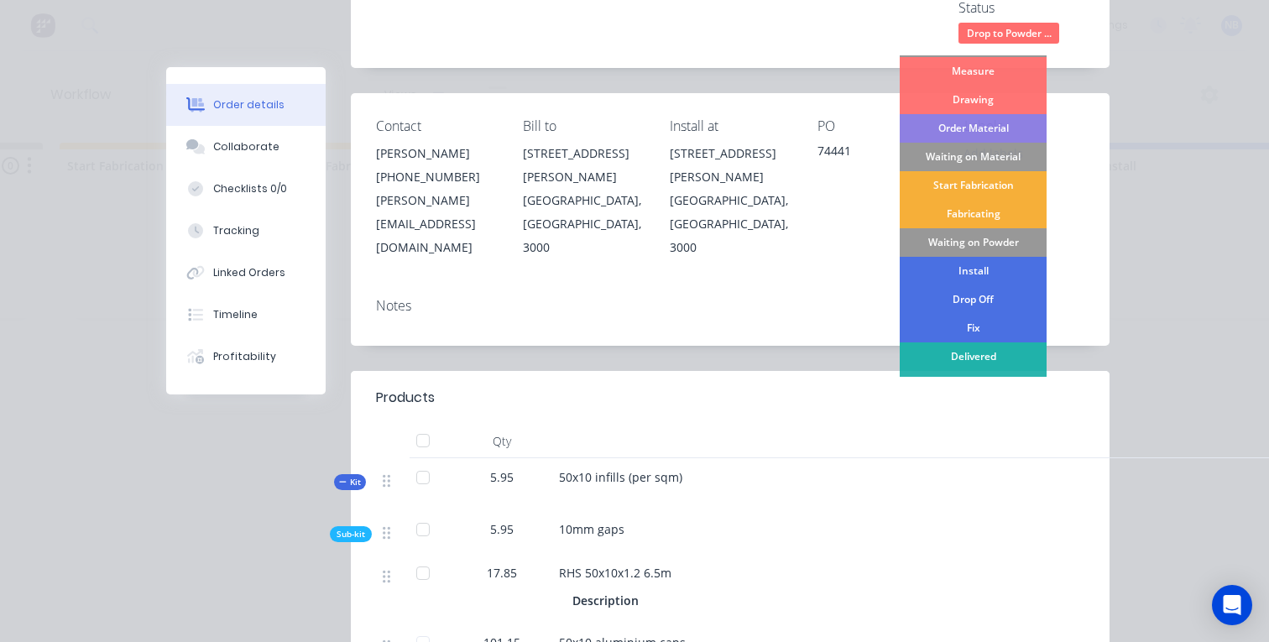
click at [983, 353] on div "Delivered" at bounding box center [972, 356] width 147 height 29
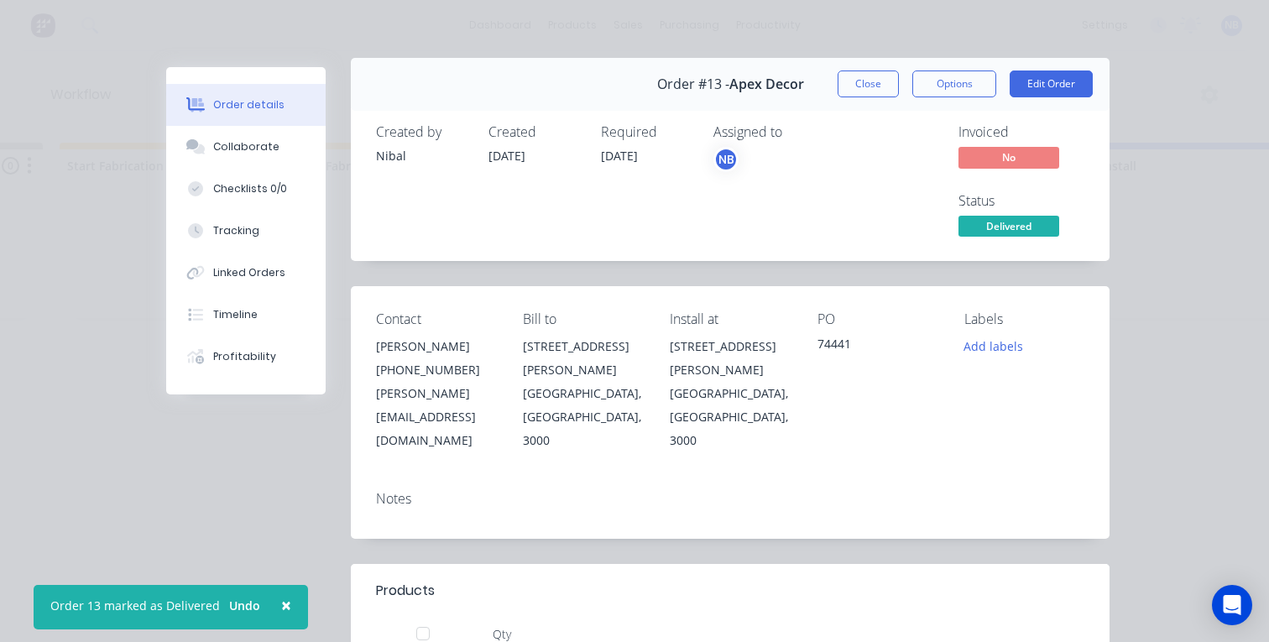
scroll to position [6, 0]
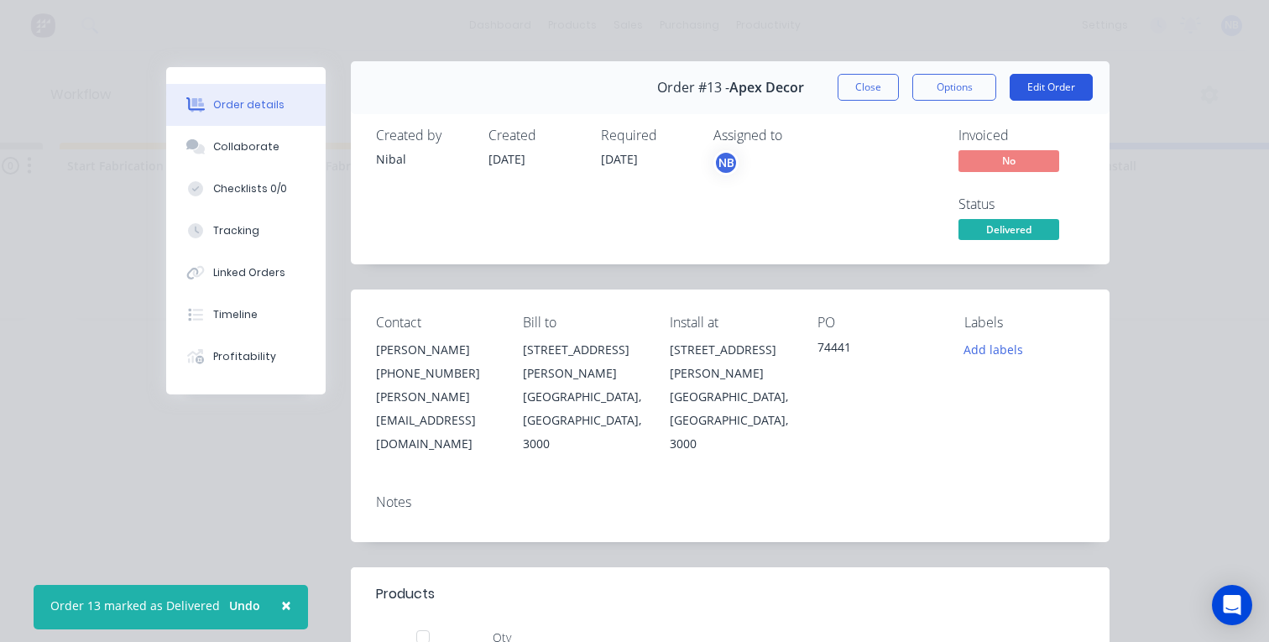
click at [1017, 85] on button "Edit Order" at bounding box center [1050, 87] width 83 height 27
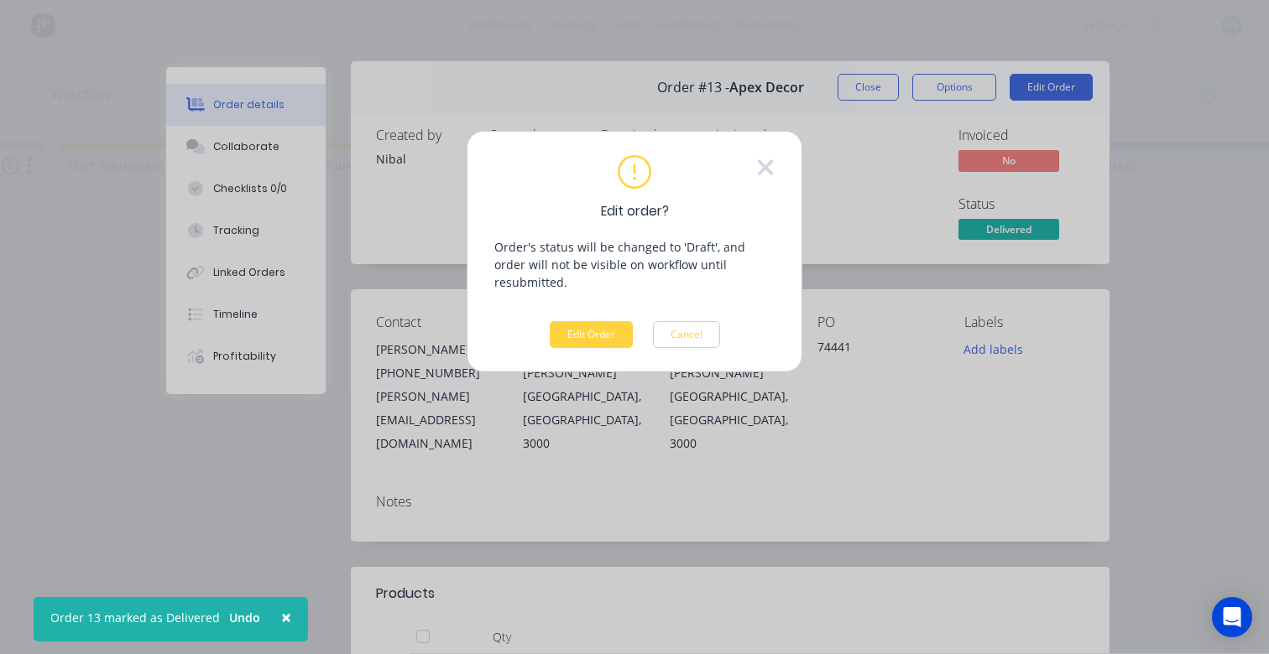
click at [686, 321] on button "Cancel" at bounding box center [686, 334] width 67 height 27
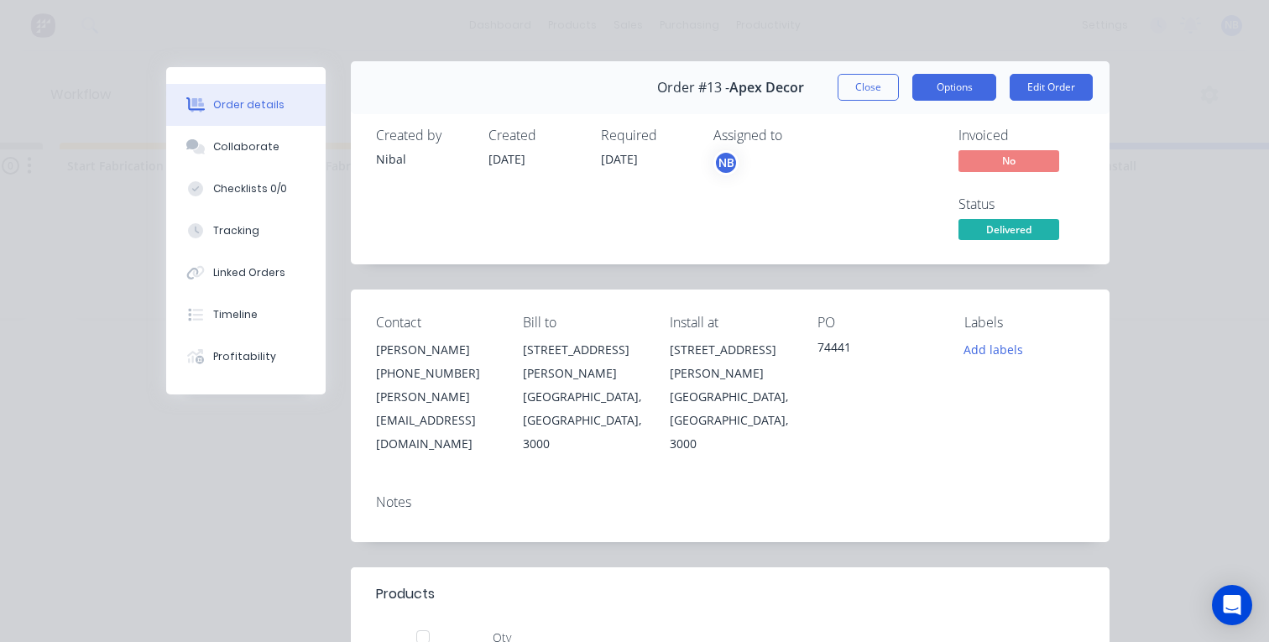
click at [912, 96] on button "Options" at bounding box center [954, 87] width 84 height 27
click at [912, 90] on button "Options" at bounding box center [954, 87] width 84 height 27
click at [988, 237] on span "Delivered" at bounding box center [1008, 229] width 101 height 21
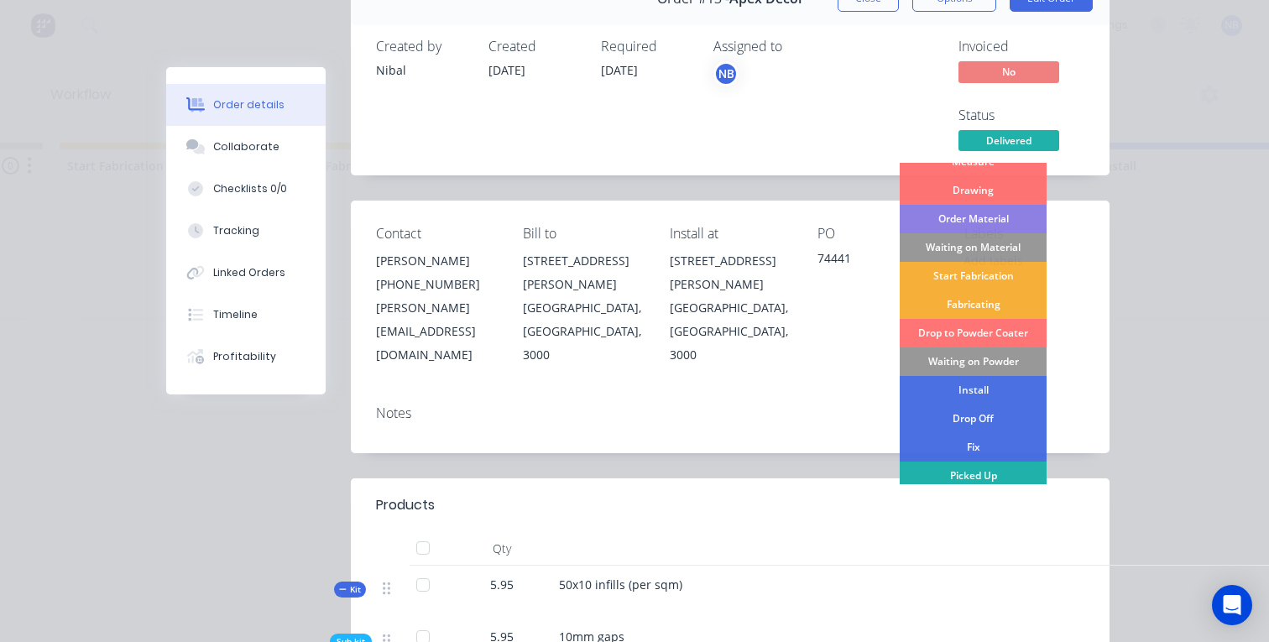
scroll to position [105, 0]
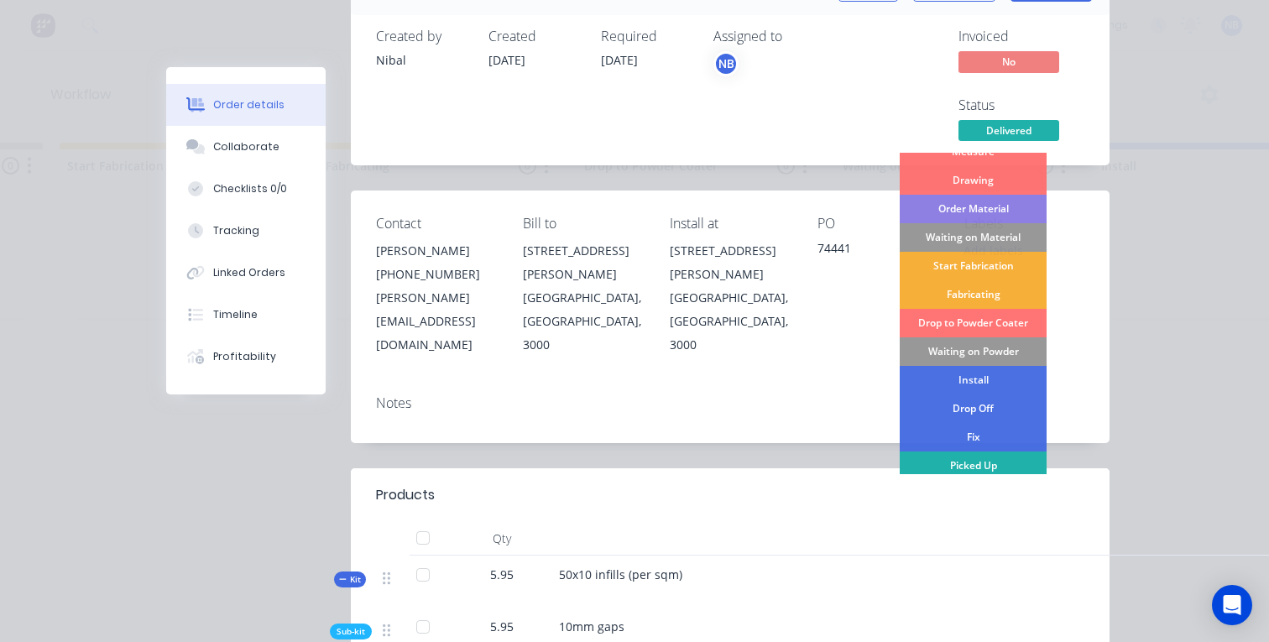
click at [988, 460] on div "Picked Up" at bounding box center [972, 465] width 147 height 29
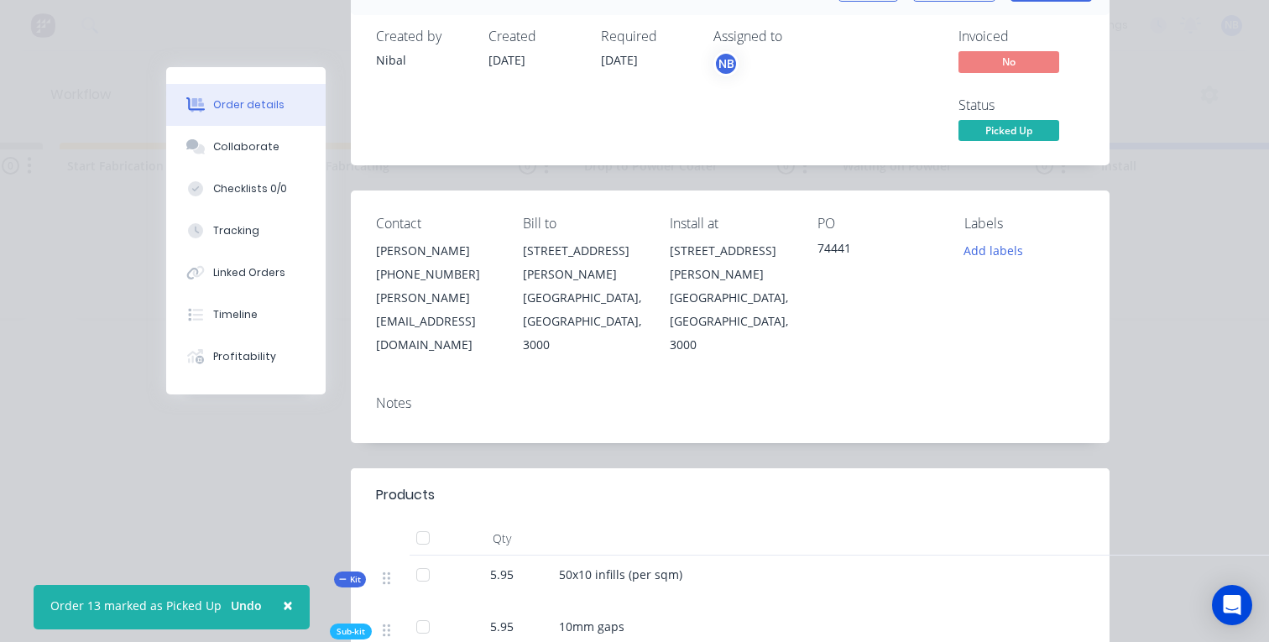
click at [1014, 131] on span "Picked Up" at bounding box center [1008, 130] width 101 height 21
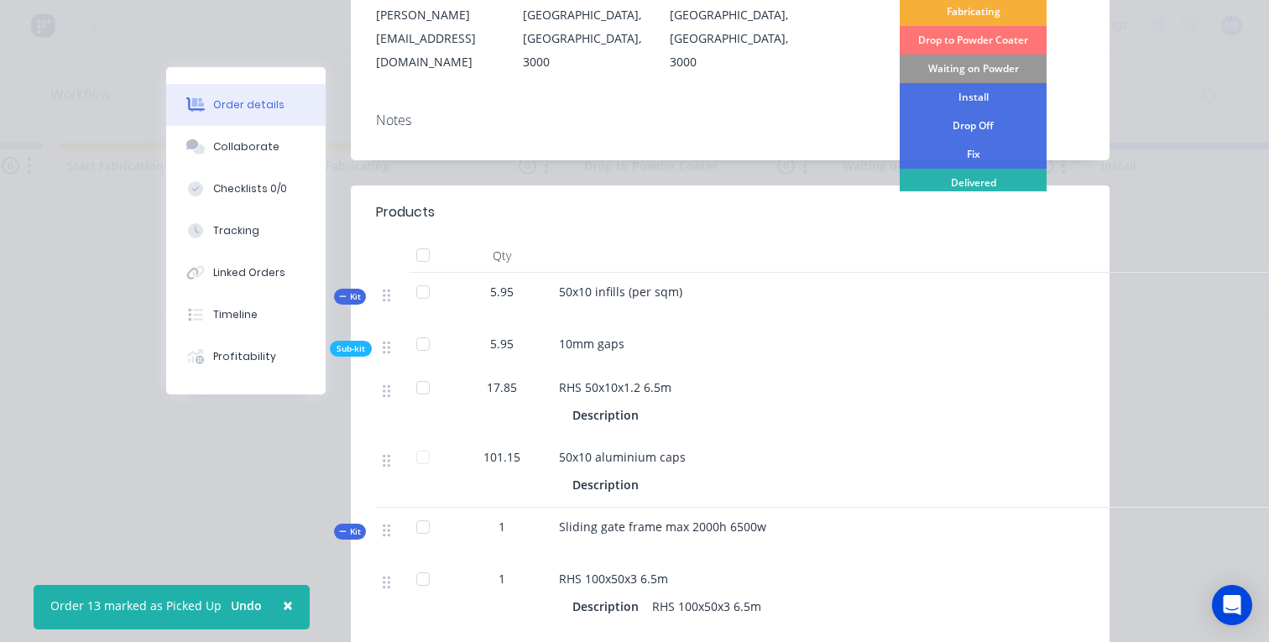
scroll to position [399, 0]
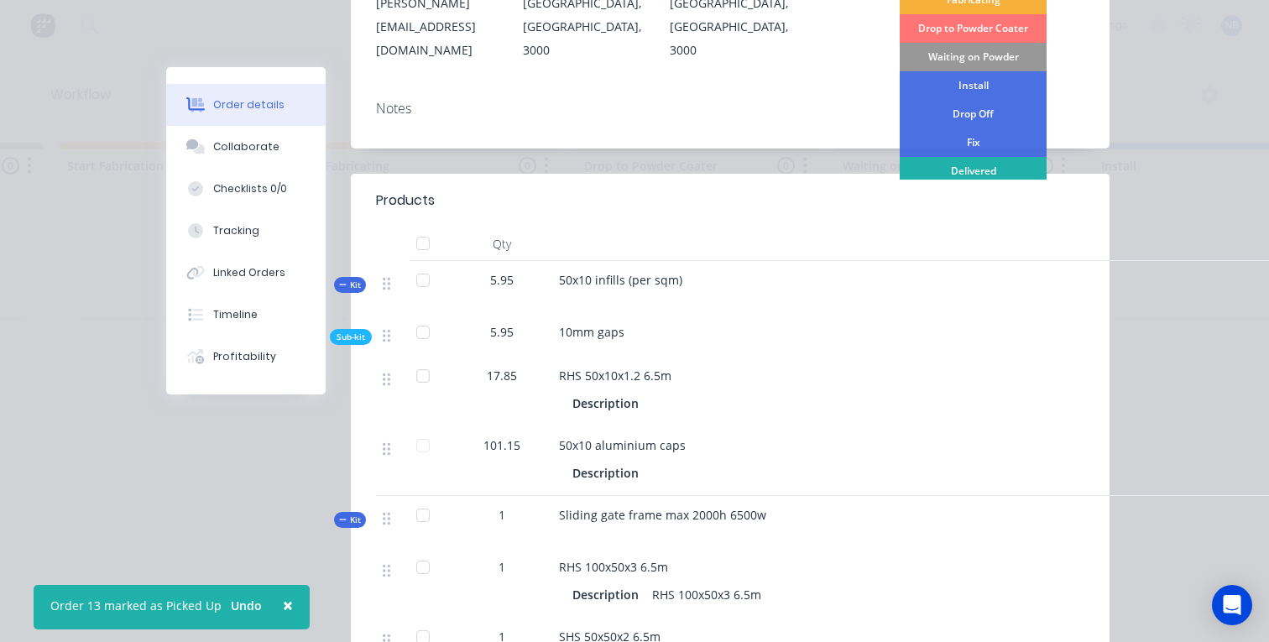
click at [992, 160] on div "Delivered" at bounding box center [972, 171] width 147 height 29
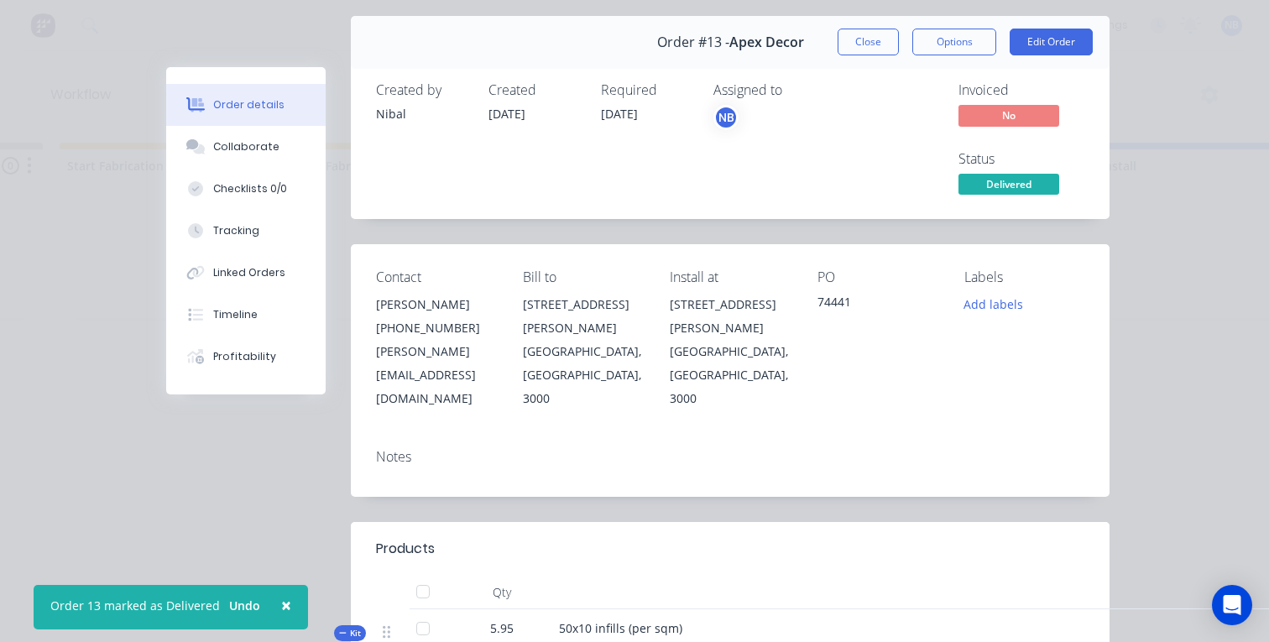
scroll to position [0, 0]
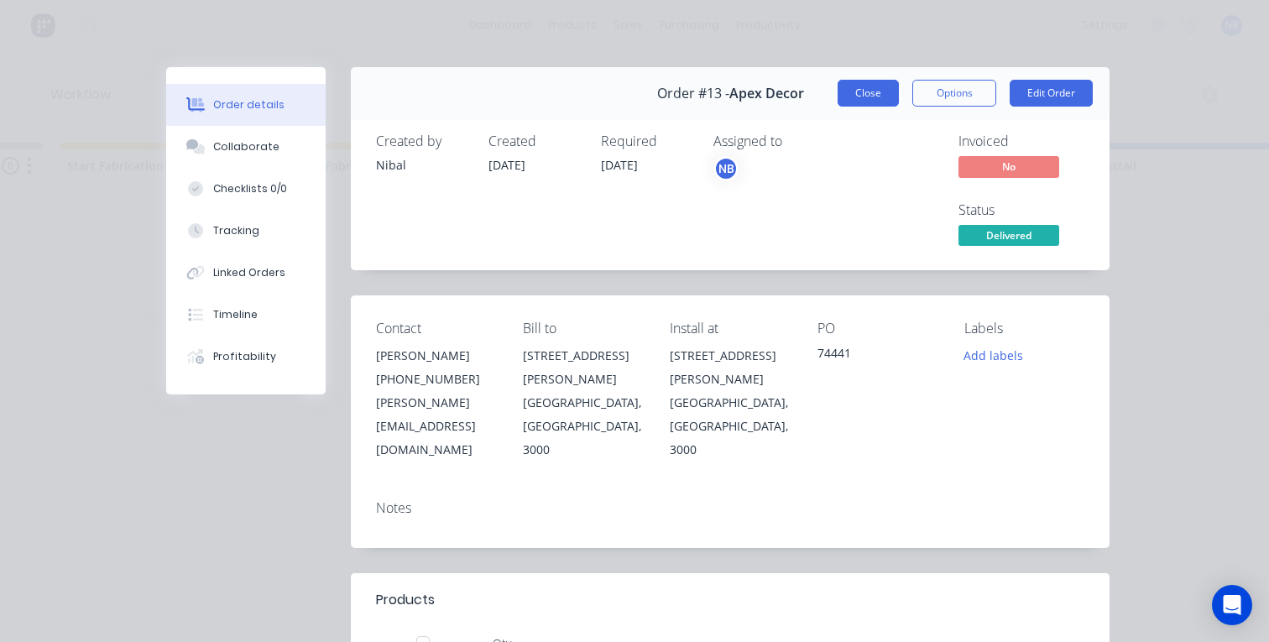
click at [879, 95] on button "Close" at bounding box center [867, 93] width 61 height 27
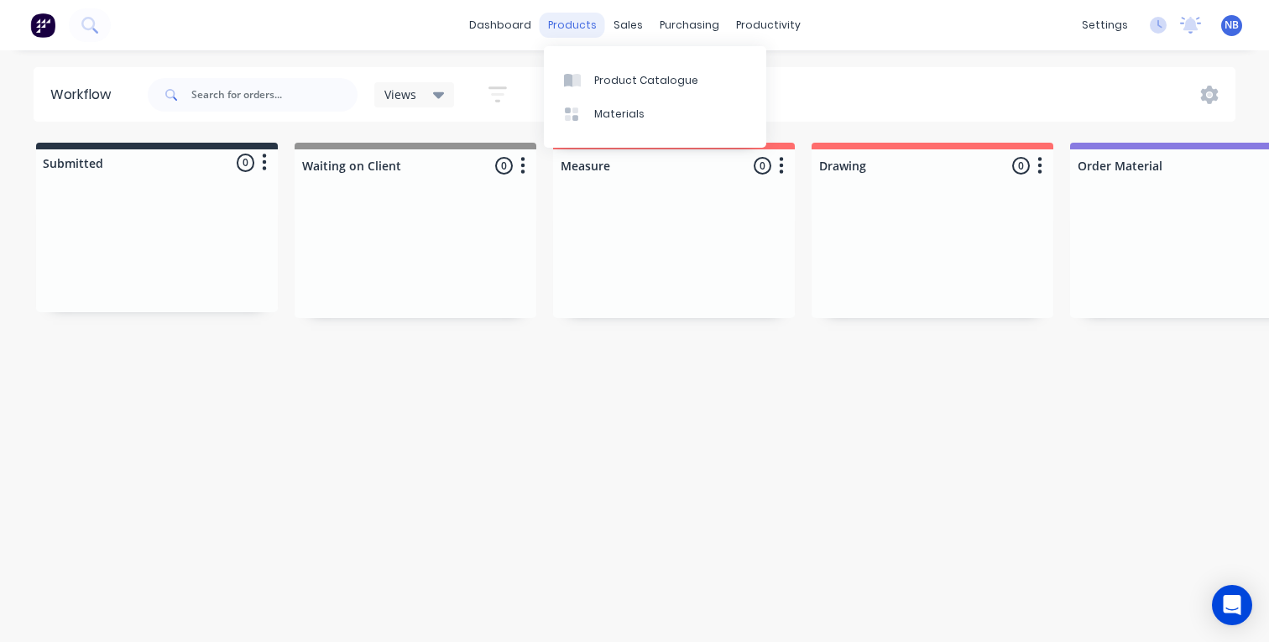
click at [591, 23] on div "products" at bounding box center [572, 25] width 65 height 25
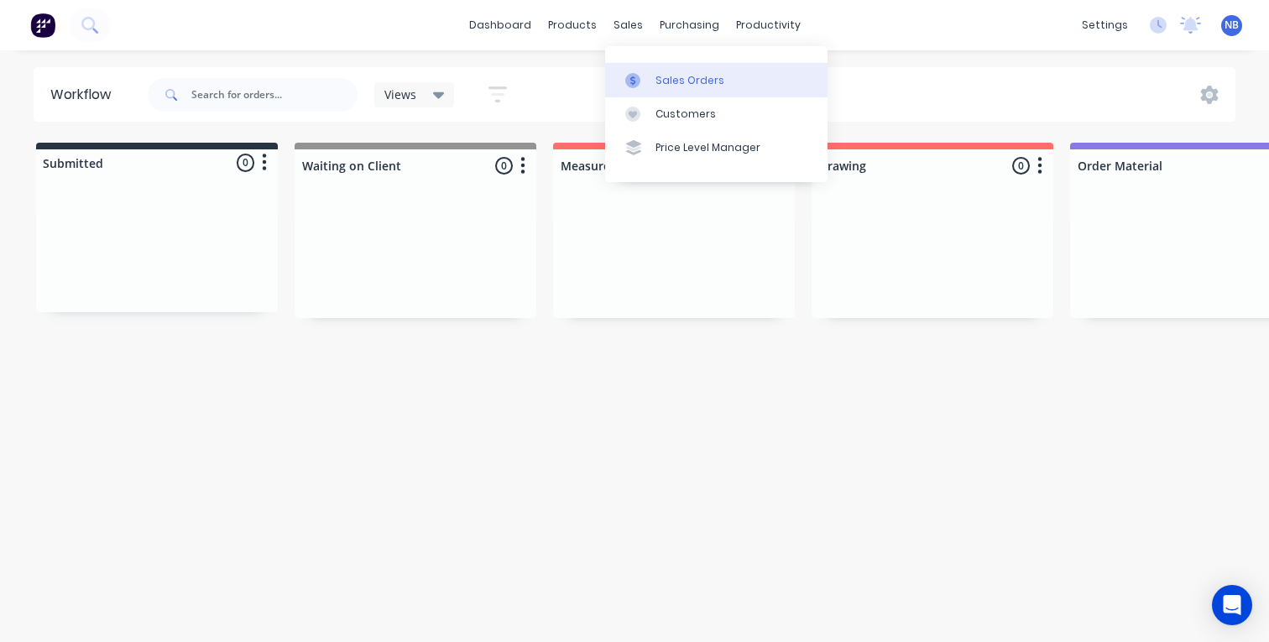
click at [665, 87] on div "Sales Orders" at bounding box center [689, 80] width 69 height 15
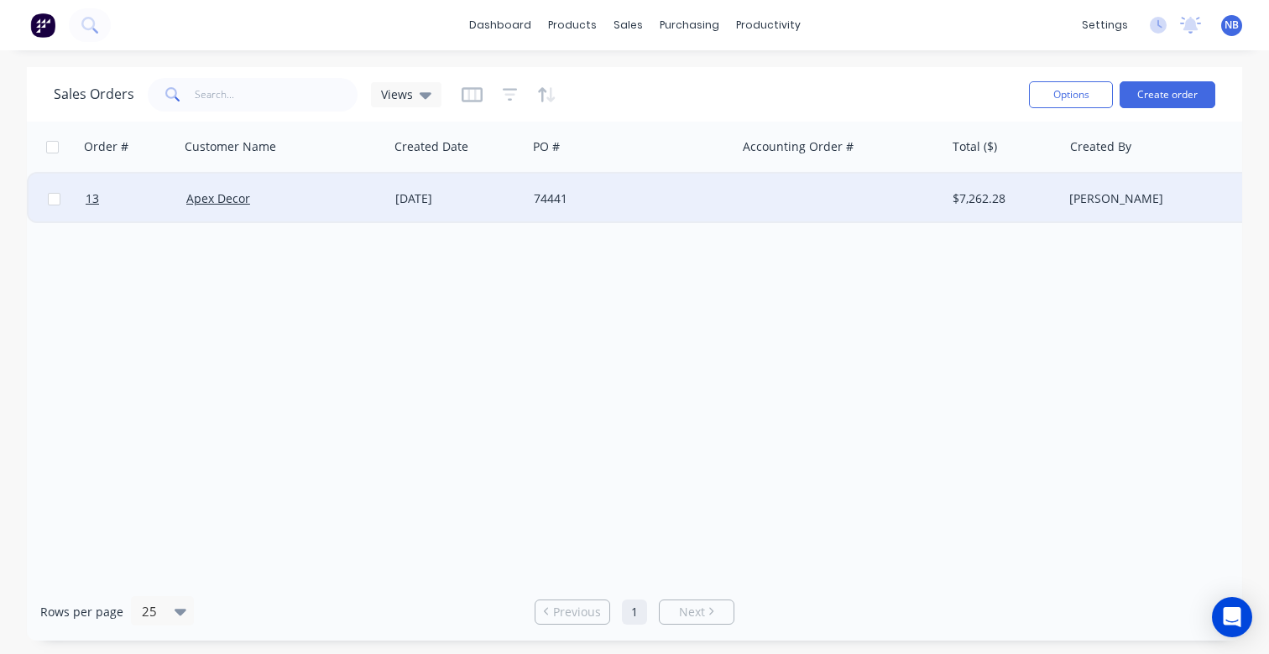
click at [556, 192] on div "74441" at bounding box center [627, 198] width 186 height 17
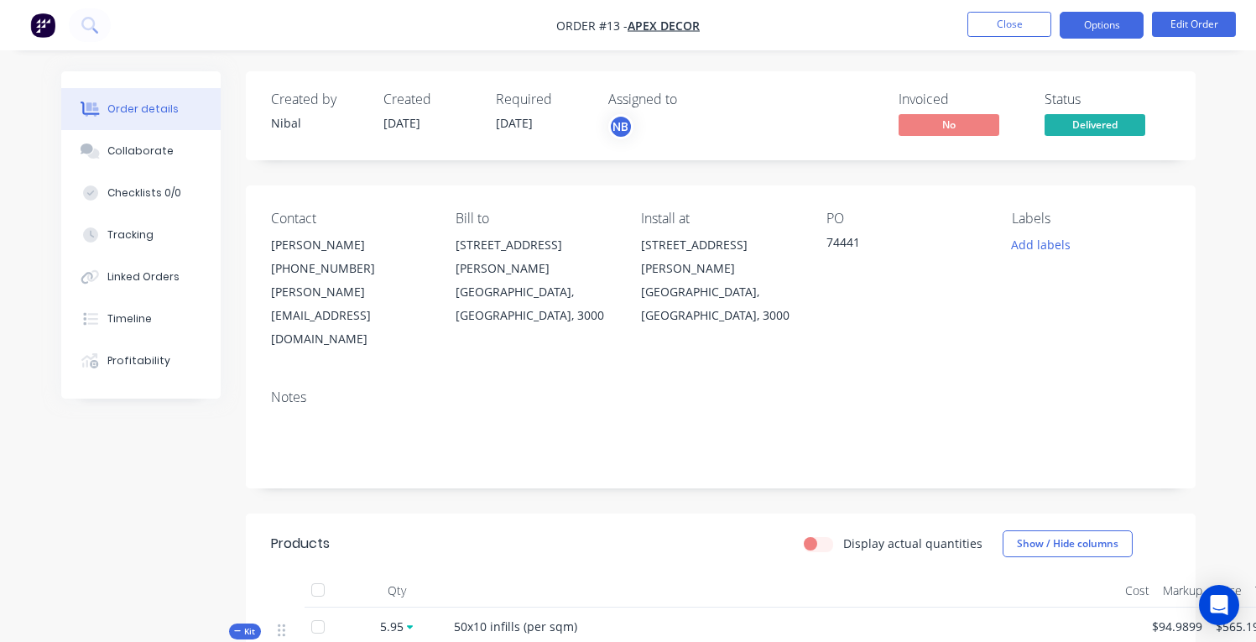
click at [1128, 17] on button "Options" at bounding box center [1102, 25] width 84 height 27
click at [1115, 29] on button "Options" at bounding box center [1102, 25] width 84 height 27
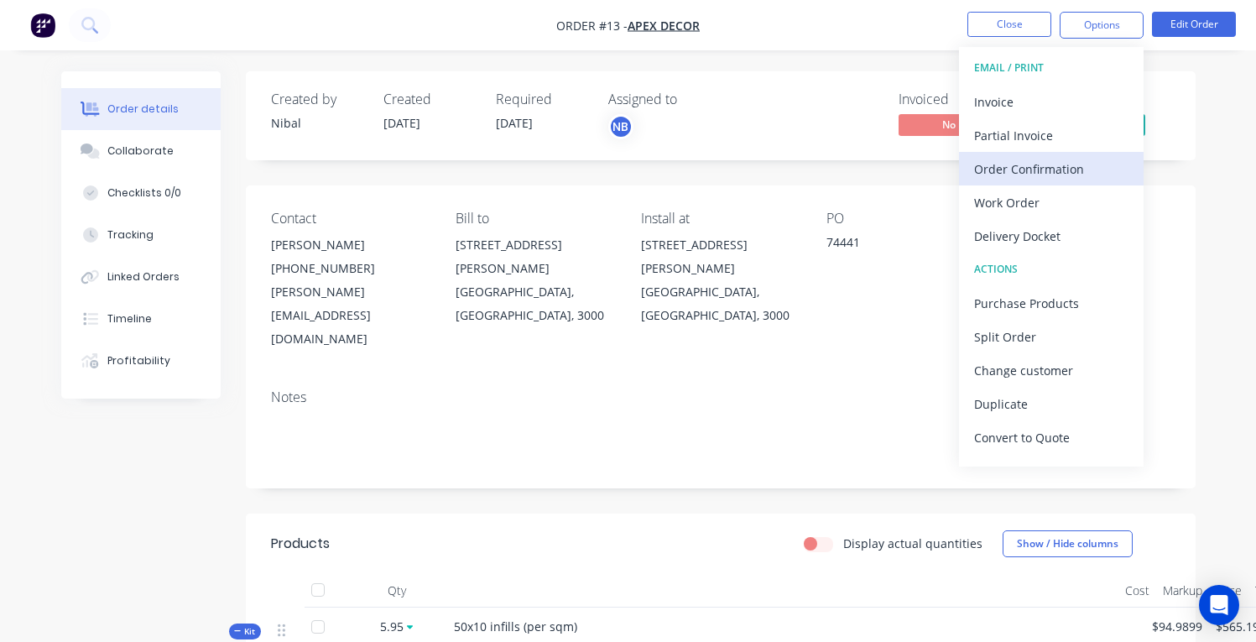
click at [1068, 178] on div "Order Confirmation" at bounding box center [1051, 169] width 154 height 24
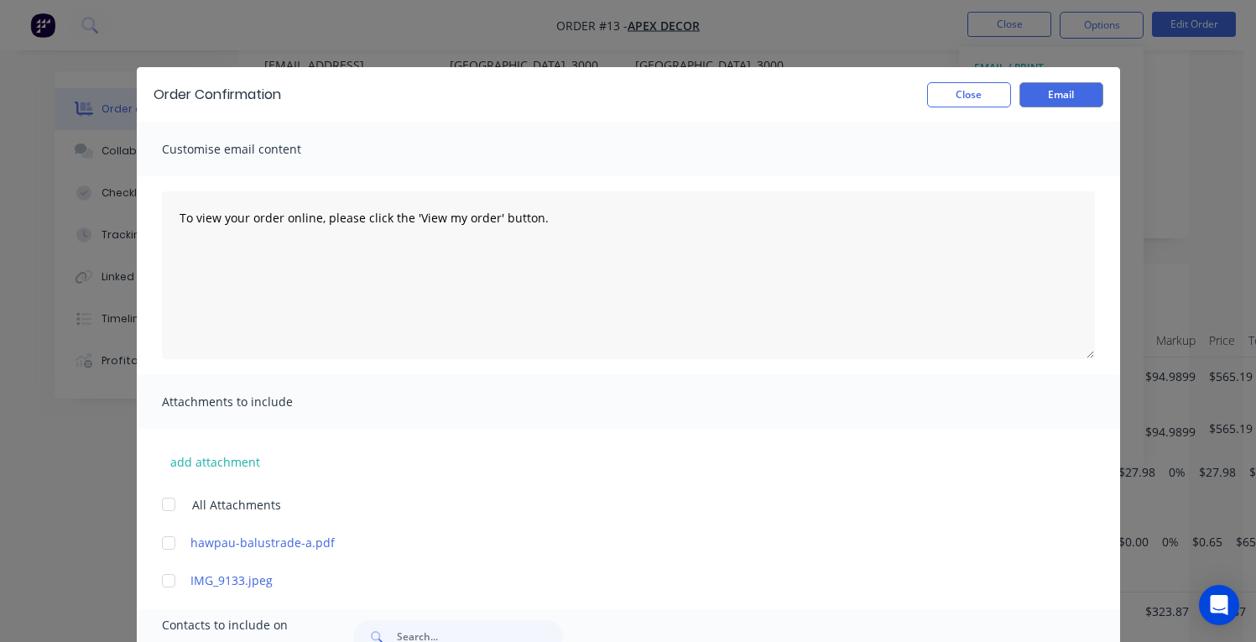
scroll to position [225, 0]
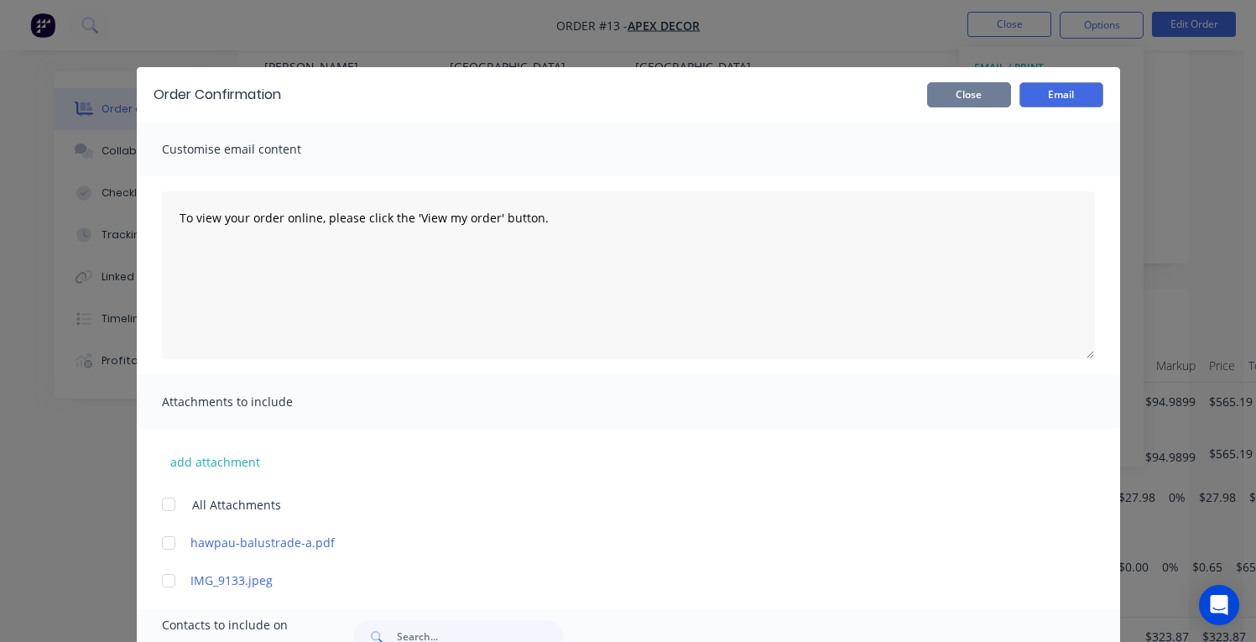
click at [998, 93] on button "Close" at bounding box center [969, 94] width 84 height 25
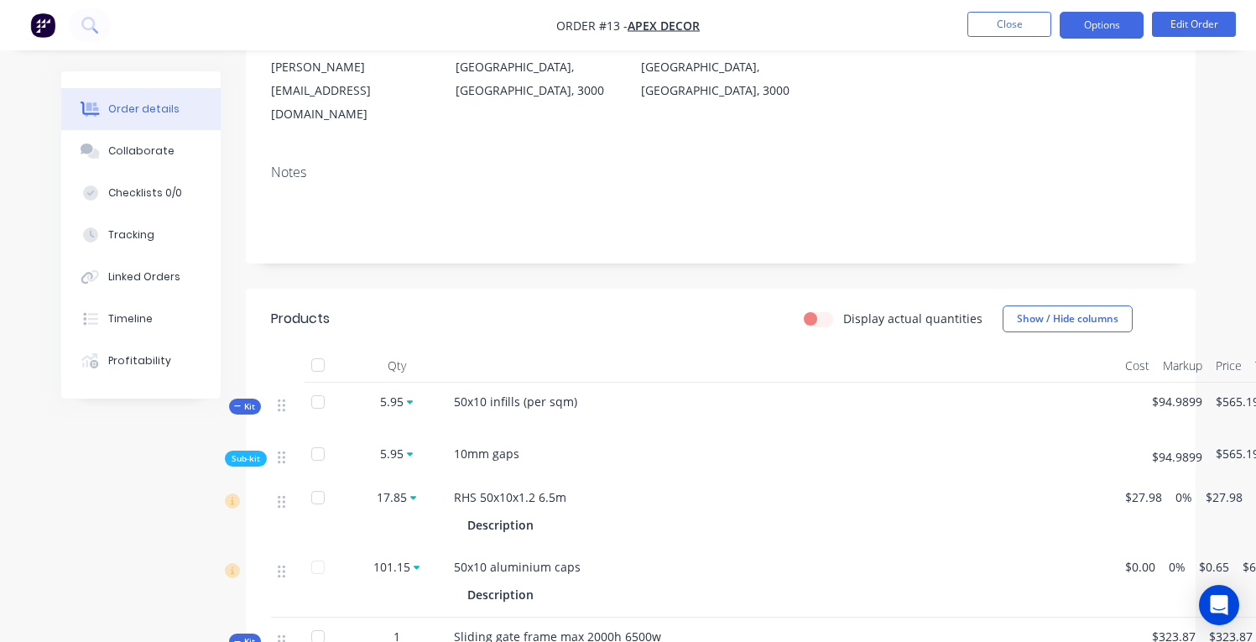
click at [1092, 24] on button "Options" at bounding box center [1102, 25] width 84 height 27
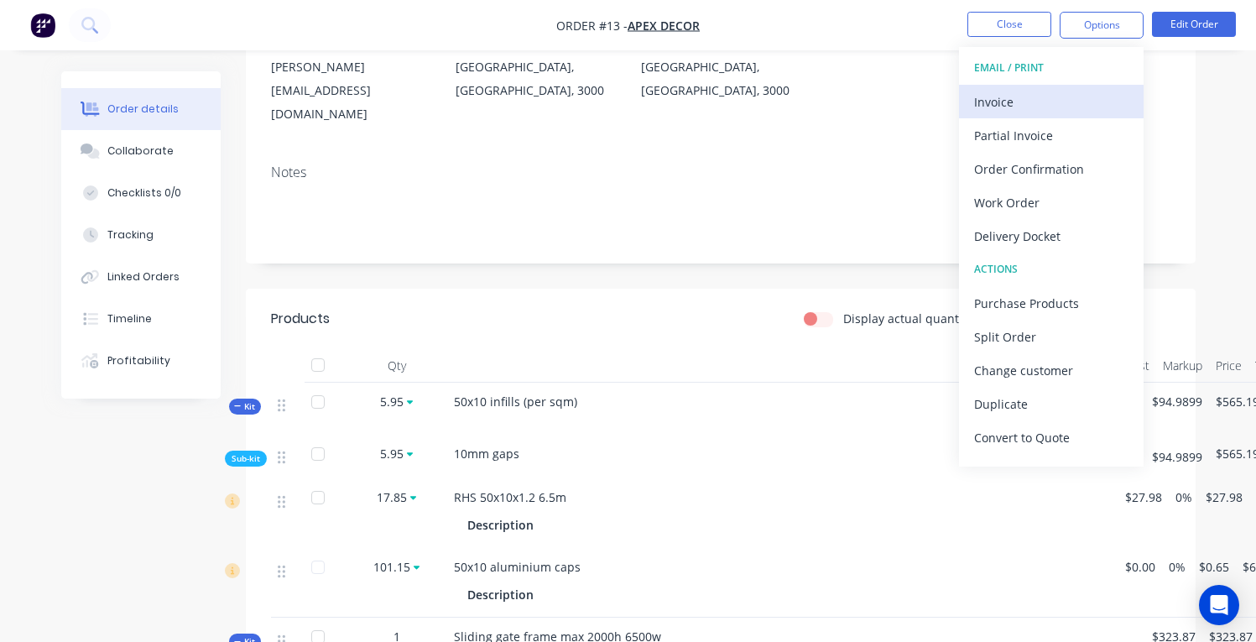
click at [1012, 103] on div "Invoice" at bounding box center [1051, 102] width 154 height 24
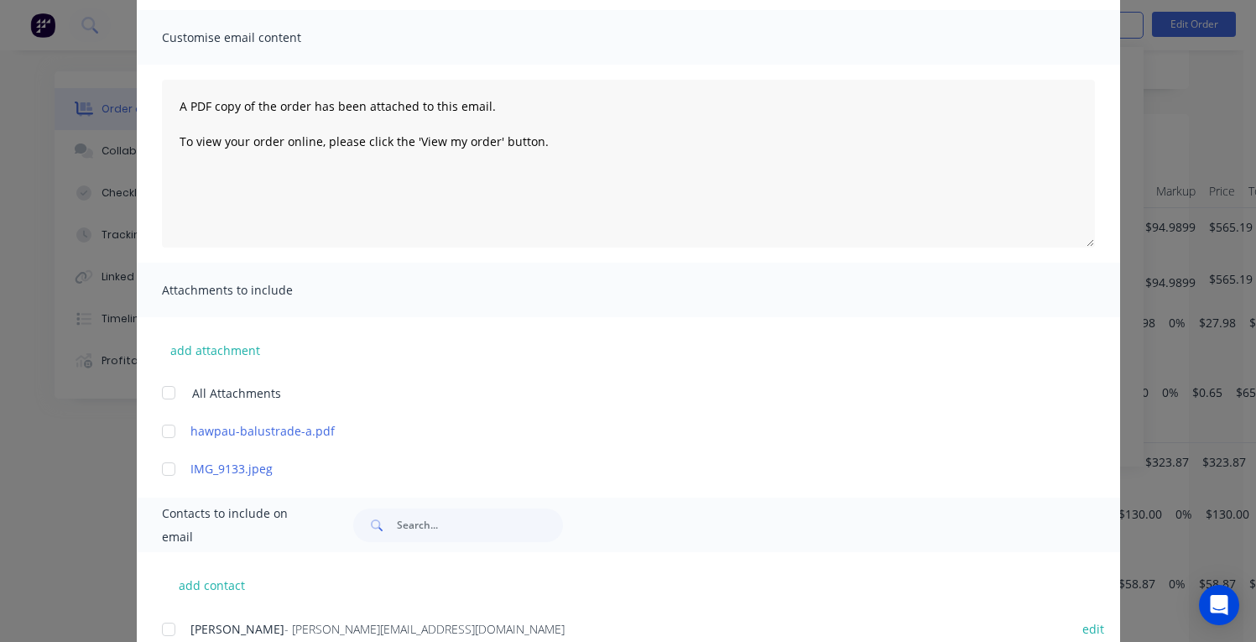
scroll to position [91, 0]
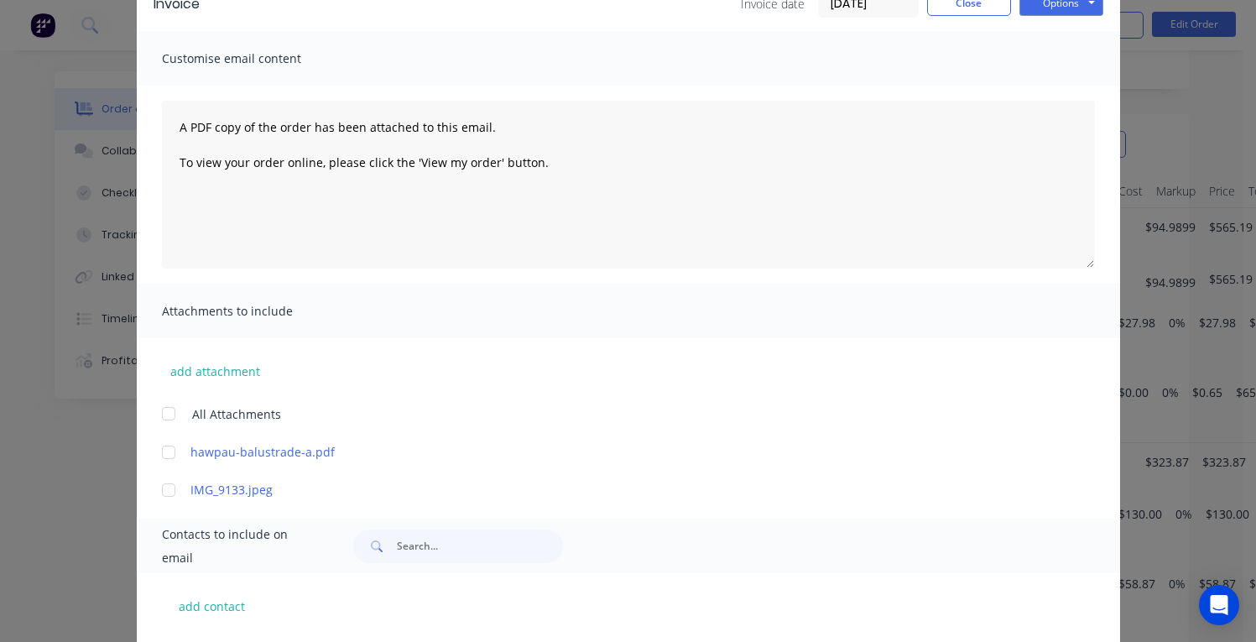
drag, startPoint x: 403, startPoint y: 527, endPoint x: 409, endPoint y: 535, distance: 10.7
click at [403, 527] on div "Contacts to include on email" at bounding box center [628, 546] width 983 height 55
click at [412, 537] on input "text" at bounding box center [480, 546] width 166 height 34
type input "n"
click at [232, 604] on button "add contact" at bounding box center [212, 605] width 101 height 25
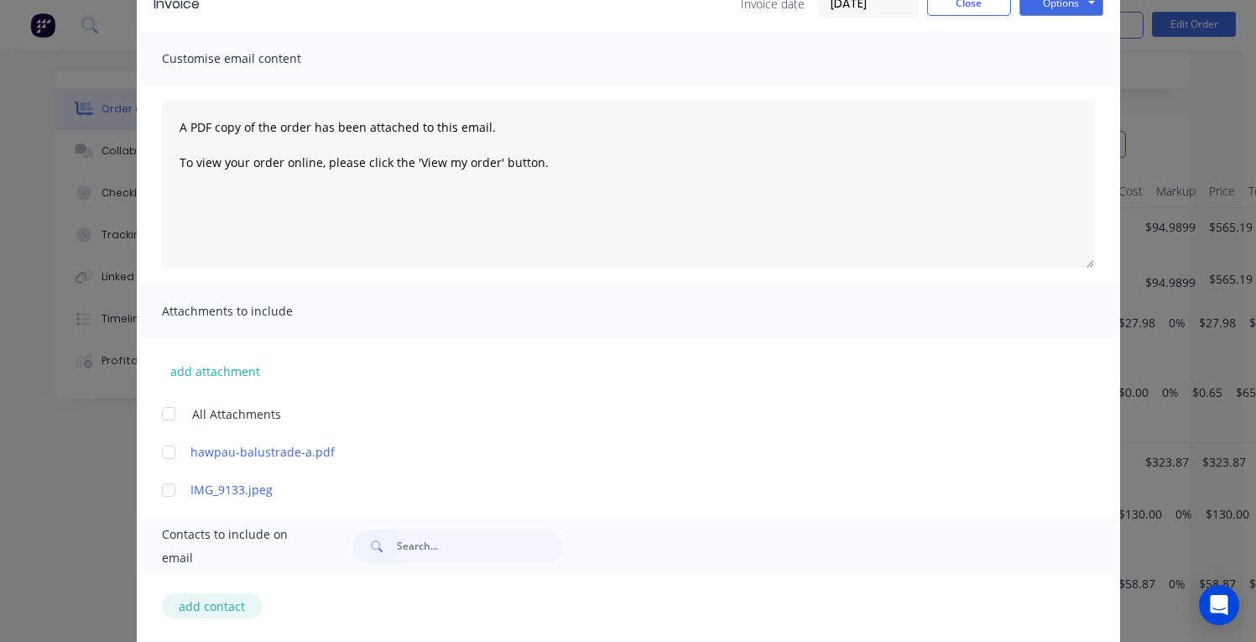
select select "AU"
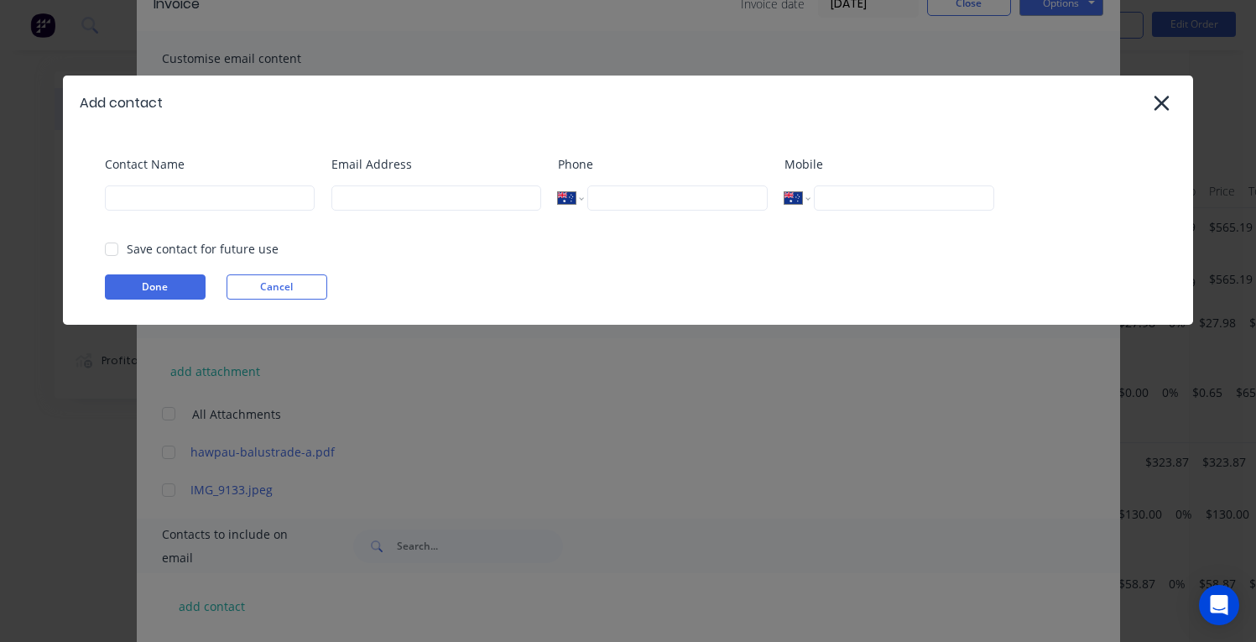
select select "AU"
type input "Niba"
click at [313, 186] on input "Niba" at bounding box center [210, 197] width 210 height 25
type input "[PERSON_NAME]"
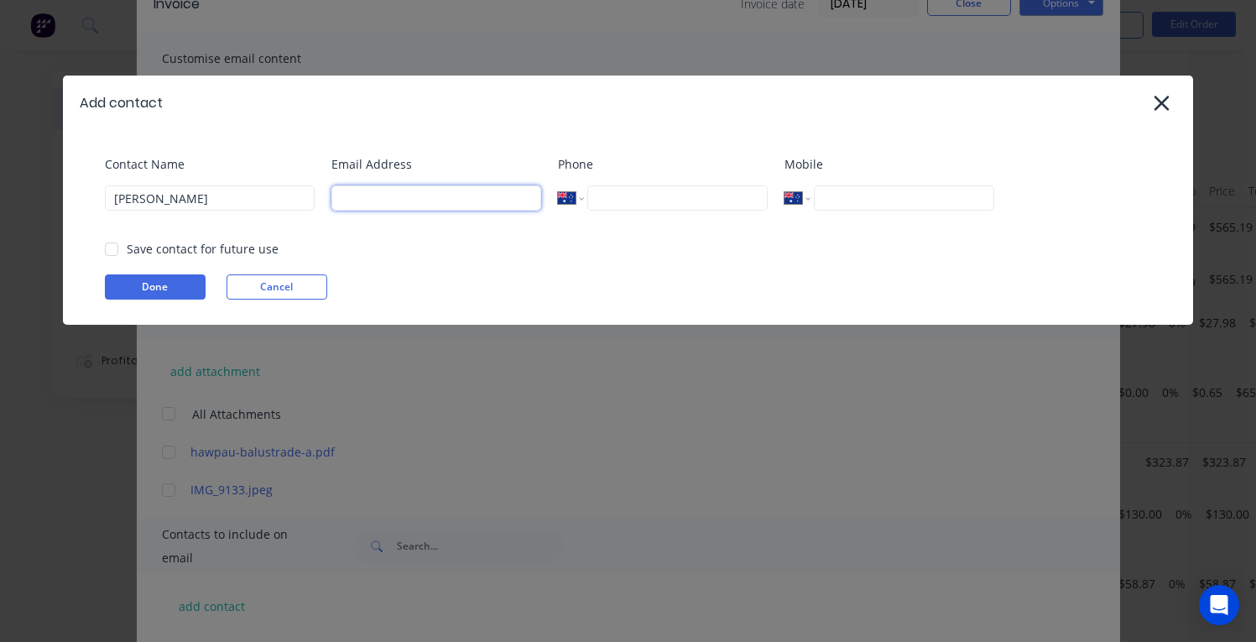
type input "[EMAIL_ADDRESS][DOMAIN_NAME]"
click at [1166, 101] on icon at bounding box center [1162, 102] width 18 height 23
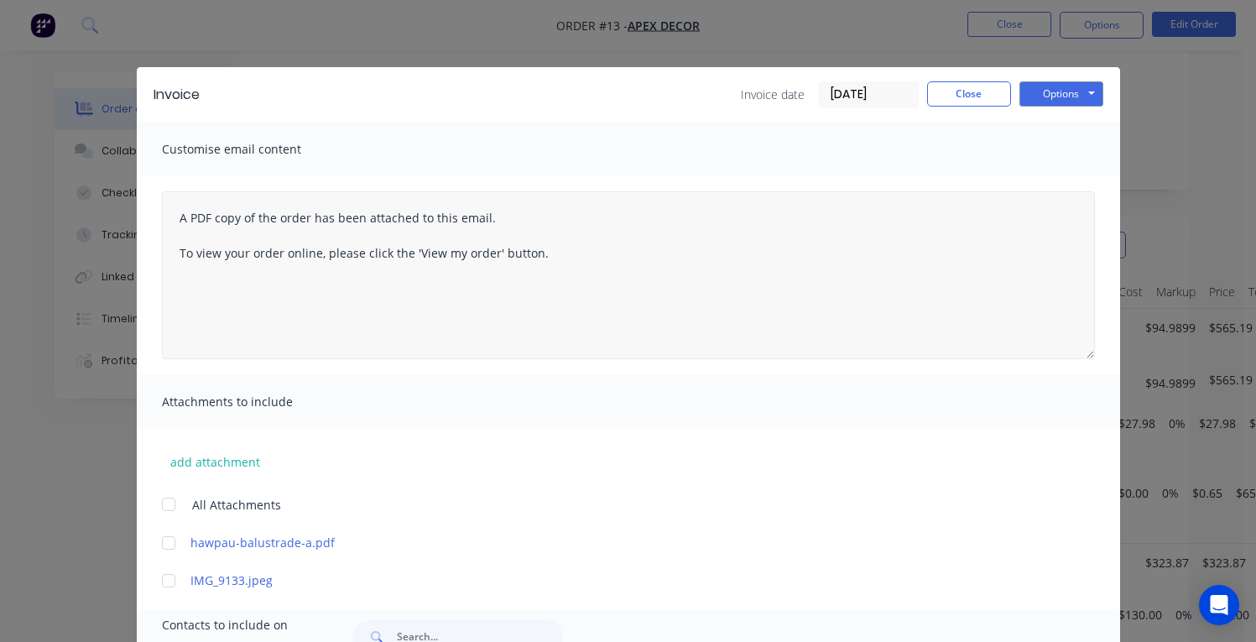
scroll to position [293, 0]
click at [1071, 91] on button "Options" at bounding box center [1061, 93] width 84 height 25
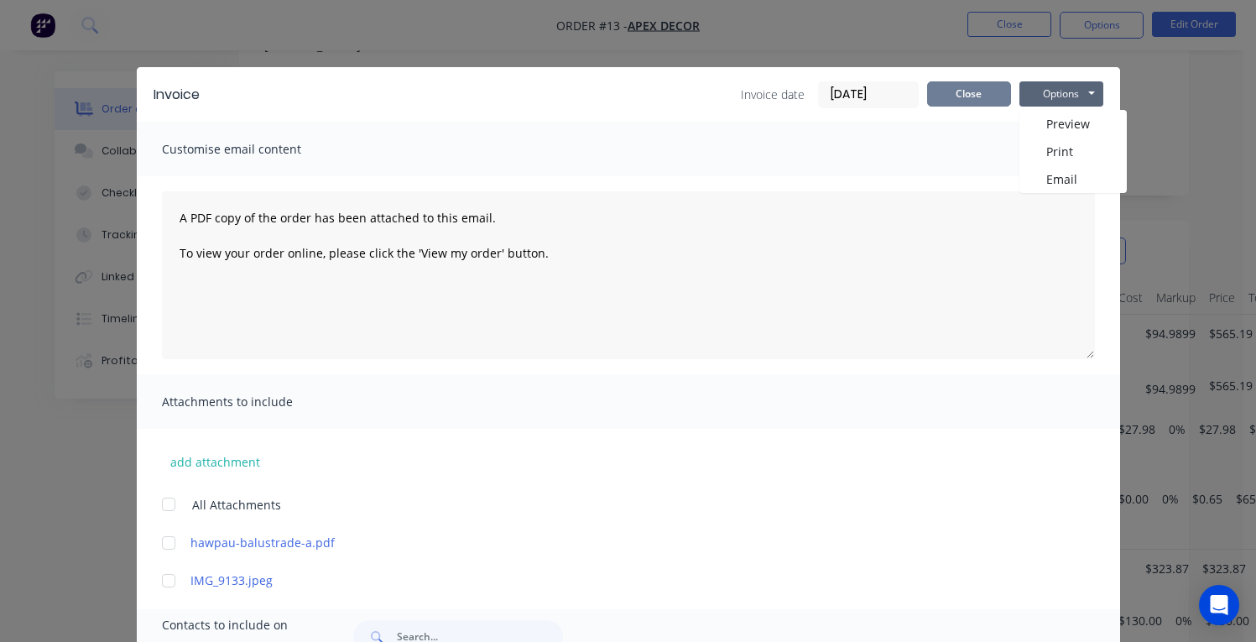
click at [989, 99] on button "Close" at bounding box center [969, 93] width 84 height 25
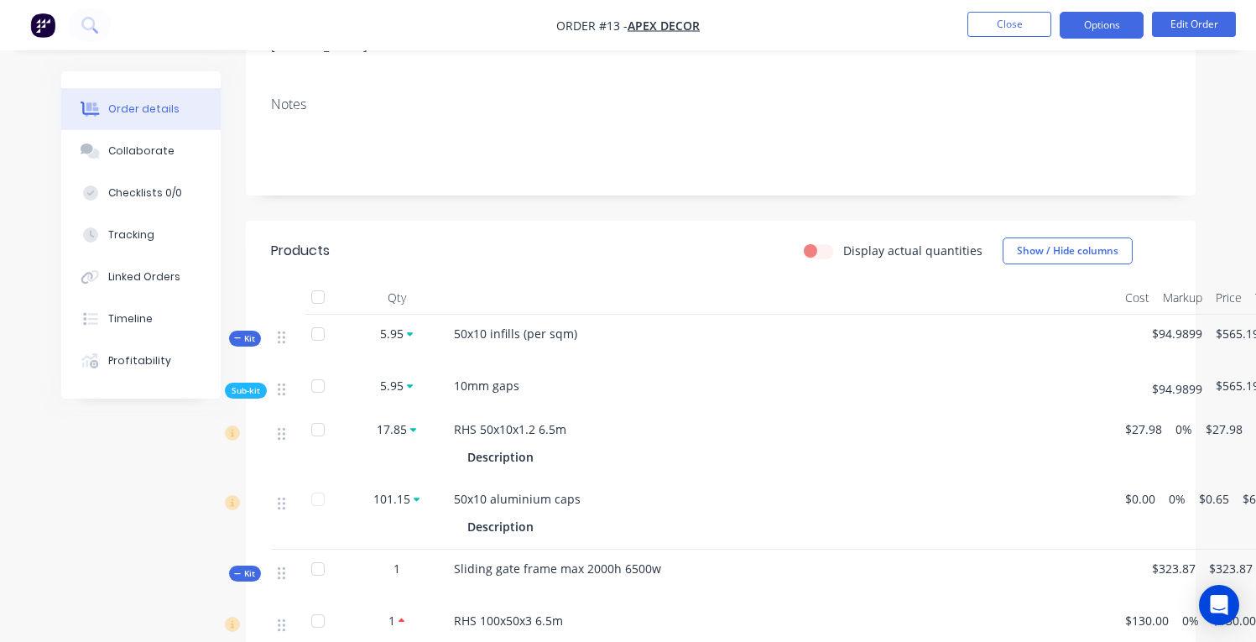
click at [1123, 32] on button "Options" at bounding box center [1102, 25] width 84 height 27
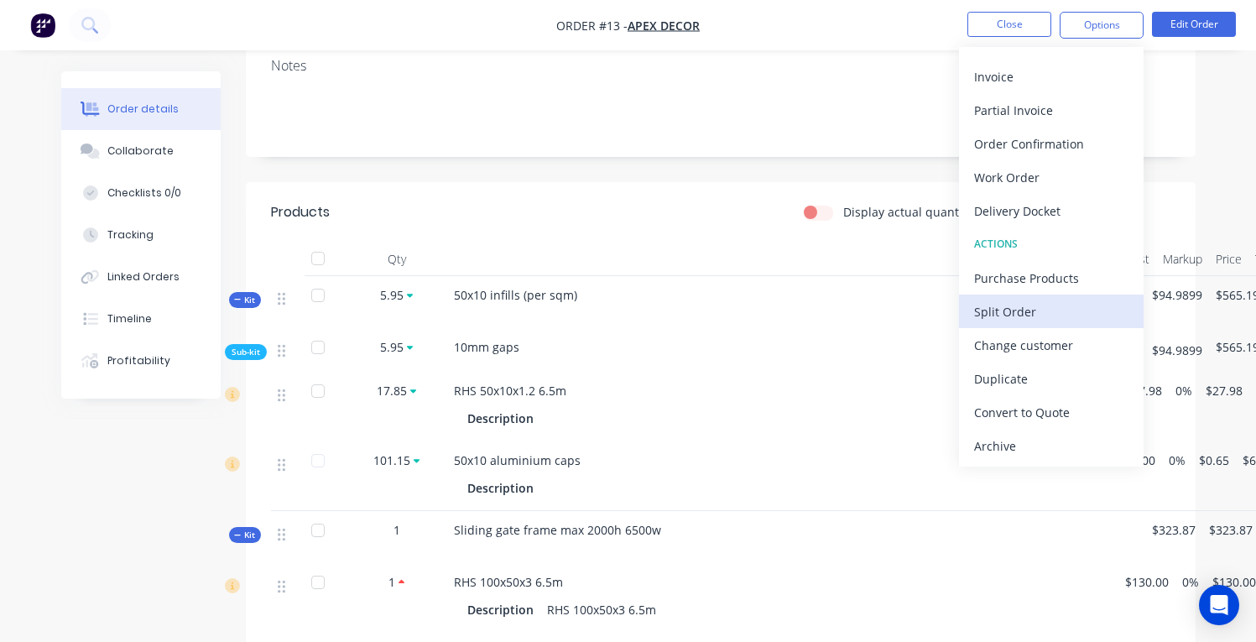
scroll to position [348, 0]
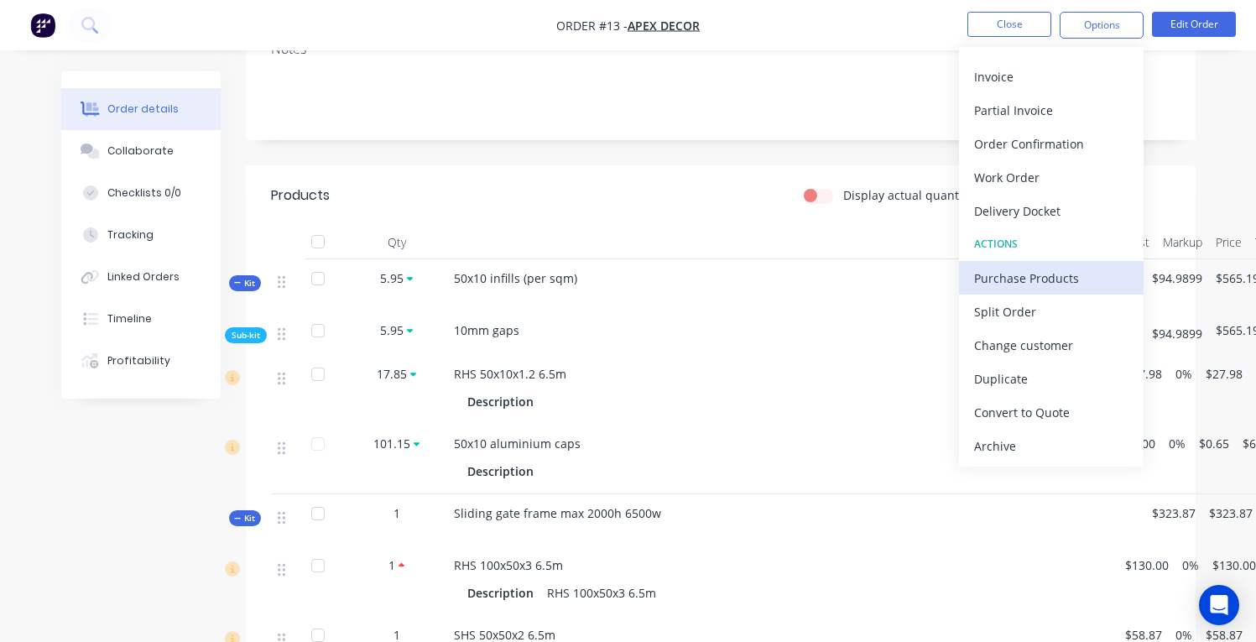
click at [1038, 276] on div "Purchase Products" at bounding box center [1051, 278] width 154 height 24
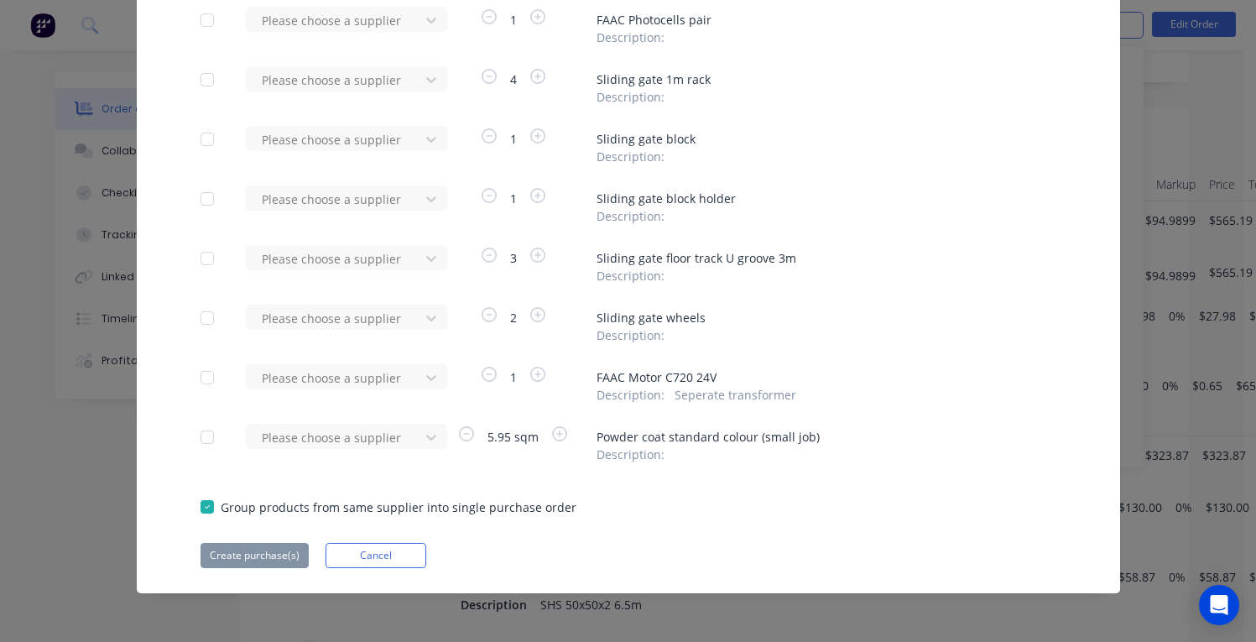
scroll to position [430, 0]
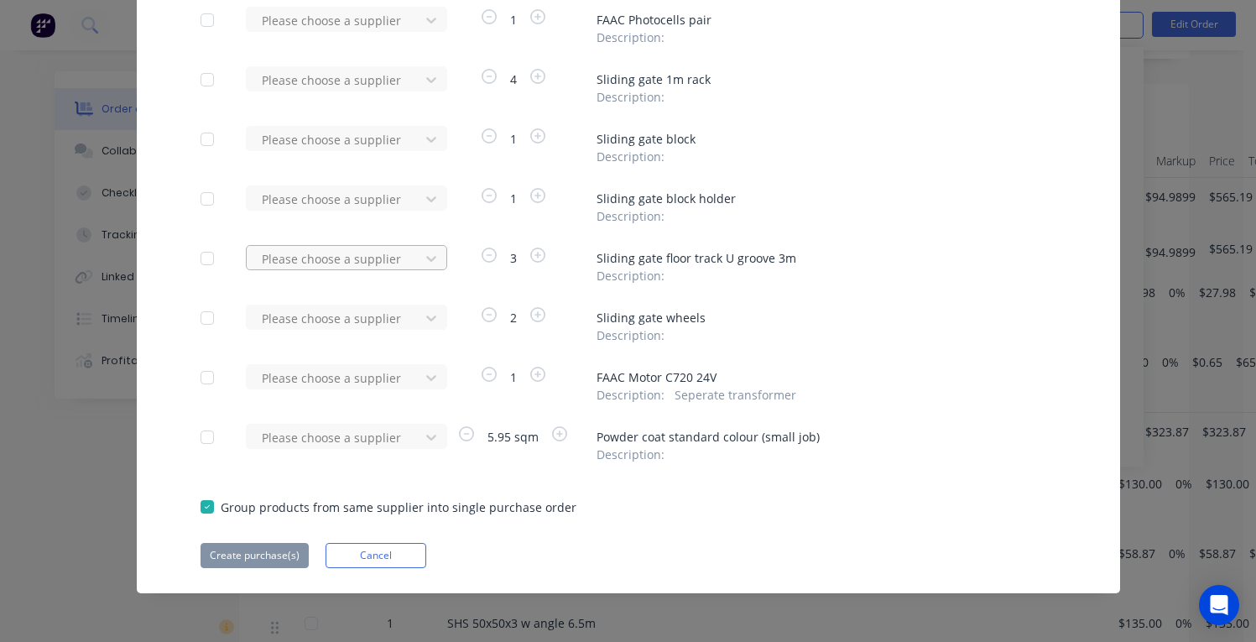
click at [404, 258] on div "Please choose a supplier" at bounding box center [335, 258] width 161 height 25
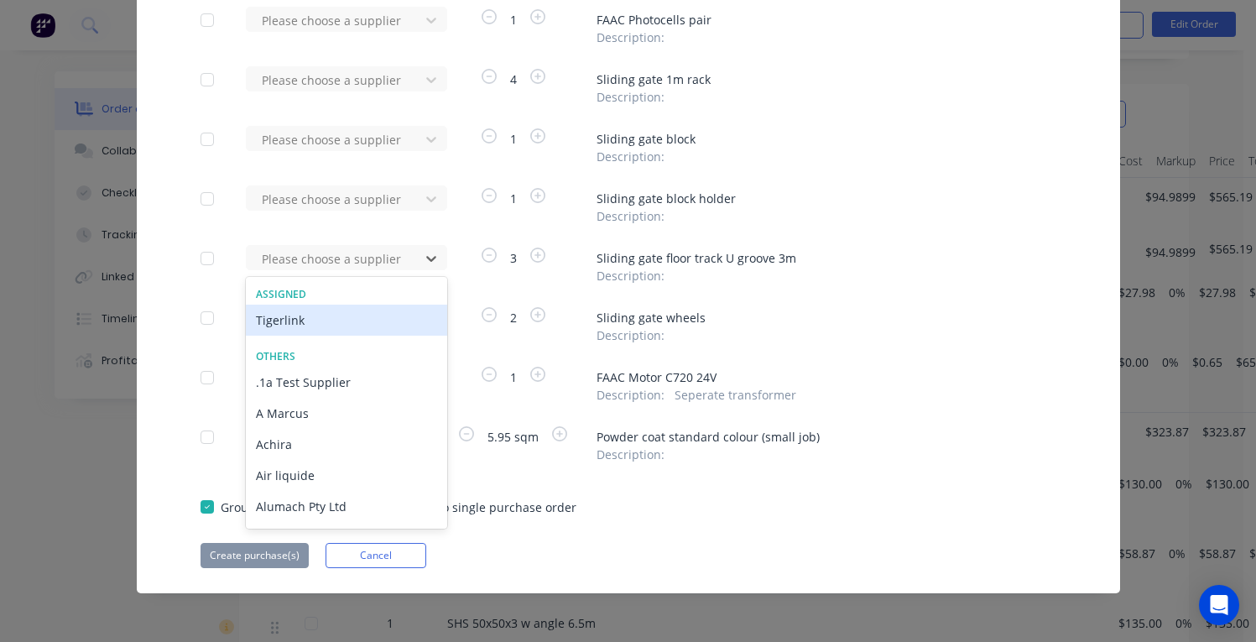
click at [385, 314] on div "Tigerlink" at bounding box center [346, 320] width 201 height 31
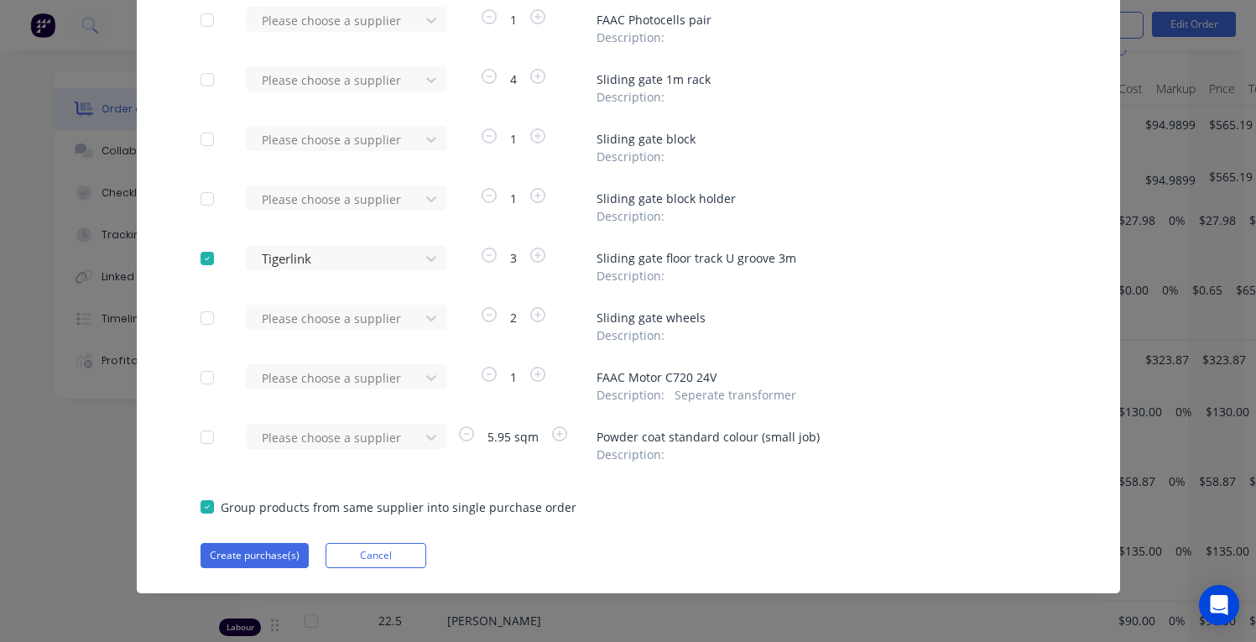
scroll to position [519, 0]
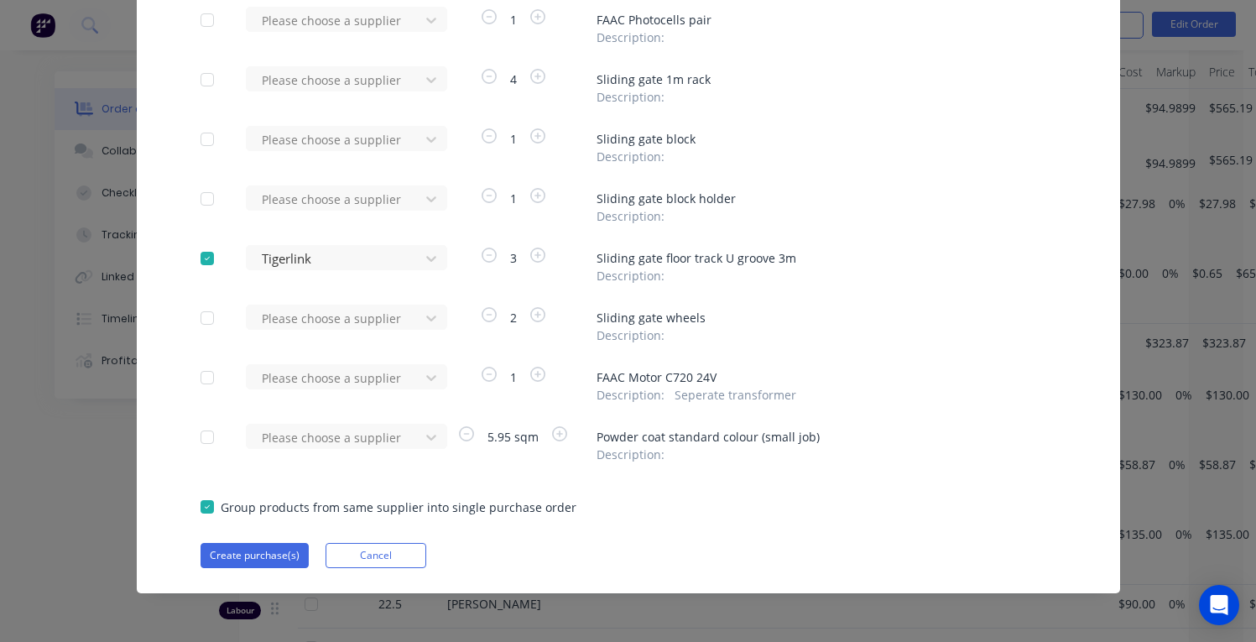
click at [352, 509] on span "Group products from same supplier into single purchase order" at bounding box center [399, 507] width 356 height 18
click at [215, 507] on div at bounding box center [207, 507] width 34 height 34
click at [209, 508] on div at bounding box center [207, 507] width 34 height 34
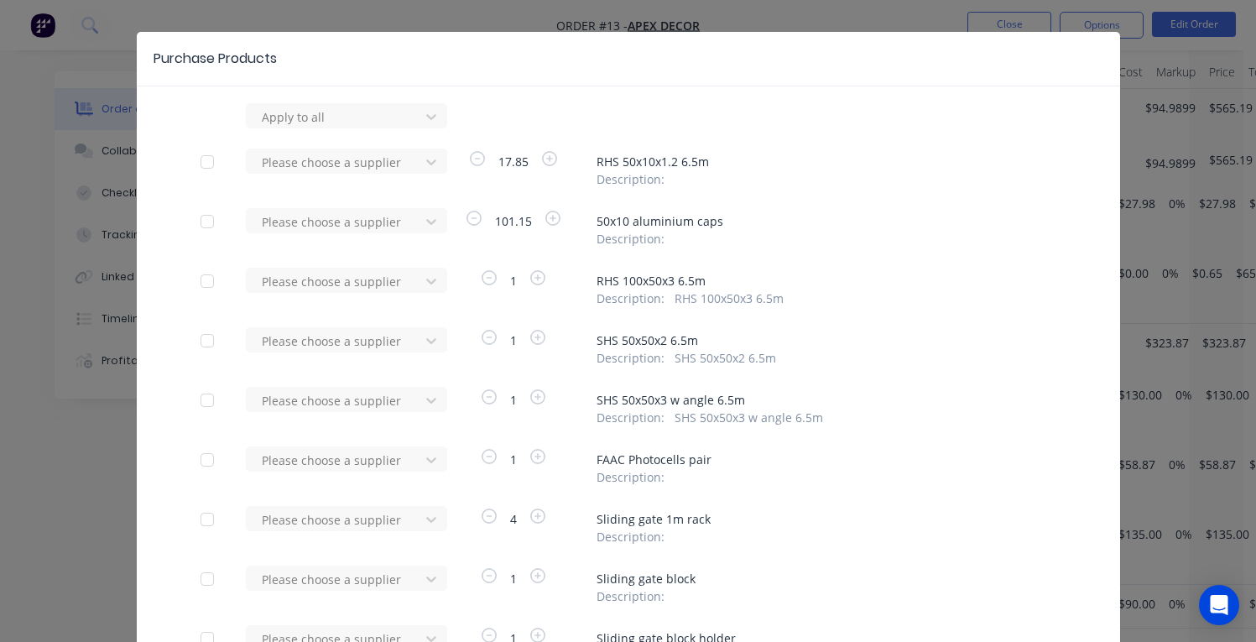
scroll to position [23, 0]
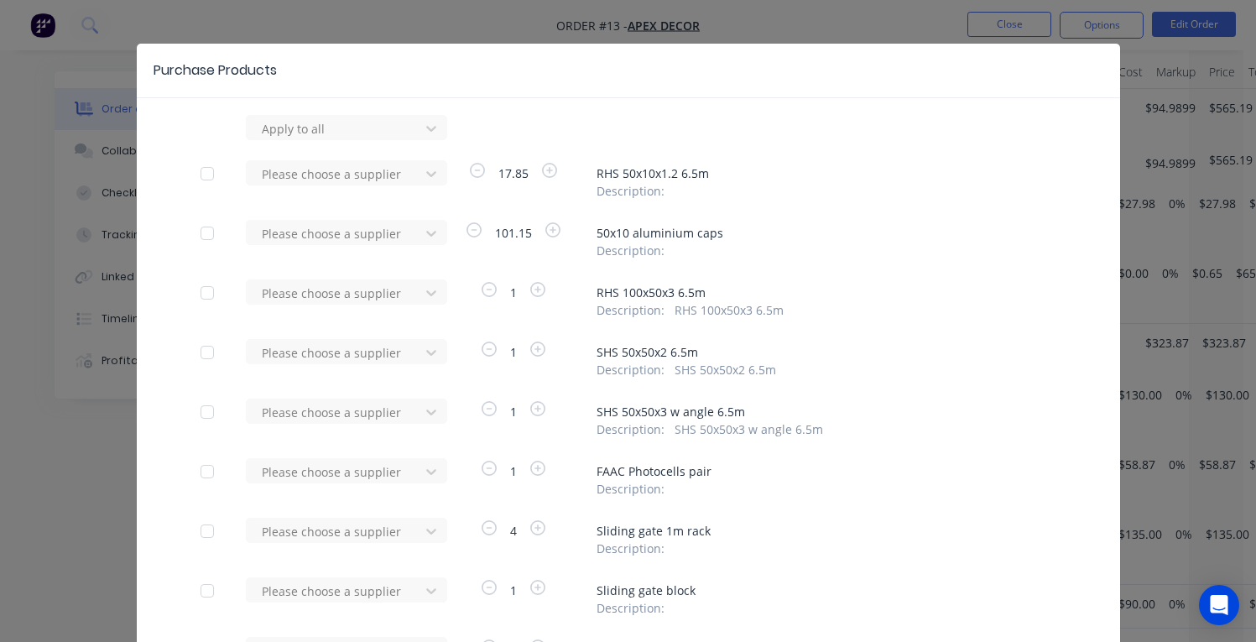
click at [206, 290] on div at bounding box center [207, 293] width 34 height 34
click at [198, 352] on div at bounding box center [207, 353] width 34 height 34
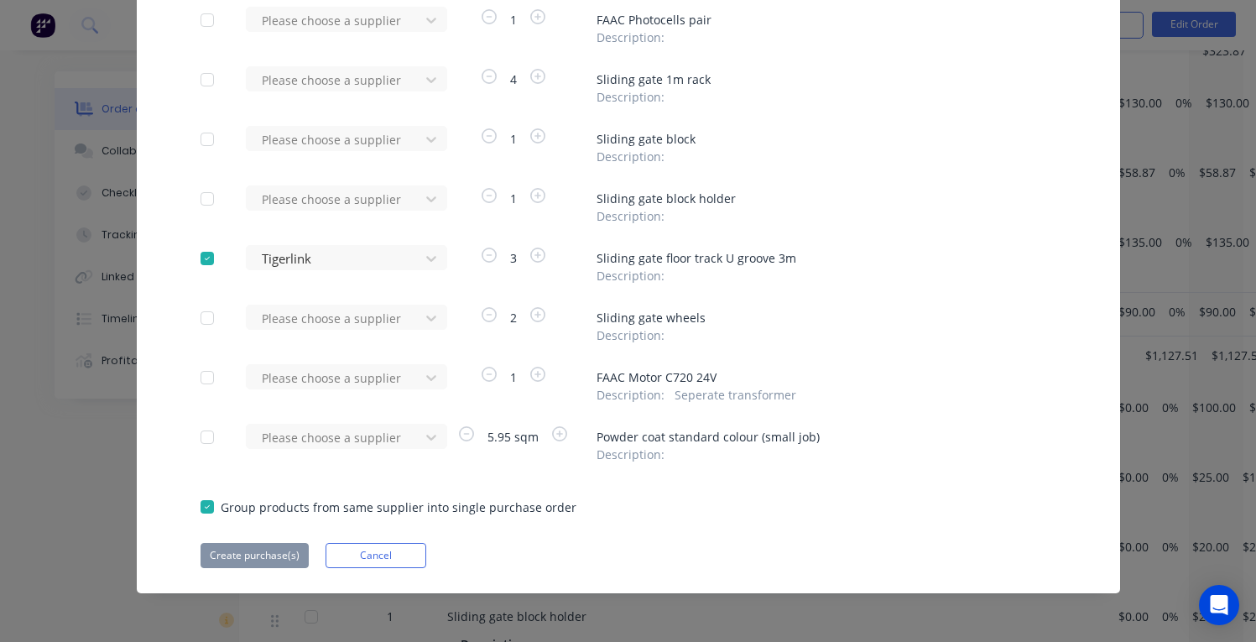
scroll to position [928, 0]
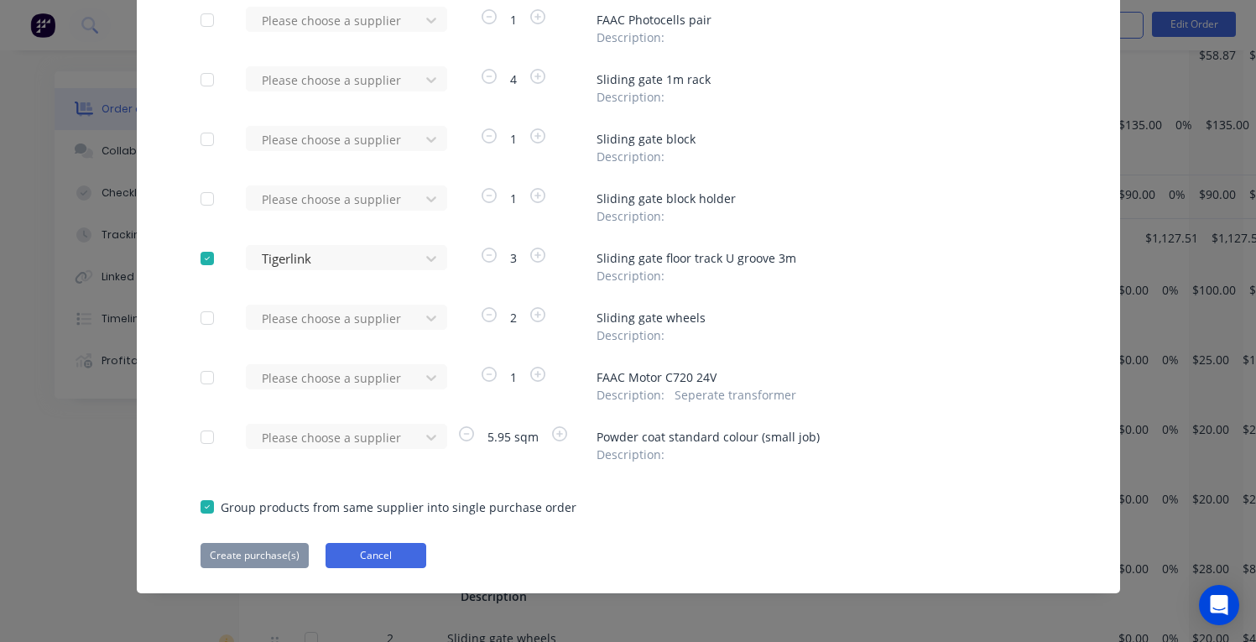
click at [363, 555] on button "Cancel" at bounding box center [376, 555] width 101 height 25
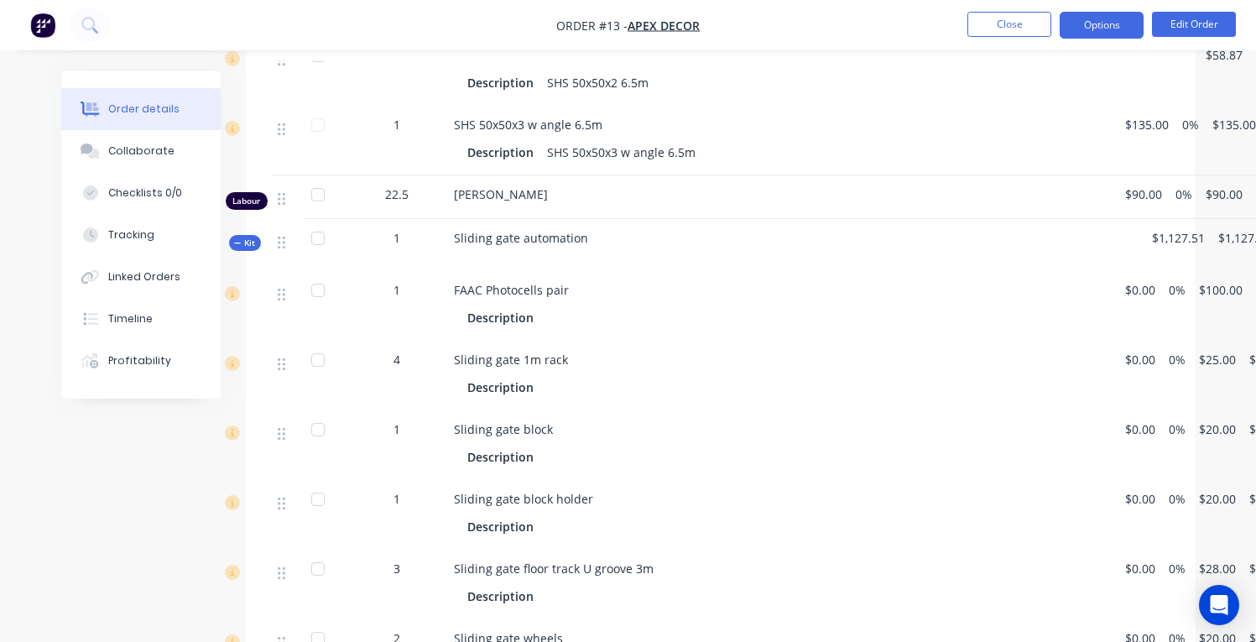
click at [1088, 32] on button "Options" at bounding box center [1102, 25] width 84 height 27
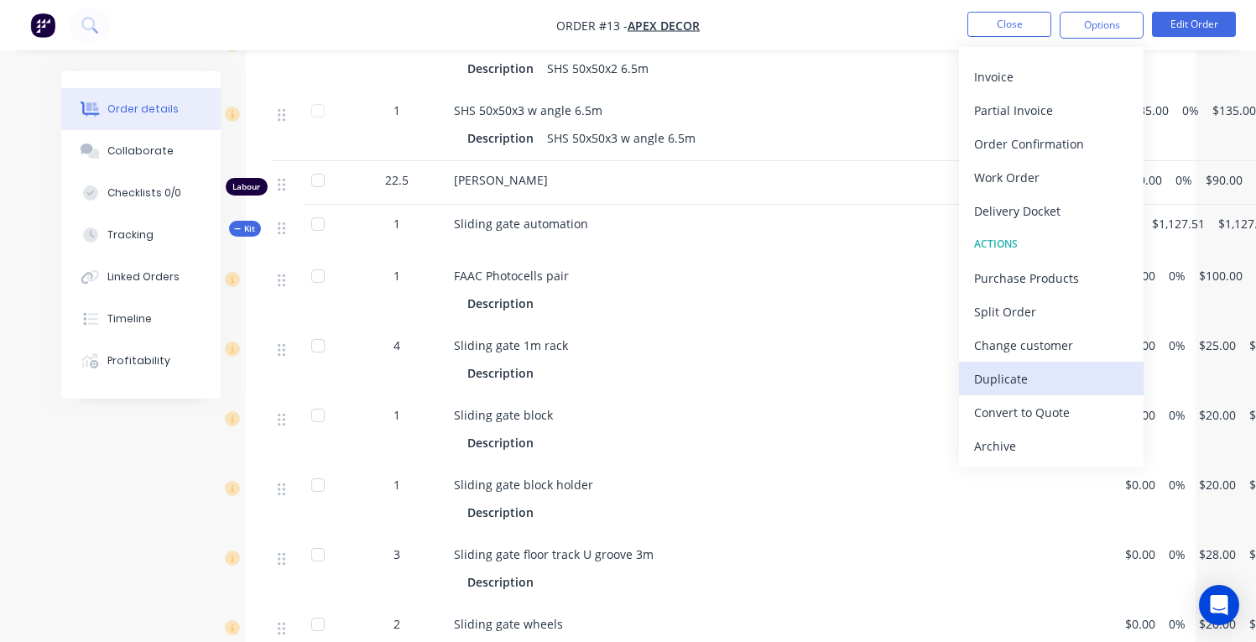
scroll to position [986, 0]
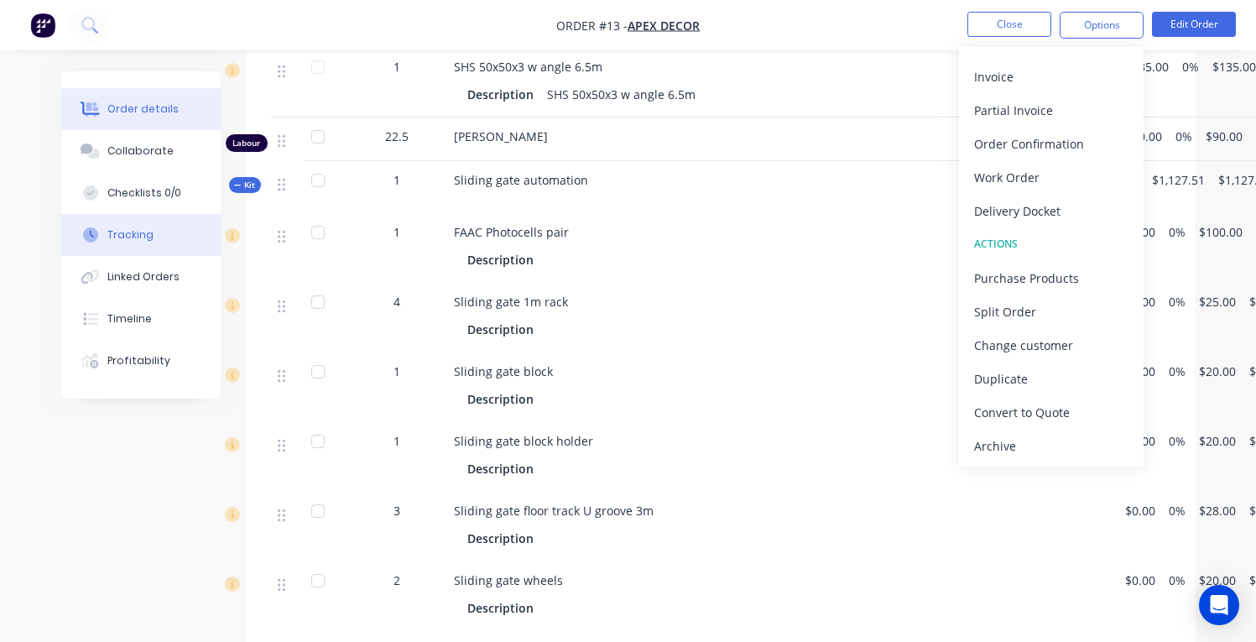
click at [133, 240] on div "Tracking" at bounding box center [130, 234] width 46 height 15
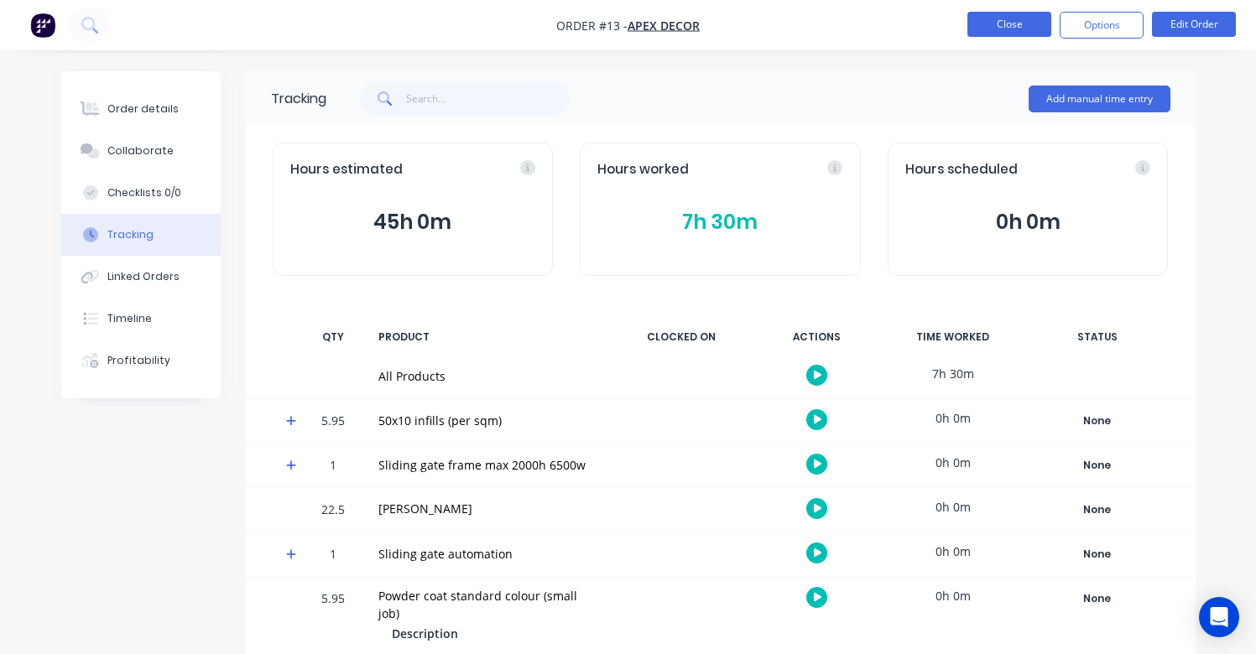
click at [1031, 27] on button "Close" at bounding box center [1009, 24] width 84 height 25
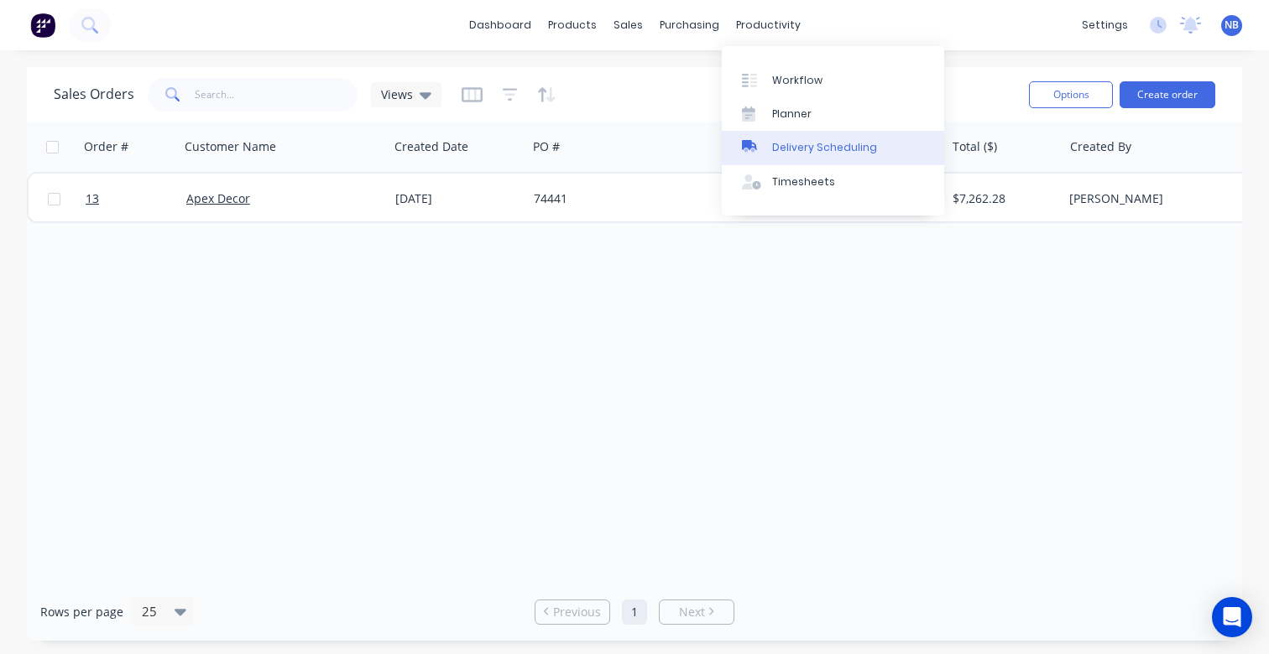
click at [831, 154] on div "Delivery Scheduling" at bounding box center [824, 147] width 105 height 15
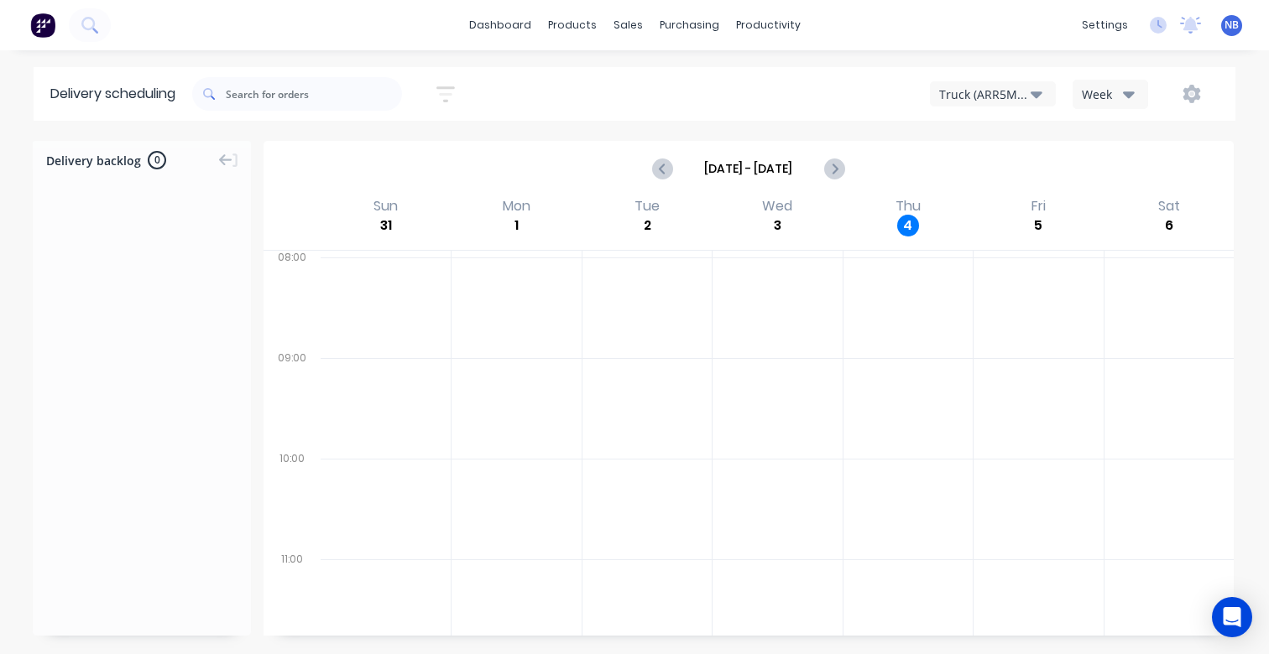
scroll to position [31, 0]
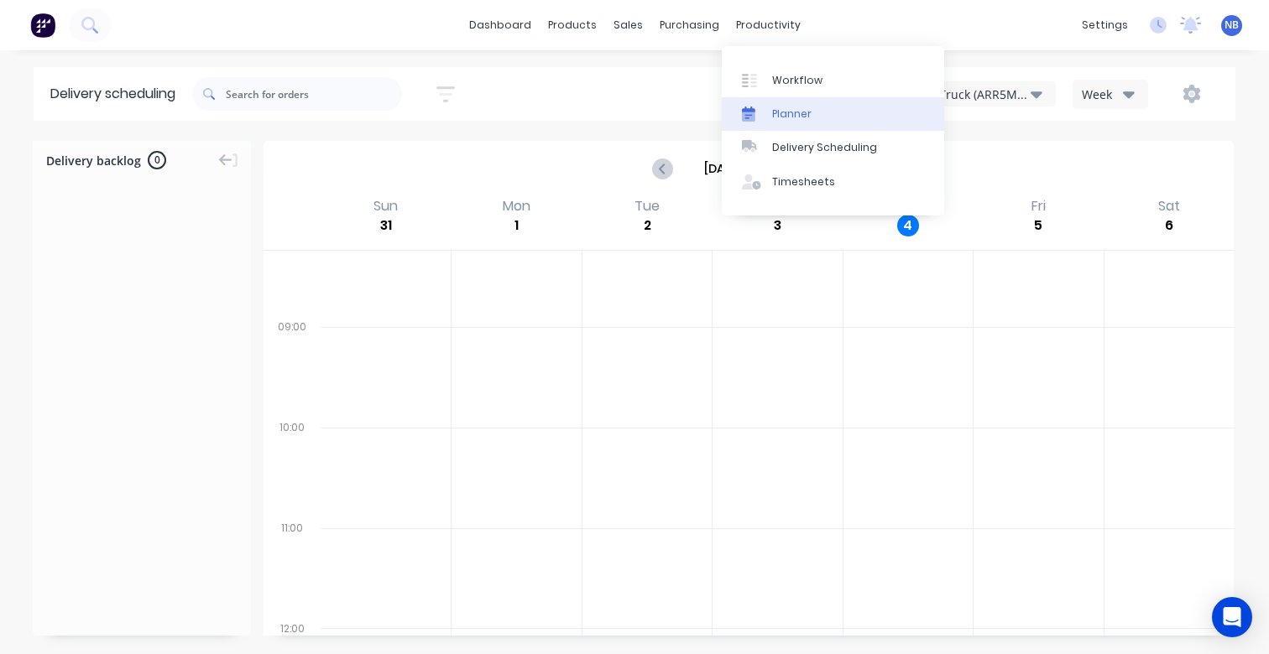
click at [765, 100] on link "Planner" at bounding box center [833, 114] width 222 height 34
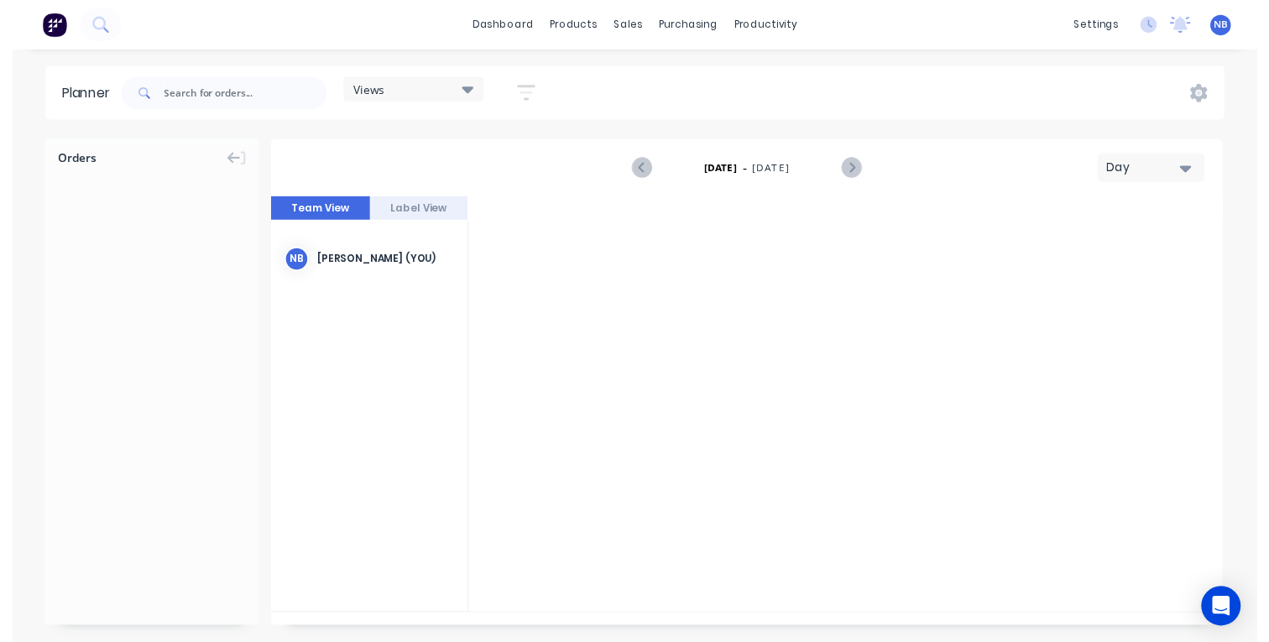
scroll to position [0, 4834]
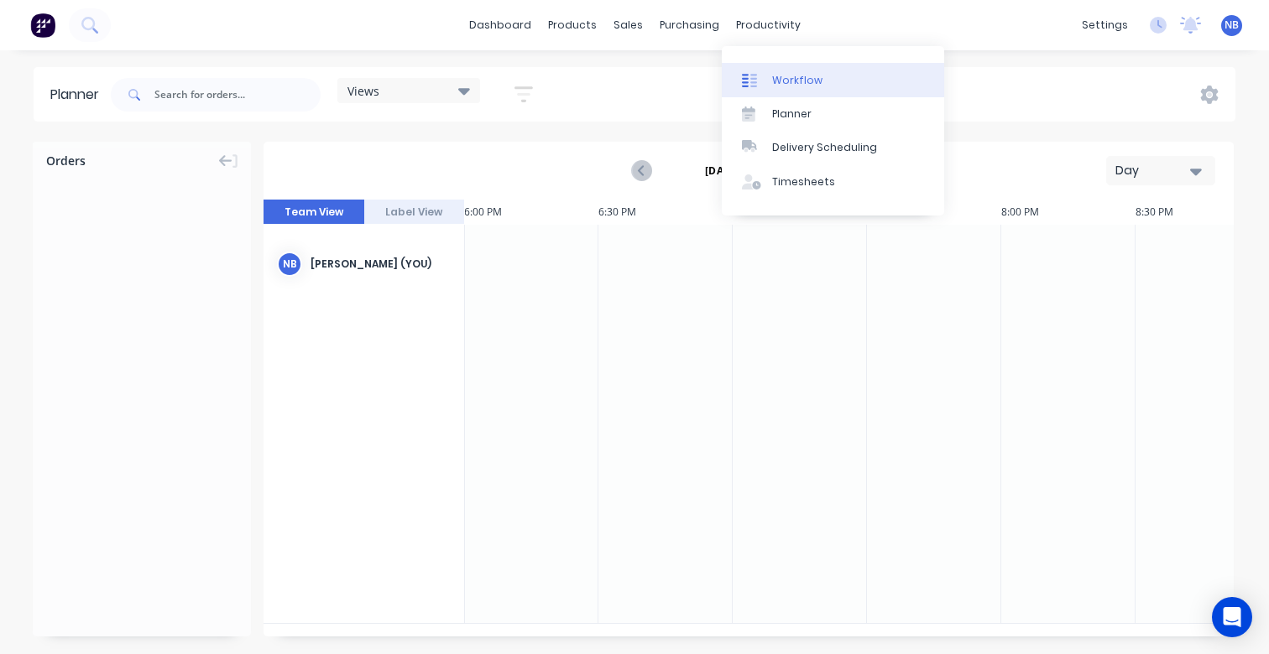
click at [773, 73] on div "Workflow" at bounding box center [797, 80] width 50 height 15
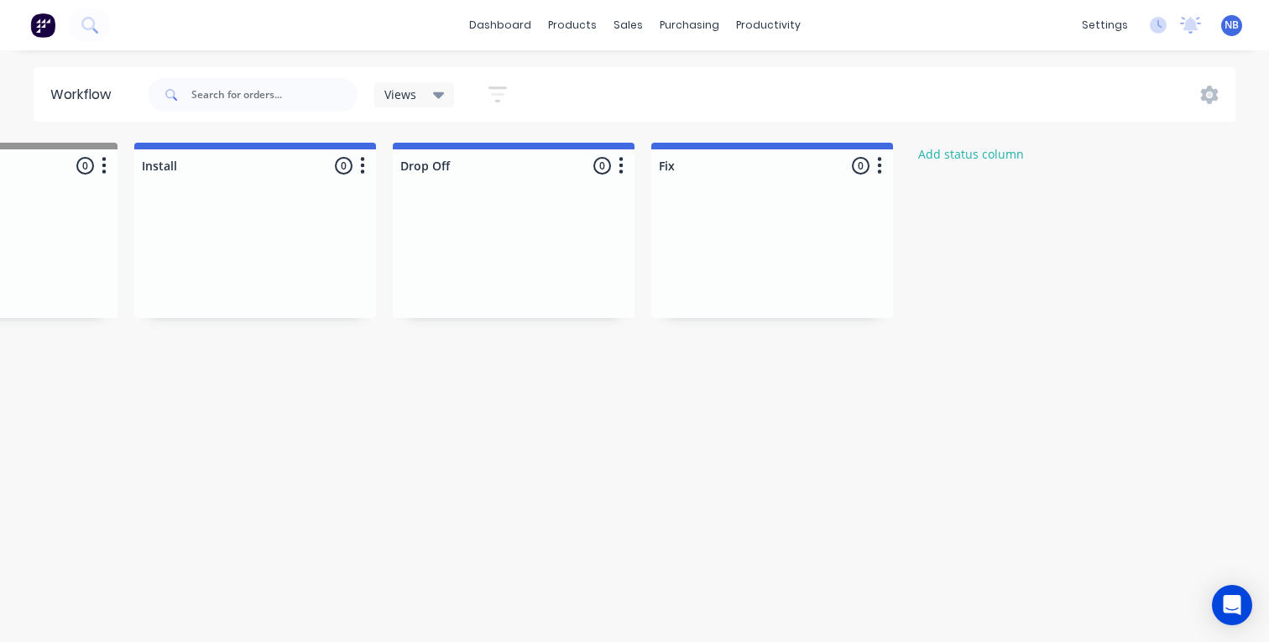
scroll to position [0, 2498]
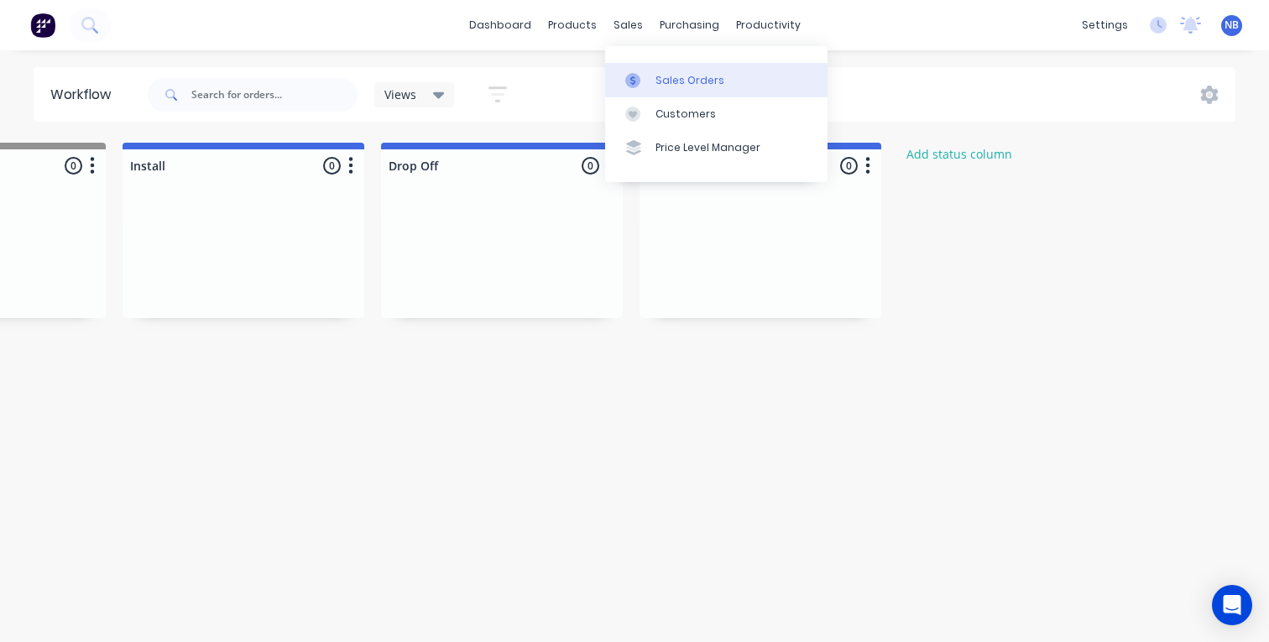
click at [651, 74] on link "Sales Orders" at bounding box center [716, 80] width 222 height 34
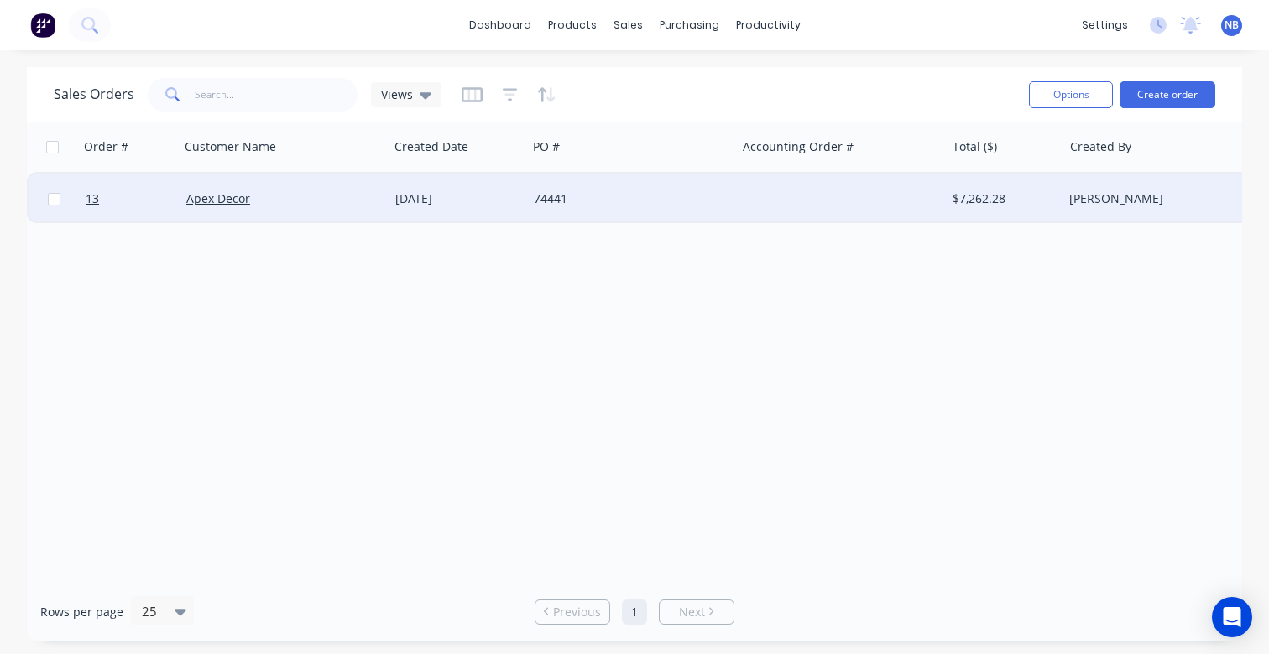
click at [299, 214] on div "Apex Decor" at bounding box center [284, 199] width 209 height 50
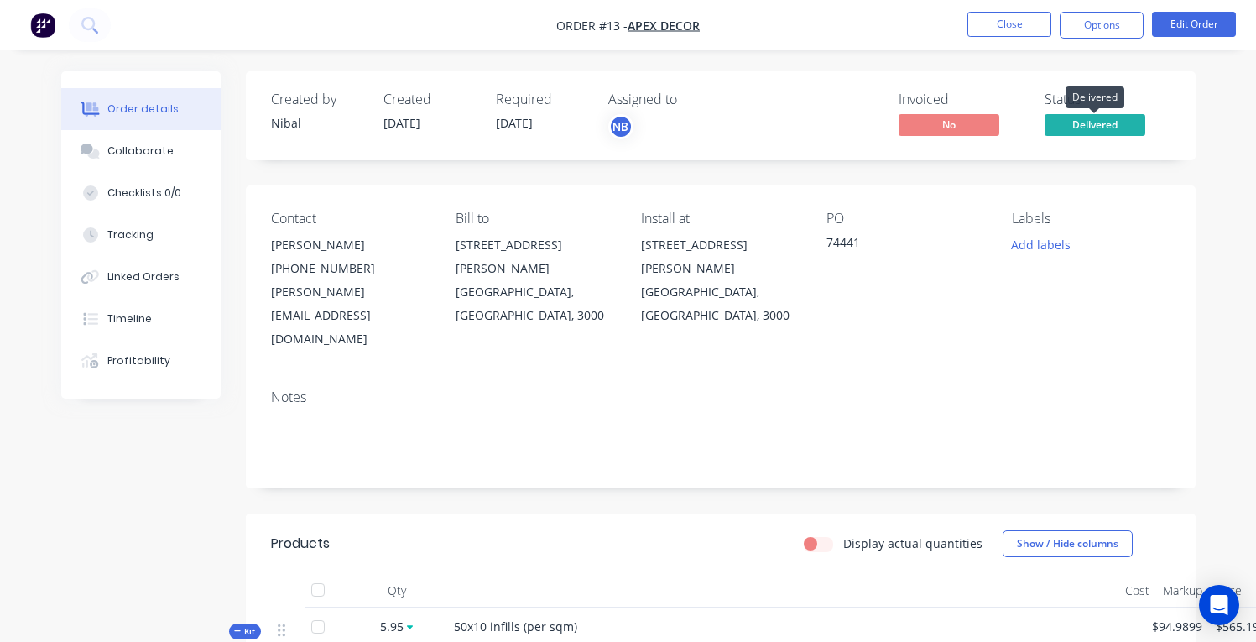
click at [1144, 127] on span "Delivered" at bounding box center [1095, 124] width 101 height 21
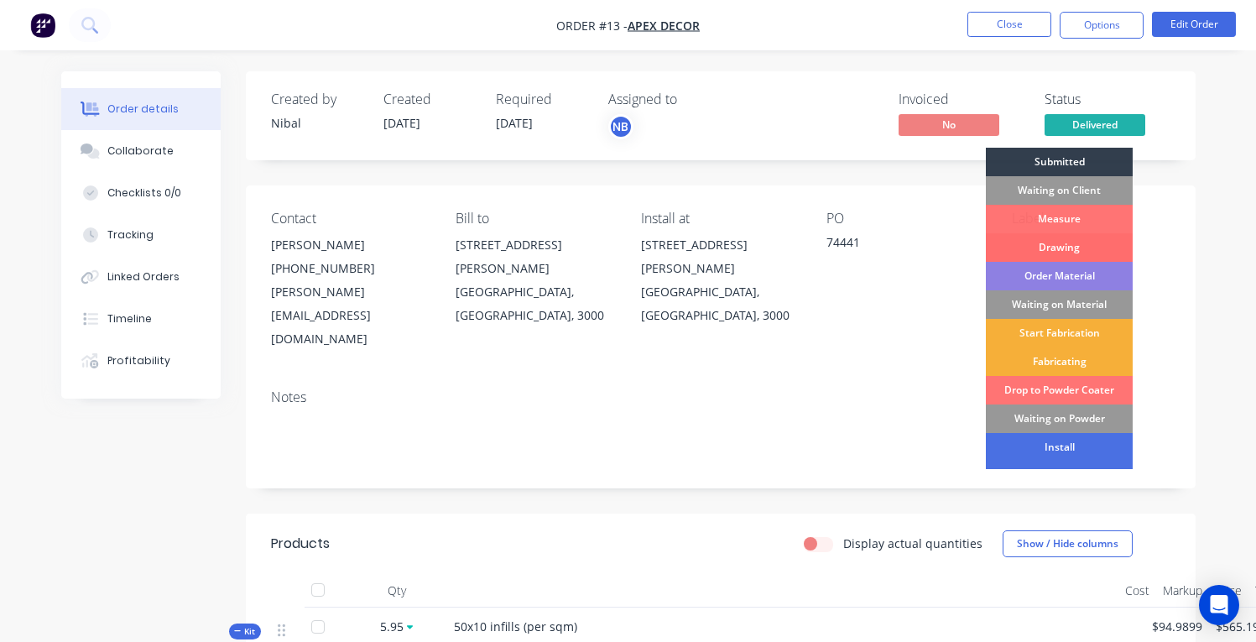
click at [1071, 251] on div "Drawing" at bounding box center [1059, 247] width 147 height 29
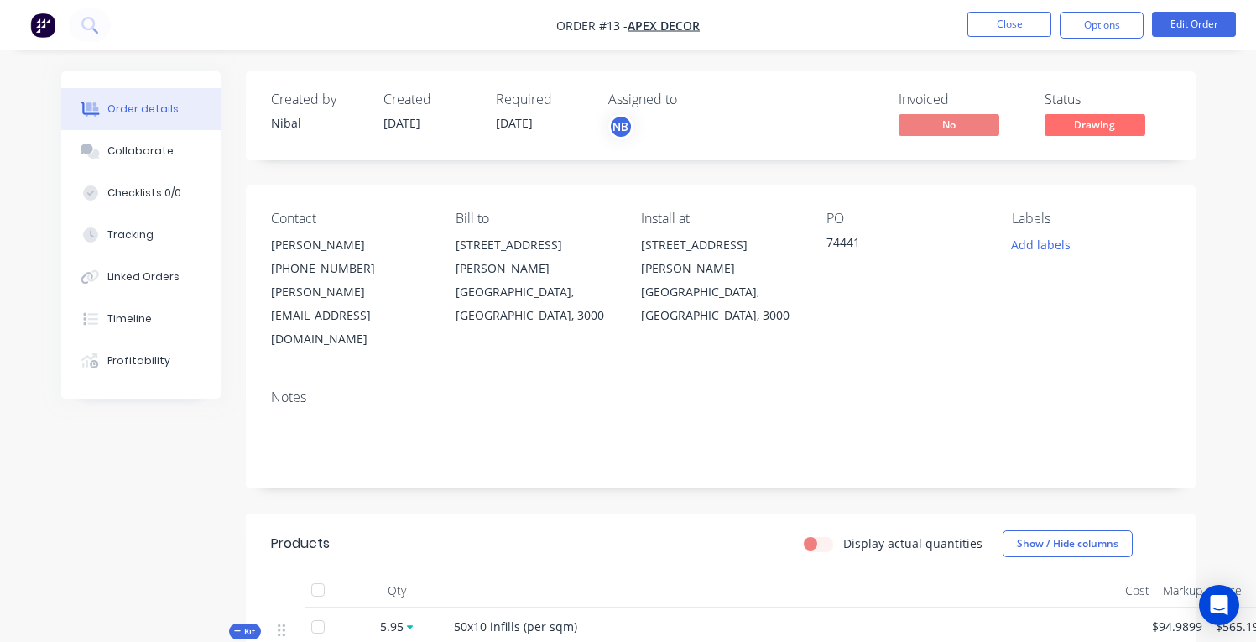
click at [517, 121] on span "[DATE]" at bounding box center [514, 123] width 37 height 16
click at [533, 123] on span "[DATE]" at bounding box center [514, 123] width 37 height 16
click at [1206, 15] on button "Edit Order" at bounding box center [1194, 24] width 84 height 25
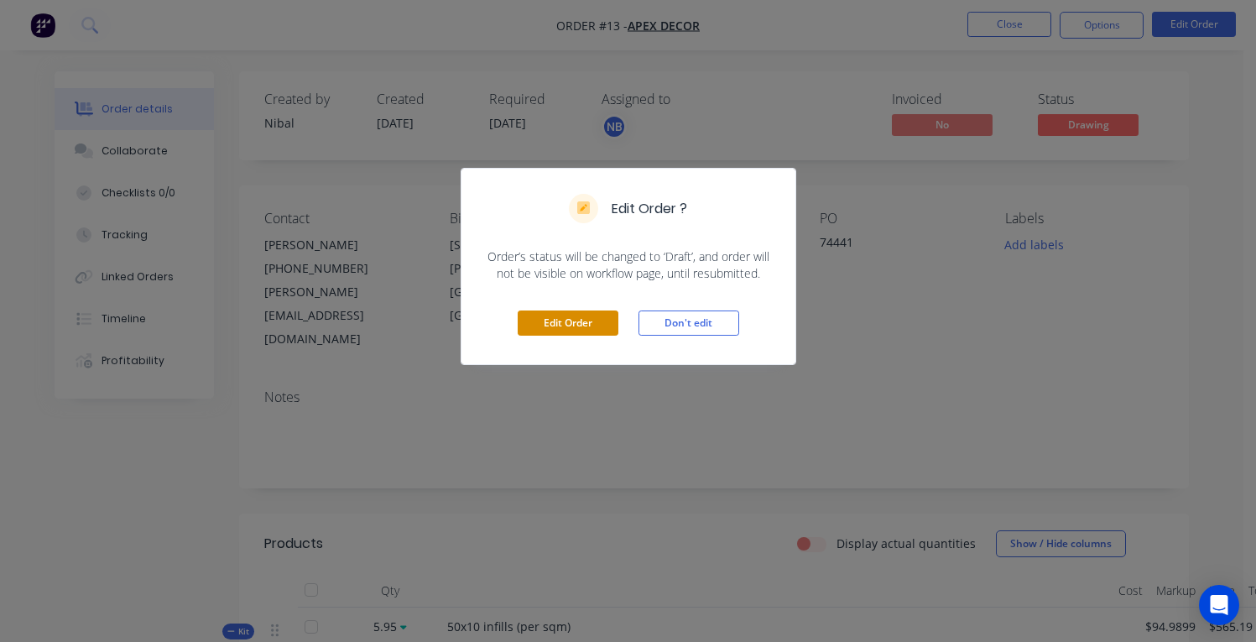
click at [591, 328] on button "Edit Order" at bounding box center [568, 322] width 101 height 25
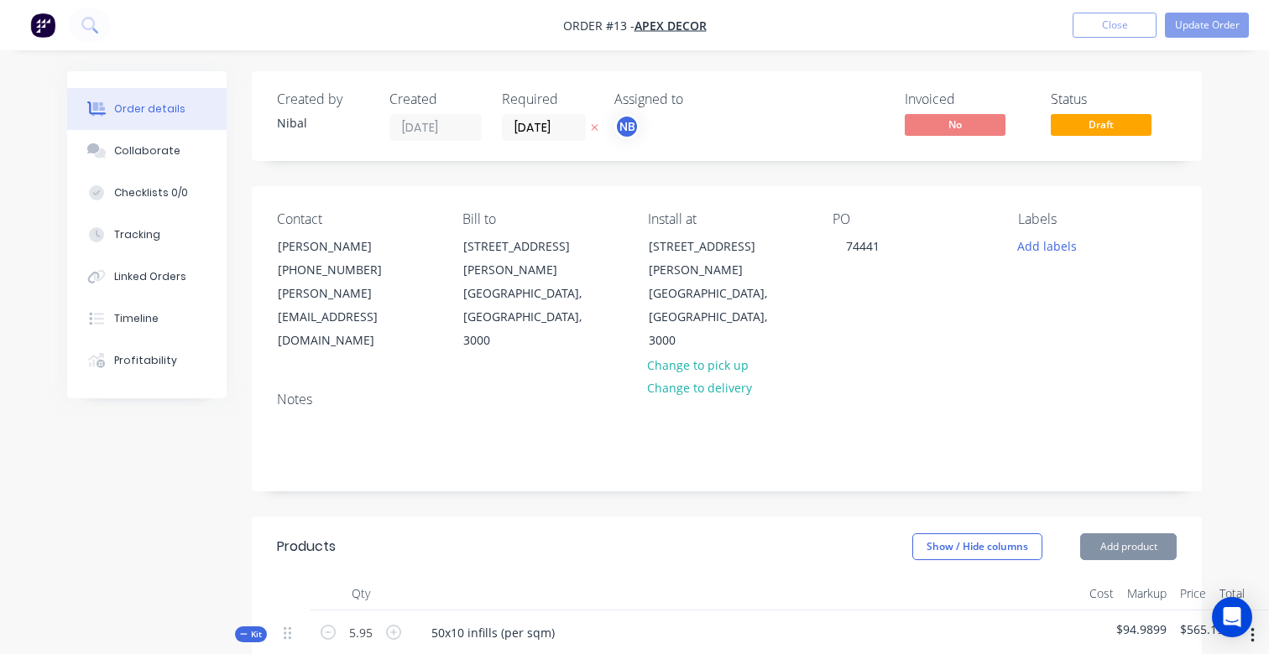
type input "$27.98"
type input "$499.44"
type input "$0.65"
type input "$65.75"
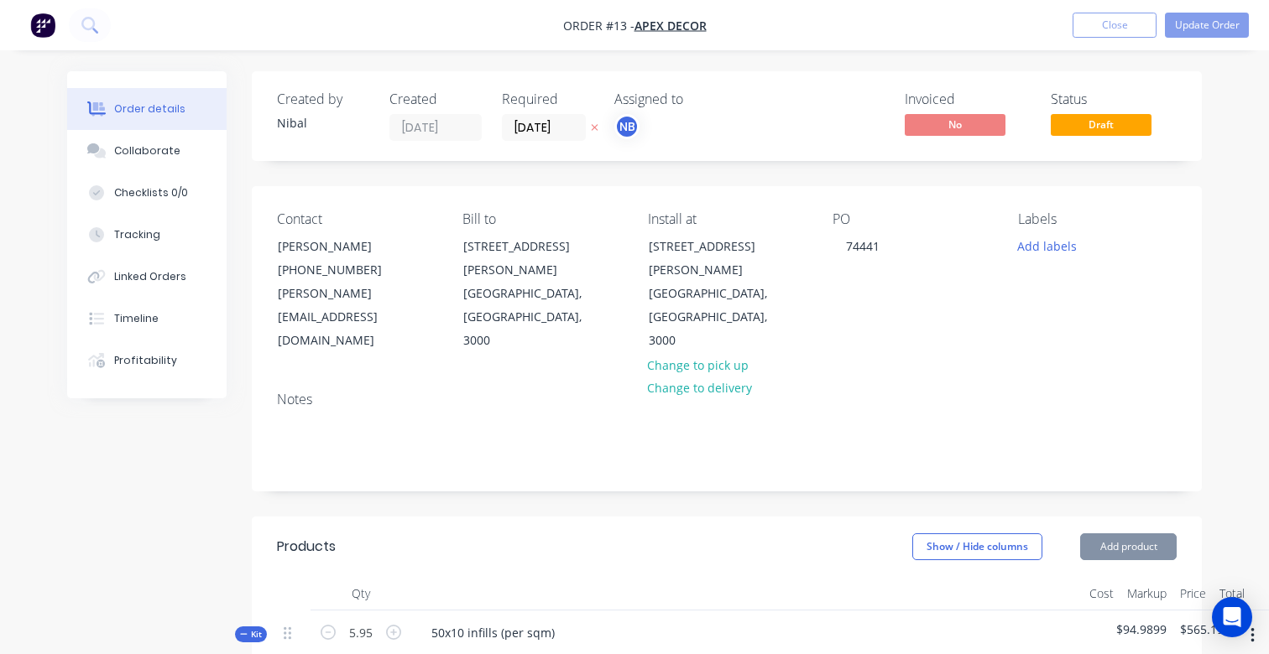
type input "$130.00"
type input "$58.87"
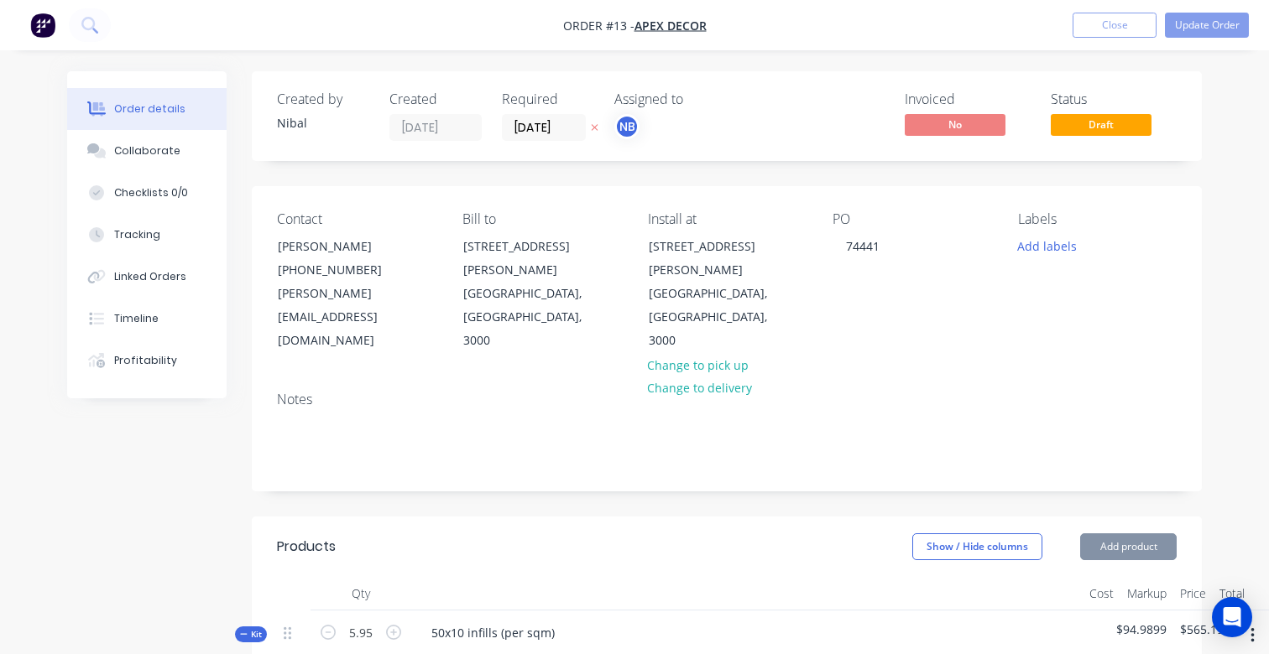
type input "$58.87"
type input "$135.00"
type input "$90.00"
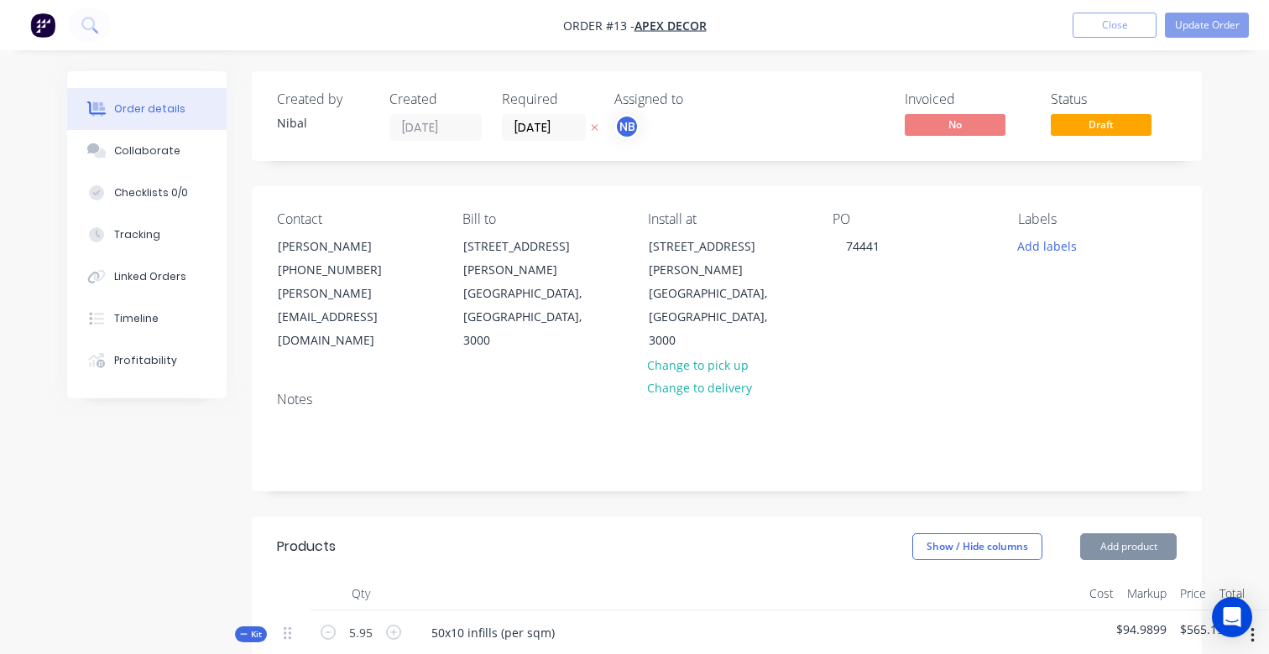
type input "$90.00"
type input "$2,025.00"
type input "$100.00"
type input "$25.00"
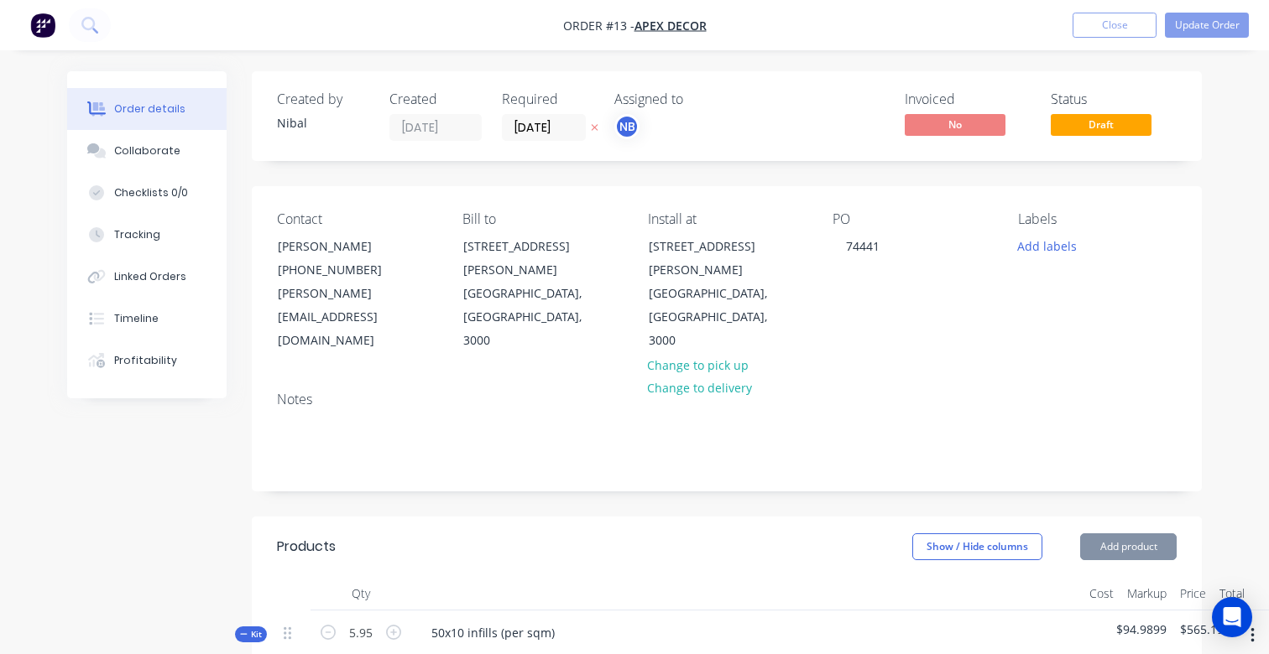
type input "$100.00"
type input "$20.00"
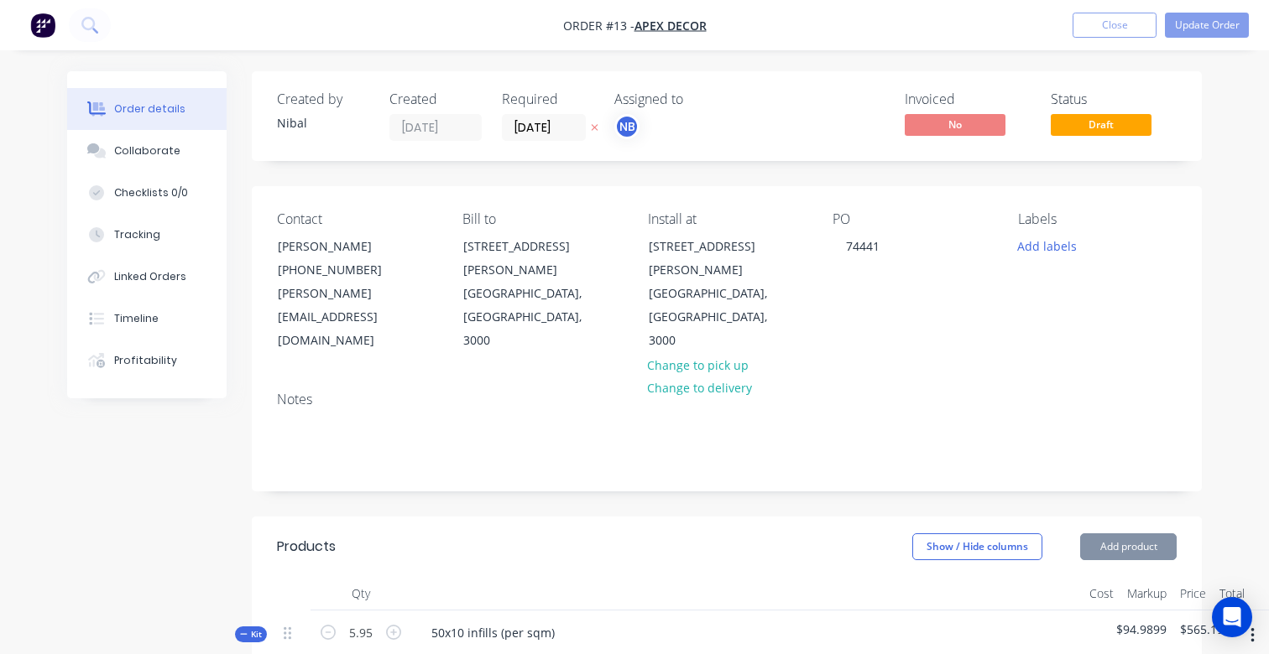
type input "$28.00"
type input "$84.00"
type input "$20.00"
type input "$40.00"
type input "$763.51"
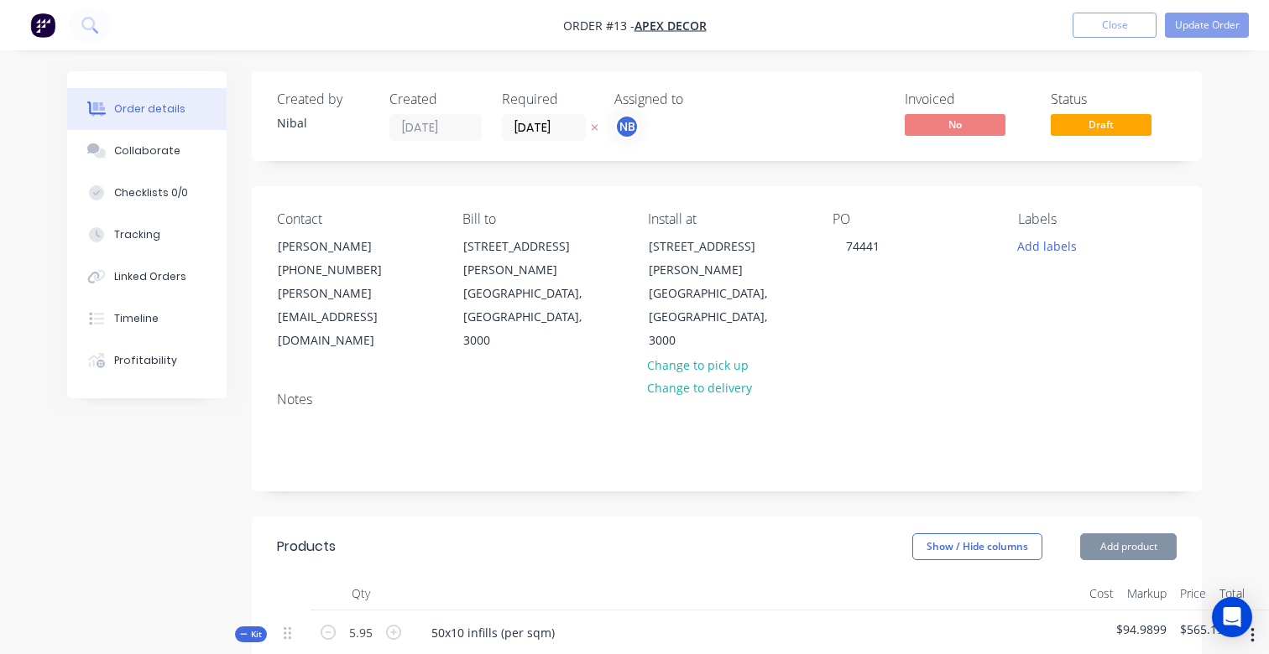
type input "$763.51"
type input "$90.00"
type input "$2,025.00"
type input "$90.00"
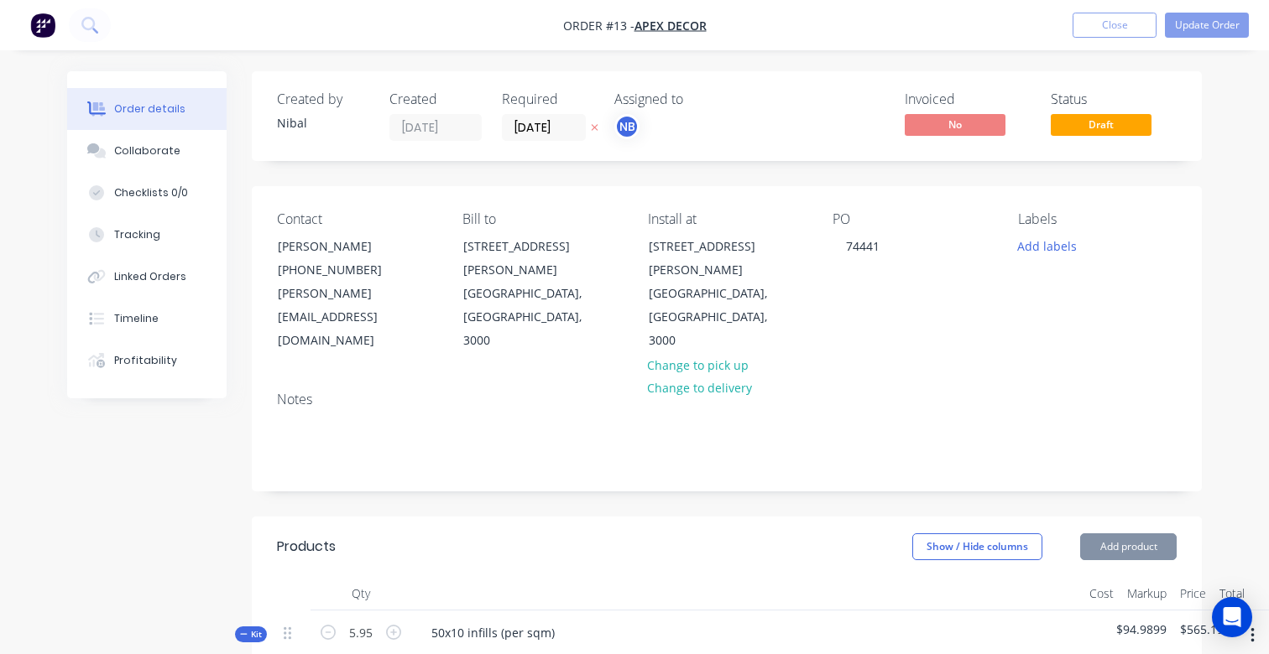
type input "$535.50"
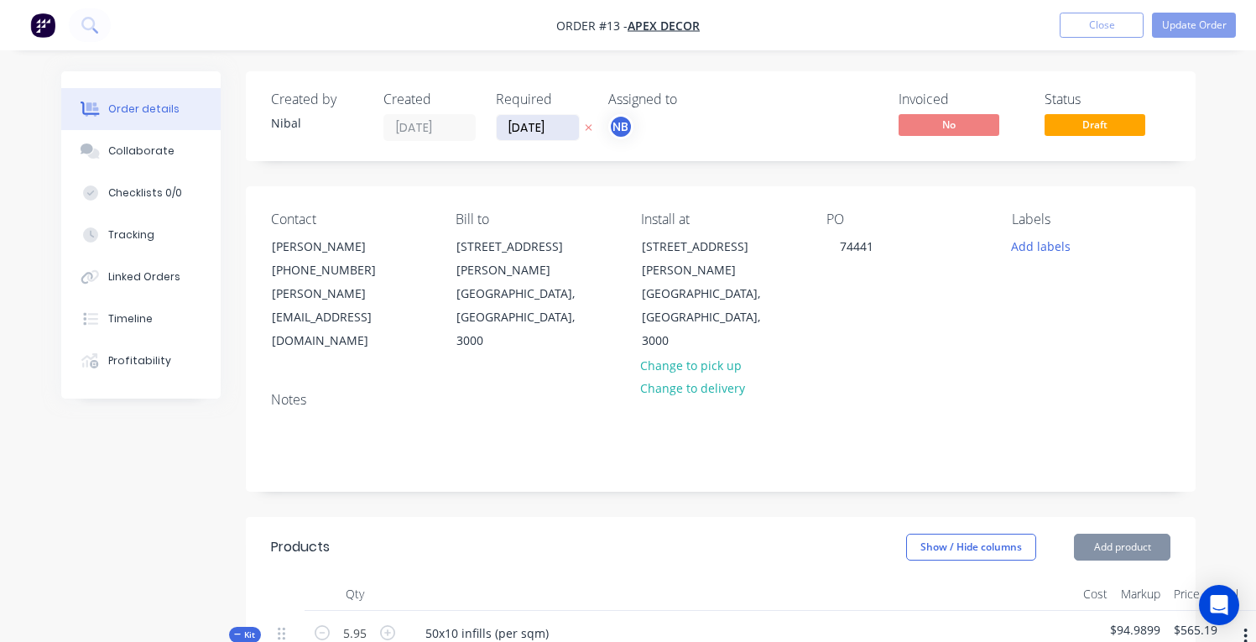
click at [537, 122] on input "[DATE]" at bounding box center [538, 127] width 82 height 25
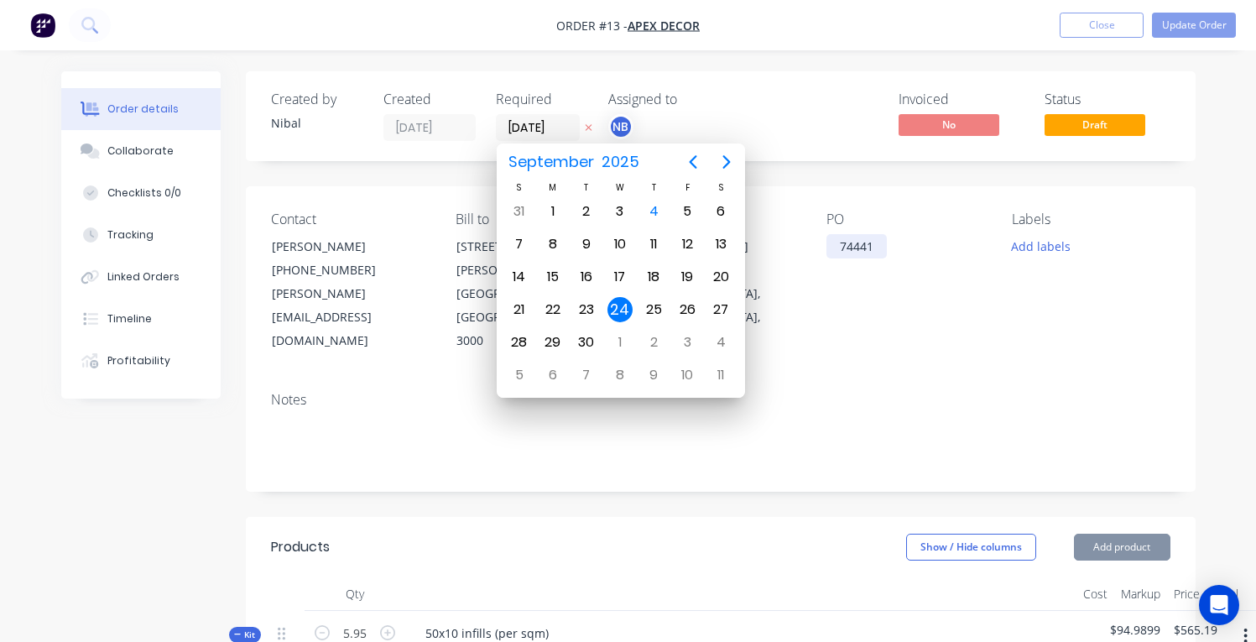
click at [849, 237] on div "74441" at bounding box center [856, 246] width 60 height 24
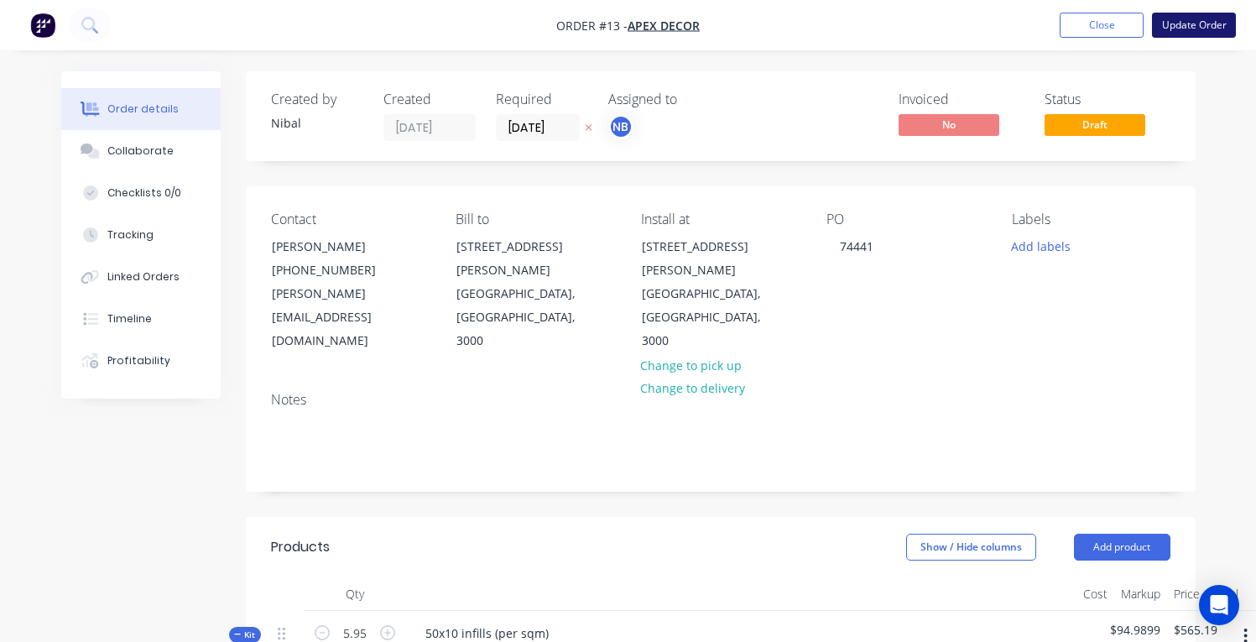
click at [1207, 21] on button "Update Order" at bounding box center [1194, 25] width 84 height 25
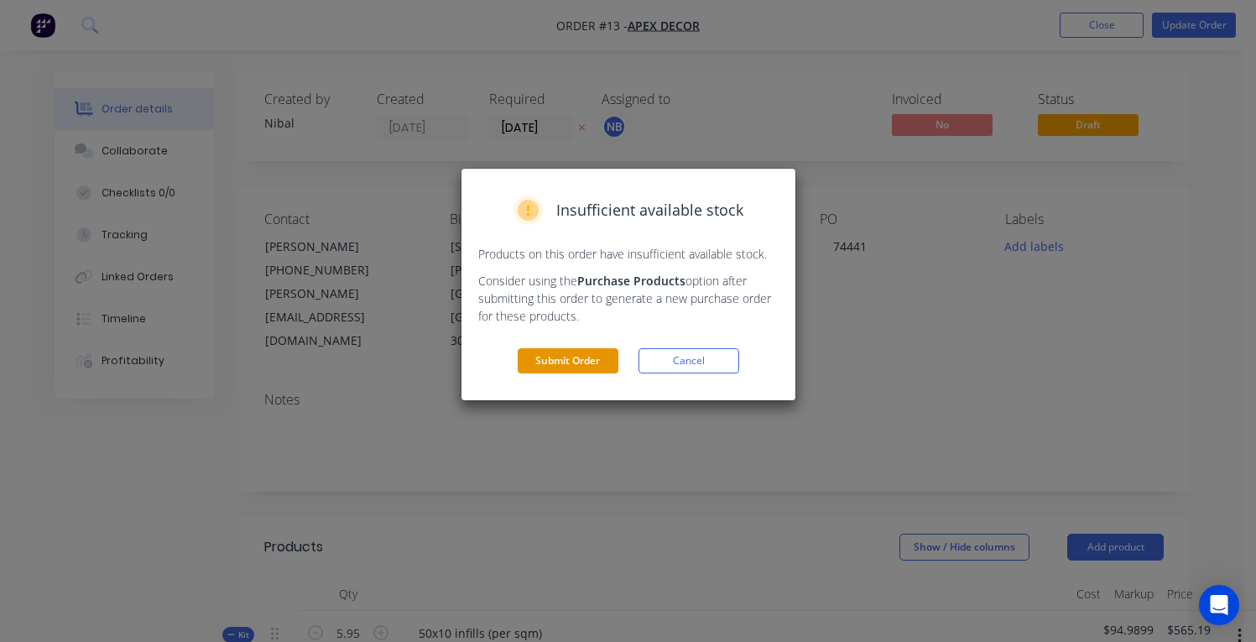
click at [565, 368] on button "Submit Order" at bounding box center [568, 360] width 101 height 25
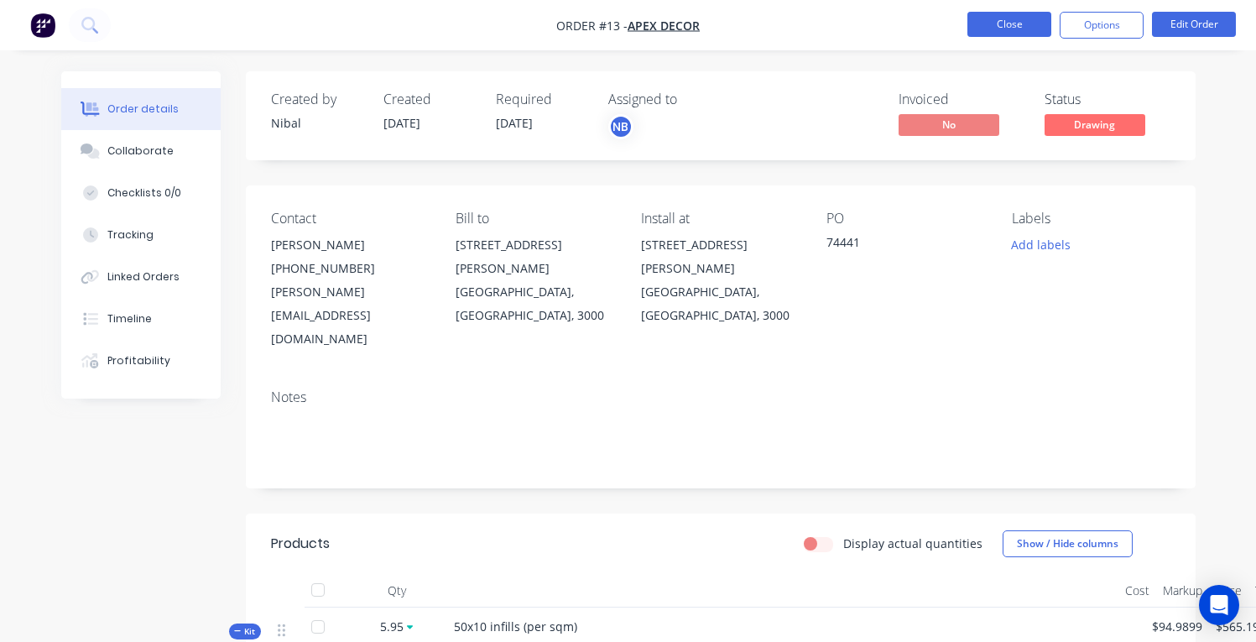
click at [1007, 23] on button "Close" at bounding box center [1009, 24] width 84 height 25
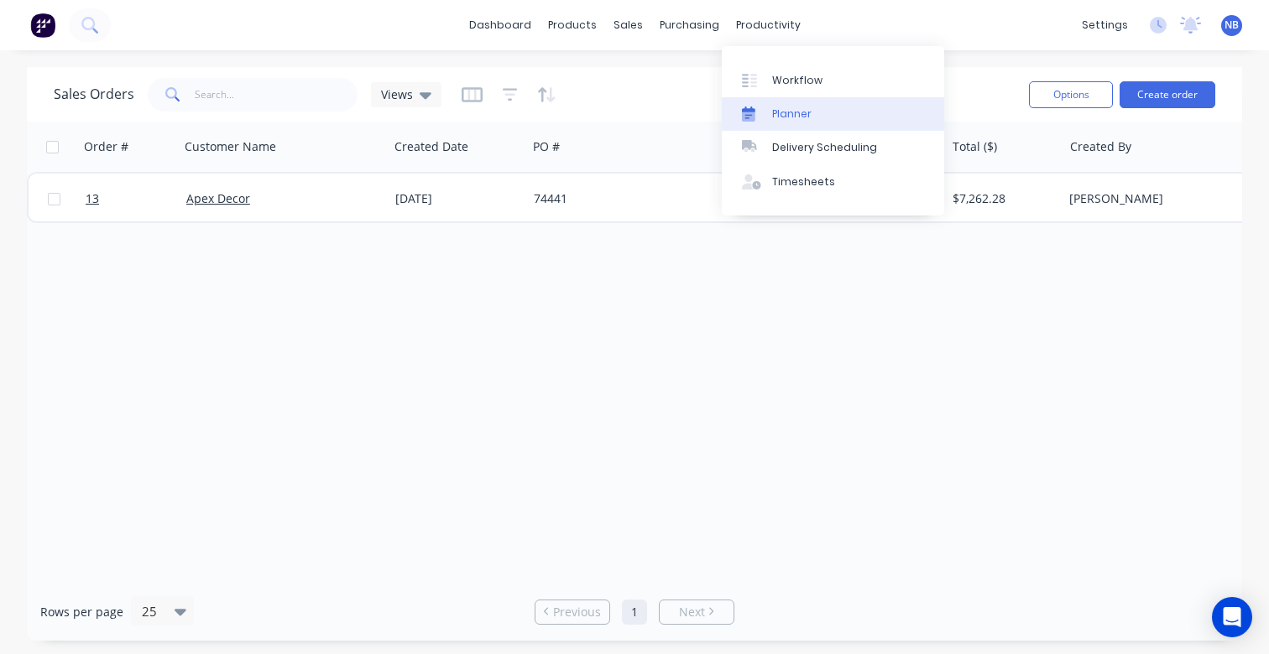
click at [769, 107] on link "Planner" at bounding box center [833, 114] width 222 height 34
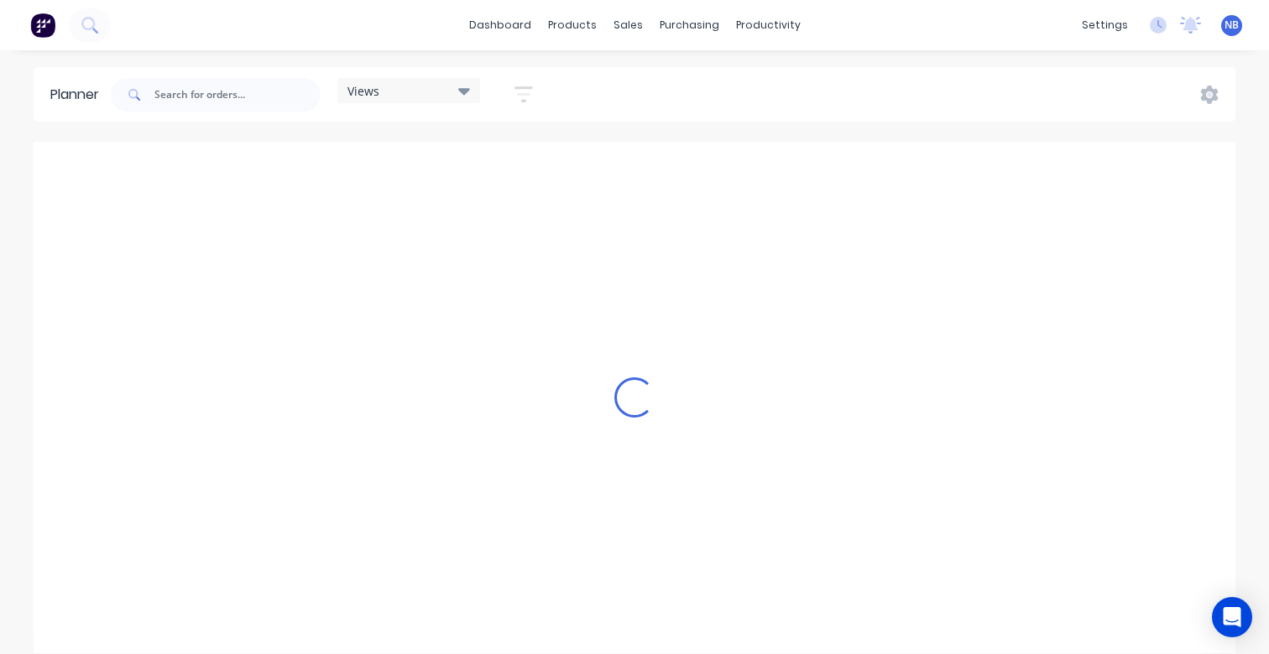
scroll to position [0, 4834]
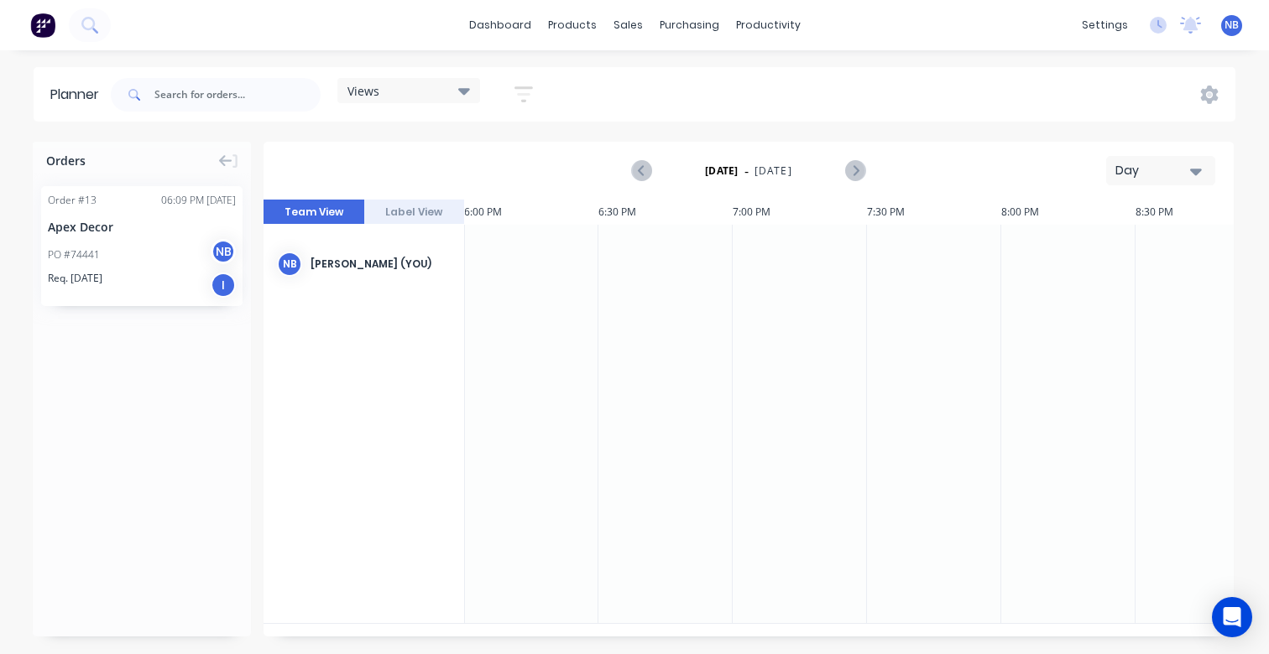
click at [1134, 174] on div "Day" at bounding box center [1153, 171] width 77 height 18
click at [1136, 276] on div "Month" at bounding box center [1130, 283] width 166 height 34
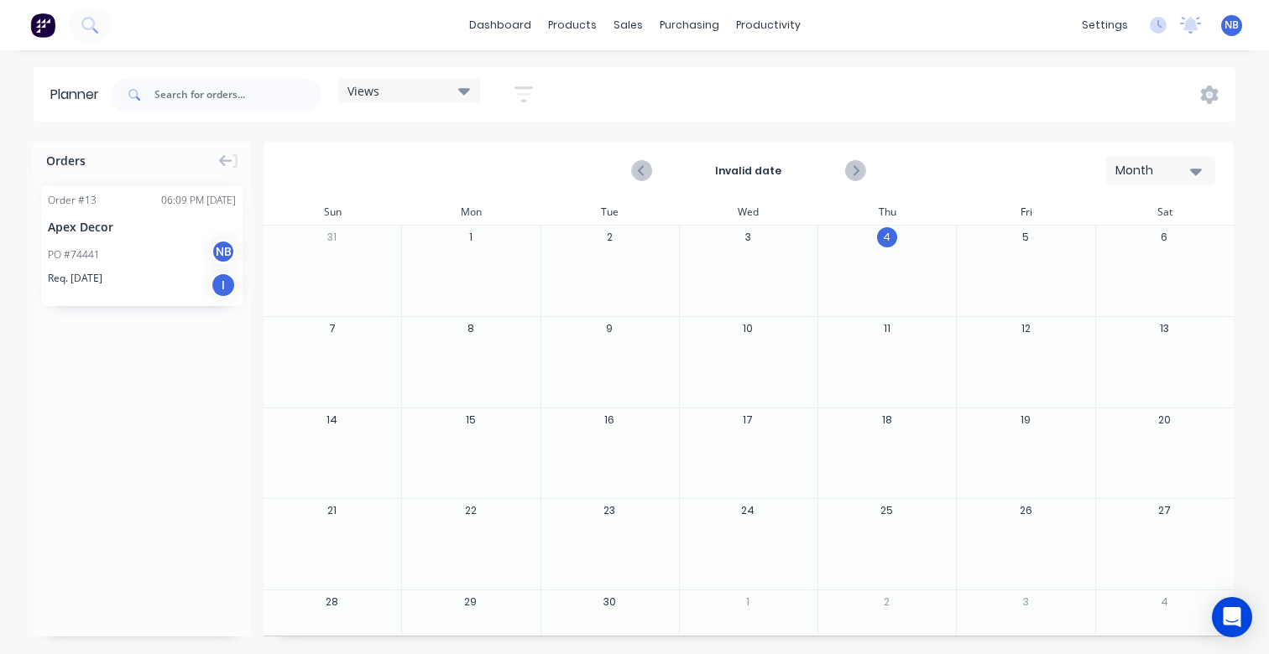
scroll to position [46, 0]
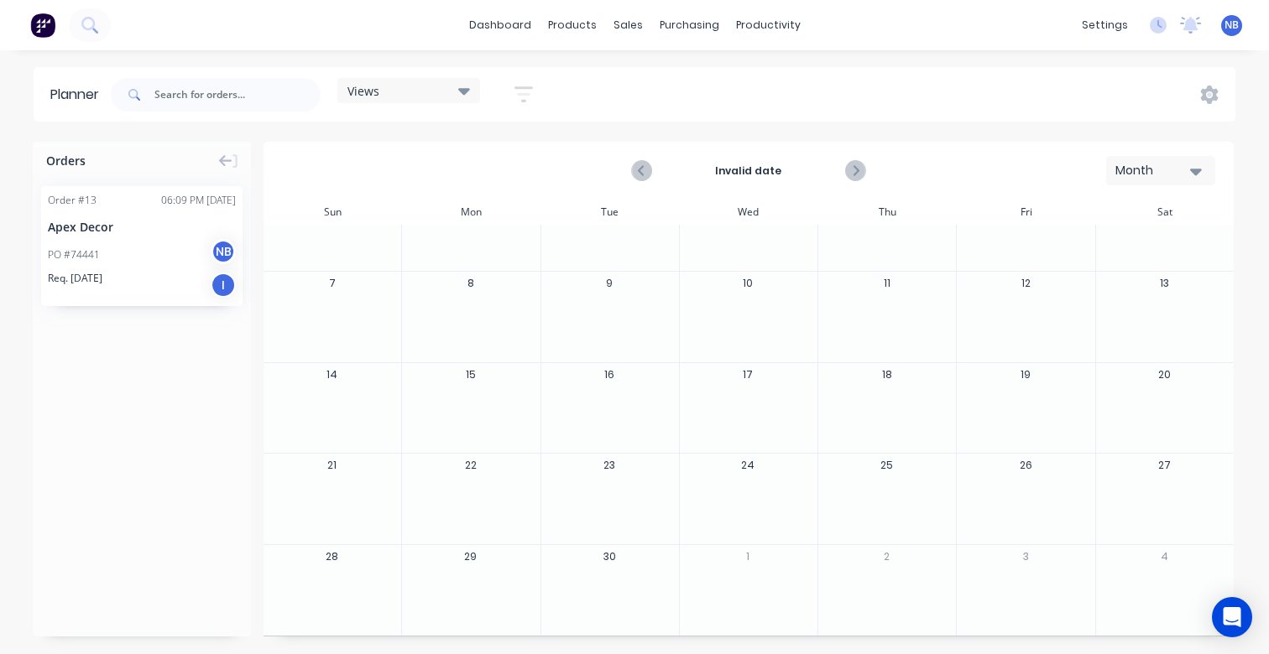
click at [755, 481] on div "24" at bounding box center [748, 499] width 138 height 91
click at [742, 467] on button "24" at bounding box center [748, 466] width 20 height 20
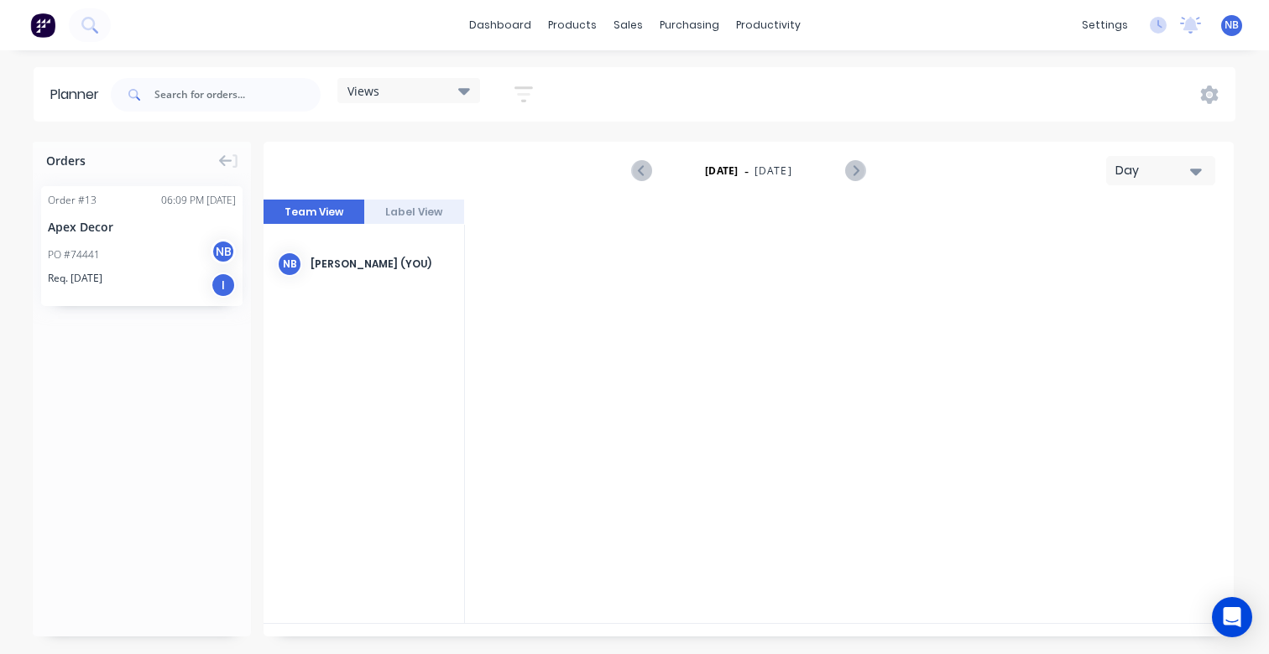
scroll to position [0, 4834]
click at [222, 161] on icon at bounding box center [225, 161] width 13 height 12
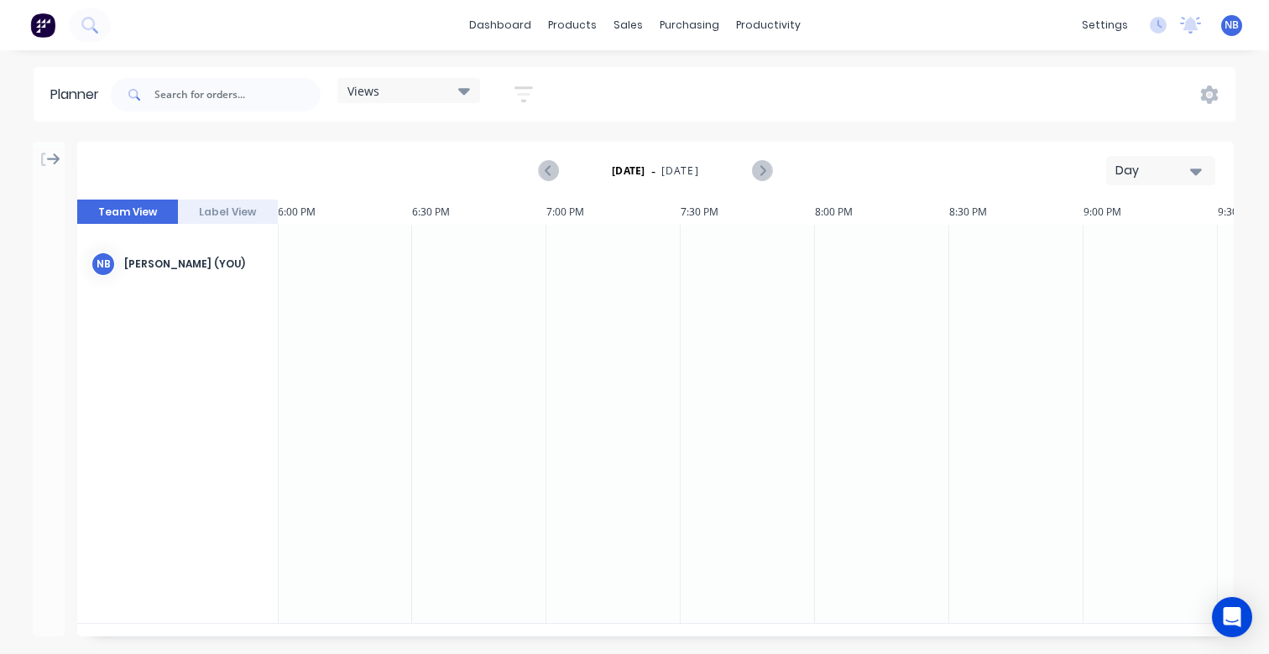
click at [52, 156] on icon at bounding box center [53, 159] width 13 height 15
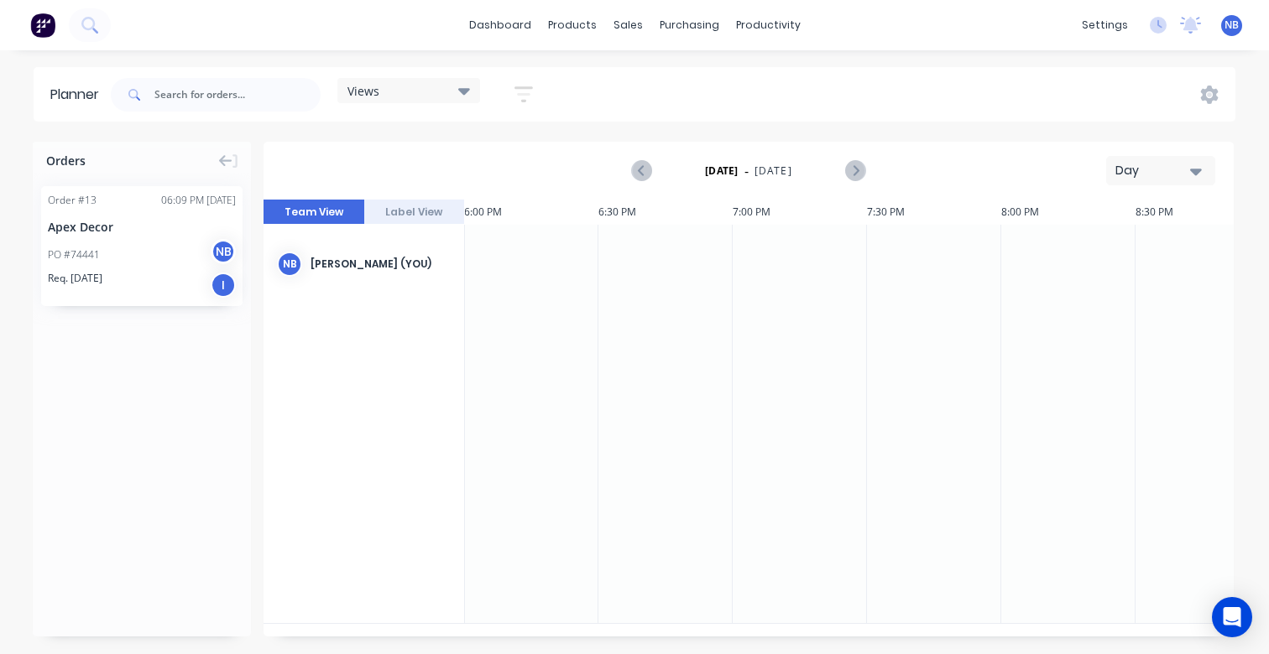
click at [163, 262] on div "PO #74441 NB" at bounding box center [142, 255] width 188 height 32
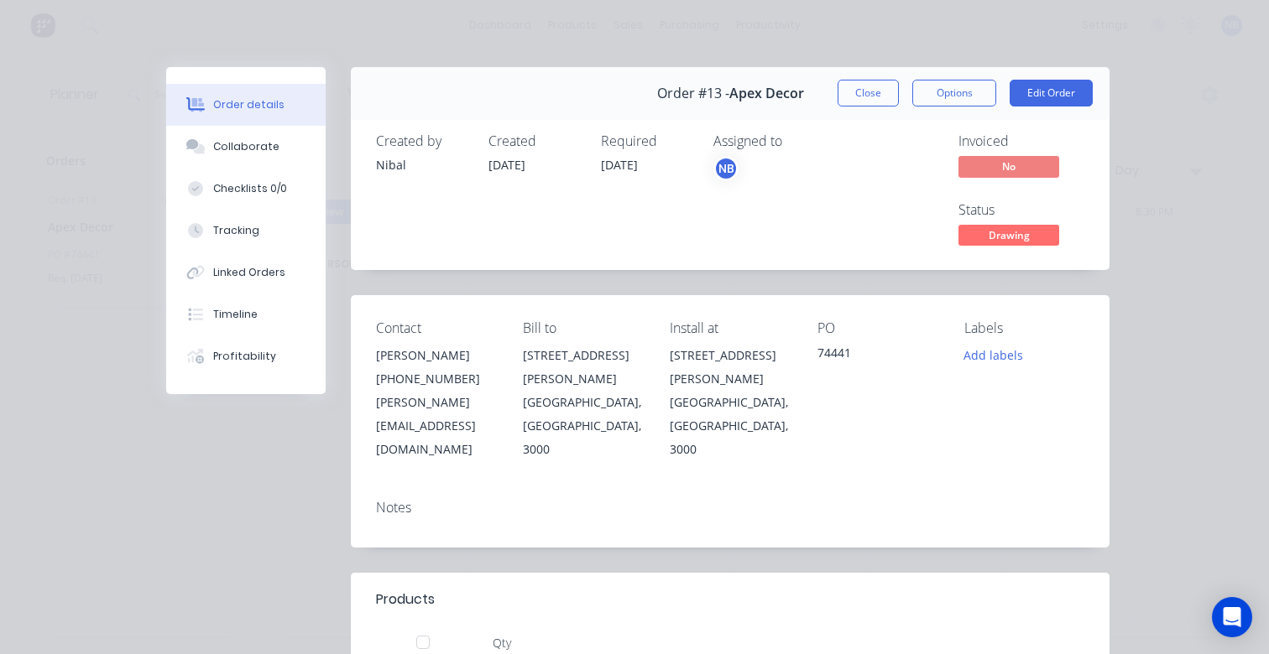
click at [858, 107] on div "Order #13 - Apex Decor Close Options Edit Order" at bounding box center [730, 93] width 758 height 53
click at [863, 104] on button "Close" at bounding box center [867, 93] width 61 height 27
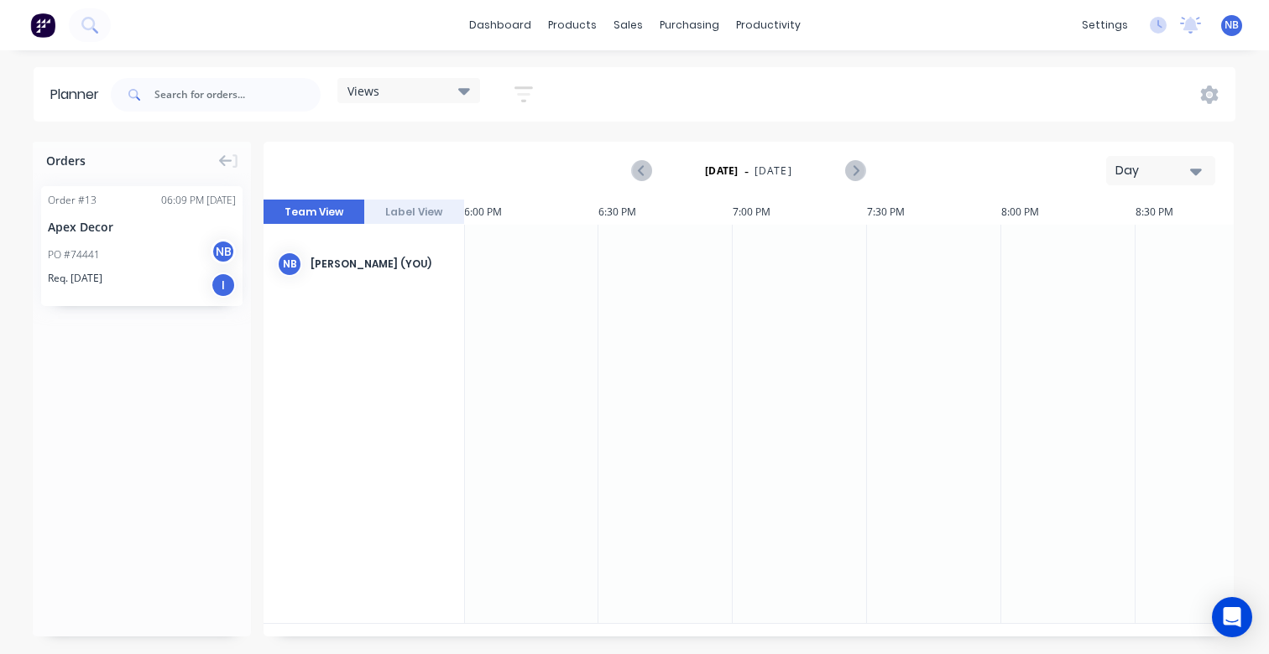
click at [1195, 169] on icon "button" at bounding box center [1196, 171] width 12 height 18
click at [1186, 256] on div "Week" at bounding box center [1130, 249] width 166 height 34
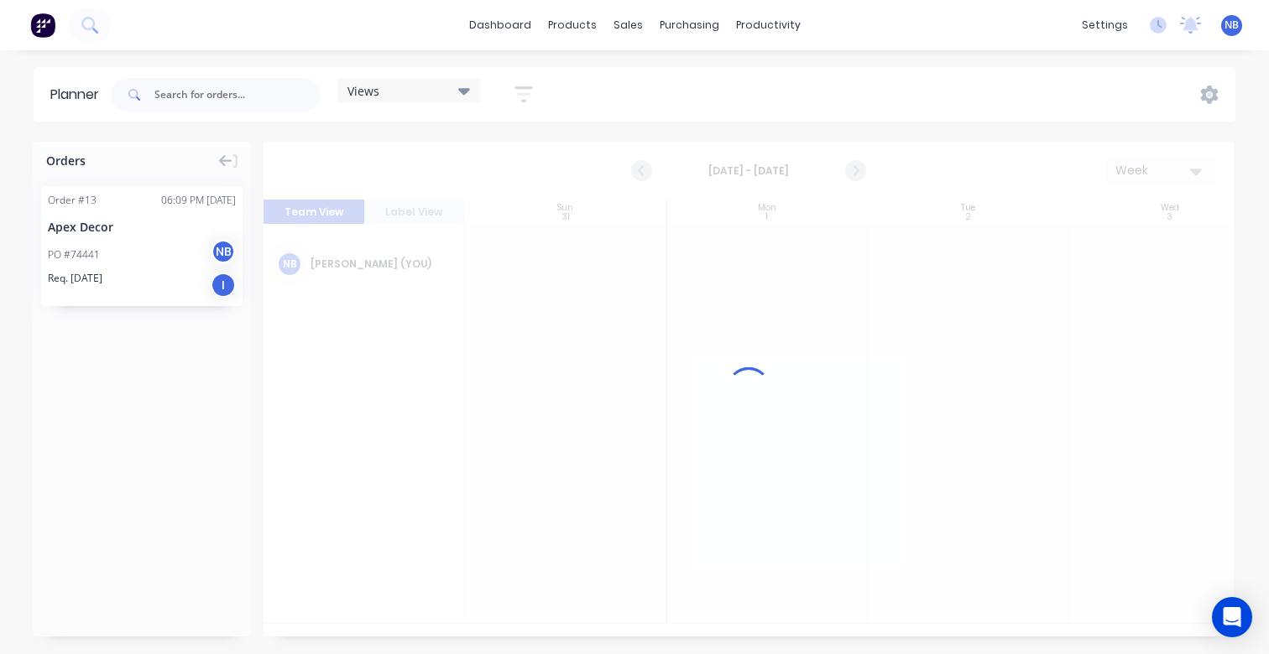
scroll to position [0, 1]
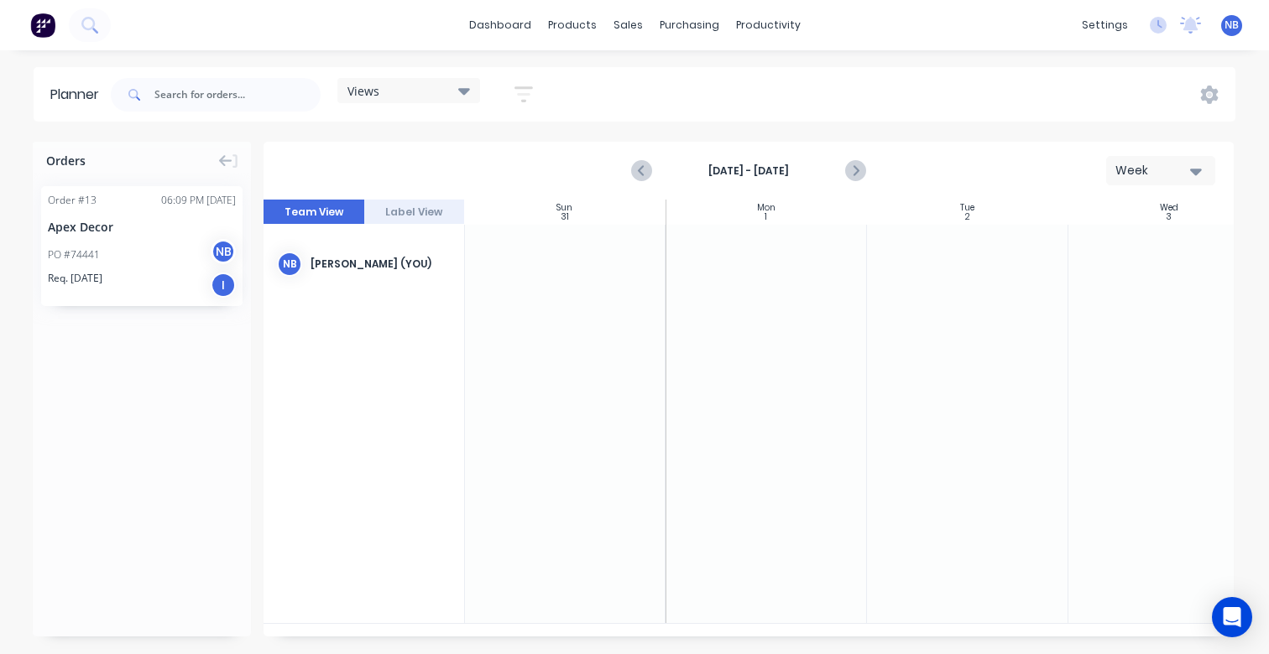
click at [1182, 168] on div "Week" at bounding box center [1153, 171] width 77 height 18
click at [1166, 282] on div "Month" at bounding box center [1130, 283] width 166 height 34
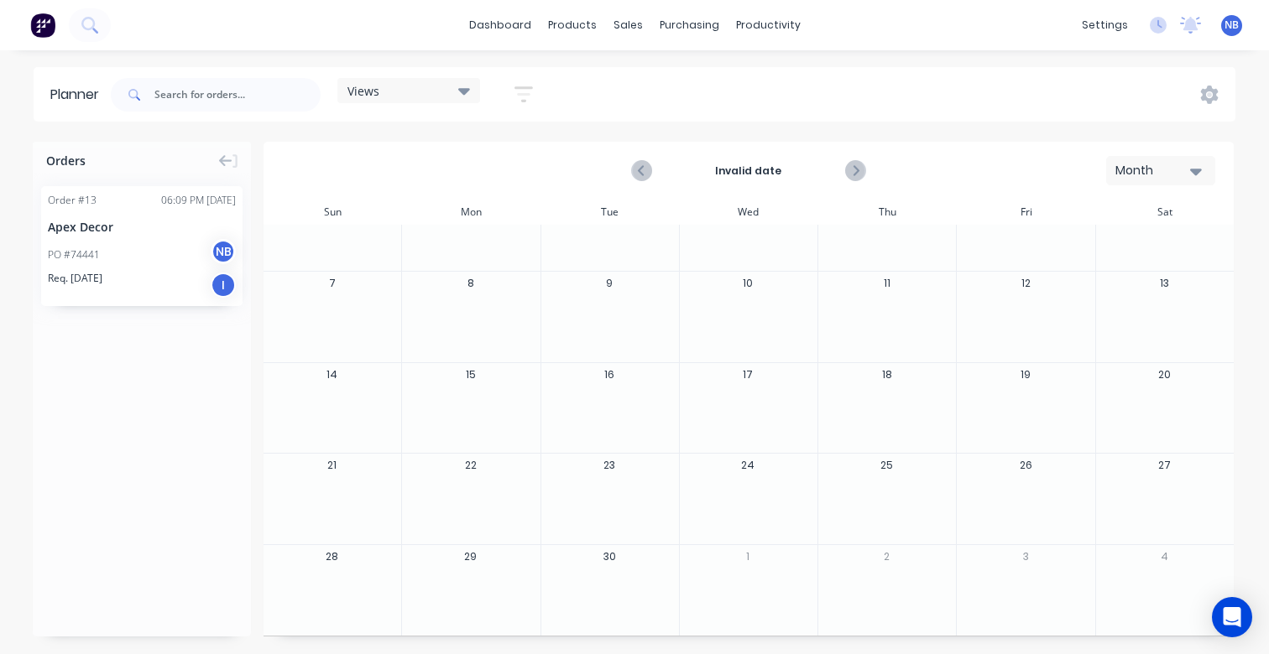
scroll to position [0, 0]
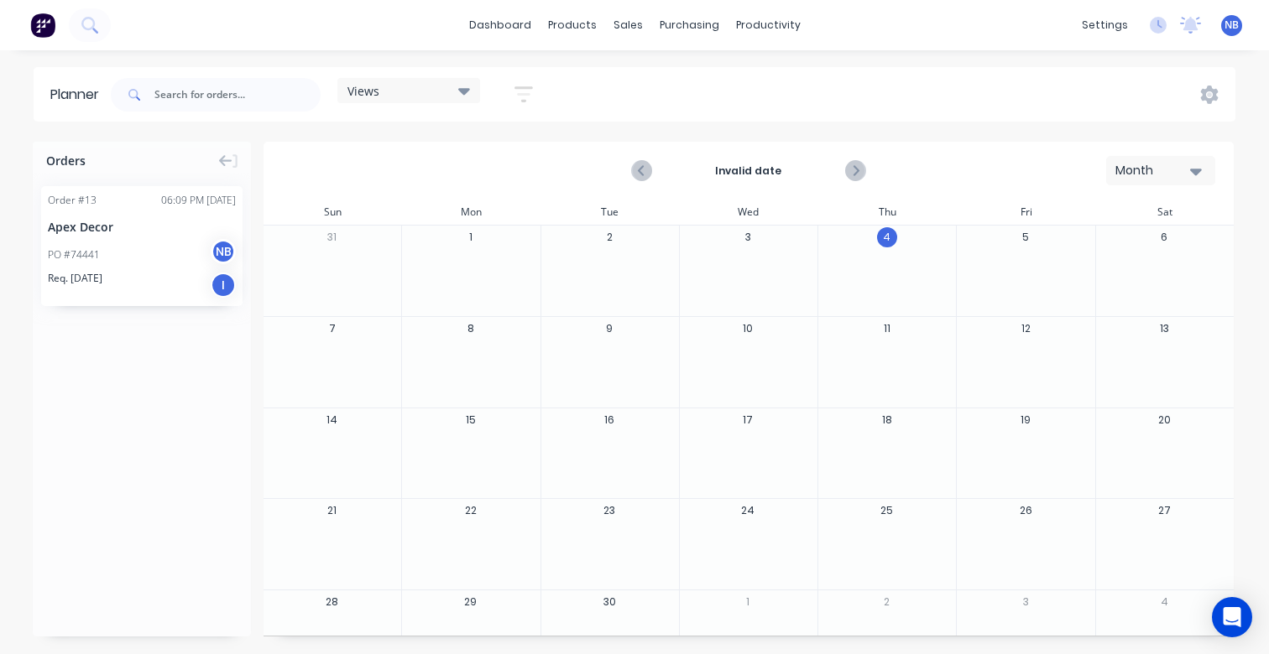
click at [532, 85] on icon "button" at bounding box center [523, 94] width 18 height 21
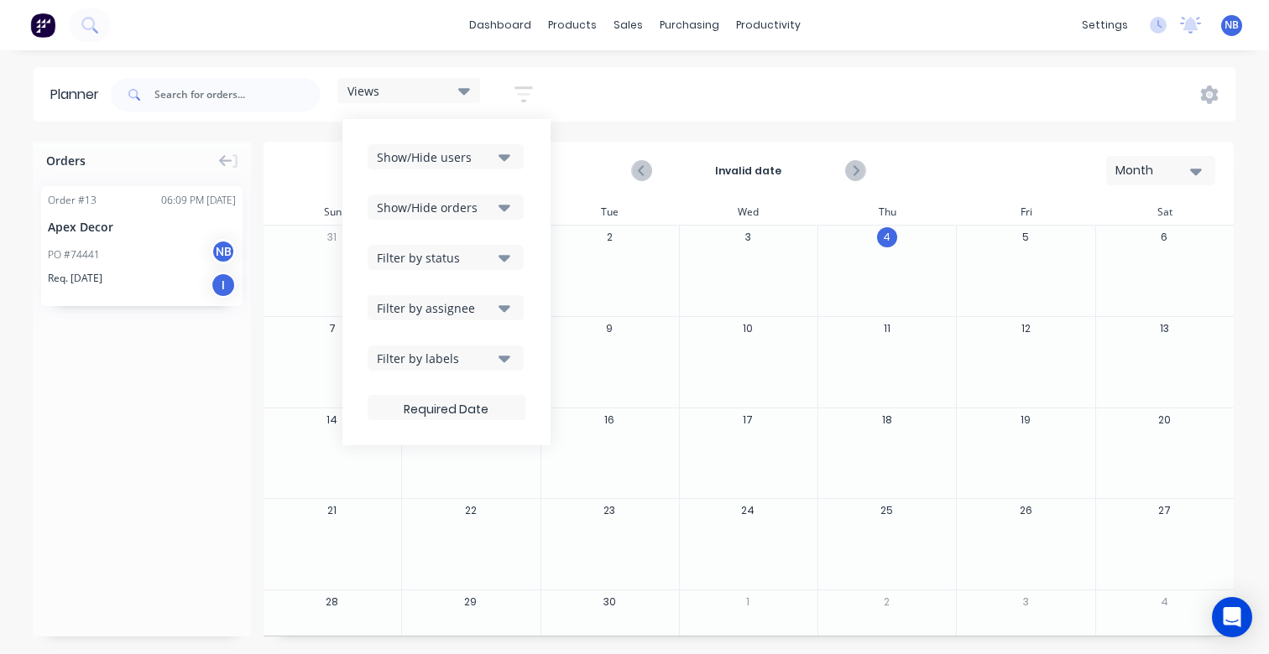
click at [497, 155] on button "Show/Hide users" at bounding box center [446, 156] width 156 height 25
click at [498, 157] on button "Show/Hide users" at bounding box center [446, 156] width 156 height 25
click at [508, 188] on div "Show/Hide users Show/Hide orders Filter by status Filter by assignee Filter by …" at bounding box center [447, 282] width 158 height 276
click at [510, 200] on icon "button" at bounding box center [504, 207] width 12 height 18
click at [510, 204] on icon "button" at bounding box center [504, 207] width 12 height 18
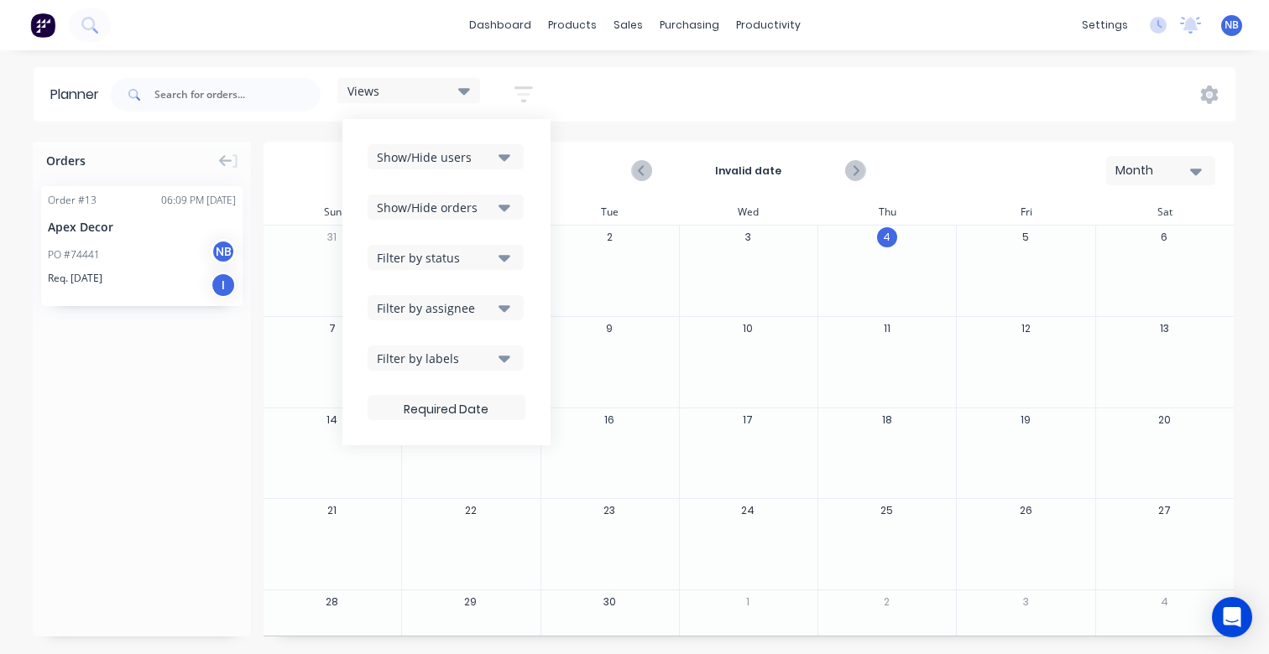
click at [498, 274] on div "Show/Hide users Show/Hide orders Filter by status Filter by assignee Filter by …" at bounding box center [447, 282] width 158 height 276
click at [499, 263] on button "Filter by status" at bounding box center [446, 257] width 156 height 25
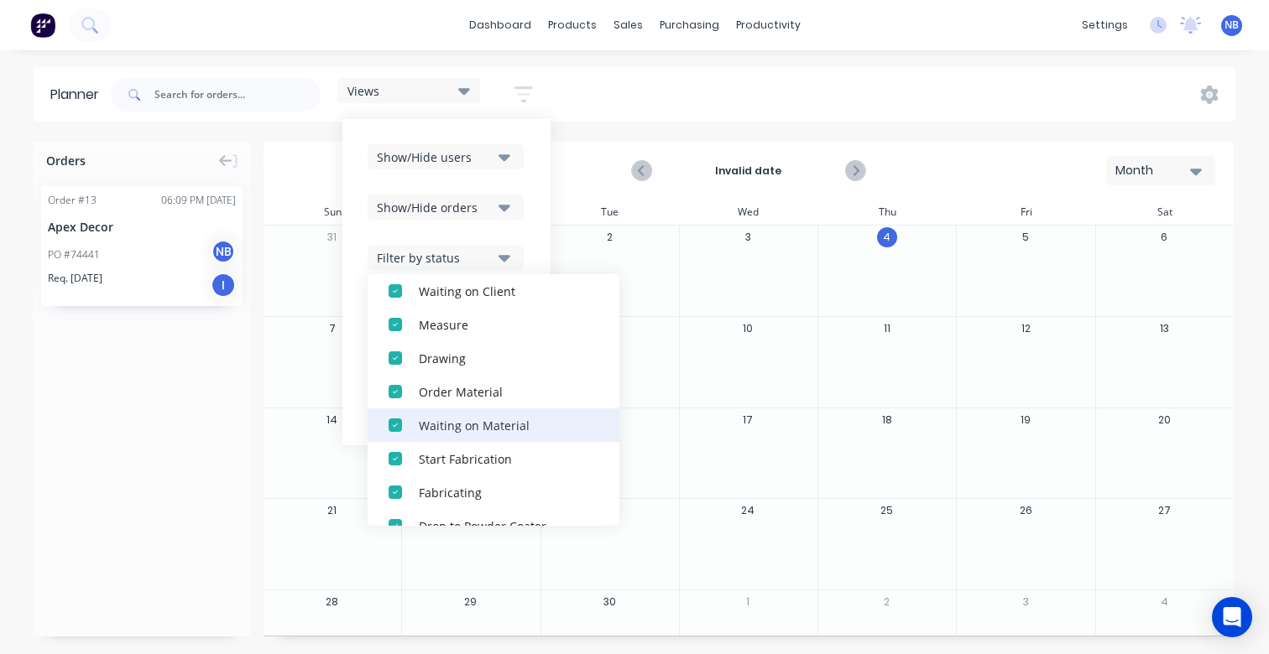
scroll to position [109, 0]
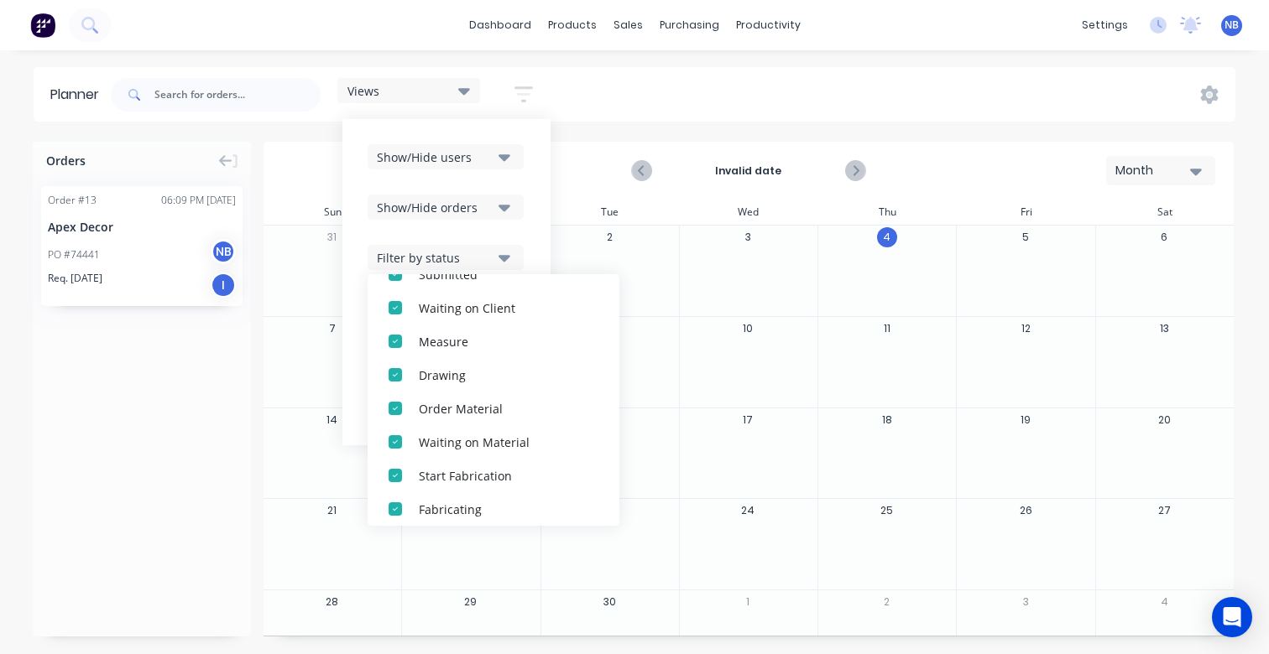
click at [505, 245] on button "Filter by status" at bounding box center [446, 257] width 156 height 25
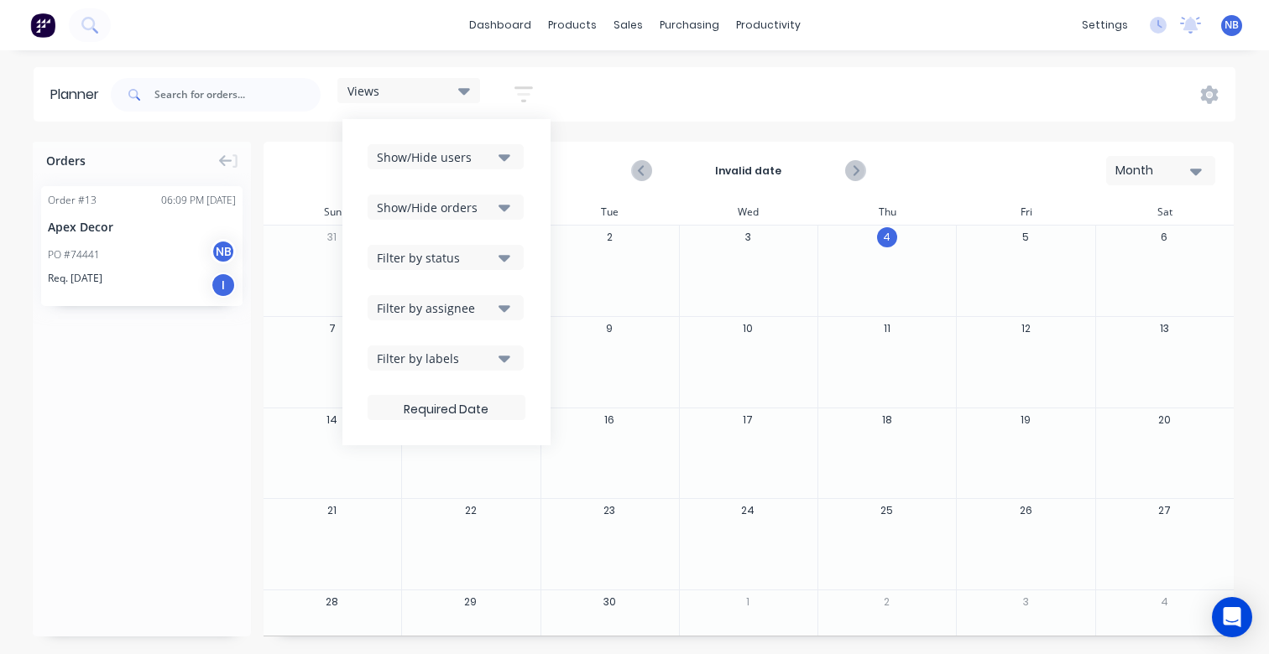
click at [500, 313] on icon "button" at bounding box center [504, 308] width 12 height 18
click at [499, 310] on button "Filter by assignee" at bounding box center [446, 307] width 156 height 25
click at [490, 360] on div "Filter by labels" at bounding box center [435, 359] width 117 height 18
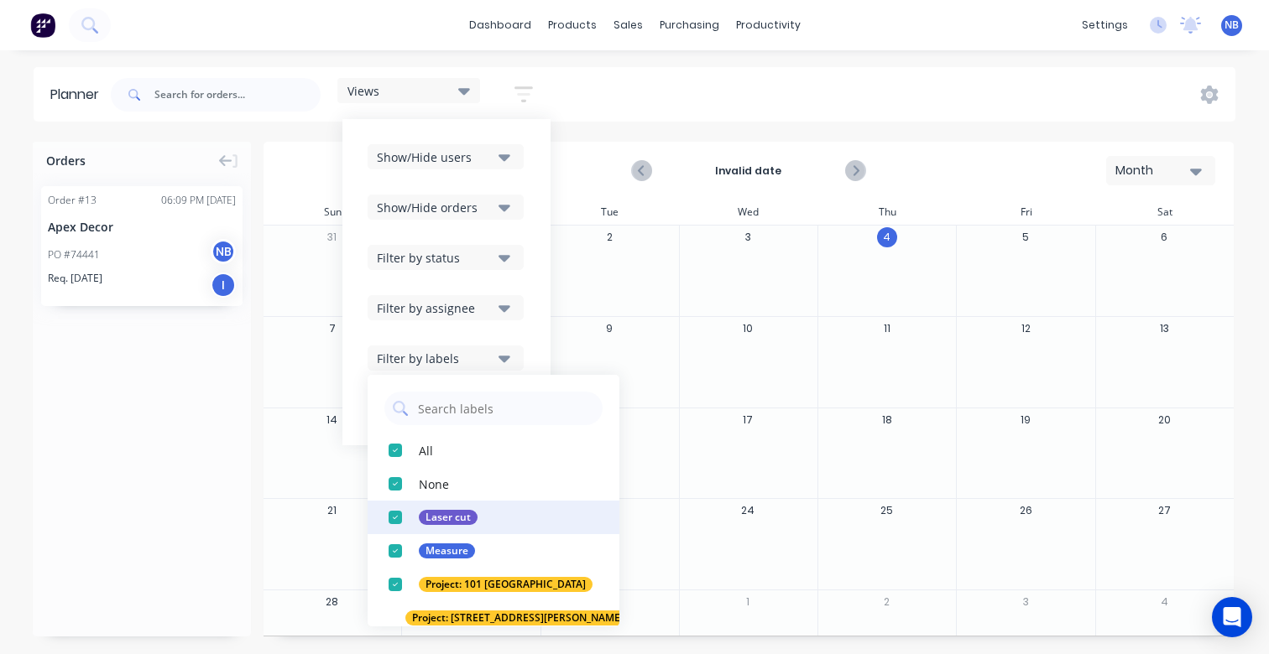
scroll to position [84, 0]
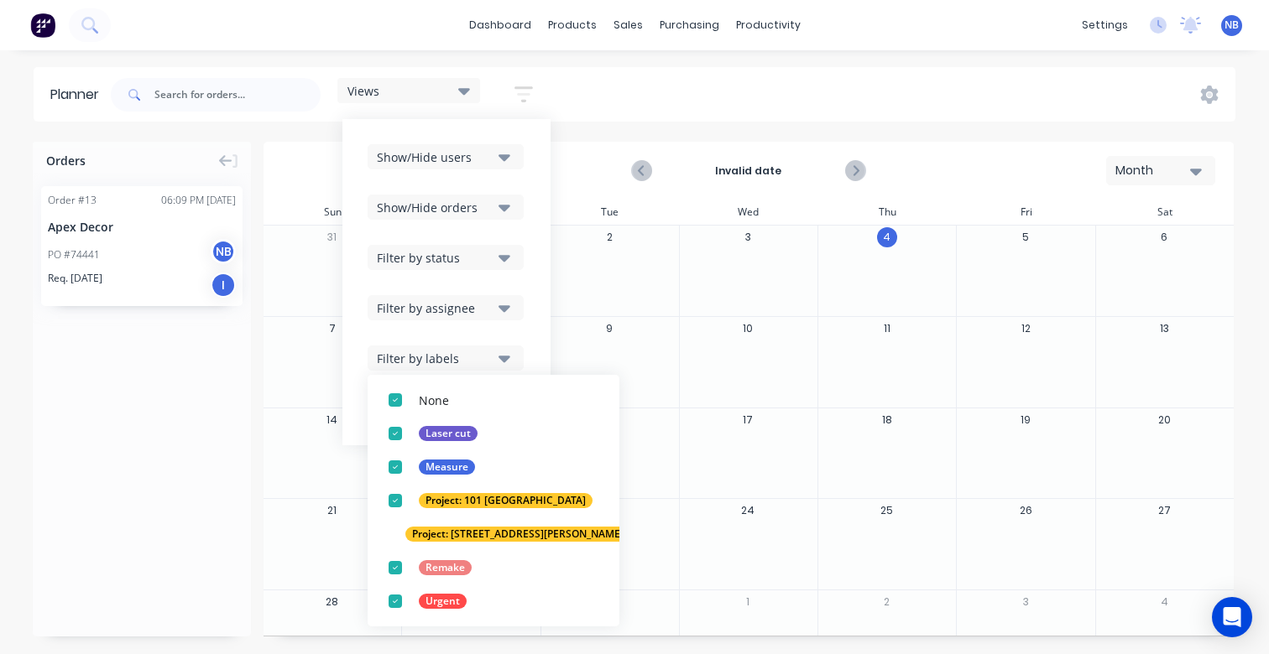
click at [484, 347] on button "Filter by labels" at bounding box center [446, 358] width 156 height 25
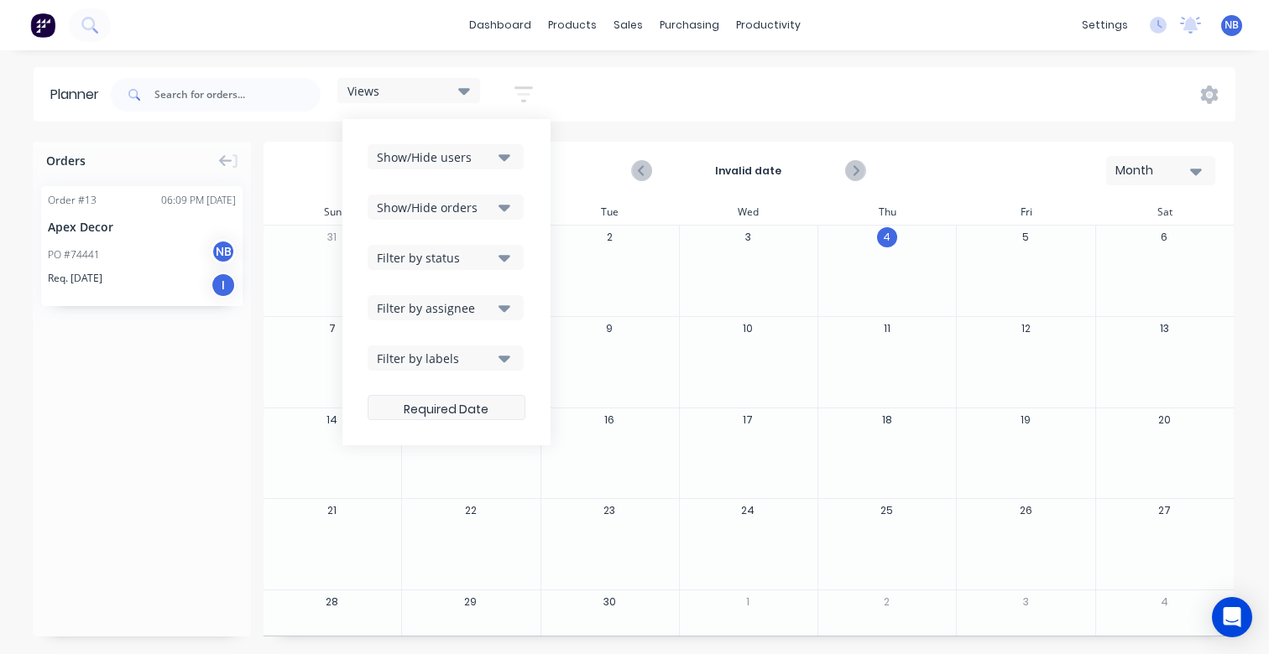
click at [477, 416] on label at bounding box center [447, 407] width 158 height 25
click at [477, 416] on input at bounding box center [446, 410] width 156 height 33
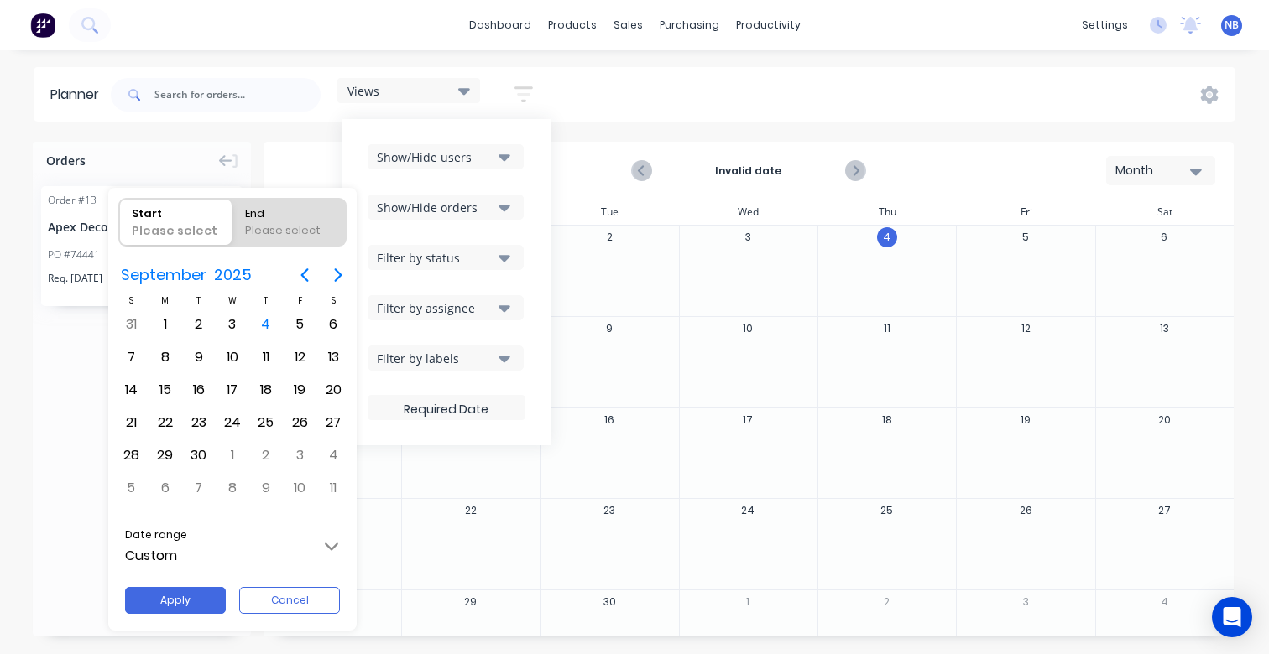
click at [475, 414] on div at bounding box center [634, 327] width 1537 height 923
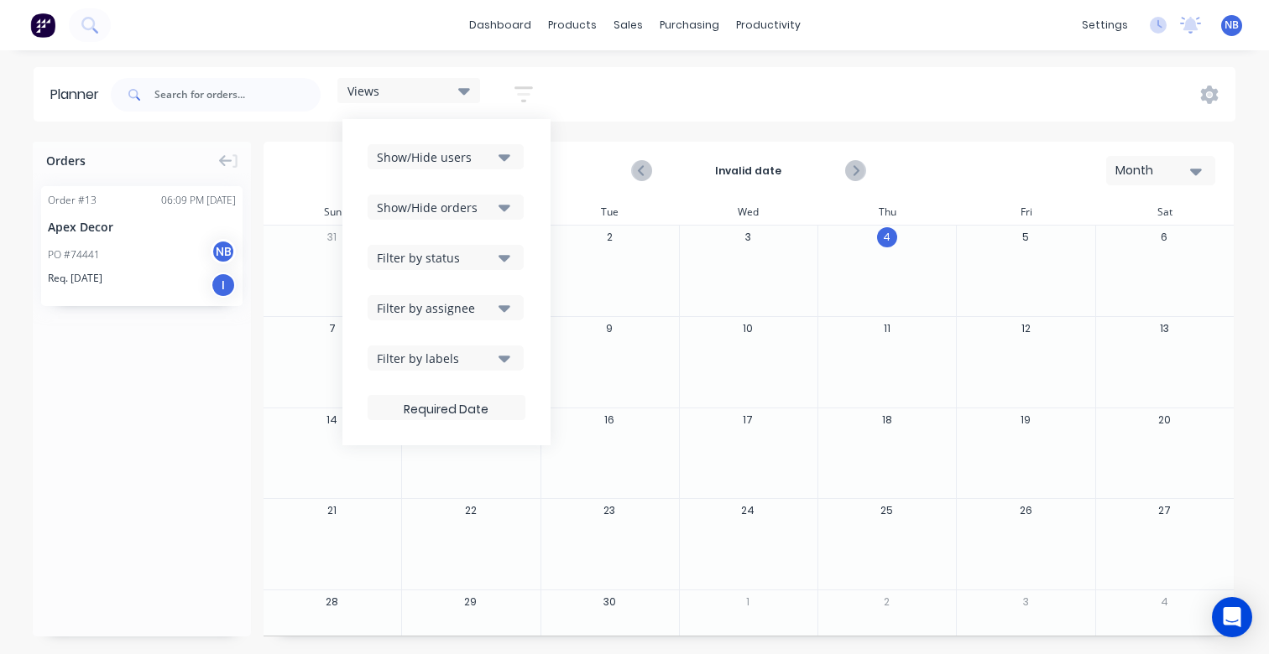
click at [204, 436] on div "Orders Order # 13 06:09 PM 04/09/25 Apex Decor PO #74441 NB Req. 24/09/25 I" at bounding box center [142, 389] width 218 height 495
click at [465, 96] on icon at bounding box center [464, 90] width 12 height 18
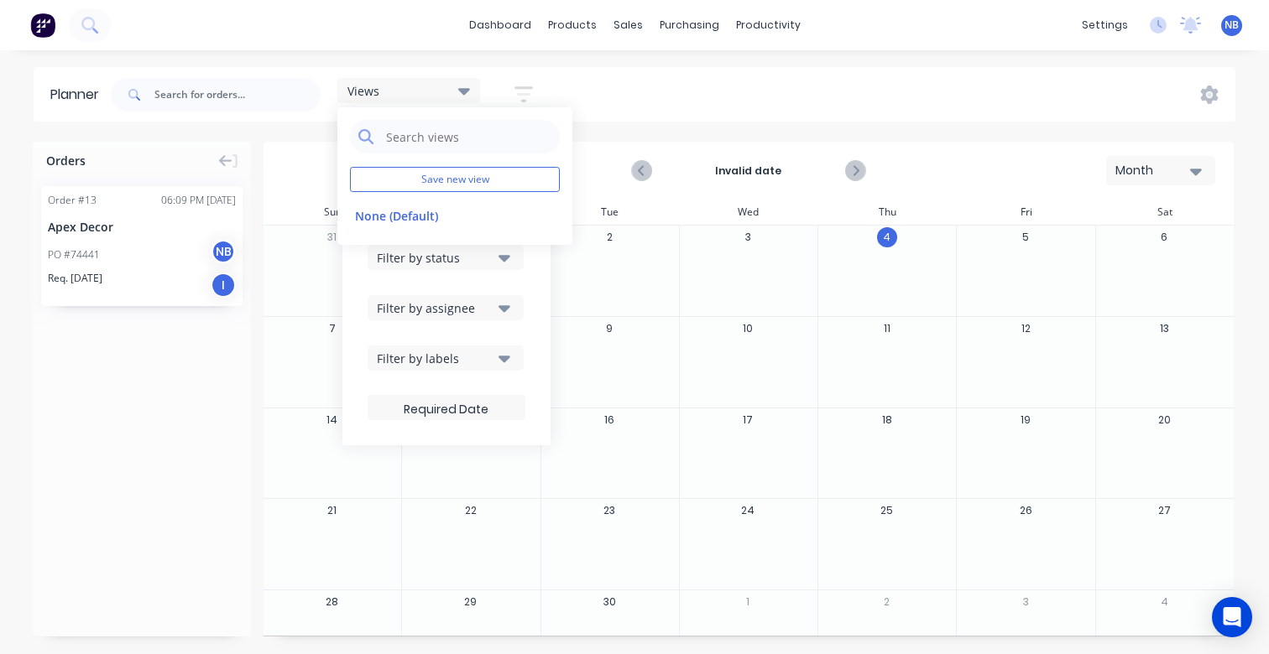
click at [592, 84] on div "Views Save new view None (Default) edit Show/Hide users Show/Hide orders Filter…" at bounding box center [671, 95] width 1128 height 50
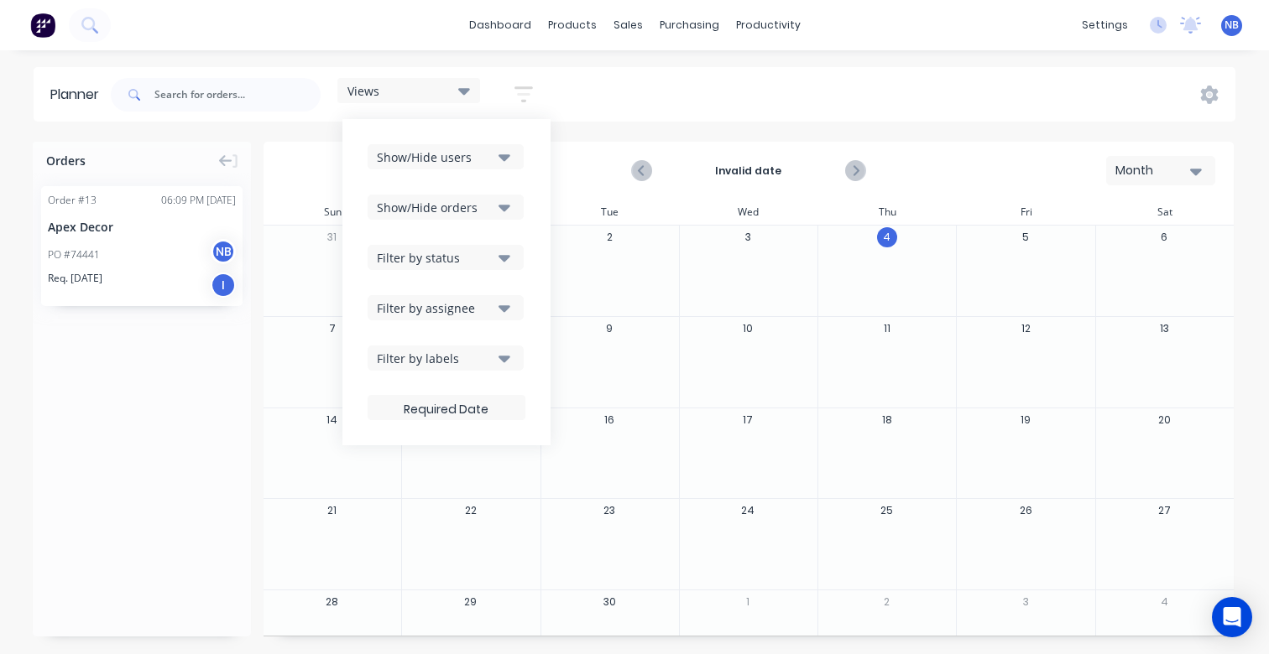
drag, startPoint x: 378, startPoint y: 86, endPoint x: 289, endPoint y: 94, distance: 90.1
click at [378, 86] on span "Views" at bounding box center [363, 91] width 32 height 18
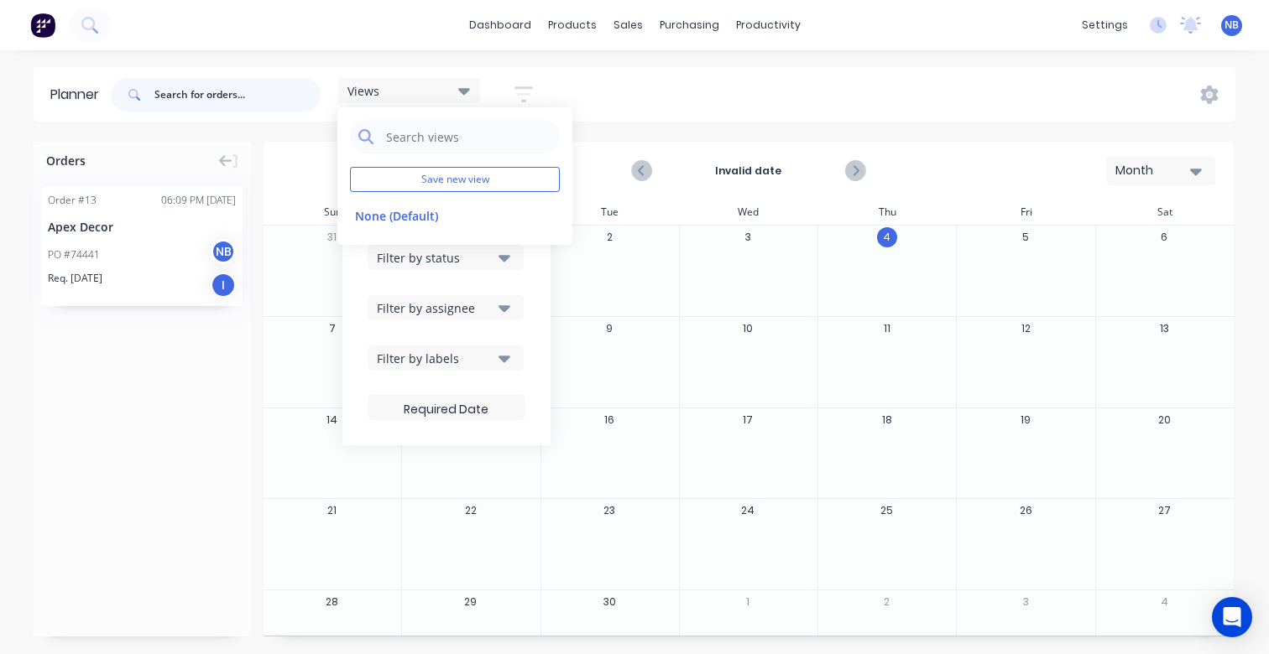
click at [201, 99] on input "text" at bounding box center [237, 95] width 166 height 34
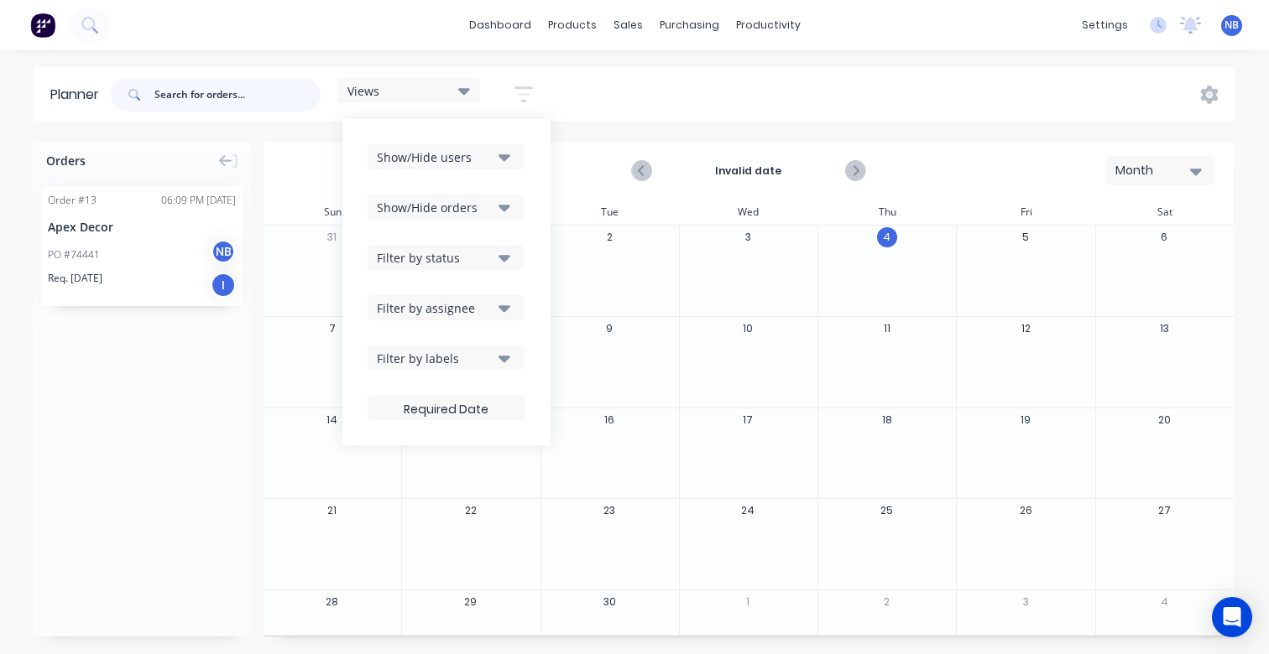
type input "p"
type input "apex"
click at [224, 558] on div "Orders Order # 13 06:09 PM 04/09/25 Apex Decor PO #74441 NB Req. 24/09/25 I" at bounding box center [142, 389] width 218 height 495
drag, startPoint x: 215, startPoint y: 90, endPoint x: 0, endPoint y: 73, distance: 215.5
click at [0, 73] on div "Planner apex Views Save new view None (Default) edit Show/Hide users Show/Hide …" at bounding box center [634, 94] width 1269 height 55
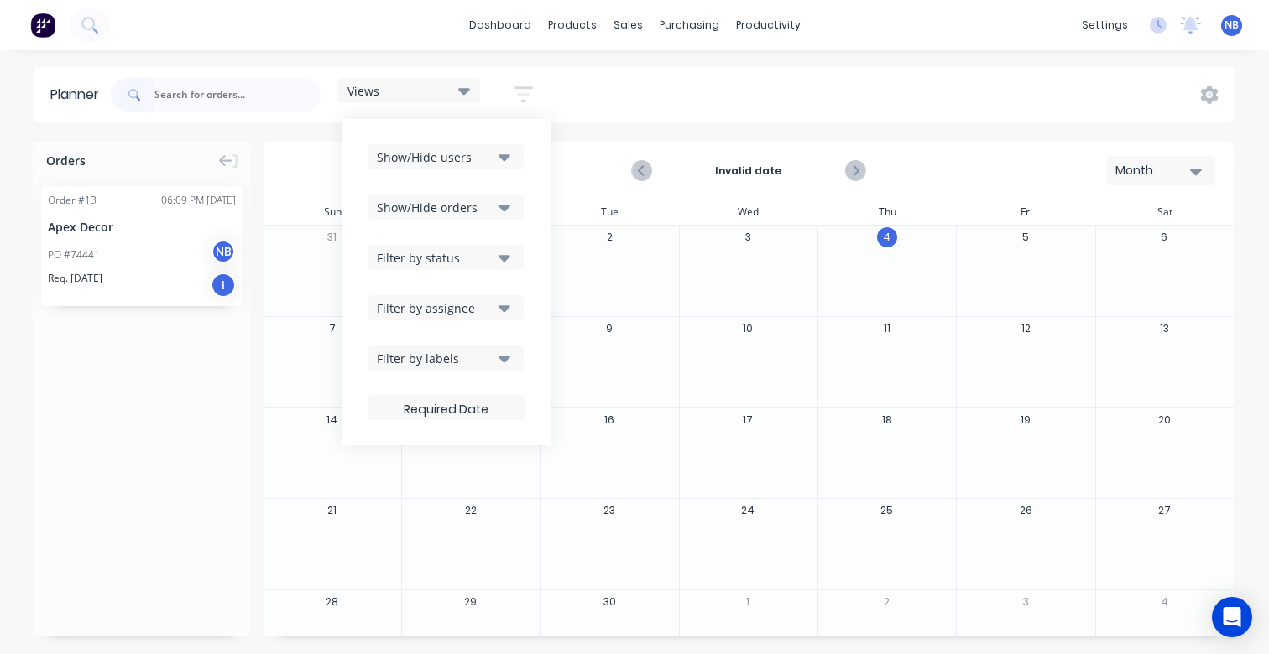
click at [477, 78] on div "Views" at bounding box center [408, 90] width 143 height 25
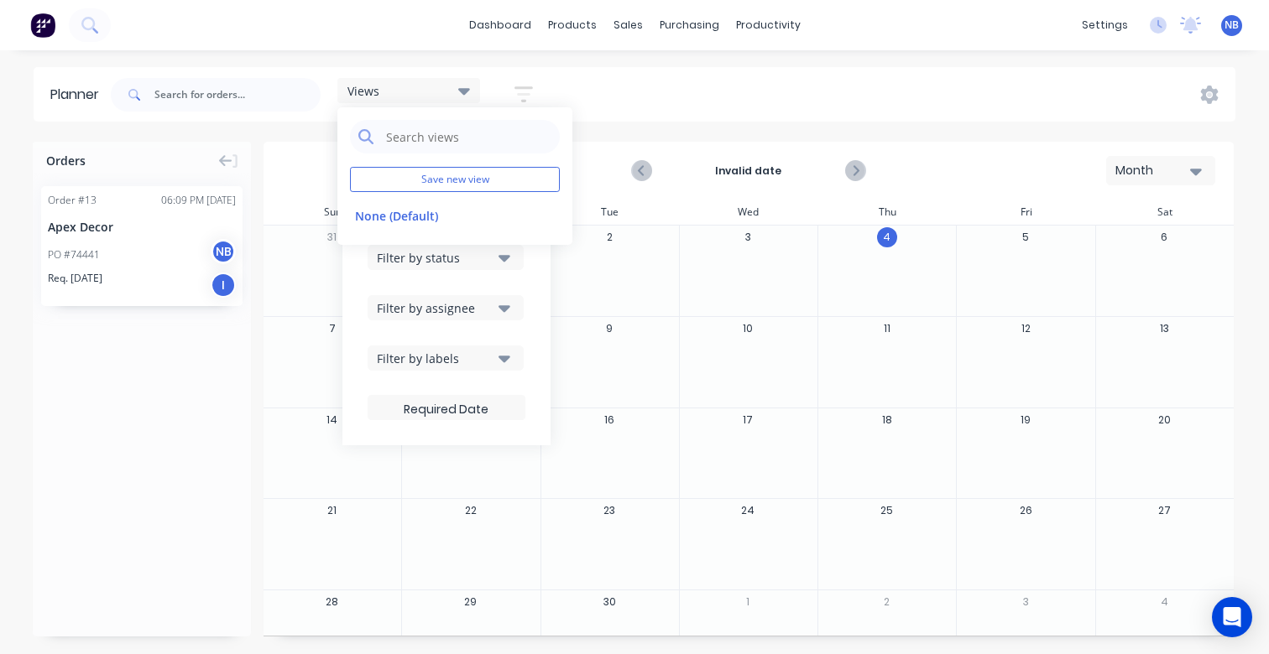
click at [465, 91] on icon at bounding box center [464, 91] width 12 height 7
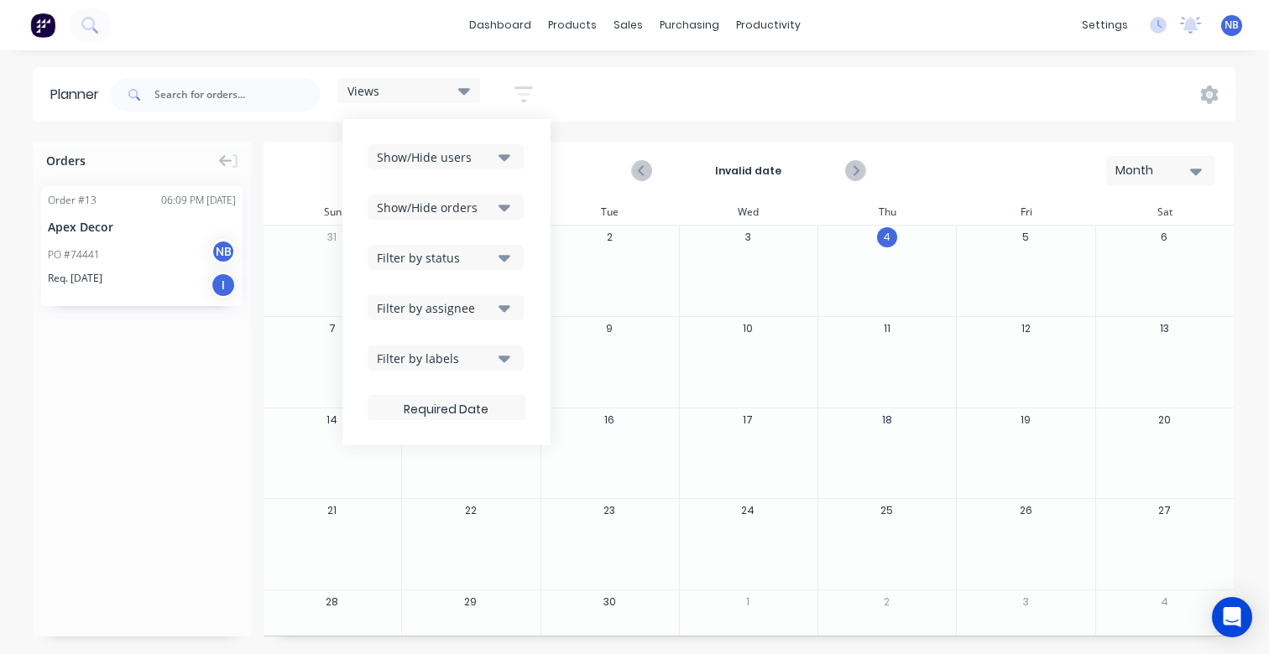
click at [571, 68] on header "Planner Views Save new view None (Default) edit Show/Hide users Show/Hide order…" at bounding box center [635, 94] width 1202 height 55
click at [480, 102] on div "Views" at bounding box center [408, 90] width 143 height 25
click at [512, 96] on button "button" at bounding box center [524, 94] width 54 height 33
drag, startPoint x: 514, startPoint y: 91, endPoint x: 524, endPoint y: 87, distance: 10.6
click at [514, 91] on button "button" at bounding box center [524, 94] width 54 height 33
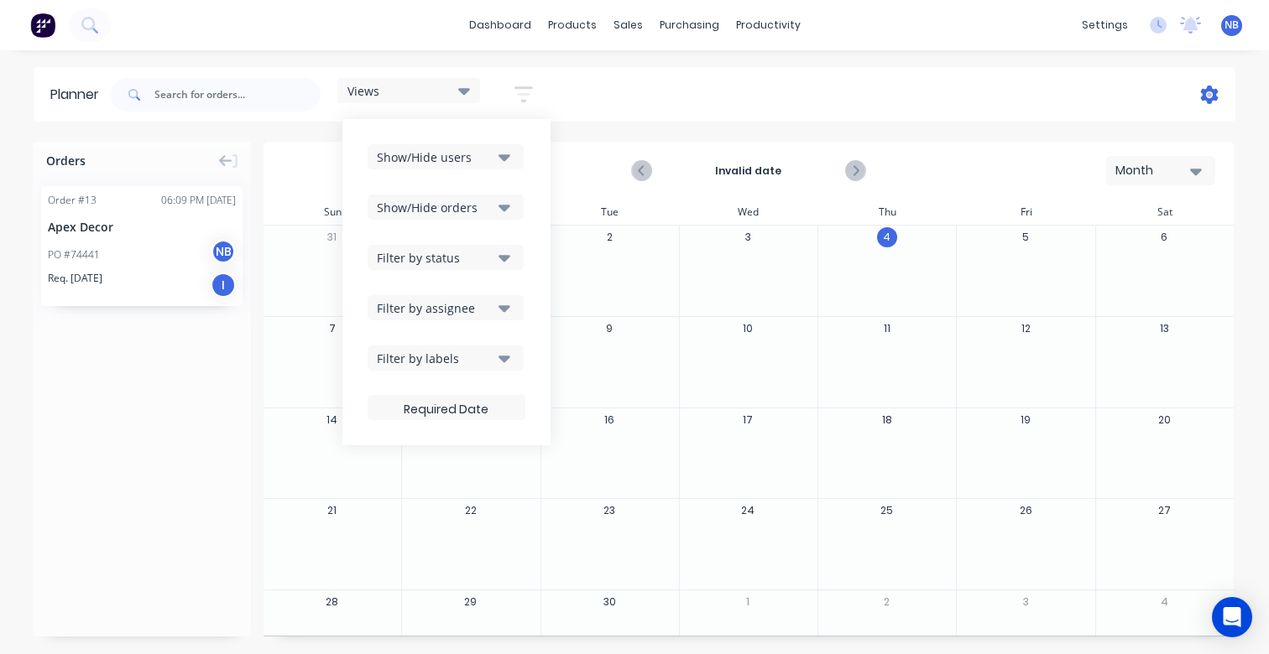
click at [1210, 95] on icon at bounding box center [1209, 94] width 5 height 5
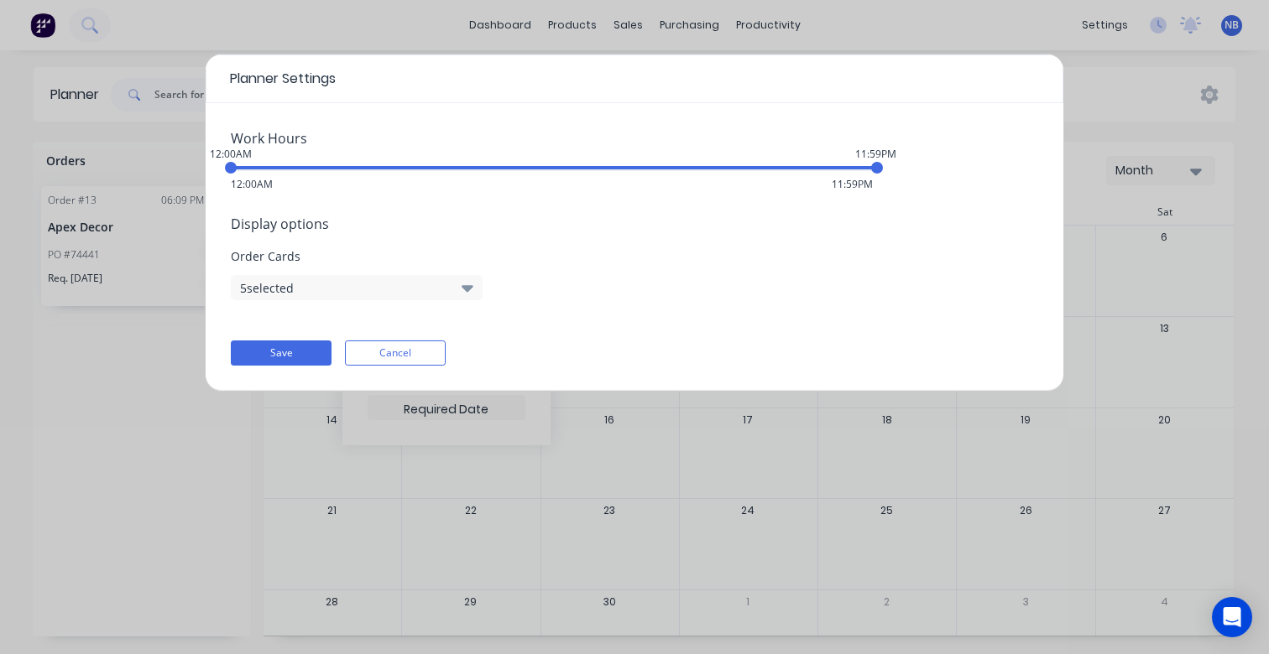
click at [334, 287] on button "5 selected" at bounding box center [357, 287] width 252 height 25
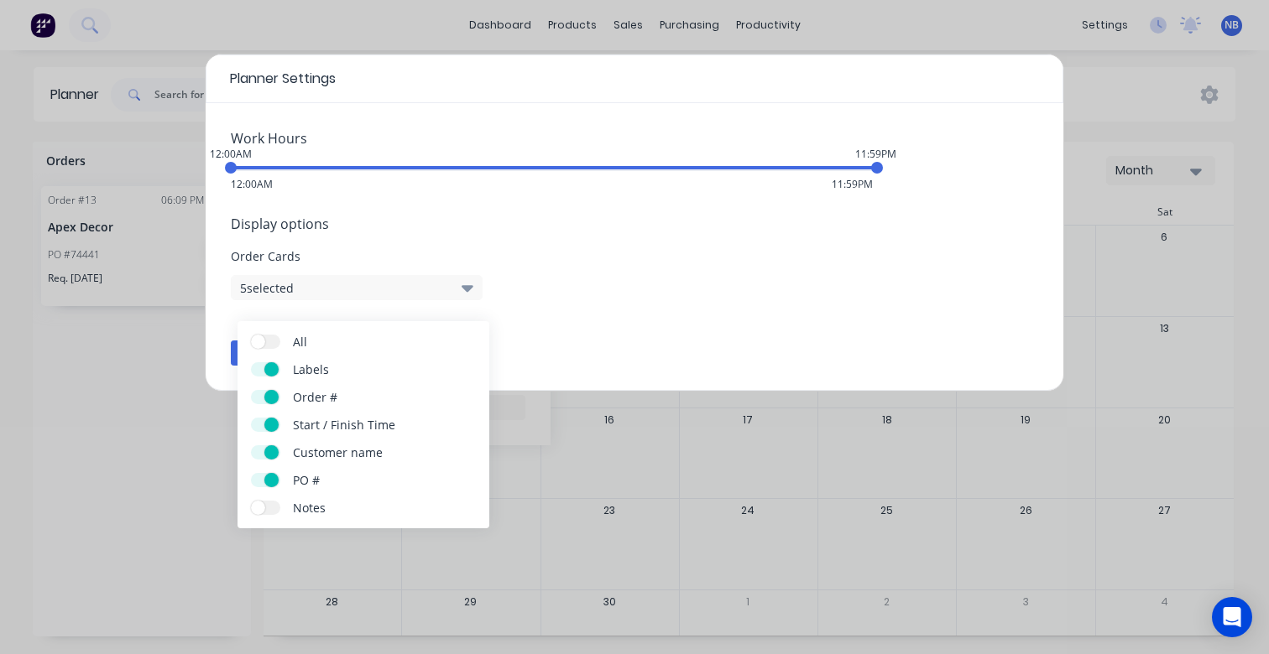
click at [341, 293] on button "5 selected" at bounding box center [357, 287] width 252 height 25
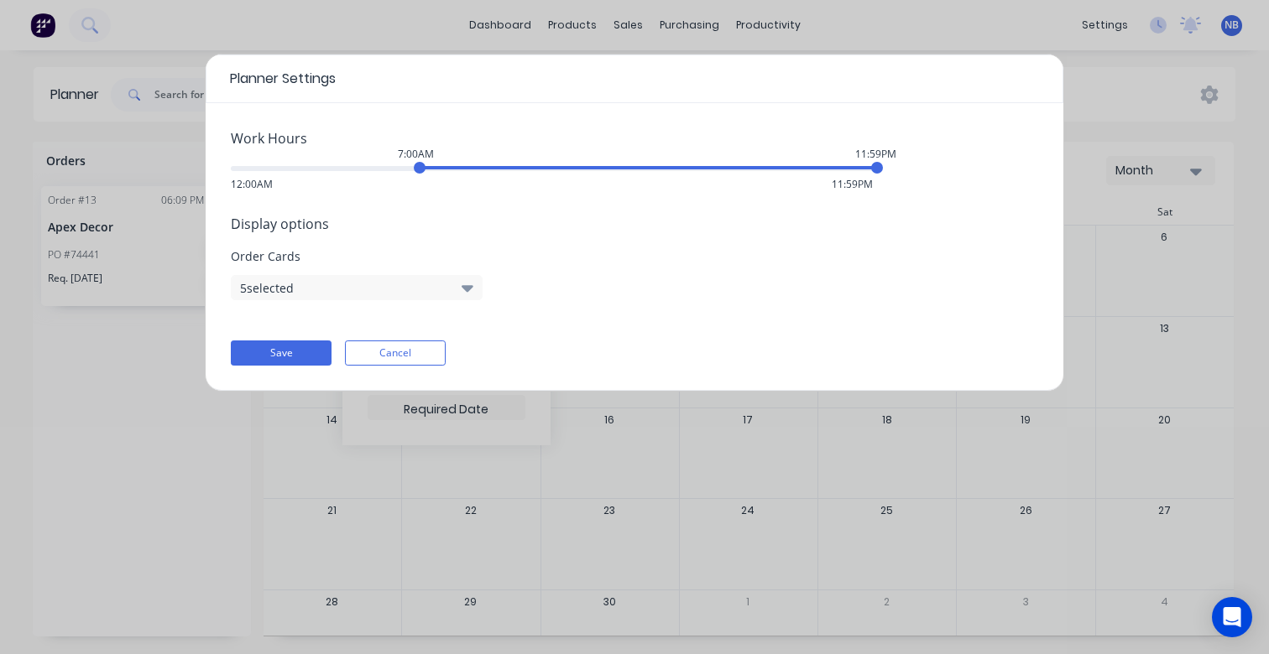
drag, startPoint x: 232, startPoint y: 161, endPoint x: 418, endPoint y: 169, distance: 186.4
click at [418, 169] on div "7:00AM" at bounding box center [420, 168] width 12 height 12
drag, startPoint x: 873, startPoint y: 166, endPoint x: 638, endPoint y: 183, distance: 236.4
click at [638, 183] on div "Work Hours 7:00AM 3:00PM 12:00AM 11:59PM Display options Order Cards 5 selected…" at bounding box center [635, 247] width 858 height 288
click at [599, 246] on div "Display options Order Cards 5 selected" at bounding box center [634, 257] width 807 height 86
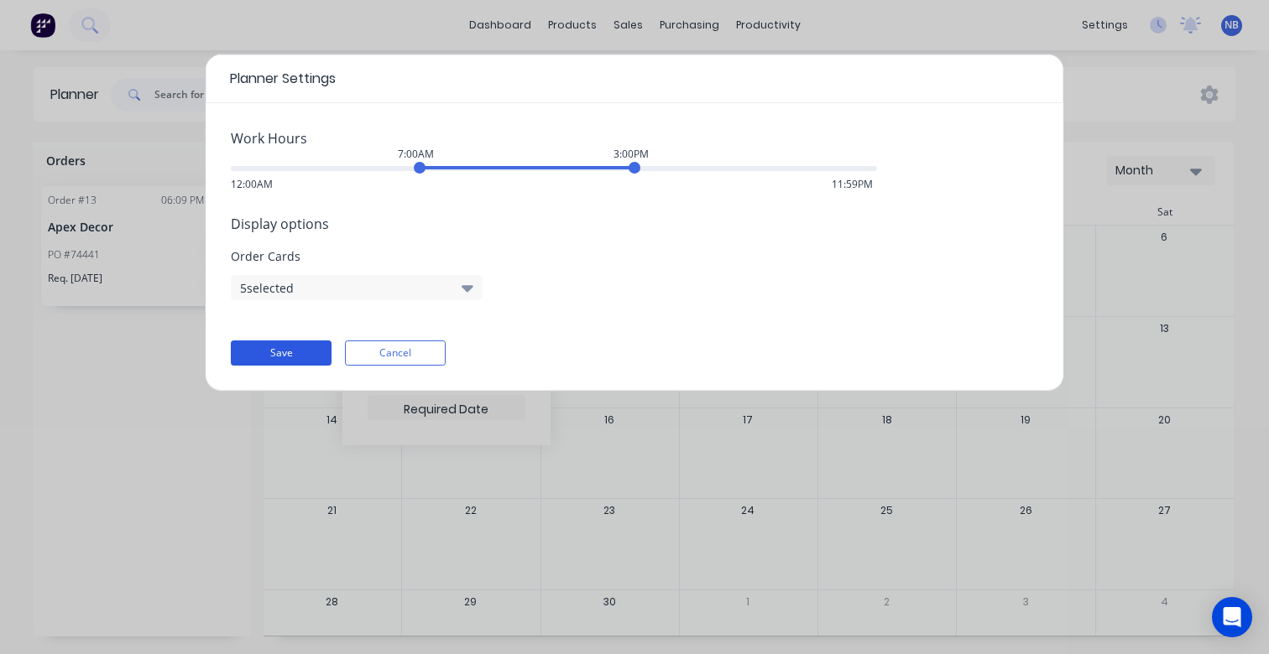
click at [283, 357] on button "Save" at bounding box center [281, 353] width 101 height 25
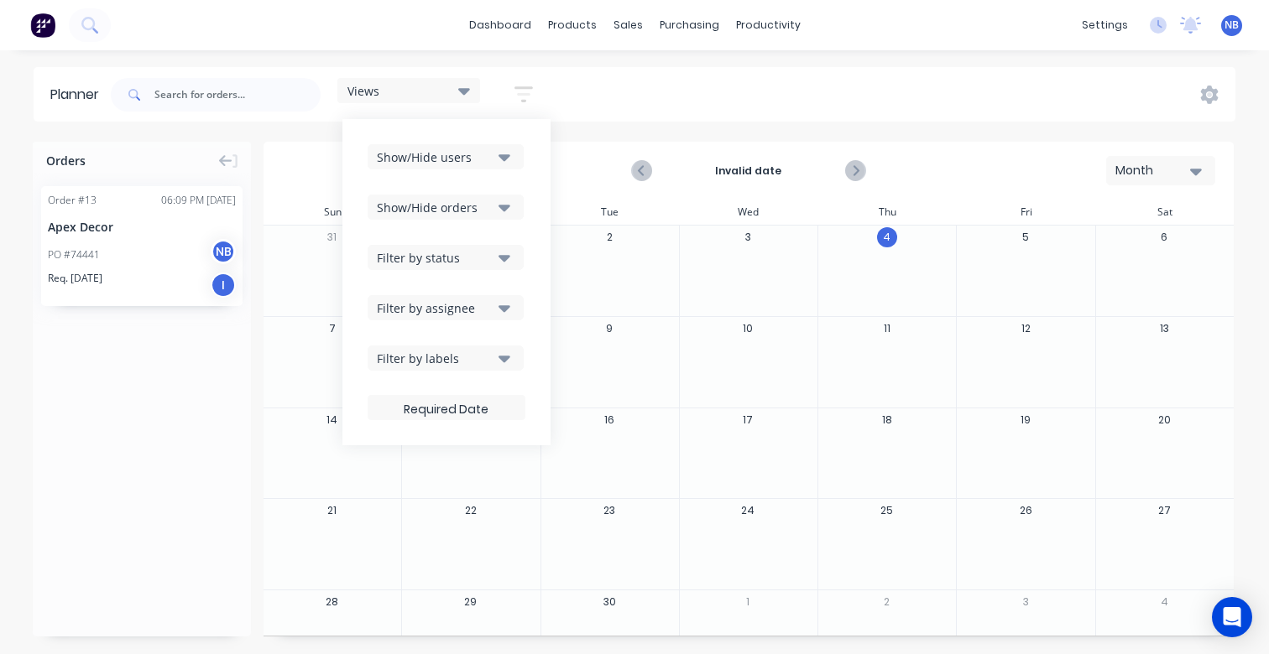
click at [837, 157] on div "Invalid date" at bounding box center [749, 170] width 232 height 29
click at [880, 237] on button "4" at bounding box center [887, 237] width 20 height 20
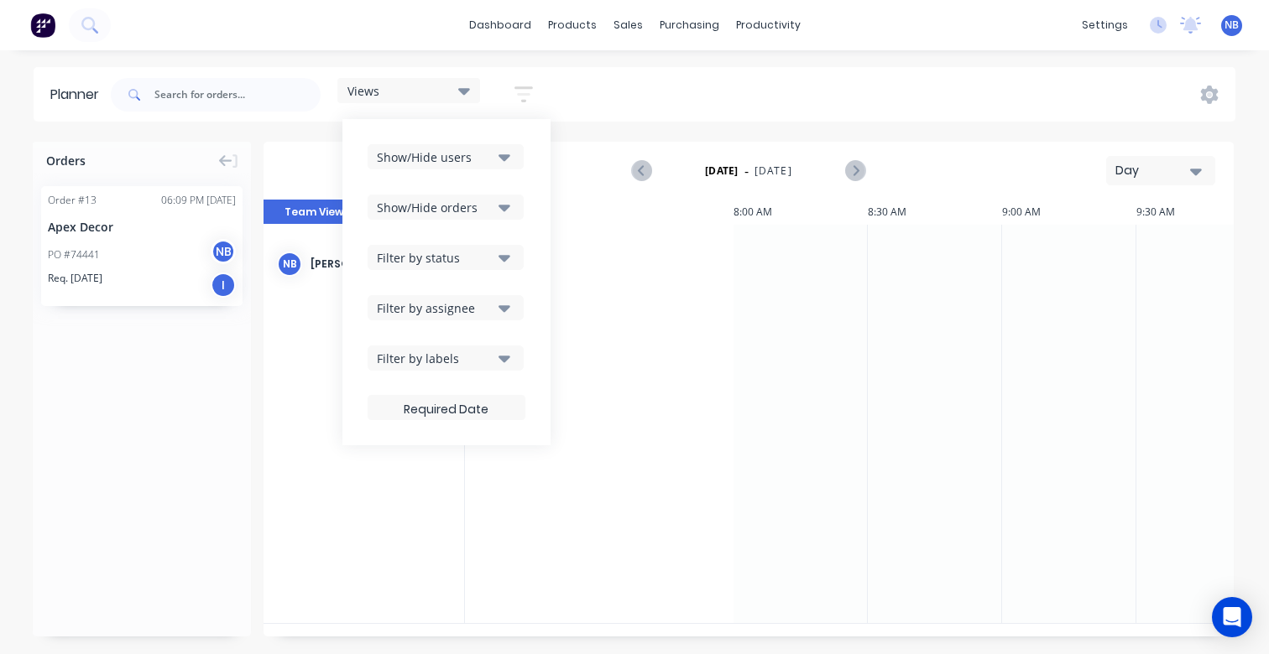
scroll to position [0, 1392]
click at [310, 220] on button "Team View" at bounding box center [313, 212] width 101 height 25
click at [1214, 86] on icon at bounding box center [1209, 95] width 18 height 18
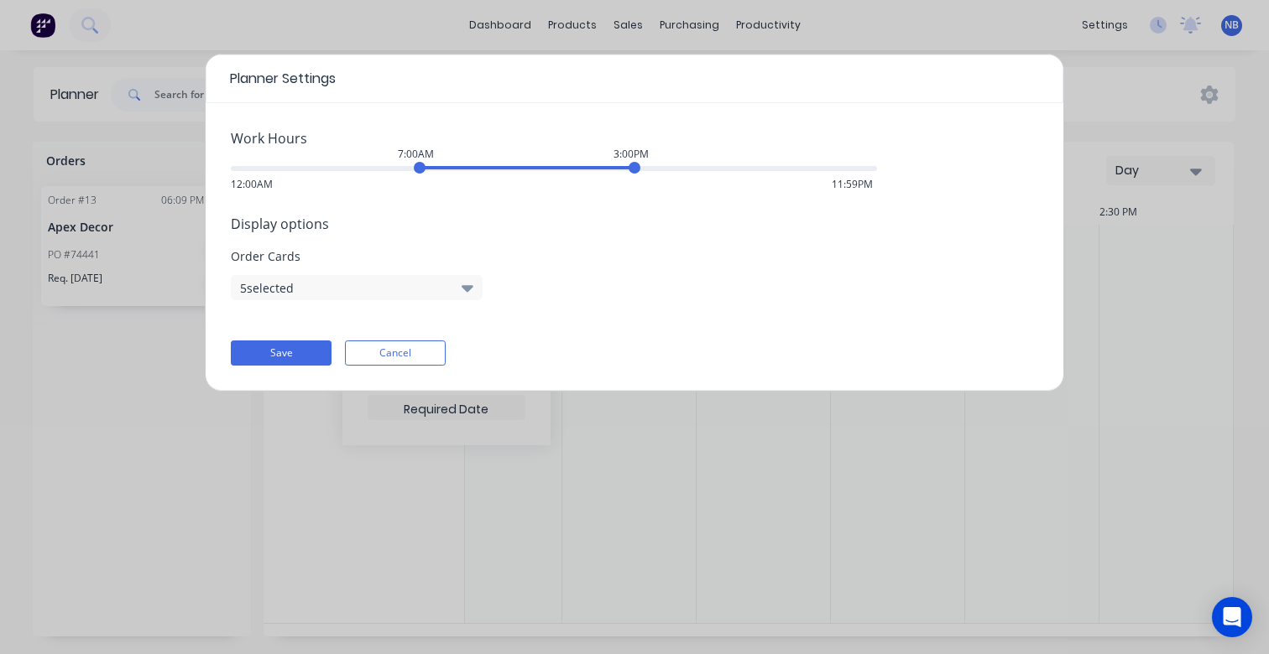
click at [1091, 23] on div "Planner Settings Work Hours 7:00AM 3:00PM 12:00AM 11:59PM Display options Order…" at bounding box center [634, 327] width 1269 height 654
click at [401, 337] on div "Work Hours 7:00AM 3:00PM 12:00AM 11:59PM Display options Order Cards 5 selected…" at bounding box center [635, 247] width 858 height 288
click at [395, 365] on button "Cancel" at bounding box center [395, 353] width 101 height 25
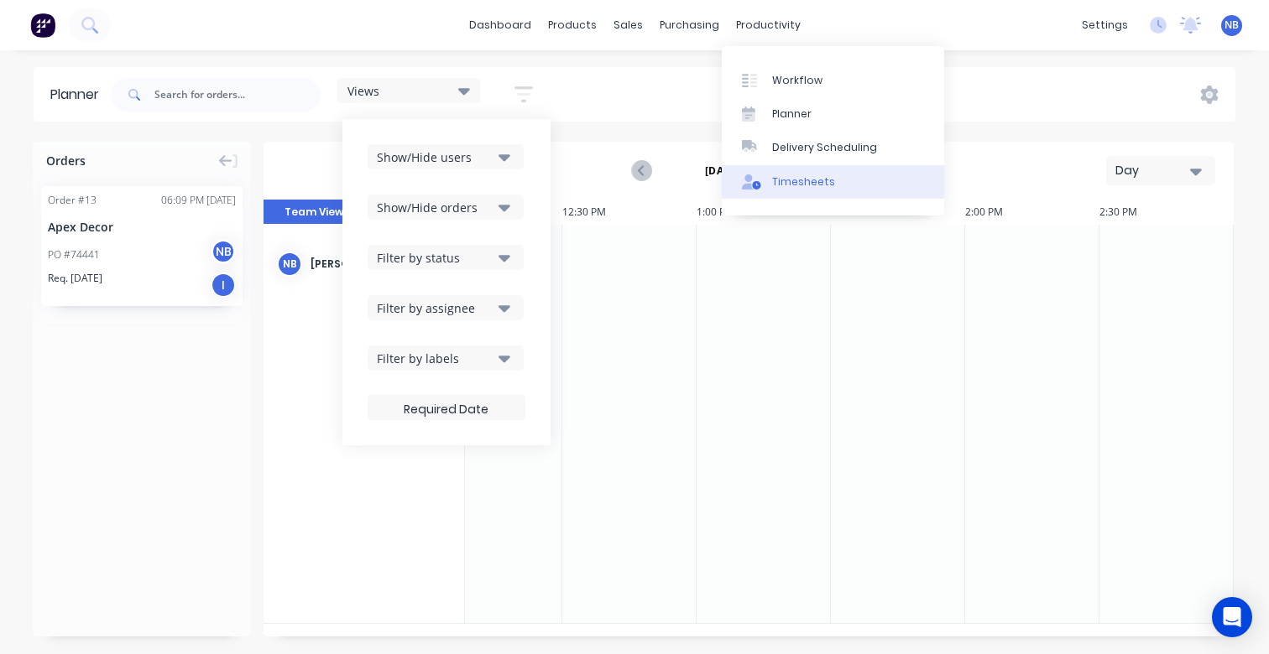
click at [800, 184] on div "Timesheets" at bounding box center [803, 182] width 63 height 15
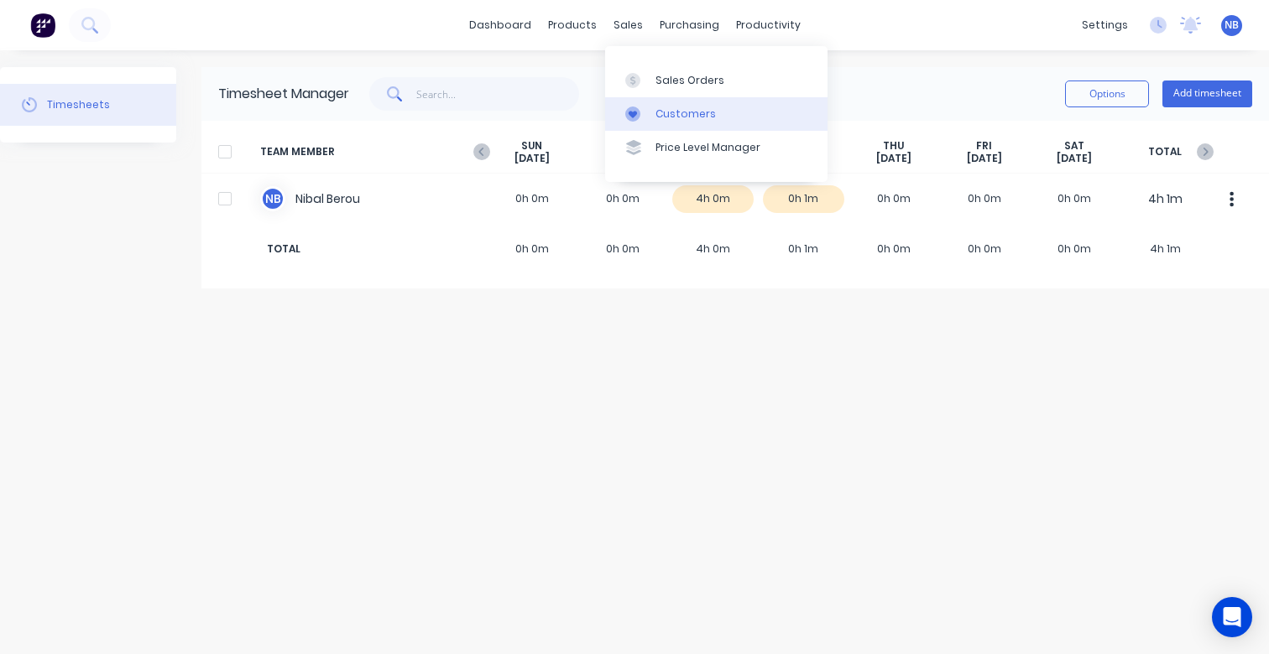
click at [692, 112] on div "Customers" at bounding box center [685, 114] width 60 height 15
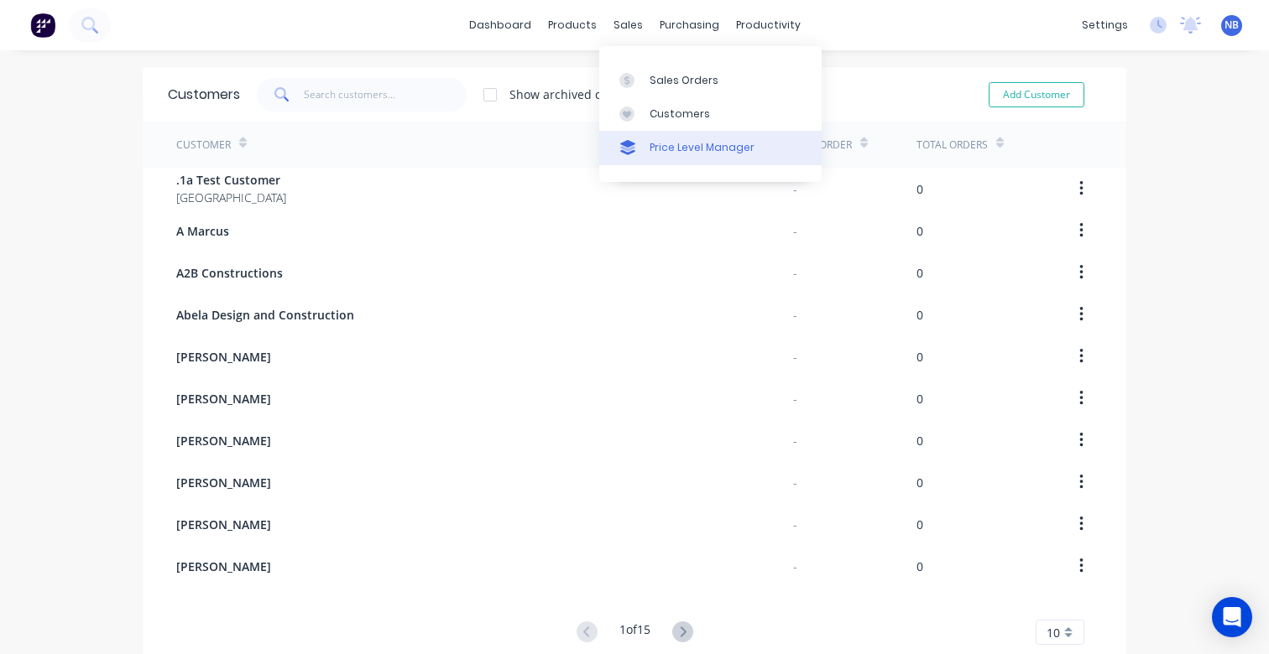
click at [645, 149] on link "Price Level Manager" at bounding box center [710, 148] width 222 height 34
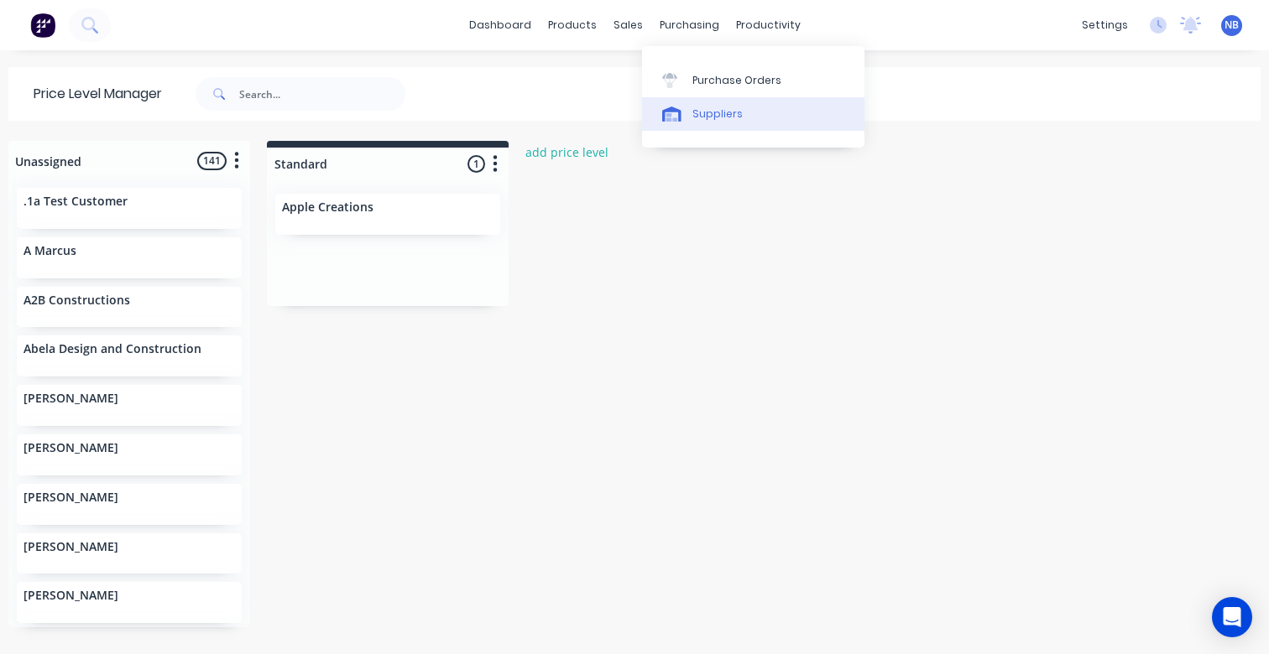
click at [703, 107] on div "Suppliers" at bounding box center [717, 114] width 50 height 15
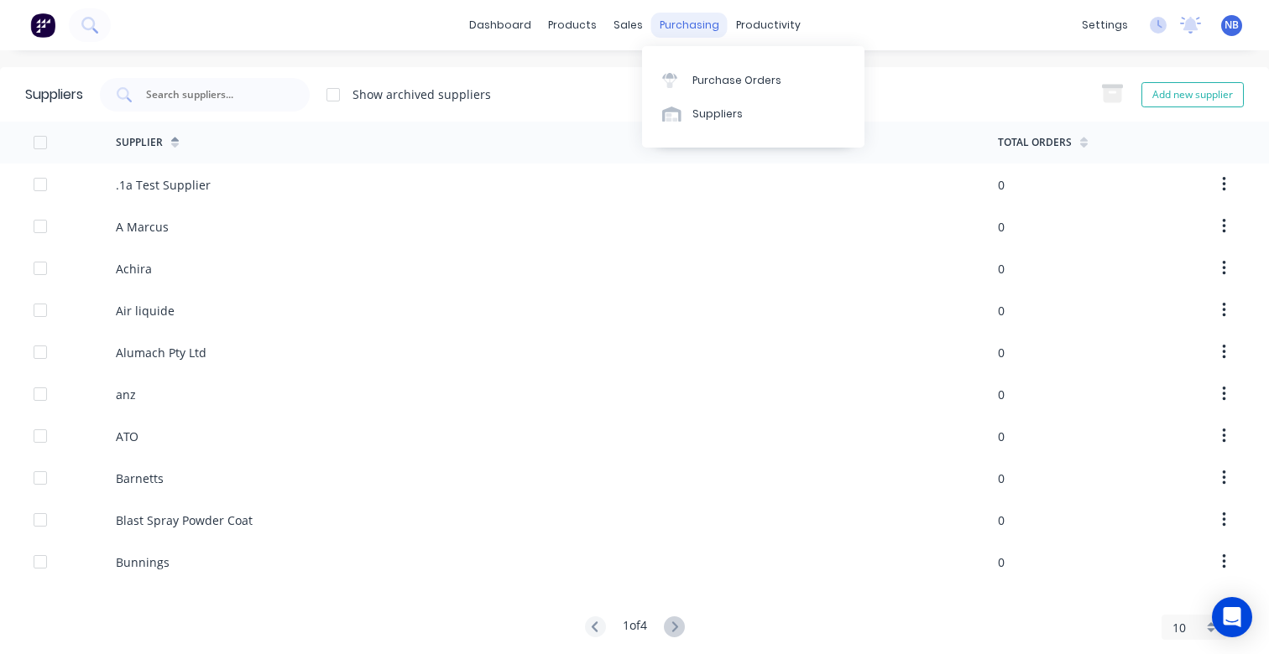
click at [679, 22] on div "purchasing" at bounding box center [689, 25] width 76 height 25
click at [706, 76] on div "Purchase Orders" at bounding box center [736, 80] width 89 height 15
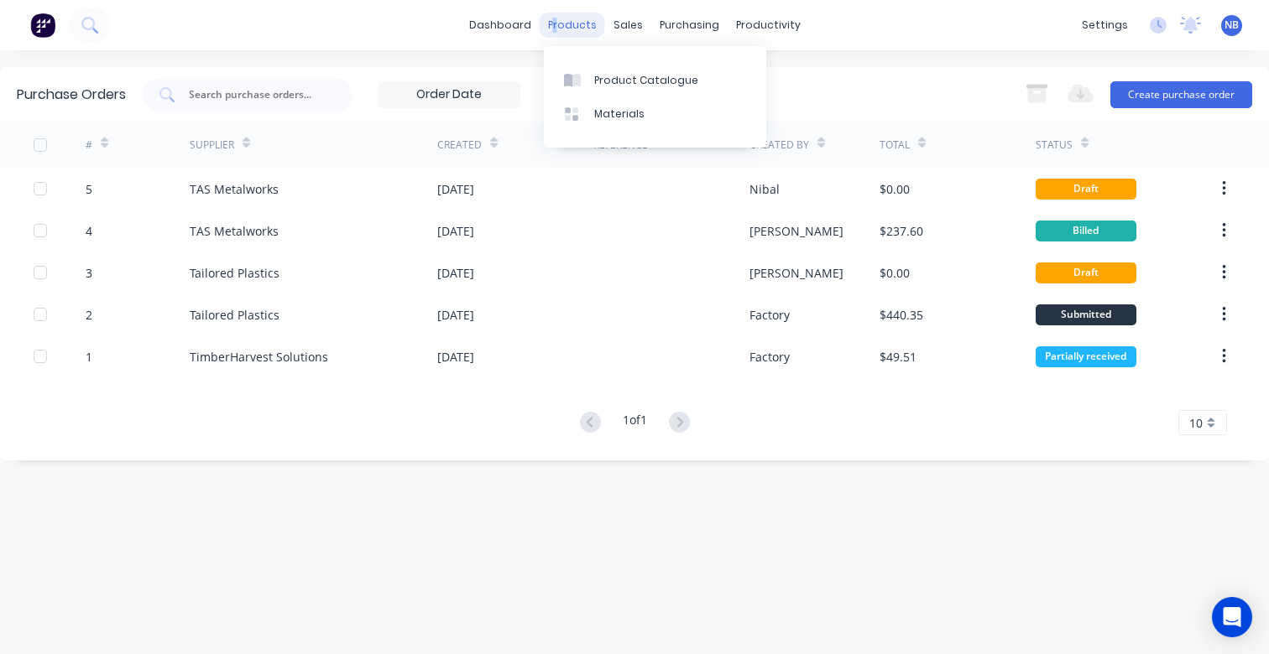
click at [560, 23] on div "products" at bounding box center [572, 25] width 65 height 25
click at [596, 107] on div "Materials" at bounding box center [619, 114] width 50 height 15
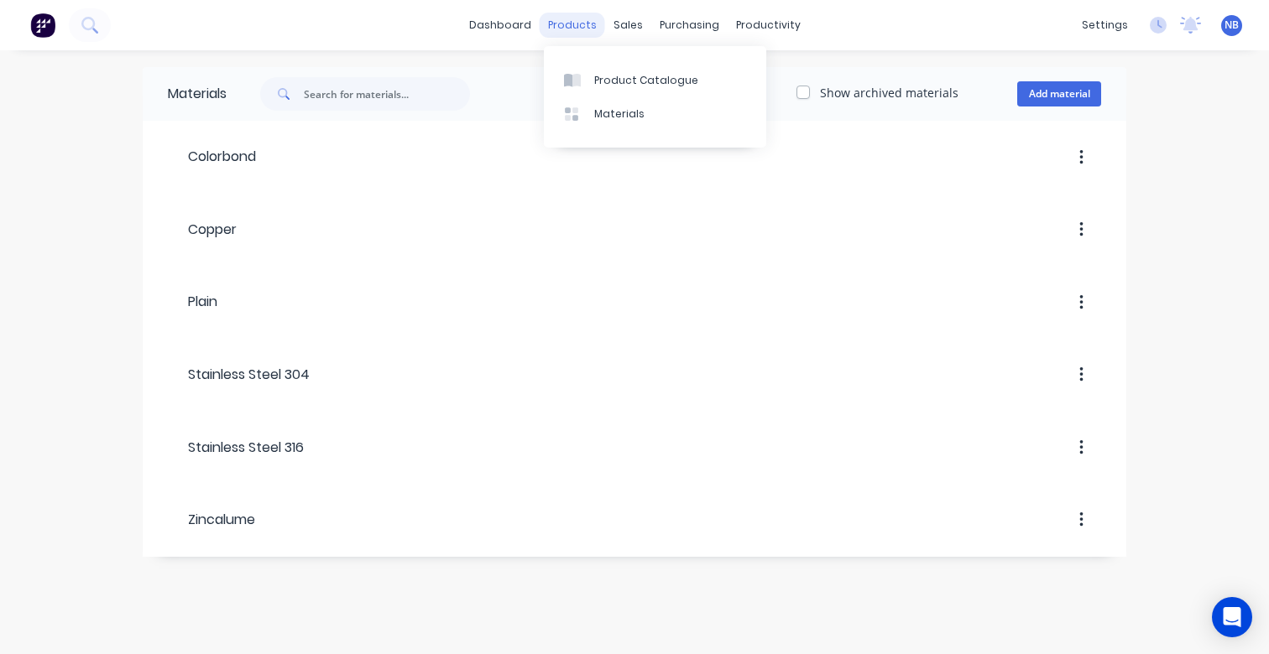
click at [576, 24] on div "products" at bounding box center [572, 25] width 65 height 25
click at [587, 79] on div at bounding box center [576, 80] width 25 height 15
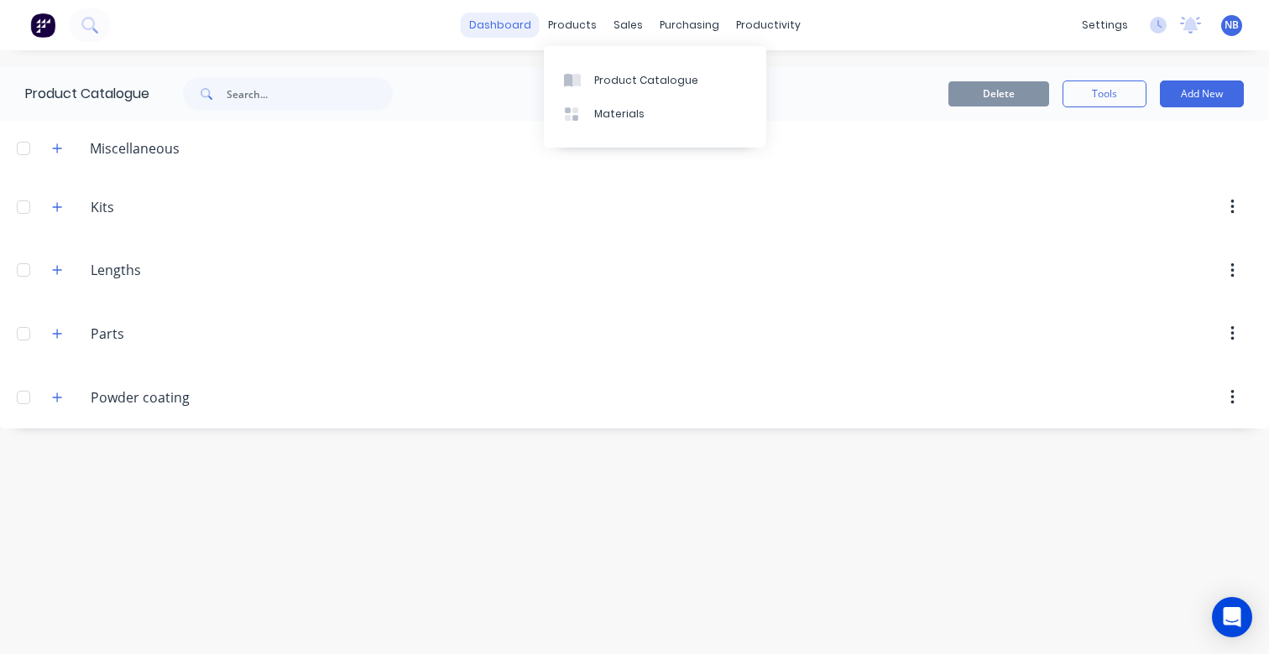
click at [532, 19] on link "dashboard" at bounding box center [500, 25] width 79 height 25
